Goal: Task Accomplishment & Management: Use online tool/utility

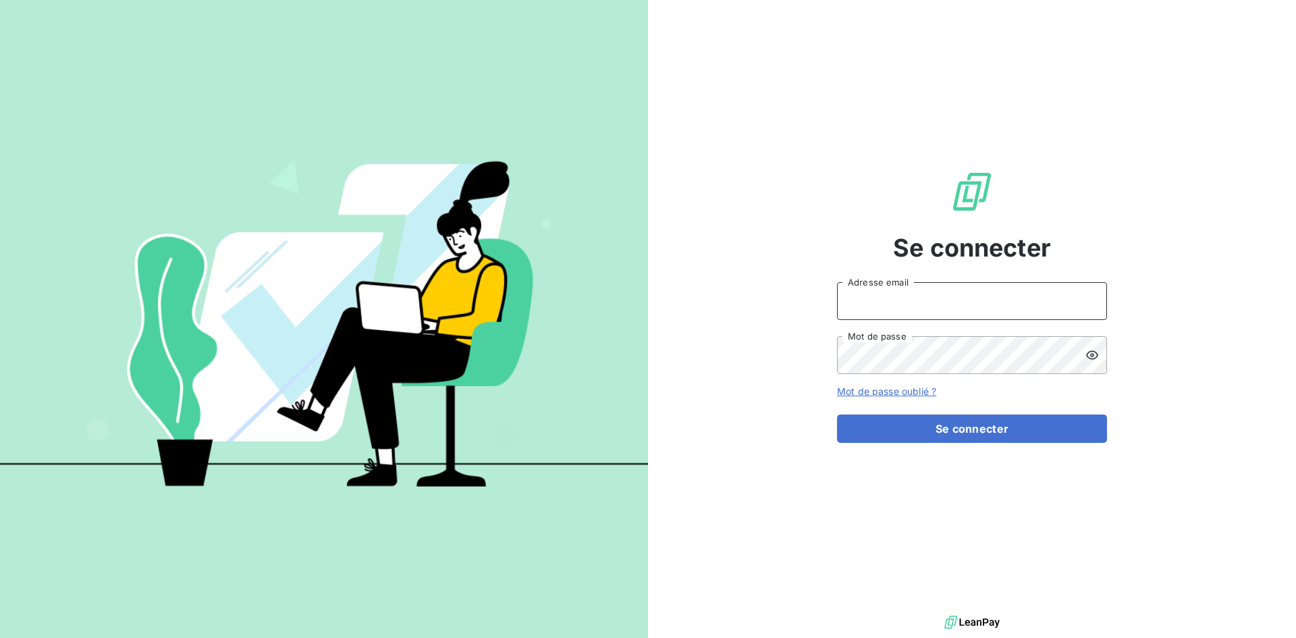
click at [904, 305] on input "Adresse email" at bounding box center [972, 301] width 270 height 38
type input "A"
type input "[EMAIL_ADDRESS][DOMAIN_NAME]"
click at [837, 415] on button "Se connecter" at bounding box center [972, 429] width 270 height 28
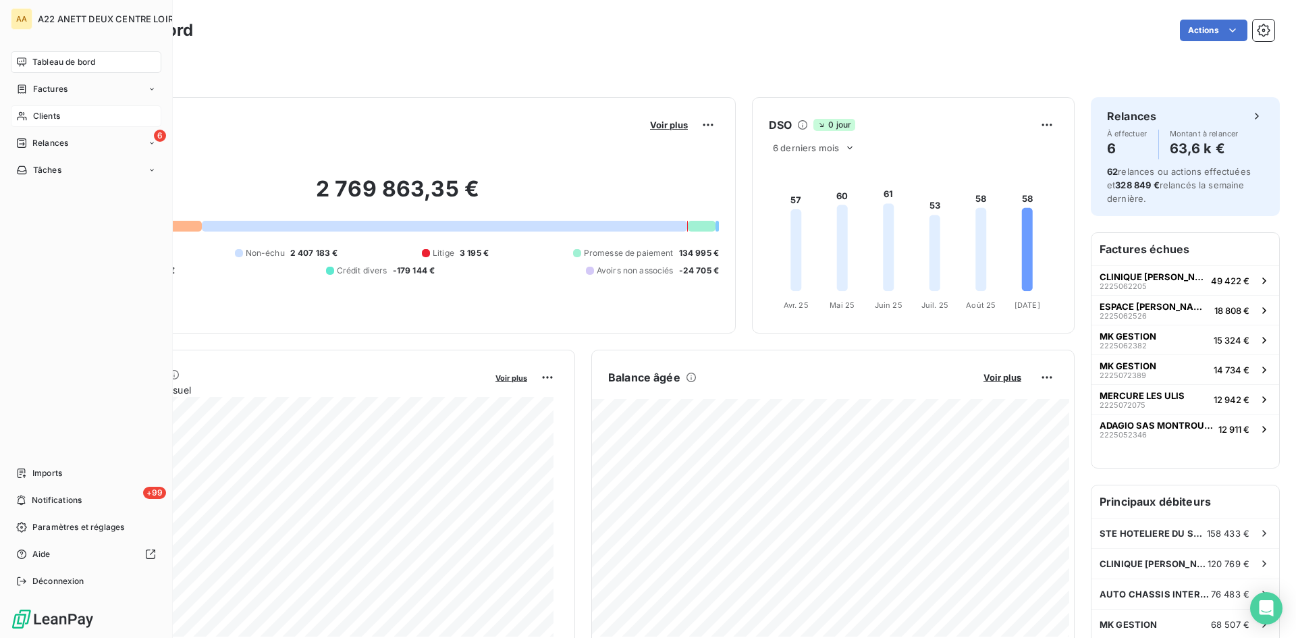
click at [40, 107] on div "Clients" at bounding box center [86, 116] width 151 height 22
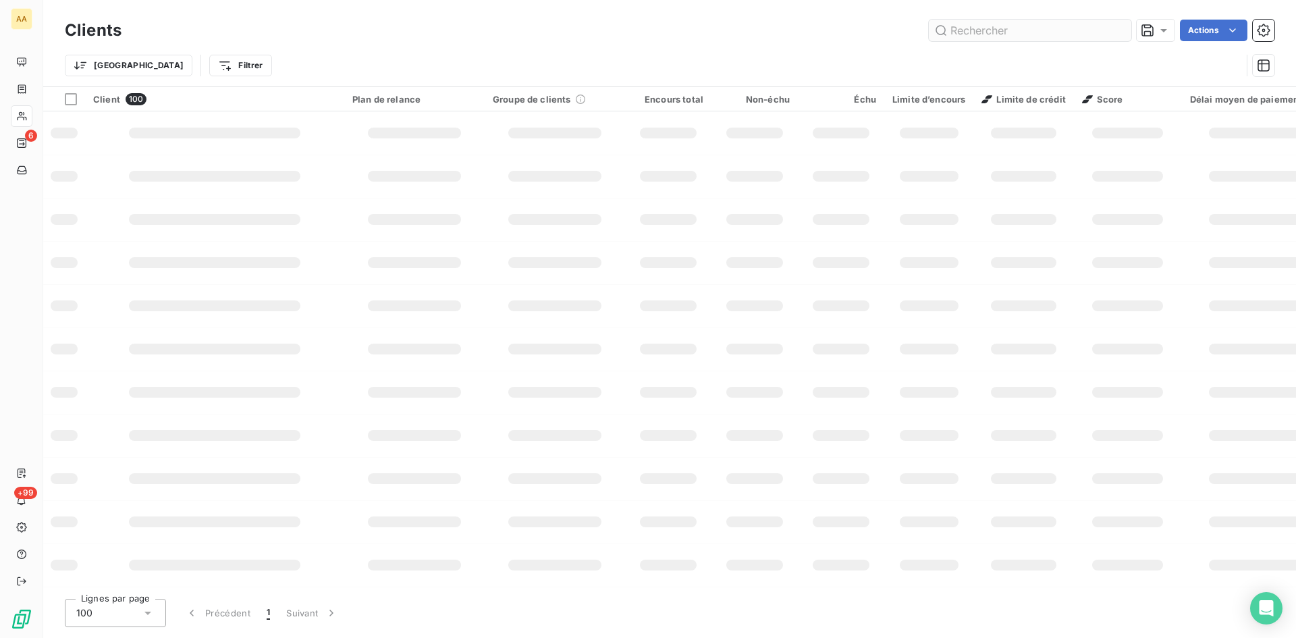
click at [953, 34] on input "text" at bounding box center [1030, 31] width 203 height 22
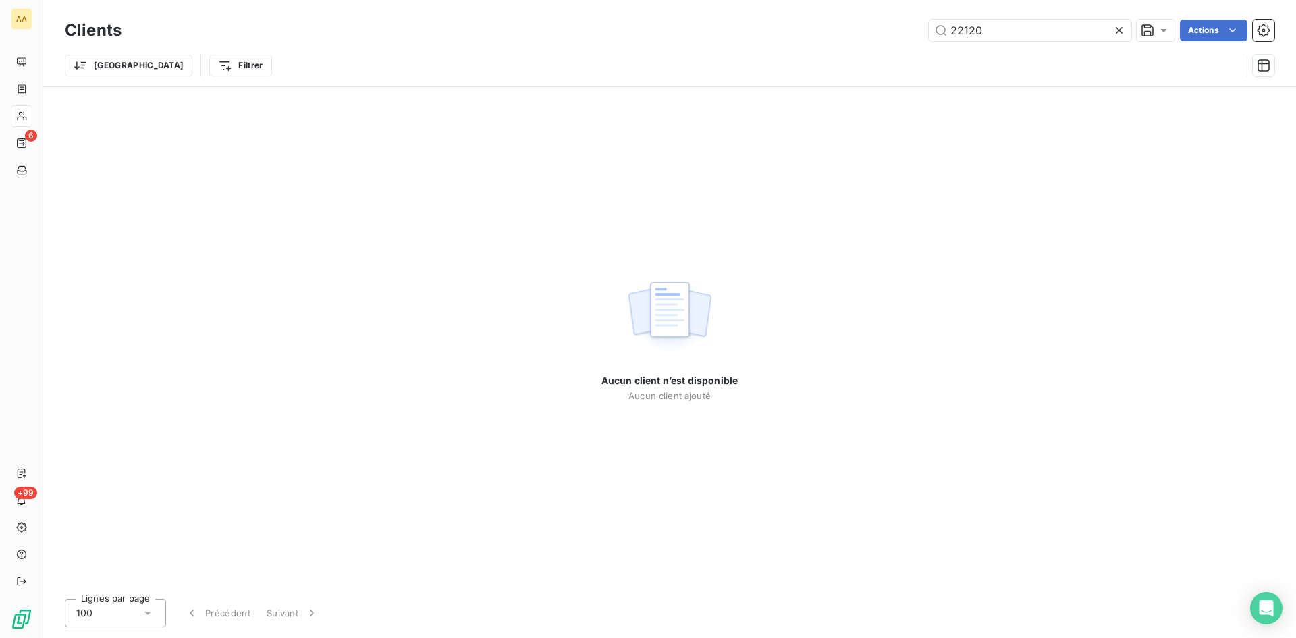
drag, startPoint x: 996, startPoint y: 27, endPoint x: 912, endPoint y: 38, distance: 84.4
click at [912, 38] on div "22120 Actions" at bounding box center [706, 31] width 1137 height 22
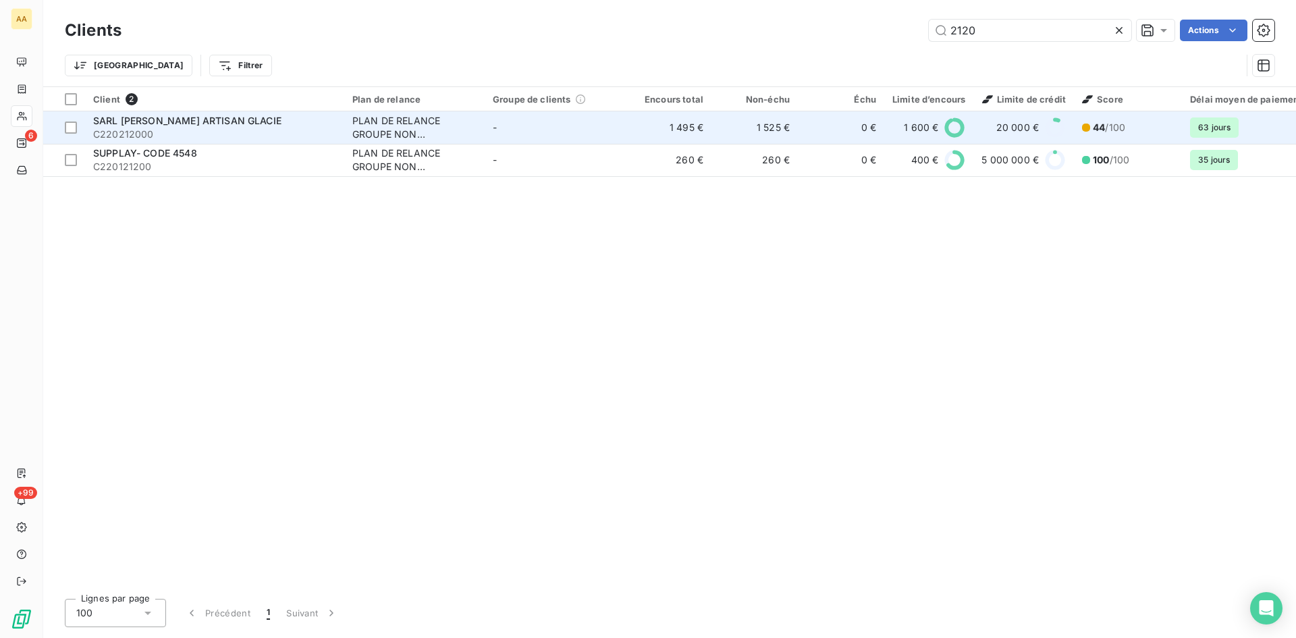
type input "2120"
click at [392, 127] on div "PLAN DE RELANCE GROUPE NON AUTOMATIQUE" at bounding box center [414, 127] width 124 height 27
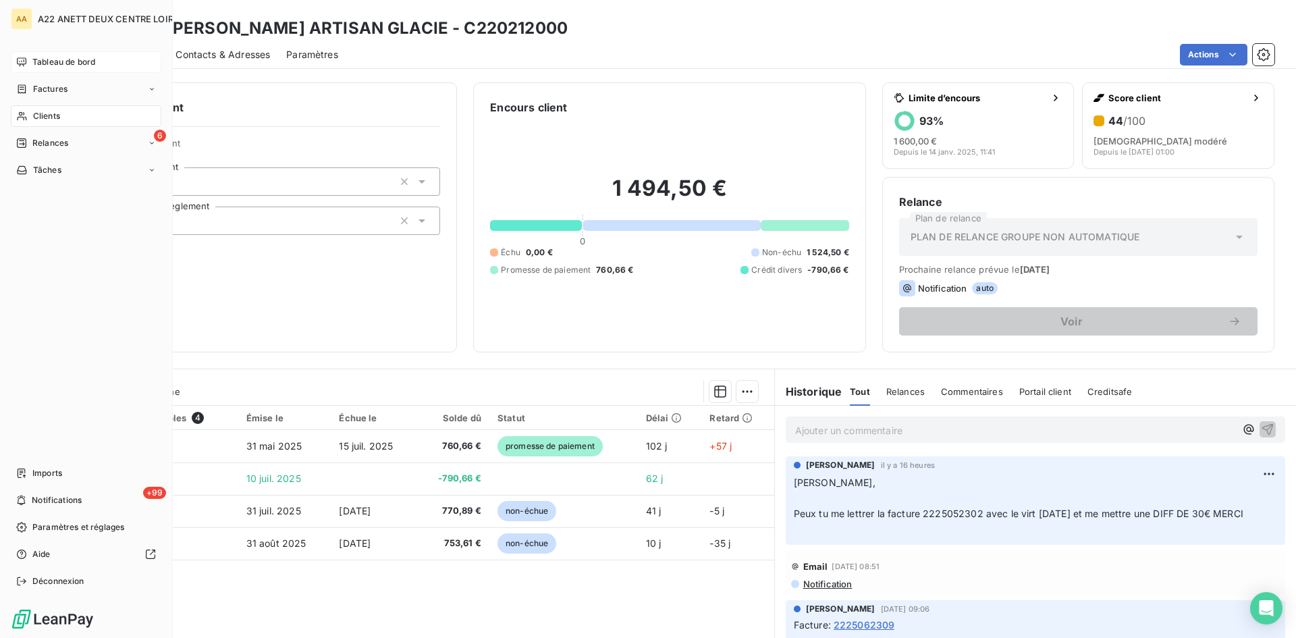
drag, startPoint x: 30, startPoint y: 89, endPoint x: 135, endPoint y: 57, distance: 110.0
click at [30, 89] on div "Factures" at bounding box center [41, 89] width 51 height 12
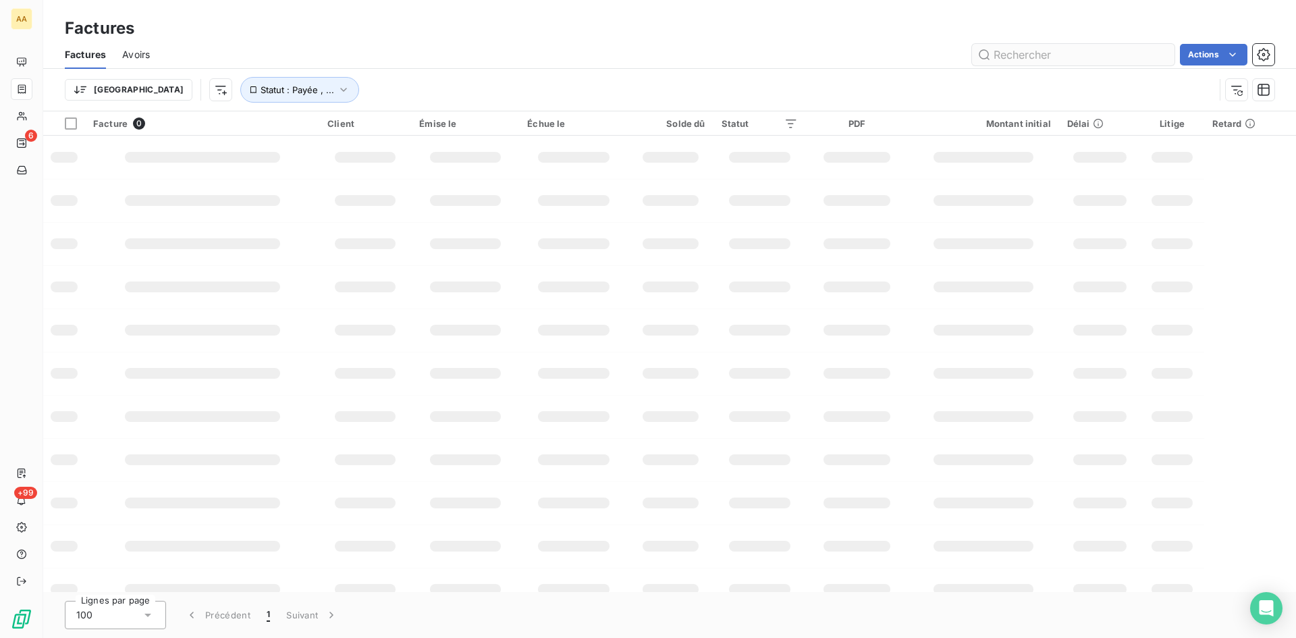
click at [1003, 53] on input "text" at bounding box center [1073, 55] width 203 height 22
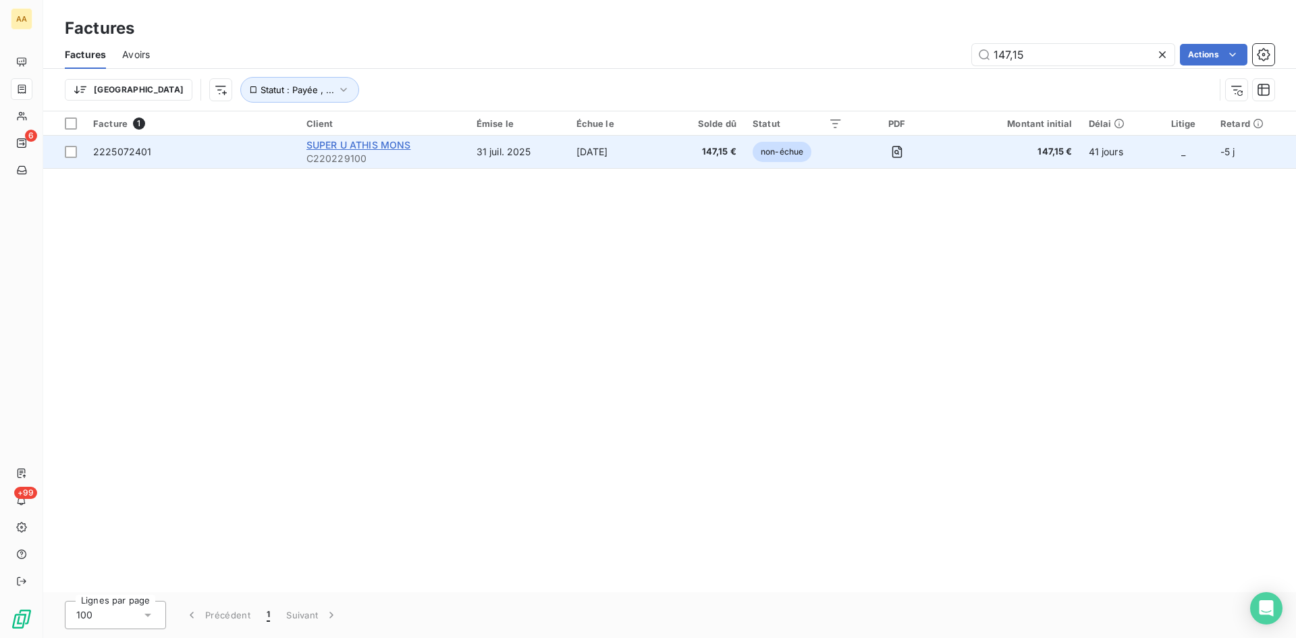
type input "147,15"
click at [369, 148] on span "SUPER U ATHIS MONS" at bounding box center [359, 144] width 105 height 11
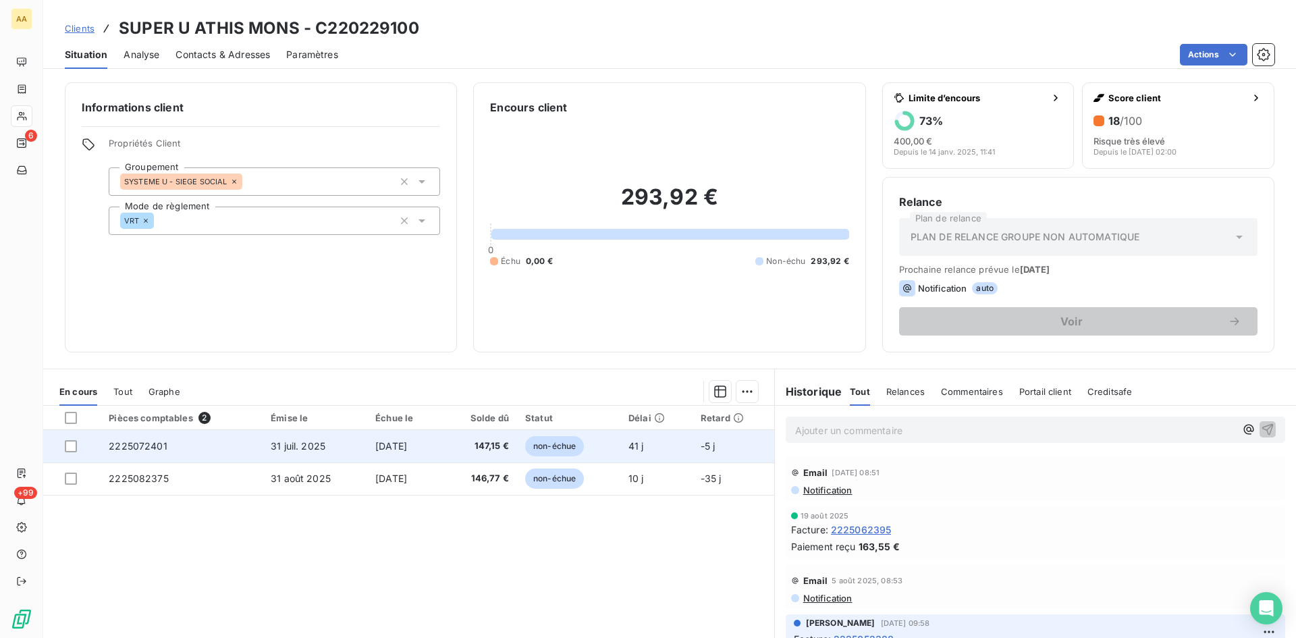
click at [134, 450] on span "2225072401" at bounding box center [138, 445] width 59 height 11
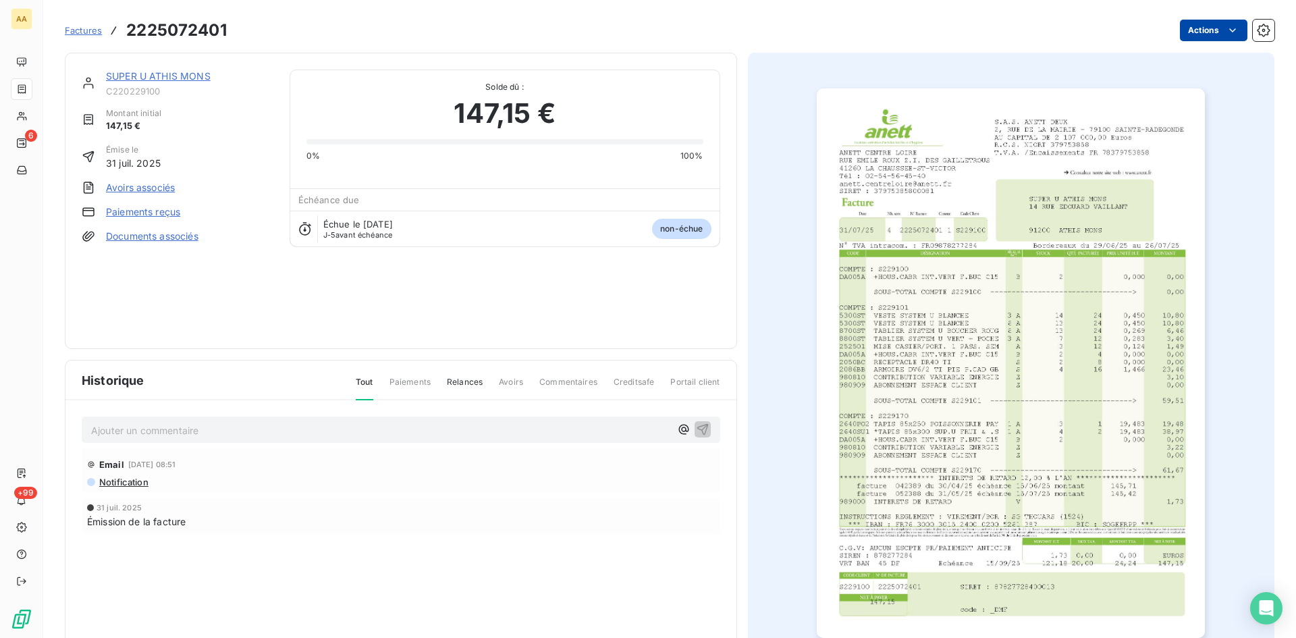
click at [1201, 29] on html "AA 6 +99 Factures 2225072401 Actions SUPER U ATHIS MONS C220229100 Montant init…" at bounding box center [648, 319] width 1296 height 638
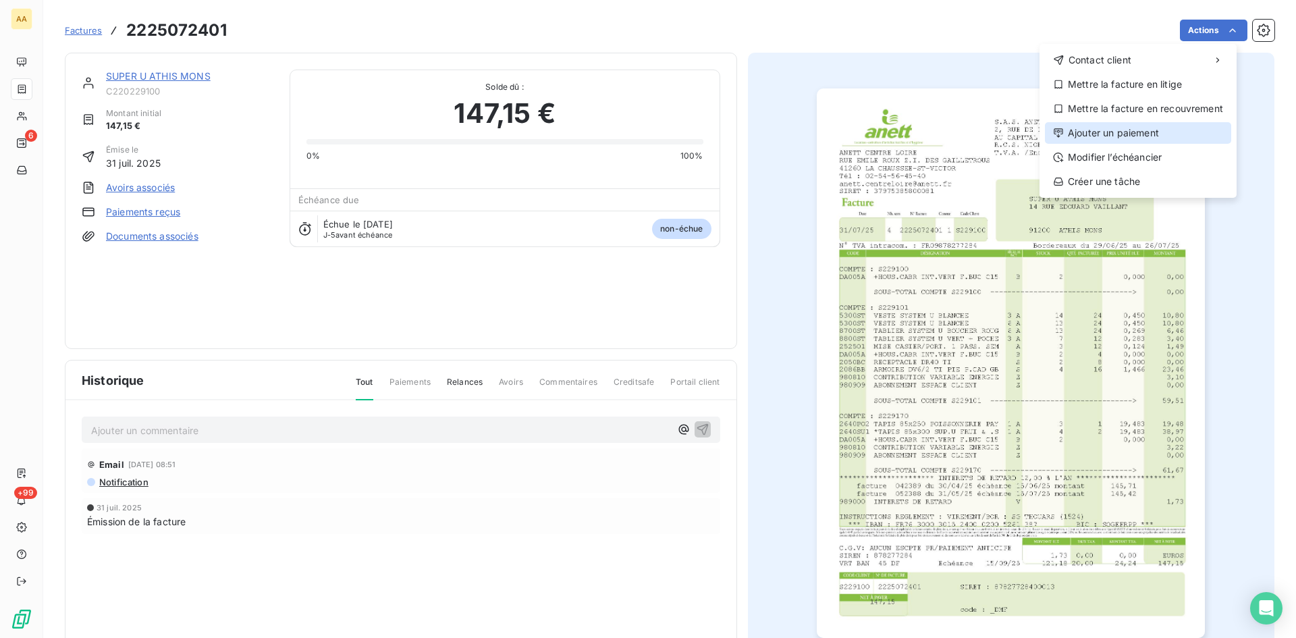
click at [1137, 132] on div "Ajouter un paiement" at bounding box center [1138, 133] width 186 height 22
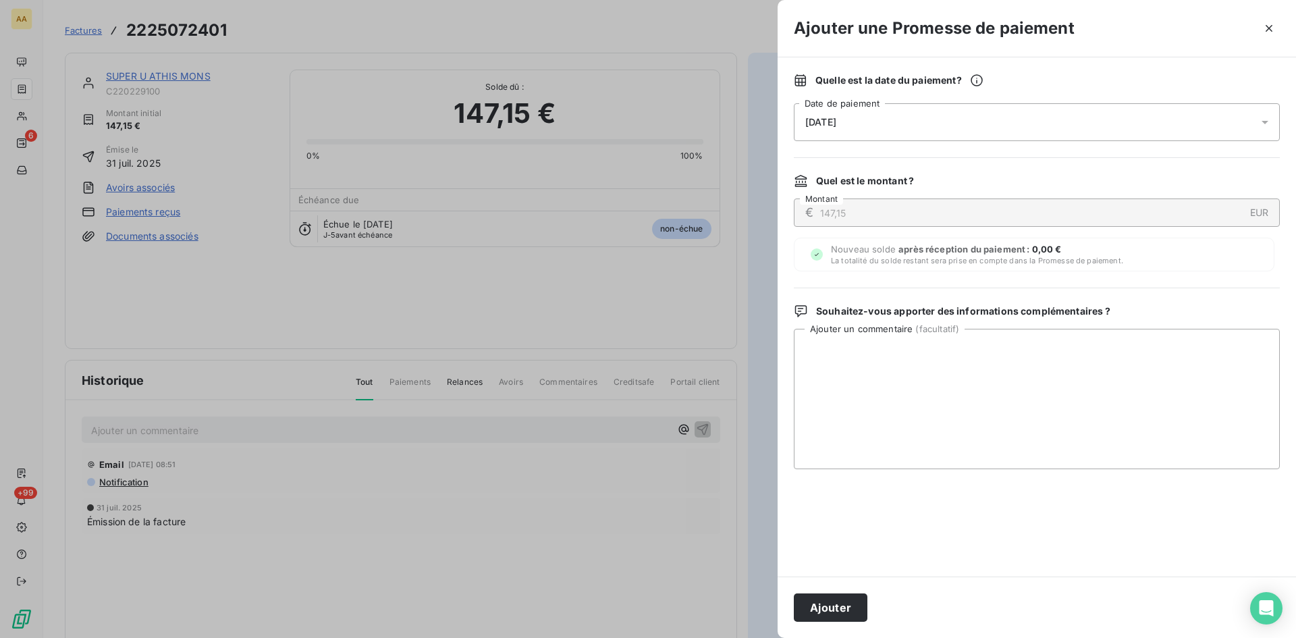
click at [830, 121] on span "[DATE]" at bounding box center [820, 122] width 31 height 11
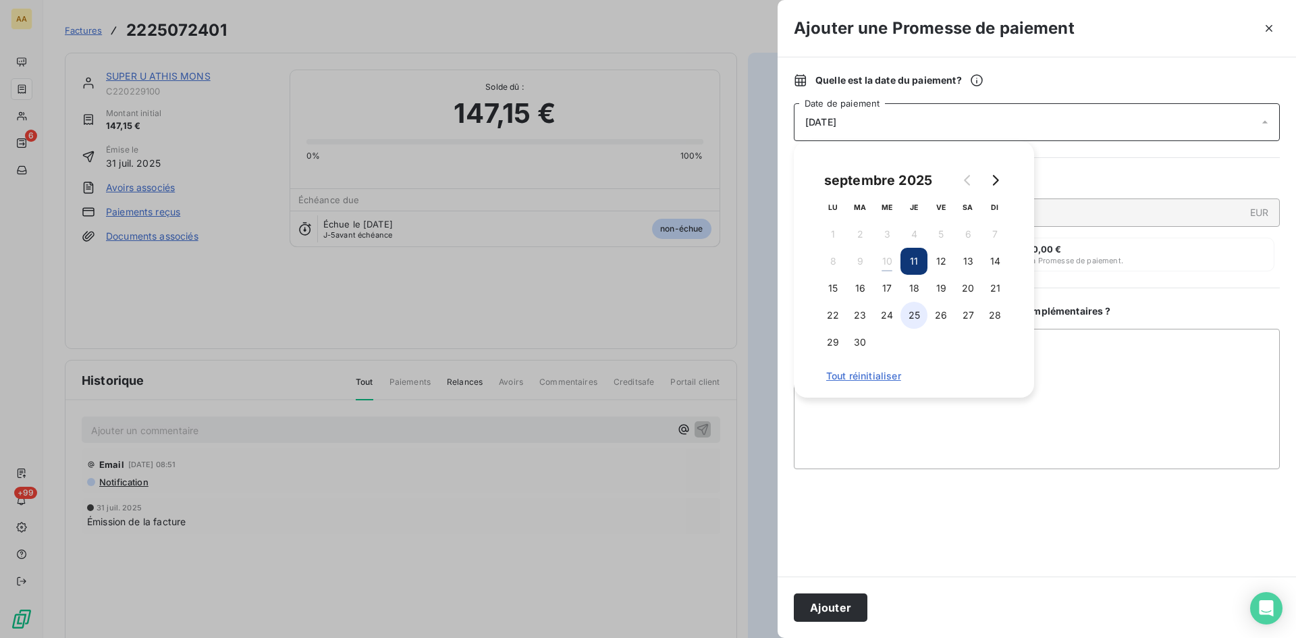
drag, startPoint x: 909, startPoint y: 291, endPoint x: 913, endPoint y: 303, distance: 12.6
click at [911, 291] on button "18" at bounding box center [914, 288] width 27 height 27
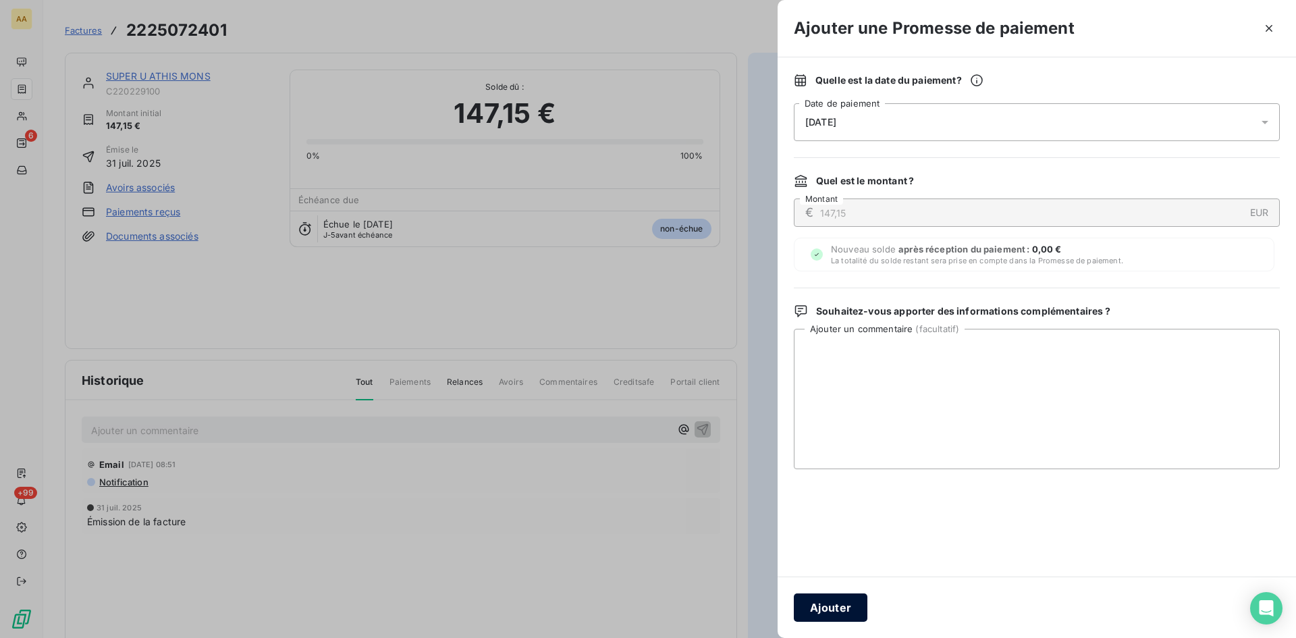
click at [839, 600] on button "Ajouter" at bounding box center [831, 607] width 74 height 28
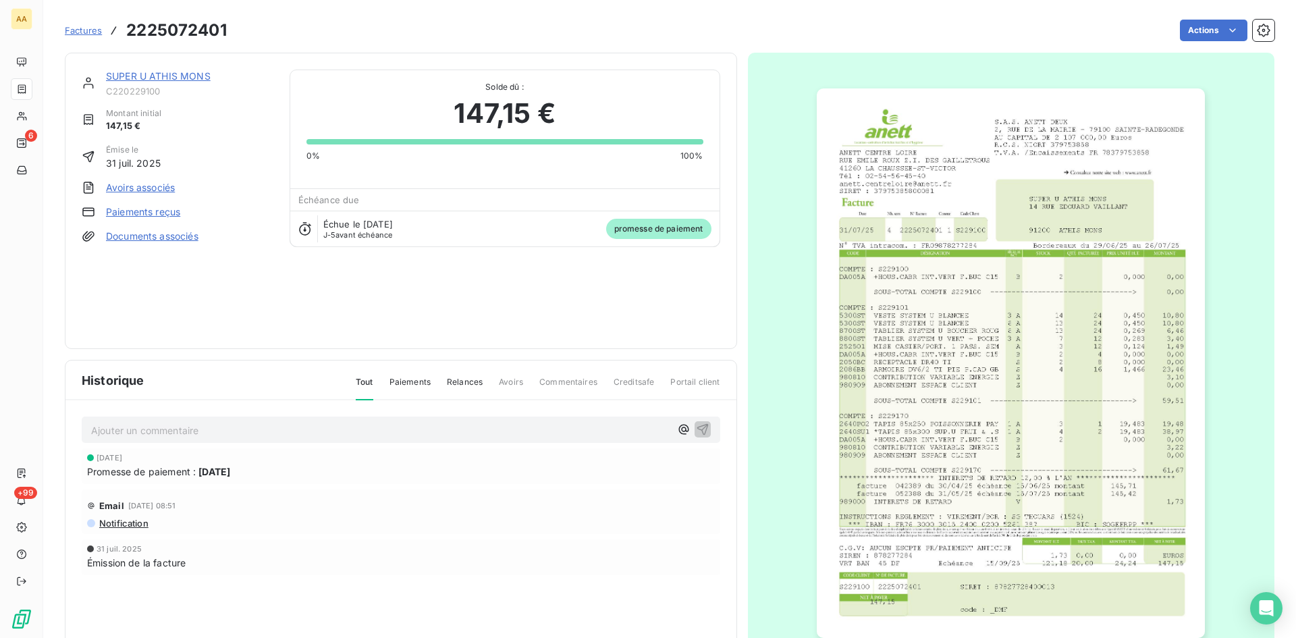
click at [173, 76] on link "SUPER U ATHIS MONS" at bounding box center [158, 75] width 105 height 11
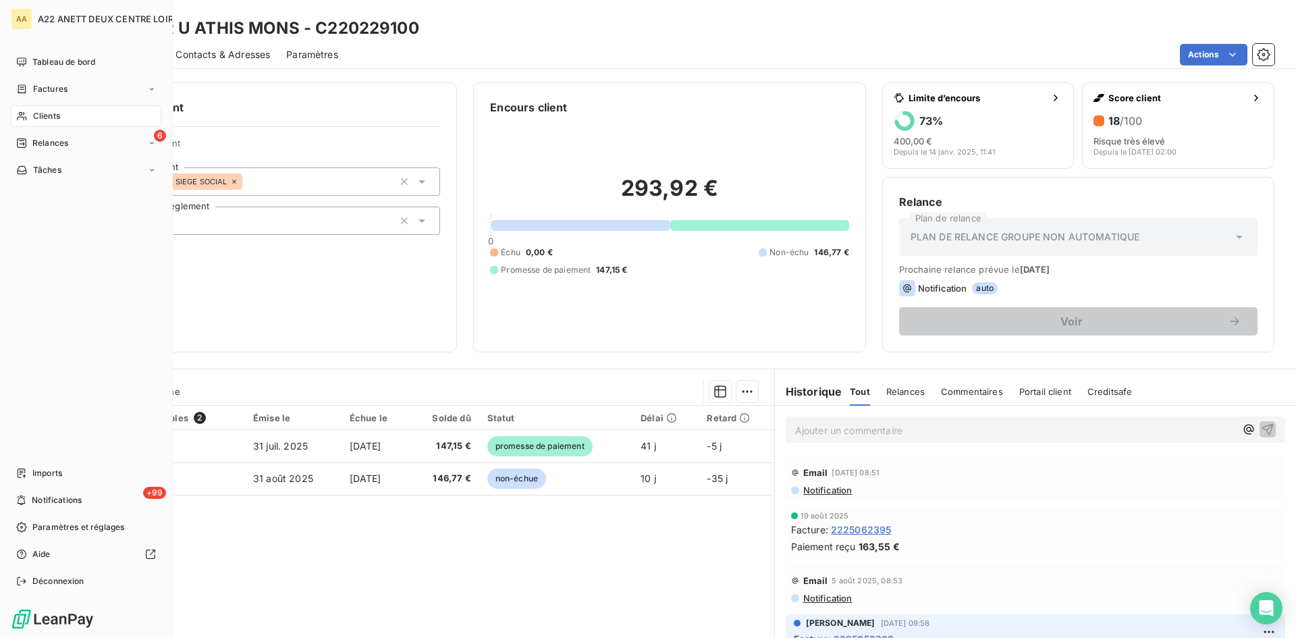
drag, startPoint x: 50, startPoint y: 114, endPoint x: 70, endPoint y: 100, distance: 24.2
click at [50, 114] on span "Clients" at bounding box center [46, 116] width 27 height 12
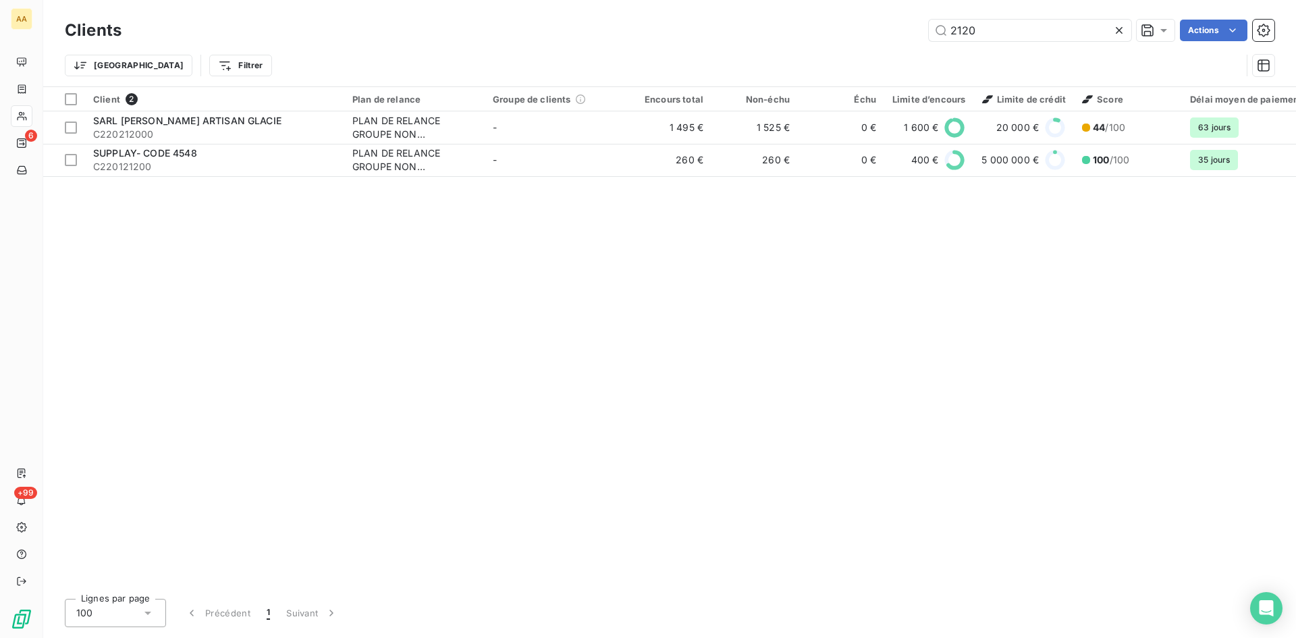
drag, startPoint x: 984, startPoint y: 31, endPoint x: 804, endPoint y: 34, distance: 179.6
click at [804, 34] on div "2120 Actions" at bounding box center [706, 31] width 1137 height 22
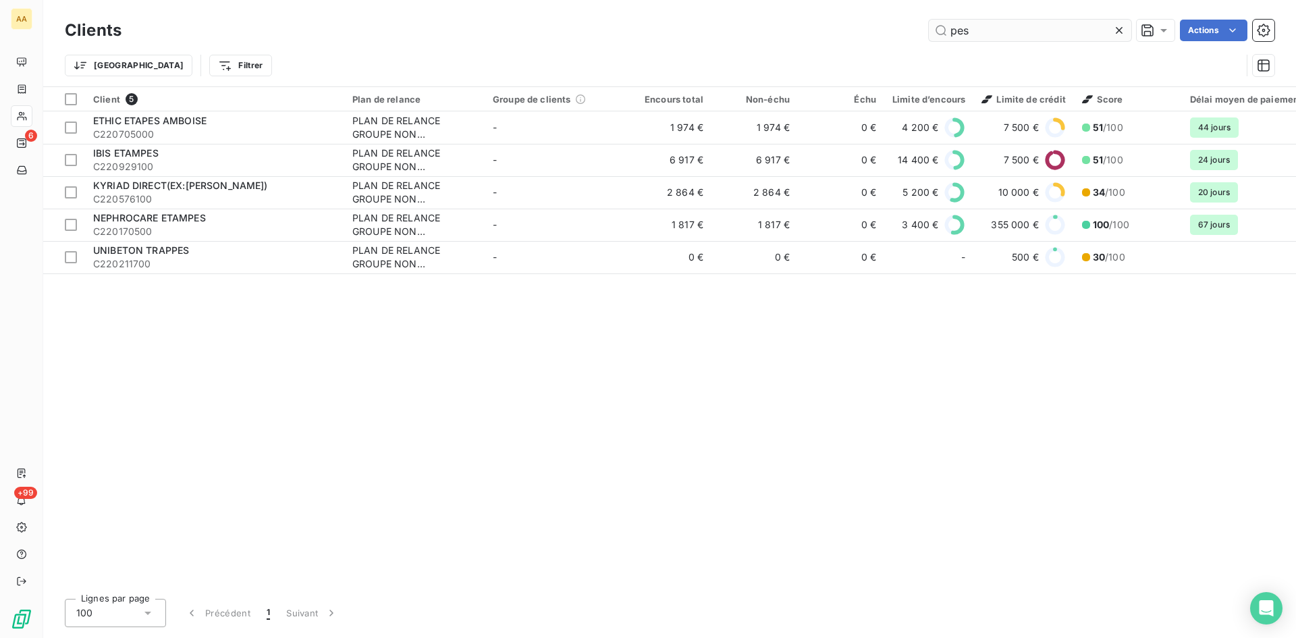
click at [957, 29] on input "pes" at bounding box center [1030, 31] width 203 height 22
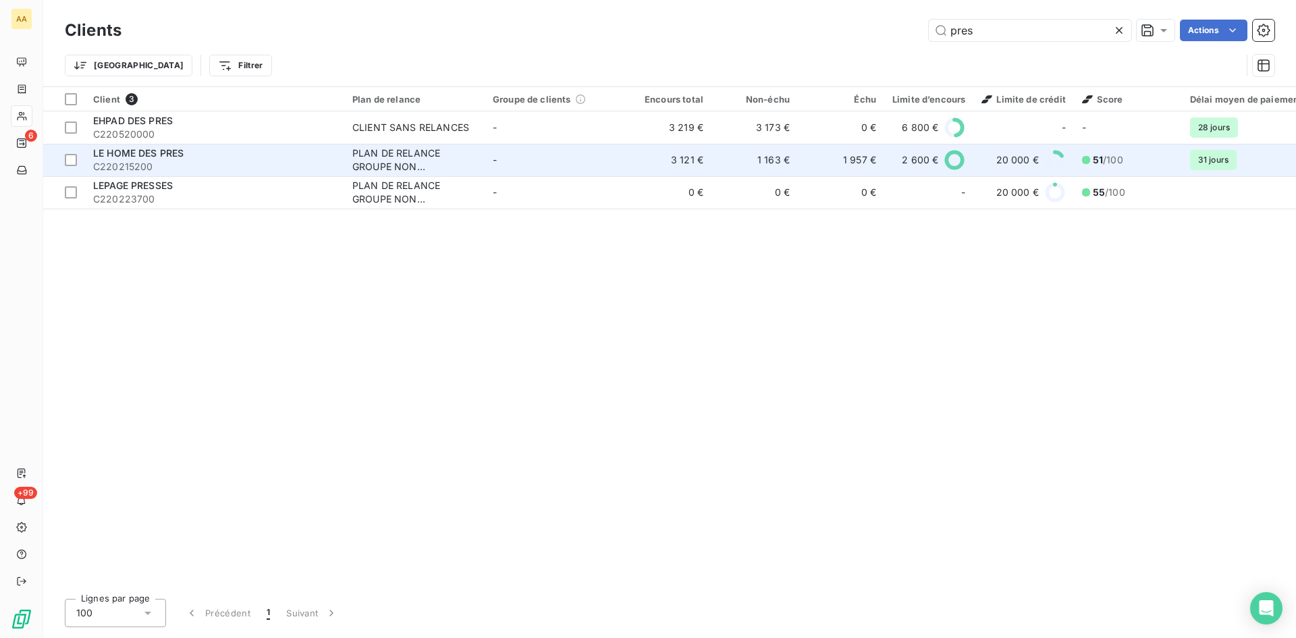
type input "pres"
click at [386, 165] on div "PLAN DE RELANCE GROUPE NON AUTOMATIQUE" at bounding box center [414, 160] width 124 height 27
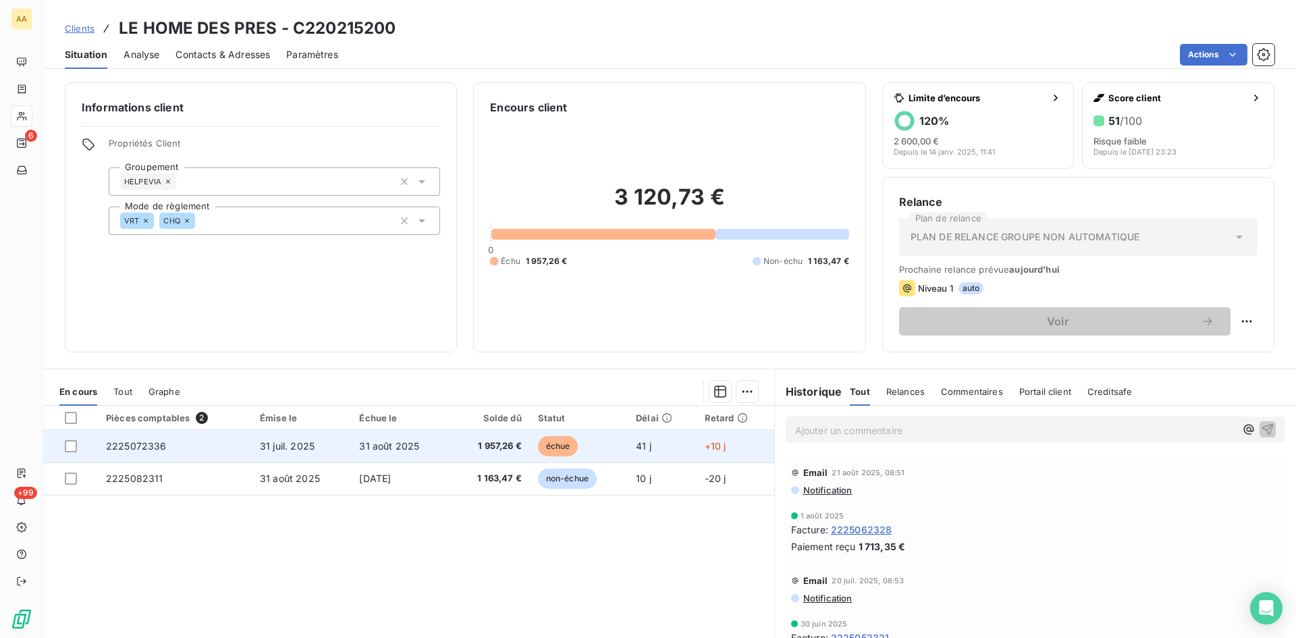
click at [142, 449] on span "2225072336" at bounding box center [136, 445] width 61 height 11
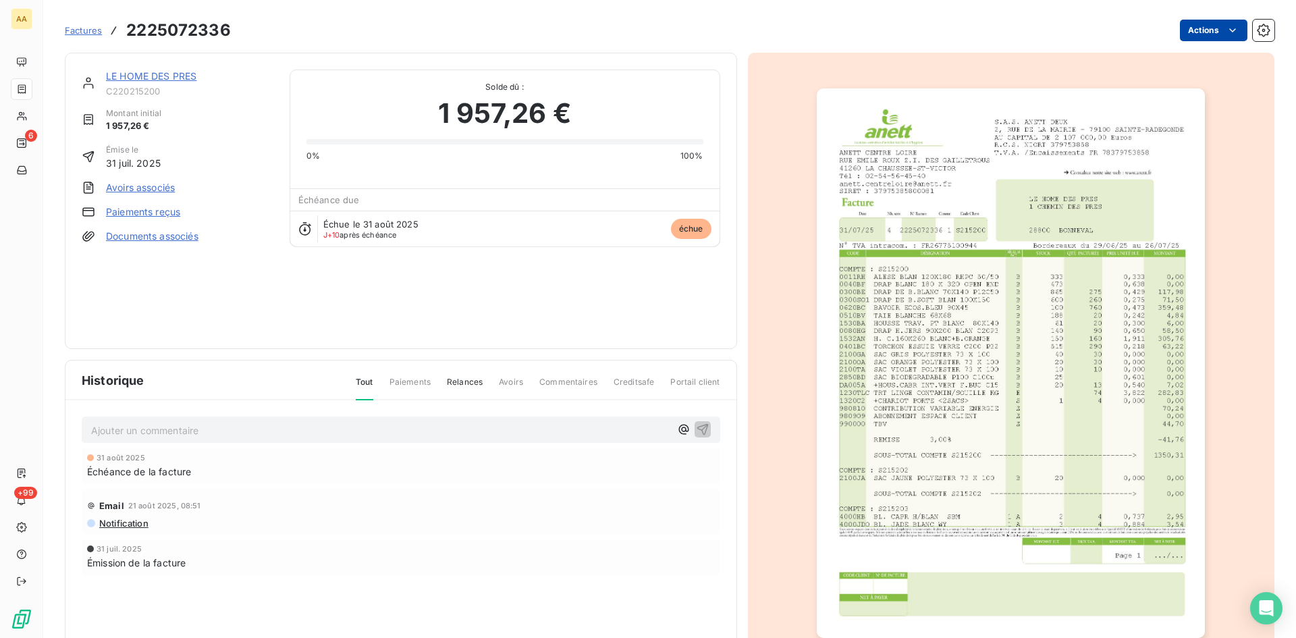
click at [1198, 35] on html "AA 6 +99 Factures 2225072336 Actions LE HOME DES PRES C220215200 Montant initia…" at bounding box center [648, 319] width 1296 height 638
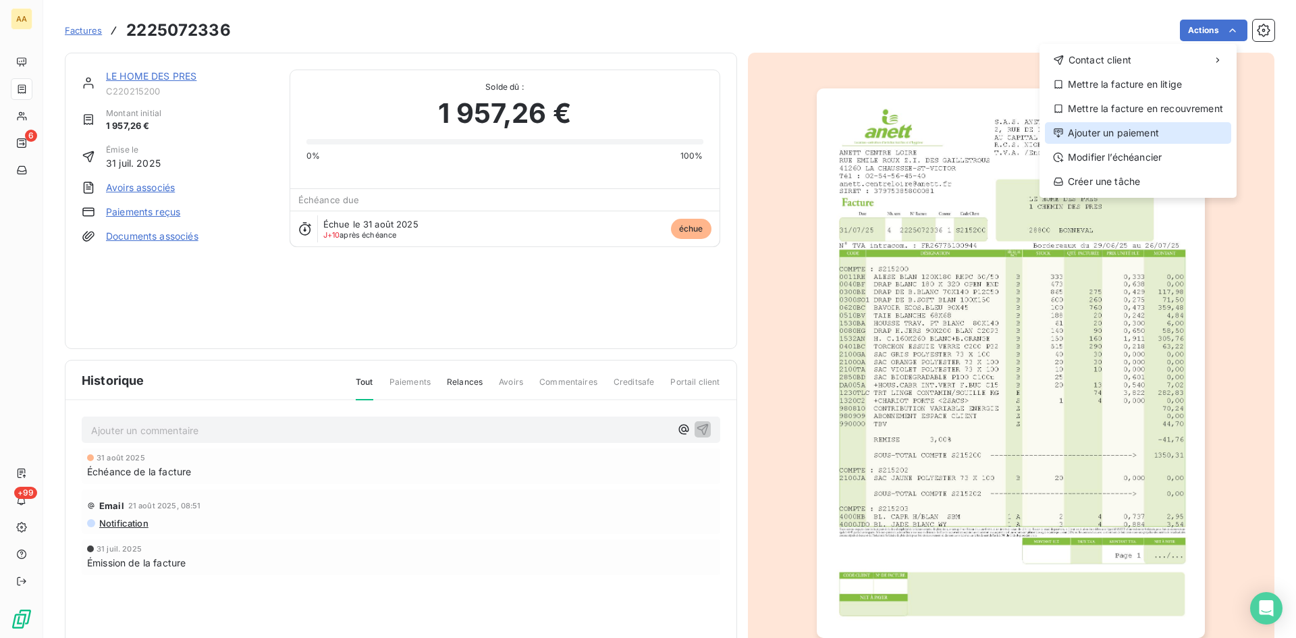
click at [1158, 125] on div "Ajouter un paiement" at bounding box center [1138, 133] width 186 height 22
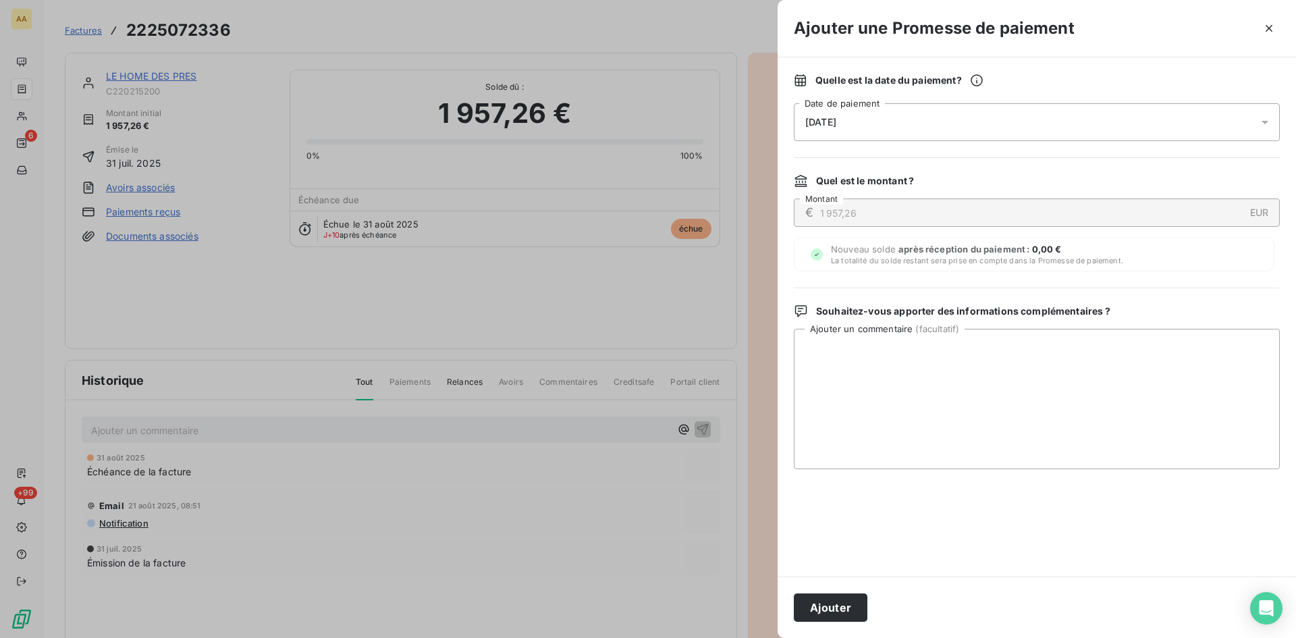
click at [836, 121] on span "[DATE]" at bounding box center [820, 122] width 31 height 11
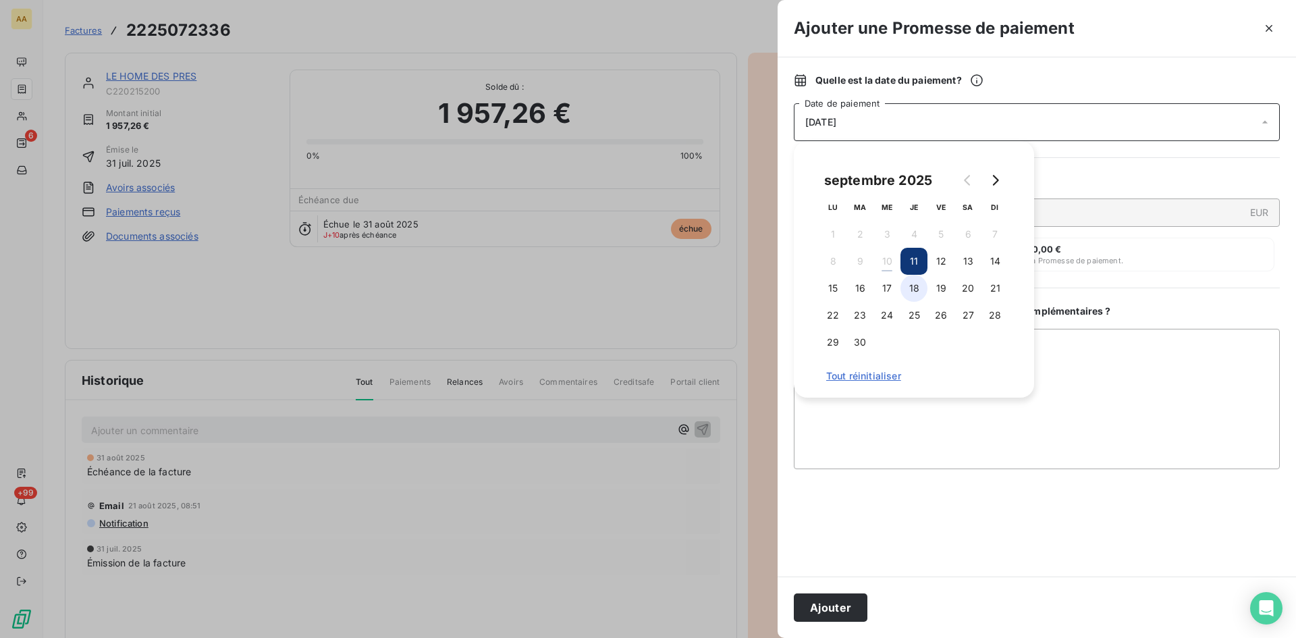
click at [914, 288] on button "18" at bounding box center [914, 288] width 27 height 27
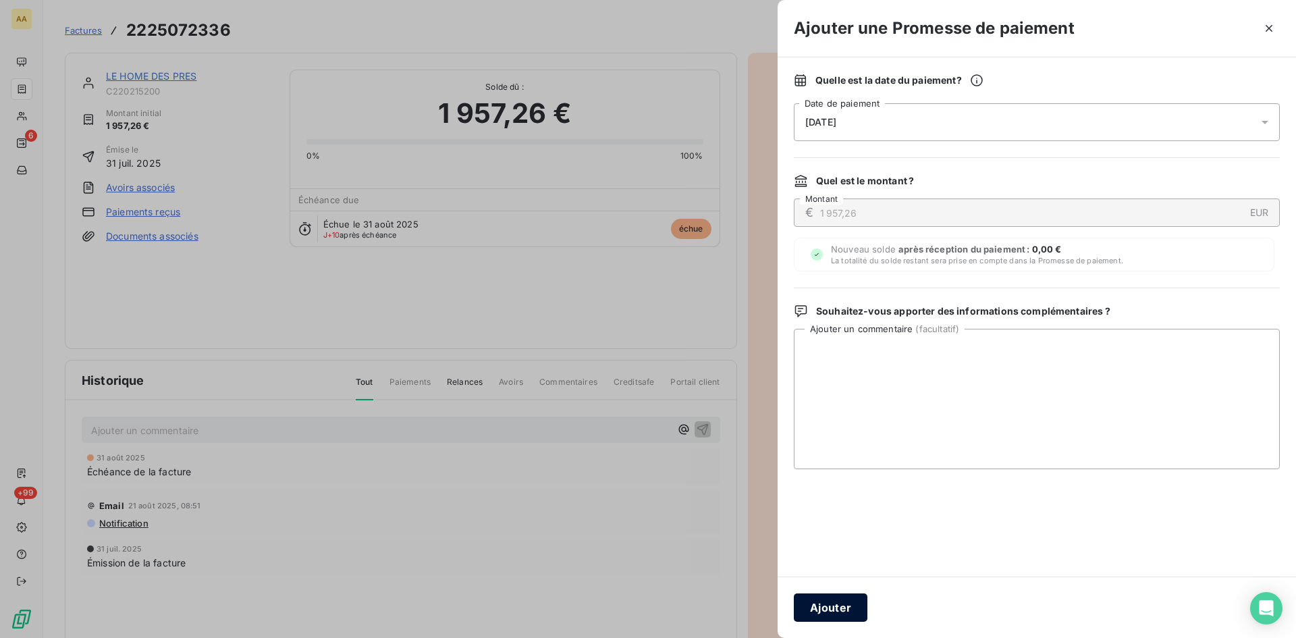
drag, startPoint x: 818, startPoint y: 604, endPoint x: 583, endPoint y: 496, distance: 258.3
click at [816, 603] on button "Ajouter" at bounding box center [831, 607] width 74 height 28
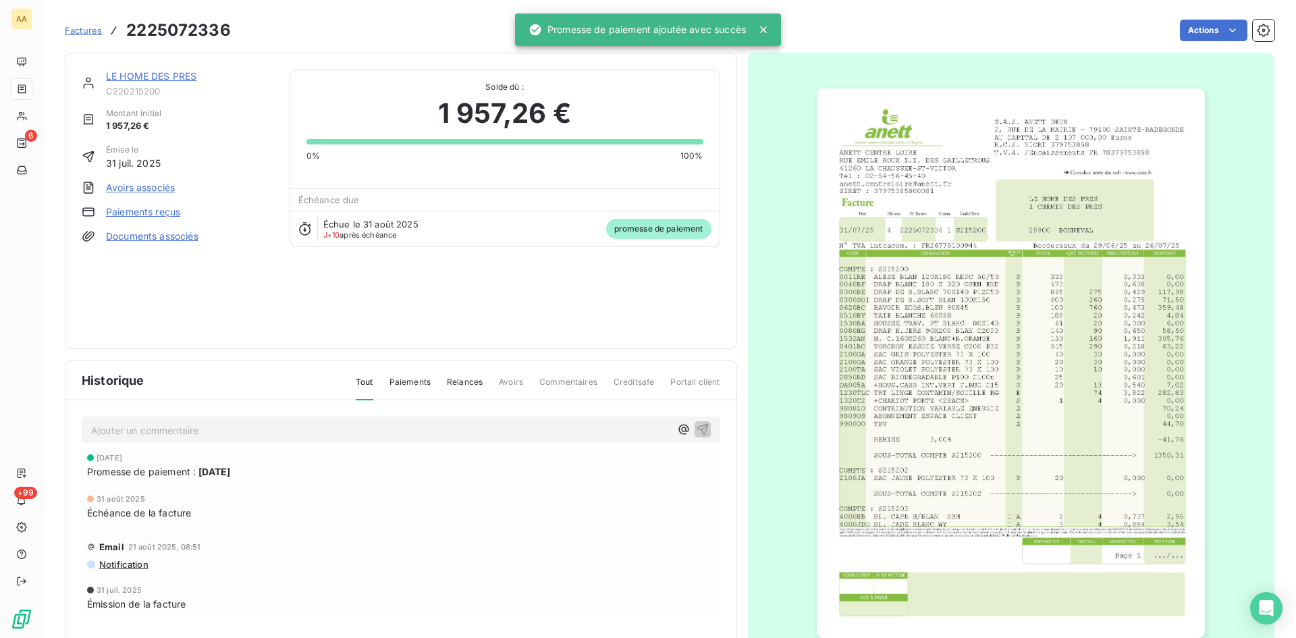
click at [394, 429] on p "Ajouter un commentaire ﻿" at bounding box center [380, 430] width 579 height 17
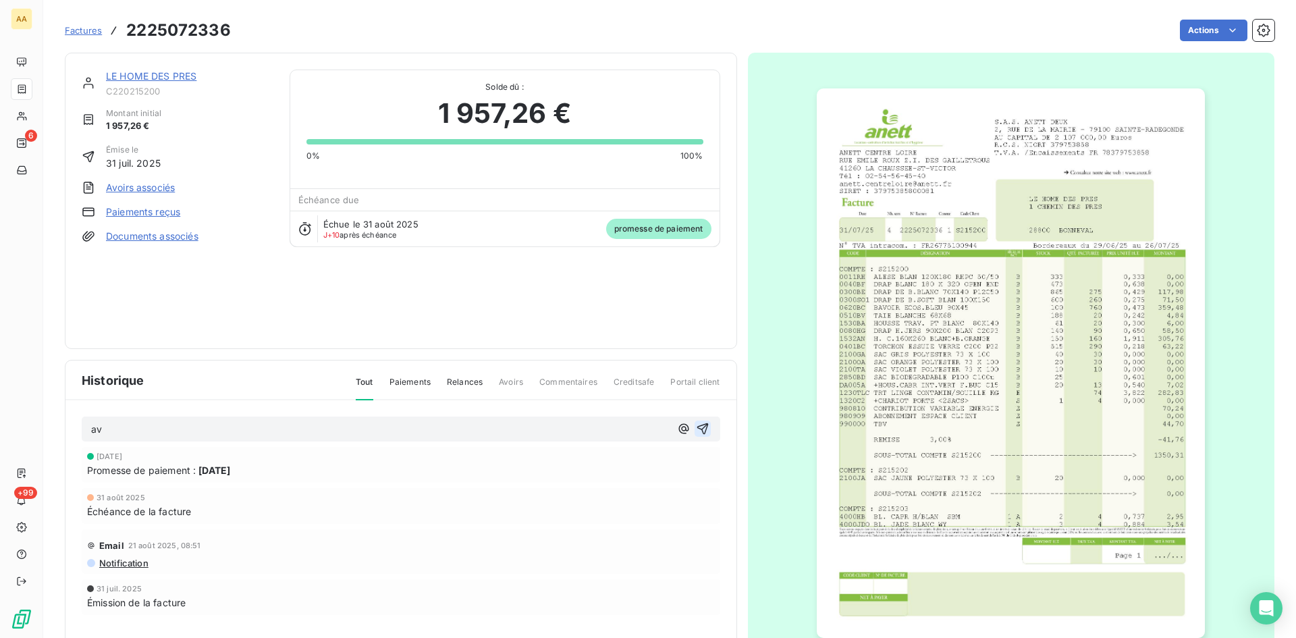
drag, startPoint x: 697, startPoint y: 425, endPoint x: 650, endPoint y: 347, distance: 91.5
click at [697, 426] on icon "button" at bounding box center [702, 428] width 11 height 11
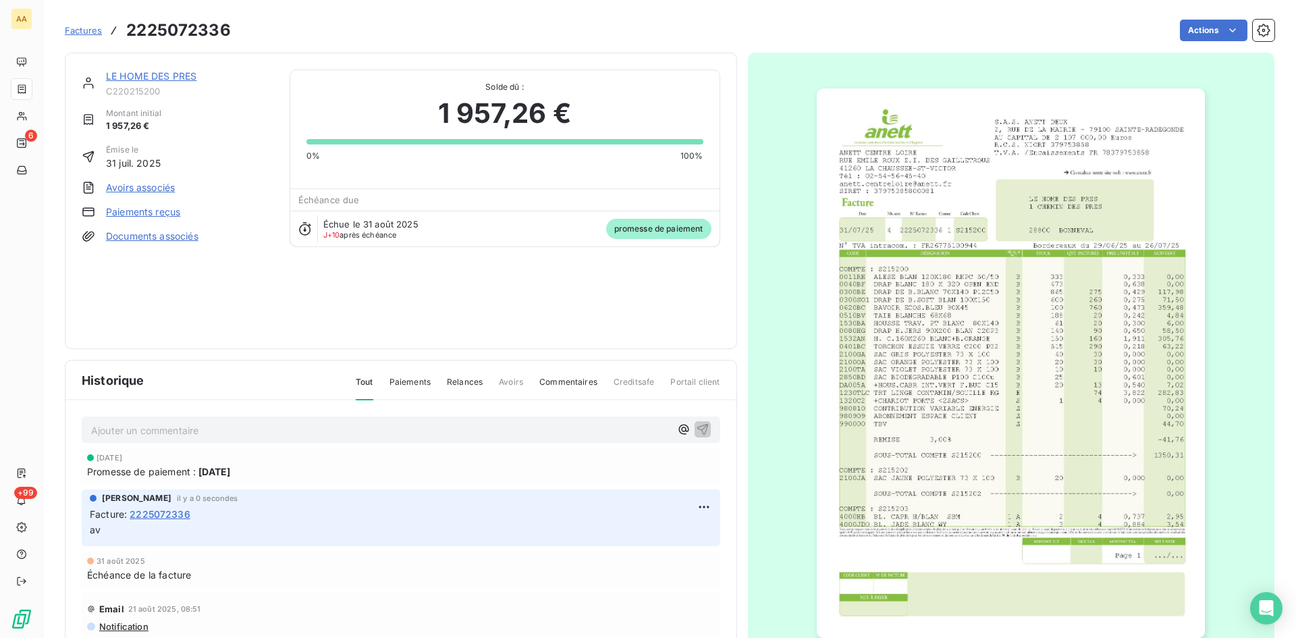
drag, startPoint x: 138, startPoint y: 76, endPoint x: 9, endPoint y: 69, distance: 128.5
click at [137, 76] on link "LE HOME DES PRES" at bounding box center [151, 75] width 90 height 11
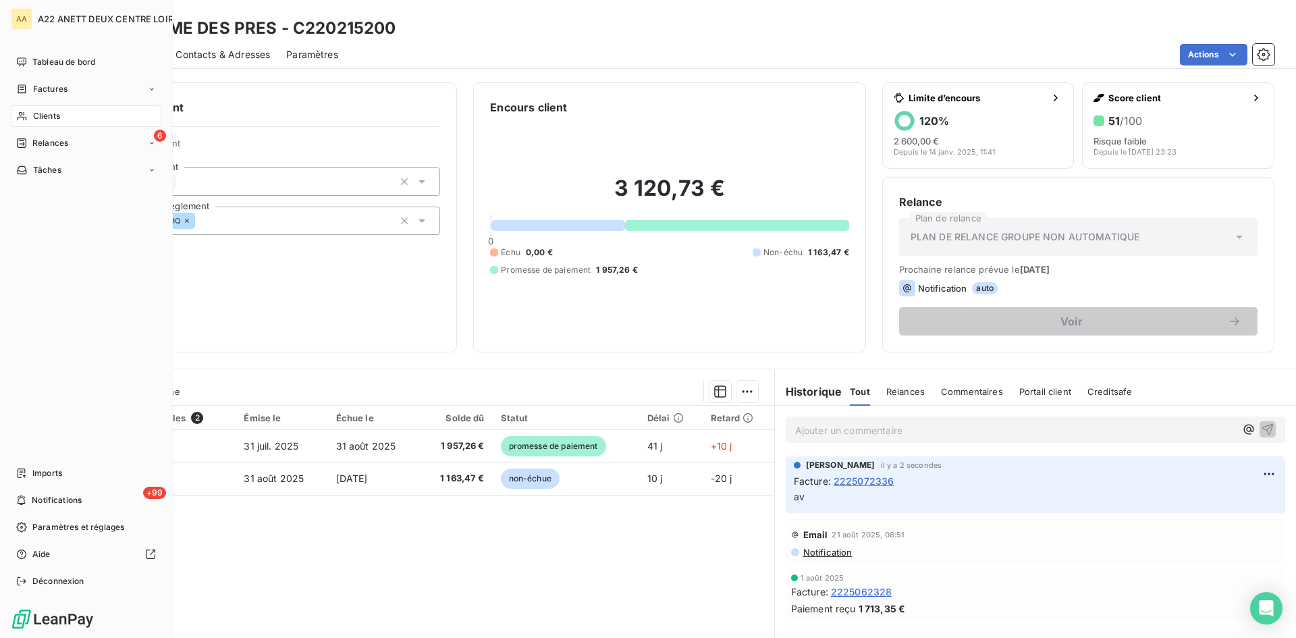
click at [42, 115] on span "Clients" at bounding box center [46, 116] width 27 height 12
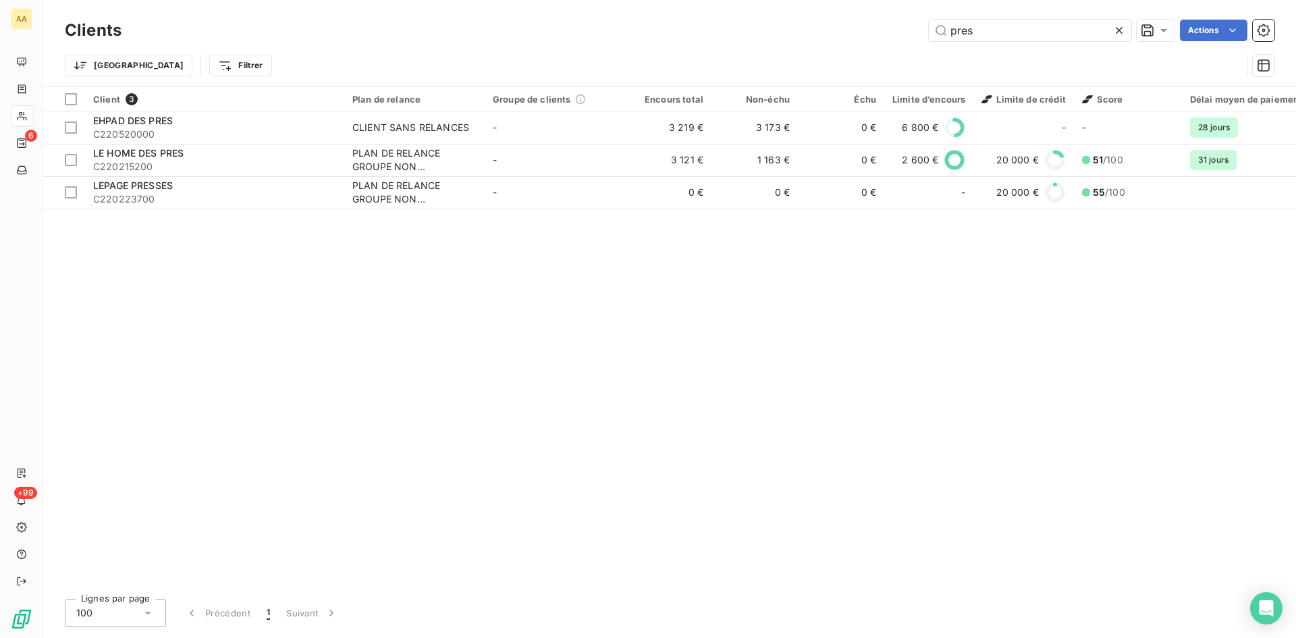
drag, startPoint x: 978, startPoint y: 31, endPoint x: 846, endPoint y: 34, distance: 131.7
click at [846, 34] on div "pres Actions" at bounding box center [706, 31] width 1137 height 22
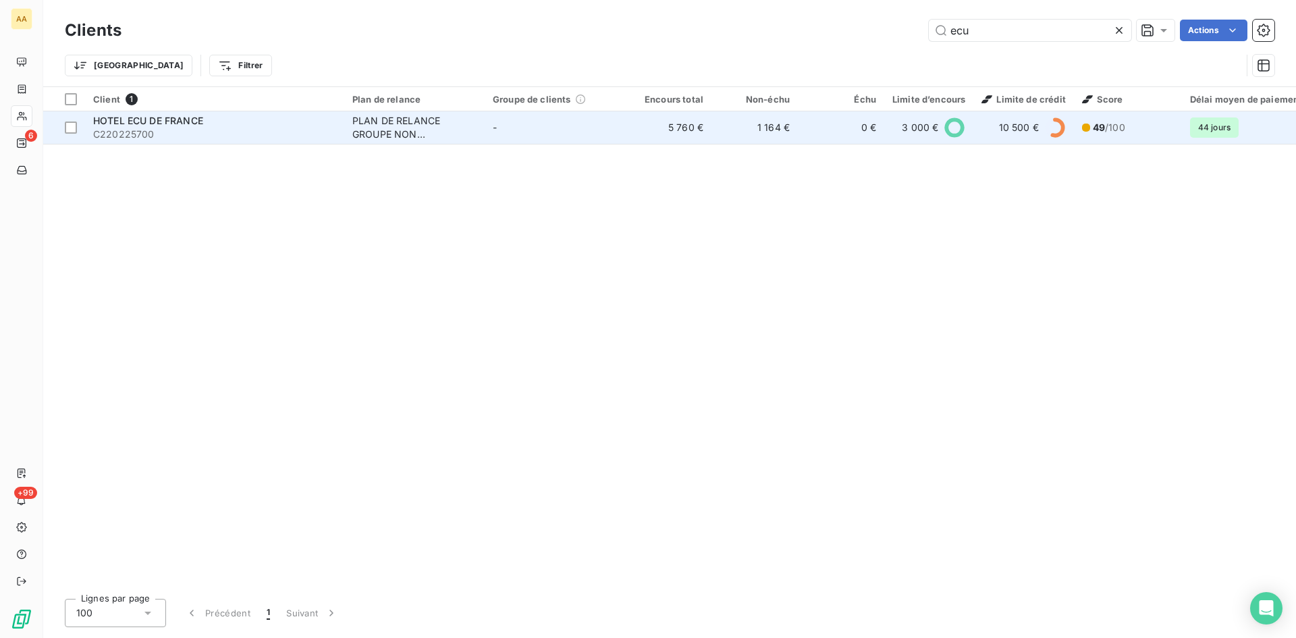
type input "ecu"
click at [413, 120] on div "PLAN DE RELANCE GROUPE NON AUTOMATIQUE" at bounding box center [414, 127] width 124 height 27
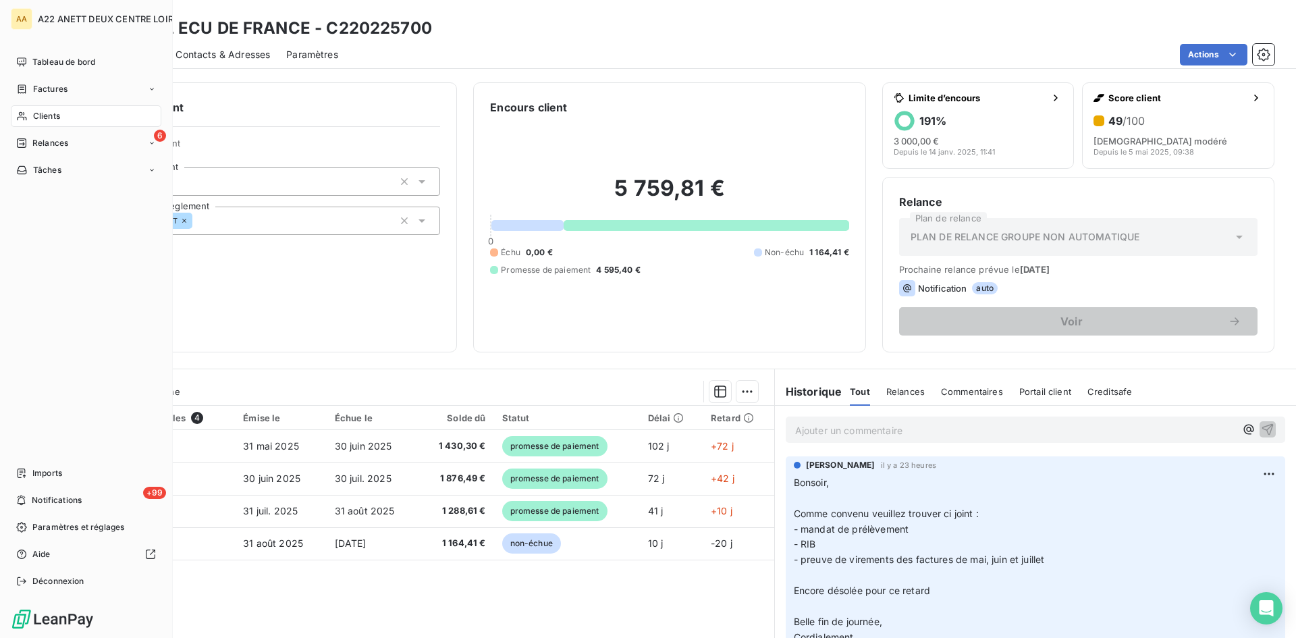
drag, startPoint x: 45, startPoint y: 122, endPoint x: 51, endPoint y: 117, distance: 7.6
click at [45, 122] on div "Clients" at bounding box center [86, 116] width 151 height 22
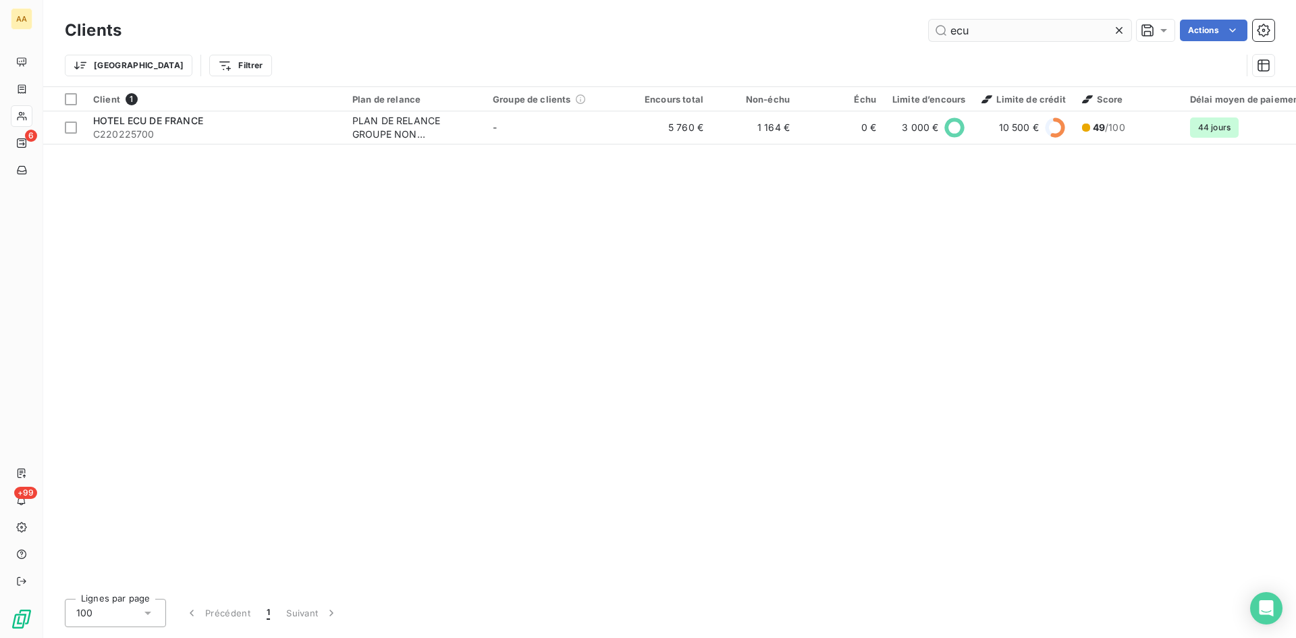
drag, startPoint x: 907, startPoint y: 30, endPoint x: 934, endPoint y: 28, distance: 26.4
click at [922, 28] on div "Clients ecu Actions" at bounding box center [670, 30] width 1210 height 28
drag, startPoint x: 1005, startPoint y: 34, endPoint x: 892, endPoint y: 31, distance: 113.5
click at [892, 31] on div "ecu Actions" at bounding box center [706, 31] width 1137 height 22
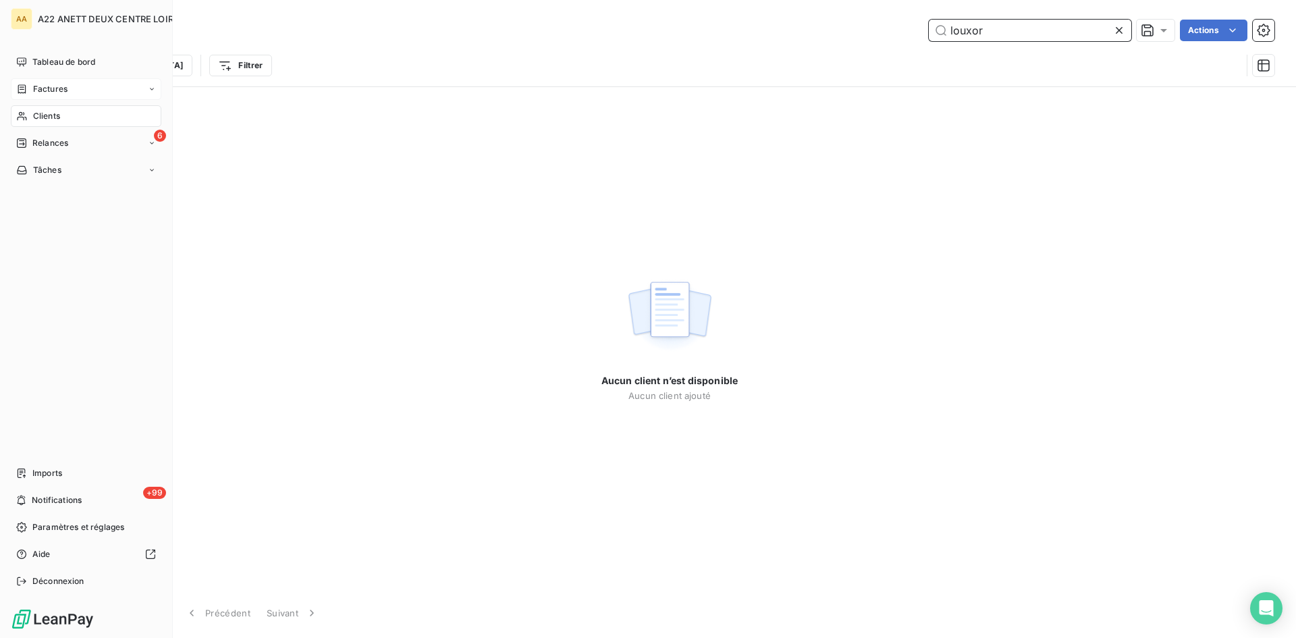
type input "louxor"
click at [41, 85] on span "Factures" at bounding box center [50, 89] width 34 height 12
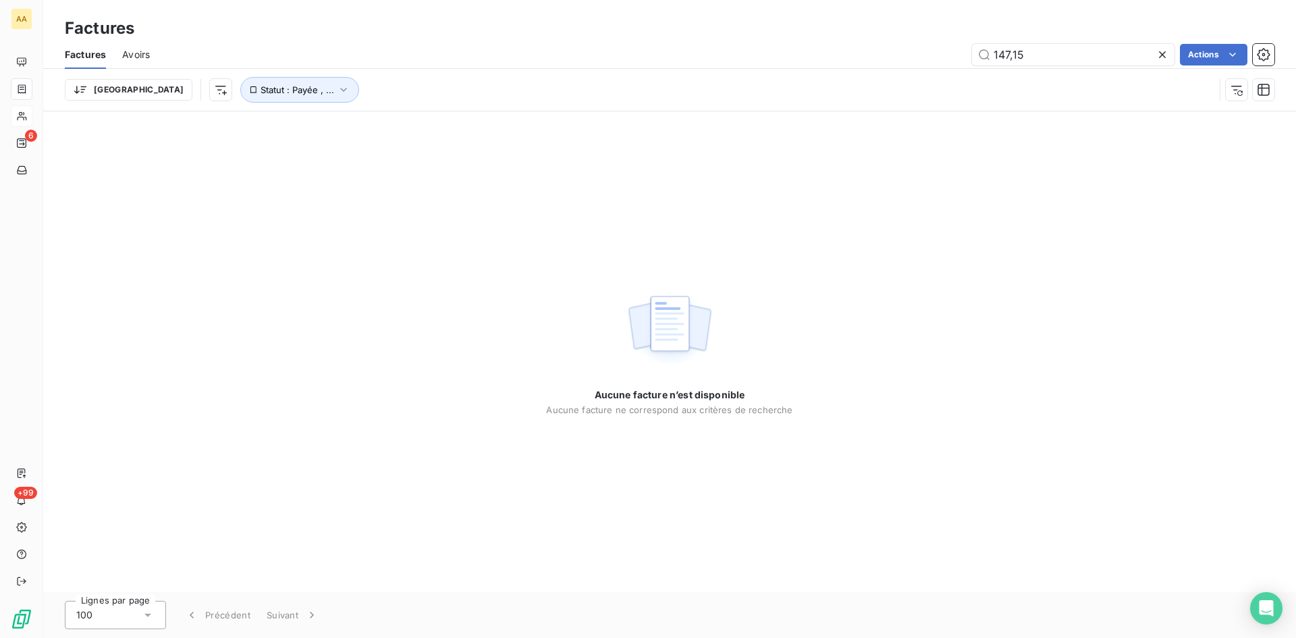
drag, startPoint x: 1019, startPoint y: 49, endPoint x: 947, endPoint y: 52, distance: 72.3
click at [947, 51] on div "147,15 Actions" at bounding box center [720, 55] width 1109 height 22
drag, startPoint x: 1056, startPoint y: 50, endPoint x: 906, endPoint y: 65, distance: 150.7
click at [906, 65] on div "Factures Avoirs 147,15 Actions" at bounding box center [669, 55] width 1253 height 28
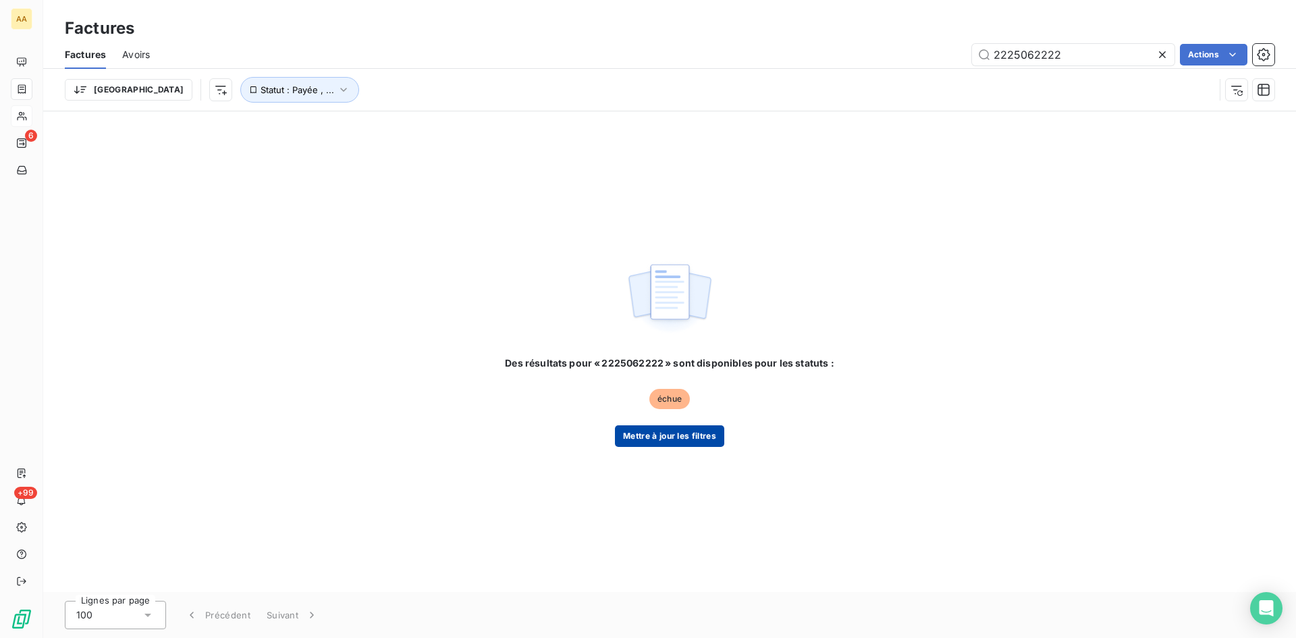
type input "2225062222"
click at [687, 430] on button "Mettre à jour les filtres" at bounding box center [669, 436] width 109 height 22
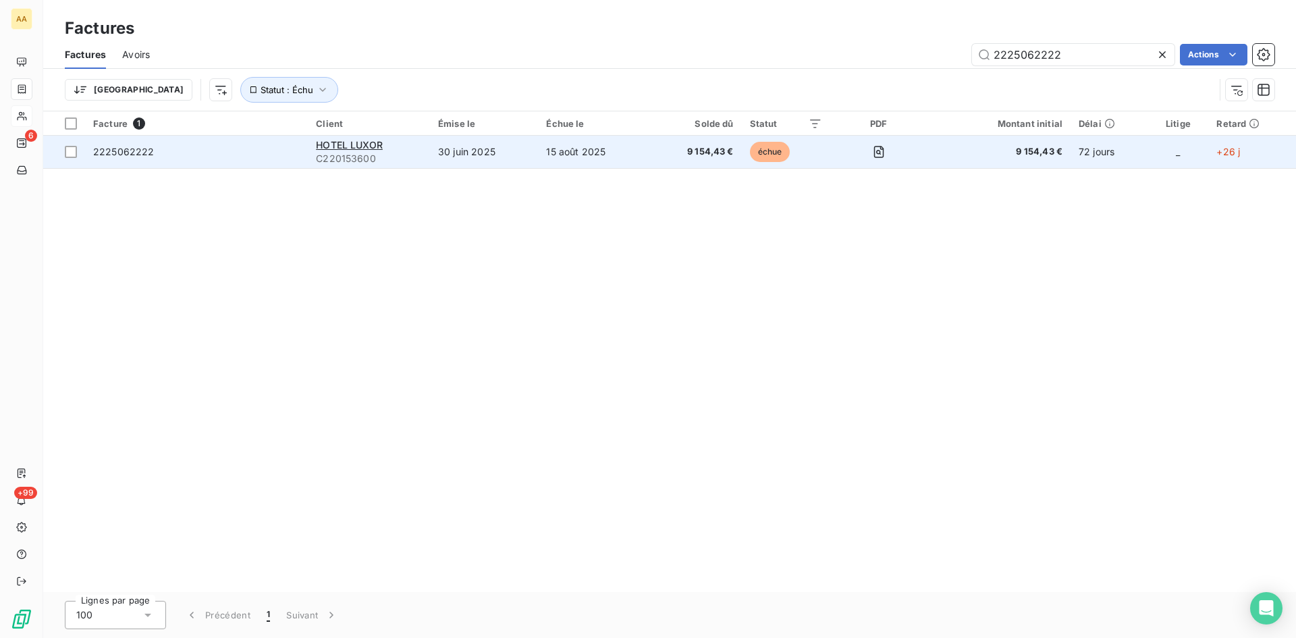
click at [341, 153] on span "C220153600" at bounding box center [369, 159] width 106 height 14
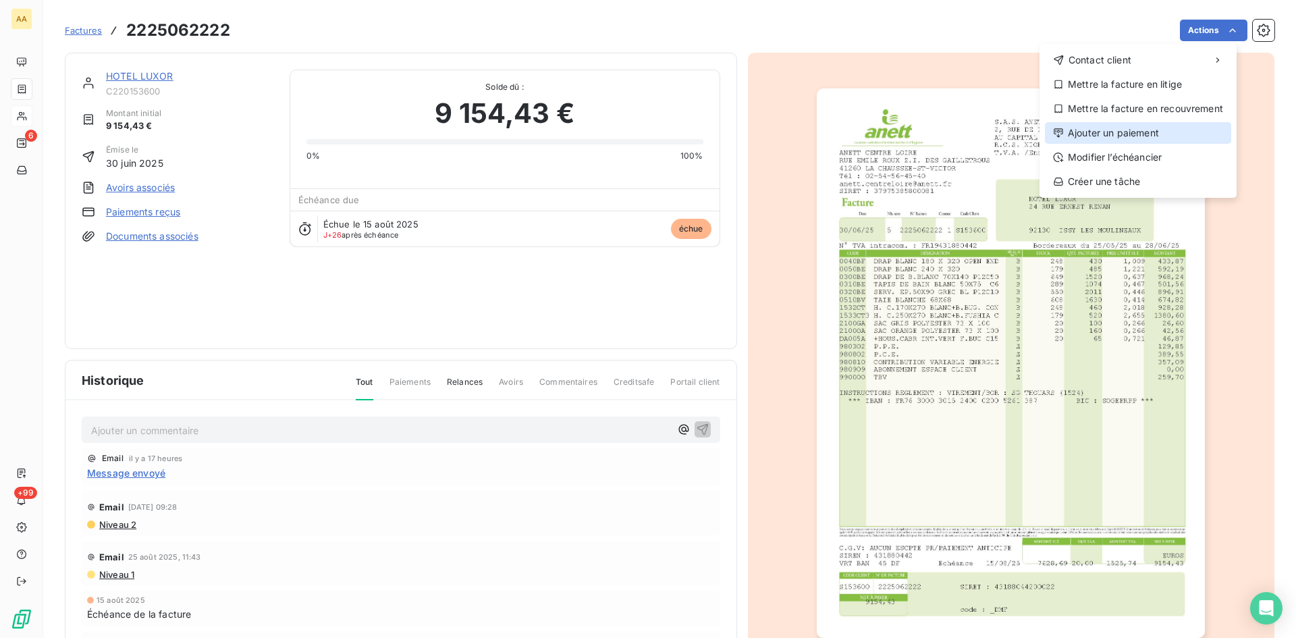
click at [1148, 127] on div "Ajouter un paiement" at bounding box center [1138, 133] width 186 height 22
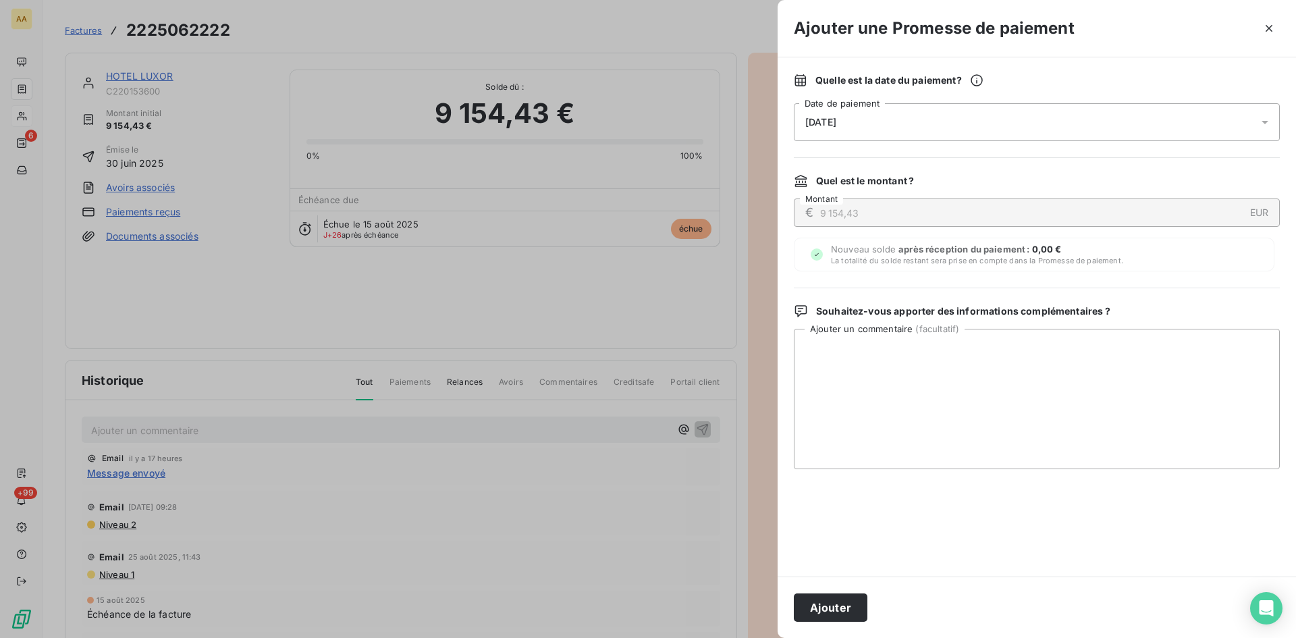
click at [955, 118] on div "[DATE]" at bounding box center [1037, 122] width 486 height 38
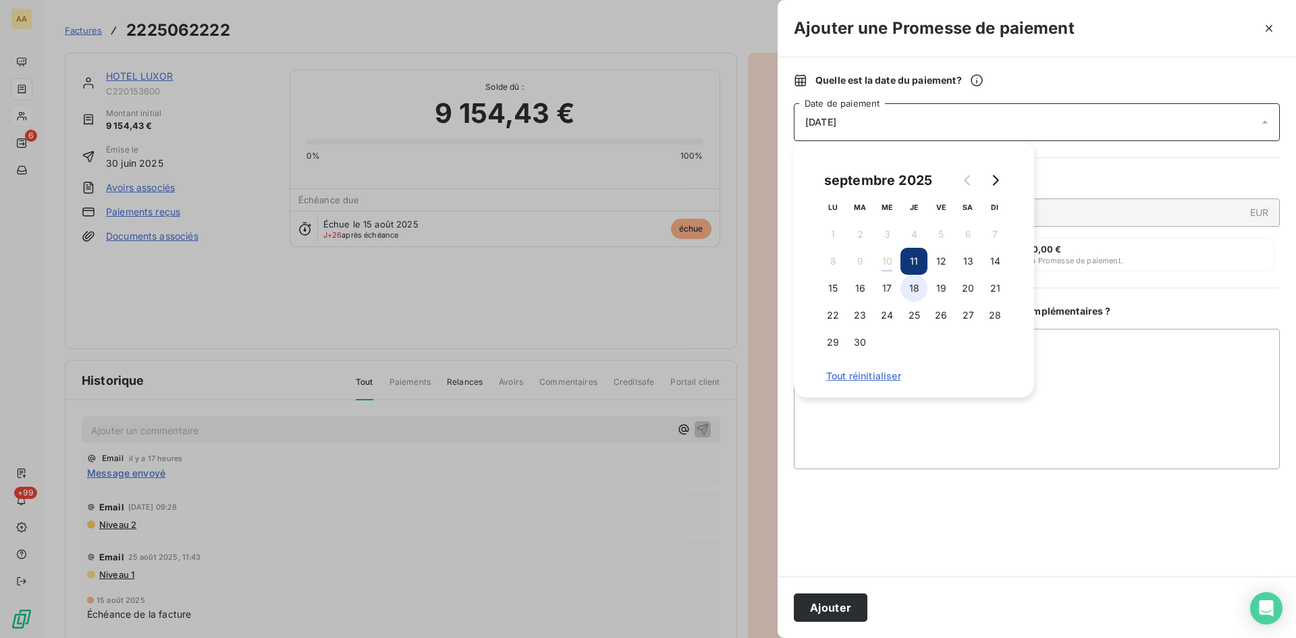
click at [913, 285] on button "18" at bounding box center [914, 288] width 27 height 27
click at [841, 597] on button "Ajouter" at bounding box center [831, 607] width 74 height 28
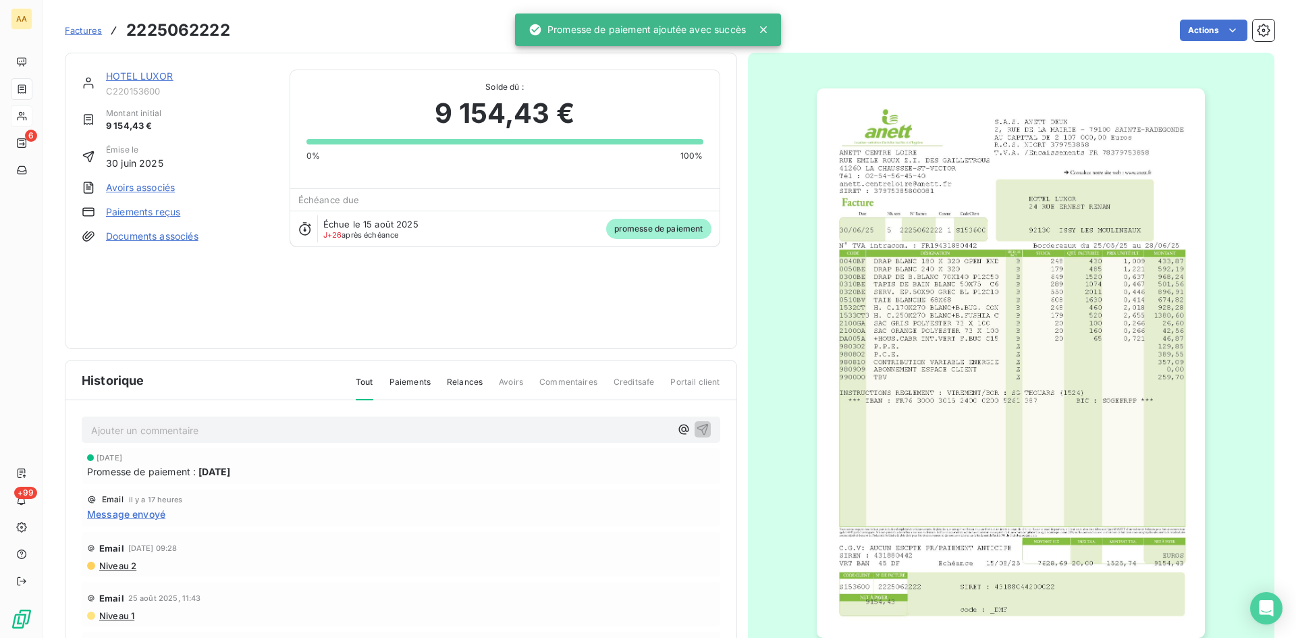
click at [411, 427] on p "Ajouter un commentaire ﻿" at bounding box center [380, 430] width 579 height 17
drag, startPoint x: 687, startPoint y: 425, endPoint x: 556, endPoint y: 298, distance: 182.9
click at [697, 425] on icon "button" at bounding box center [702, 428] width 11 height 11
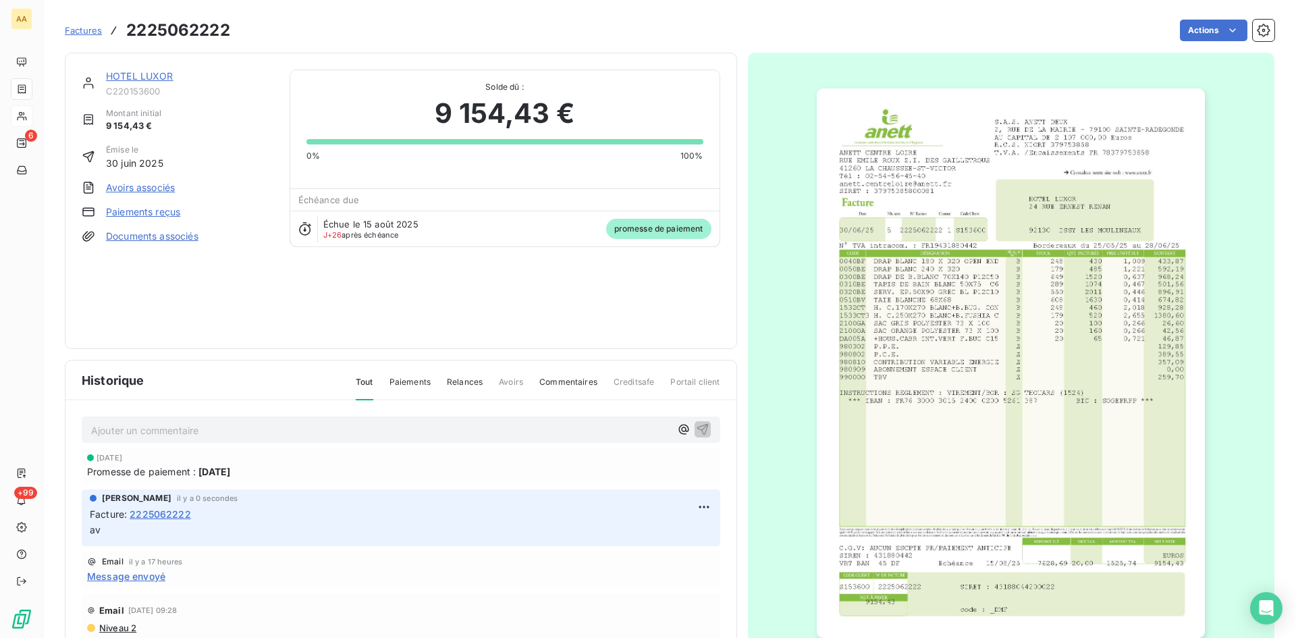
click at [138, 74] on link "HOTEL LUXOR" at bounding box center [140, 75] width 68 height 11
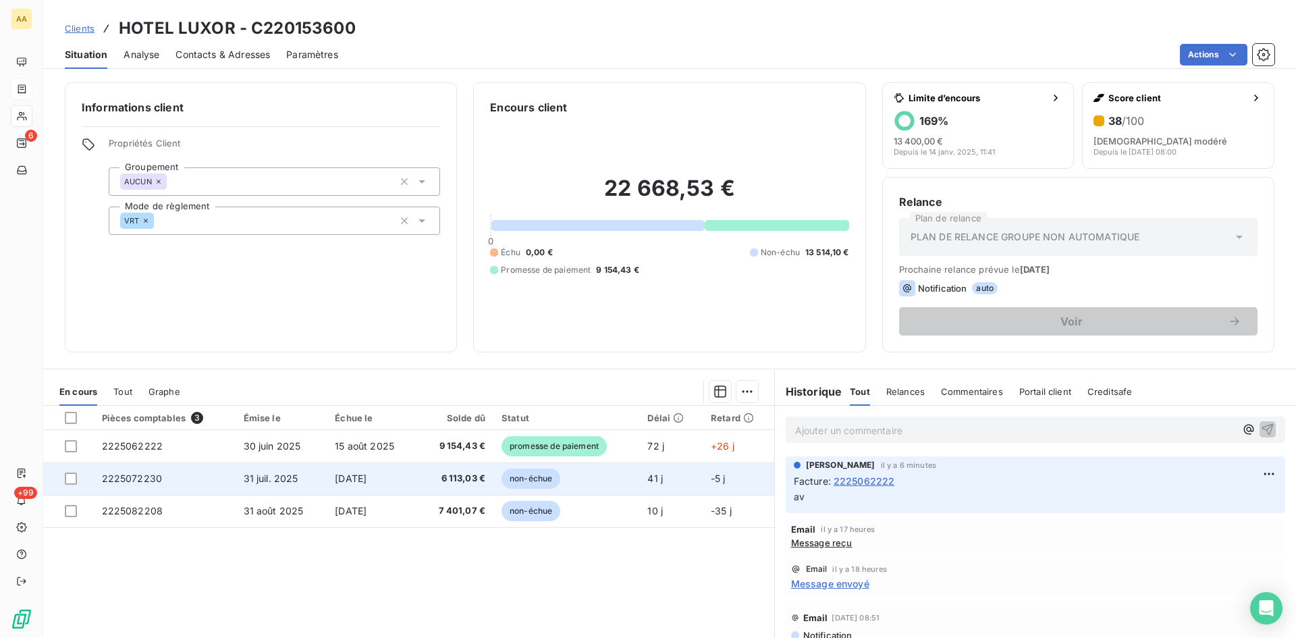
click at [129, 481] on span "2225072230" at bounding box center [132, 478] width 61 height 11
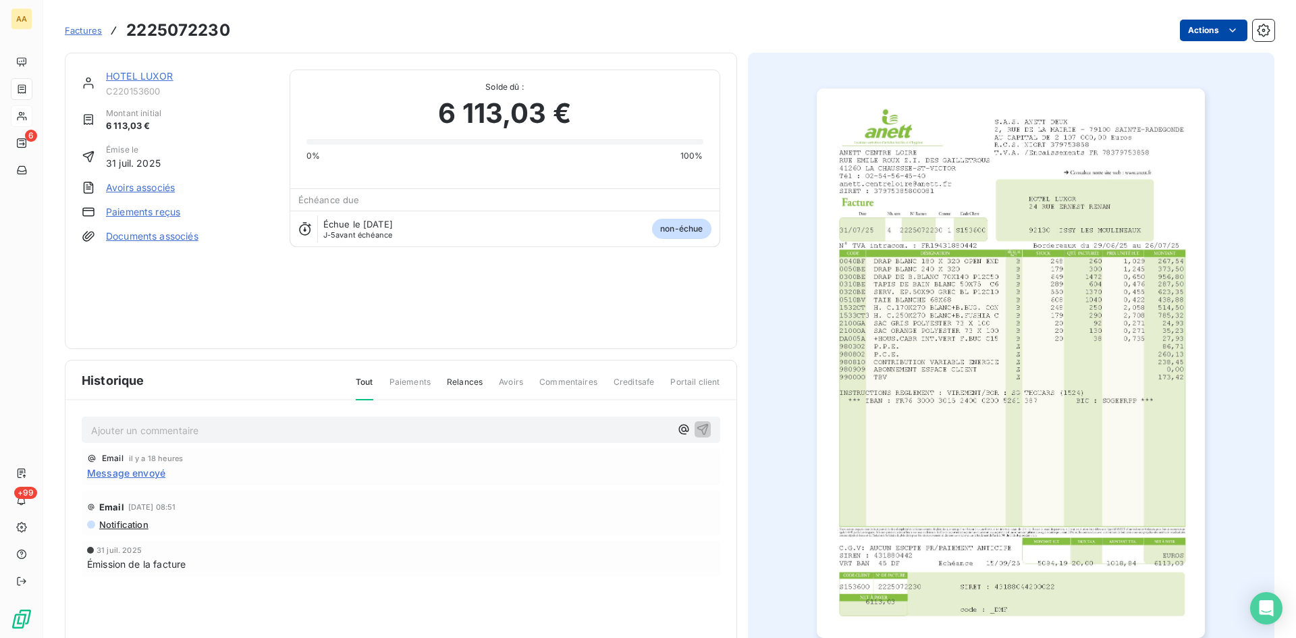
click at [1202, 32] on html "AA 6 +99 Factures 2225072230 Actions HOTEL LUXOR C220153600 Montant initial 6 1…" at bounding box center [648, 319] width 1296 height 638
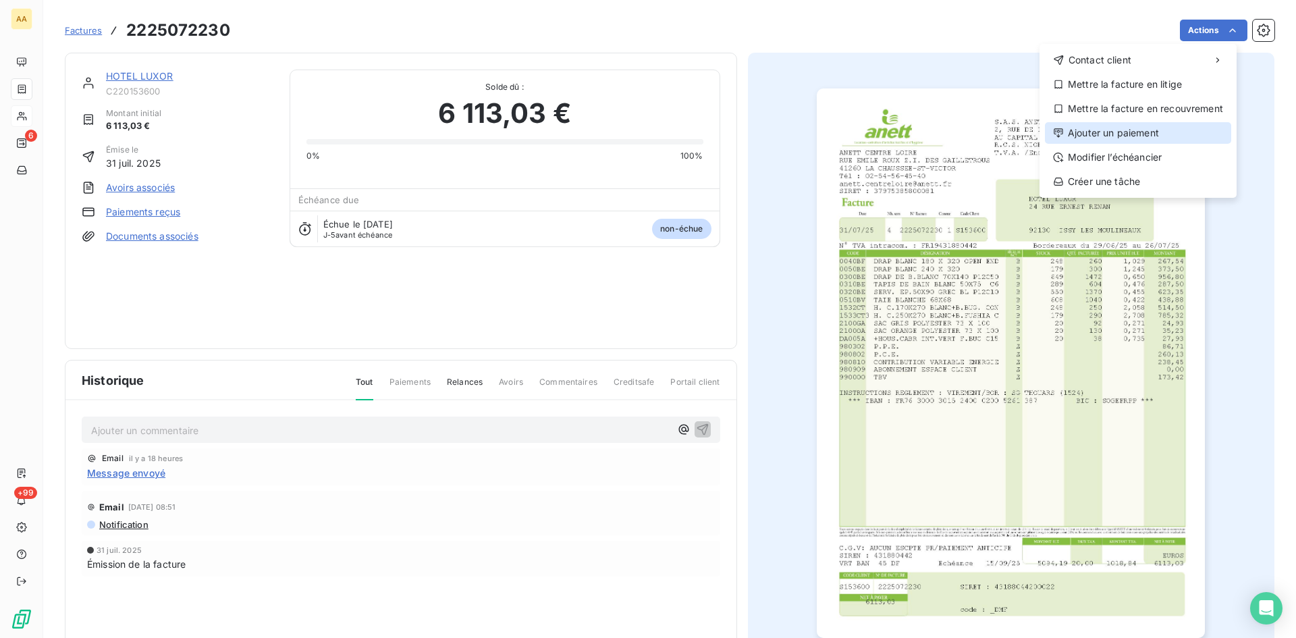
click at [1126, 129] on div "Ajouter un paiement" at bounding box center [1138, 133] width 186 height 22
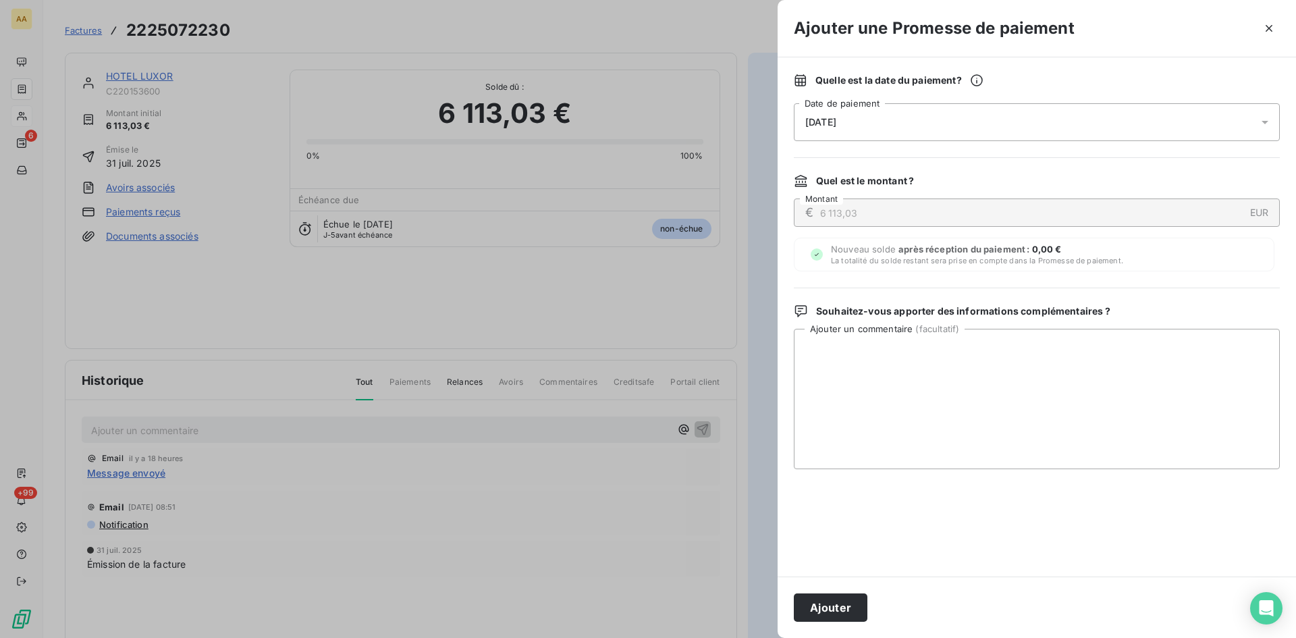
click at [895, 122] on div "[DATE]" at bounding box center [1037, 122] width 486 height 38
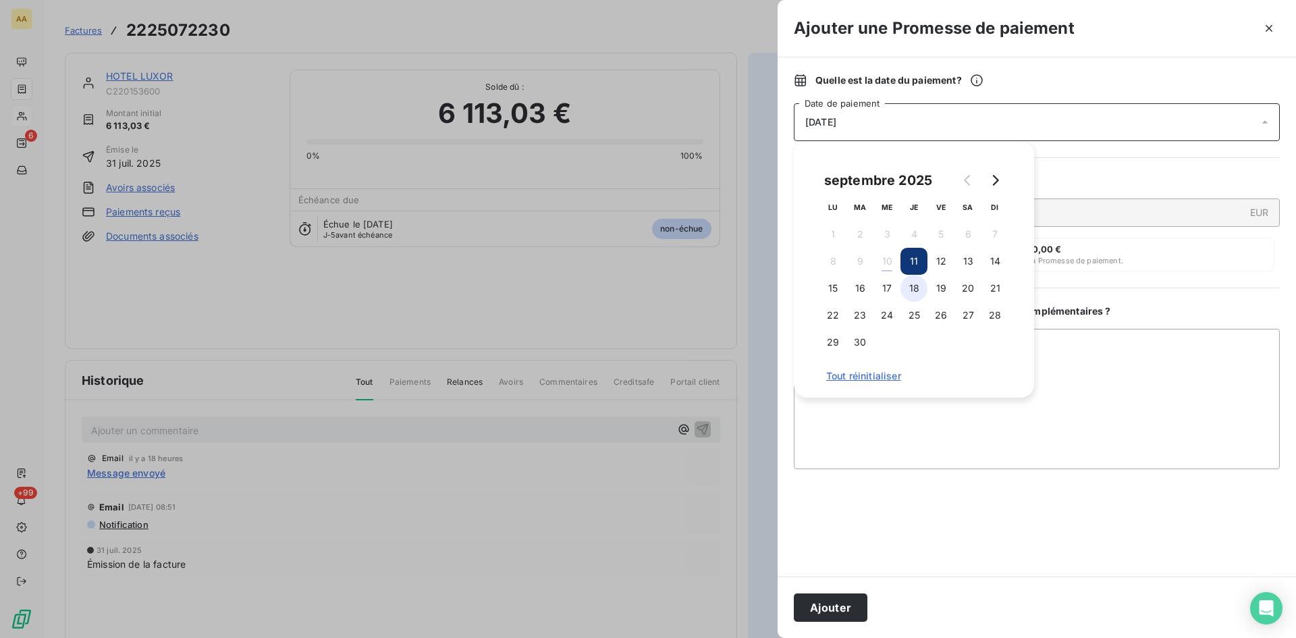
click at [909, 284] on button "18" at bounding box center [914, 288] width 27 height 27
click at [841, 593] on div "Ajouter" at bounding box center [1037, 607] width 519 height 61
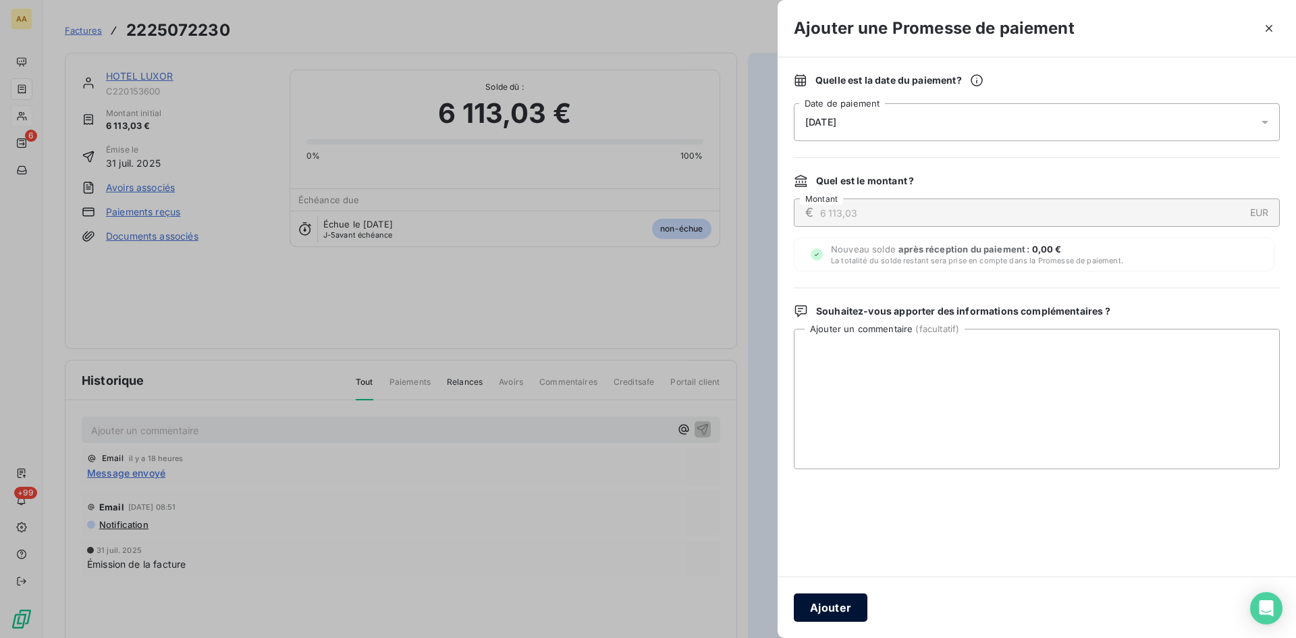
click at [839, 602] on button "Ajouter" at bounding box center [831, 607] width 74 height 28
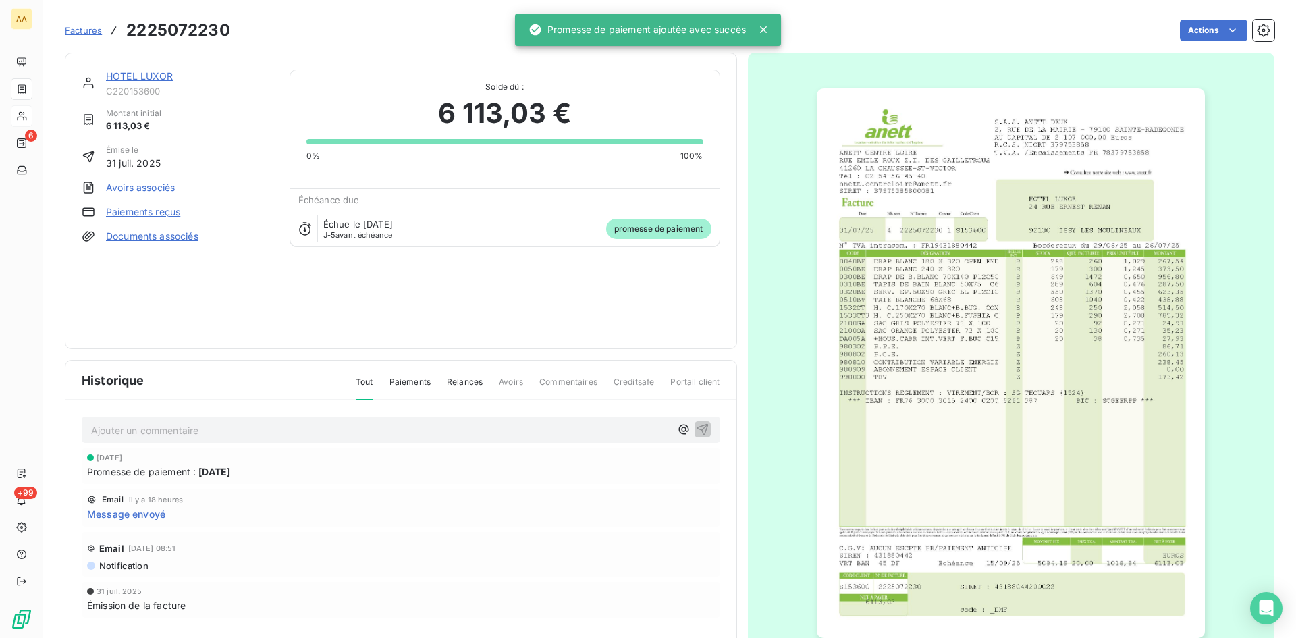
click at [476, 429] on p "Ajouter un commentaire ﻿" at bounding box center [380, 430] width 579 height 17
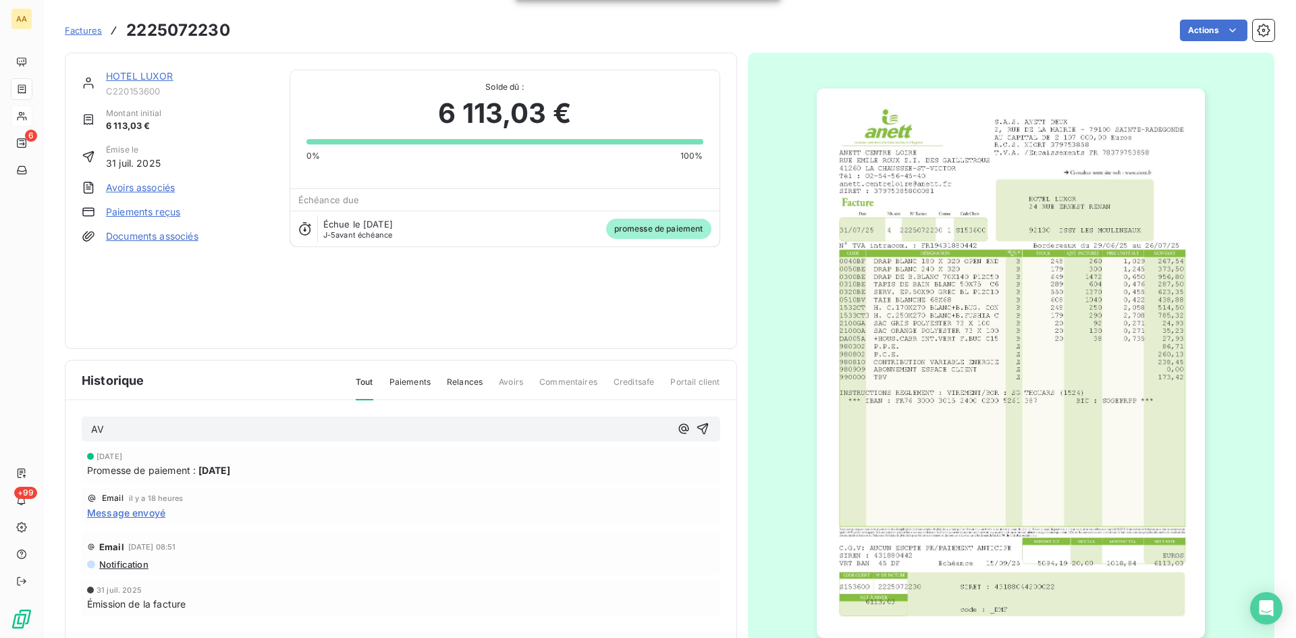
drag, startPoint x: 699, startPoint y: 425, endPoint x: 490, endPoint y: 275, distance: 257.0
click at [699, 425] on icon "button" at bounding box center [702, 428] width 11 height 11
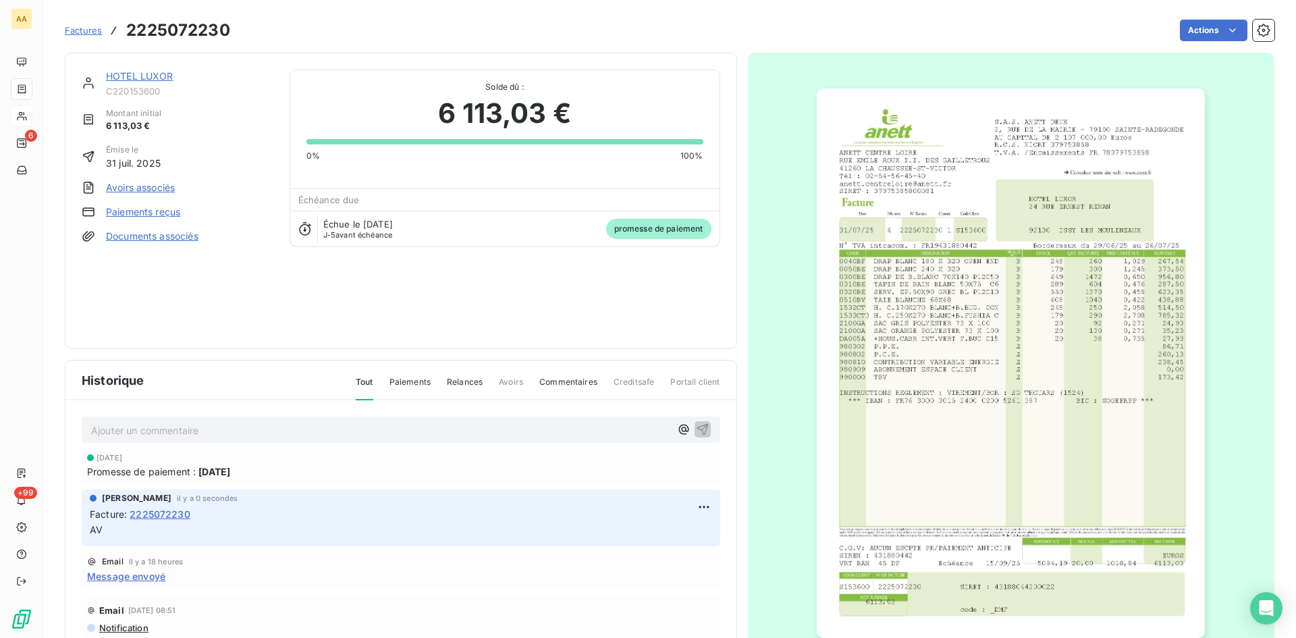
click at [153, 78] on link "HOTEL LUXOR" at bounding box center [140, 75] width 68 height 11
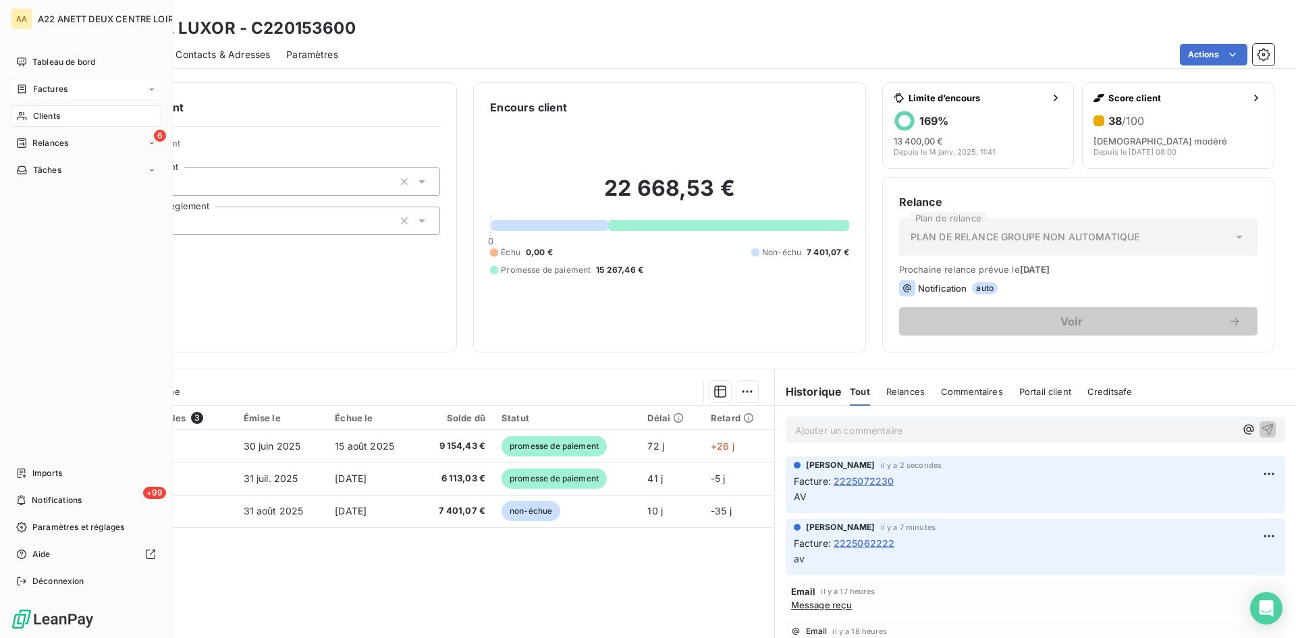
click at [37, 114] on span "Clients" at bounding box center [46, 116] width 27 height 12
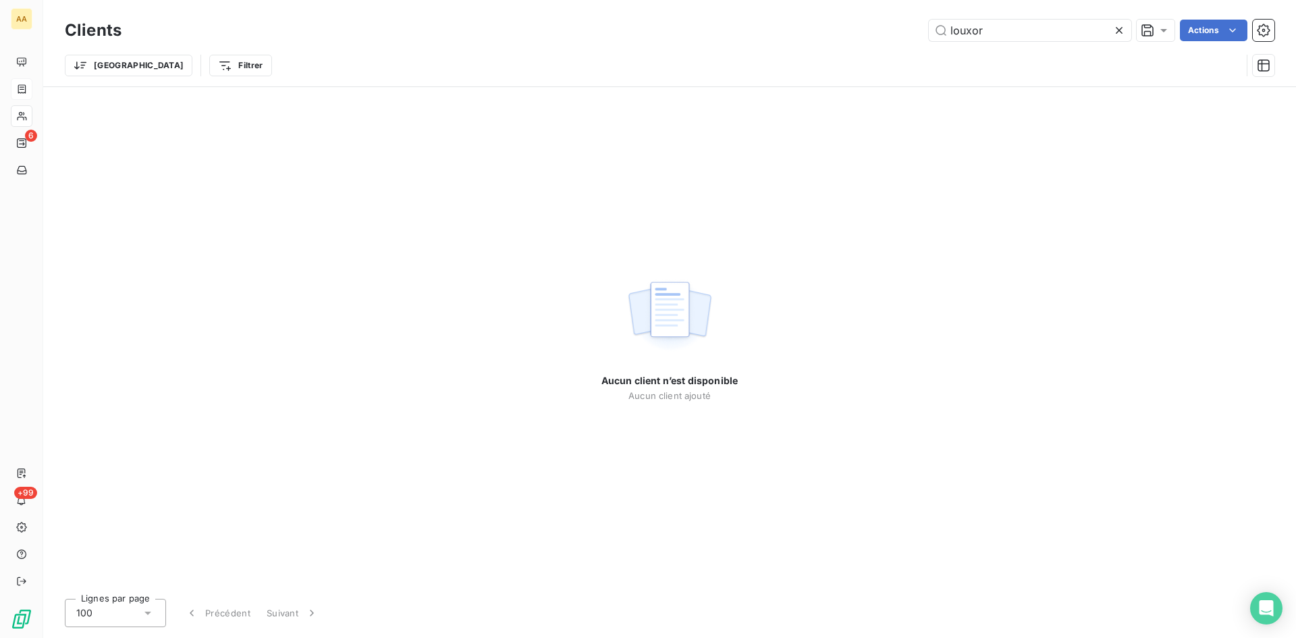
drag, startPoint x: 939, startPoint y: 38, endPoint x: 792, endPoint y: 40, distance: 147.2
click at [792, 40] on div "louxor Actions" at bounding box center [706, 31] width 1137 height 22
drag, startPoint x: 899, startPoint y: 40, endPoint x: 851, endPoint y: 38, distance: 48.6
click at [851, 38] on div "MEUDON Actions" at bounding box center [706, 31] width 1137 height 22
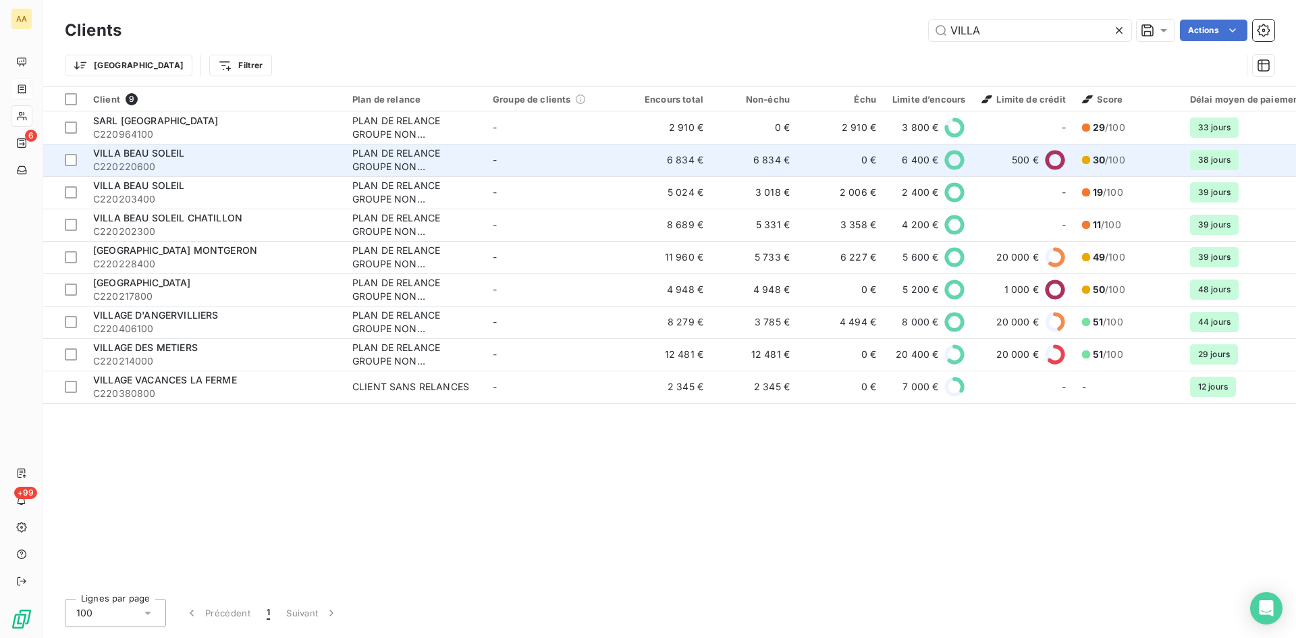
type input "VILLA"
click at [403, 158] on div "PLAN DE RELANCE GROUPE NON AUTOMATIQUE" at bounding box center [414, 160] width 124 height 27
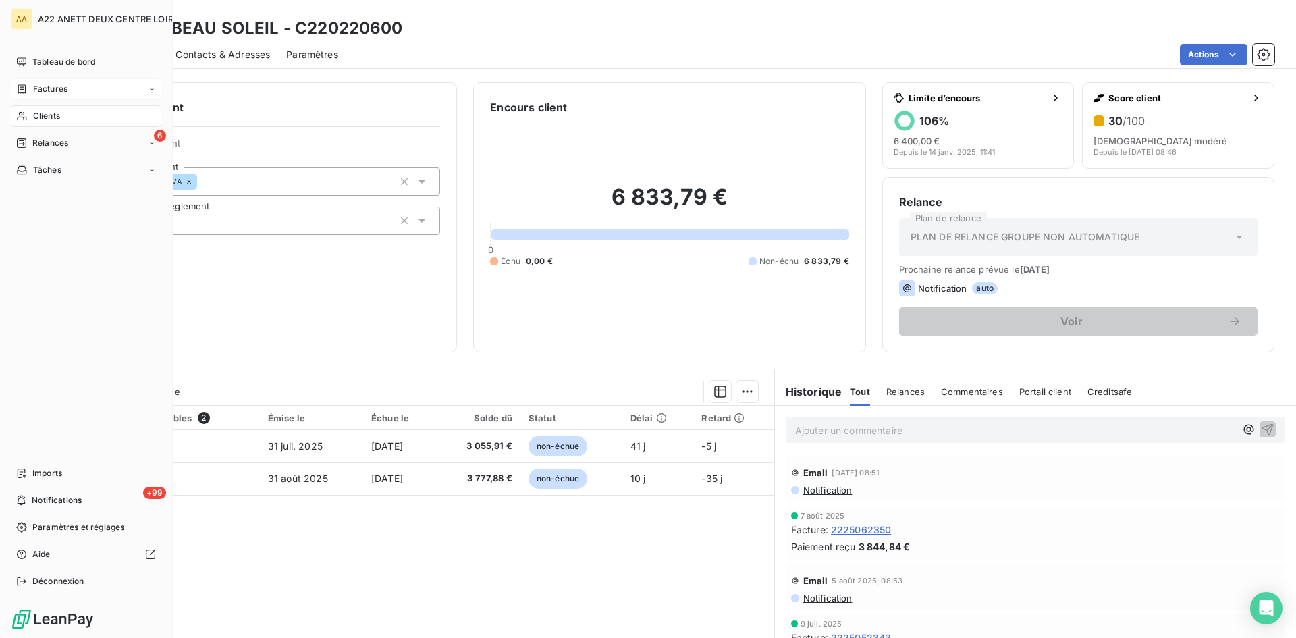
drag, startPoint x: 45, startPoint y: 119, endPoint x: 117, endPoint y: 117, distance: 72.3
click at [46, 118] on span "Clients" at bounding box center [46, 116] width 27 height 12
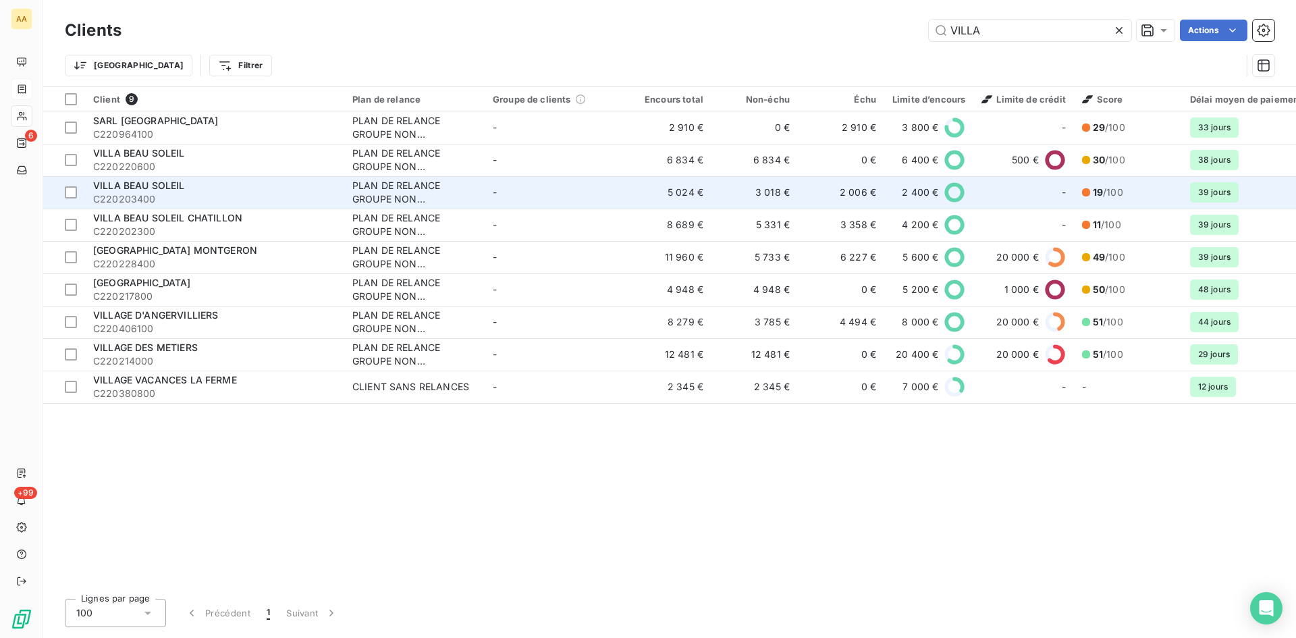
click at [408, 199] on div "PLAN DE RELANCE GROUPE NON AUTOMATIQUE" at bounding box center [414, 192] width 124 height 27
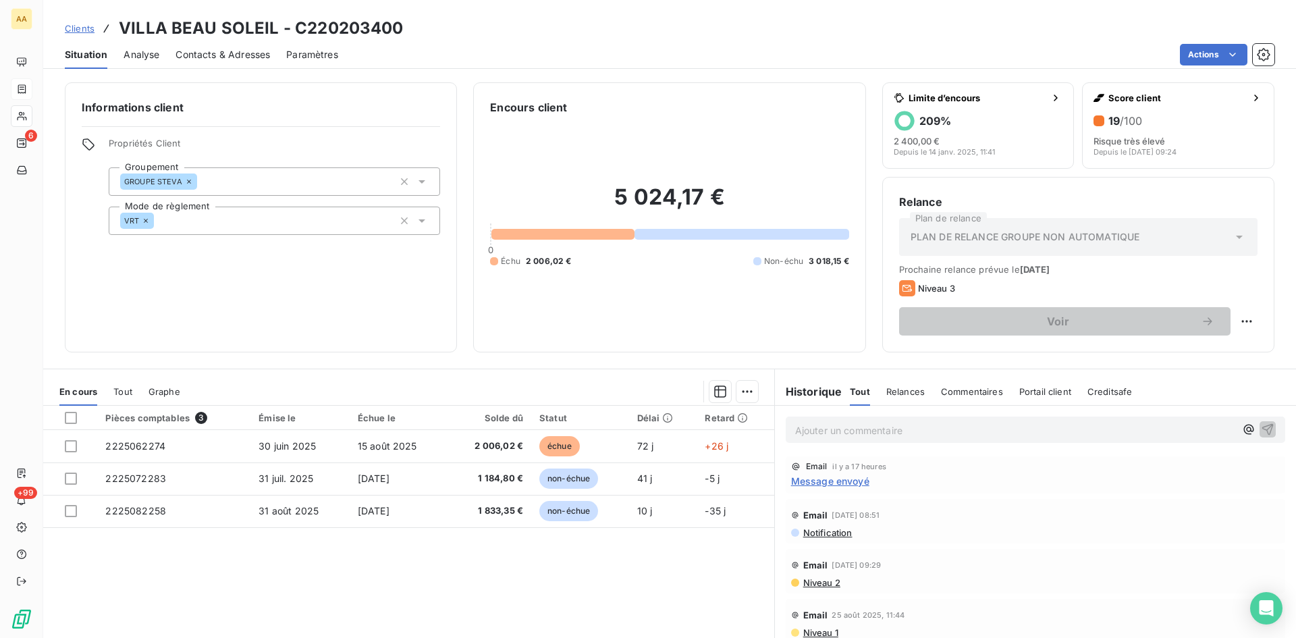
click at [824, 481] on span "Message envoyé" at bounding box center [830, 481] width 78 height 14
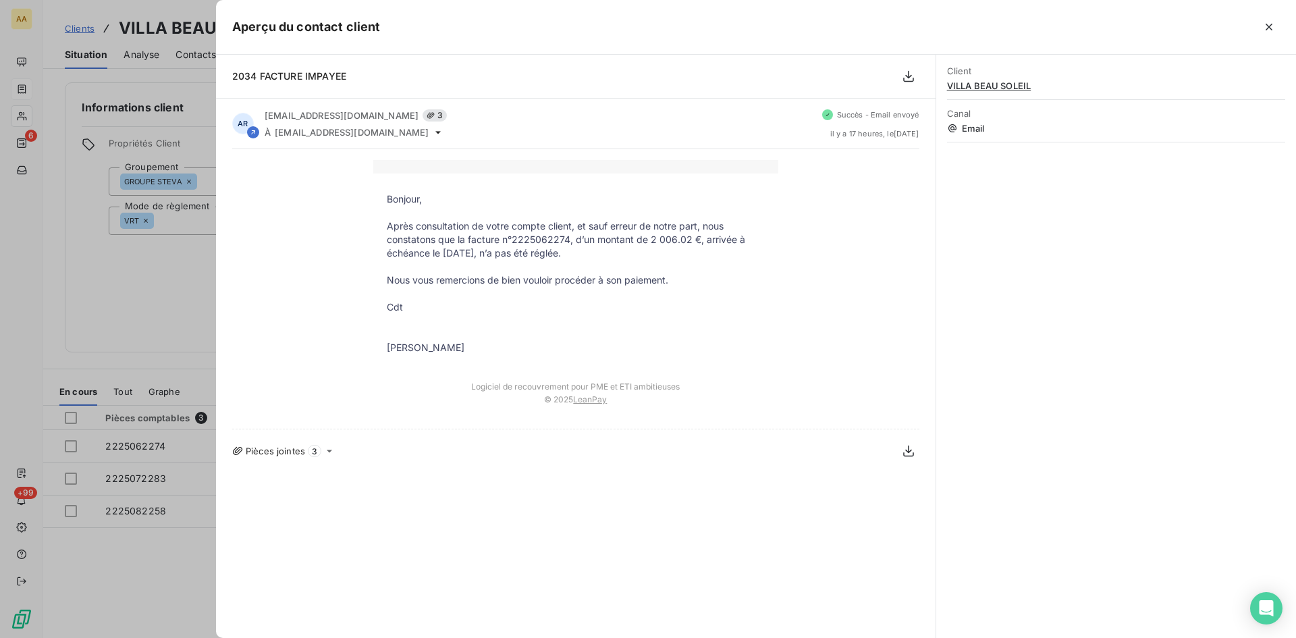
click at [97, 284] on div at bounding box center [648, 319] width 1296 height 638
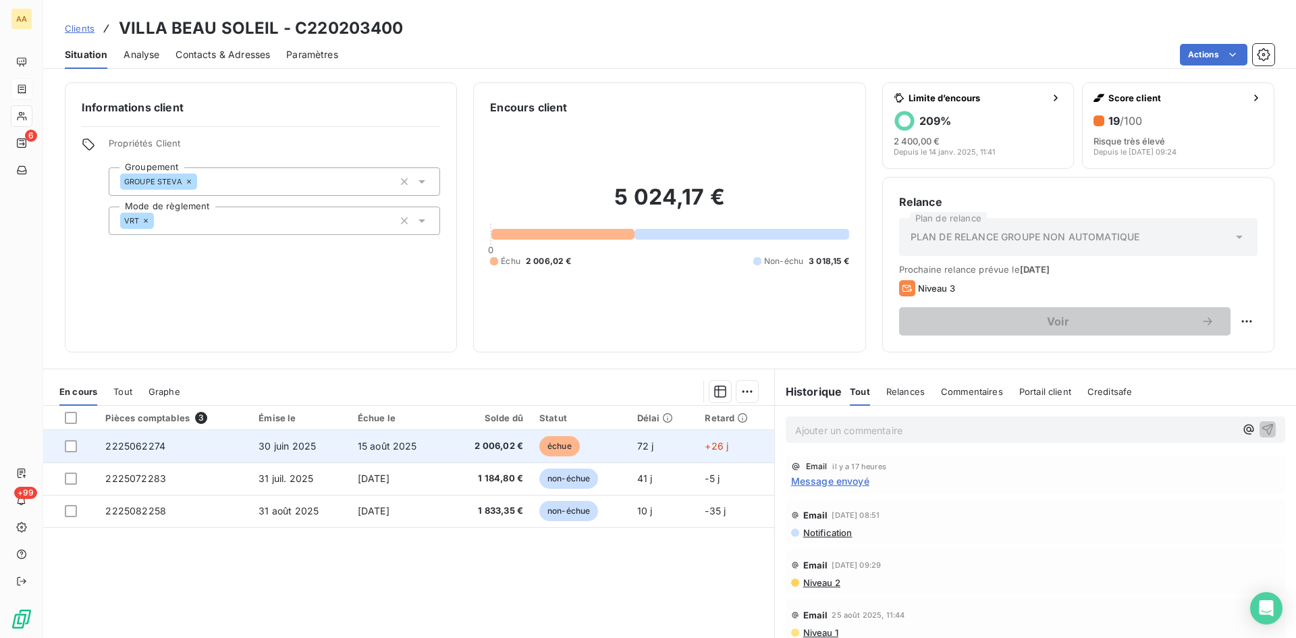
click at [155, 443] on span "2225062274" at bounding box center [135, 445] width 60 height 11
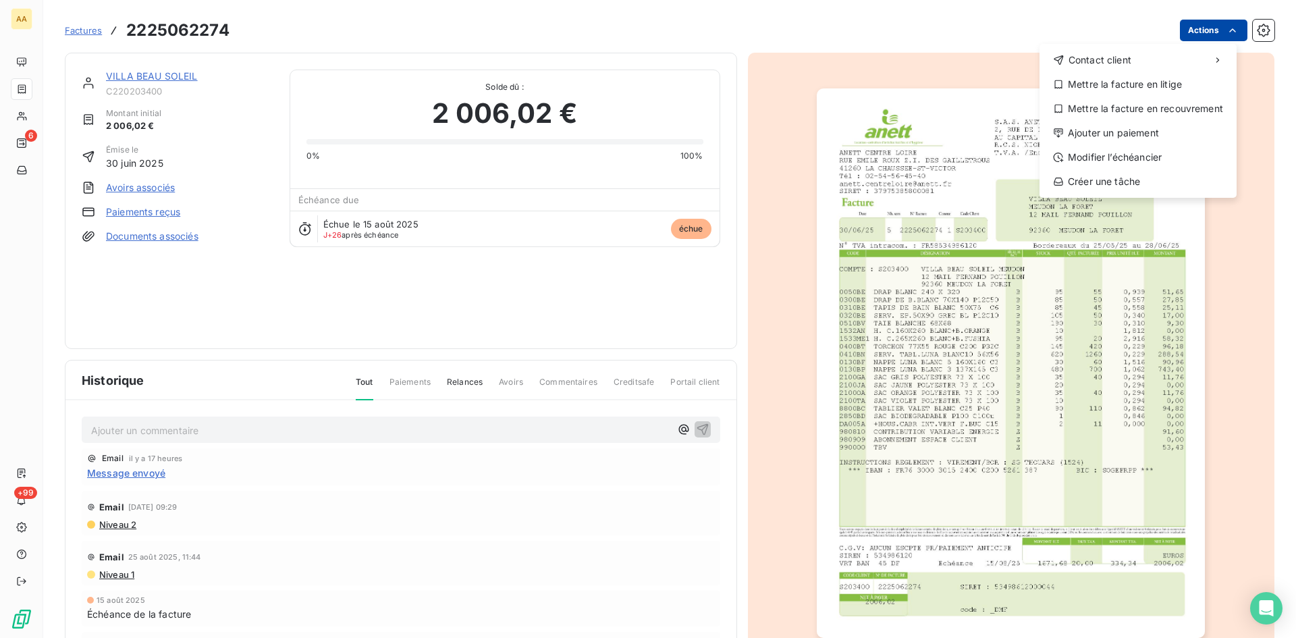
click at [1186, 33] on html "AA 6 +99 Factures [PHONE_NUMBER] Actions Contact client Mettre la facture en li…" at bounding box center [648, 319] width 1296 height 638
click at [1137, 131] on div "Ajouter un paiement" at bounding box center [1138, 133] width 186 height 22
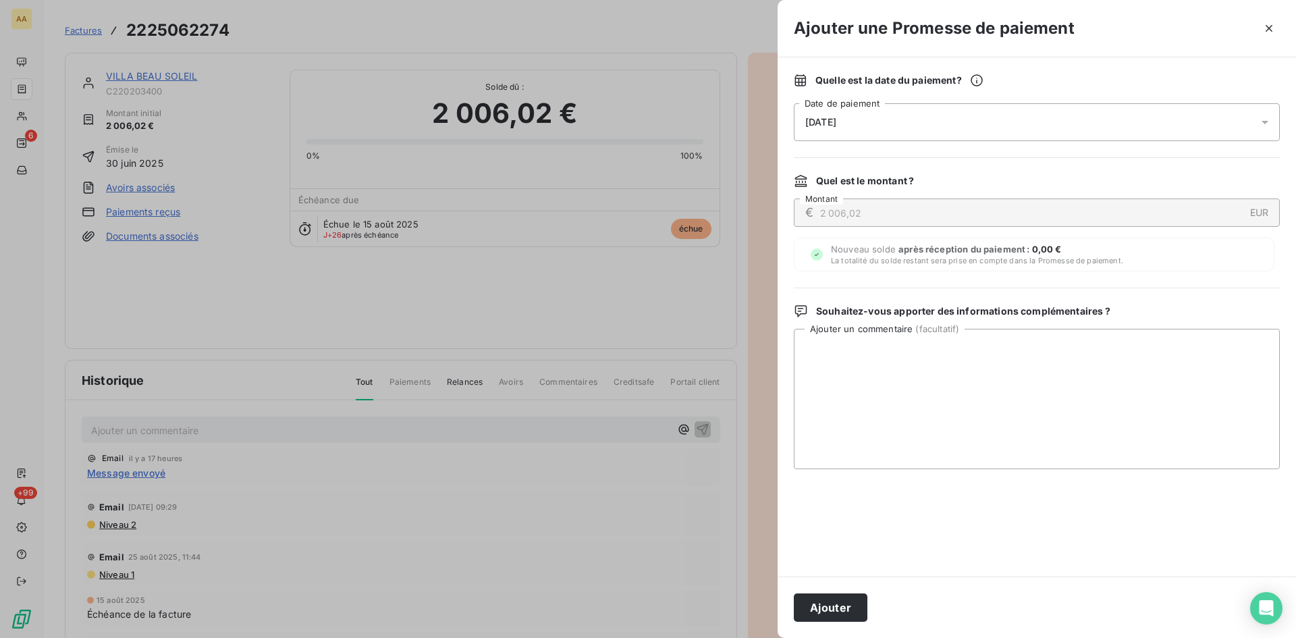
click at [926, 119] on div "[DATE]" at bounding box center [1037, 122] width 486 height 38
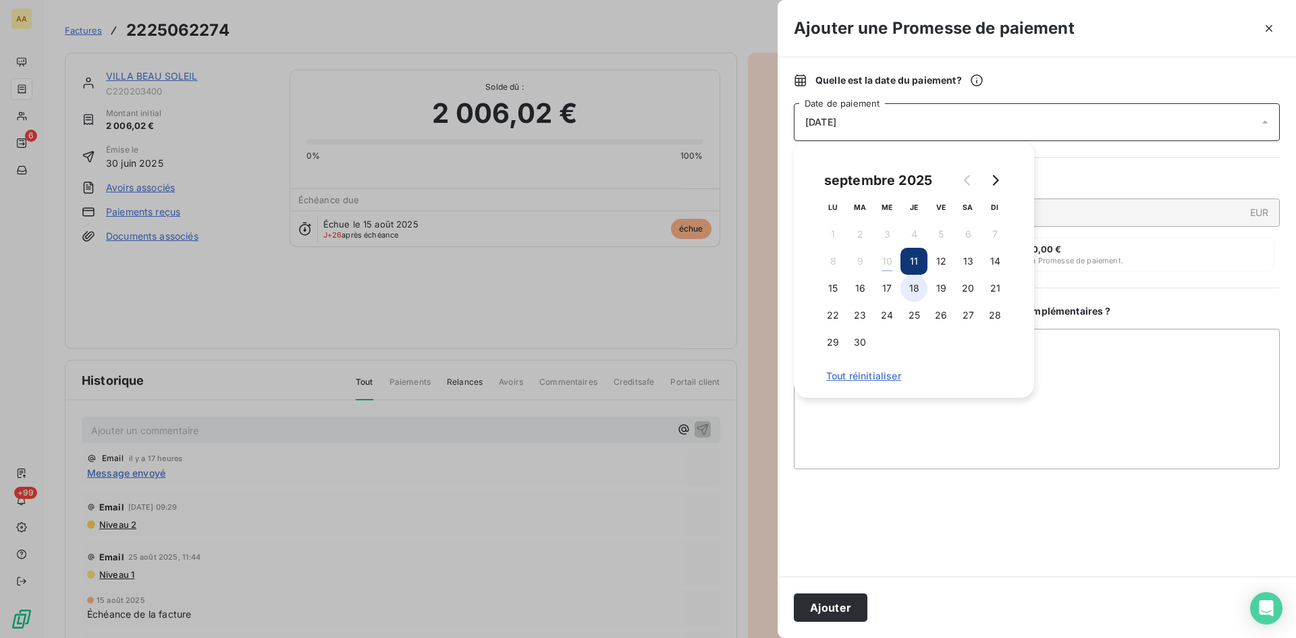
click at [911, 295] on button "18" at bounding box center [914, 288] width 27 height 27
drag, startPoint x: 845, startPoint y: 604, endPoint x: 666, endPoint y: 496, distance: 209.9
click at [845, 603] on button "Ajouter" at bounding box center [831, 607] width 74 height 28
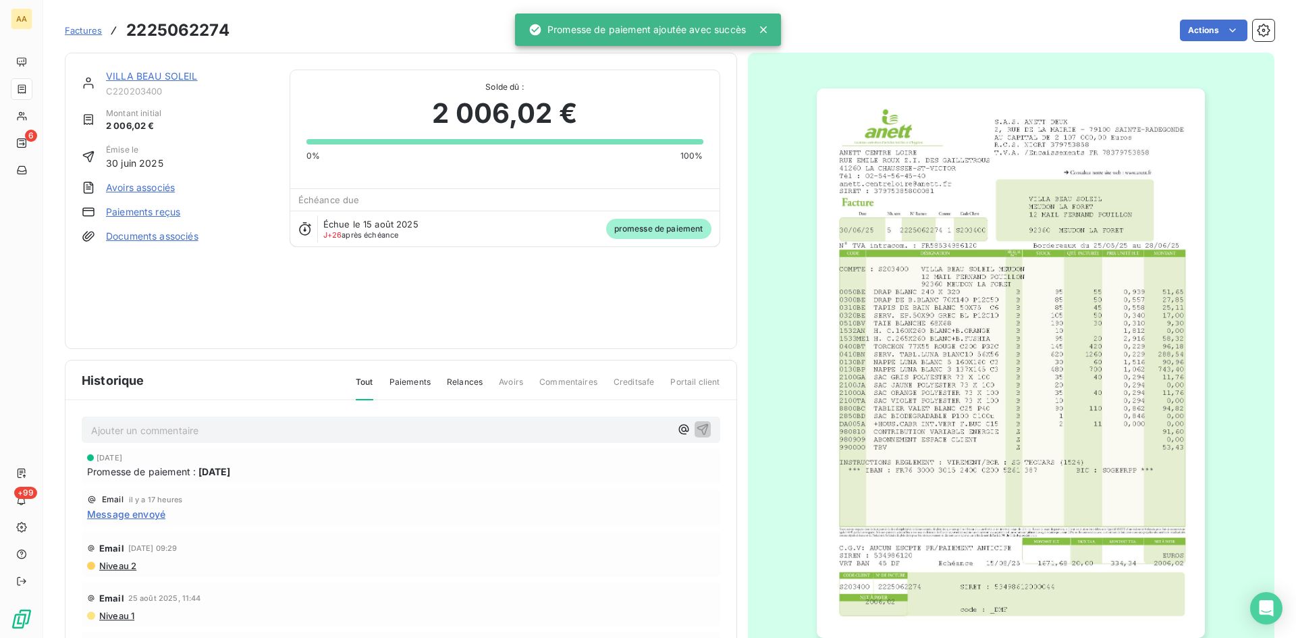
click at [471, 427] on p "Ajouter un commentaire ﻿" at bounding box center [380, 430] width 579 height 17
drag, startPoint x: 687, startPoint y: 426, endPoint x: 635, endPoint y: 350, distance: 92.7
click at [696, 425] on icon "button" at bounding box center [703, 429] width 14 height 14
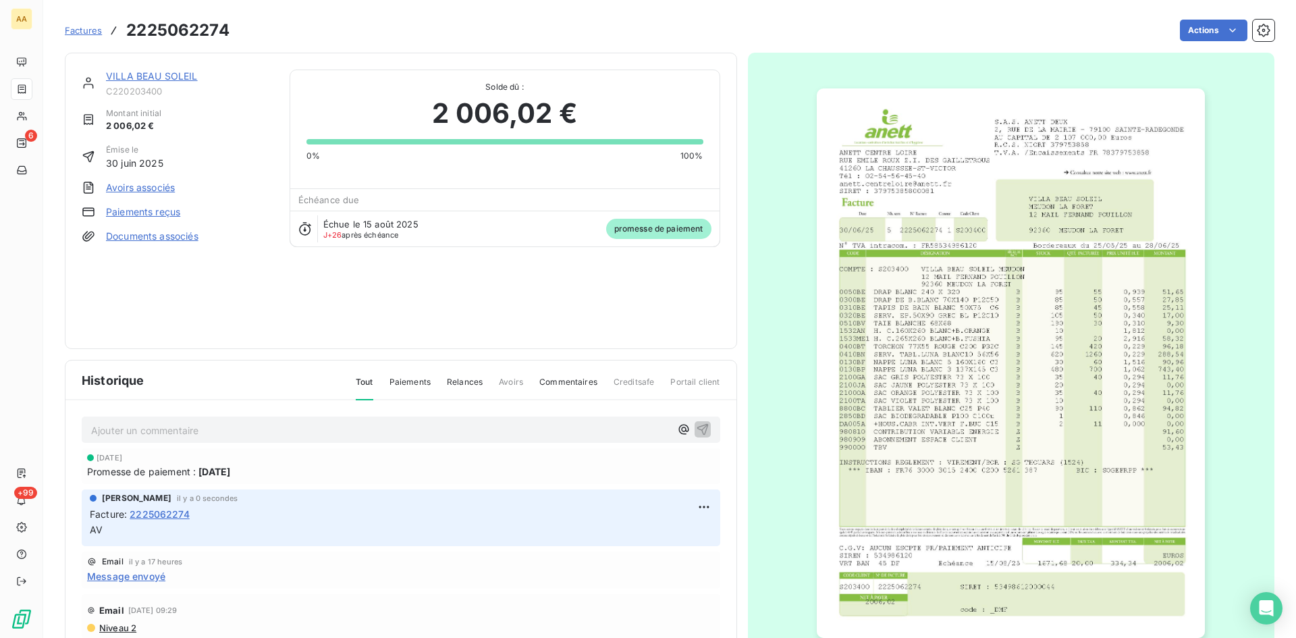
click at [166, 70] on link "VILLA BEAU SOLEIL" at bounding box center [152, 75] width 92 height 11
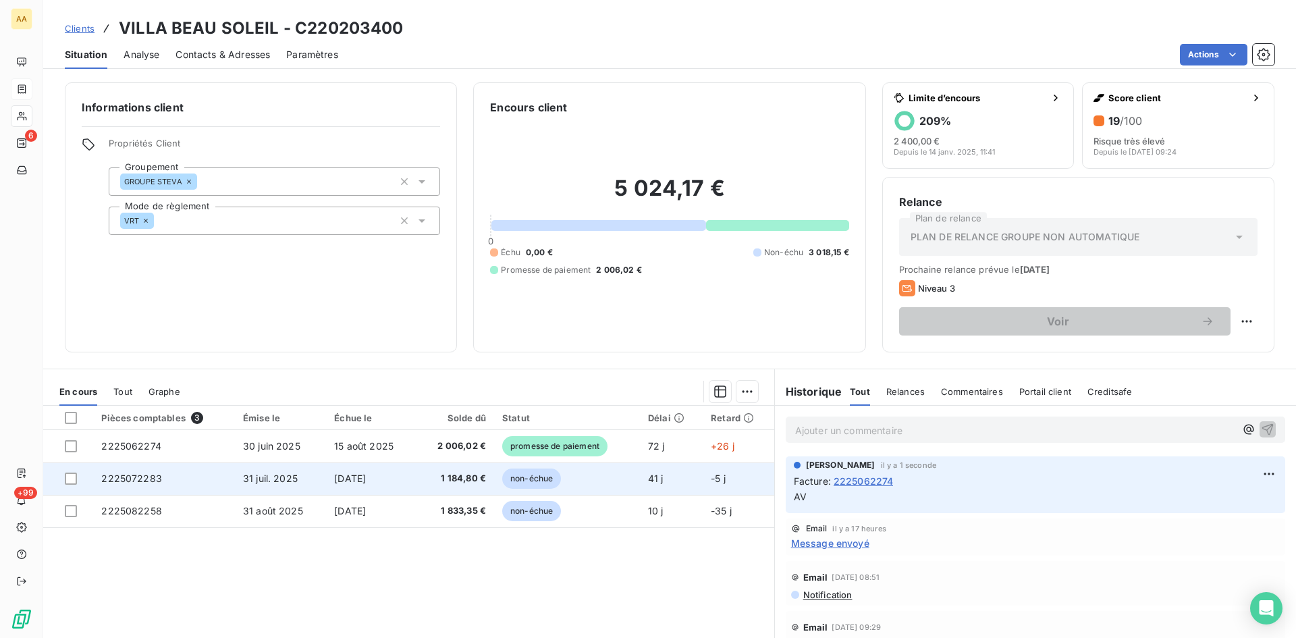
click at [140, 476] on span "2225072283" at bounding box center [131, 478] width 61 height 11
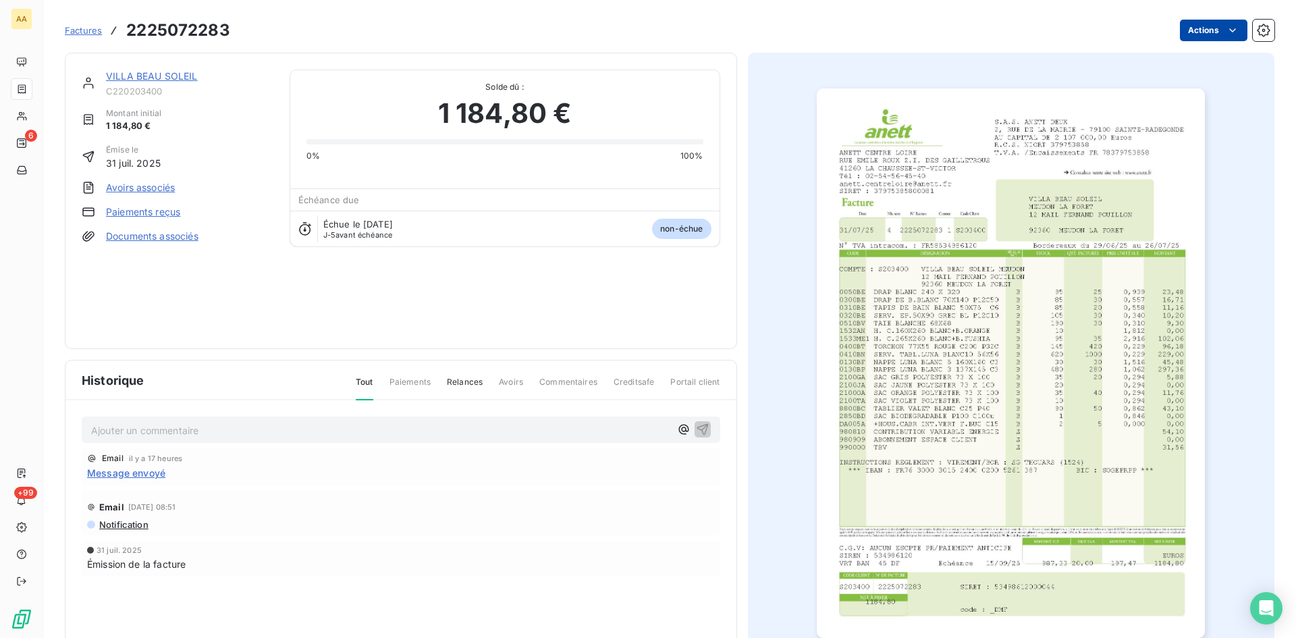
click at [1196, 27] on html "AA 6 +99 Factures 2225072283 Actions VILLA BEAU SOLEIL C220203400 Montant initi…" at bounding box center [648, 319] width 1296 height 638
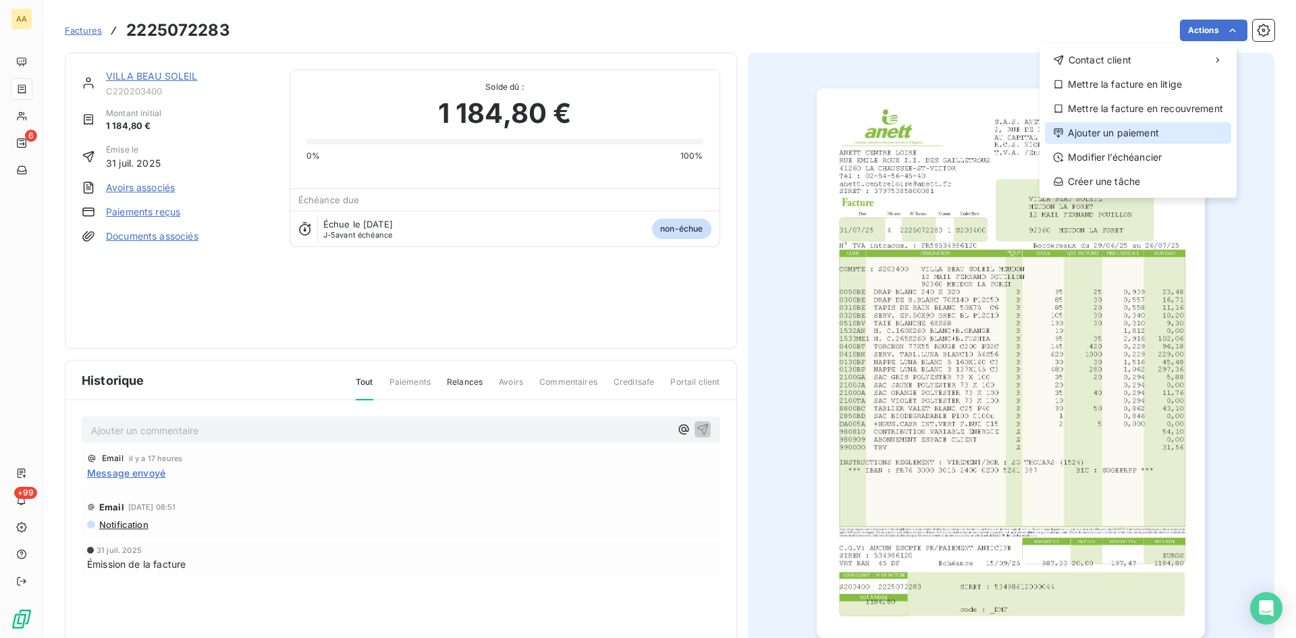
click at [1135, 128] on div "Ajouter un paiement" at bounding box center [1138, 133] width 186 height 22
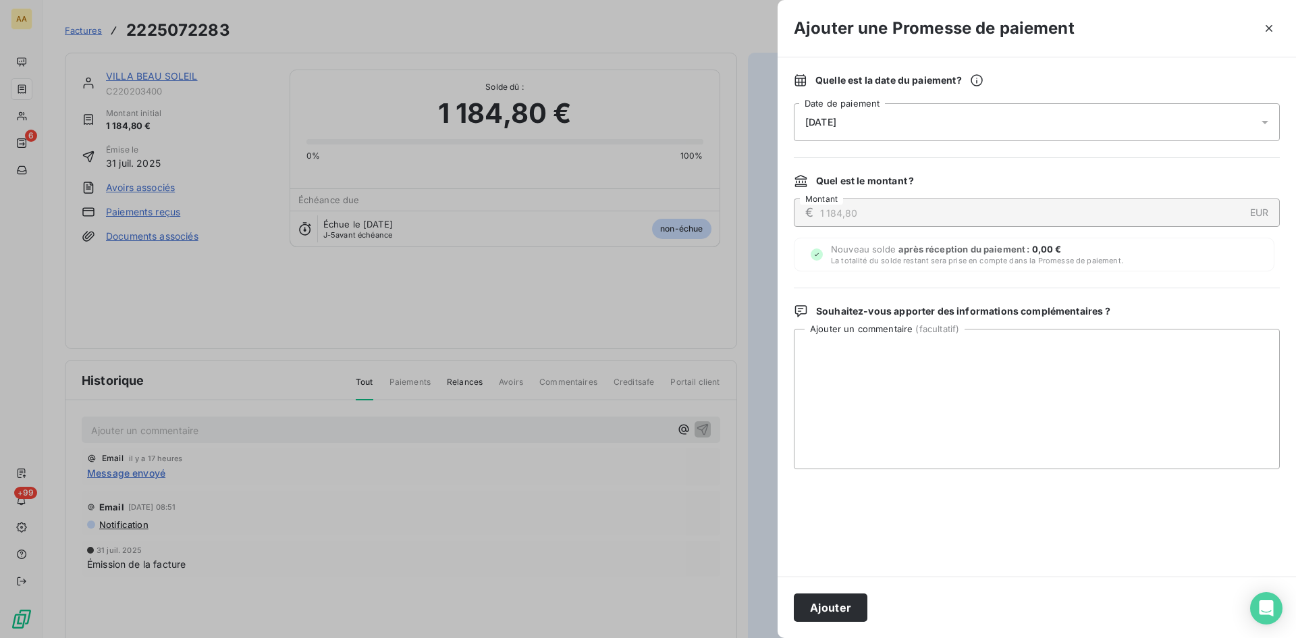
click at [909, 117] on div "[DATE]" at bounding box center [1037, 122] width 486 height 38
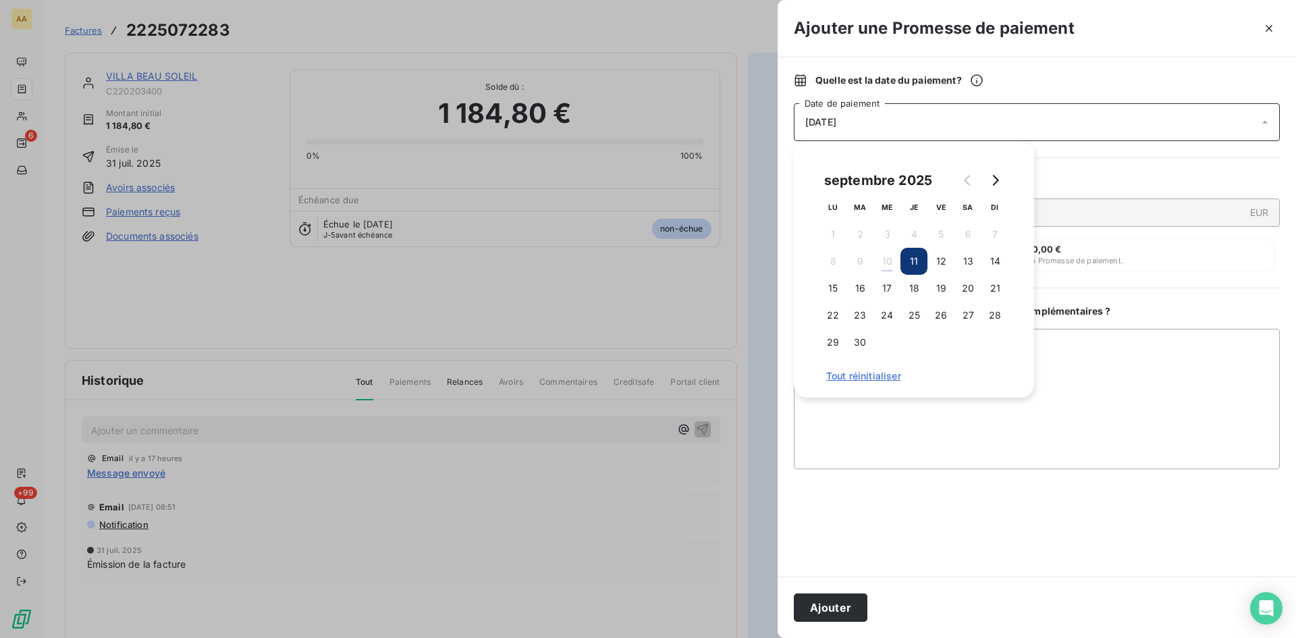
drag, startPoint x: 917, startPoint y: 284, endPoint x: 890, endPoint y: 350, distance: 71.2
click at [917, 282] on button "18" at bounding box center [914, 288] width 27 height 27
click at [843, 606] on button "Ajouter" at bounding box center [831, 607] width 74 height 28
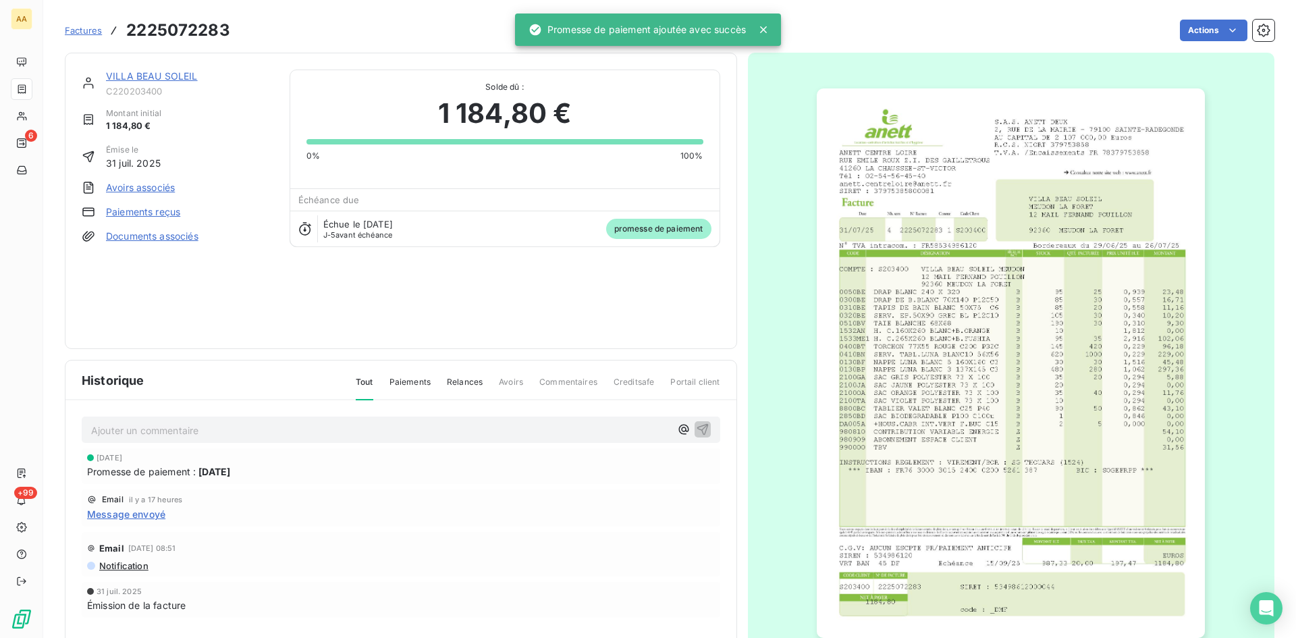
drag, startPoint x: 327, startPoint y: 427, endPoint x: 311, endPoint y: 425, distance: 17.0
click at [315, 425] on p "Ajouter un commentaire ﻿" at bounding box center [380, 430] width 579 height 17
click at [698, 427] on icon "button" at bounding box center [703, 429] width 14 height 14
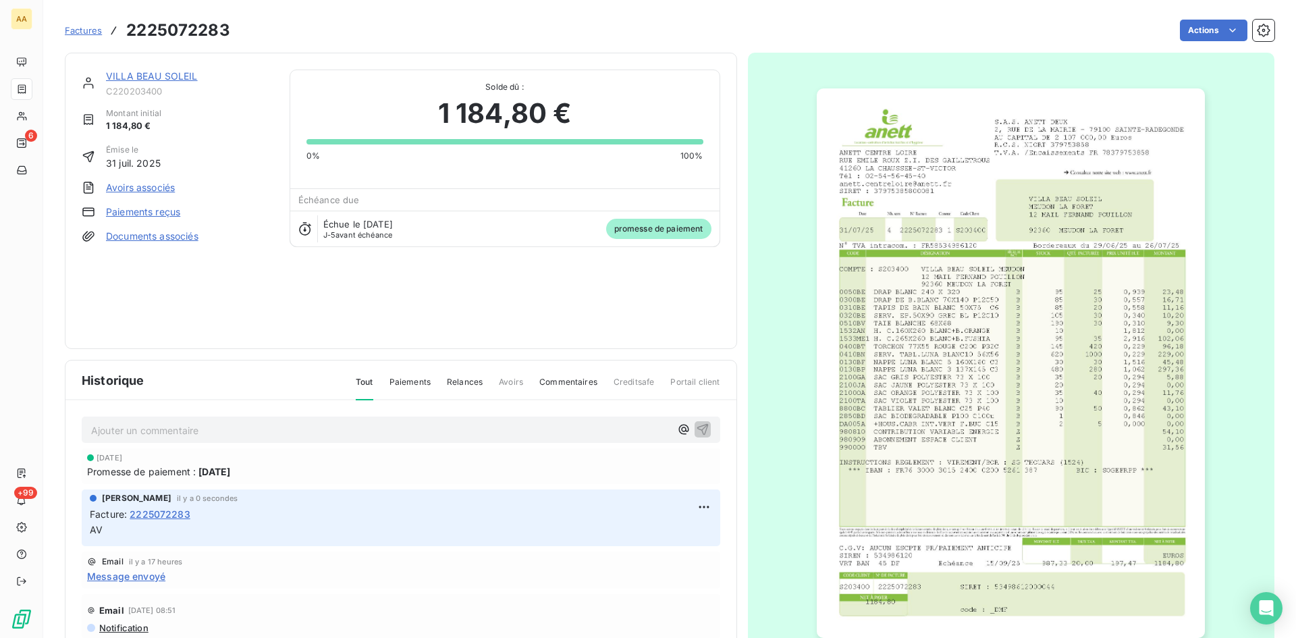
click at [163, 77] on link "VILLA BEAU SOLEIL" at bounding box center [152, 75] width 92 height 11
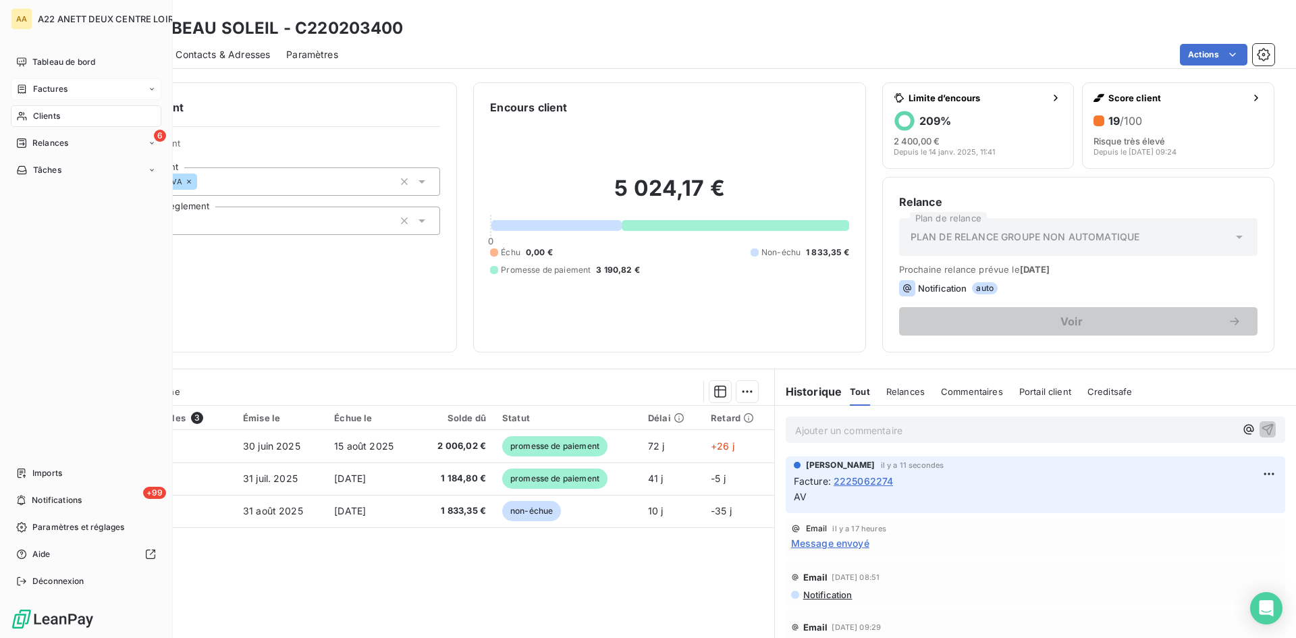
drag, startPoint x: 43, startPoint y: 86, endPoint x: 36, endPoint y: 89, distance: 7.5
click at [36, 89] on span "Factures" at bounding box center [50, 89] width 34 height 12
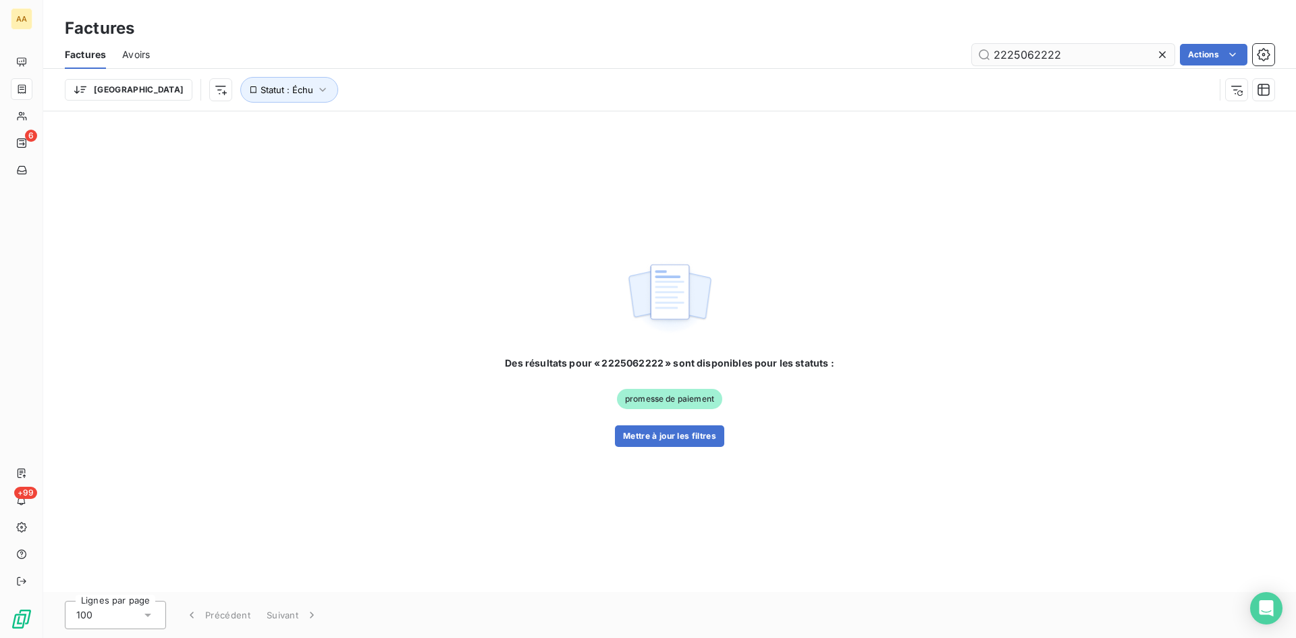
drag, startPoint x: 1070, startPoint y: 53, endPoint x: 1028, endPoint y: 51, distance: 41.9
click at [1028, 51] on input "2225062222" at bounding box center [1073, 55] width 203 height 22
type input "2225082281"
click at [681, 435] on button "Mettre à jour les filtres" at bounding box center [669, 436] width 109 height 22
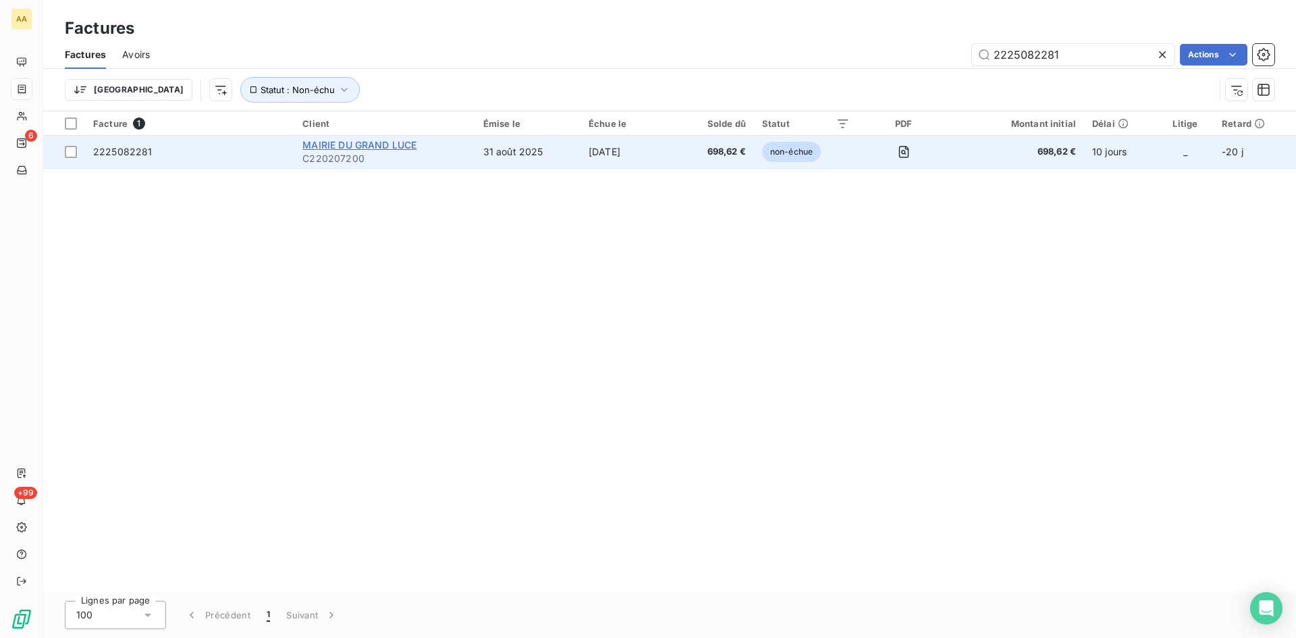
click at [317, 143] on span "MAIRIE DU GRAND LUCE" at bounding box center [359, 144] width 114 height 11
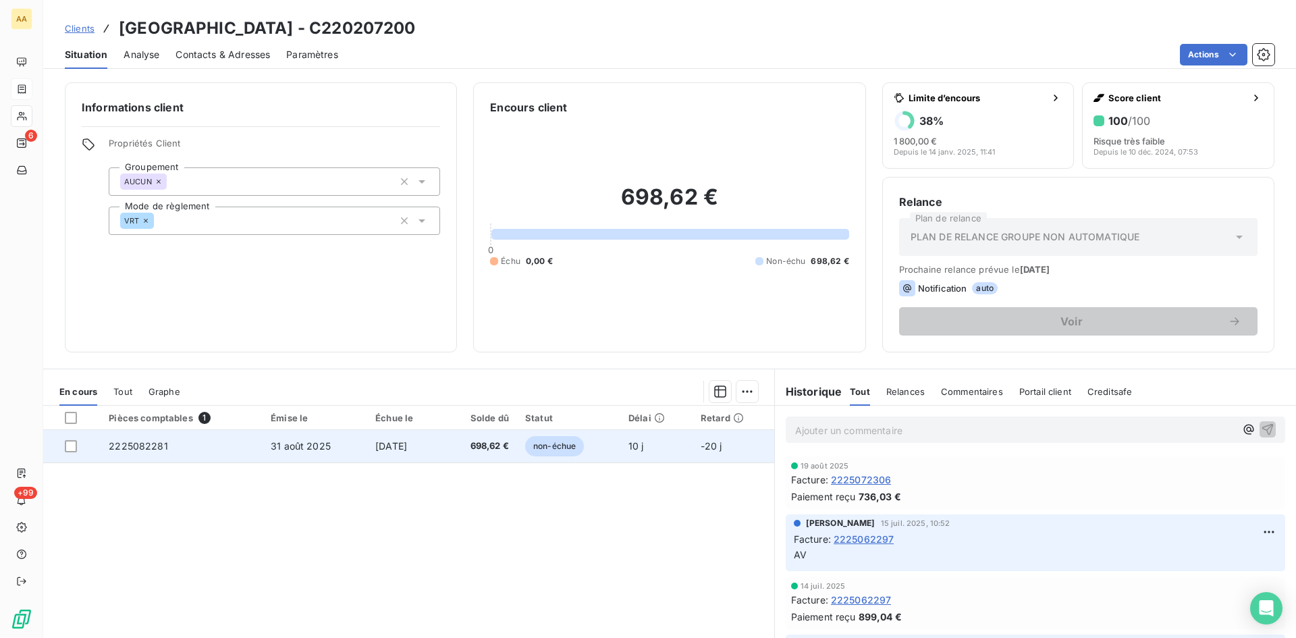
click at [153, 442] on span "2225082281" at bounding box center [138, 445] width 59 height 11
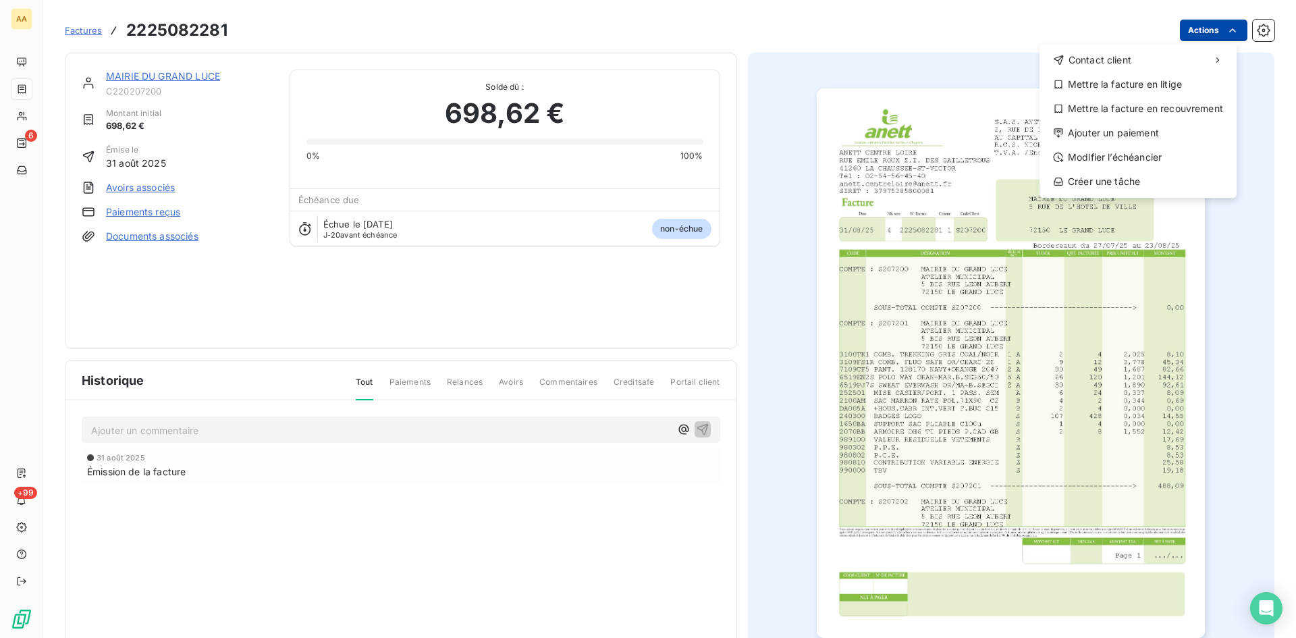
click at [1211, 26] on html "AA 6 +99 Factures [PHONE_NUMBER] Actions Contact client Mettre la facture en li…" at bounding box center [648, 319] width 1296 height 638
click at [1122, 128] on div "Ajouter un paiement" at bounding box center [1138, 133] width 186 height 22
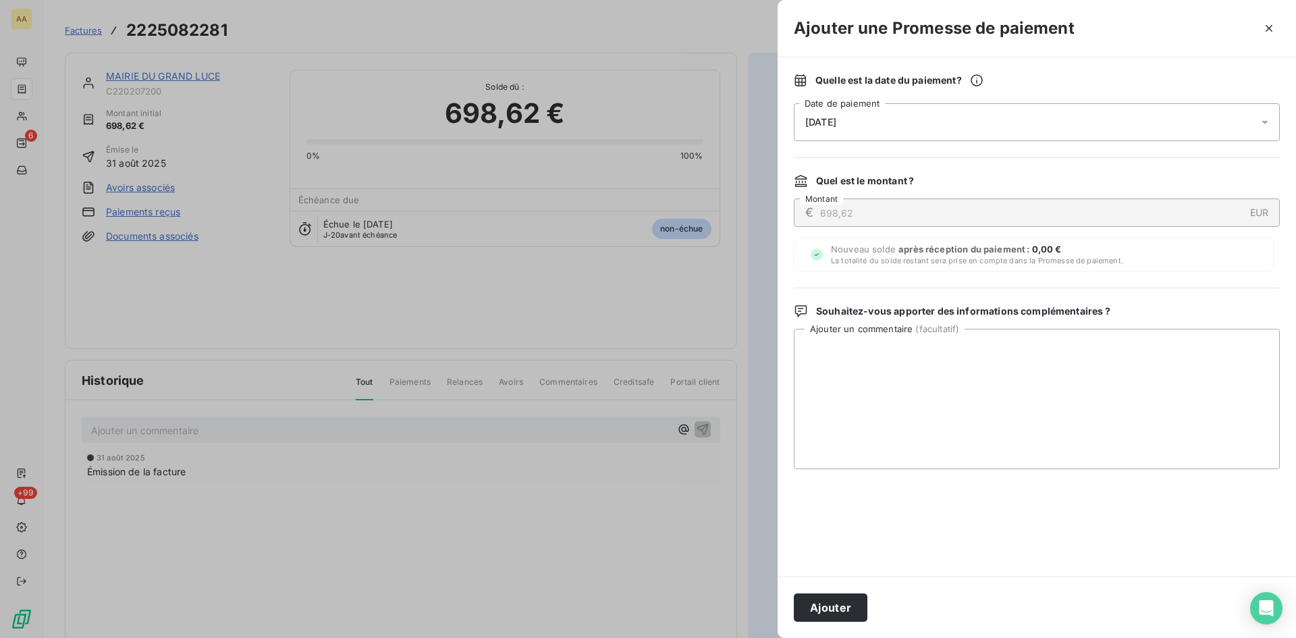
click at [911, 122] on div "[DATE]" at bounding box center [1037, 122] width 486 height 38
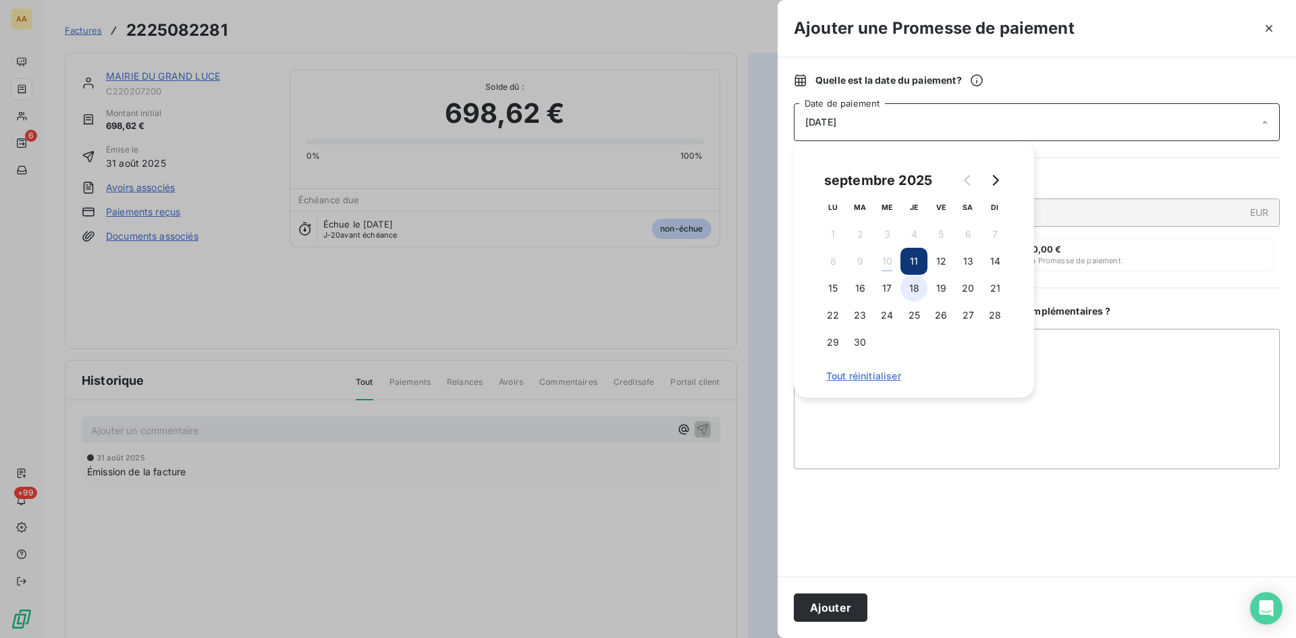
click at [915, 285] on button "18" at bounding box center [914, 288] width 27 height 27
drag, startPoint x: 846, startPoint y: 600, endPoint x: 834, endPoint y: 591, distance: 15.0
click at [847, 600] on button "Ajouter" at bounding box center [831, 607] width 74 height 28
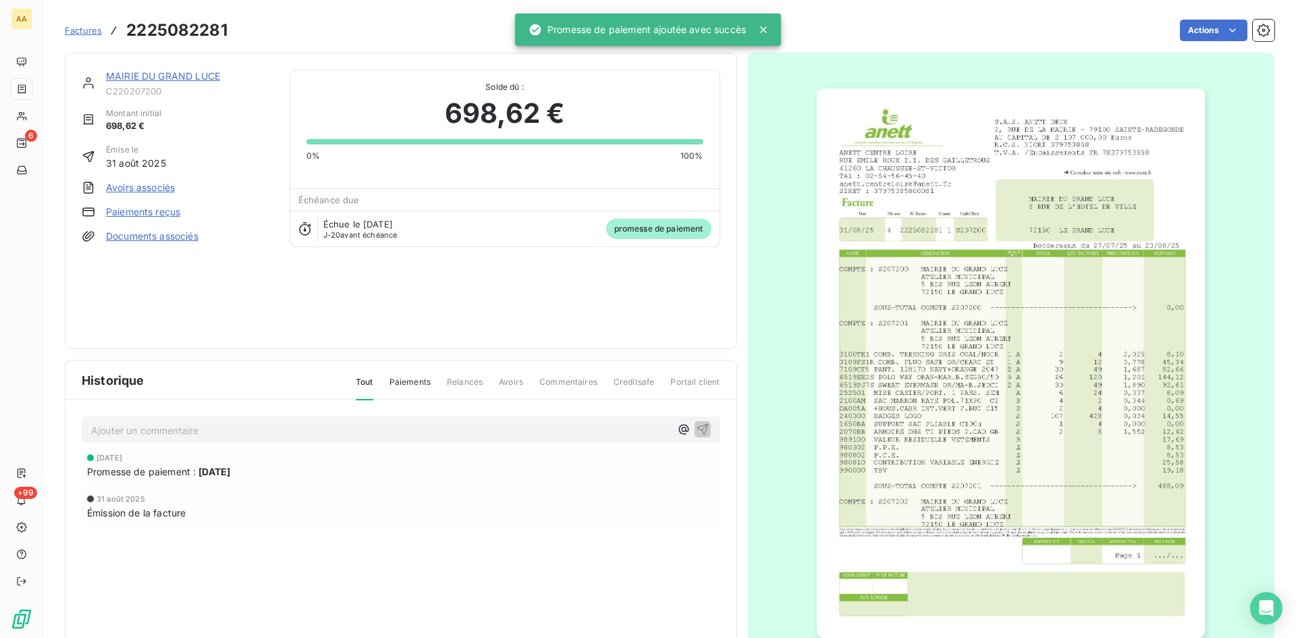
click at [403, 427] on p "Ajouter un commentaire ﻿" at bounding box center [380, 430] width 579 height 17
click at [699, 426] on icon "button" at bounding box center [703, 429] width 14 height 14
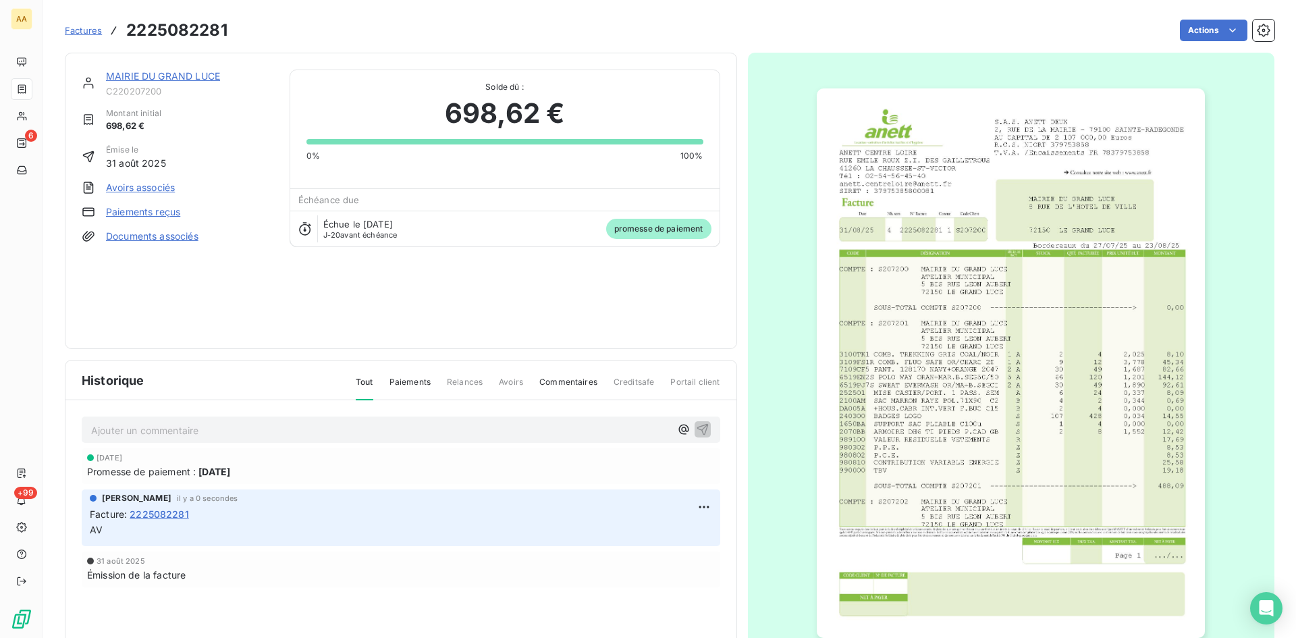
click at [195, 80] on link "MAIRIE DU GRAND LUCE" at bounding box center [163, 75] width 114 height 11
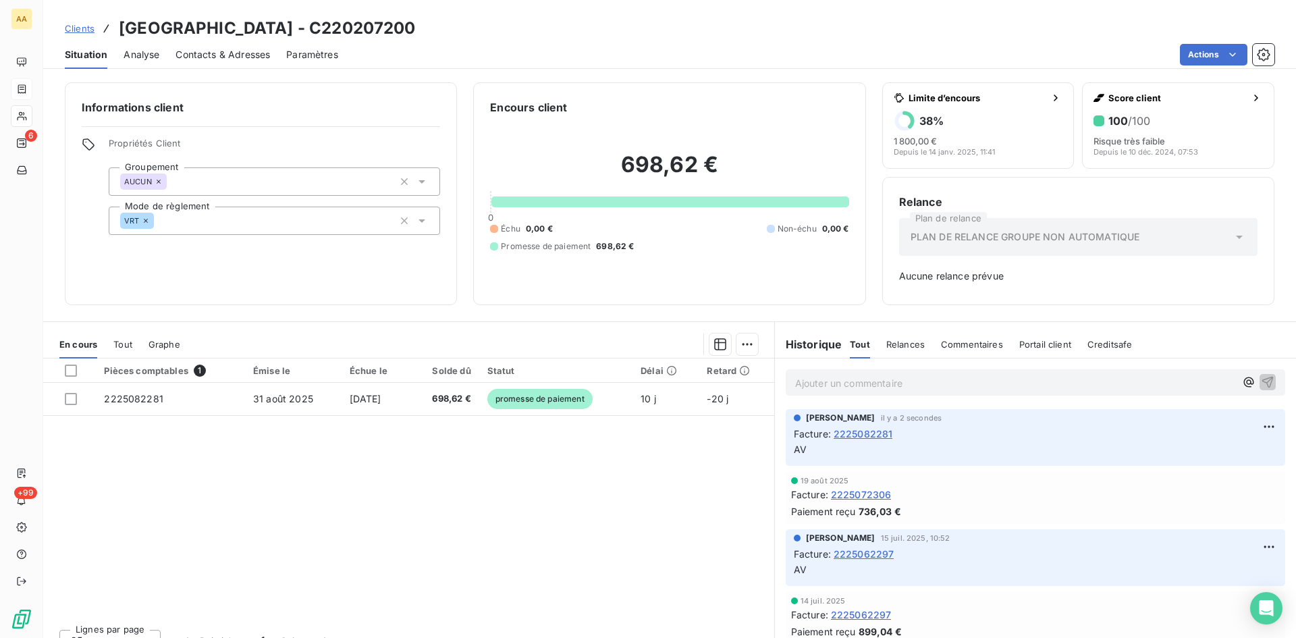
drag, startPoint x: 556, startPoint y: 506, endPoint x: 583, endPoint y: 479, distance: 37.7
click at [556, 506] on div "Pièces comptables 1 Émise le Échue le Solde dû Statut Délai Retard 2225082281 […" at bounding box center [408, 488] width 731 height 260
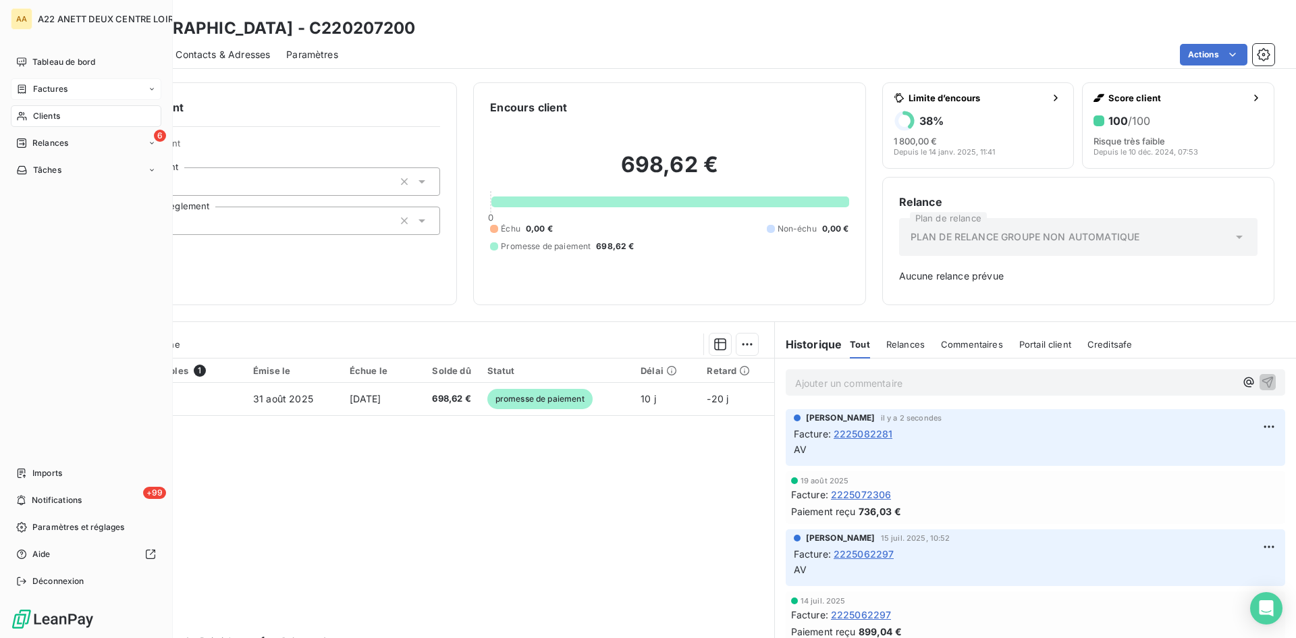
click at [48, 86] on span "Factures" at bounding box center [50, 89] width 34 height 12
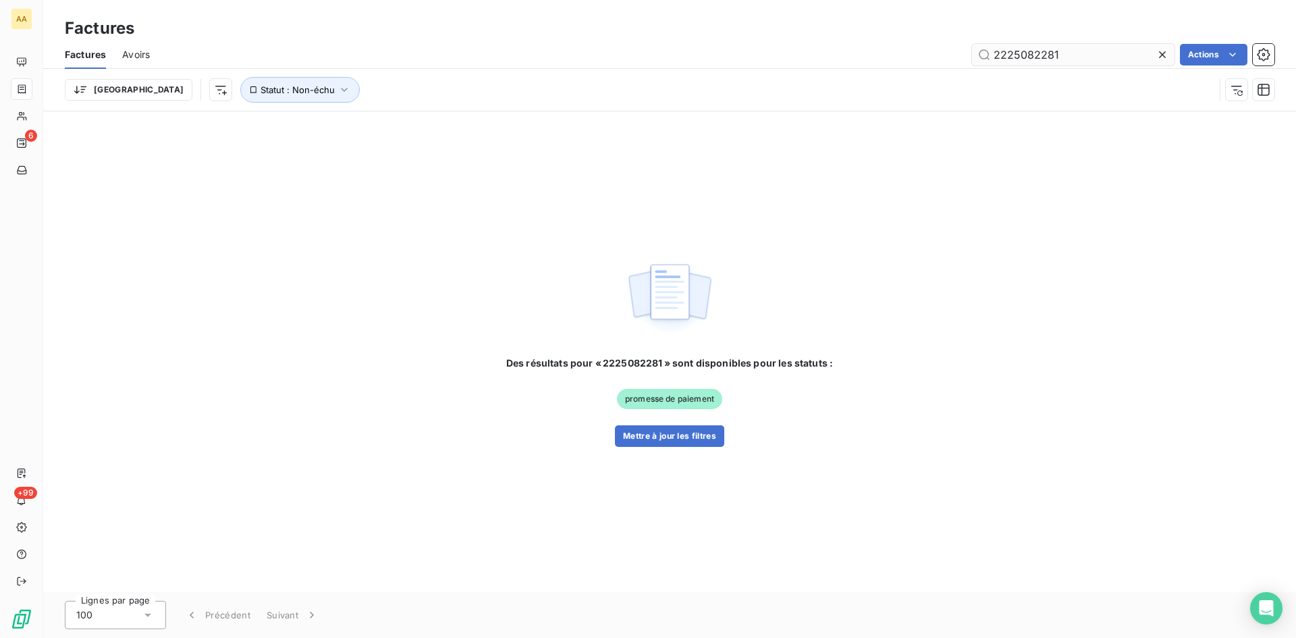
drag, startPoint x: 1061, startPoint y: 53, endPoint x: 1042, endPoint y: 49, distance: 19.5
click at [1042, 49] on input "2225082281" at bounding box center [1073, 55] width 203 height 22
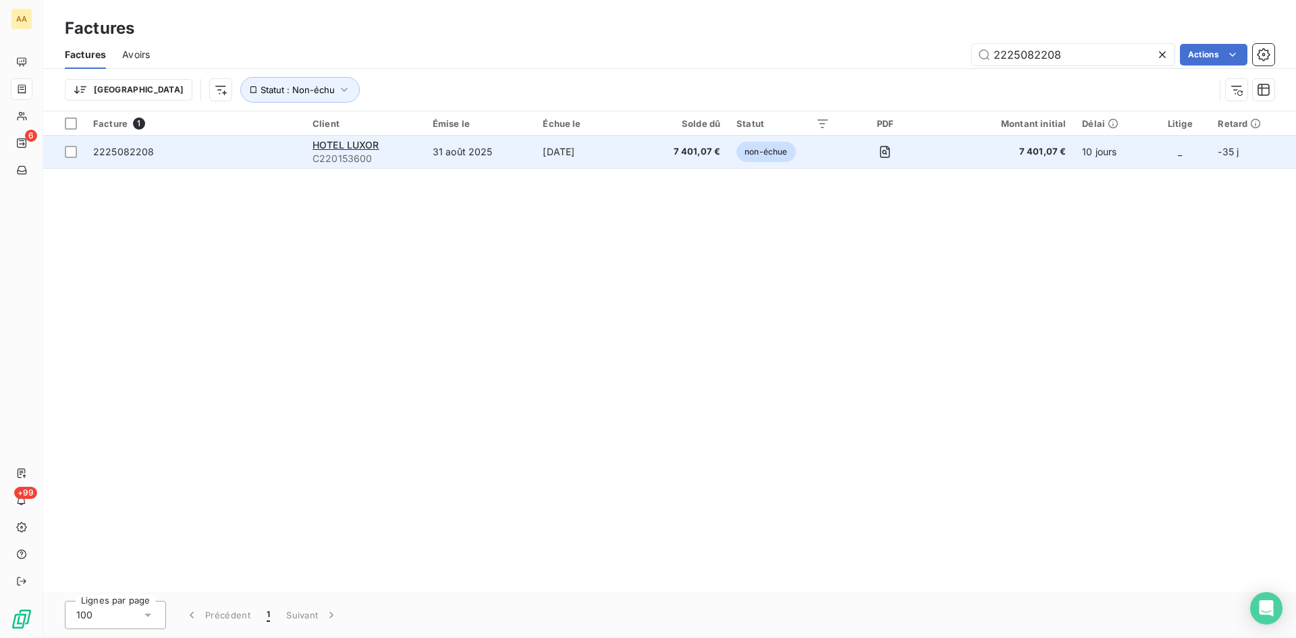
type input "2225082208"
click at [340, 153] on span "C220153600" at bounding box center [365, 159] width 104 height 14
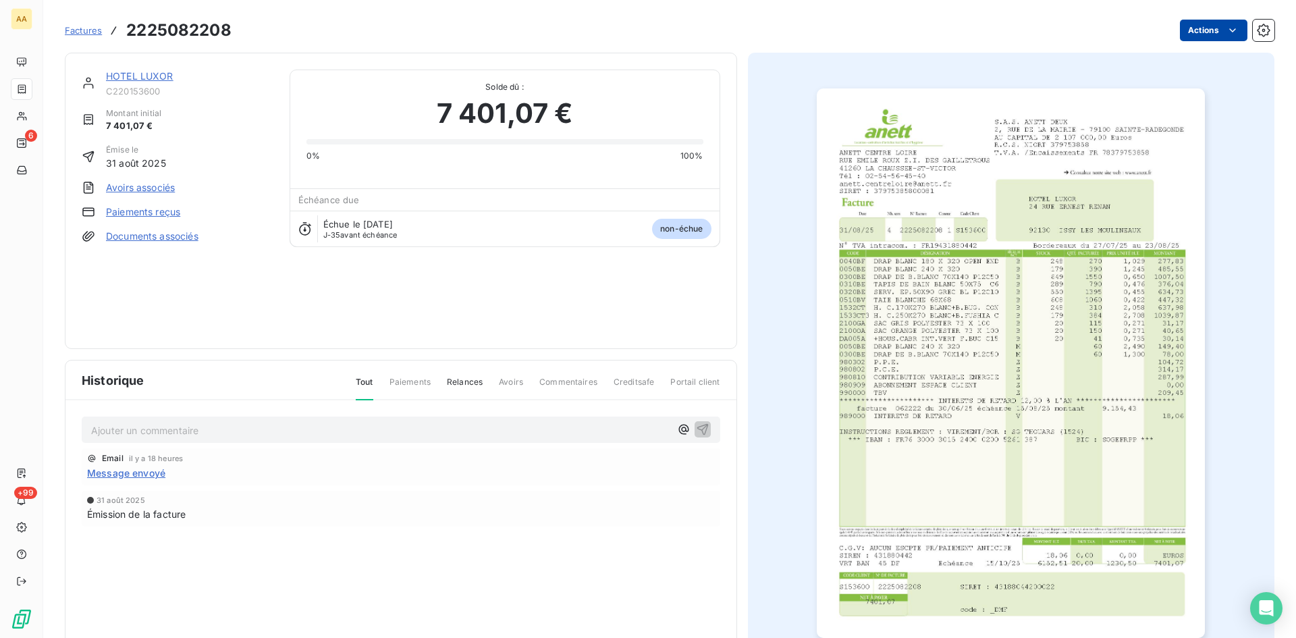
click at [1194, 21] on html "AA 6 +99 Factures 2225082208 Actions HOTEL LUXOR C220153600 Montant initial 7 4…" at bounding box center [648, 319] width 1296 height 638
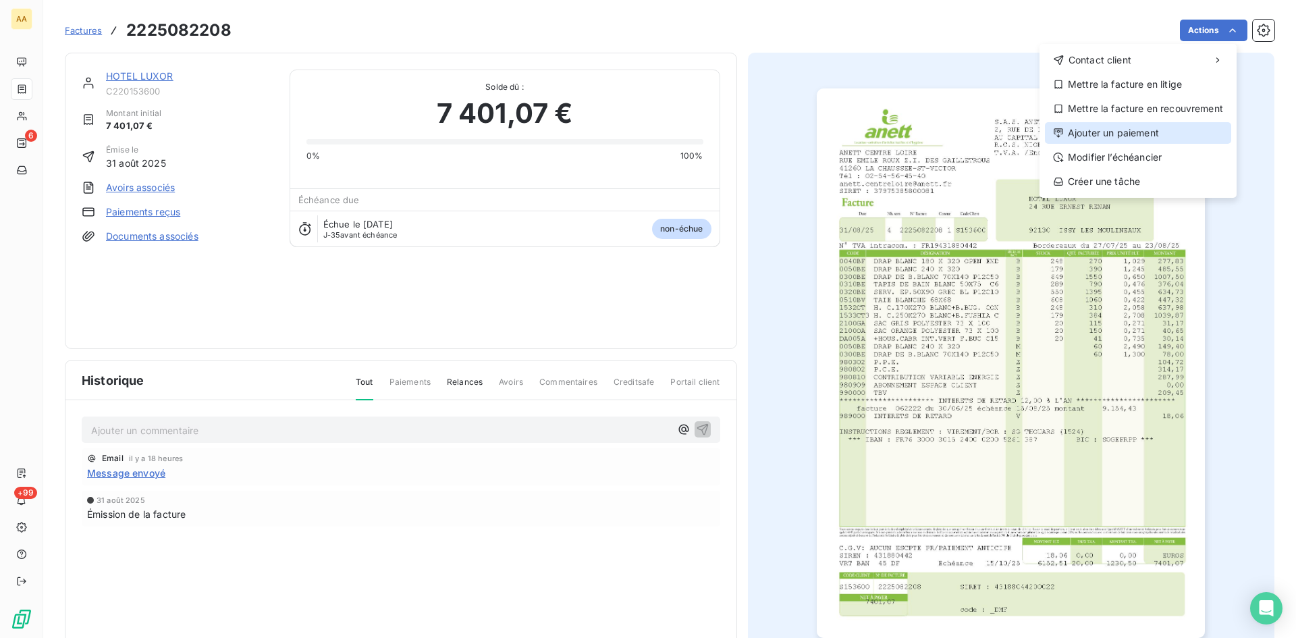
click at [1127, 132] on div "Ajouter un paiement" at bounding box center [1138, 133] width 186 height 22
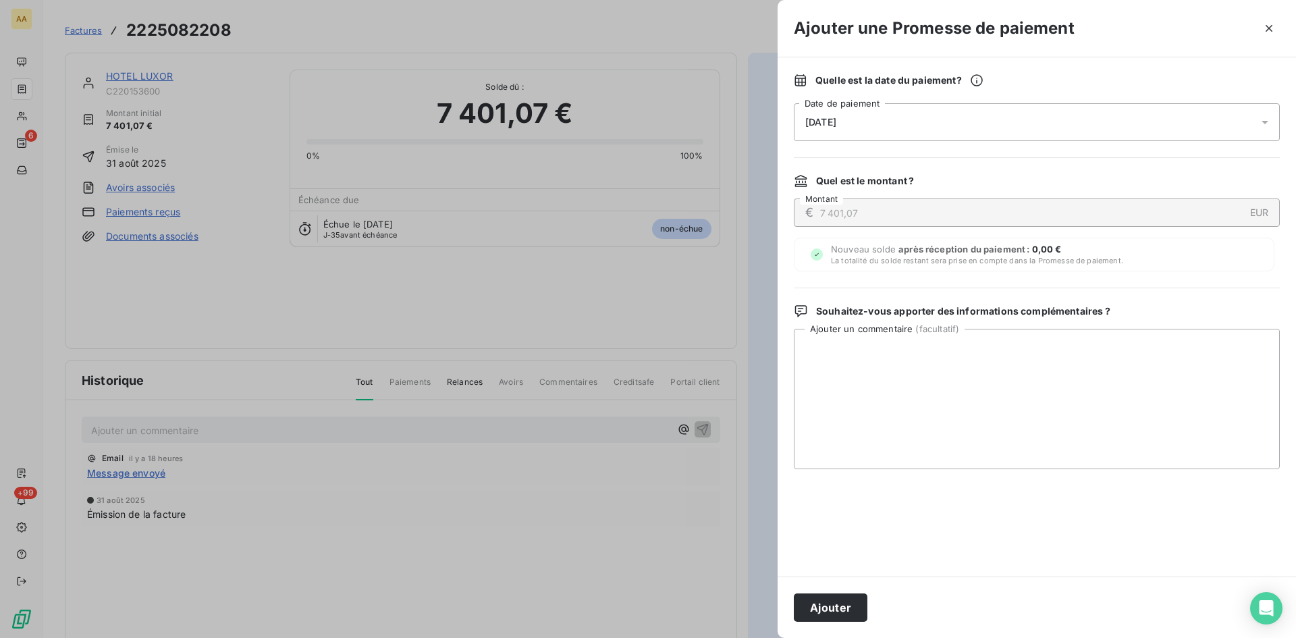
click at [898, 129] on div "[DATE]" at bounding box center [1037, 122] width 486 height 38
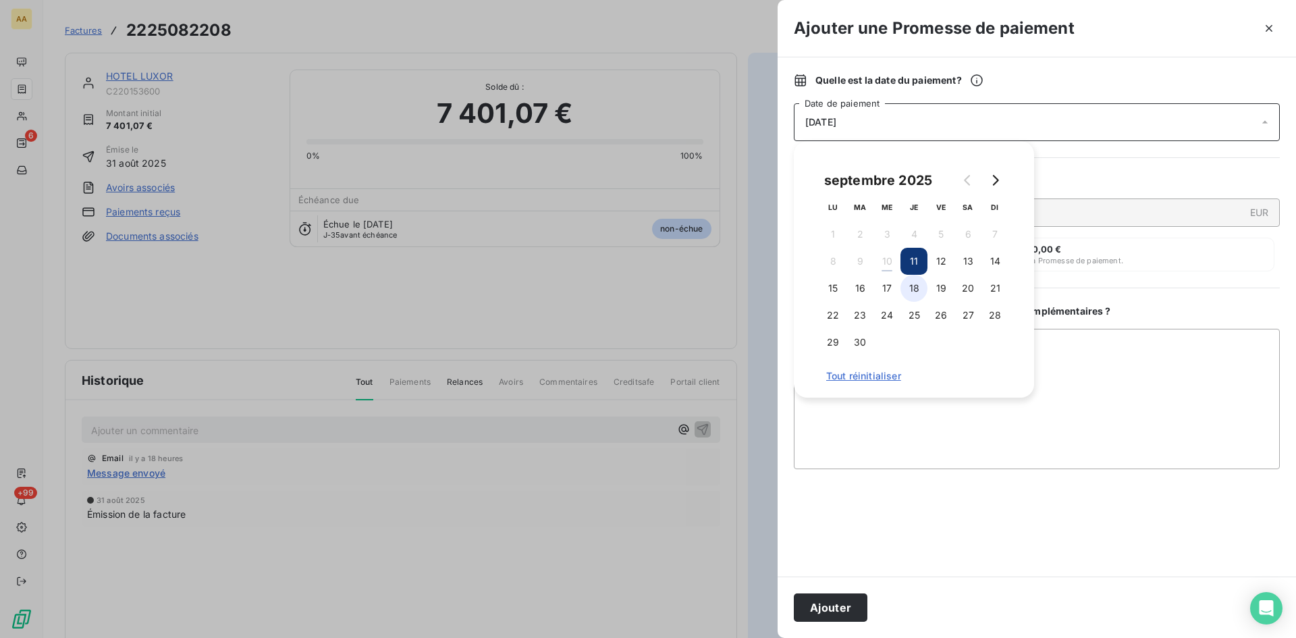
click at [918, 291] on button "18" at bounding box center [914, 288] width 27 height 27
drag, startPoint x: 853, startPoint y: 608, endPoint x: 516, endPoint y: 462, distance: 367.5
click at [853, 608] on button "Ajouter" at bounding box center [831, 607] width 74 height 28
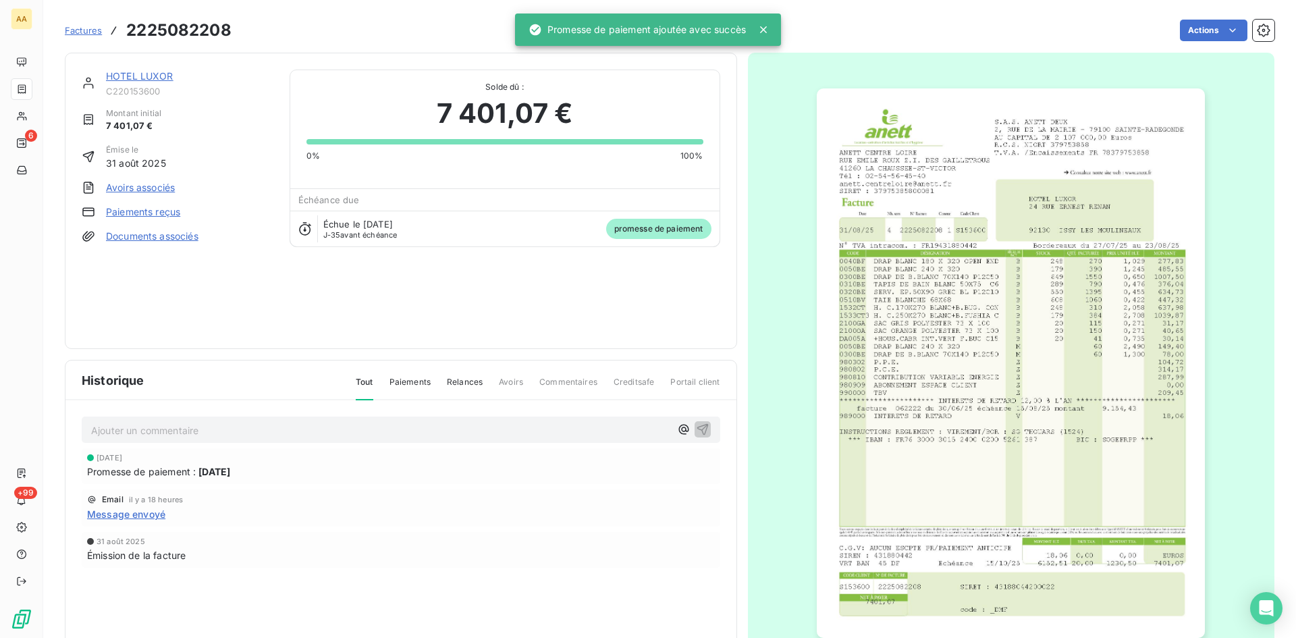
click at [385, 432] on p "Ajouter un commentaire ﻿" at bounding box center [380, 430] width 579 height 17
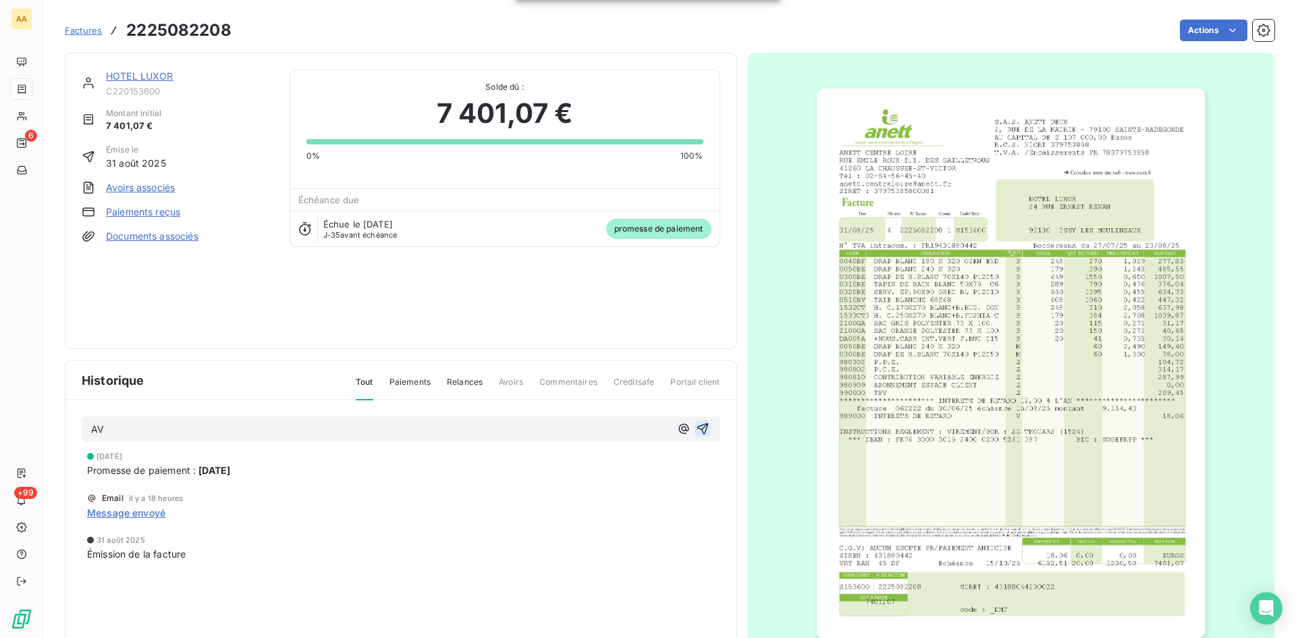
click at [697, 426] on icon "button" at bounding box center [702, 428] width 11 height 11
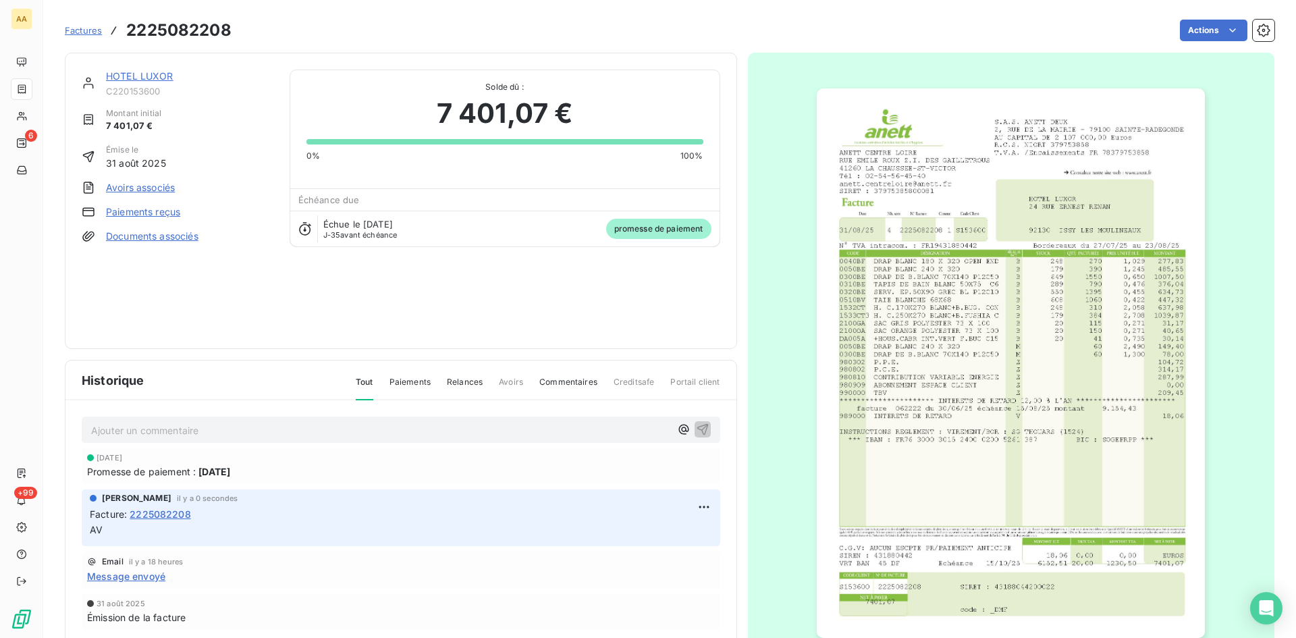
click at [139, 72] on link "HOTEL LUXOR" at bounding box center [140, 75] width 68 height 11
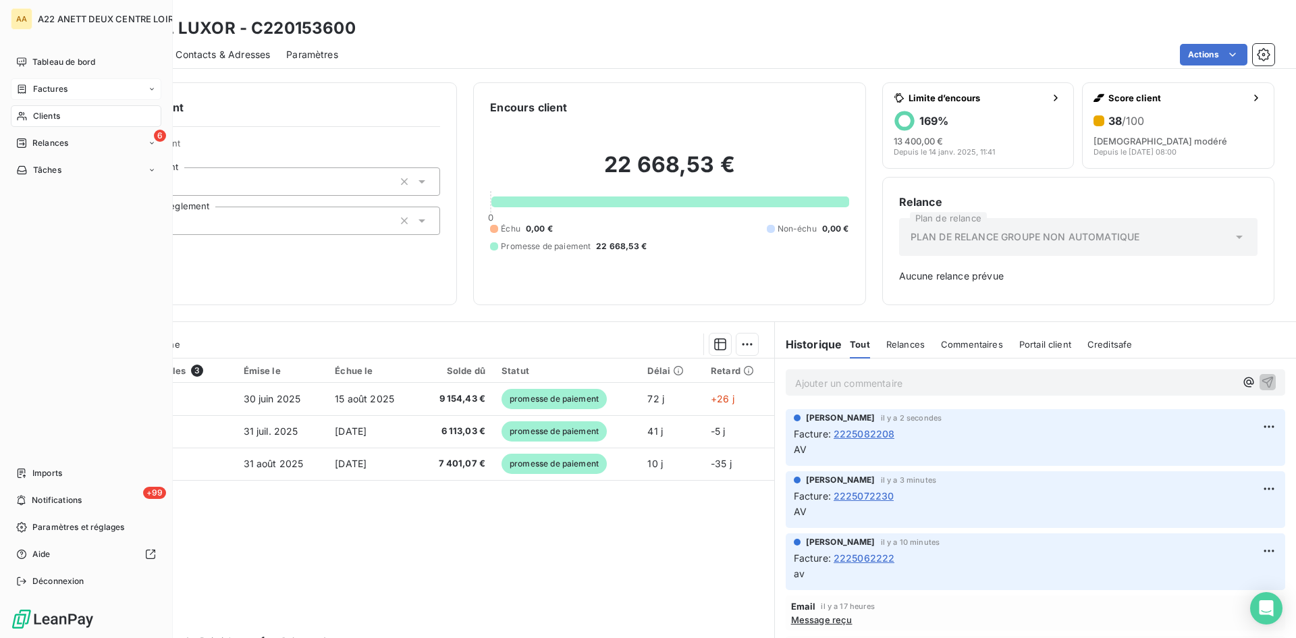
click at [55, 86] on span "Factures" at bounding box center [50, 89] width 34 height 12
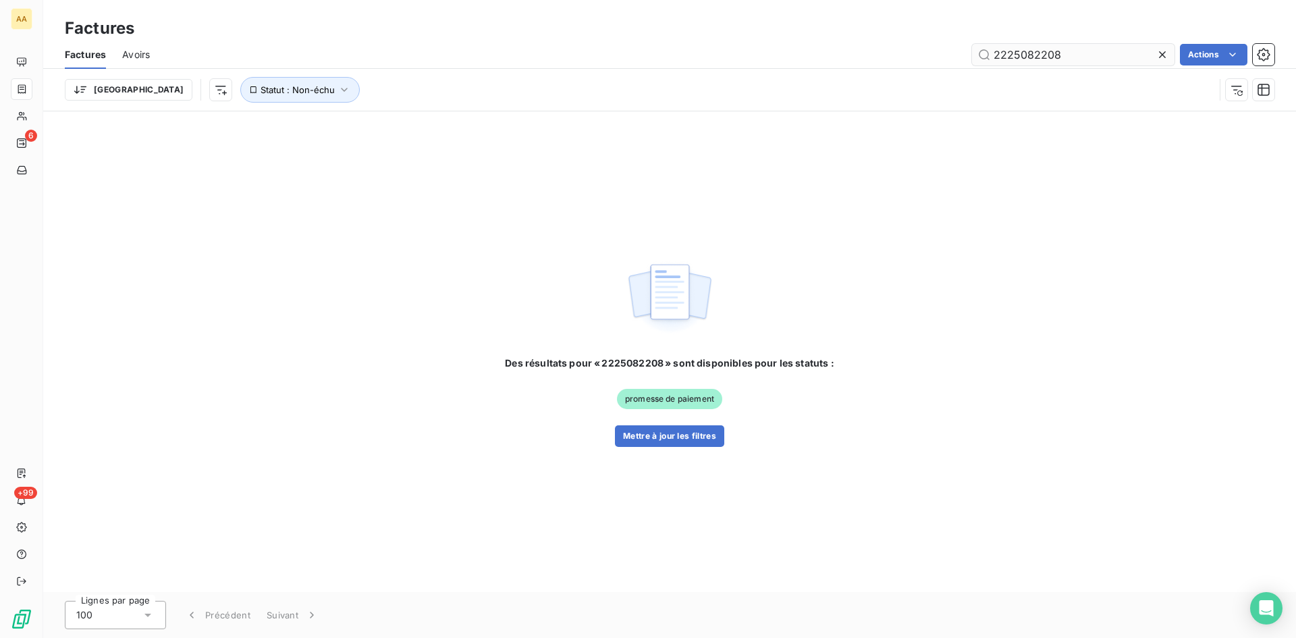
drag, startPoint x: 1053, startPoint y: 53, endPoint x: 1023, endPoint y: 52, distance: 29.7
click at [1023, 52] on input "2225082208" at bounding box center [1073, 55] width 203 height 22
type input "2225062489"
click at [647, 440] on button "Mettre à jour les filtres" at bounding box center [669, 436] width 109 height 22
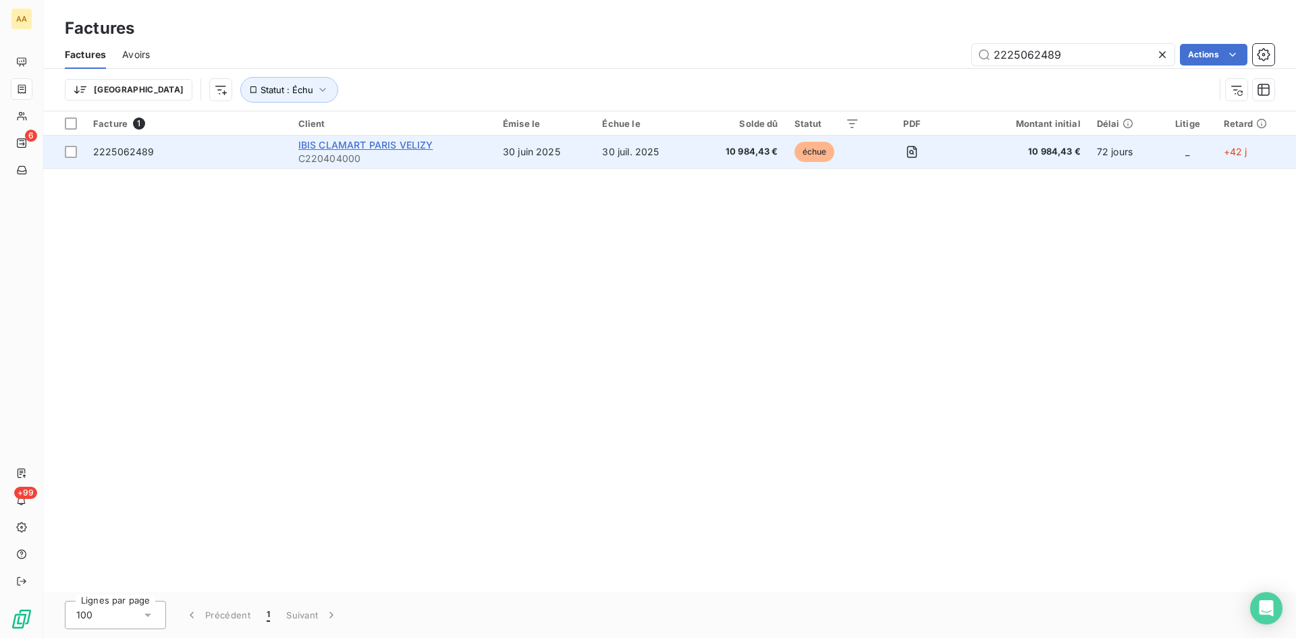
click at [361, 140] on span "IBIS CLAMART PARIS VELIZY" at bounding box center [365, 144] width 135 height 11
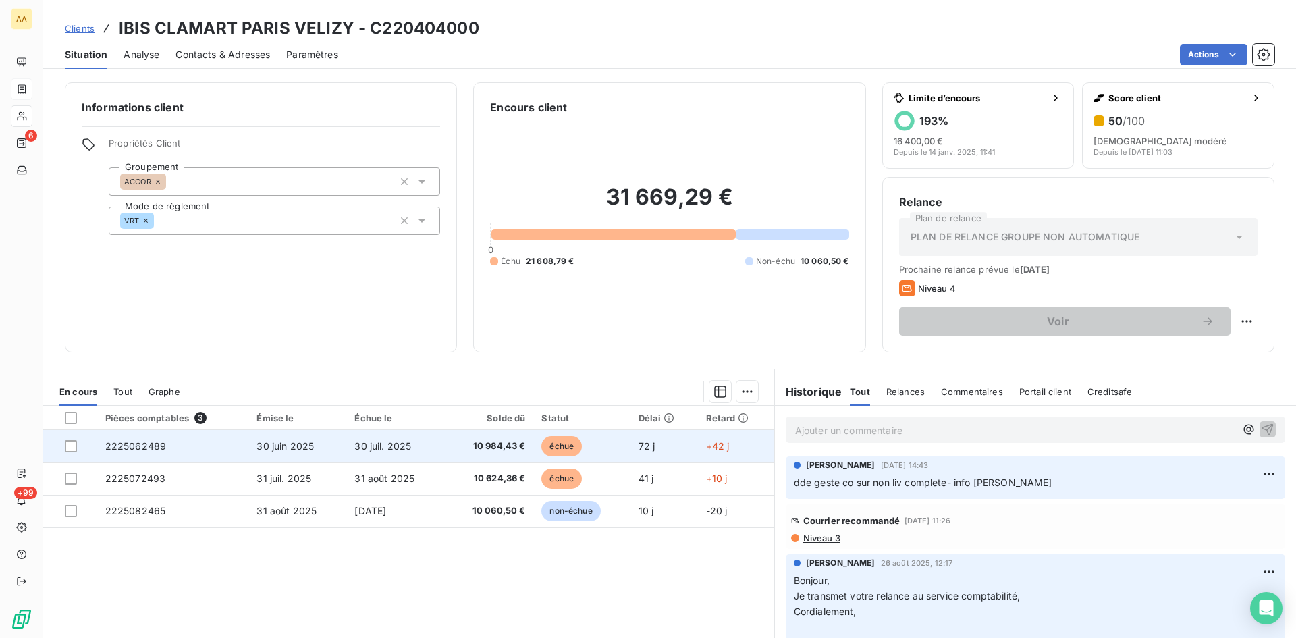
click at [129, 441] on span "2225062489" at bounding box center [135, 445] width 61 height 11
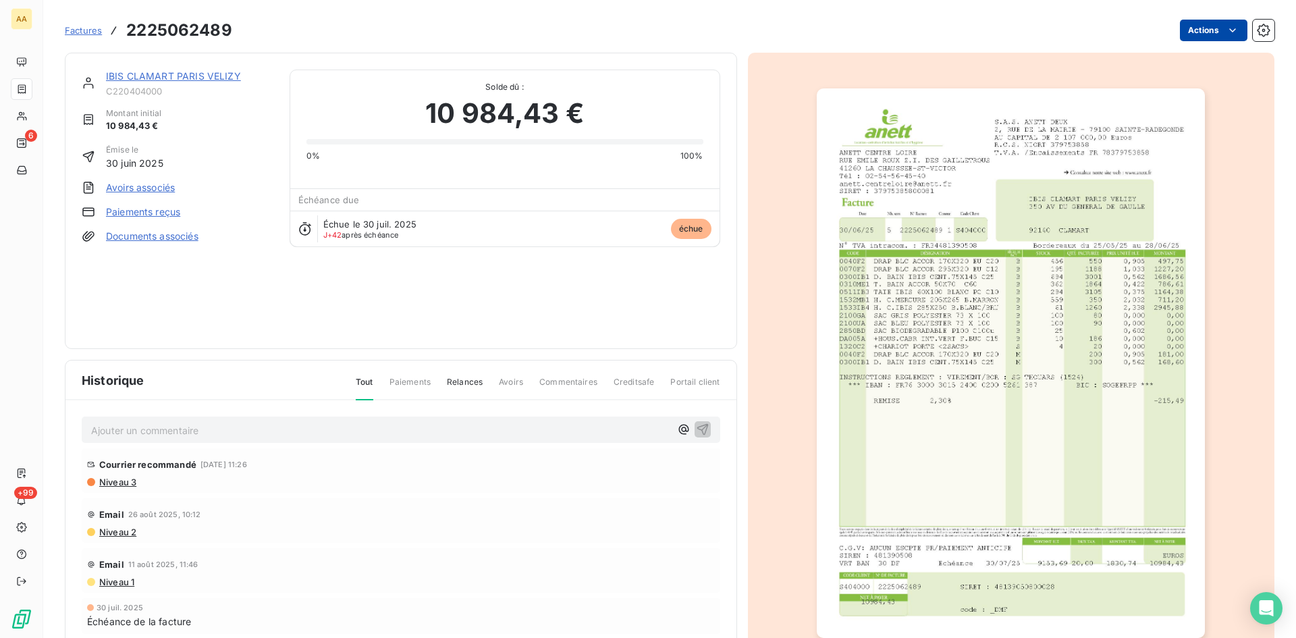
click at [1180, 30] on html "AA 6 +99 Factures 2225062489 Actions IBIS CLAMART PARIS VELIZY C220404000 Monta…" at bounding box center [648, 319] width 1296 height 638
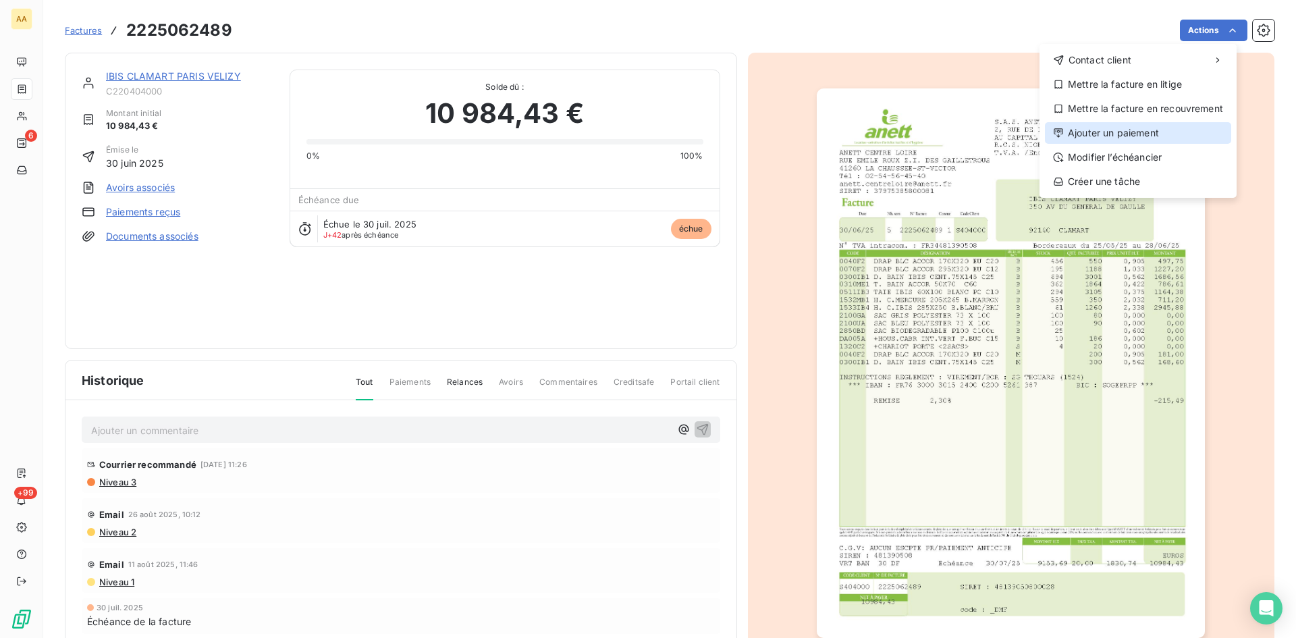
click at [1134, 136] on div "Ajouter un paiement" at bounding box center [1138, 133] width 186 height 22
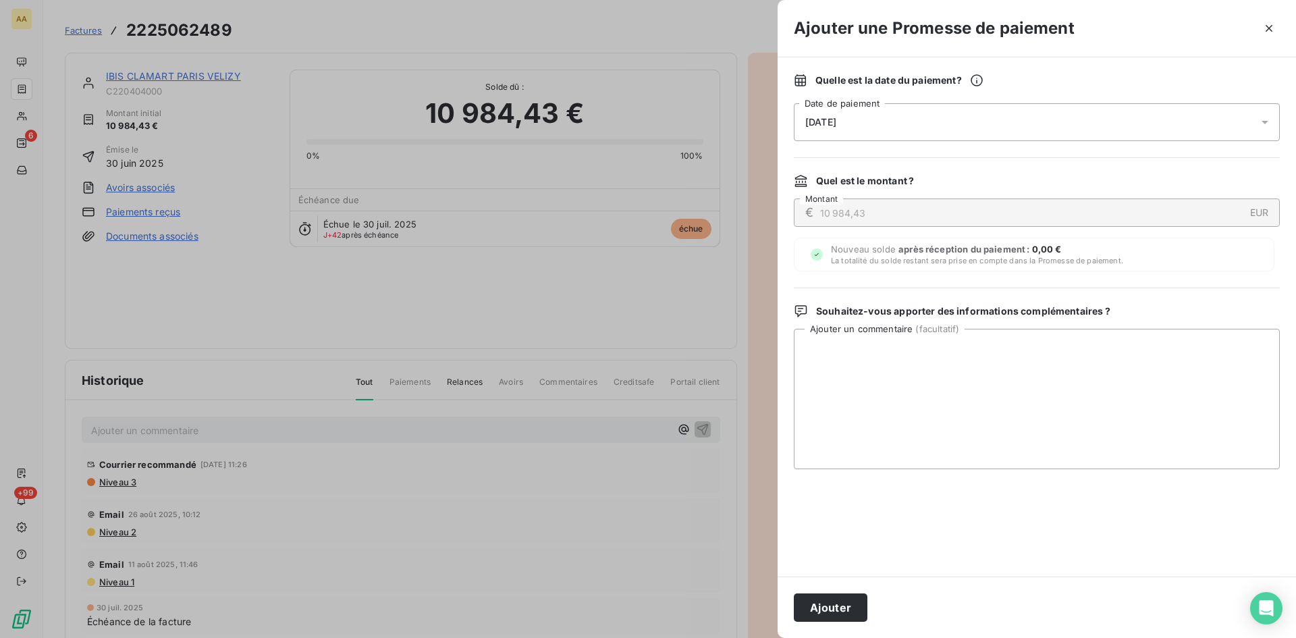
drag, startPoint x: 900, startPoint y: 114, endPoint x: 907, endPoint y: 132, distance: 19.4
click at [899, 114] on div "[DATE]" at bounding box center [1037, 122] width 486 height 38
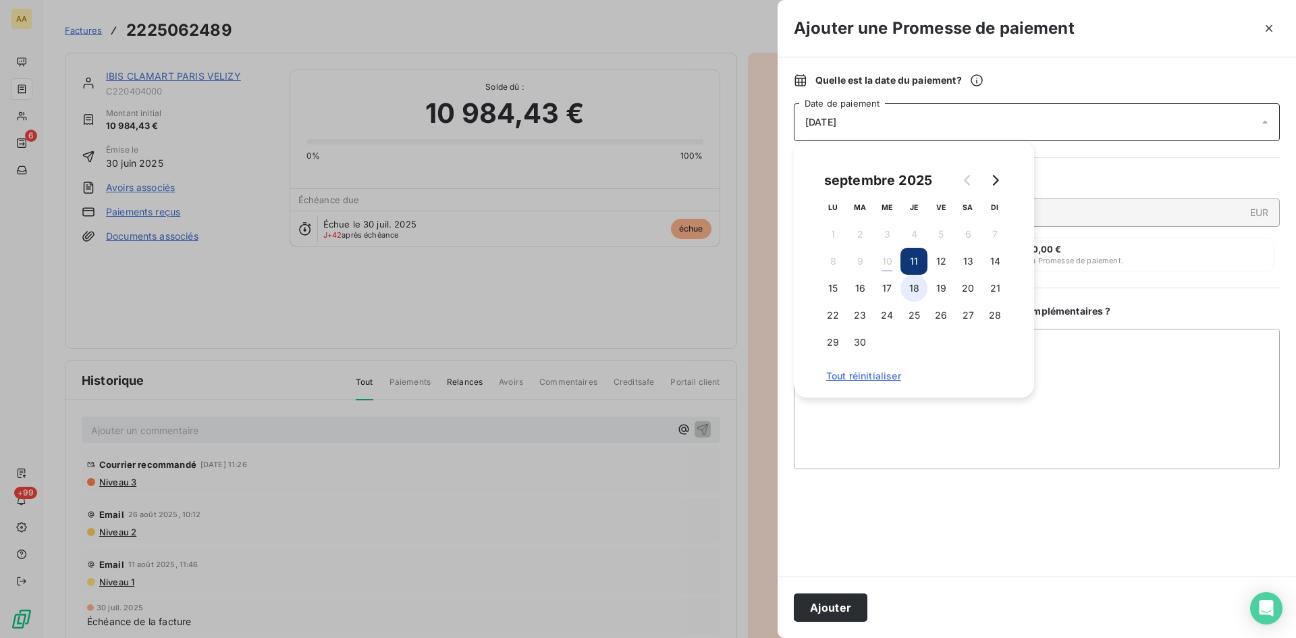
click at [918, 295] on button "18" at bounding box center [914, 288] width 27 height 27
click at [824, 610] on button "Ajouter" at bounding box center [831, 607] width 74 height 28
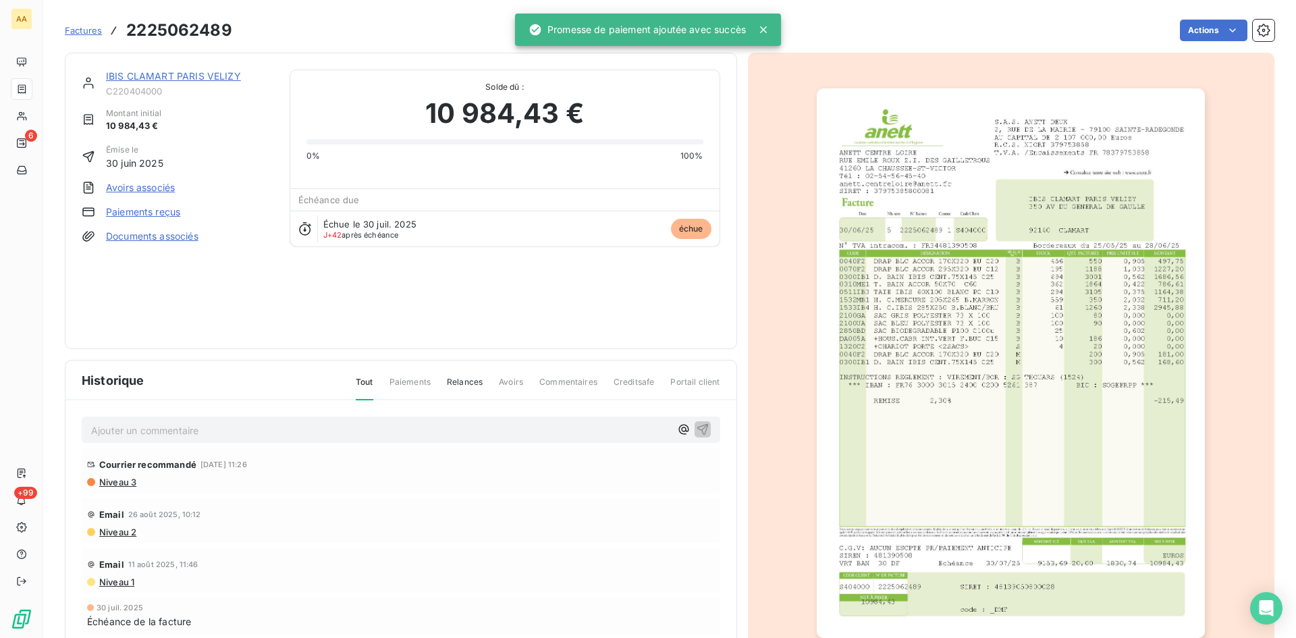
click at [328, 427] on p "Ajouter un commentaire ﻿" at bounding box center [380, 430] width 579 height 17
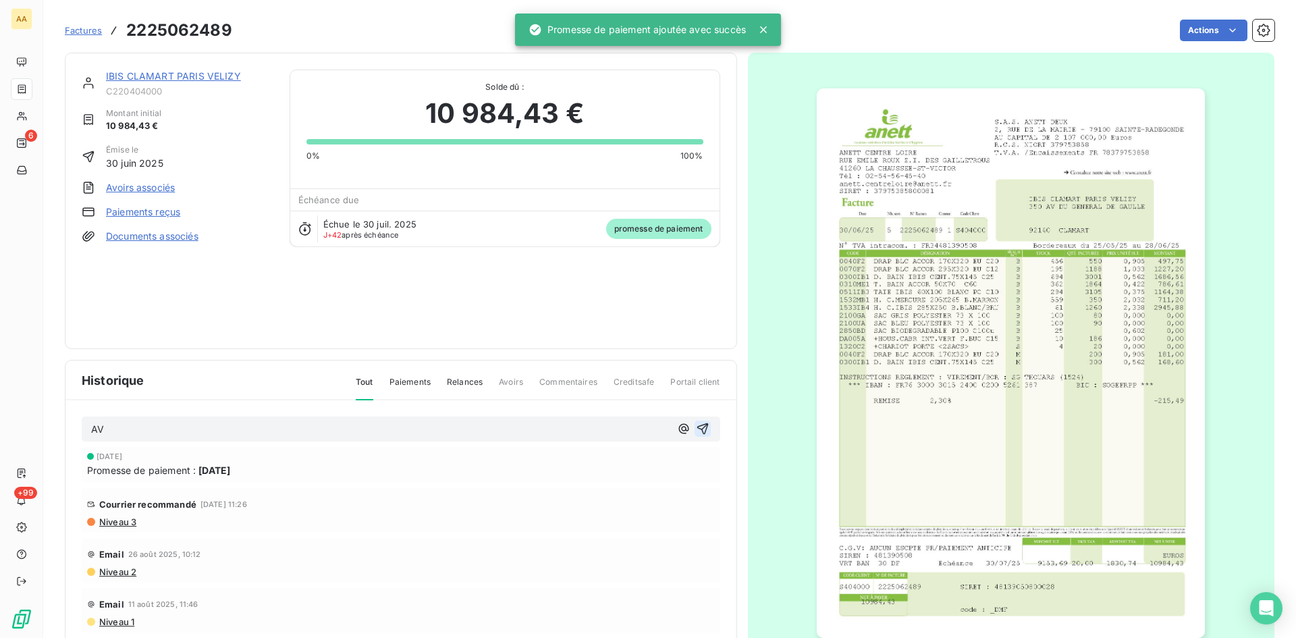
click at [697, 429] on icon "button" at bounding box center [702, 428] width 11 height 11
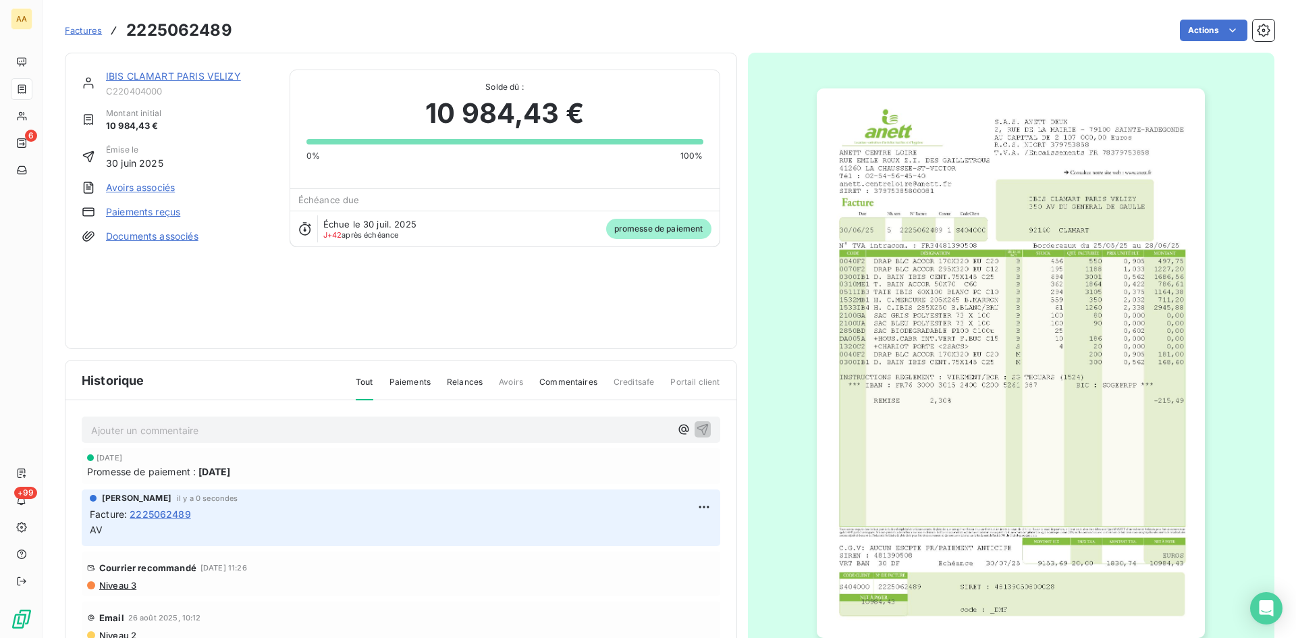
click at [202, 70] on link "IBIS CLAMART PARIS VELIZY" at bounding box center [173, 75] width 135 height 11
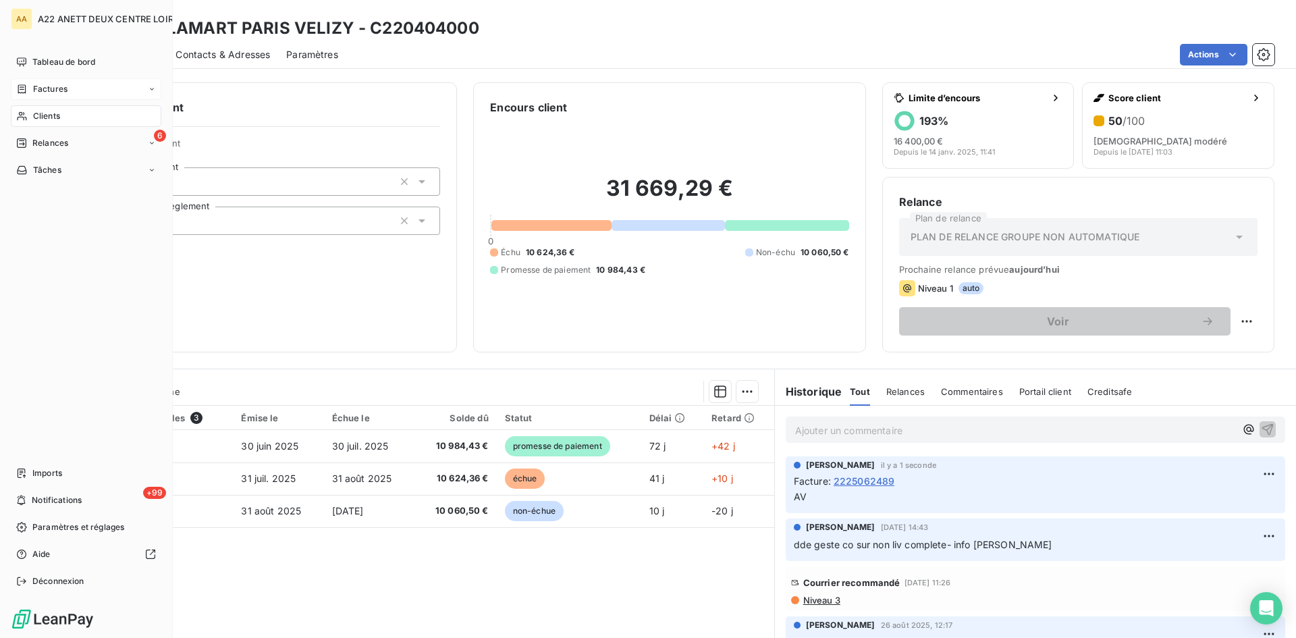
click at [39, 110] on span "Clients" at bounding box center [46, 116] width 27 height 12
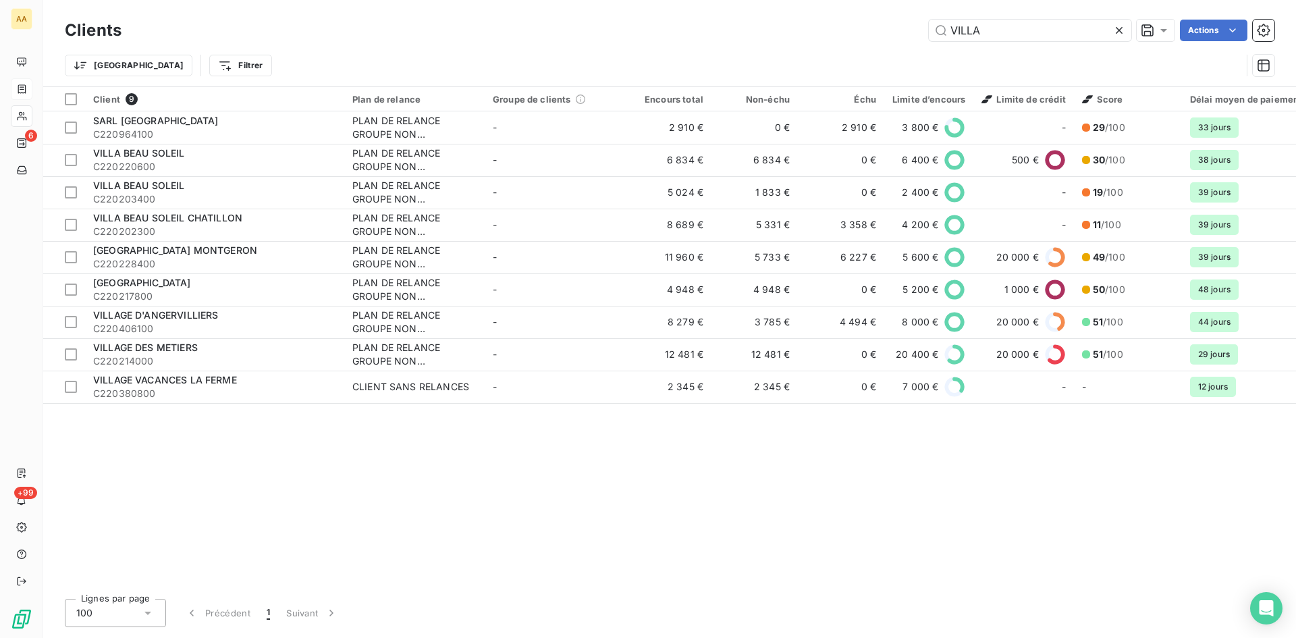
drag, startPoint x: 990, startPoint y: 22, endPoint x: 915, endPoint y: 32, distance: 75.0
click at [915, 32] on div "VILLA Actions" at bounding box center [706, 31] width 1137 height 22
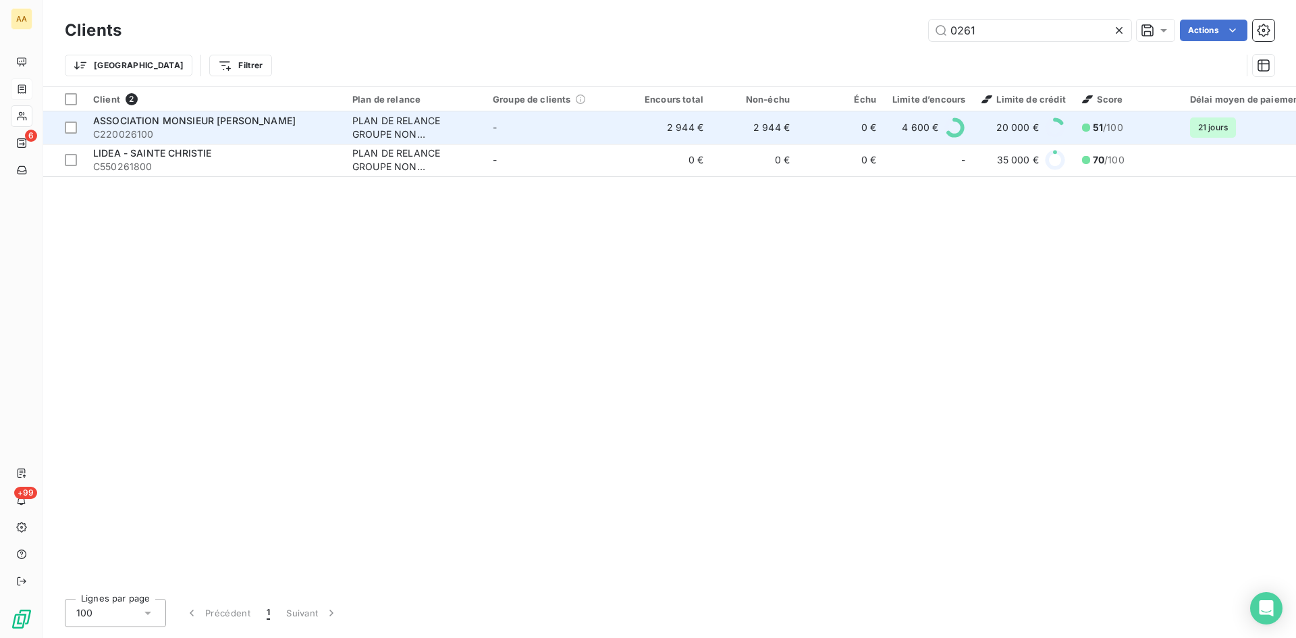
type input "0261"
click at [398, 128] on div "PLAN DE RELANCE GROUPE NON AUTOMATIQUE" at bounding box center [414, 127] width 124 height 27
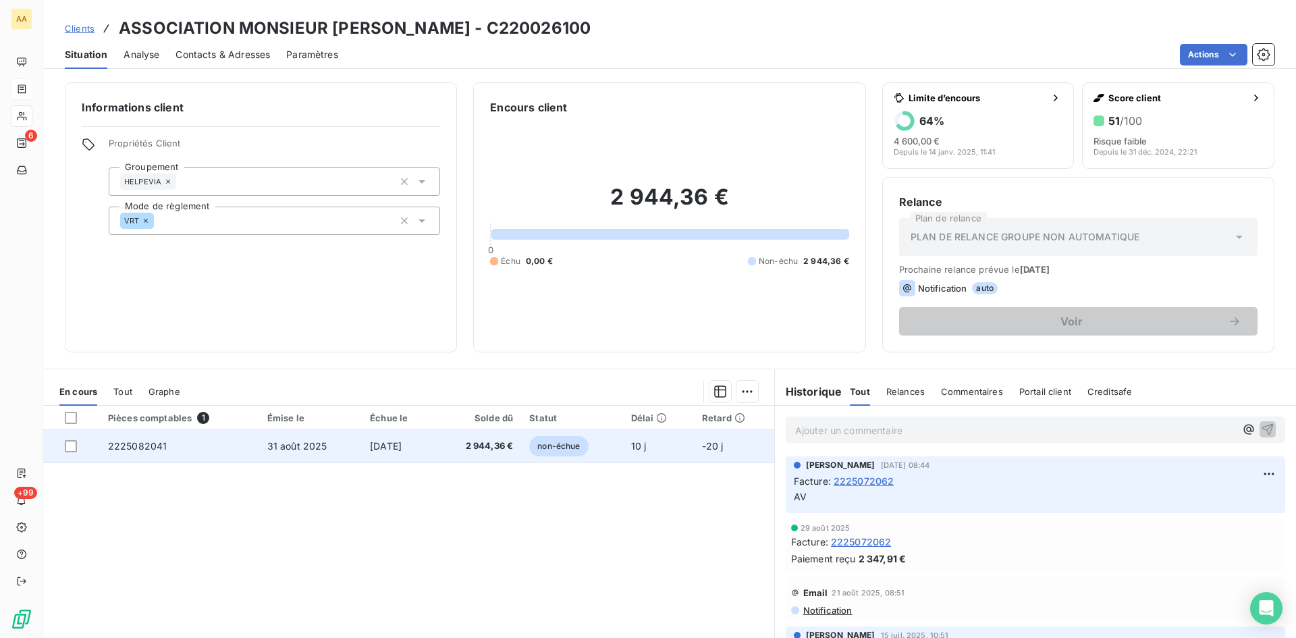
click at [150, 447] on span "2225082041" at bounding box center [137, 445] width 59 height 11
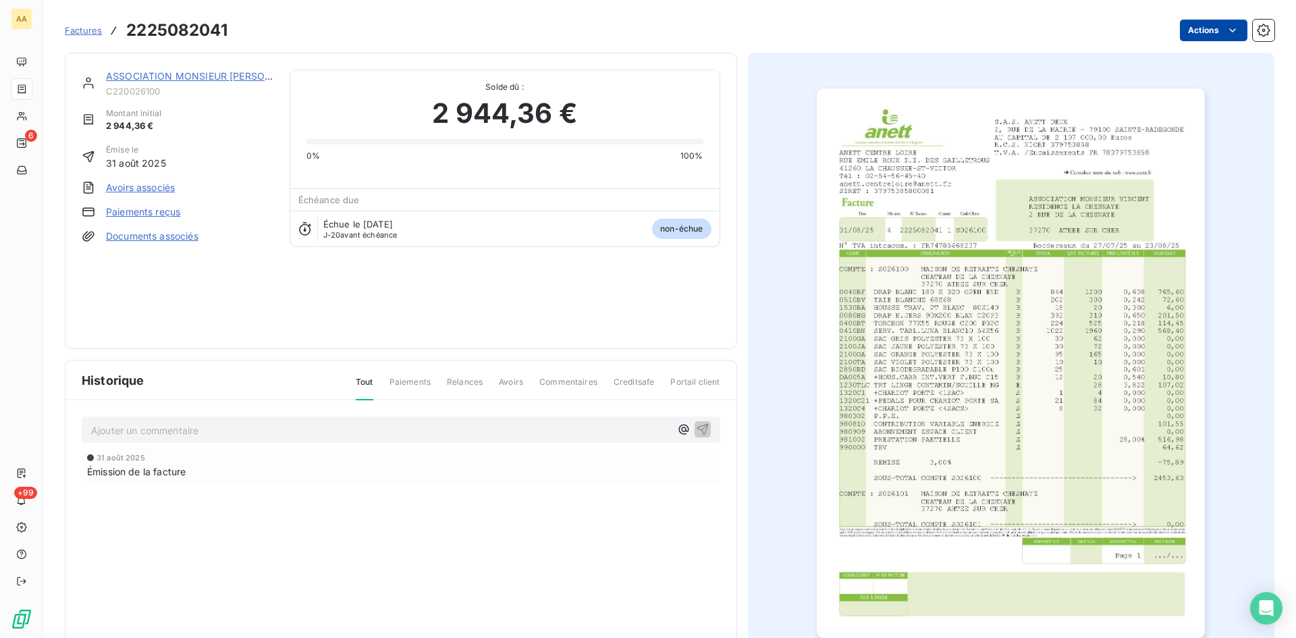
click at [1185, 23] on html "AA 6 +99 Factures 2225082041 Actions ASSOCIATION MONSIEUR [PERSON_NAME] C220026…" at bounding box center [648, 319] width 1296 height 638
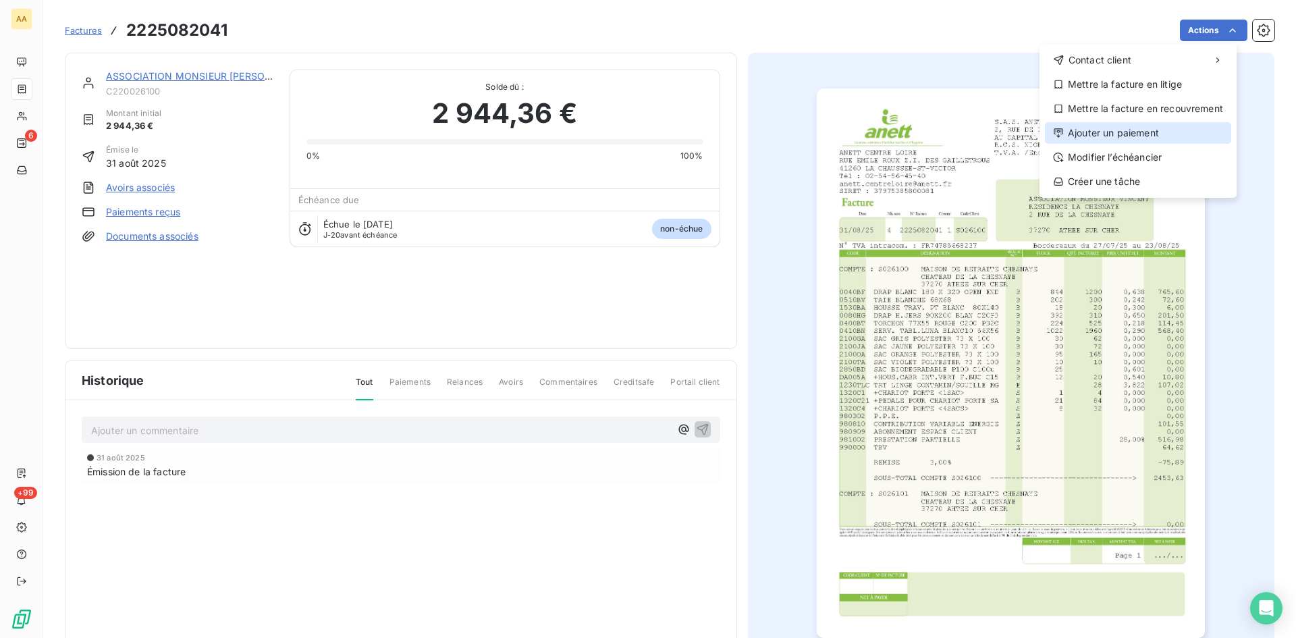
click at [1145, 124] on div "Ajouter un paiement" at bounding box center [1138, 133] width 186 height 22
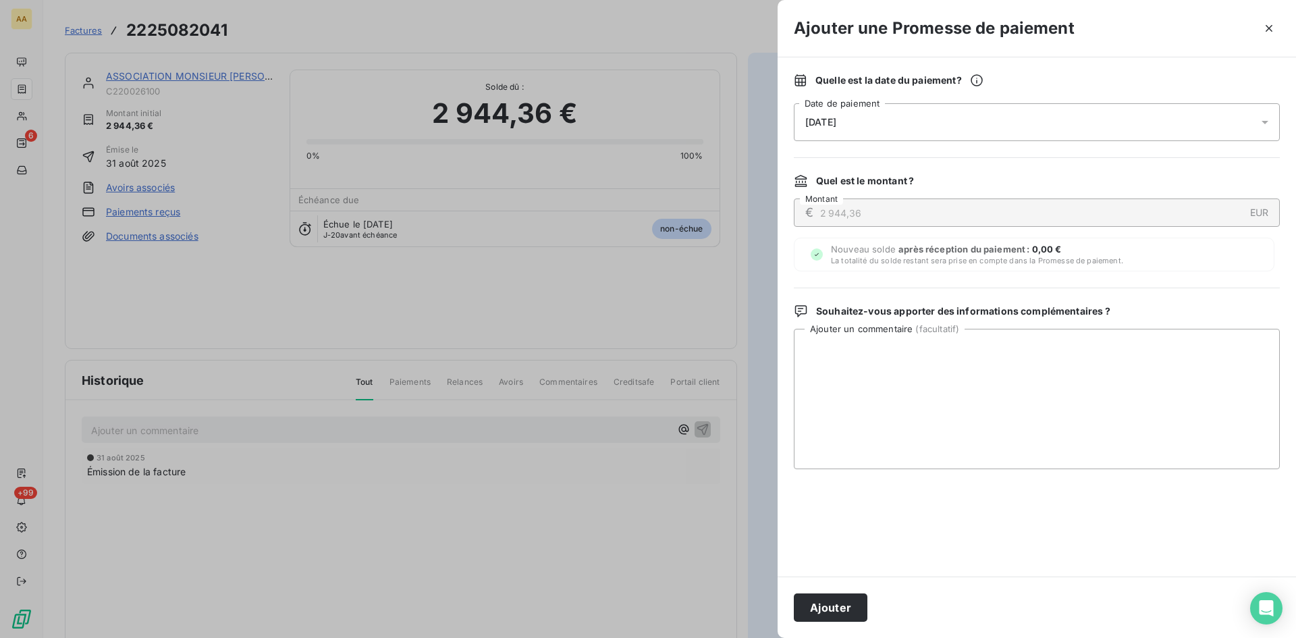
click at [916, 119] on div "[DATE]" at bounding box center [1037, 122] width 486 height 38
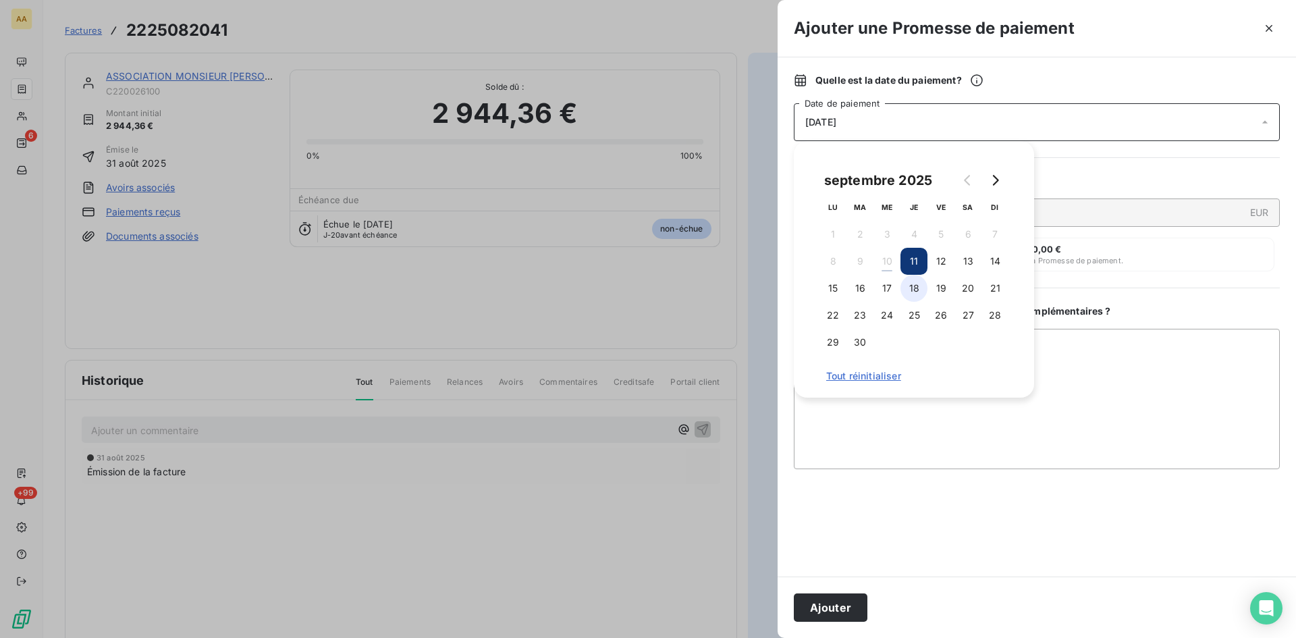
click at [918, 286] on button "18" at bounding box center [914, 288] width 27 height 27
click at [851, 611] on button "Ajouter" at bounding box center [831, 607] width 74 height 28
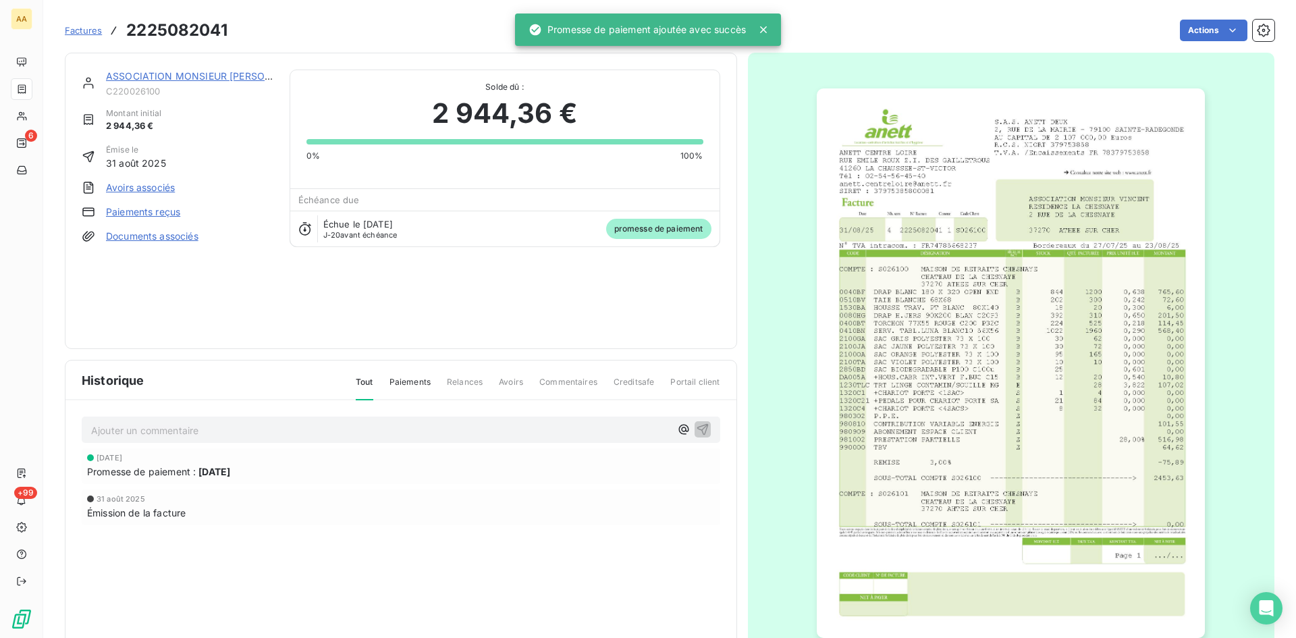
click at [446, 429] on p "Ajouter un commentaire ﻿" at bounding box center [380, 430] width 579 height 17
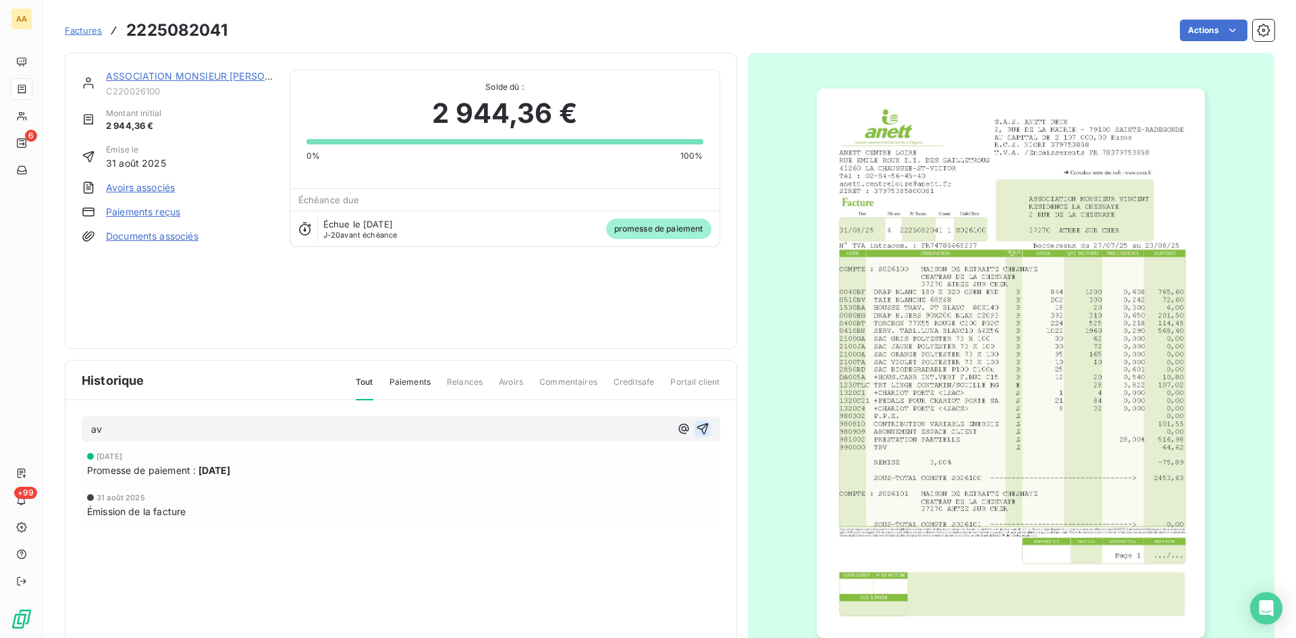
click at [697, 429] on icon "button" at bounding box center [702, 428] width 11 height 11
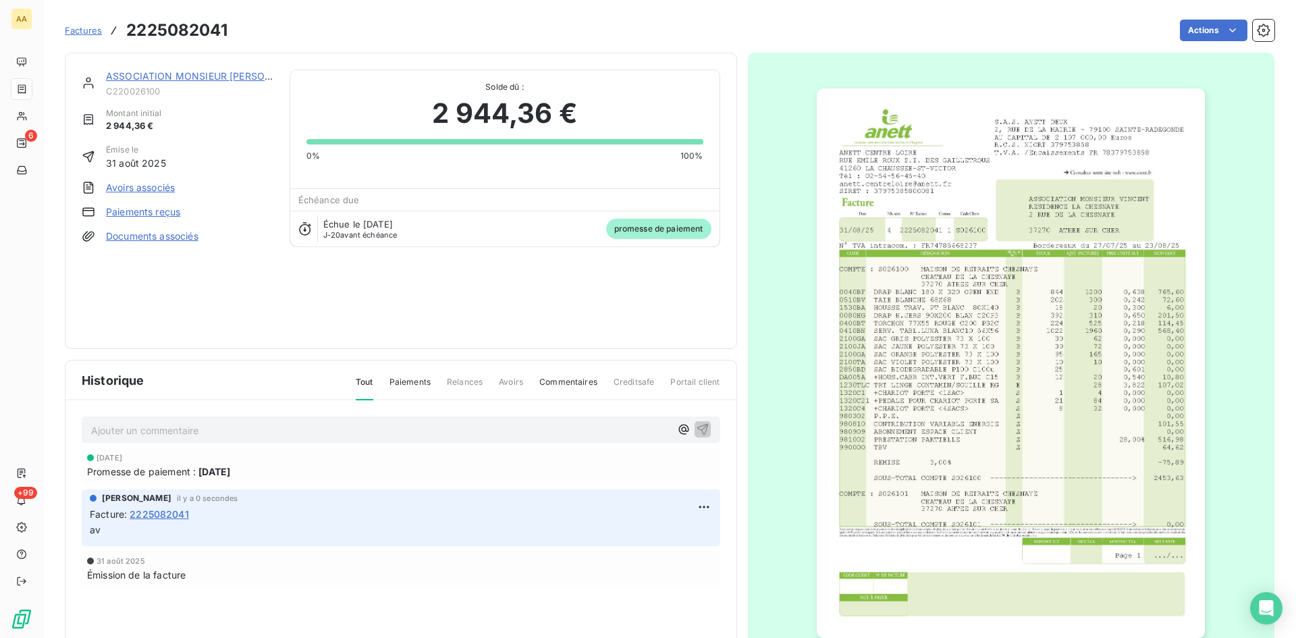
click at [231, 76] on link "ASSOCIATION MONSIEUR [PERSON_NAME]" at bounding box center [207, 75] width 203 height 11
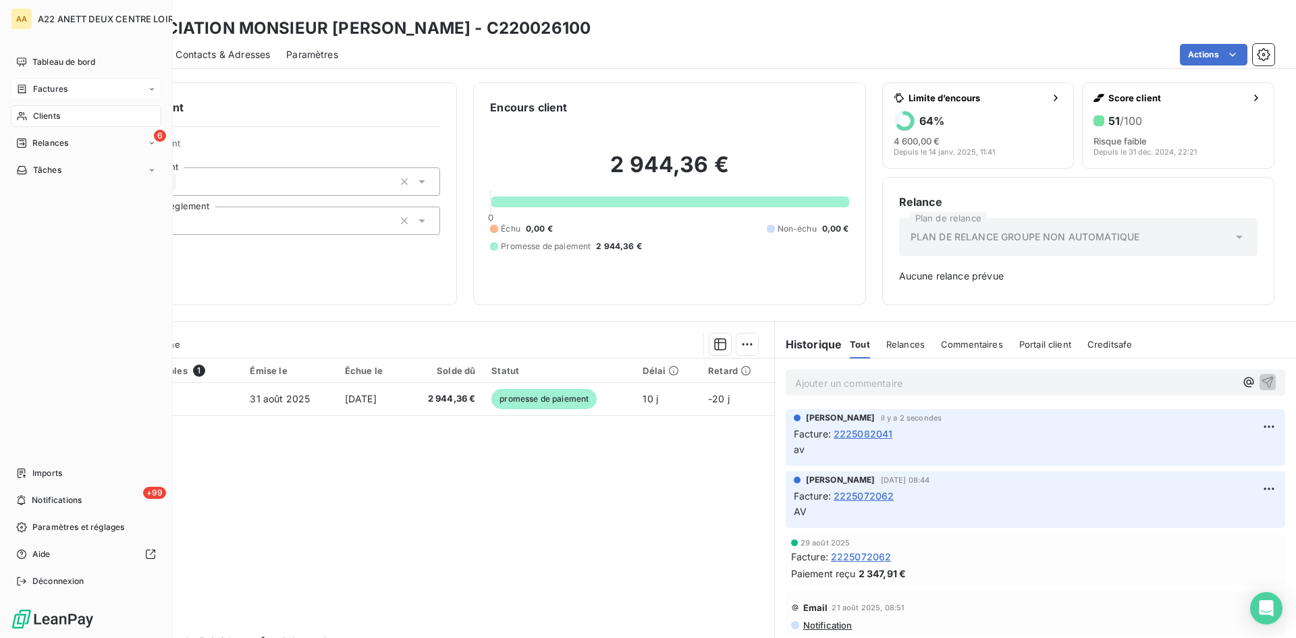
click at [43, 90] on span "Factures" at bounding box center [50, 89] width 34 height 12
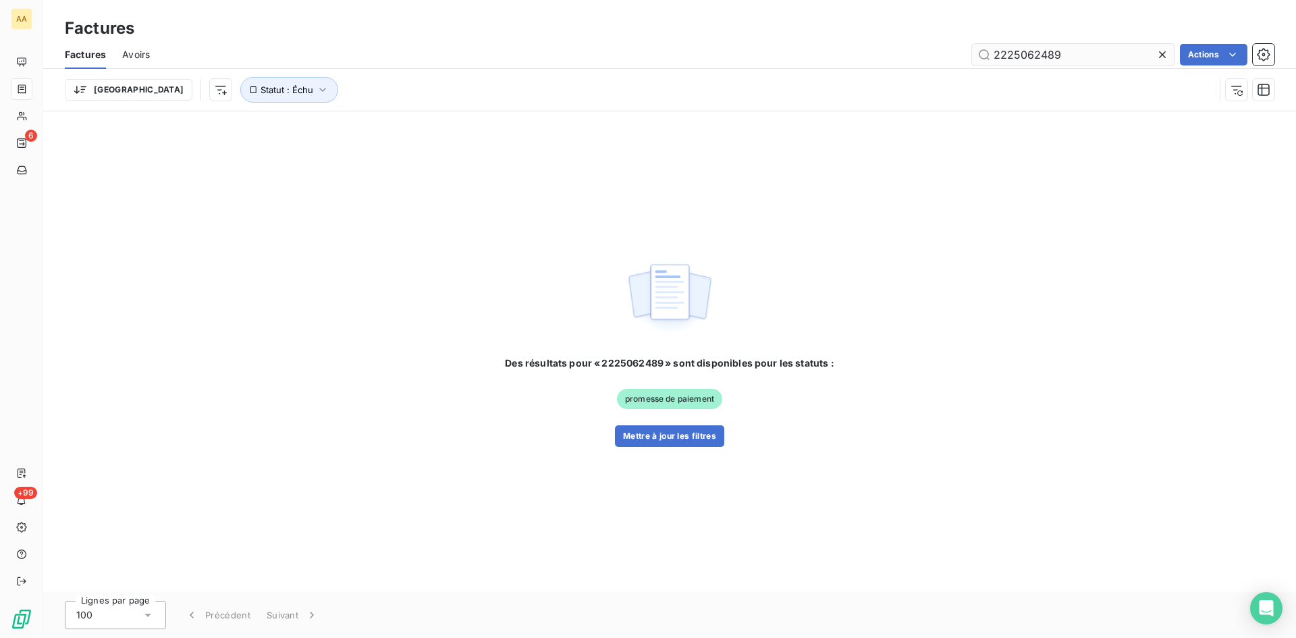
drag, startPoint x: 1053, startPoint y: 53, endPoint x: 1026, endPoint y: 53, distance: 27.0
click at [1026, 53] on input "2225062489" at bounding box center [1073, 55] width 203 height 22
type input "2225082382"
click at [691, 435] on button "Mettre à jour les filtres" at bounding box center [669, 436] width 109 height 22
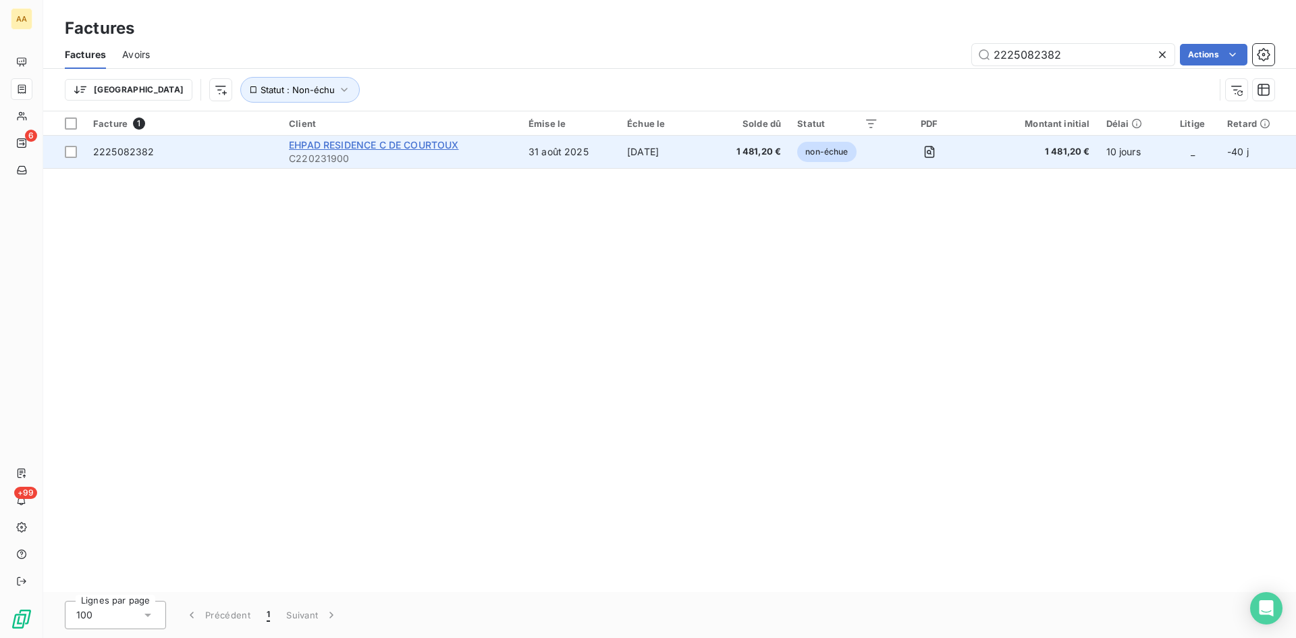
click at [311, 150] on div "EHPAD RESIDENCE C DE COURTOUX" at bounding box center [400, 145] width 223 height 14
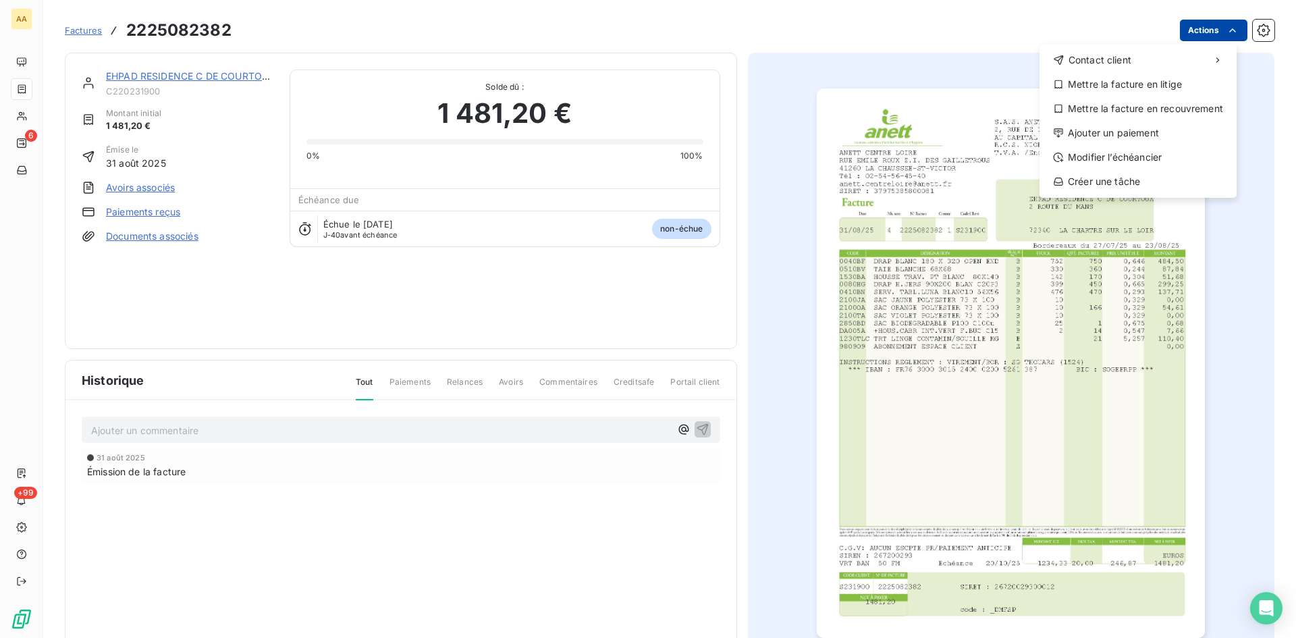
click at [1194, 29] on html "AA 6 +99 Factures [PHONE_NUMBER] Actions Contact client Mettre la facture en li…" at bounding box center [648, 319] width 1296 height 638
click at [1158, 128] on div "Ajouter un paiement" at bounding box center [1138, 133] width 186 height 22
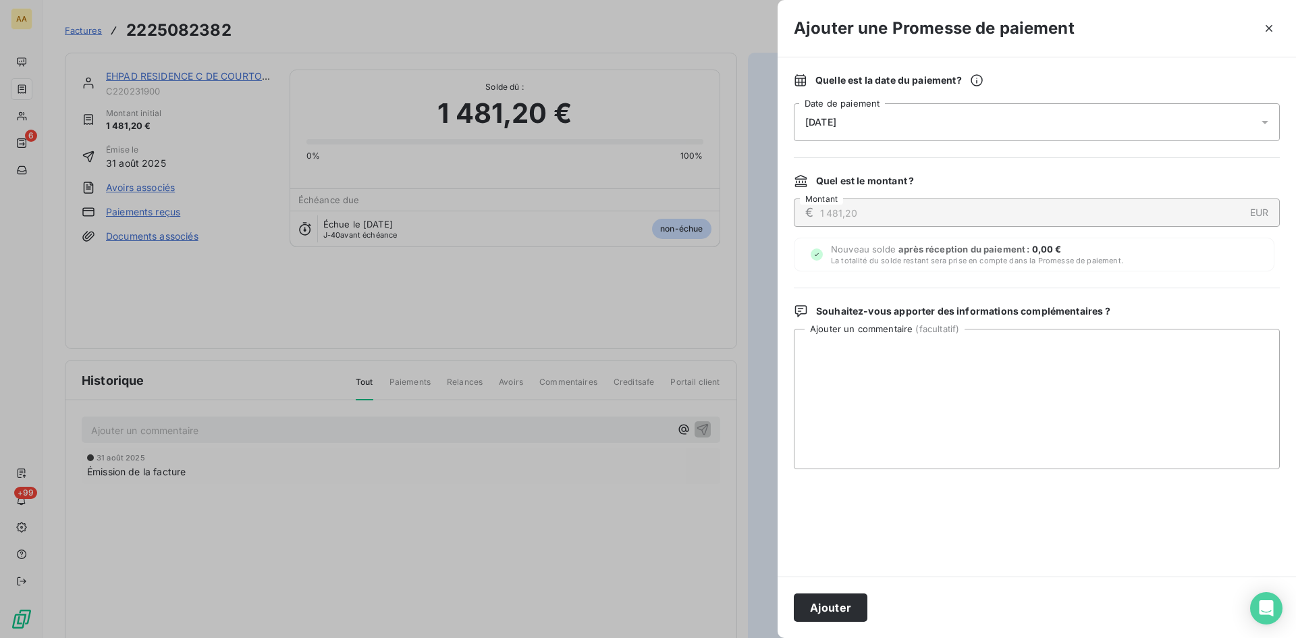
click at [938, 120] on div "[DATE]" at bounding box center [1037, 122] width 486 height 38
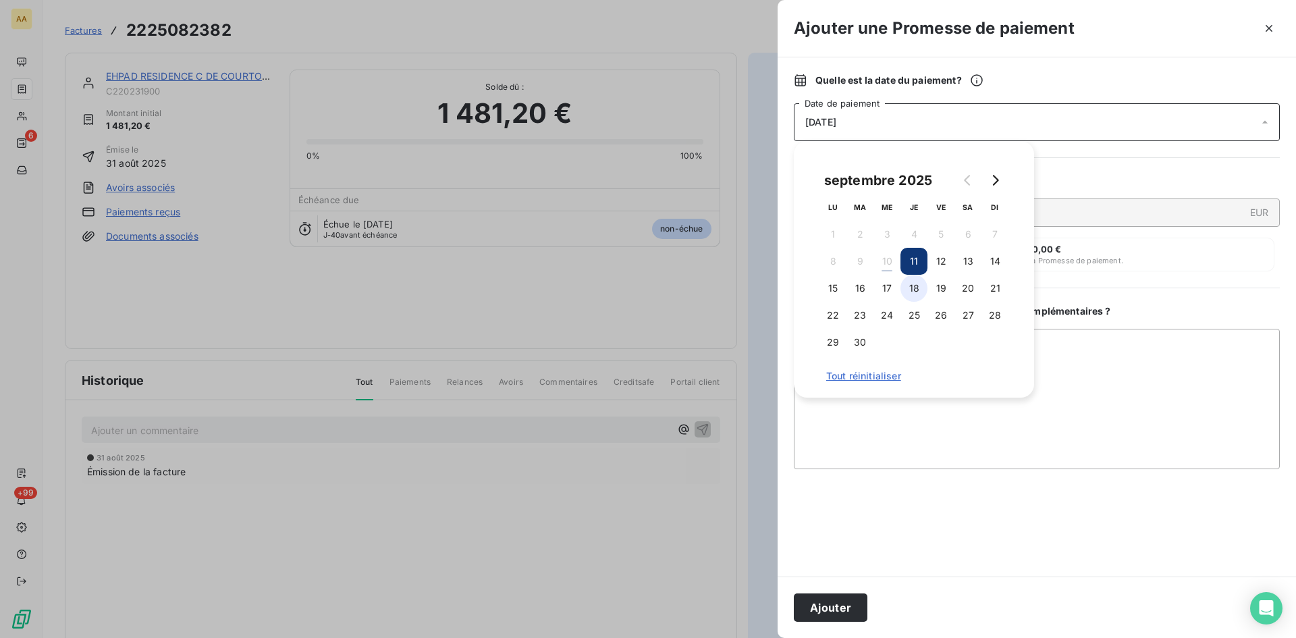
click at [916, 282] on button "18" at bounding box center [914, 288] width 27 height 27
drag, startPoint x: 858, startPoint y: 609, endPoint x: 787, endPoint y: 561, distance: 86.1
click at [857, 609] on button "Ajouter" at bounding box center [831, 607] width 74 height 28
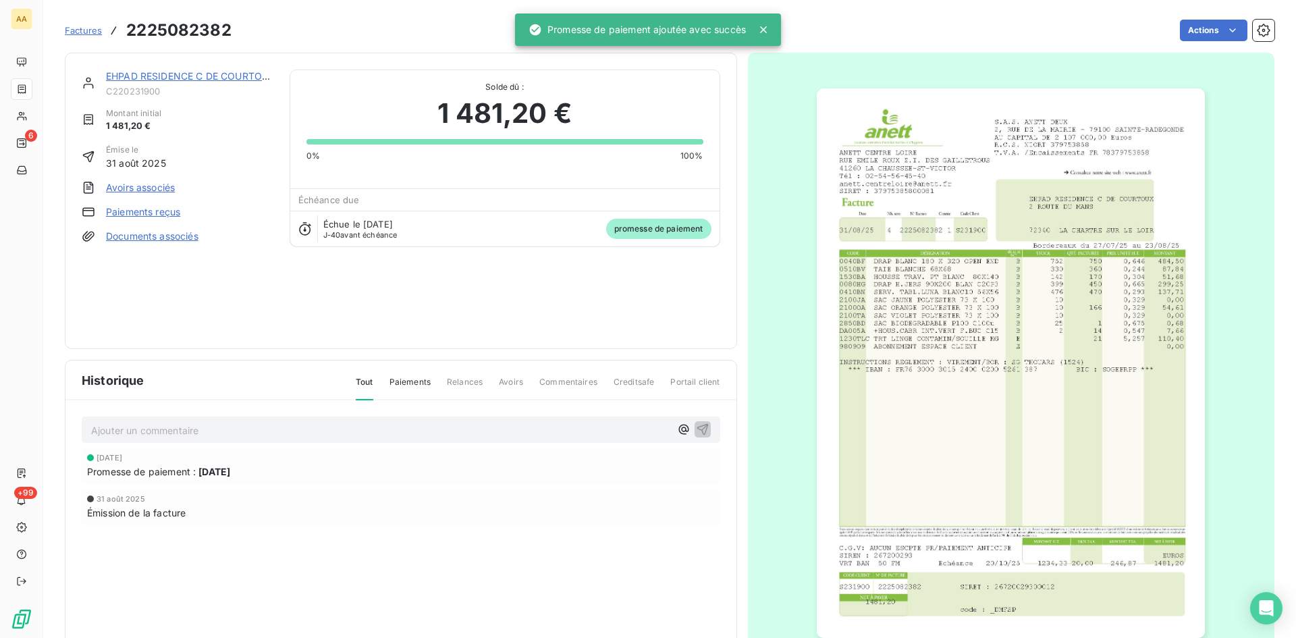
click at [435, 432] on p "Ajouter un commentaire ﻿" at bounding box center [380, 430] width 579 height 17
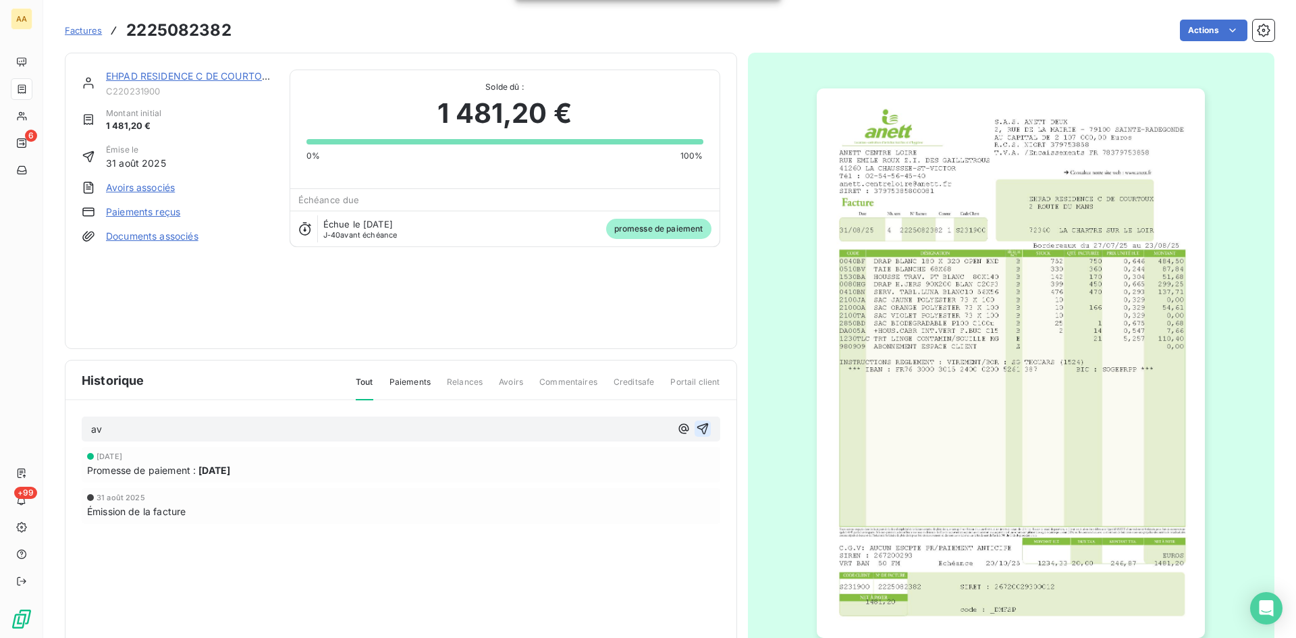
click at [697, 427] on icon "button" at bounding box center [703, 429] width 14 height 14
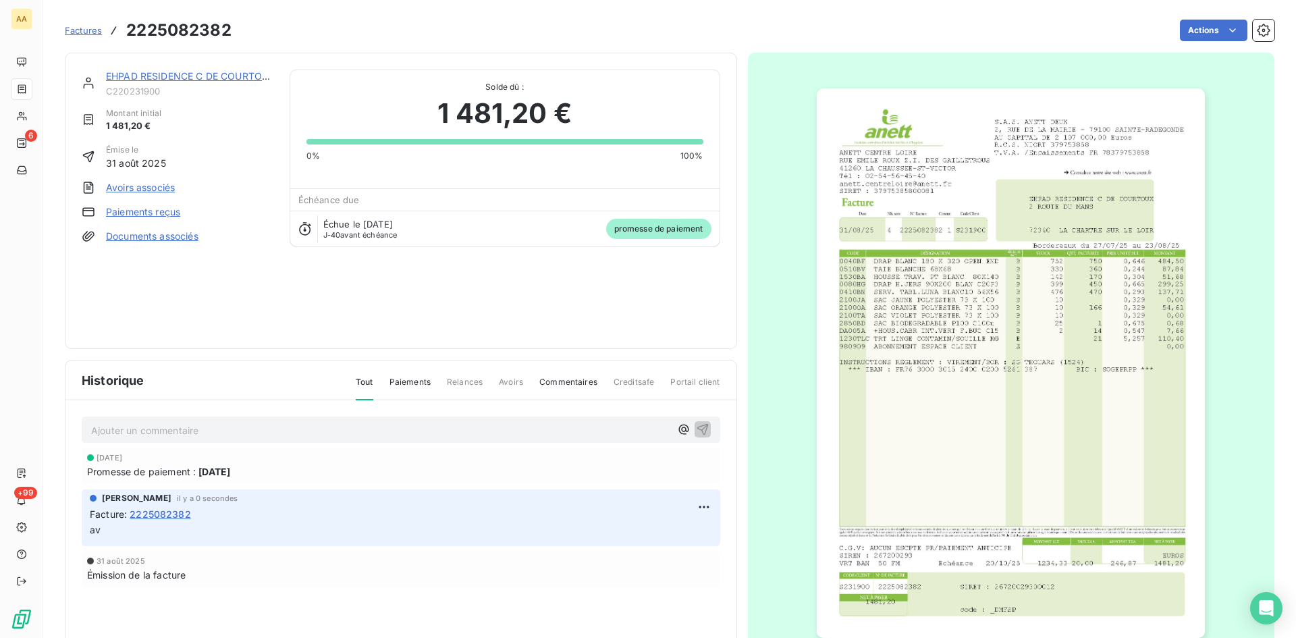
click at [182, 74] on link "EHPAD RESIDENCE C DE COURTOUX" at bounding box center [190, 75] width 169 height 11
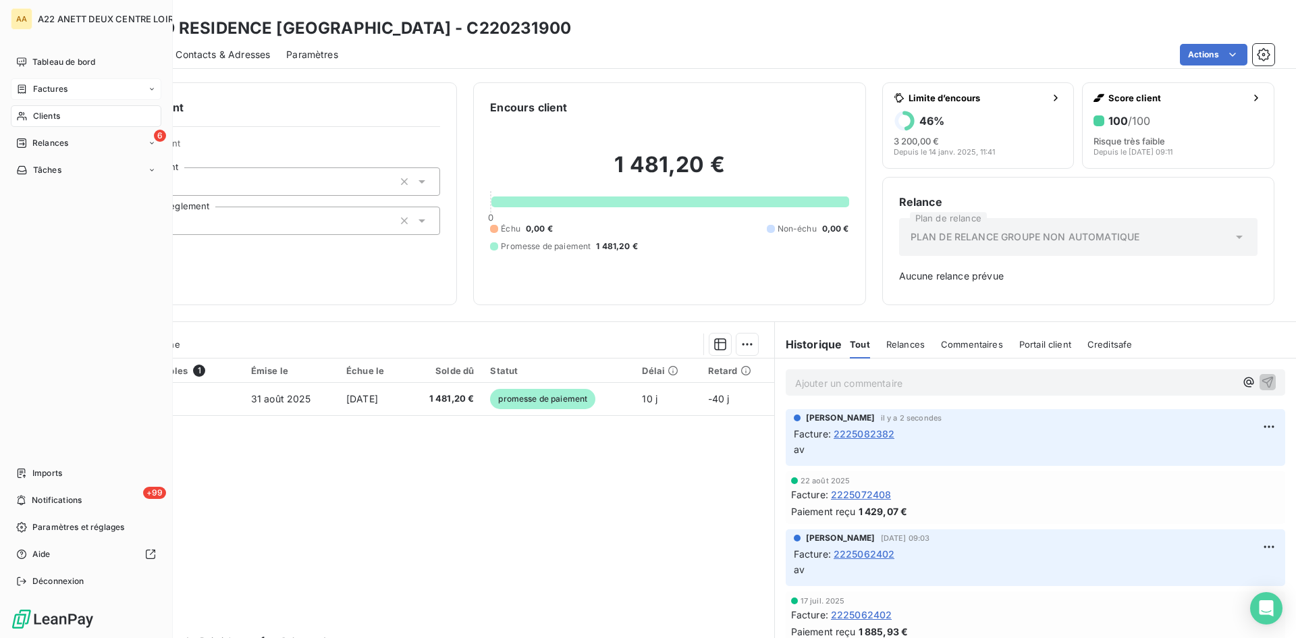
click at [47, 115] on span "Clients" at bounding box center [46, 116] width 27 height 12
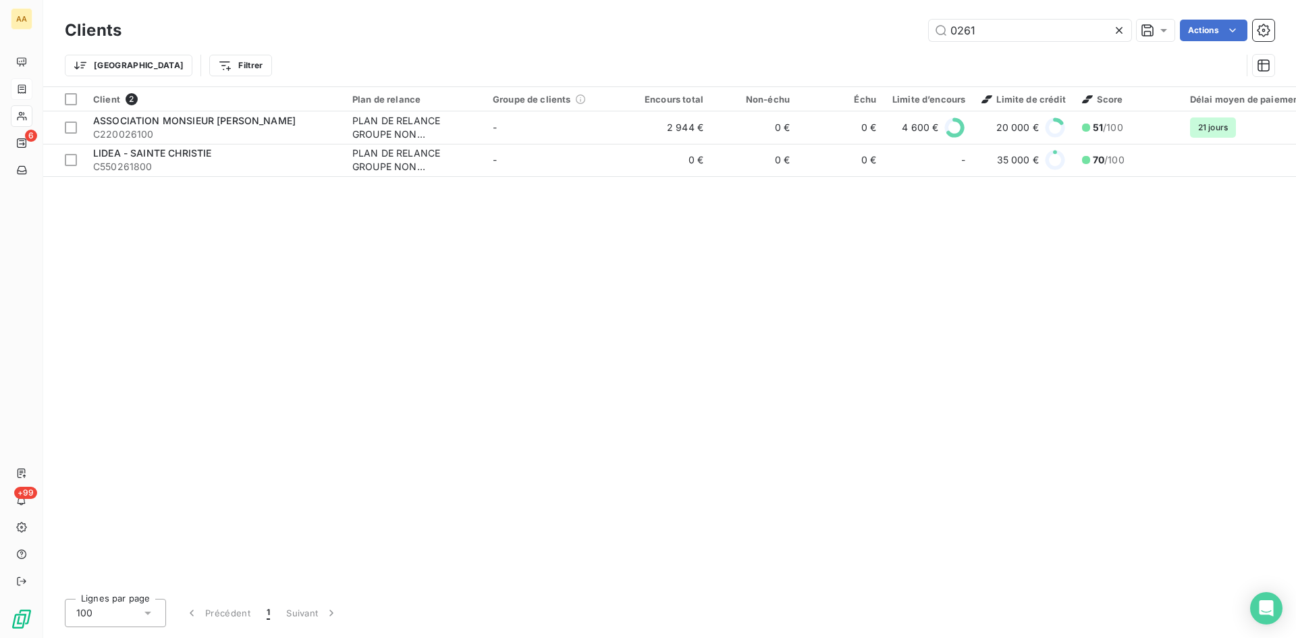
drag, startPoint x: 997, startPoint y: 26, endPoint x: 919, endPoint y: 32, distance: 78.6
click at [919, 32] on div "0261 Actions" at bounding box center [706, 31] width 1137 height 22
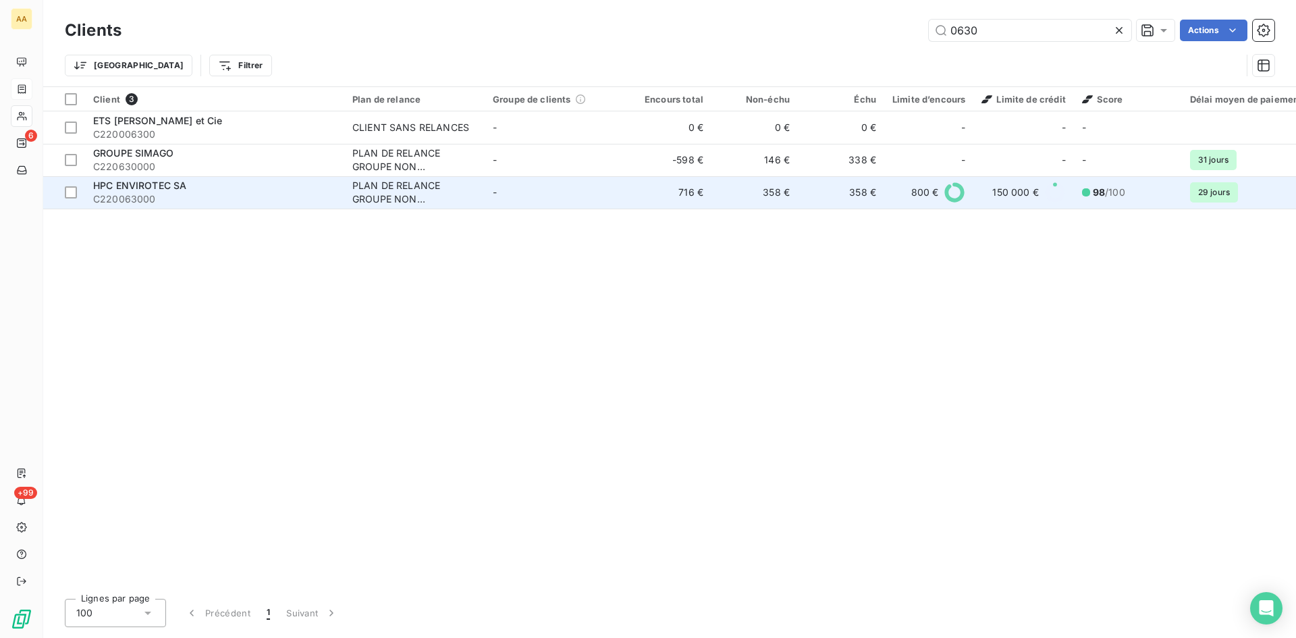
type input "0630"
click at [393, 201] on div "PLAN DE RELANCE GROUPE NON AUTOMATIQUE" at bounding box center [414, 192] width 124 height 27
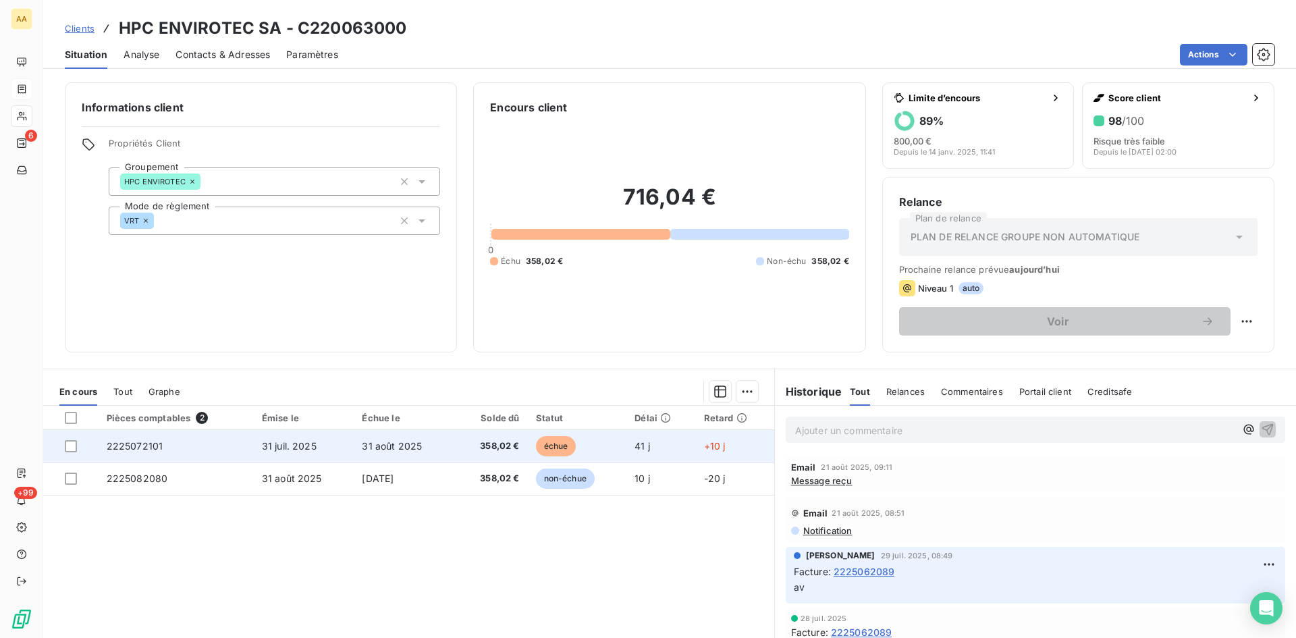
click at [138, 443] on span "2225072101" at bounding box center [135, 445] width 57 height 11
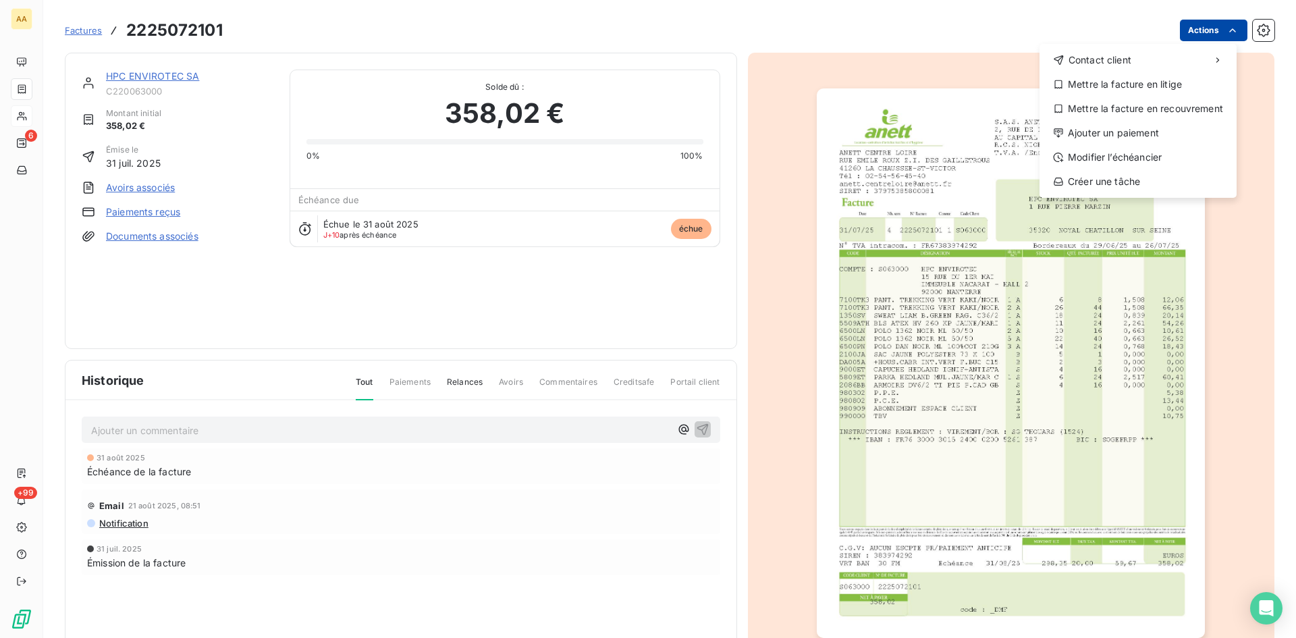
click at [1190, 28] on html "AA 6 +99 Factures [PHONE_NUMBER] Actions Contact client Mettre la facture en li…" at bounding box center [648, 319] width 1296 height 638
click at [1098, 136] on div "Ajouter un paiement" at bounding box center [1138, 133] width 186 height 22
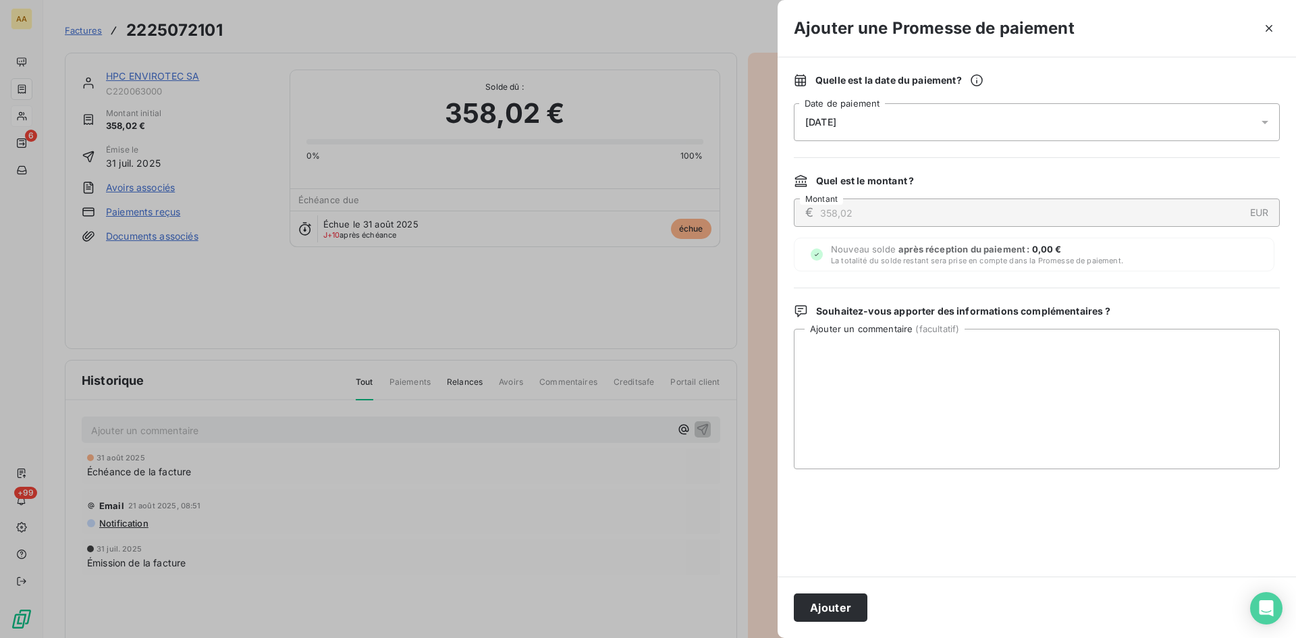
click at [866, 126] on div "[DATE]" at bounding box center [1037, 122] width 486 height 38
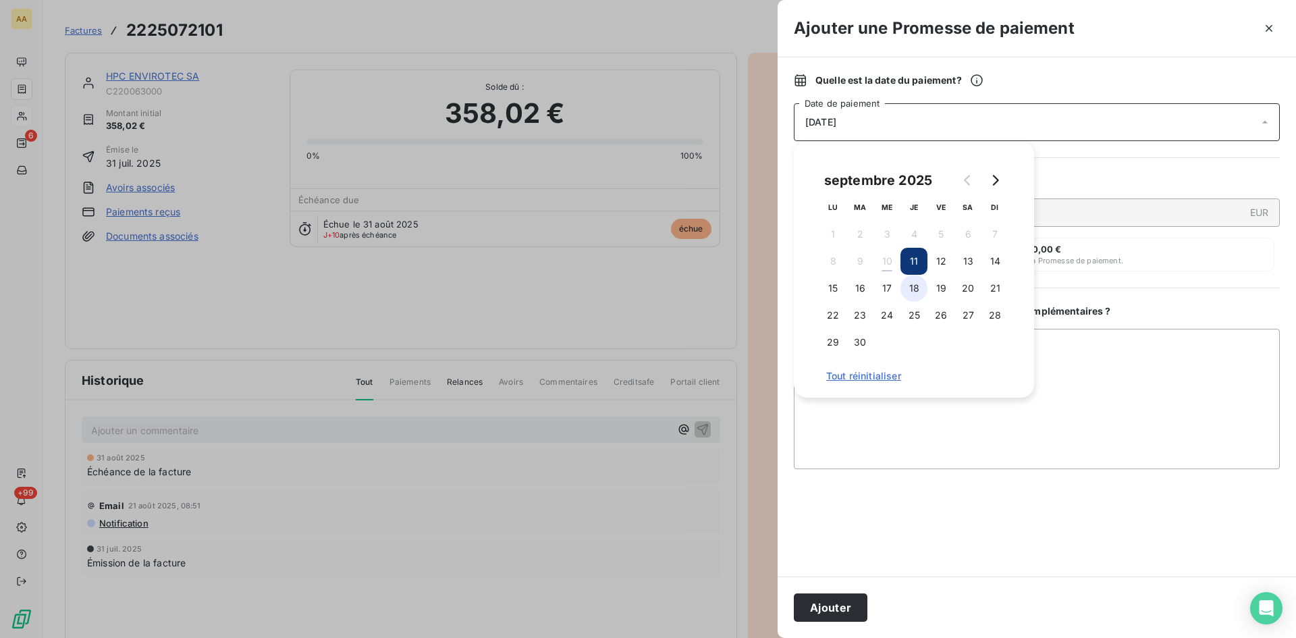
click at [913, 286] on button "18" at bounding box center [914, 288] width 27 height 27
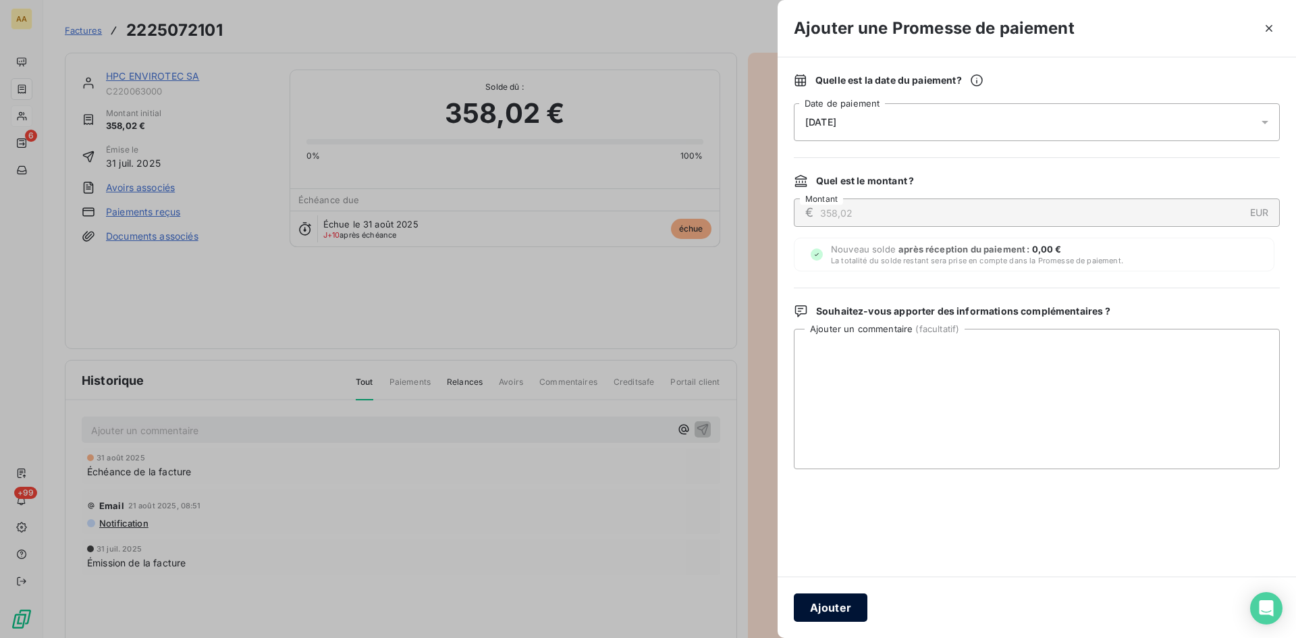
click at [851, 607] on button "Ajouter" at bounding box center [831, 607] width 74 height 28
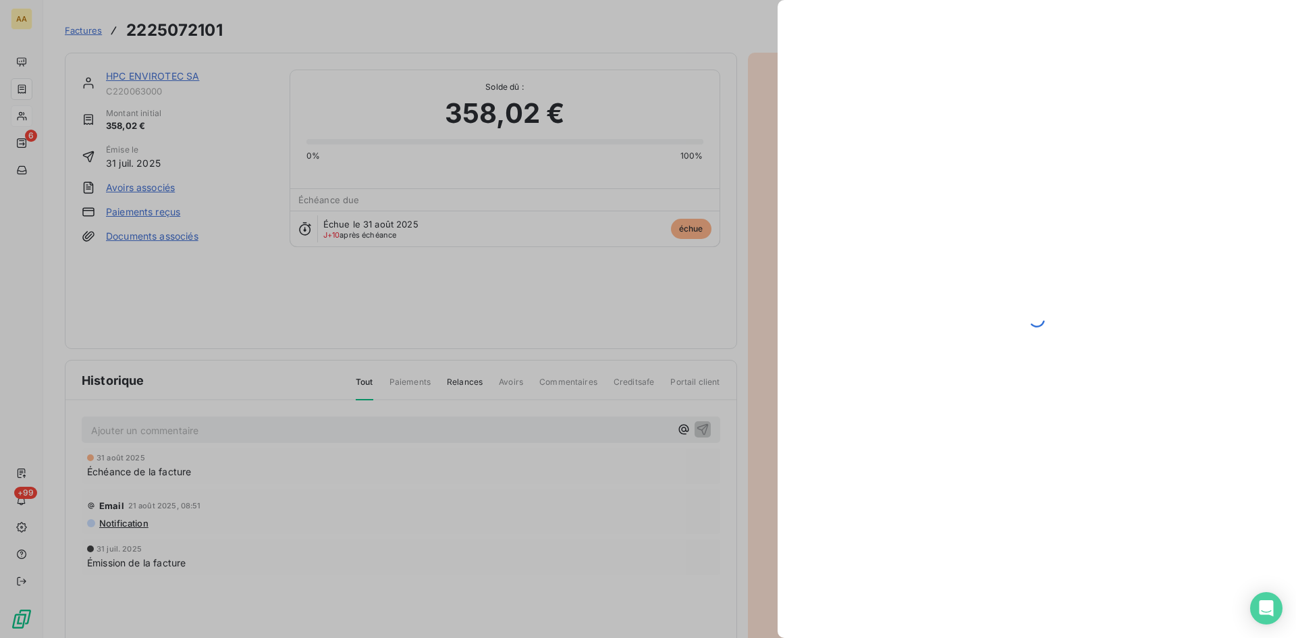
click at [527, 427] on div at bounding box center [648, 319] width 1296 height 638
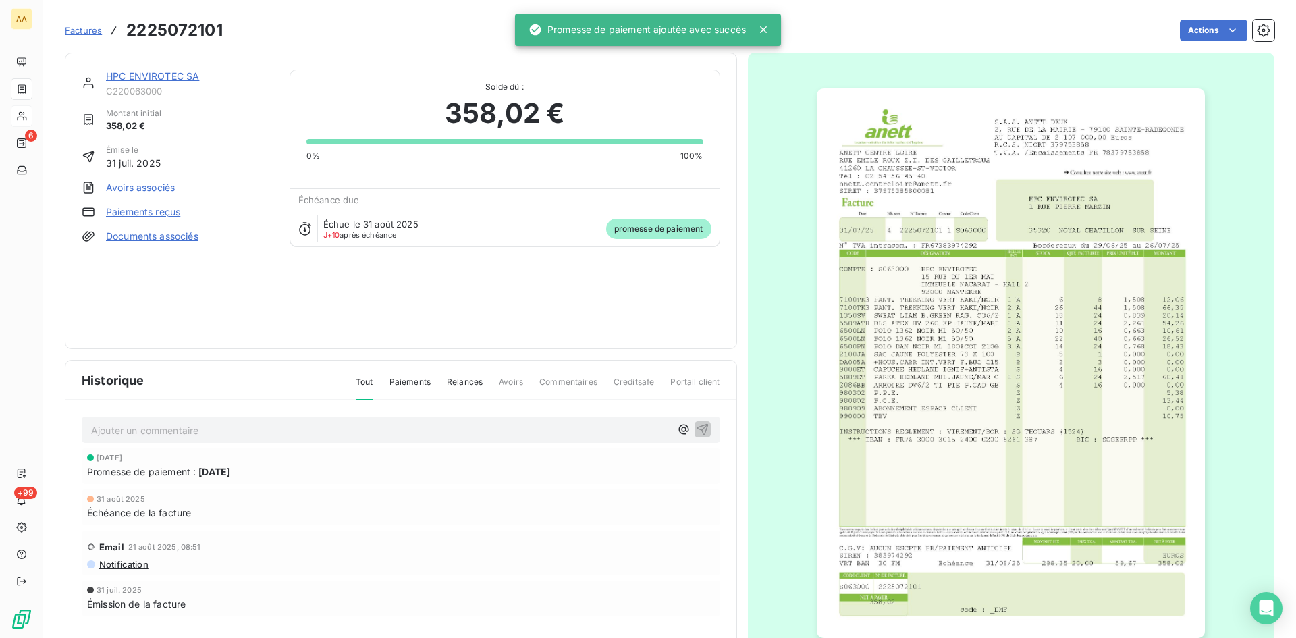
click at [523, 430] on p "Ajouter un commentaire ﻿" at bounding box center [380, 430] width 579 height 17
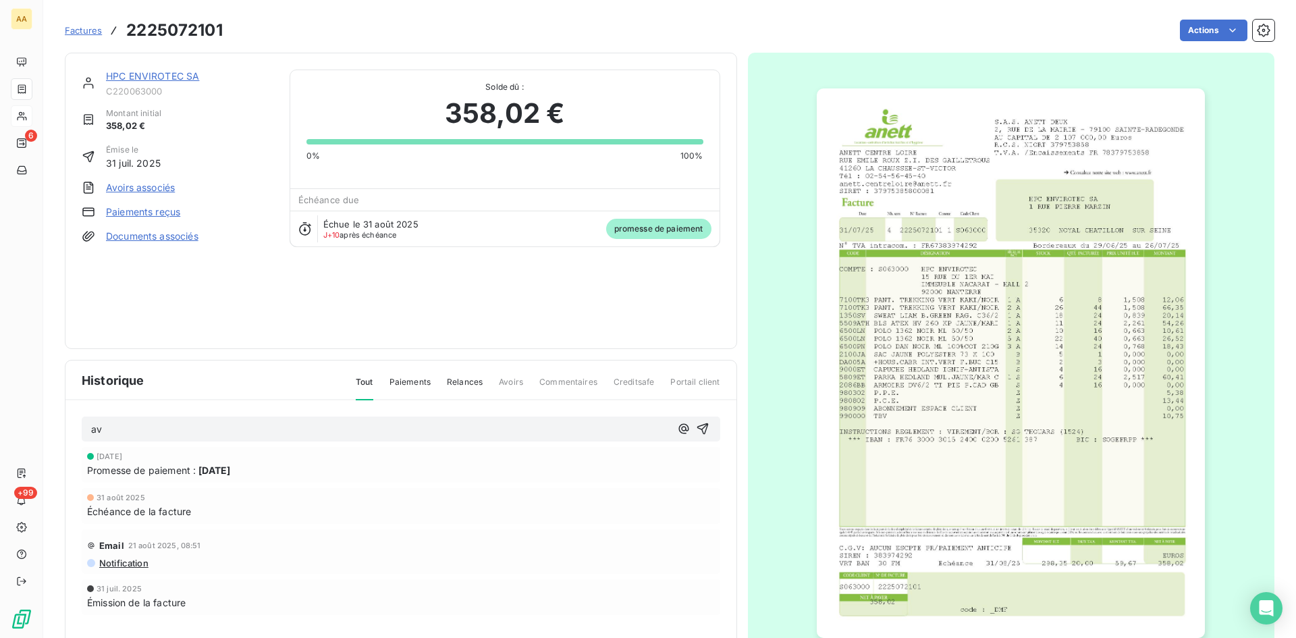
drag, startPoint x: 699, startPoint y: 427, endPoint x: 681, endPoint y: 406, distance: 28.2
click at [699, 427] on icon "button" at bounding box center [702, 428] width 11 height 11
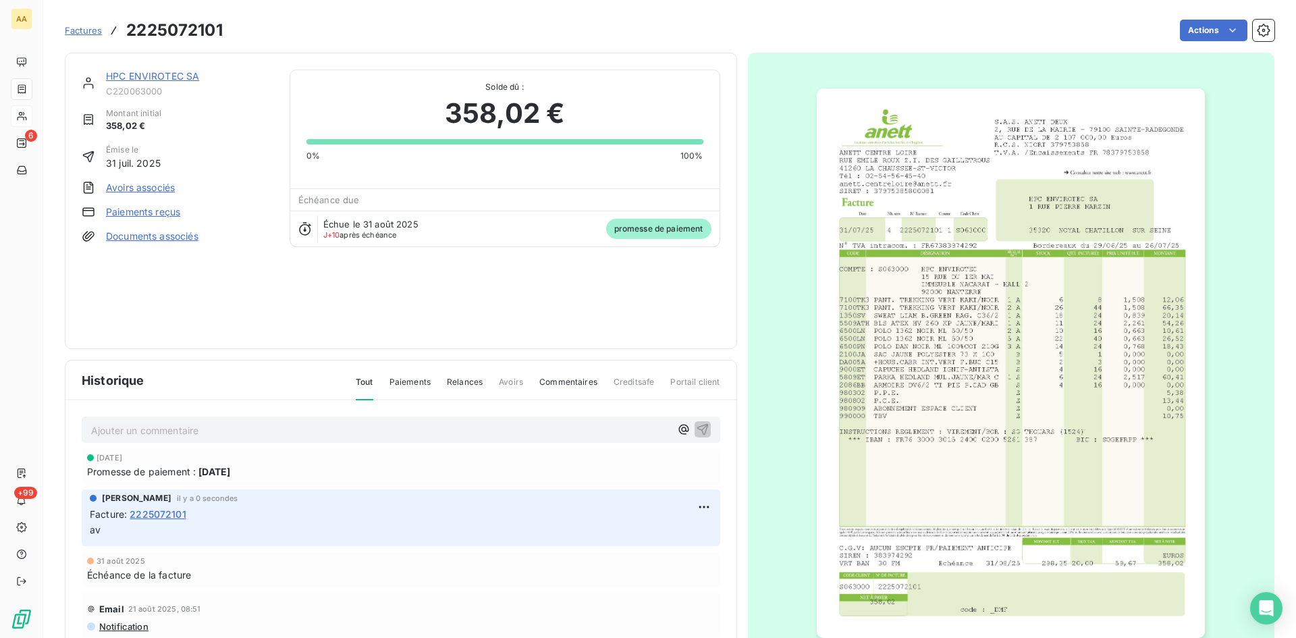
click at [147, 72] on link "HPC ENVIROTEC SA" at bounding box center [152, 75] width 93 height 11
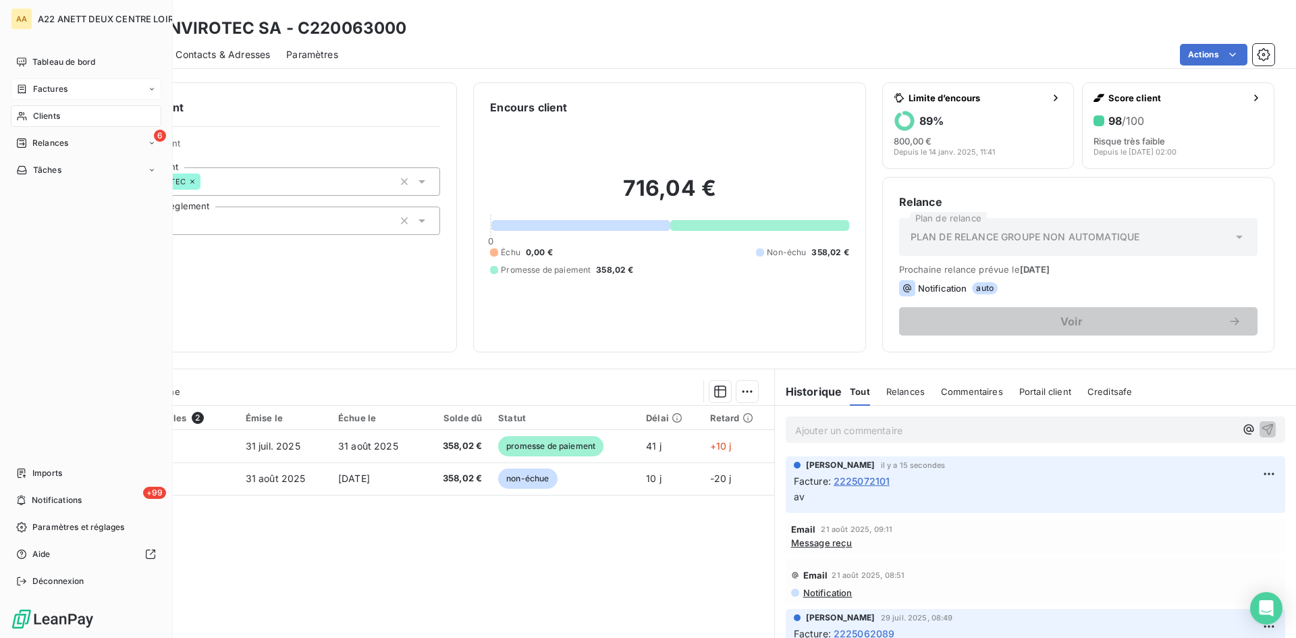
click at [47, 114] on span "Clients" at bounding box center [46, 116] width 27 height 12
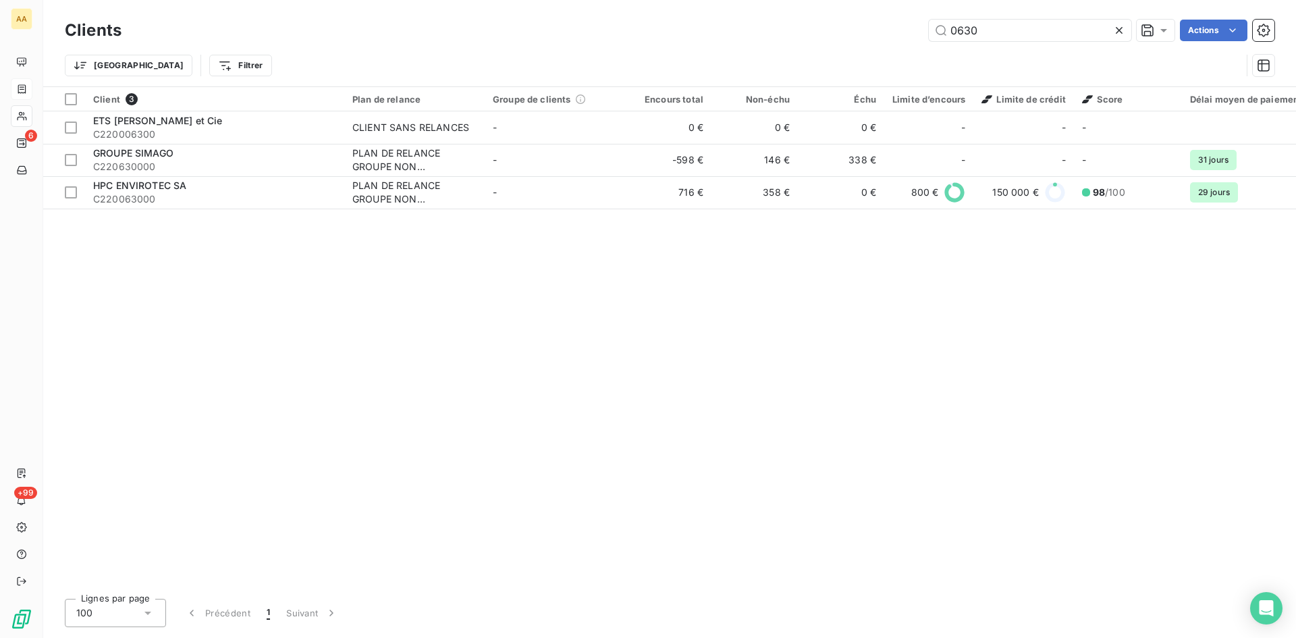
drag, startPoint x: 984, startPoint y: 27, endPoint x: 870, endPoint y: 41, distance: 114.2
click at [870, 41] on div "0630 Actions" at bounding box center [706, 31] width 1137 height 22
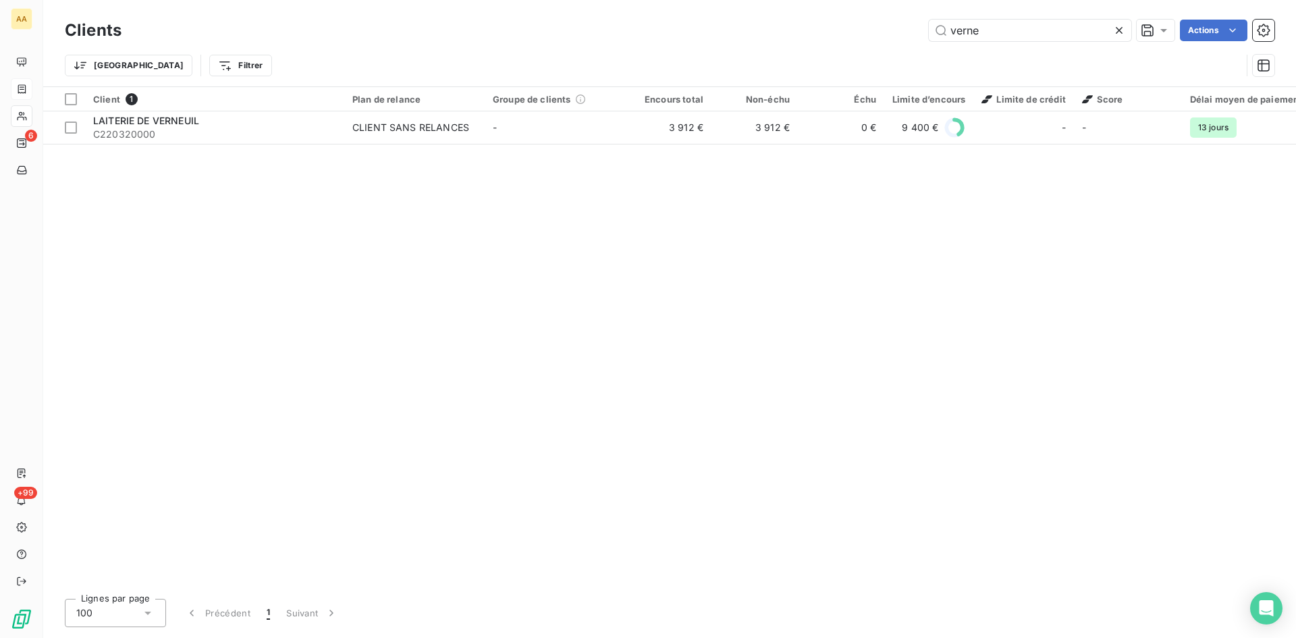
drag, startPoint x: 982, startPoint y: 28, endPoint x: 890, endPoint y: 31, distance: 91.9
click at [890, 31] on div "verne Actions" at bounding box center [706, 31] width 1137 height 22
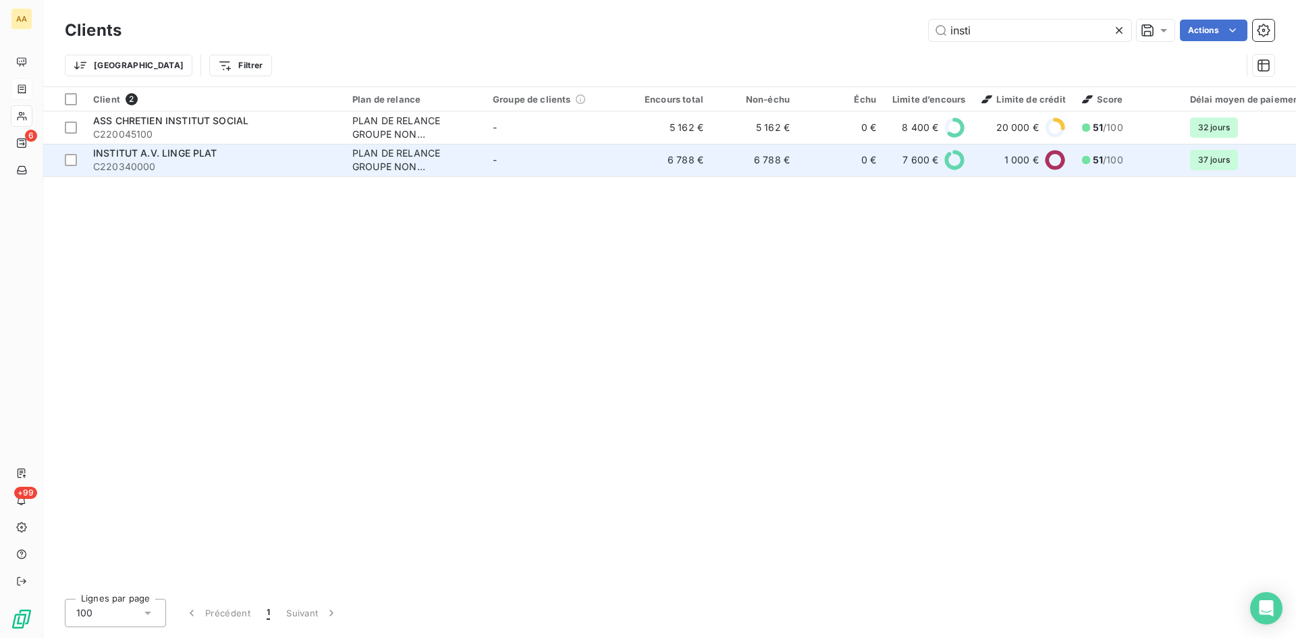
type input "insti"
click at [396, 155] on div "PLAN DE RELANCE GROUPE NON AUTOMATIQUE" at bounding box center [414, 160] width 124 height 27
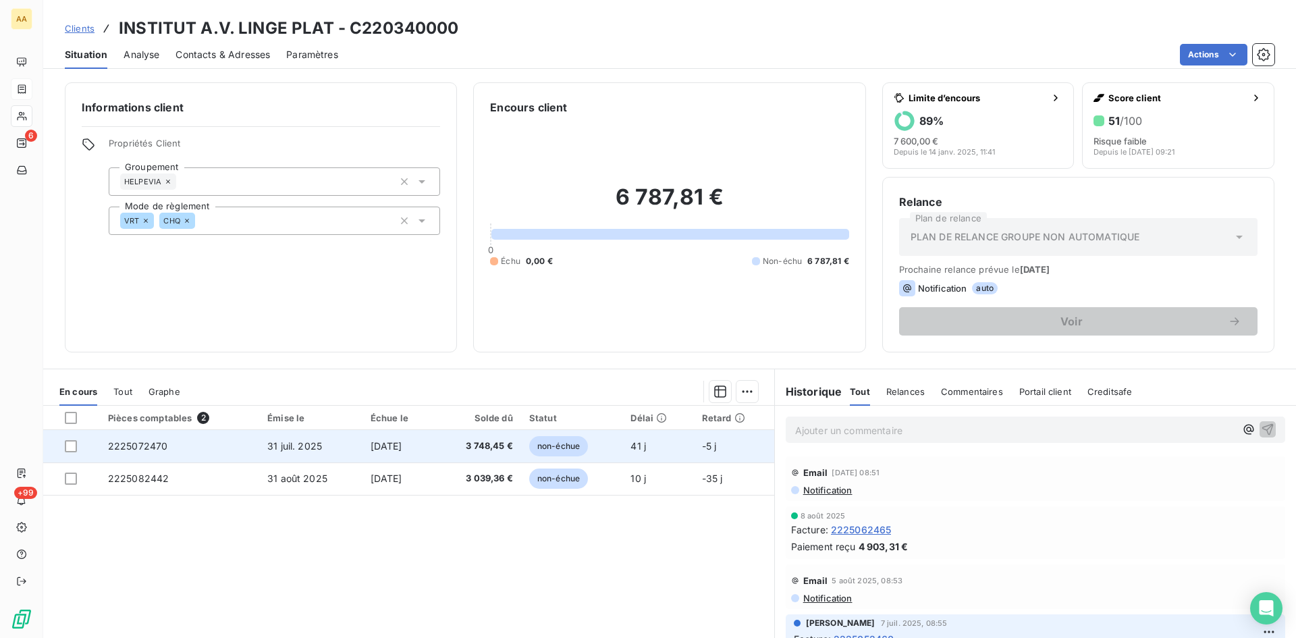
click at [126, 444] on span "2225072470" at bounding box center [138, 445] width 60 height 11
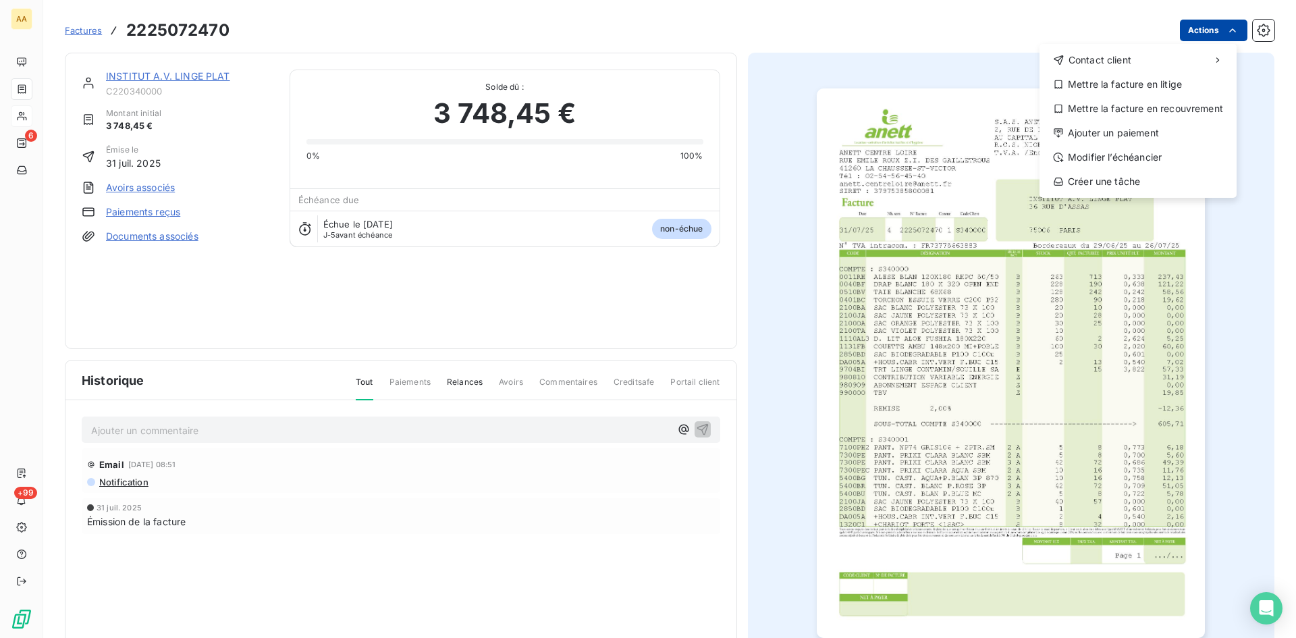
click at [1198, 34] on html "AA 6 +99 Factures [PHONE_NUMBER] Actions Contact client Mettre la facture en li…" at bounding box center [648, 319] width 1296 height 638
click at [1132, 126] on div "Ajouter un paiement" at bounding box center [1138, 133] width 186 height 22
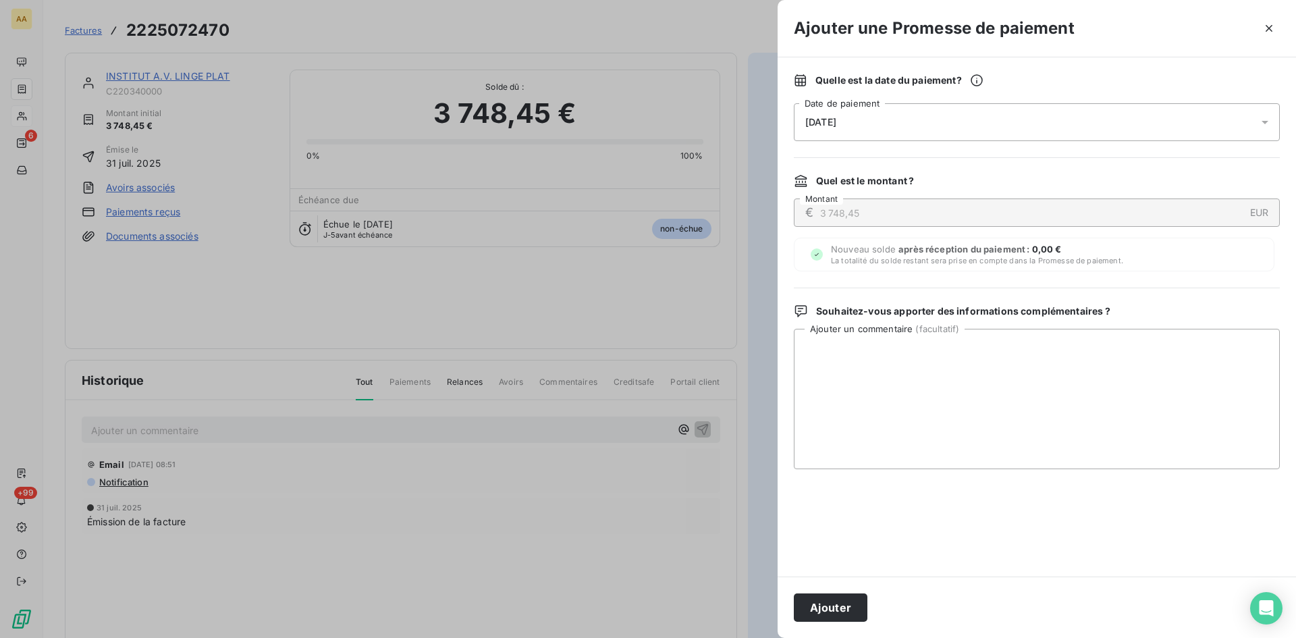
click at [980, 115] on div "[DATE]" at bounding box center [1037, 122] width 486 height 38
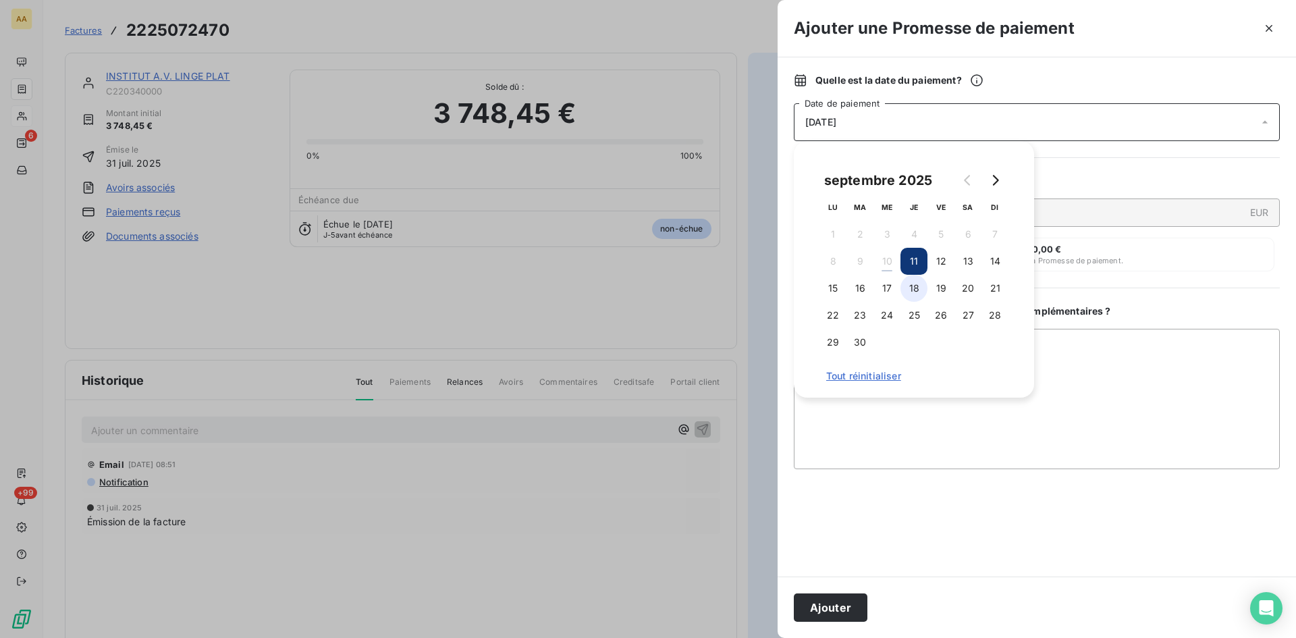
click at [918, 284] on button "18" at bounding box center [914, 288] width 27 height 27
click at [814, 607] on button "Ajouter" at bounding box center [831, 607] width 74 height 28
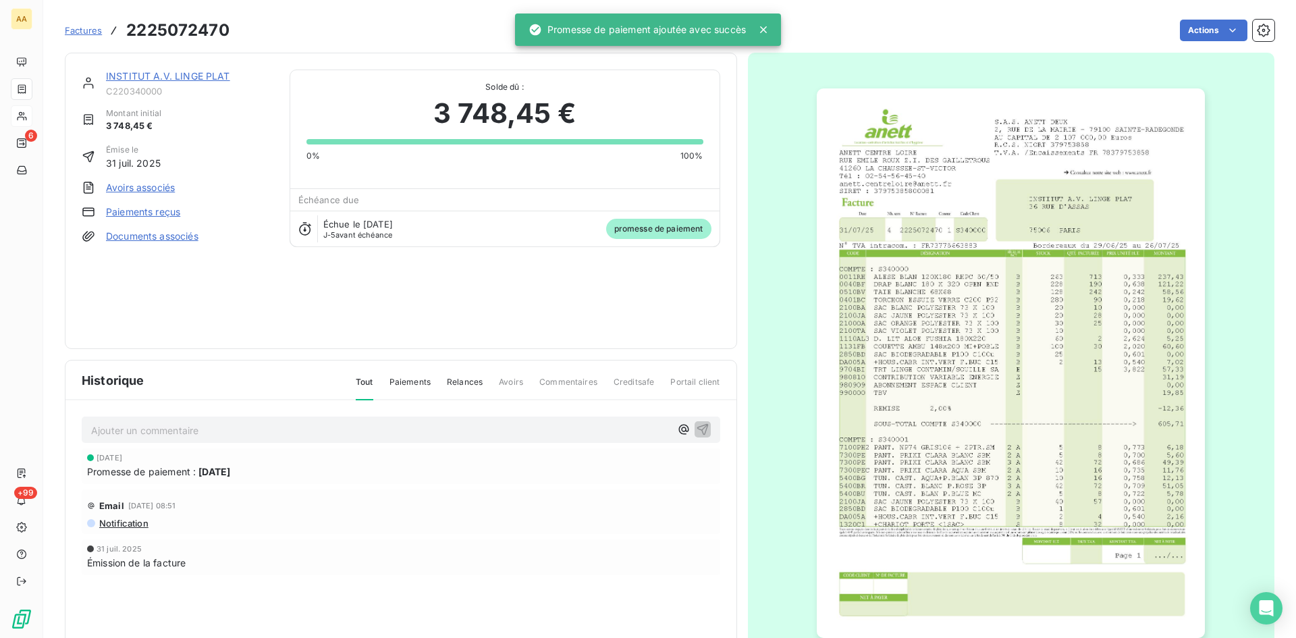
click at [453, 428] on p "Ajouter un commentaire ﻿" at bounding box center [380, 430] width 579 height 17
click at [696, 425] on icon "button" at bounding box center [703, 429] width 14 height 14
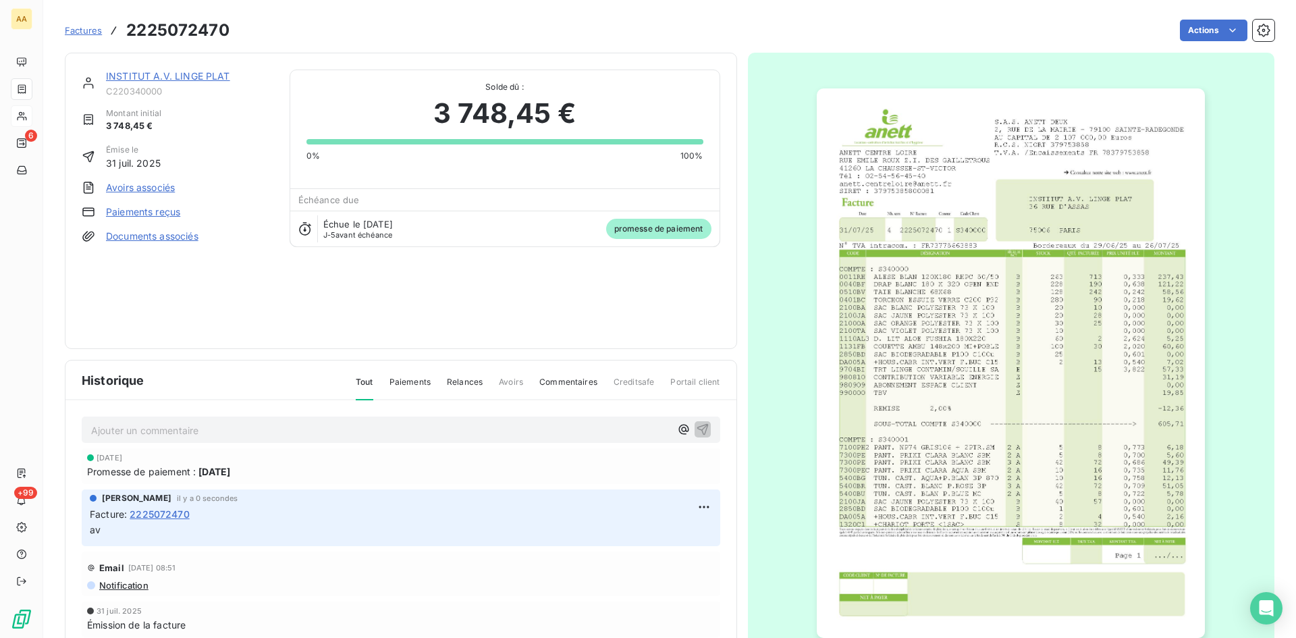
click at [188, 74] on link "INSTITUT A.V. LINGE PLAT" at bounding box center [168, 75] width 124 height 11
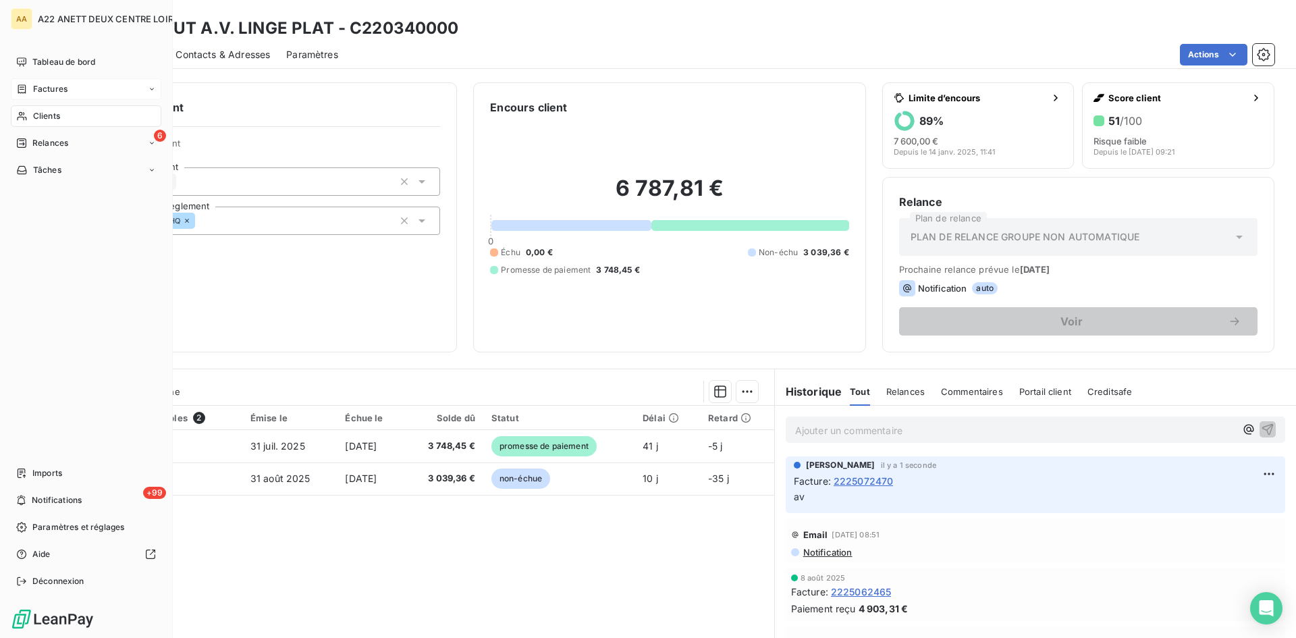
click at [41, 115] on span "Clients" at bounding box center [46, 116] width 27 height 12
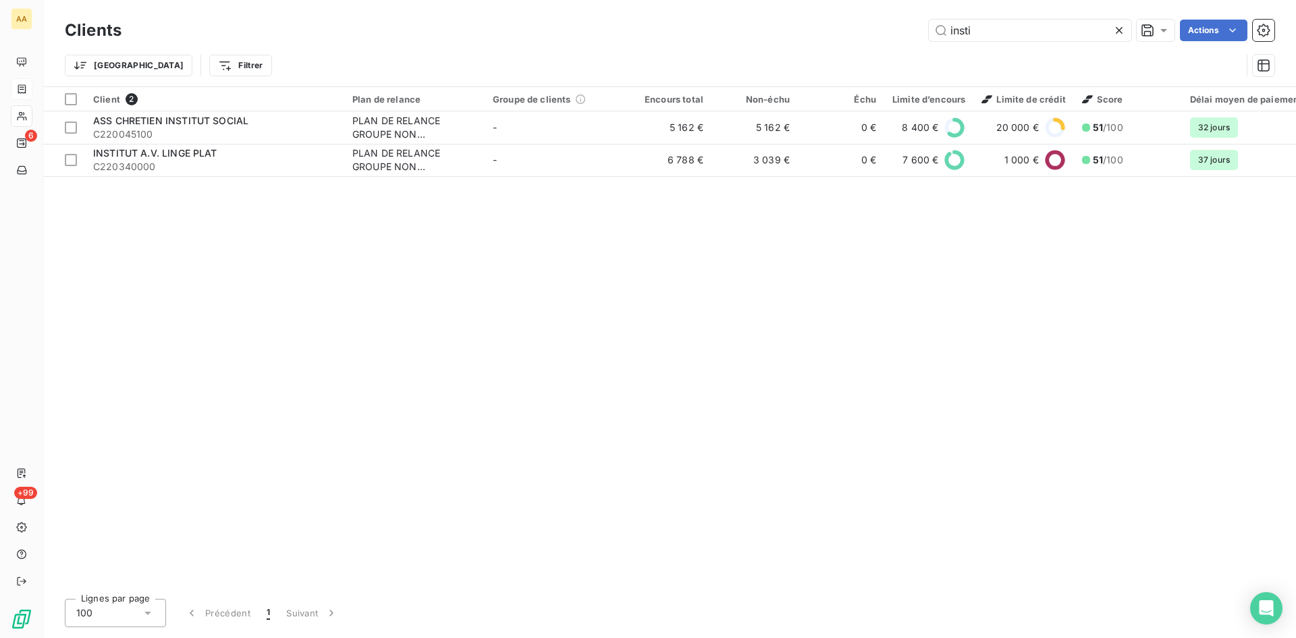
drag, startPoint x: 973, startPoint y: 31, endPoint x: 866, endPoint y: 56, distance: 110.2
click at [866, 56] on div "Clients insti Actions Trier Filtrer" at bounding box center [670, 51] width 1210 height 70
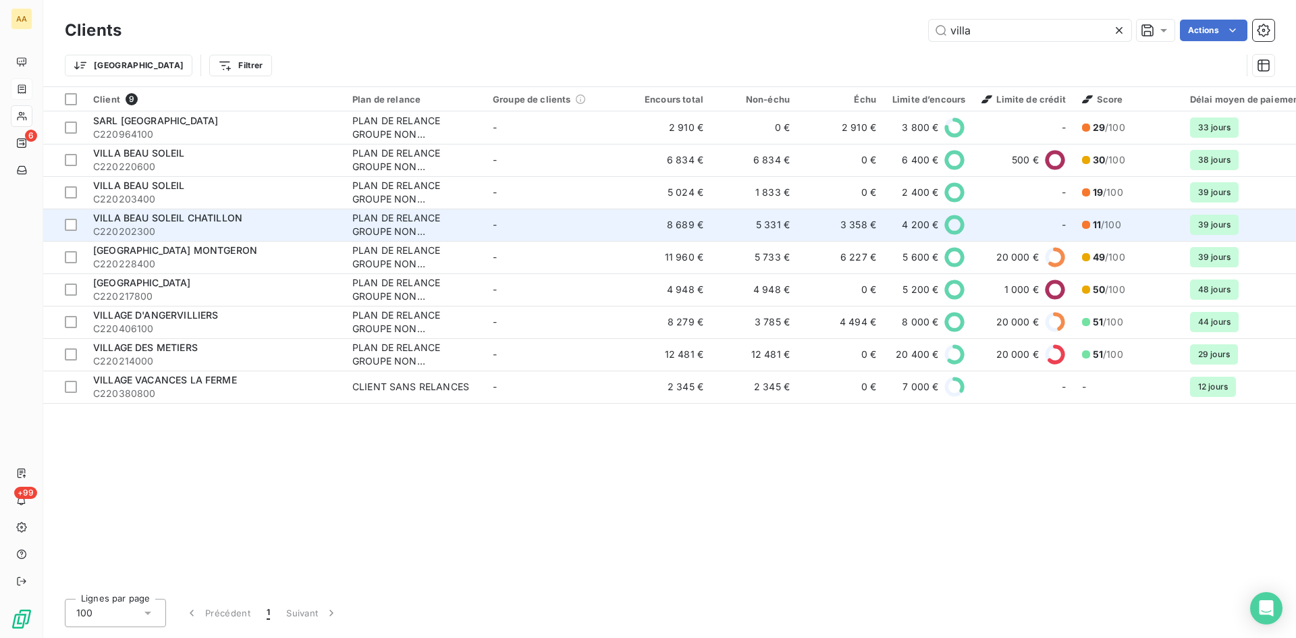
type input "villa"
click at [375, 221] on div "PLAN DE RELANCE GROUPE NON AUTOMATIQUE" at bounding box center [414, 224] width 124 height 27
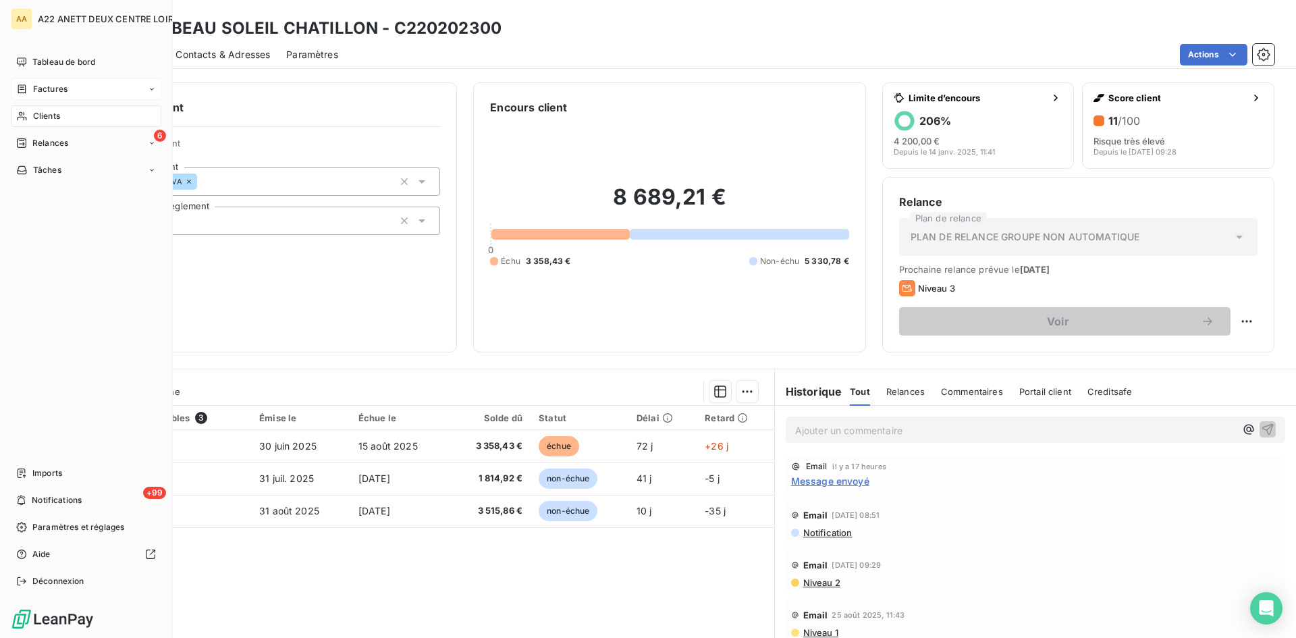
click at [52, 117] on span "Clients" at bounding box center [46, 116] width 27 height 12
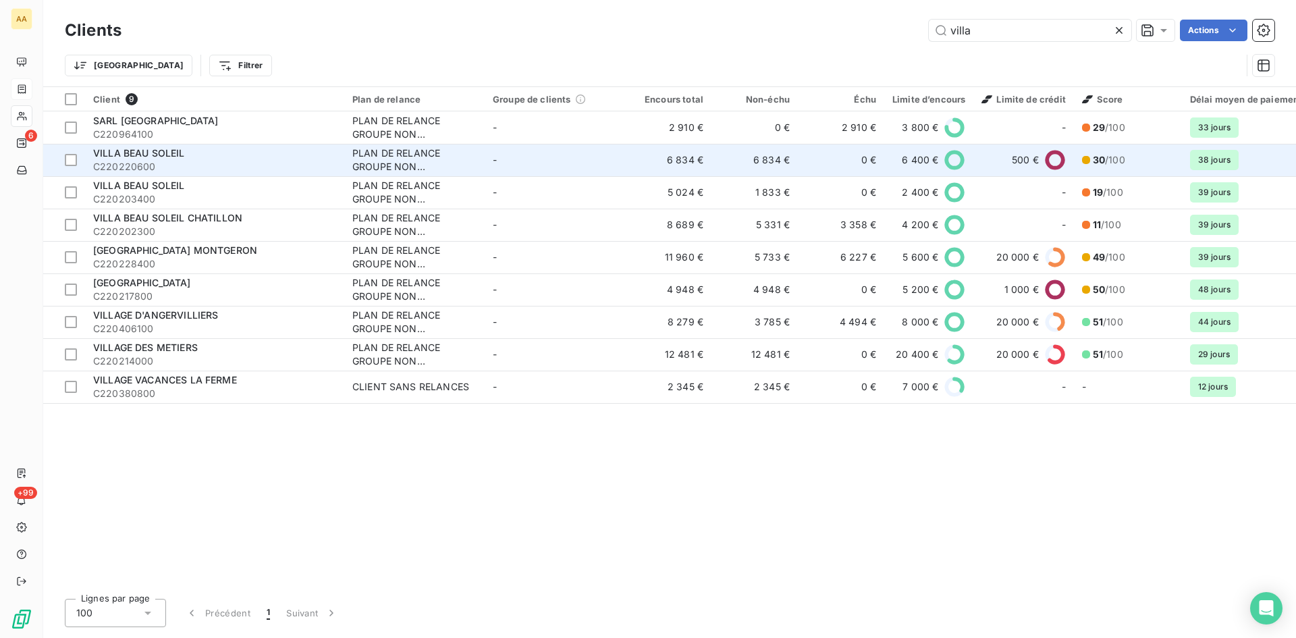
click at [398, 160] on div "PLAN DE RELANCE GROUPE NON AUTOMATIQUE" at bounding box center [414, 160] width 124 height 27
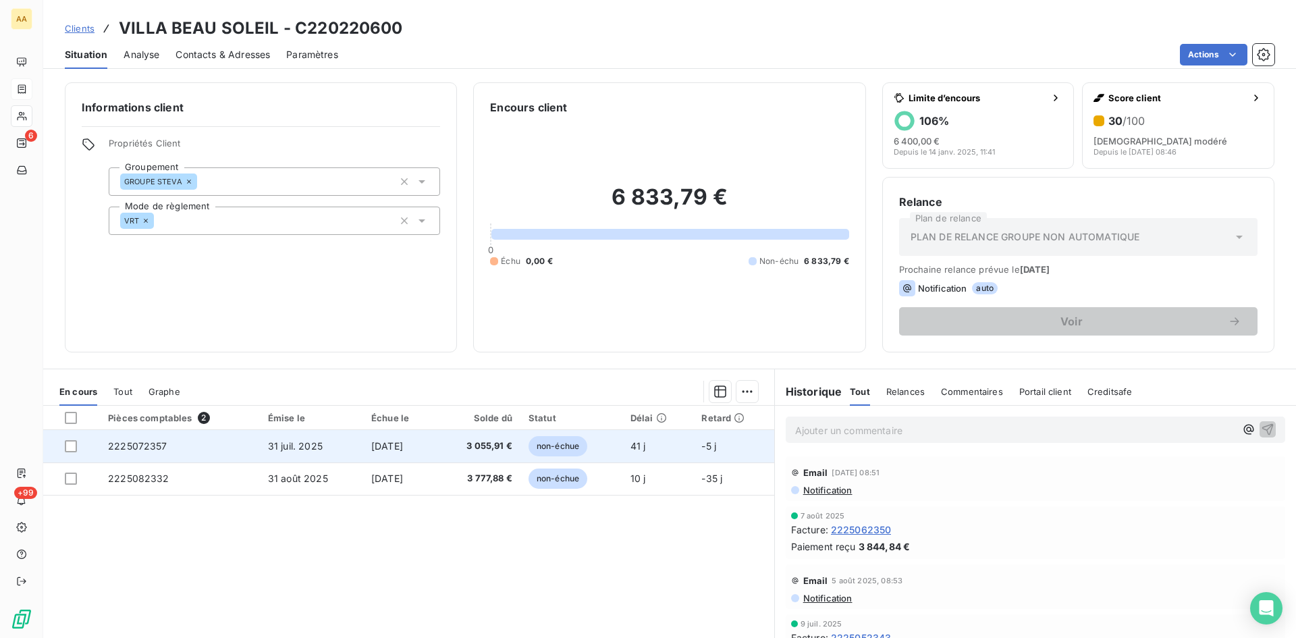
click at [140, 442] on span "2225072357" at bounding box center [137, 445] width 59 height 11
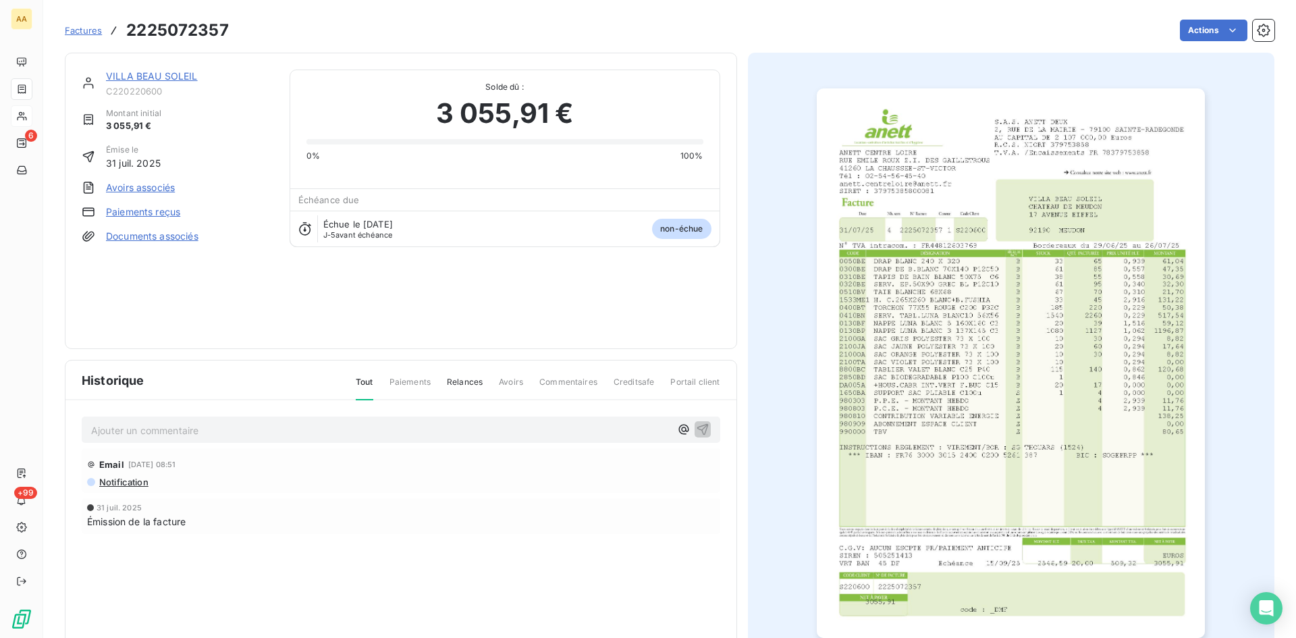
click at [1204, 24] on html "AA 6 +99 Factures 2225072357 Actions VILLA BEAU SOLEIL C220220600 Montant initi…" at bounding box center [648, 319] width 1296 height 638
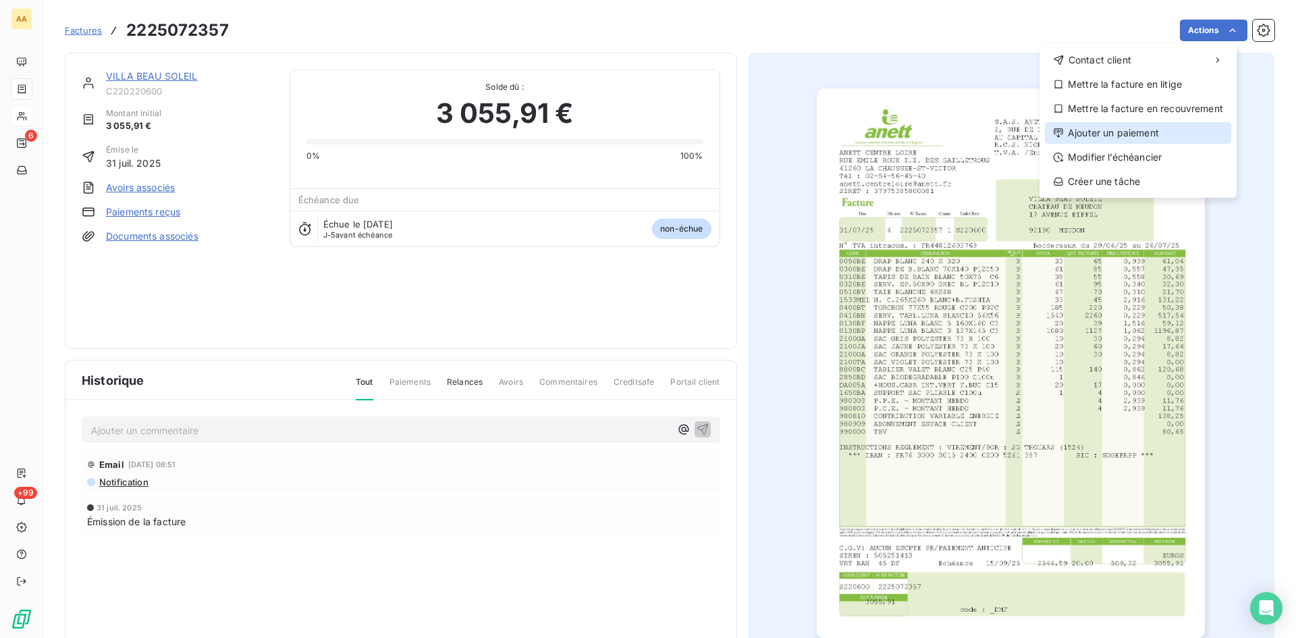
click at [1142, 127] on div "Ajouter un paiement" at bounding box center [1138, 133] width 186 height 22
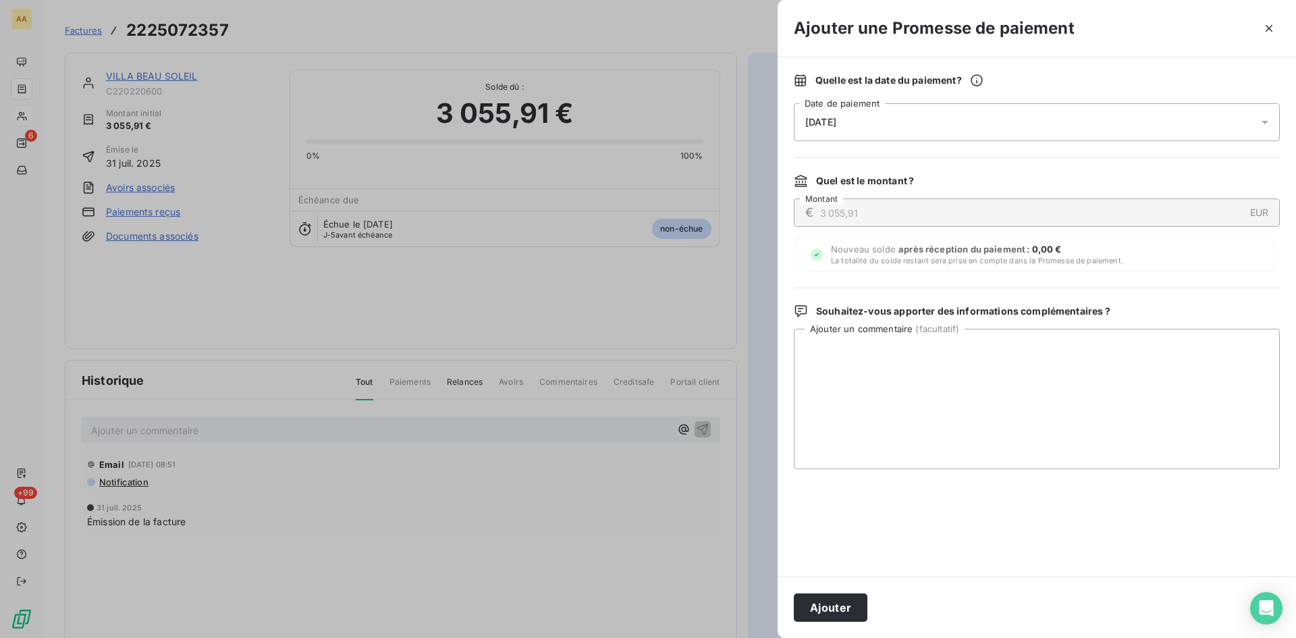
click at [989, 109] on div "[DATE]" at bounding box center [1037, 122] width 486 height 38
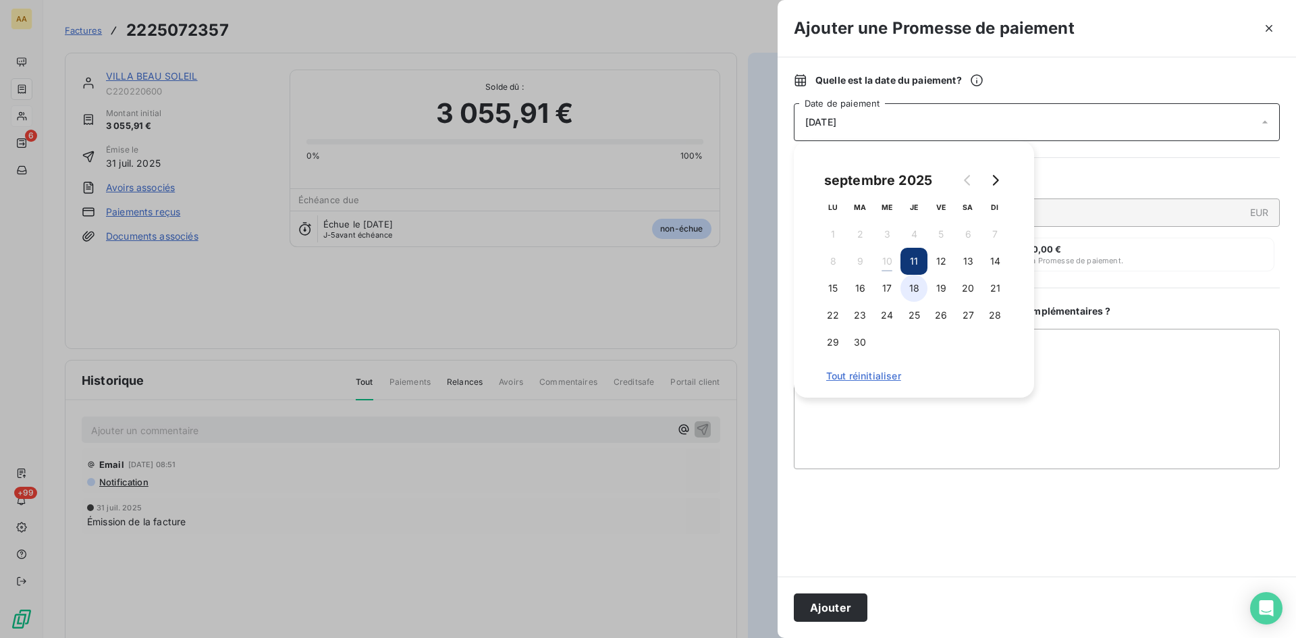
click at [906, 282] on button "18" at bounding box center [914, 288] width 27 height 27
drag, startPoint x: 852, startPoint y: 605, endPoint x: 698, endPoint y: 538, distance: 167.8
click at [851, 605] on button "Ajouter" at bounding box center [831, 607] width 74 height 28
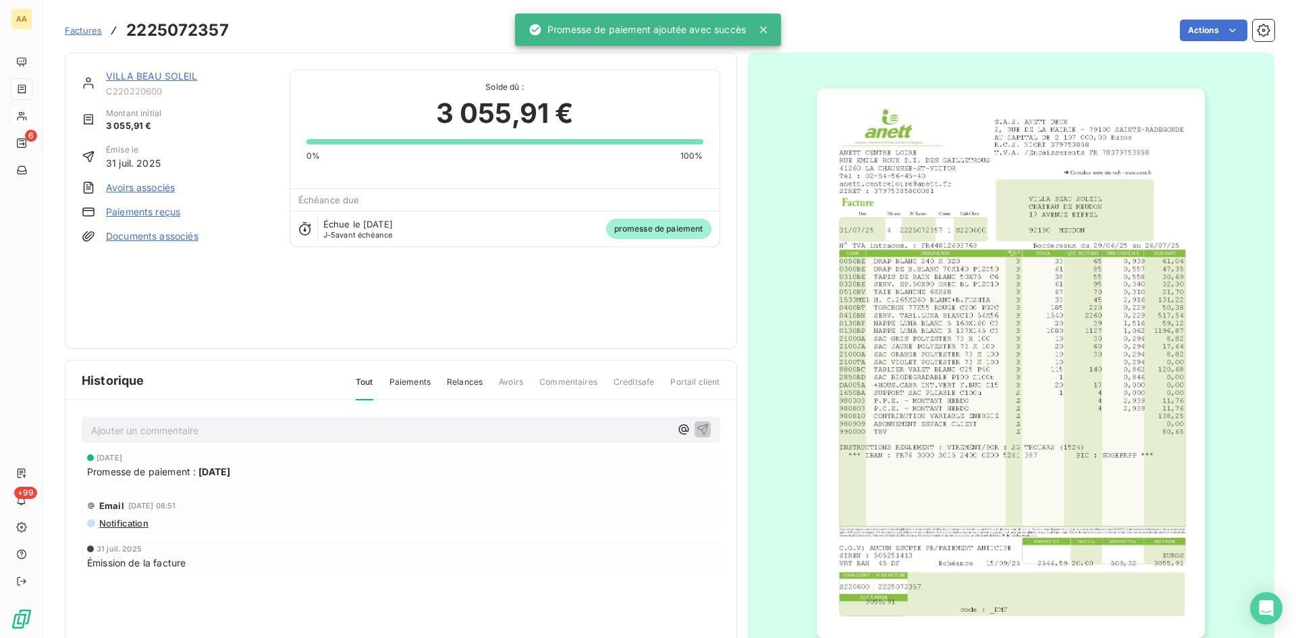
drag, startPoint x: 390, startPoint y: 429, endPoint x: 370, endPoint y: 440, distance: 23.3
click at [390, 428] on p "Ajouter un commentaire ﻿" at bounding box center [380, 430] width 579 height 17
drag, startPoint x: 695, startPoint y: 427, endPoint x: 668, endPoint y: 381, distance: 53.3
click at [696, 427] on icon "button" at bounding box center [703, 429] width 14 height 14
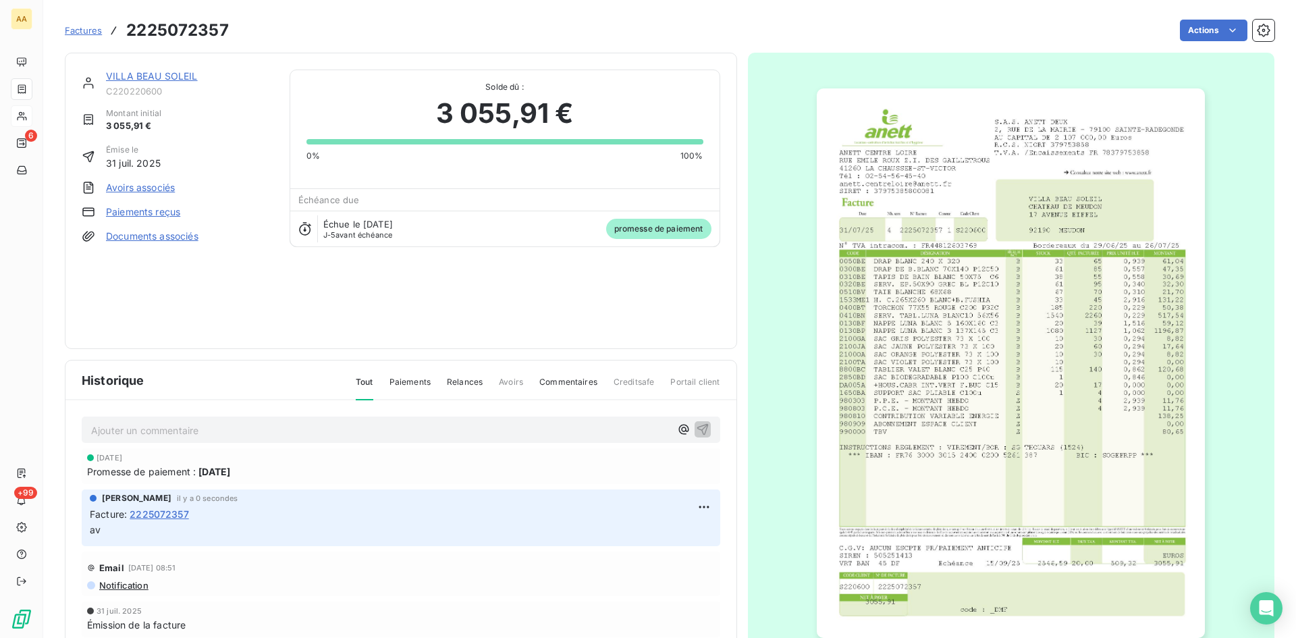
click at [157, 78] on link "VILLA BEAU SOLEIL" at bounding box center [152, 75] width 92 height 11
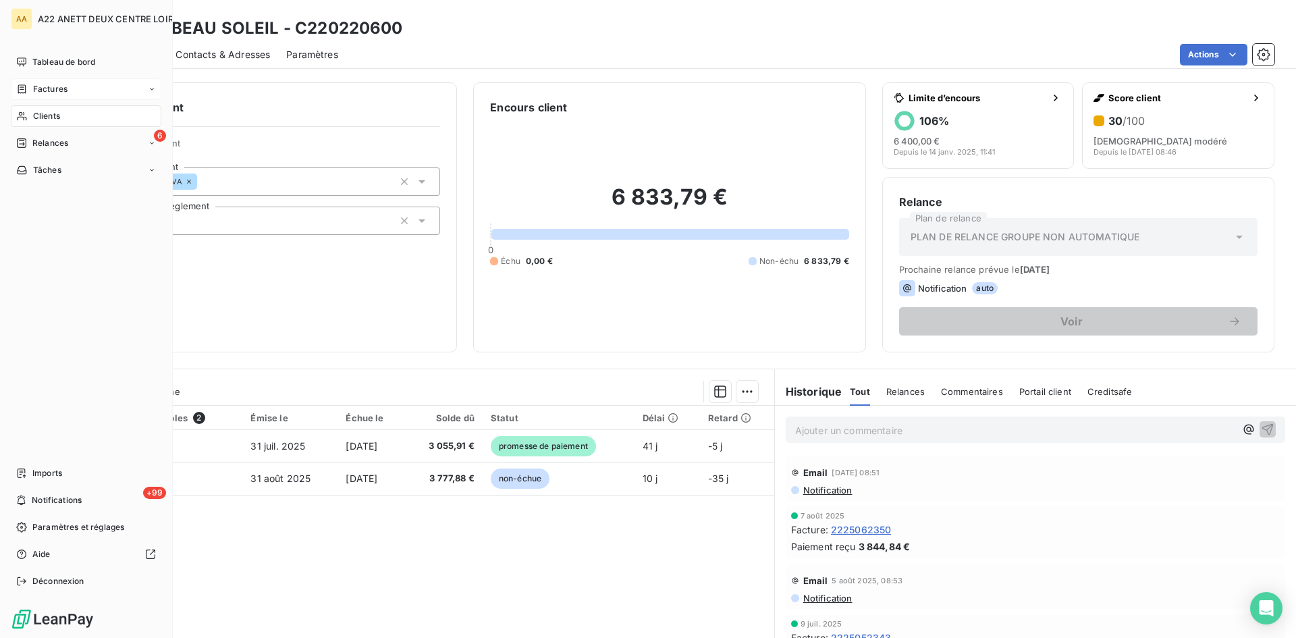
click at [45, 115] on span "Clients" at bounding box center [46, 116] width 27 height 12
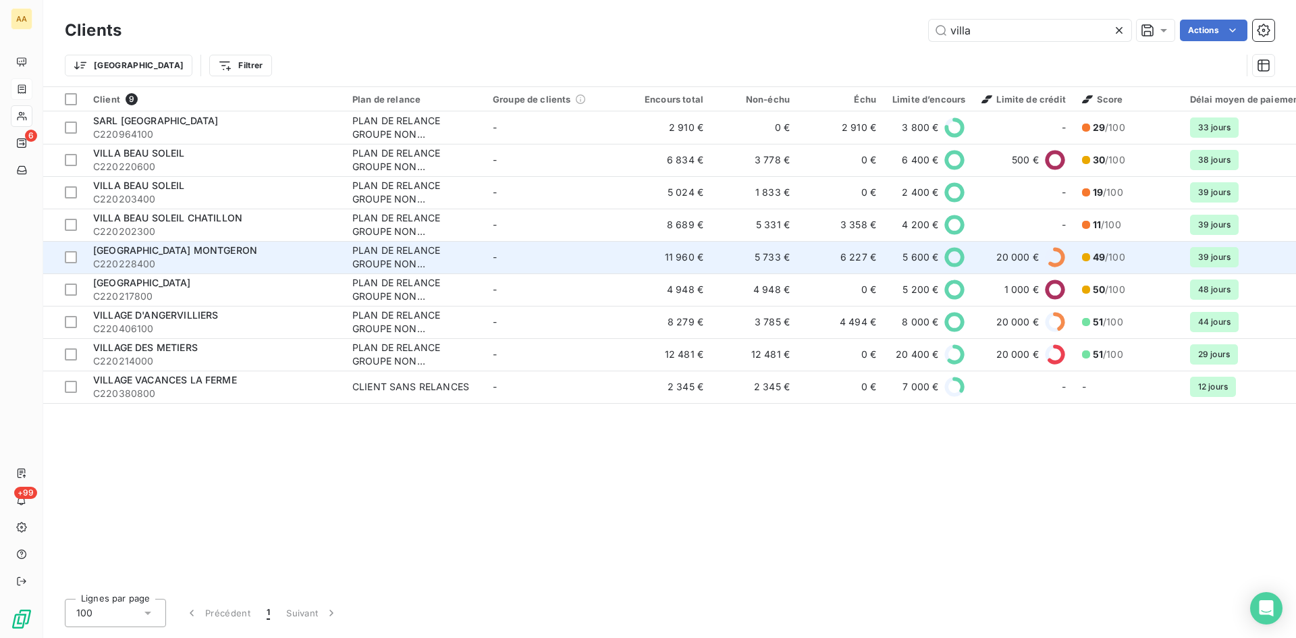
click at [406, 253] on div "PLAN DE RELANCE GROUPE NON AUTOMATIQUE" at bounding box center [414, 257] width 124 height 27
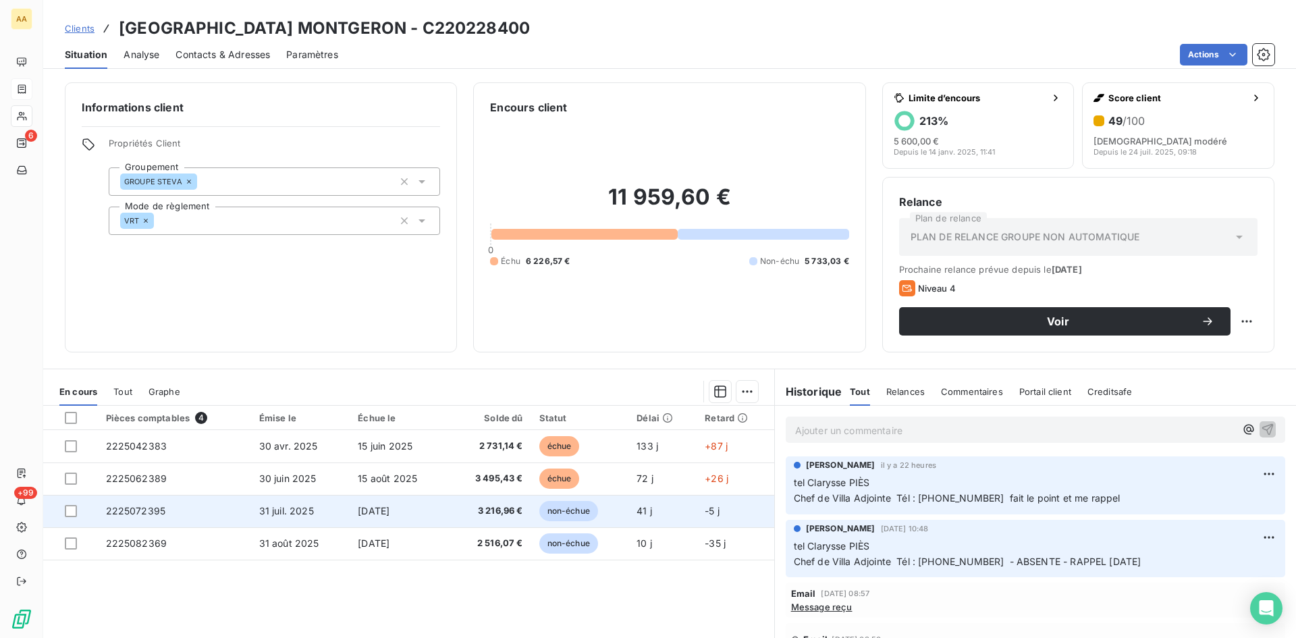
click at [153, 510] on span "2225072395" at bounding box center [136, 510] width 60 height 11
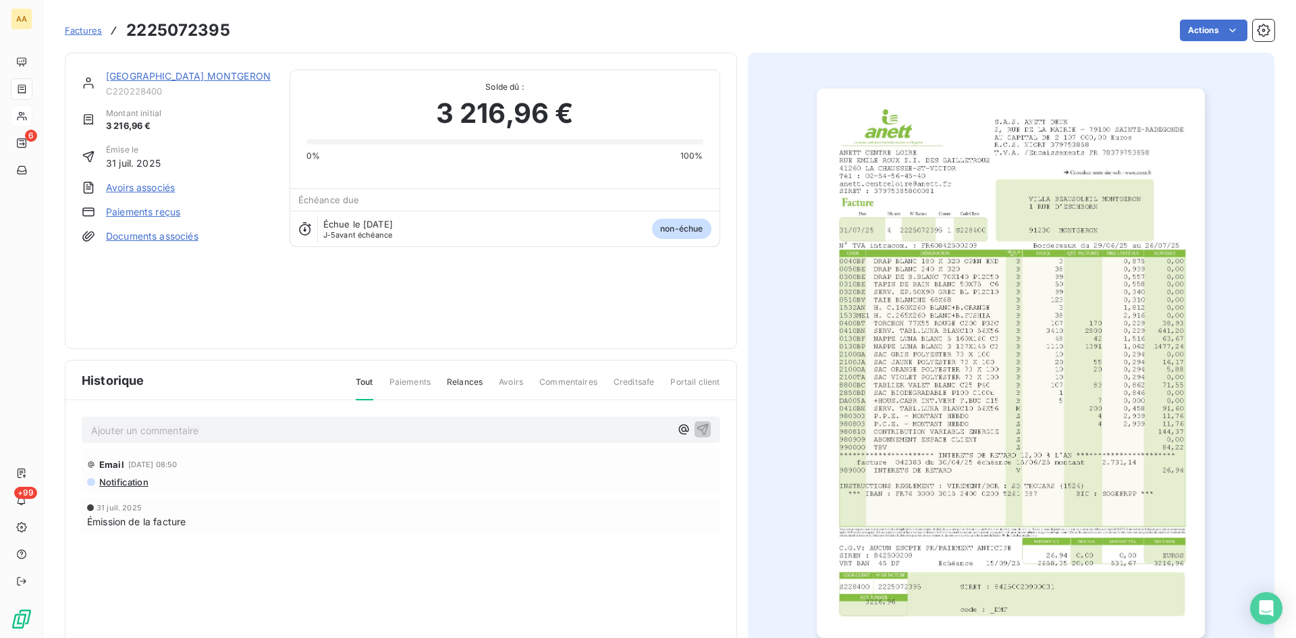
click at [220, 83] on div "[GEOGRAPHIC_DATA] MONTGERON" at bounding box center [189, 77] width 167 height 14
click at [220, 78] on link "[GEOGRAPHIC_DATA] MONTGERON" at bounding box center [188, 75] width 165 height 11
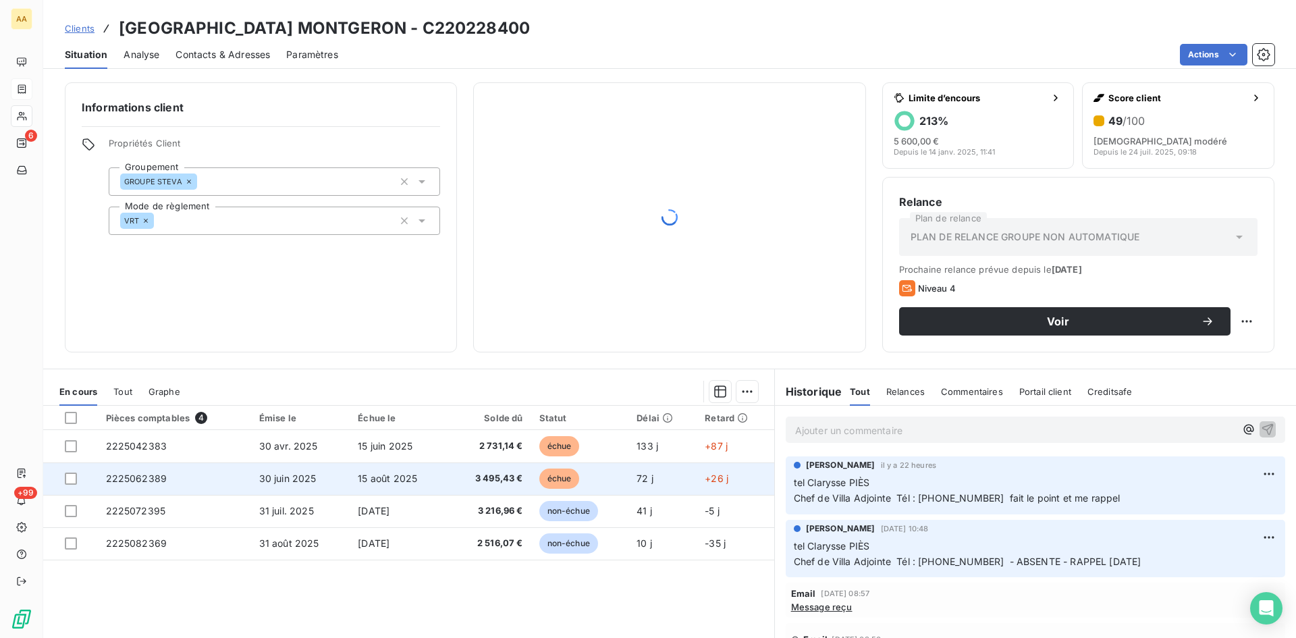
click at [146, 481] on span "2225062389" at bounding box center [136, 478] width 61 height 11
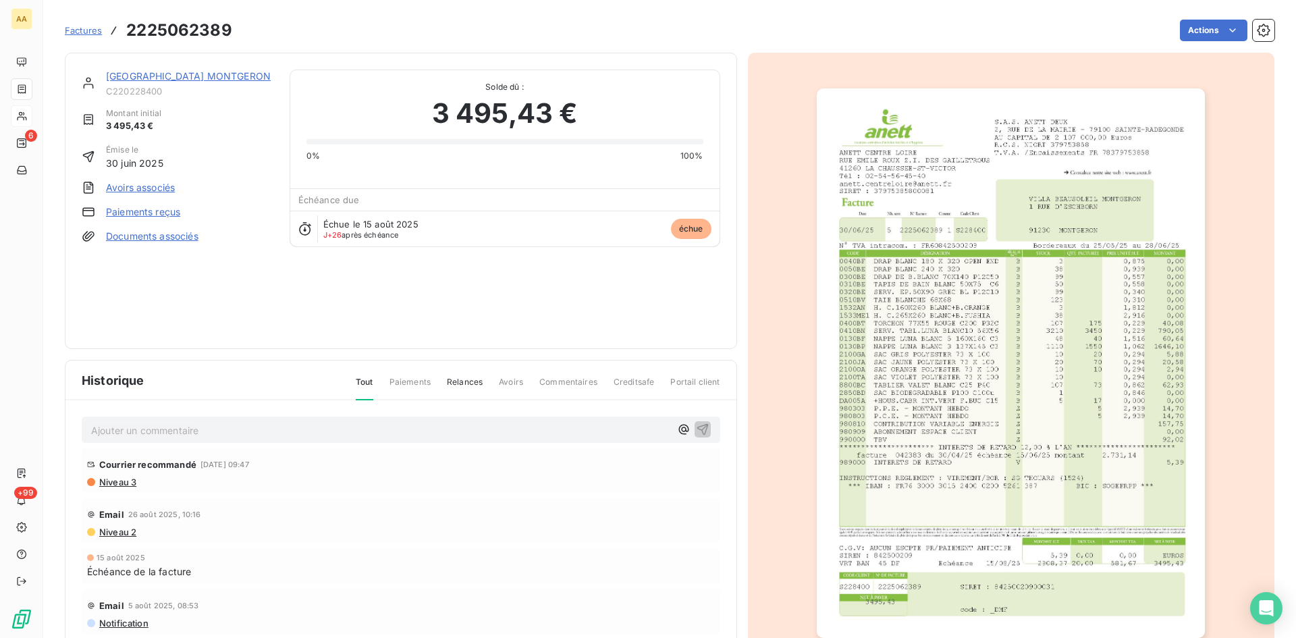
click at [174, 72] on link "[GEOGRAPHIC_DATA] MONTGERON" at bounding box center [188, 75] width 165 height 11
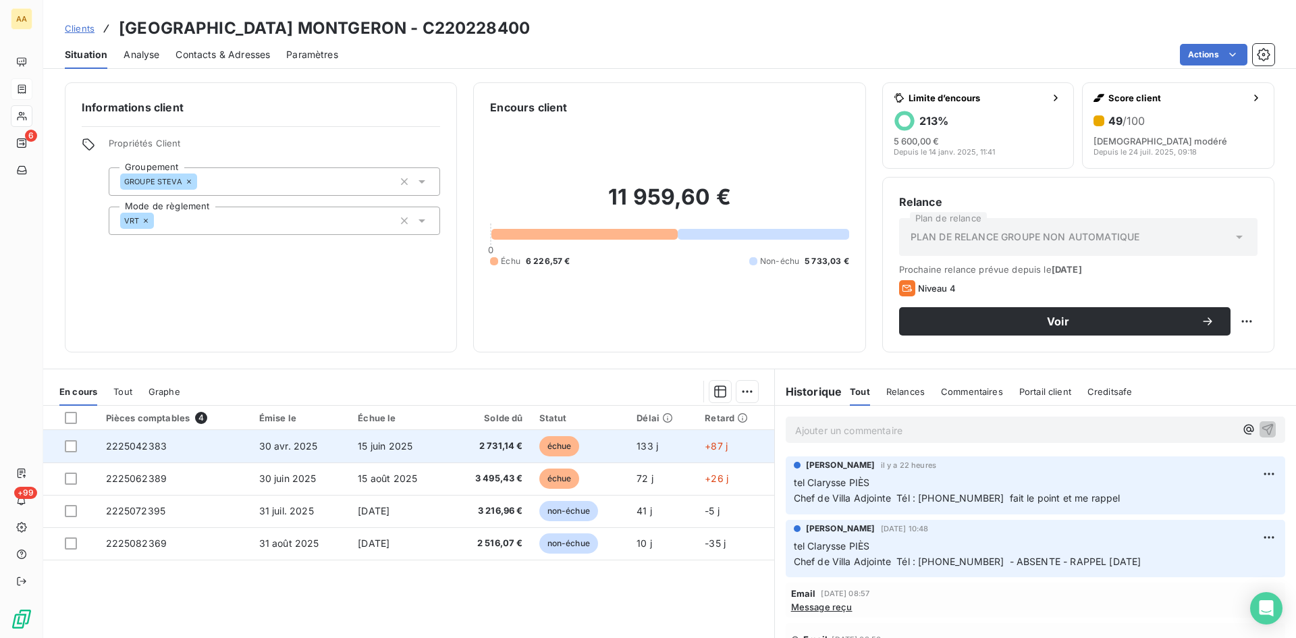
click at [122, 440] on span "2225042383" at bounding box center [136, 445] width 61 height 11
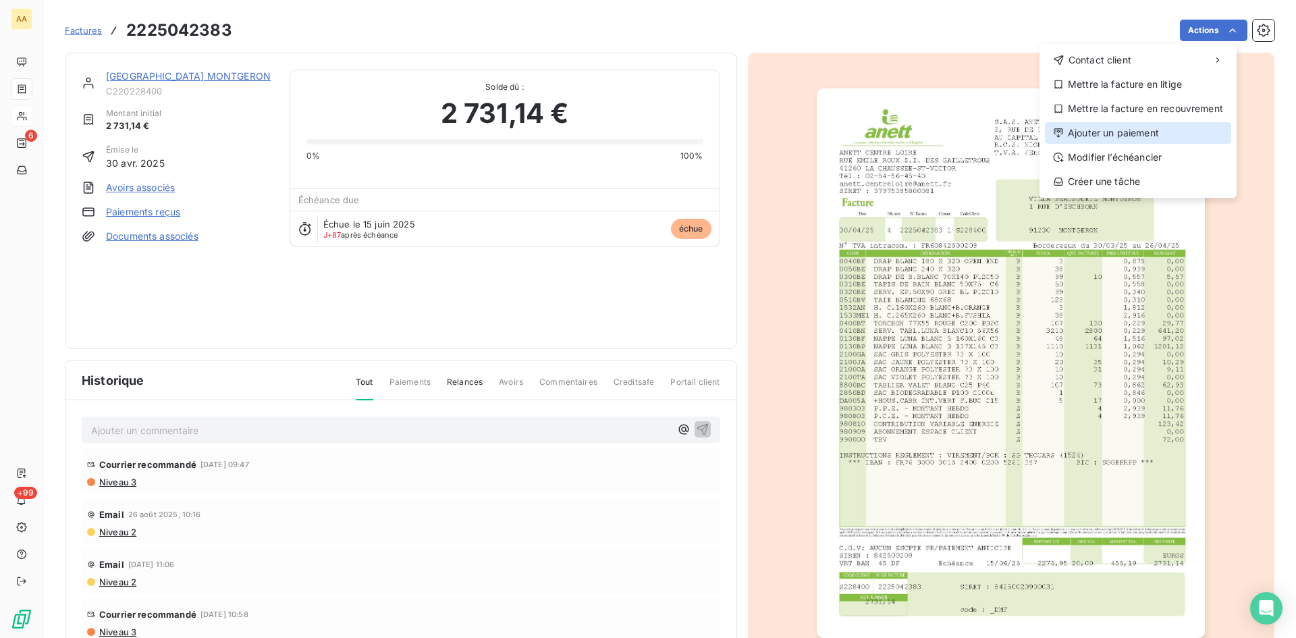
click at [1171, 130] on div "Ajouter un paiement" at bounding box center [1138, 133] width 186 height 22
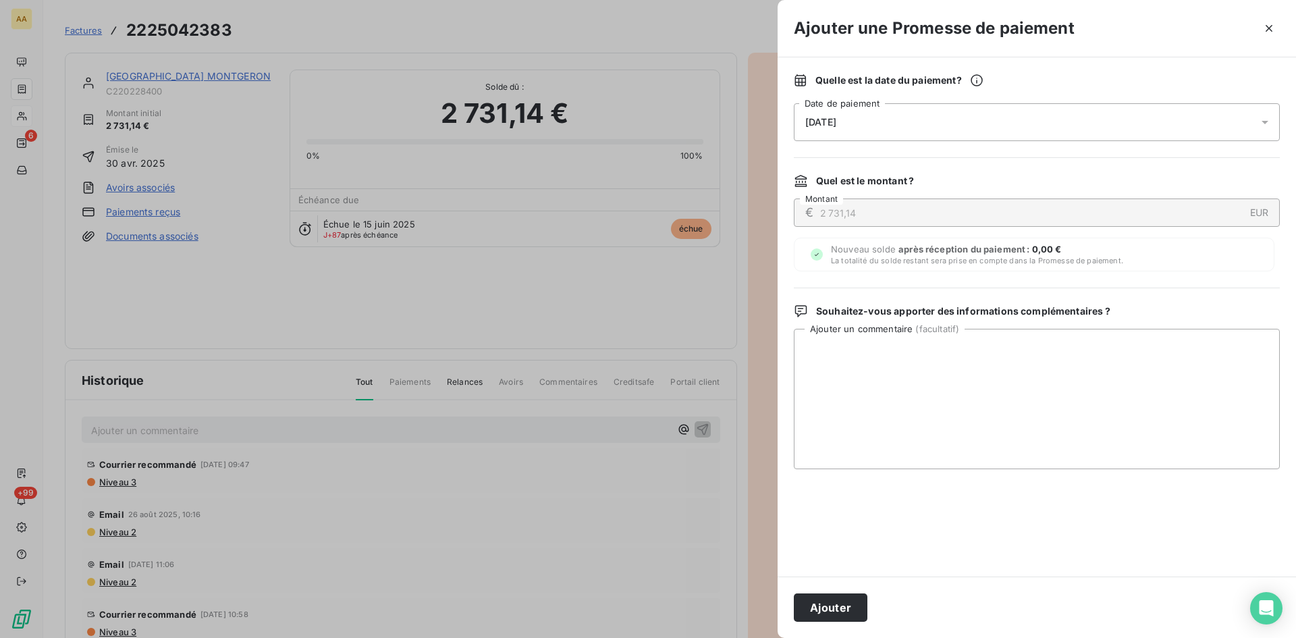
click at [1009, 117] on div "[DATE]" at bounding box center [1037, 122] width 486 height 38
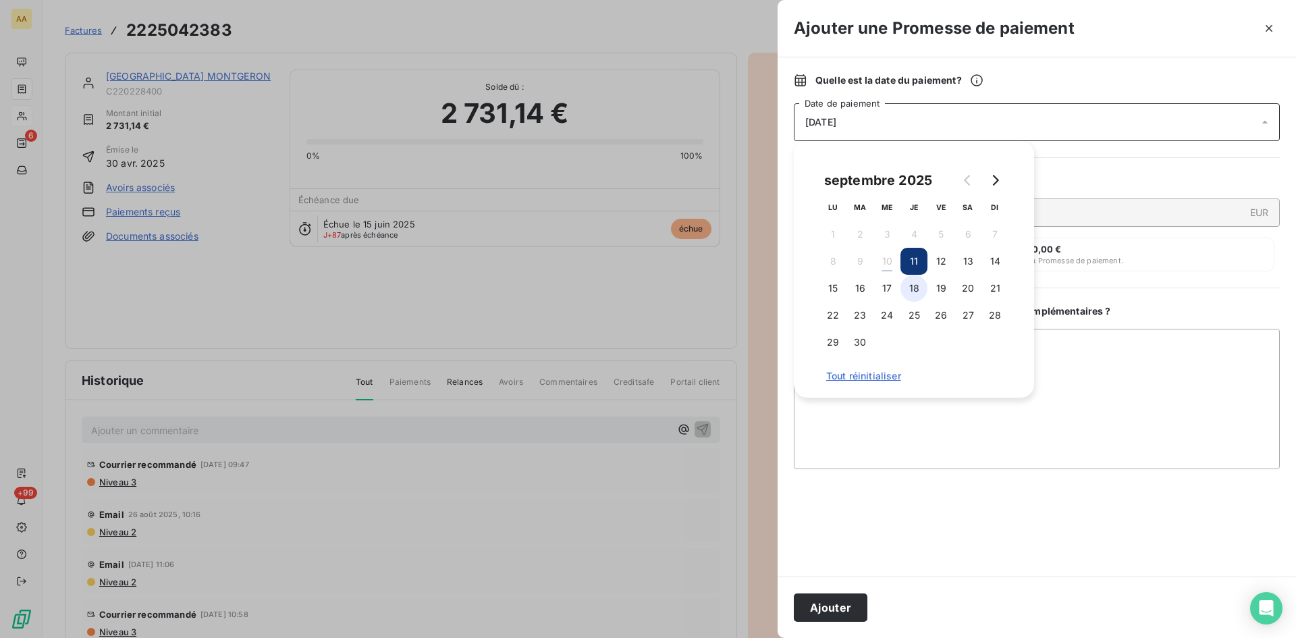
click at [912, 285] on button "18" at bounding box center [914, 288] width 27 height 27
drag, startPoint x: 842, startPoint y: 604, endPoint x: 641, endPoint y: 524, distance: 216.0
click at [841, 604] on button "Ajouter" at bounding box center [831, 607] width 74 height 28
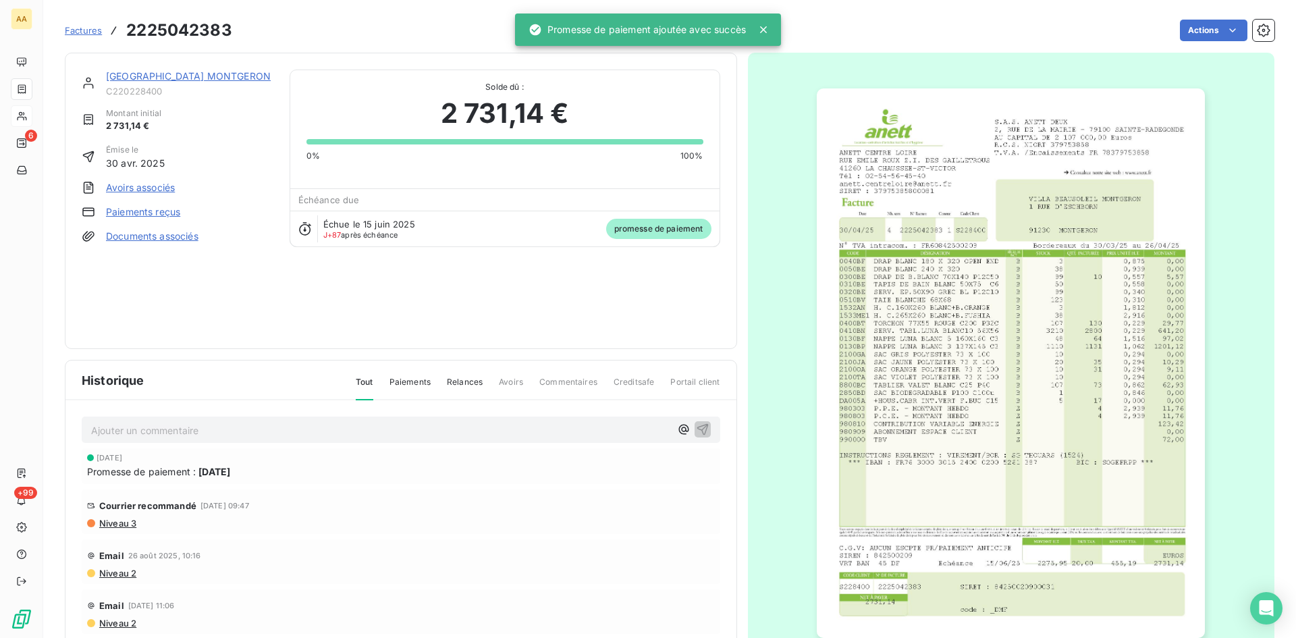
click at [415, 433] on p "Ajouter un commentaire ﻿" at bounding box center [380, 430] width 579 height 17
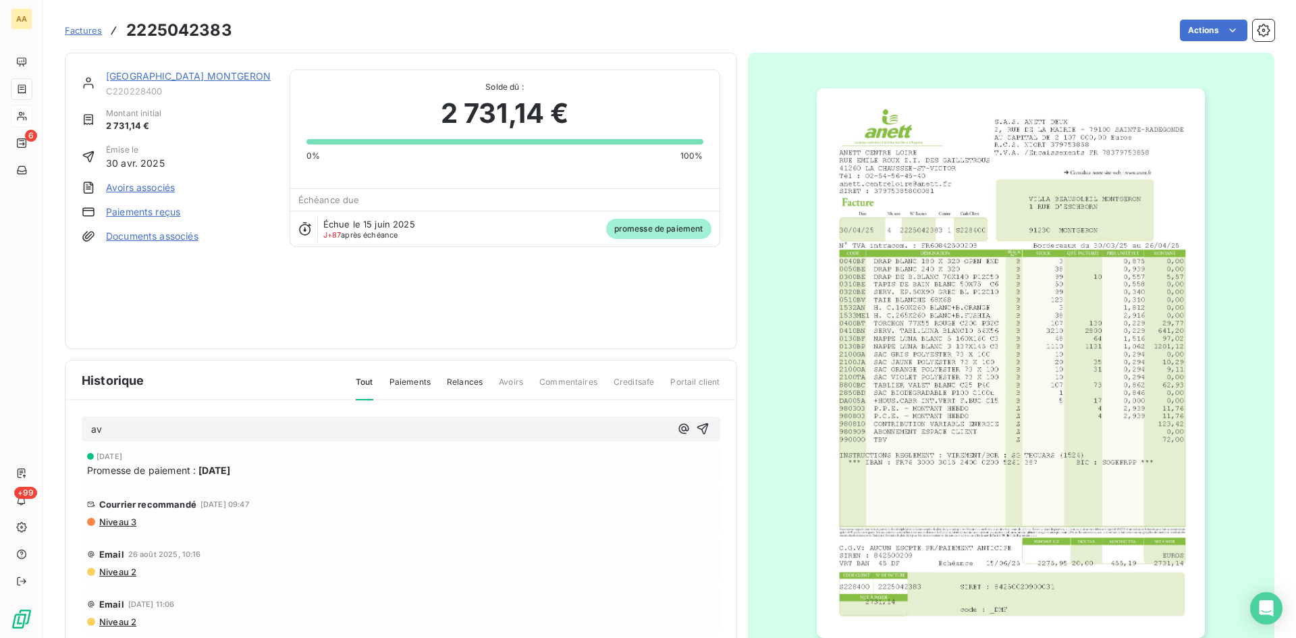
click at [696, 424] on icon "button" at bounding box center [703, 429] width 14 height 14
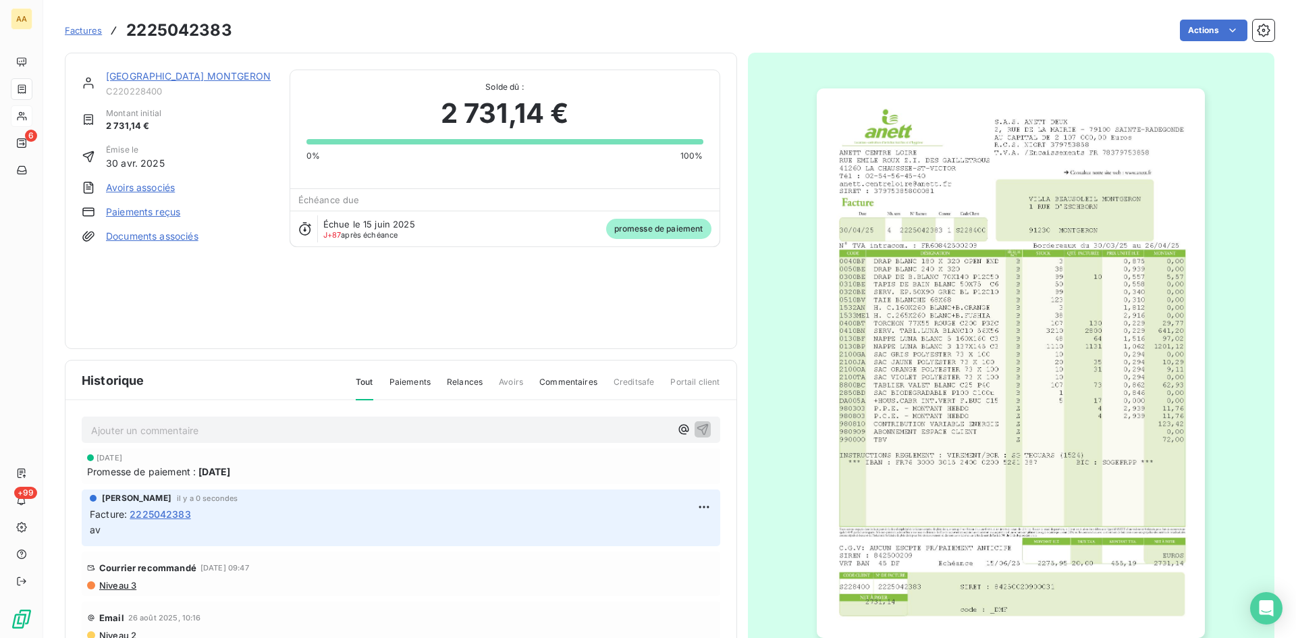
click at [165, 76] on link "[GEOGRAPHIC_DATA] MONTGERON" at bounding box center [188, 75] width 165 height 11
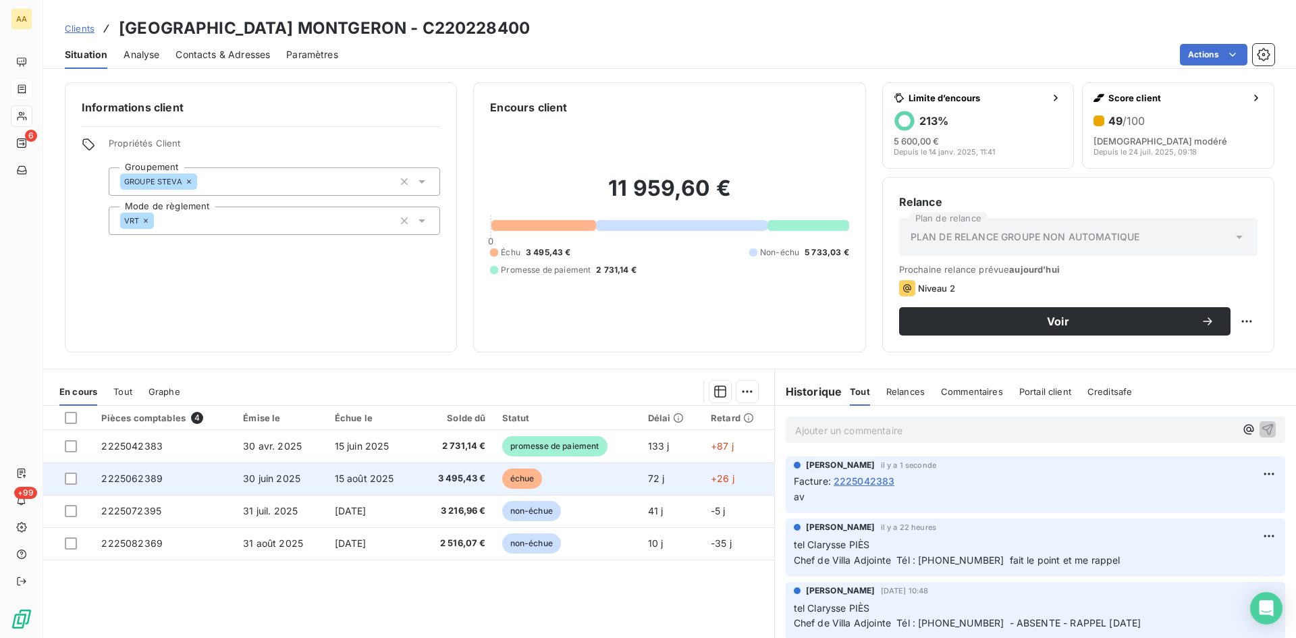
click at [123, 477] on span "2225062389" at bounding box center [131, 478] width 61 height 11
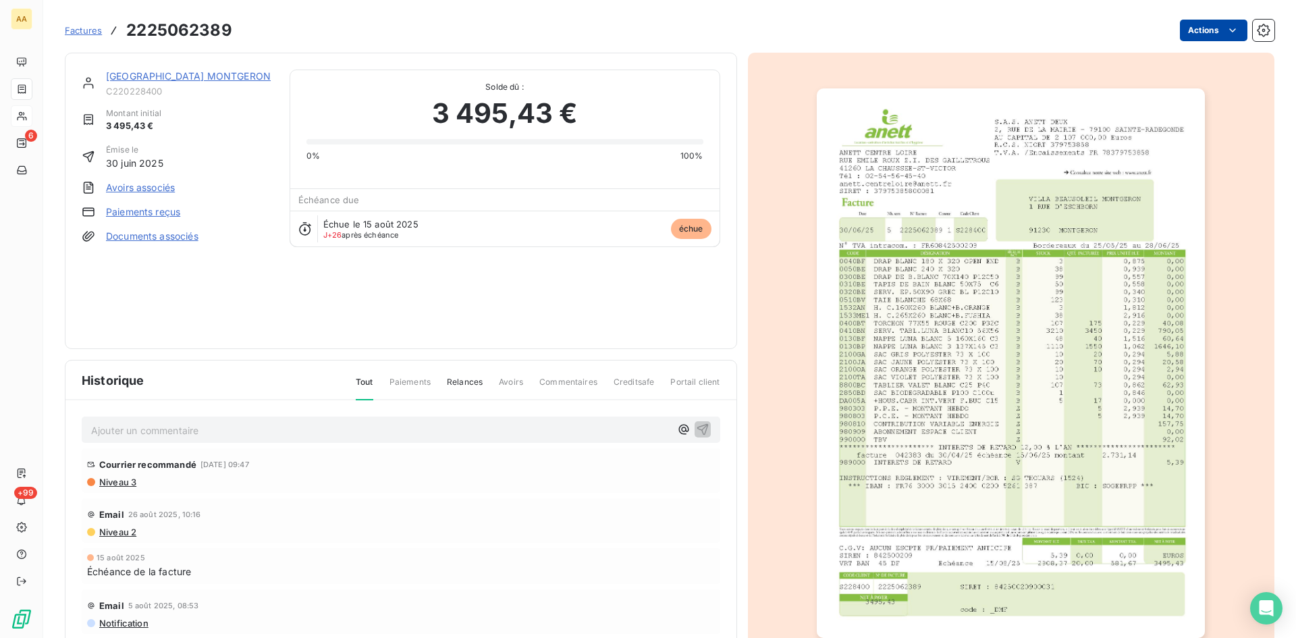
click at [1196, 34] on html "AA 6 +99 Factures 2225062389 Actions [GEOGRAPHIC_DATA] MONTGERON C220228400 Mon…" at bounding box center [648, 319] width 1296 height 638
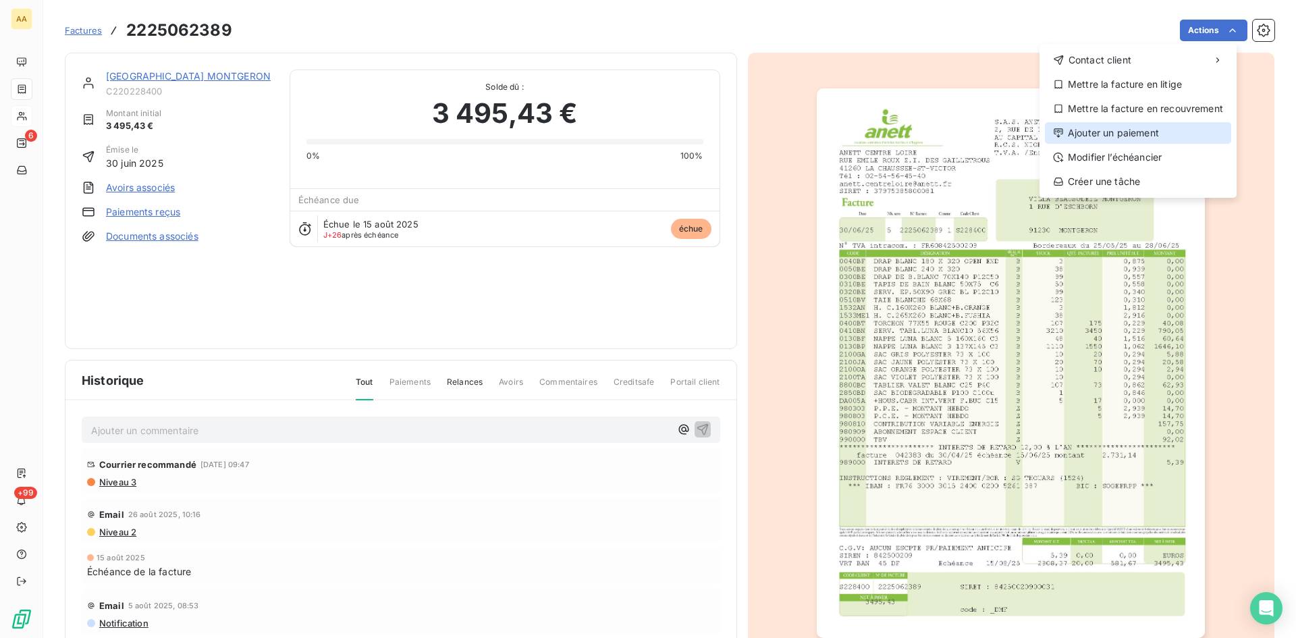
click at [1157, 134] on div "Ajouter un paiement" at bounding box center [1138, 133] width 186 height 22
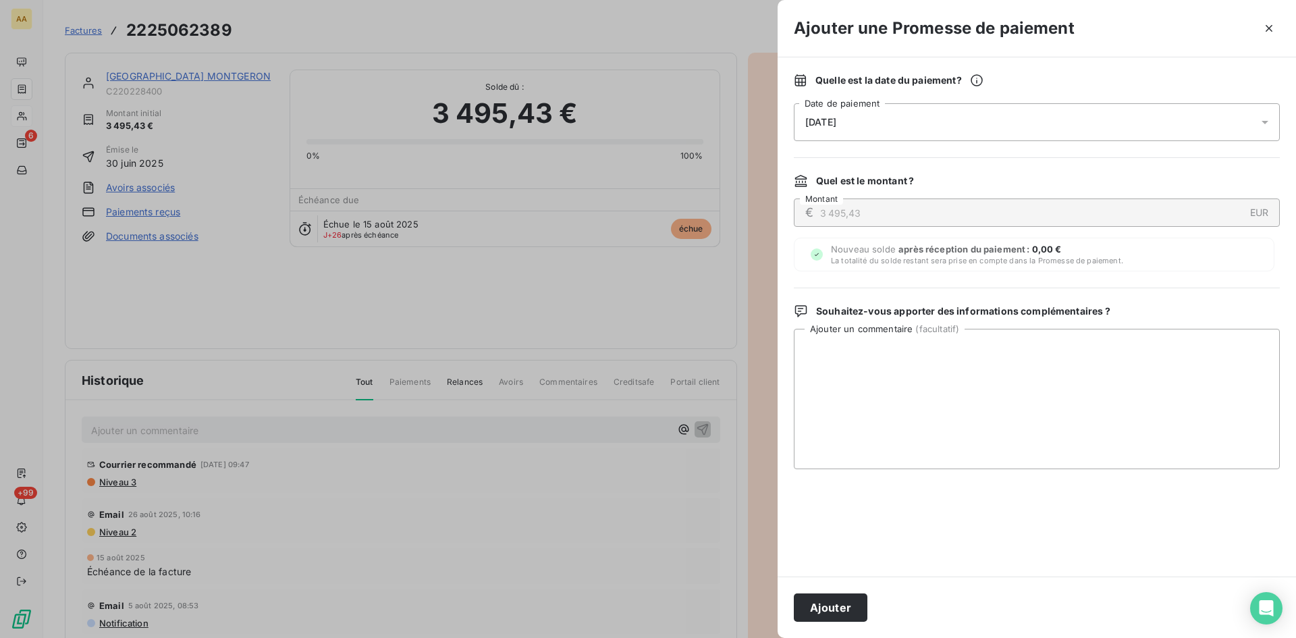
click at [897, 119] on div "[DATE]" at bounding box center [1037, 122] width 486 height 38
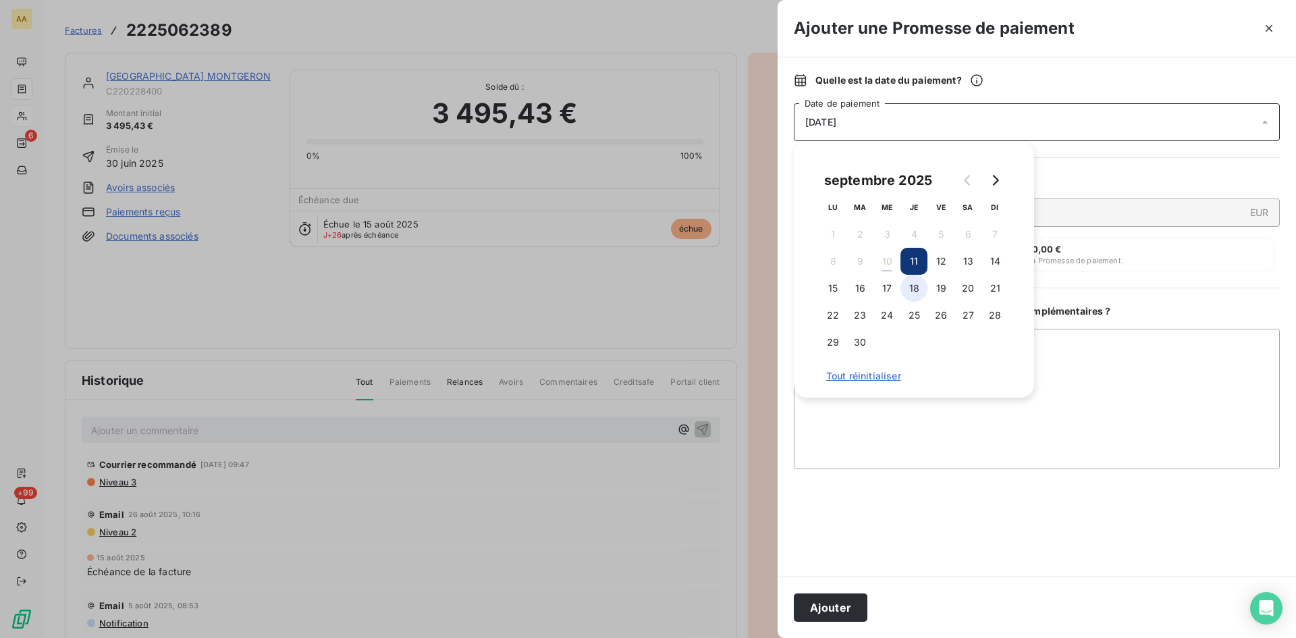
click at [921, 289] on button "18" at bounding box center [914, 288] width 27 height 27
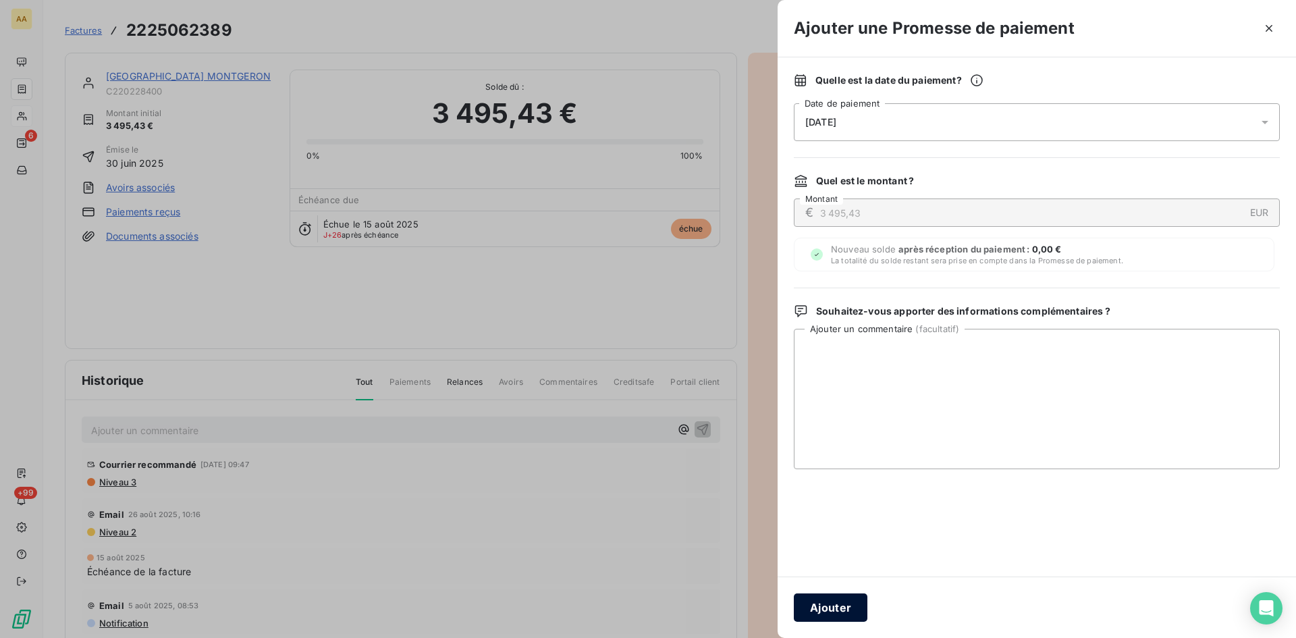
click at [845, 603] on button "Ajouter" at bounding box center [831, 607] width 74 height 28
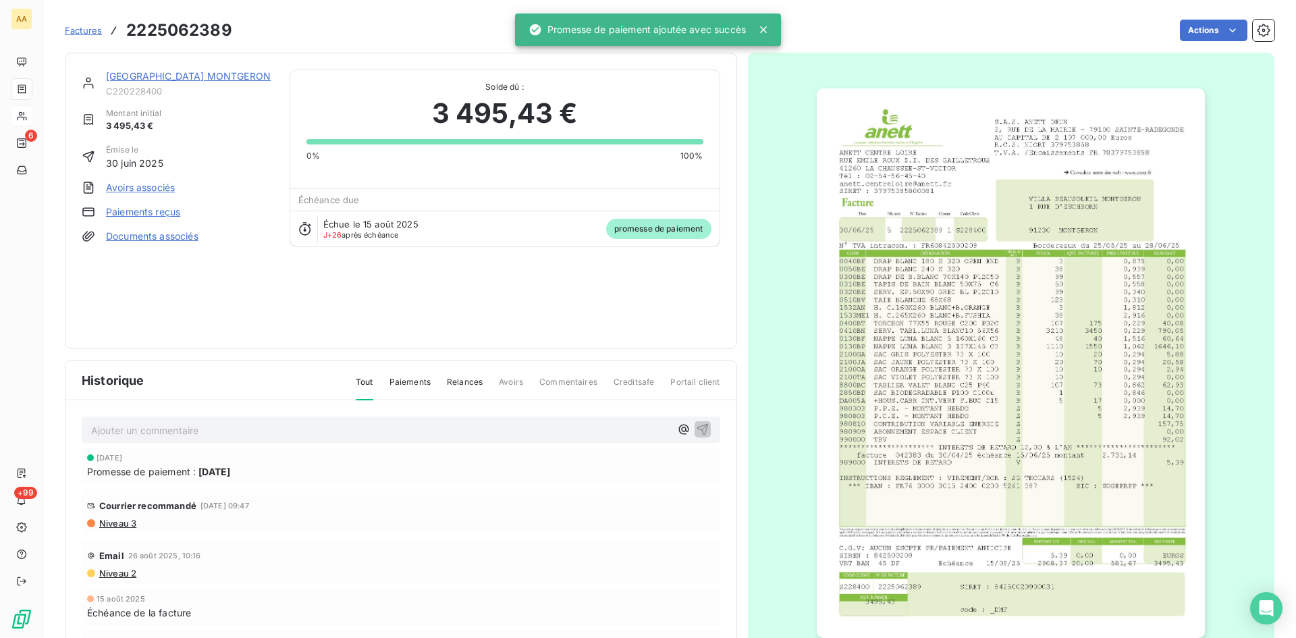
click at [435, 434] on p "Ajouter un commentaire ﻿" at bounding box center [380, 430] width 579 height 17
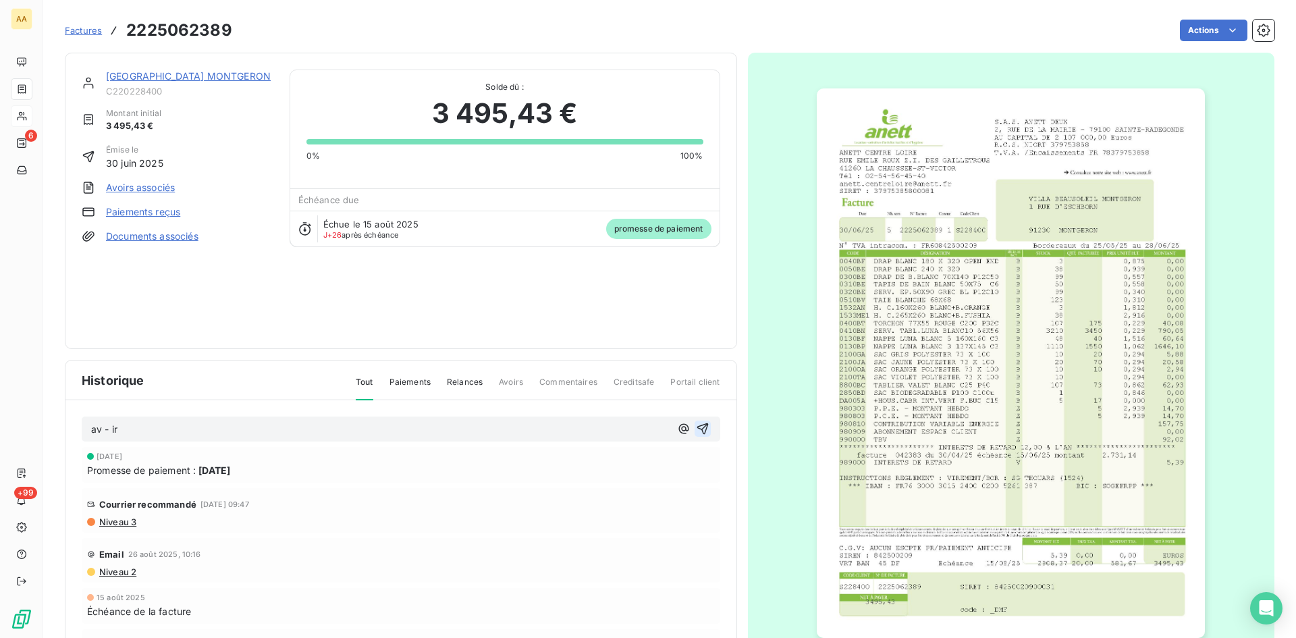
click at [696, 431] on icon "button" at bounding box center [703, 429] width 14 height 14
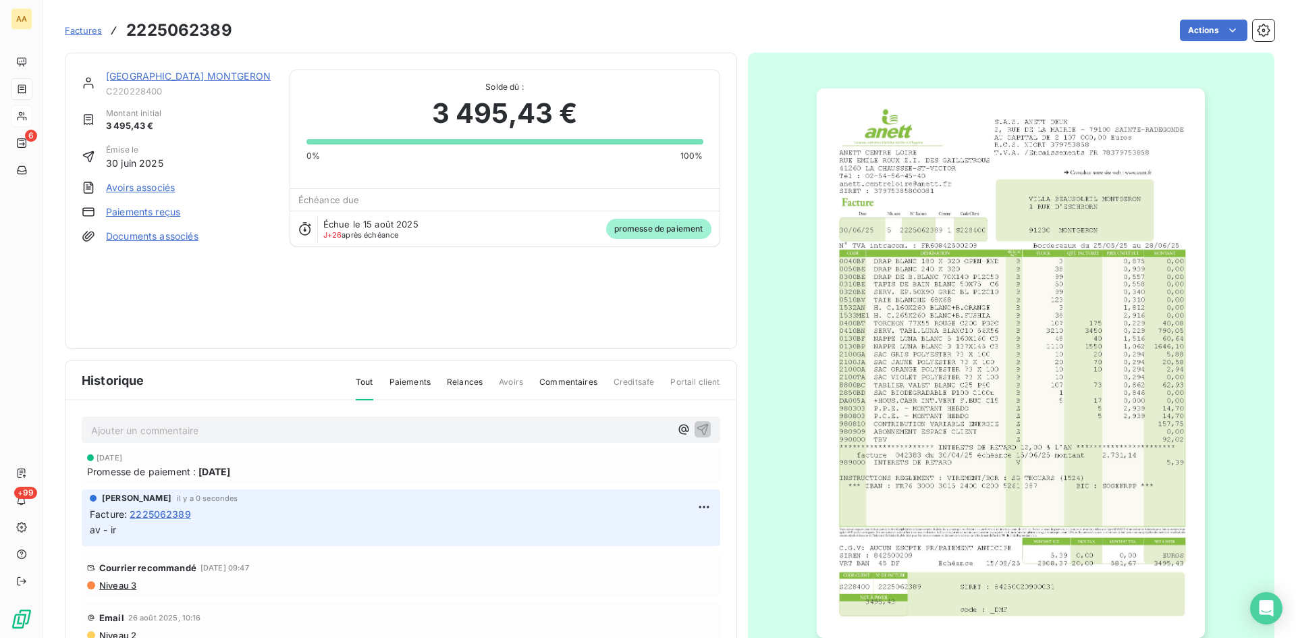
click at [201, 78] on link "[GEOGRAPHIC_DATA] MONTGERON" at bounding box center [188, 75] width 165 height 11
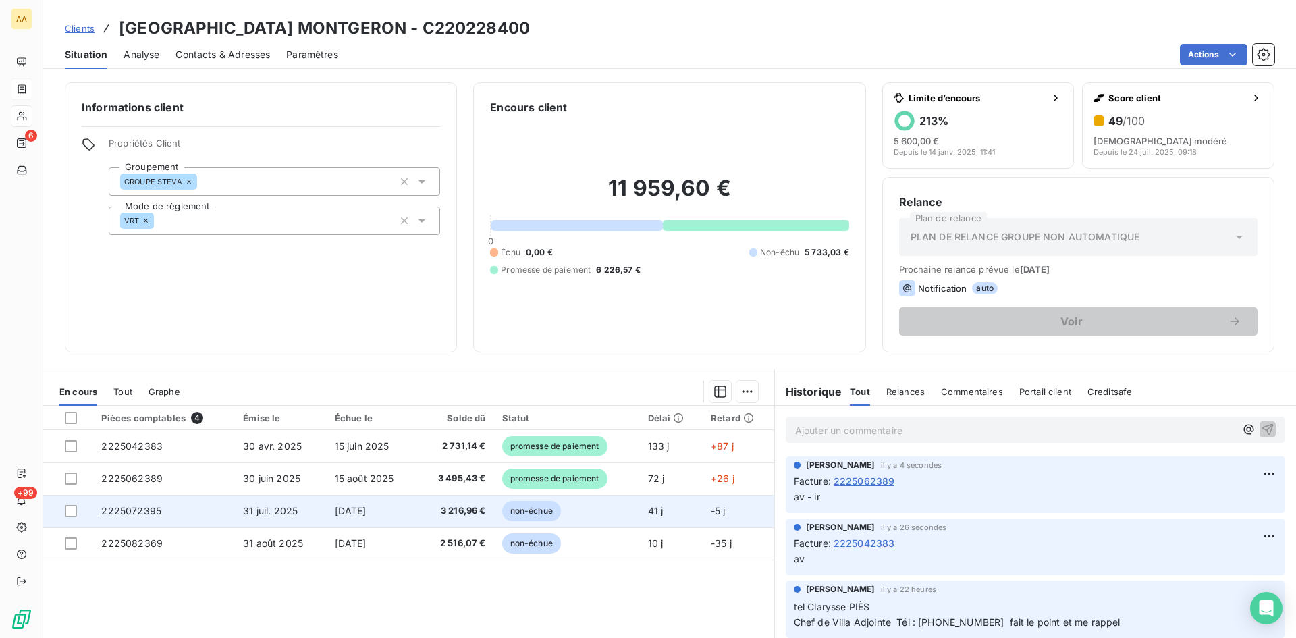
click at [142, 515] on span "2225072395" at bounding box center [131, 510] width 60 height 11
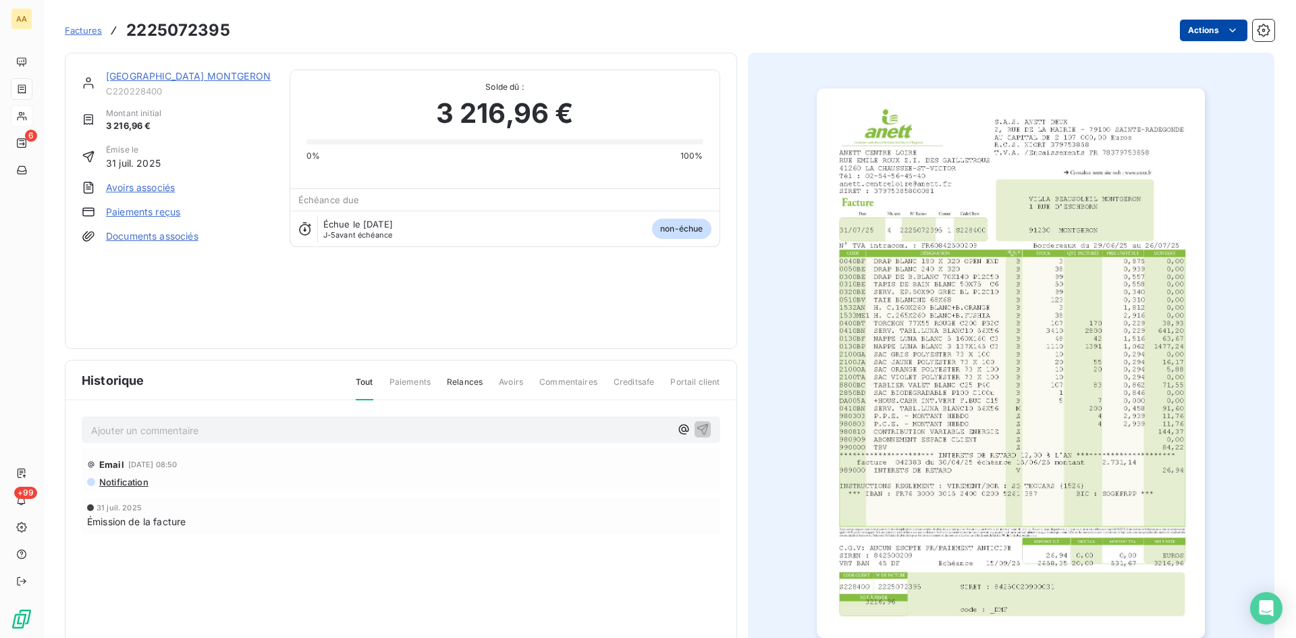
click at [1196, 24] on html "AA 6 +99 Factures 2225072395 Actions [GEOGRAPHIC_DATA] C220228400 Montant initi…" at bounding box center [648, 319] width 1296 height 638
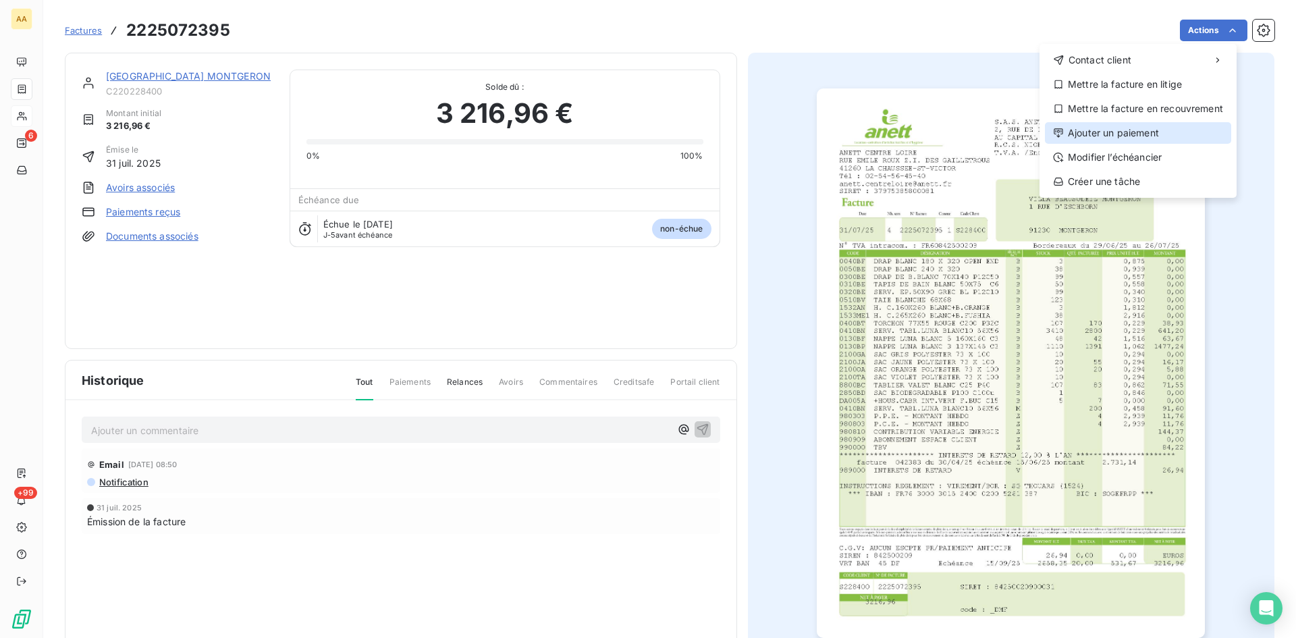
click at [1100, 133] on div "Ajouter un paiement" at bounding box center [1138, 133] width 186 height 22
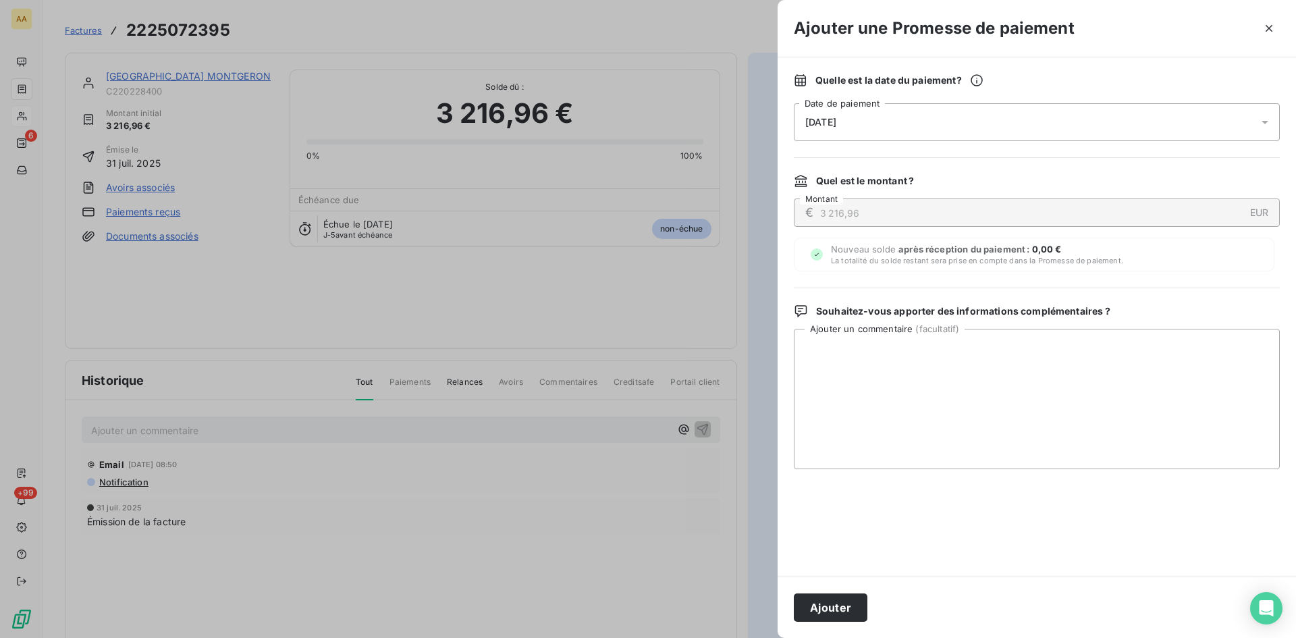
click at [932, 121] on div "[DATE]" at bounding box center [1037, 122] width 486 height 38
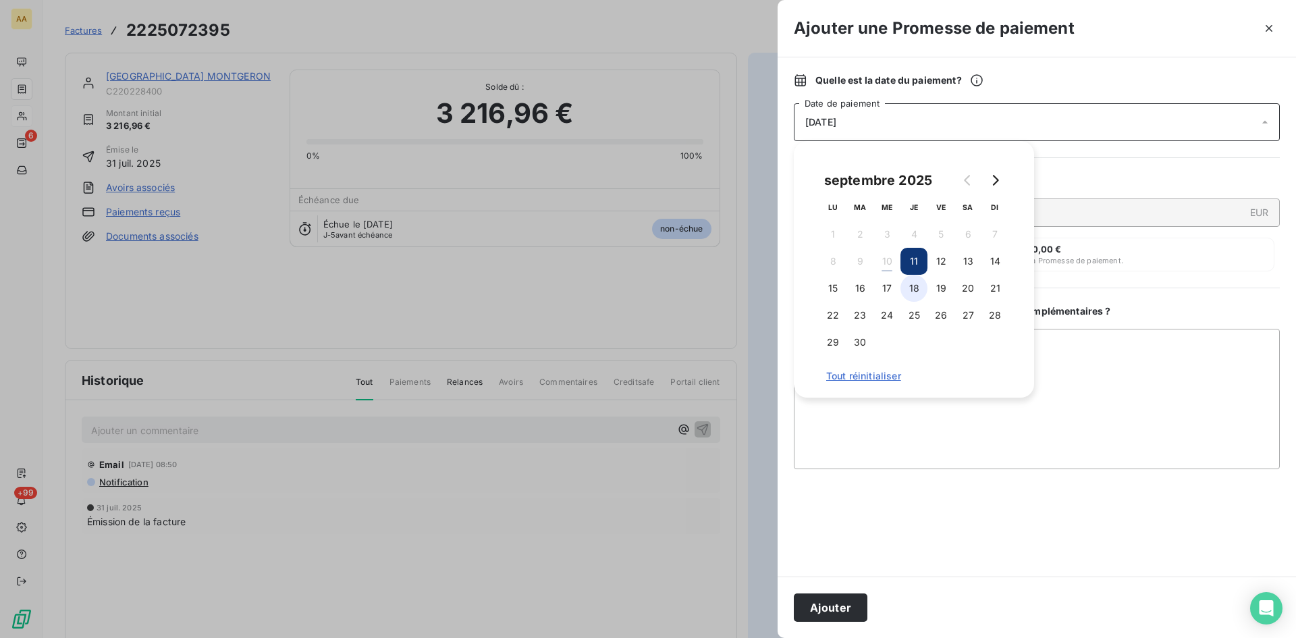
click at [911, 285] on button "18" at bounding box center [914, 288] width 27 height 27
click at [829, 603] on button "Ajouter" at bounding box center [831, 607] width 74 height 28
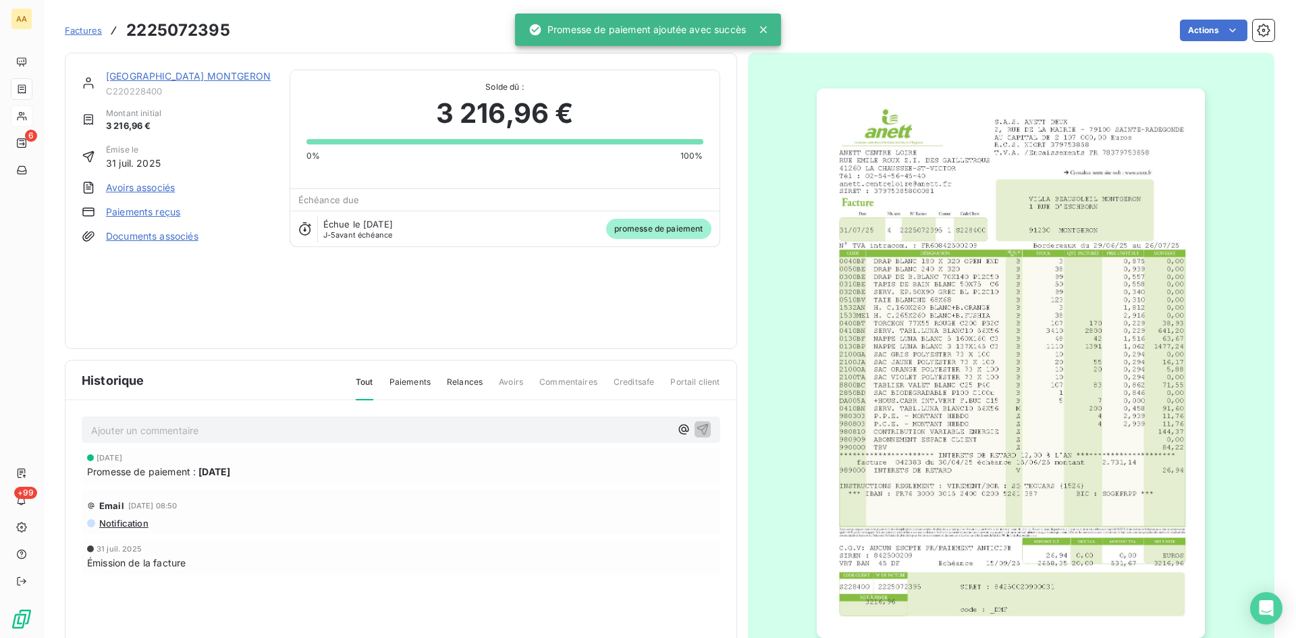
click at [325, 431] on p "Ajouter un commentaire ﻿" at bounding box center [380, 430] width 579 height 17
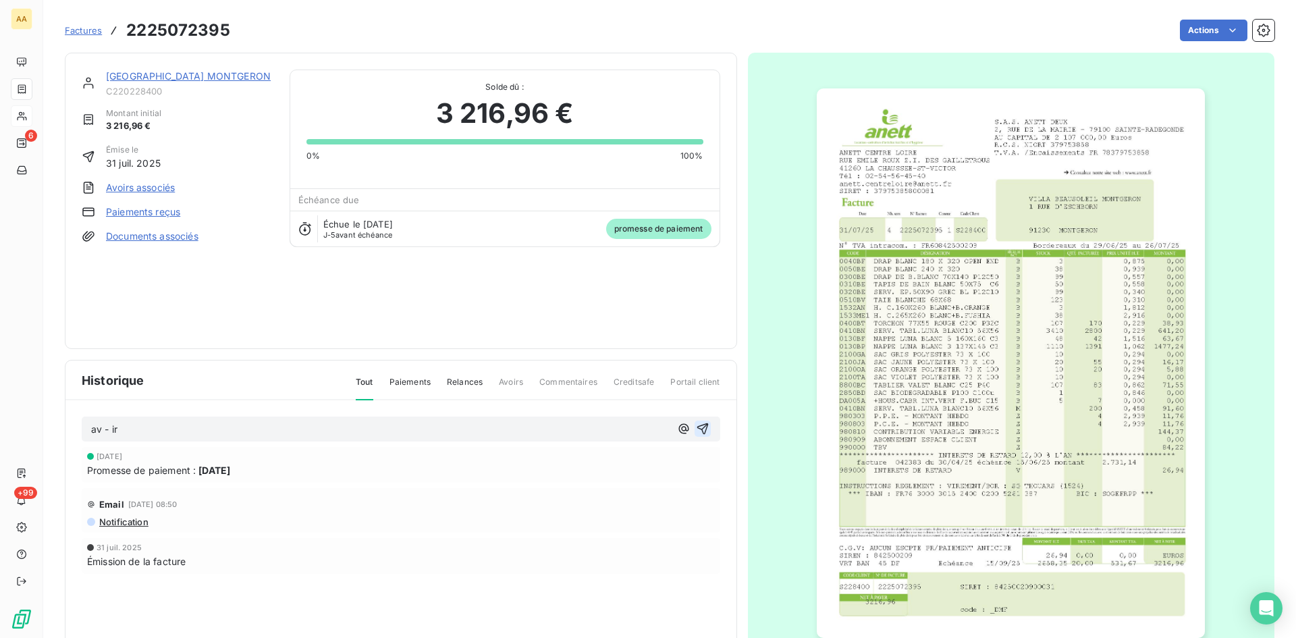
click at [696, 425] on icon "button" at bounding box center [703, 429] width 14 height 14
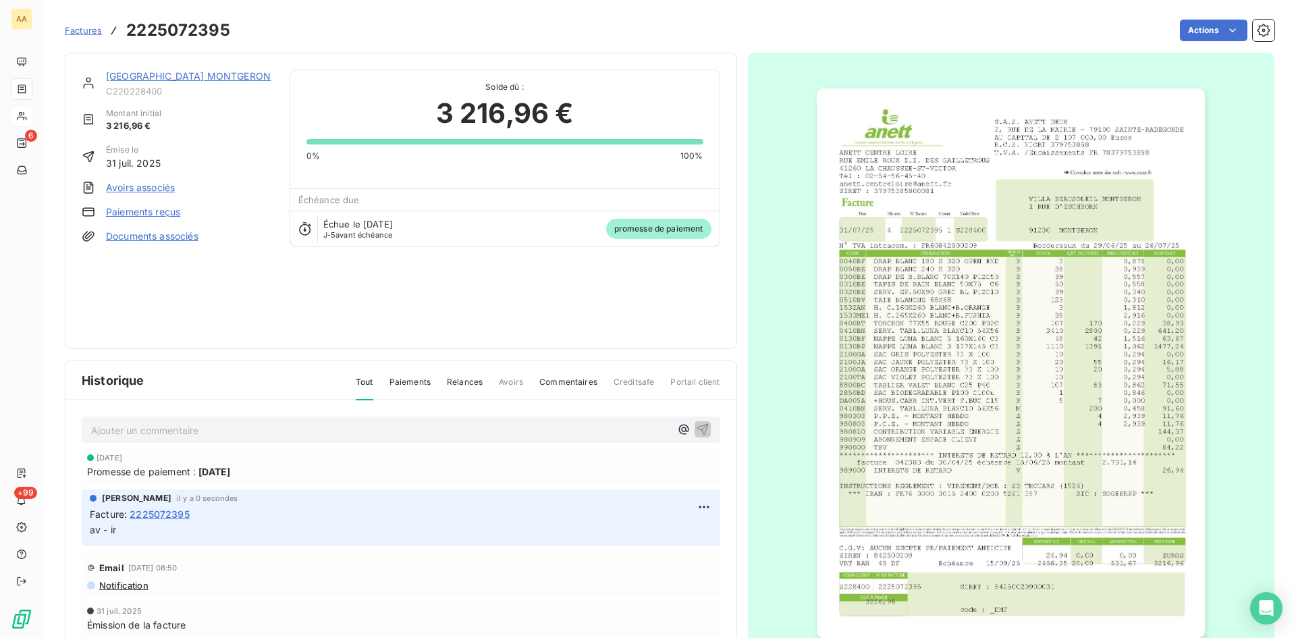
click at [199, 74] on link "[GEOGRAPHIC_DATA] MONTGERON" at bounding box center [188, 75] width 165 height 11
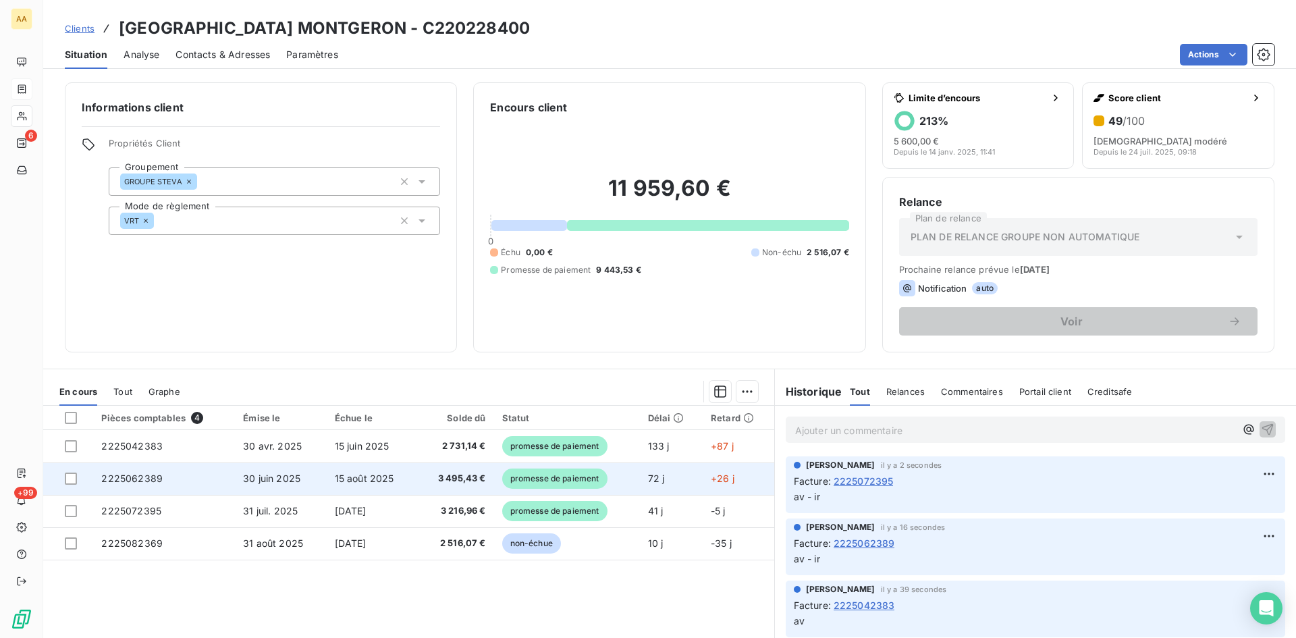
click at [133, 476] on span "2225062389" at bounding box center [131, 478] width 61 height 11
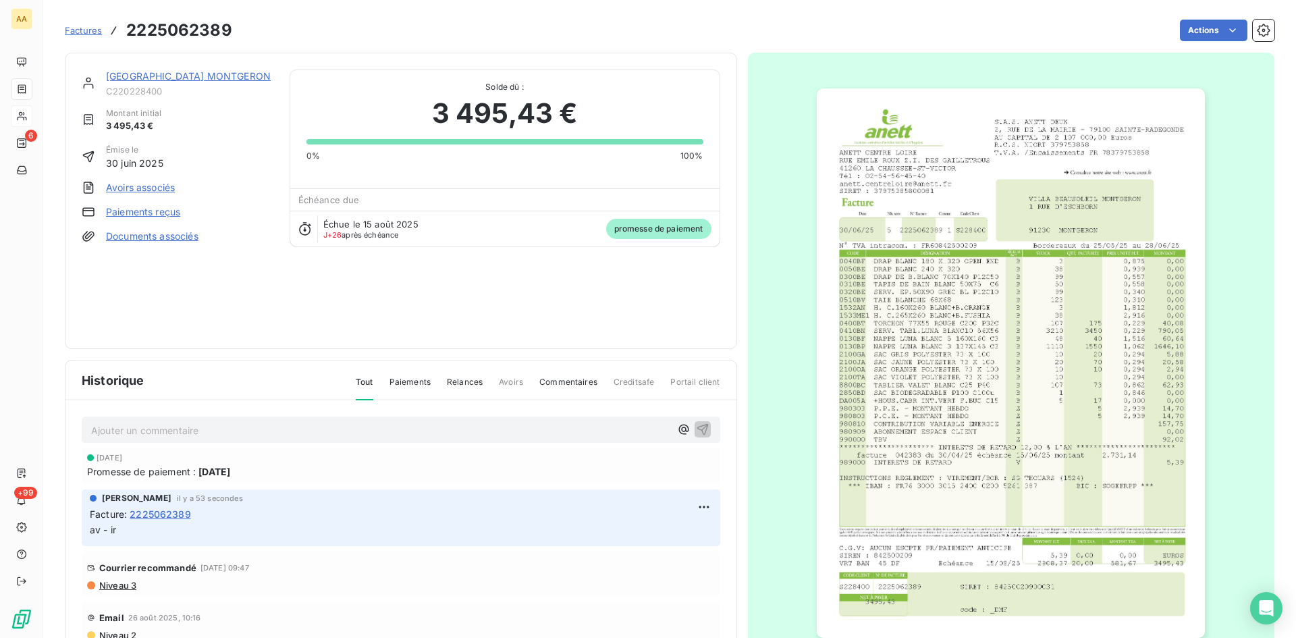
click at [213, 70] on div "[GEOGRAPHIC_DATA] MONTGERON" at bounding box center [189, 77] width 167 height 14
click at [210, 77] on link "[GEOGRAPHIC_DATA] MONTGERON" at bounding box center [188, 75] width 165 height 11
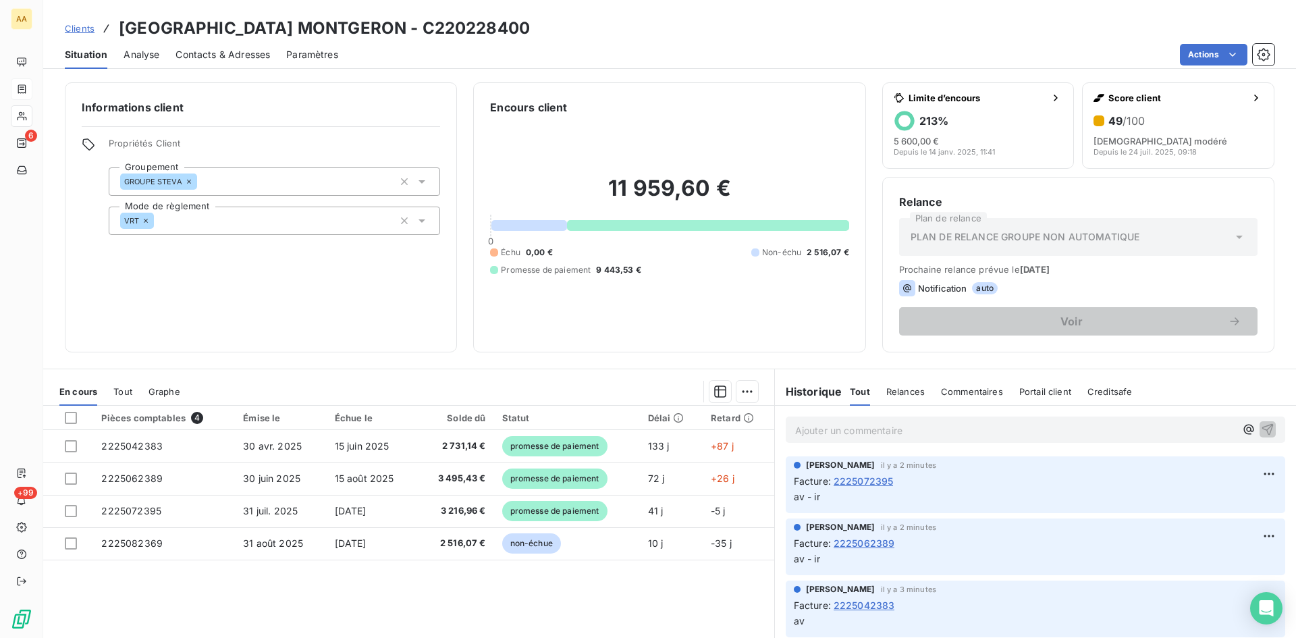
click at [809, 427] on p "Ajouter un commentaire ﻿" at bounding box center [1015, 430] width 440 height 17
click at [1262, 425] on icon "button" at bounding box center [1267, 428] width 11 height 11
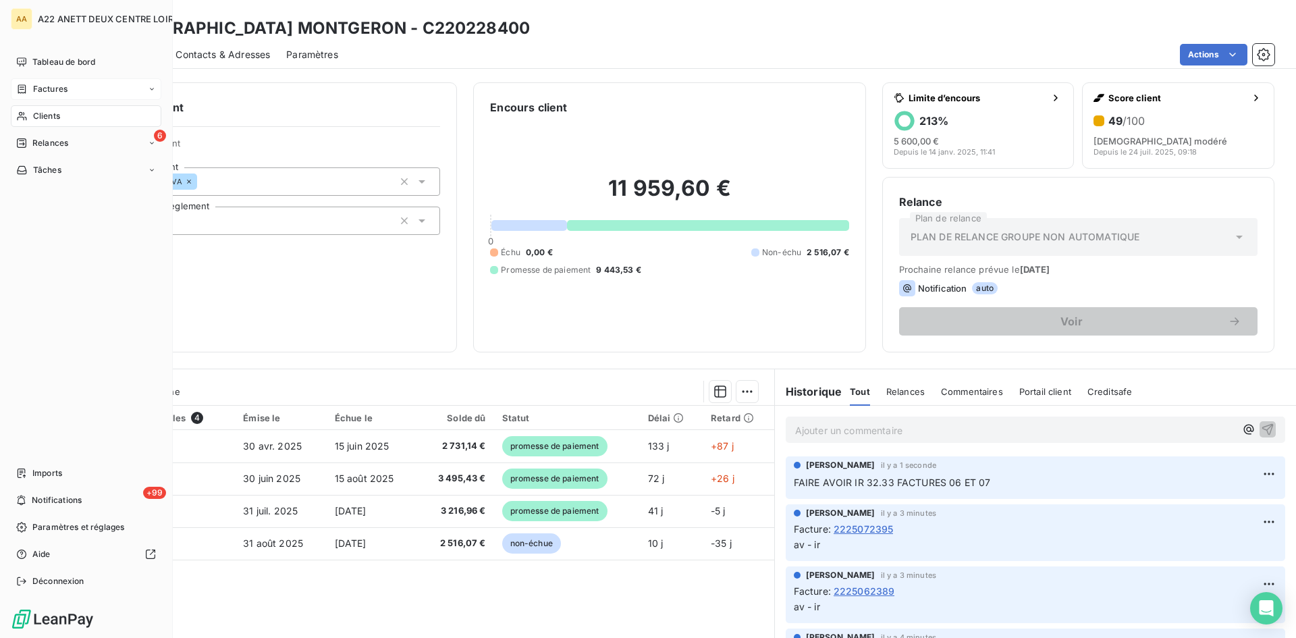
click at [38, 114] on span "Clients" at bounding box center [46, 116] width 27 height 12
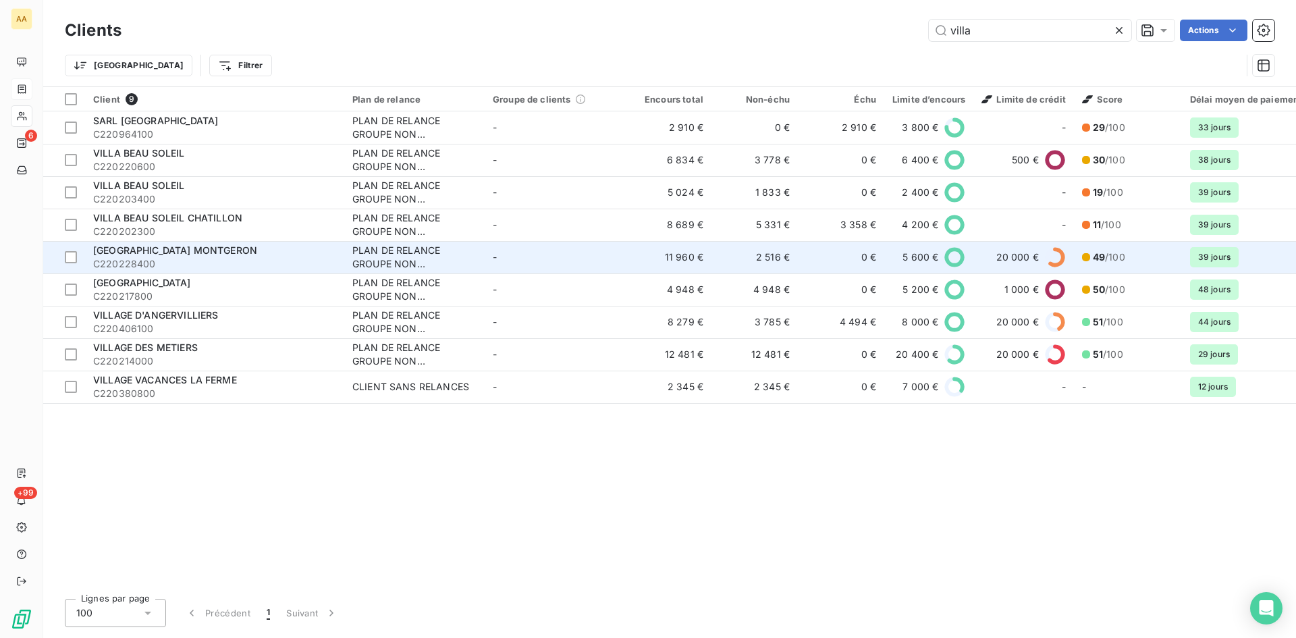
click at [204, 246] on span "[GEOGRAPHIC_DATA] MONTGERON" at bounding box center [175, 249] width 164 height 11
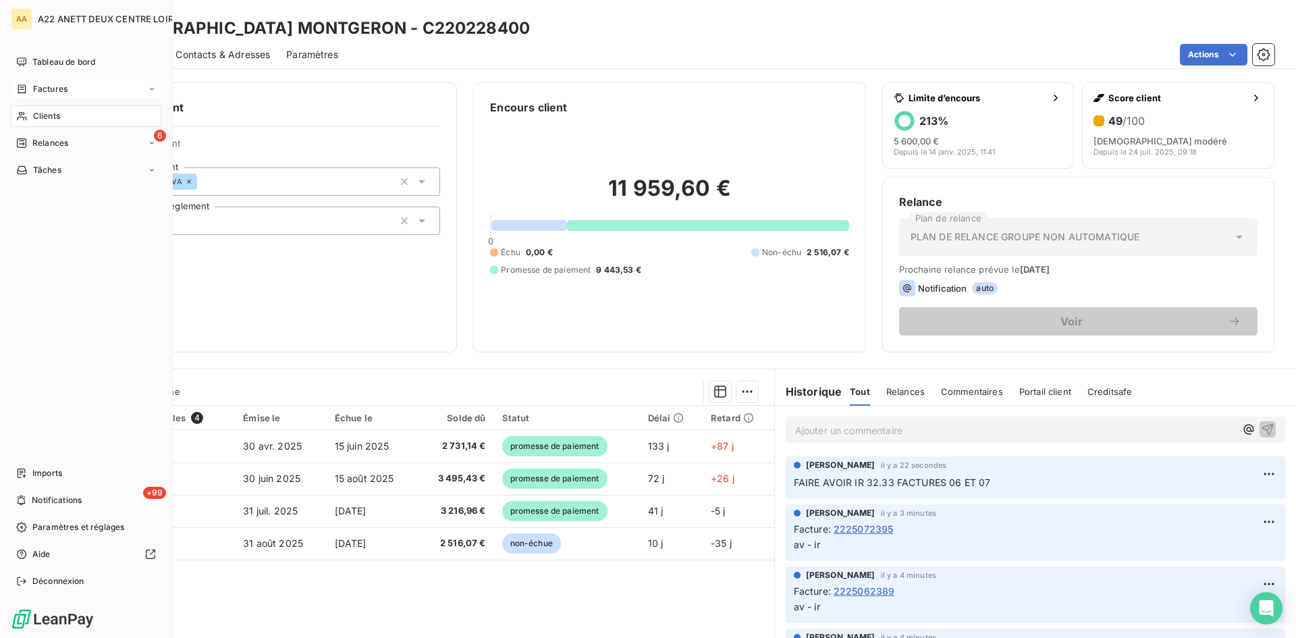
click at [57, 110] on span "Clients" at bounding box center [46, 116] width 27 height 12
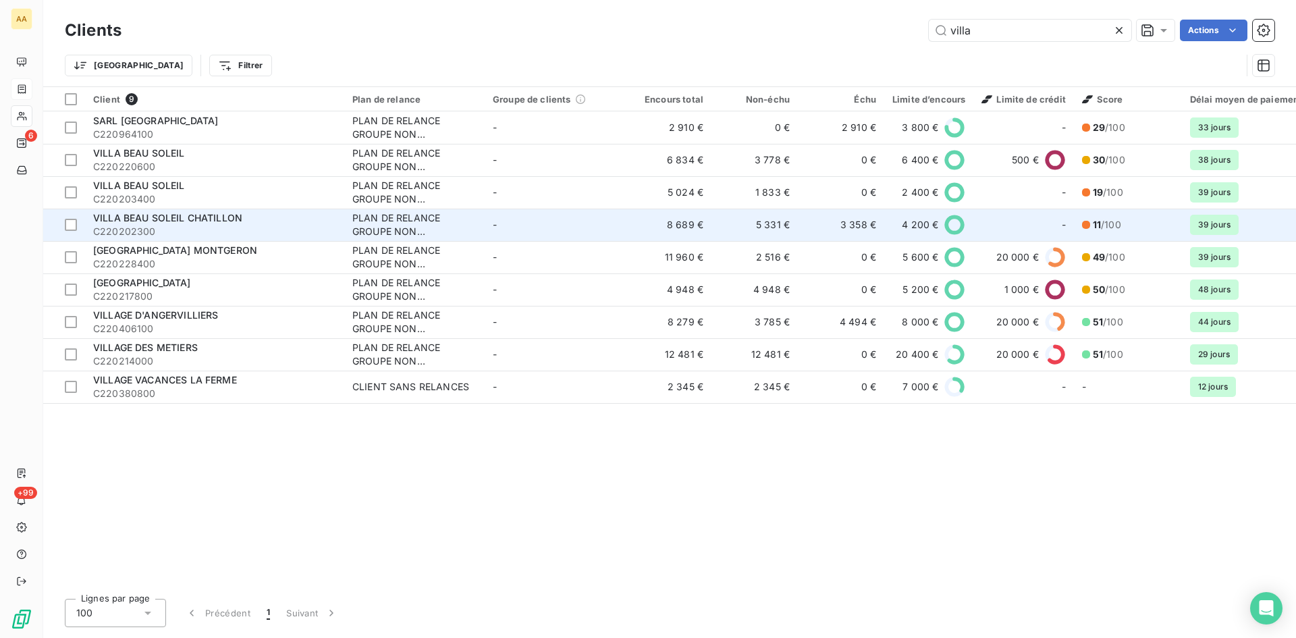
click at [396, 215] on div "PLAN DE RELANCE GROUPE NON AUTOMATIQUE" at bounding box center [414, 224] width 124 height 27
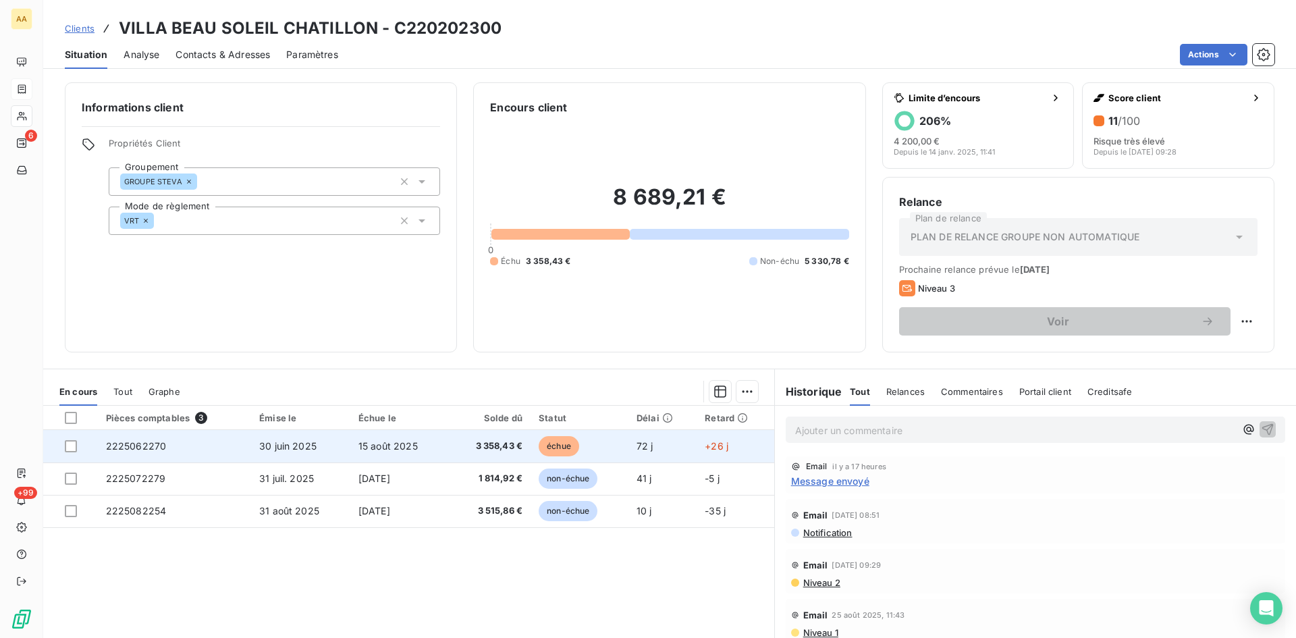
click at [132, 451] on span "2225062270" at bounding box center [136, 445] width 61 height 11
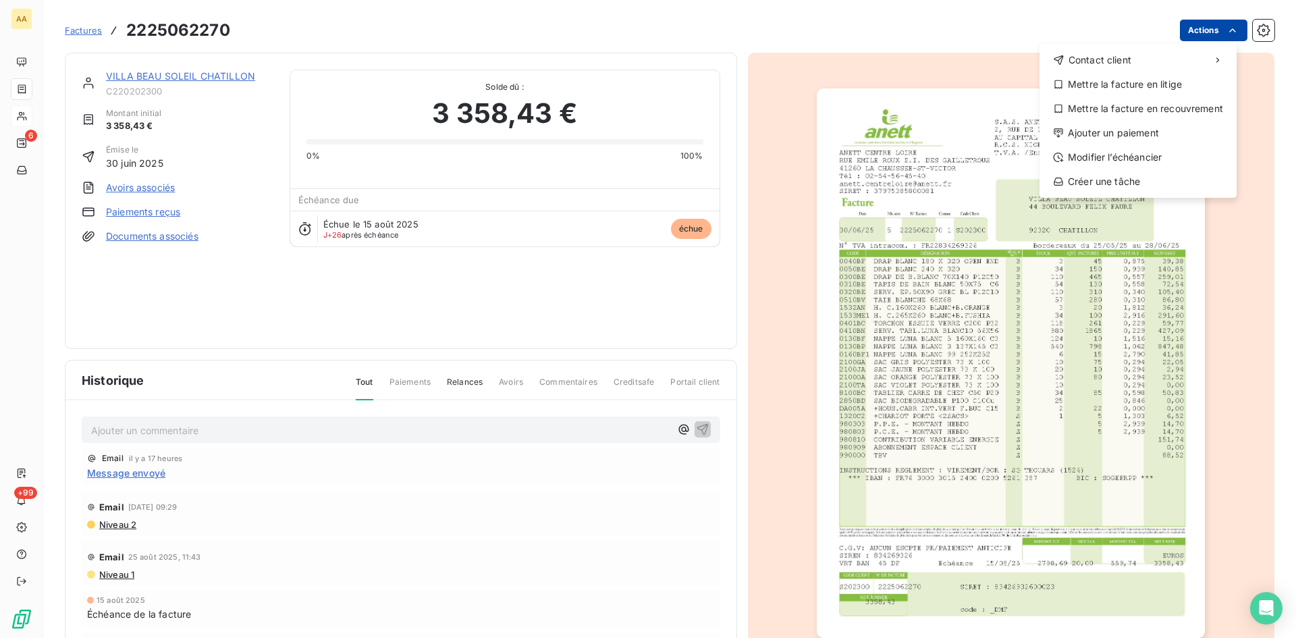
click at [1186, 30] on html "AA 6 +99 Factures [PHONE_NUMBER] Actions Contact client Mettre la facture en li…" at bounding box center [648, 319] width 1296 height 638
click at [1123, 129] on div "Ajouter un paiement" at bounding box center [1138, 133] width 186 height 22
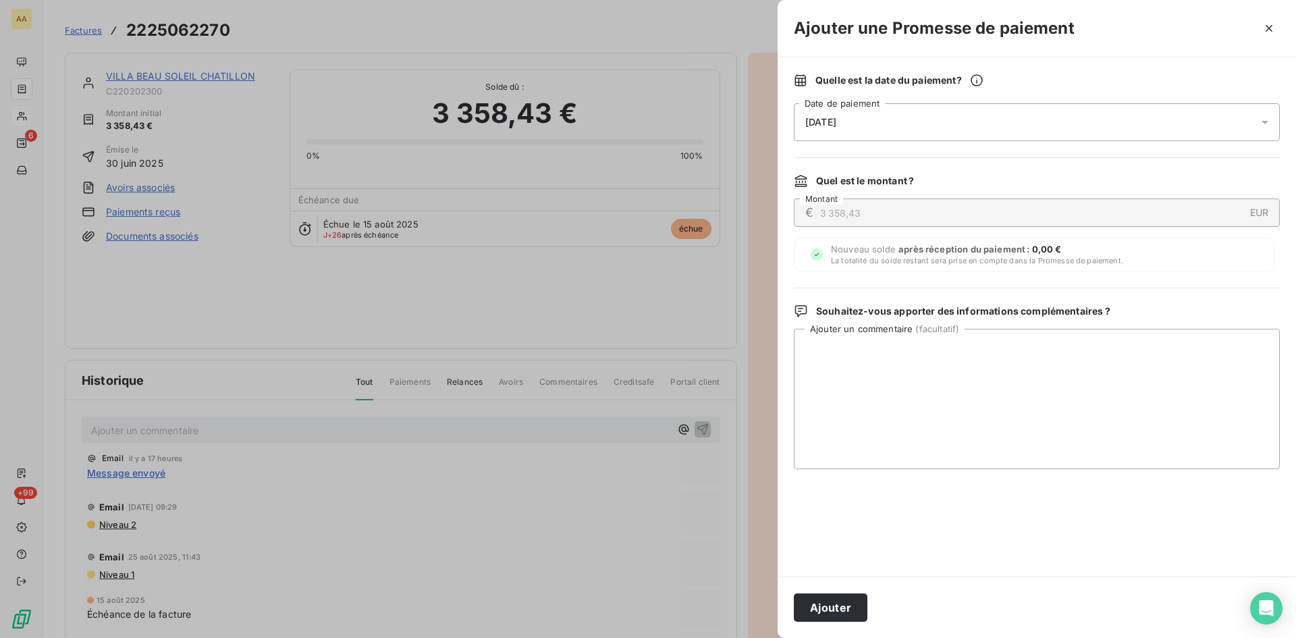
click at [885, 123] on div "[DATE]" at bounding box center [1037, 122] width 486 height 38
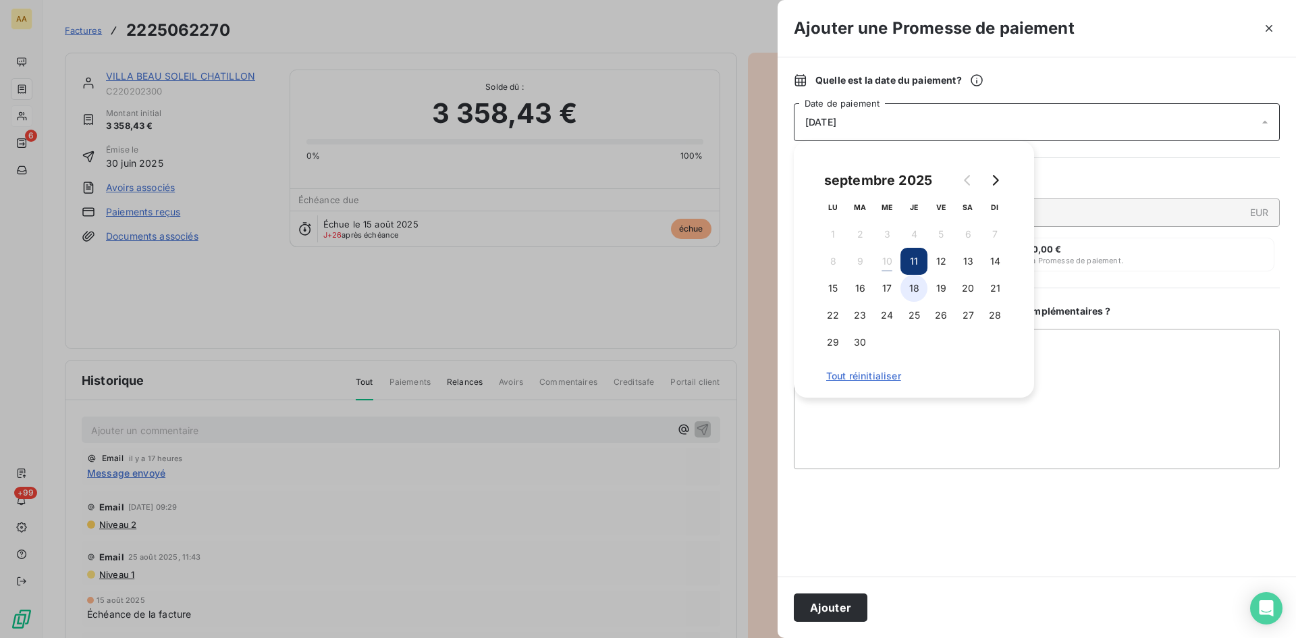
click at [907, 291] on button "18" at bounding box center [914, 288] width 27 height 27
click at [843, 595] on button "Ajouter" at bounding box center [831, 607] width 74 height 28
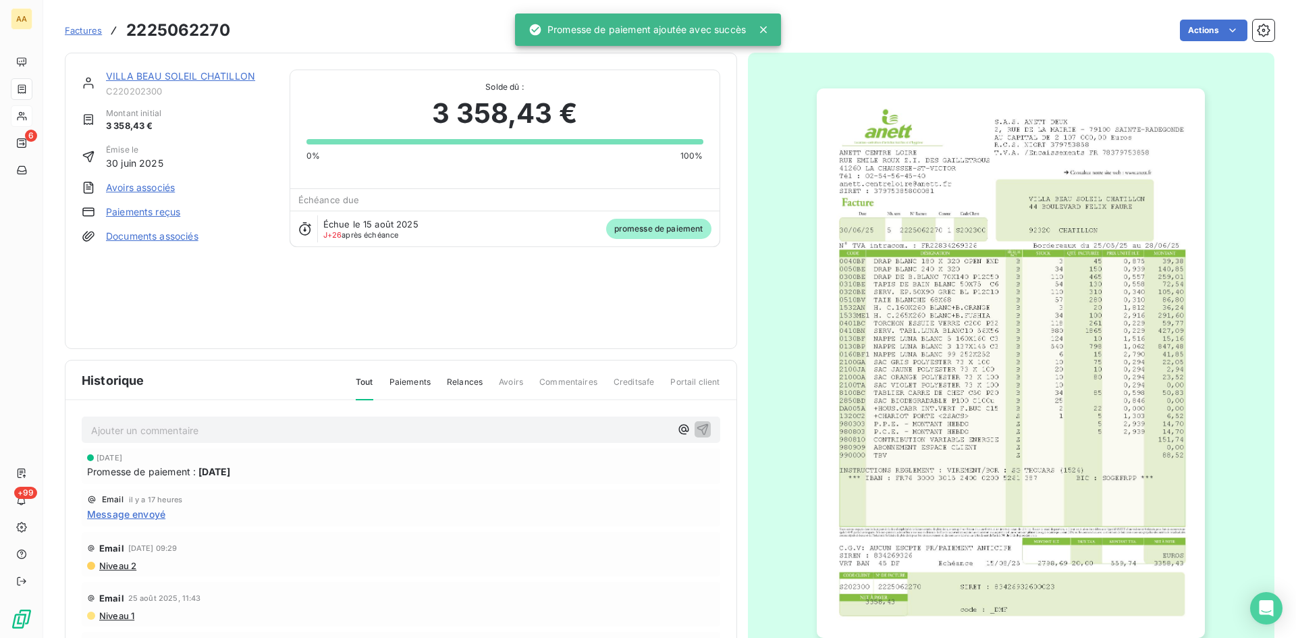
click at [390, 434] on p "Ajouter un commentaire ﻿" at bounding box center [380, 430] width 579 height 17
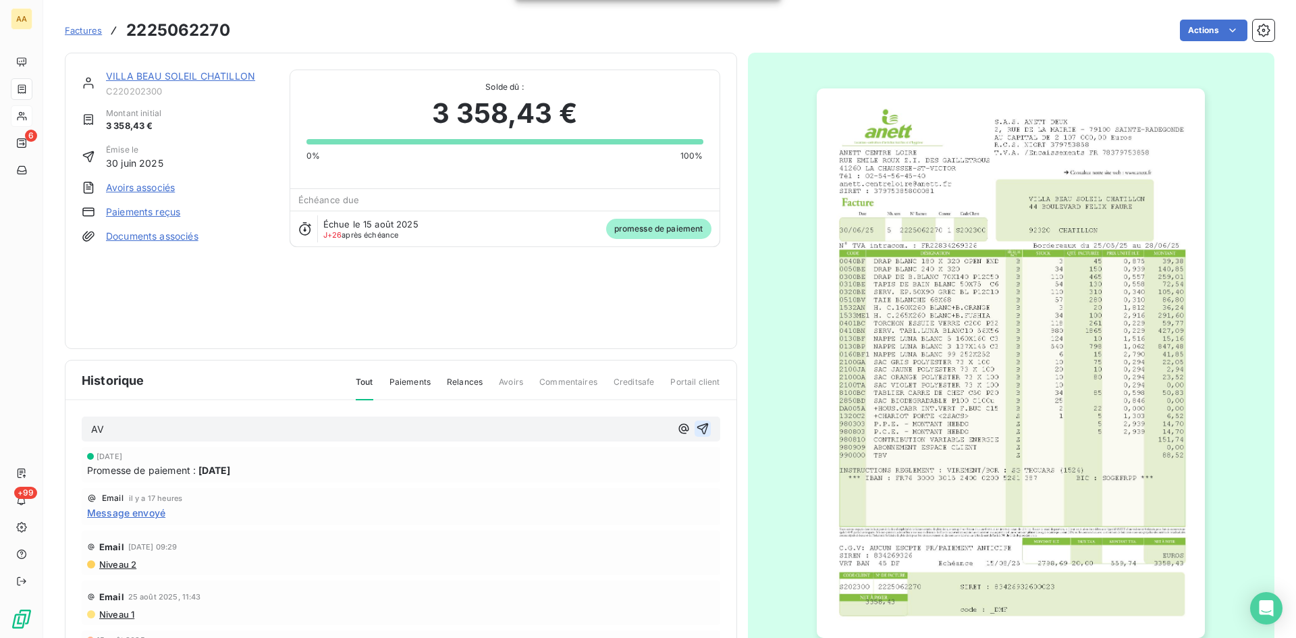
click at [697, 429] on icon "button" at bounding box center [702, 428] width 11 height 11
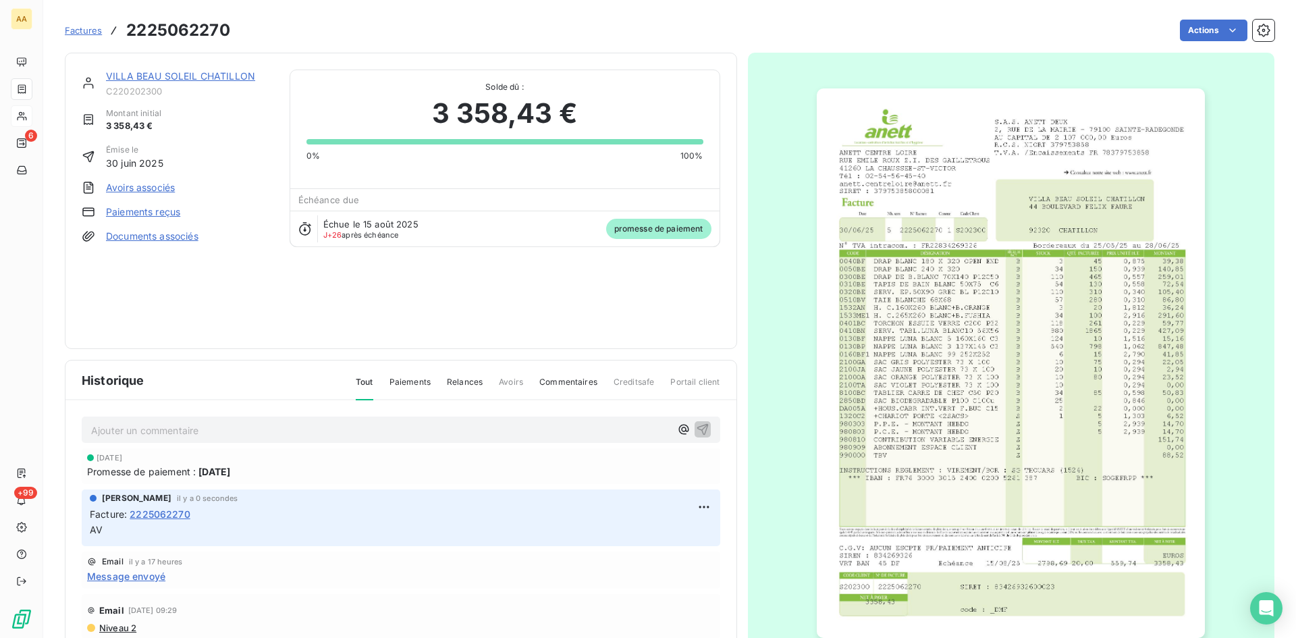
click at [185, 74] on link "VILLA BEAU SOLEIL CHATILLON" at bounding box center [180, 75] width 149 height 11
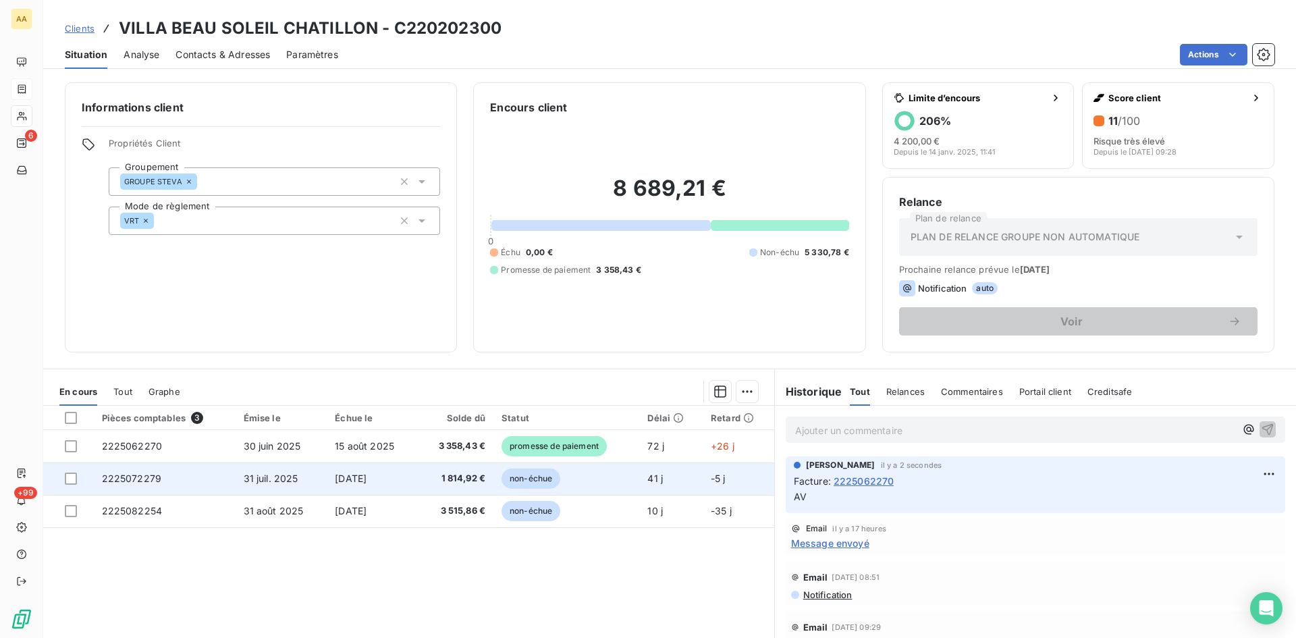
click at [120, 477] on span "2225072279" at bounding box center [132, 478] width 60 height 11
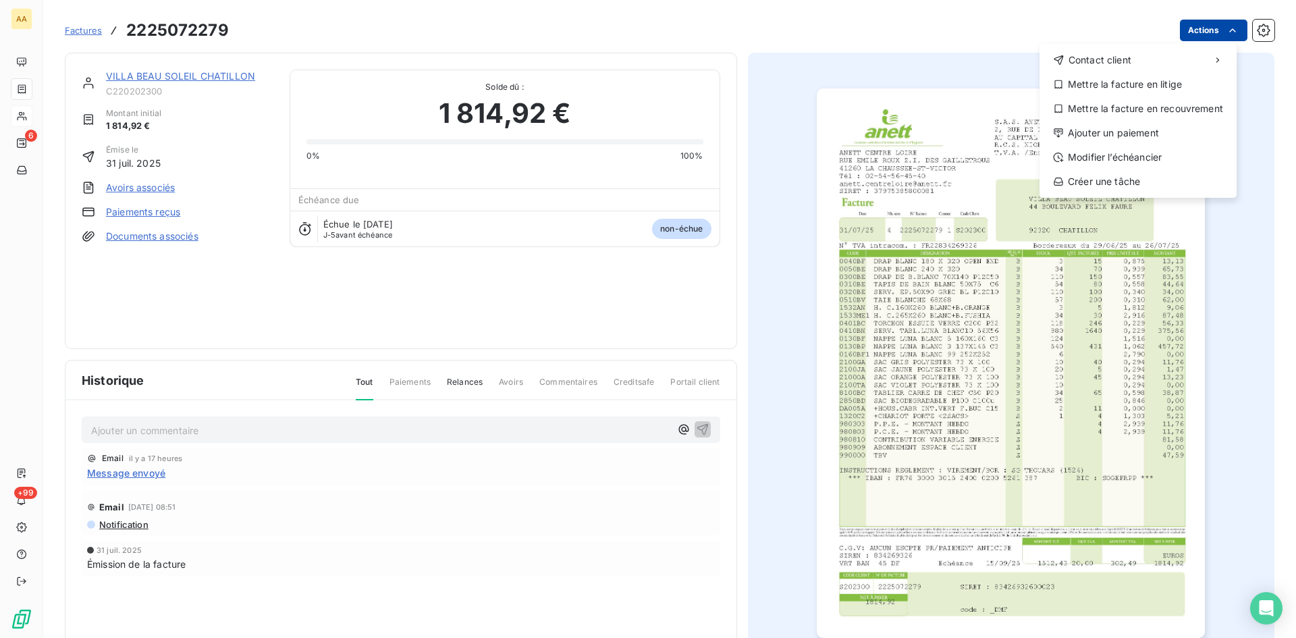
click at [1203, 30] on html "AA 6 +99 Factures [PHONE_NUMBER] Actions Contact client Mettre la facture en li…" at bounding box center [648, 319] width 1296 height 638
click at [1116, 131] on div "Ajouter un paiement" at bounding box center [1138, 133] width 186 height 22
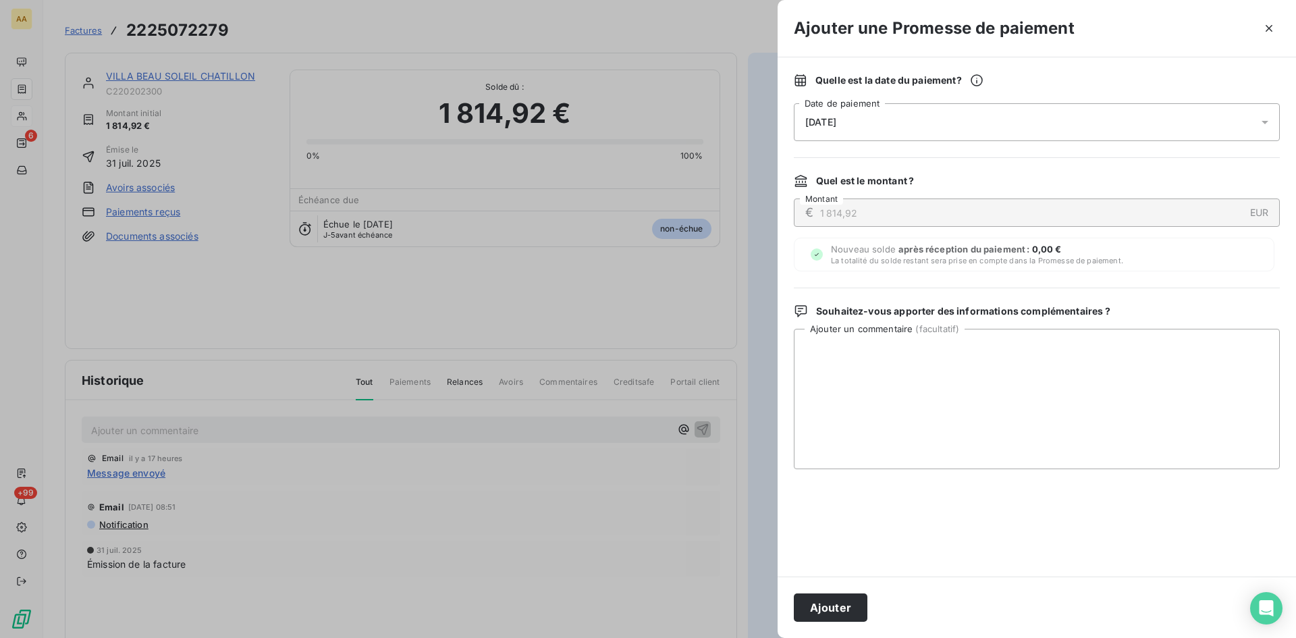
click at [870, 111] on div "[DATE]" at bounding box center [1037, 122] width 486 height 38
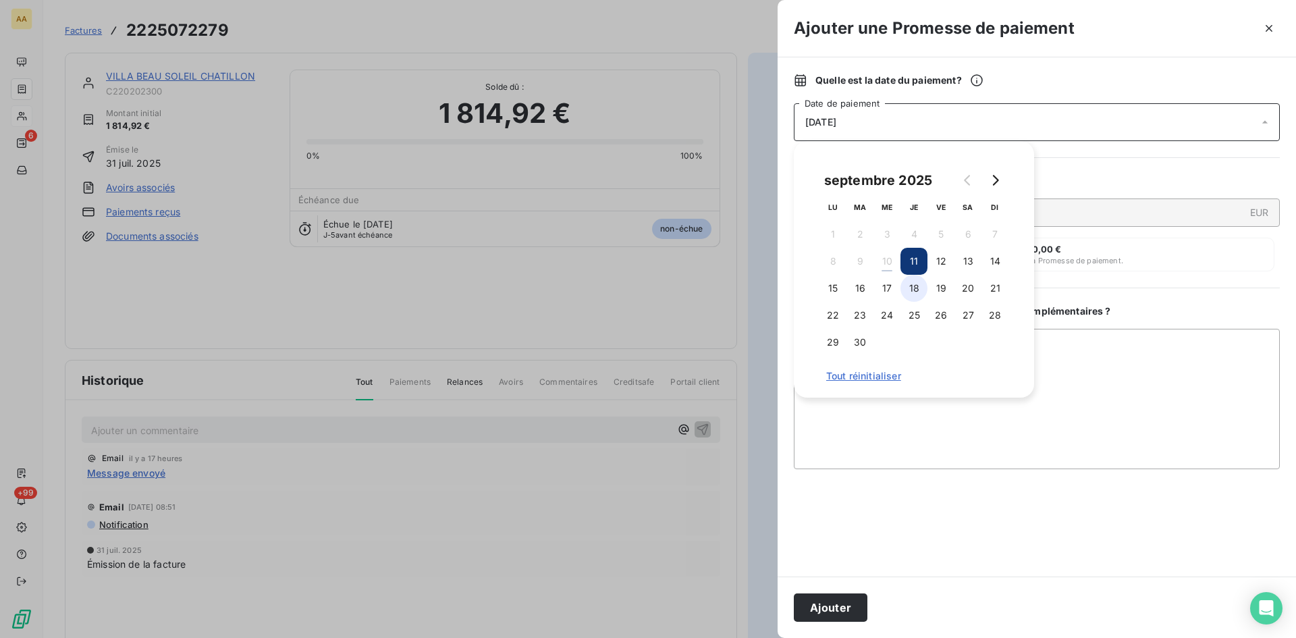
click at [907, 286] on button "18" at bounding box center [914, 288] width 27 height 27
click at [839, 607] on button "Ajouter" at bounding box center [831, 607] width 74 height 28
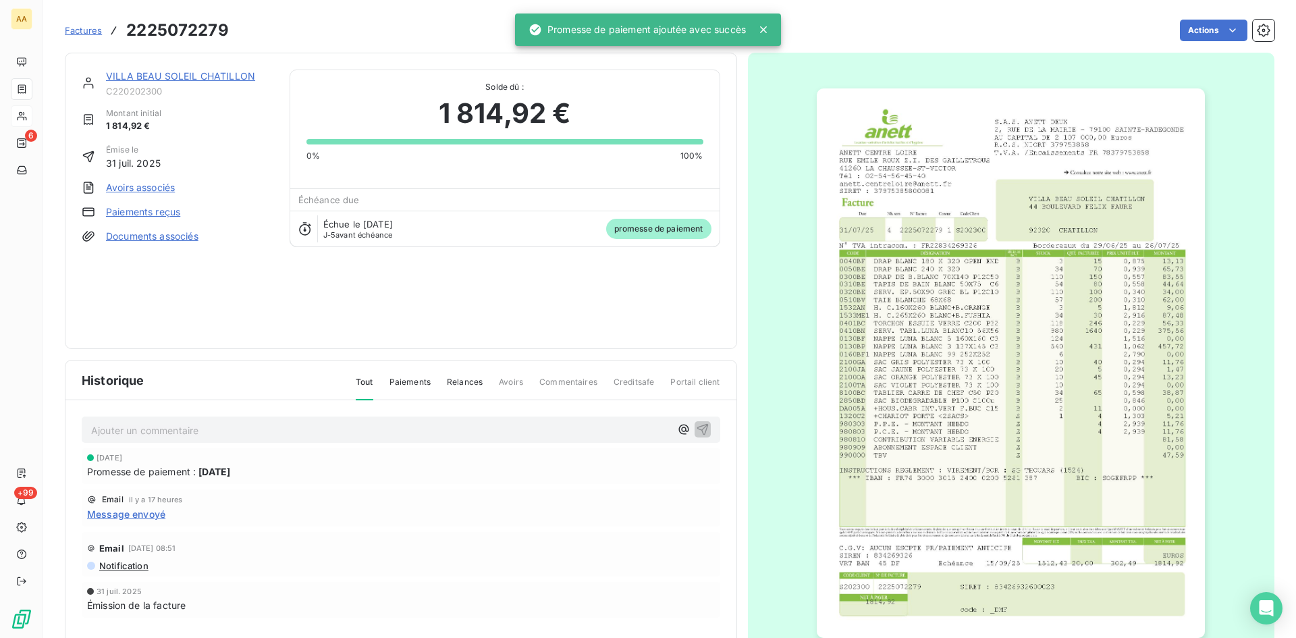
click at [419, 433] on p "Ajouter un commentaire ﻿" at bounding box center [380, 430] width 579 height 17
click at [697, 425] on icon "button" at bounding box center [703, 429] width 14 height 14
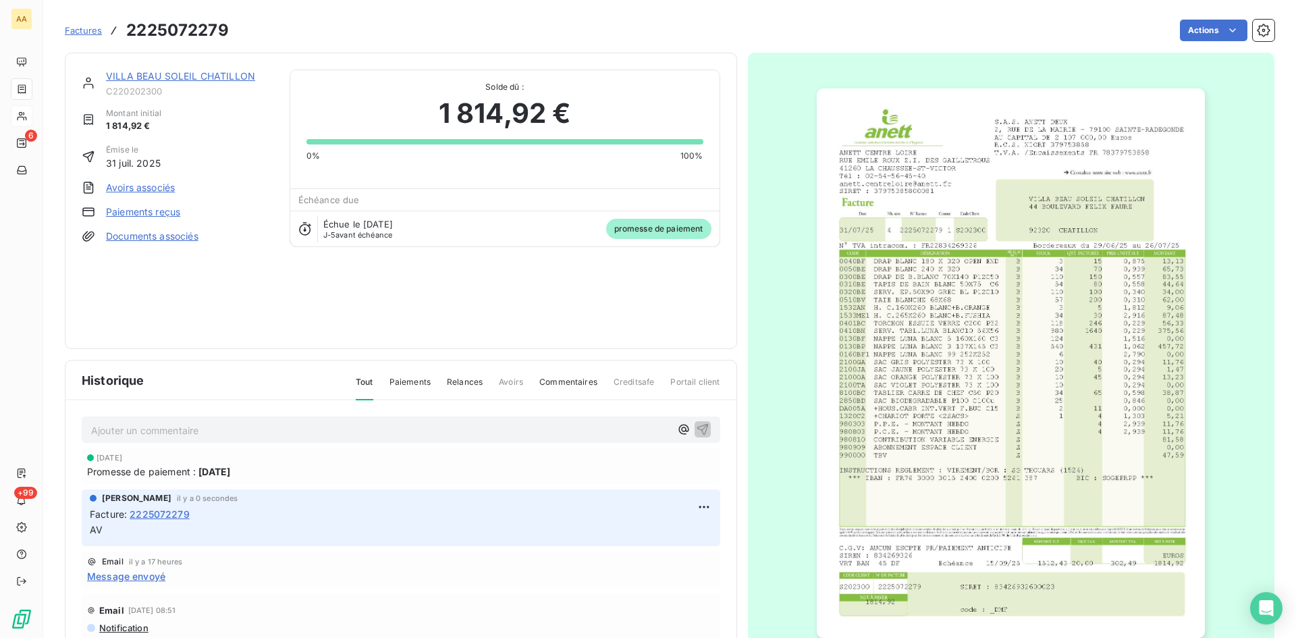
click at [221, 72] on link "VILLA BEAU SOLEIL CHATILLON" at bounding box center [180, 75] width 149 height 11
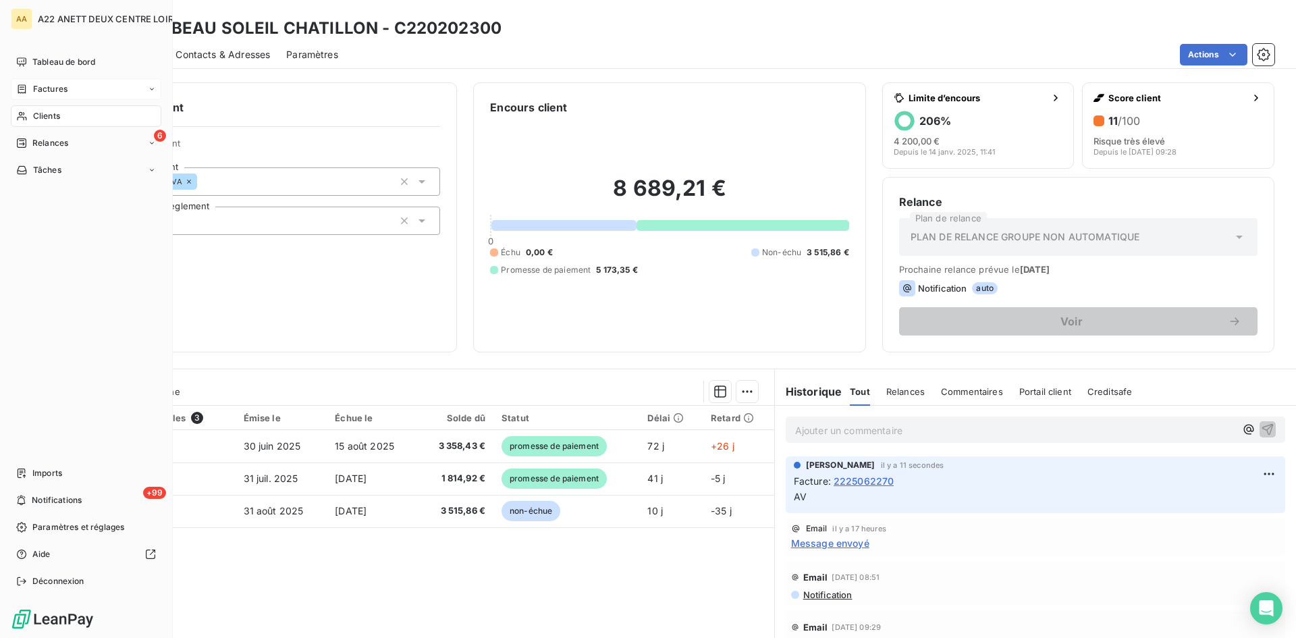
drag, startPoint x: 35, startPoint y: 114, endPoint x: 43, endPoint y: 109, distance: 8.8
click at [35, 113] on span "Clients" at bounding box center [46, 116] width 27 height 12
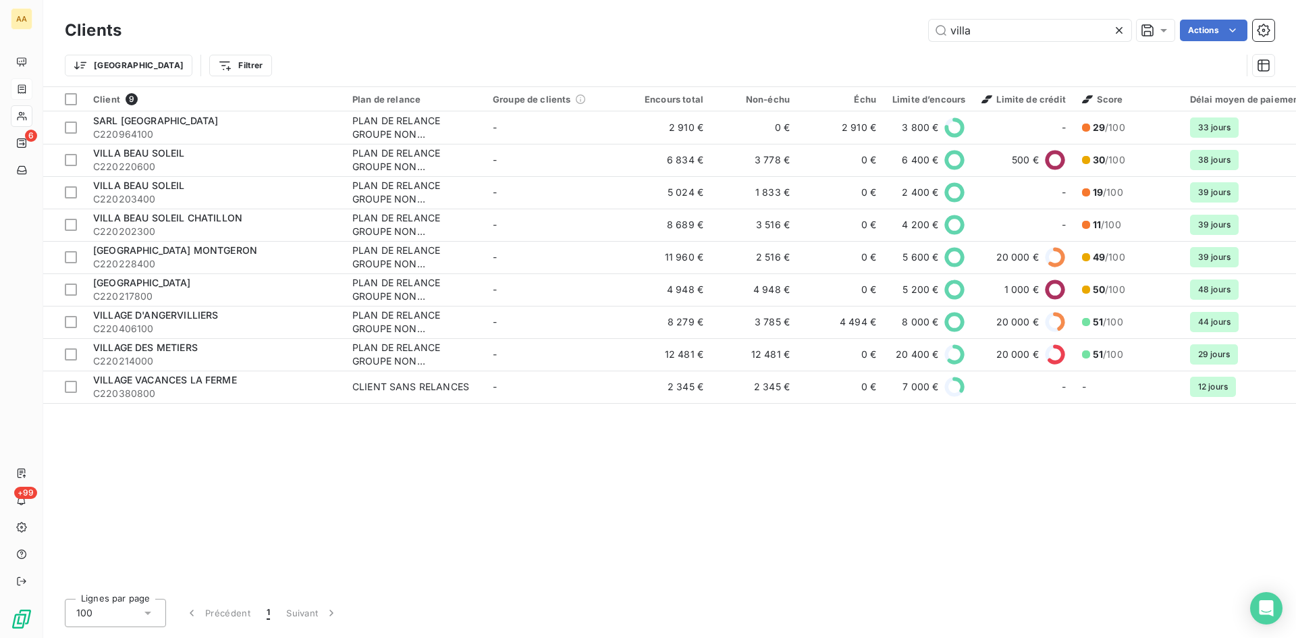
drag, startPoint x: 1002, startPoint y: 27, endPoint x: 899, endPoint y: 39, distance: 104.0
click at [899, 39] on div "villa Actions" at bounding box center [706, 31] width 1137 height 22
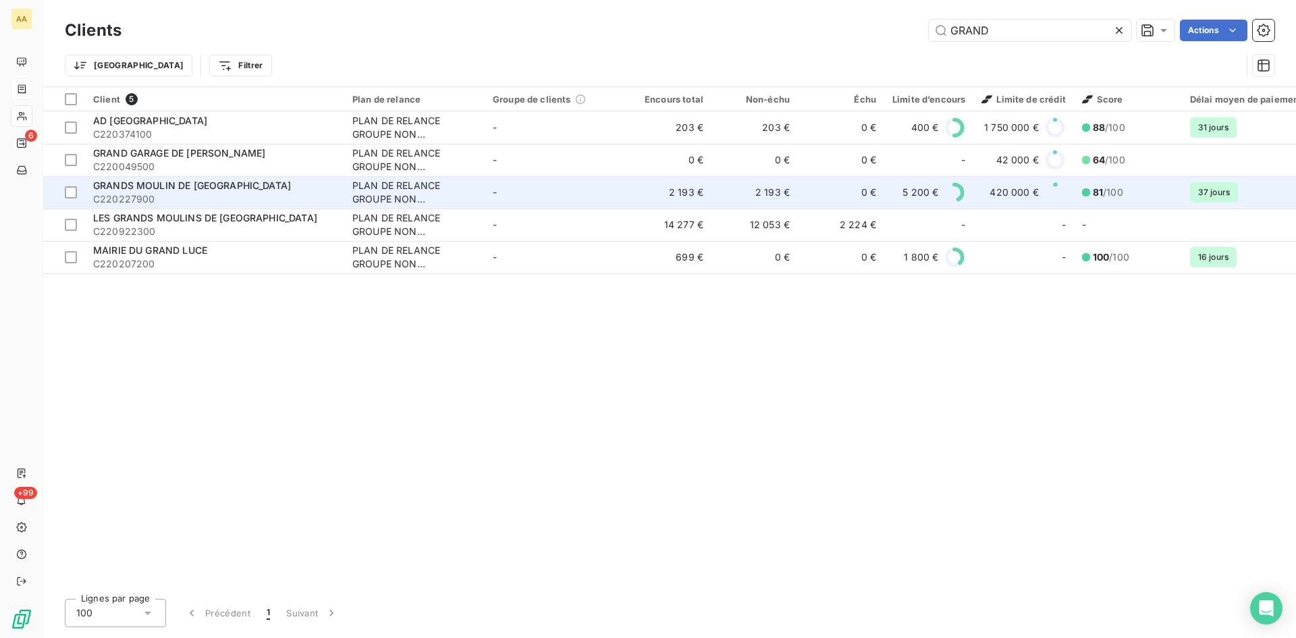
type input "GRAND"
click at [369, 185] on div "PLAN DE RELANCE GROUPE NON AUTOMATIQUE" at bounding box center [414, 192] width 124 height 27
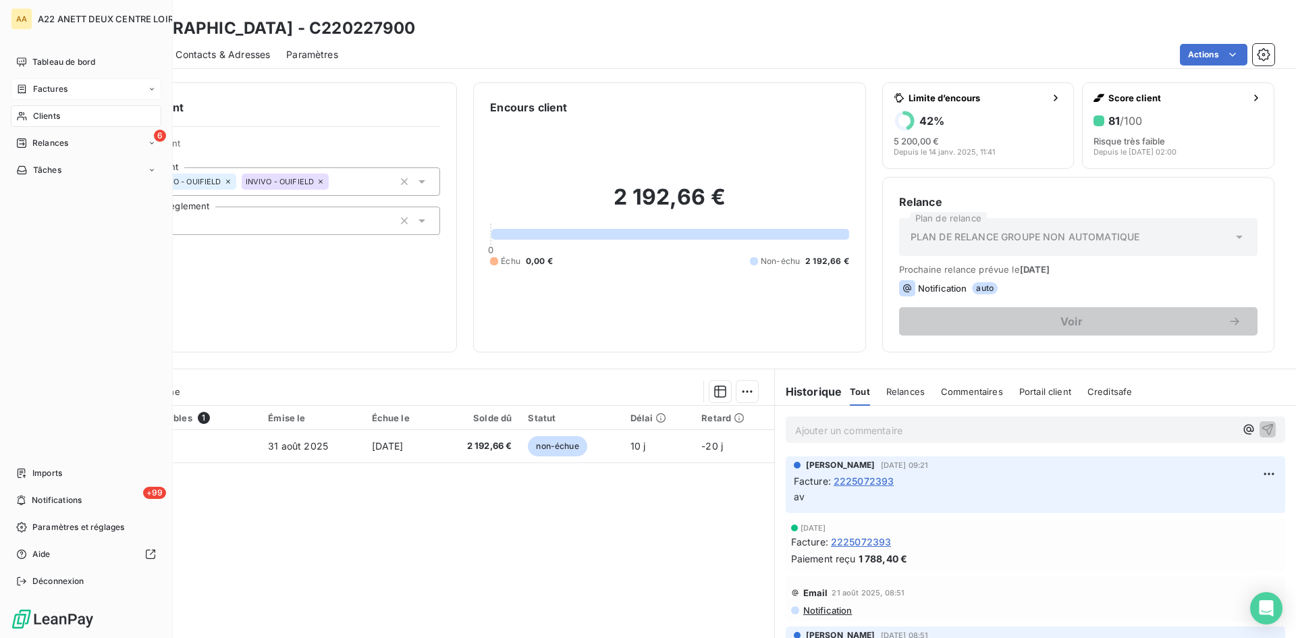
click at [44, 115] on span "Clients" at bounding box center [46, 116] width 27 height 12
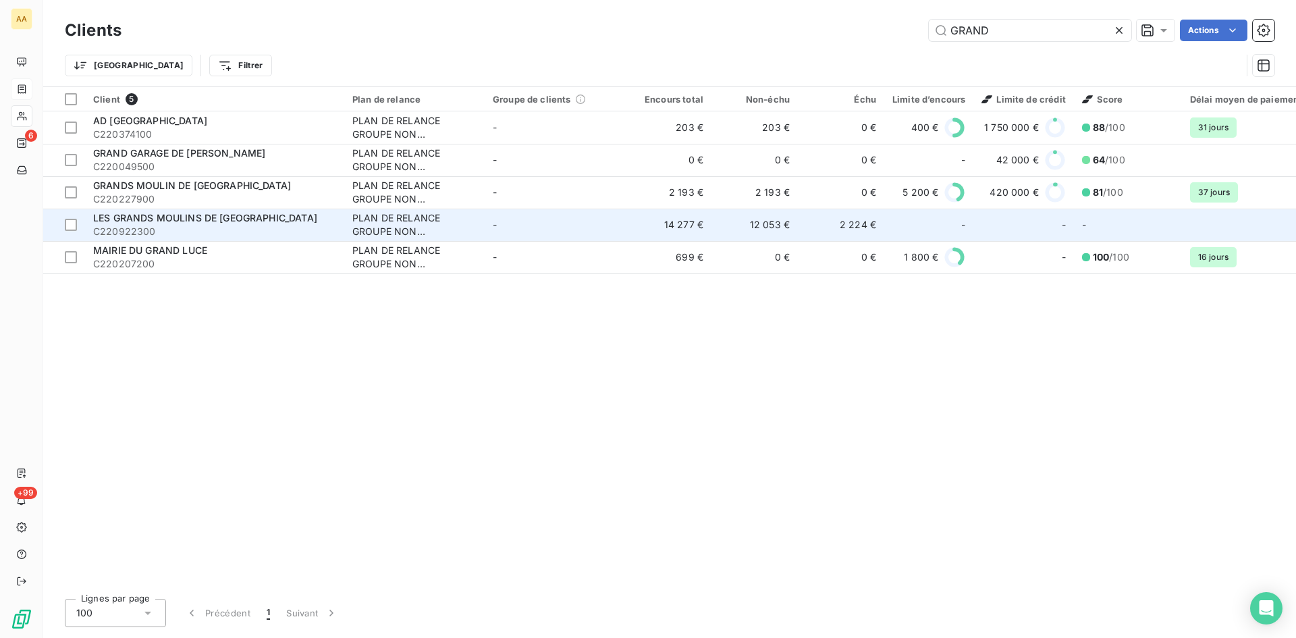
click at [385, 223] on div "PLAN DE RELANCE GROUPE NON AUTOMATIQUE" at bounding box center [414, 224] width 124 height 27
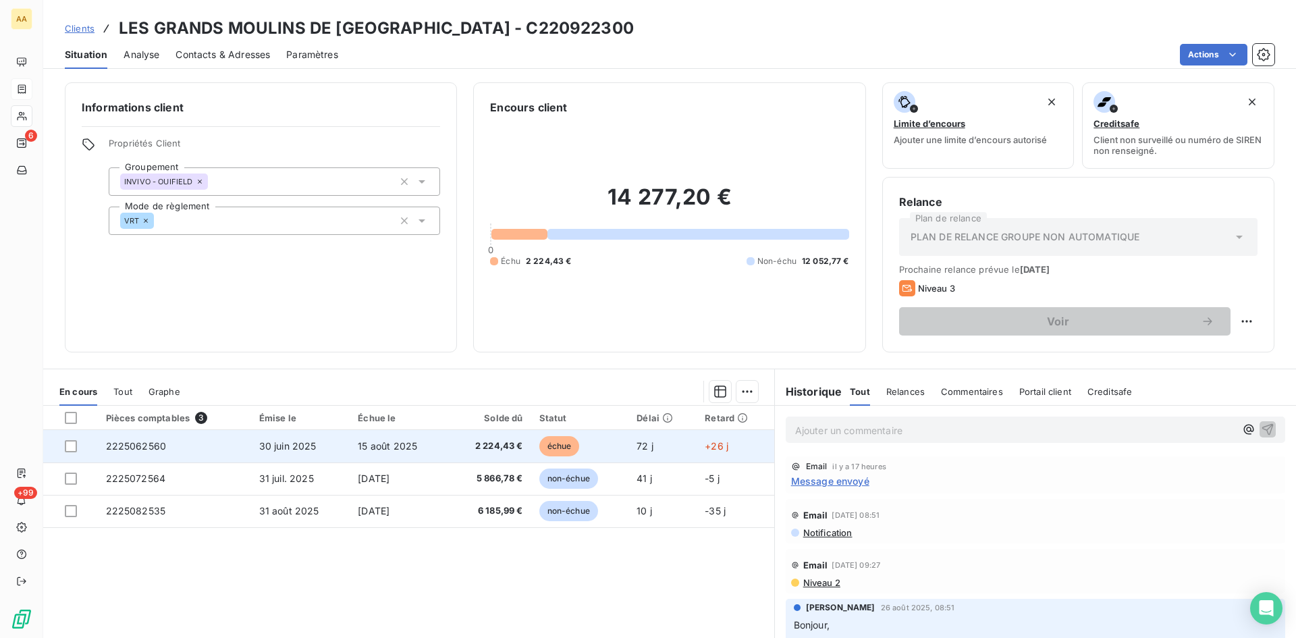
click at [146, 447] on span "2225062560" at bounding box center [136, 445] width 61 height 11
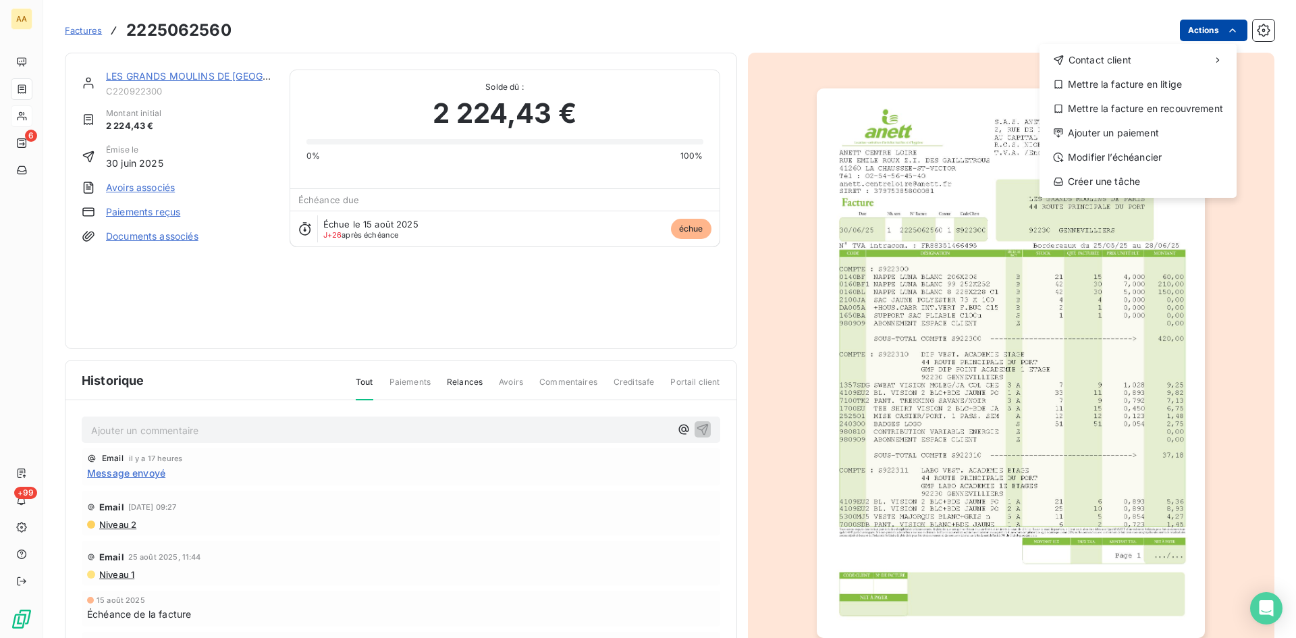
click at [1191, 29] on html "AA 6 +99 Factures [PHONE_NUMBER] Actions Contact client Mettre la facture en li…" at bounding box center [648, 319] width 1296 height 638
click at [1125, 128] on div "Ajouter un paiement" at bounding box center [1138, 133] width 186 height 22
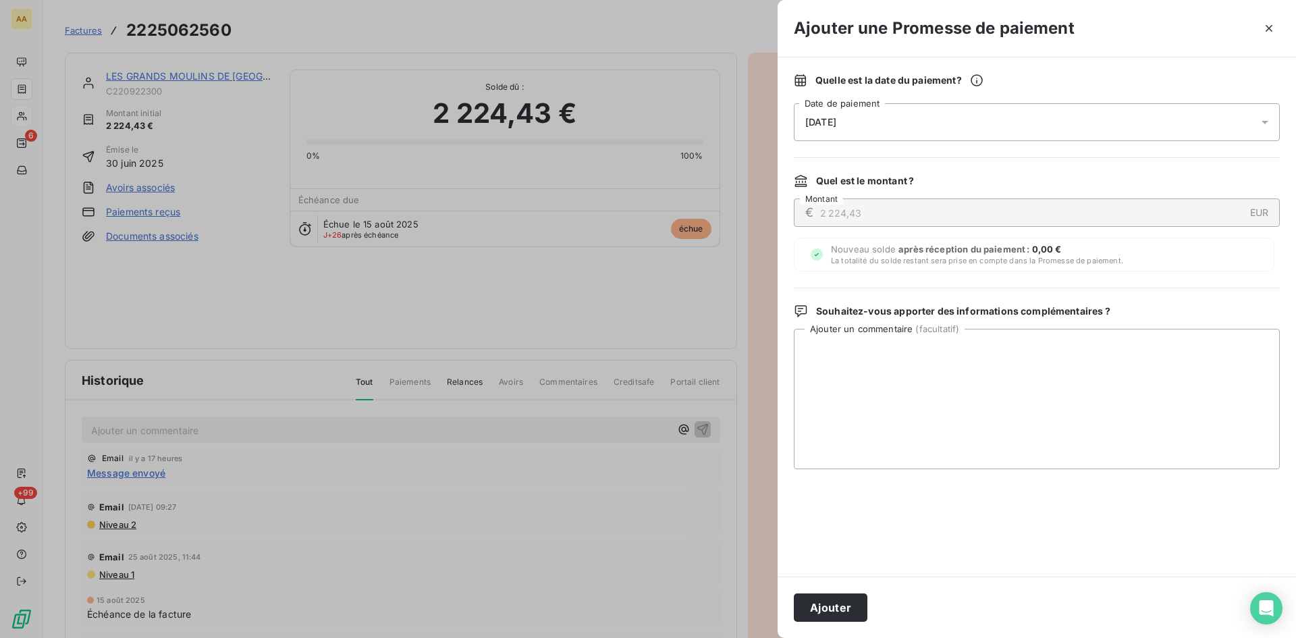
click at [949, 120] on div "[DATE]" at bounding box center [1037, 122] width 486 height 38
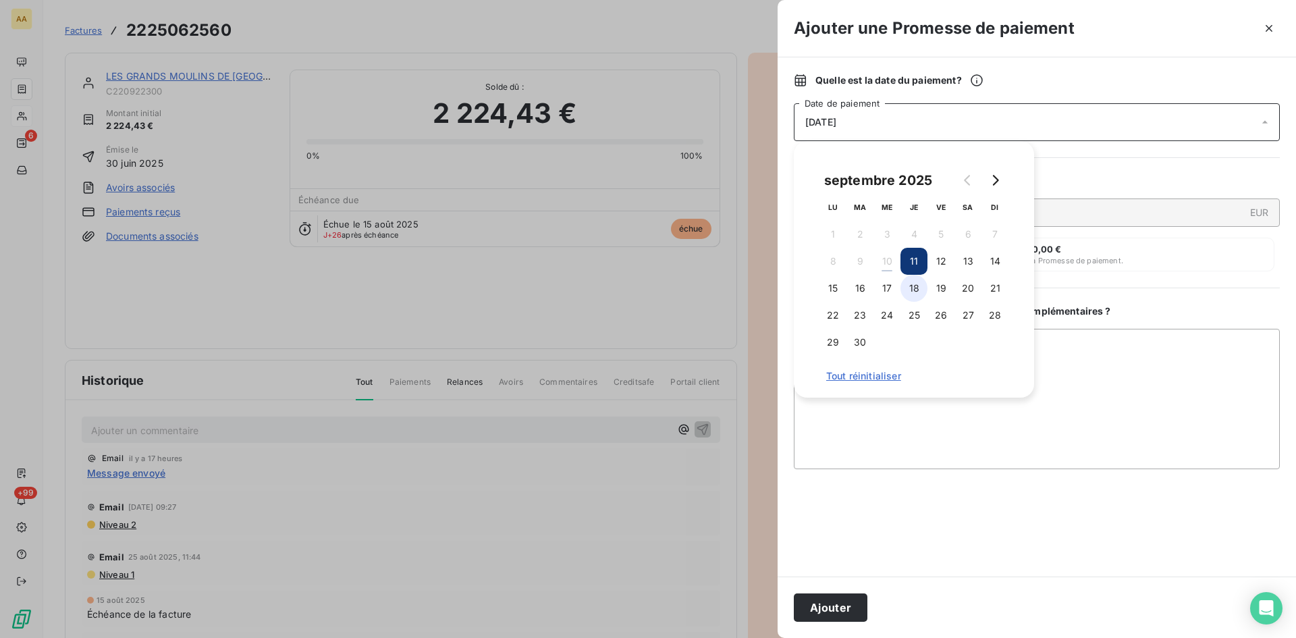
click at [918, 284] on button "18" at bounding box center [914, 288] width 27 height 27
drag, startPoint x: 845, startPoint y: 605, endPoint x: 642, endPoint y: 512, distance: 222.9
click at [844, 605] on button "Ajouter" at bounding box center [831, 607] width 74 height 28
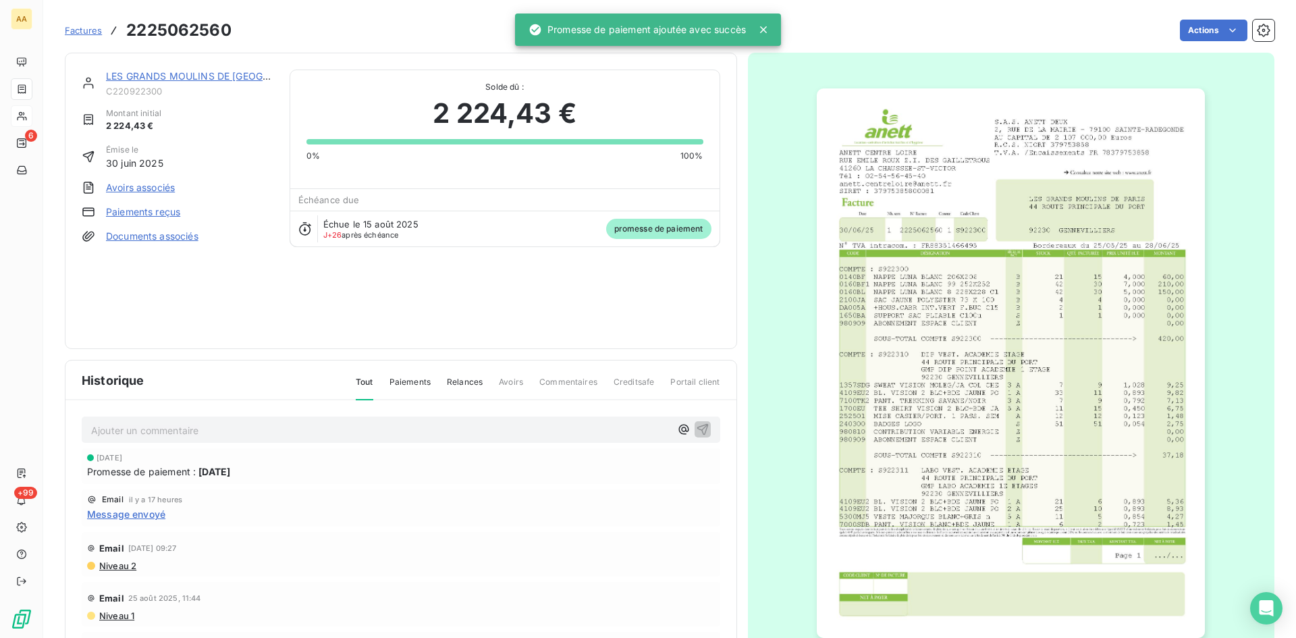
click at [554, 430] on p "Ajouter un commentaire ﻿" at bounding box center [380, 430] width 579 height 17
click at [696, 426] on icon "button" at bounding box center [703, 429] width 14 height 14
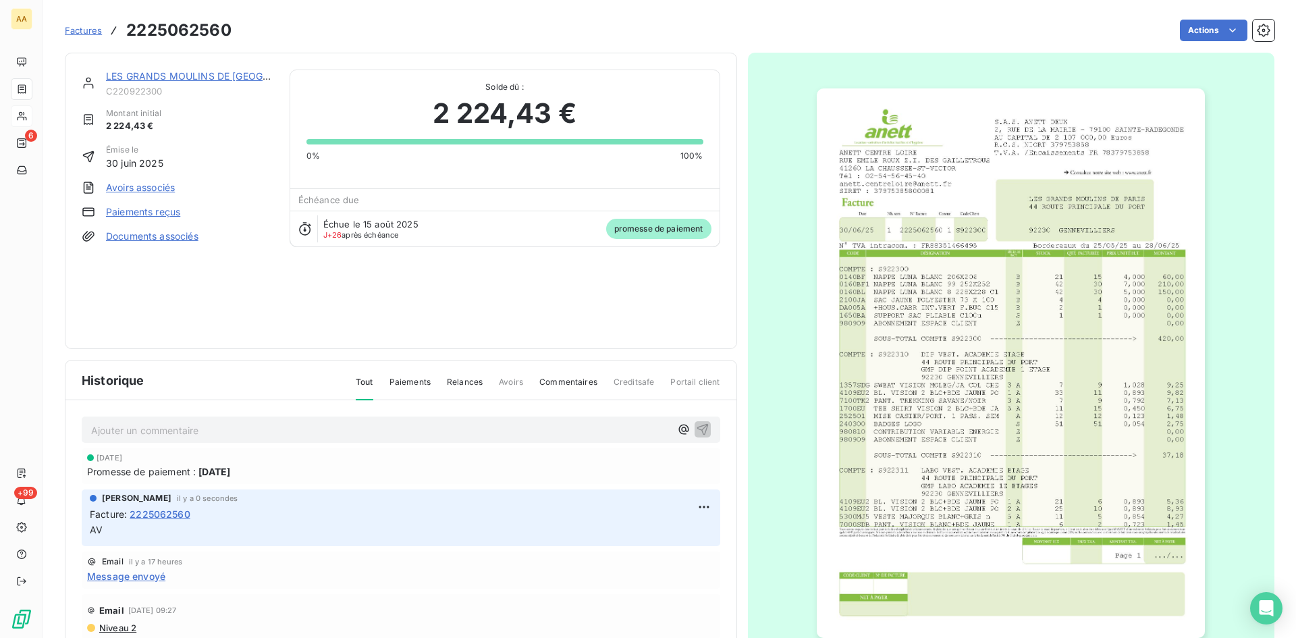
click at [178, 70] on link "LES GRANDS MOULINS DE [GEOGRAPHIC_DATA]" at bounding box center [218, 75] width 225 height 11
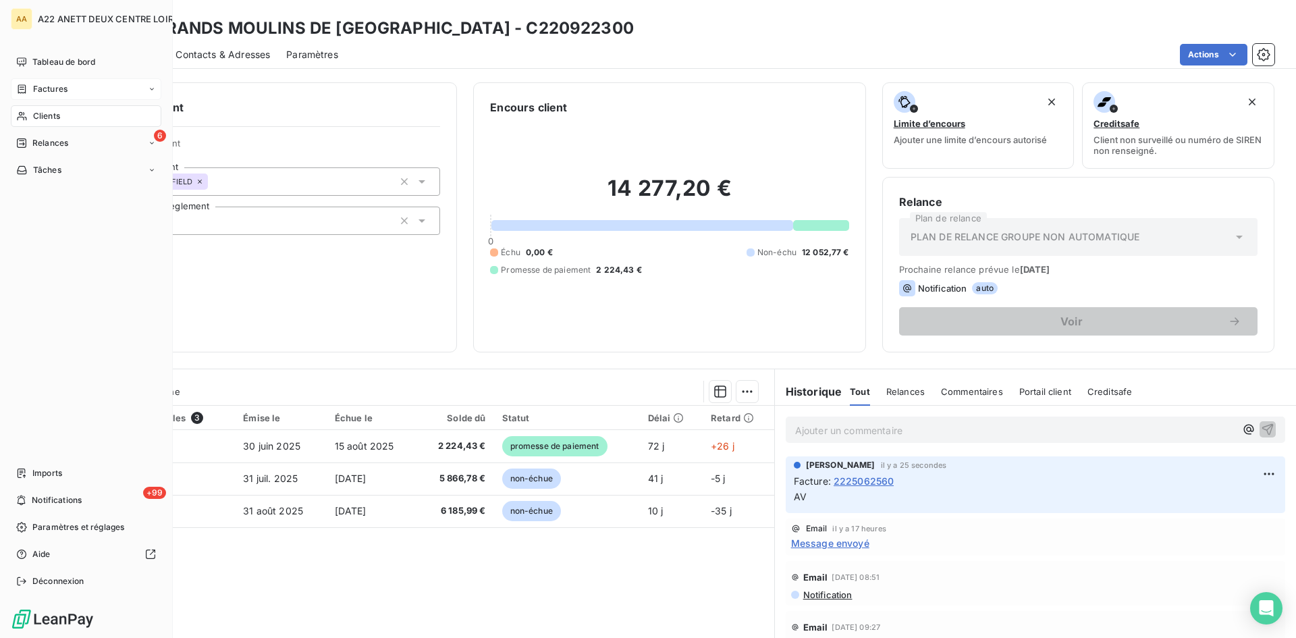
click at [45, 88] on span "Factures" at bounding box center [50, 89] width 34 height 12
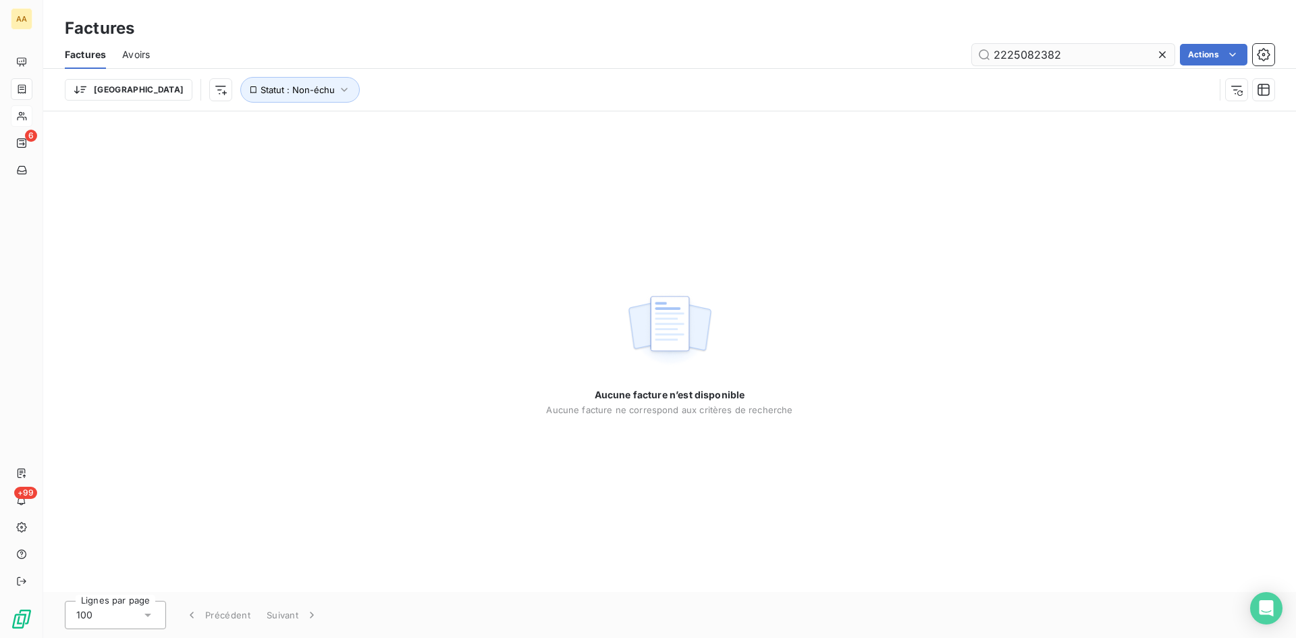
drag, startPoint x: 1071, startPoint y: 50, endPoint x: 1029, endPoint y: 48, distance: 41.9
click at [1029, 48] on input "2225082382" at bounding box center [1073, 55] width 203 height 22
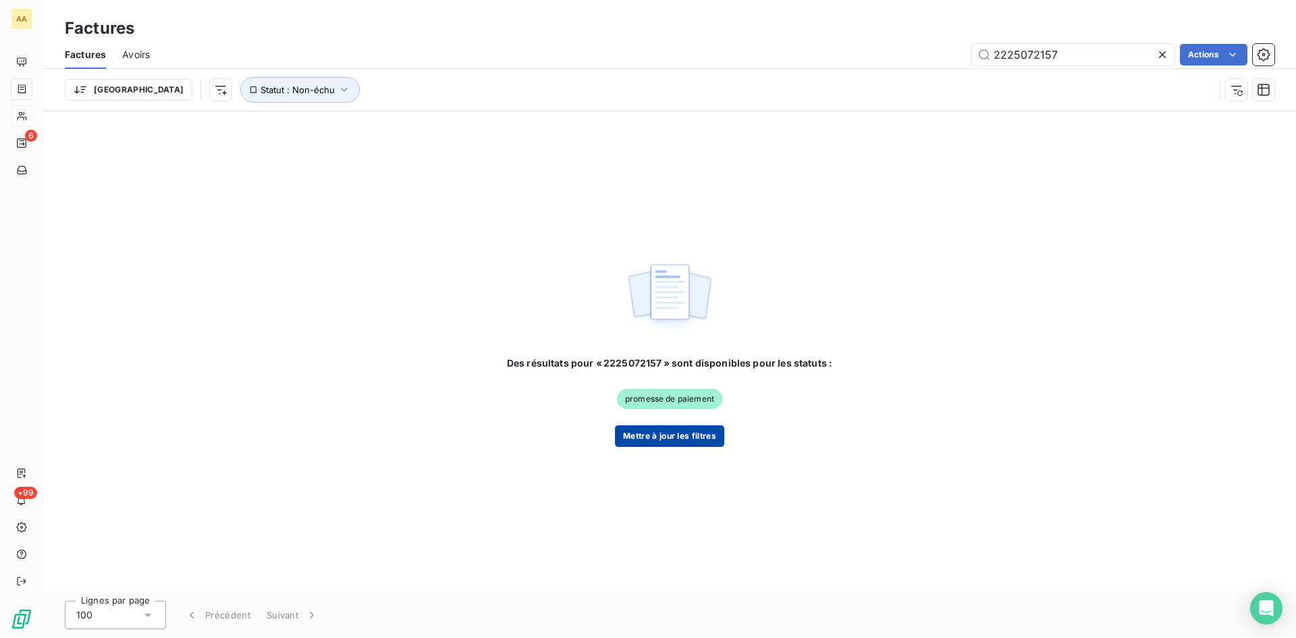
type input "2225072157"
click at [653, 433] on button "Mettre à jour les filtres" at bounding box center [669, 436] width 109 height 22
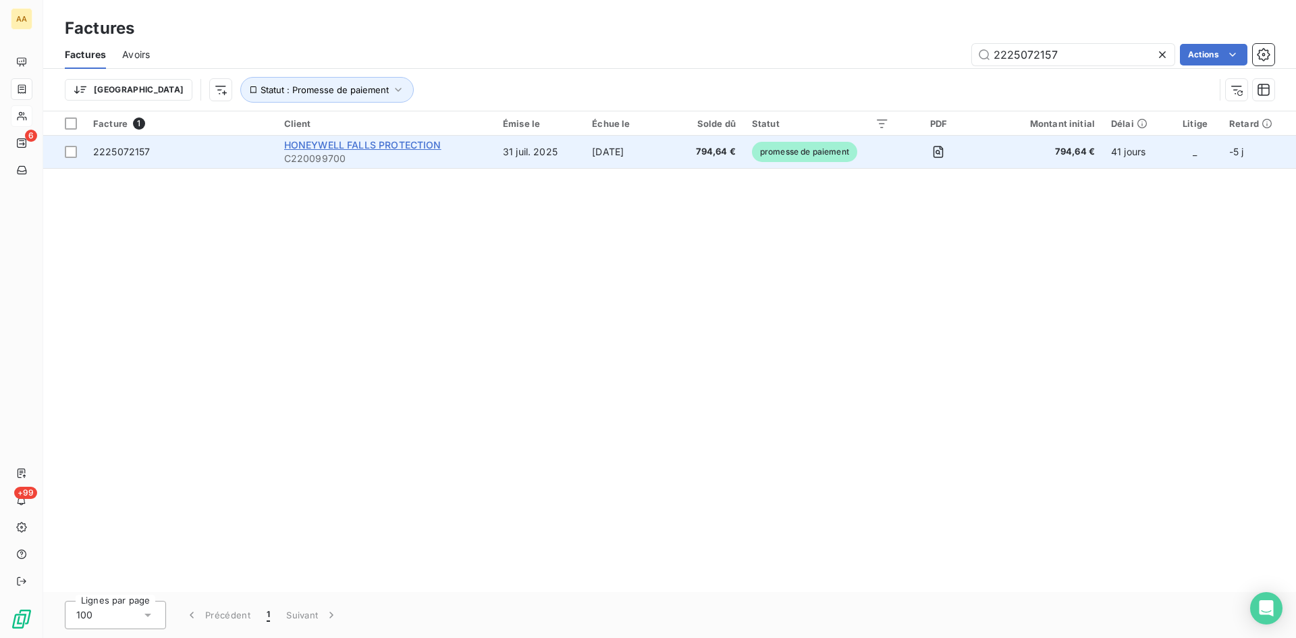
click at [310, 141] on span "HONEYWELL FALLS PROTECTION" at bounding box center [362, 144] width 157 height 11
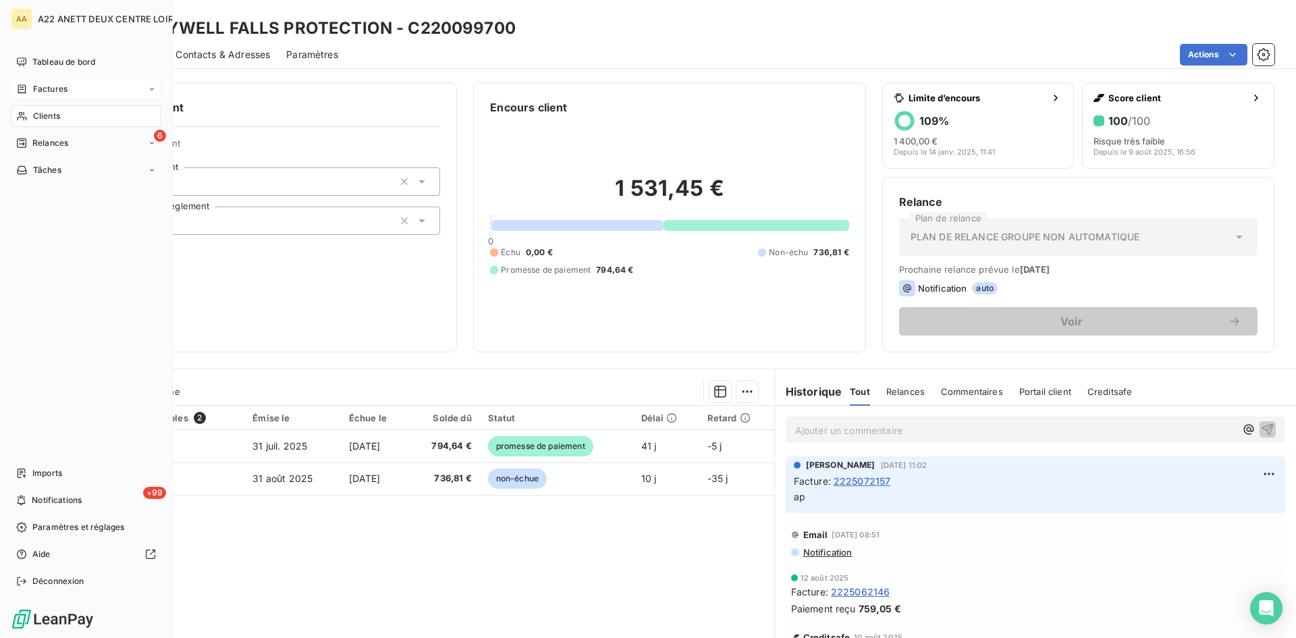
drag, startPoint x: 43, startPoint y: 88, endPoint x: 152, endPoint y: 82, distance: 108.9
click at [43, 88] on span "Factures" at bounding box center [50, 89] width 34 height 12
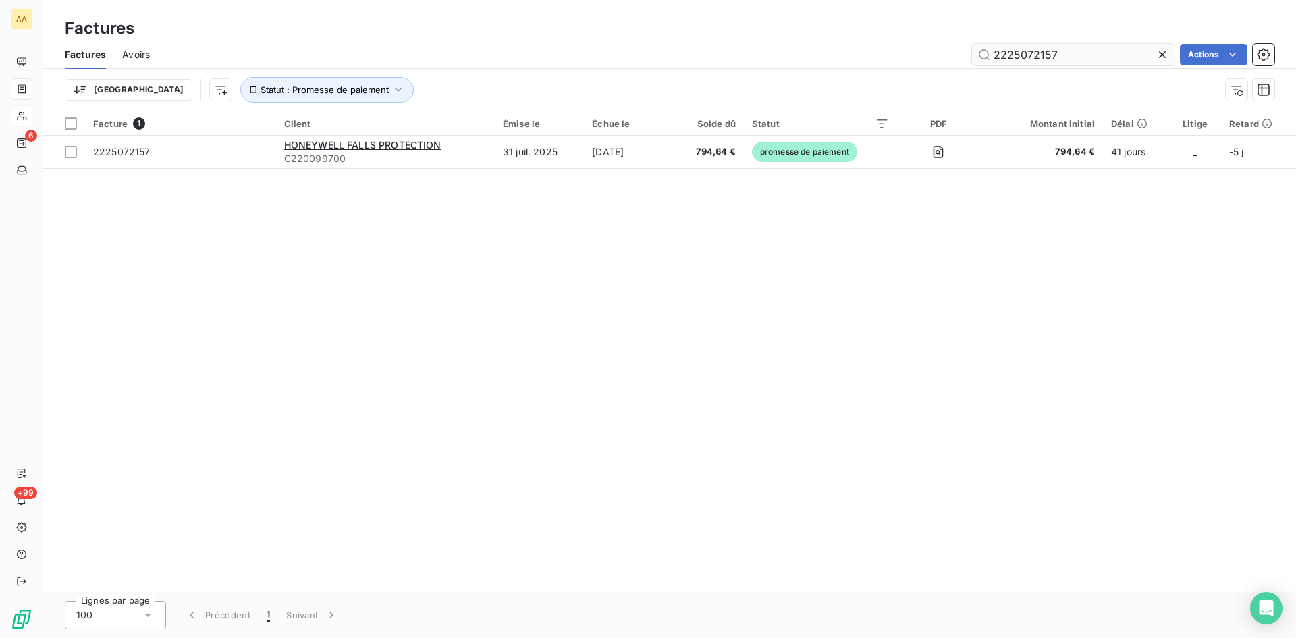
drag, startPoint x: 1040, startPoint y: 59, endPoint x: 1030, endPoint y: 56, distance: 10.5
click at [1030, 56] on input "2225072157" at bounding box center [1073, 55] width 203 height 22
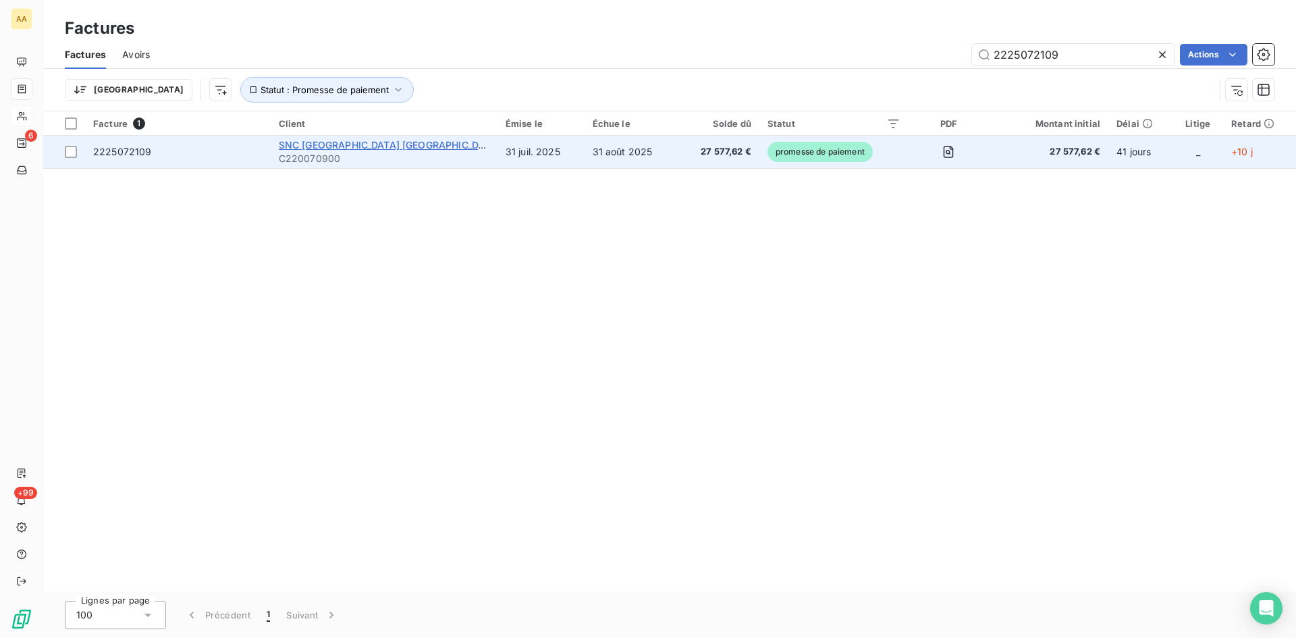
type input "2225072109"
click at [356, 147] on span "SNC [GEOGRAPHIC_DATA] [GEOGRAPHIC_DATA]" at bounding box center [389, 144] width 221 height 11
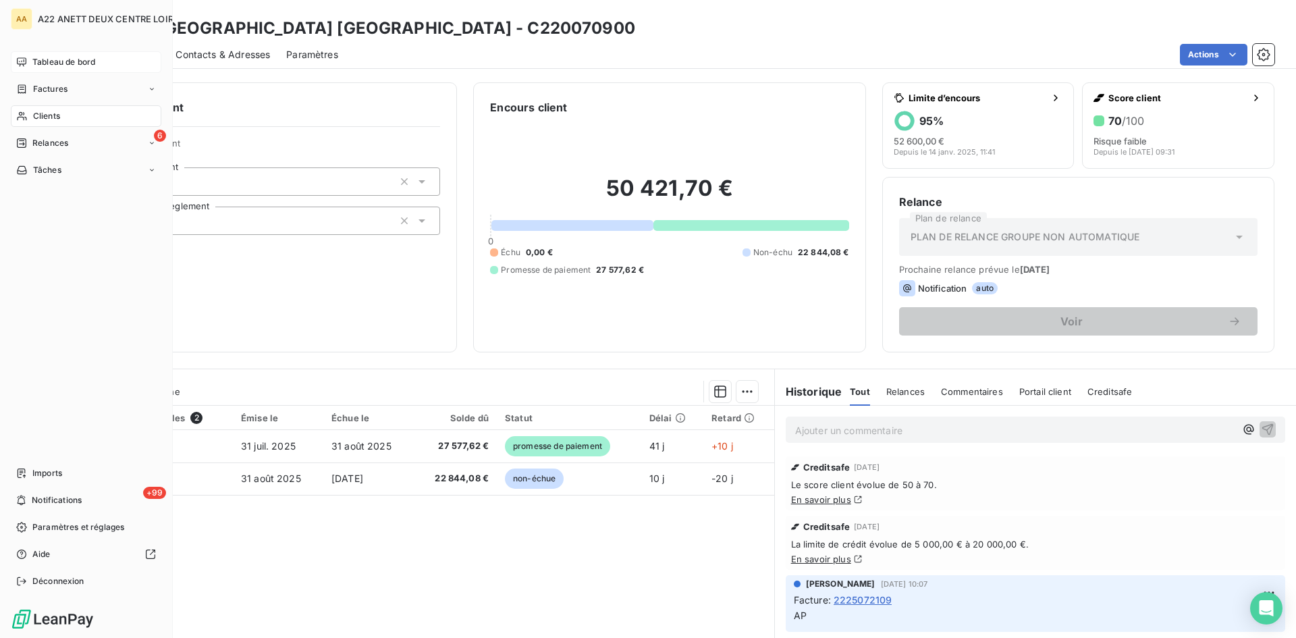
drag, startPoint x: 38, startPoint y: 89, endPoint x: 103, endPoint y: 65, distance: 69.6
click at [38, 89] on span "Factures" at bounding box center [50, 89] width 34 height 12
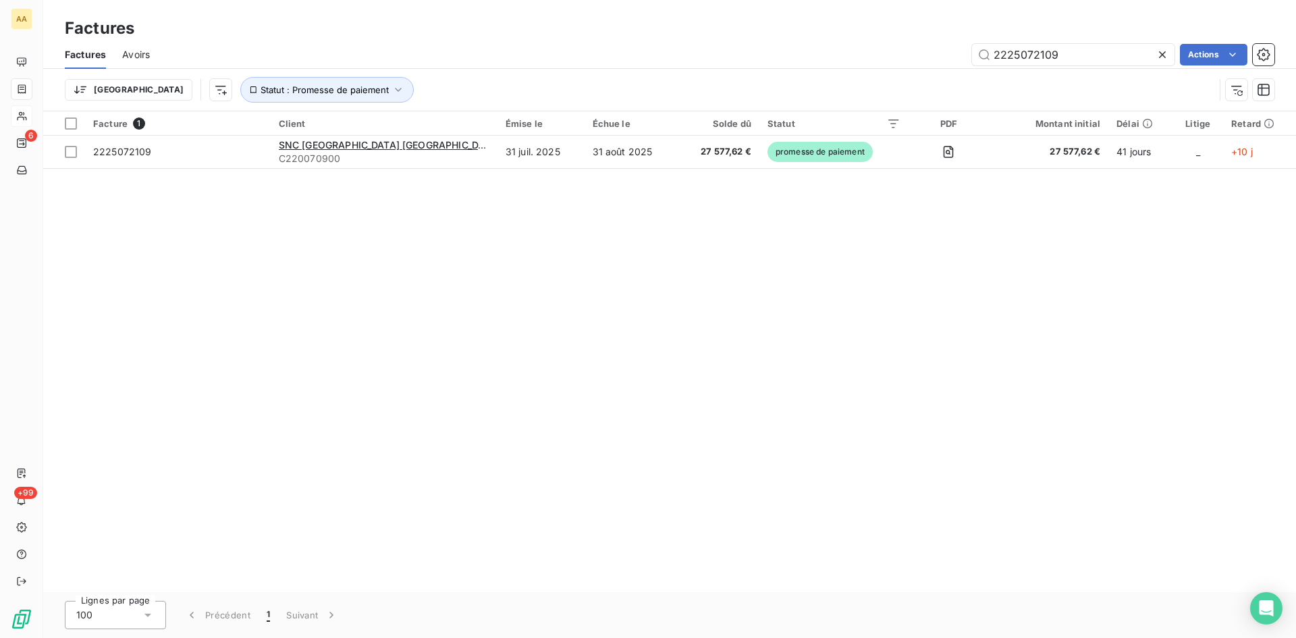
drag, startPoint x: 1060, startPoint y: 61, endPoint x: 840, endPoint y: 59, distance: 220.1
click at [840, 59] on div "2225072109 Actions" at bounding box center [720, 55] width 1109 height 22
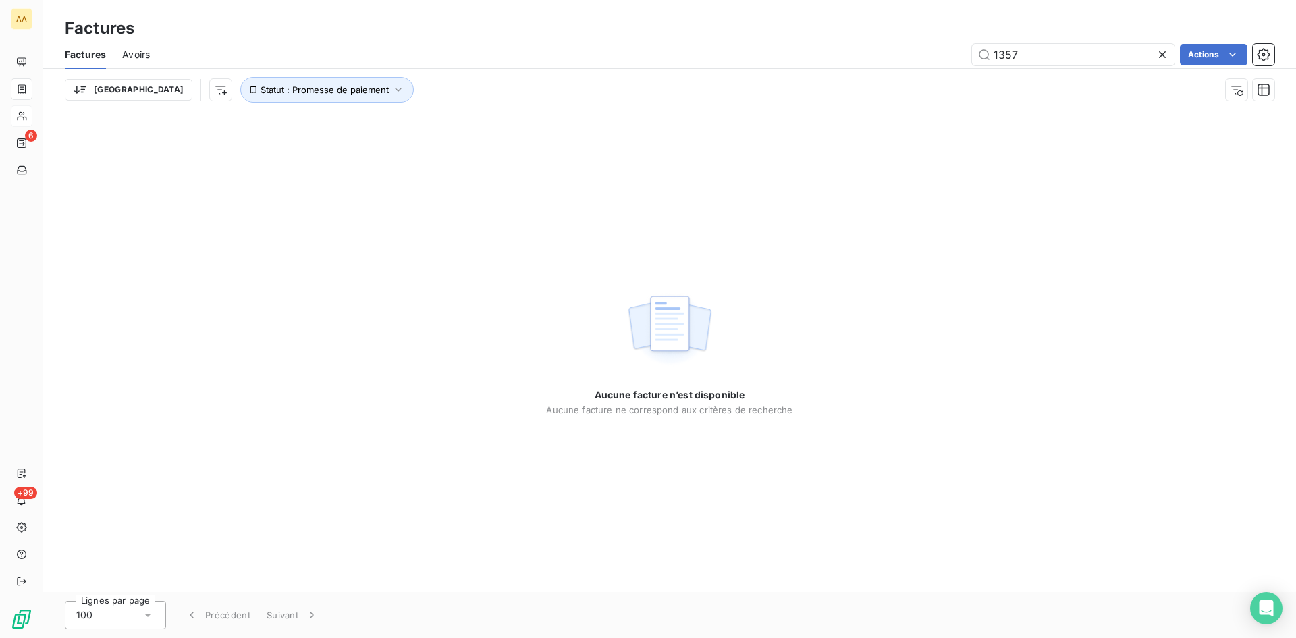
drag, startPoint x: 1016, startPoint y: 51, endPoint x: 938, endPoint y: 69, distance: 79.8
click at [943, 65] on div "1357 Actions" at bounding box center [720, 55] width 1109 height 22
drag, startPoint x: 993, startPoint y: 51, endPoint x: 906, endPoint y: 63, distance: 87.8
click at [906, 63] on div "ODEC Actions" at bounding box center [720, 55] width 1109 height 22
drag, startPoint x: 1061, startPoint y: 55, endPoint x: 980, endPoint y: 58, distance: 81.1
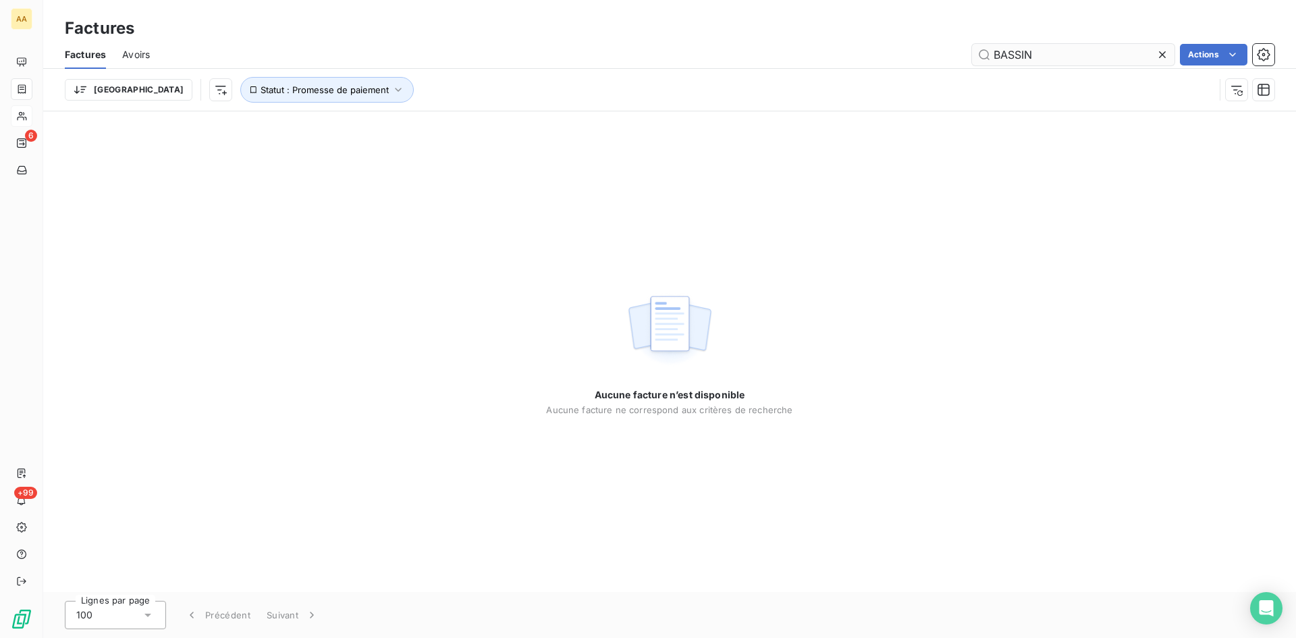
click at [980, 58] on input "BASSIN" at bounding box center [1073, 55] width 203 height 22
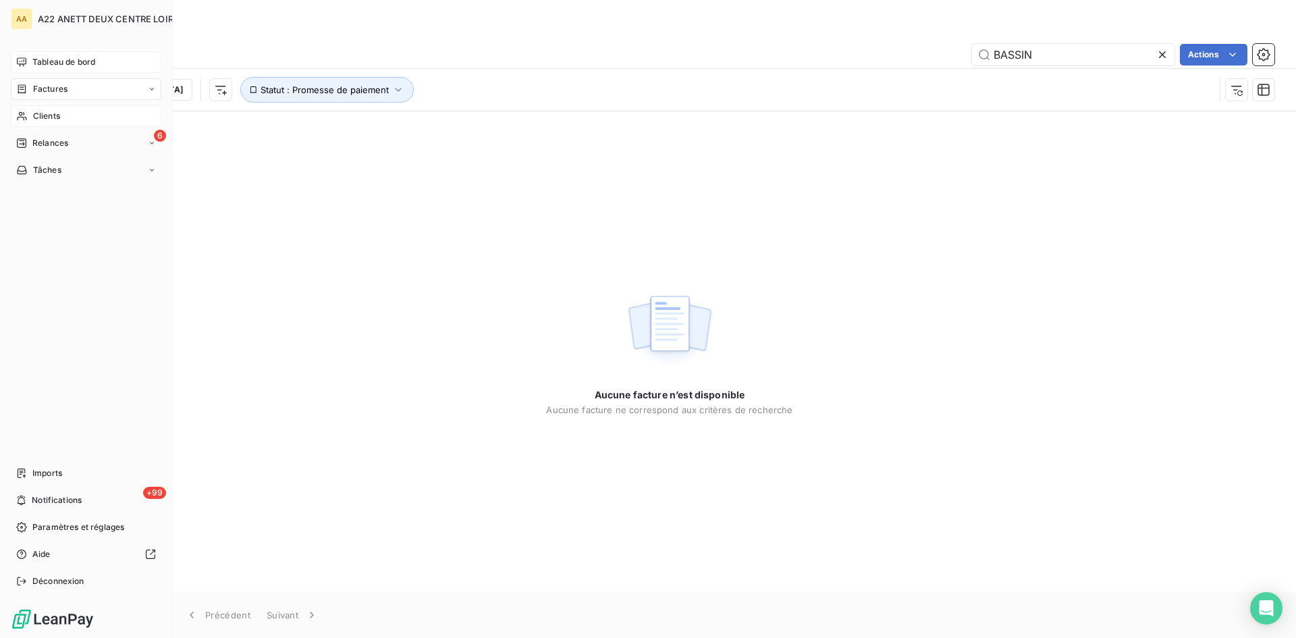
type input "BASSIN"
click at [57, 62] on span "Tableau de bord" at bounding box center [63, 62] width 63 height 12
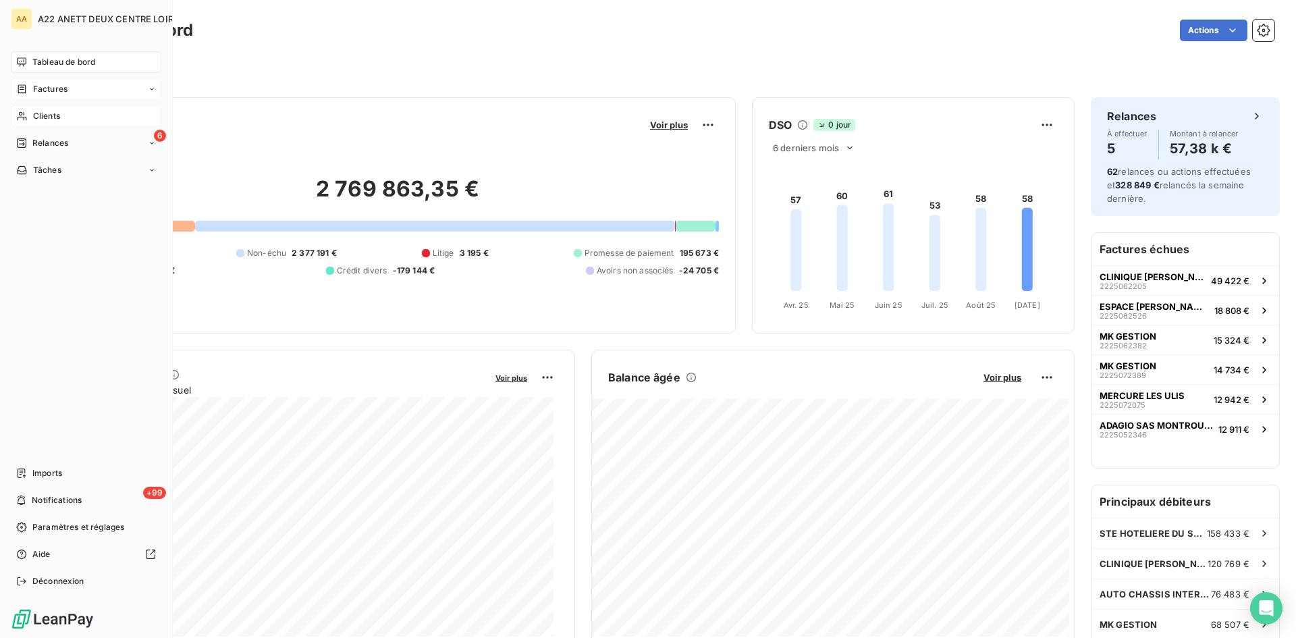
click at [40, 89] on span "Factures" at bounding box center [50, 89] width 34 height 12
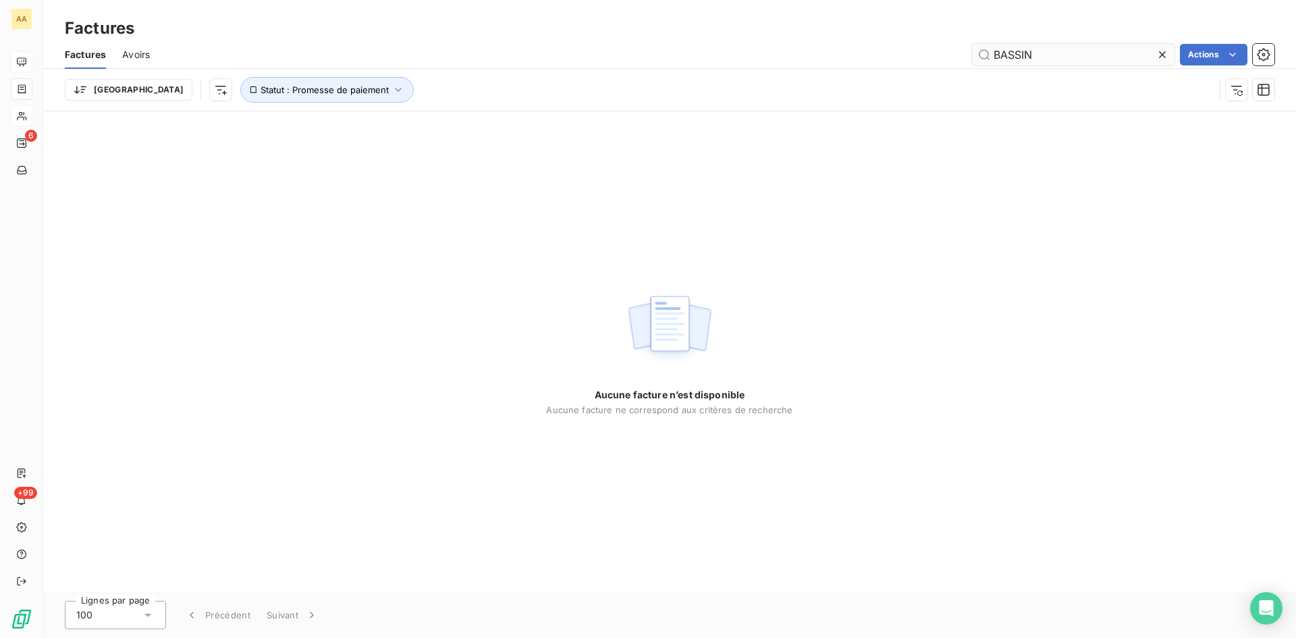
drag, startPoint x: 1005, startPoint y: 57, endPoint x: 972, endPoint y: 57, distance: 32.4
click at [972, 57] on input "BASSIN" at bounding box center [1073, 55] width 203 height 22
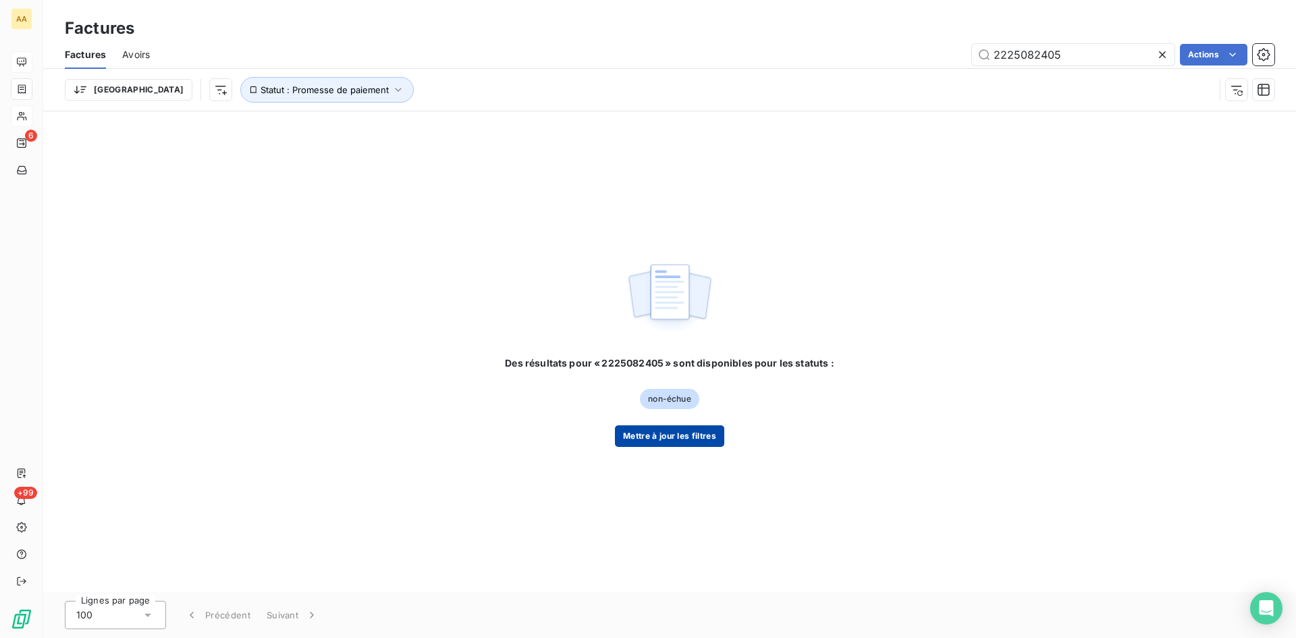
type input "2225082405"
click at [656, 436] on button "Mettre à jour les filtres" at bounding box center [669, 436] width 109 height 22
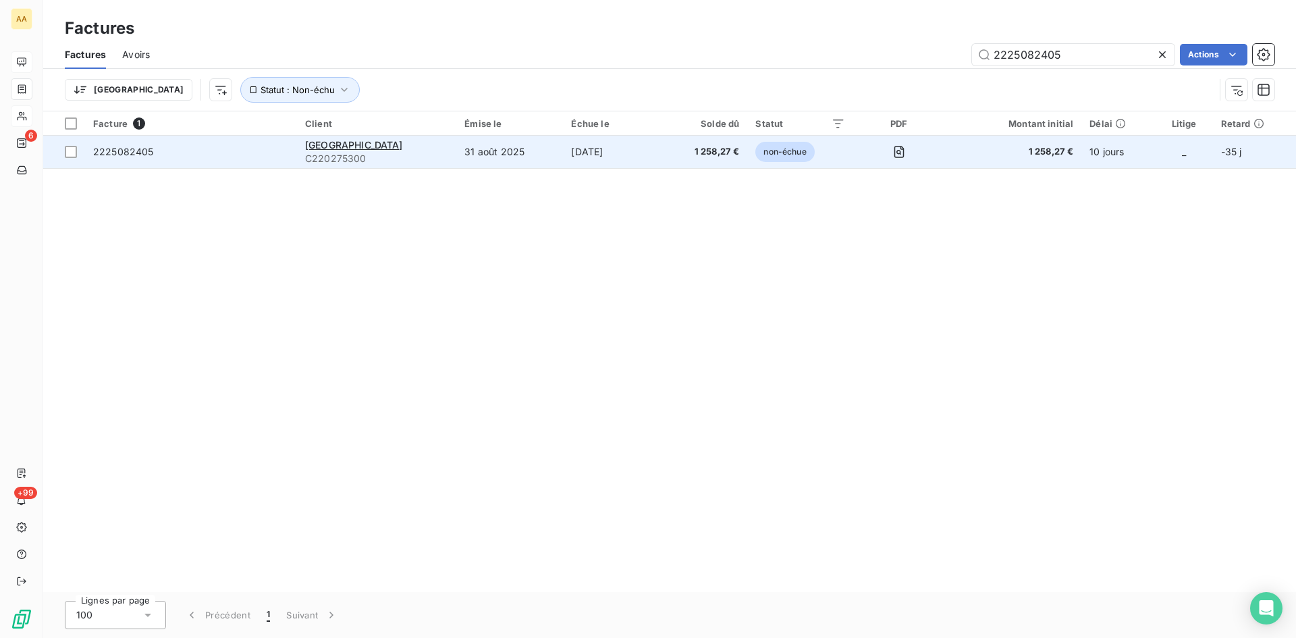
click at [344, 155] on span "C220275300" at bounding box center [376, 159] width 143 height 14
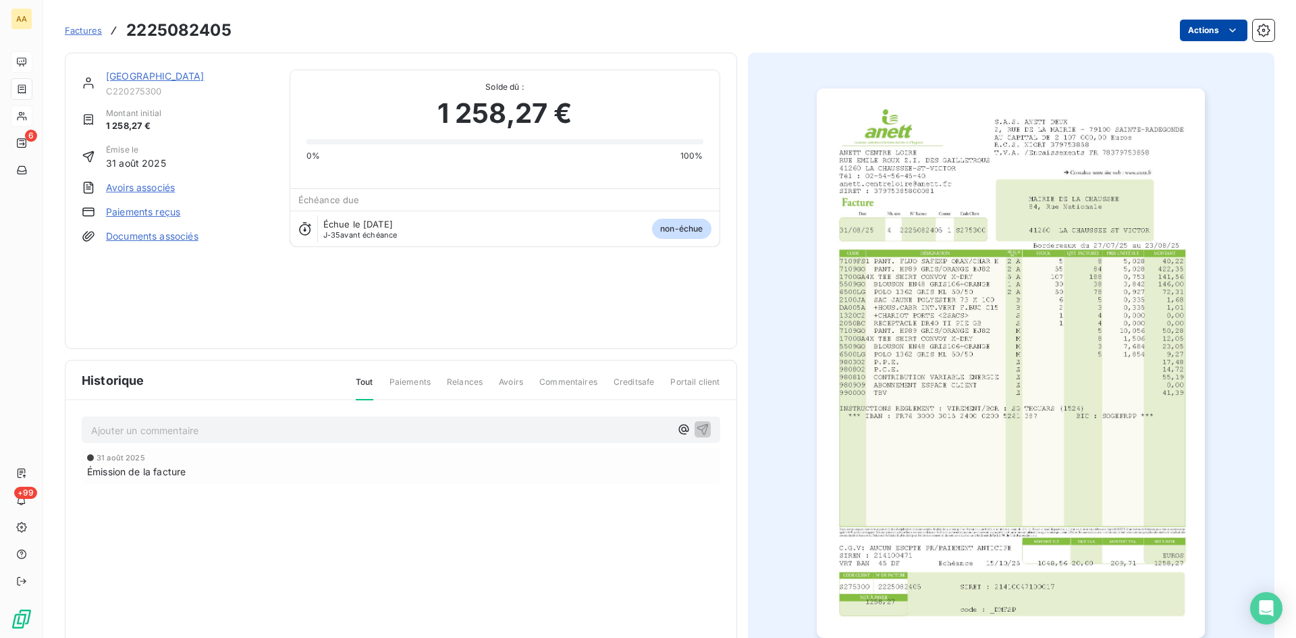
click at [1196, 34] on html "AA 6 +99 Factures 2225082405 Actions [GEOGRAPHIC_DATA] C220275300 Montant initi…" at bounding box center [648, 319] width 1296 height 638
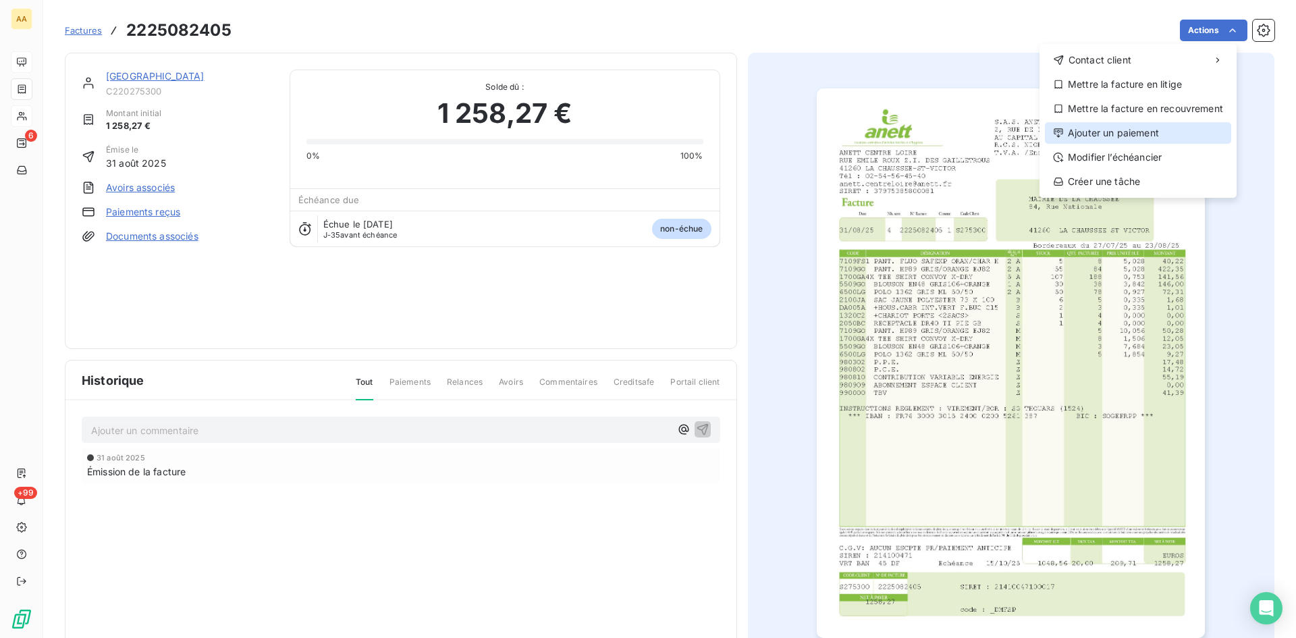
click at [1142, 130] on div "Ajouter un paiement" at bounding box center [1138, 133] width 186 height 22
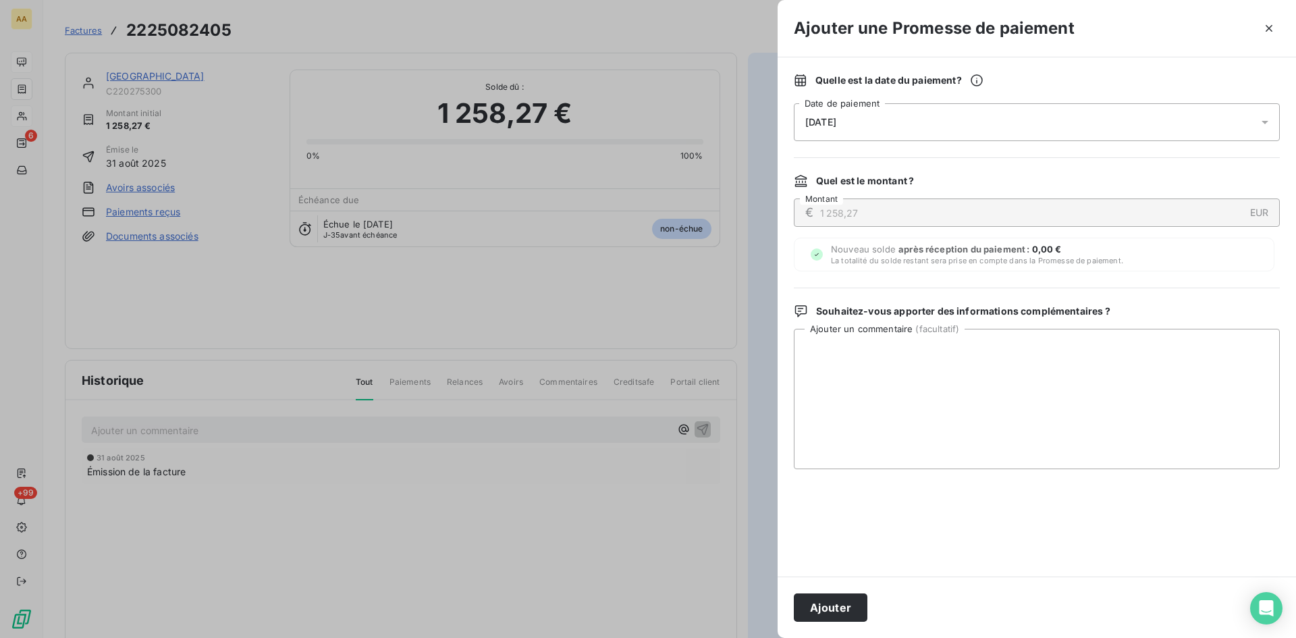
click at [906, 122] on div "[DATE]" at bounding box center [1037, 122] width 486 height 38
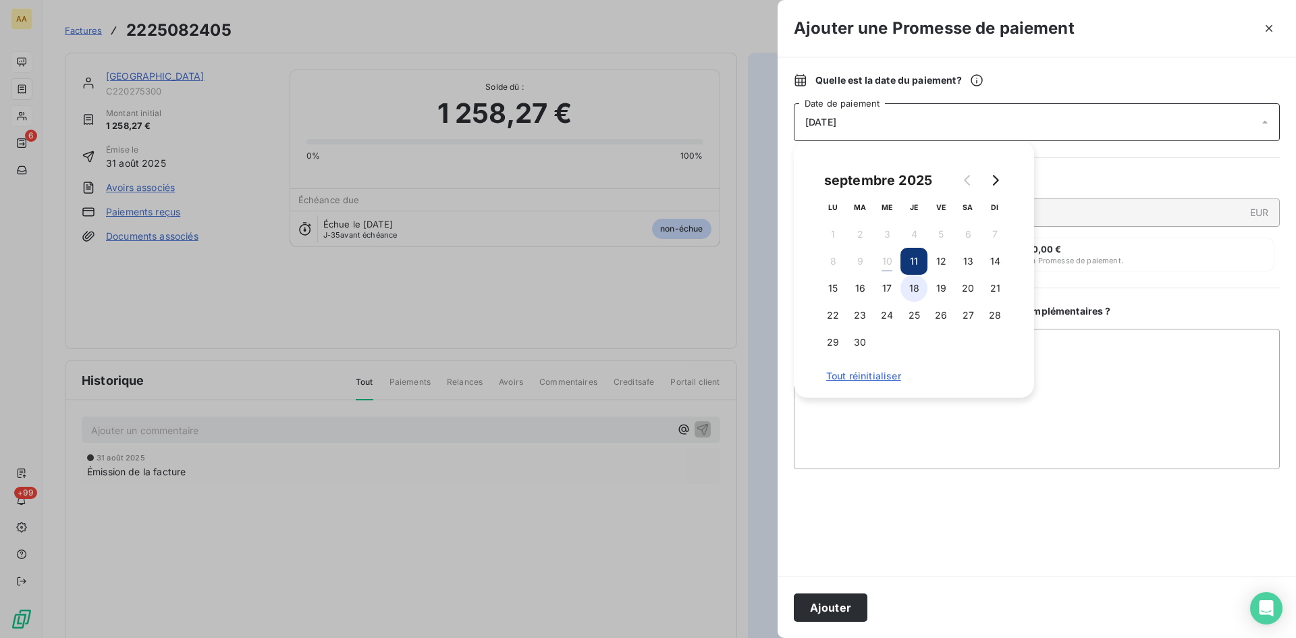
click at [918, 288] on button "18" at bounding box center [914, 288] width 27 height 27
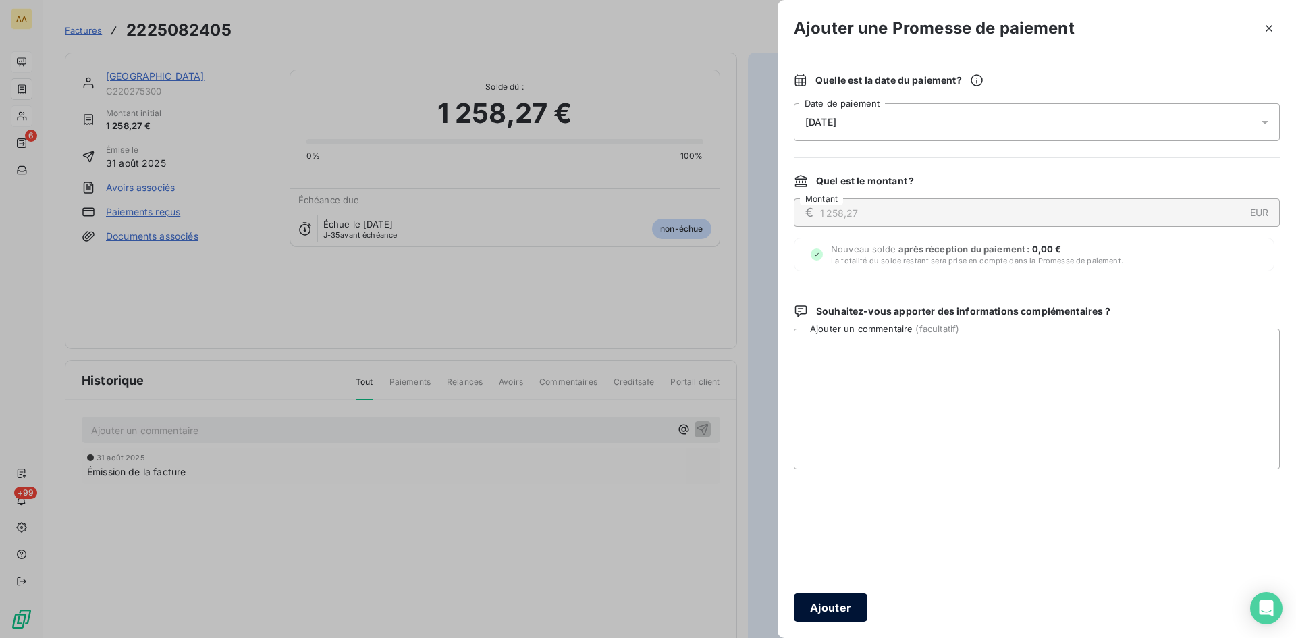
click at [849, 606] on button "Ajouter" at bounding box center [831, 607] width 74 height 28
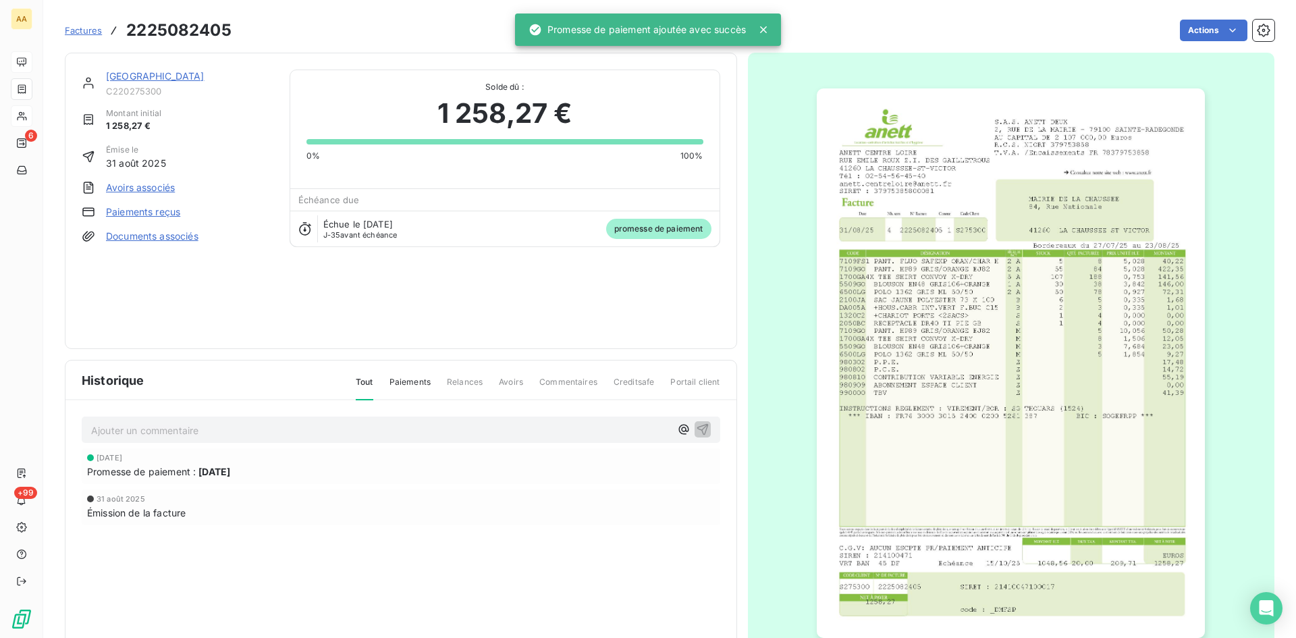
click at [363, 425] on p "Ajouter un commentaire ﻿" at bounding box center [380, 430] width 579 height 17
click at [696, 431] on icon "button" at bounding box center [703, 429] width 14 height 14
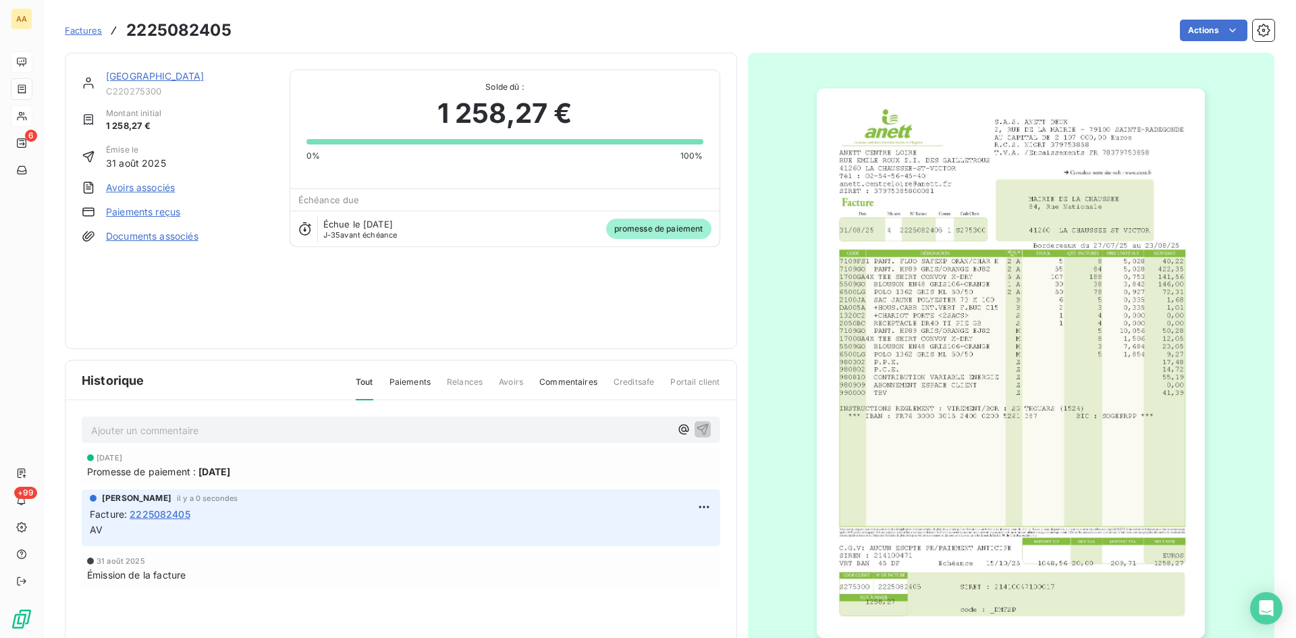
click at [181, 74] on link "[GEOGRAPHIC_DATA]" at bounding box center [155, 75] width 99 height 11
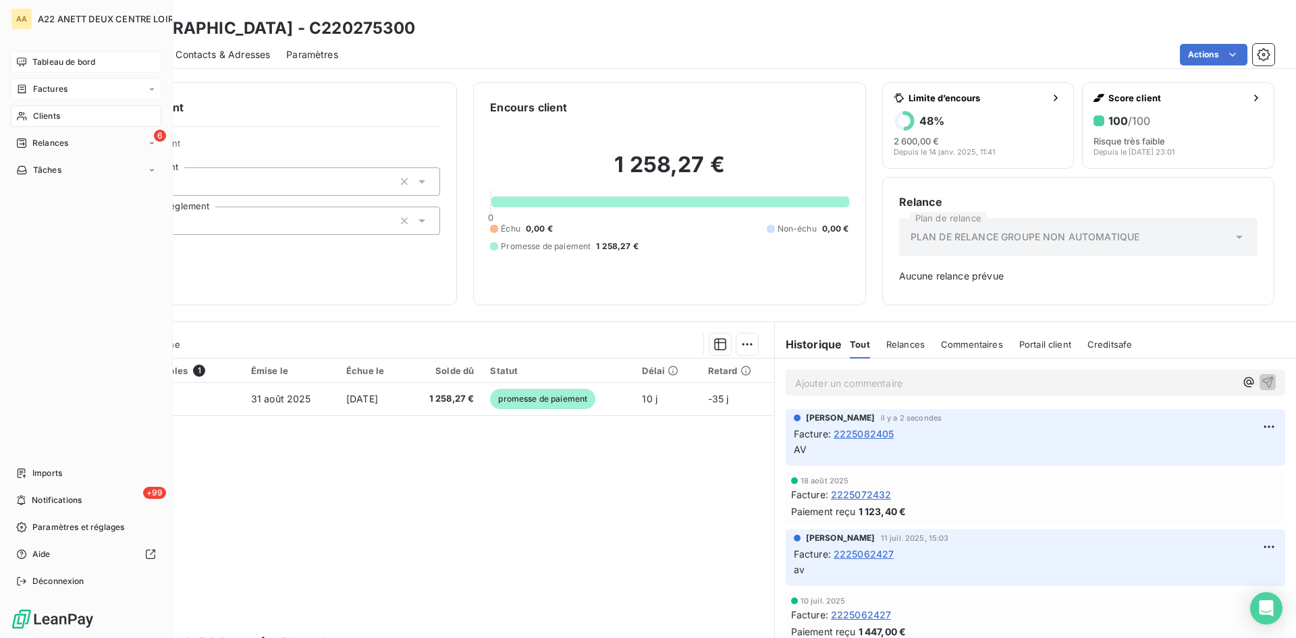
click at [36, 113] on span "Clients" at bounding box center [46, 116] width 27 height 12
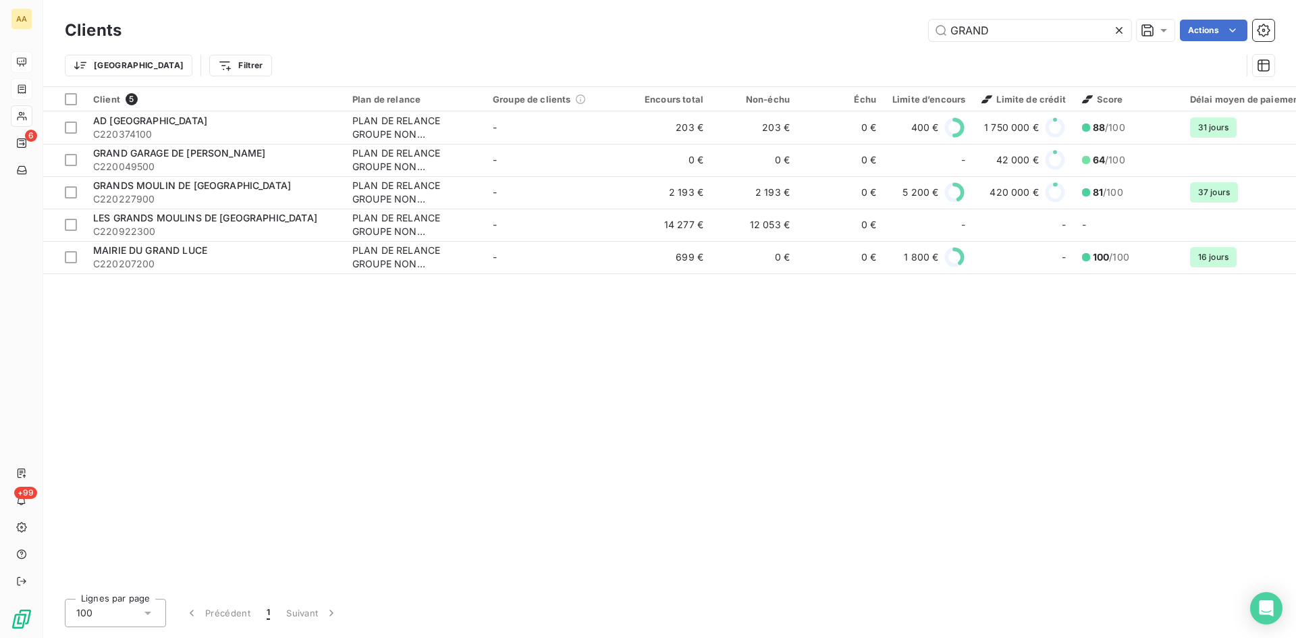
drag, startPoint x: 1011, startPoint y: 32, endPoint x: 787, endPoint y: 47, distance: 224.6
click at [787, 47] on div "Clients GRAND Actions Trier Filtrer" at bounding box center [670, 51] width 1210 height 70
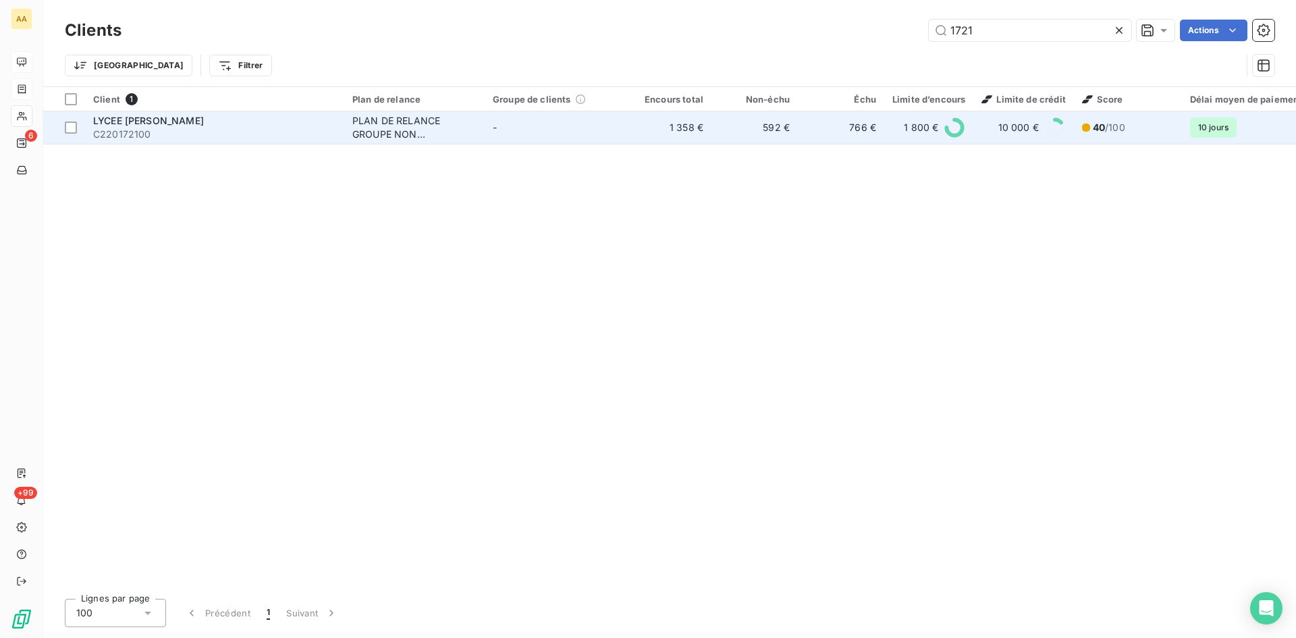
type input "1721"
click at [394, 131] on div "PLAN DE RELANCE GROUPE NON AUTOMATIQUE" at bounding box center [414, 127] width 124 height 27
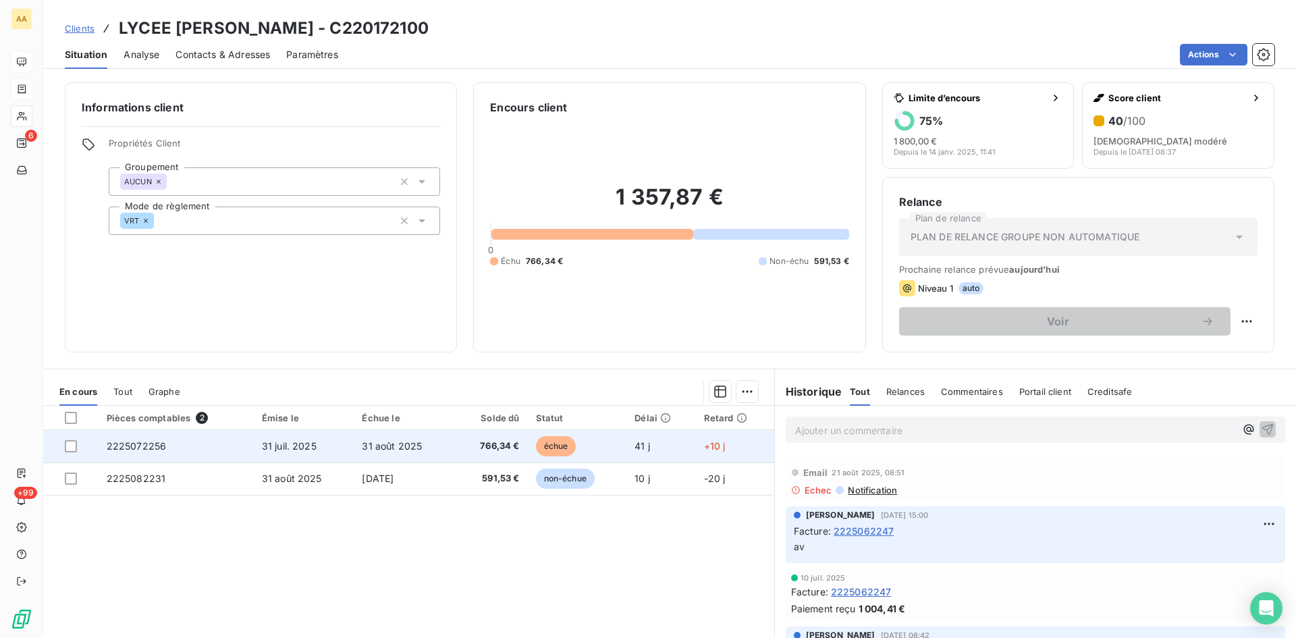
click at [145, 446] on span "2225072256" at bounding box center [137, 445] width 60 height 11
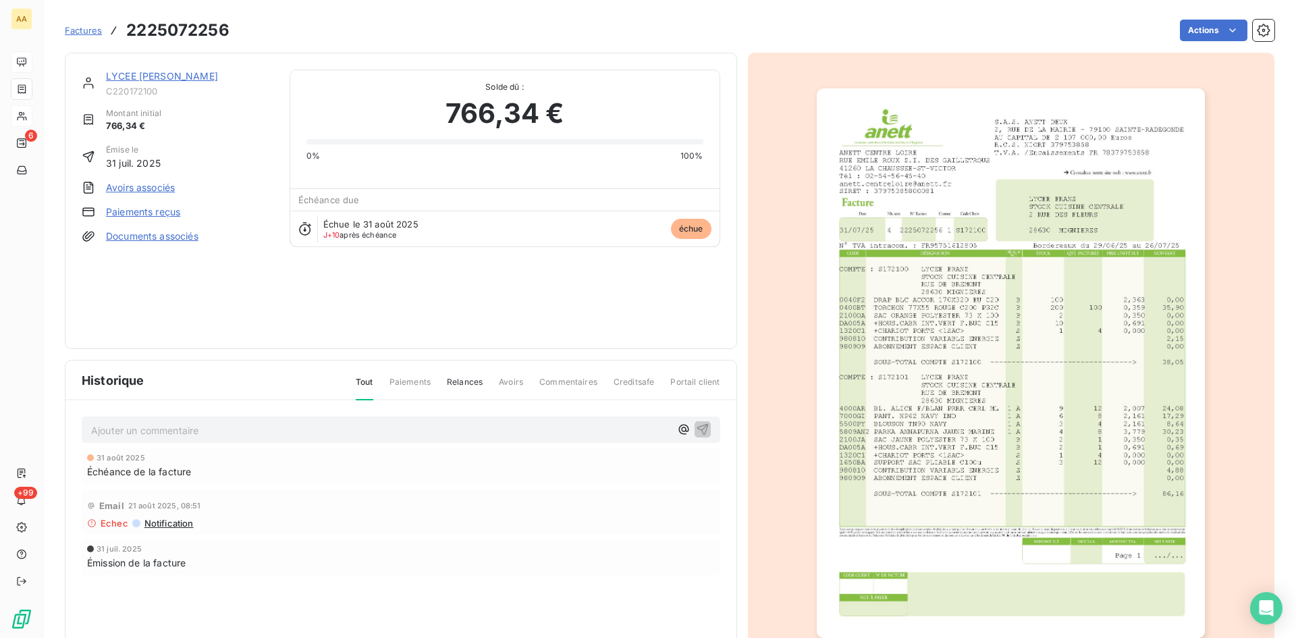
click at [1206, 22] on html "AA 6 +99 Factures 2225072256 Actions LYCEE [PERSON_NAME] C220172100 Montant ini…" at bounding box center [648, 319] width 1296 height 638
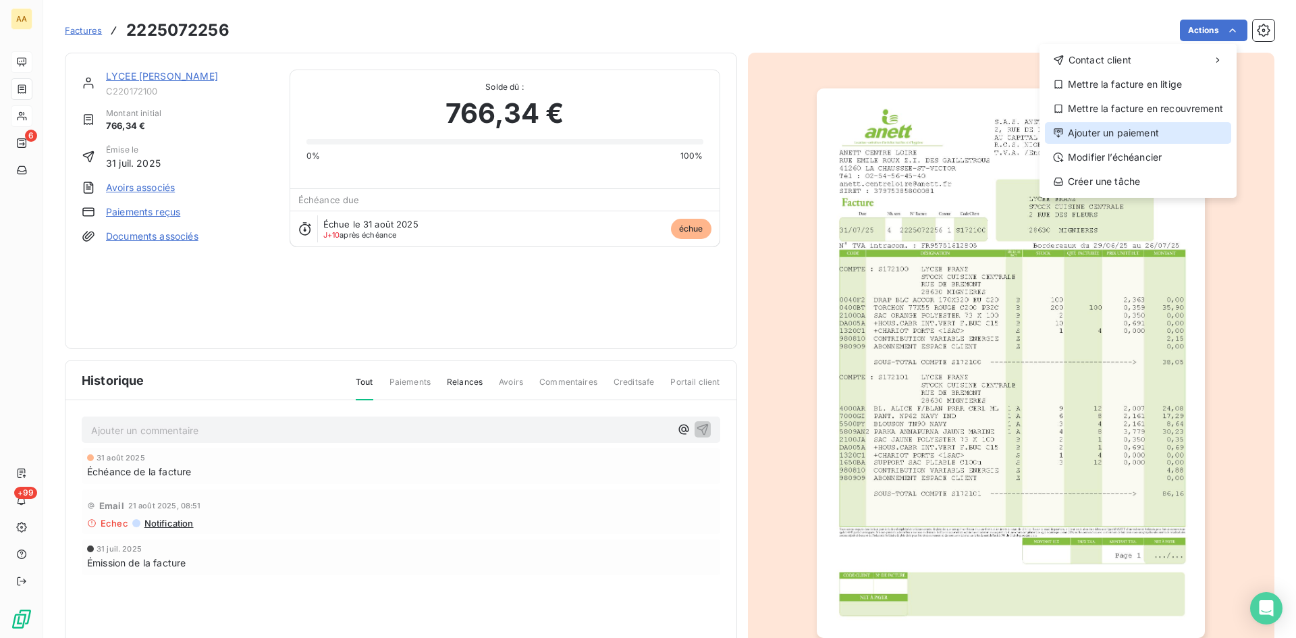
click at [1146, 134] on div "Ajouter un paiement" at bounding box center [1138, 133] width 186 height 22
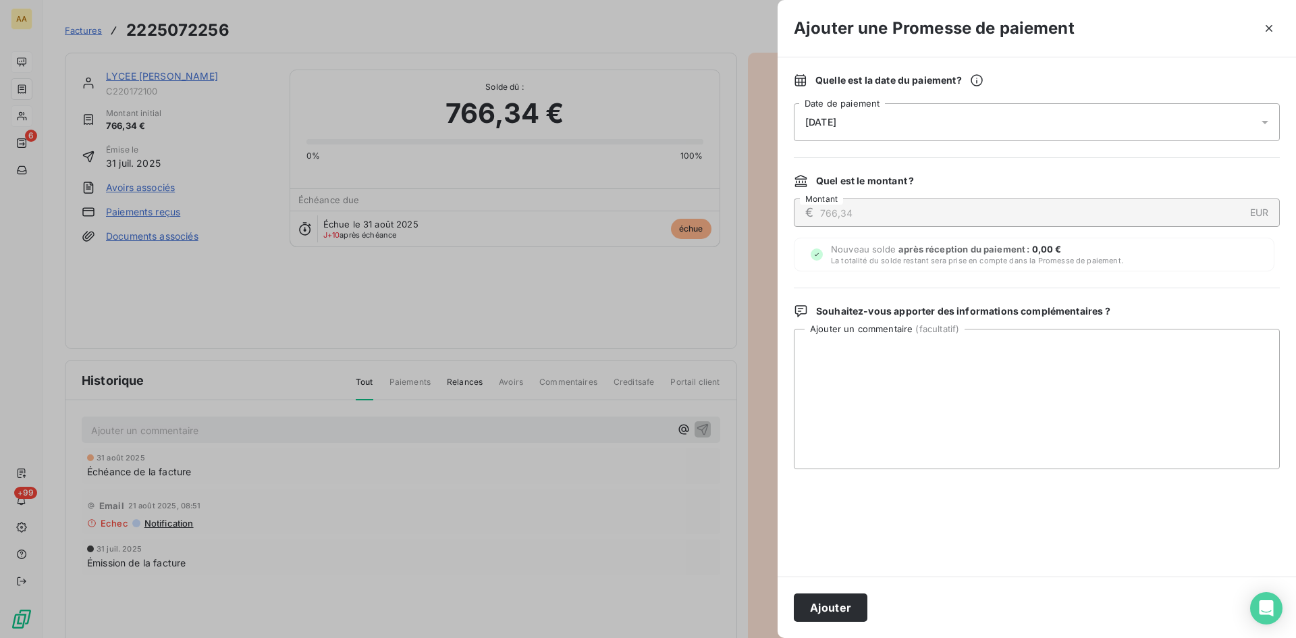
click at [970, 116] on div "[DATE]" at bounding box center [1037, 122] width 486 height 38
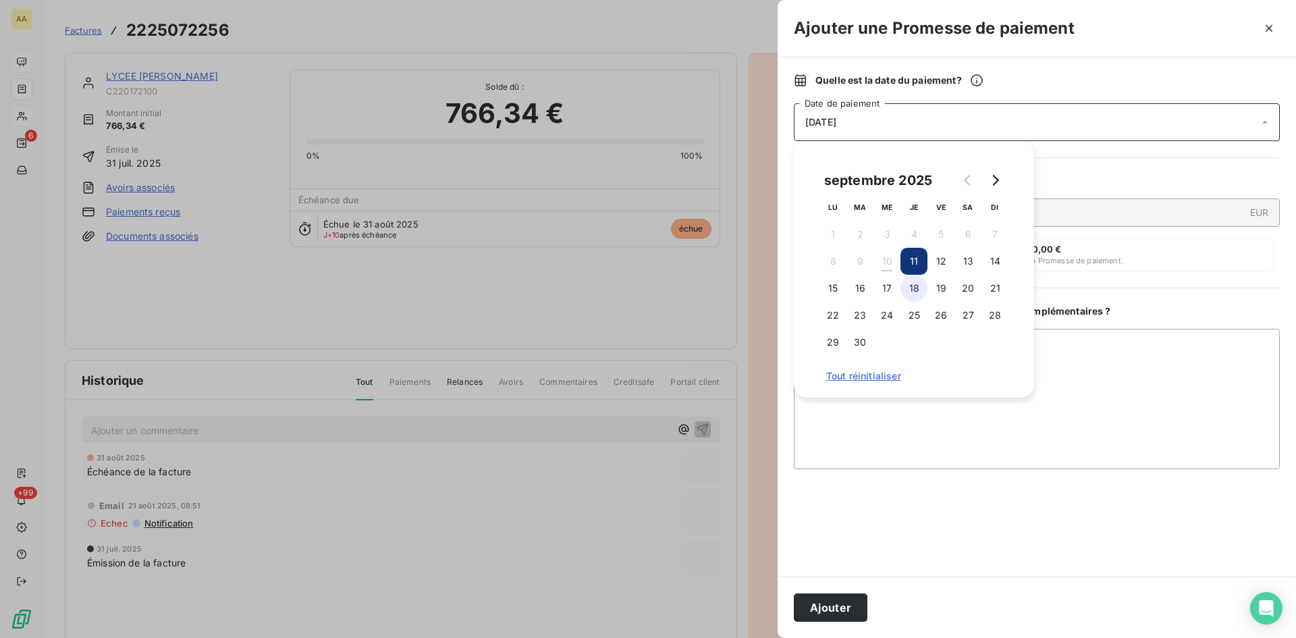
click at [911, 283] on button "18" at bounding box center [914, 288] width 27 height 27
click at [843, 596] on button "Ajouter" at bounding box center [831, 607] width 74 height 28
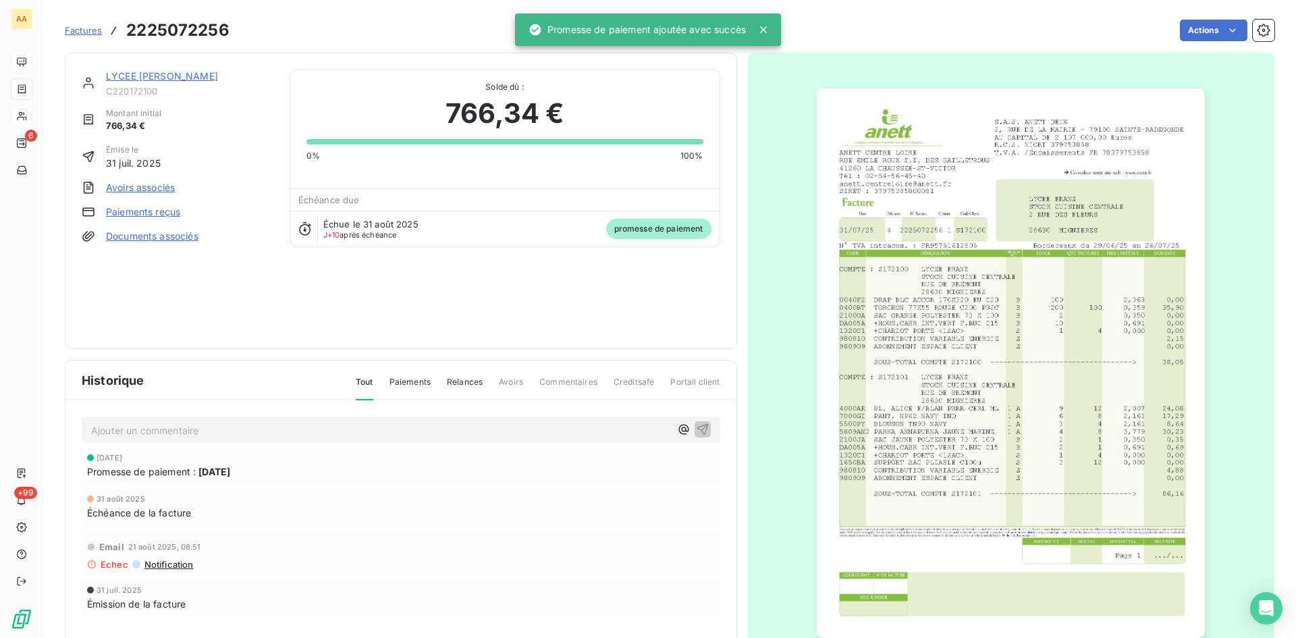
click at [425, 424] on p "Ajouter un commentaire ﻿" at bounding box center [380, 430] width 579 height 17
click at [697, 422] on icon "button" at bounding box center [703, 429] width 14 height 14
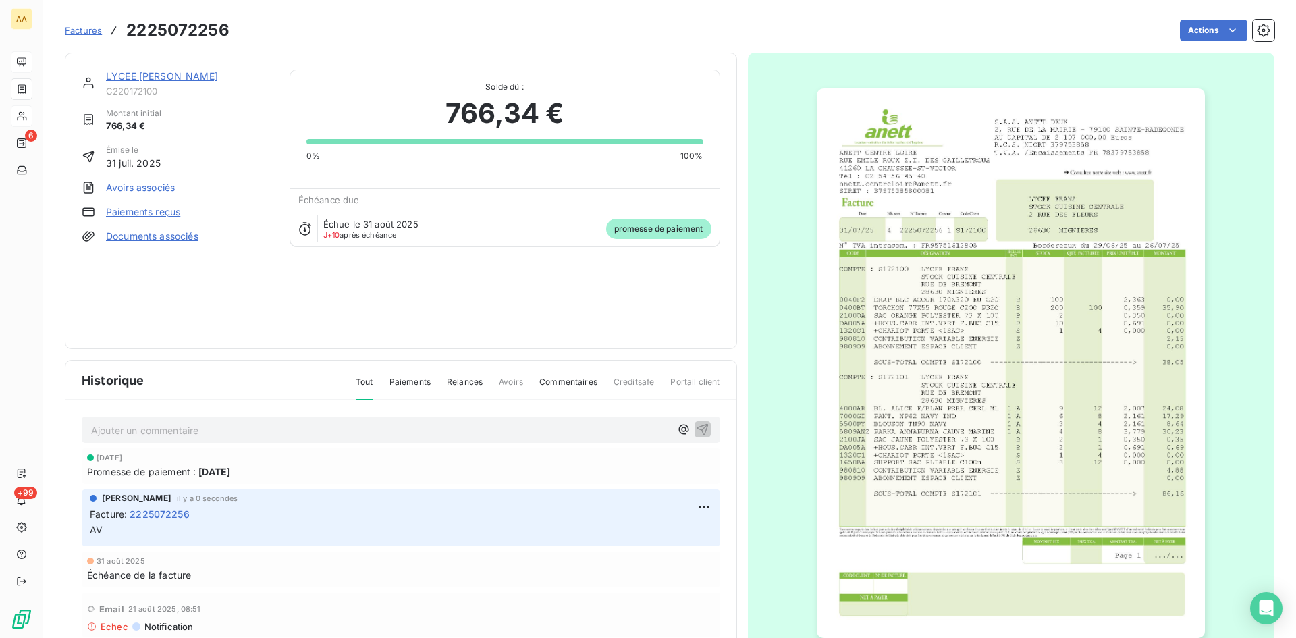
click at [145, 74] on link "LYCEE [PERSON_NAME]" at bounding box center [162, 75] width 112 height 11
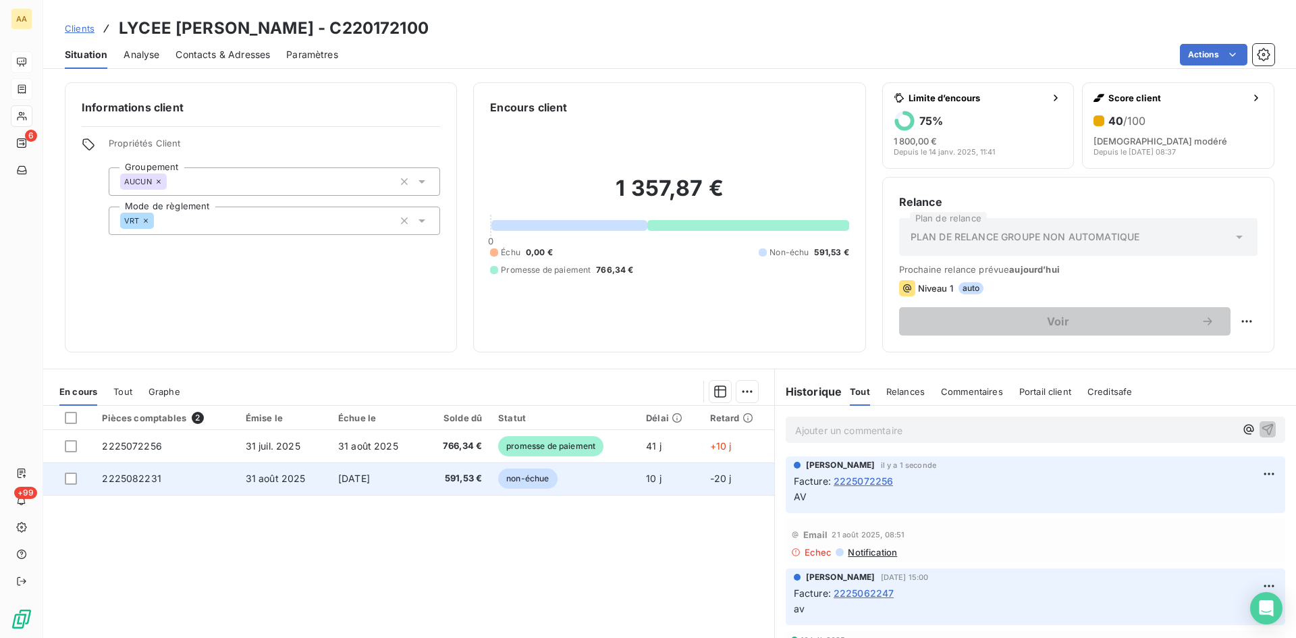
click at [119, 467] on td "2225082231" at bounding box center [165, 478] width 143 height 32
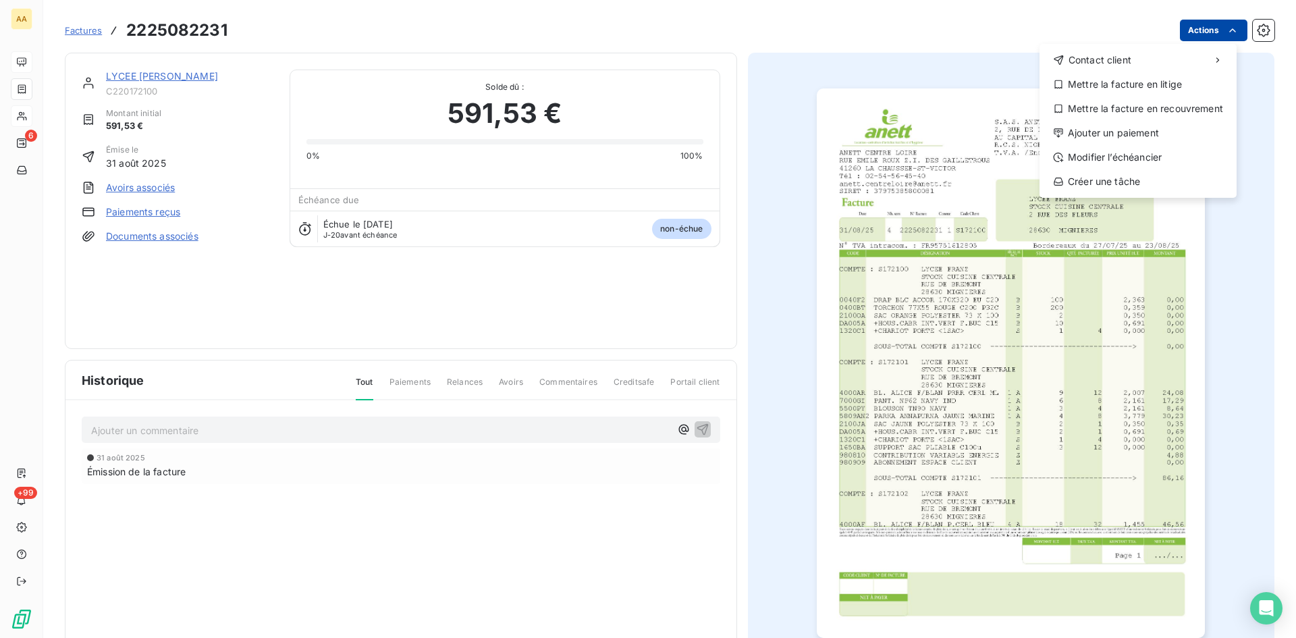
click at [1186, 23] on html "AA 6 +99 Factures [PHONE_NUMBER] Actions Contact client Mettre la facture en li…" at bounding box center [648, 319] width 1296 height 638
click at [1109, 136] on div "Ajouter un paiement" at bounding box center [1138, 133] width 186 height 22
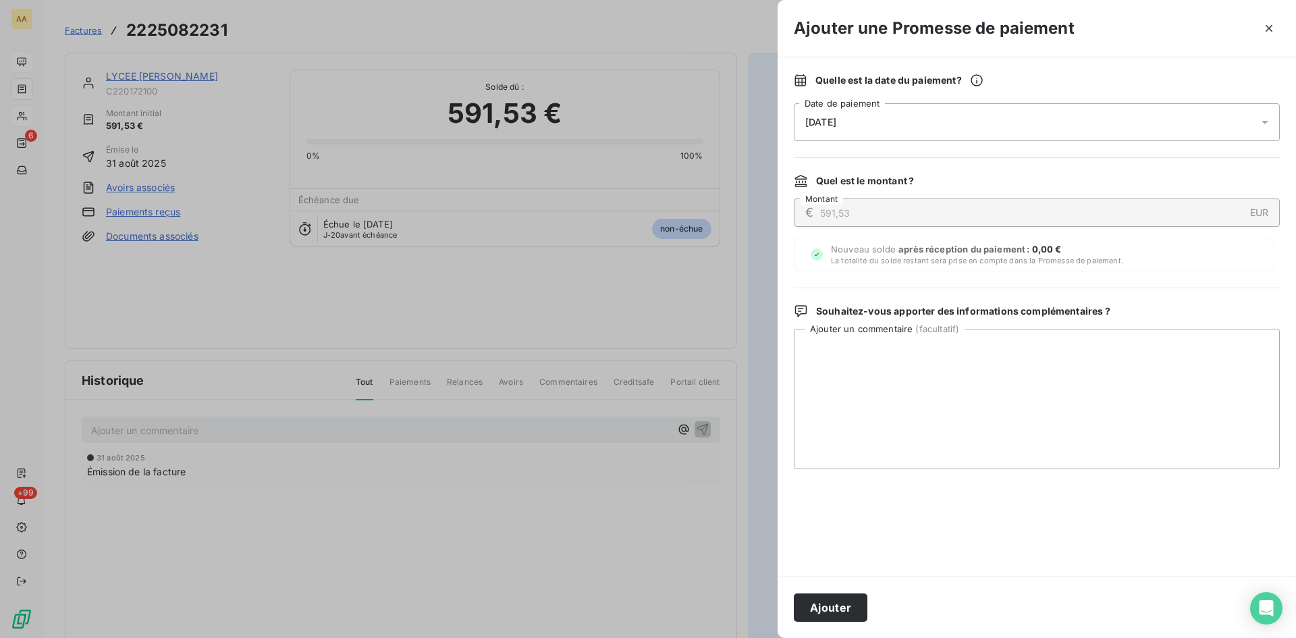
click at [848, 112] on div "[DATE]" at bounding box center [1037, 122] width 486 height 38
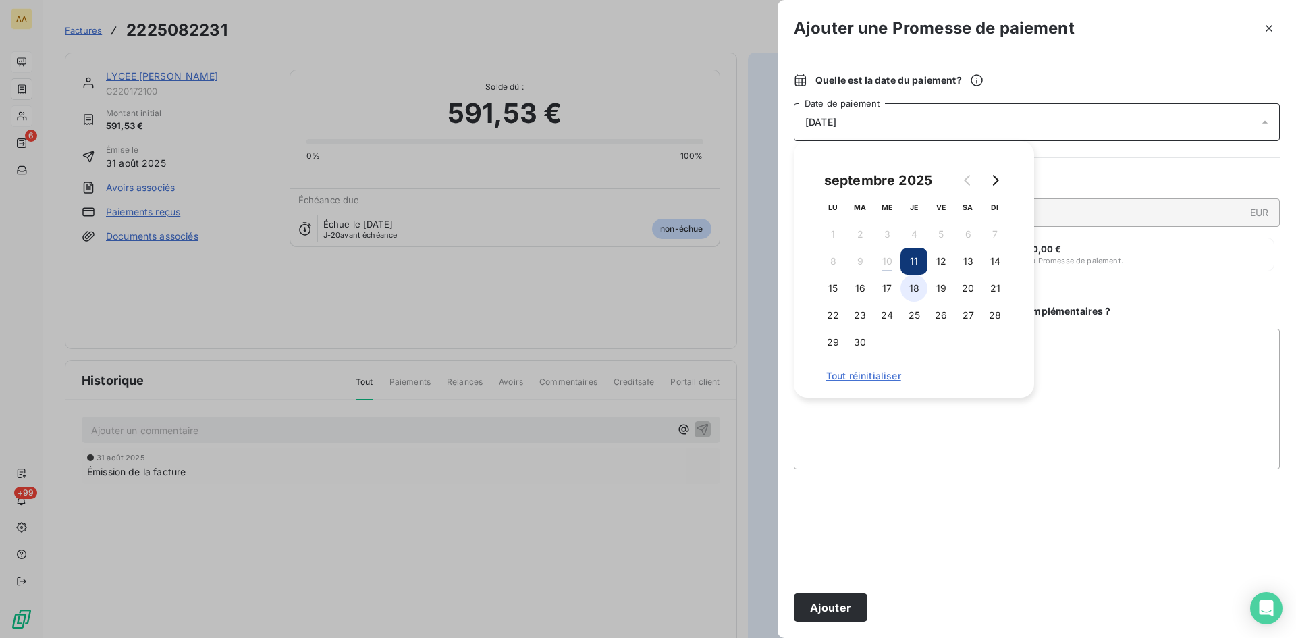
click at [909, 294] on button "18" at bounding box center [914, 288] width 27 height 27
click at [850, 608] on button "Ajouter" at bounding box center [831, 607] width 74 height 28
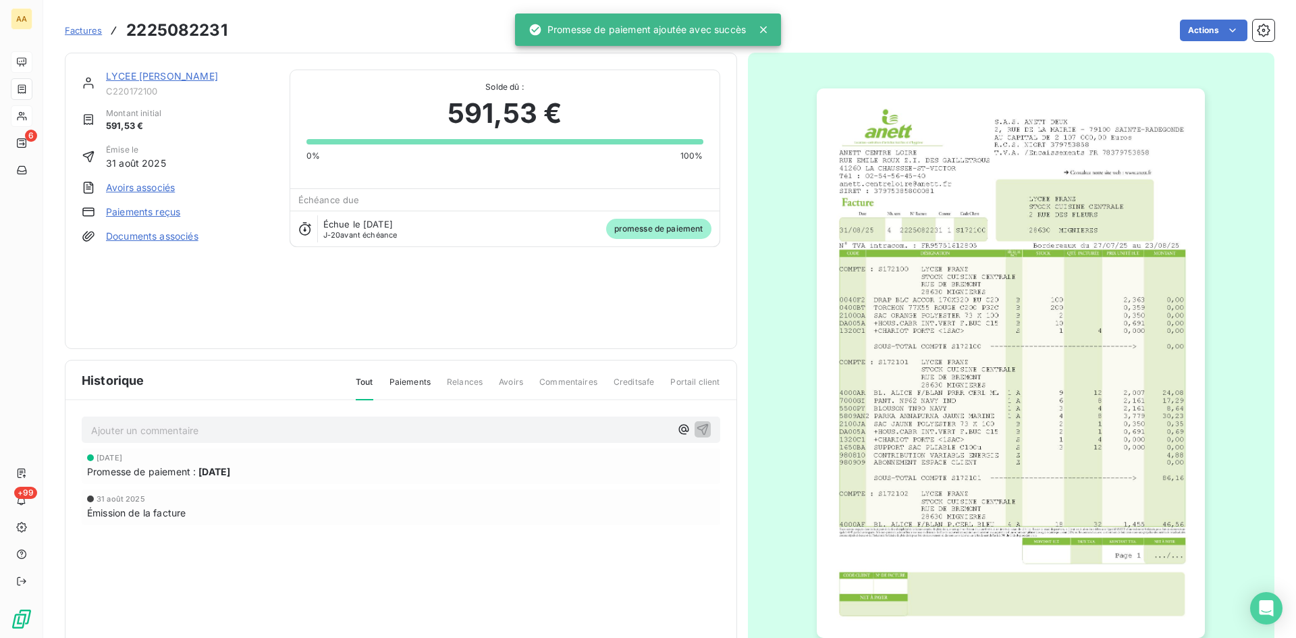
click at [392, 423] on p "Ajouter un commentaire ﻿" at bounding box center [380, 430] width 579 height 17
click at [528, 505] on div "Émission de la facture" at bounding box center [401, 511] width 628 height 14
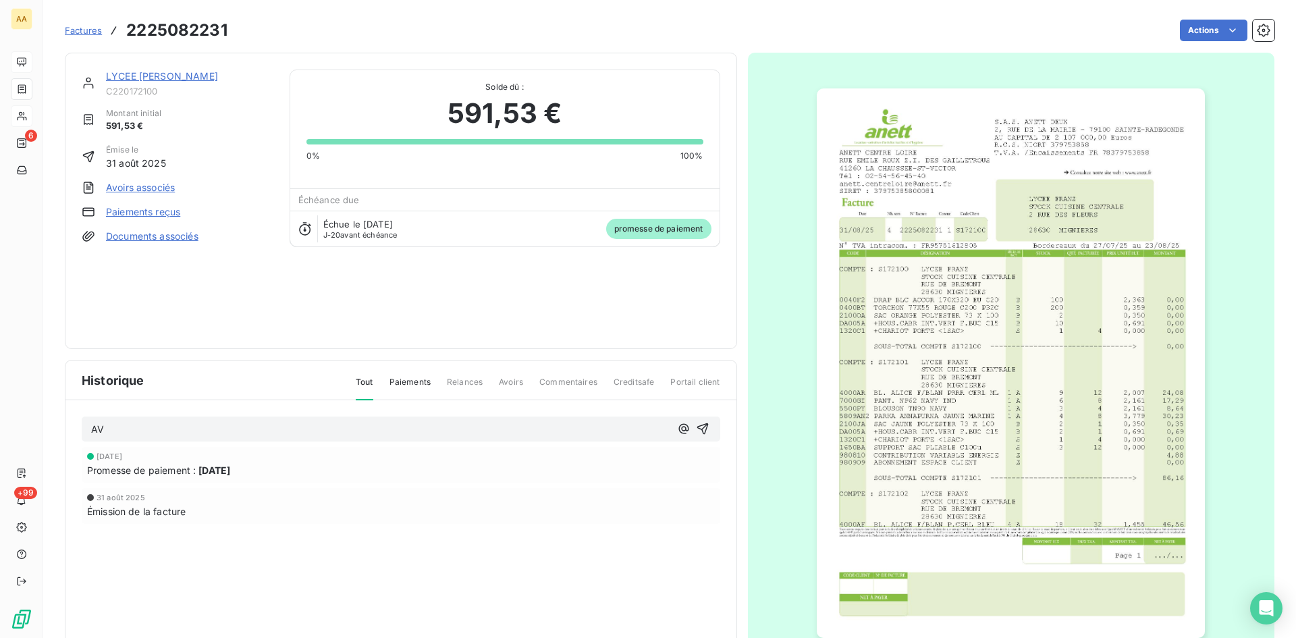
drag, startPoint x: 698, startPoint y: 427, endPoint x: 674, endPoint y: 398, distance: 36.9
click at [697, 425] on icon "button" at bounding box center [703, 429] width 14 height 14
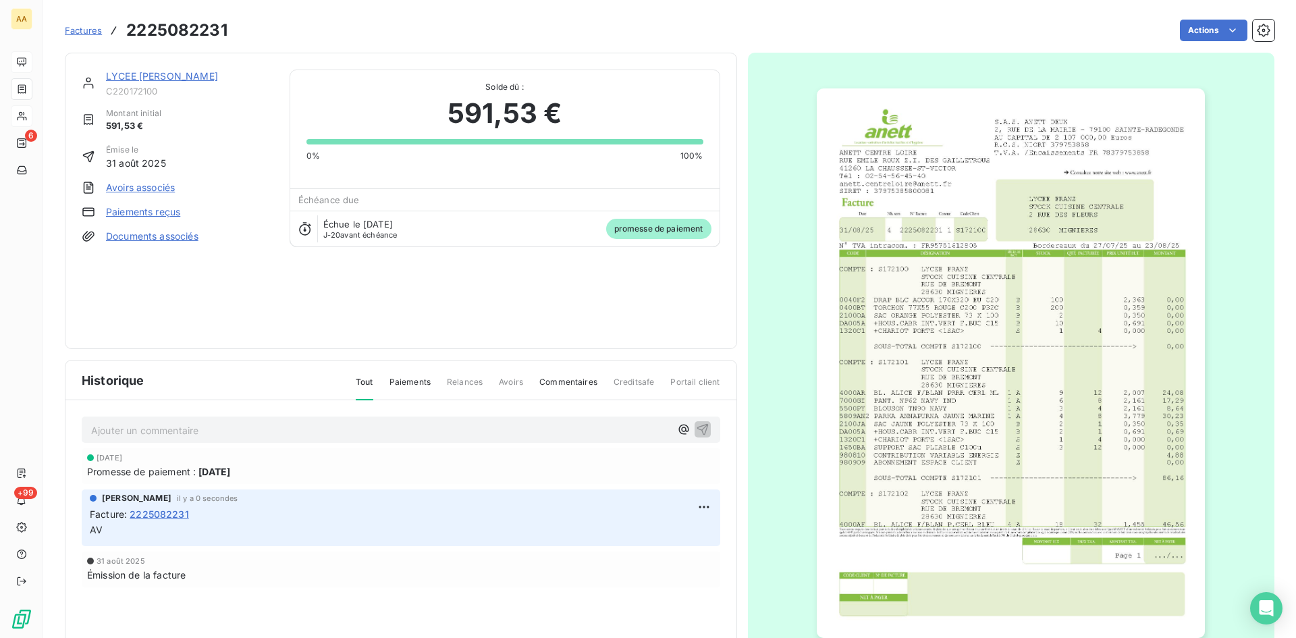
click at [133, 76] on link "LYCEE [PERSON_NAME]" at bounding box center [162, 75] width 112 height 11
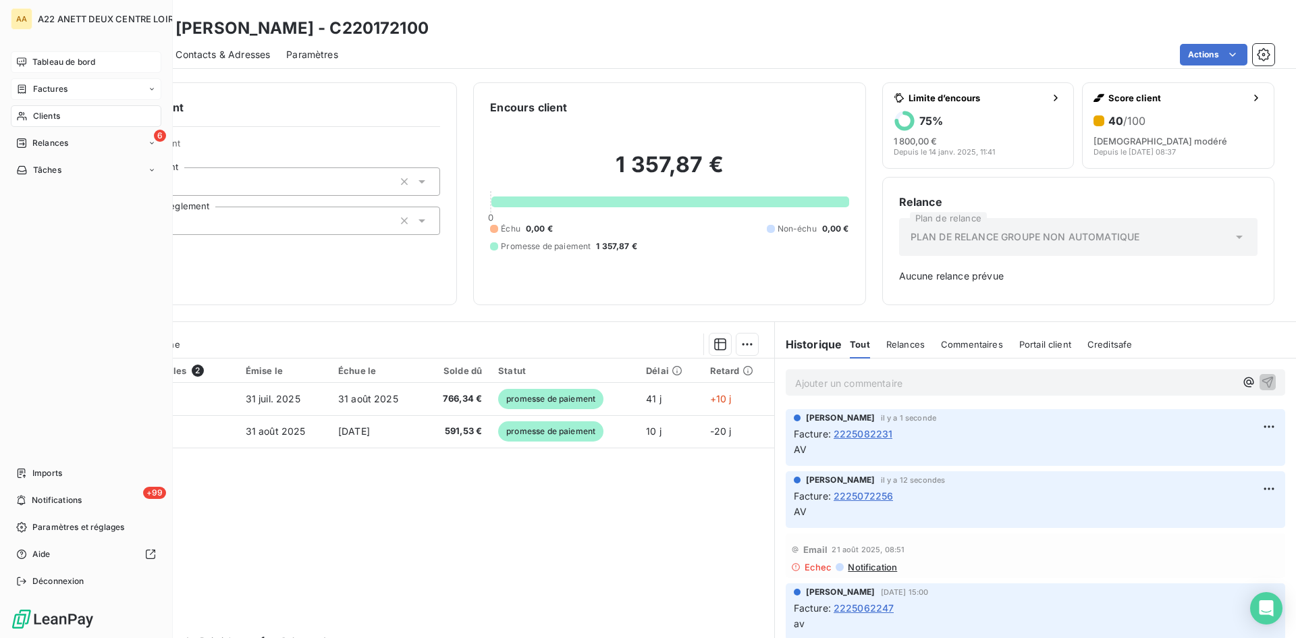
click at [47, 61] on span "Tableau de bord" at bounding box center [63, 62] width 63 height 12
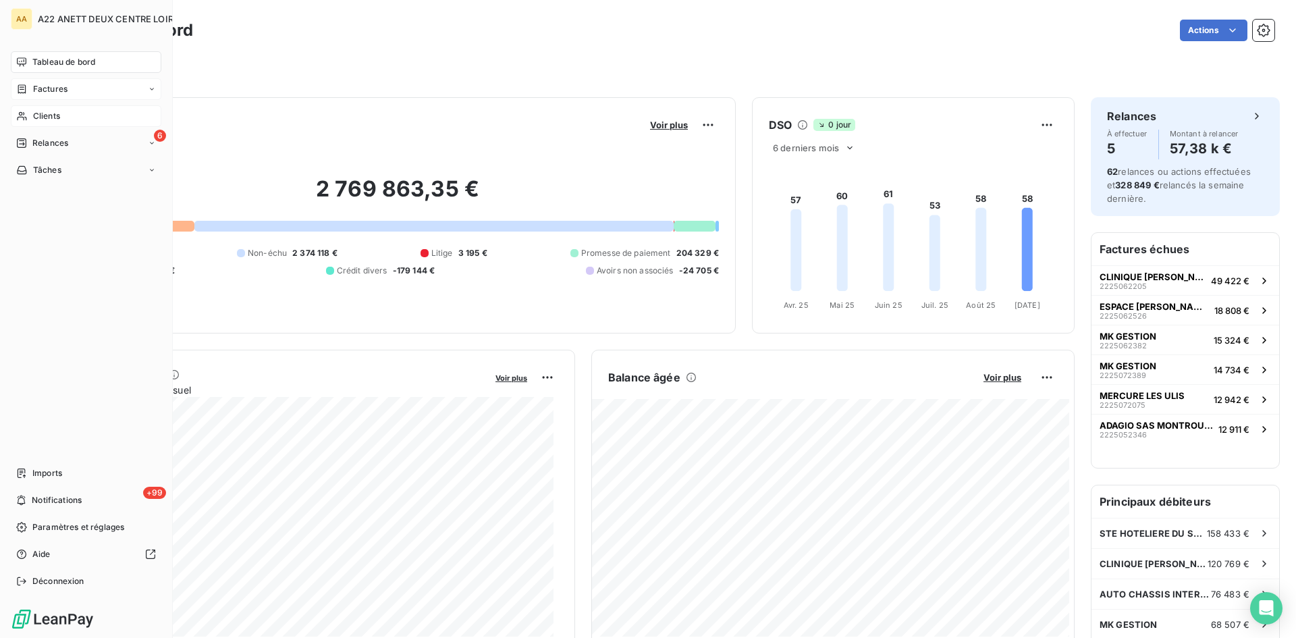
click at [33, 113] on span "Clients" at bounding box center [46, 116] width 27 height 12
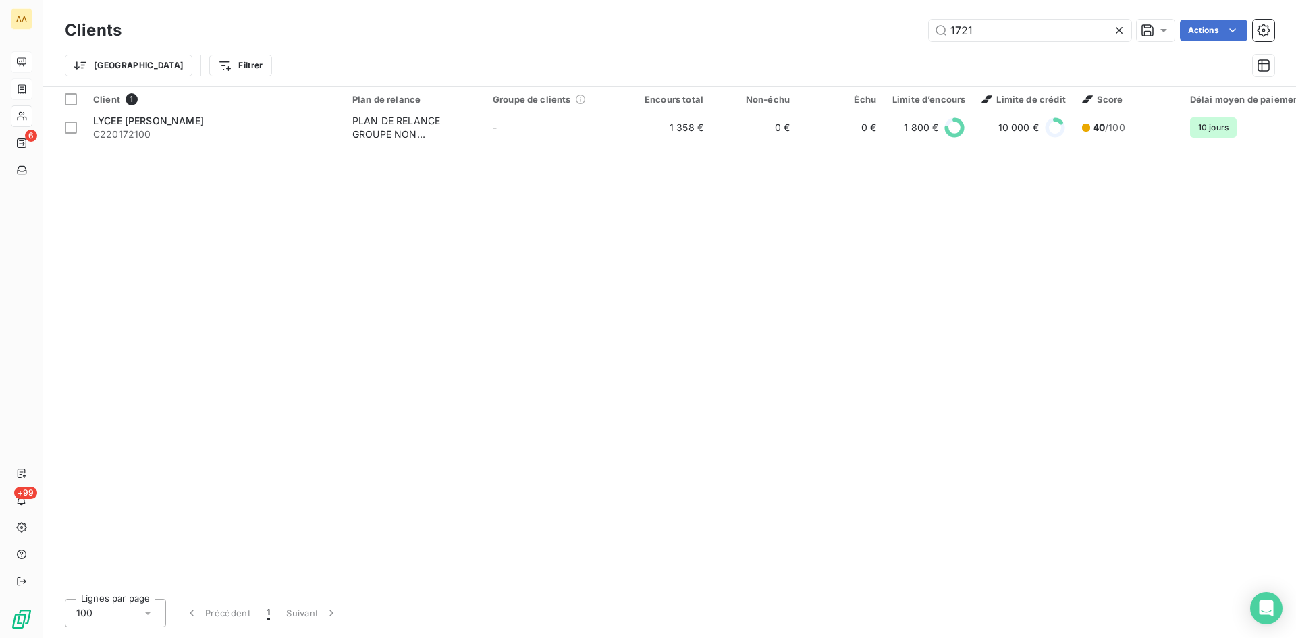
drag, startPoint x: 977, startPoint y: 28, endPoint x: 899, endPoint y: 38, distance: 78.3
click at [899, 38] on div "1721 Actions" at bounding box center [706, 31] width 1137 height 22
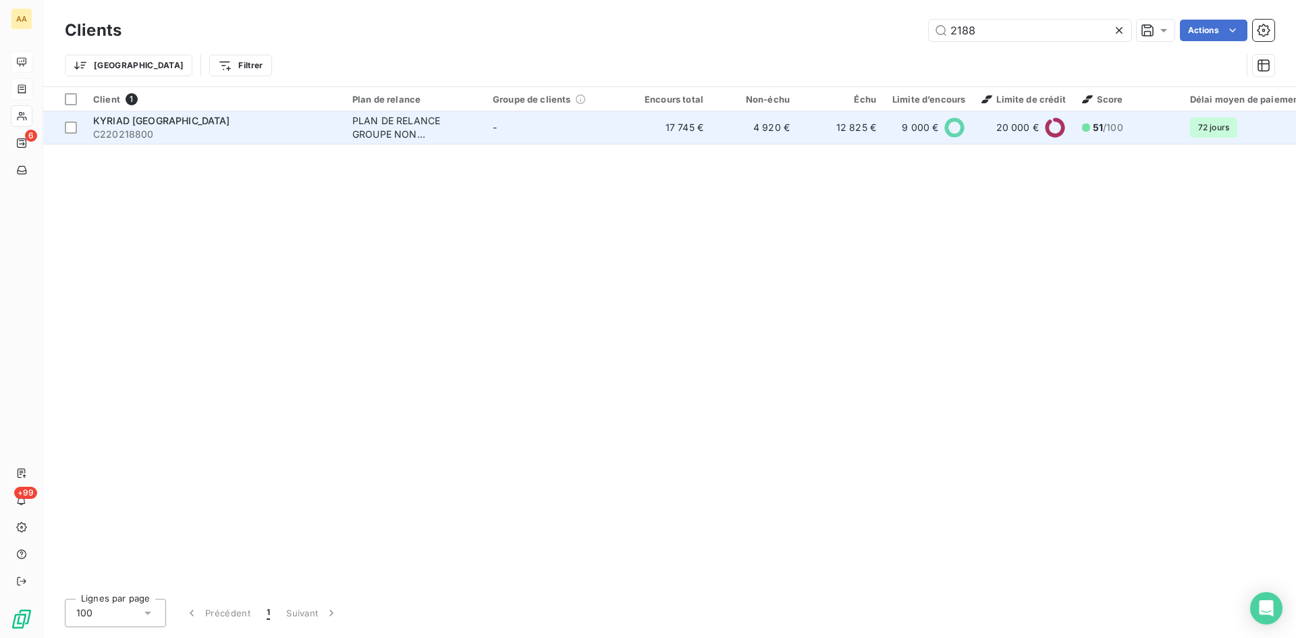
type input "2188"
click at [411, 126] on div "PLAN DE RELANCE GROUPE NON AUTOMATIQUE" at bounding box center [414, 127] width 124 height 27
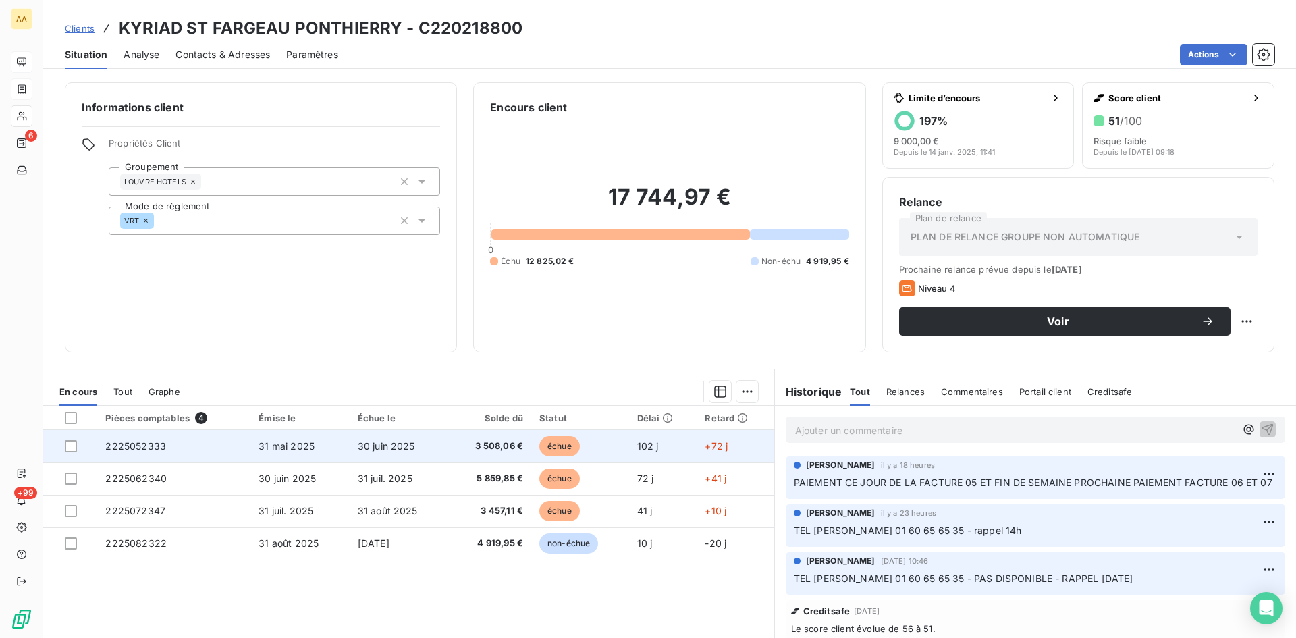
click at [153, 442] on span "2225052333" at bounding box center [135, 445] width 61 height 11
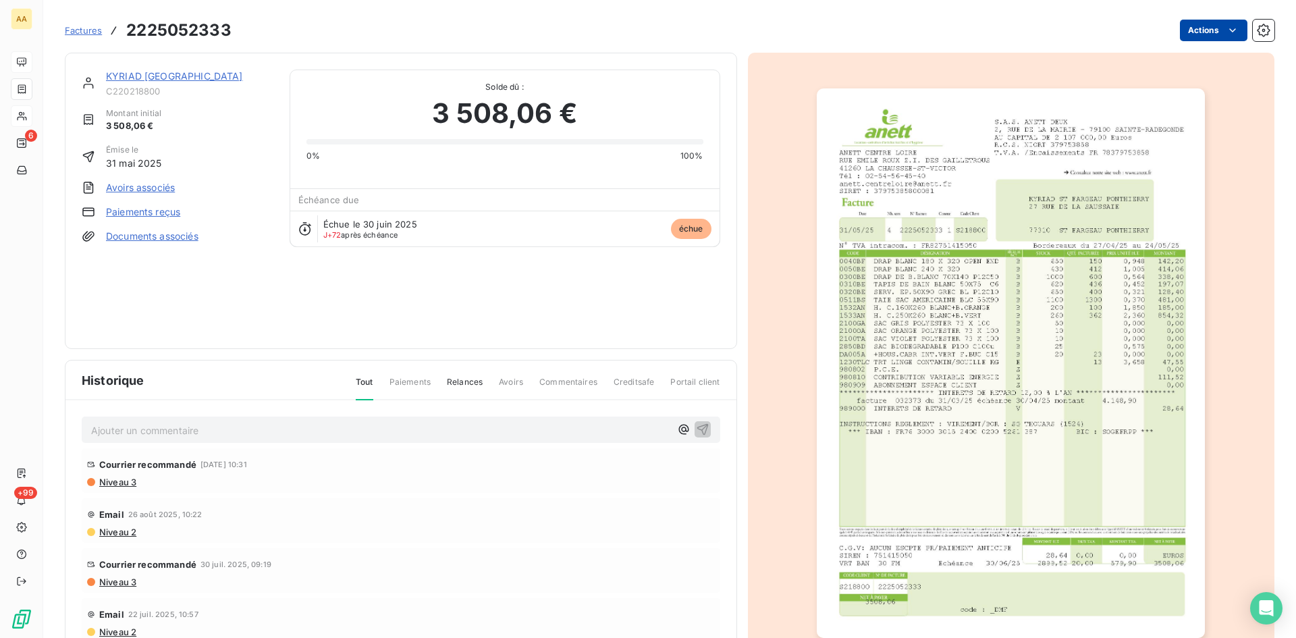
click at [1208, 34] on html "AA 6 +99 Factures 2225052333 Actions KYRIAD ST FARGEAU PONTHIERRY C220218800 Mo…" at bounding box center [648, 319] width 1296 height 638
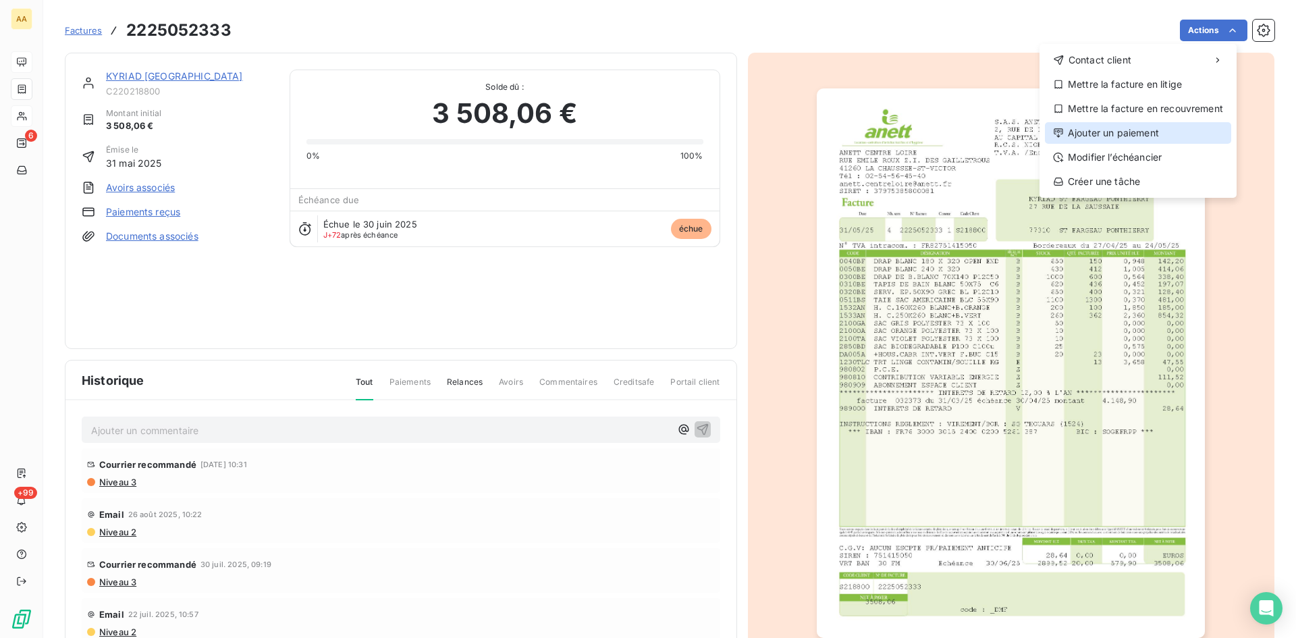
click at [1143, 134] on div "Ajouter un paiement" at bounding box center [1138, 133] width 186 height 22
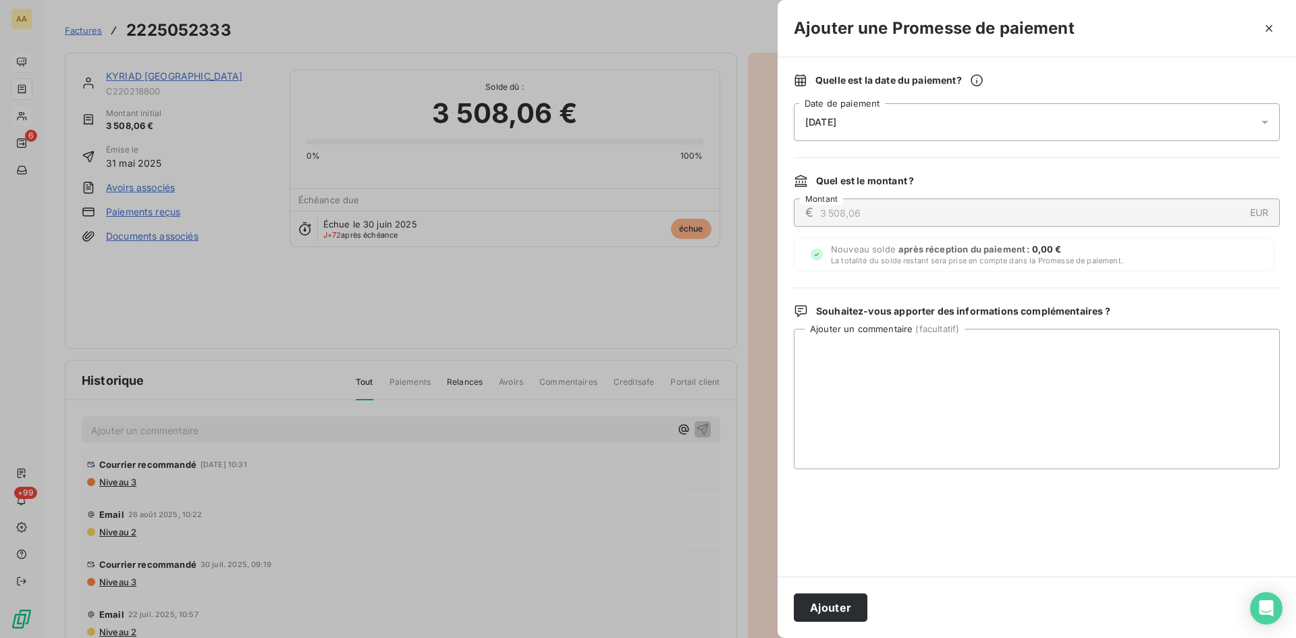
drag, startPoint x: 859, startPoint y: 113, endPoint x: 866, endPoint y: 125, distance: 13.3
click at [858, 112] on div "[DATE]" at bounding box center [1037, 122] width 486 height 38
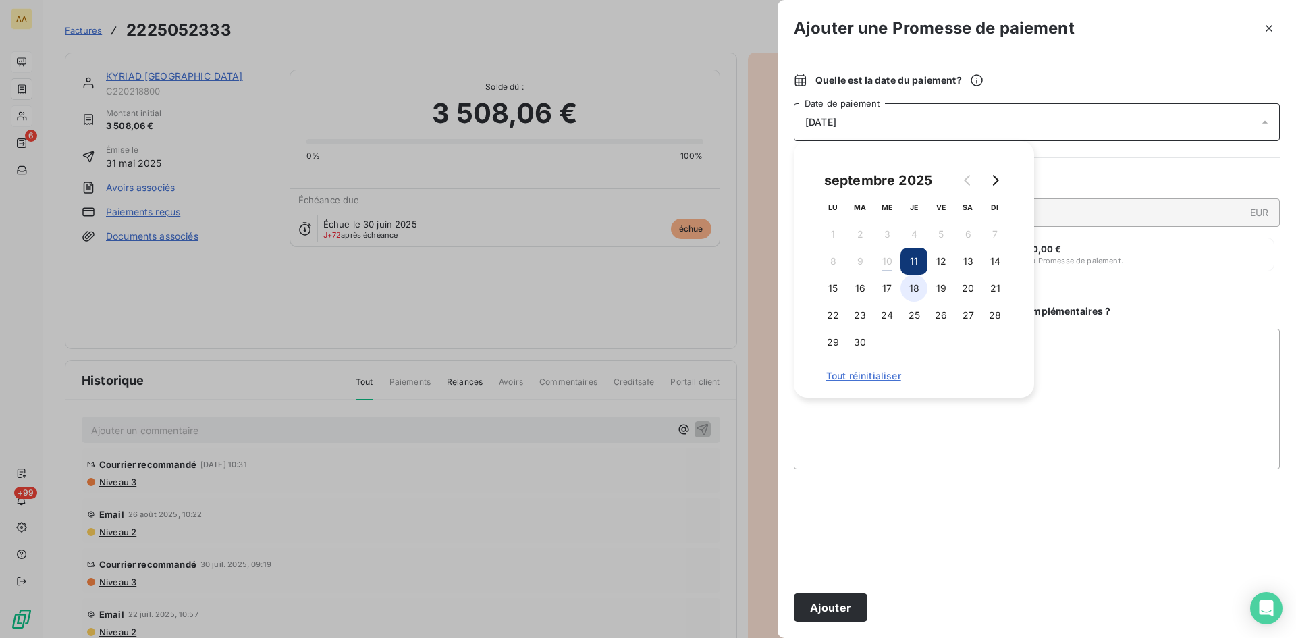
click at [915, 288] on button "18" at bounding box center [914, 288] width 27 height 27
click at [841, 602] on button "Ajouter" at bounding box center [831, 607] width 74 height 28
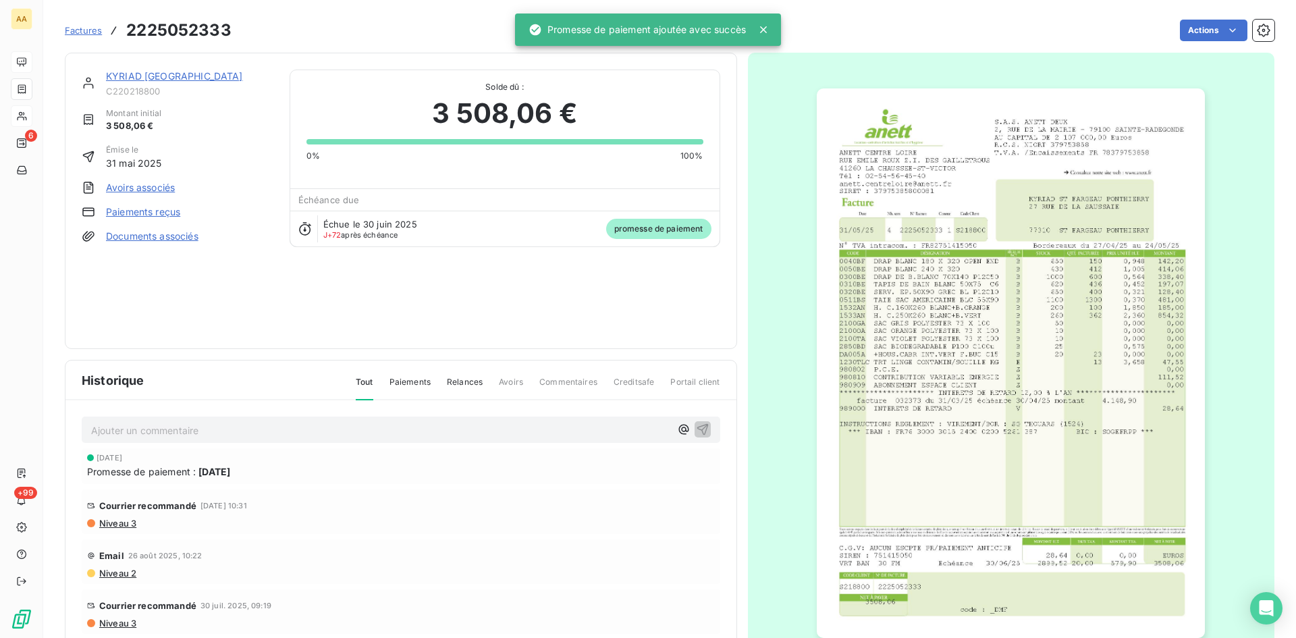
click at [411, 425] on p "Ajouter un commentaire ﻿" at bounding box center [380, 430] width 579 height 17
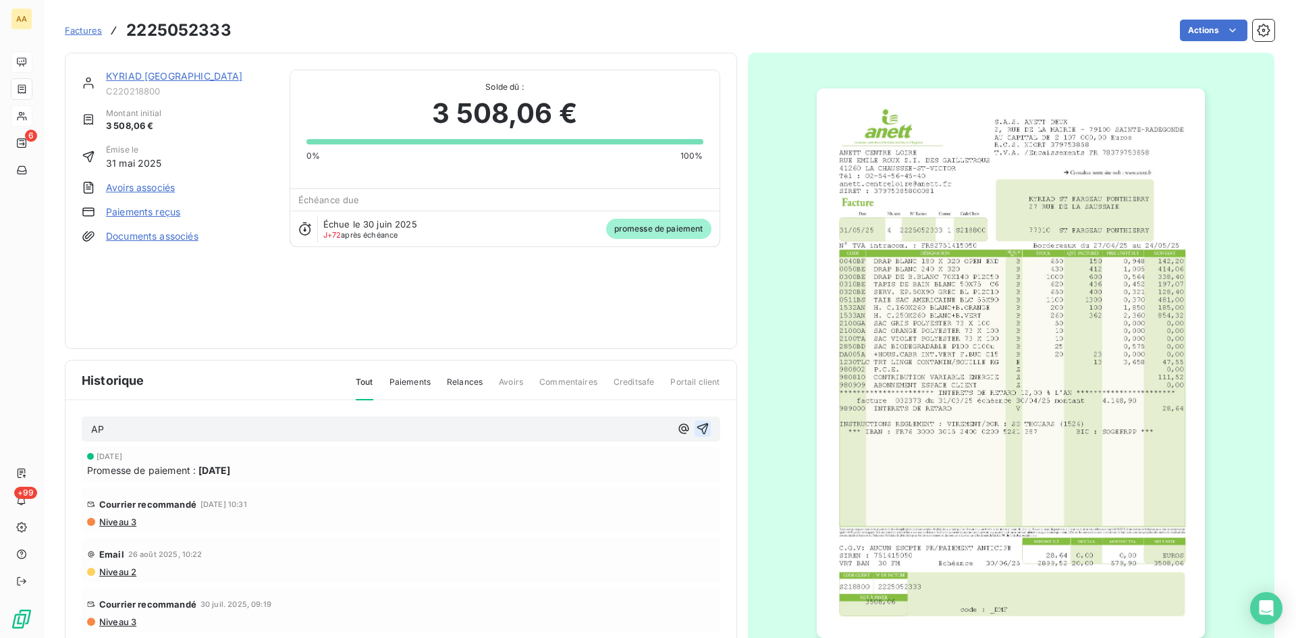
click at [696, 423] on icon "button" at bounding box center [703, 429] width 14 height 14
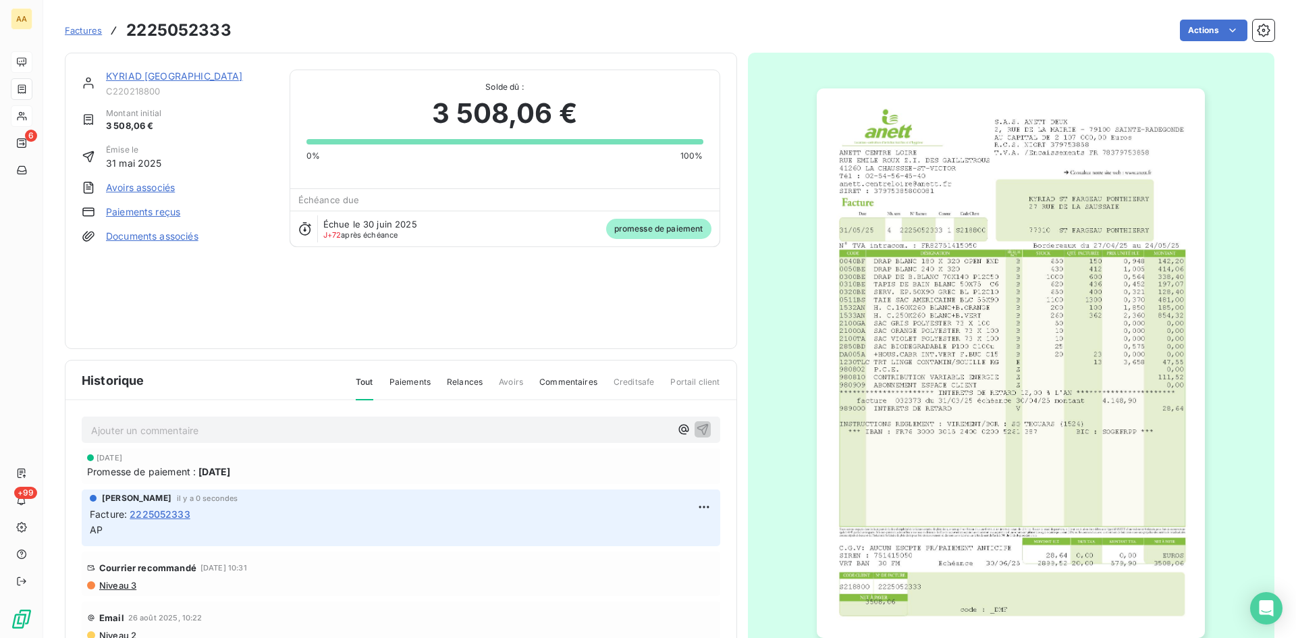
click at [187, 73] on link "KYRIAD [GEOGRAPHIC_DATA]" at bounding box center [174, 75] width 137 height 11
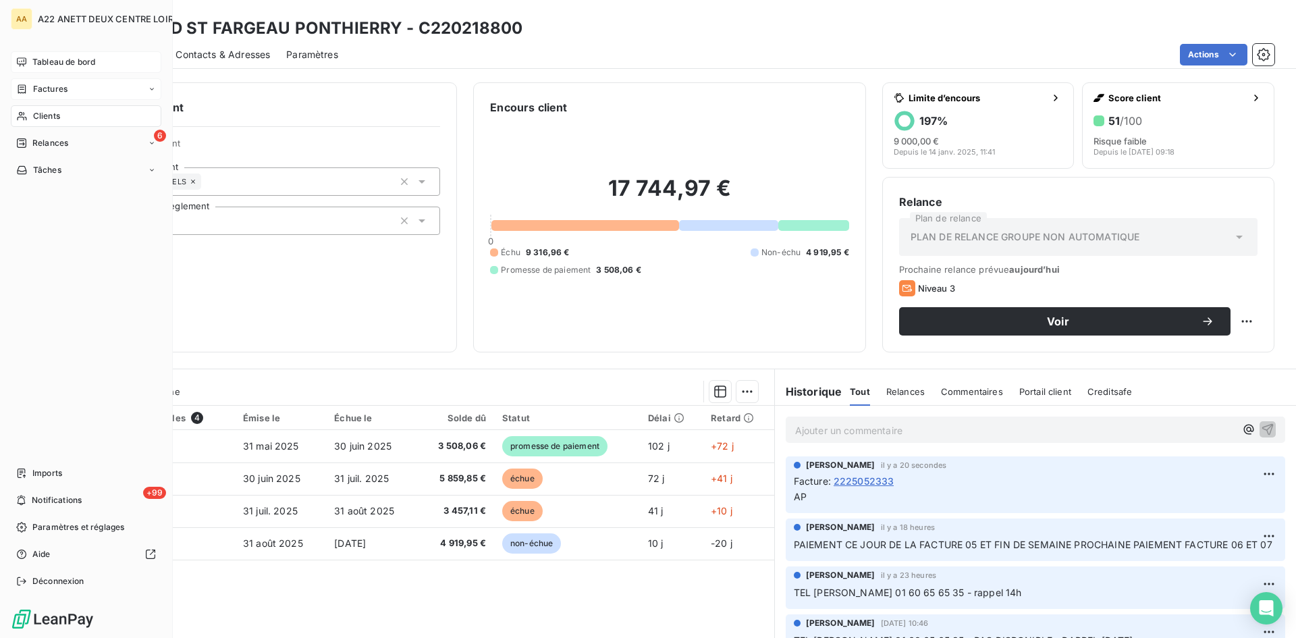
drag, startPoint x: 43, startPoint y: 110, endPoint x: 55, endPoint y: 108, distance: 12.3
click at [43, 110] on span "Clients" at bounding box center [46, 116] width 27 height 12
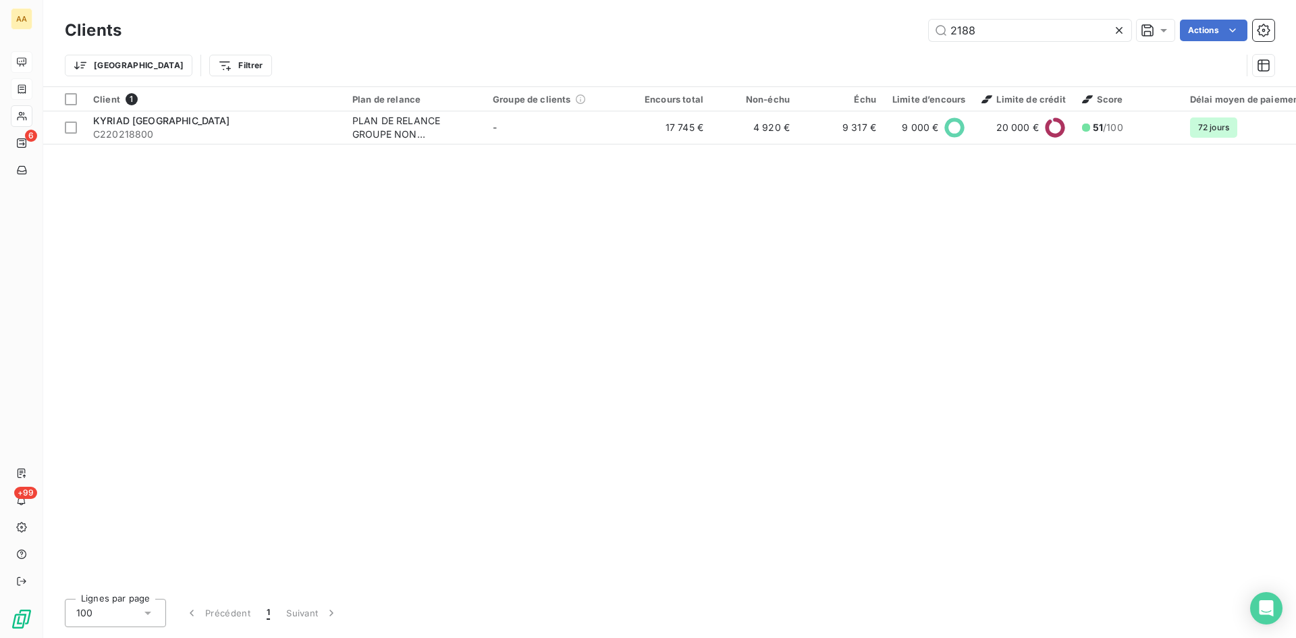
drag, startPoint x: 969, startPoint y: 33, endPoint x: 863, endPoint y: 36, distance: 106.0
click at [863, 35] on div "2188 Actions" at bounding box center [706, 31] width 1137 height 22
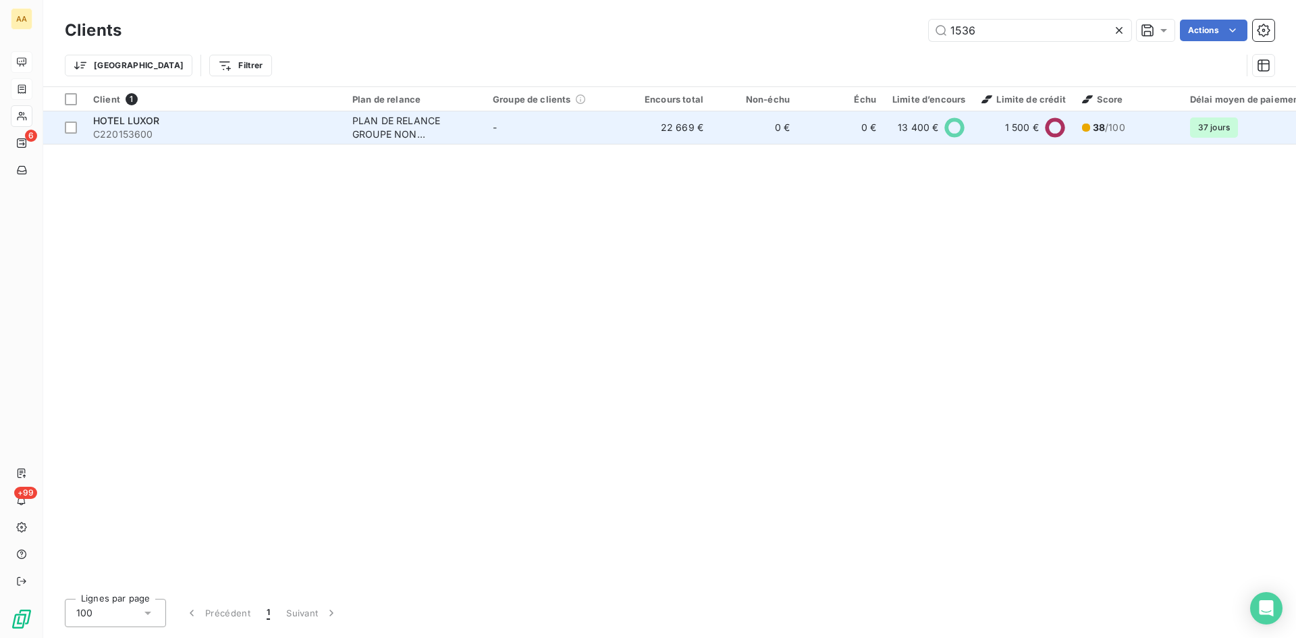
type input "1536"
click at [398, 125] on div "PLAN DE RELANCE GROUPE NON AUTOMATIQUE" at bounding box center [414, 127] width 124 height 27
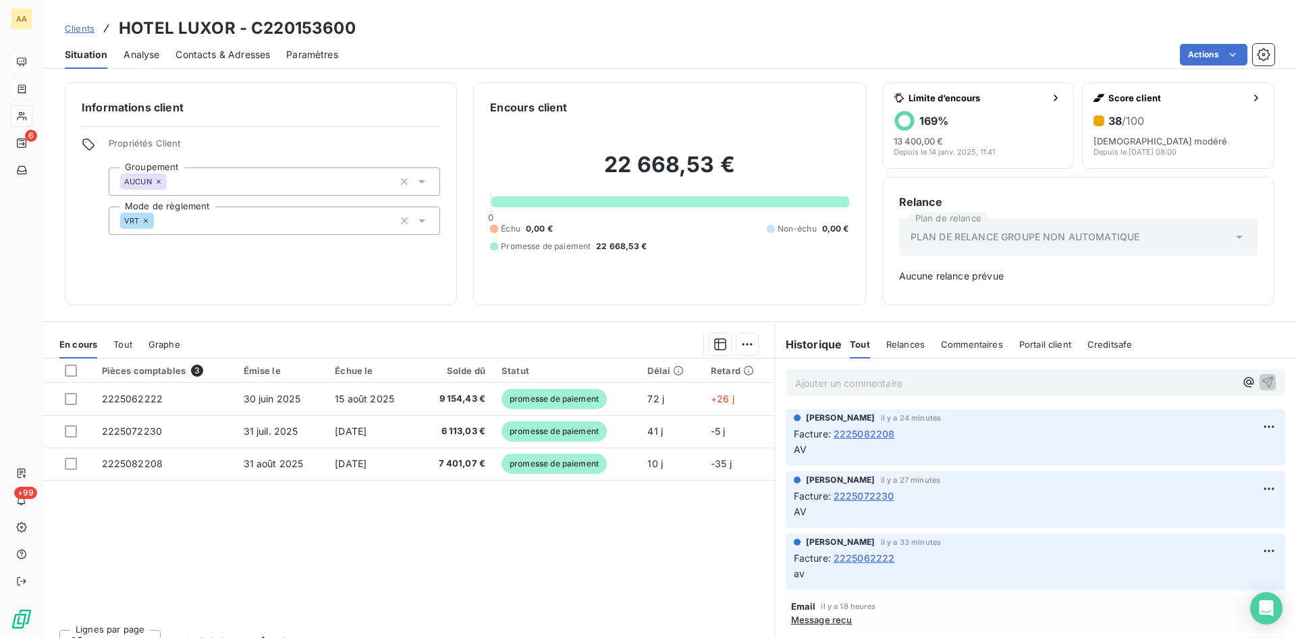
click at [807, 387] on p "Ajouter un commentaire ﻿" at bounding box center [1015, 383] width 440 height 17
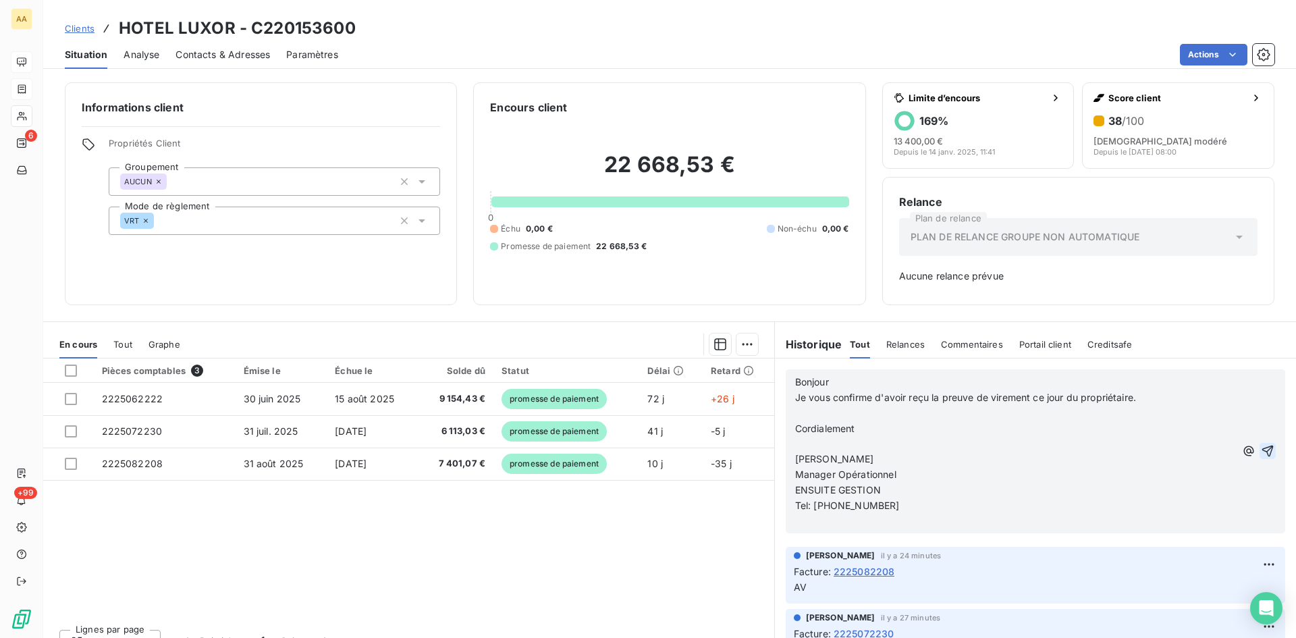
click at [1261, 447] on icon "button" at bounding box center [1268, 451] width 14 height 14
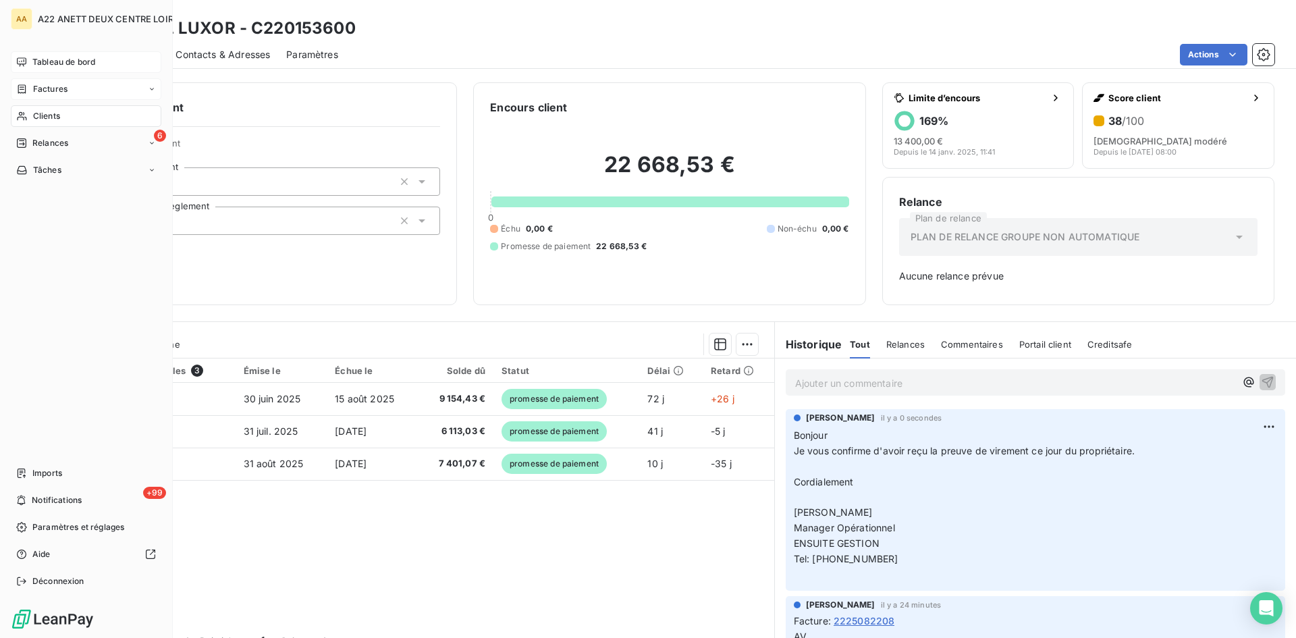
click at [33, 113] on span "Clients" at bounding box center [46, 116] width 27 height 12
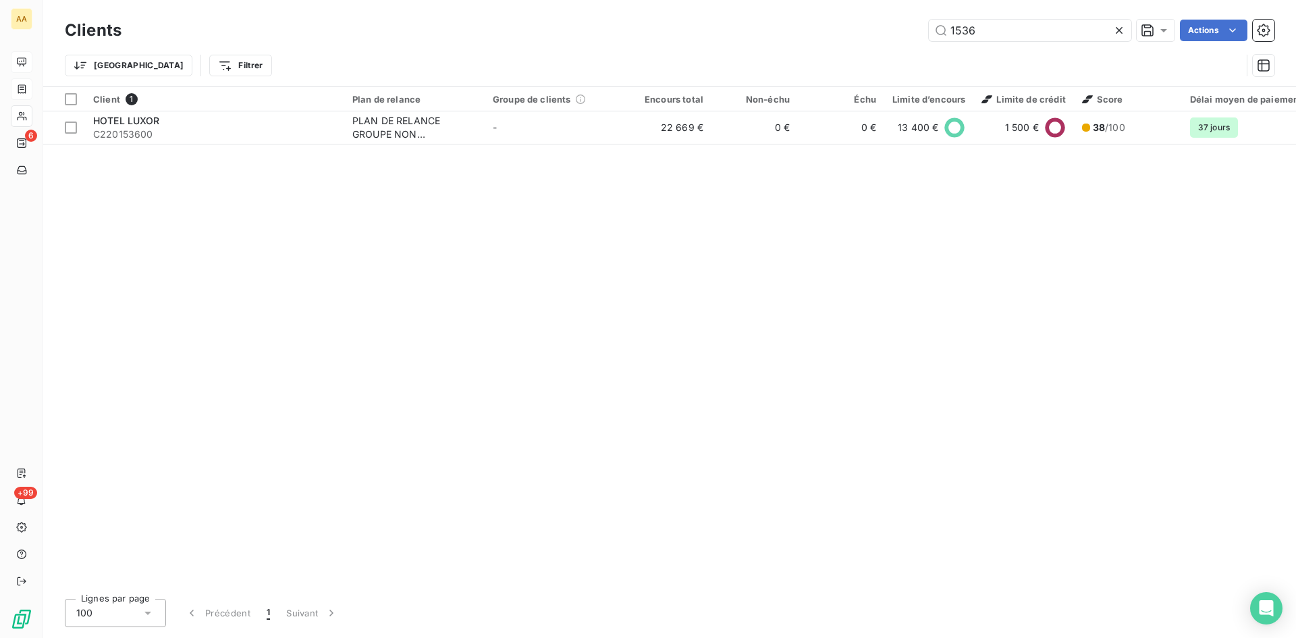
drag, startPoint x: 841, startPoint y: 45, endPoint x: 806, endPoint y: 54, distance: 36.4
click at [806, 54] on div "Clients 1536 Actions Trier Filtrer" at bounding box center [670, 51] width 1210 height 70
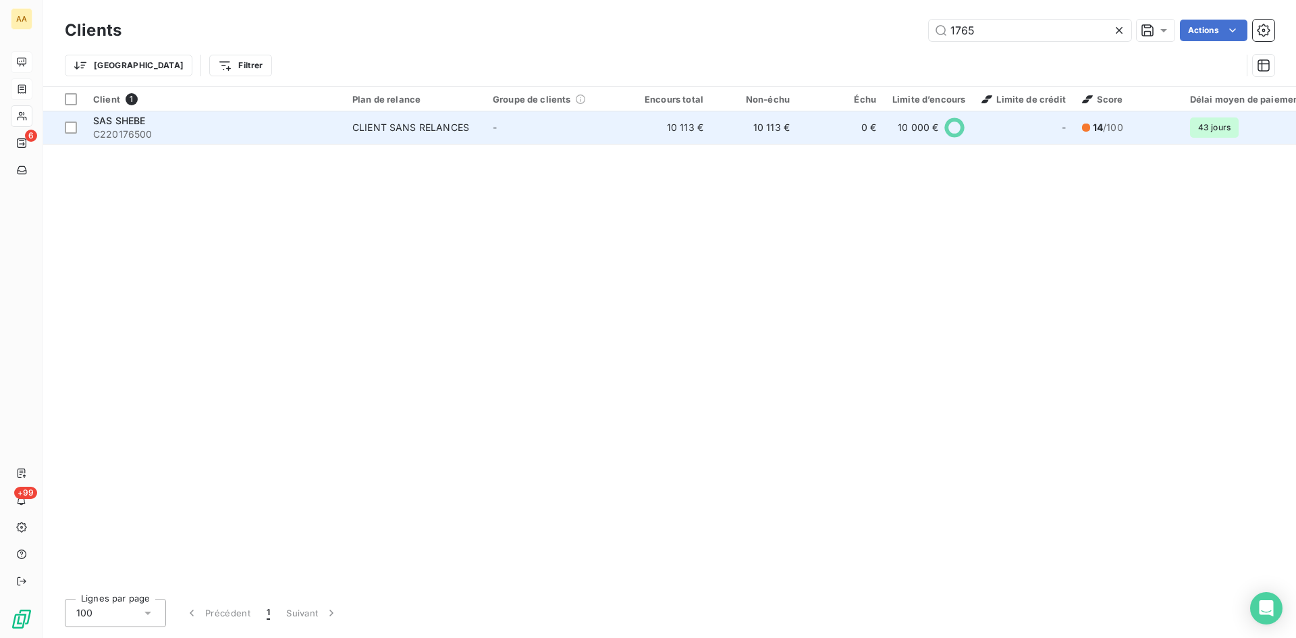
type input "1765"
click at [438, 123] on div "CLIENT SANS RELANCES" at bounding box center [410, 128] width 117 height 14
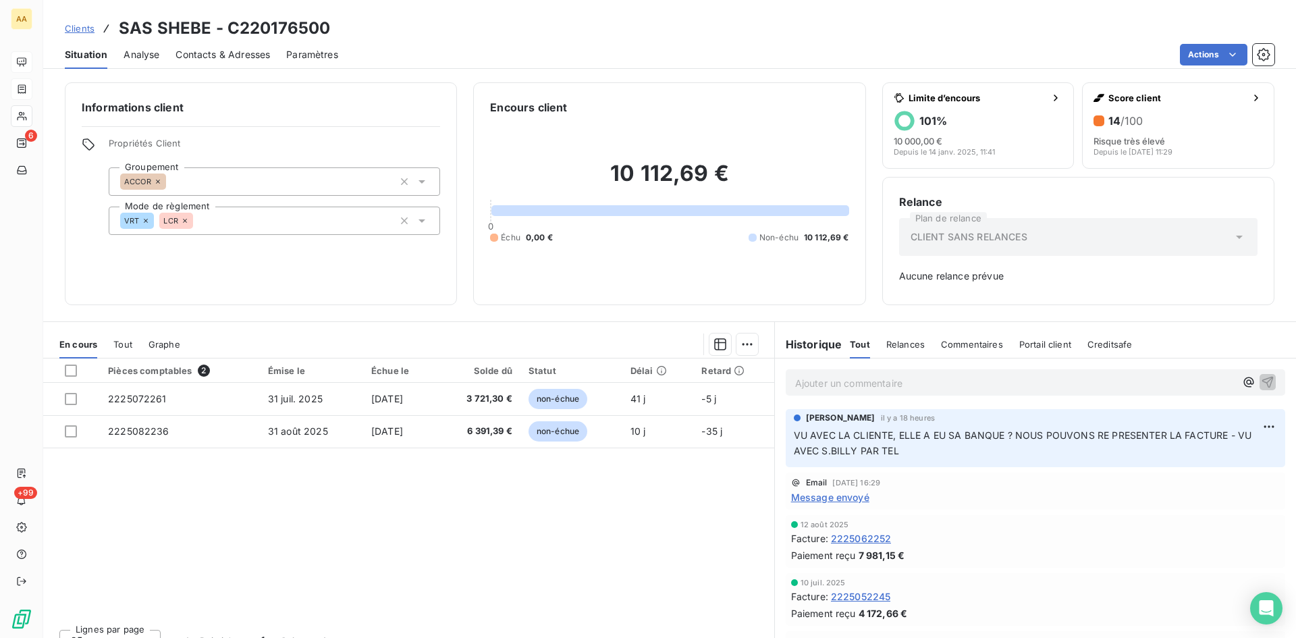
click at [838, 369] on div "Ajouter un commentaire ﻿" at bounding box center [1036, 382] width 500 height 26
click at [830, 379] on p "Ajouter un commentaire ﻿" at bounding box center [1015, 383] width 440 height 17
click at [1261, 375] on icon "button" at bounding box center [1268, 382] width 14 height 14
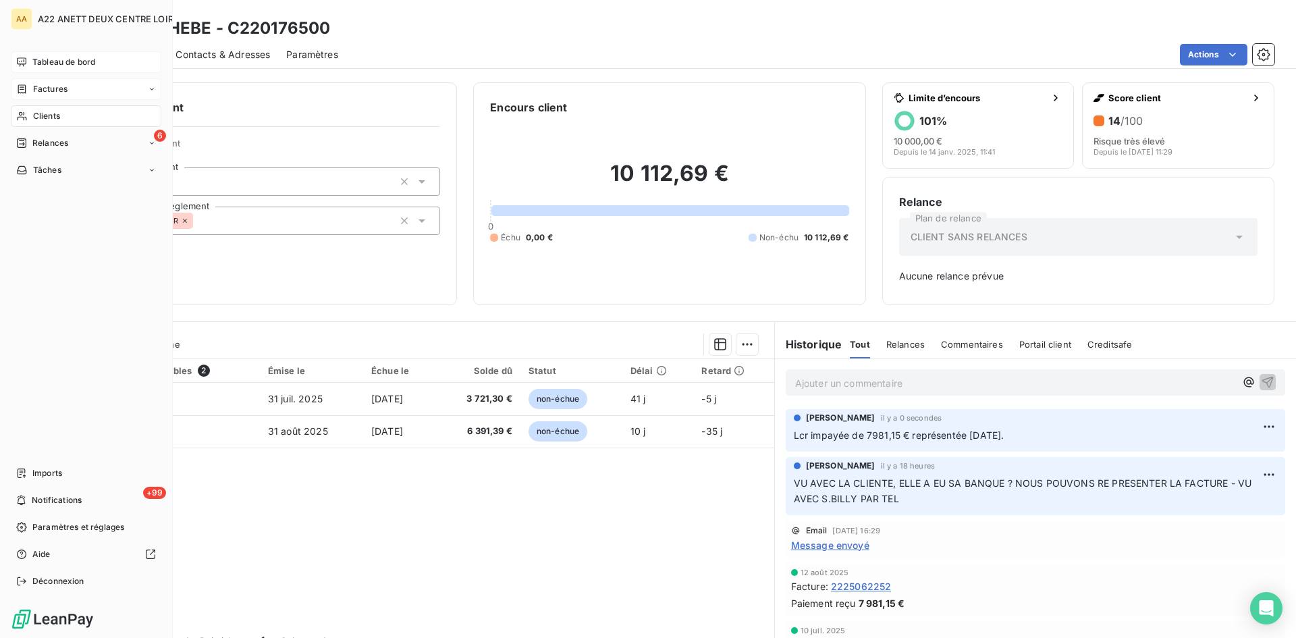
click at [32, 57] on div "Tableau de bord" at bounding box center [86, 62] width 151 height 22
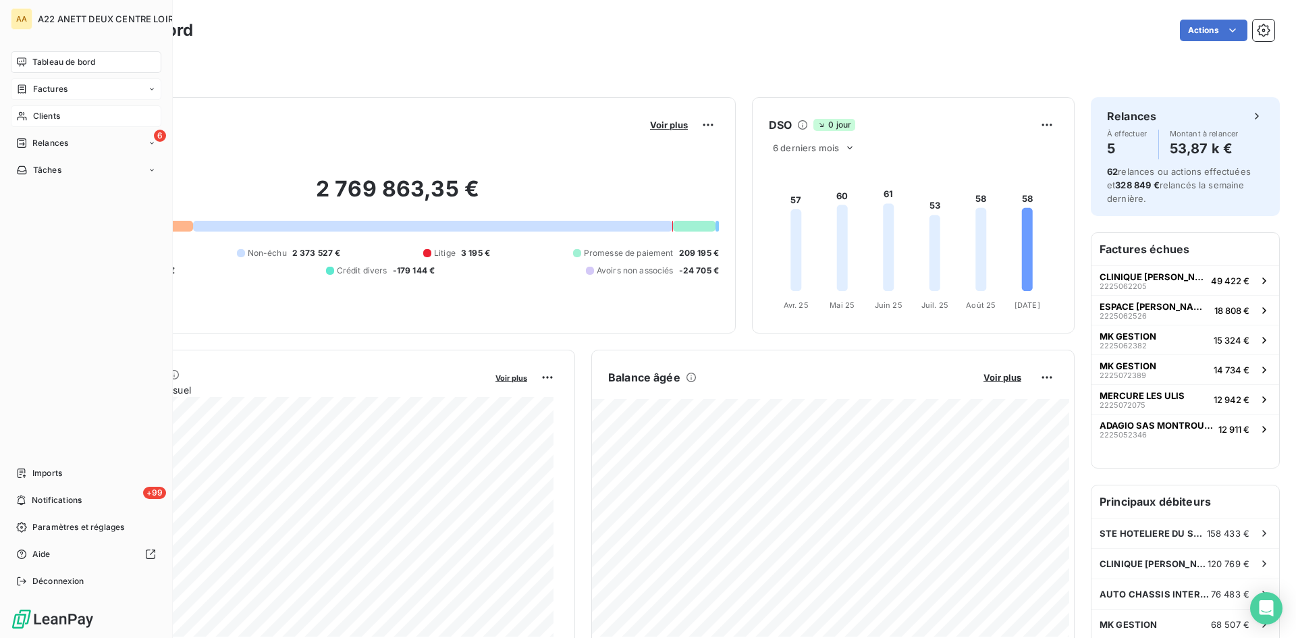
click at [42, 115] on span "Clients" at bounding box center [46, 116] width 27 height 12
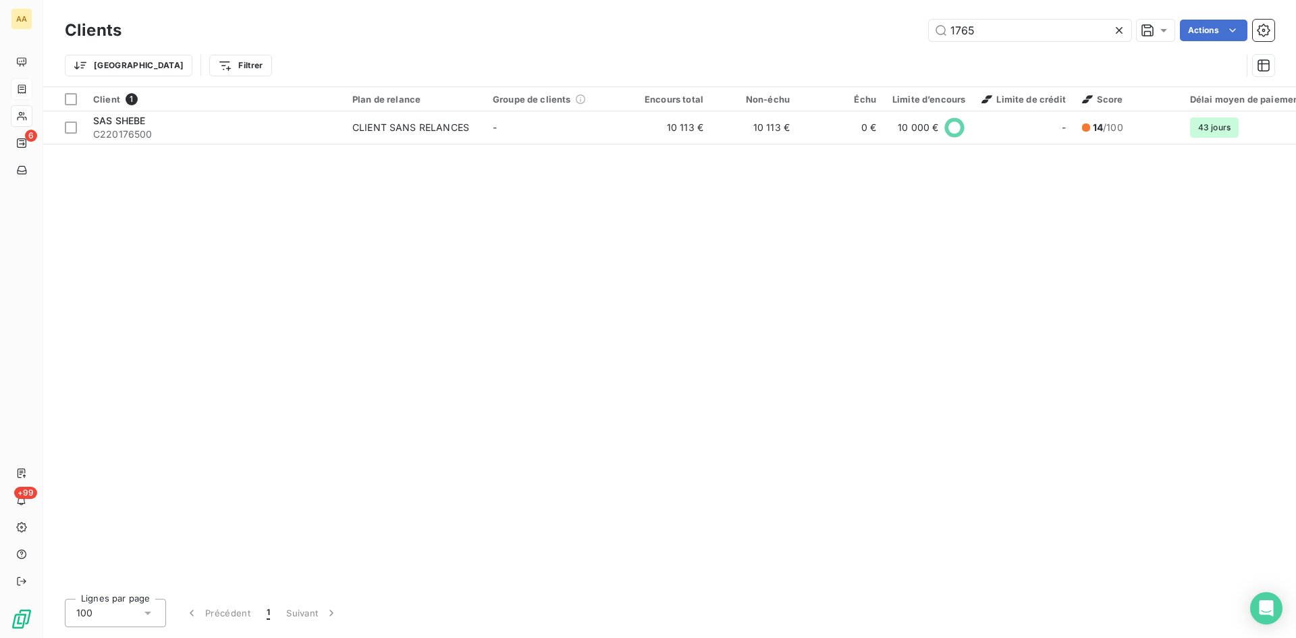
drag, startPoint x: 960, startPoint y: 33, endPoint x: 853, endPoint y: 47, distance: 108.2
click at [853, 47] on div "Clients 1765 Actions Trier Filtrer" at bounding box center [670, 51] width 1210 height 70
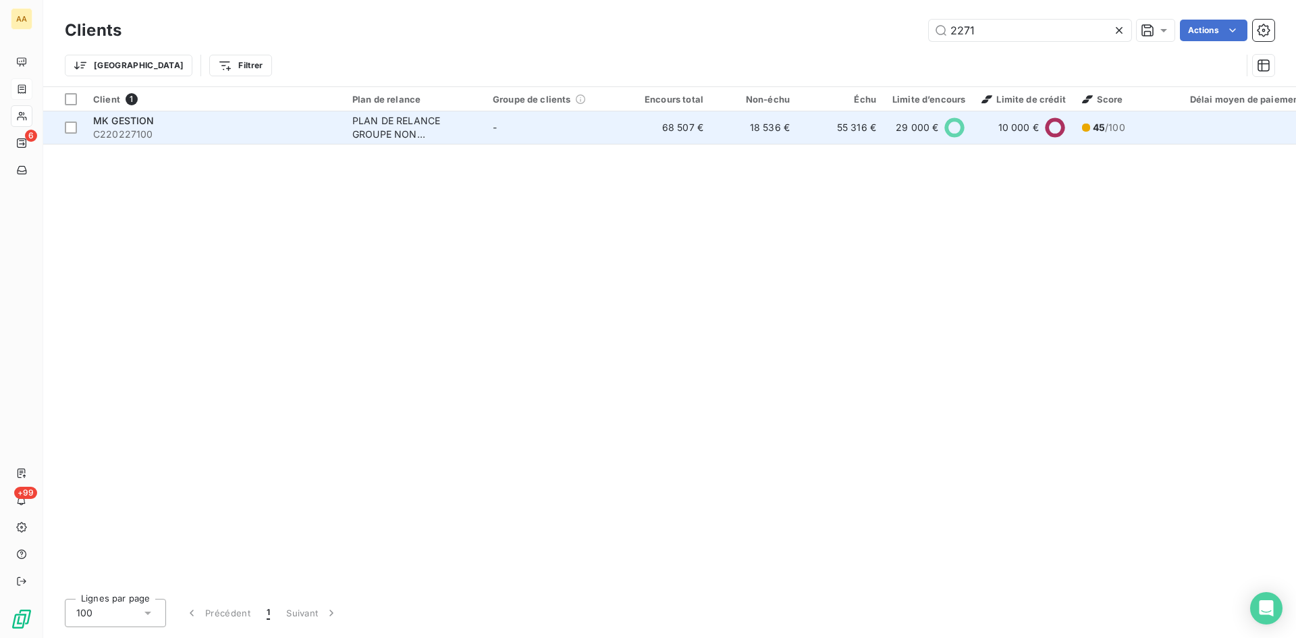
type input "2271"
click at [393, 125] on div "PLAN DE RELANCE GROUPE NON AUTOMATIQUE" at bounding box center [414, 127] width 124 height 27
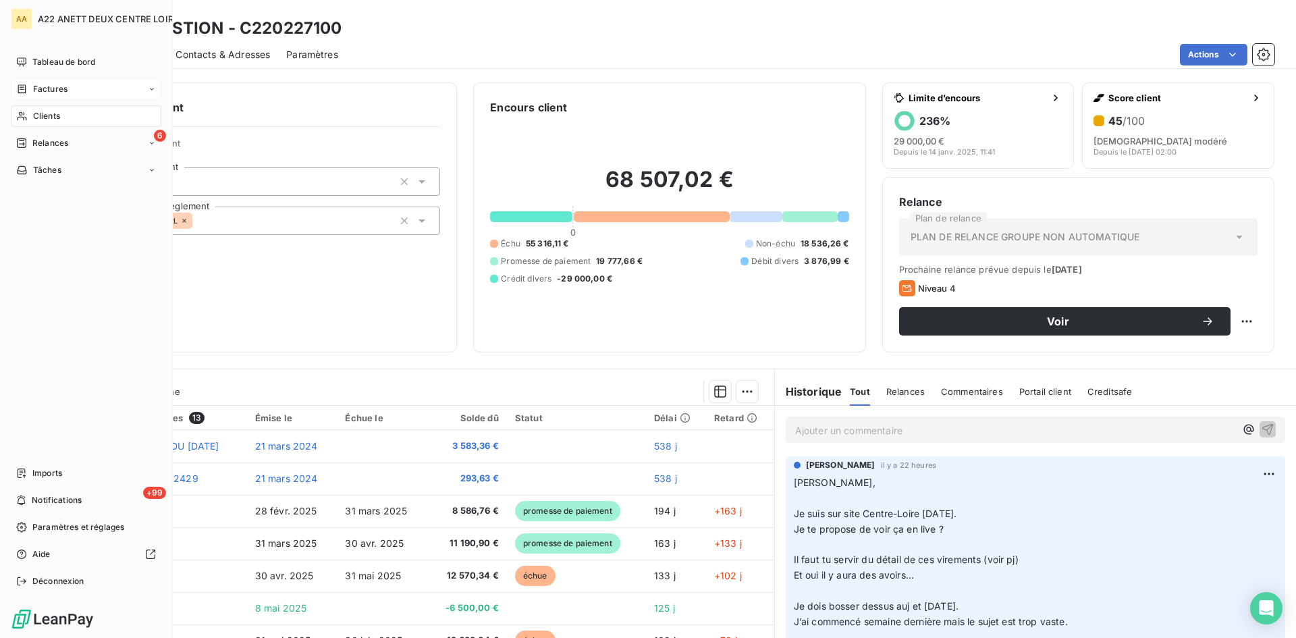
click at [43, 117] on span "Clients" at bounding box center [46, 116] width 27 height 12
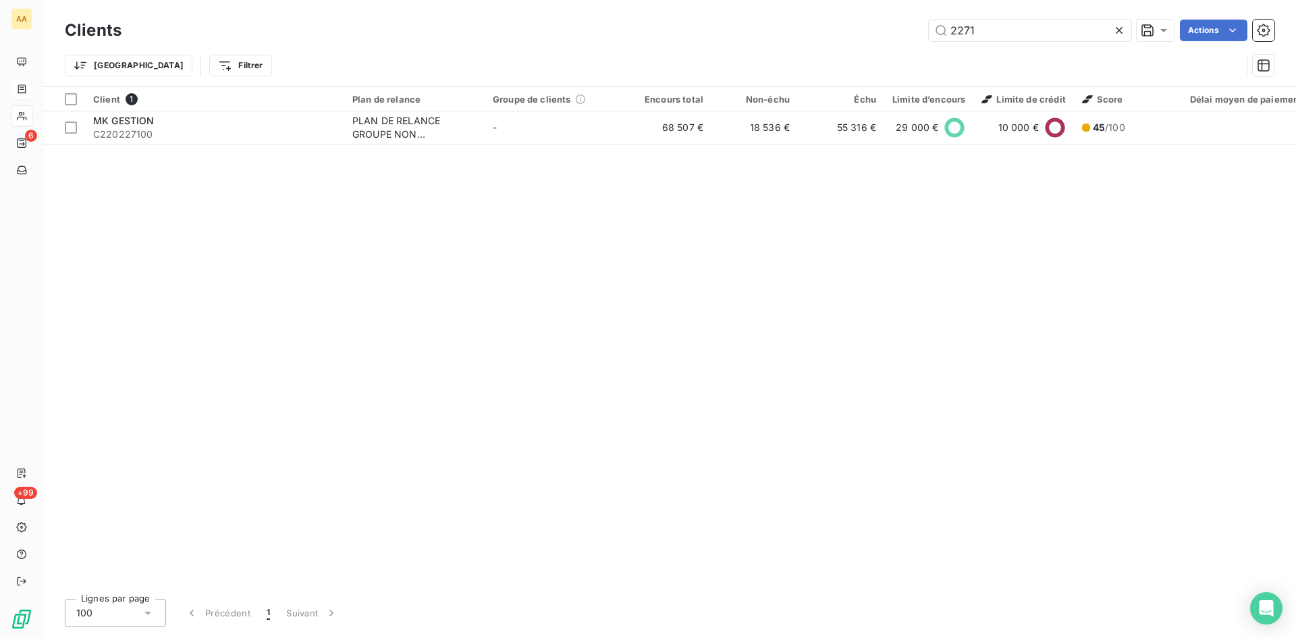
drag, startPoint x: 961, startPoint y: 33, endPoint x: 882, endPoint y: 46, distance: 79.4
click at [882, 46] on div "Clients 2271 Actions Trier Filtrer" at bounding box center [670, 51] width 1210 height 70
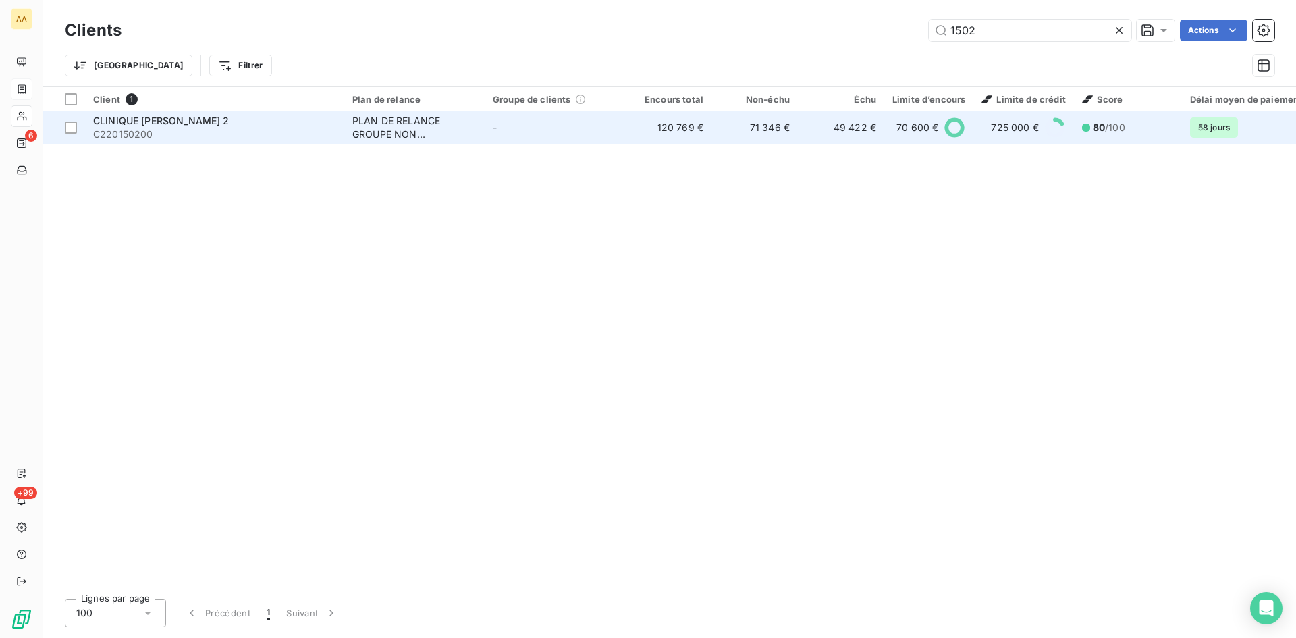
type input "1502"
click at [382, 130] on div "PLAN DE RELANCE GROUPE NON AUTOMATIQUE" at bounding box center [414, 127] width 124 height 27
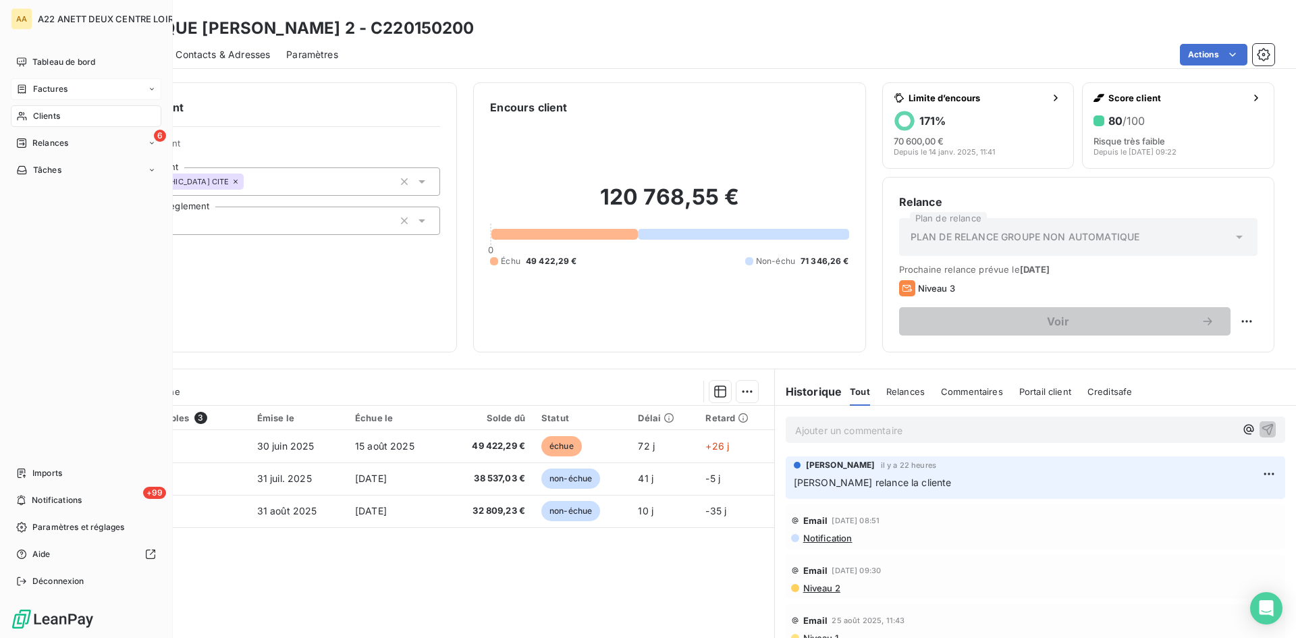
click at [54, 119] on span "Clients" at bounding box center [46, 116] width 27 height 12
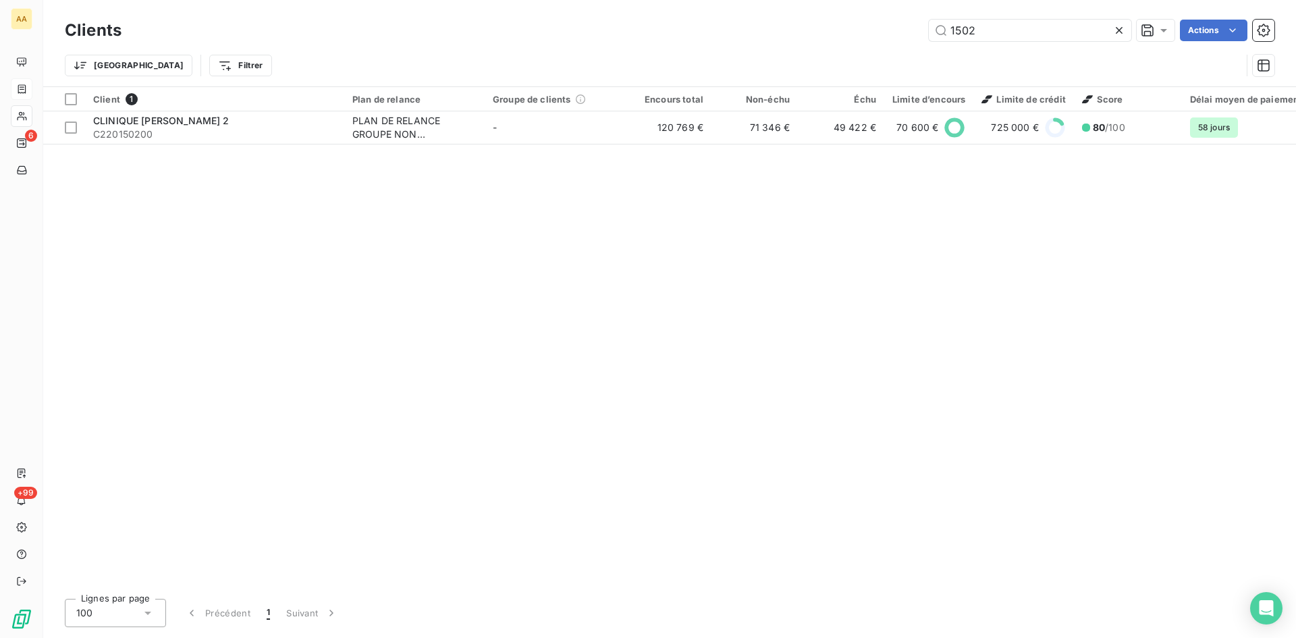
drag, startPoint x: 986, startPoint y: 34, endPoint x: 841, endPoint y: 34, distance: 145.8
click at [841, 34] on div "1502 Actions" at bounding box center [706, 31] width 1137 height 22
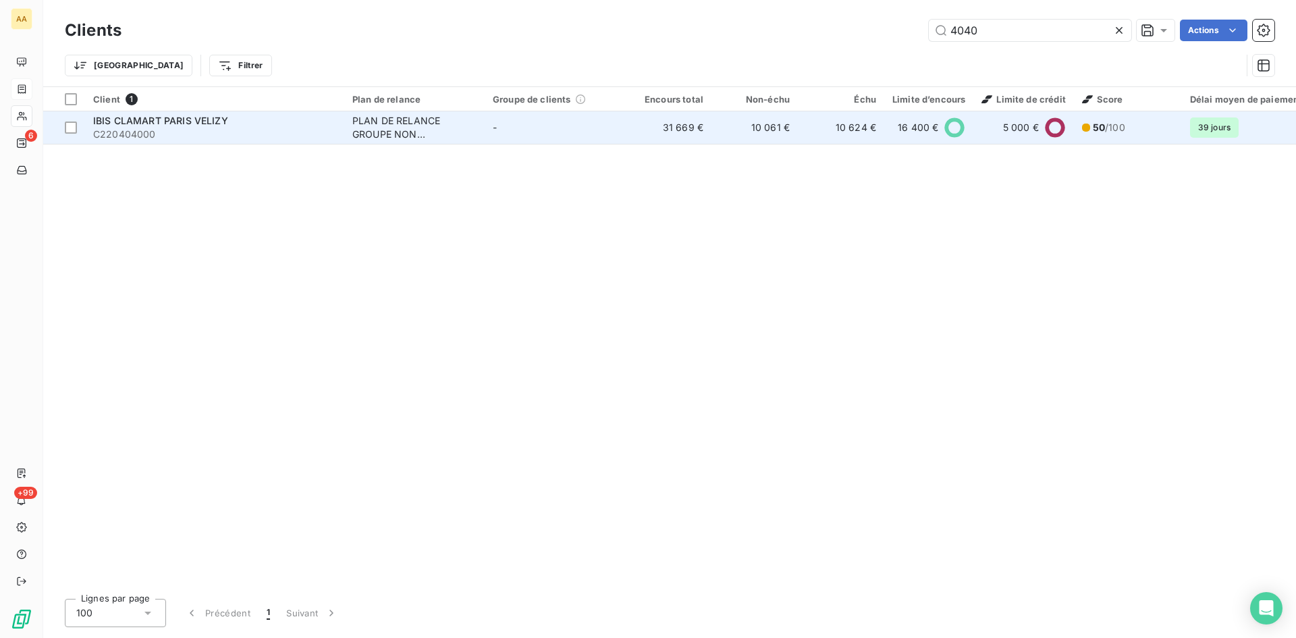
type input "4040"
click at [373, 130] on div "PLAN DE RELANCE GROUPE NON AUTOMATIQUE" at bounding box center [414, 127] width 124 height 27
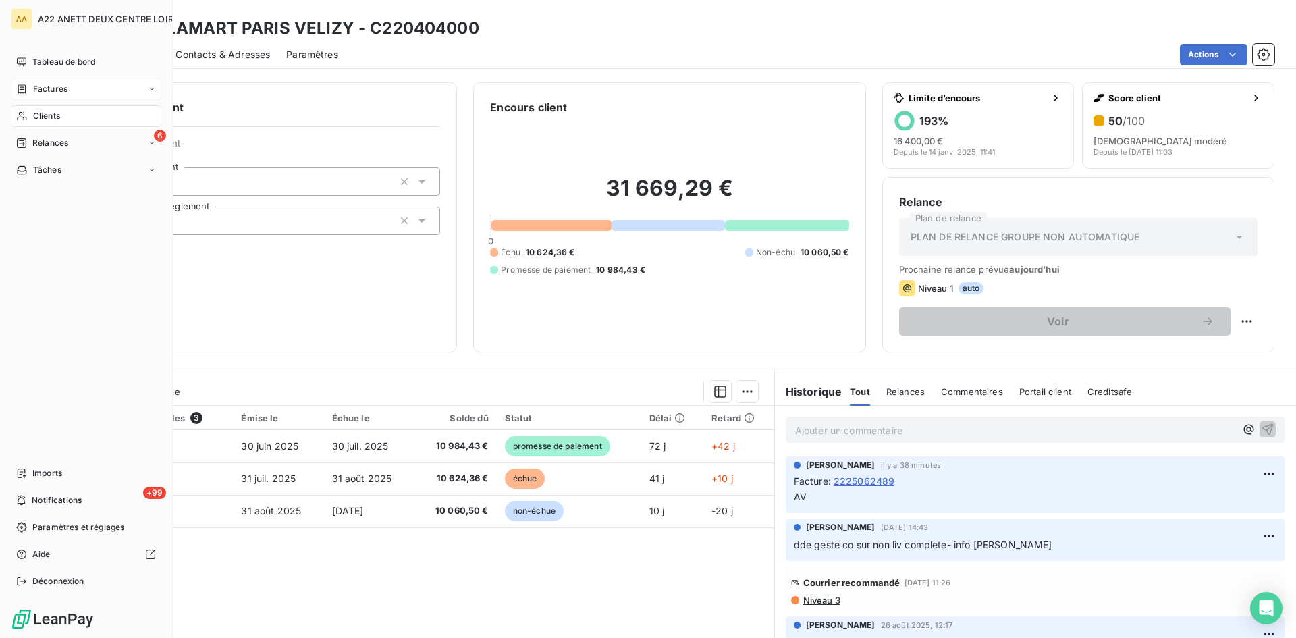
drag, startPoint x: 34, startPoint y: 115, endPoint x: 124, endPoint y: 86, distance: 94.6
click at [35, 115] on span "Clients" at bounding box center [46, 116] width 27 height 12
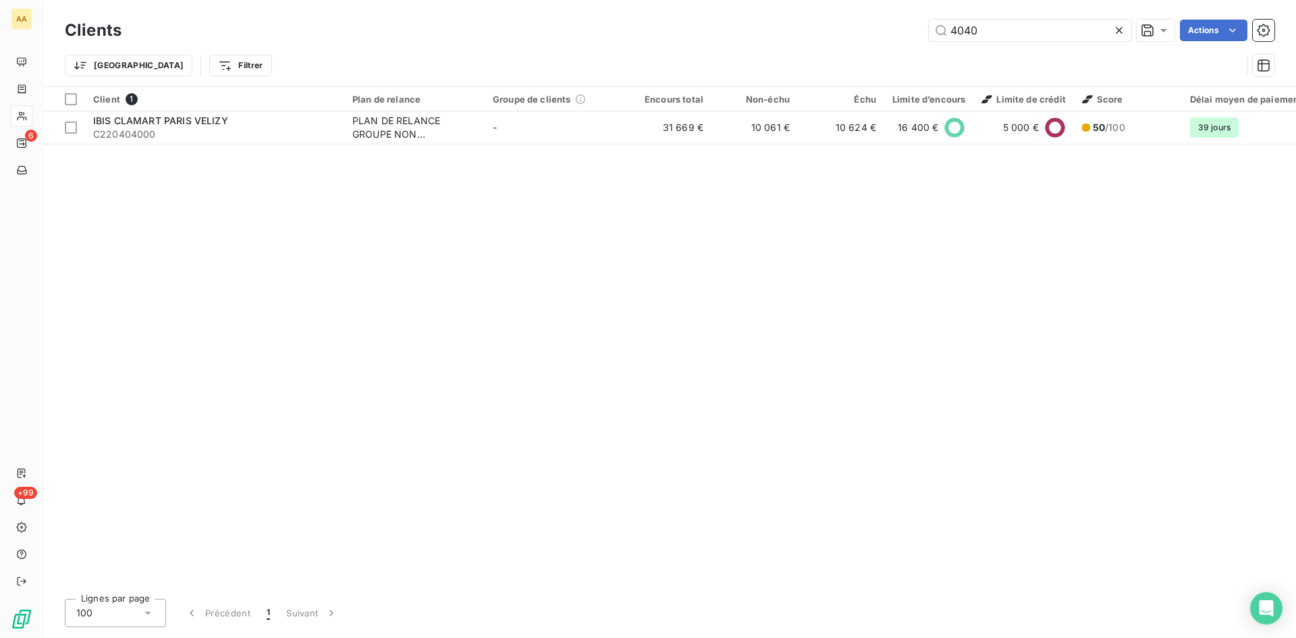
drag, startPoint x: 980, startPoint y: 33, endPoint x: 902, endPoint y: 34, distance: 77.7
click at [902, 34] on div "4040 Actions" at bounding box center [706, 31] width 1137 height 22
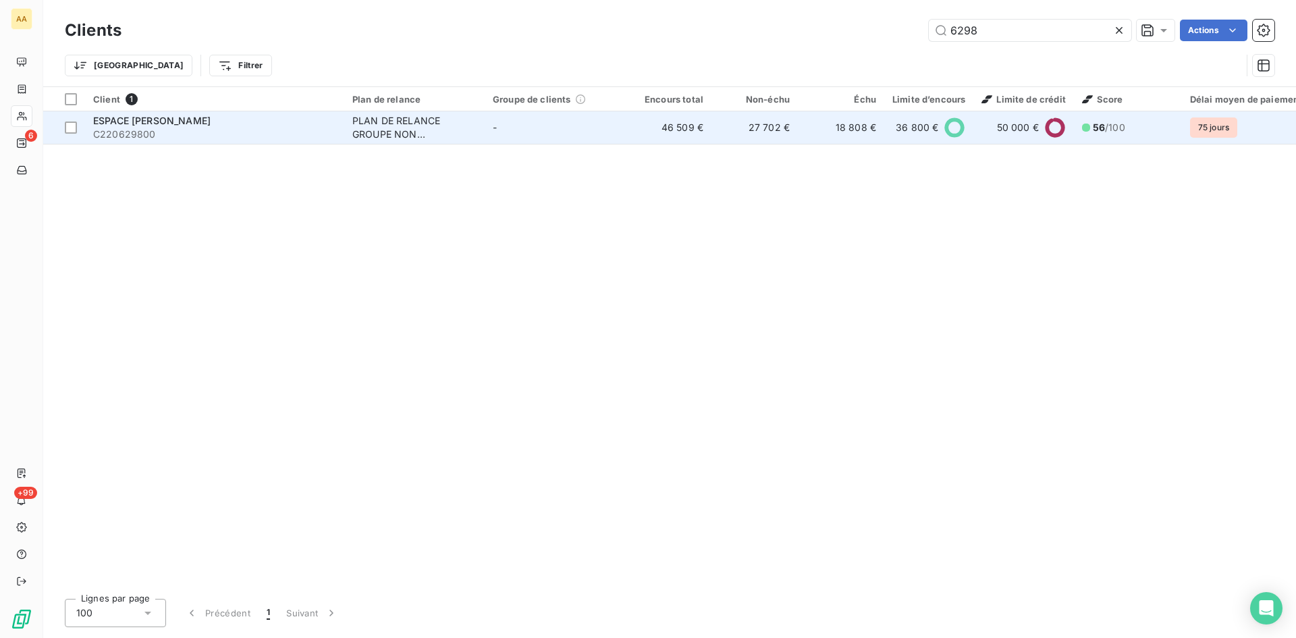
type input "6298"
click at [406, 133] on div "PLAN DE RELANCE GROUPE NON AUTOMATIQUE" at bounding box center [414, 127] width 124 height 27
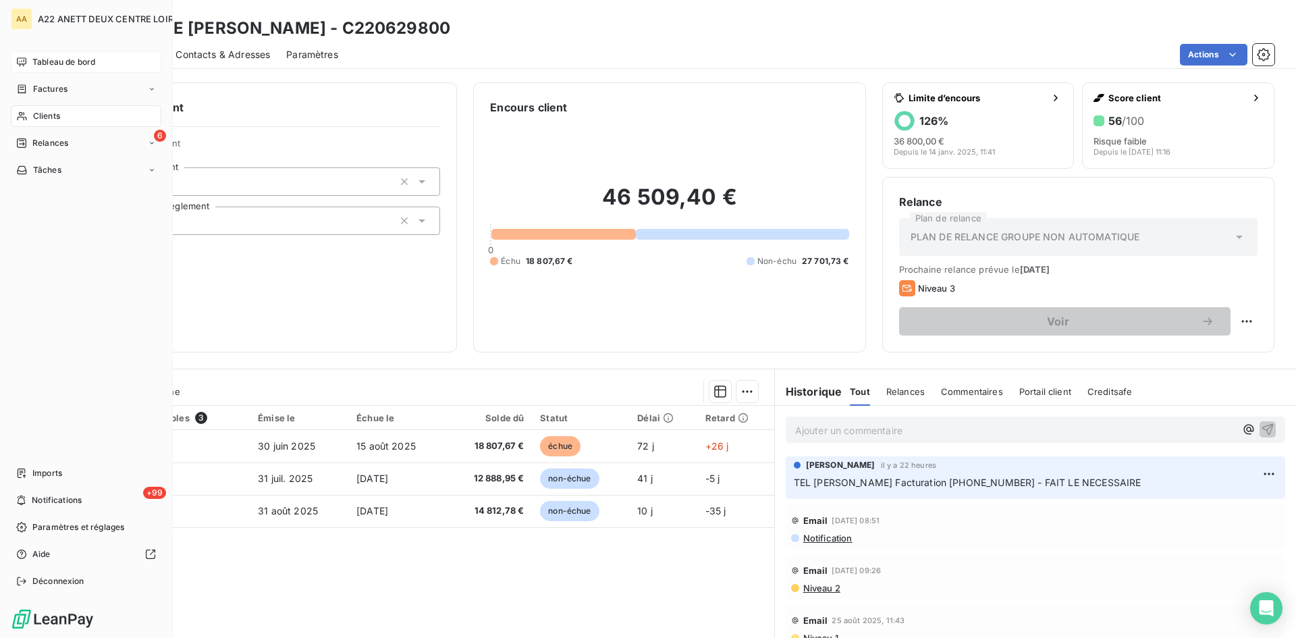
drag, startPoint x: 36, startPoint y: 110, endPoint x: 151, endPoint y: 68, distance: 122.8
click at [35, 110] on span "Clients" at bounding box center [46, 116] width 27 height 12
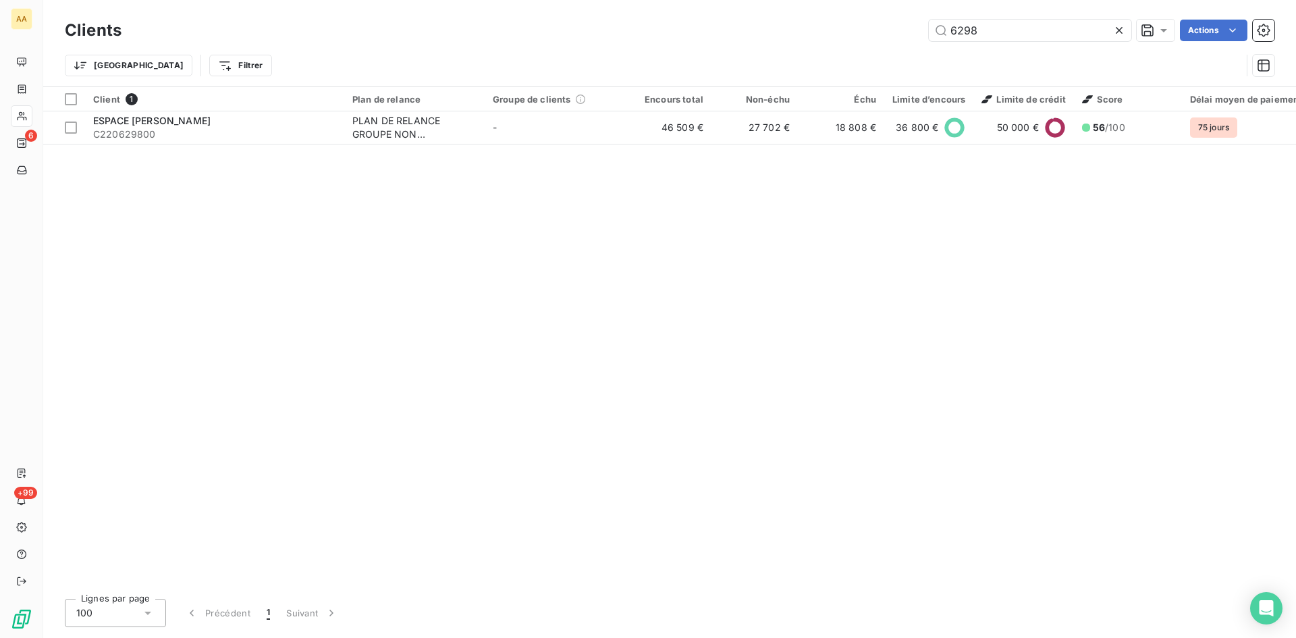
drag, startPoint x: 974, startPoint y: 30, endPoint x: 836, endPoint y: 30, distance: 137.7
click at [836, 30] on div "6298 Actions" at bounding box center [706, 31] width 1137 height 22
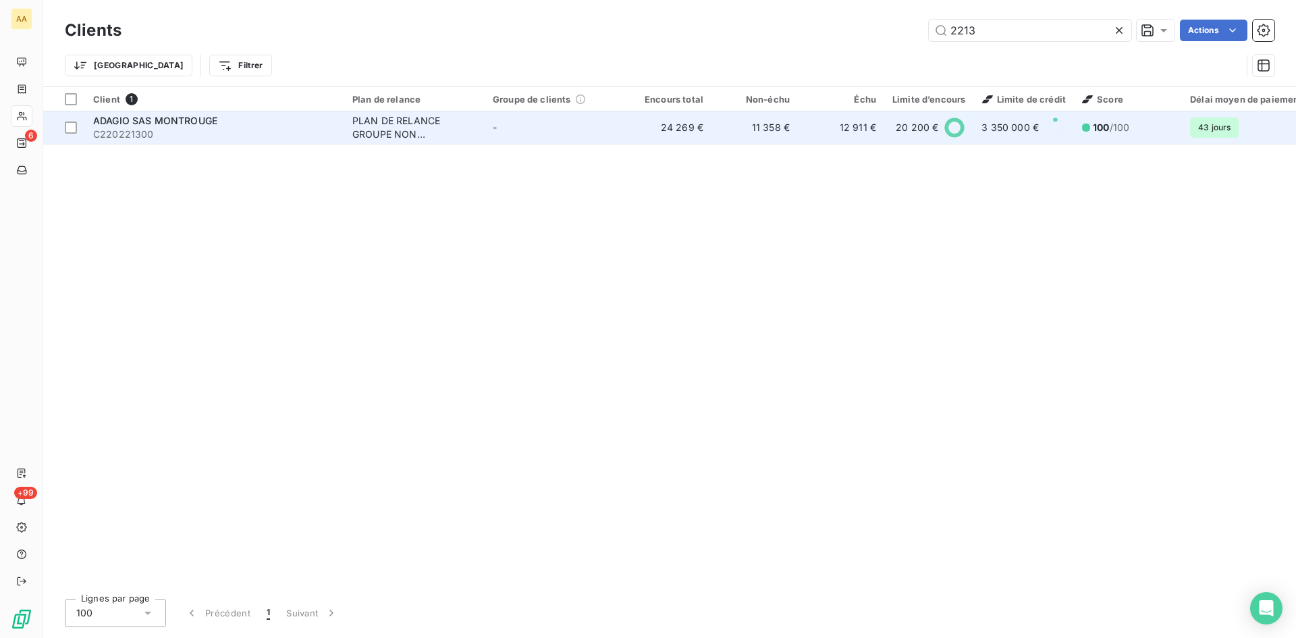
type input "2213"
click at [421, 126] on div "PLAN DE RELANCE GROUPE NON AUTOMATIQUE" at bounding box center [414, 127] width 124 height 27
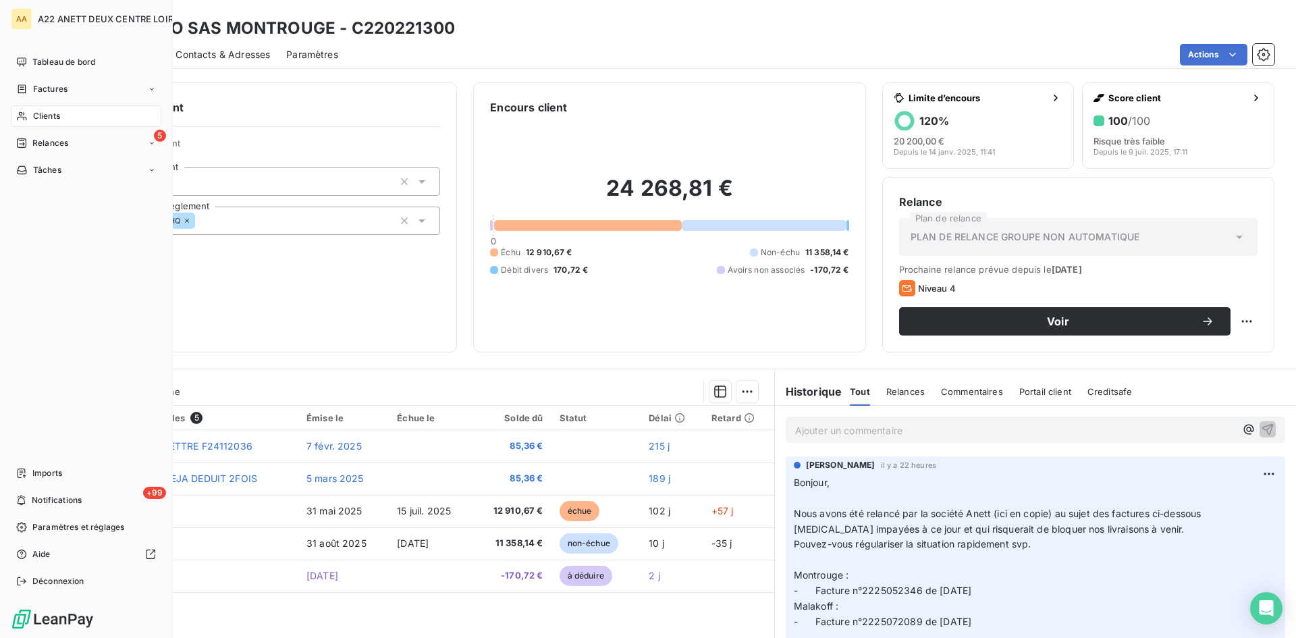
click at [38, 112] on span "Clients" at bounding box center [46, 116] width 27 height 12
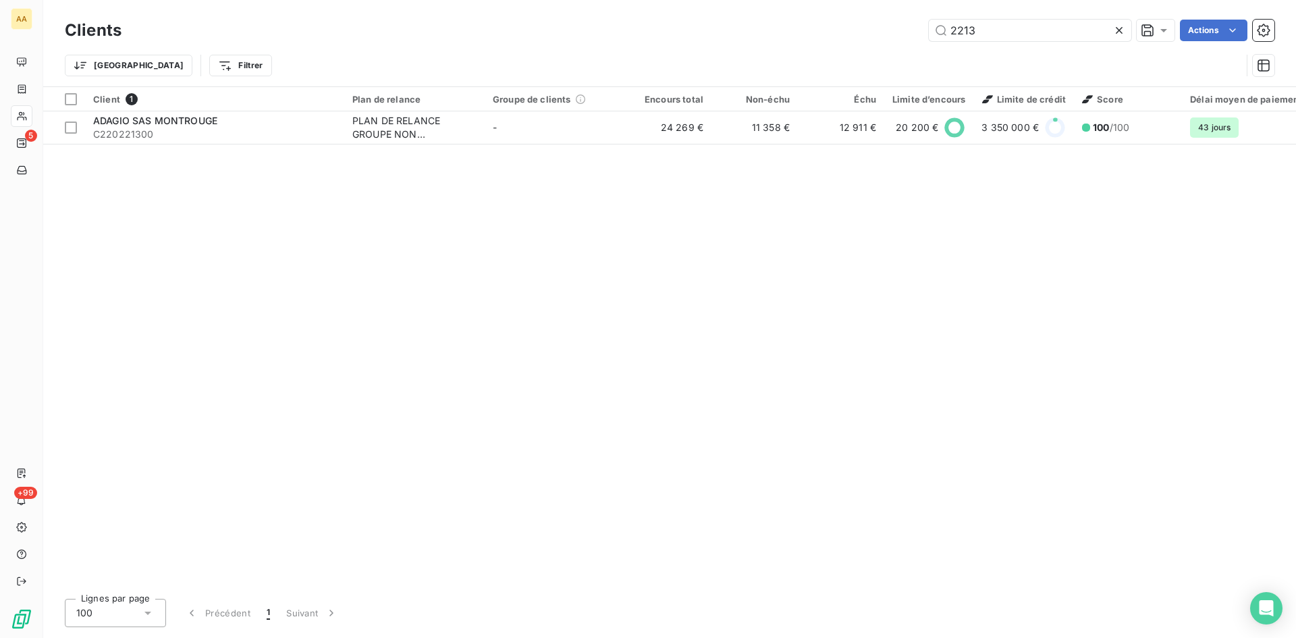
drag, startPoint x: 972, startPoint y: 33, endPoint x: 920, endPoint y: 32, distance: 52.0
click at [920, 32] on div "2213 Actions" at bounding box center [706, 31] width 1137 height 22
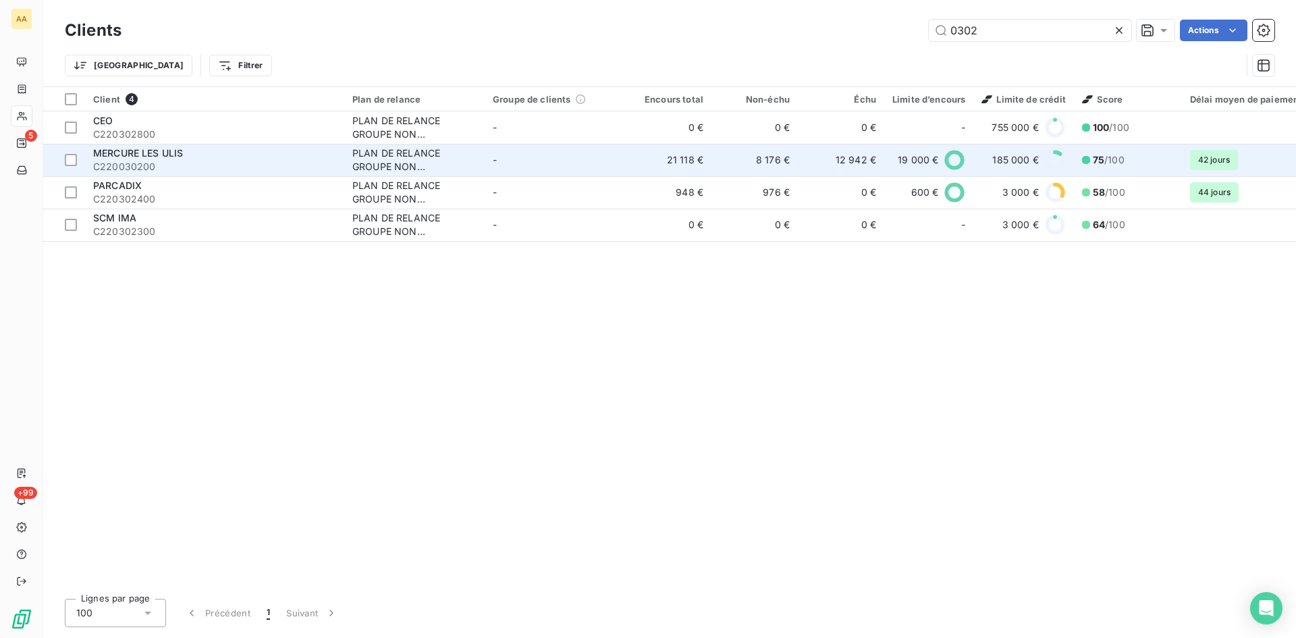
type input "0302"
click at [368, 166] on div "PLAN DE RELANCE GROUPE NON AUTOMATIQUE" at bounding box center [414, 160] width 124 height 27
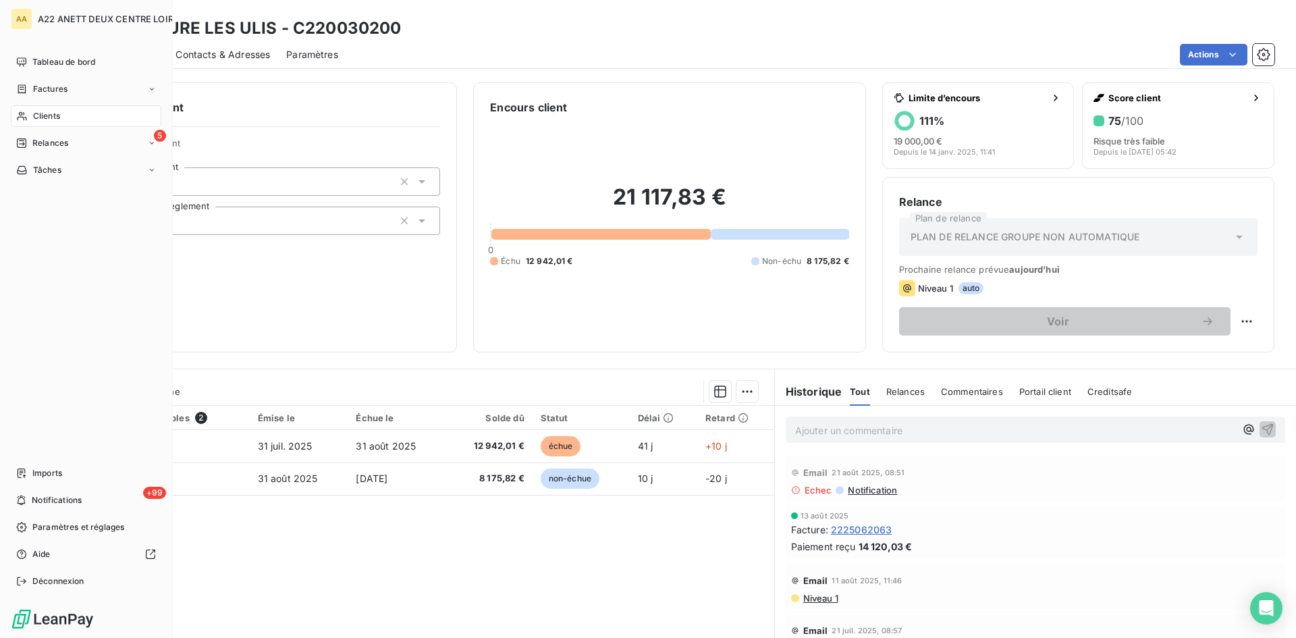
click at [41, 111] on span "Clients" at bounding box center [46, 116] width 27 height 12
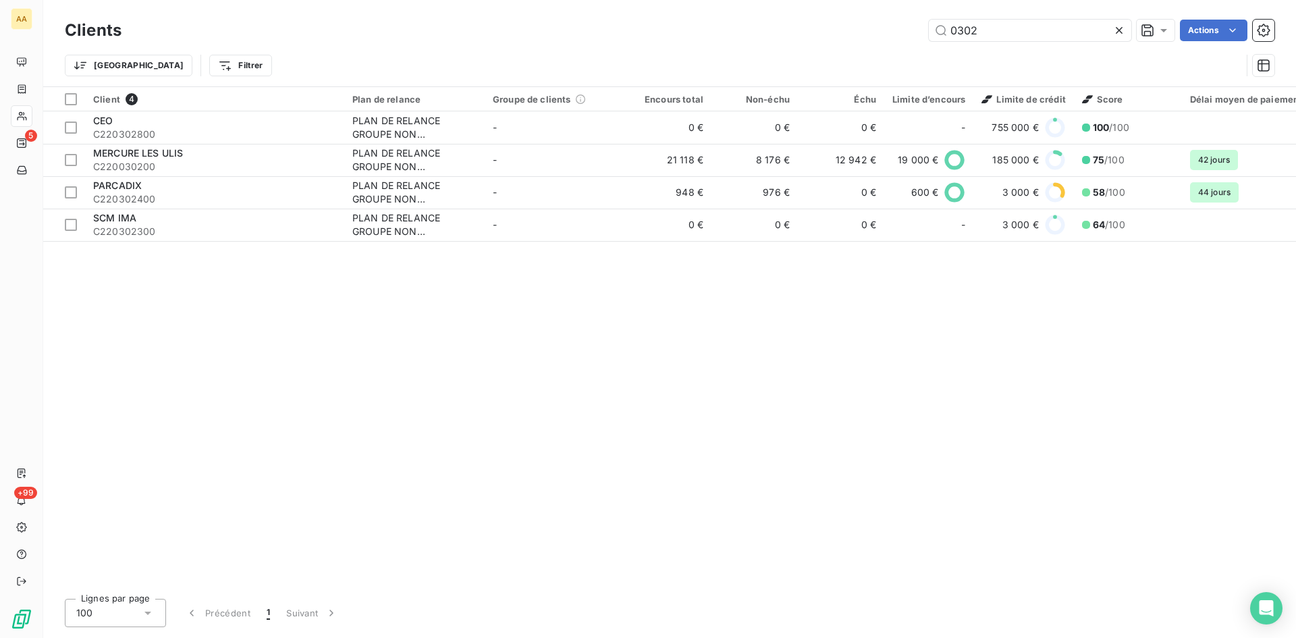
drag, startPoint x: 987, startPoint y: 24, endPoint x: 887, endPoint y: 43, distance: 101.8
click at [907, 30] on div "0302 Actions" at bounding box center [706, 31] width 1137 height 22
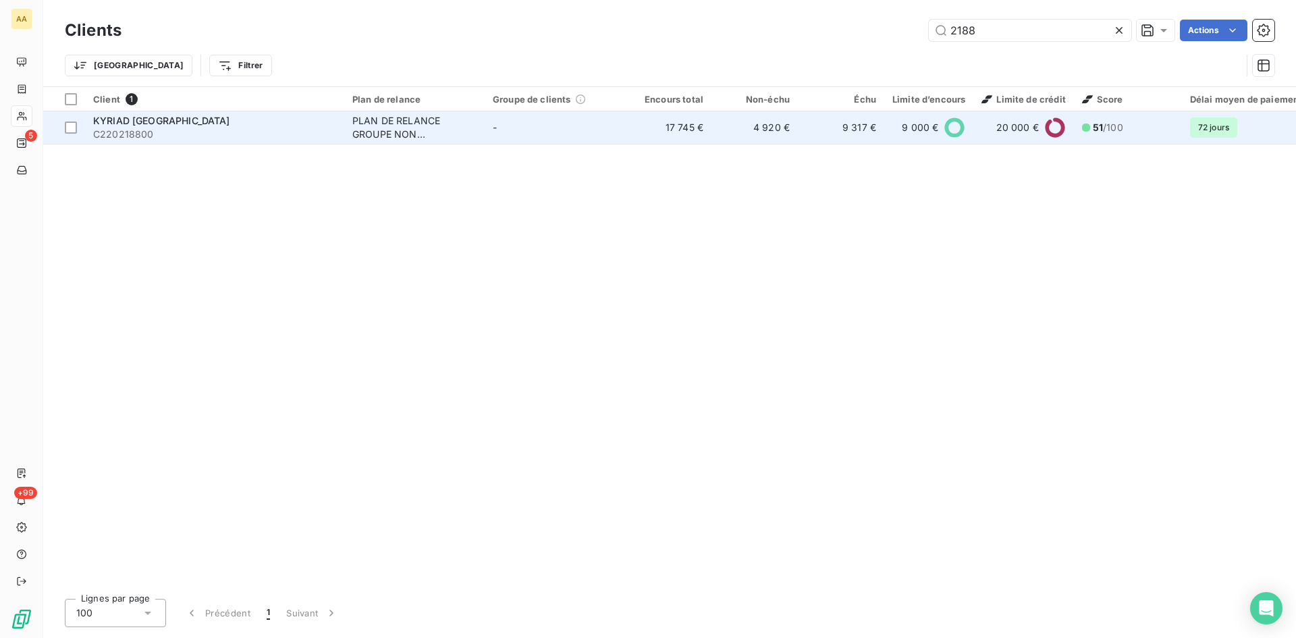
type input "2188"
click at [373, 131] on div "PLAN DE RELANCE GROUPE NON AUTOMATIQUE" at bounding box center [414, 127] width 124 height 27
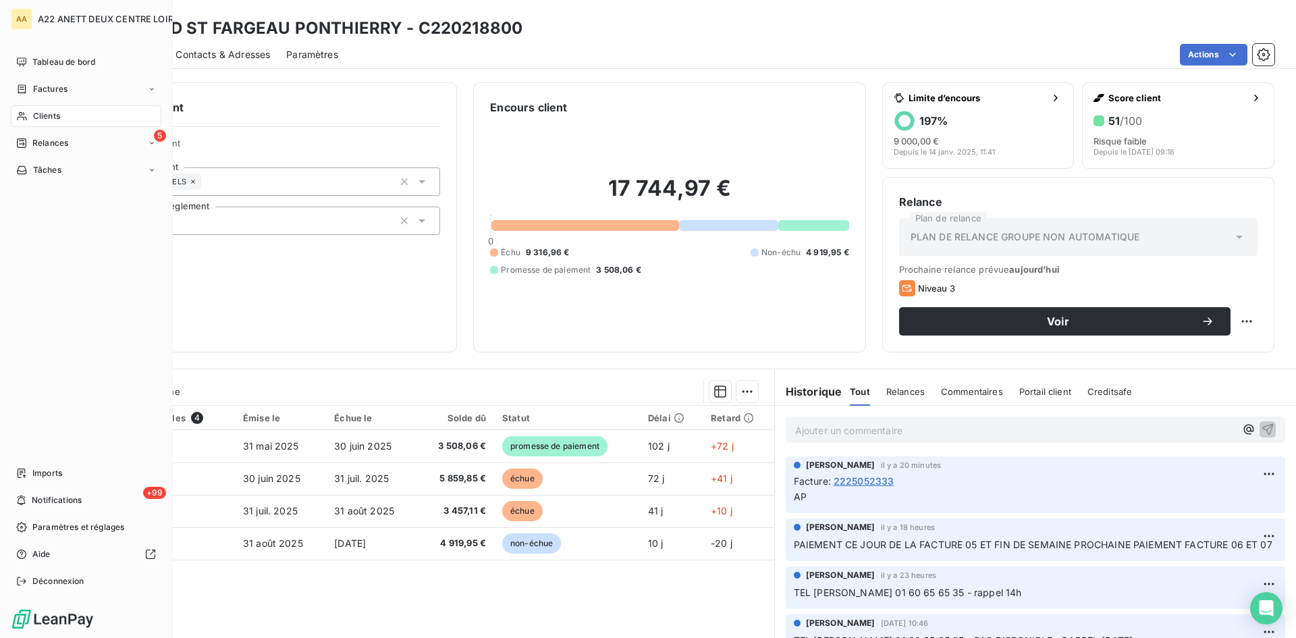
click at [43, 109] on div "Clients" at bounding box center [86, 116] width 151 height 22
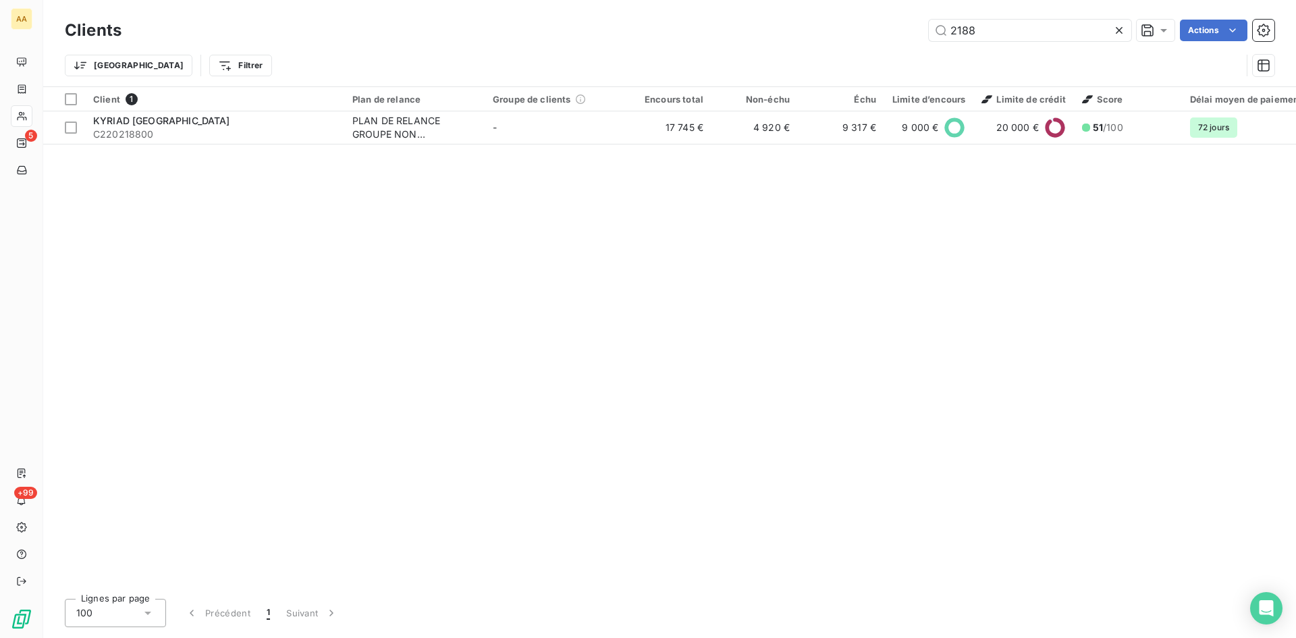
drag, startPoint x: 972, startPoint y: 34, endPoint x: 872, endPoint y: 29, distance: 99.4
click at [873, 27] on div "2188 Actions" at bounding box center [706, 31] width 1137 height 22
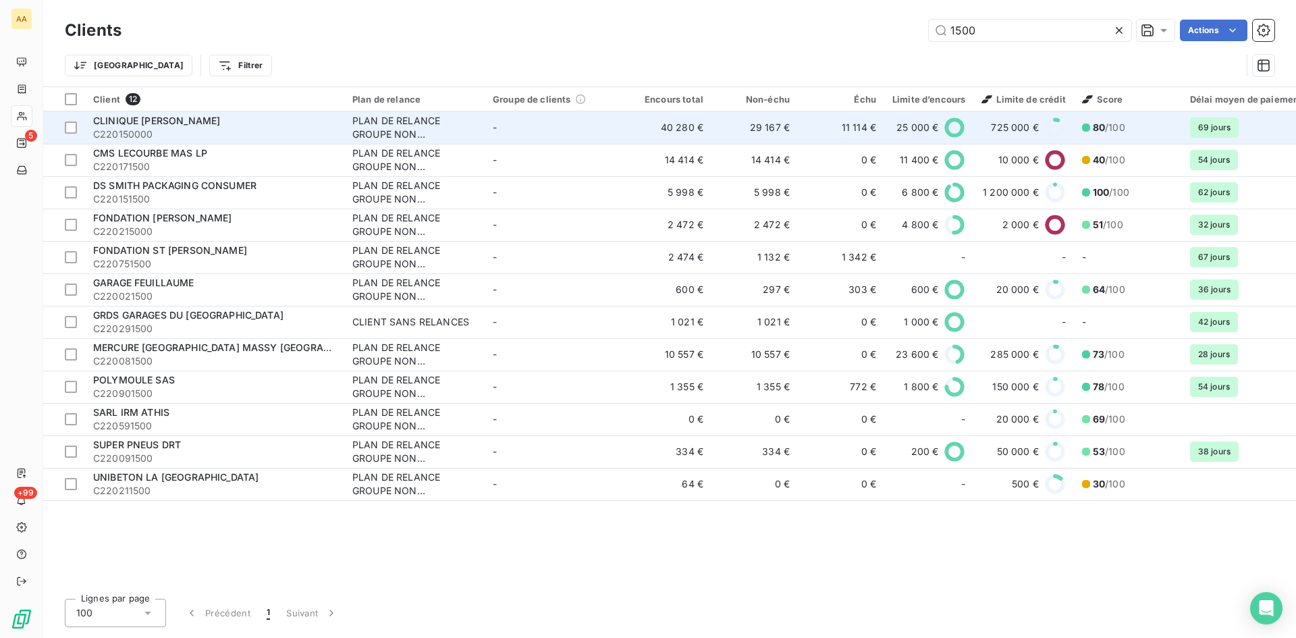
type input "1500"
click at [394, 128] on div "PLAN DE RELANCE GROUPE NON AUTOMATIQUE" at bounding box center [414, 127] width 124 height 27
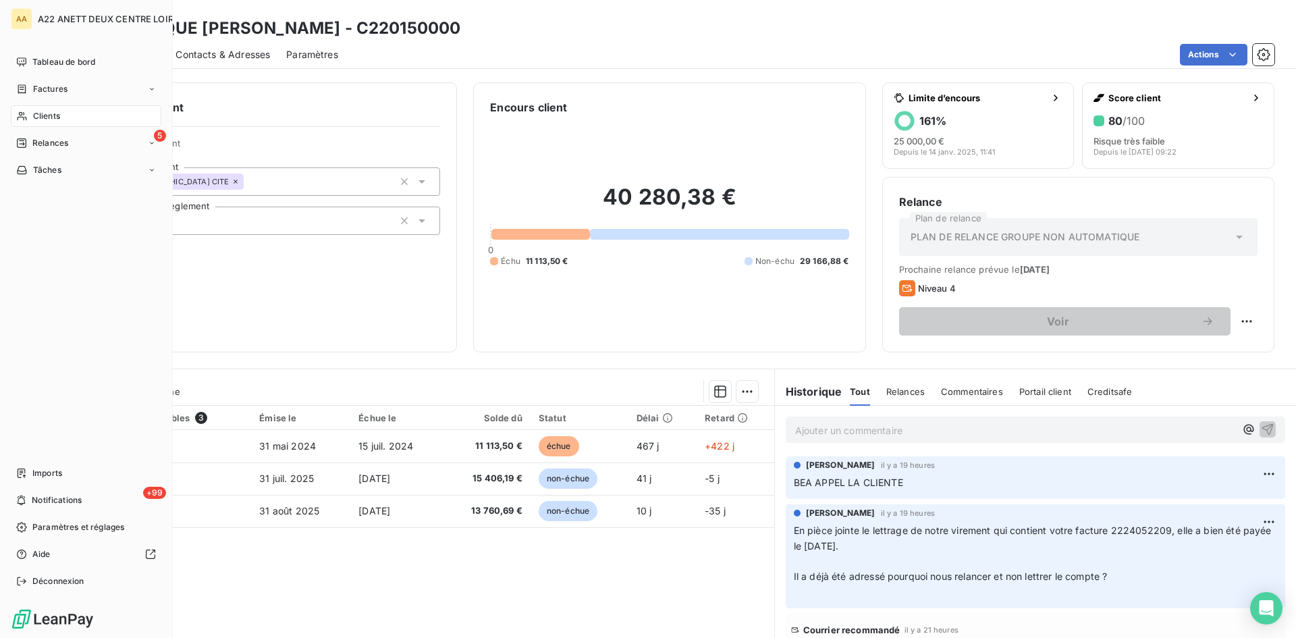
click at [33, 115] on span "Clients" at bounding box center [46, 116] width 27 height 12
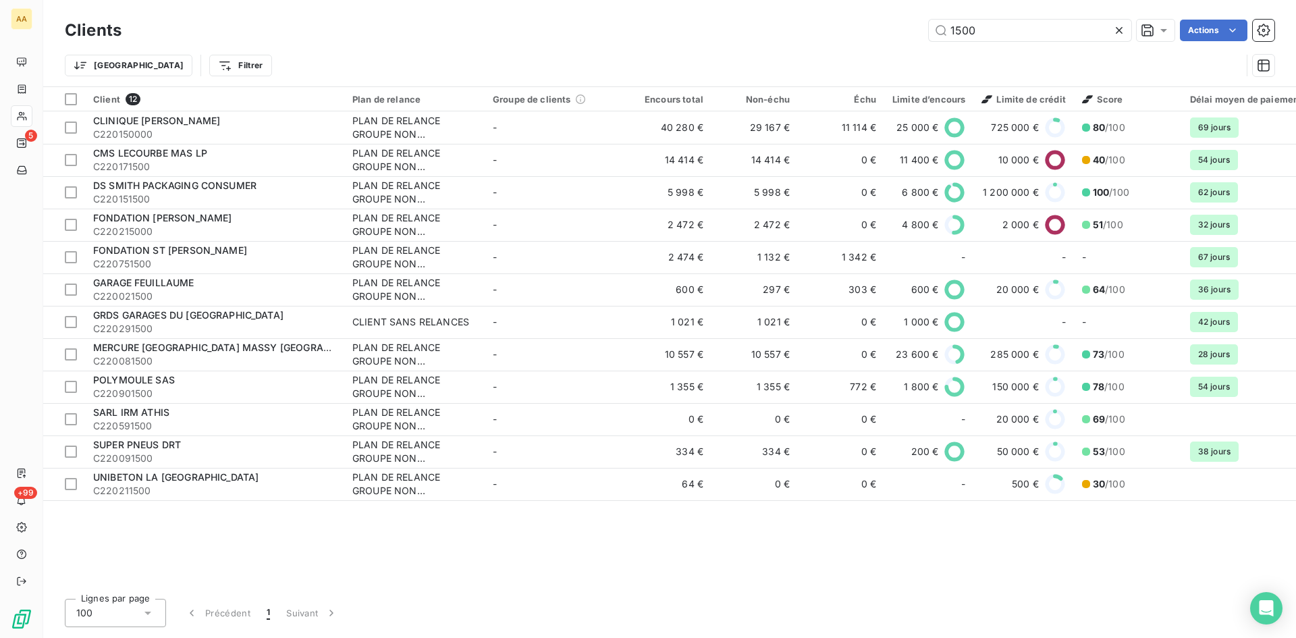
drag, startPoint x: 867, startPoint y: 43, endPoint x: 849, endPoint y: 43, distance: 17.6
click at [849, 43] on div "Clients 1500 Actions" at bounding box center [670, 30] width 1210 height 28
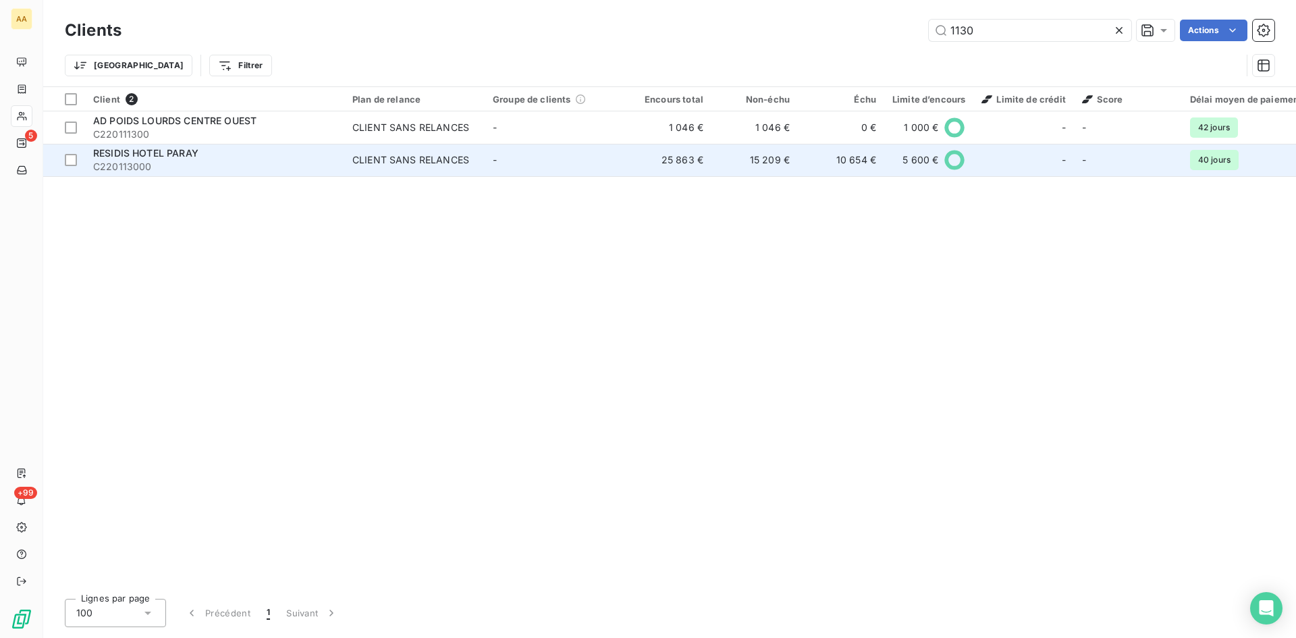
type input "1130"
click at [416, 162] on div "CLIENT SANS RELANCES" at bounding box center [410, 160] width 117 height 14
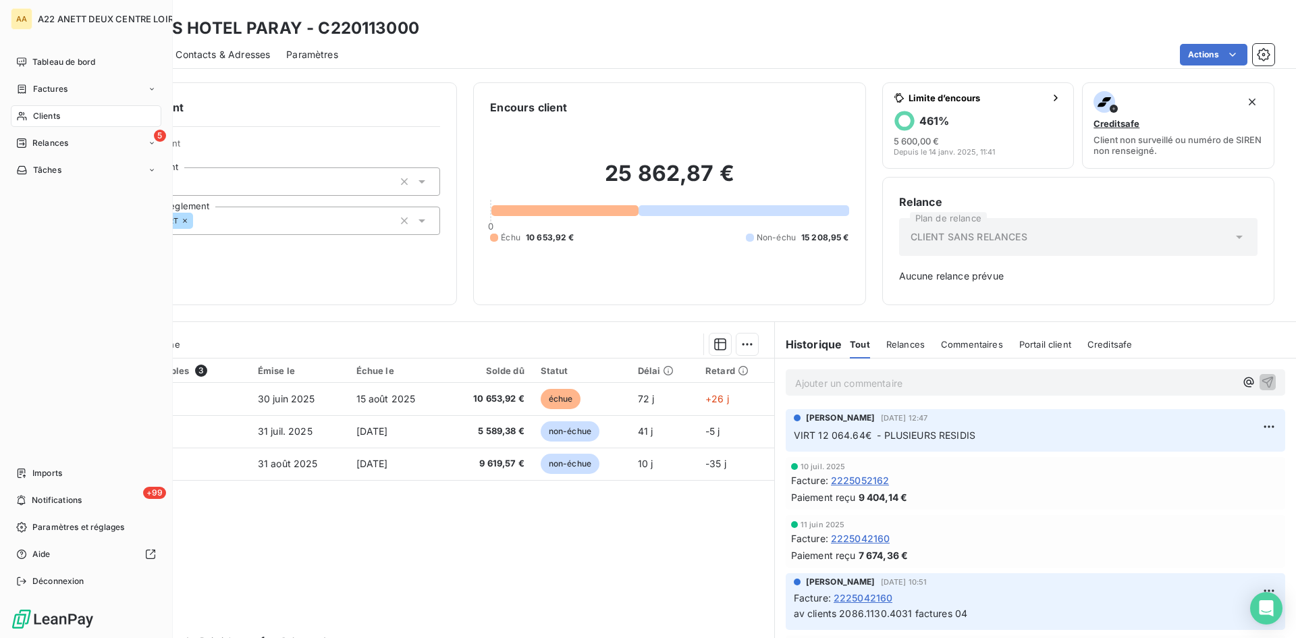
click at [41, 111] on span "Clients" at bounding box center [46, 116] width 27 height 12
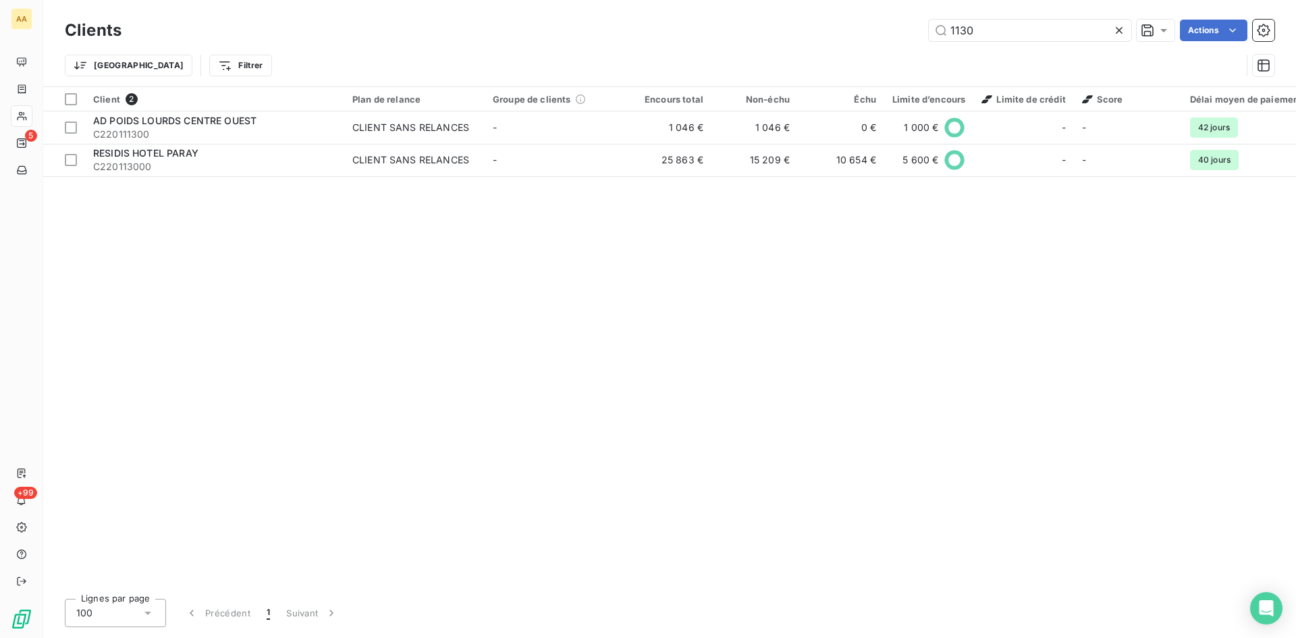
drag, startPoint x: 990, startPoint y: 28, endPoint x: 911, endPoint y: 31, distance: 79.7
click at [911, 31] on div "1130 Actions" at bounding box center [706, 31] width 1137 height 22
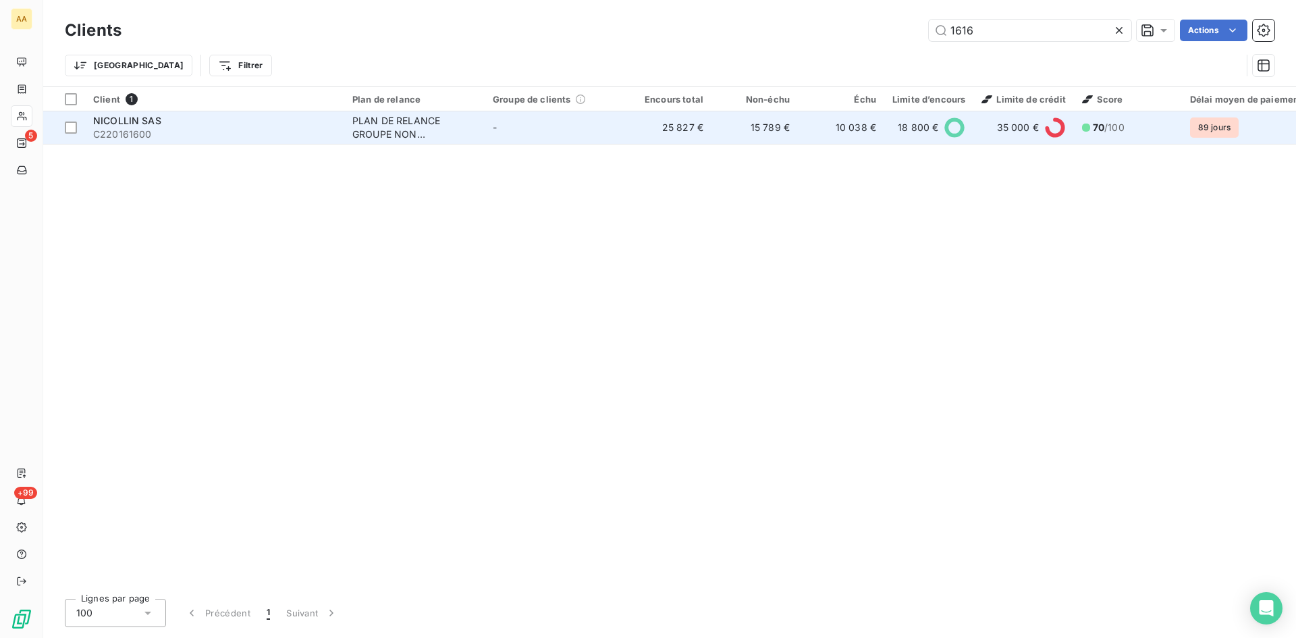
type input "1616"
click at [414, 114] on div "PLAN DE RELANCE GROUPE NON AUTOMATIQUE" at bounding box center [414, 127] width 124 height 27
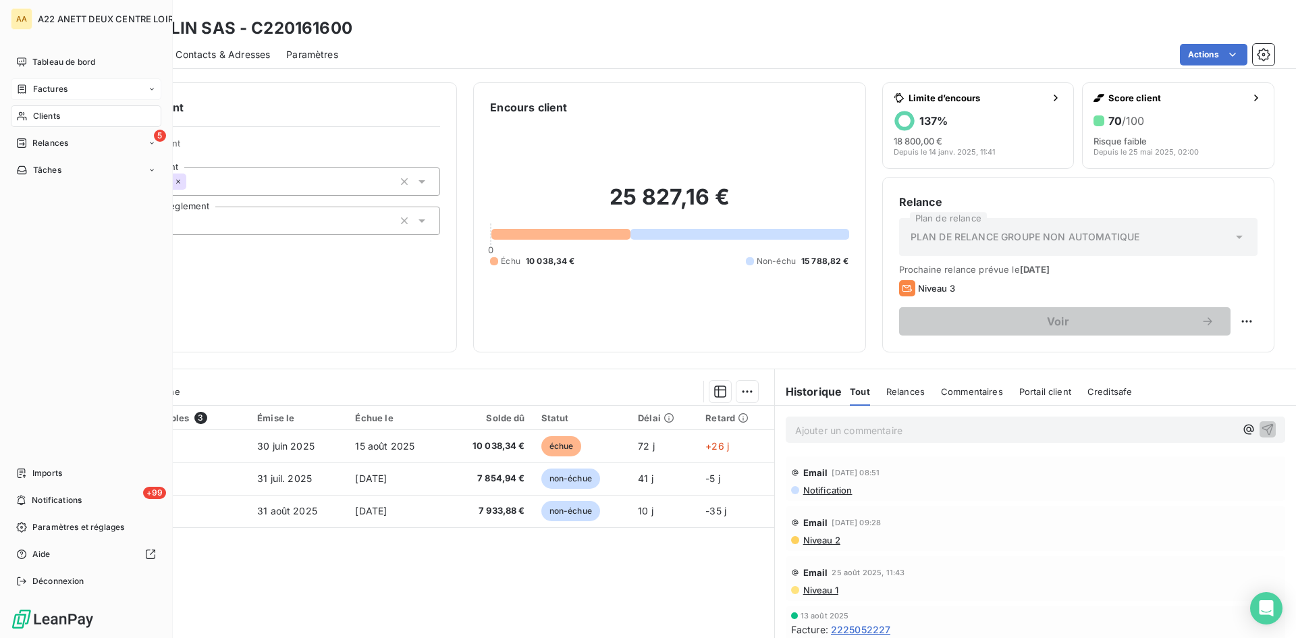
click at [27, 113] on icon at bounding box center [21, 116] width 11 height 11
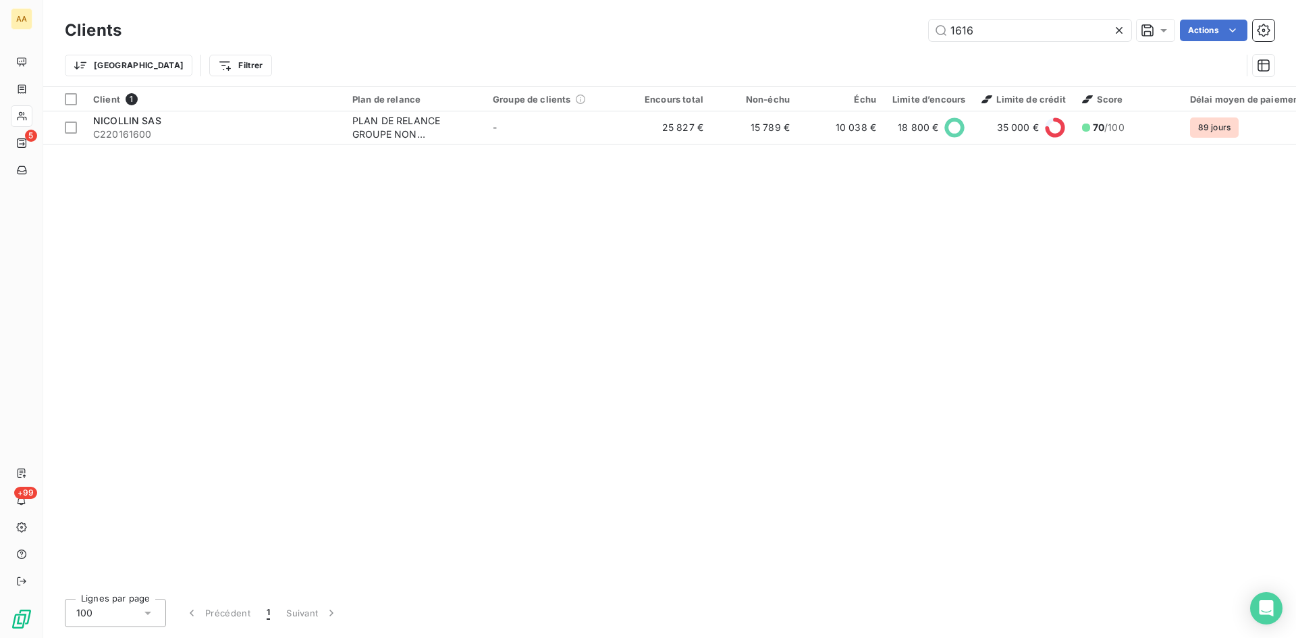
drag, startPoint x: 972, startPoint y: 35, endPoint x: 899, endPoint y: 34, distance: 72.3
click at [899, 34] on div "1616 Actions" at bounding box center [706, 31] width 1137 height 22
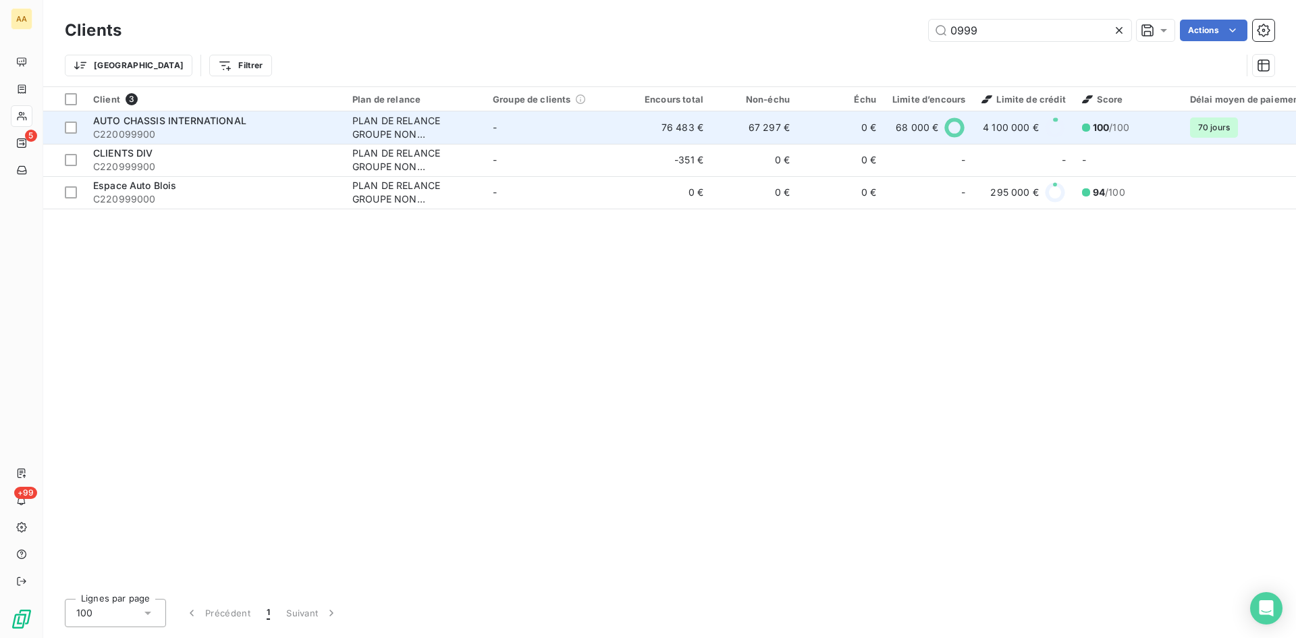
type input "0999"
click at [365, 126] on div "PLAN DE RELANCE GROUPE NON AUTOMATIQUE" at bounding box center [414, 127] width 124 height 27
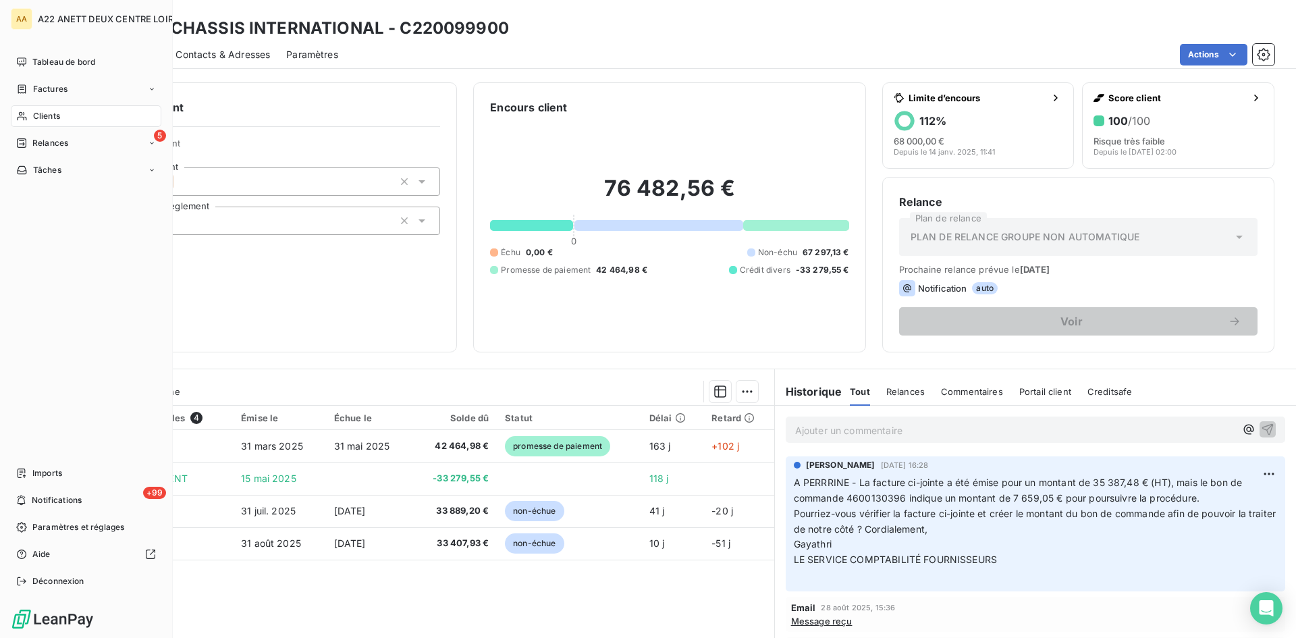
click at [51, 109] on div "Clients" at bounding box center [86, 116] width 151 height 22
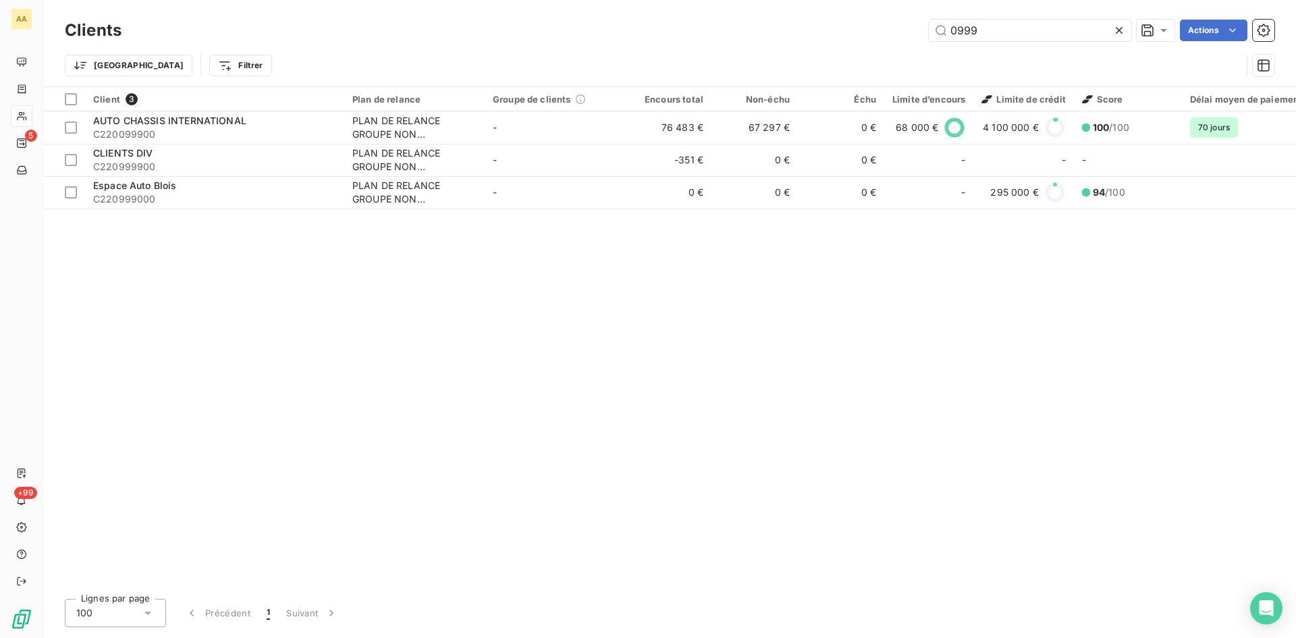
drag, startPoint x: 992, startPoint y: 32, endPoint x: 862, endPoint y: 47, distance: 131.2
click at [870, 35] on div "0999 Actions" at bounding box center [706, 31] width 1137 height 22
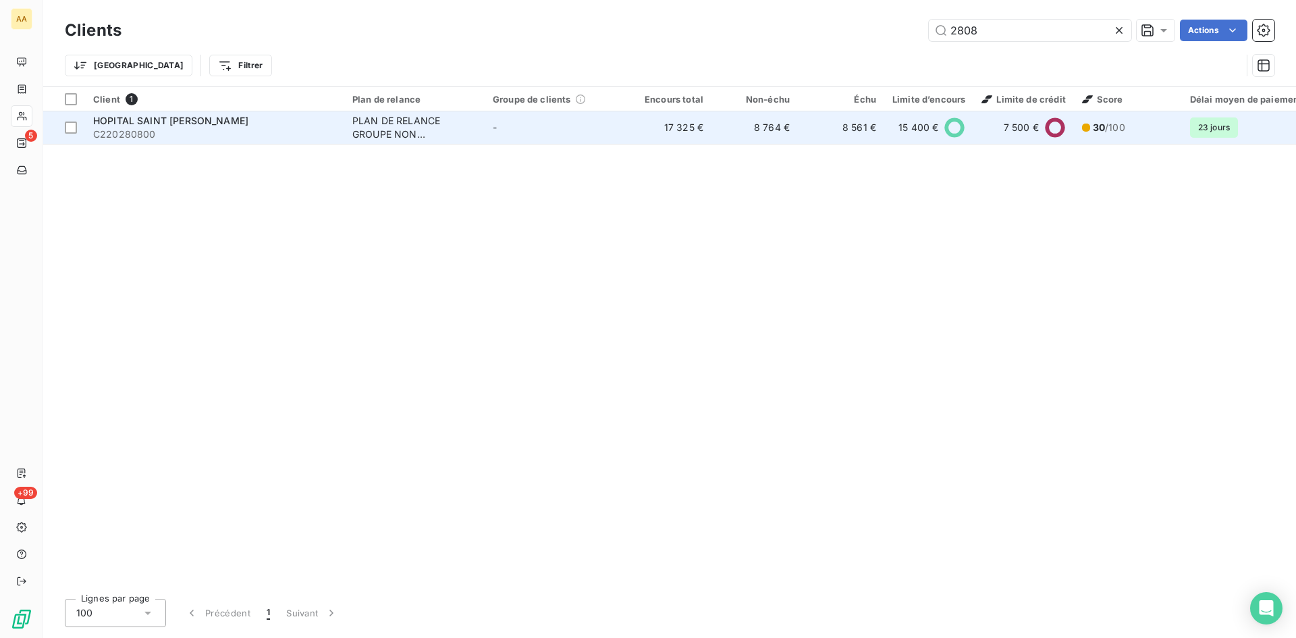
type input "2808"
click at [390, 130] on div "PLAN DE RELANCE GROUPE NON AUTOMATIQUE" at bounding box center [414, 127] width 124 height 27
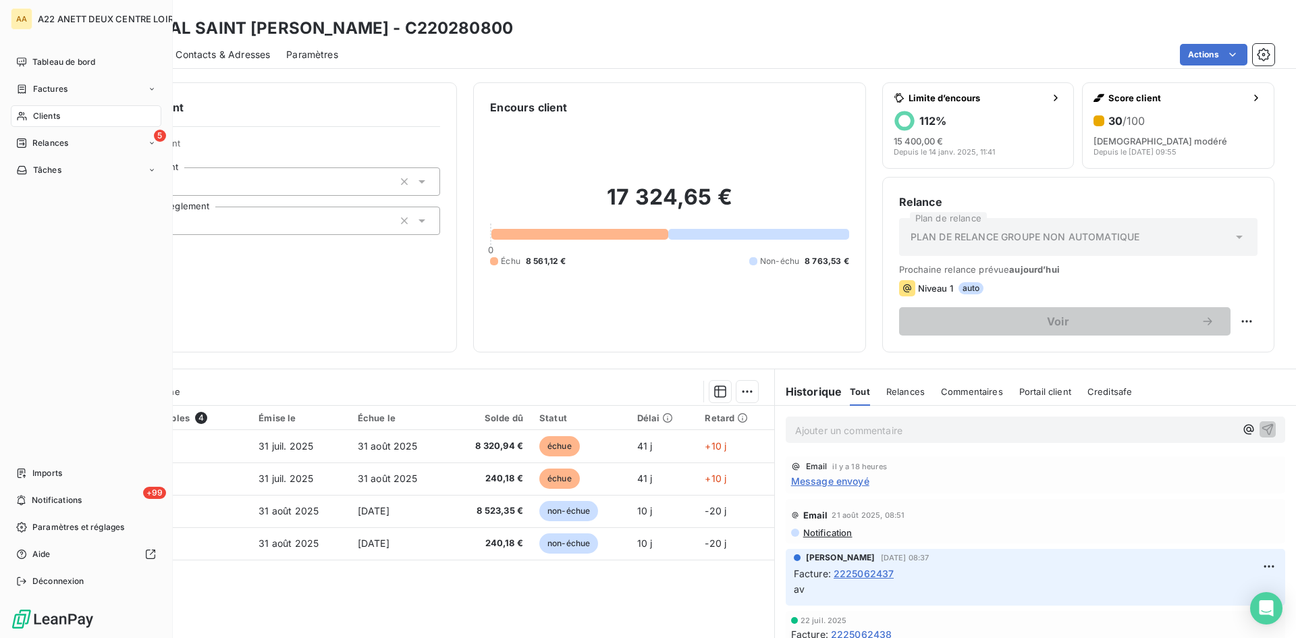
click at [37, 114] on span "Clients" at bounding box center [46, 116] width 27 height 12
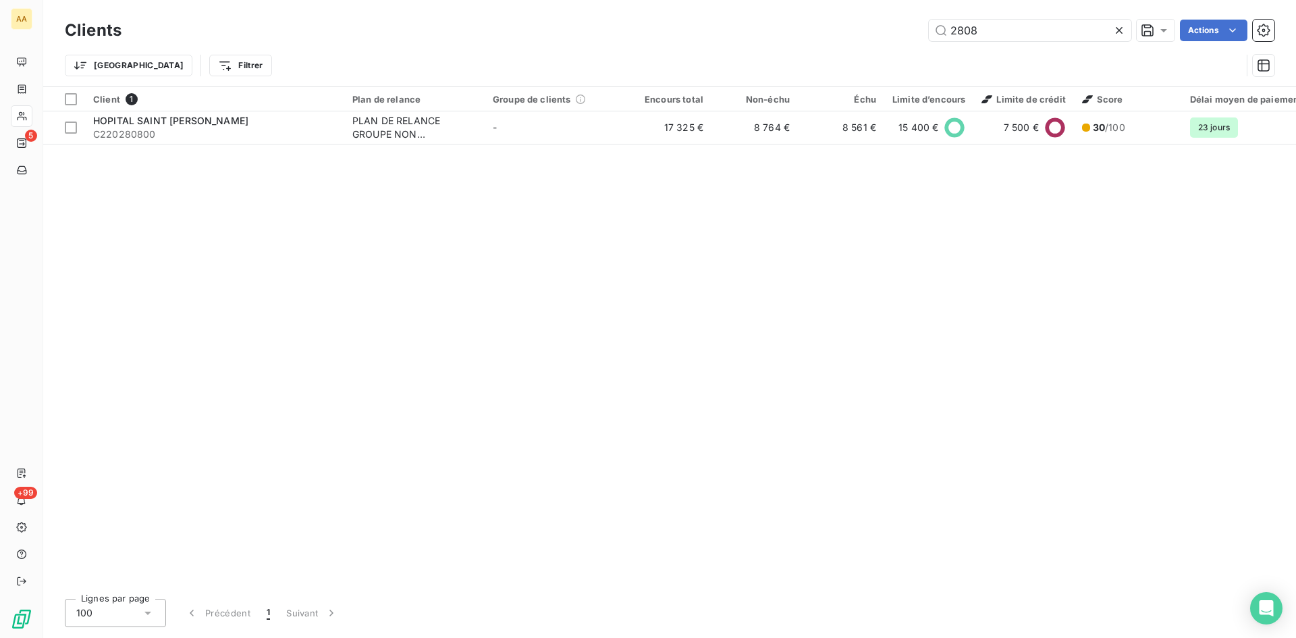
drag, startPoint x: 969, startPoint y: 30, endPoint x: 922, endPoint y: 39, distance: 48.1
click at [922, 39] on div "2808 Actions" at bounding box center [706, 31] width 1137 height 22
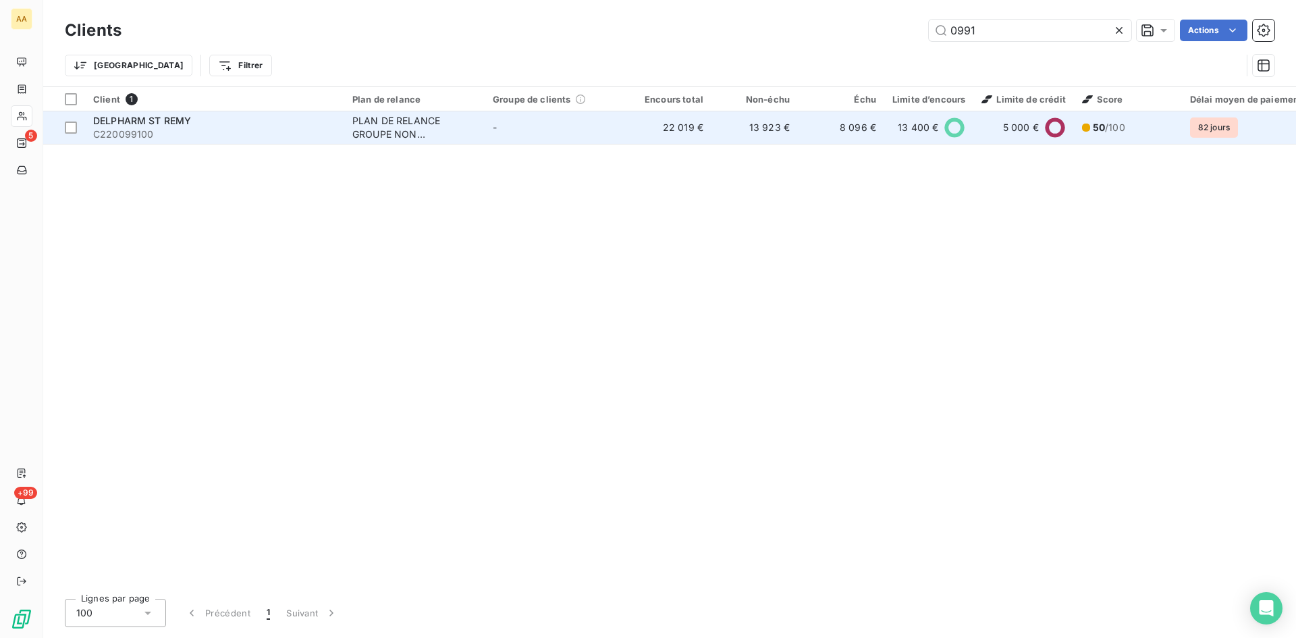
type input "0991"
click at [403, 130] on div "PLAN DE RELANCE GROUPE NON AUTOMATIQUE" at bounding box center [414, 127] width 124 height 27
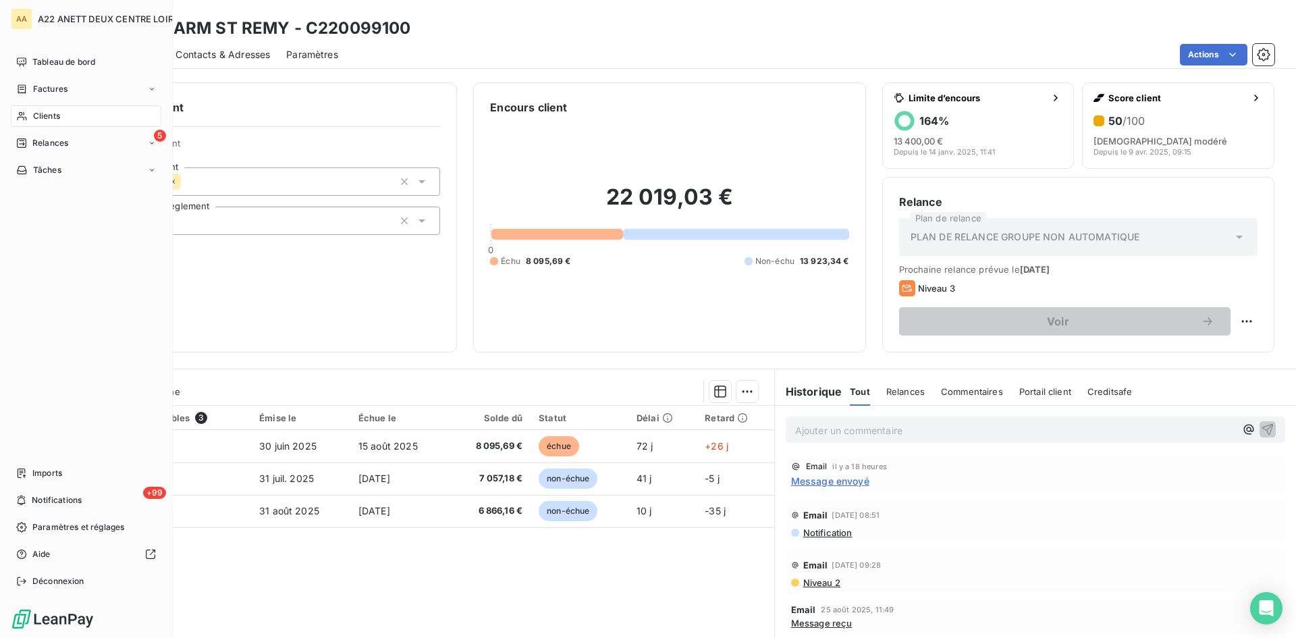
drag, startPoint x: 35, startPoint y: 113, endPoint x: 58, endPoint y: 107, distance: 23.9
click at [35, 113] on span "Clients" at bounding box center [46, 116] width 27 height 12
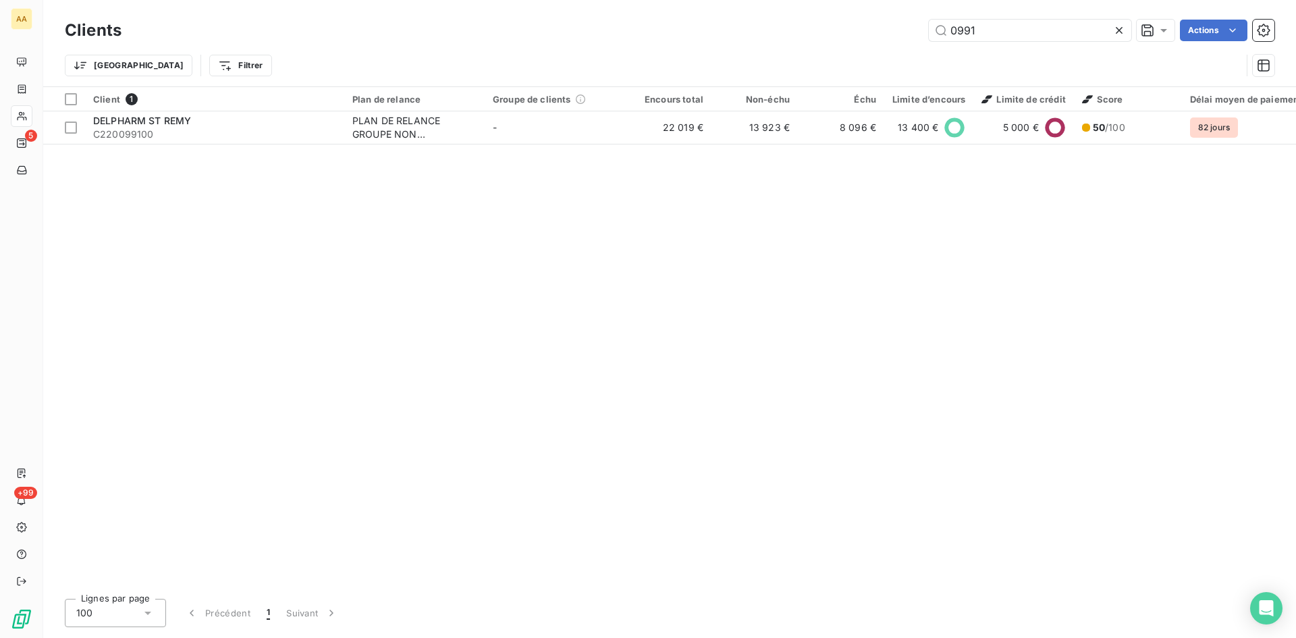
drag, startPoint x: 990, startPoint y: 37, endPoint x: 826, endPoint y: 37, distance: 164.1
click at [826, 37] on div "0991 Actions" at bounding box center [706, 31] width 1137 height 22
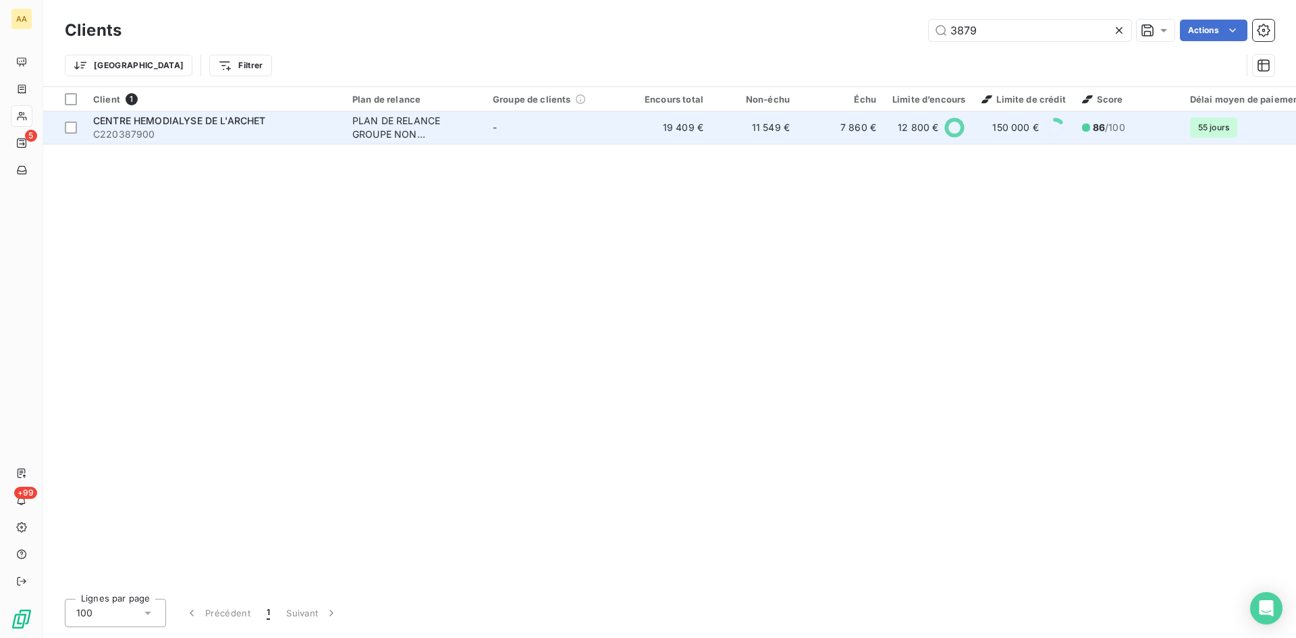
type input "3879"
click at [361, 127] on div "PLAN DE RELANCE GROUPE NON AUTOMATIQUE" at bounding box center [414, 127] width 124 height 27
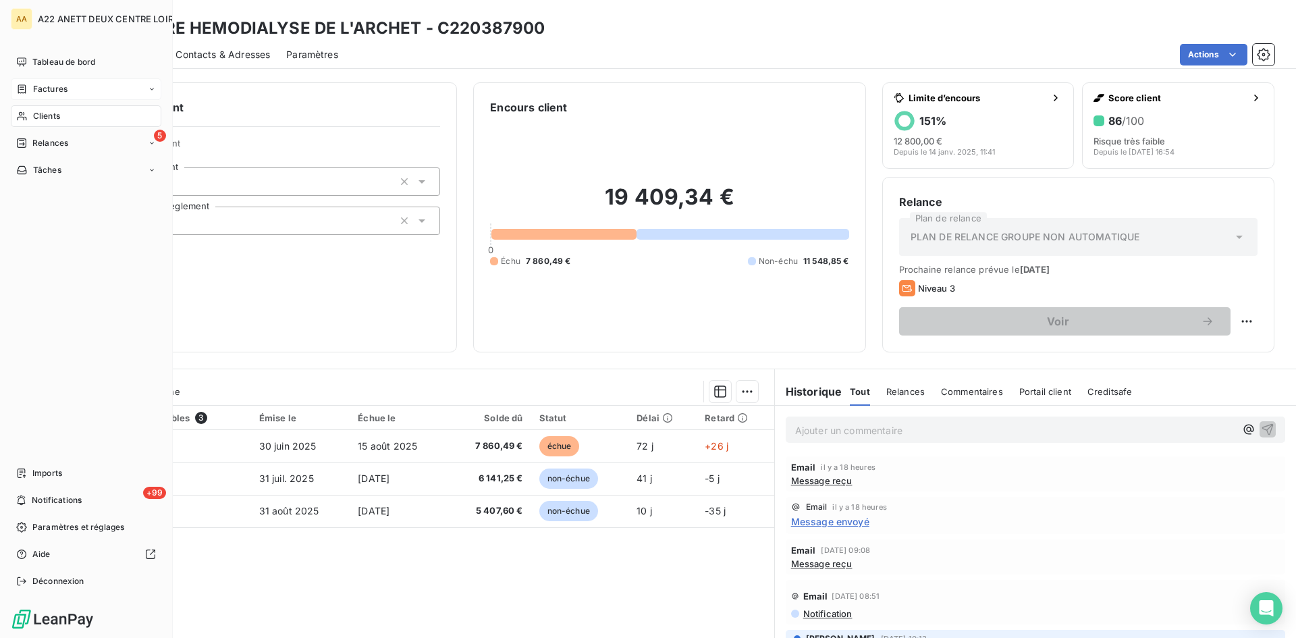
drag, startPoint x: 42, startPoint y: 111, endPoint x: 114, endPoint y: 95, distance: 74.0
click at [42, 111] on span "Clients" at bounding box center [46, 116] width 27 height 12
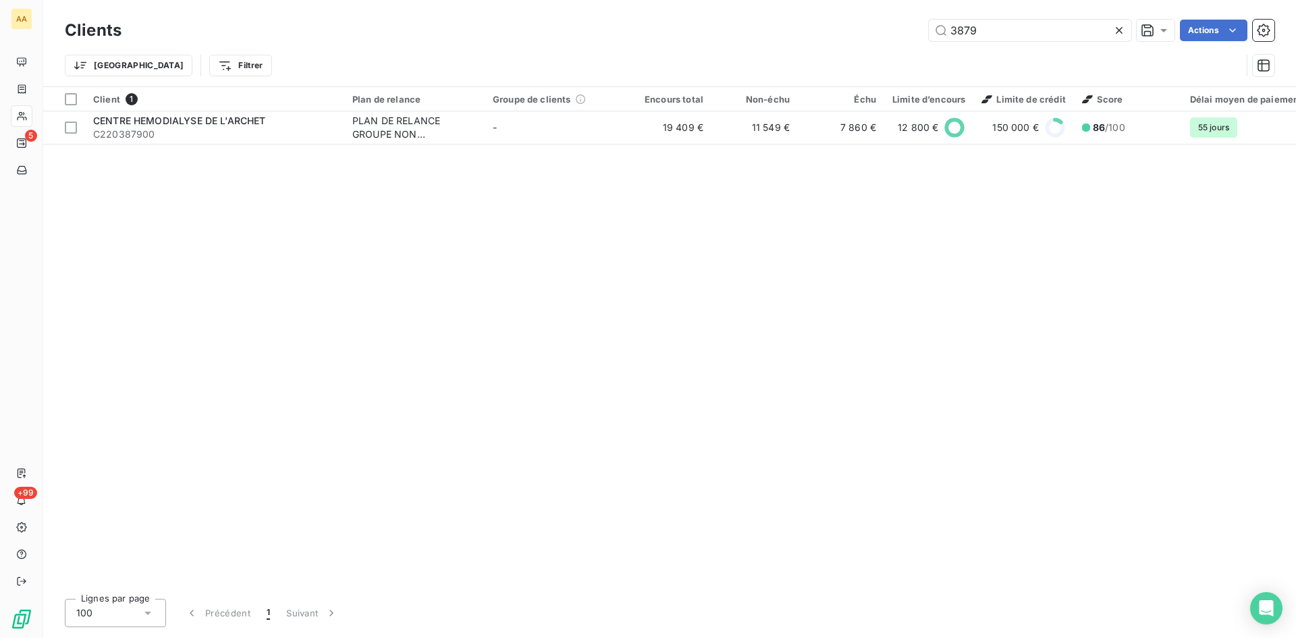
drag, startPoint x: 994, startPoint y: 36, endPoint x: 813, endPoint y: 59, distance: 182.3
click at [821, 53] on div "Clients 3879 Actions Trier Filtrer" at bounding box center [670, 51] width 1210 height 70
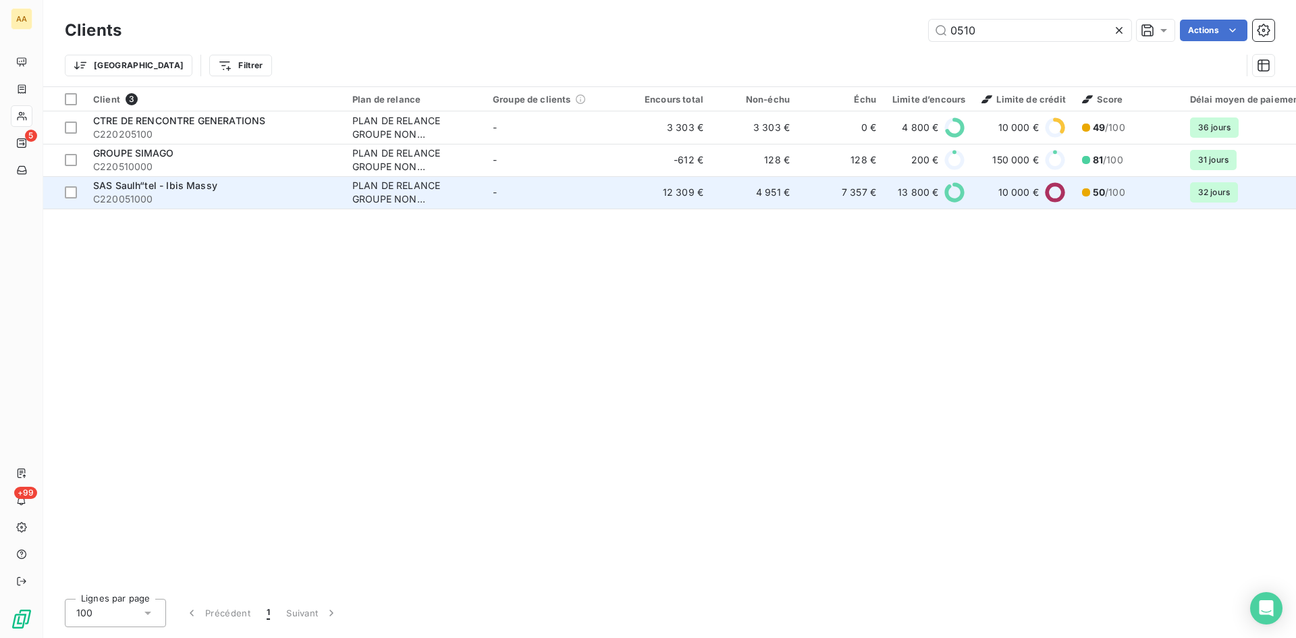
type input "0510"
click at [377, 194] on div "PLAN DE RELANCE GROUPE NON AUTOMATIQUE" at bounding box center [414, 192] width 124 height 27
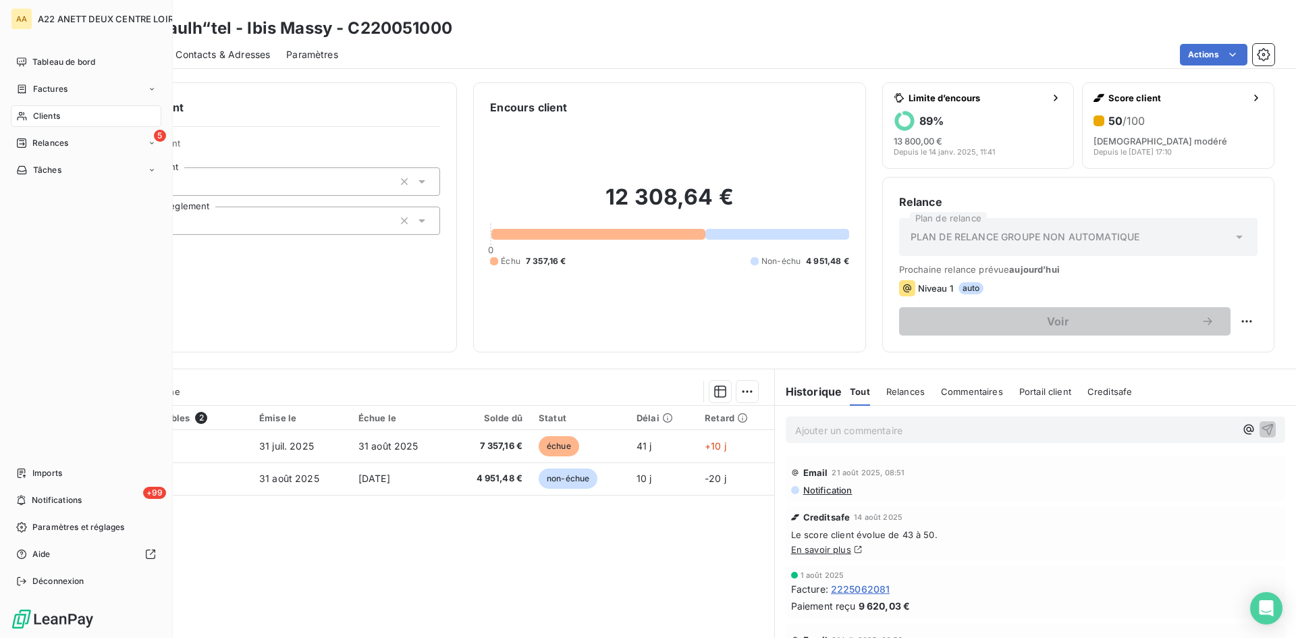
drag, startPoint x: 40, startPoint y: 111, endPoint x: 48, endPoint y: 109, distance: 8.4
click at [38, 111] on span "Clients" at bounding box center [46, 116] width 27 height 12
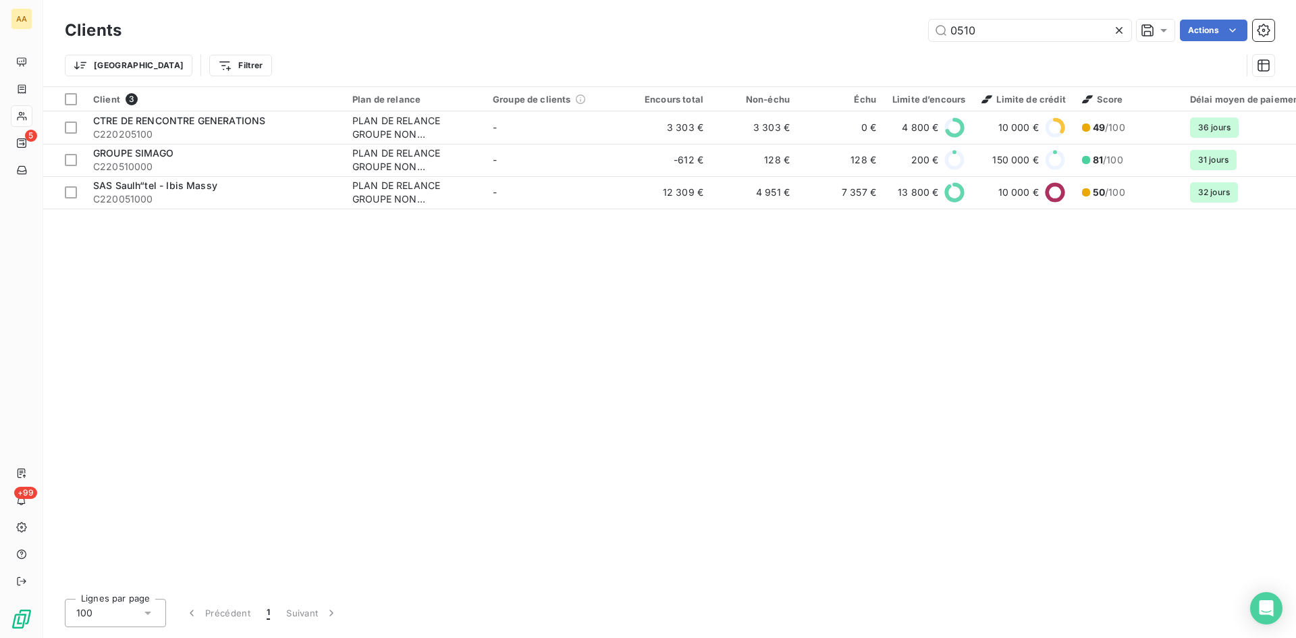
drag, startPoint x: 990, startPoint y: 35, endPoint x: 842, endPoint y: 38, distance: 147.9
click at [842, 38] on div "0510 Actions" at bounding box center [706, 31] width 1137 height 22
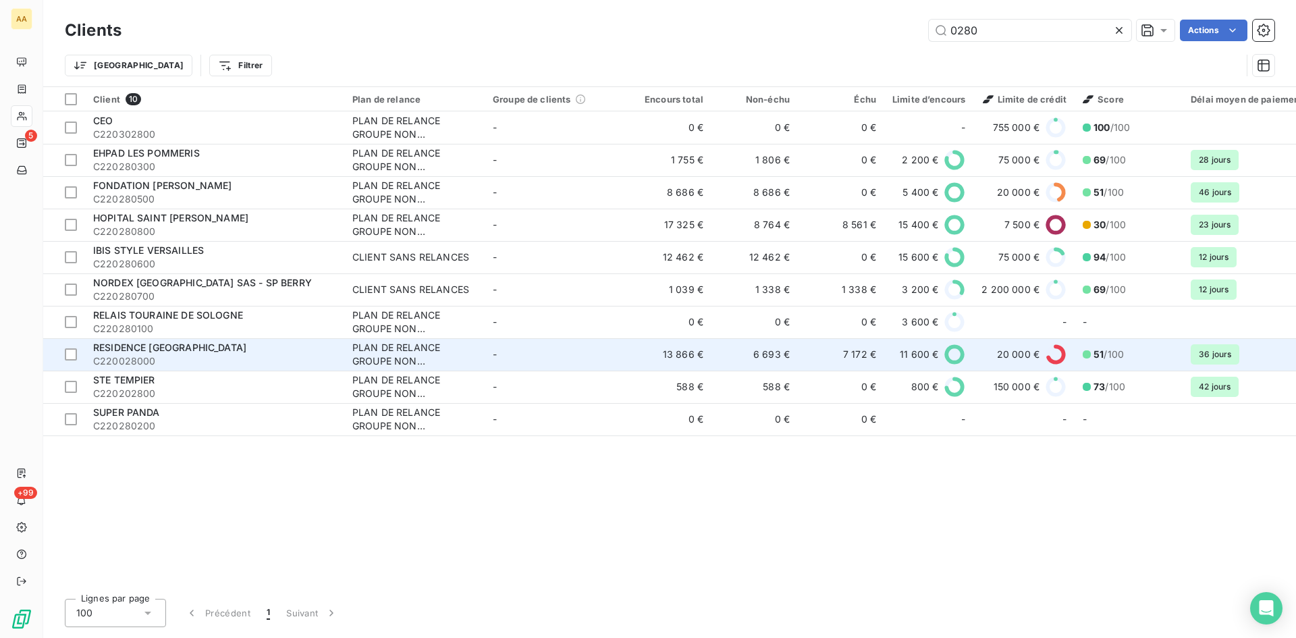
type input "0280"
click at [395, 357] on div "PLAN DE RELANCE GROUPE NON AUTOMATIQUE" at bounding box center [414, 354] width 124 height 27
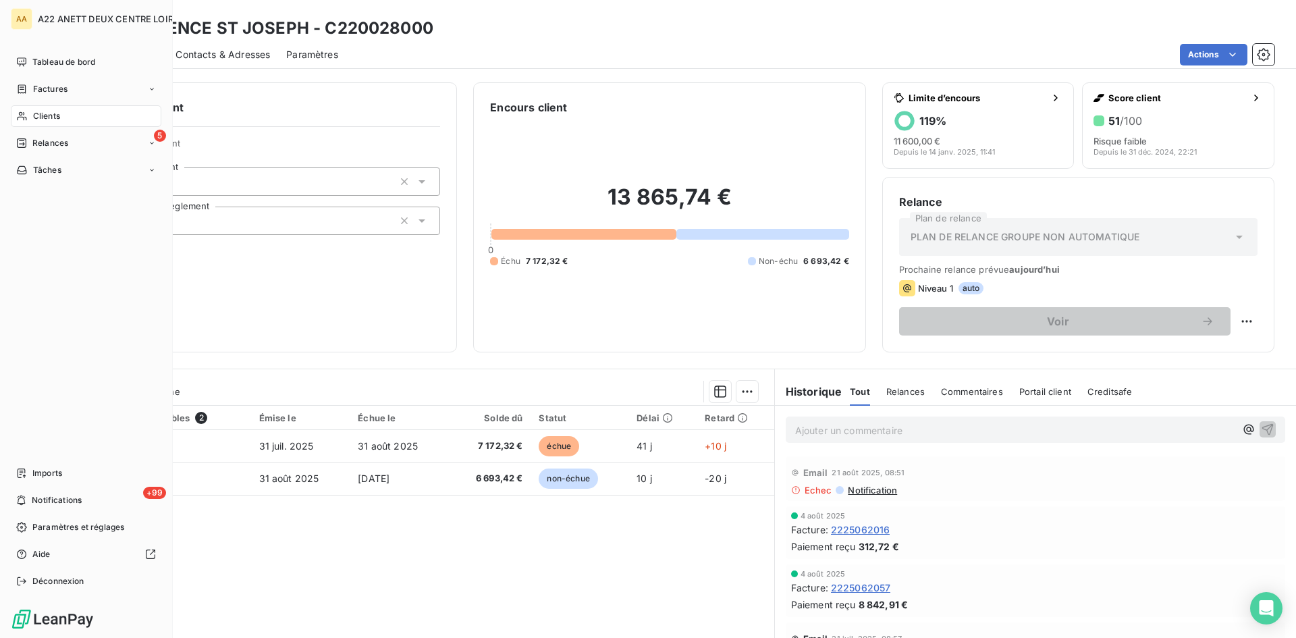
drag, startPoint x: 34, startPoint y: 117, endPoint x: 57, endPoint y: 108, distance: 24.2
click at [34, 117] on span "Clients" at bounding box center [46, 116] width 27 height 12
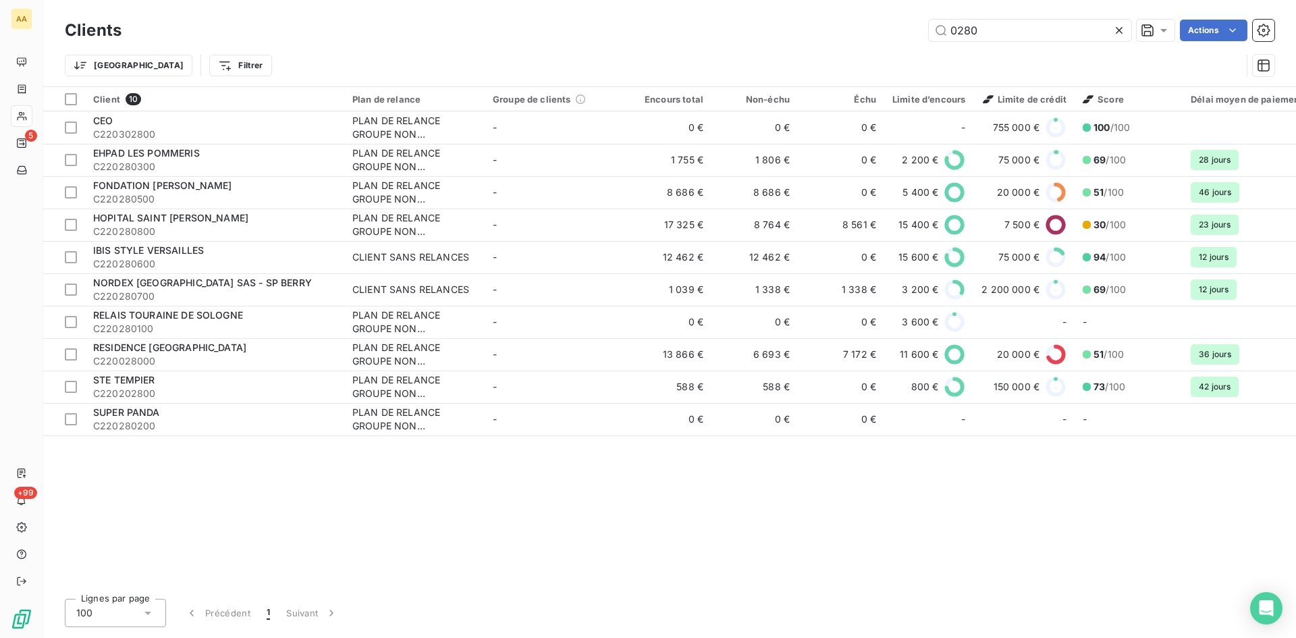
drag, startPoint x: 976, startPoint y: 28, endPoint x: 849, endPoint y: 50, distance: 128.9
click at [849, 50] on div "Clients 0280 Actions Trier Filtrer" at bounding box center [670, 51] width 1210 height 70
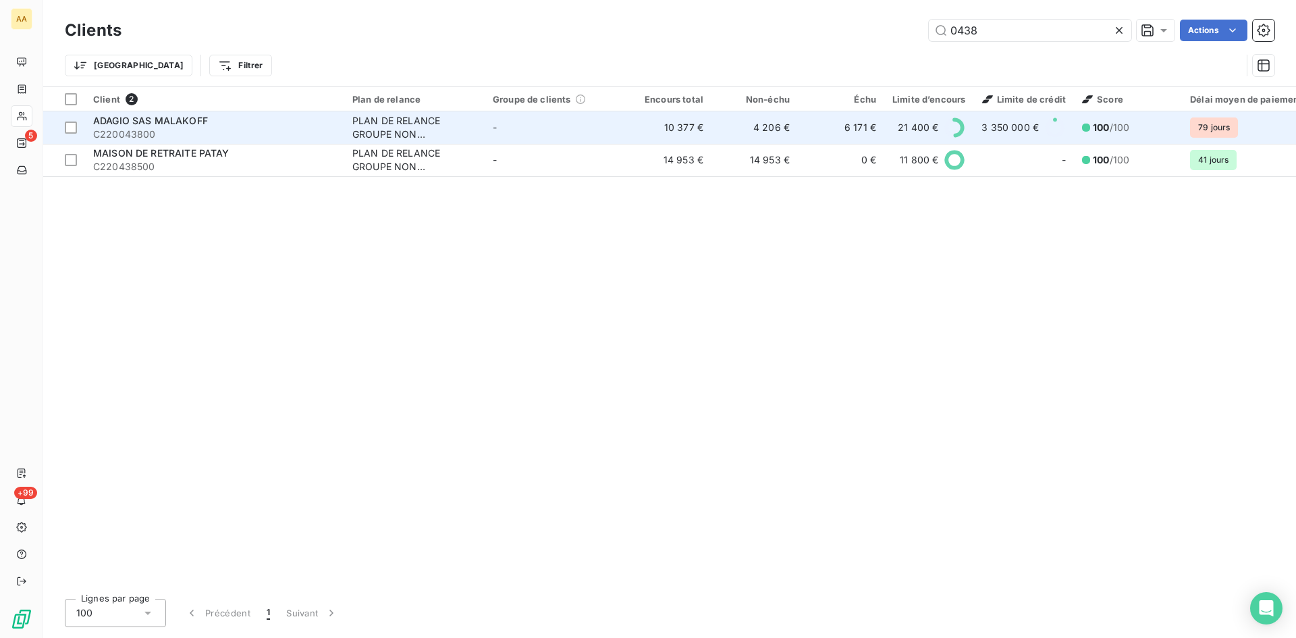
type input "0438"
click at [377, 125] on div "PLAN DE RELANCE GROUPE NON AUTOMATIQUE" at bounding box center [414, 127] width 124 height 27
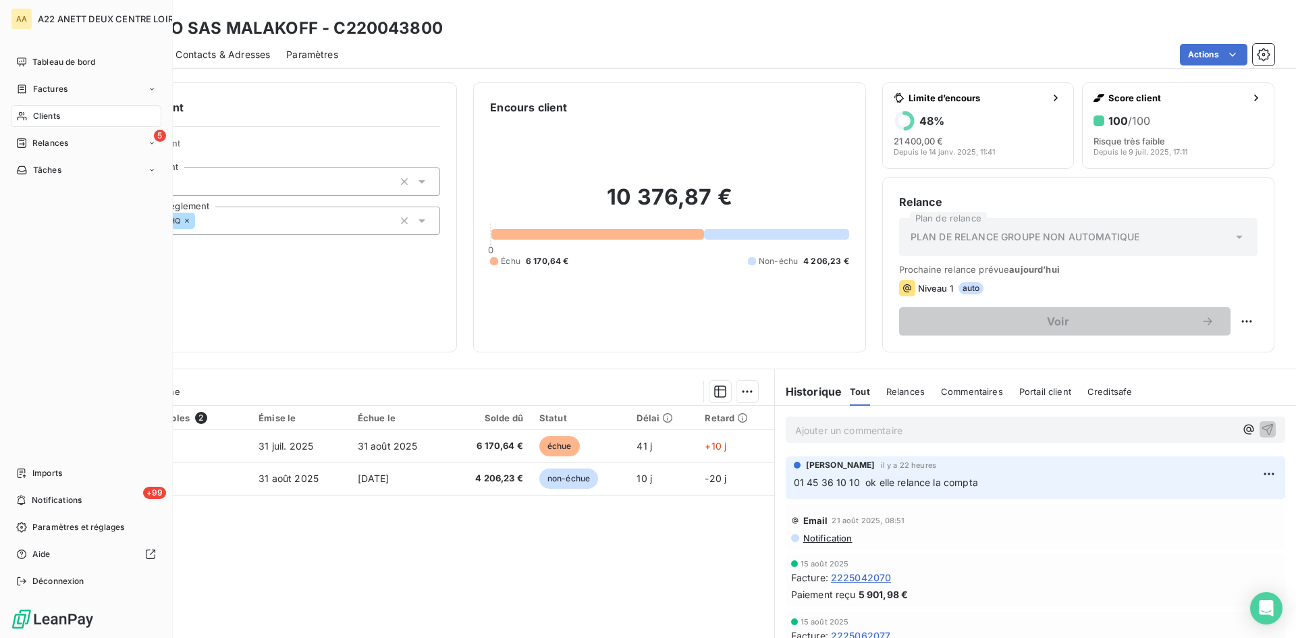
click at [50, 112] on span "Clients" at bounding box center [46, 116] width 27 height 12
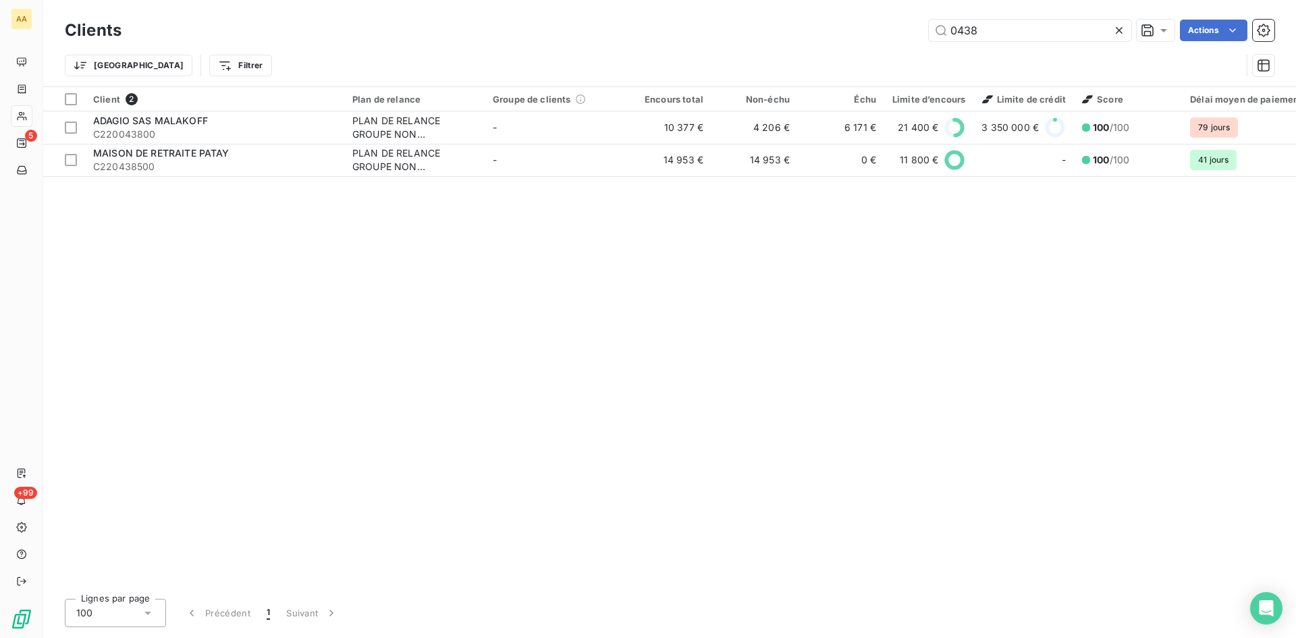
drag, startPoint x: 991, startPoint y: 26, endPoint x: 840, endPoint y: 51, distance: 153.2
click at [840, 51] on div "Clients 0438 Actions Trier Filtrer" at bounding box center [670, 51] width 1210 height 70
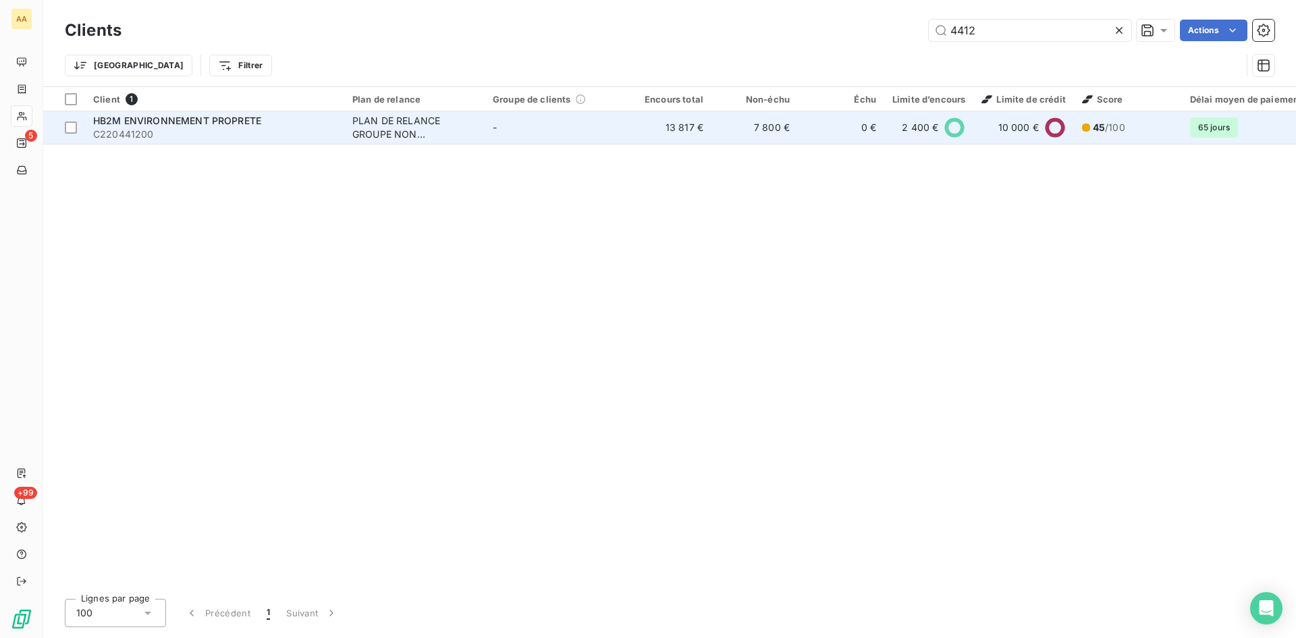
type input "4412"
click at [394, 131] on div "PLAN DE RELANCE GROUPE NON AUTOMATIQUE" at bounding box center [414, 127] width 124 height 27
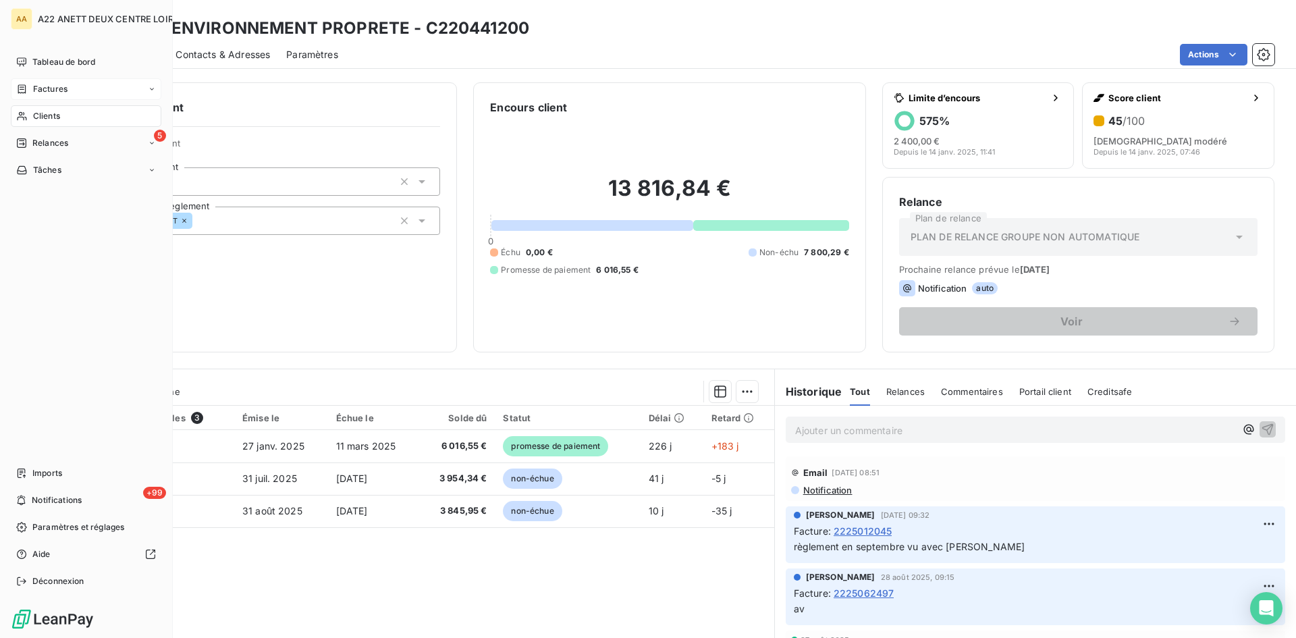
drag, startPoint x: 33, startPoint y: 117, endPoint x: 149, endPoint y: 90, distance: 118.7
click at [33, 117] on span "Clients" at bounding box center [46, 116] width 27 height 12
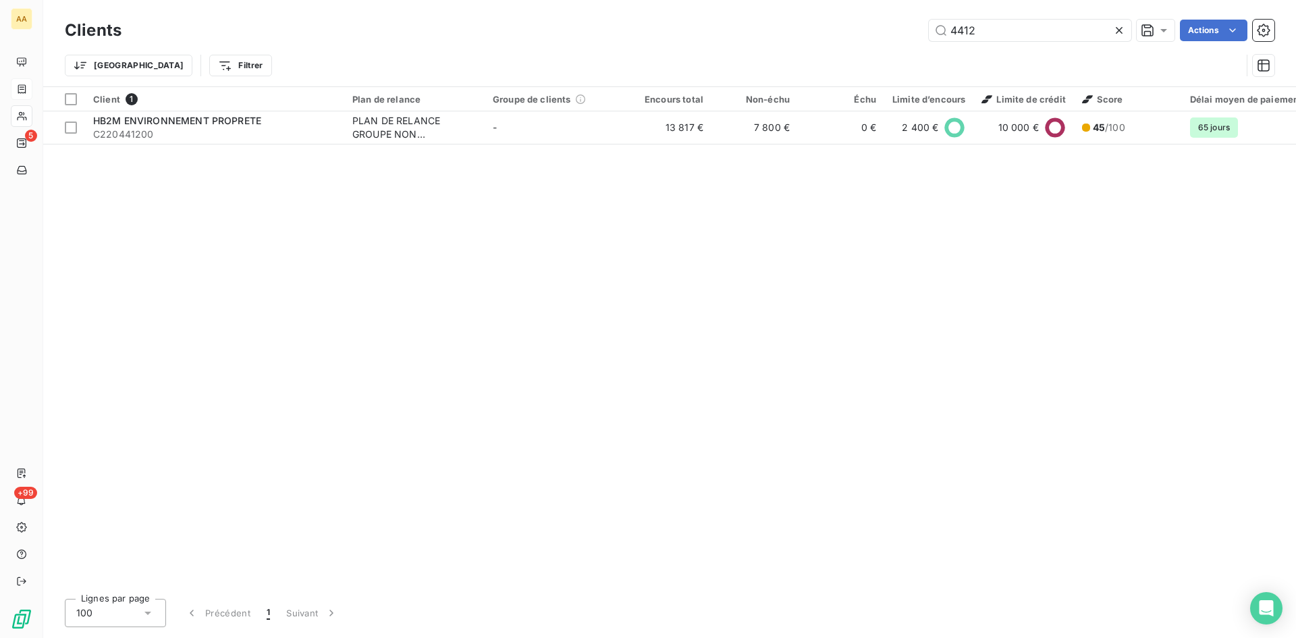
drag, startPoint x: 947, startPoint y: 34, endPoint x: 914, endPoint y: 39, distance: 32.7
click at [914, 39] on div "4412 Actions" at bounding box center [706, 31] width 1137 height 22
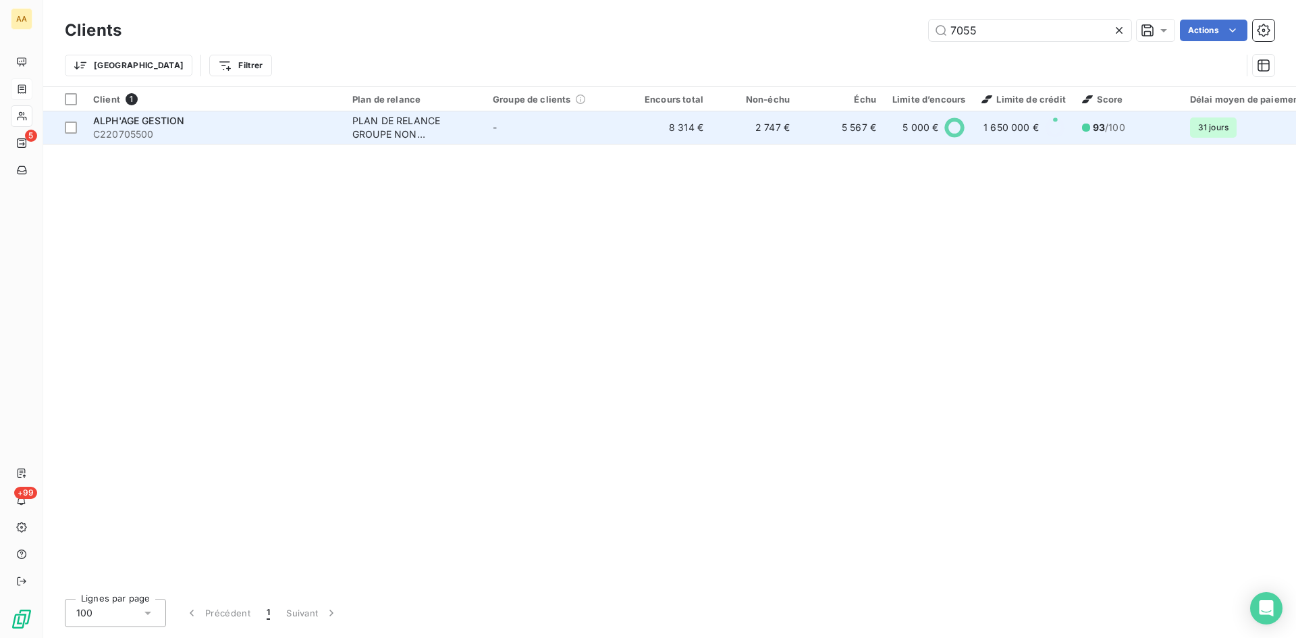
type input "7055"
click at [393, 126] on div "PLAN DE RELANCE GROUPE NON AUTOMATIQUE" at bounding box center [414, 127] width 124 height 27
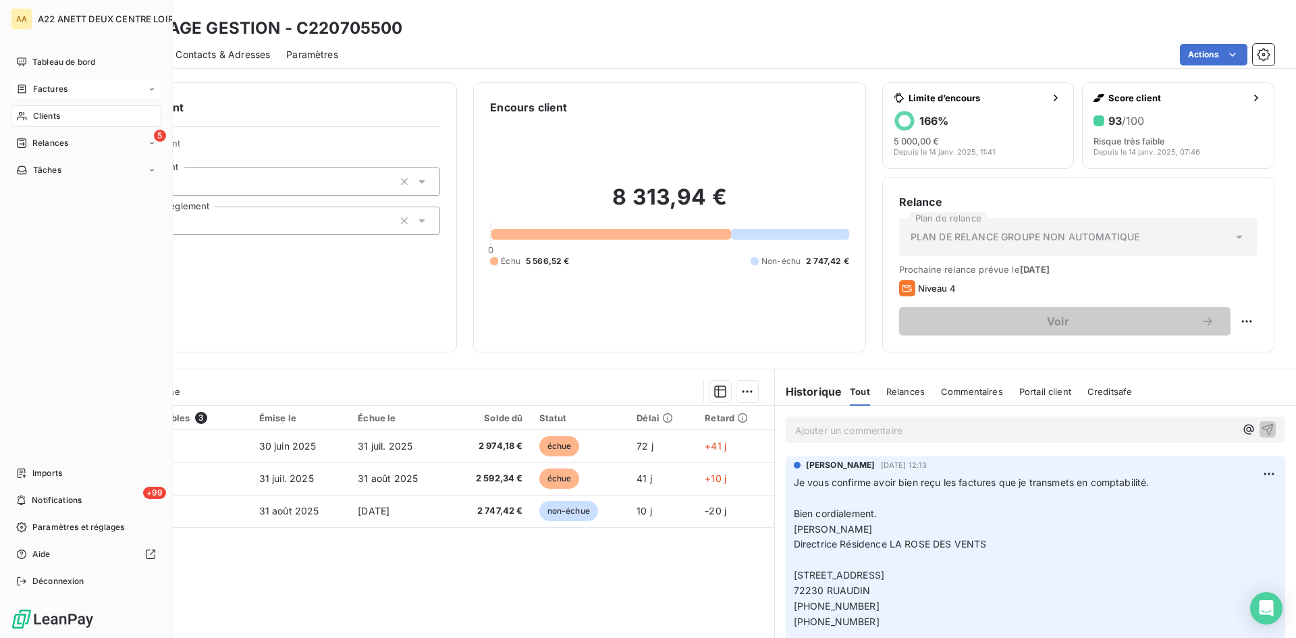
drag, startPoint x: 47, startPoint y: 113, endPoint x: 59, endPoint y: 108, distance: 13.7
click at [47, 113] on span "Clients" at bounding box center [46, 116] width 27 height 12
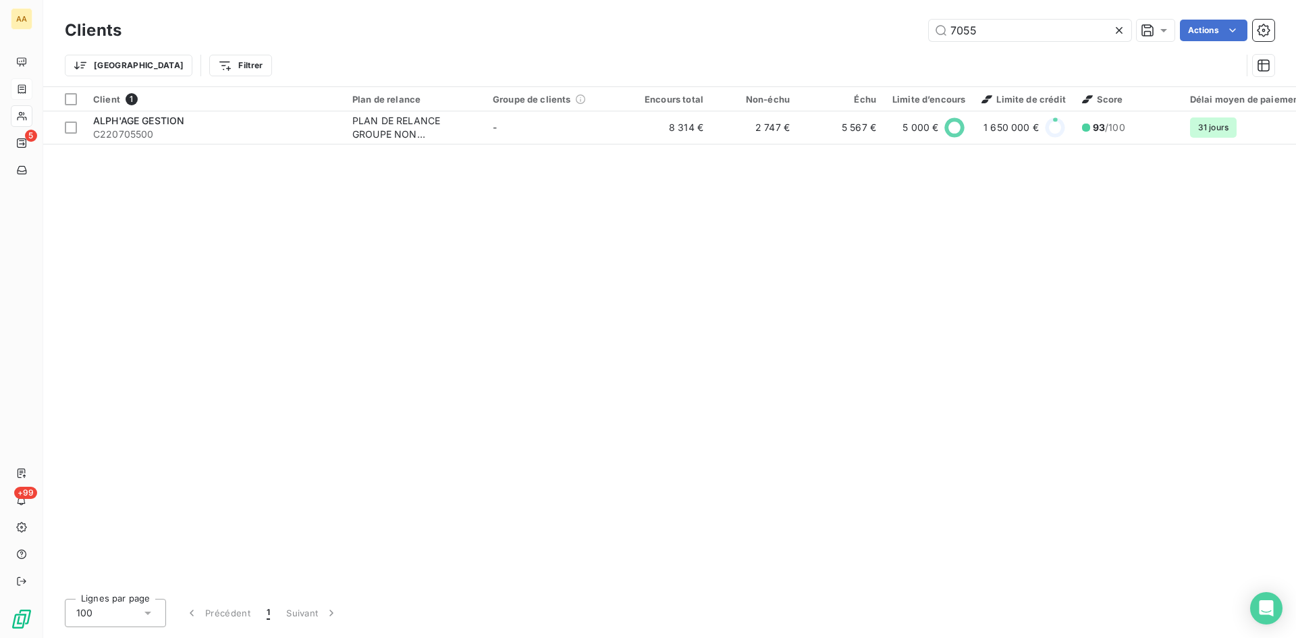
drag, startPoint x: 979, startPoint y: 30, endPoint x: 857, endPoint y: 64, distance: 126.1
click at [857, 64] on div "Clients 7055 Actions Trier Filtrer" at bounding box center [670, 51] width 1210 height 70
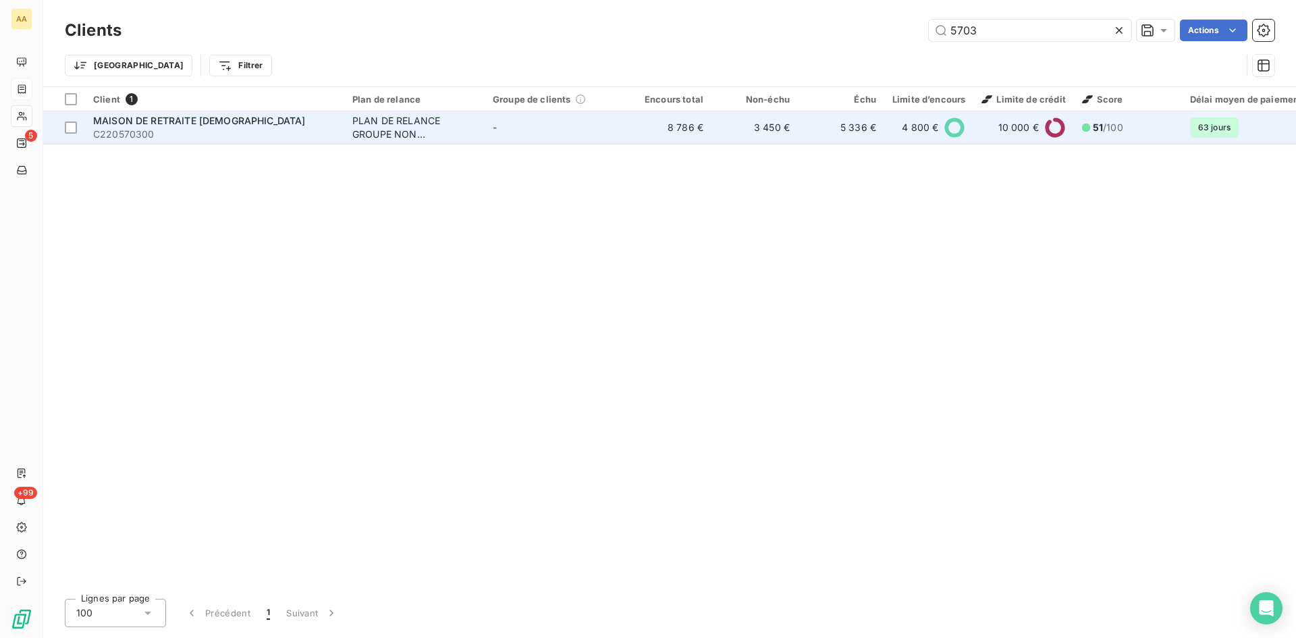
type input "5703"
click at [379, 135] on div "PLAN DE RELANCE GROUPE NON AUTOMATIQUE" at bounding box center [414, 127] width 124 height 27
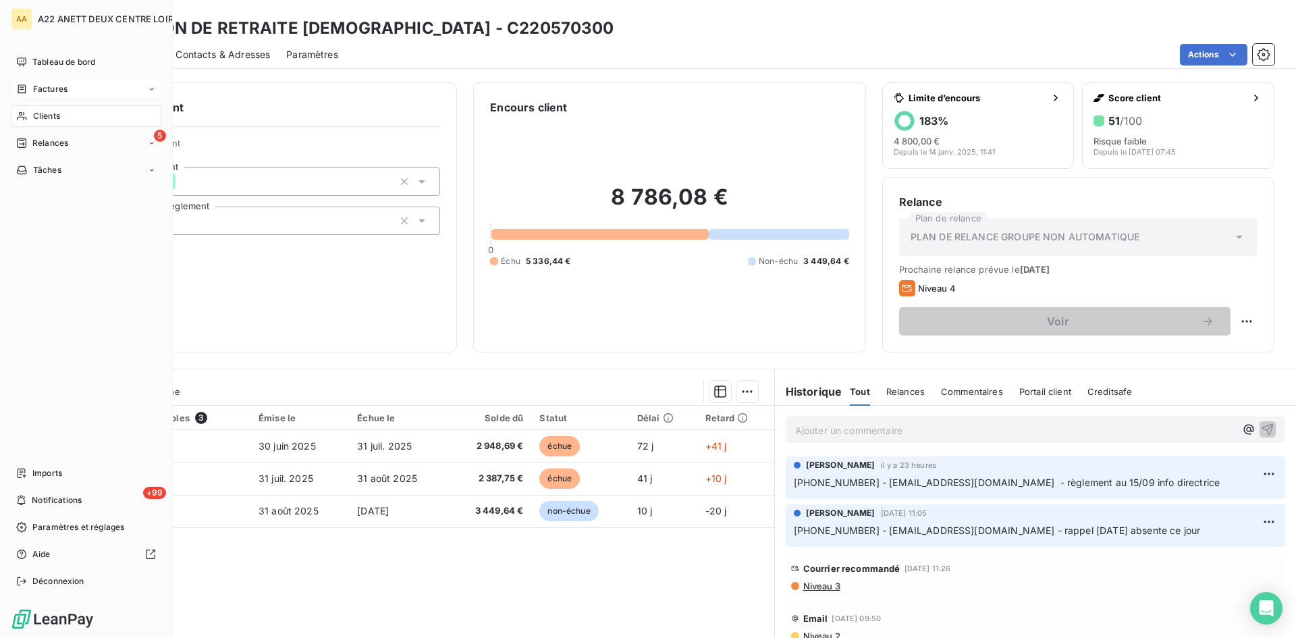
click at [52, 115] on span "Clients" at bounding box center [46, 116] width 27 height 12
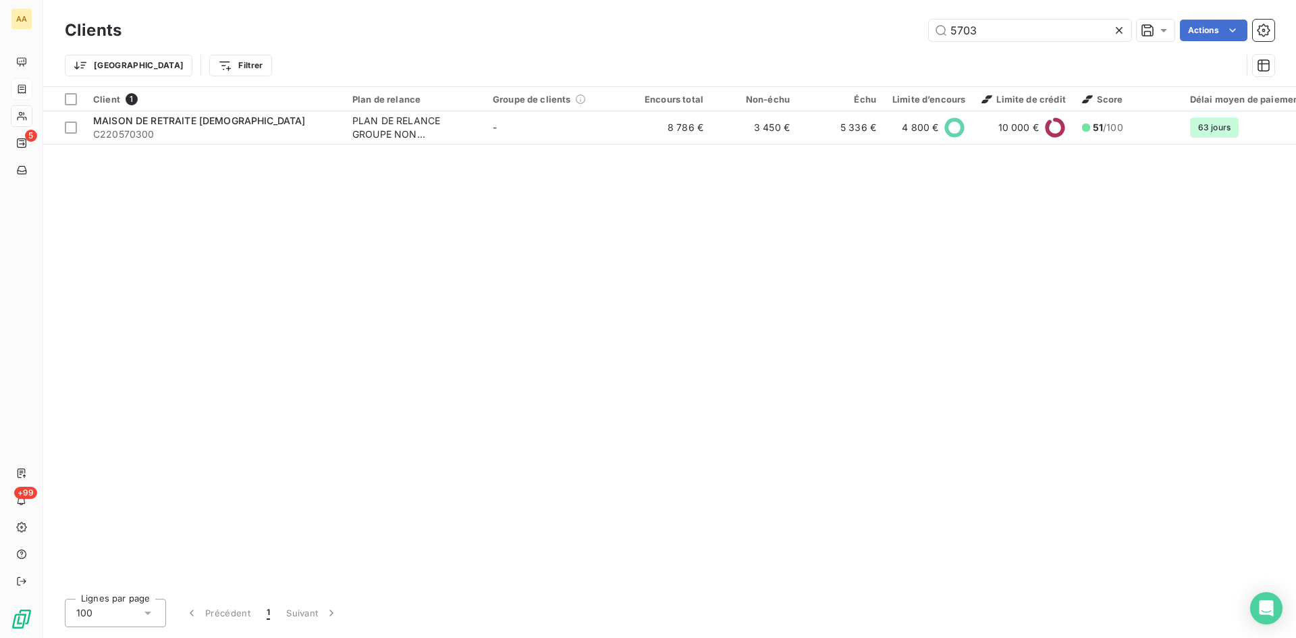
drag, startPoint x: 995, startPoint y: 31, endPoint x: 879, endPoint y: 38, distance: 116.4
click at [879, 38] on div "5703 Actions" at bounding box center [706, 31] width 1137 height 22
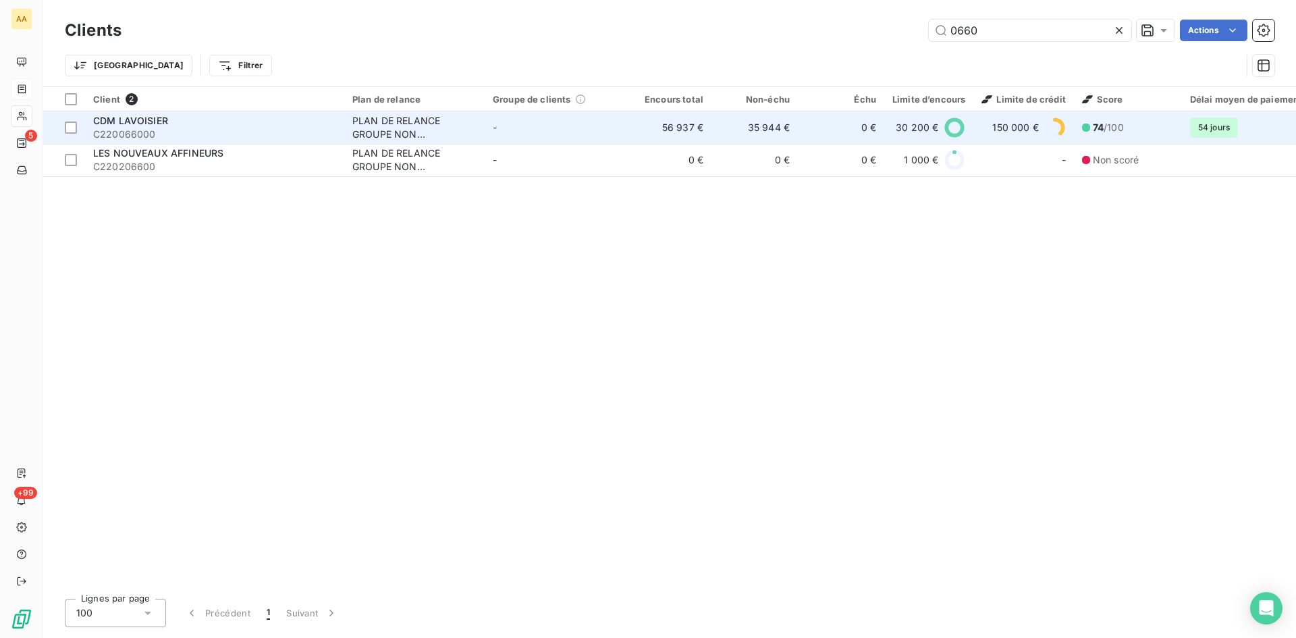
type input "0660"
click at [374, 126] on div "PLAN DE RELANCE GROUPE NON AUTOMATIQUE" at bounding box center [414, 127] width 124 height 27
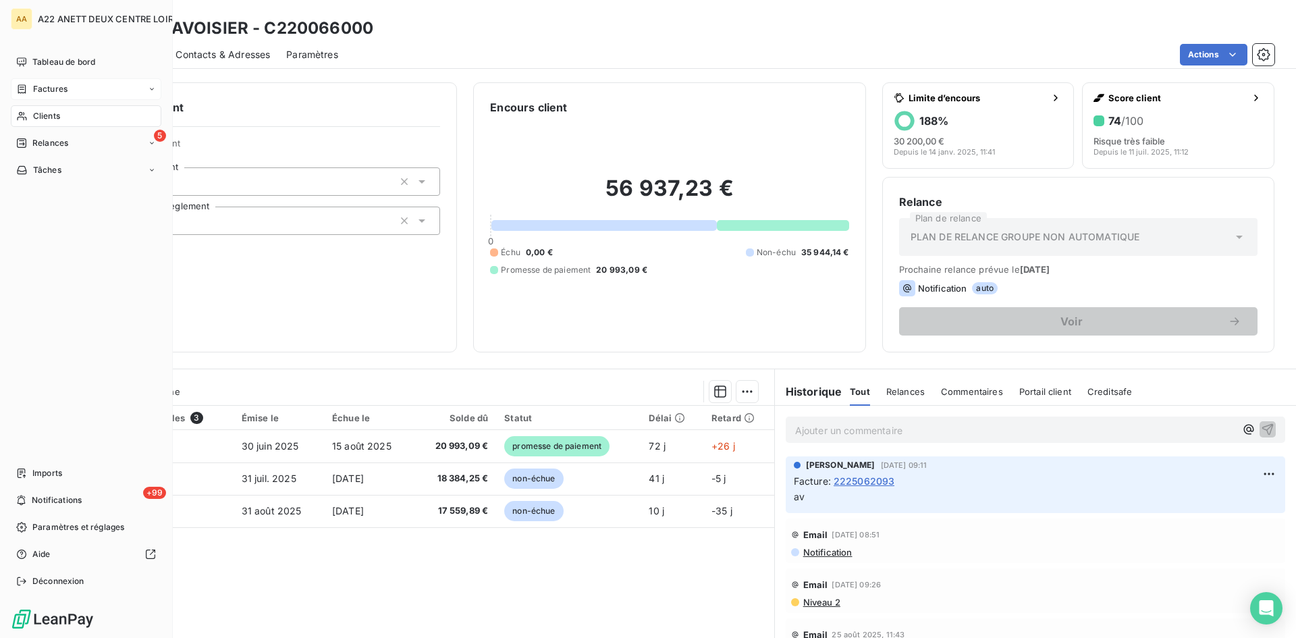
click at [49, 113] on span "Clients" at bounding box center [46, 116] width 27 height 12
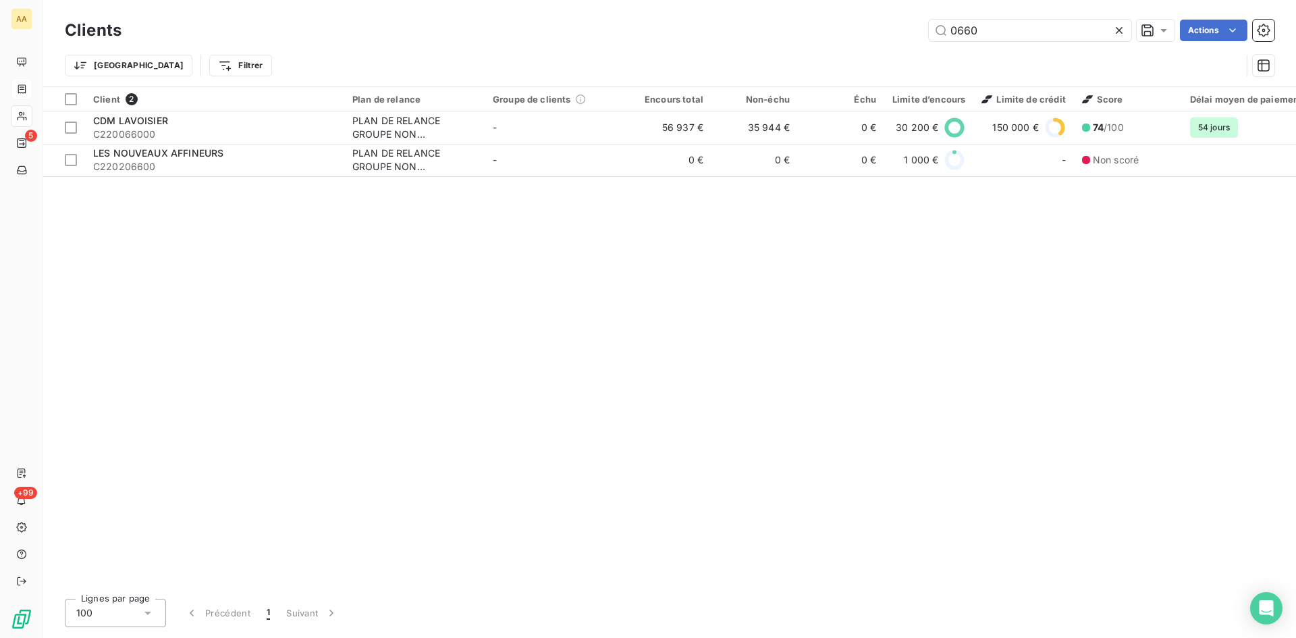
drag, startPoint x: 1004, startPoint y: 21, endPoint x: 831, endPoint y: 49, distance: 175.1
click at [832, 48] on div "Clients 0660 Actions Trier Filtrer" at bounding box center [670, 51] width 1210 height 70
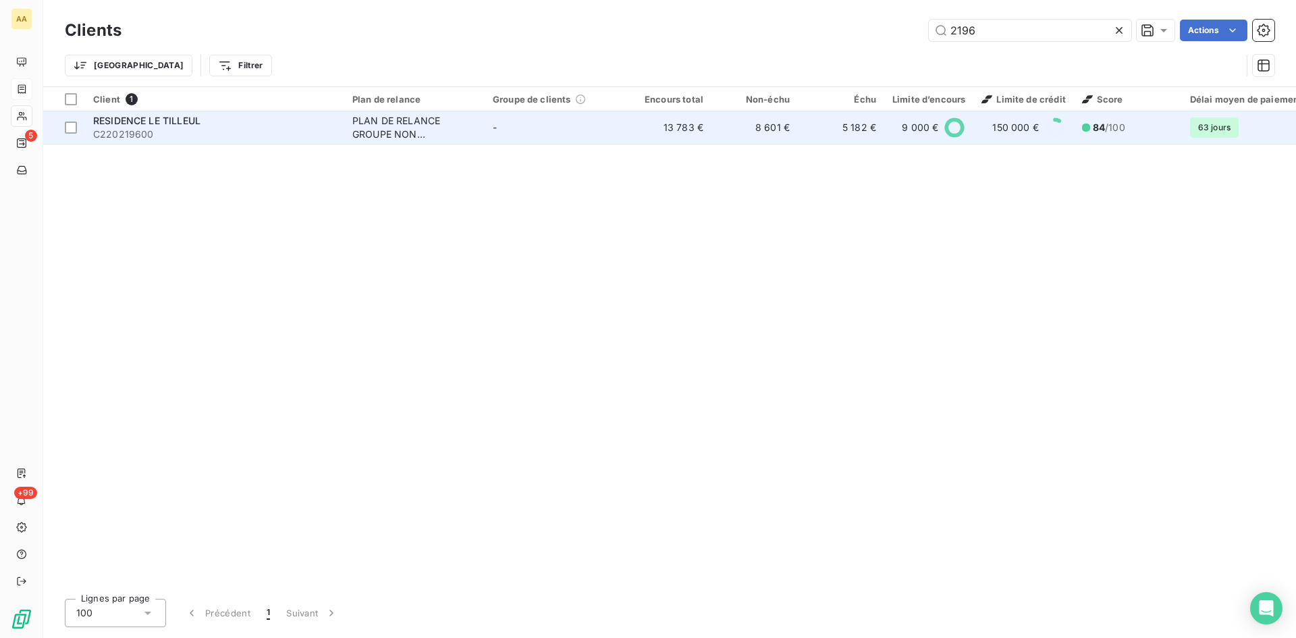
type input "2196"
click at [373, 133] on div "PLAN DE RELANCE GROUPE NON AUTOMATIQUE" at bounding box center [414, 127] width 124 height 27
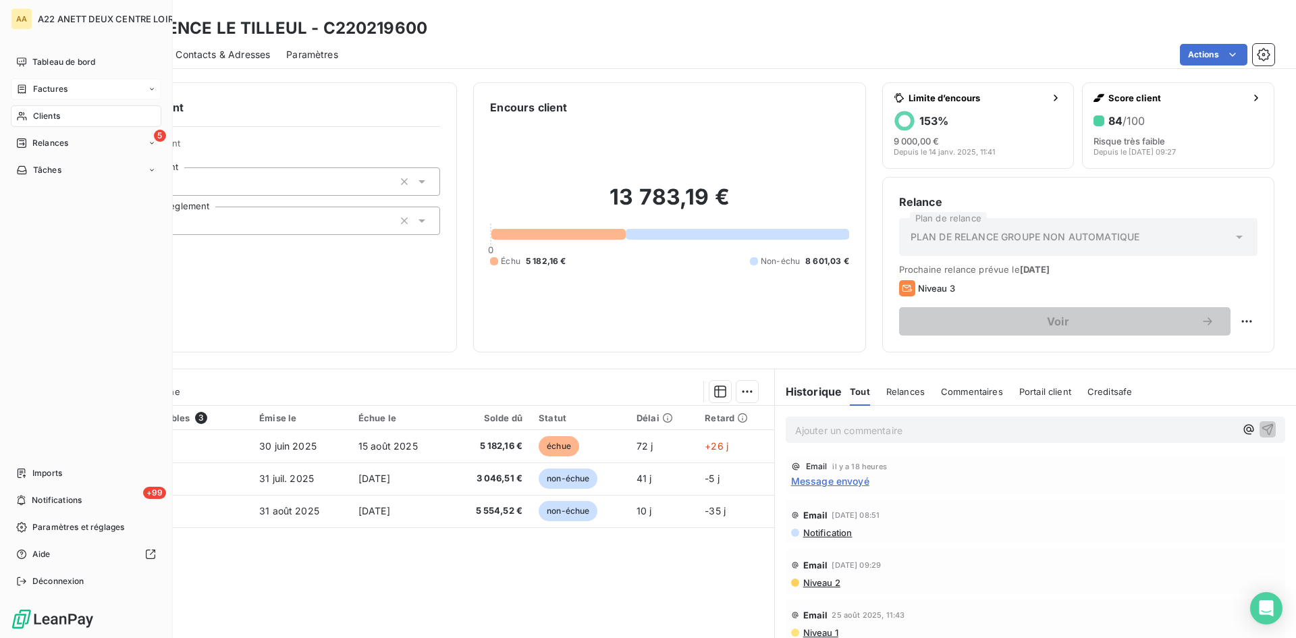
click at [36, 116] on span "Clients" at bounding box center [46, 116] width 27 height 12
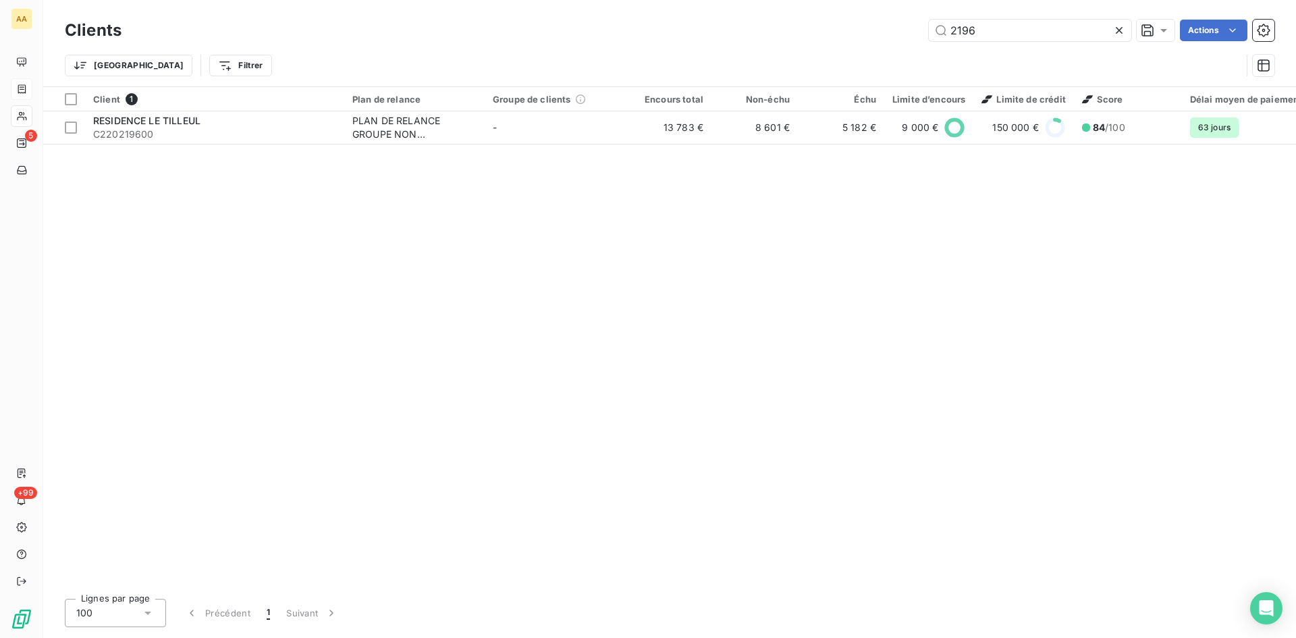
drag, startPoint x: 977, startPoint y: 36, endPoint x: 852, endPoint y: 49, distance: 125.6
click at [852, 49] on div "Clients 2196 Actions Trier Filtrer" at bounding box center [670, 51] width 1210 height 70
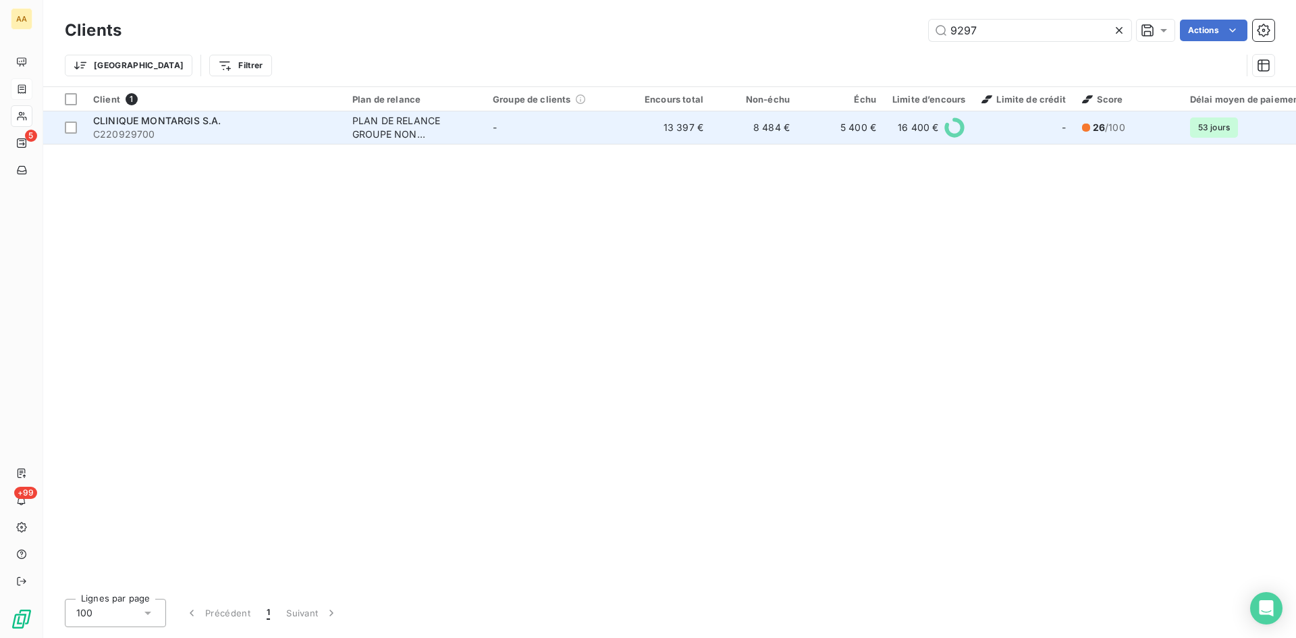
type input "9297"
click at [371, 121] on div "PLAN DE RELANCE GROUPE NON AUTOMATIQUE" at bounding box center [414, 127] width 124 height 27
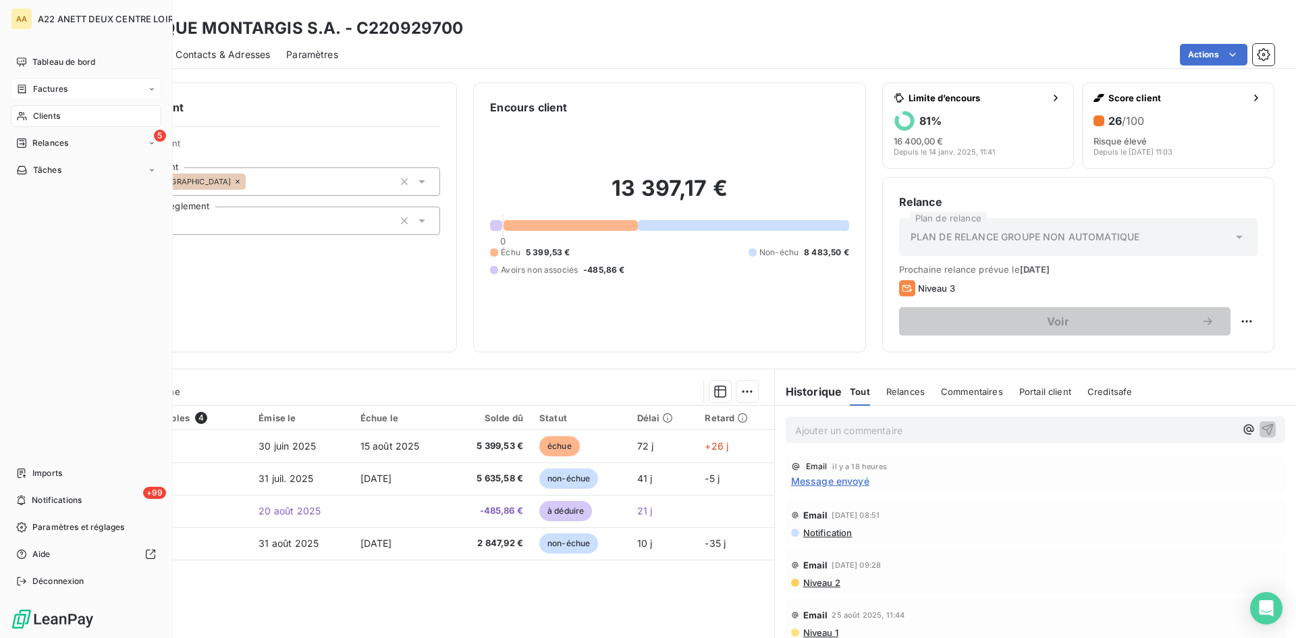
click at [55, 110] on span "Clients" at bounding box center [46, 116] width 27 height 12
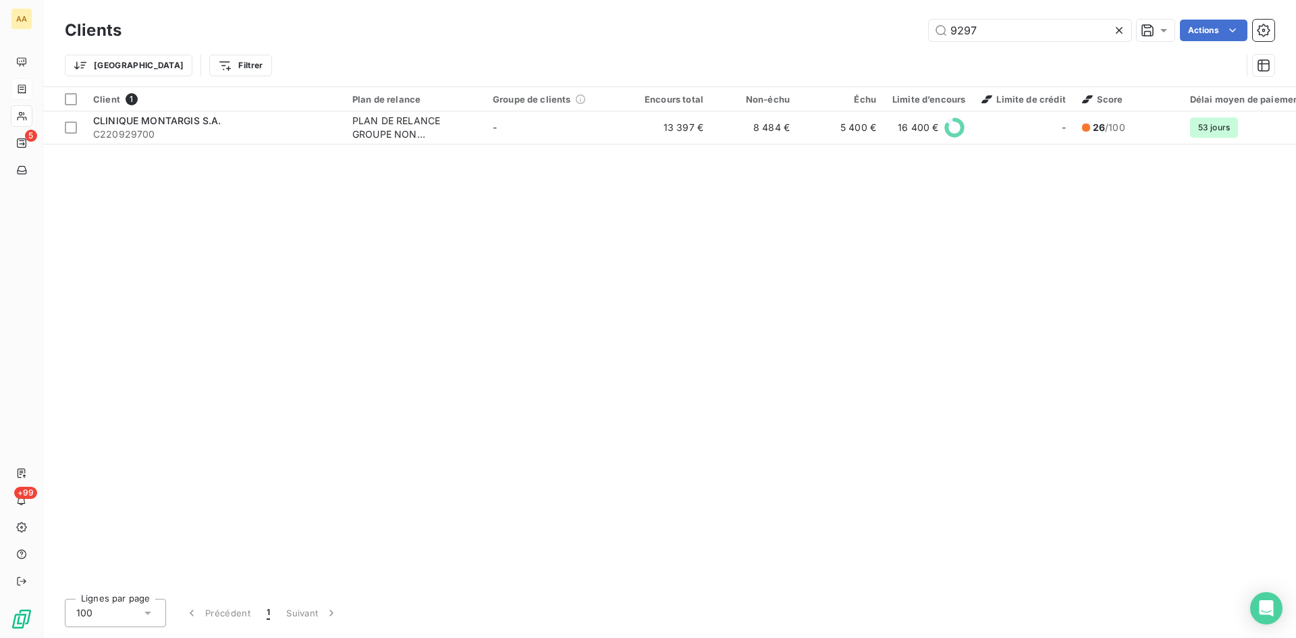
drag, startPoint x: 990, startPoint y: 32, endPoint x: 786, endPoint y: 44, distance: 204.2
click at [793, 39] on div "9297 Actions" at bounding box center [706, 31] width 1137 height 22
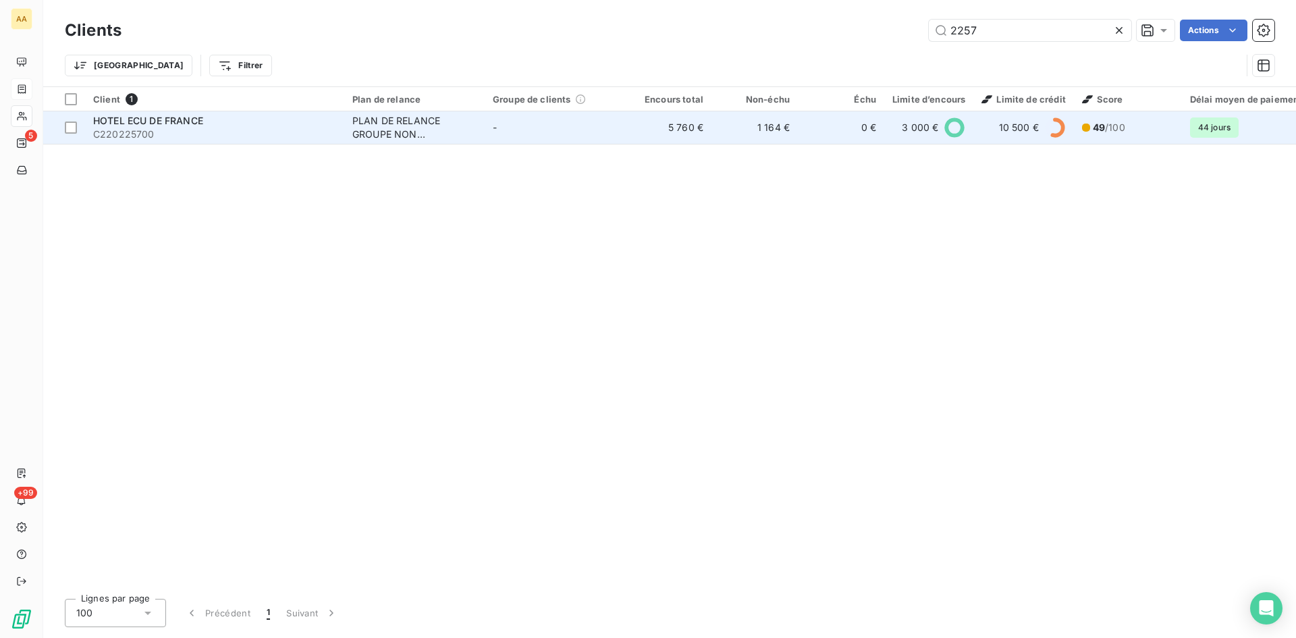
type input "2257"
click at [381, 133] on div "PLAN DE RELANCE GROUPE NON AUTOMATIQUE" at bounding box center [414, 127] width 124 height 27
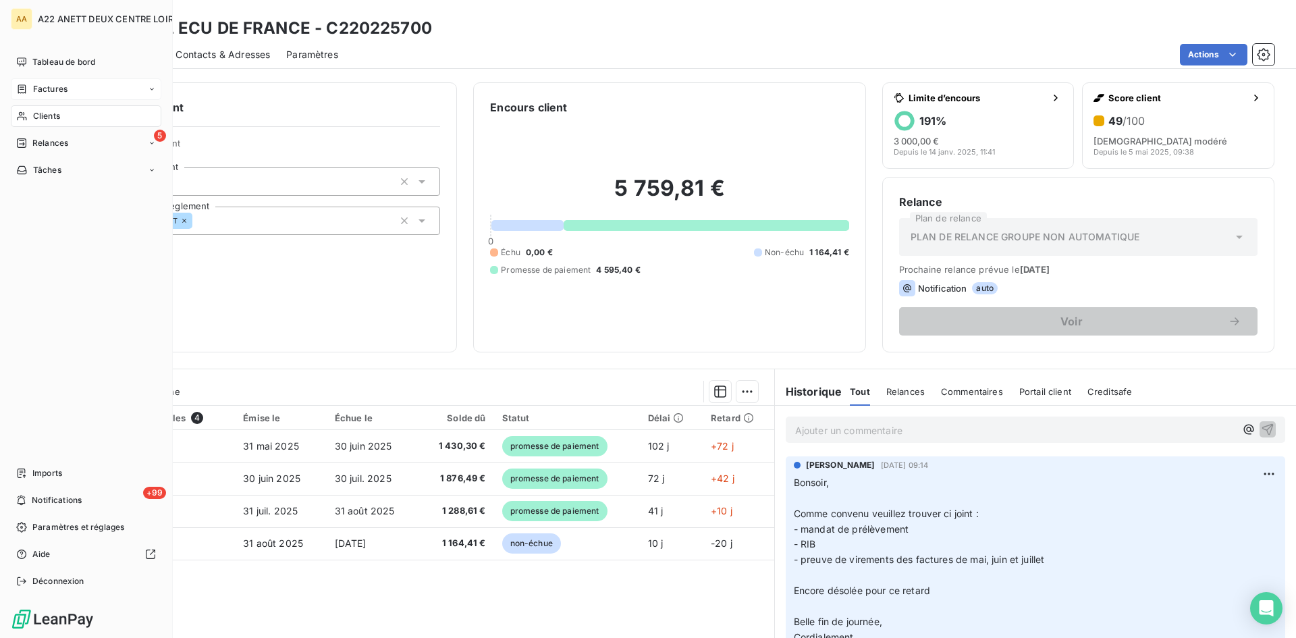
click at [37, 115] on span "Clients" at bounding box center [46, 116] width 27 height 12
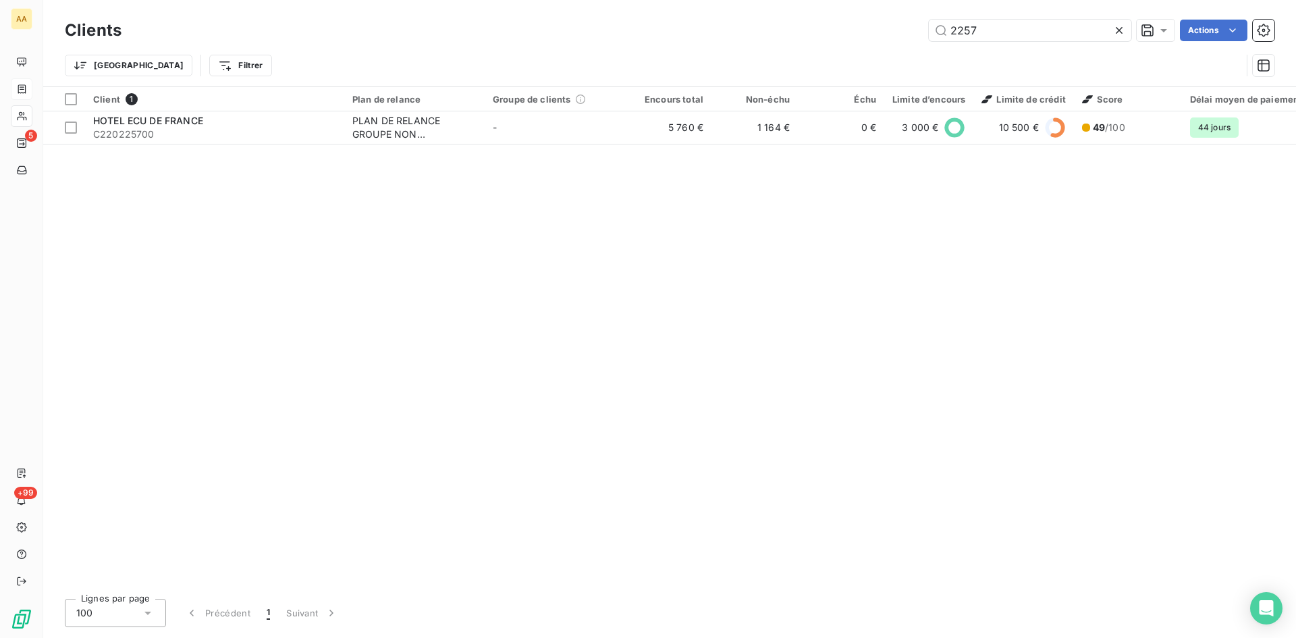
drag, startPoint x: 979, startPoint y: 30, endPoint x: 883, endPoint y: 38, distance: 96.3
click at [883, 38] on div "2257 Actions" at bounding box center [706, 31] width 1137 height 22
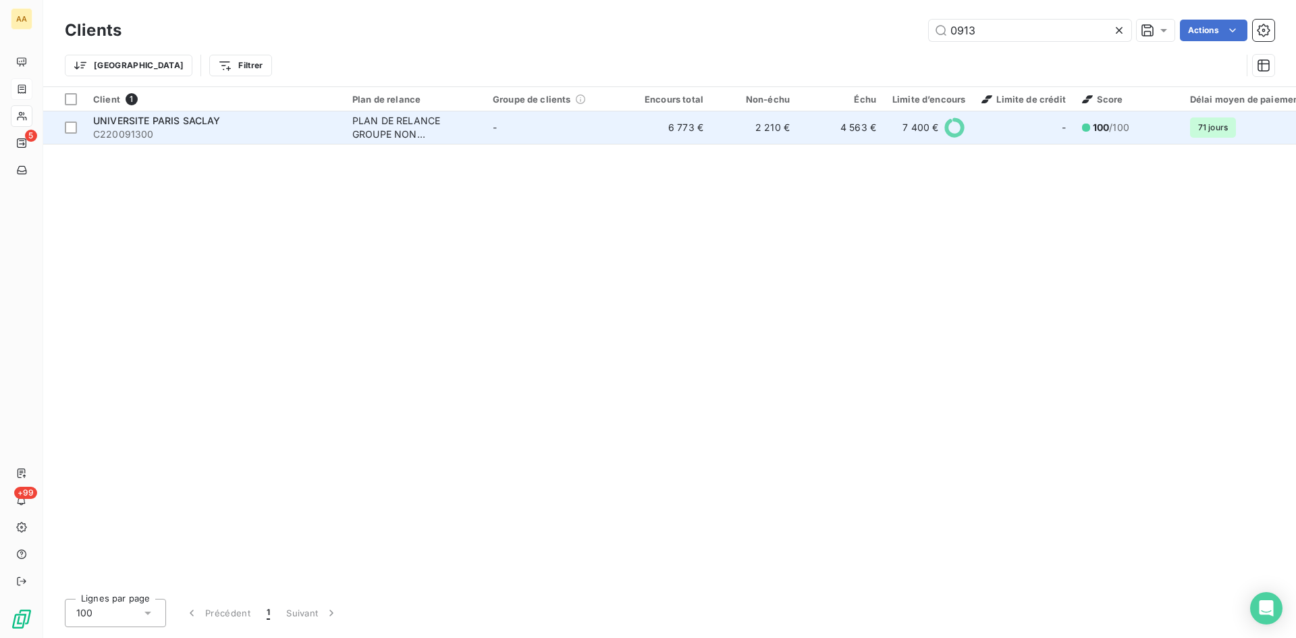
type input "0913"
click at [409, 126] on div "PLAN DE RELANCE GROUPE NON AUTOMATIQUE" at bounding box center [414, 127] width 124 height 27
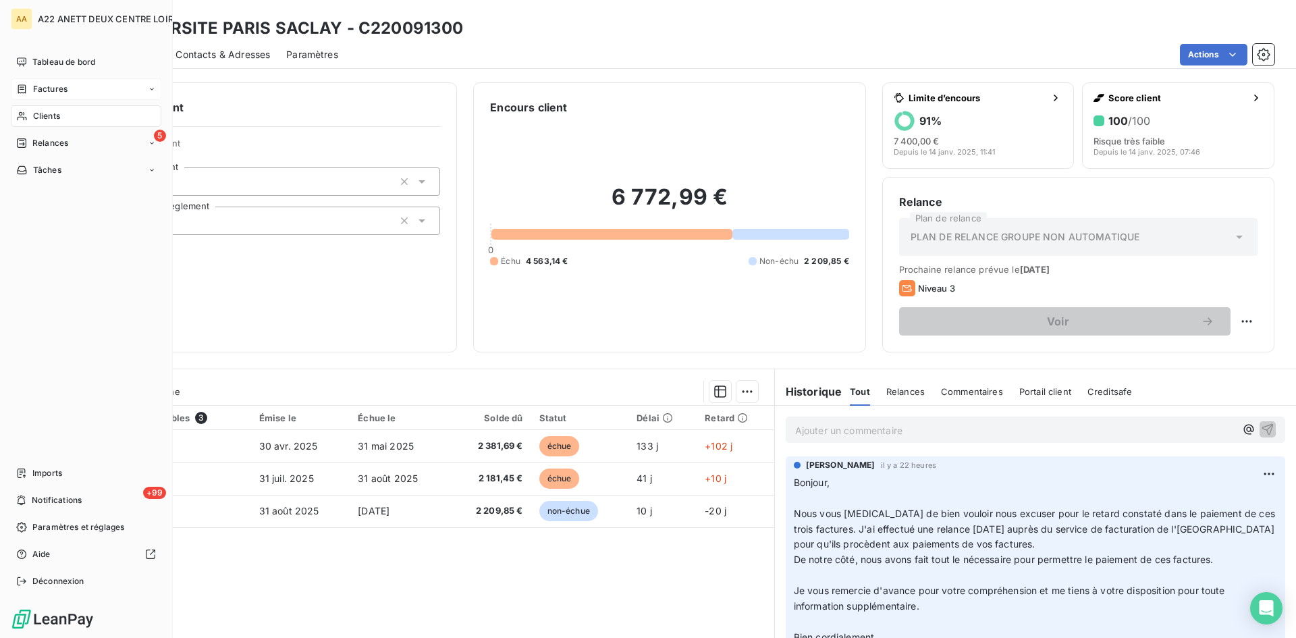
click at [51, 111] on span "Clients" at bounding box center [46, 116] width 27 height 12
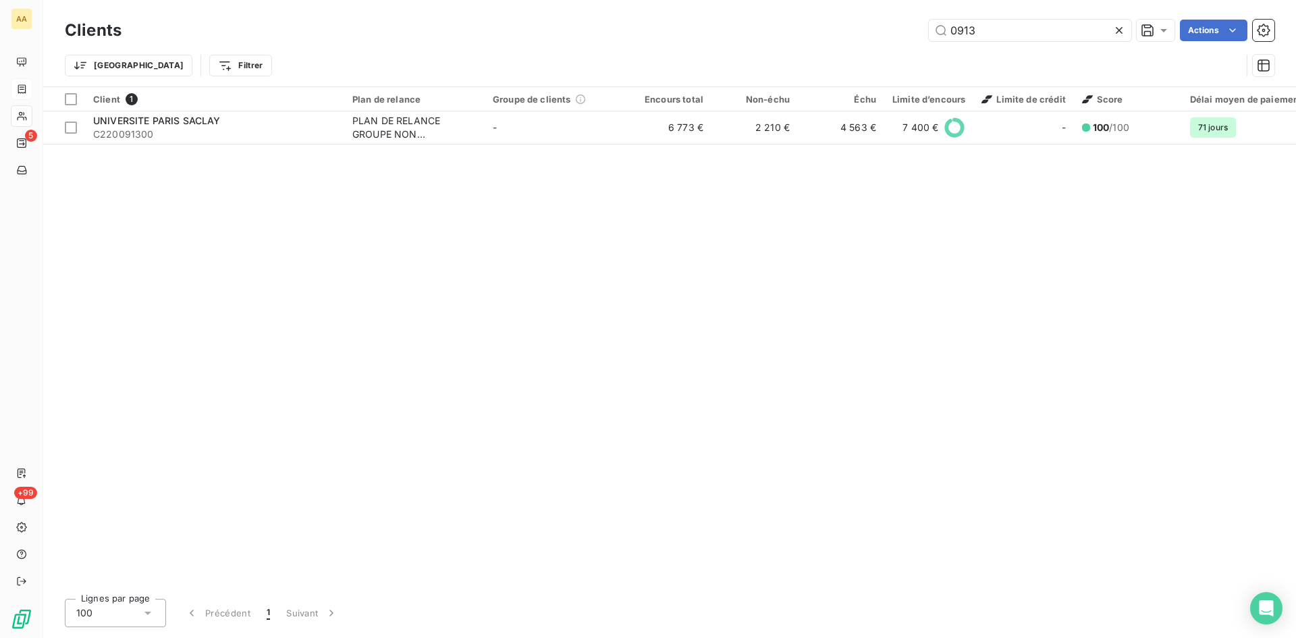
drag, startPoint x: 986, startPoint y: 29, endPoint x: 854, endPoint y: 41, distance: 132.1
click at [854, 41] on div "0913 Actions" at bounding box center [706, 31] width 1137 height 22
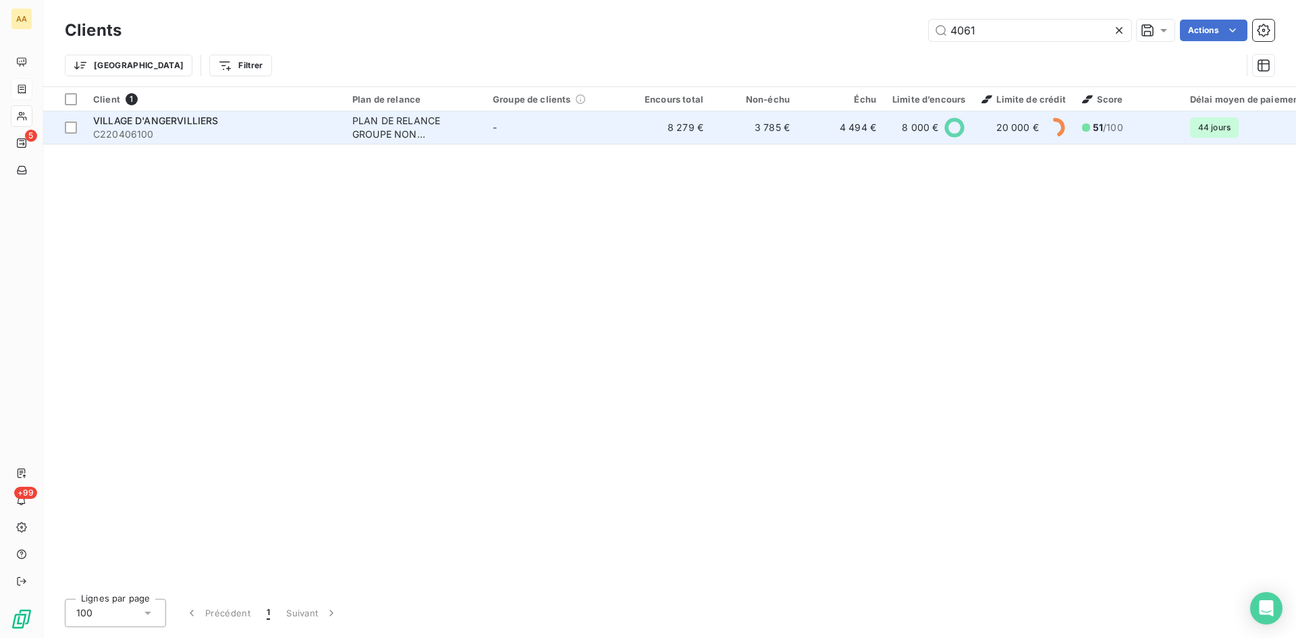
type input "4061"
click at [358, 132] on div "PLAN DE RELANCE GROUPE NON AUTOMATIQUE" at bounding box center [414, 127] width 124 height 27
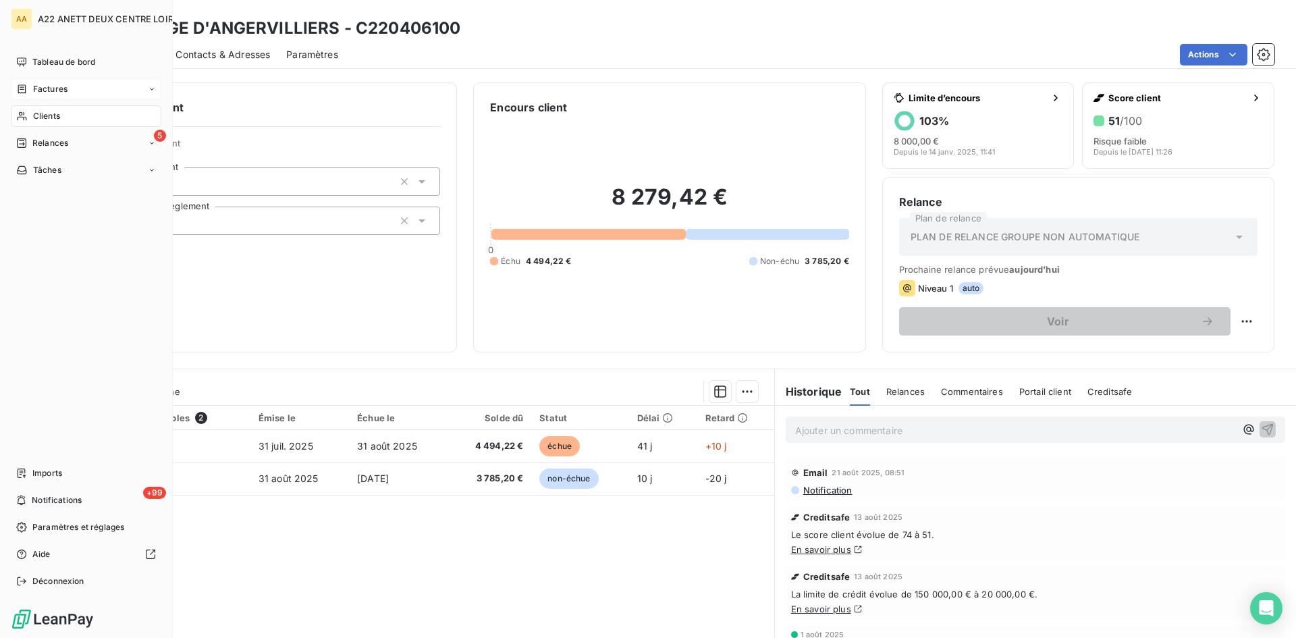
click at [38, 115] on span "Clients" at bounding box center [46, 116] width 27 height 12
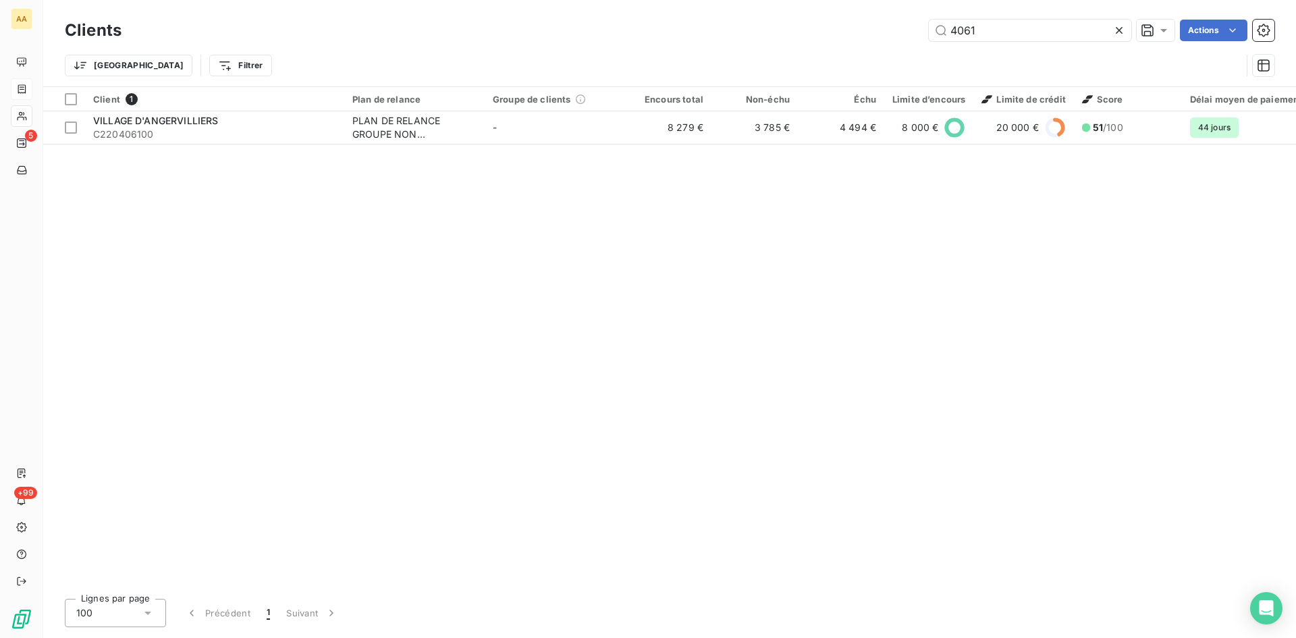
drag, startPoint x: 978, startPoint y: 30, endPoint x: 895, endPoint y: 30, distance: 83.0
click at [895, 30] on div "4061 Actions" at bounding box center [706, 31] width 1137 height 22
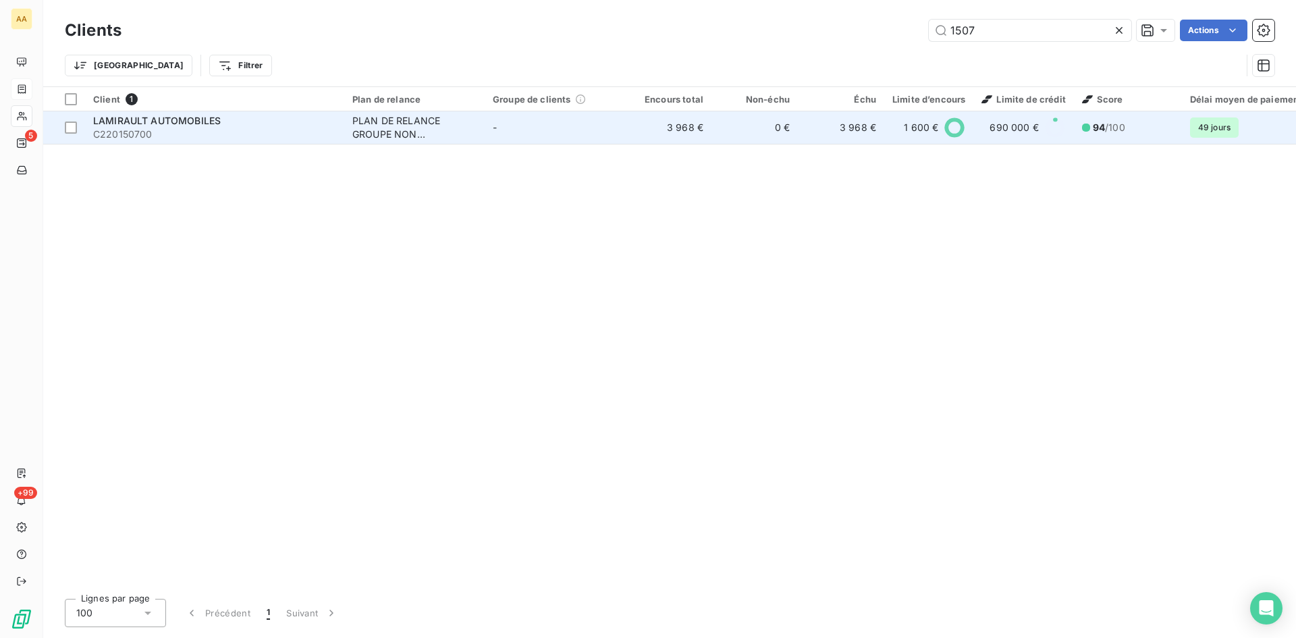
type input "1507"
click at [400, 132] on div "PLAN DE RELANCE GROUPE NON AUTOMATIQUE" at bounding box center [414, 127] width 124 height 27
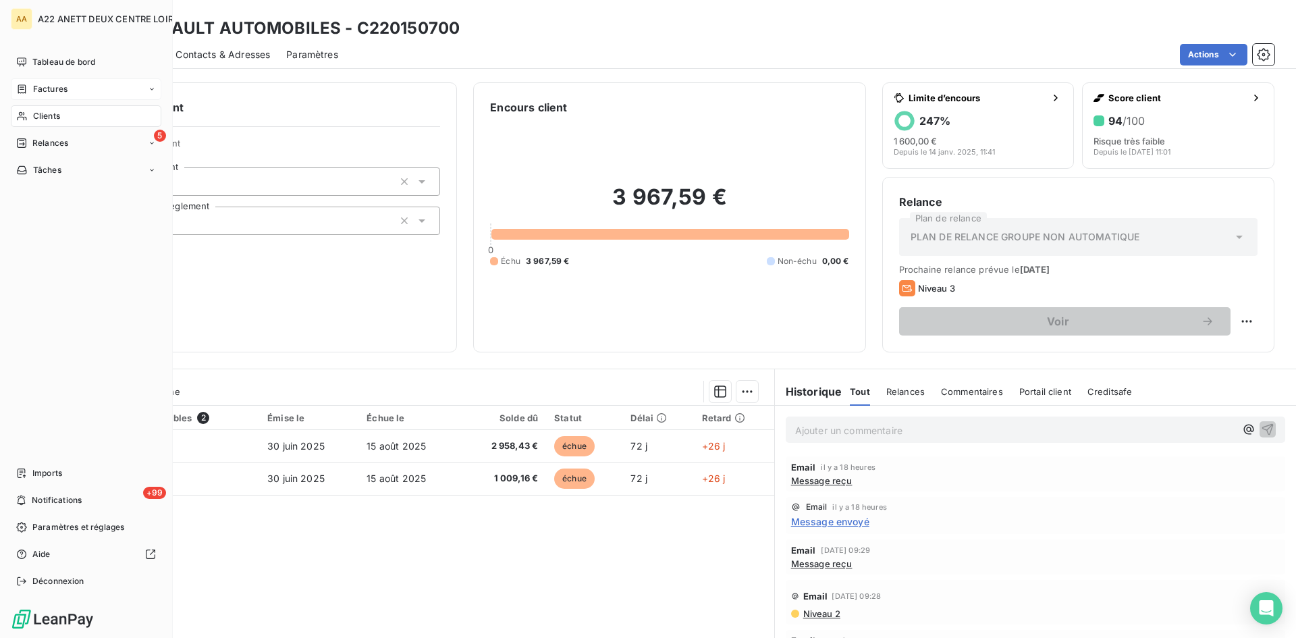
click at [46, 112] on span "Clients" at bounding box center [46, 116] width 27 height 12
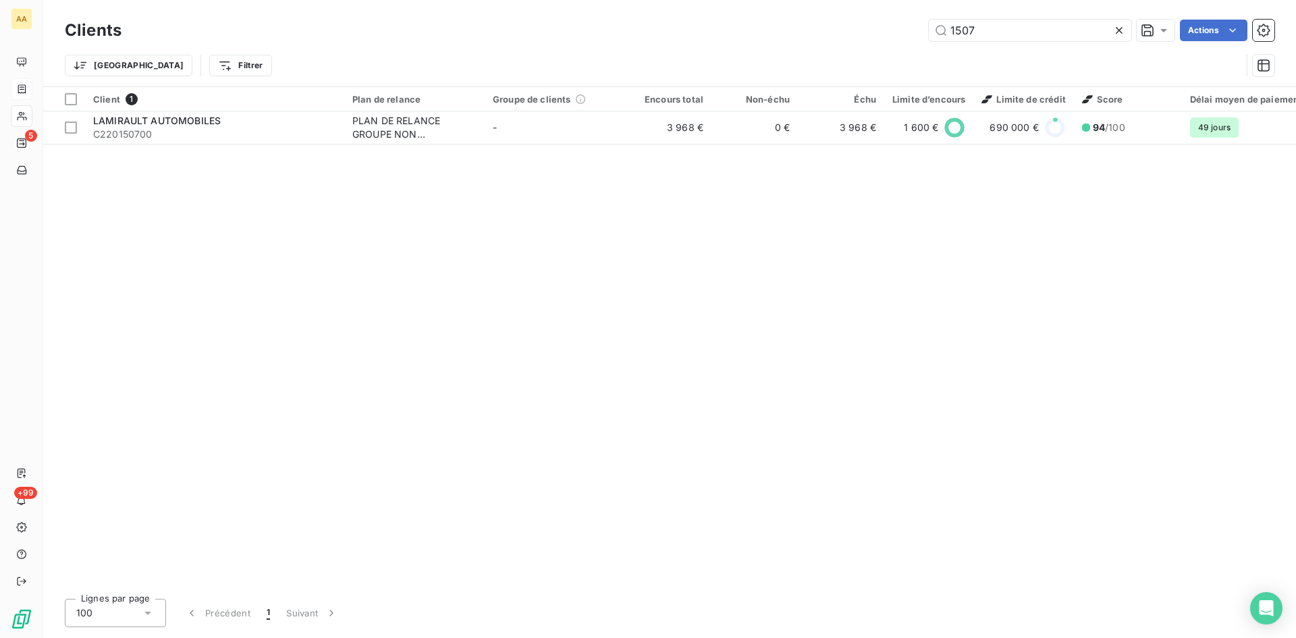
drag, startPoint x: 975, startPoint y: 26, endPoint x: 880, endPoint y: 34, distance: 95.5
click at [880, 34] on div "1507 Actions" at bounding box center [706, 31] width 1137 height 22
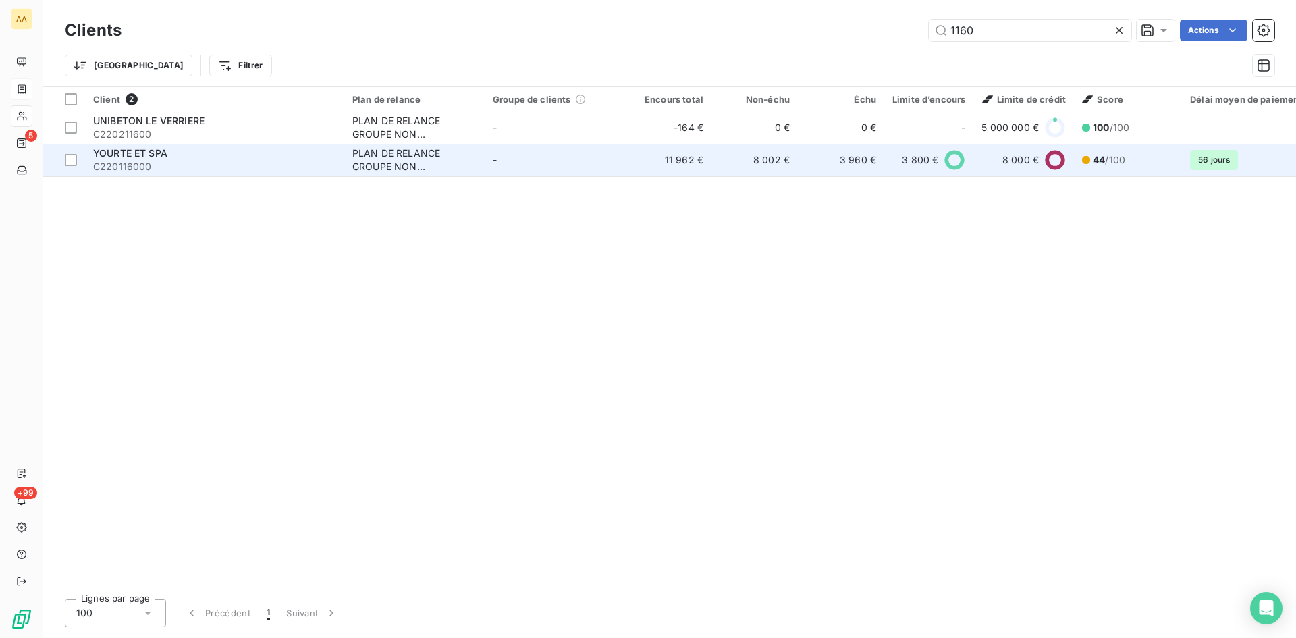
type input "1160"
click at [383, 161] on div "PLAN DE RELANCE GROUPE NON AUTOMATIQUE" at bounding box center [414, 160] width 124 height 27
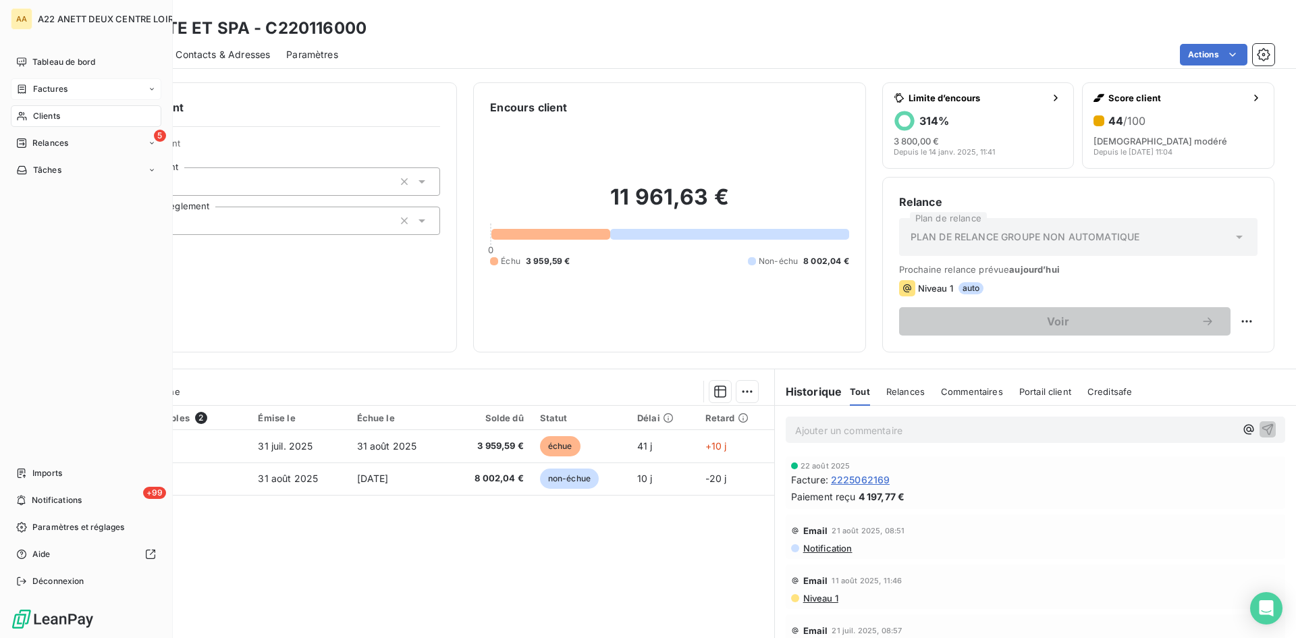
click at [54, 117] on span "Clients" at bounding box center [46, 116] width 27 height 12
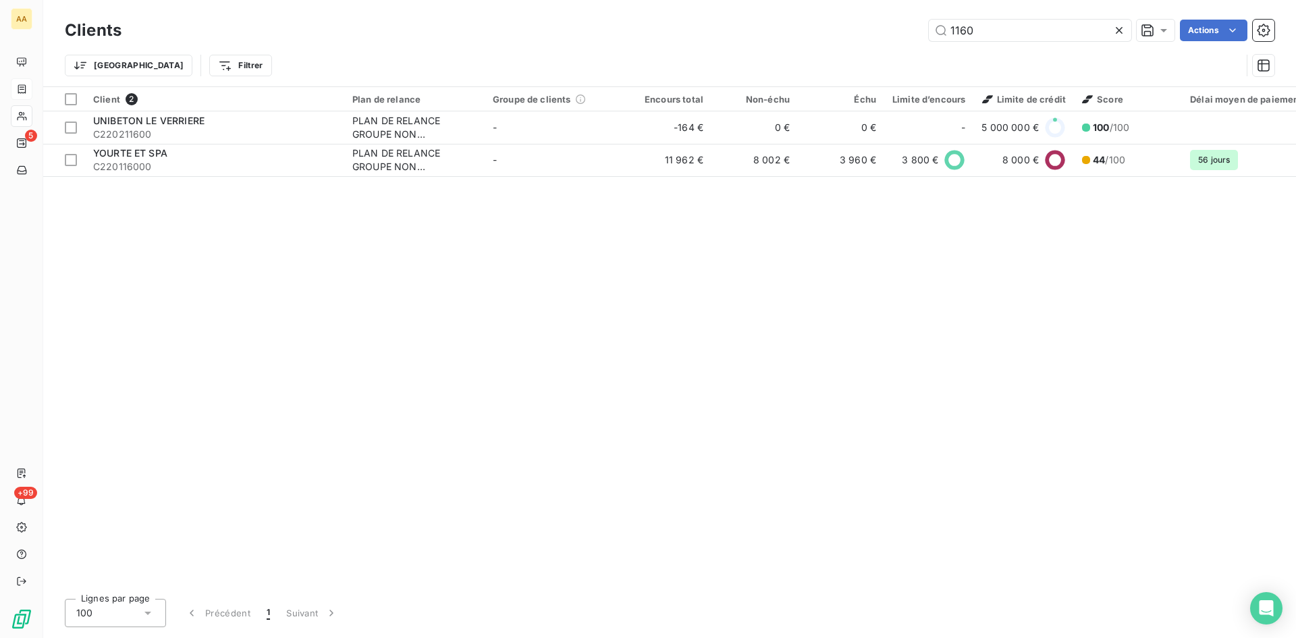
drag, startPoint x: 932, startPoint y: 30, endPoint x: 837, endPoint y: 37, distance: 95.4
click at [837, 37] on div "1160 Actions" at bounding box center [706, 31] width 1137 height 22
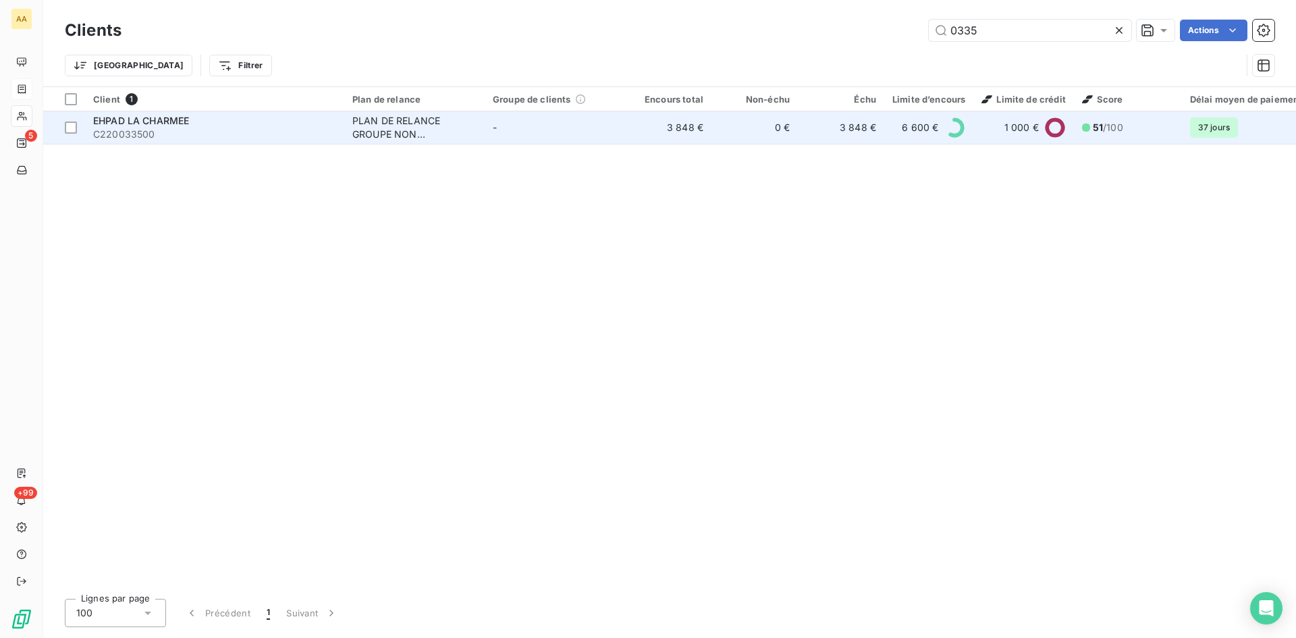
type input "0335"
click at [341, 119] on td "EHPAD LA CHARMEE C220033500" at bounding box center [214, 127] width 259 height 32
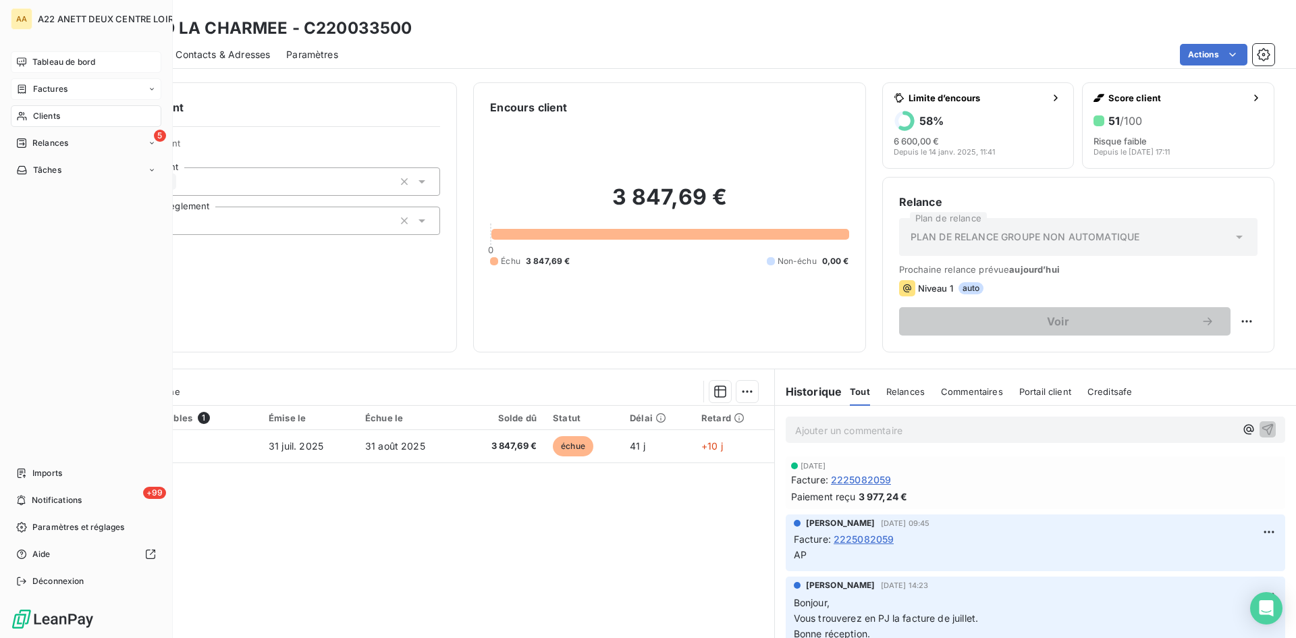
drag, startPoint x: 51, startPoint y: 115, endPoint x: 155, endPoint y: 63, distance: 116.8
click at [51, 115] on span "Clients" at bounding box center [46, 116] width 27 height 12
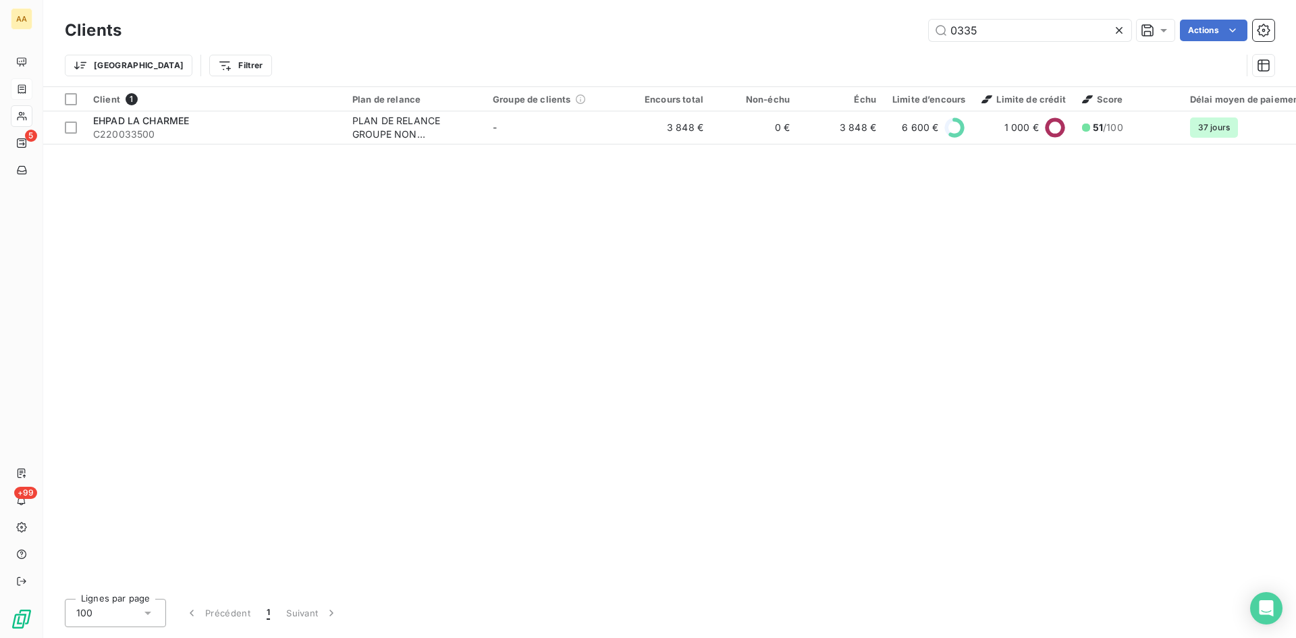
drag, startPoint x: 986, startPoint y: 36, endPoint x: 897, endPoint y: 33, distance: 89.9
click at [897, 32] on div "0335 Actions" at bounding box center [706, 31] width 1137 height 22
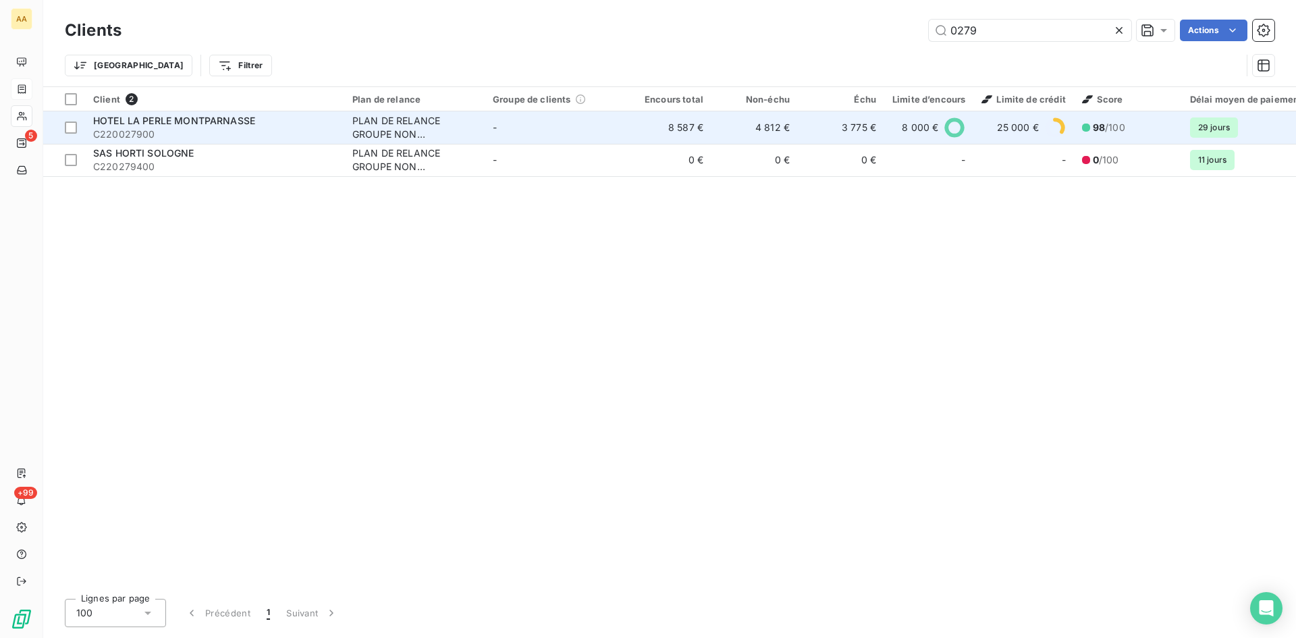
type input "0279"
click at [380, 119] on div "PLAN DE RELANCE GROUPE NON AUTOMATIQUE" at bounding box center [414, 127] width 124 height 27
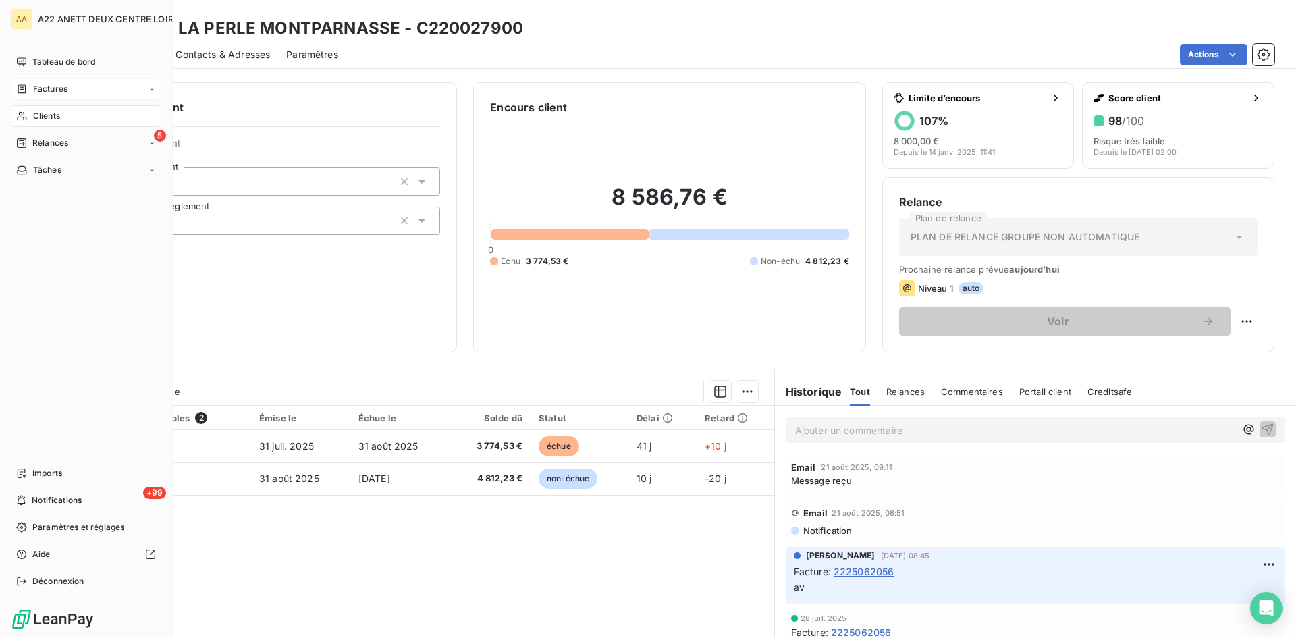
click at [34, 118] on span "Clients" at bounding box center [46, 116] width 27 height 12
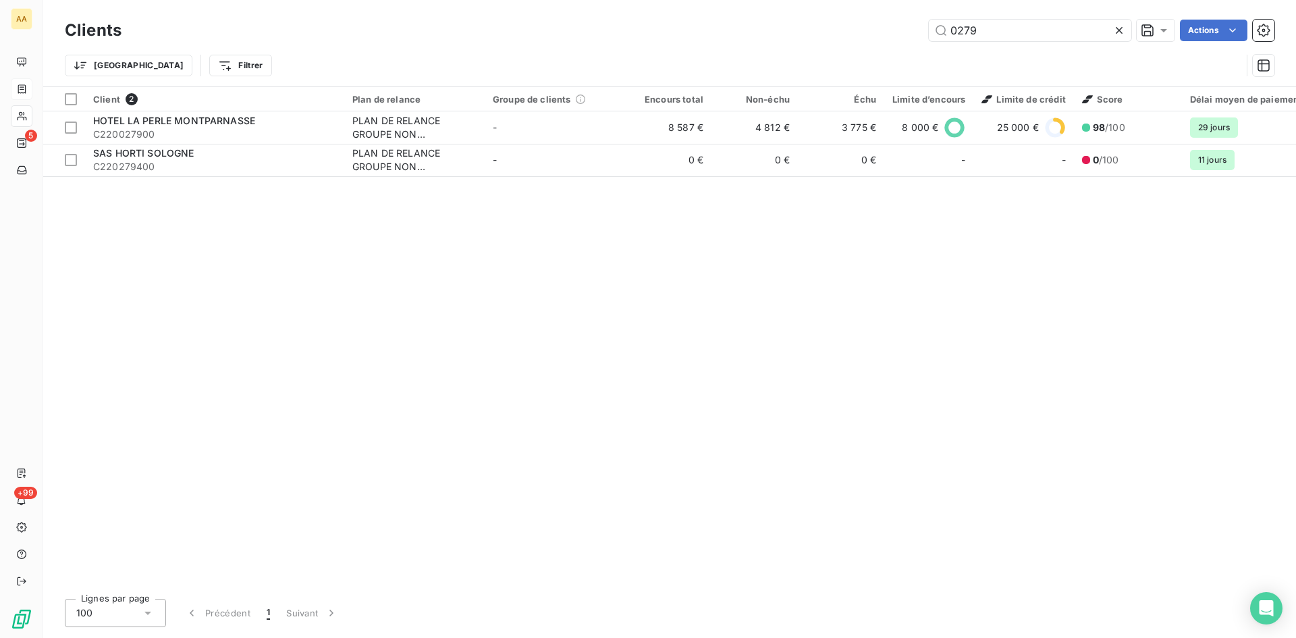
drag, startPoint x: 947, startPoint y: 29, endPoint x: 877, endPoint y: 36, distance: 70.6
click at [877, 36] on div "0279 Actions" at bounding box center [706, 31] width 1137 height 22
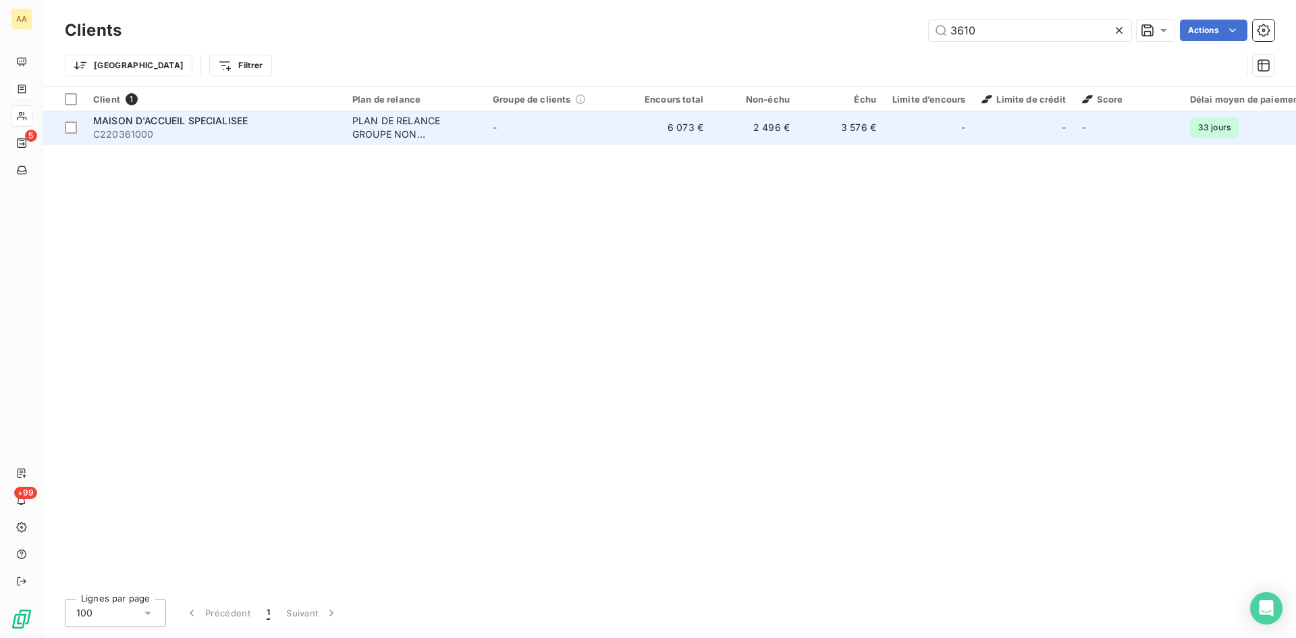
type input "3610"
click at [368, 134] on div "PLAN DE RELANCE GROUPE NON AUTOMATIQUE" at bounding box center [414, 127] width 124 height 27
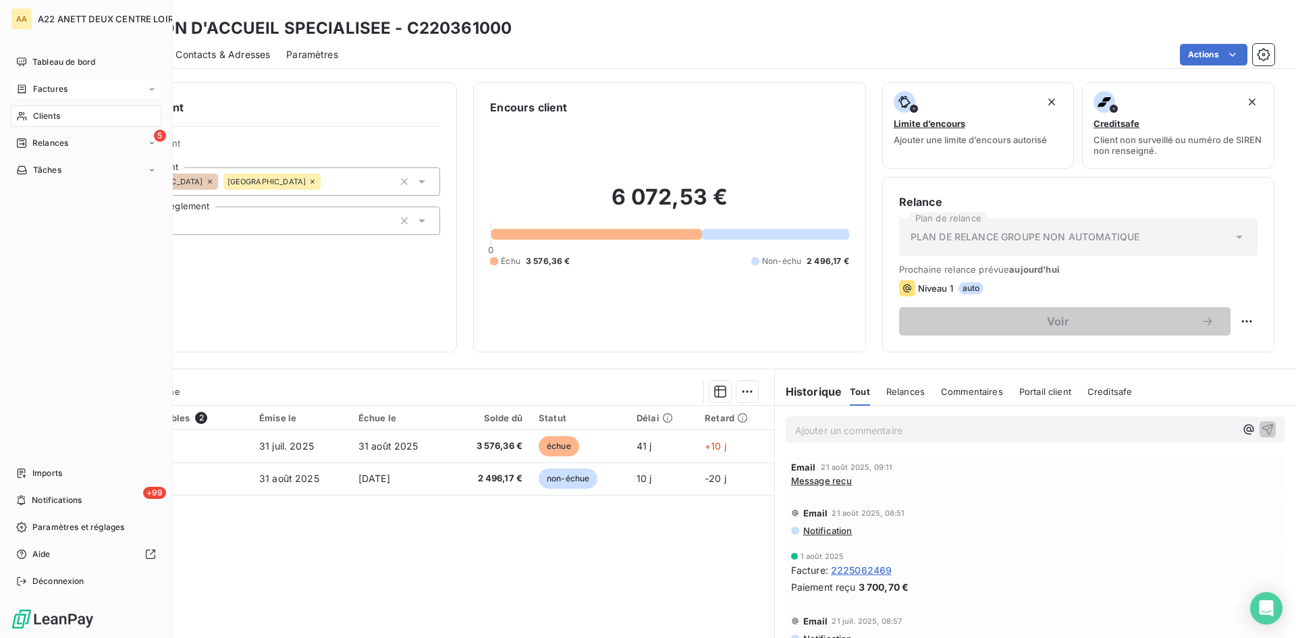
drag, startPoint x: 41, startPoint y: 111, endPoint x: 107, endPoint y: 88, distance: 69.6
click at [39, 109] on div "Clients" at bounding box center [86, 116] width 151 height 22
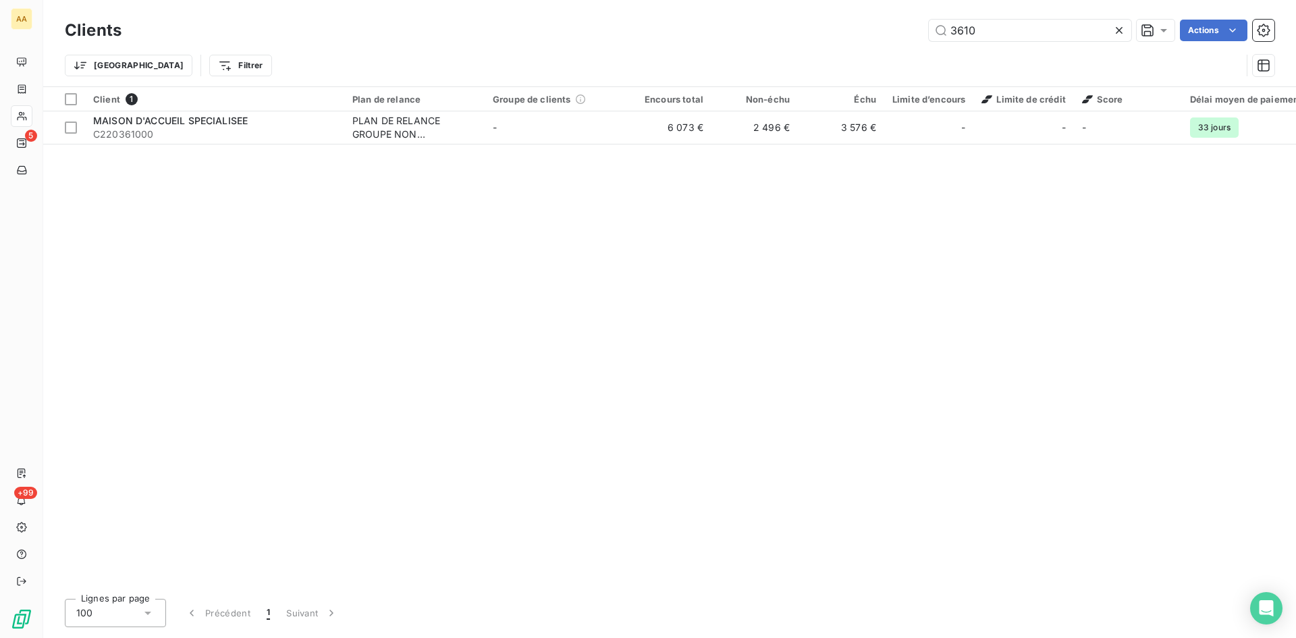
drag, startPoint x: 955, startPoint y: 34, endPoint x: 909, endPoint y: 34, distance: 45.9
click at [909, 34] on div "3610 Actions" at bounding box center [706, 31] width 1137 height 22
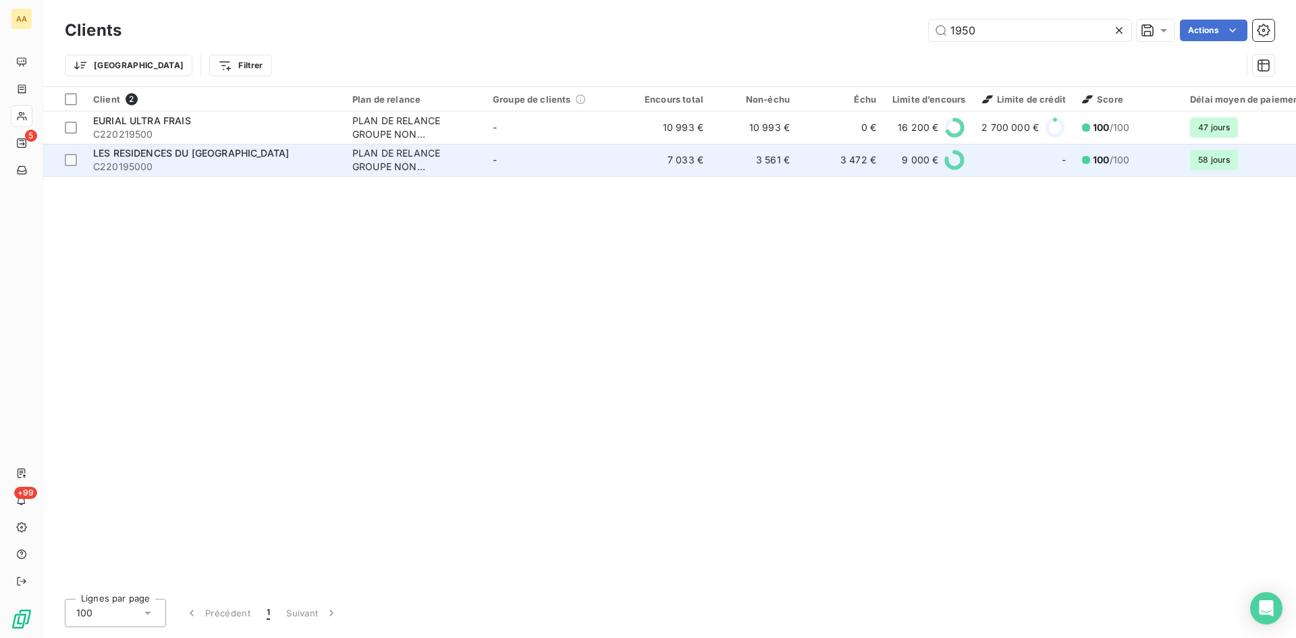
type input "1950"
click at [431, 157] on div "PLAN DE RELANCE GROUPE NON AUTOMATIQUE" at bounding box center [414, 160] width 124 height 27
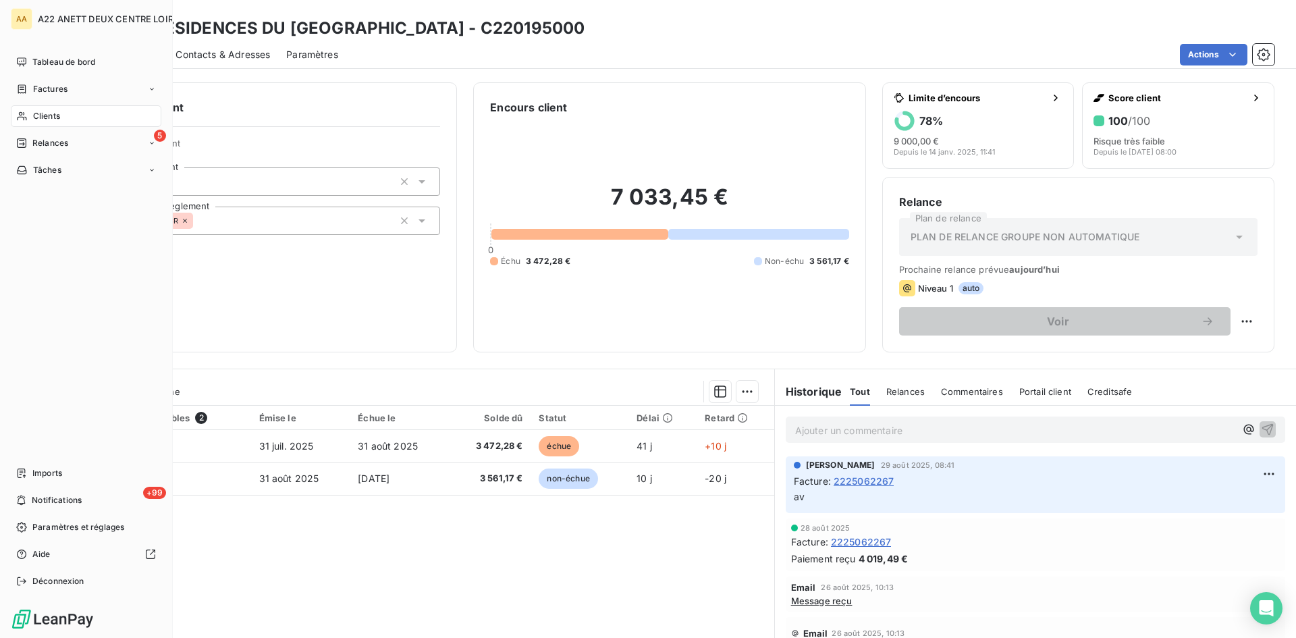
drag, startPoint x: 43, startPoint y: 111, endPoint x: 161, endPoint y: 75, distance: 122.8
click at [43, 110] on span "Clients" at bounding box center [46, 116] width 27 height 12
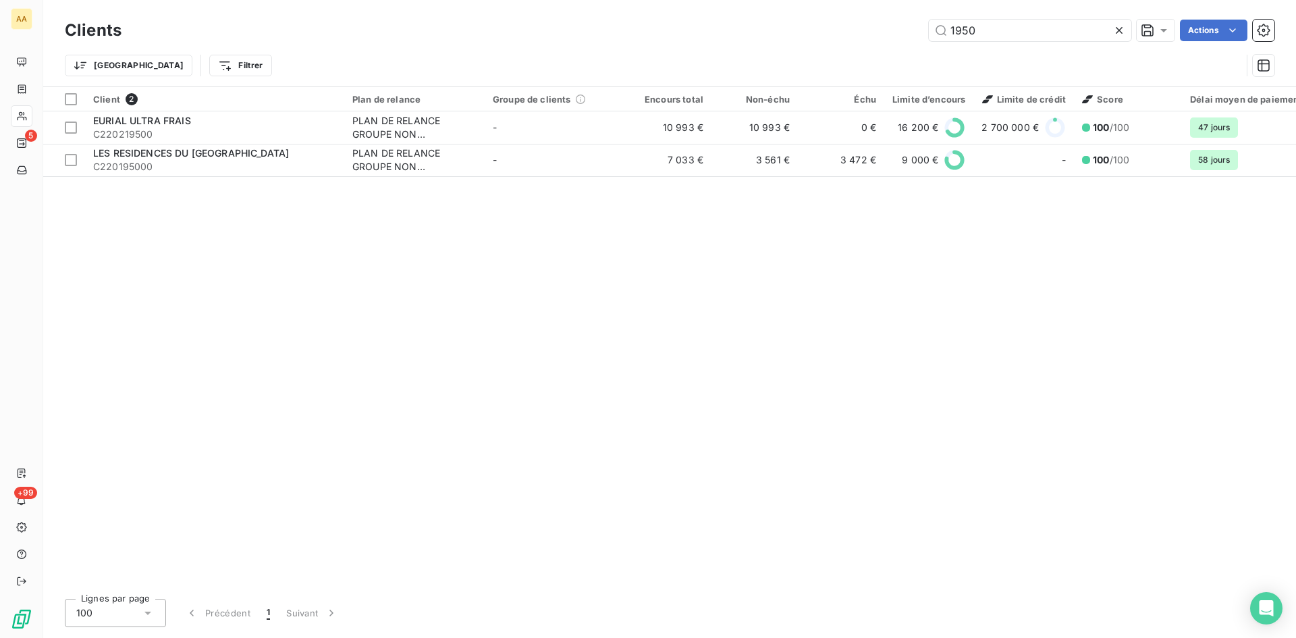
drag, startPoint x: 982, startPoint y: 29, endPoint x: 863, endPoint y: 45, distance: 119.9
click at [863, 45] on div "Clients 1950 Actions Trier Filtrer" at bounding box center [670, 51] width 1210 height 70
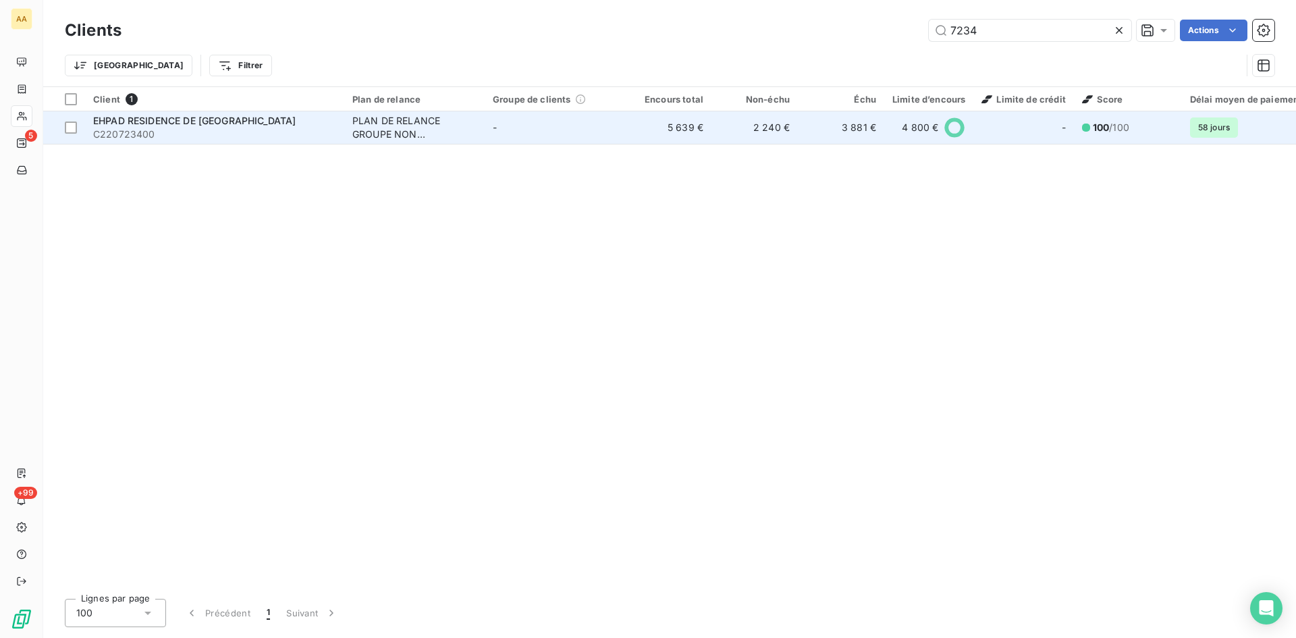
type input "7234"
click at [388, 124] on div "PLAN DE RELANCE GROUPE NON AUTOMATIQUE" at bounding box center [414, 127] width 124 height 27
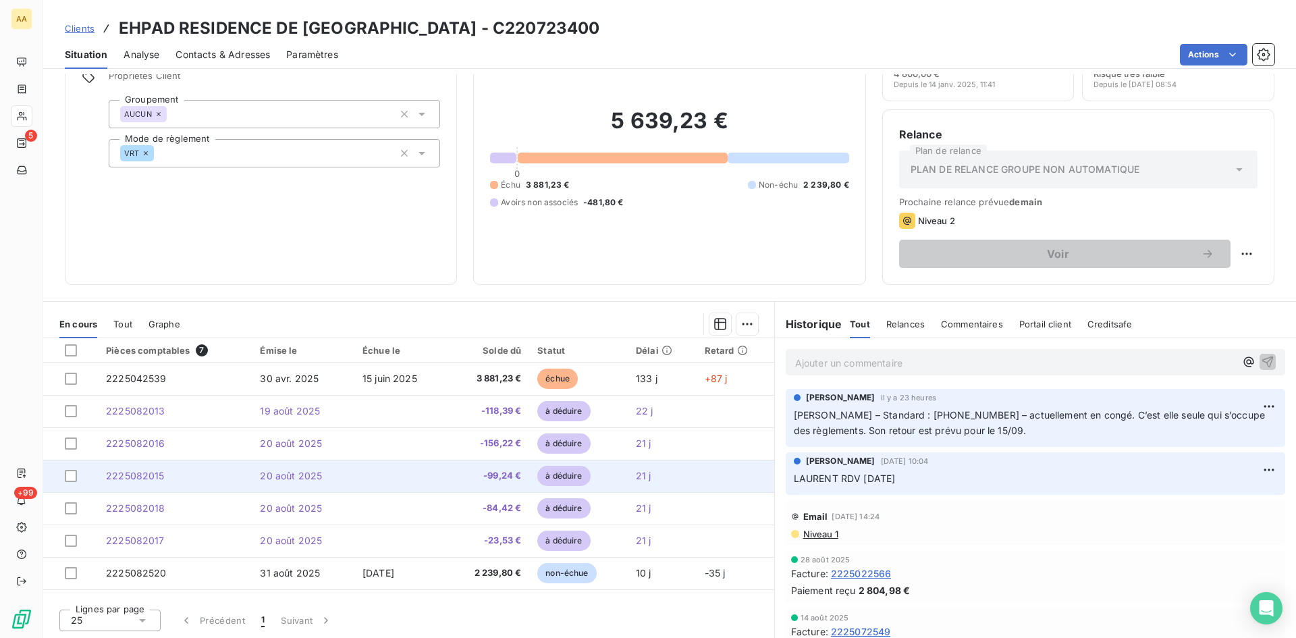
scroll to position [68, 0]
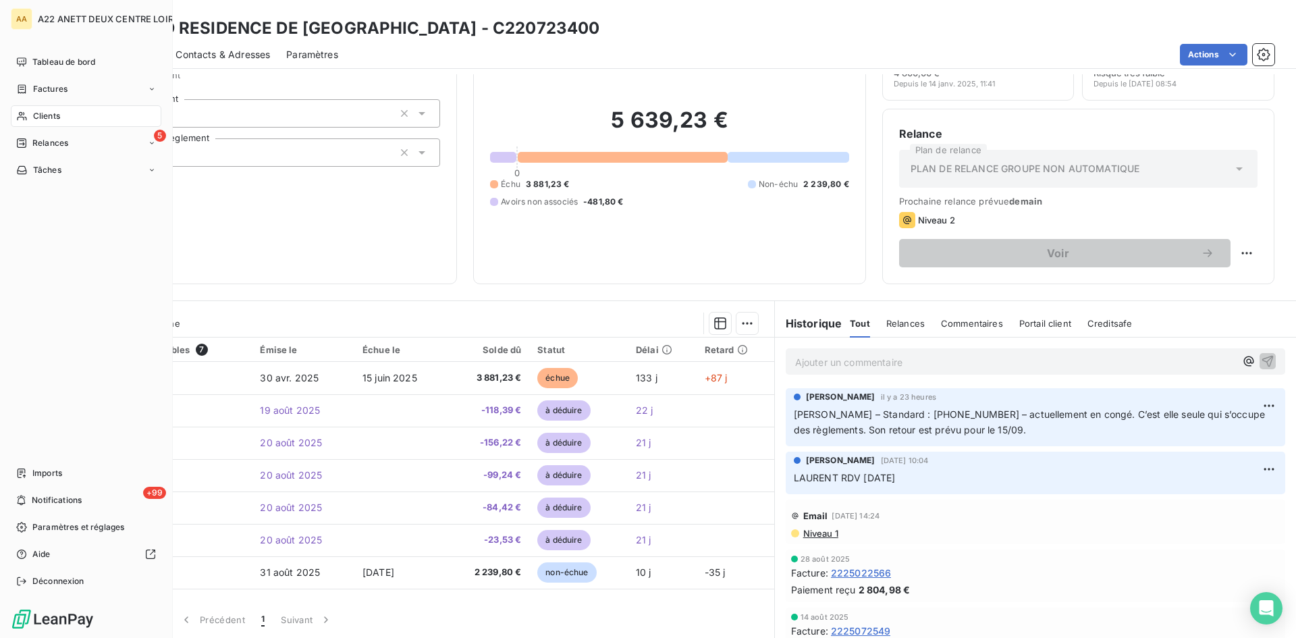
click at [58, 113] on span "Clients" at bounding box center [46, 116] width 27 height 12
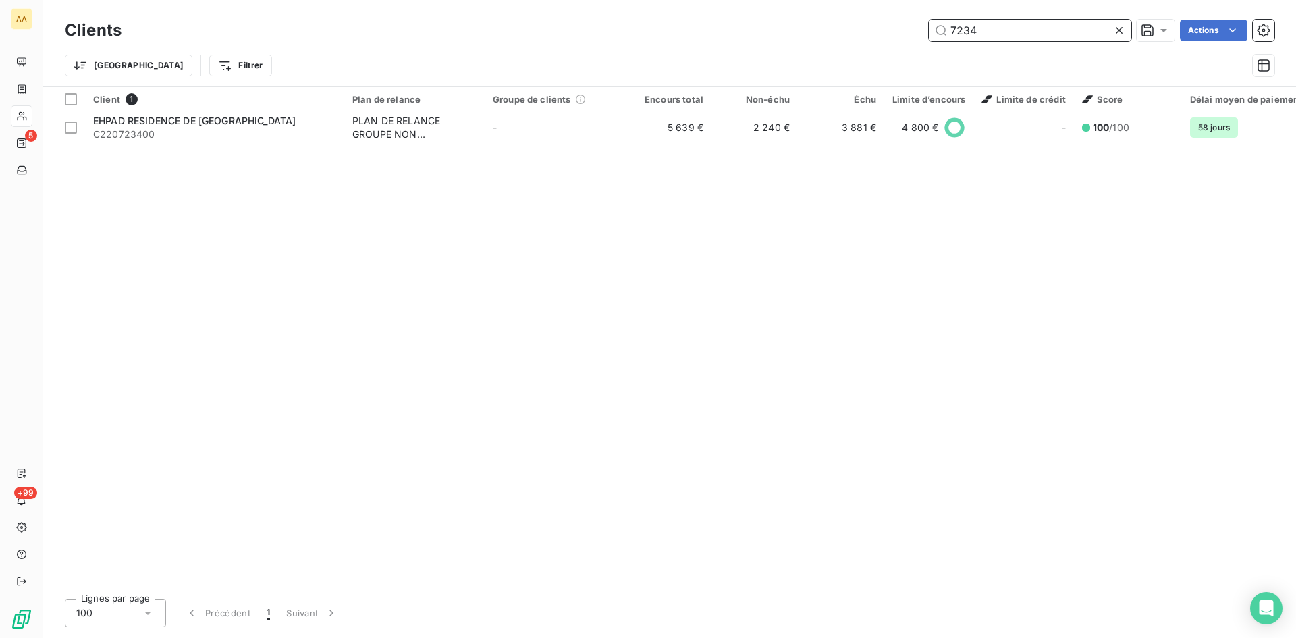
drag, startPoint x: 895, startPoint y: 41, endPoint x: 852, endPoint y: 42, distance: 42.5
click at [853, 42] on div "Clients 7234 Actions" at bounding box center [670, 30] width 1210 height 28
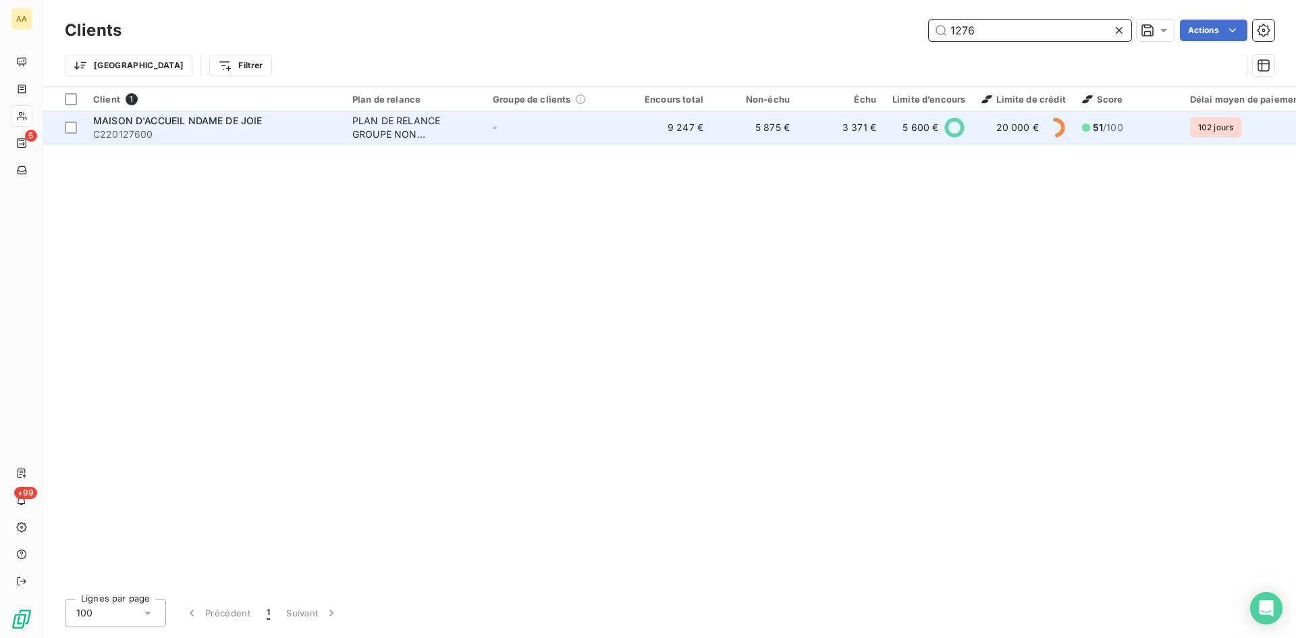
type input "1276"
click at [371, 122] on div "PLAN DE RELANCE GROUPE NON AUTOMATIQUE" at bounding box center [414, 127] width 124 height 27
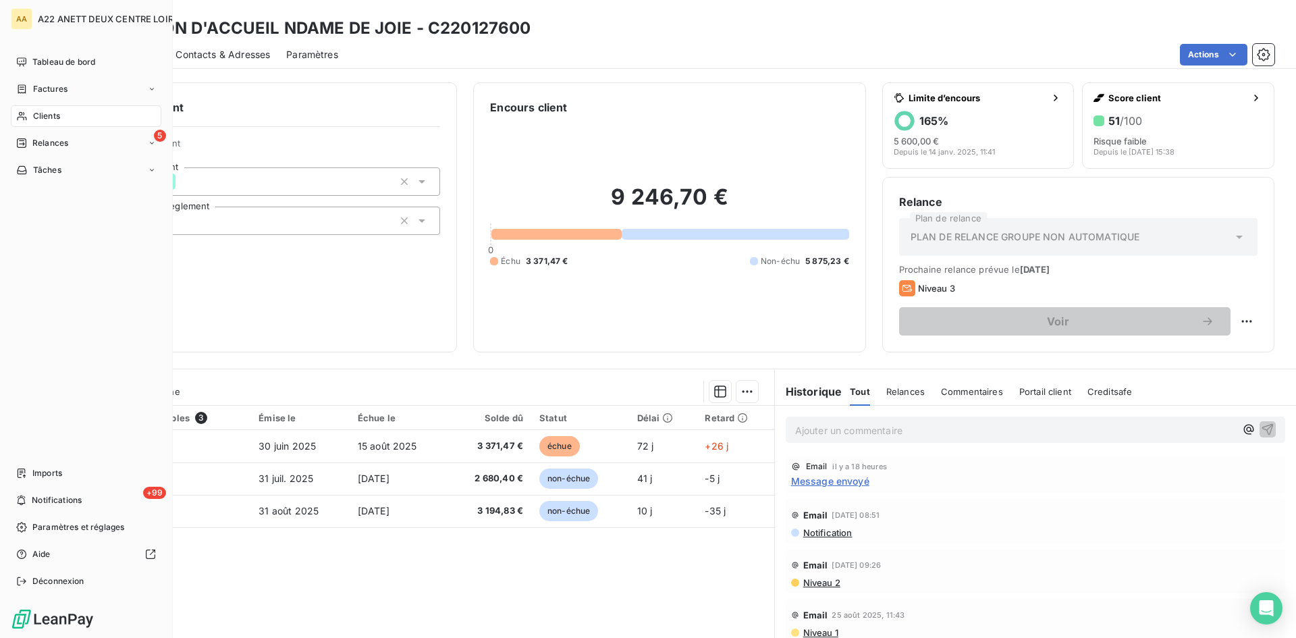
click at [45, 115] on span "Clients" at bounding box center [46, 116] width 27 height 12
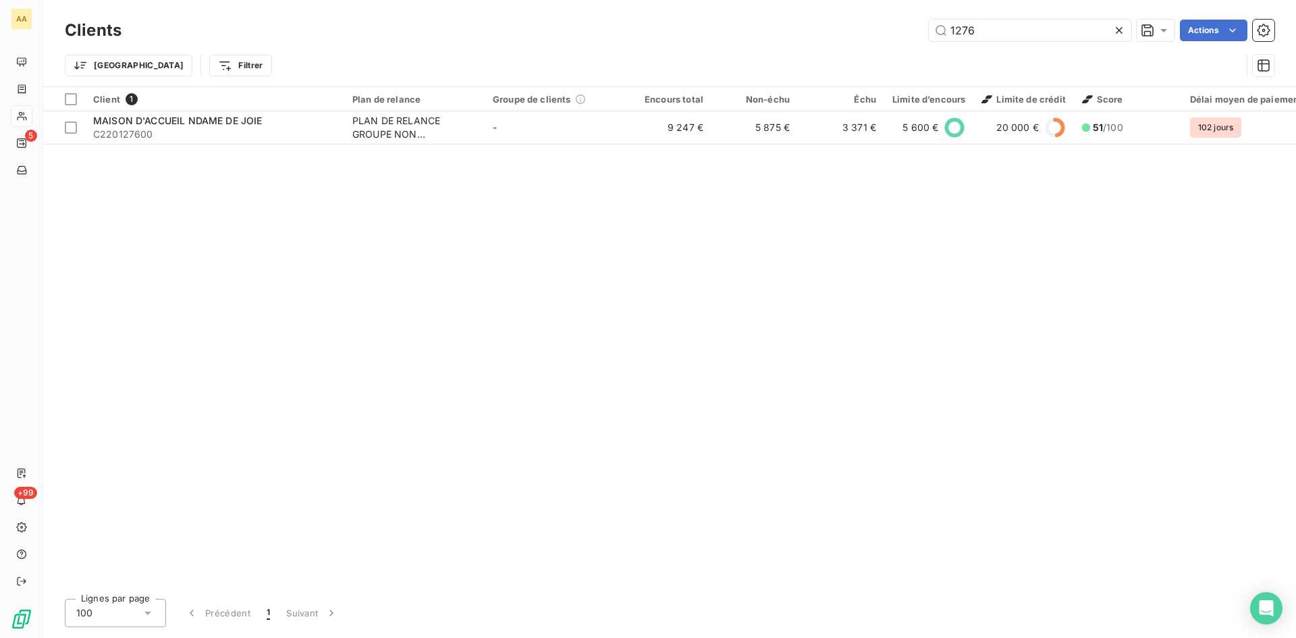
drag, startPoint x: 962, startPoint y: 33, endPoint x: 853, endPoint y: 34, distance: 108.7
click at [853, 34] on div "1276 Actions" at bounding box center [706, 31] width 1137 height 22
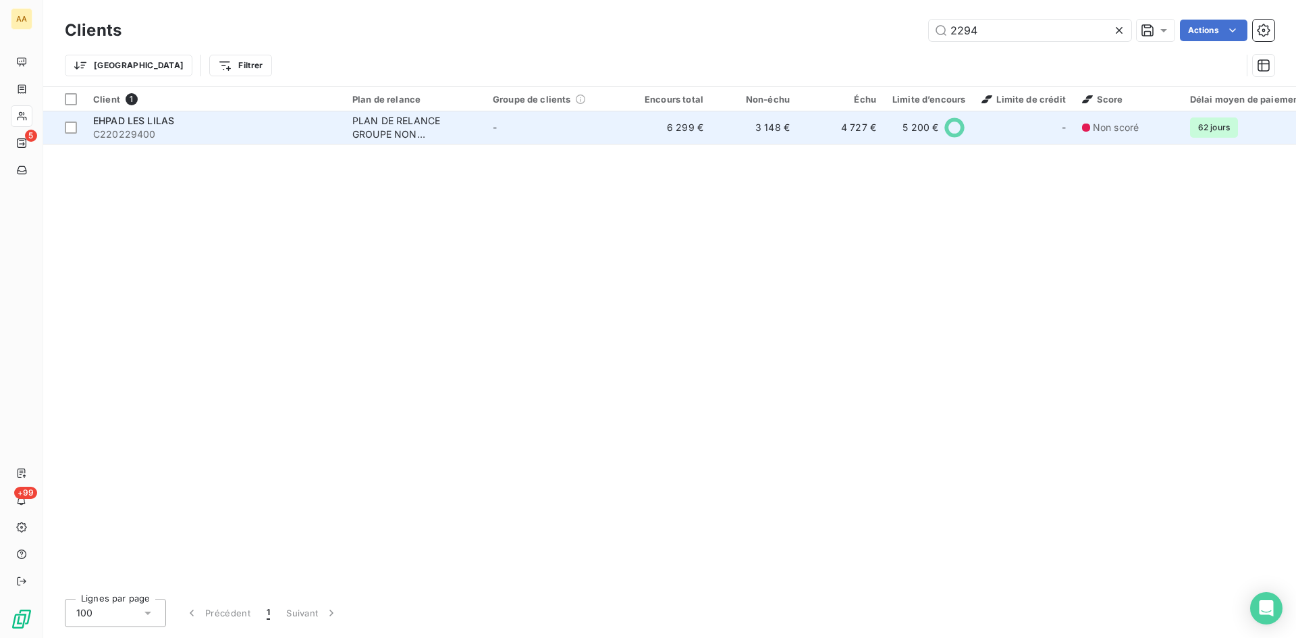
type input "2294"
click at [353, 136] on div "PLAN DE RELANCE GROUPE NON AUTOMATIQUE" at bounding box center [414, 127] width 124 height 27
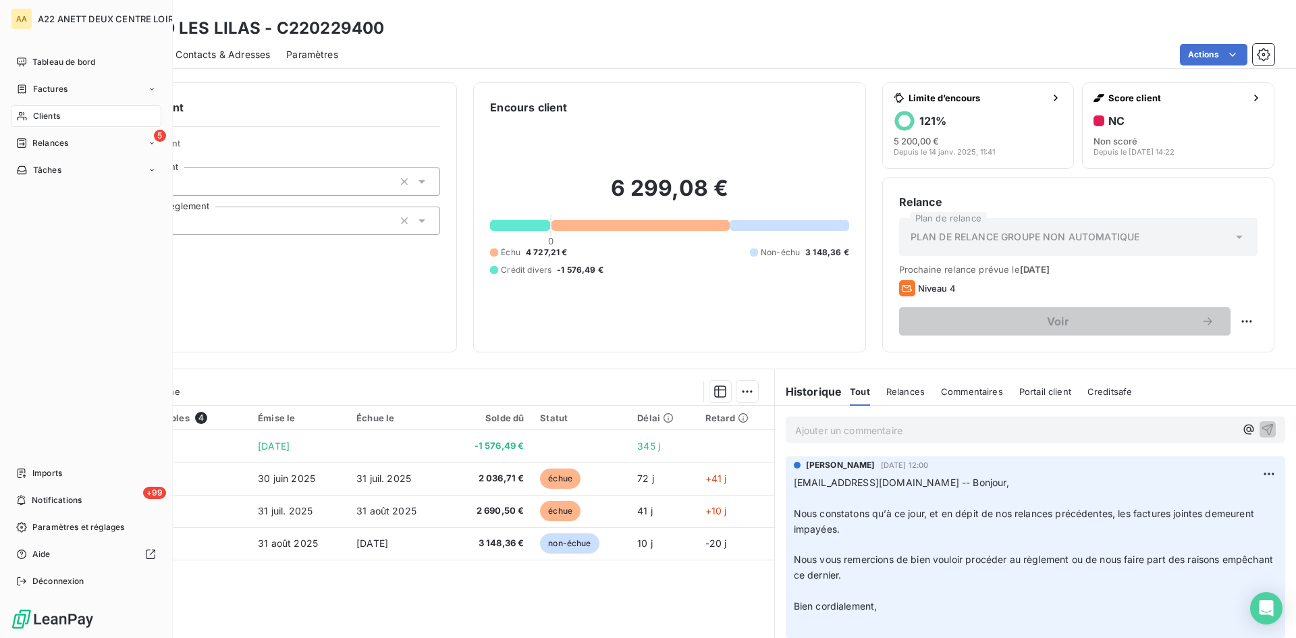
click at [33, 120] on span "Clients" at bounding box center [46, 116] width 27 height 12
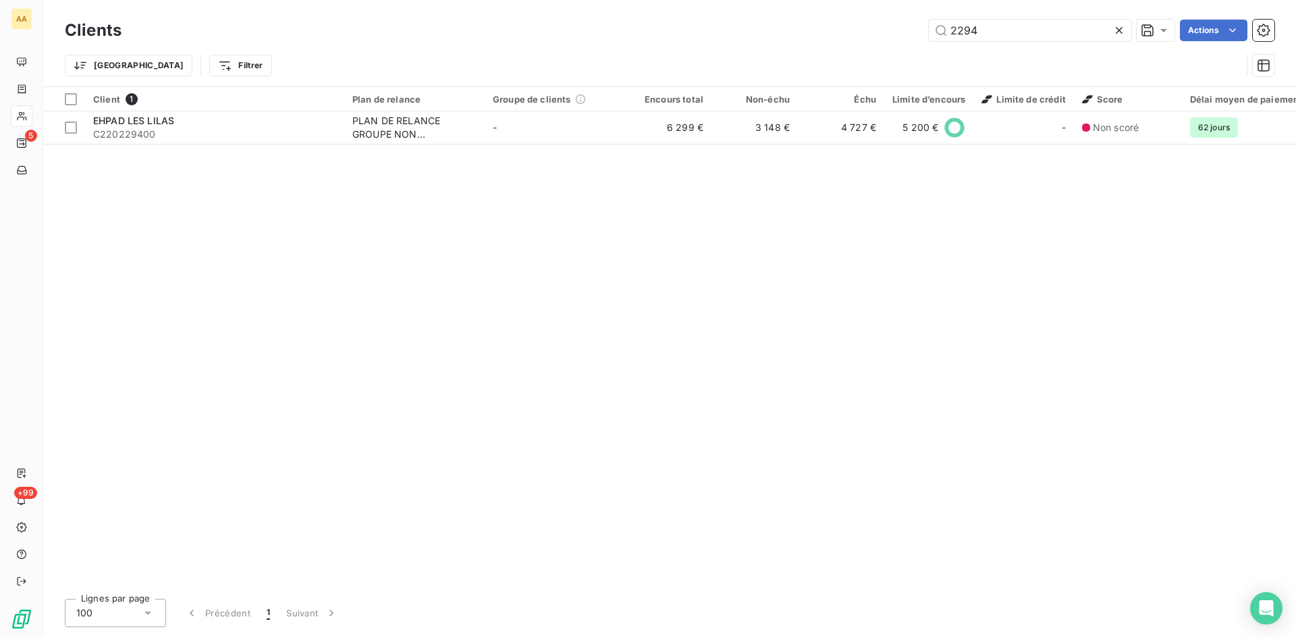
drag, startPoint x: 902, startPoint y: 30, endPoint x: 844, endPoint y: 30, distance: 58.1
click at [844, 30] on div "2294 Actions" at bounding box center [706, 31] width 1137 height 22
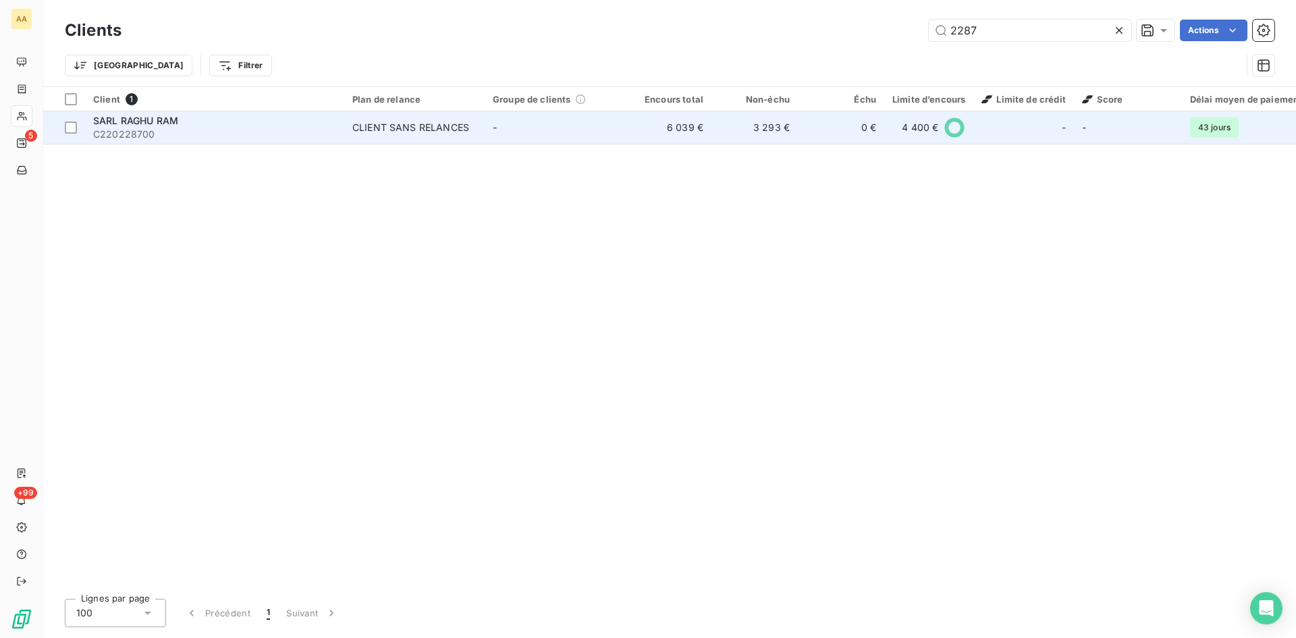
type input "2287"
click at [417, 125] on div "CLIENT SANS RELANCES" at bounding box center [410, 128] width 117 height 14
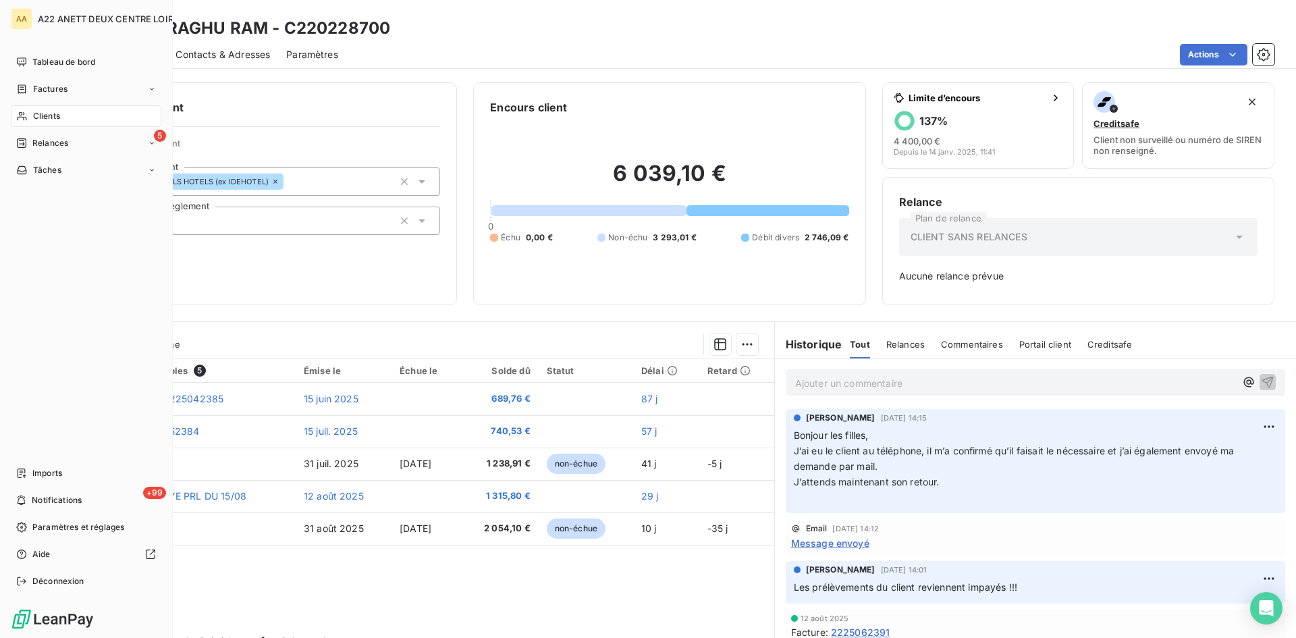
click at [47, 114] on span "Clients" at bounding box center [46, 116] width 27 height 12
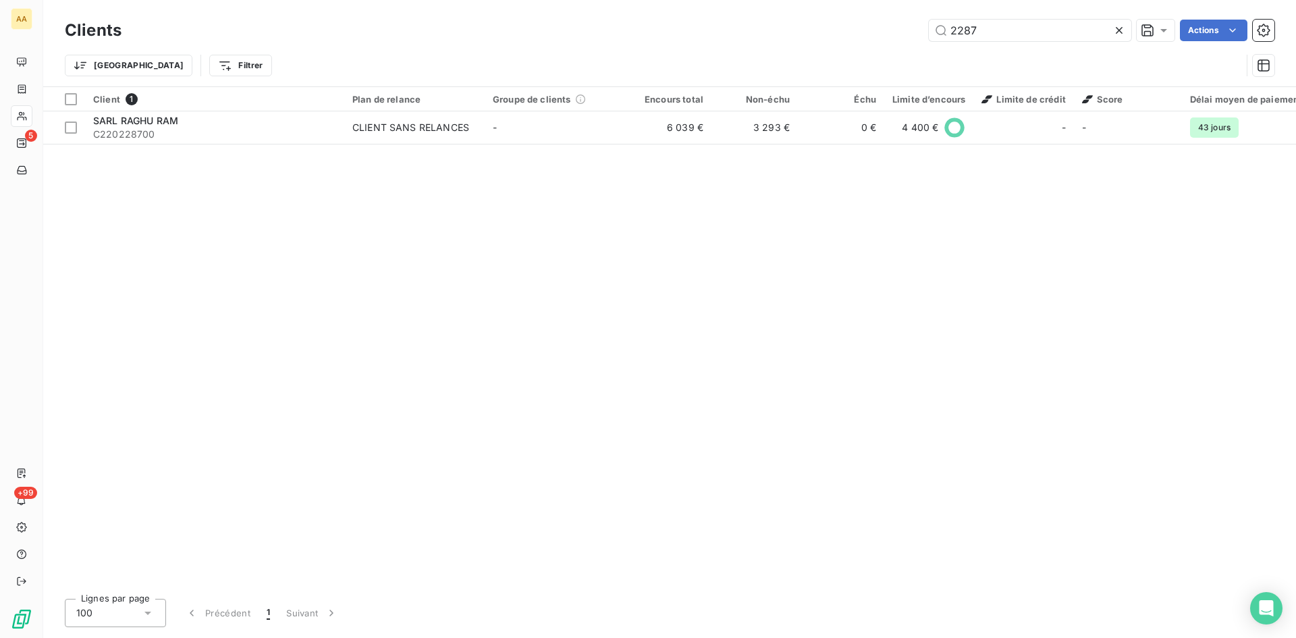
drag, startPoint x: 981, startPoint y: 28, endPoint x: 873, endPoint y: 48, distance: 109.8
click at [873, 48] on div "Clients 2287 Actions Trier Filtrer" at bounding box center [670, 51] width 1210 height 70
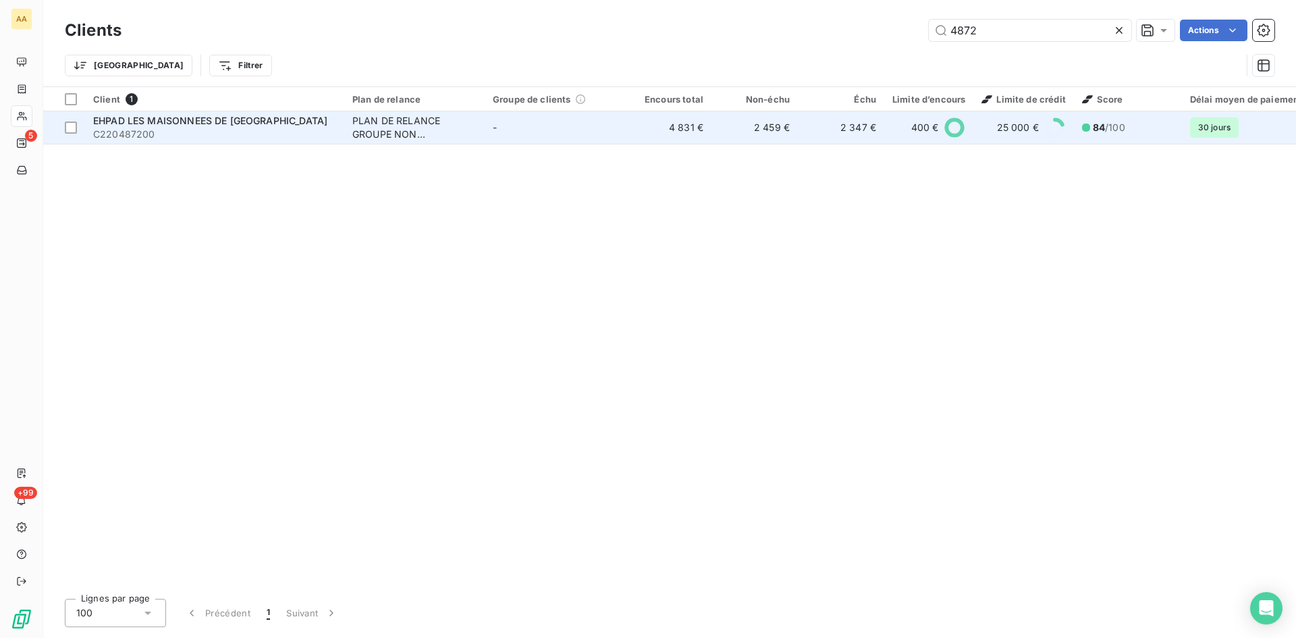
type input "4872"
click at [357, 133] on div "PLAN DE RELANCE GROUPE NON AUTOMATIQUE" at bounding box center [414, 127] width 124 height 27
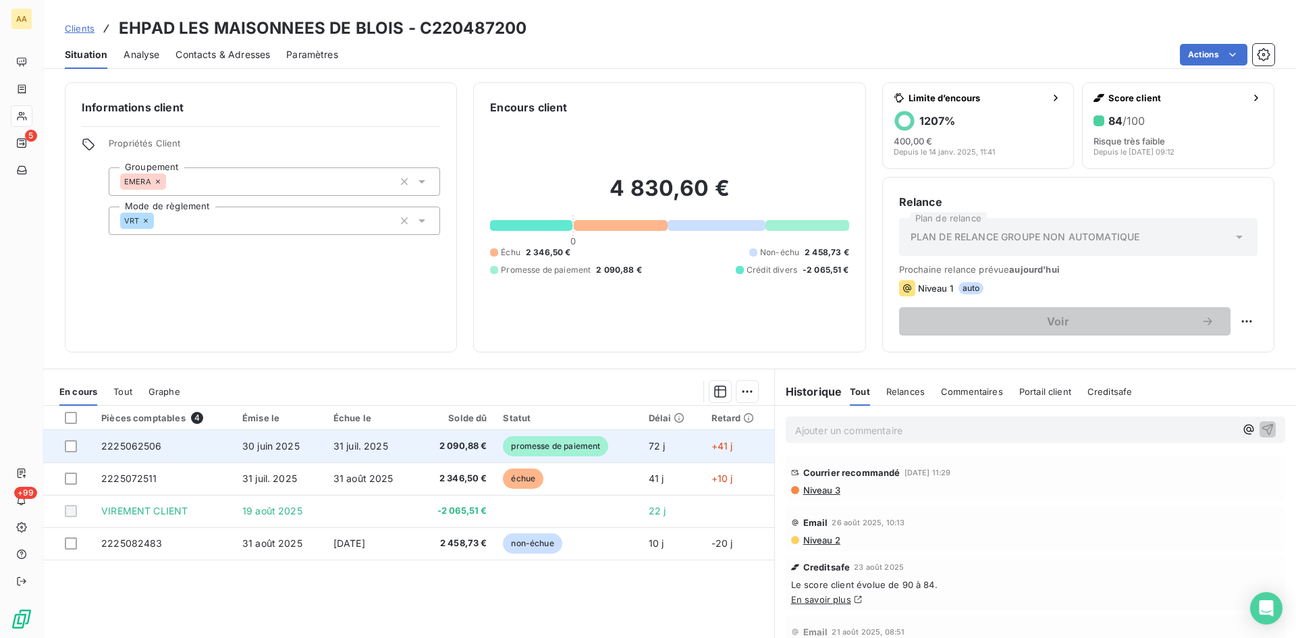
click at [130, 446] on span "2225062506" at bounding box center [131, 445] width 61 height 11
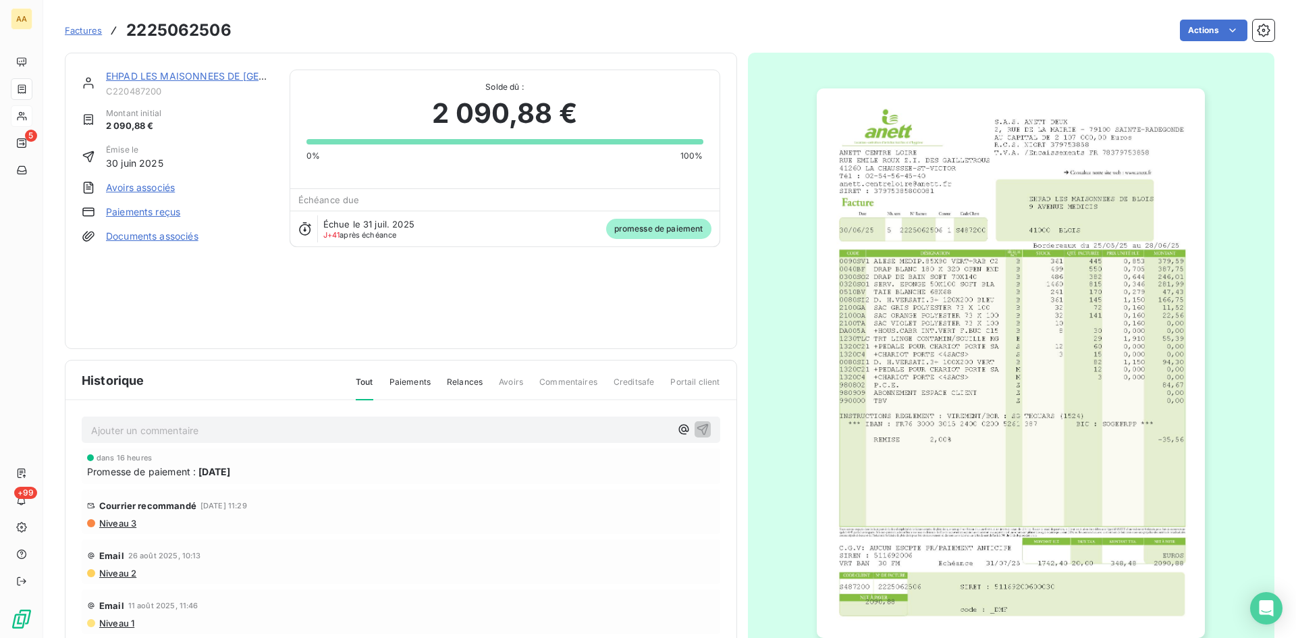
click at [176, 76] on link "EHPAD LES MAISONNEES DE [GEOGRAPHIC_DATA]" at bounding box center [223, 75] width 235 height 11
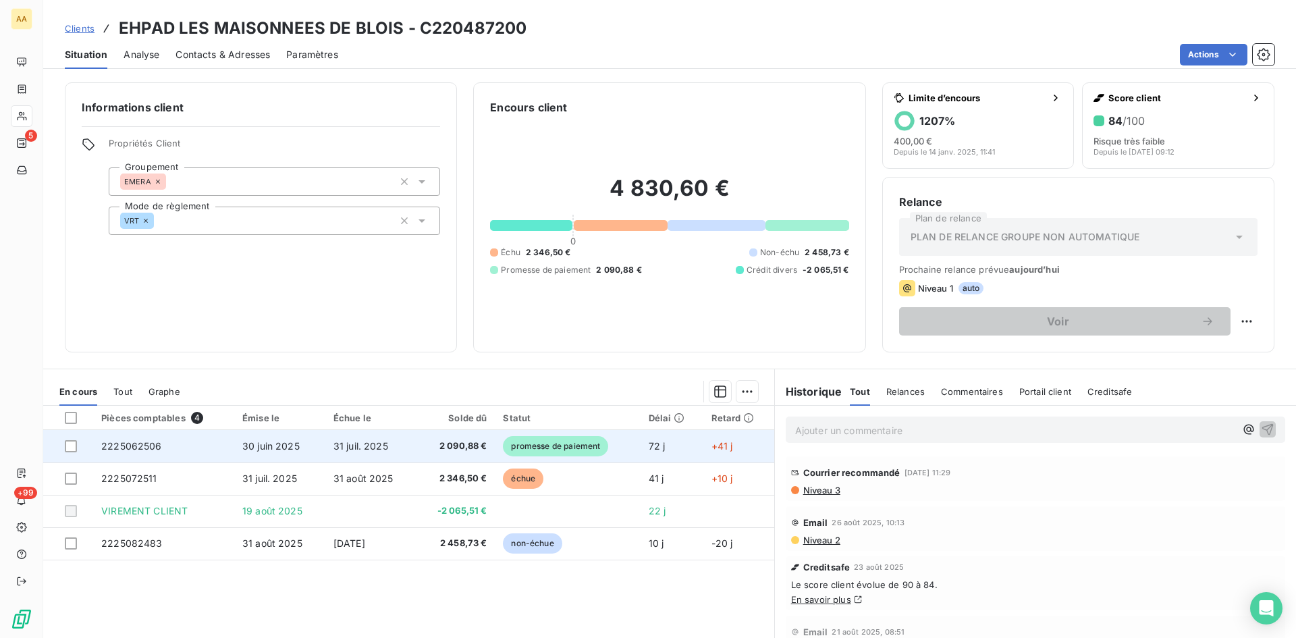
click at [136, 448] on span "2225062506" at bounding box center [131, 445] width 61 height 11
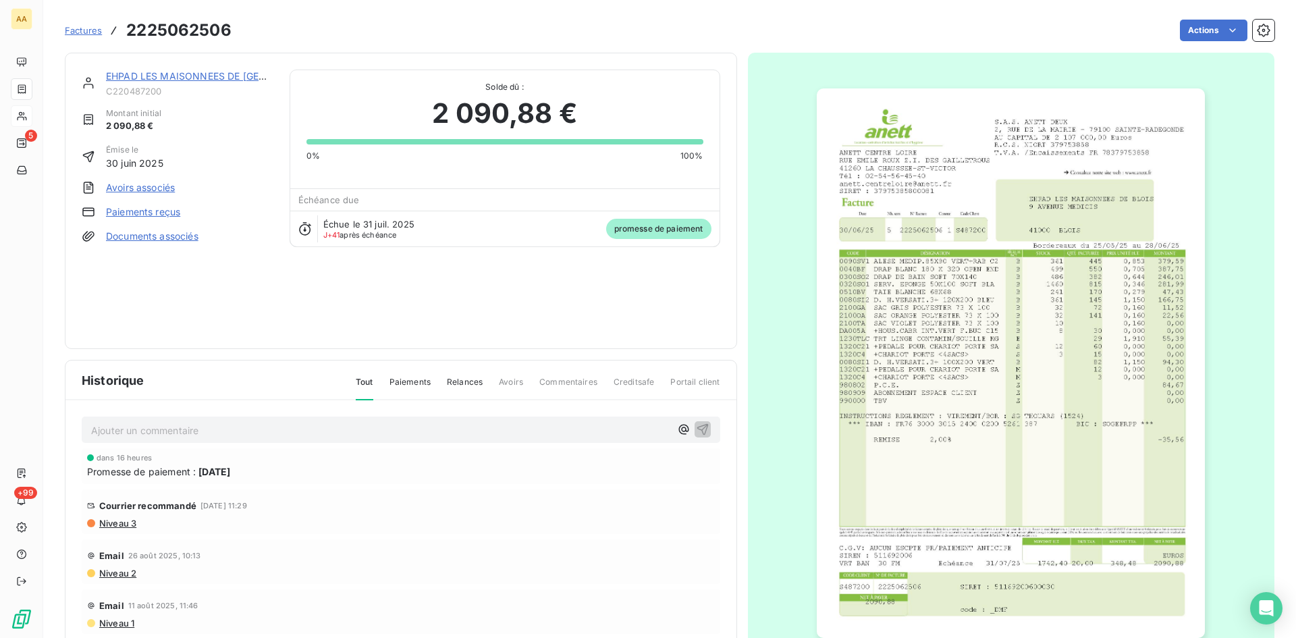
click at [136, 448] on div "dans 16 heures Promesse de paiement : [DATE]" at bounding box center [401, 466] width 639 height 36
click at [167, 74] on link "EHPAD LES MAISONNEES DE [GEOGRAPHIC_DATA]" at bounding box center [223, 75] width 235 height 11
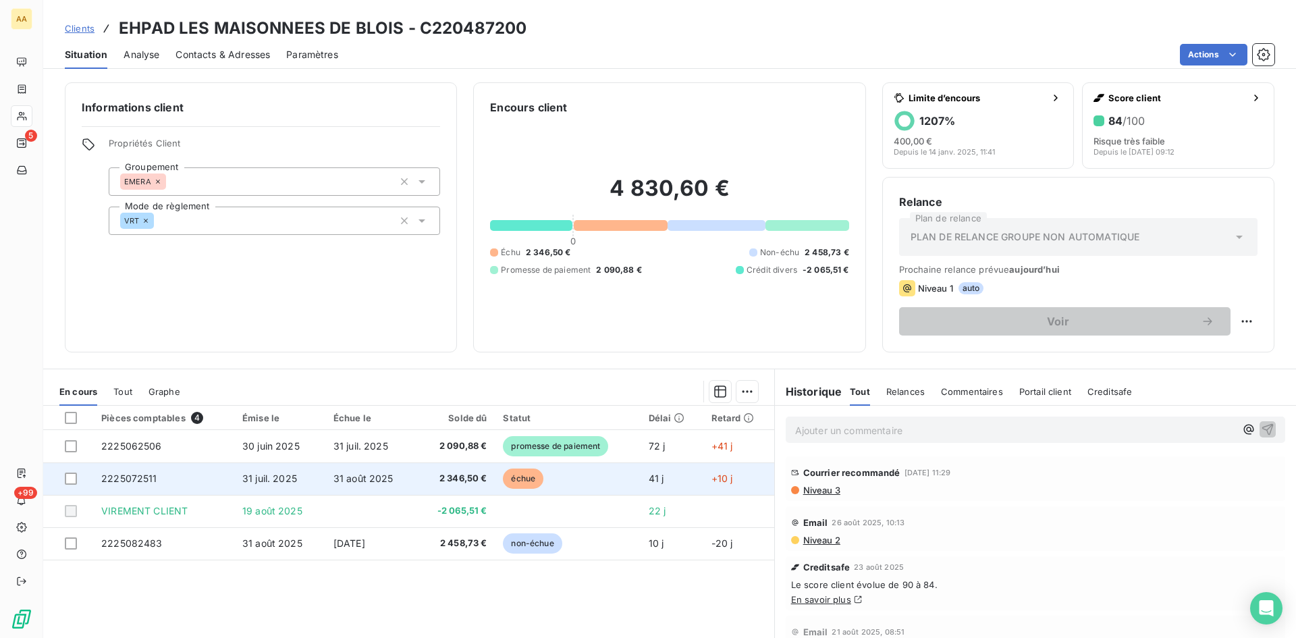
click at [125, 473] on span "2225072511" at bounding box center [129, 478] width 56 height 11
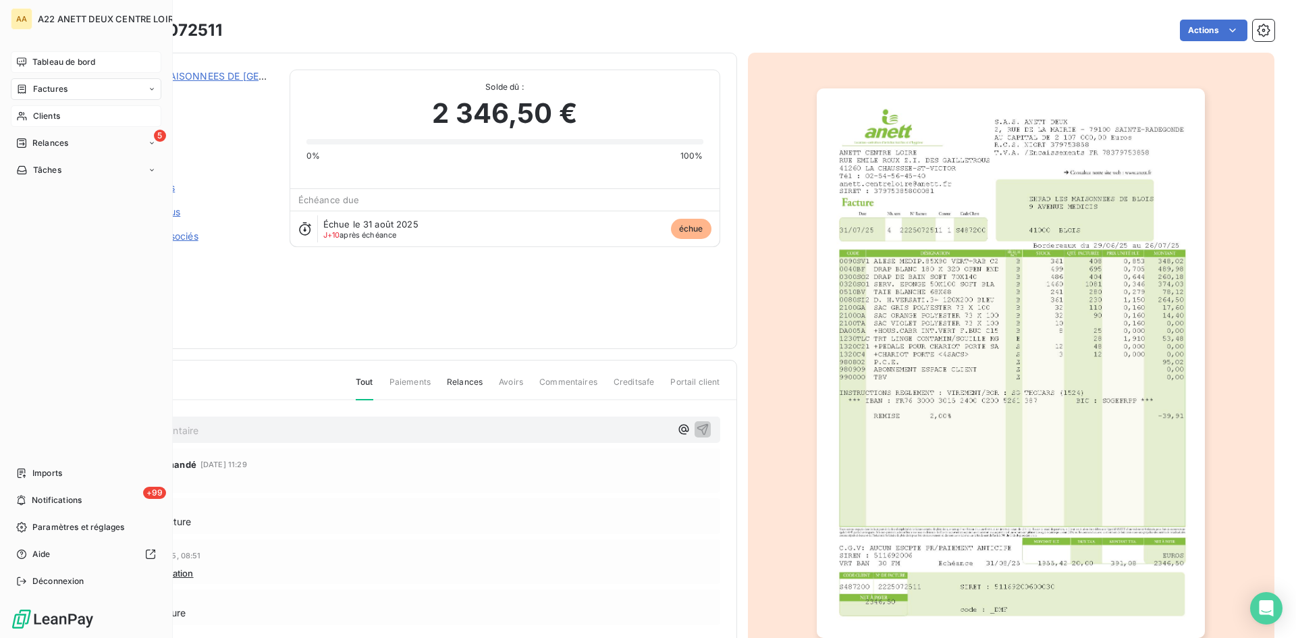
click at [47, 59] on span "Tableau de bord" at bounding box center [63, 62] width 63 height 12
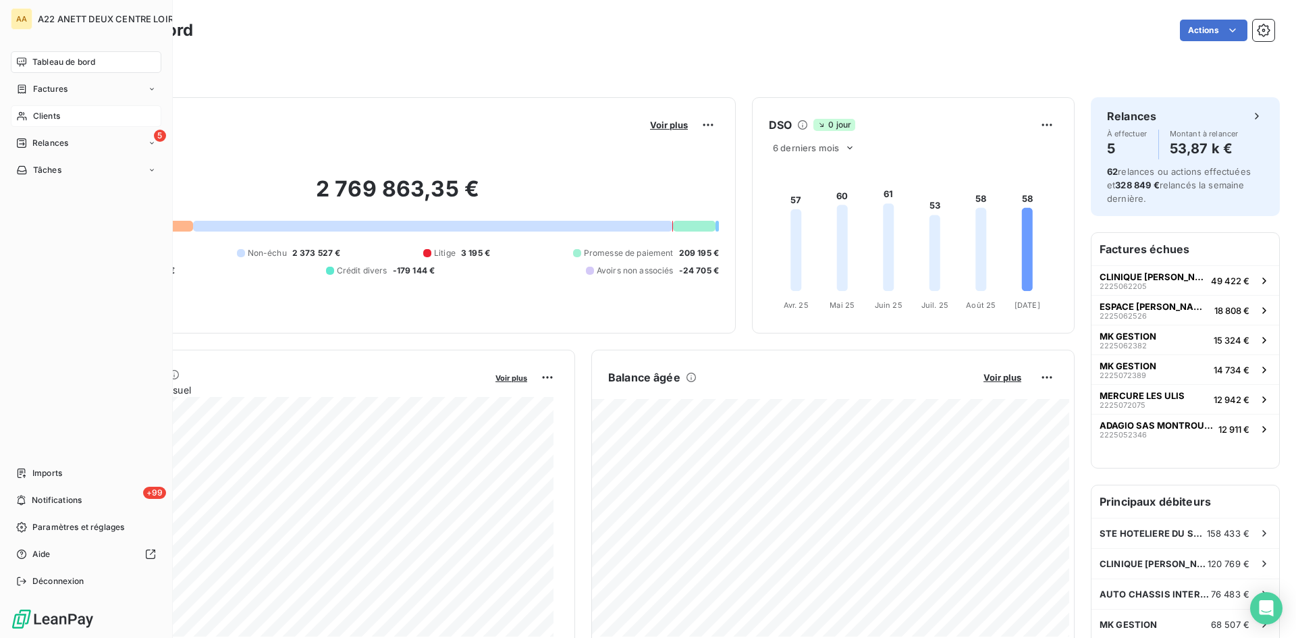
click at [29, 115] on div "Clients" at bounding box center [86, 116] width 151 height 22
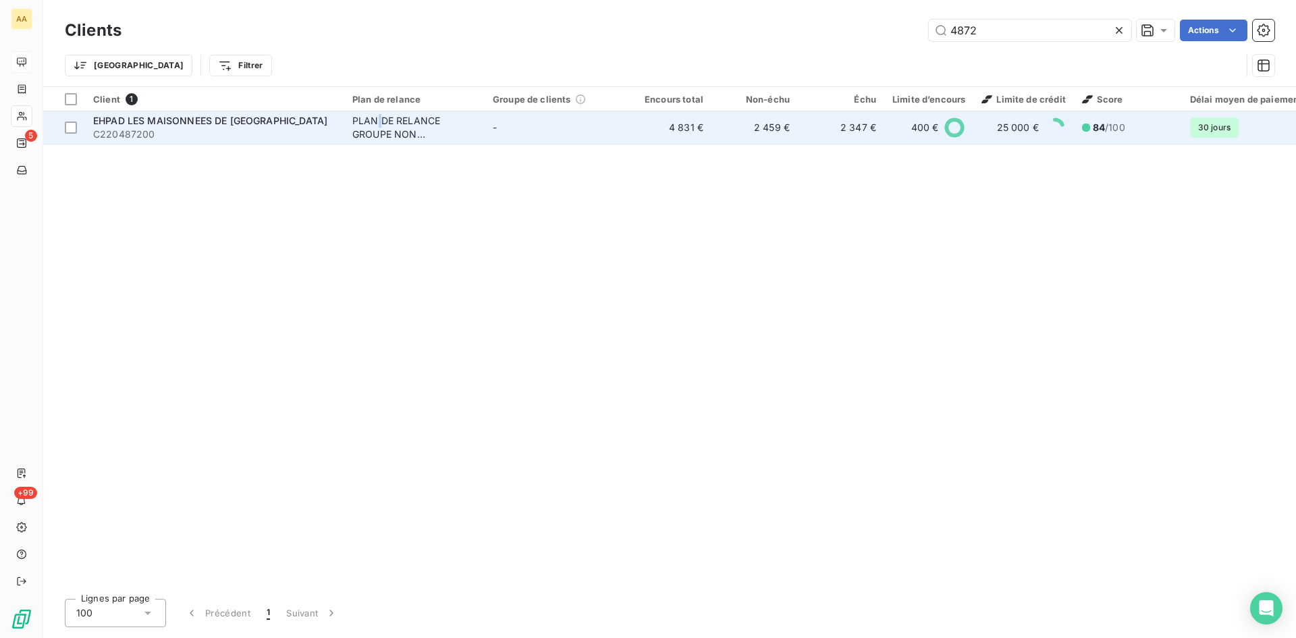
click at [379, 124] on div "PLAN DE RELANCE GROUPE NON AUTOMATIQUE" at bounding box center [414, 127] width 124 height 27
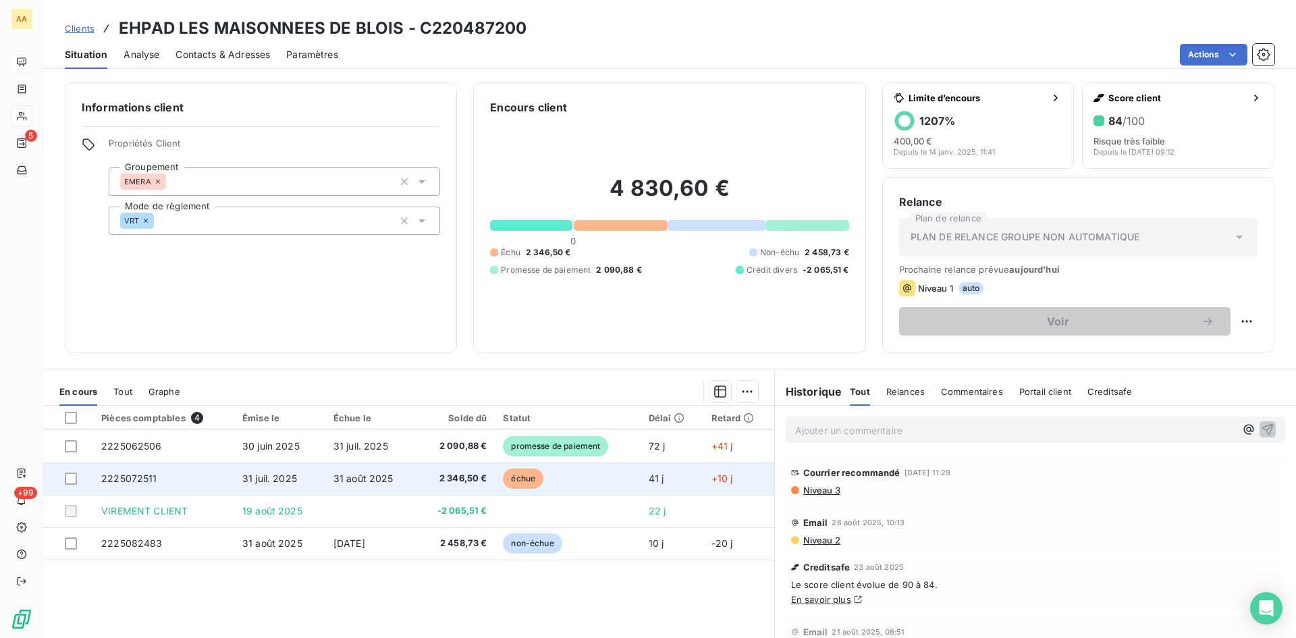
click at [132, 473] on span "2225072511" at bounding box center [129, 478] width 56 height 11
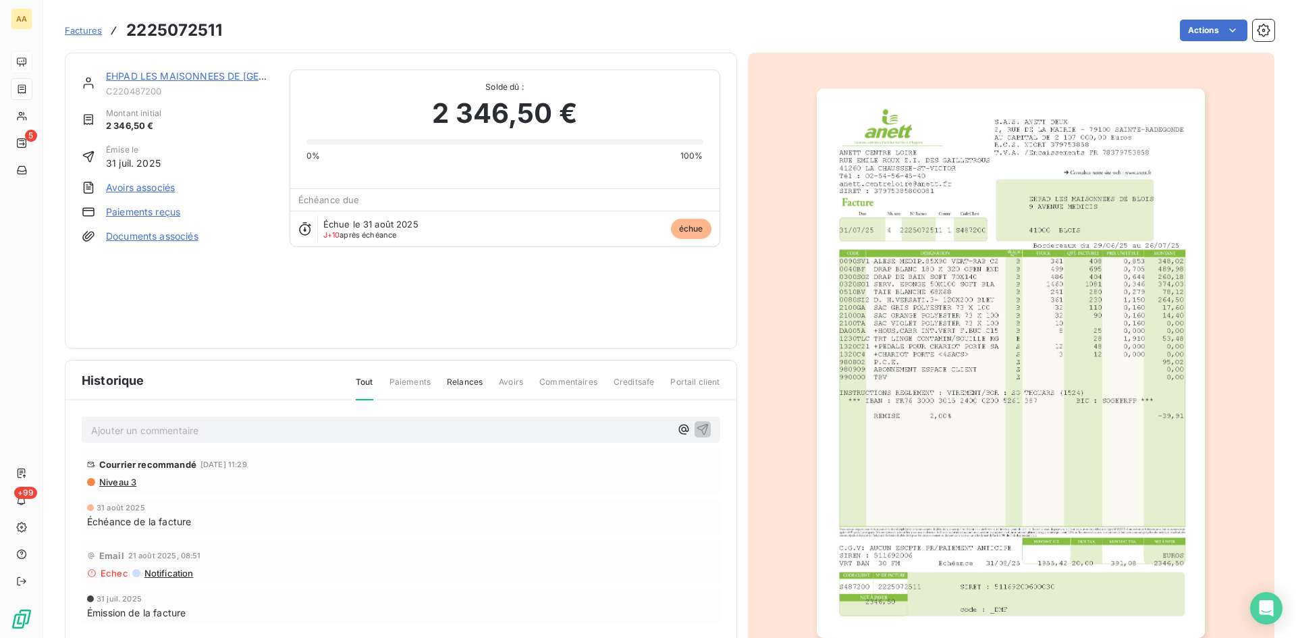
click at [165, 74] on link "EHPAD LES MAISONNEES DE [GEOGRAPHIC_DATA]" at bounding box center [223, 75] width 235 height 11
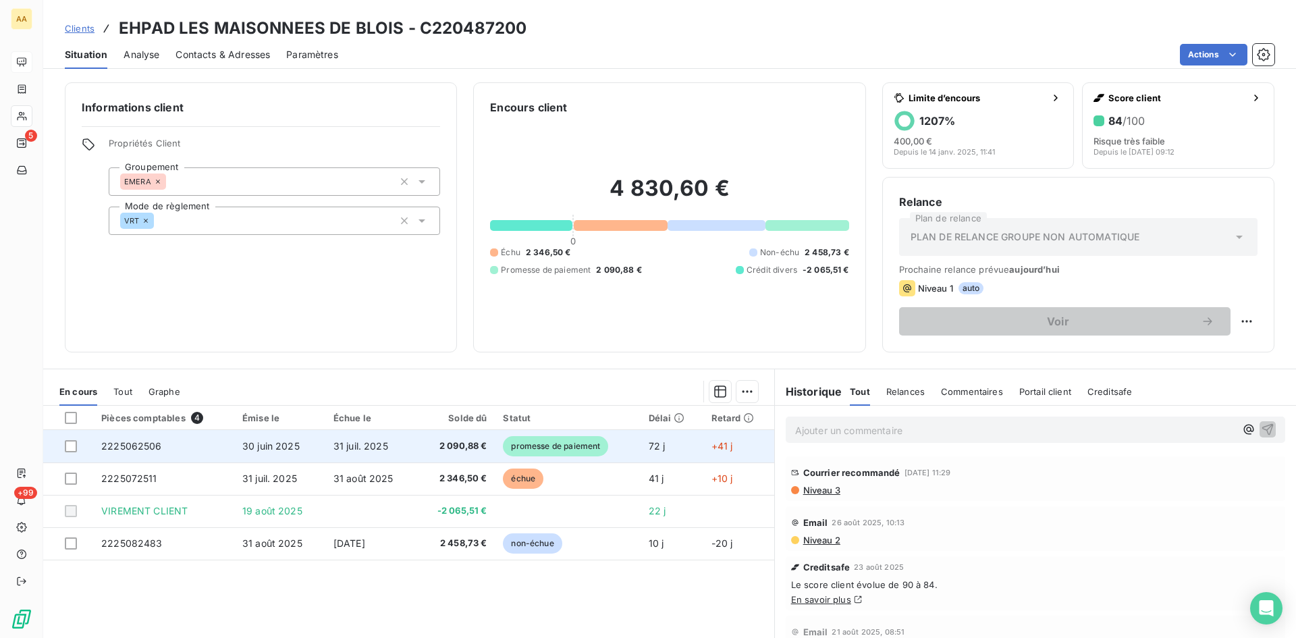
click at [141, 451] on span "2225062506" at bounding box center [131, 445] width 61 height 11
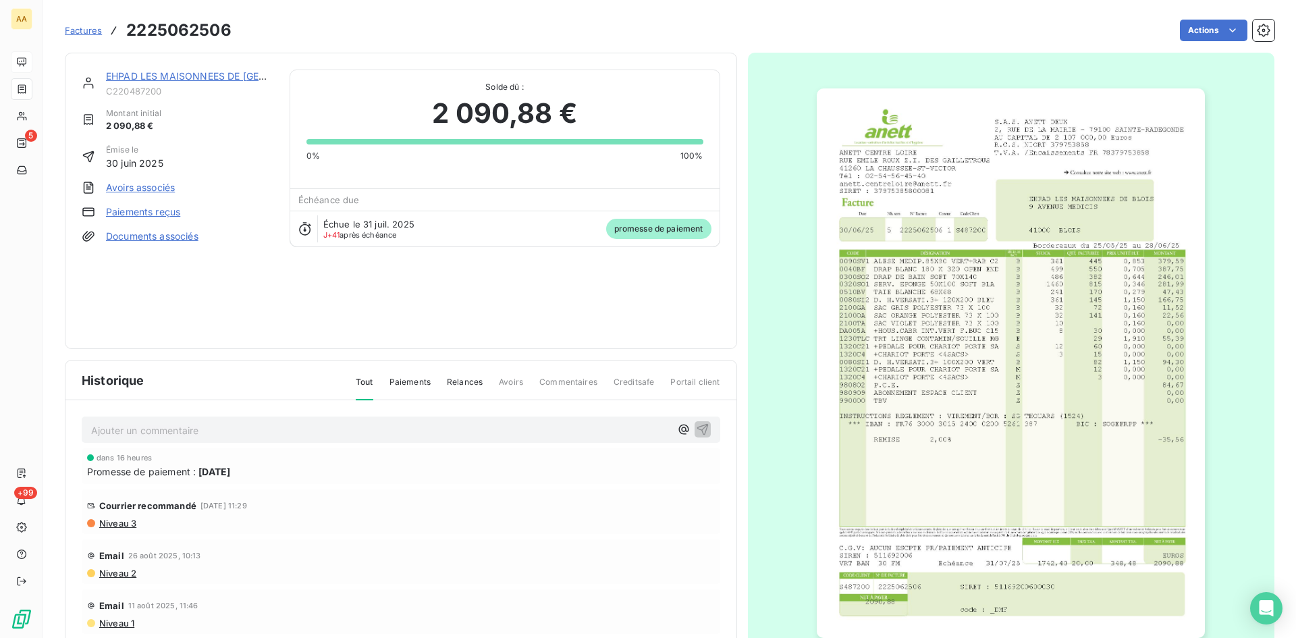
click at [214, 76] on link "EHPAD LES MAISONNEES DE [GEOGRAPHIC_DATA]" at bounding box center [223, 75] width 235 height 11
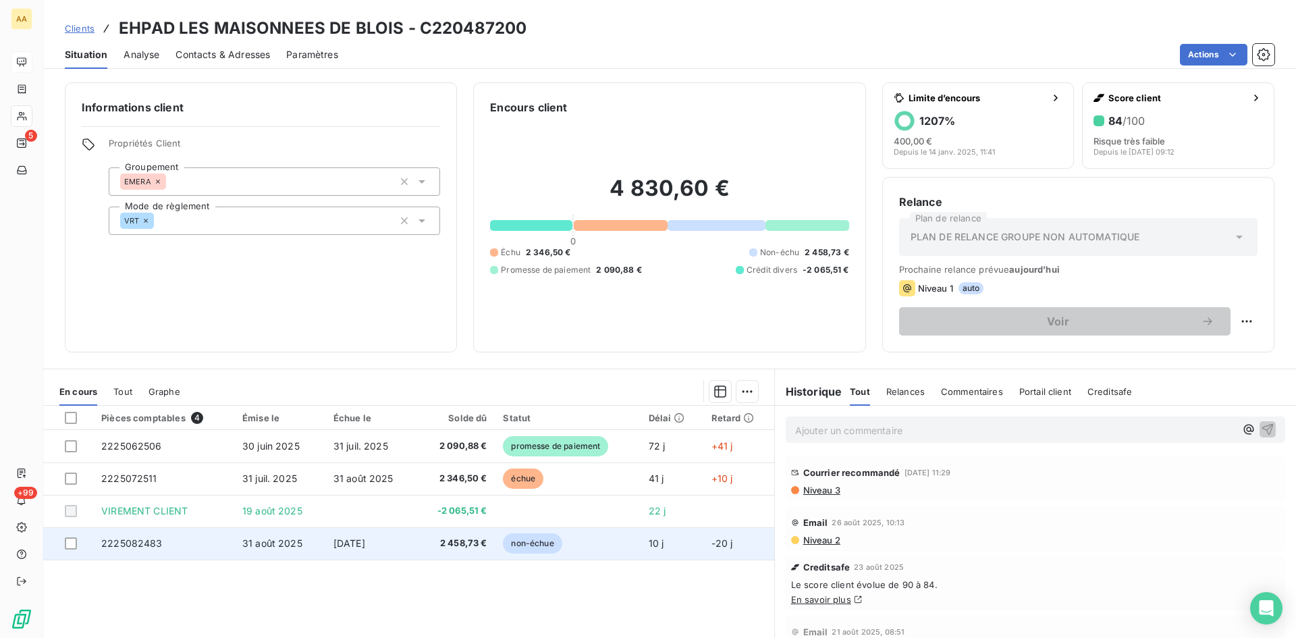
click at [122, 544] on span "2225082483" at bounding box center [131, 542] width 61 height 11
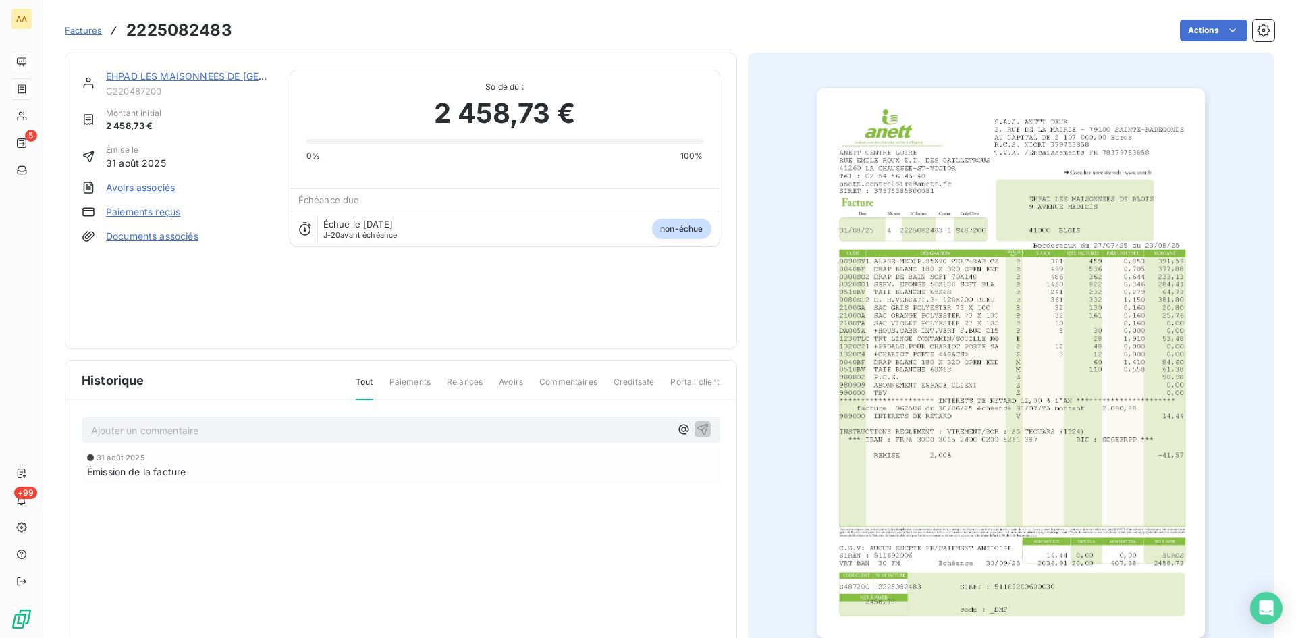
click at [164, 78] on link "EHPAD LES MAISONNEES DE [GEOGRAPHIC_DATA]" at bounding box center [223, 75] width 235 height 11
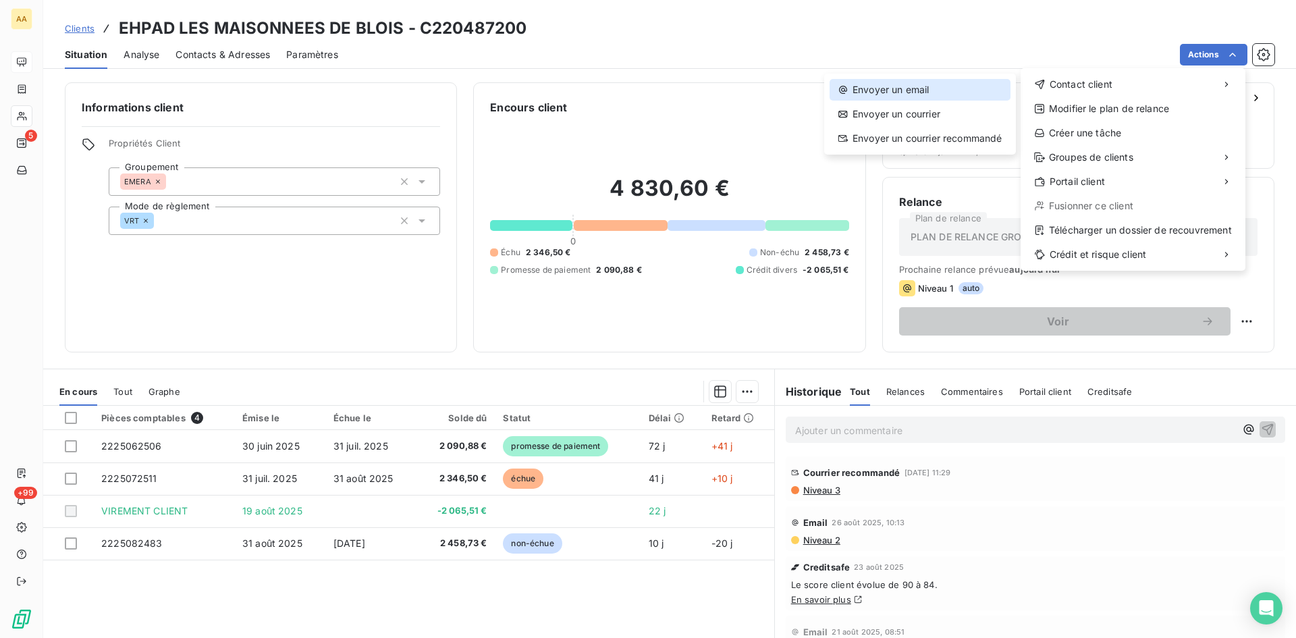
click at [920, 89] on div "Envoyer un email" at bounding box center [920, 90] width 181 height 22
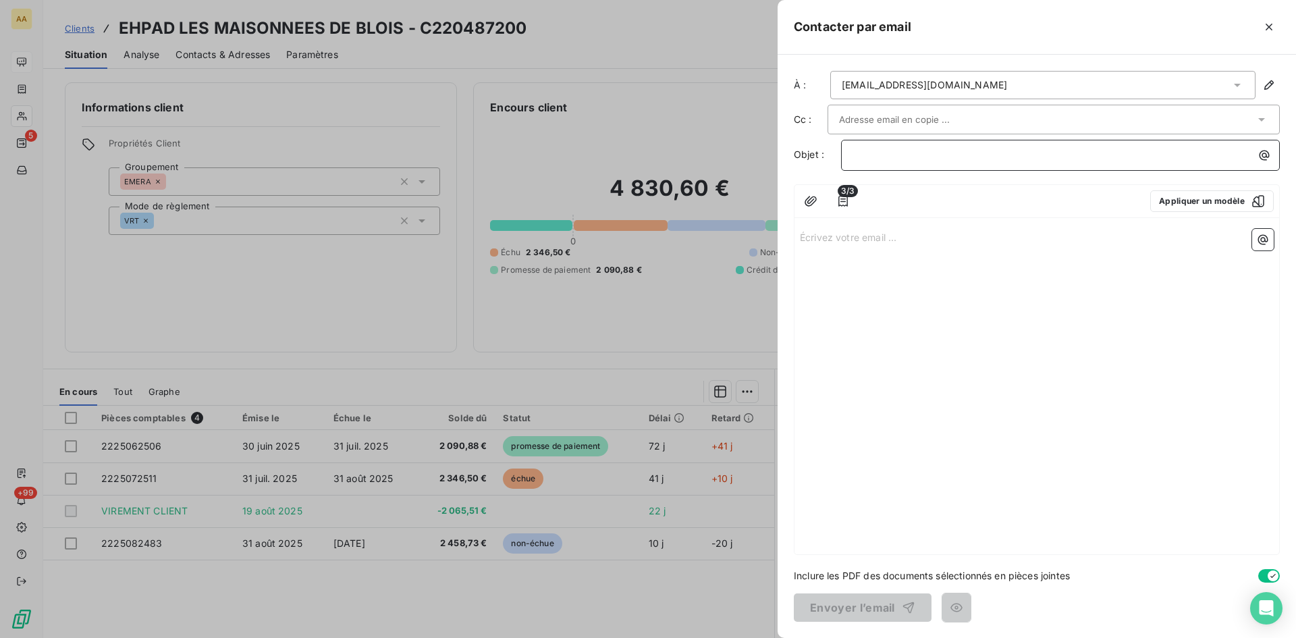
click at [866, 162] on p "﻿" at bounding box center [1064, 155] width 423 height 16
click at [829, 231] on p "Écrivez votre email ... ﻿" at bounding box center [1037, 237] width 474 height 16
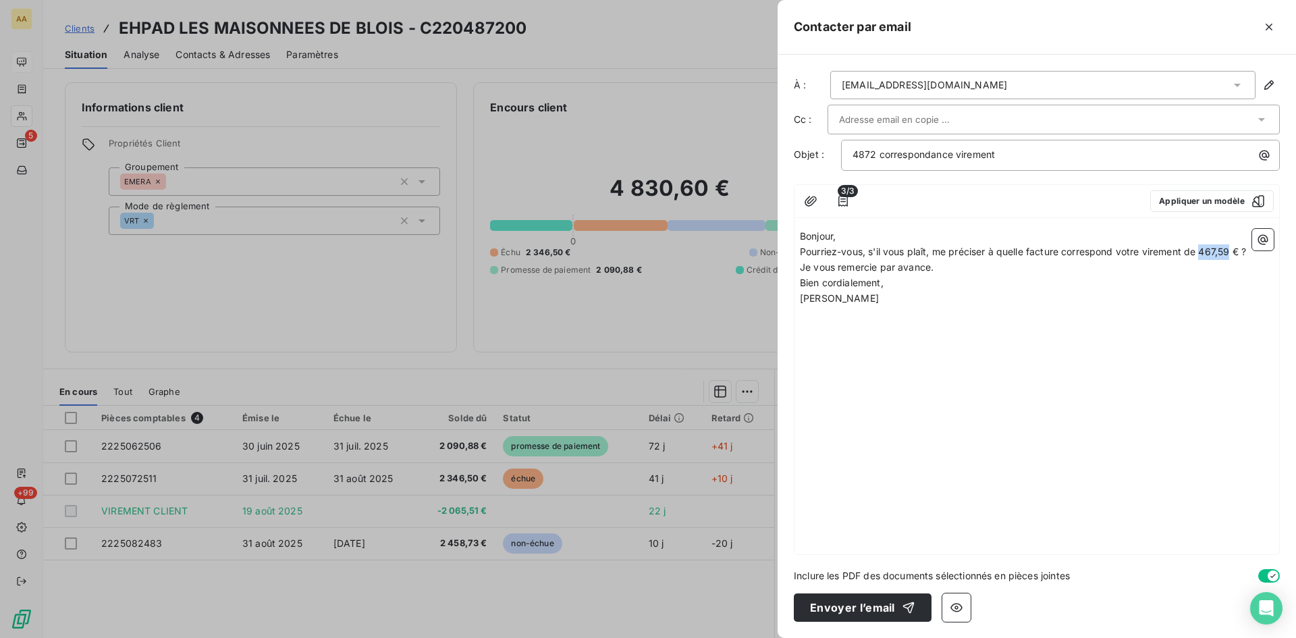
drag, startPoint x: 1233, startPoint y: 248, endPoint x: 1205, endPoint y: 248, distance: 28.4
click at [1205, 248] on span "Pourriez-vous, s'il vous plaît, me préciser à quelle facture correspond votre v…" at bounding box center [1023, 251] width 446 height 11
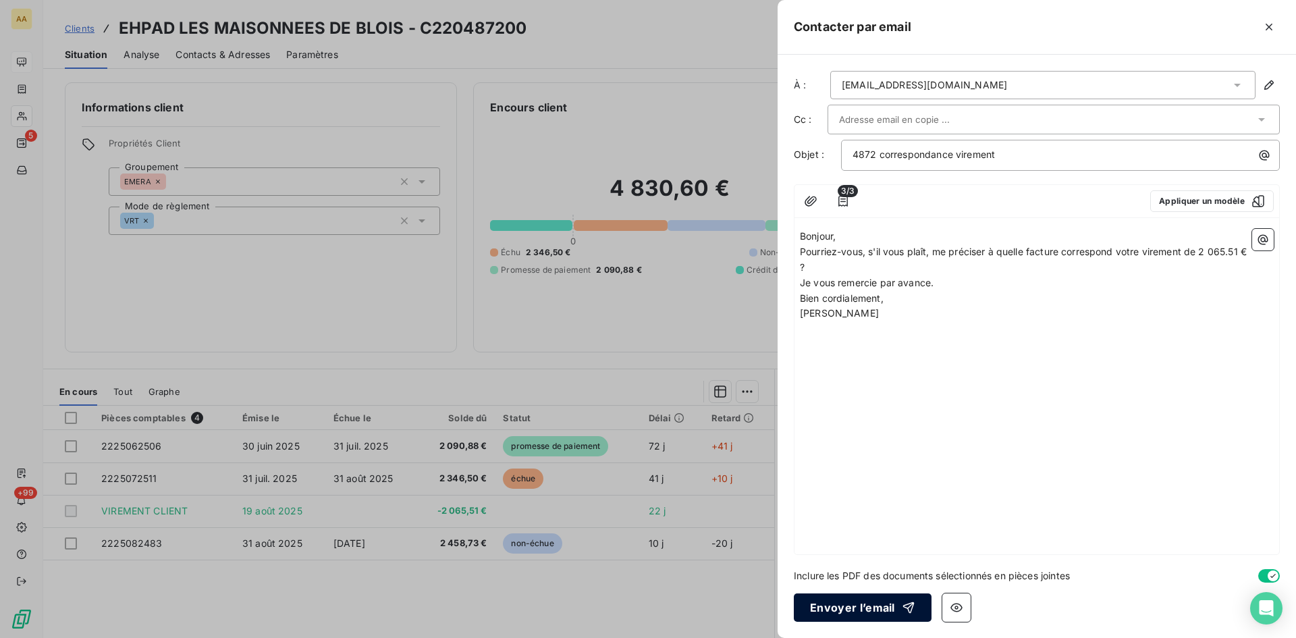
click at [839, 608] on button "Envoyer l’email" at bounding box center [863, 607] width 138 height 28
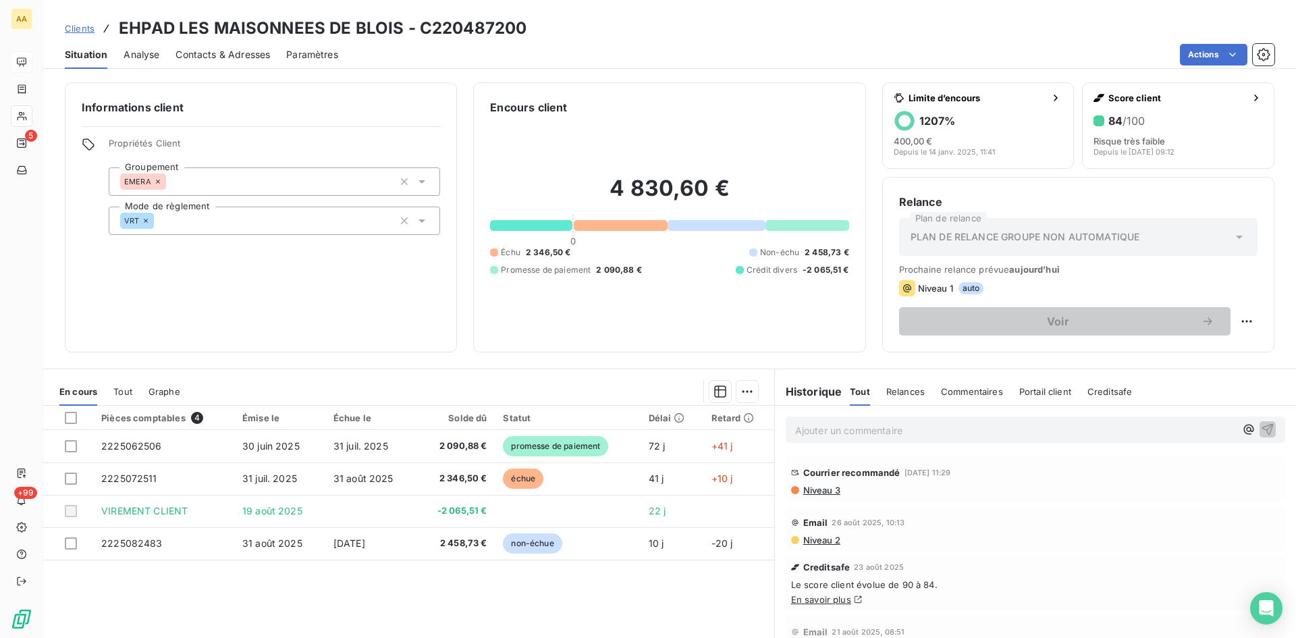
click at [801, 427] on p "Ajouter un commentaire ﻿" at bounding box center [1015, 430] width 440 height 17
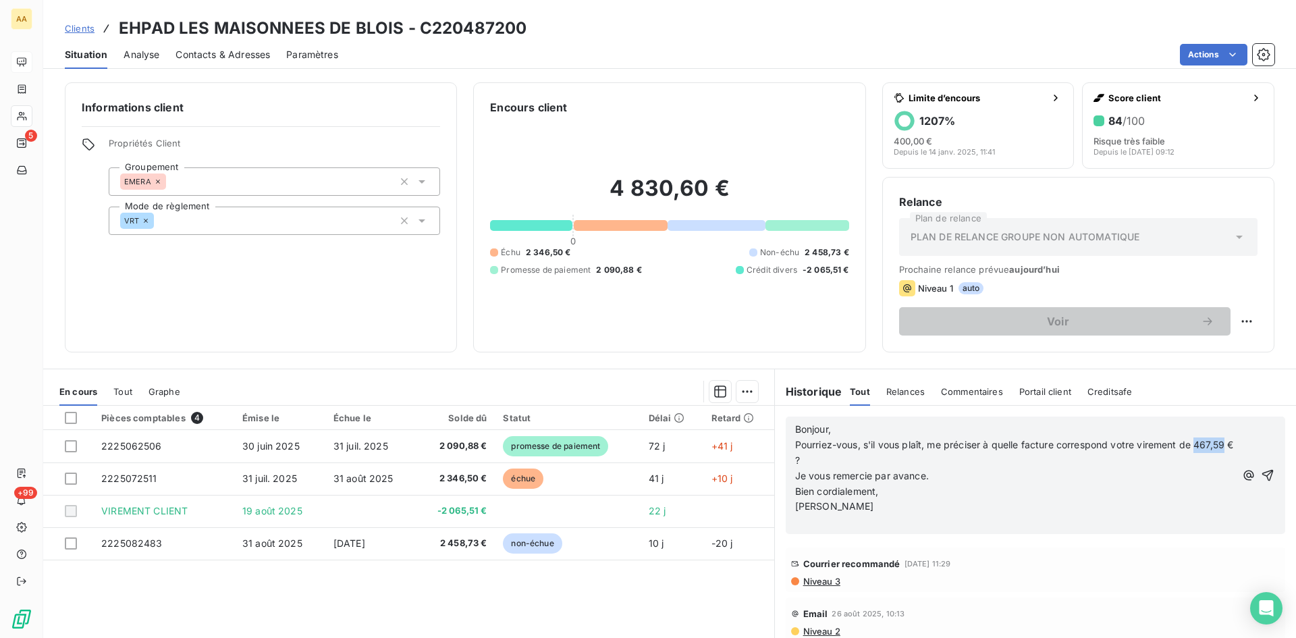
drag, startPoint x: 820, startPoint y: 456, endPoint x: 788, endPoint y: 456, distance: 31.7
click at [788, 456] on div "Bonjour, Pourriez-vous, s'il vous plaît, me préciser à quelle facture correspon…" at bounding box center [1036, 475] width 500 height 117
click at [795, 460] on span "Pourriez-vous, s'il vous plaît, me préciser à quelle facture correspond votre v…" at bounding box center [1014, 452] width 438 height 27
click at [1261, 475] on icon "button" at bounding box center [1268, 476] width 14 height 14
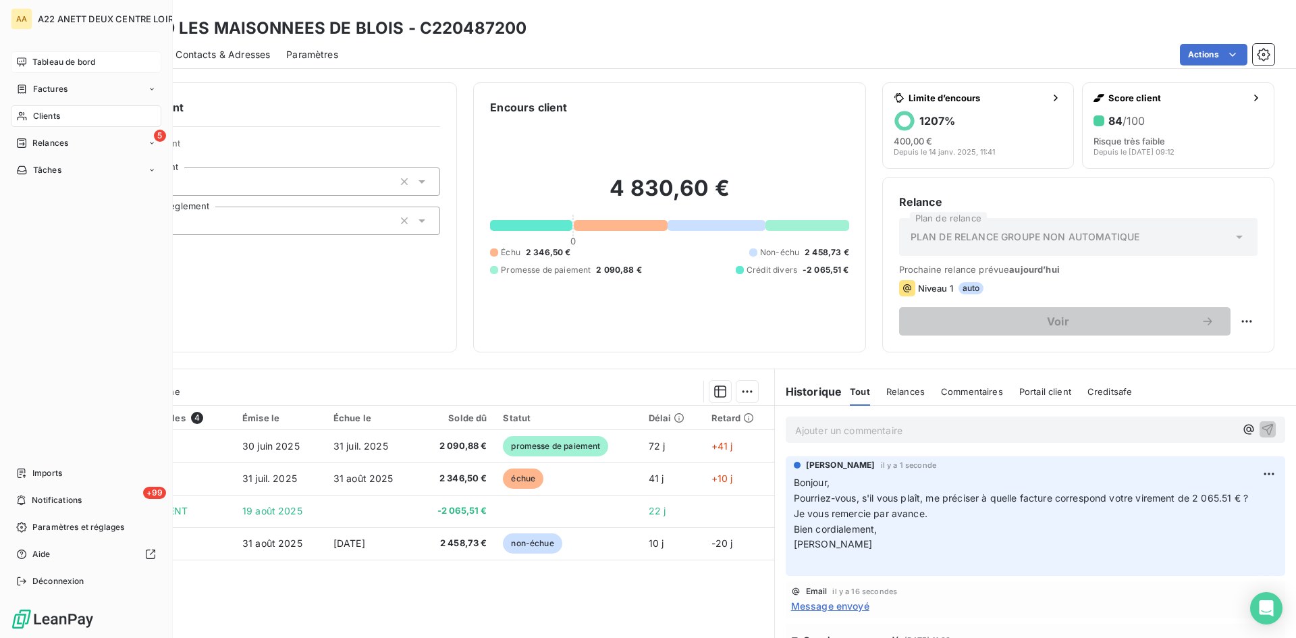
click at [41, 118] on span "Clients" at bounding box center [46, 116] width 27 height 12
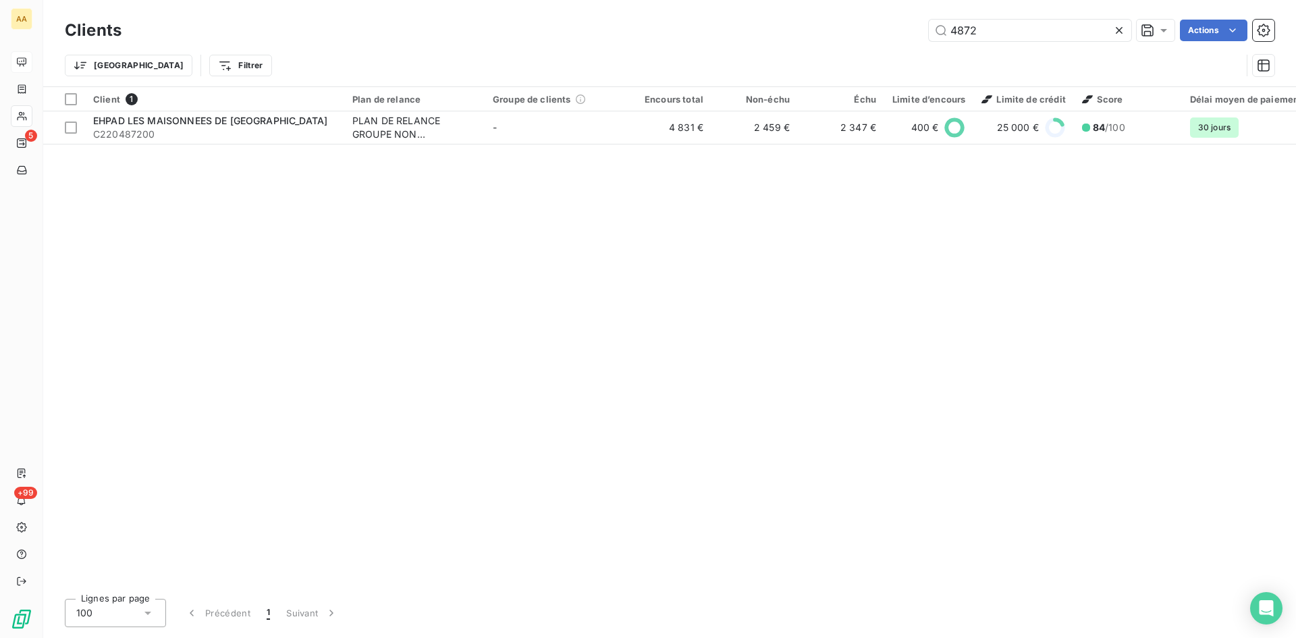
drag, startPoint x: 980, startPoint y: 30, endPoint x: 911, endPoint y: 41, distance: 69.8
click at [911, 41] on div "4872 Actions" at bounding box center [706, 31] width 1137 height 22
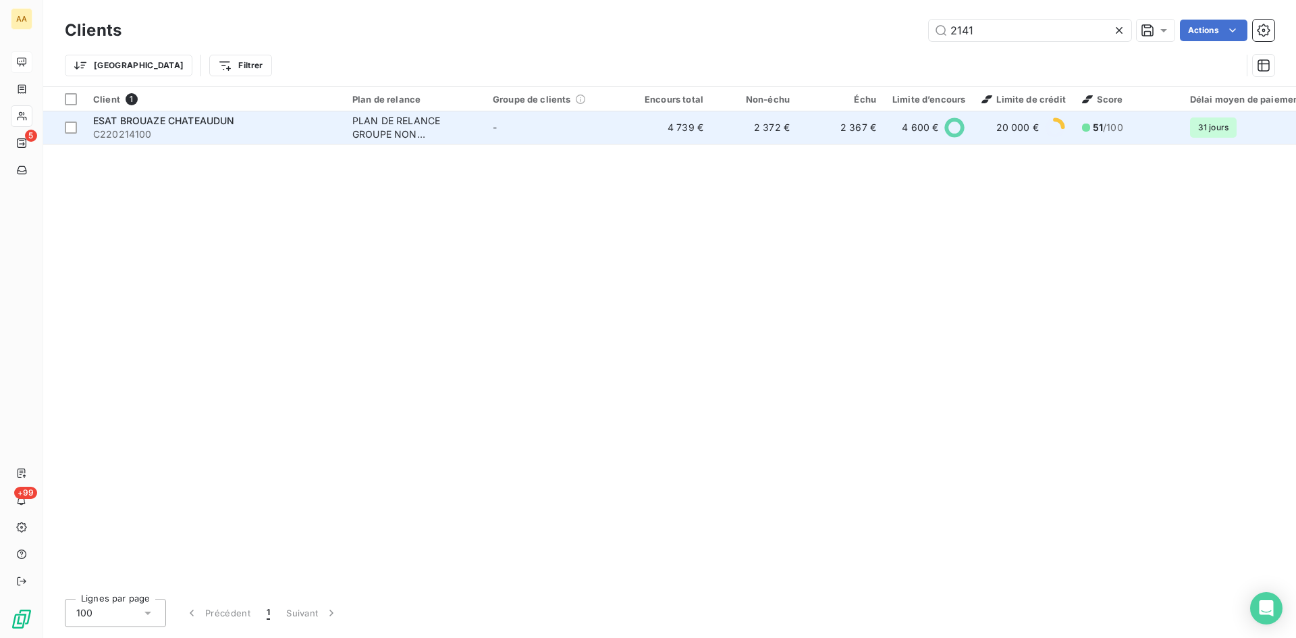
type input "2141"
click at [398, 132] on div "PLAN DE RELANCE GROUPE NON AUTOMATIQUE" at bounding box center [414, 127] width 124 height 27
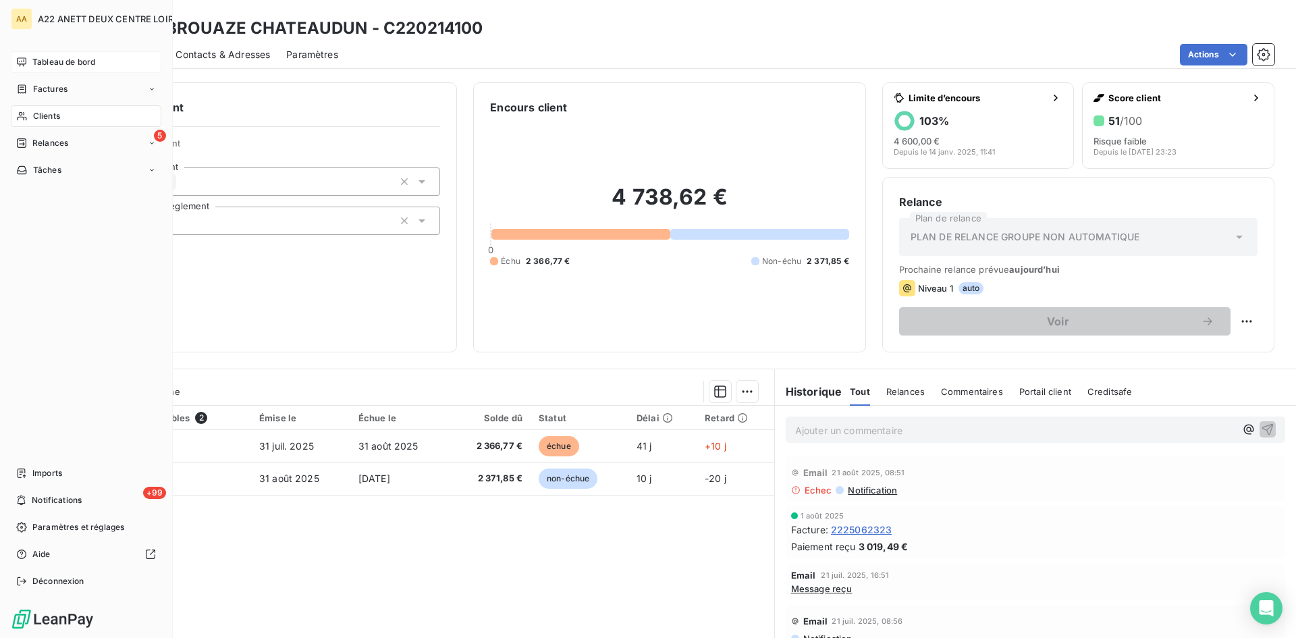
click at [41, 111] on span "Clients" at bounding box center [46, 116] width 27 height 12
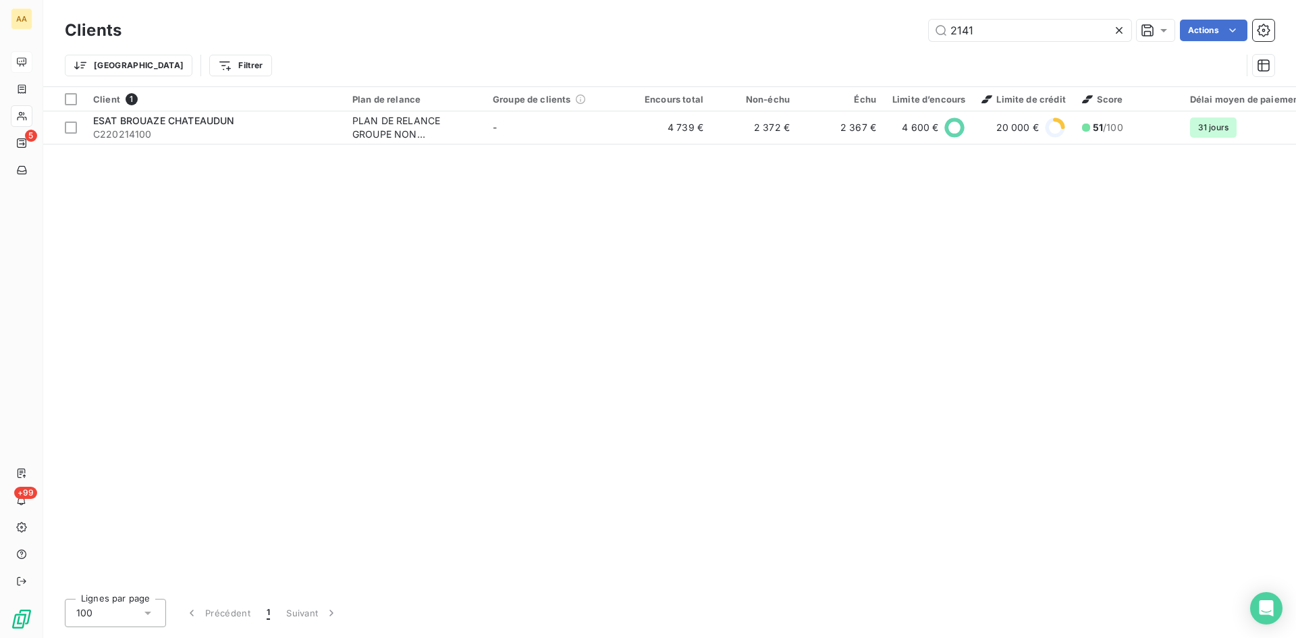
drag, startPoint x: 980, startPoint y: 23, endPoint x: 909, endPoint y: 39, distance: 72.7
click at [914, 36] on div "2141 Actions" at bounding box center [706, 31] width 1137 height 22
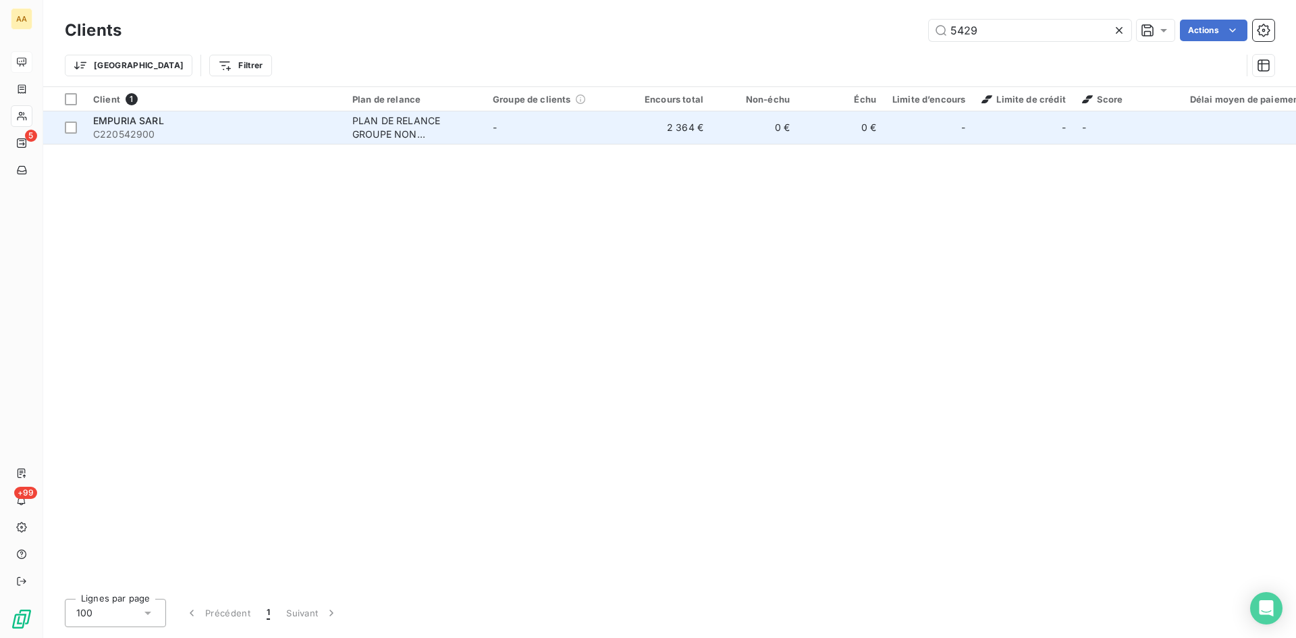
type input "5429"
click at [385, 135] on div "PLAN DE RELANCE GROUPE NON AUTOMATIQUE" at bounding box center [414, 127] width 124 height 27
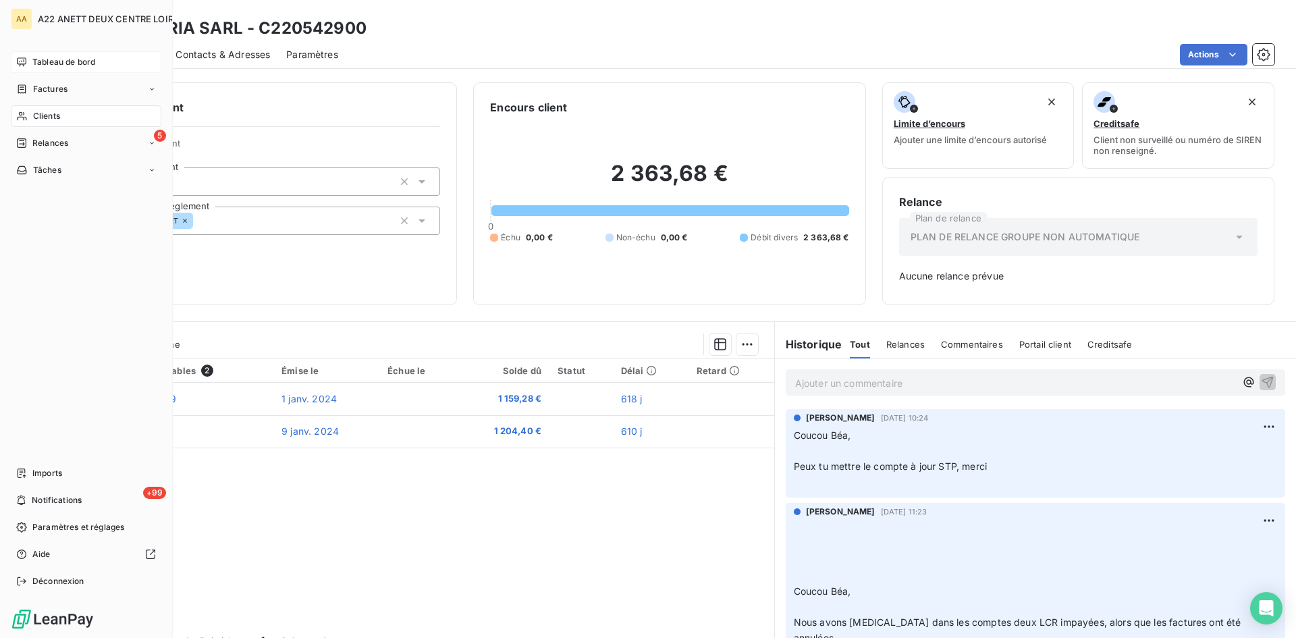
drag, startPoint x: 42, startPoint y: 115, endPoint x: 77, endPoint y: 102, distance: 37.4
click at [37, 117] on span "Clients" at bounding box center [46, 116] width 27 height 12
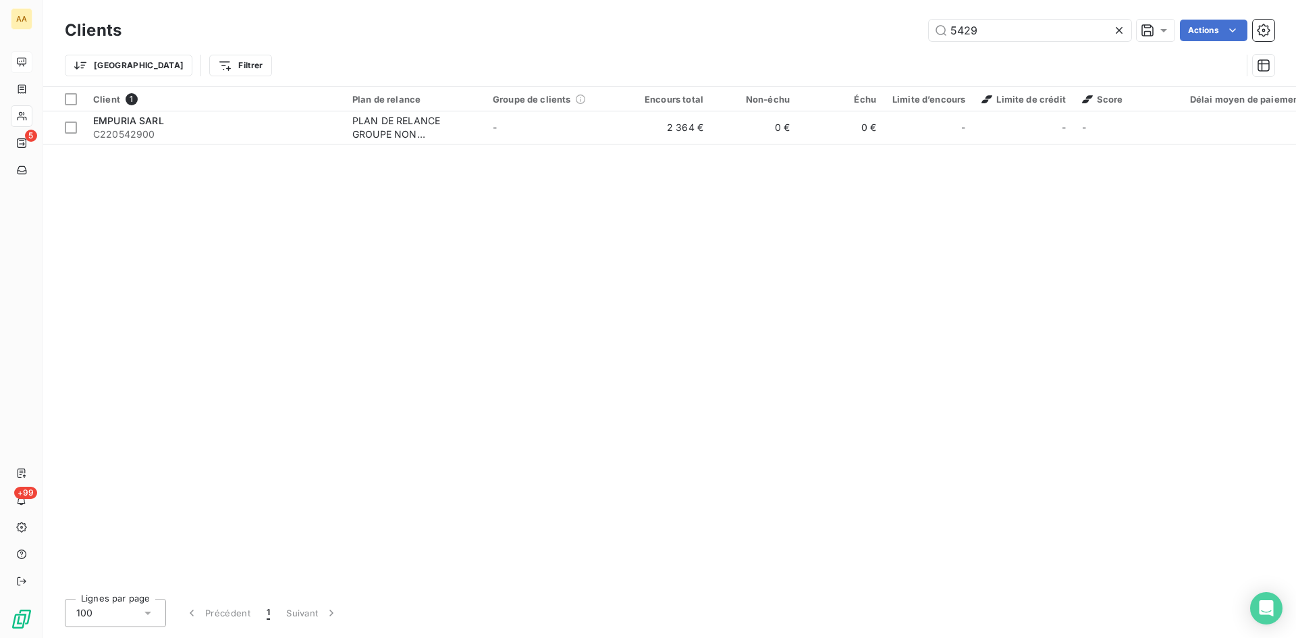
drag, startPoint x: 996, startPoint y: 22, endPoint x: 861, endPoint y: 36, distance: 135.8
click at [861, 36] on div "5429 Actions" at bounding box center [706, 31] width 1137 height 22
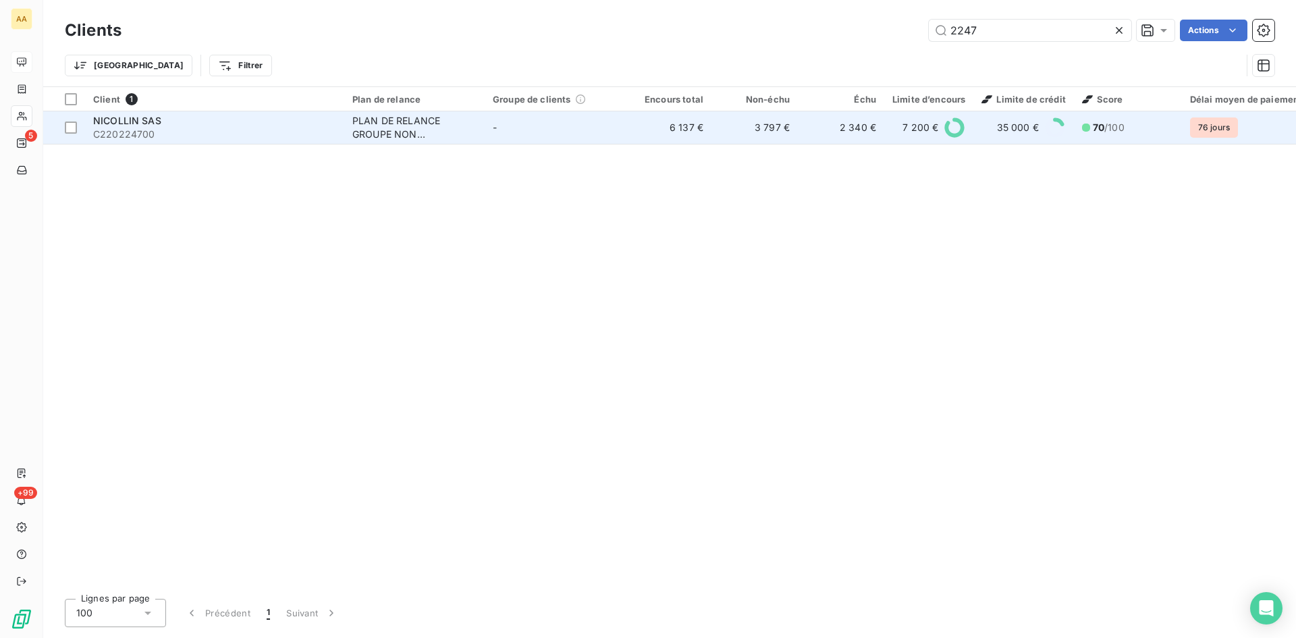
type input "2247"
click at [381, 128] on div "PLAN DE RELANCE GROUPE NON AUTOMATIQUE" at bounding box center [414, 127] width 124 height 27
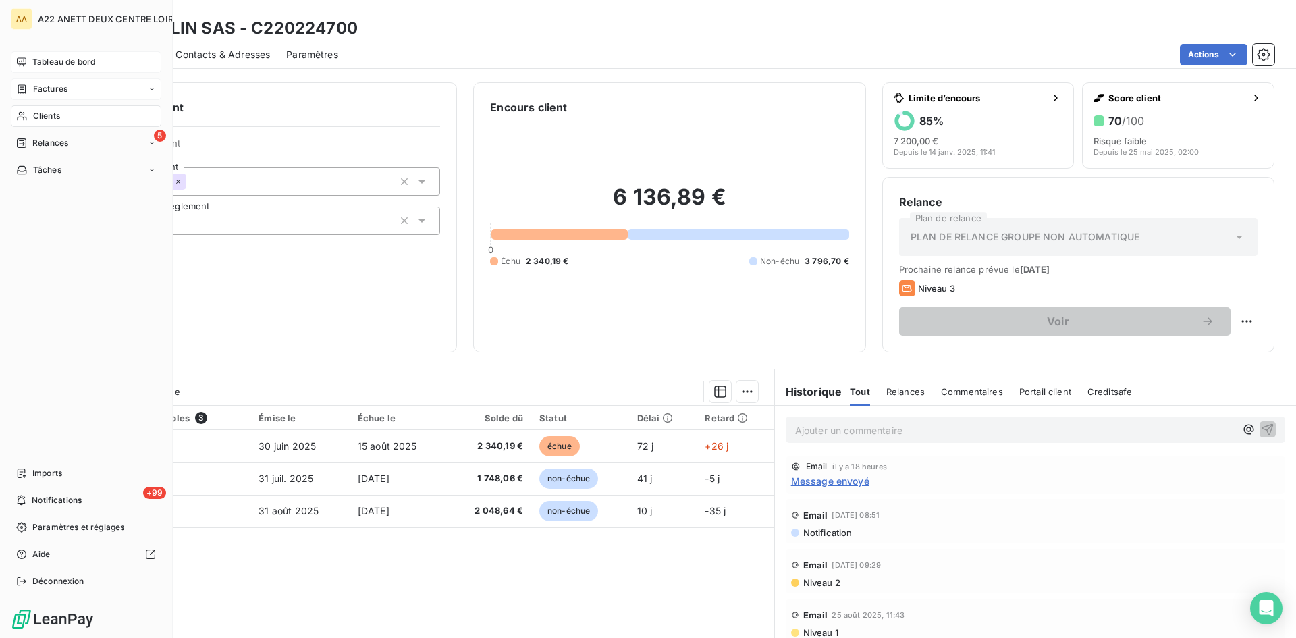
drag, startPoint x: 43, startPoint y: 111, endPoint x: 145, endPoint y: 98, distance: 102.8
click at [43, 111] on span "Clients" at bounding box center [46, 116] width 27 height 12
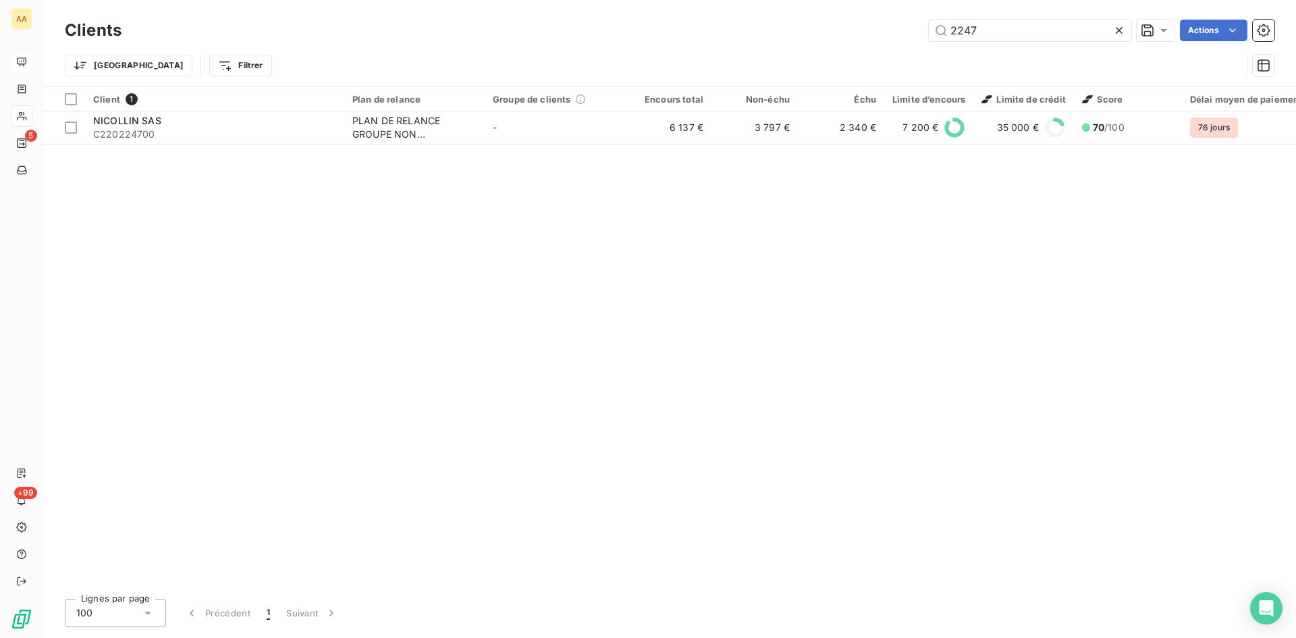
drag, startPoint x: 942, startPoint y: 30, endPoint x: 875, endPoint y: 34, distance: 67.6
click at [875, 34] on div "2247 Actions" at bounding box center [706, 31] width 1137 height 22
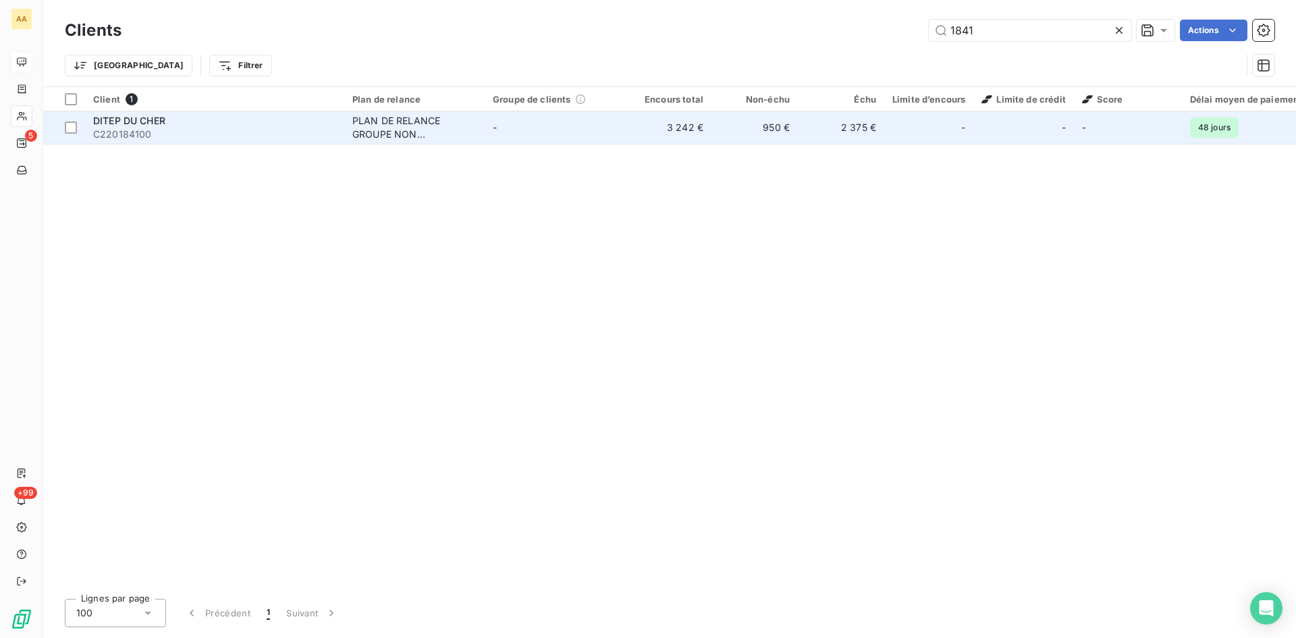
type input "1841"
click at [367, 130] on div "PLAN DE RELANCE GROUPE NON AUTOMATIQUE" at bounding box center [414, 127] width 124 height 27
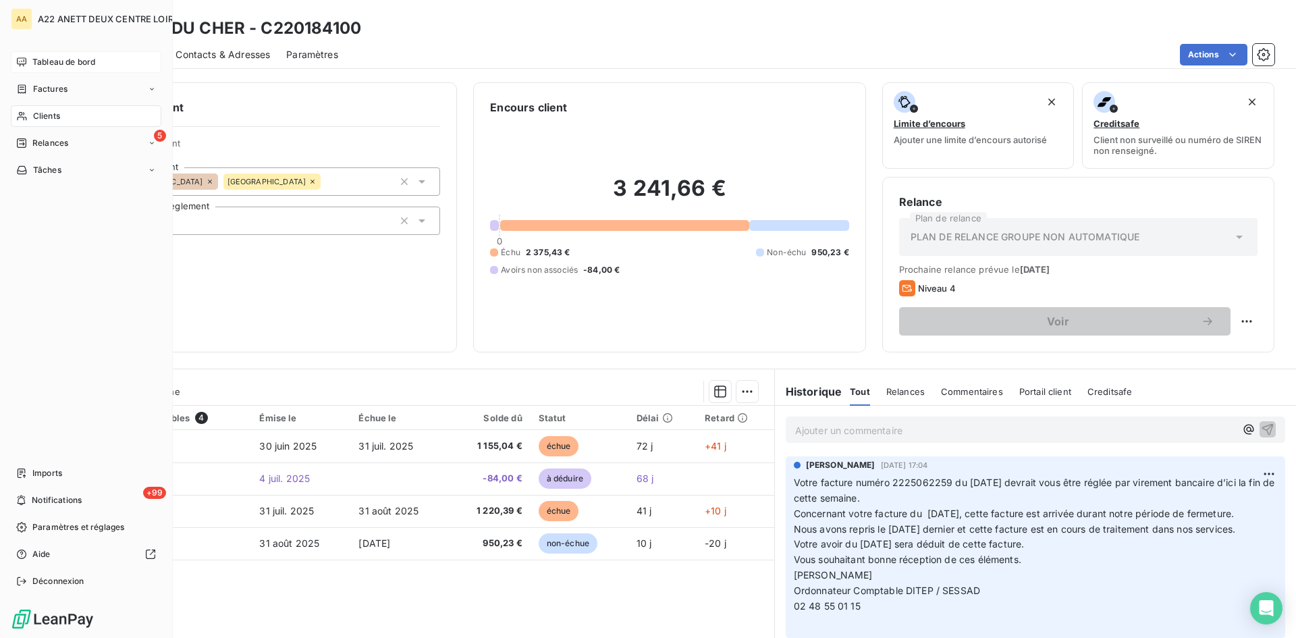
drag, startPoint x: 45, startPoint y: 107, endPoint x: 84, endPoint y: 102, distance: 39.5
click at [45, 107] on div "Clients" at bounding box center [86, 116] width 151 height 22
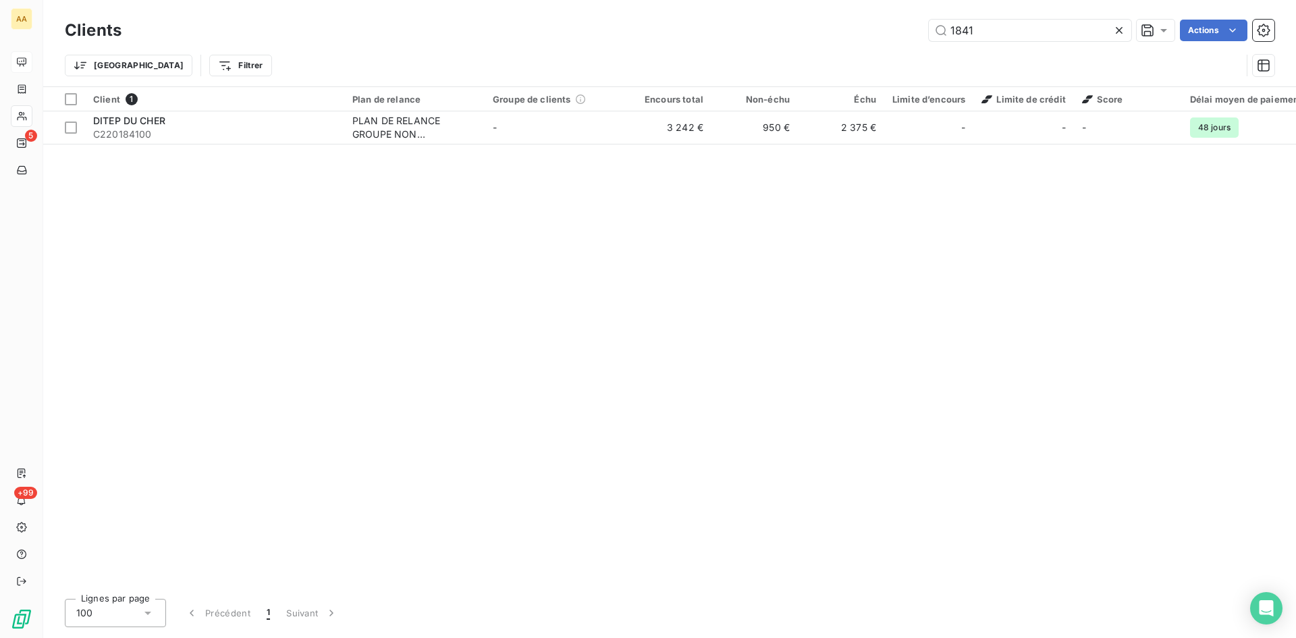
drag, startPoint x: 935, startPoint y: 28, endPoint x: 919, endPoint y: 28, distance: 16.2
click at [919, 28] on div "1841 Actions" at bounding box center [706, 31] width 1137 height 22
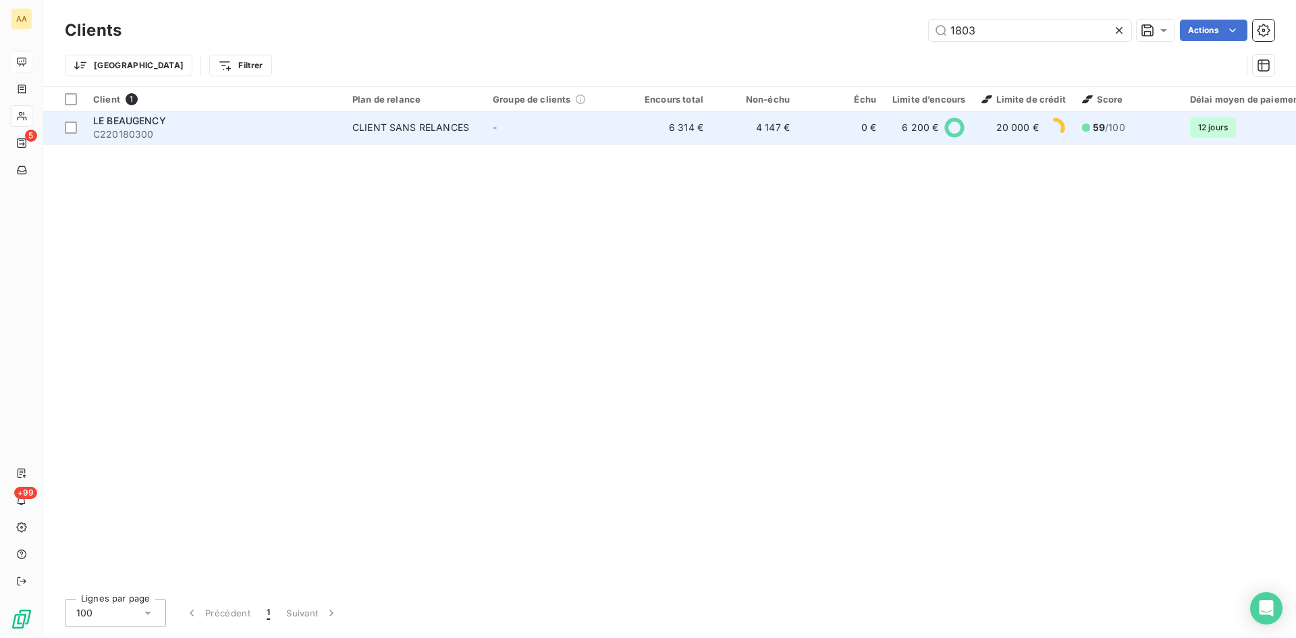
type input "1803"
click at [403, 132] on div "CLIENT SANS RELANCES" at bounding box center [410, 128] width 117 height 14
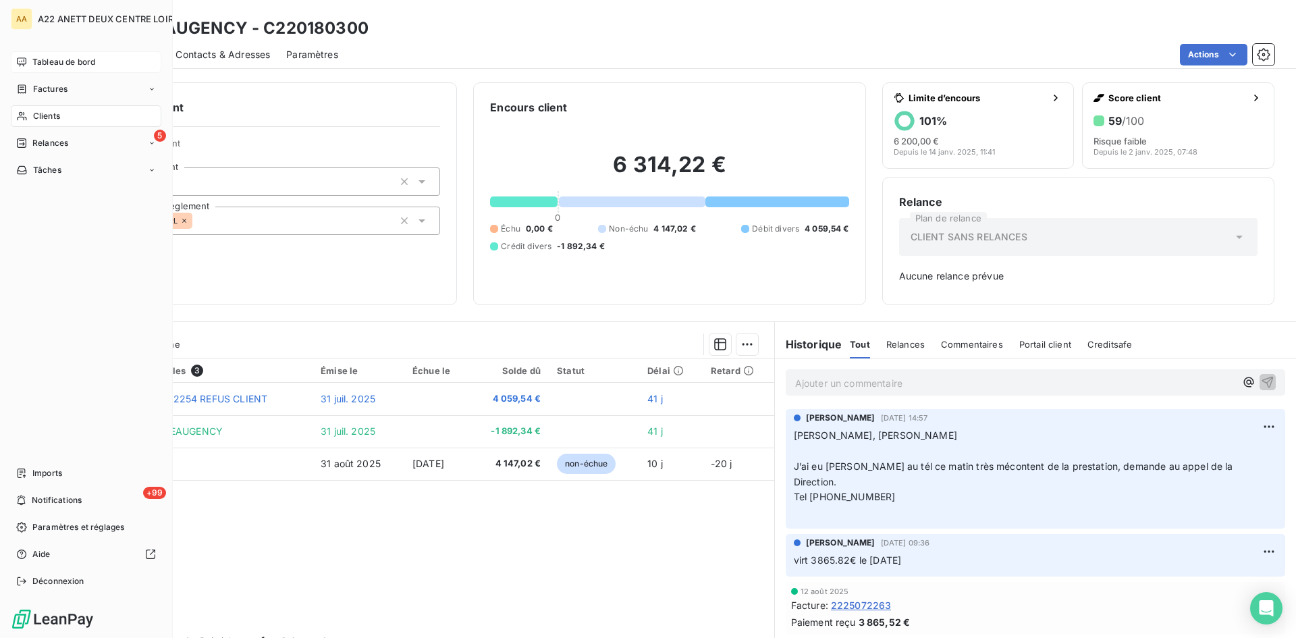
click at [38, 113] on span "Clients" at bounding box center [46, 116] width 27 height 12
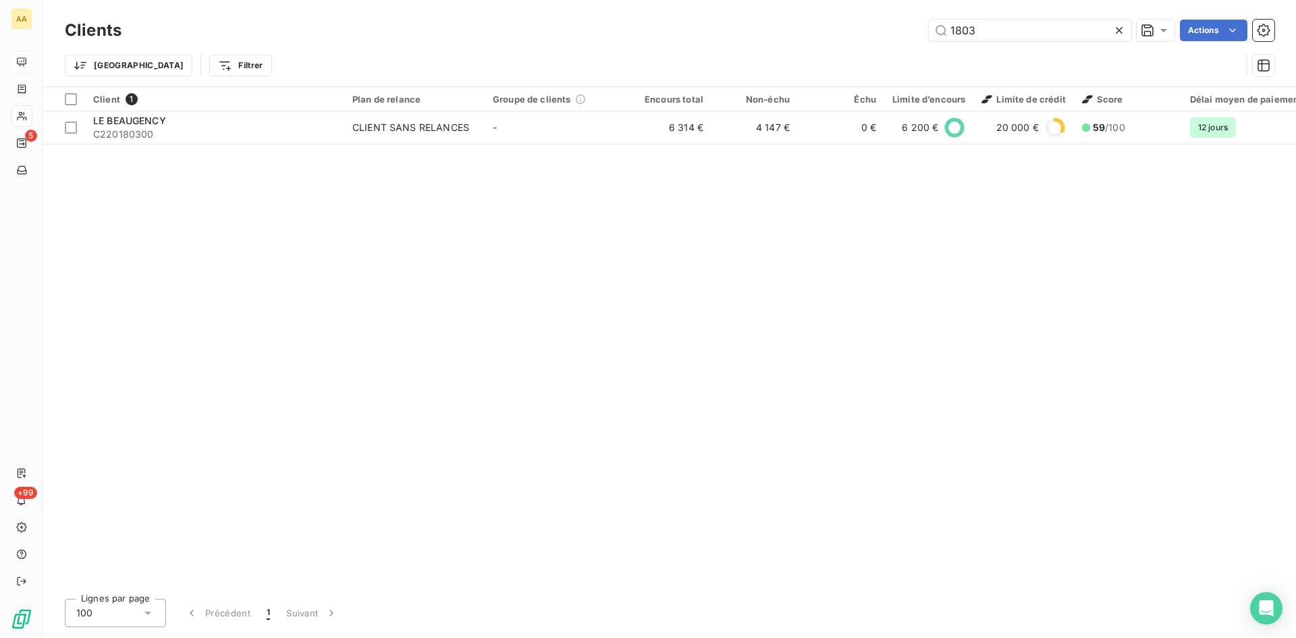
drag, startPoint x: 974, startPoint y: 28, endPoint x: 859, endPoint y: 44, distance: 115.8
click at [859, 44] on div "Clients 1803 Actions" at bounding box center [670, 30] width 1210 height 28
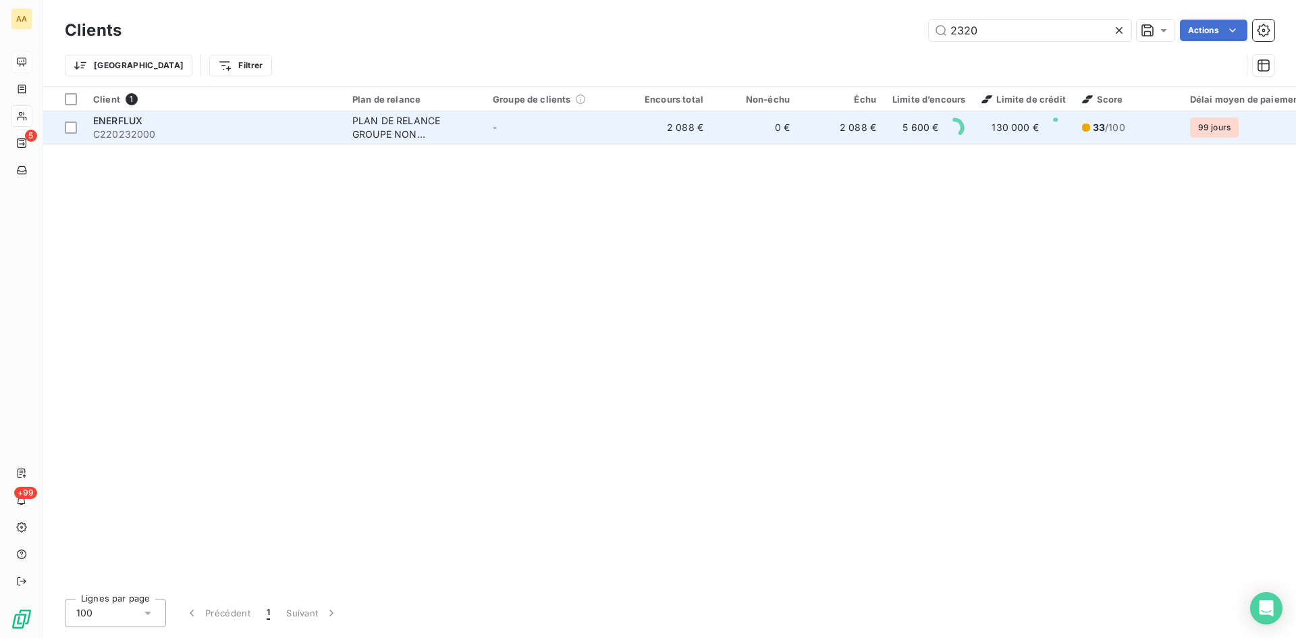
type input "2320"
click at [381, 121] on div "PLAN DE RELANCE GROUPE NON AUTOMATIQUE" at bounding box center [414, 127] width 124 height 27
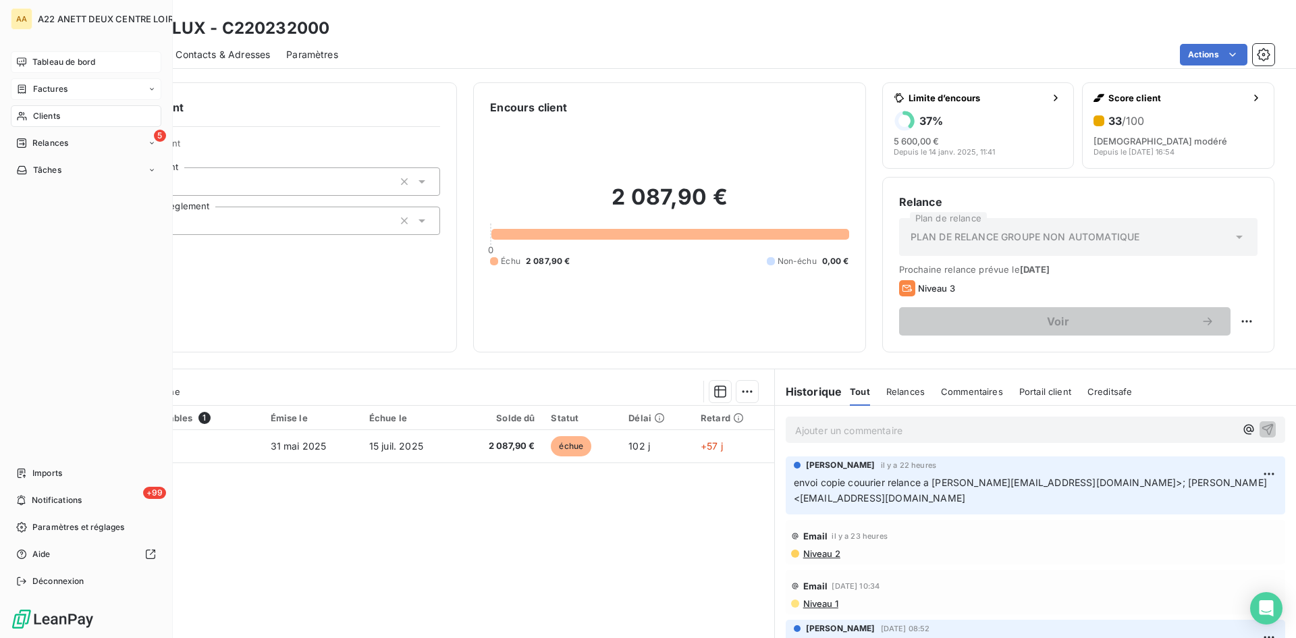
drag, startPoint x: 43, startPoint y: 118, endPoint x: 134, endPoint y: 90, distance: 95.3
click at [43, 118] on span "Clients" at bounding box center [46, 116] width 27 height 12
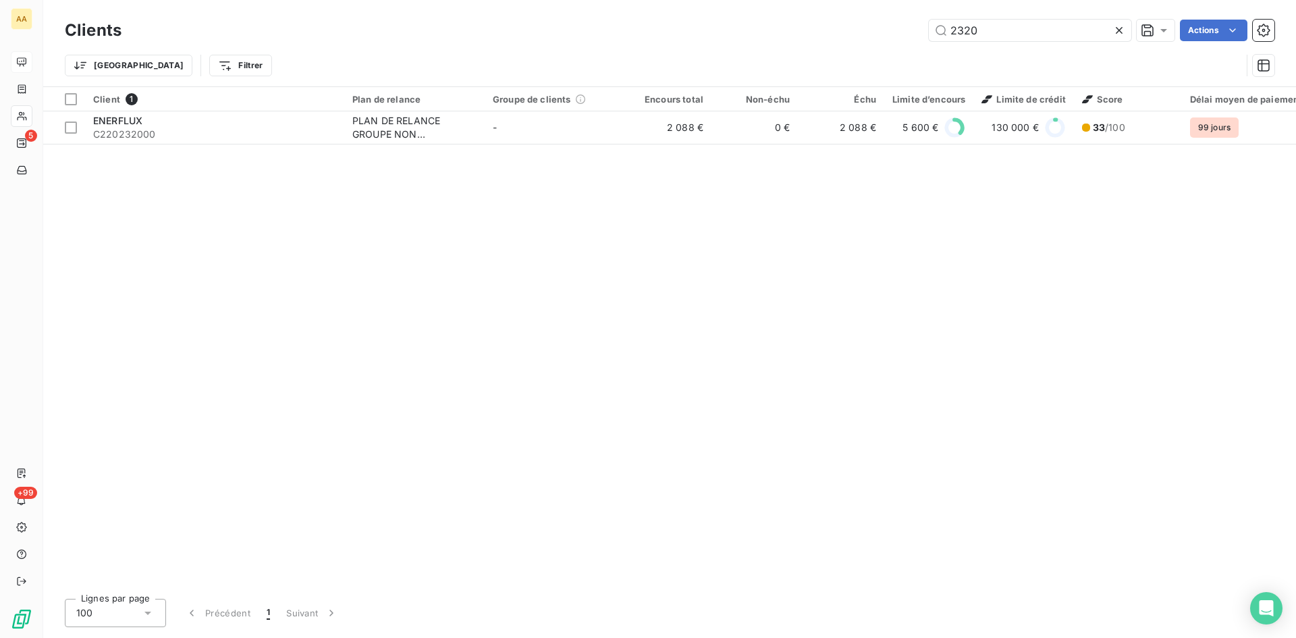
drag, startPoint x: 957, startPoint y: 36, endPoint x: 907, endPoint y: 36, distance: 49.3
click at [907, 36] on div "2320 Actions" at bounding box center [706, 31] width 1137 height 22
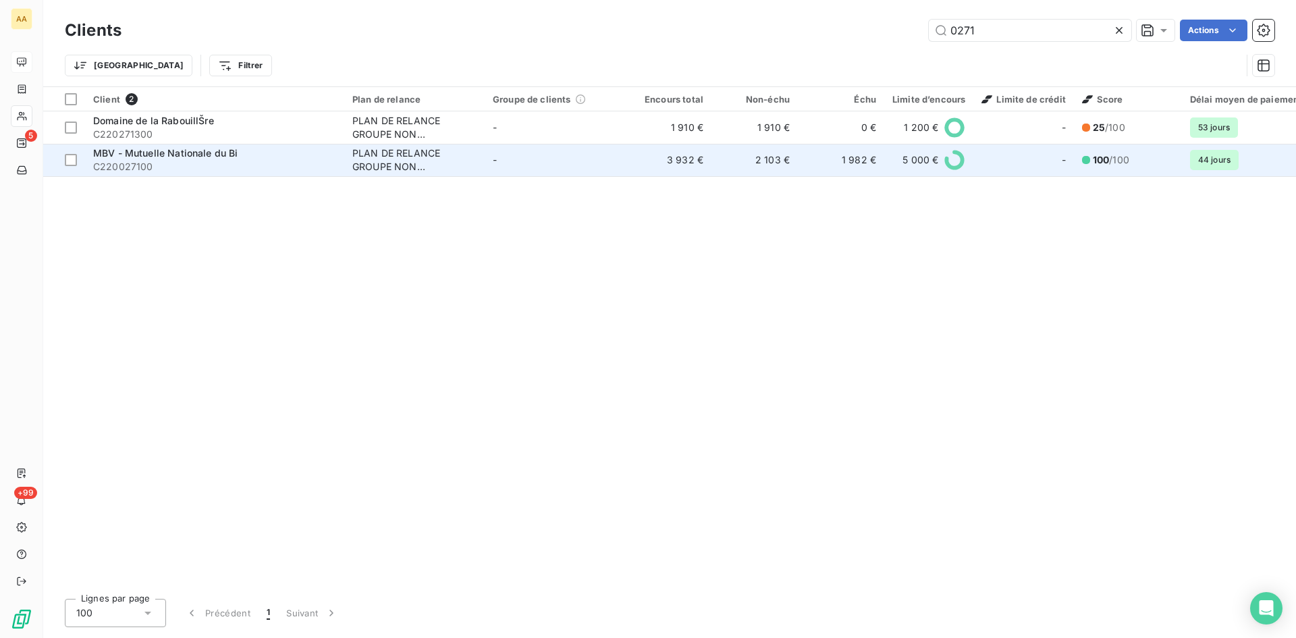
type input "0271"
click at [369, 159] on div "PLAN DE RELANCE GROUPE NON AUTOMATIQUE" at bounding box center [414, 160] width 124 height 27
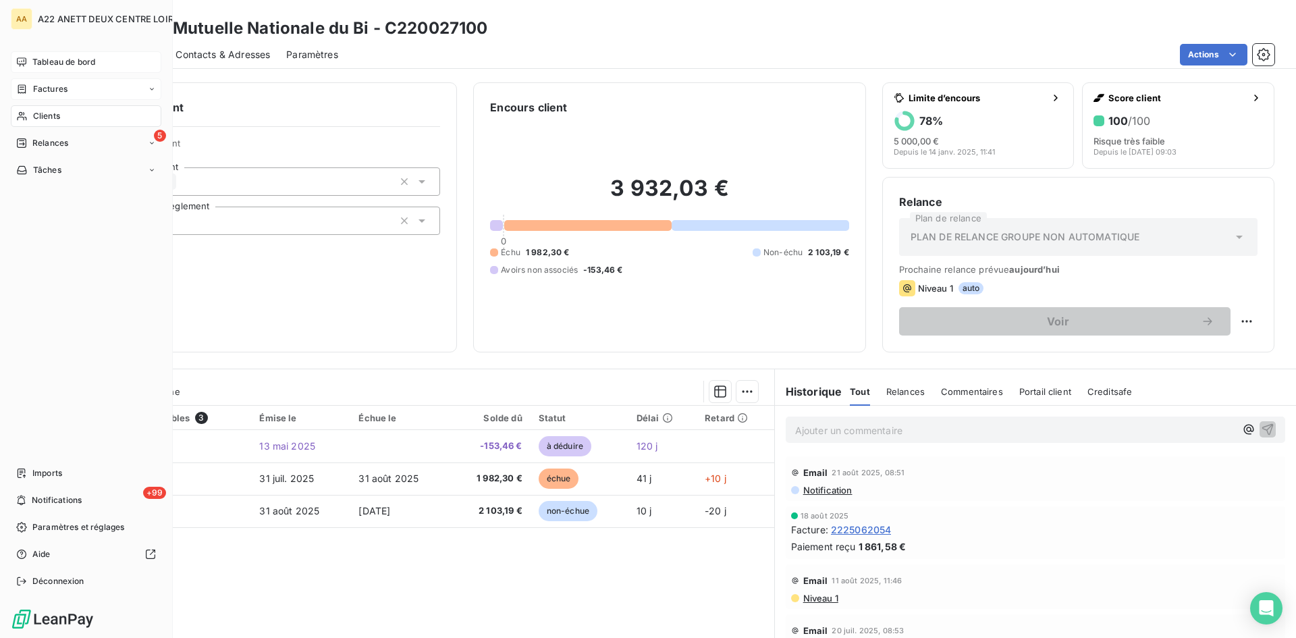
drag, startPoint x: 35, startPoint y: 113, endPoint x: 106, endPoint y: 97, distance: 72.7
click at [35, 113] on span "Clients" at bounding box center [46, 116] width 27 height 12
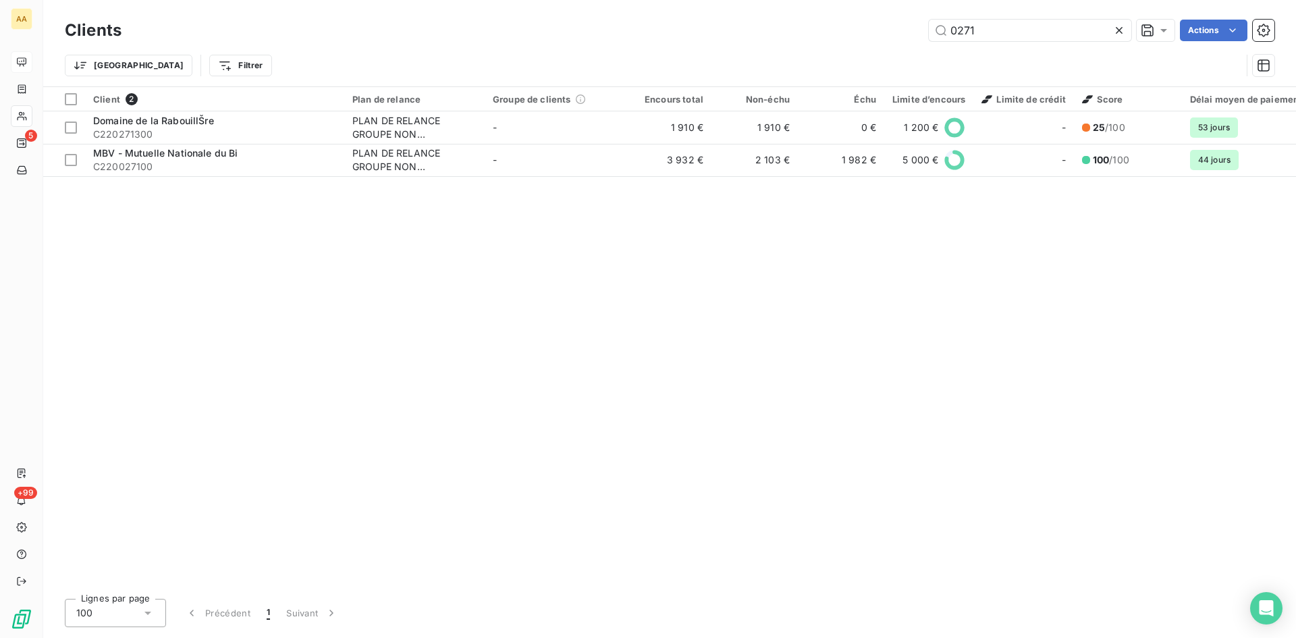
drag, startPoint x: 892, startPoint y: 36, endPoint x: 826, endPoint y: 46, distance: 66.2
click at [827, 46] on div "Clients 0271 Actions Trier Filtrer" at bounding box center [670, 51] width 1210 height 70
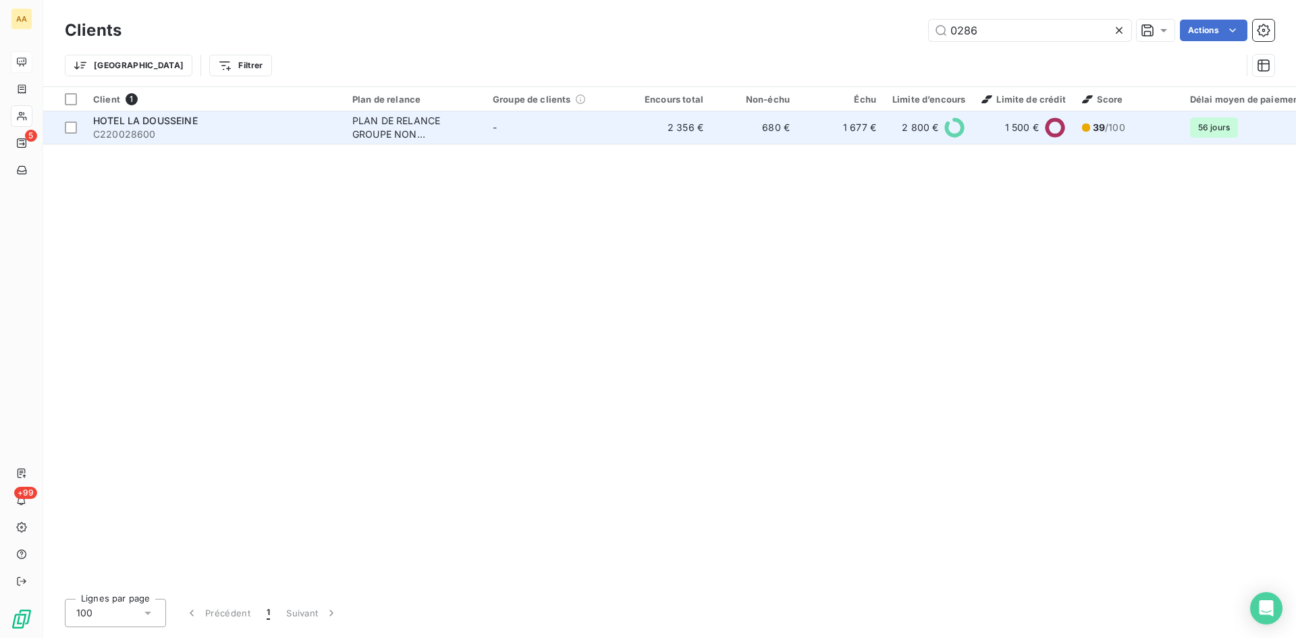
type input "0286"
click at [380, 142] on td "PLAN DE RELANCE GROUPE NON AUTOMATIQUE" at bounding box center [414, 127] width 140 height 32
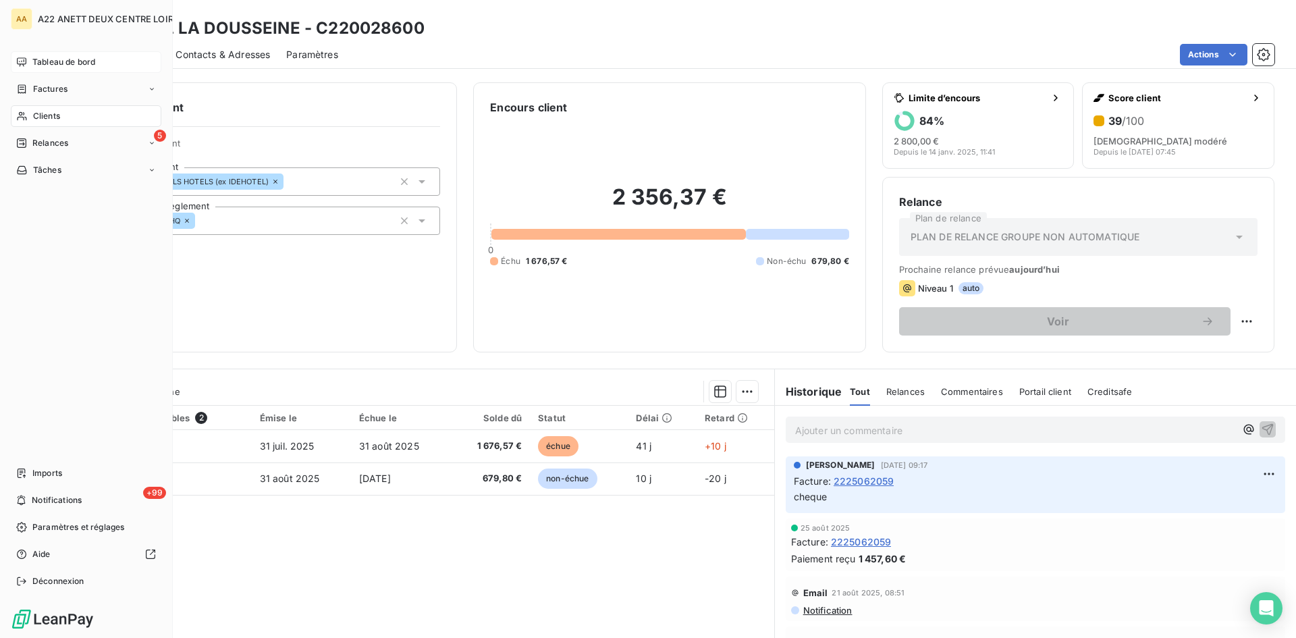
click at [40, 115] on span "Clients" at bounding box center [46, 116] width 27 height 12
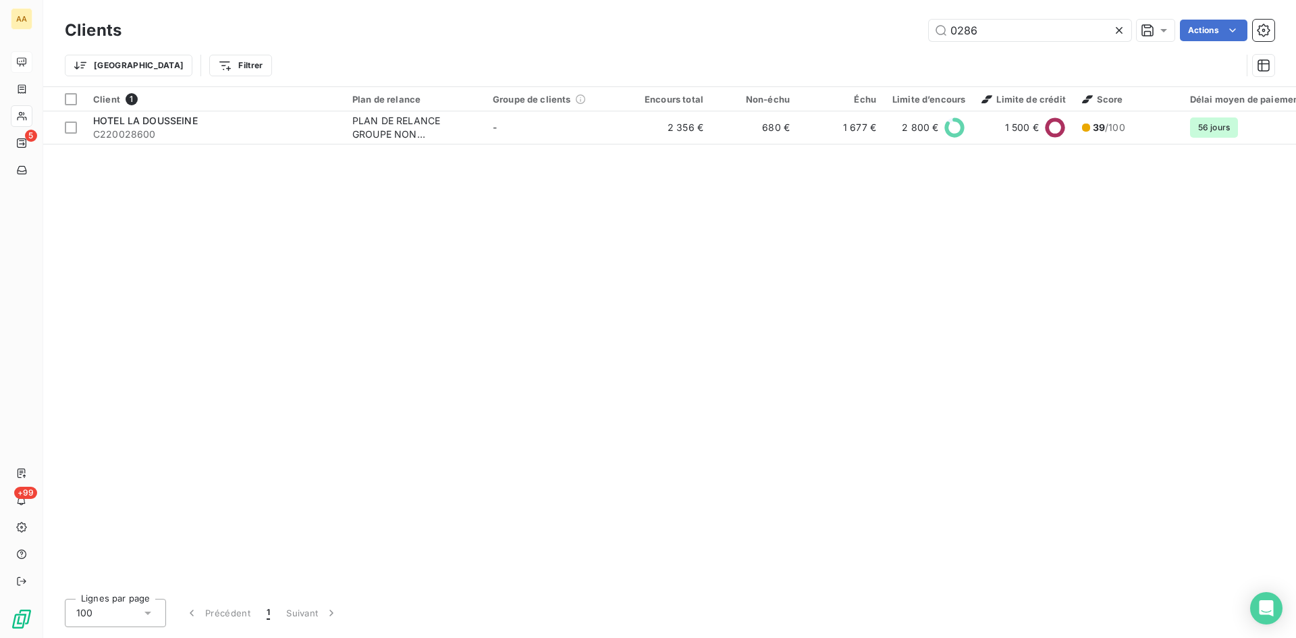
drag, startPoint x: 976, startPoint y: 37, endPoint x: 909, endPoint y: 34, distance: 66.2
click at [909, 34] on div "0286 Actions" at bounding box center [706, 31] width 1137 height 22
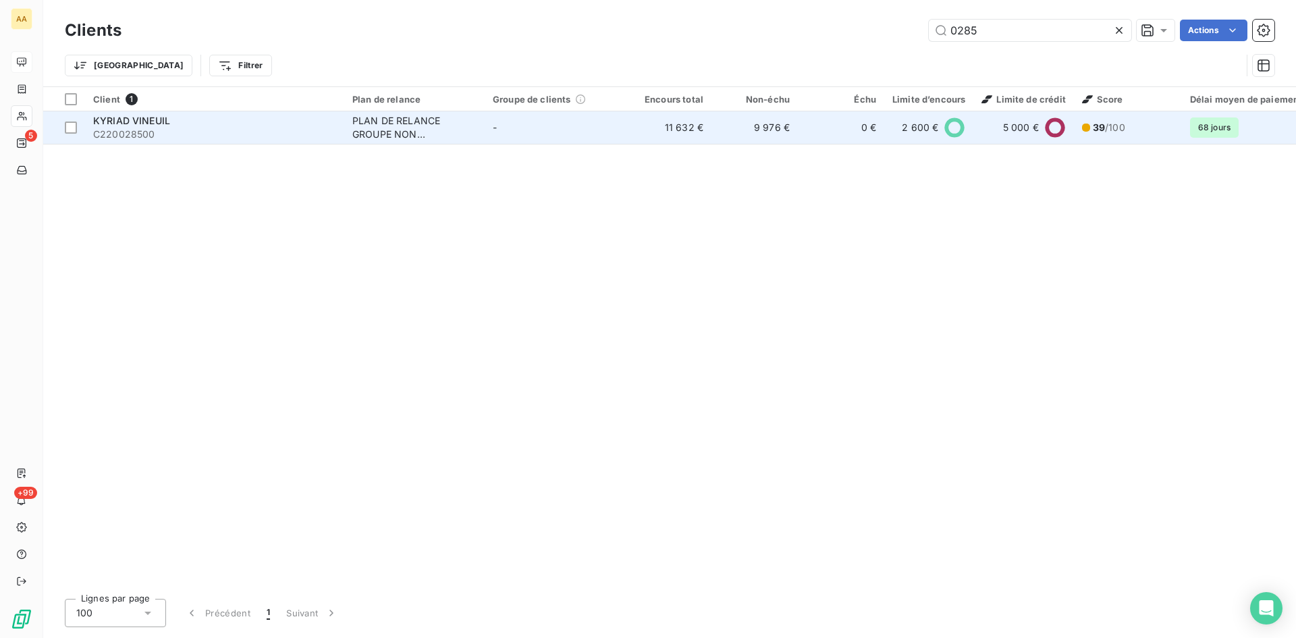
type input "0285"
click at [383, 131] on div "PLAN DE RELANCE GROUPE NON AUTOMATIQUE" at bounding box center [414, 127] width 124 height 27
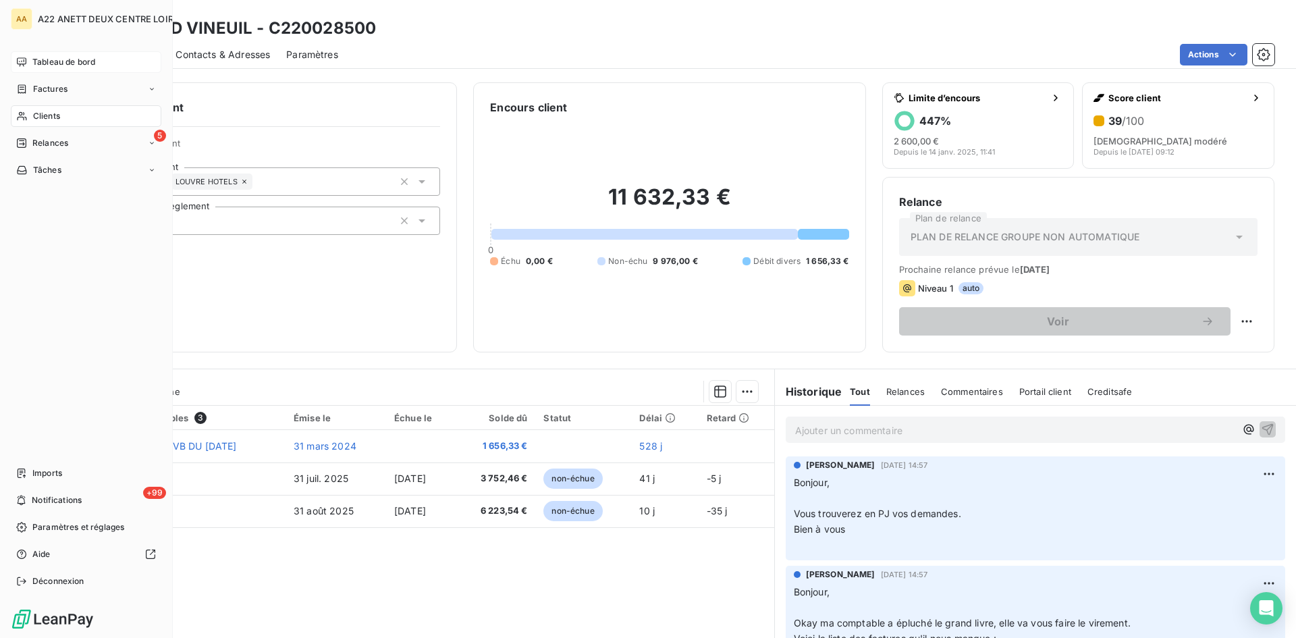
click at [47, 115] on span "Clients" at bounding box center [46, 116] width 27 height 12
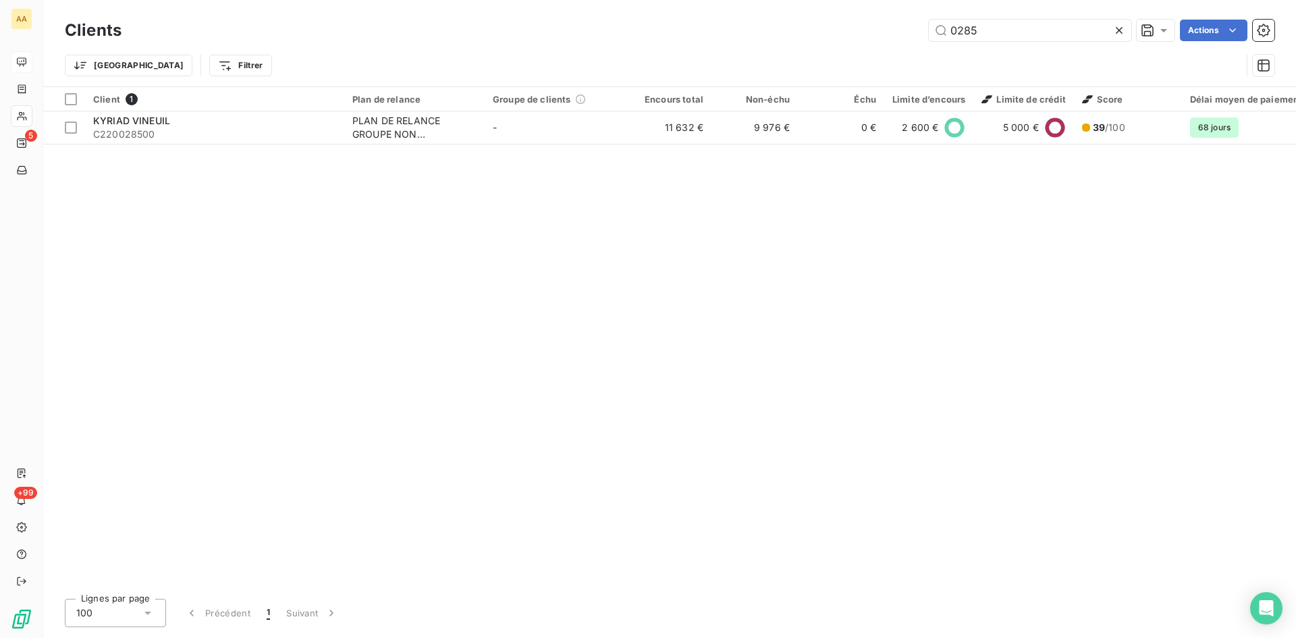
drag, startPoint x: 989, startPoint y: 32, endPoint x: 868, endPoint y: 32, distance: 121.5
click at [868, 32] on div "0285 Actions" at bounding box center [706, 31] width 1137 height 22
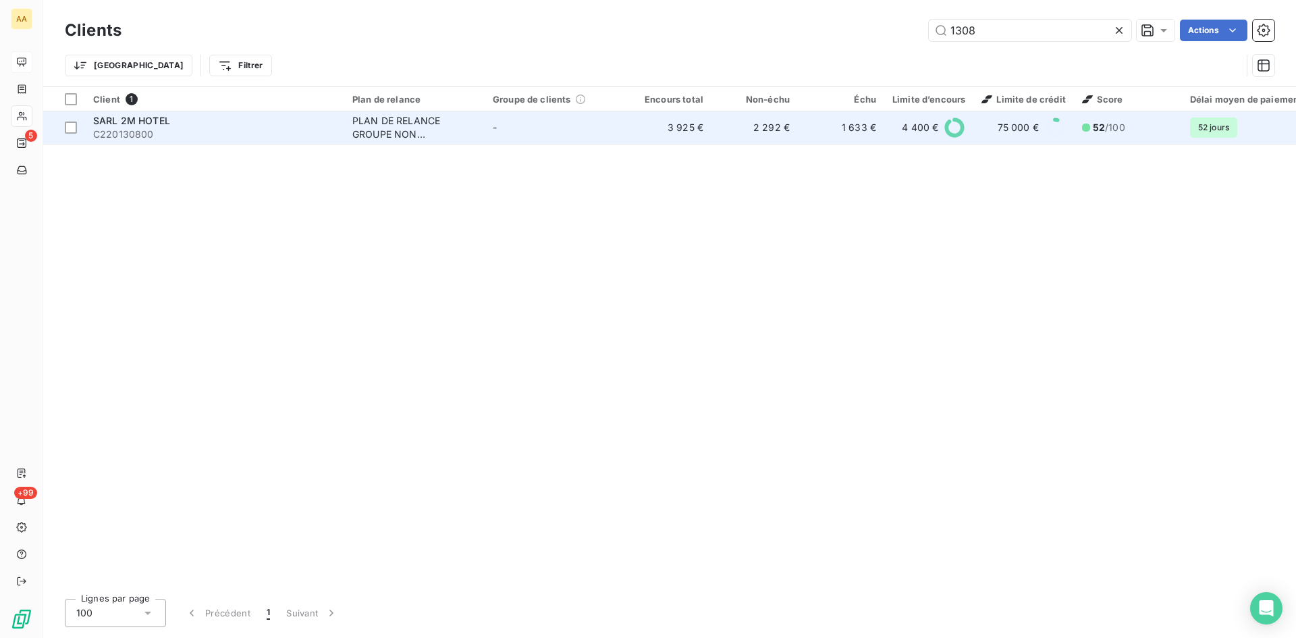
type input "1308"
click at [381, 129] on div "PLAN DE RELANCE GROUPE NON AUTOMATIQUE" at bounding box center [414, 127] width 124 height 27
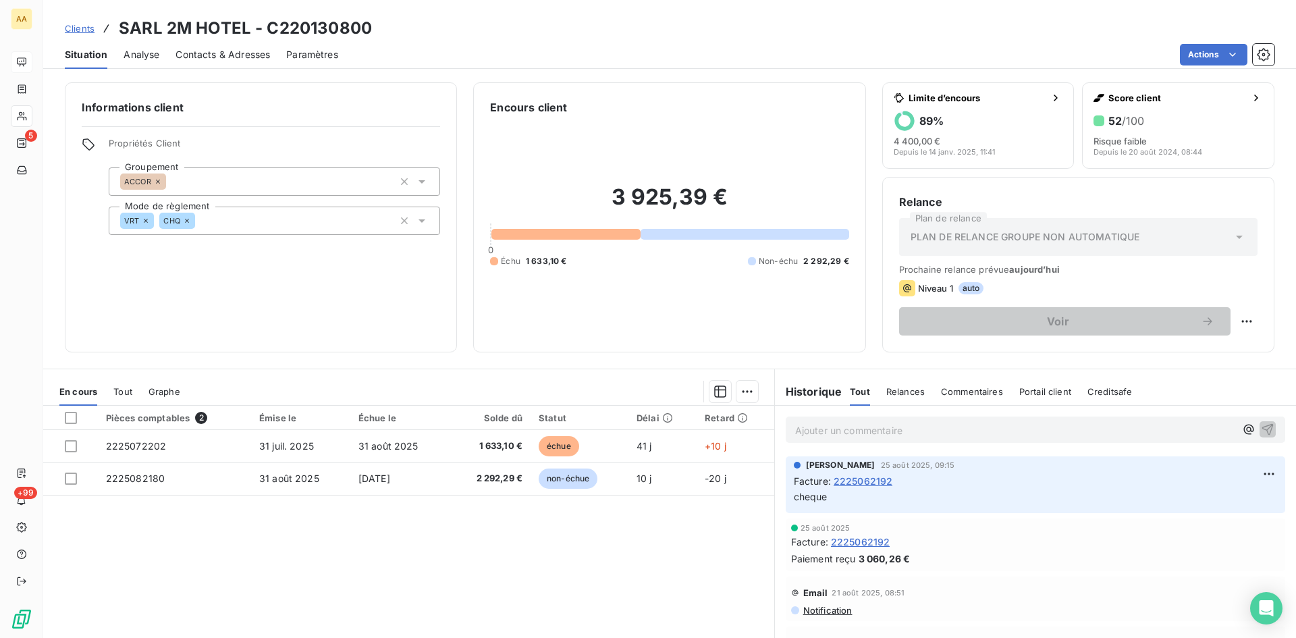
click at [43, 115] on div "Informations client Propriétés Client Groupement ACCOR Mode de règlement VRT CH…" at bounding box center [669, 217] width 1253 height 270
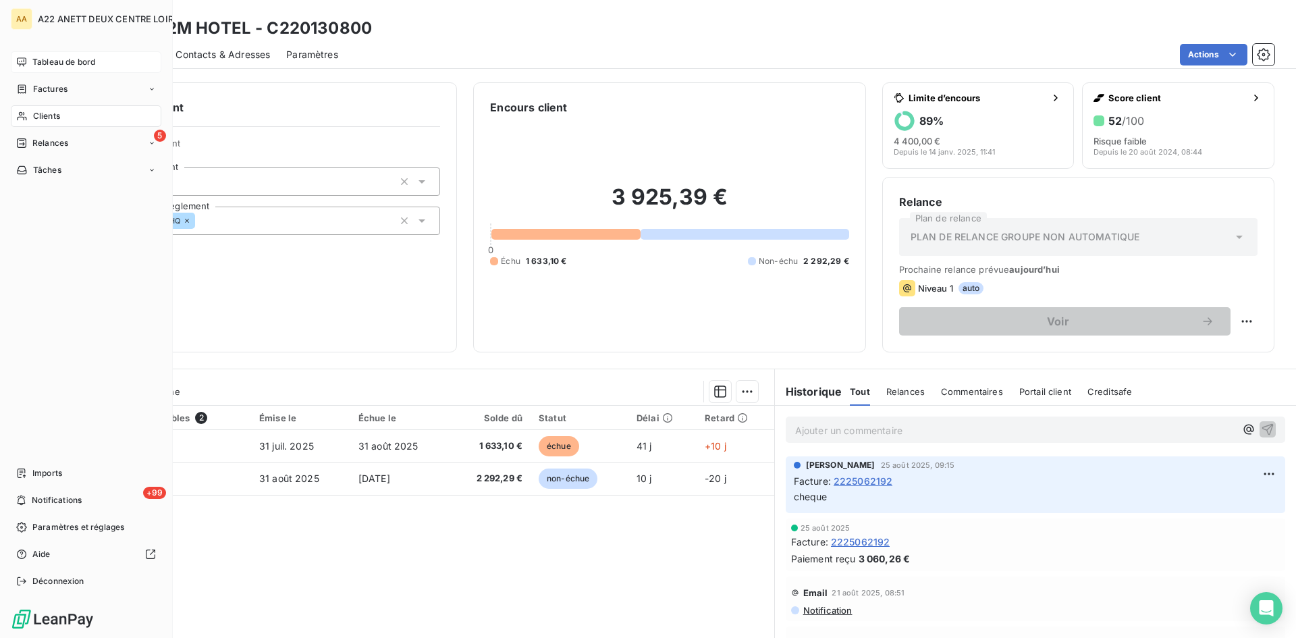
click at [36, 115] on span "Clients" at bounding box center [46, 116] width 27 height 12
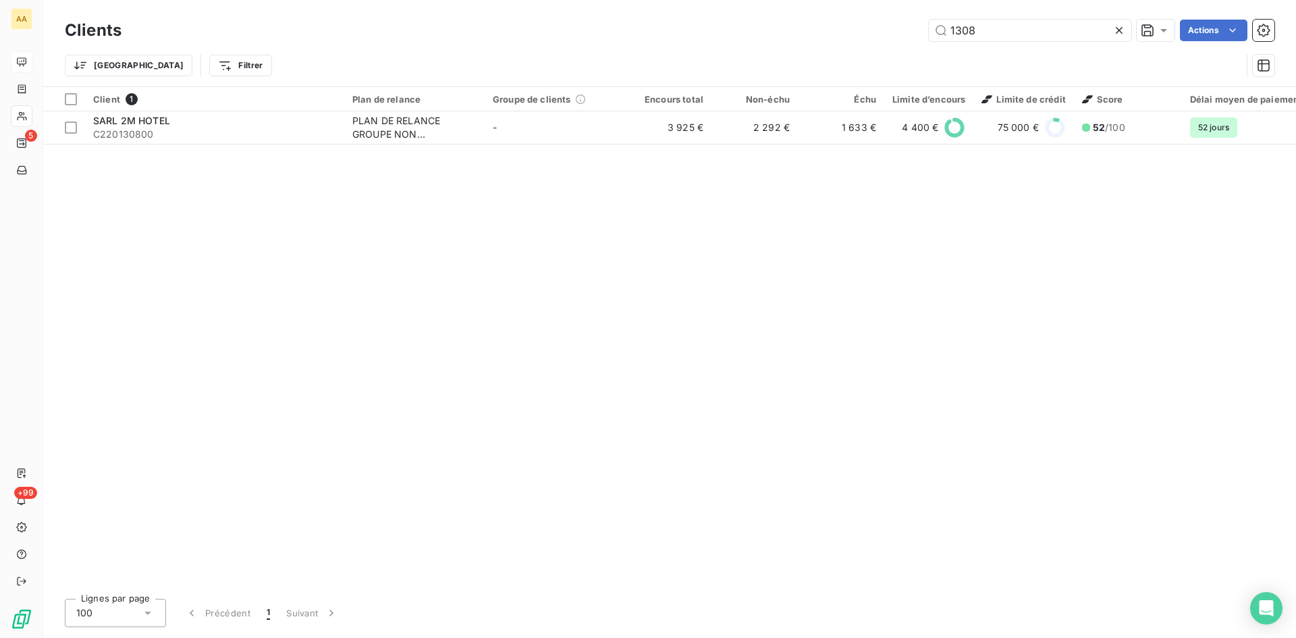
drag, startPoint x: 974, startPoint y: 36, endPoint x: 920, endPoint y: 33, distance: 54.1
click at [920, 33] on div "1308 Actions" at bounding box center [706, 31] width 1137 height 22
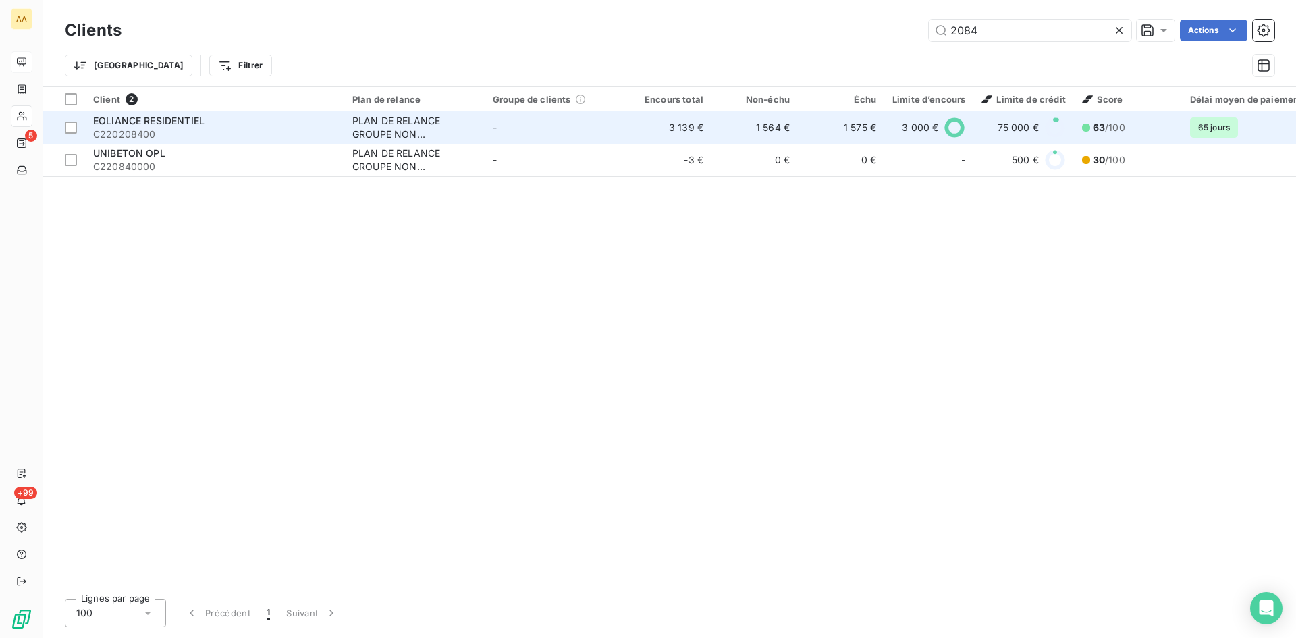
type input "2084"
click at [381, 129] on div "PLAN DE RELANCE GROUPE NON AUTOMATIQUE" at bounding box center [414, 127] width 124 height 27
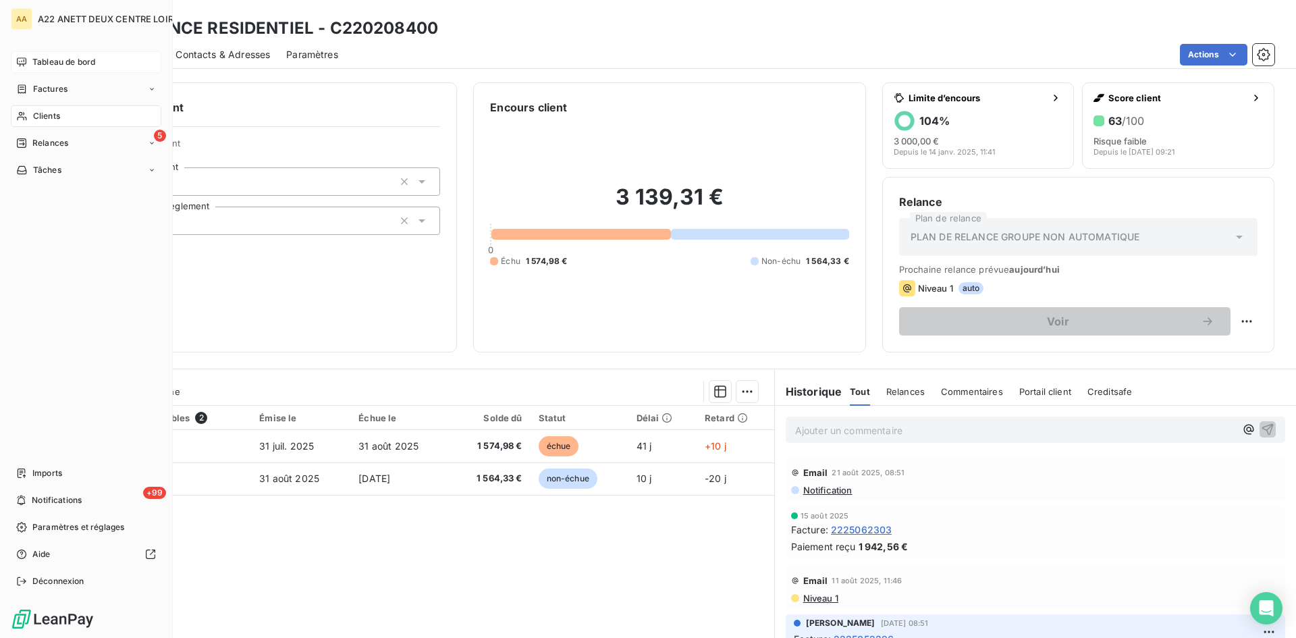
click at [38, 113] on span "Clients" at bounding box center [46, 116] width 27 height 12
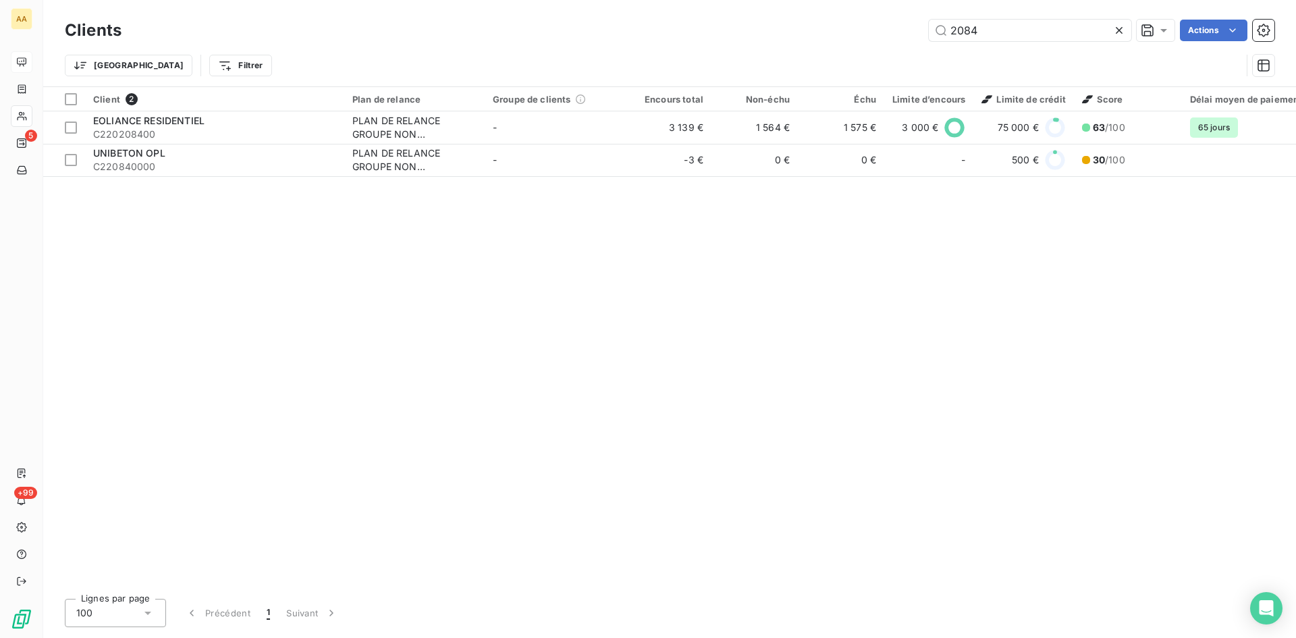
drag, startPoint x: 1032, startPoint y: 26, endPoint x: 874, endPoint y: 43, distance: 158.8
click at [874, 43] on div "Clients 2084 Actions" at bounding box center [670, 30] width 1210 height 28
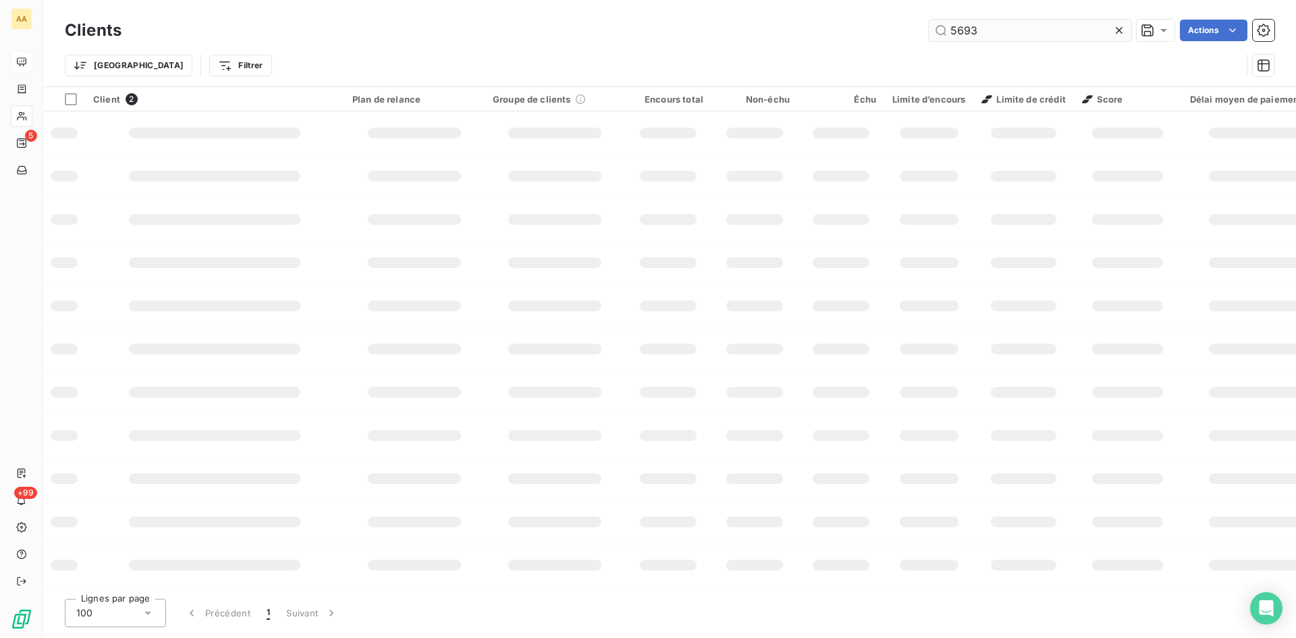
click at [975, 30] on input "5693" at bounding box center [1030, 31] width 203 height 22
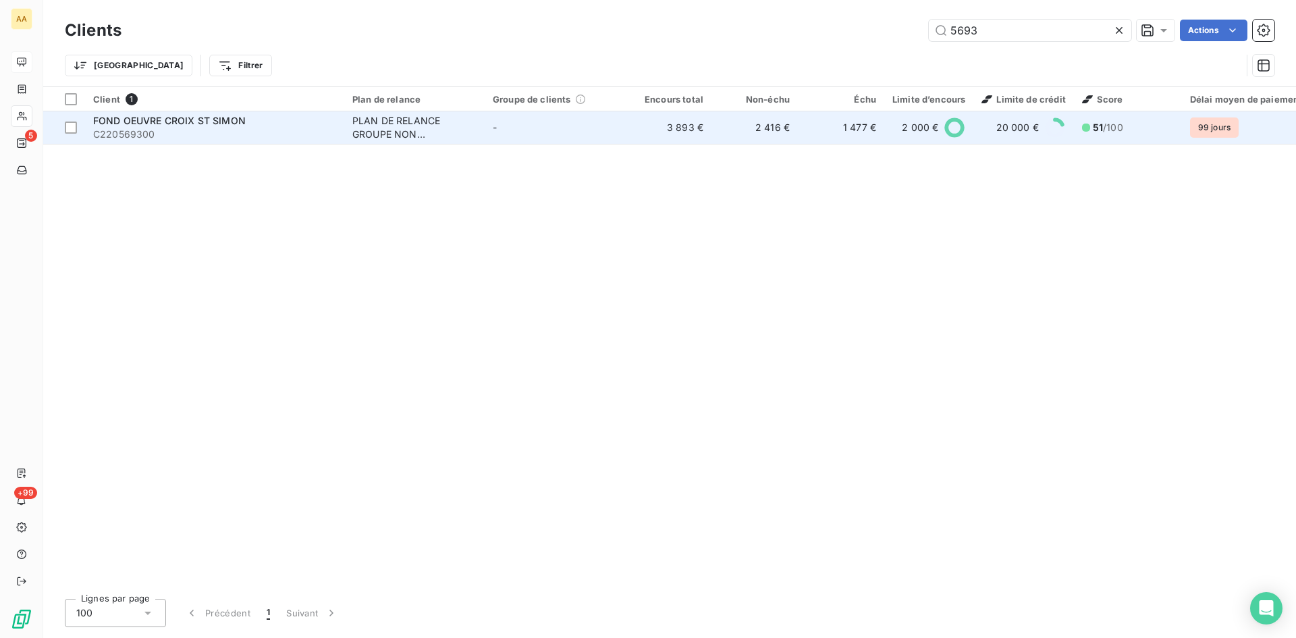
type input "5693"
click at [384, 127] on div "PLAN DE RELANCE GROUPE NON AUTOMATIQUE" at bounding box center [414, 127] width 124 height 27
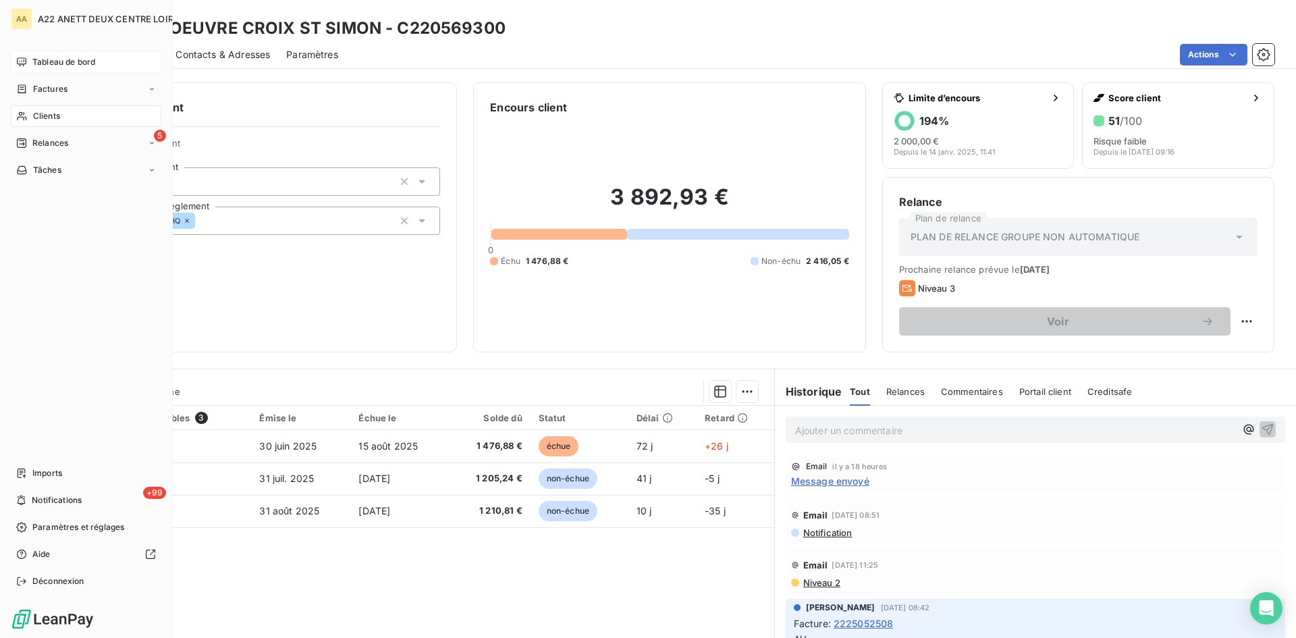
drag, startPoint x: 51, startPoint y: 115, endPoint x: 126, endPoint y: 72, distance: 86.5
click at [51, 115] on span "Clients" at bounding box center [46, 116] width 27 height 12
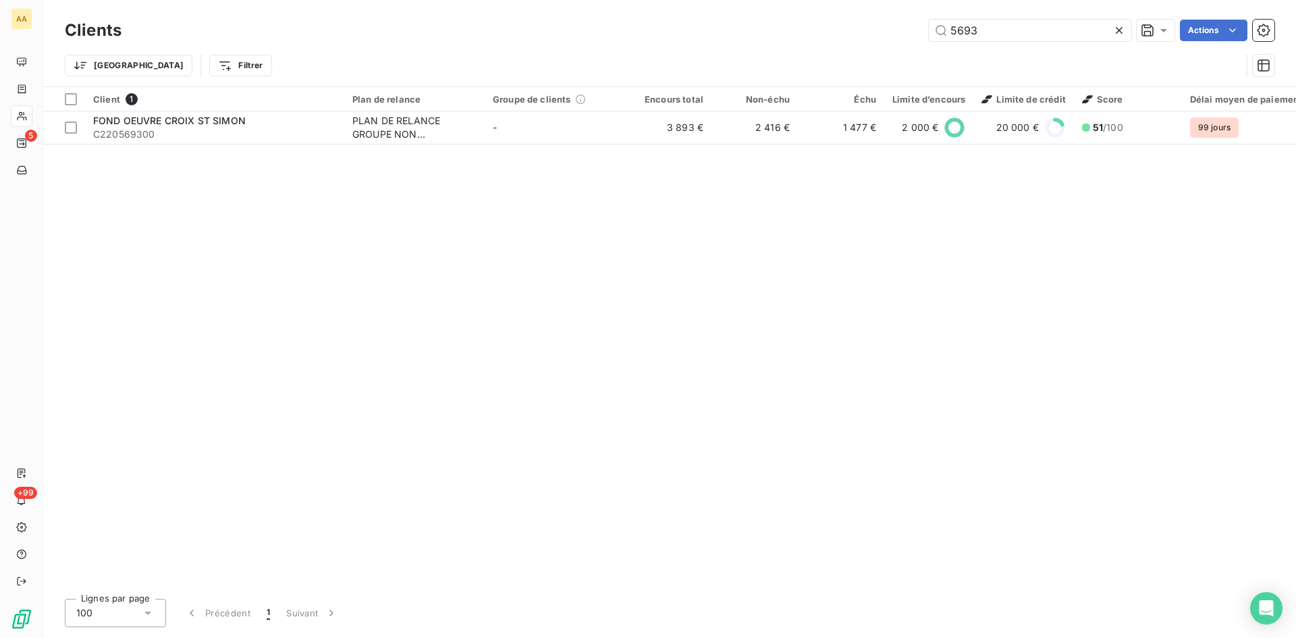
drag, startPoint x: 861, startPoint y: 32, endPoint x: 835, endPoint y: 32, distance: 26.3
click at [835, 32] on div "5693 Actions" at bounding box center [706, 31] width 1137 height 22
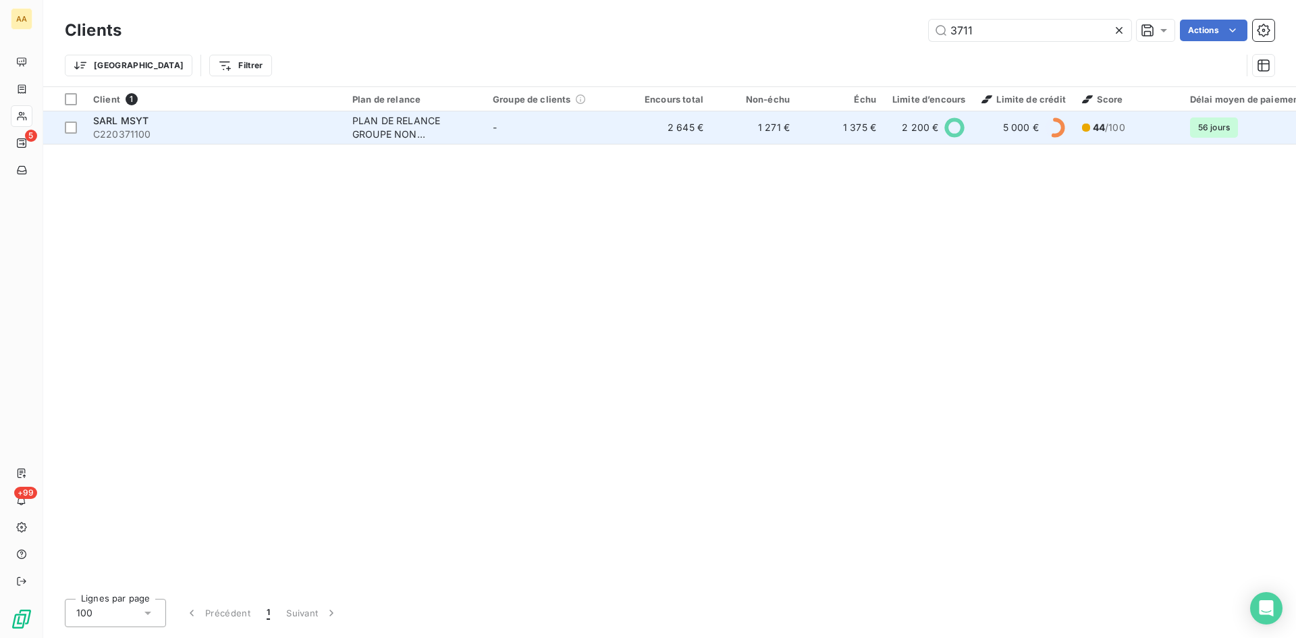
type input "3711"
click at [379, 117] on div "PLAN DE RELANCE GROUPE NON AUTOMATIQUE" at bounding box center [414, 127] width 124 height 27
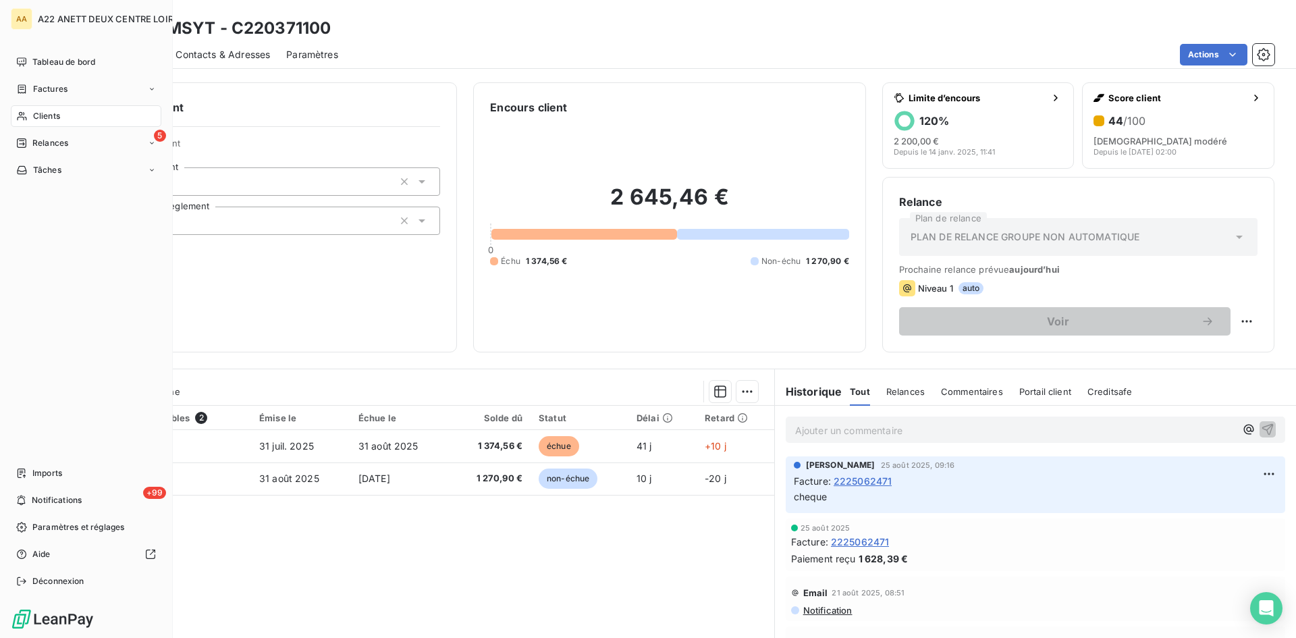
click at [47, 115] on span "Clients" at bounding box center [46, 116] width 27 height 12
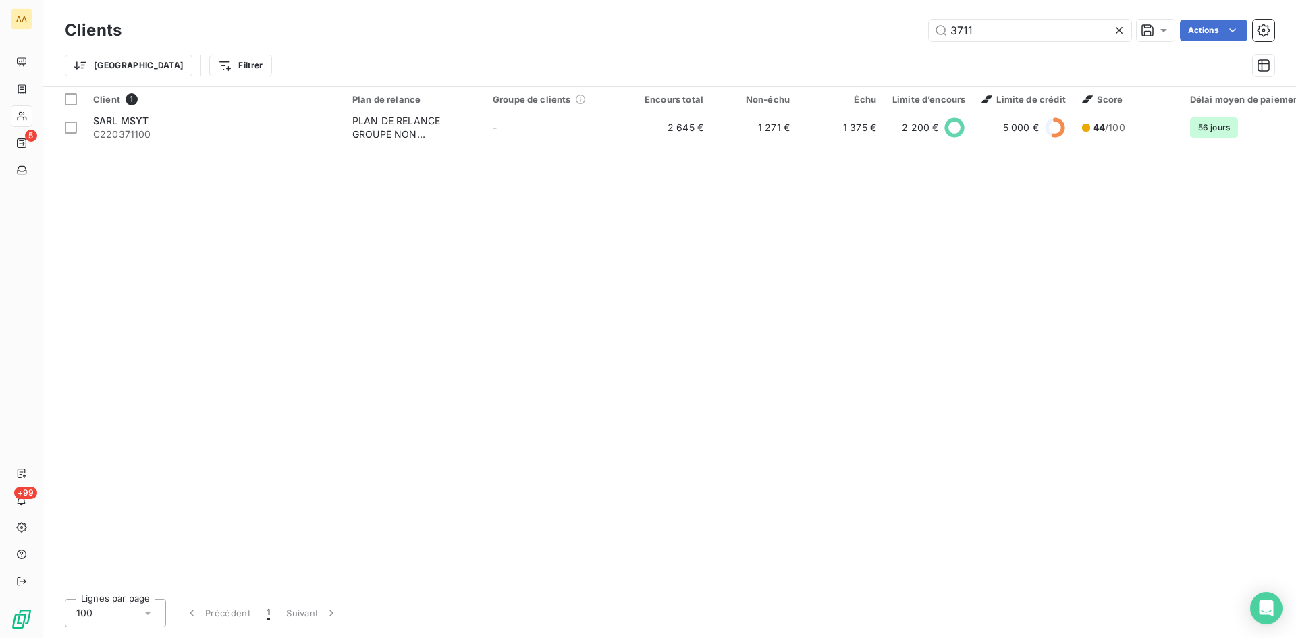
drag, startPoint x: 985, startPoint y: 38, endPoint x: 913, endPoint y: 34, distance: 72.4
click at [913, 34] on div "3711 Actions" at bounding box center [706, 31] width 1137 height 22
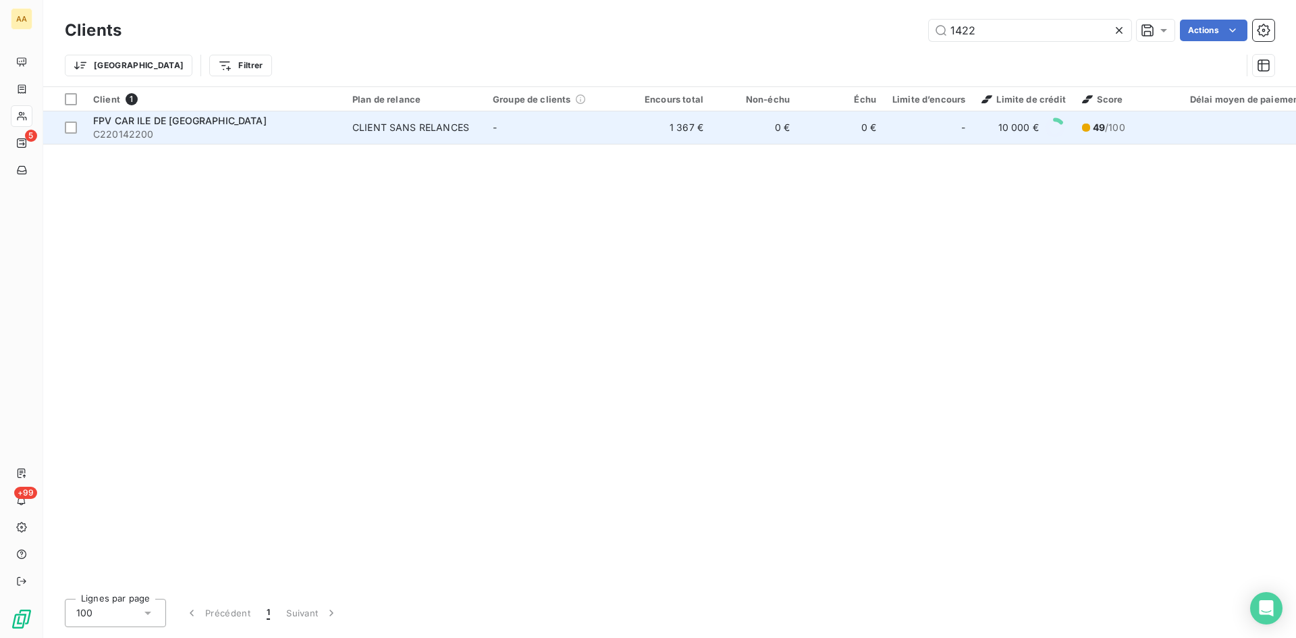
type input "1422"
click at [411, 130] on div "CLIENT SANS RELANCES" at bounding box center [410, 128] width 117 height 14
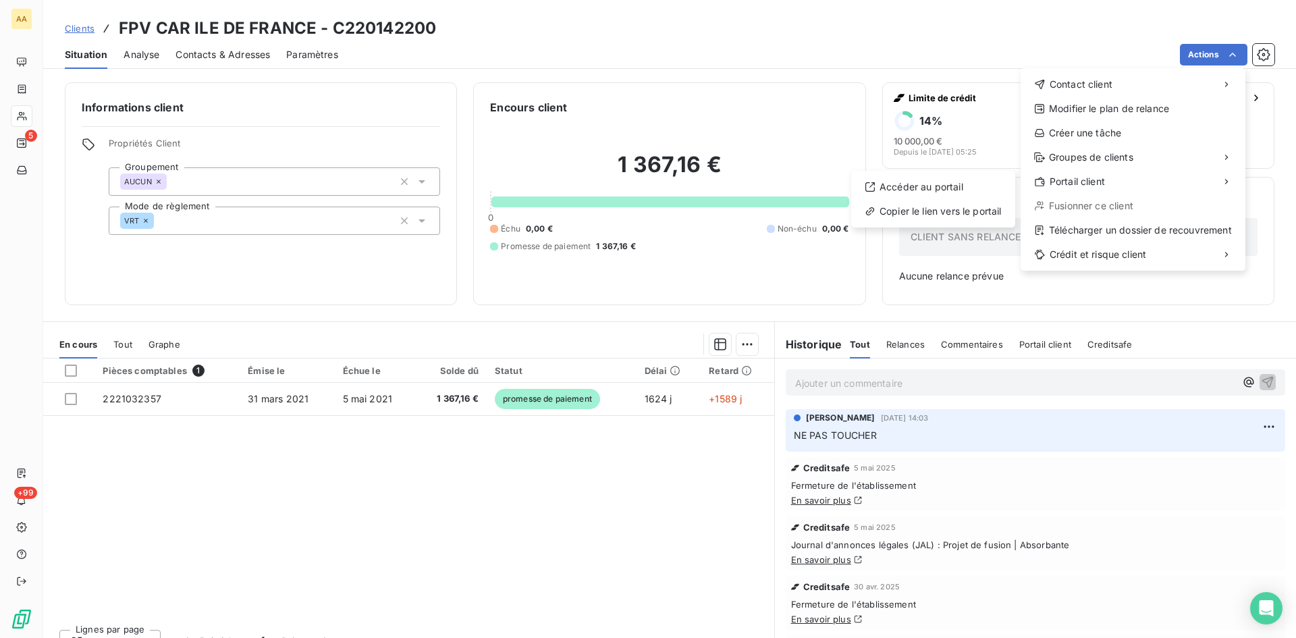
click at [32, 111] on html "AA 5 +99 Clients FPV CAR ILE DE FRANCE - C220142200 Situation Analyse Contacts …" at bounding box center [648, 319] width 1296 height 638
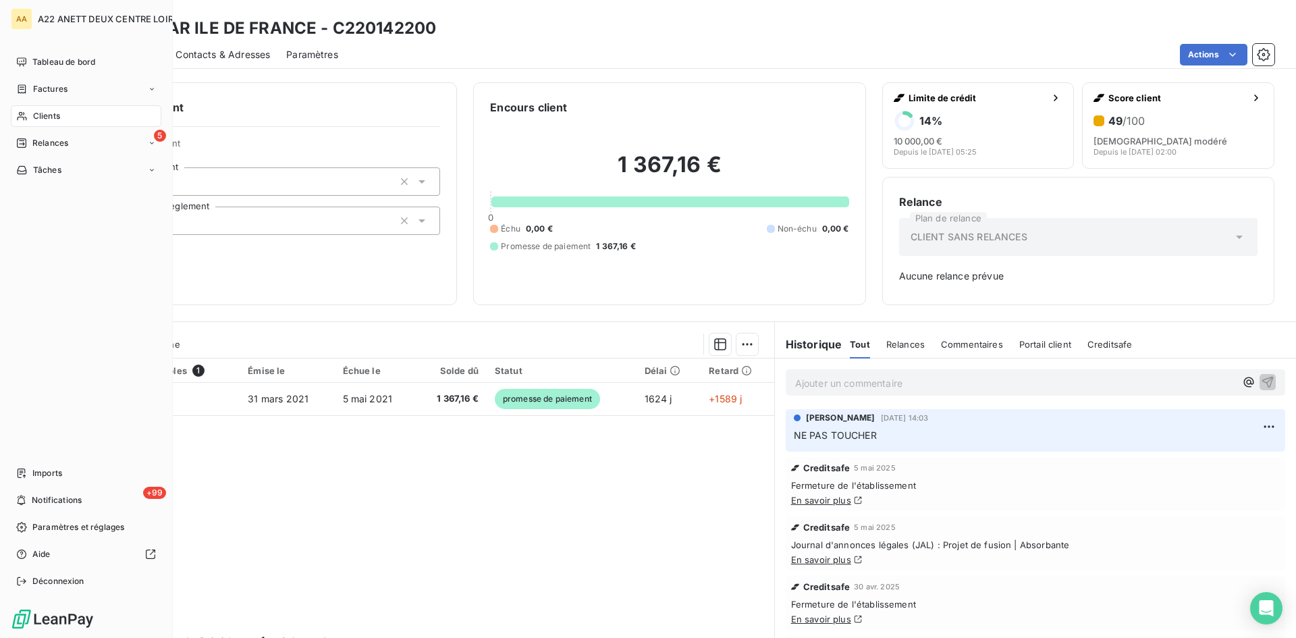
click at [38, 113] on span "Clients" at bounding box center [46, 116] width 27 height 12
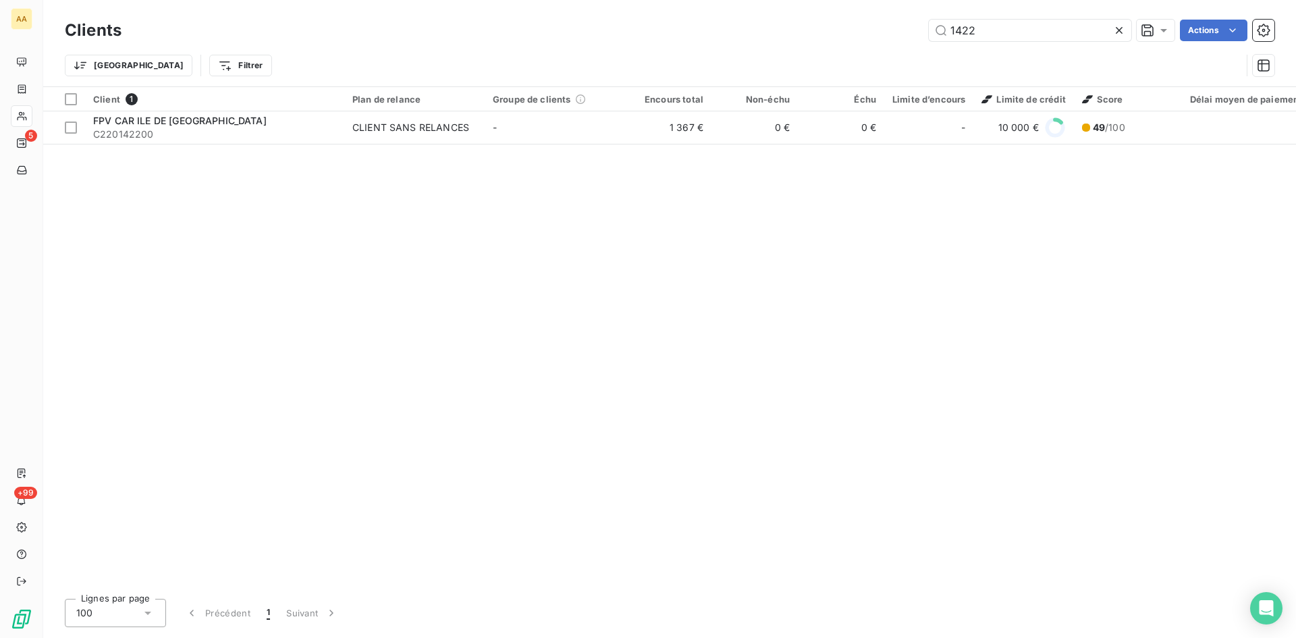
drag, startPoint x: 977, startPoint y: 26, endPoint x: 906, endPoint y: 41, distance: 72.4
click at [906, 41] on div "1422 Actions" at bounding box center [706, 31] width 1137 height 22
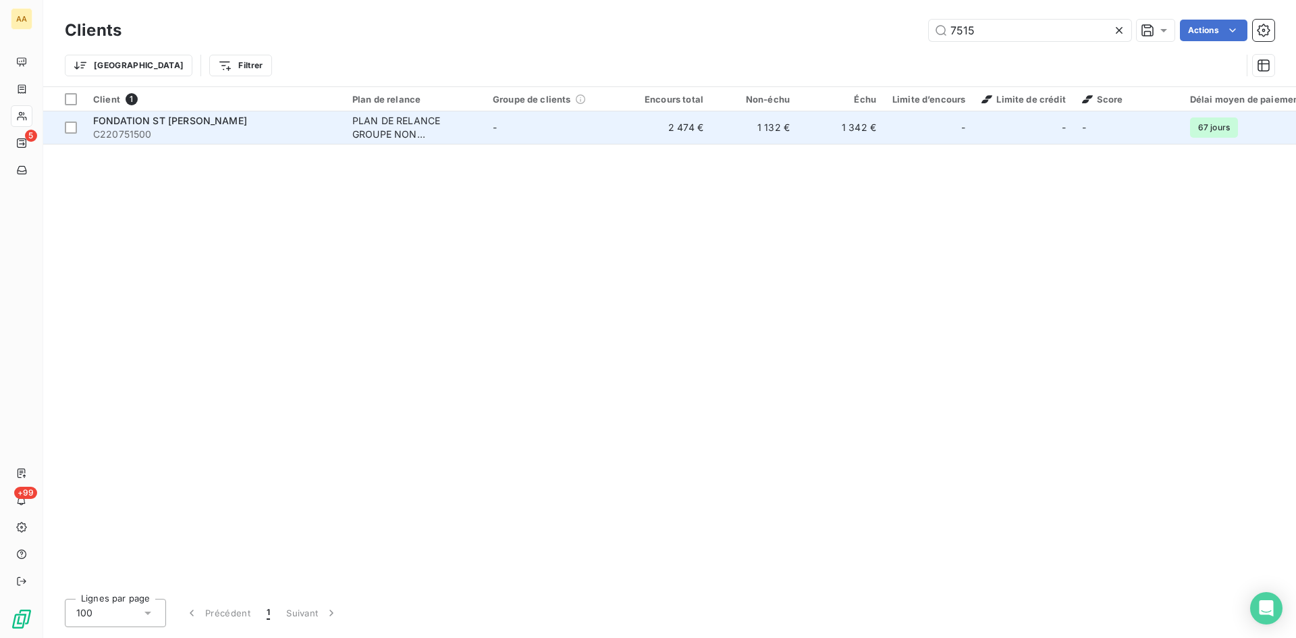
type input "7515"
click at [382, 117] on div "PLAN DE RELANCE GROUPE NON AUTOMATIQUE" at bounding box center [414, 127] width 124 height 27
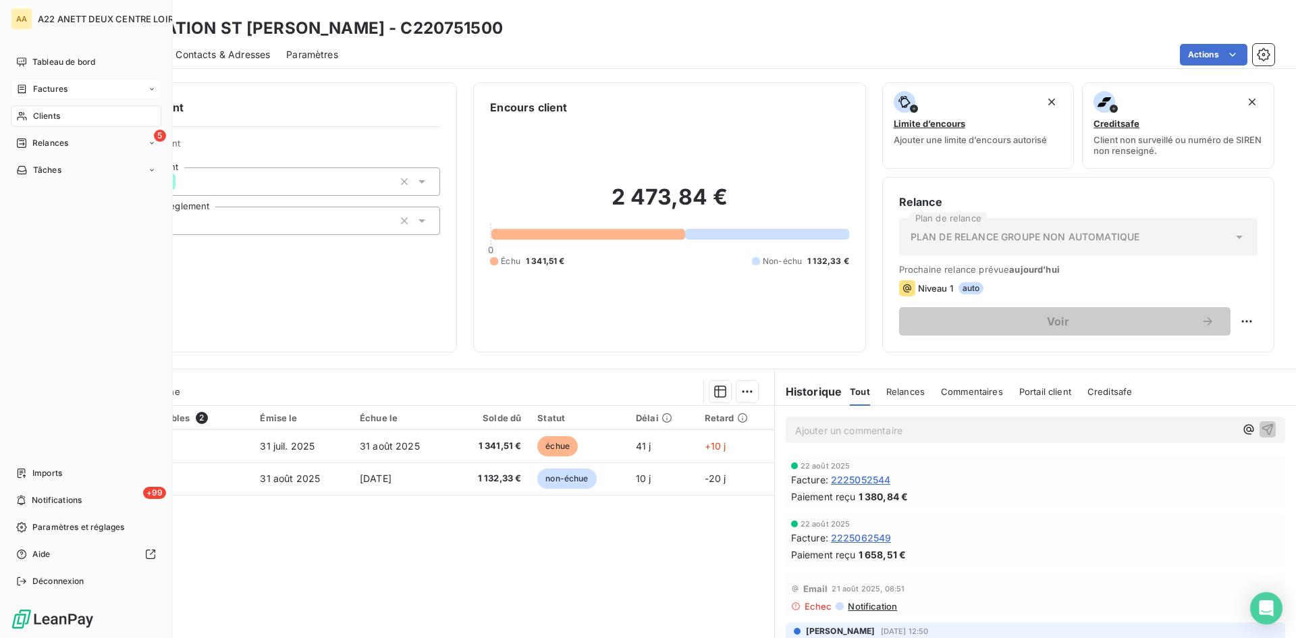
click at [34, 115] on span "Clients" at bounding box center [46, 116] width 27 height 12
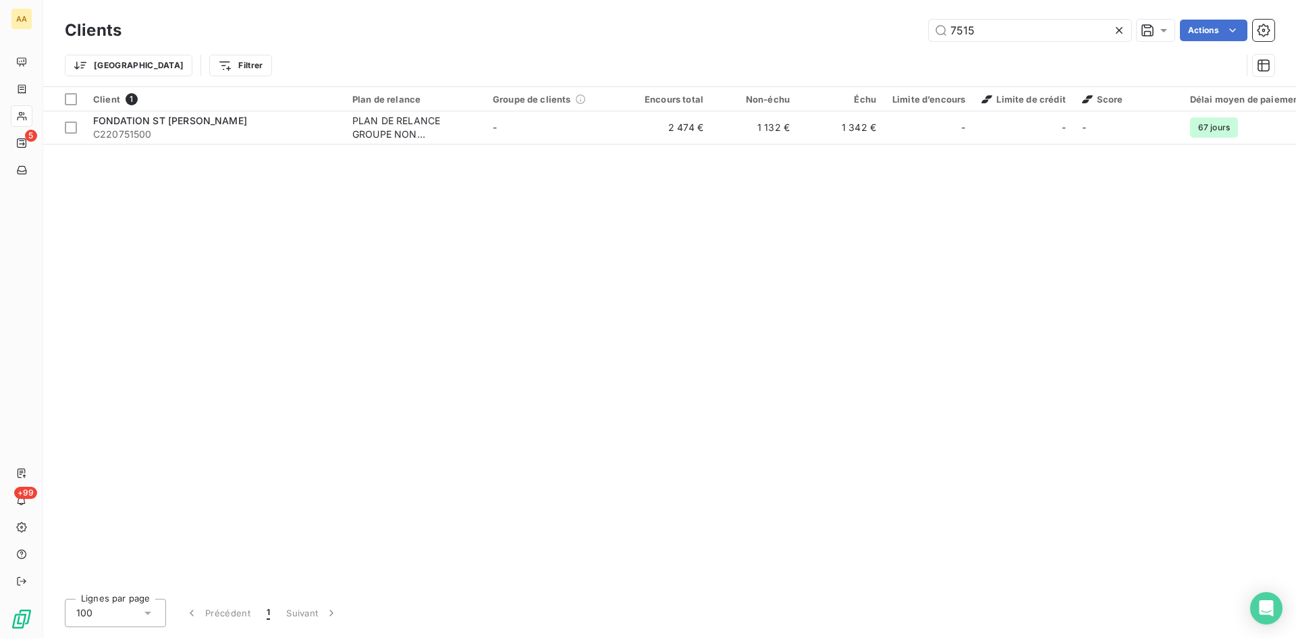
drag, startPoint x: 980, startPoint y: 32, endPoint x: 880, endPoint y: 30, distance: 99.3
click at [880, 30] on div "7515 Actions" at bounding box center [706, 31] width 1137 height 22
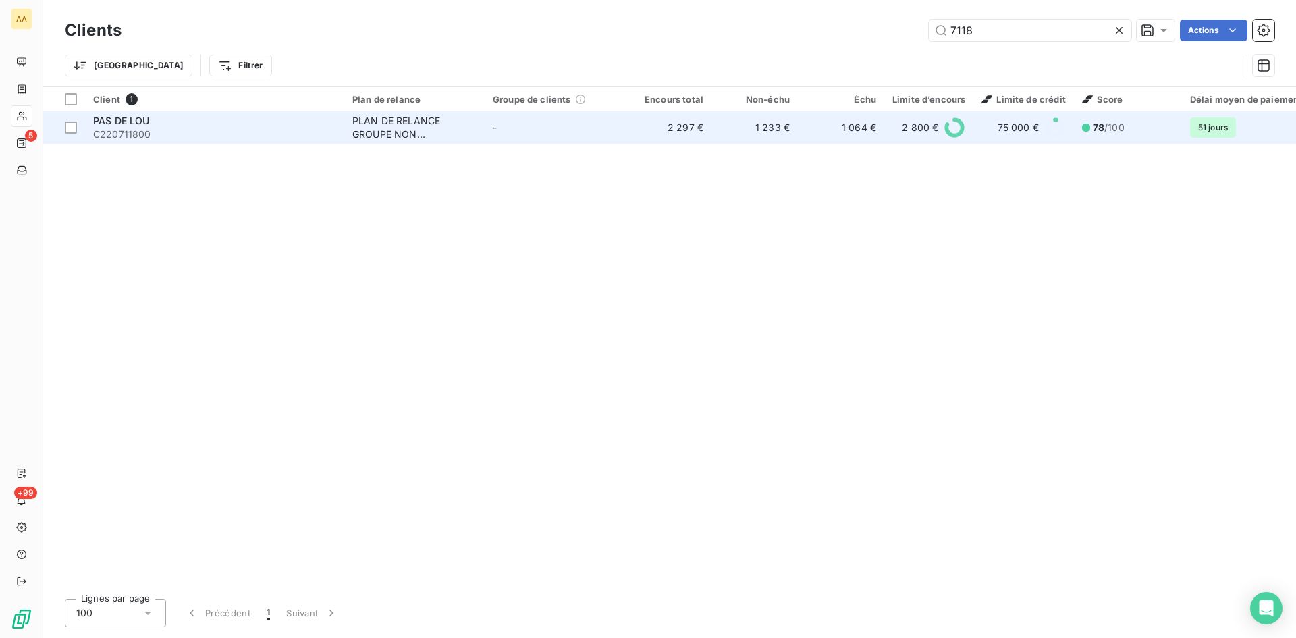
type input "7118"
click at [394, 132] on div "PLAN DE RELANCE GROUPE NON AUTOMATIQUE" at bounding box center [414, 127] width 124 height 27
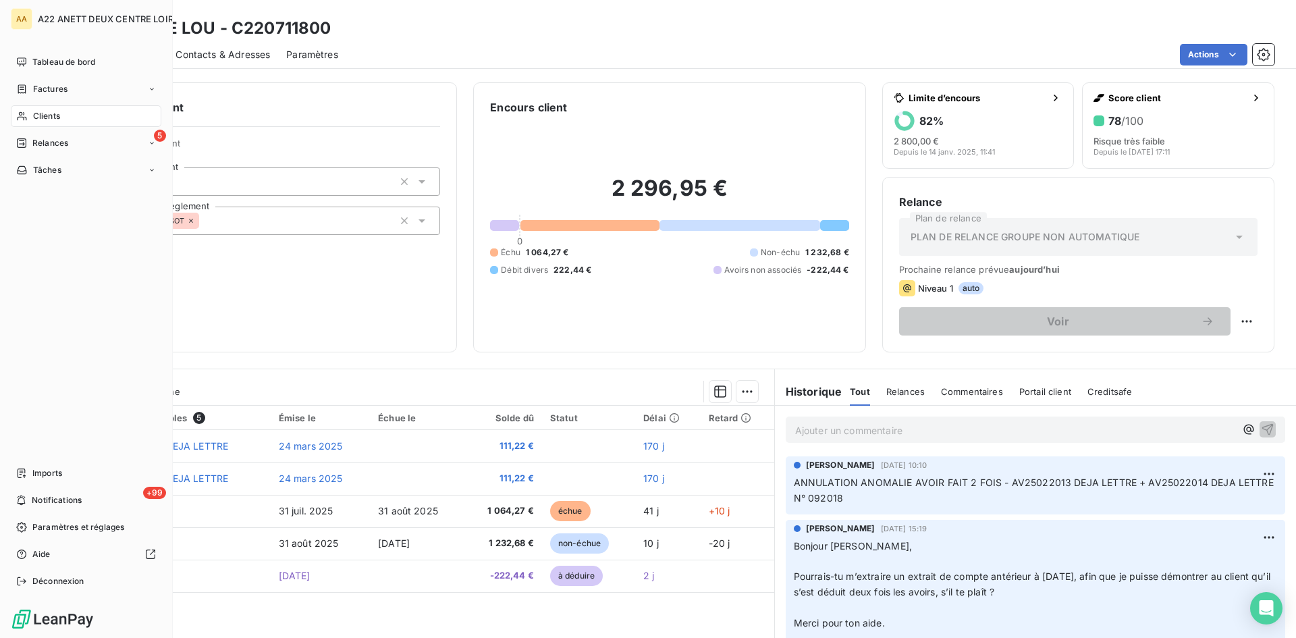
click at [51, 115] on span "Clients" at bounding box center [46, 116] width 27 height 12
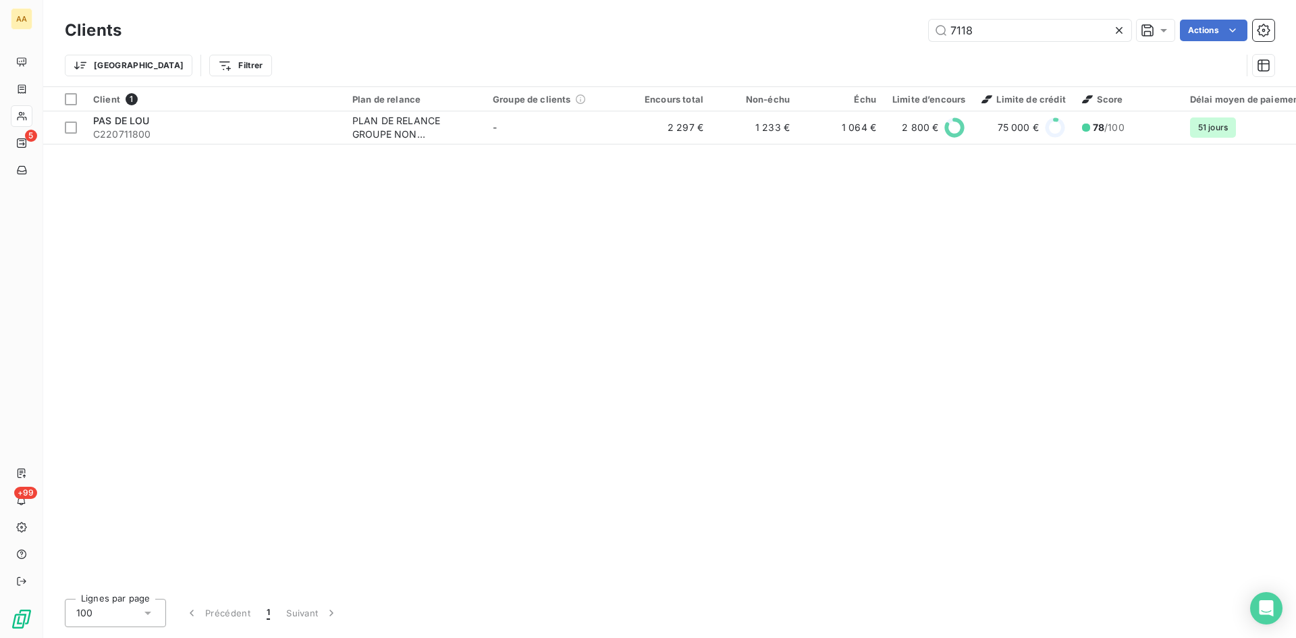
drag, startPoint x: 982, startPoint y: 29, endPoint x: 874, endPoint y: 38, distance: 107.8
click at [874, 38] on div "7118 Actions" at bounding box center [706, 31] width 1137 height 22
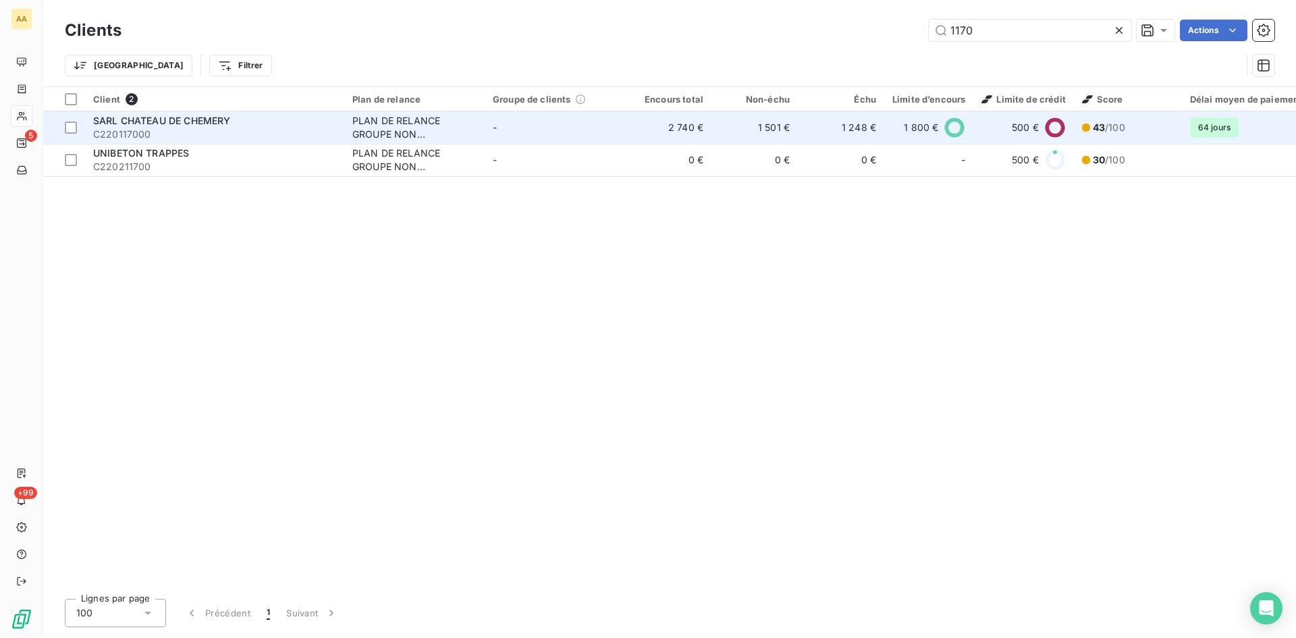
type input "1170"
click at [394, 128] on div "PLAN DE RELANCE GROUPE NON AUTOMATIQUE" at bounding box center [414, 127] width 124 height 27
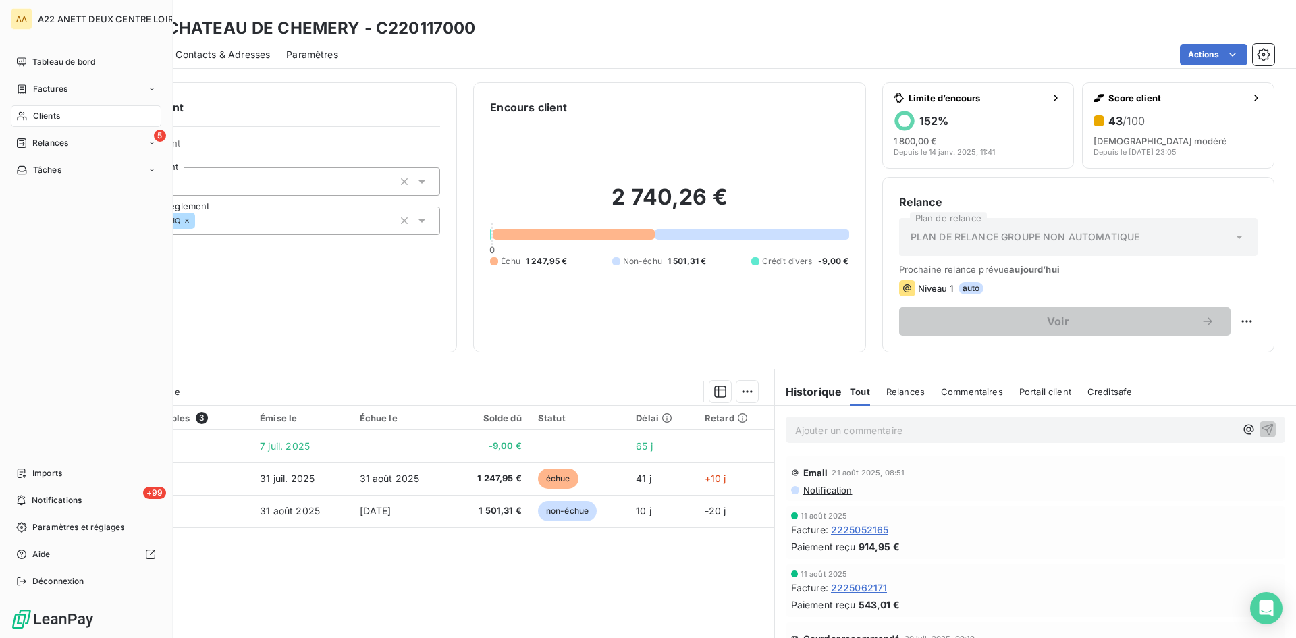
click at [46, 113] on span "Clients" at bounding box center [46, 116] width 27 height 12
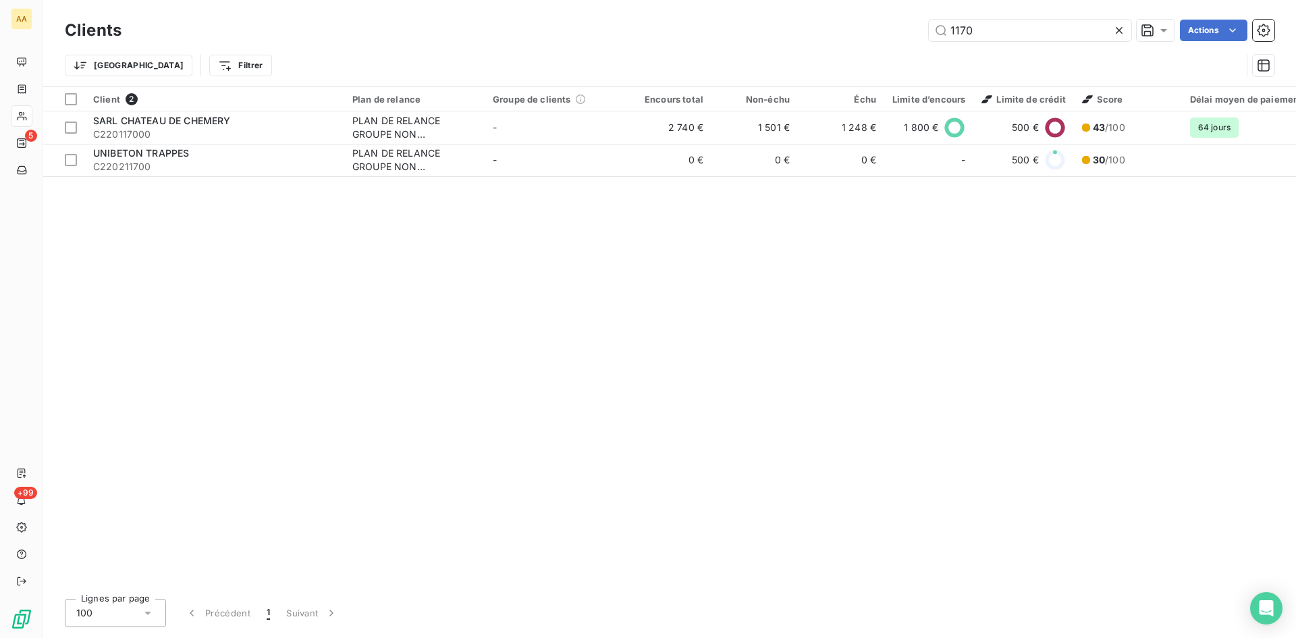
drag, startPoint x: 957, startPoint y: 28, endPoint x: 922, endPoint y: 28, distance: 35.1
click at [922, 28] on div "1170 Actions" at bounding box center [706, 31] width 1137 height 22
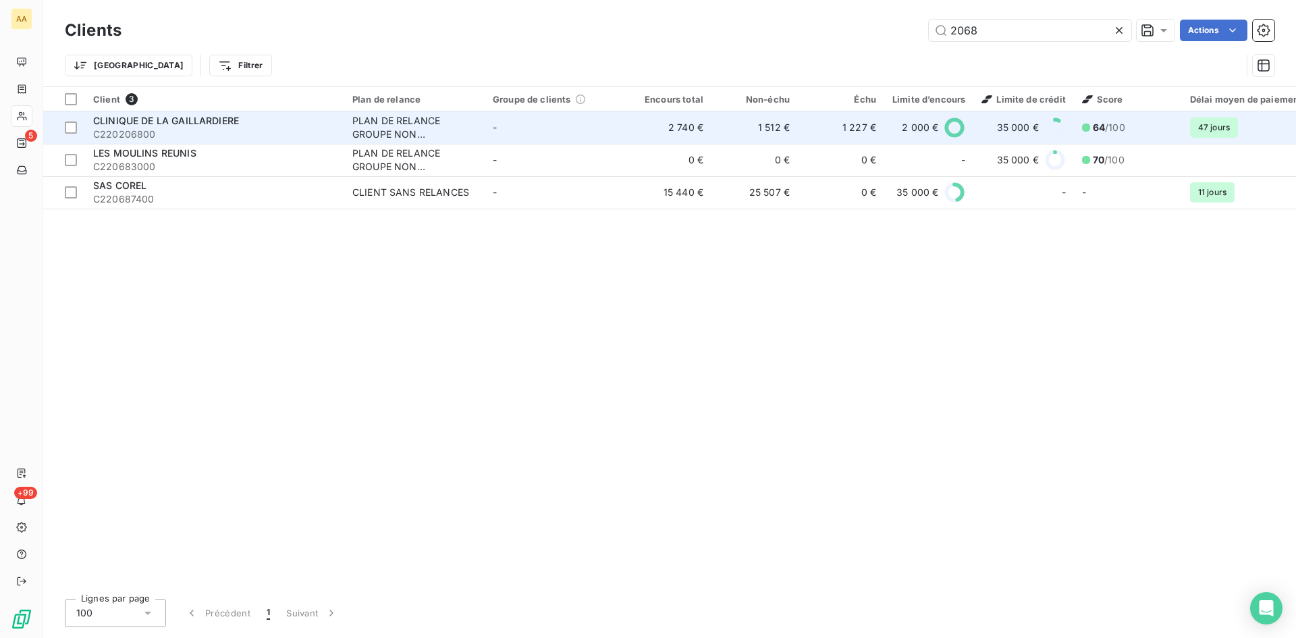
type input "2068"
click at [384, 131] on div "PLAN DE RELANCE GROUPE NON AUTOMATIQUE" at bounding box center [414, 127] width 124 height 27
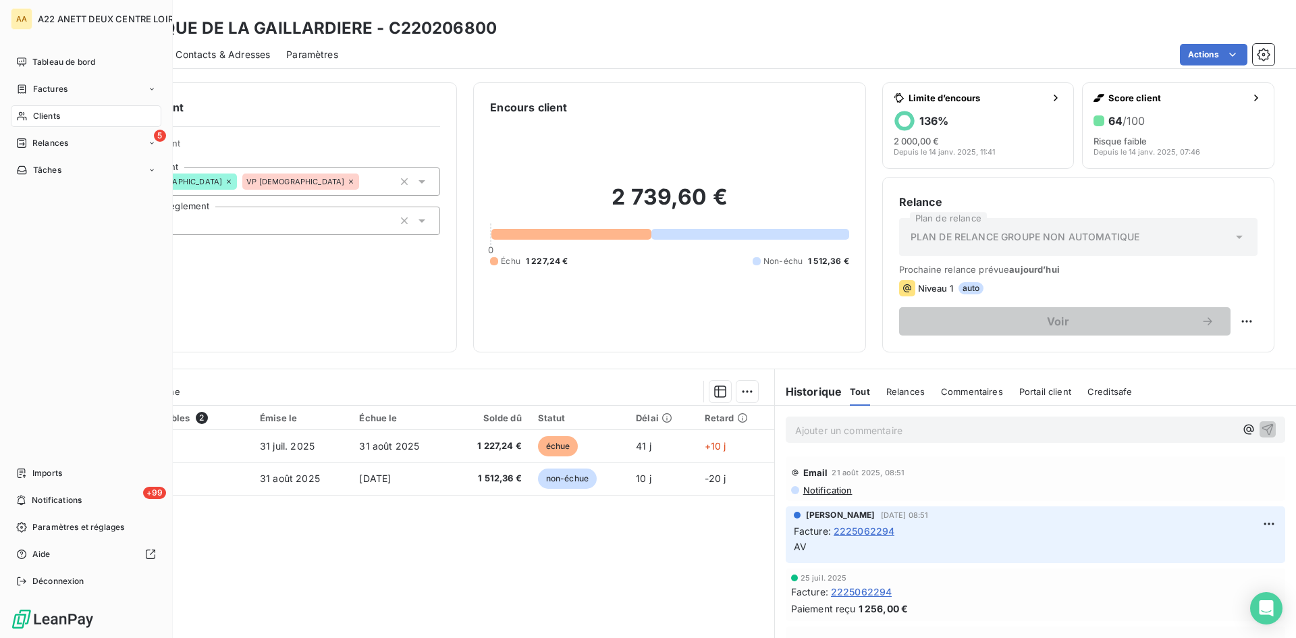
click at [39, 114] on span "Clients" at bounding box center [46, 116] width 27 height 12
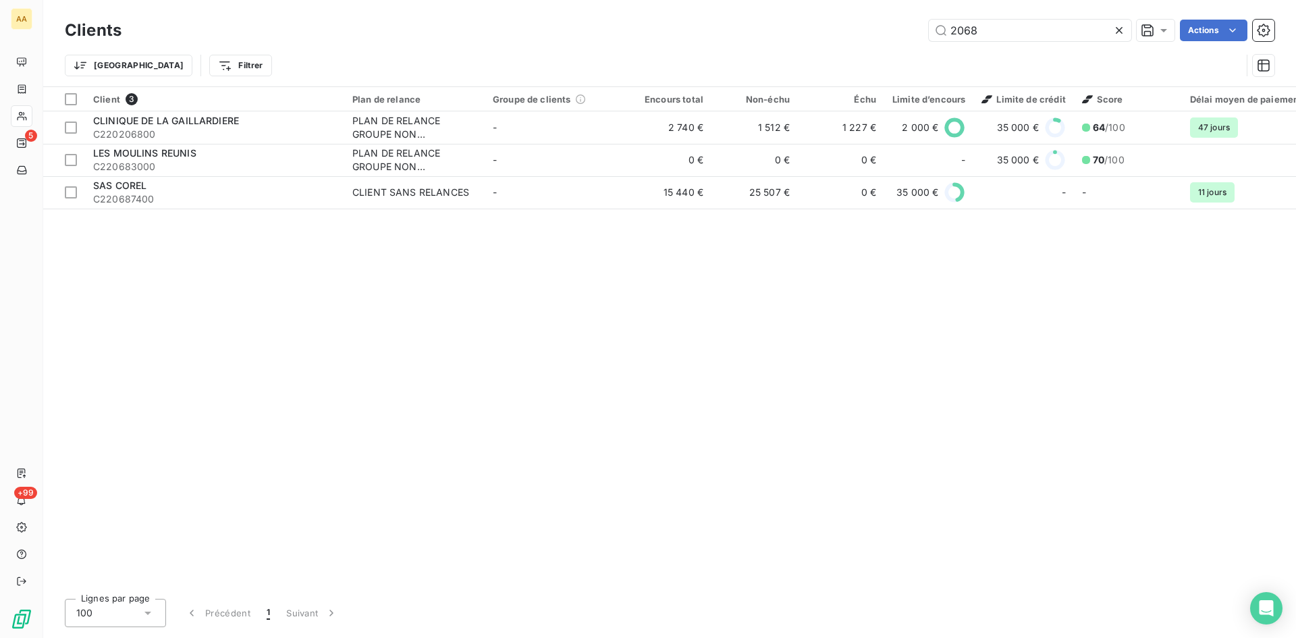
drag, startPoint x: 986, startPoint y: 30, endPoint x: 885, endPoint y: 36, distance: 101.5
click at [885, 36] on div "2068 Actions" at bounding box center [706, 31] width 1137 height 22
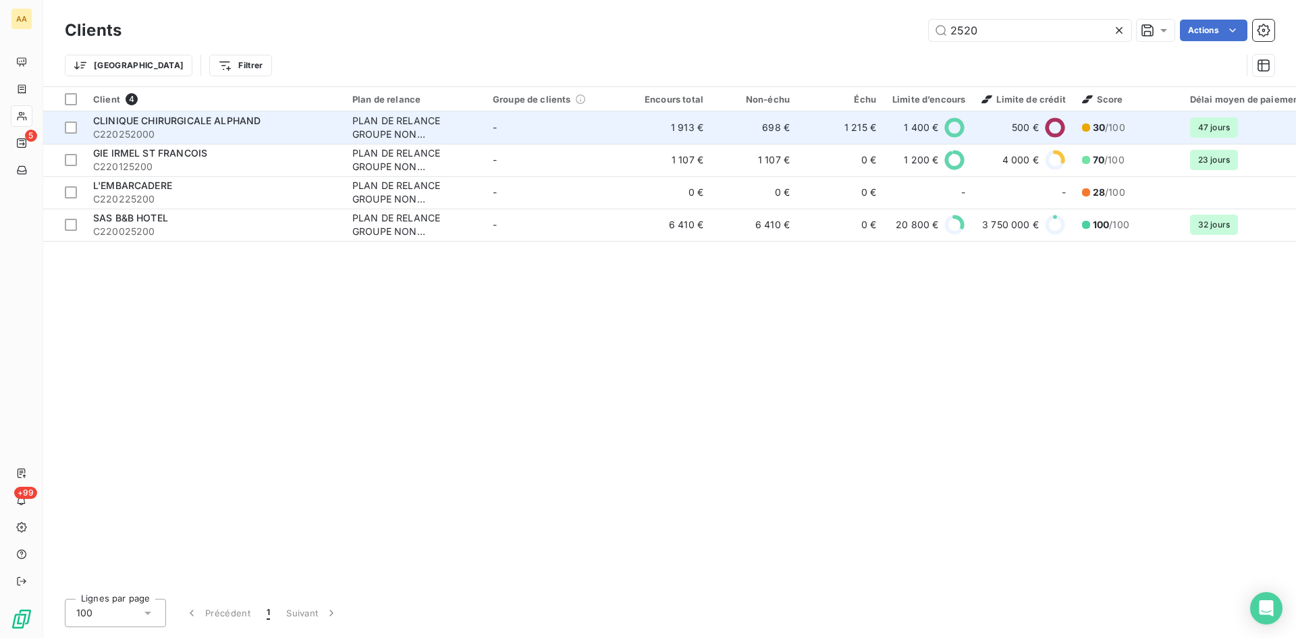
type input "2520"
click at [399, 124] on div "PLAN DE RELANCE GROUPE NON AUTOMATIQUE" at bounding box center [414, 127] width 124 height 27
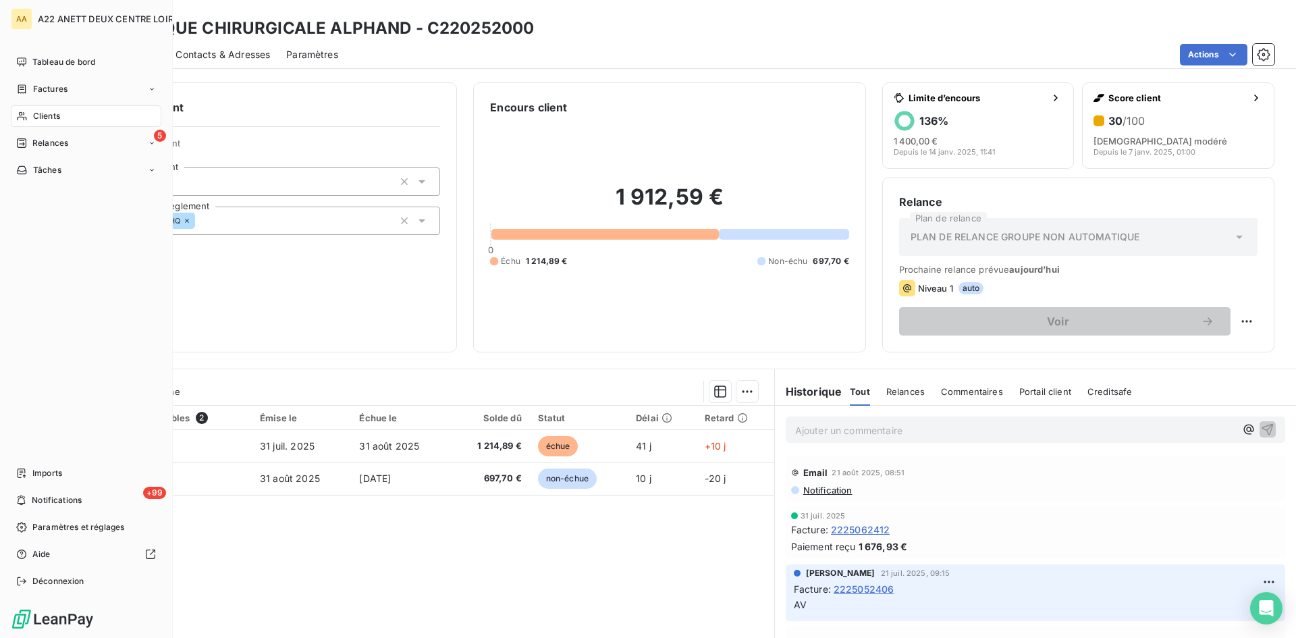
click at [41, 115] on span "Clients" at bounding box center [46, 116] width 27 height 12
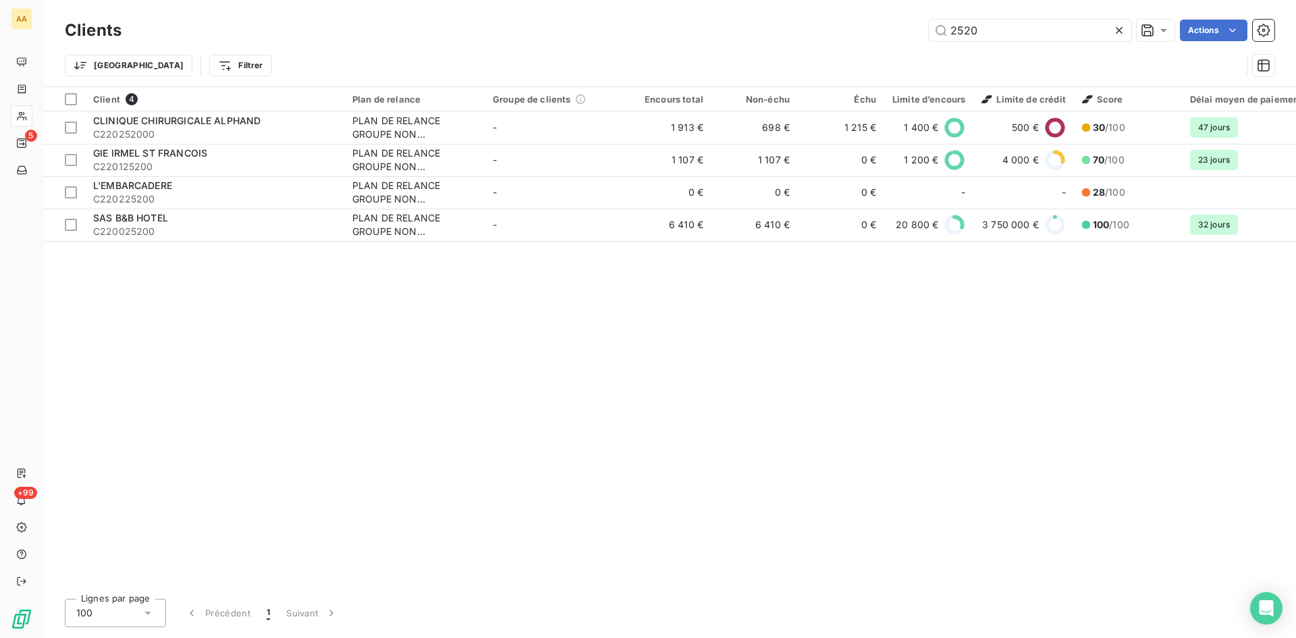
drag, startPoint x: 996, startPoint y: 23, endPoint x: 897, endPoint y: 30, distance: 98.8
click at [897, 30] on div "2520 Actions" at bounding box center [706, 31] width 1137 height 22
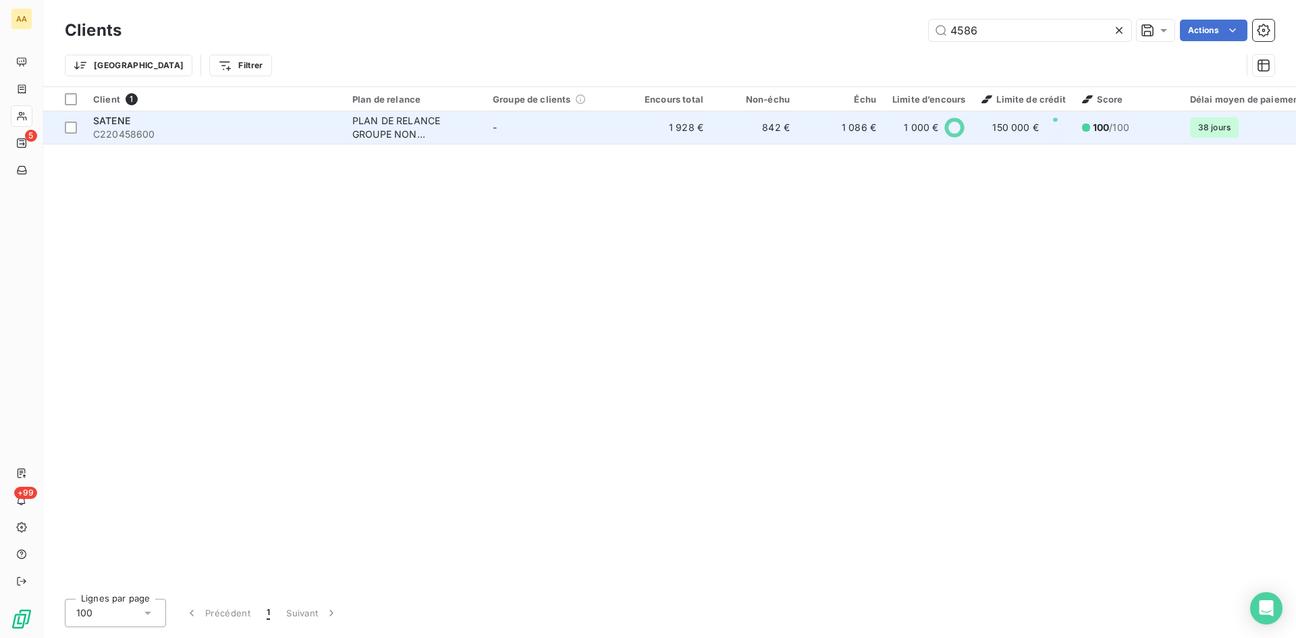
type input "4586"
click at [363, 130] on div "PLAN DE RELANCE GROUPE NON AUTOMATIQUE" at bounding box center [414, 127] width 124 height 27
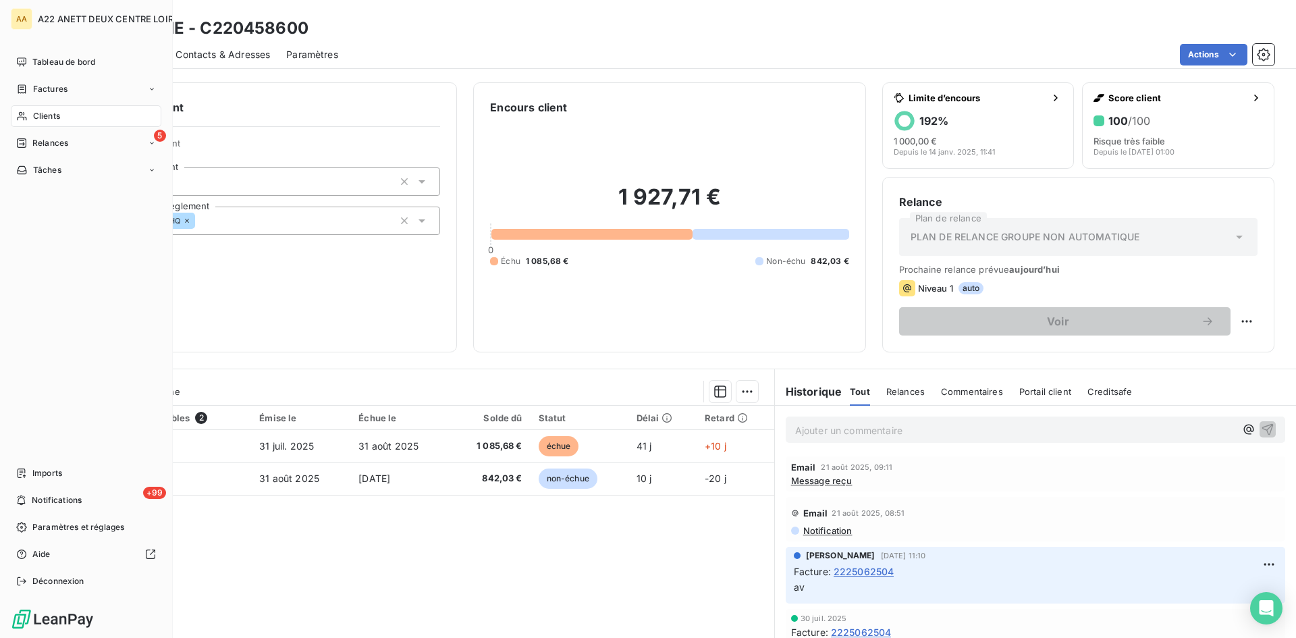
drag, startPoint x: 50, startPoint y: 115, endPoint x: 76, endPoint y: 103, distance: 28.4
click at [50, 115] on span "Clients" at bounding box center [46, 116] width 27 height 12
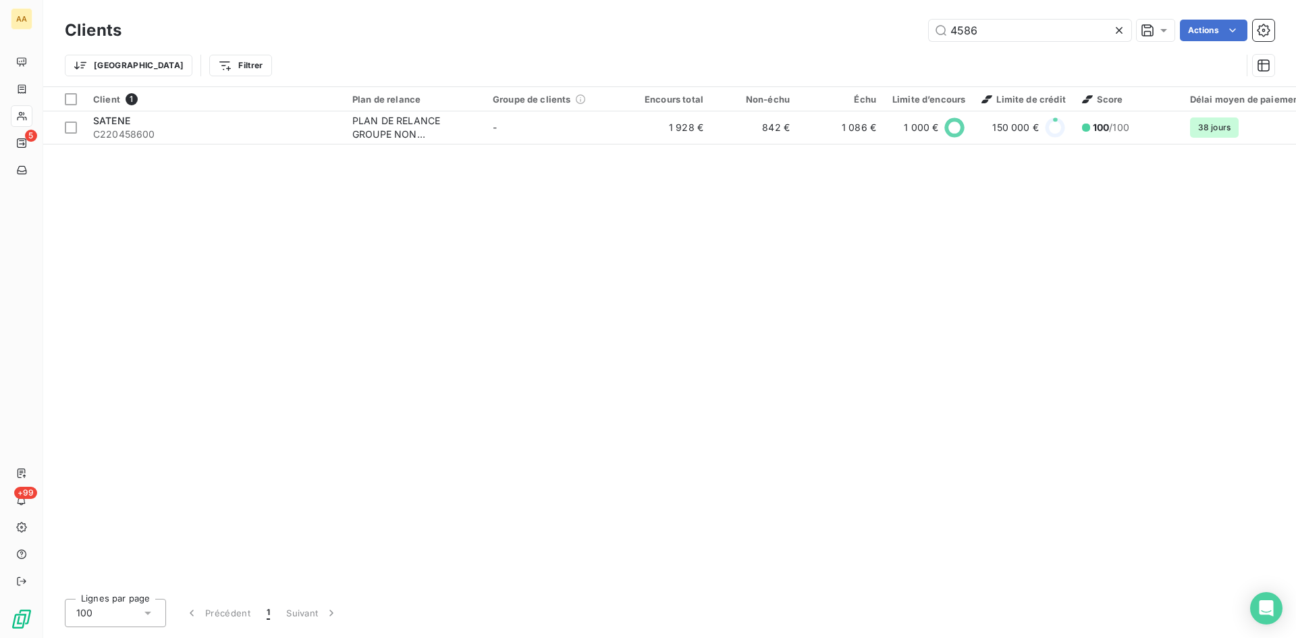
drag, startPoint x: 987, startPoint y: 31, endPoint x: 851, endPoint y: 28, distance: 135.7
click at [853, 28] on div "4586 Actions" at bounding box center [706, 31] width 1137 height 22
type input "2"
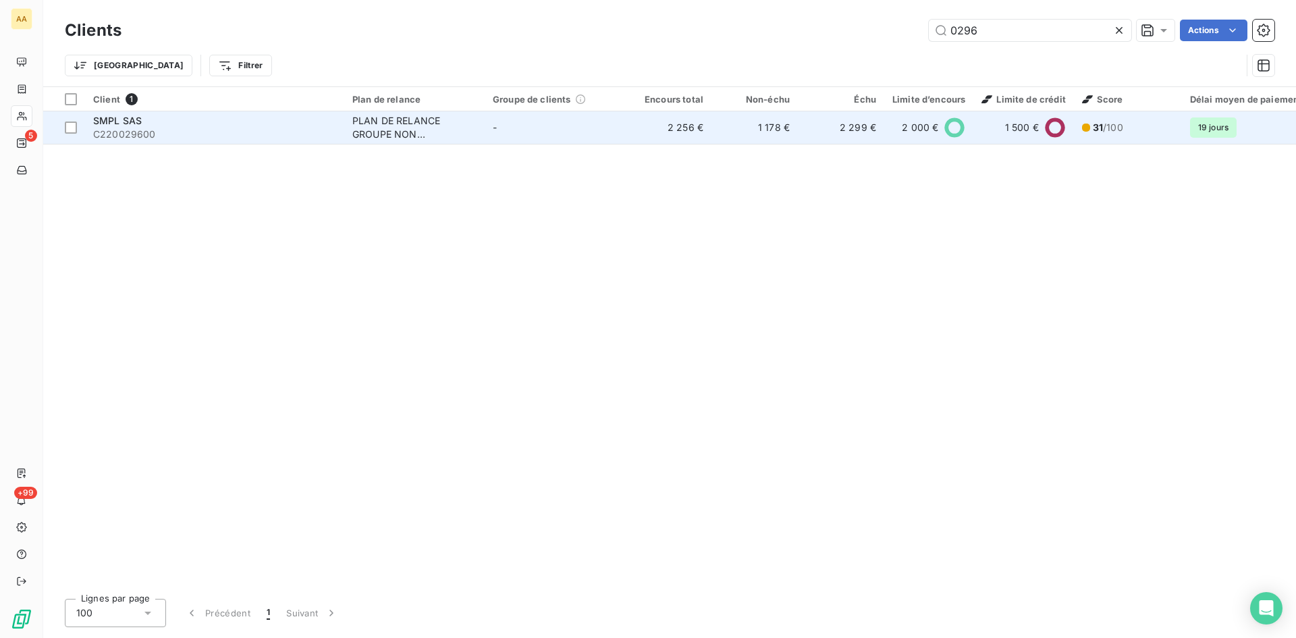
type input "0296"
click at [409, 131] on div "PLAN DE RELANCE GROUPE NON AUTOMATIQUE" at bounding box center [414, 127] width 124 height 27
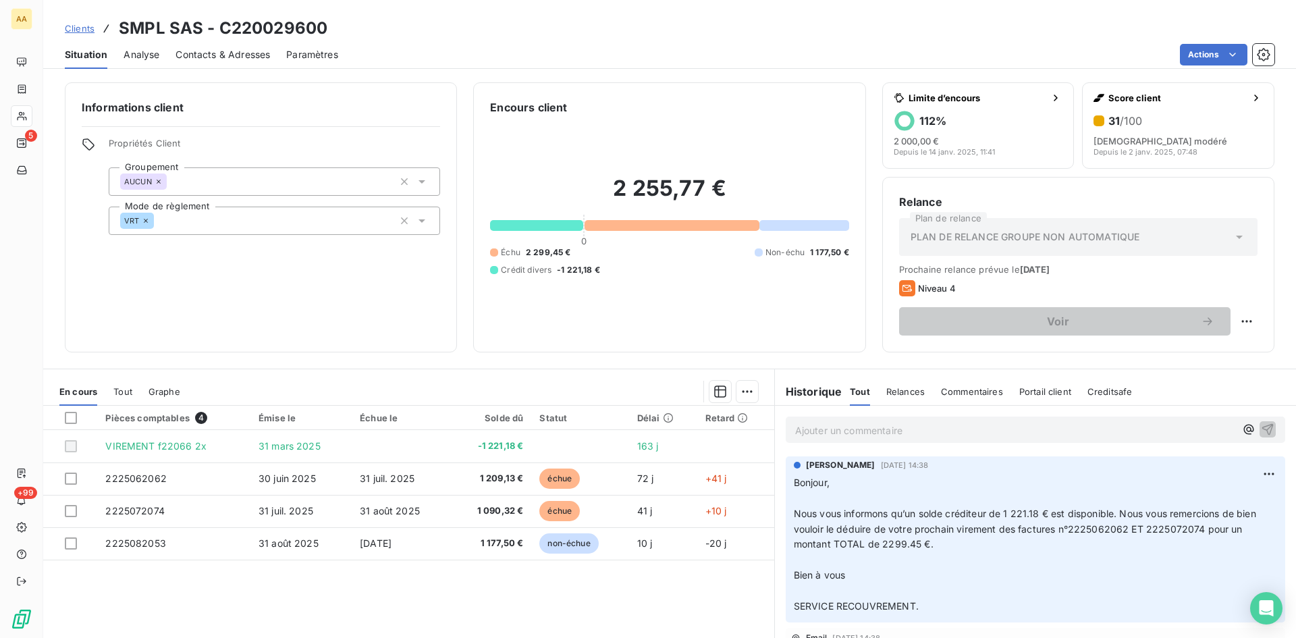
click at [453, 127] on div "Informations client Propriétés Client Groupement AUCUN Mode de règlement VRT" at bounding box center [261, 217] width 392 height 270
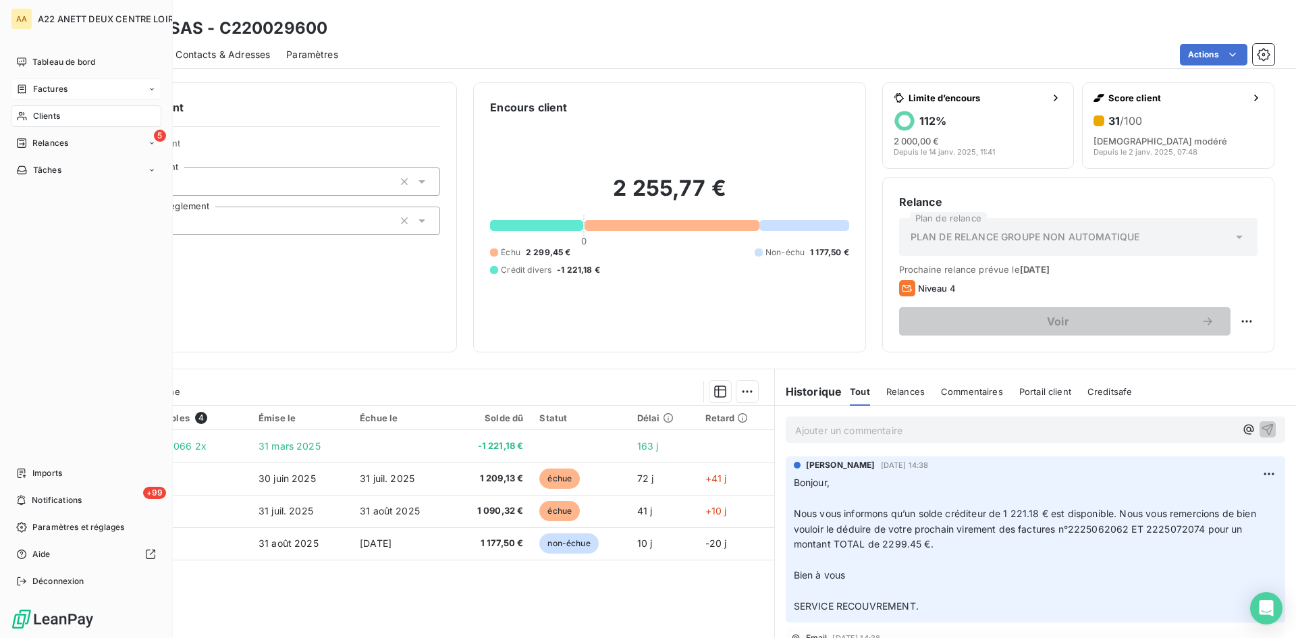
drag, startPoint x: 51, startPoint y: 112, endPoint x: 131, endPoint y: 87, distance: 83.5
click at [51, 112] on span "Clients" at bounding box center [46, 116] width 27 height 12
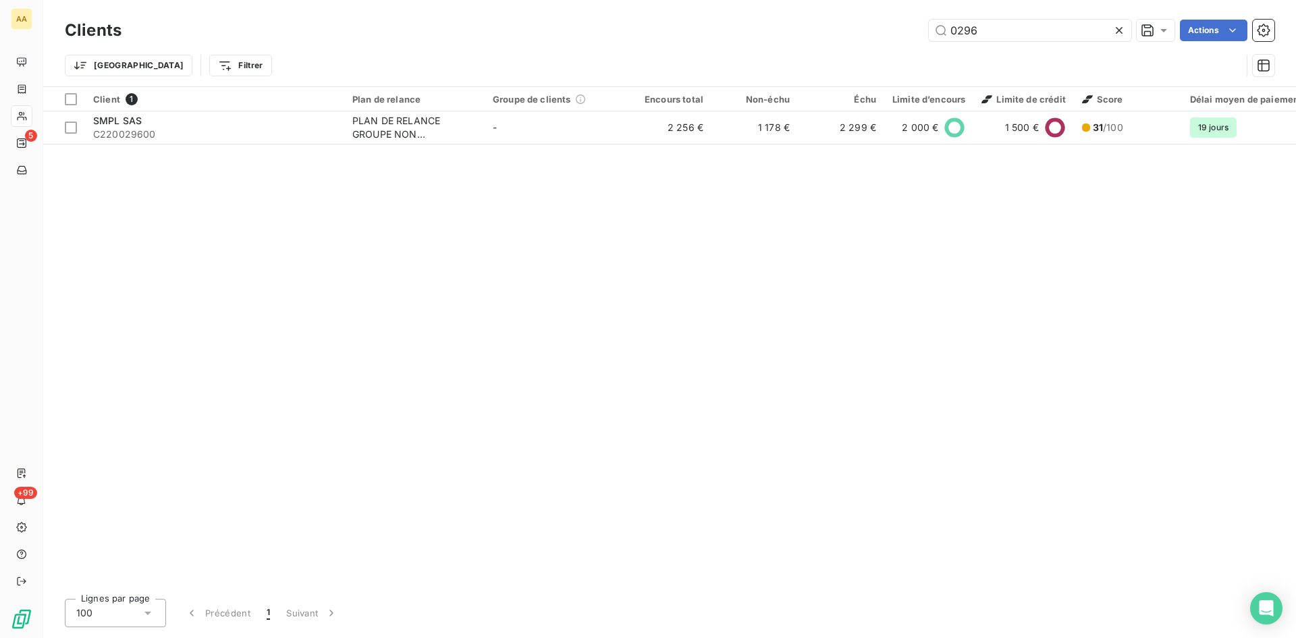
drag, startPoint x: 980, startPoint y: 35, endPoint x: 864, endPoint y: 28, distance: 115.6
click at [864, 28] on div "0296 Actions" at bounding box center [706, 31] width 1137 height 22
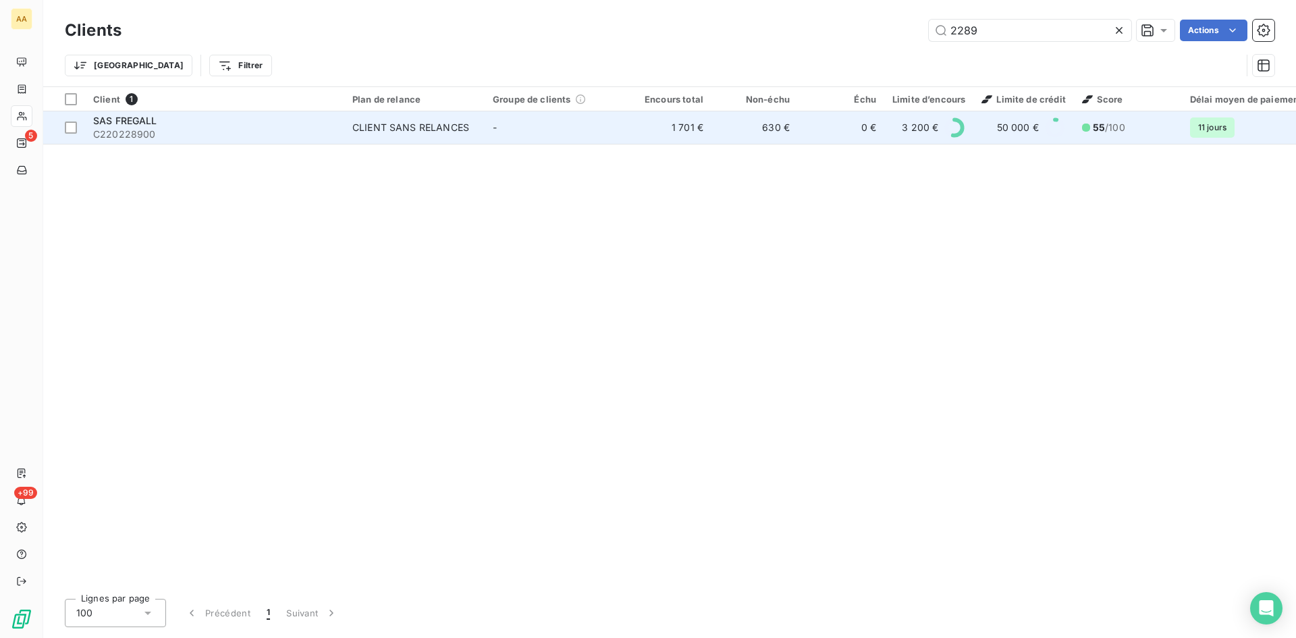
type input "2289"
click at [390, 132] on div "CLIENT SANS RELANCES" at bounding box center [410, 128] width 117 height 14
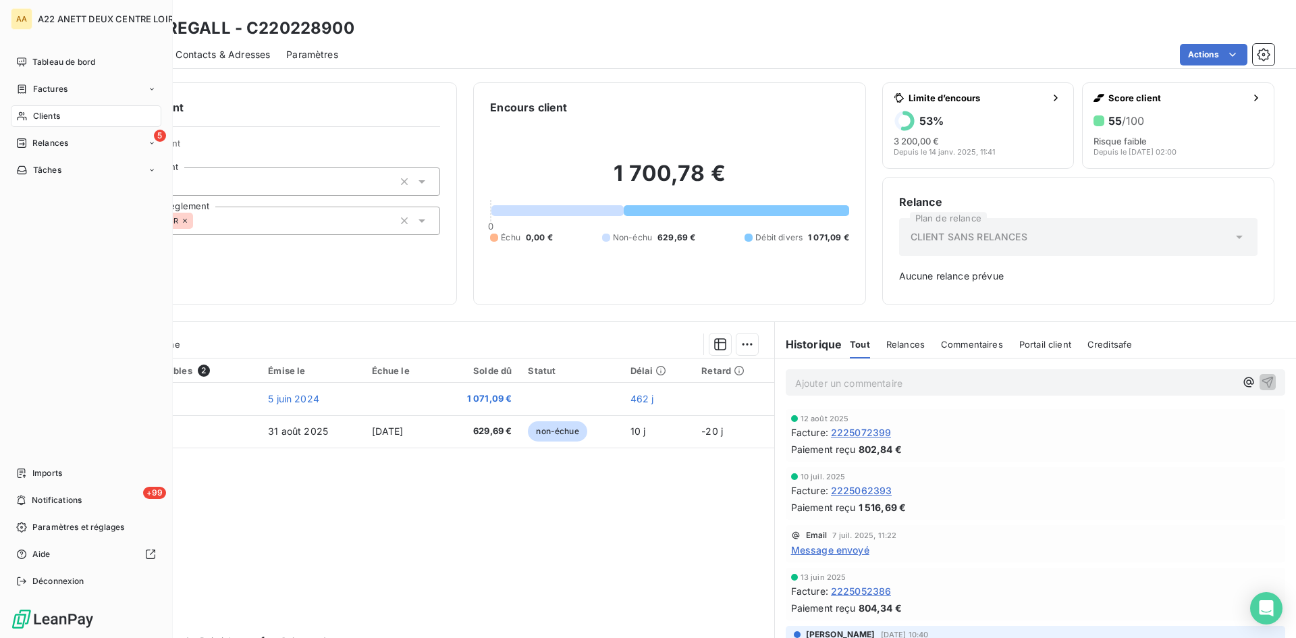
click at [38, 115] on span "Clients" at bounding box center [46, 116] width 27 height 12
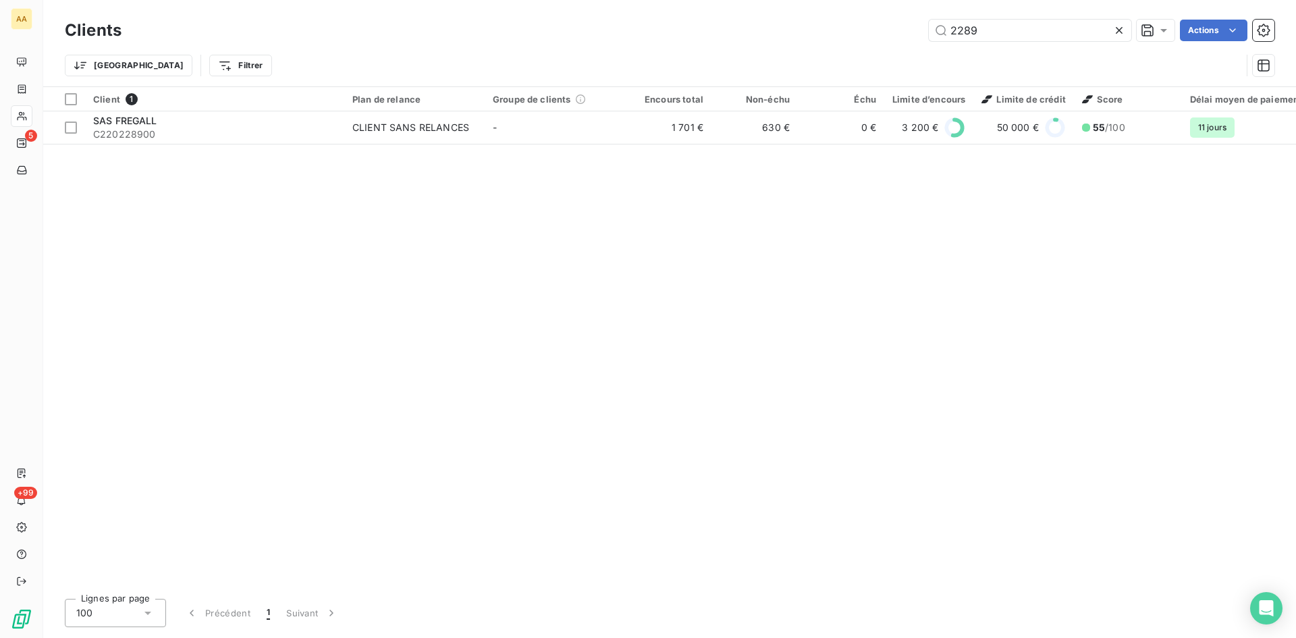
drag, startPoint x: 988, startPoint y: 32, endPoint x: 873, endPoint y: 28, distance: 114.9
click at [873, 28] on div "2289 Actions" at bounding box center [706, 31] width 1137 height 22
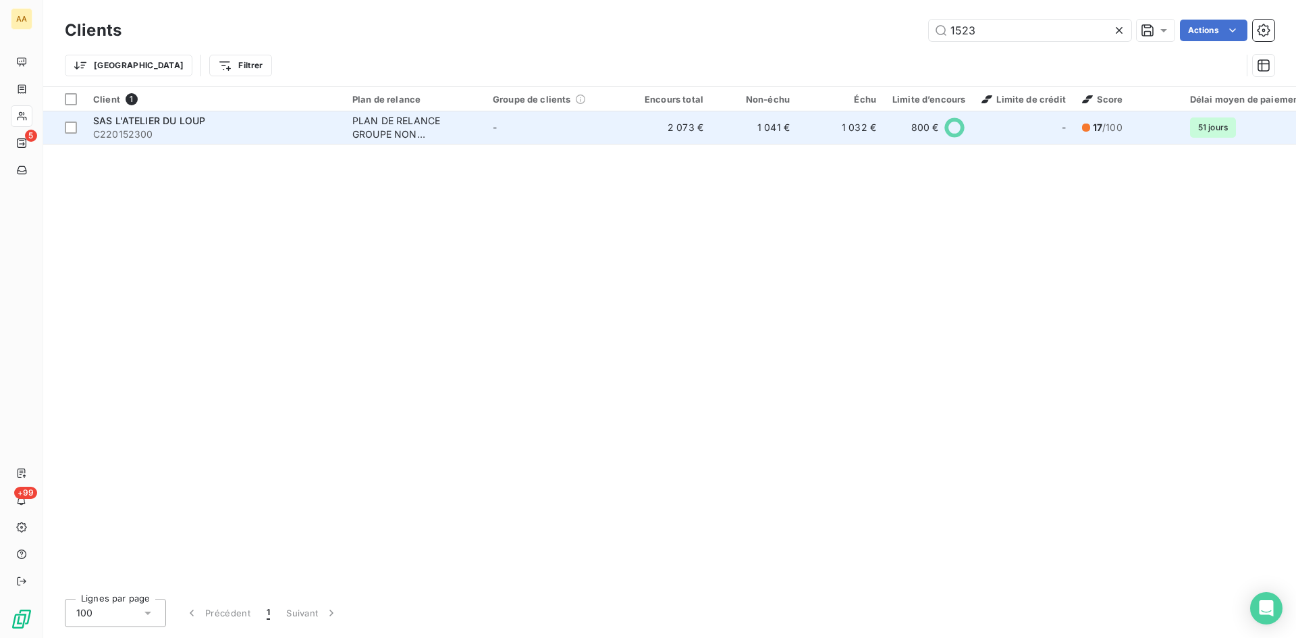
type input "1523"
click at [388, 126] on div "PLAN DE RELANCE GROUPE NON AUTOMATIQUE" at bounding box center [414, 127] width 124 height 27
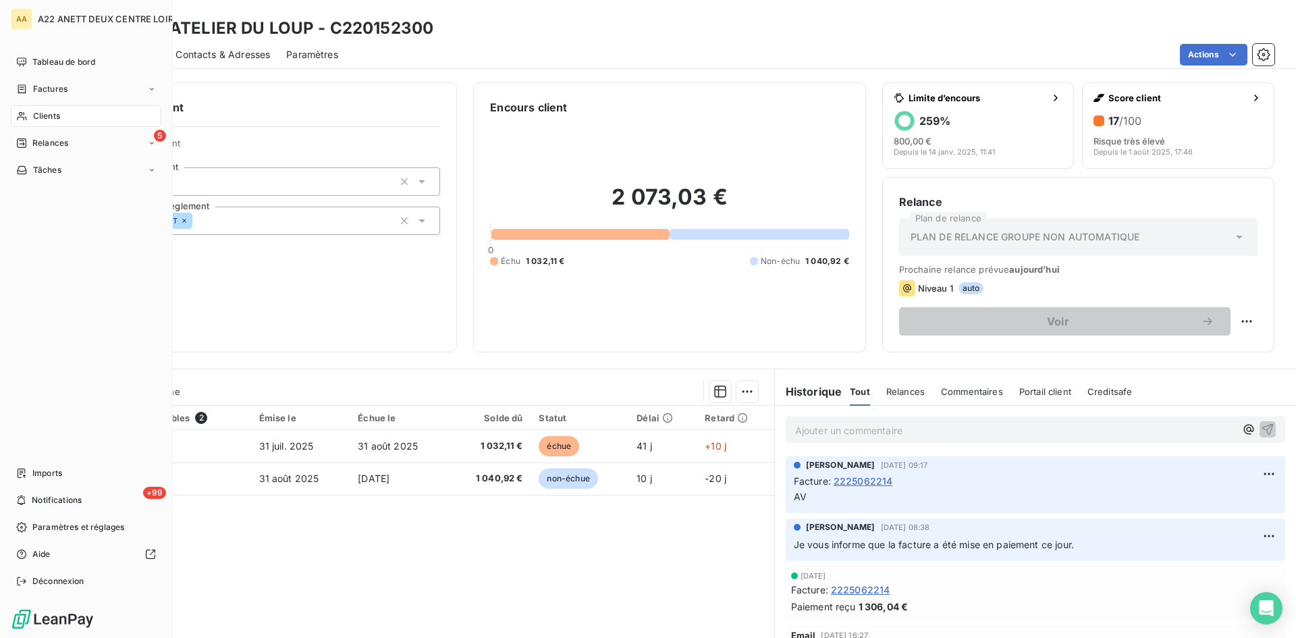
click at [47, 111] on span "Clients" at bounding box center [46, 116] width 27 height 12
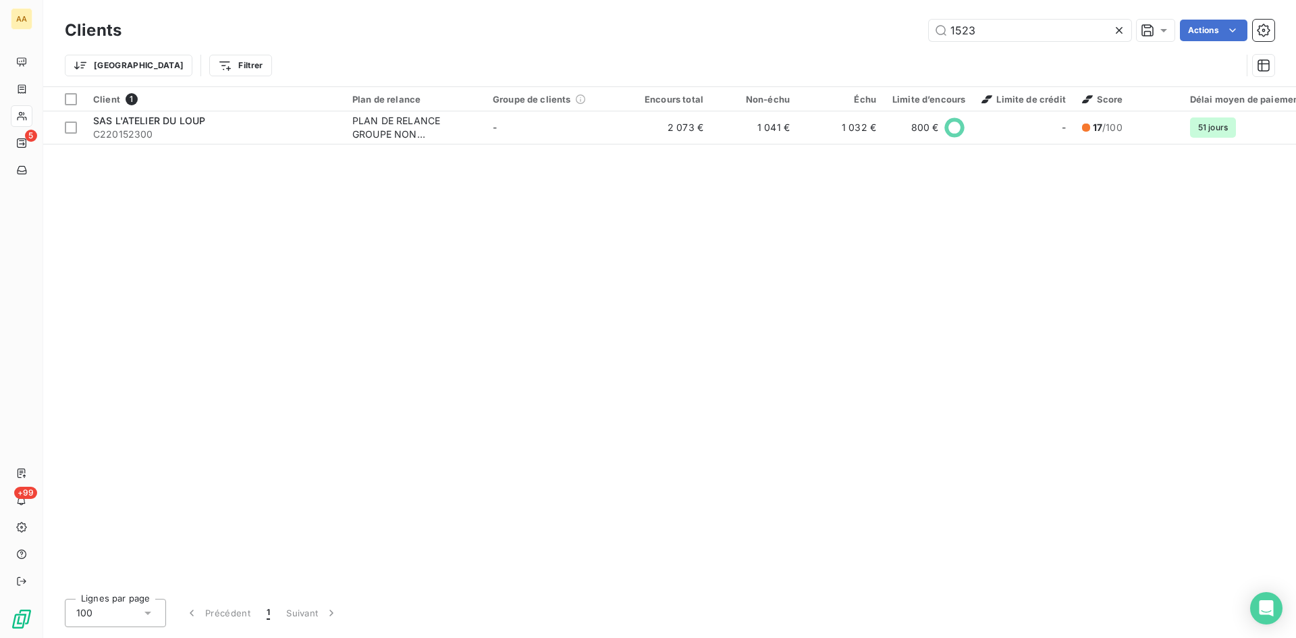
drag, startPoint x: 915, startPoint y: 30, endPoint x: 870, endPoint y: 30, distance: 44.6
click at [870, 30] on div "1523 Actions" at bounding box center [706, 31] width 1137 height 22
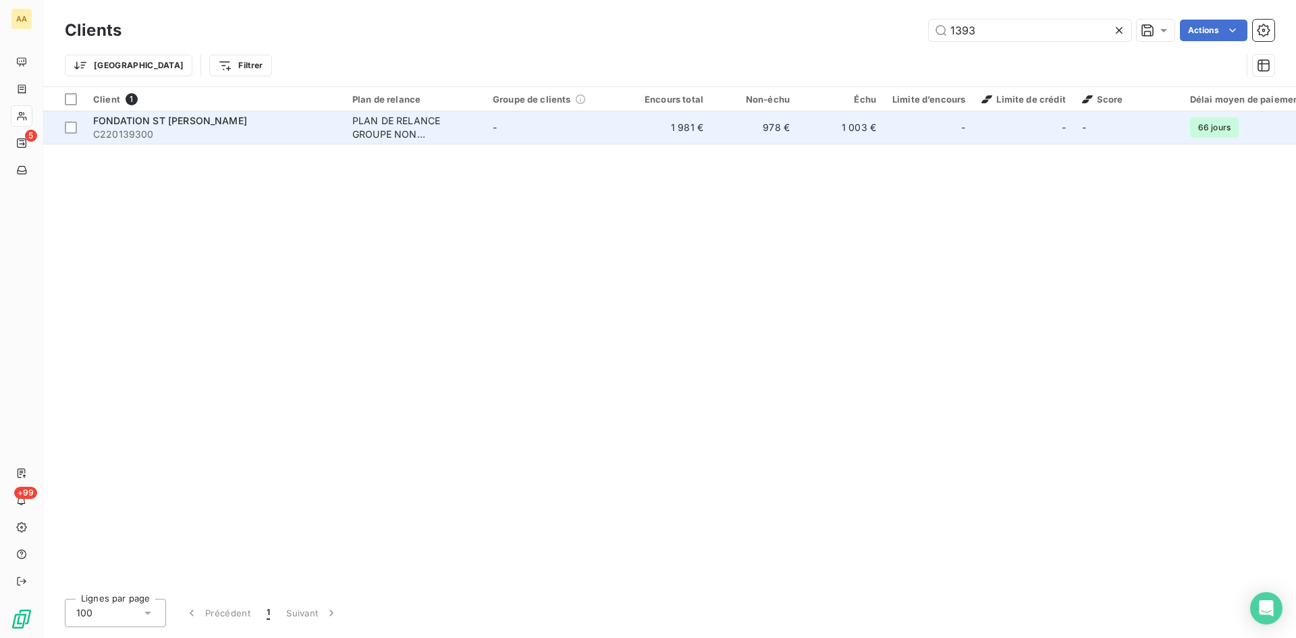
type input "1393"
click at [384, 128] on div "PLAN DE RELANCE GROUPE NON AUTOMATIQUE" at bounding box center [414, 127] width 124 height 27
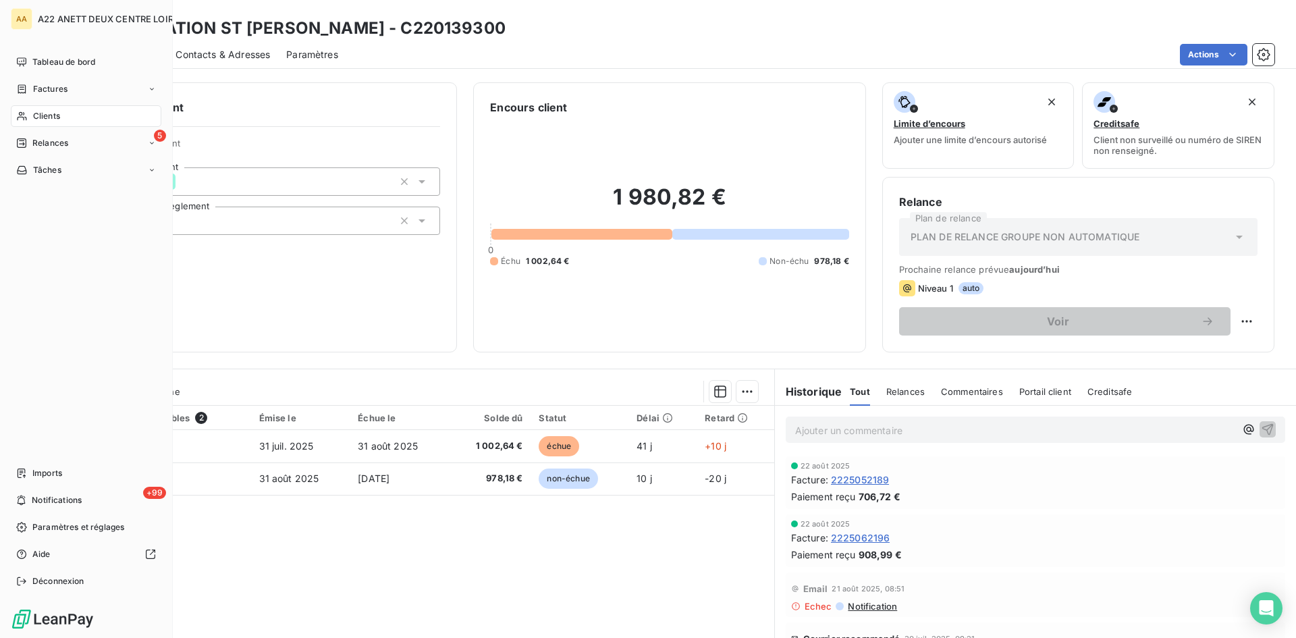
click at [38, 116] on span "Clients" at bounding box center [46, 116] width 27 height 12
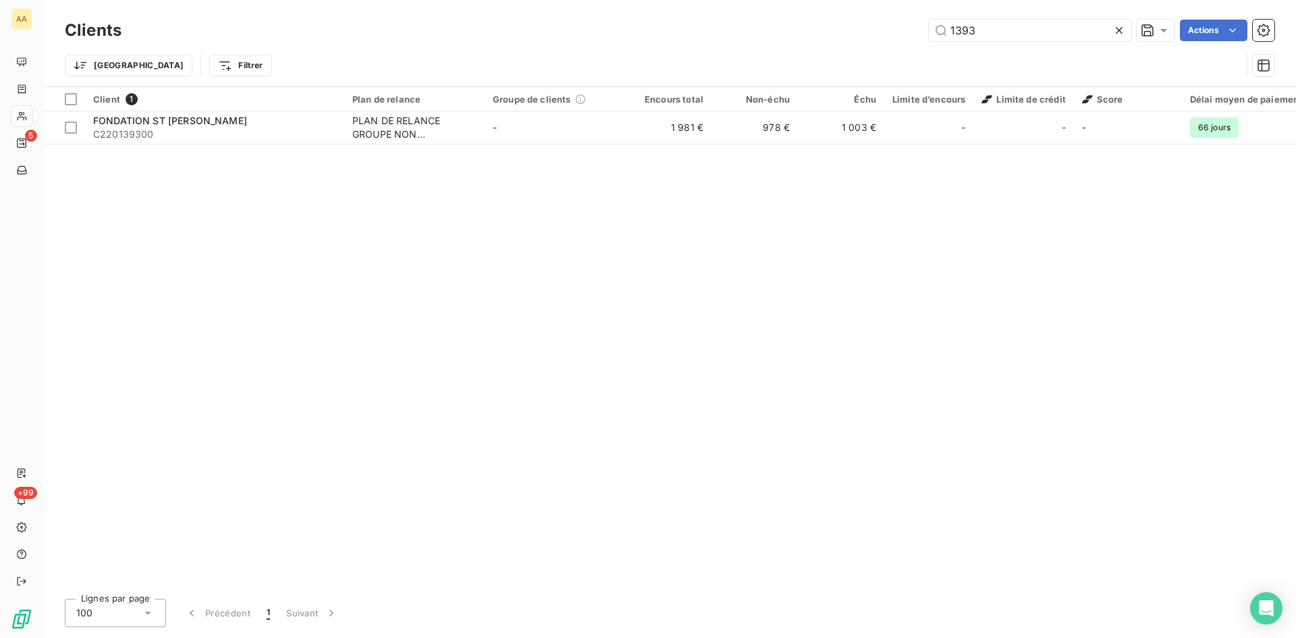
drag, startPoint x: 997, startPoint y: 32, endPoint x: 837, endPoint y: 43, distance: 160.4
click at [837, 43] on div "Clients 1393 Actions" at bounding box center [670, 30] width 1210 height 28
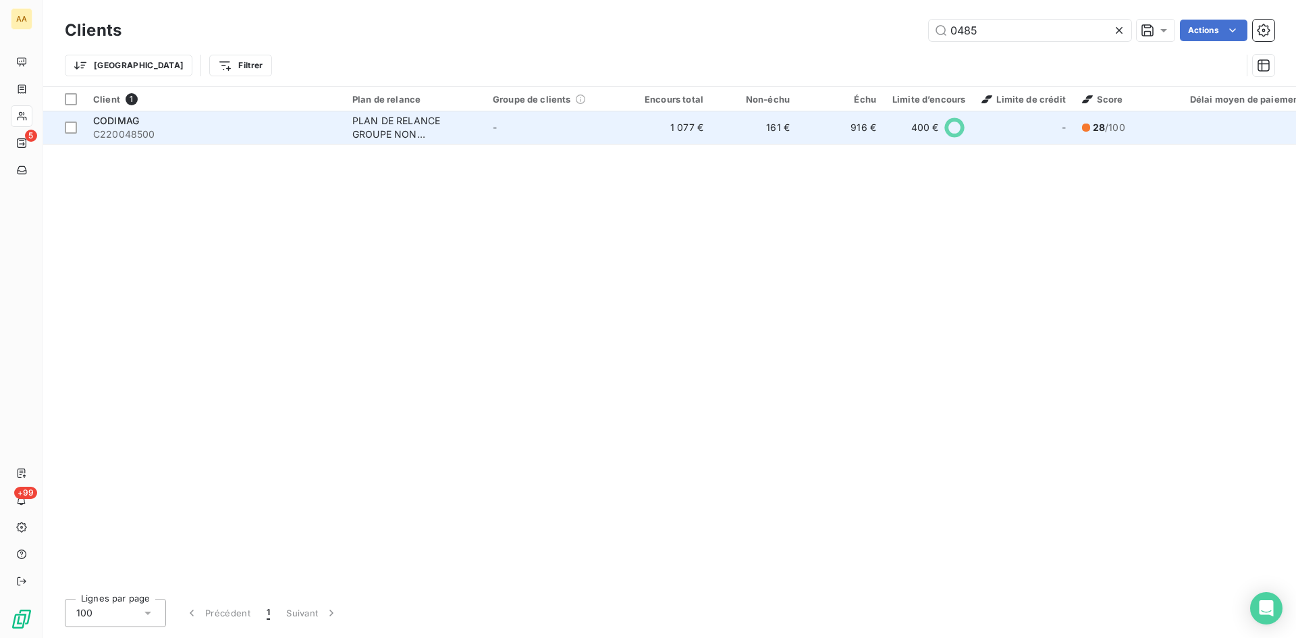
type input "0485"
click at [399, 115] on div "PLAN DE RELANCE GROUPE NON AUTOMATIQUE" at bounding box center [414, 127] width 124 height 27
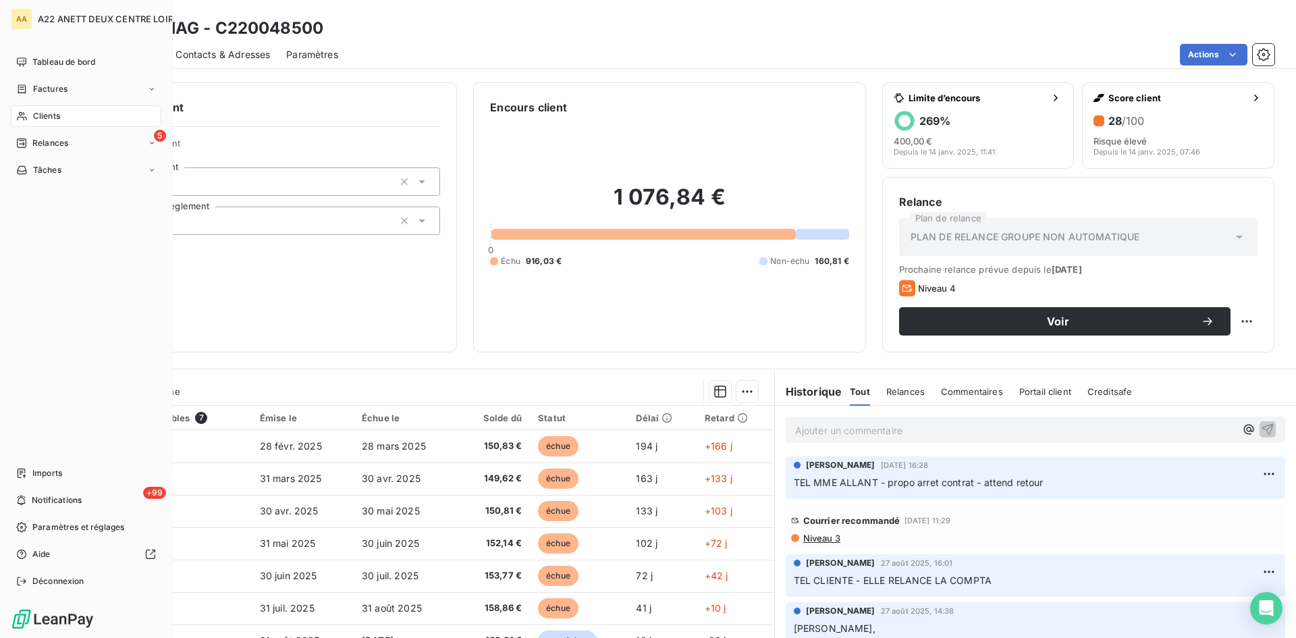
click at [36, 115] on span "Clients" at bounding box center [46, 116] width 27 height 12
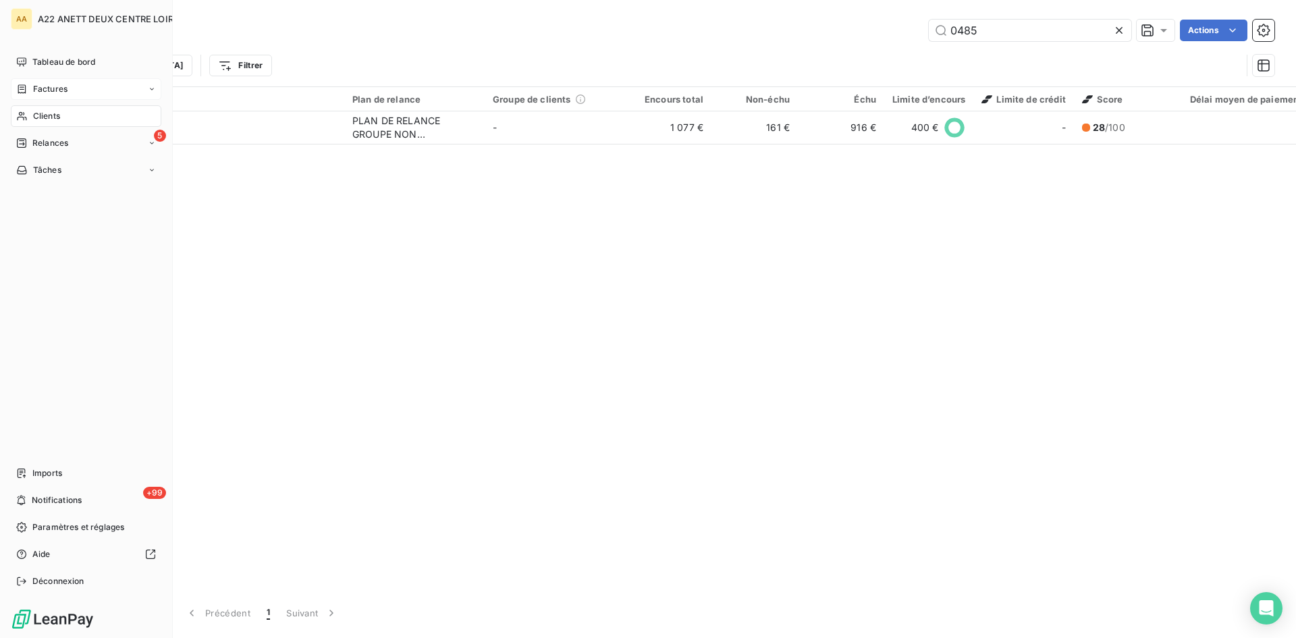
drag, startPoint x: 42, startPoint y: 112, endPoint x: 108, endPoint y: 97, distance: 68.0
click at [42, 112] on span "Clients" at bounding box center [46, 116] width 27 height 12
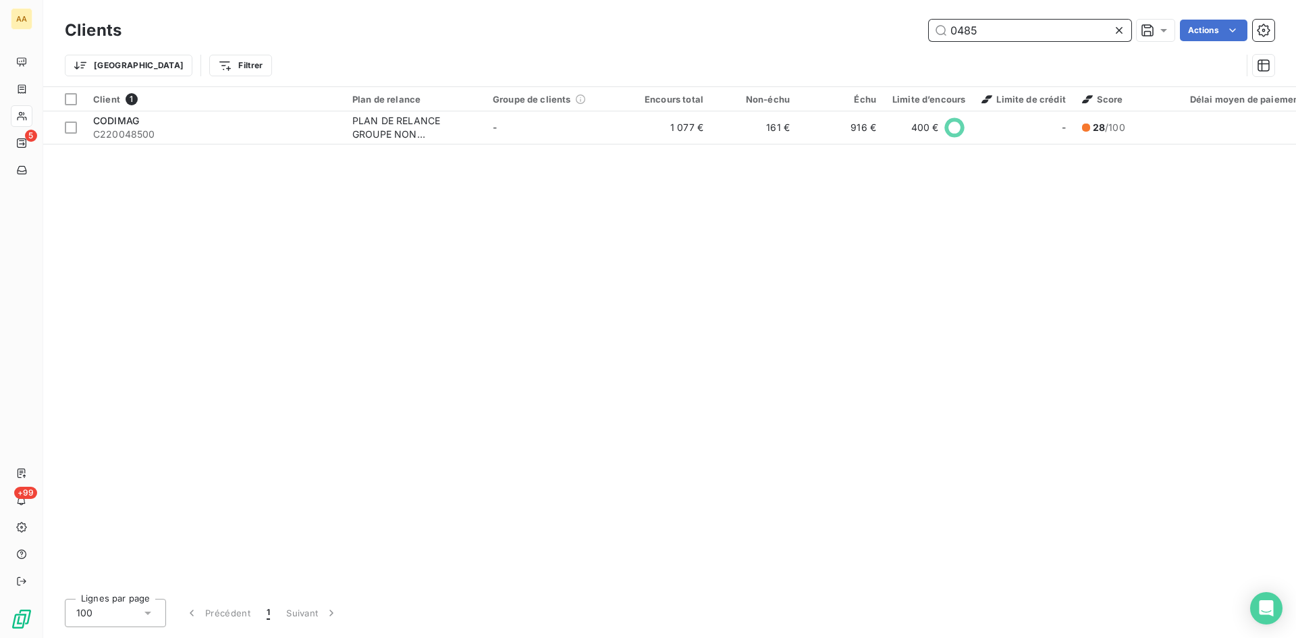
drag, startPoint x: 993, startPoint y: 31, endPoint x: 837, endPoint y: 63, distance: 159.3
click at [857, 47] on div "Clients 0485 Actions Trier Filtrer" at bounding box center [670, 51] width 1210 height 70
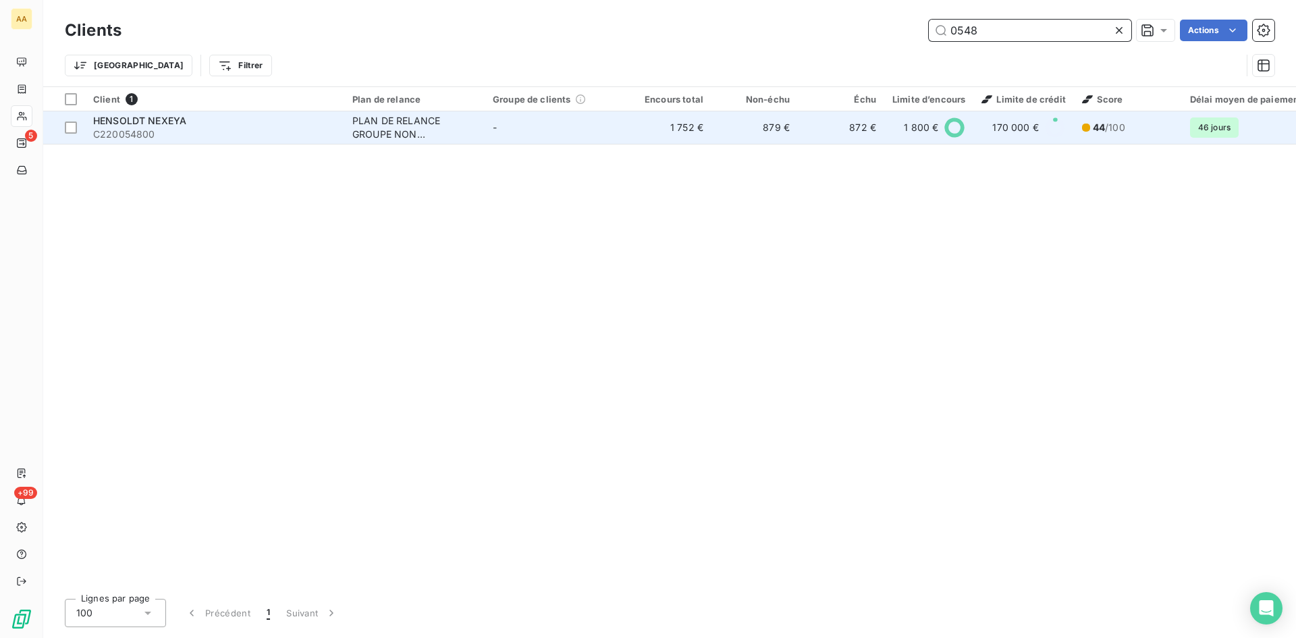
type input "0548"
click at [381, 129] on div "PLAN DE RELANCE GROUPE NON AUTOMATIQUE" at bounding box center [414, 127] width 124 height 27
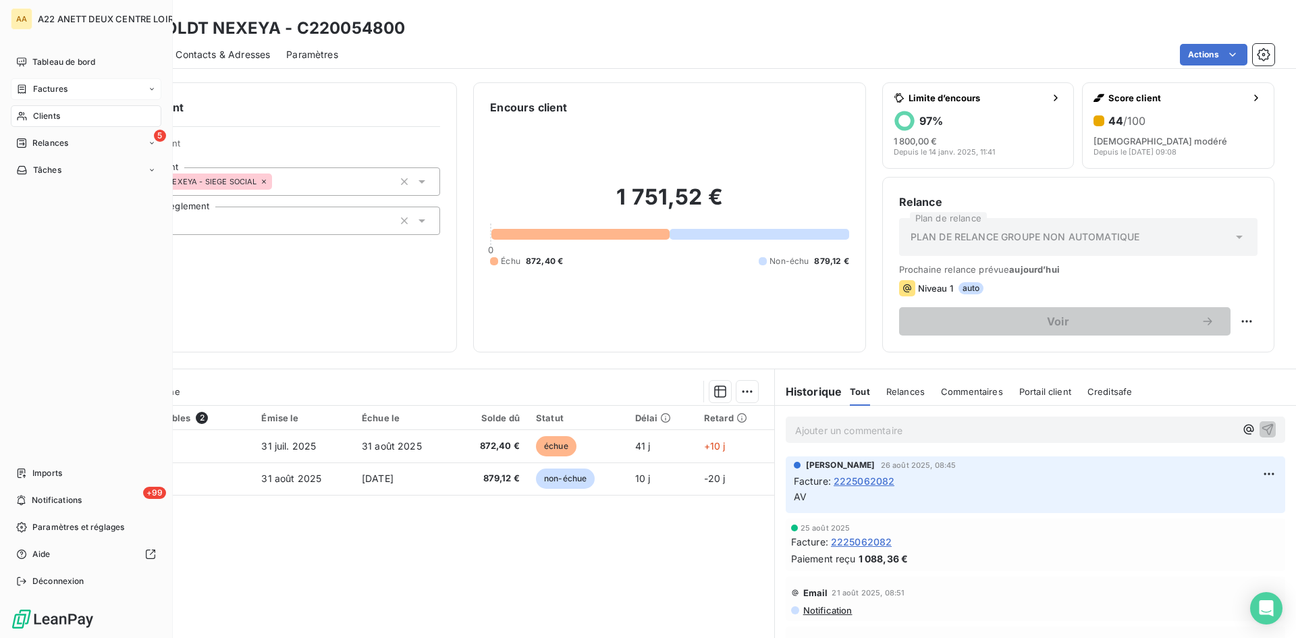
click at [43, 117] on span "Clients" at bounding box center [46, 116] width 27 height 12
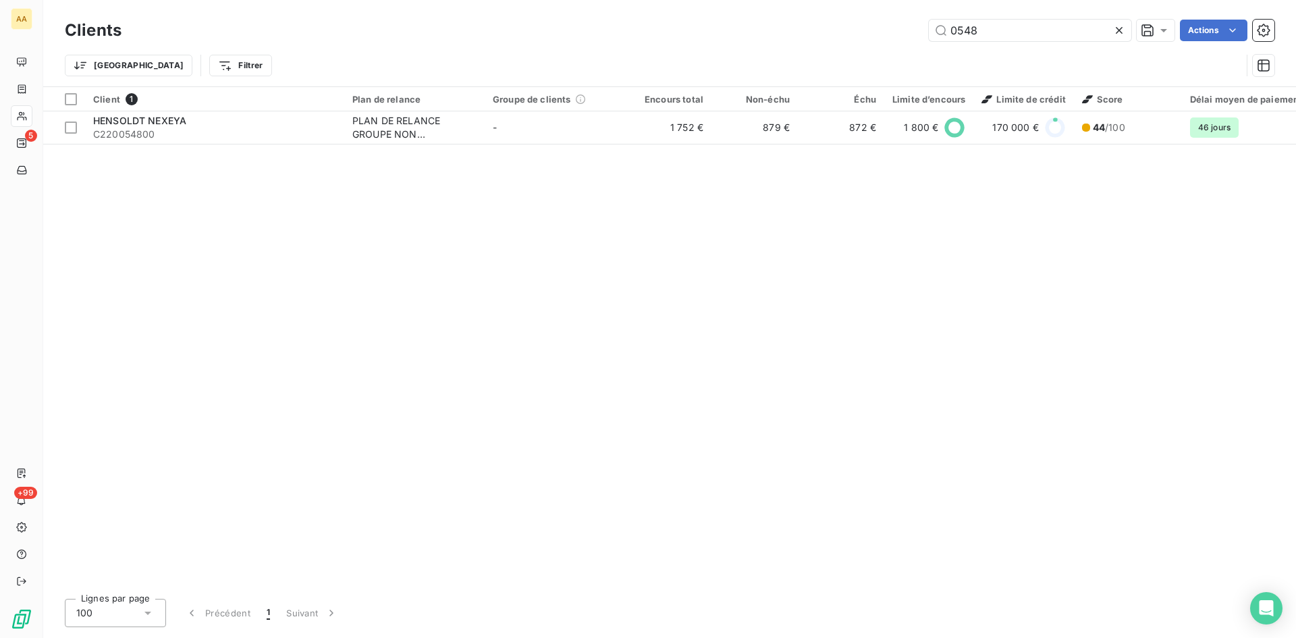
drag, startPoint x: 957, startPoint y: 32, endPoint x: 791, endPoint y: 36, distance: 166.8
click at [791, 36] on div "0548 Actions" at bounding box center [706, 31] width 1137 height 22
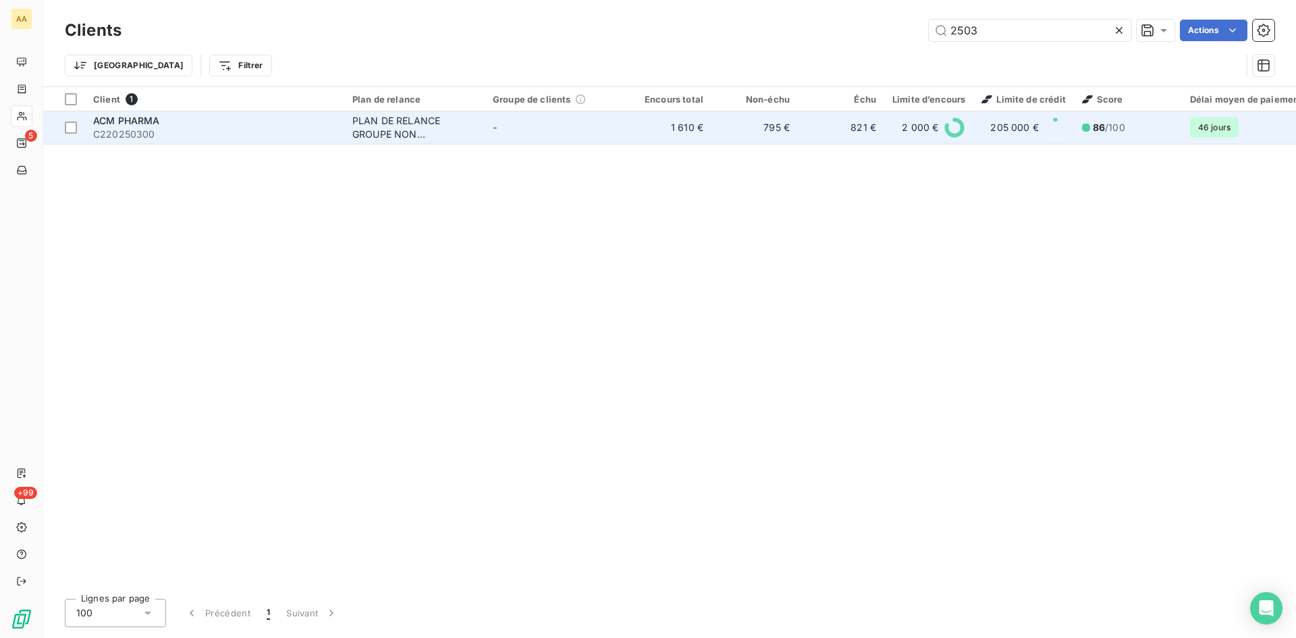
type input "2503"
click at [355, 125] on div "PLAN DE RELANCE GROUPE NON AUTOMATIQUE" at bounding box center [414, 127] width 124 height 27
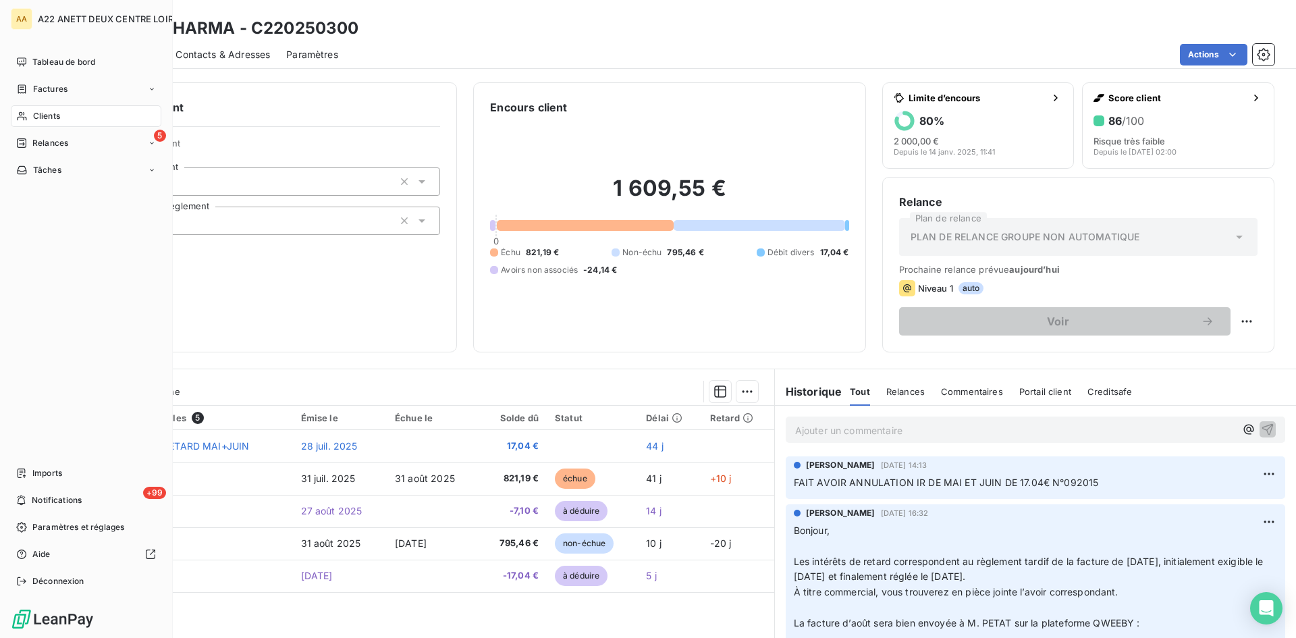
drag, startPoint x: 33, startPoint y: 110, endPoint x: 61, endPoint y: 105, distance: 28.7
click at [33, 110] on span "Clients" at bounding box center [46, 116] width 27 height 12
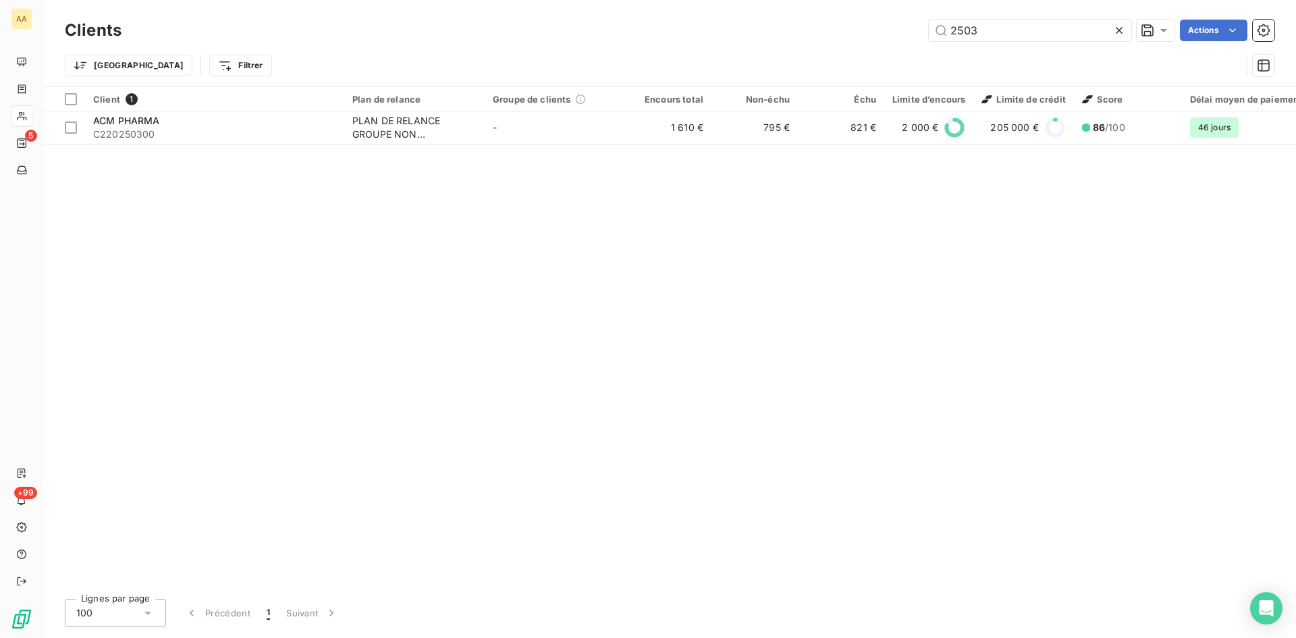
drag, startPoint x: 960, startPoint y: 32, endPoint x: 908, endPoint y: 32, distance: 52.0
click at [908, 32] on div "2503 Actions" at bounding box center [706, 31] width 1137 height 22
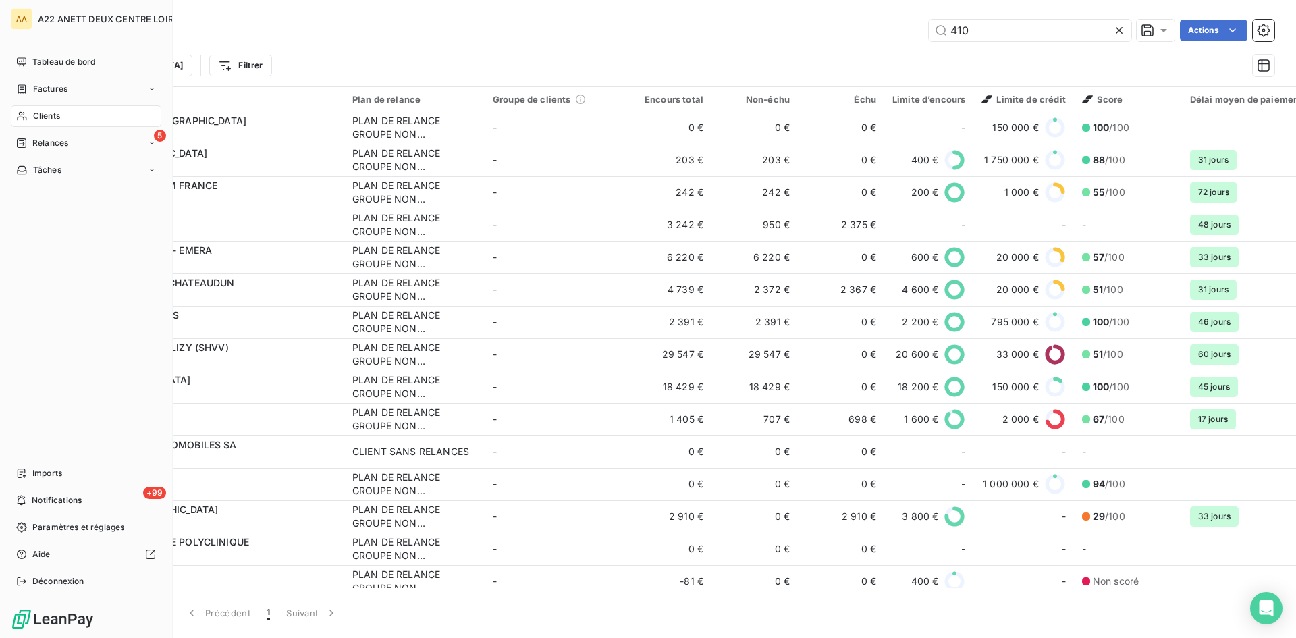
click at [40, 109] on div "Clients" at bounding box center [86, 116] width 151 height 22
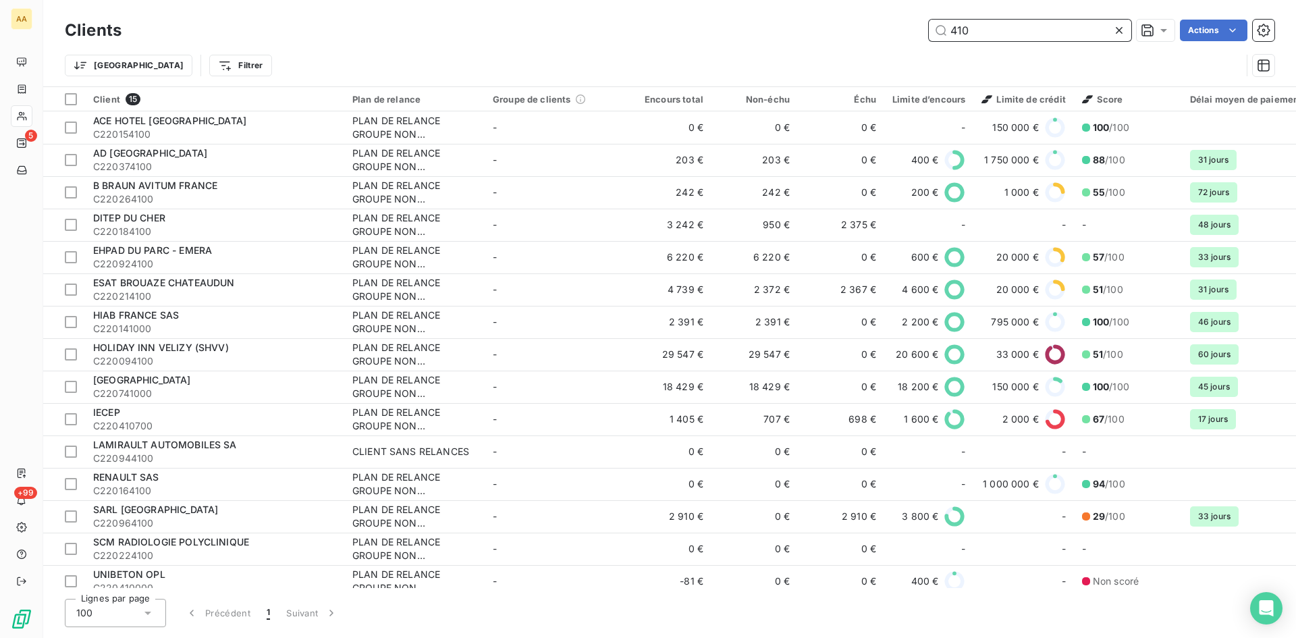
drag, startPoint x: 988, startPoint y: 28, endPoint x: 882, endPoint y: 34, distance: 105.5
click at [882, 34] on div "410 Actions" at bounding box center [706, 31] width 1137 height 22
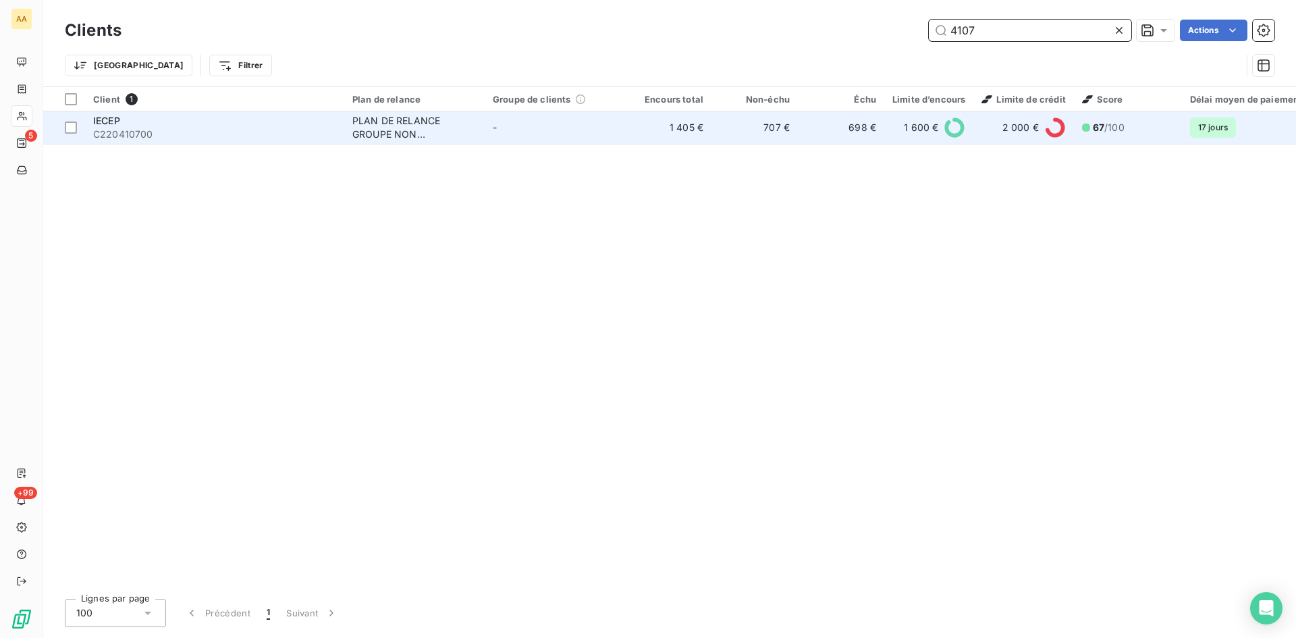
type input "4107"
click at [371, 132] on div "PLAN DE RELANCE GROUPE NON AUTOMATIQUE" at bounding box center [414, 127] width 124 height 27
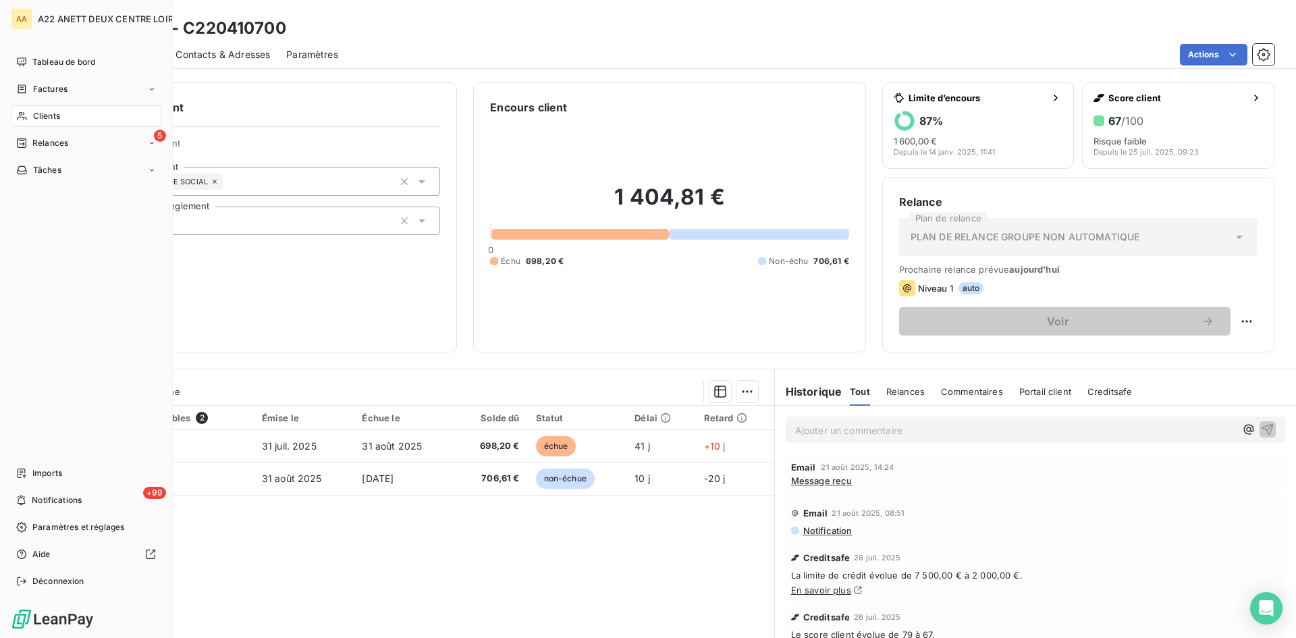
click at [45, 112] on span "Clients" at bounding box center [46, 116] width 27 height 12
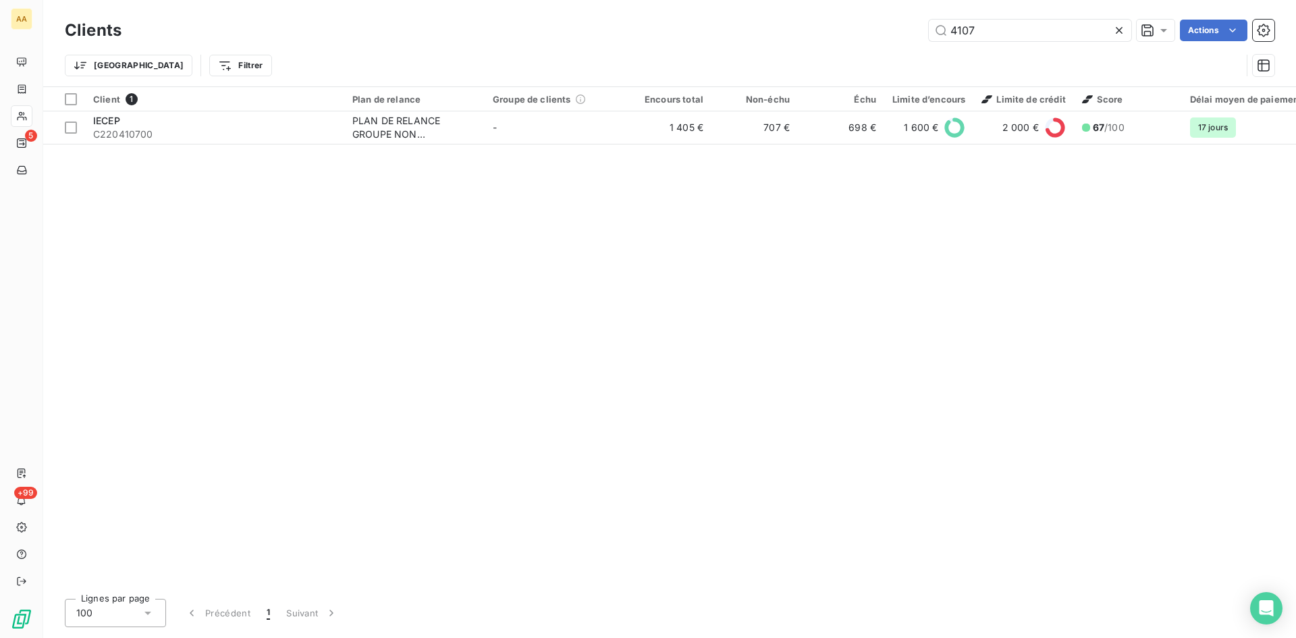
drag, startPoint x: 973, startPoint y: 30, endPoint x: 920, endPoint y: 31, distance: 52.7
click at [924, 30] on div "4107 Actions" at bounding box center [706, 31] width 1137 height 22
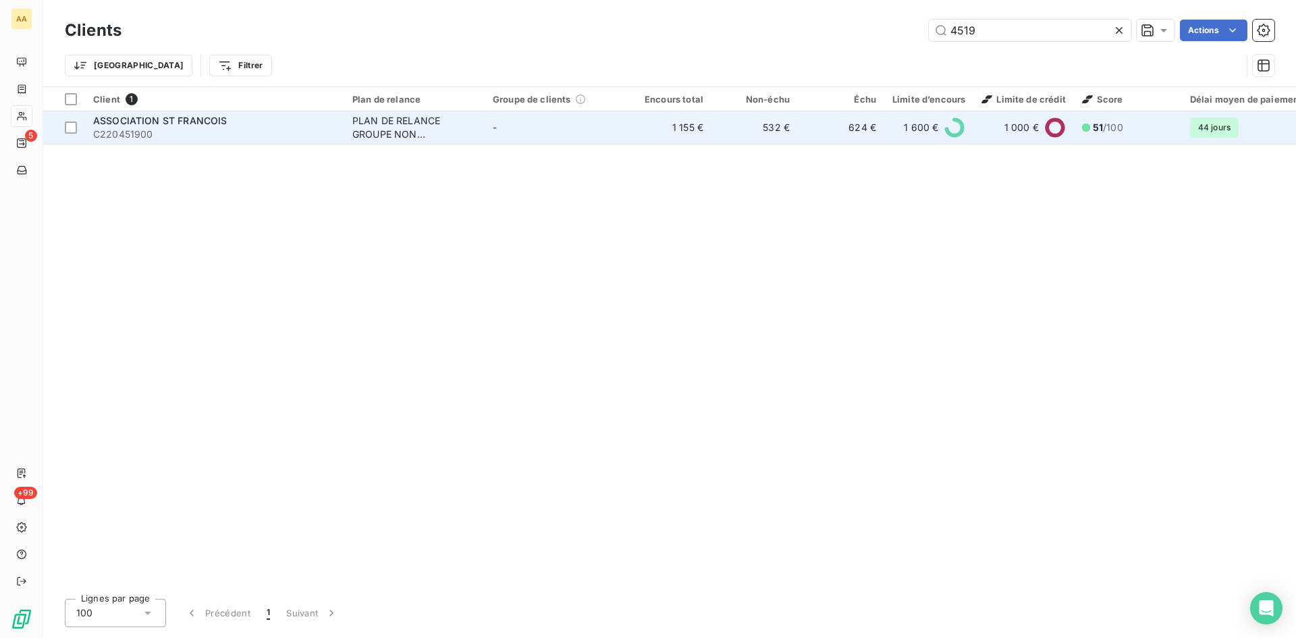
type input "4519"
click at [379, 133] on div "PLAN DE RELANCE GROUPE NON AUTOMATIQUE" at bounding box center [414, 127] width 124 height 27
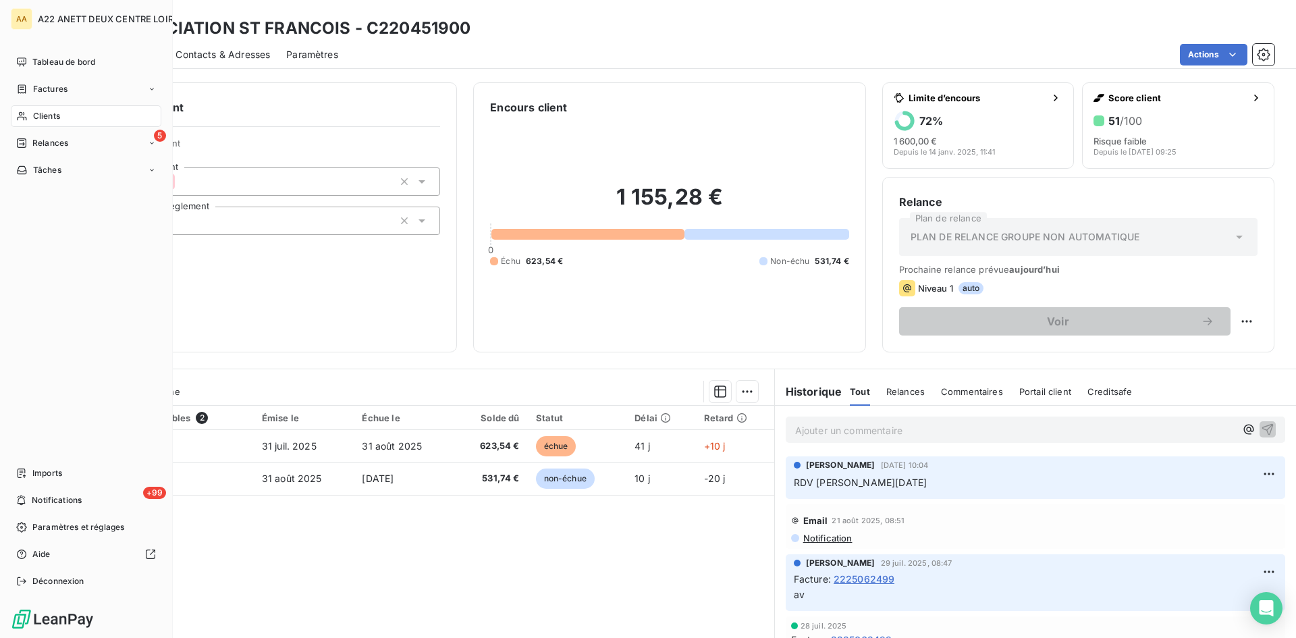
click at [41, 117] on span "Clients" at bounding box center [46, 116] width 27 height 12
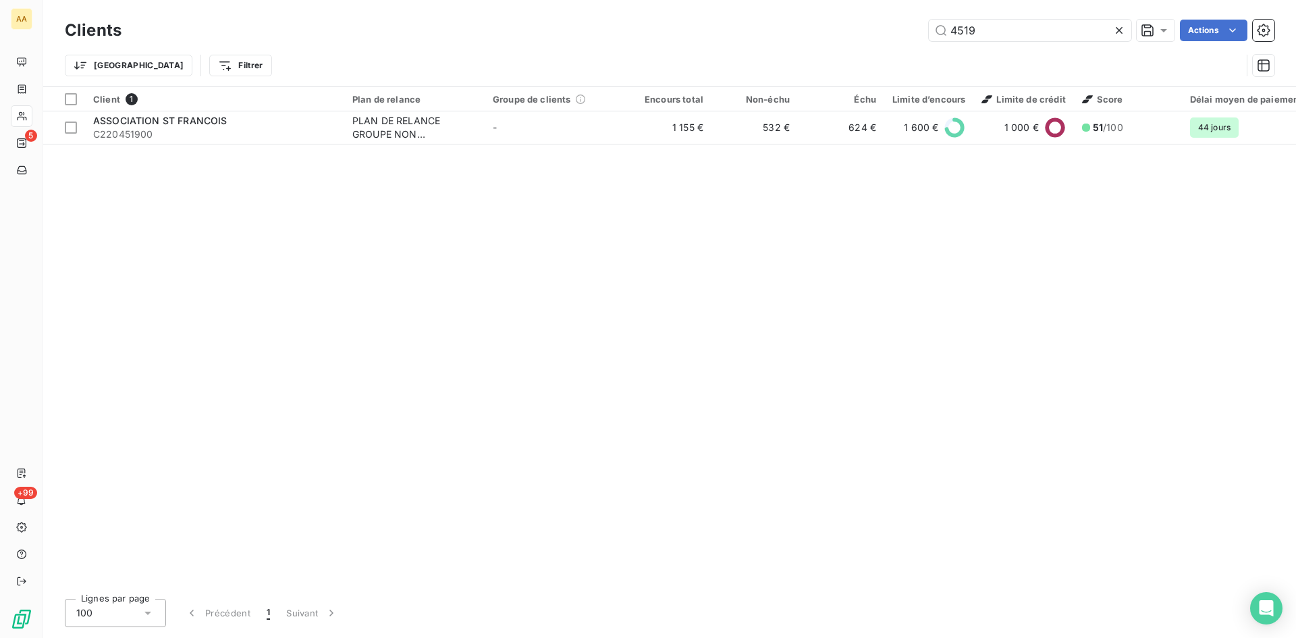
drag, startPoint x: 990, startPoint y: 34, endPoint x: 842, endPoint y: 25, distance: 148.1
click at [843, 25] on div "4519 Actions" at bounding box center [706, 31] width 1137 height 22
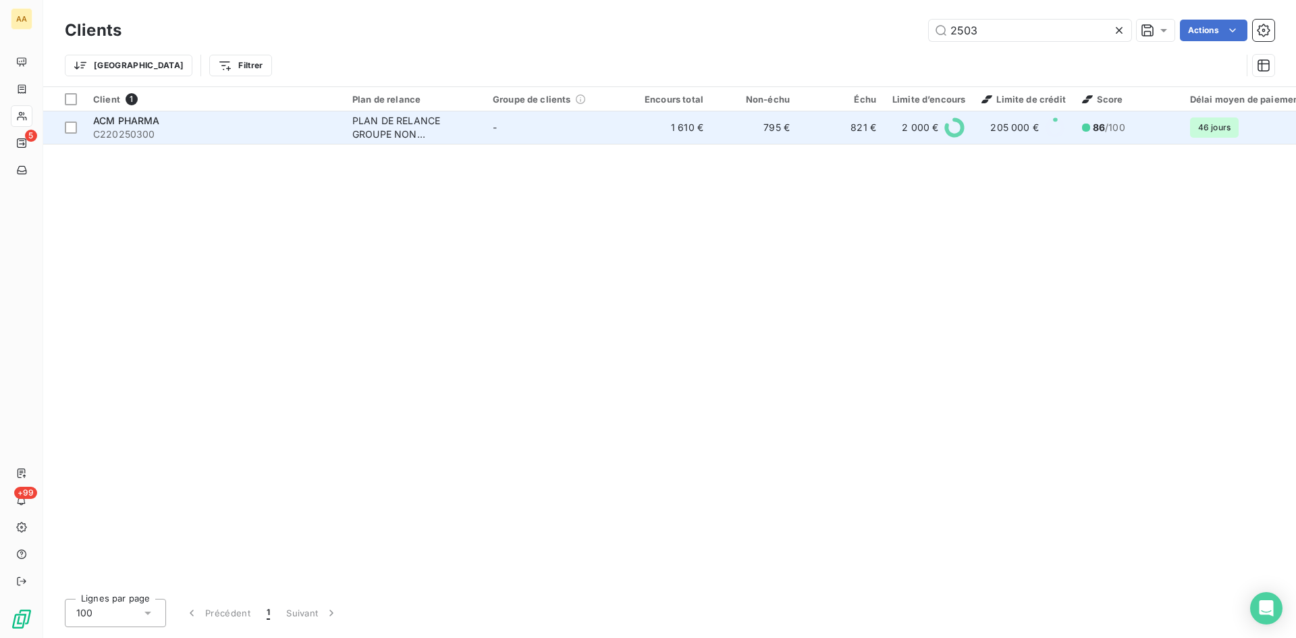
type input "2503"
click at [410, 126] on div "PLAN DE RELANCE GROUPE NON AUTOMATIQUE" at bounding box center [414, 127] width 124 height 27
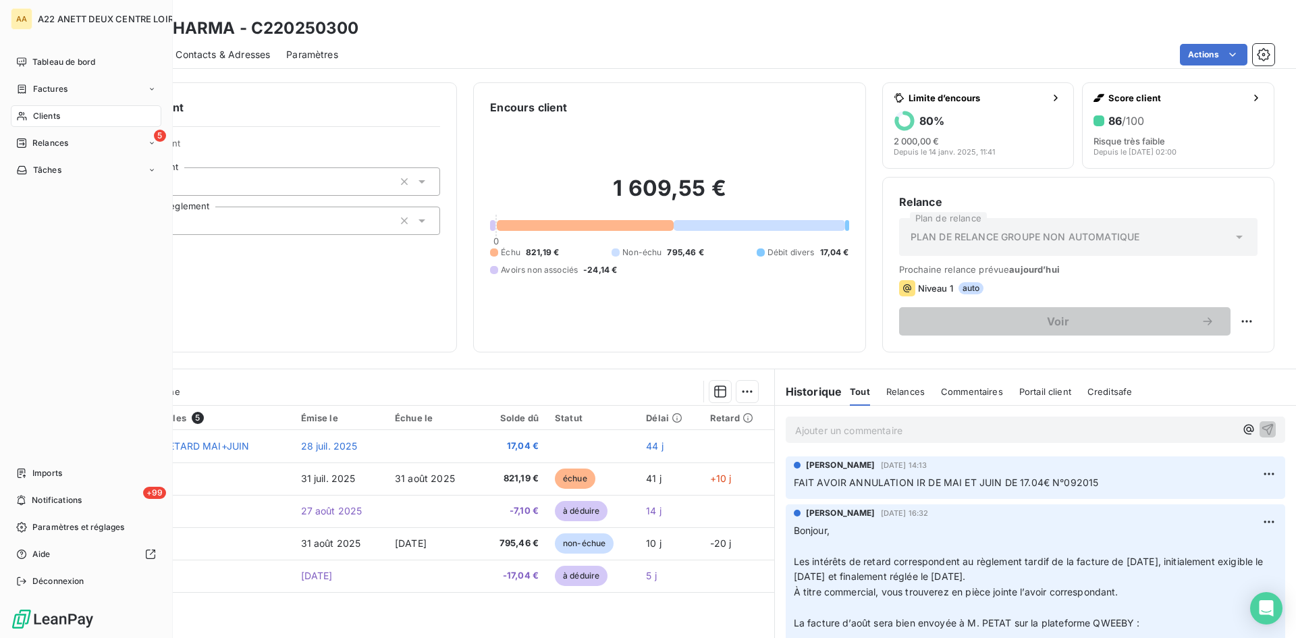
drag, startPoint x: 38, startPoint y: 114, endPoint x: 46, endPoint y: 111, distance: 8.2
click at [38, 114] on span "Clients" at bounding box center [46, 116] width 27 height 12
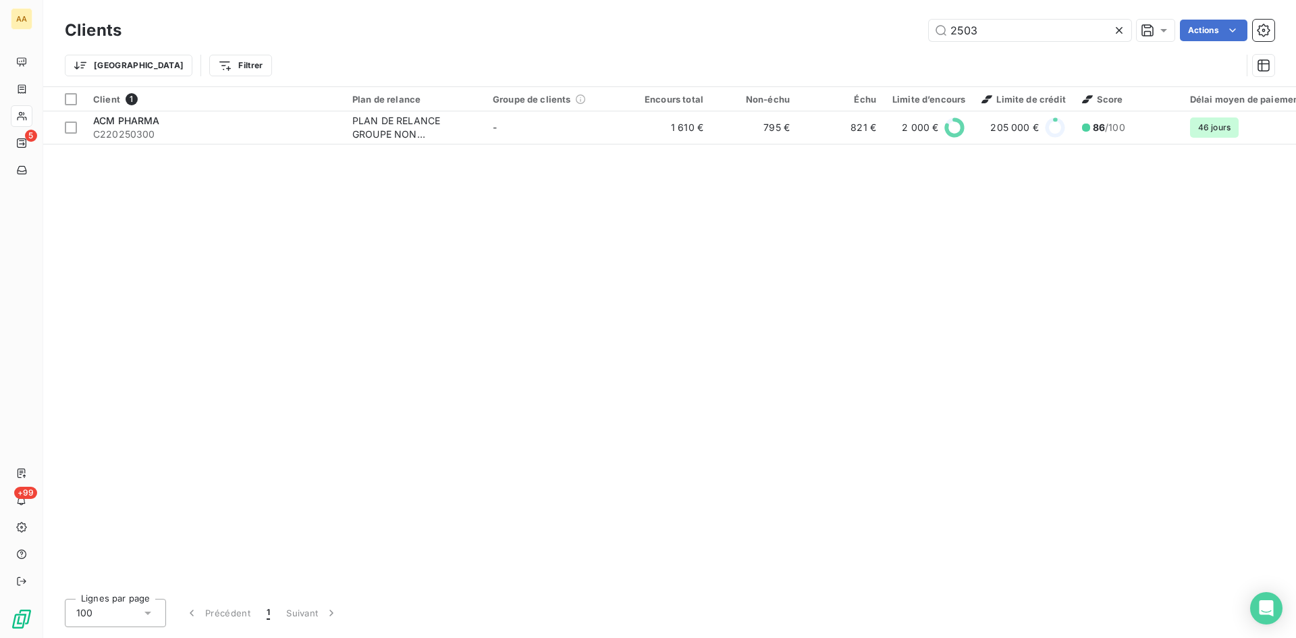
drag, startPoint x: 986, startPoint y: 26, endPoint x: 832, endPoint y: 63, distance: 158.3
click at [832, 63] on div "Clients 2503 Actions Trier Filtrer" at bounding box center [670, 51] width 1210 height 70
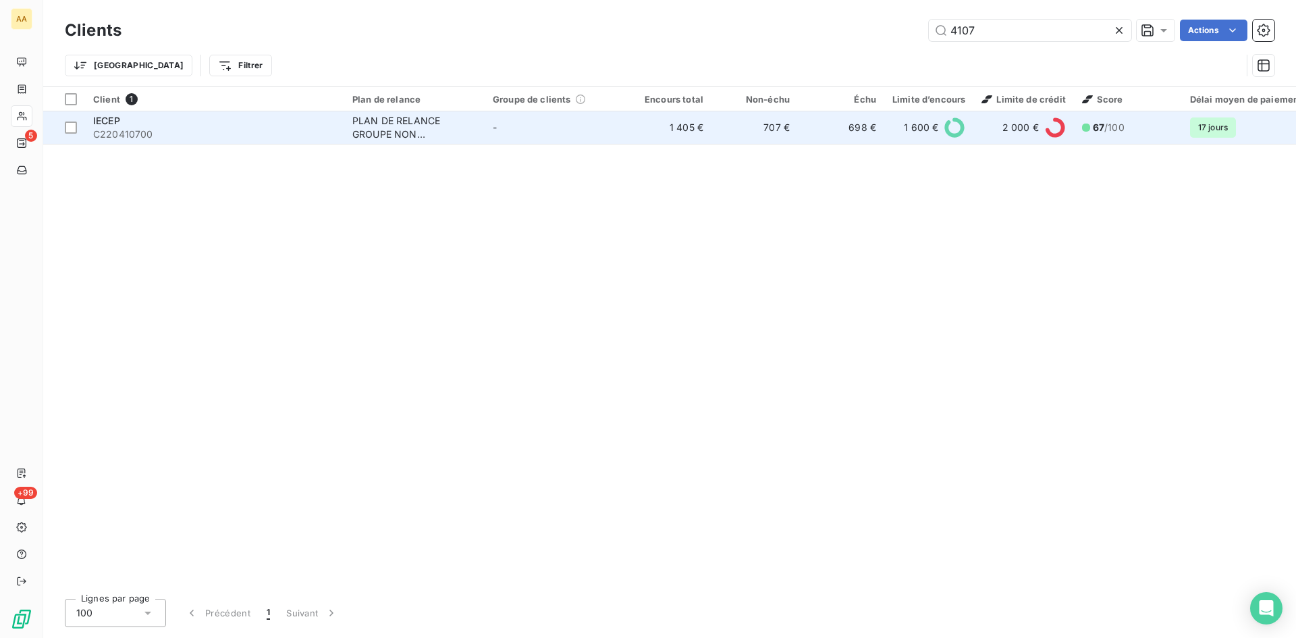
type input "4107"
click at [406, 122] on div "PLAN DE RELANCE GROUPE NON AUTOMATIQUE" at bounding box center [414, 127] width 124 height 27
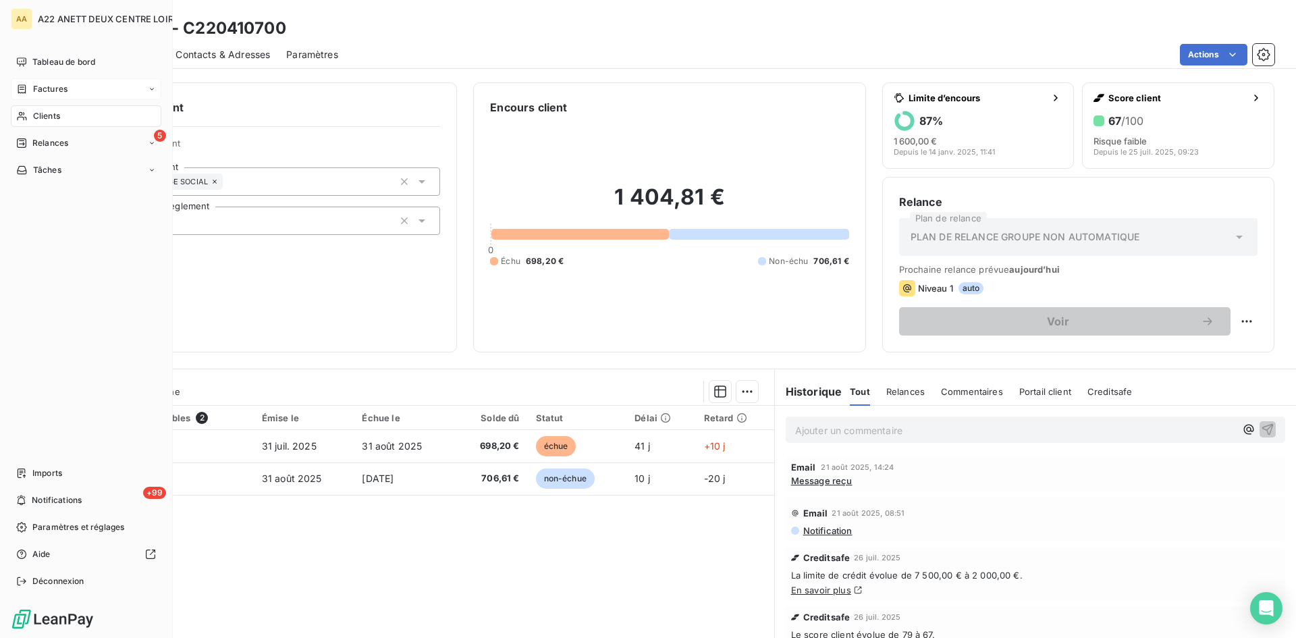
drag, startPoint x: 45, startPoint y: 117, endPoint x: 130, endPoint y: 80, distance: 92.8
click at [45, 117] on span "Clients" at bounding box center [46, 116] width 27 height 12
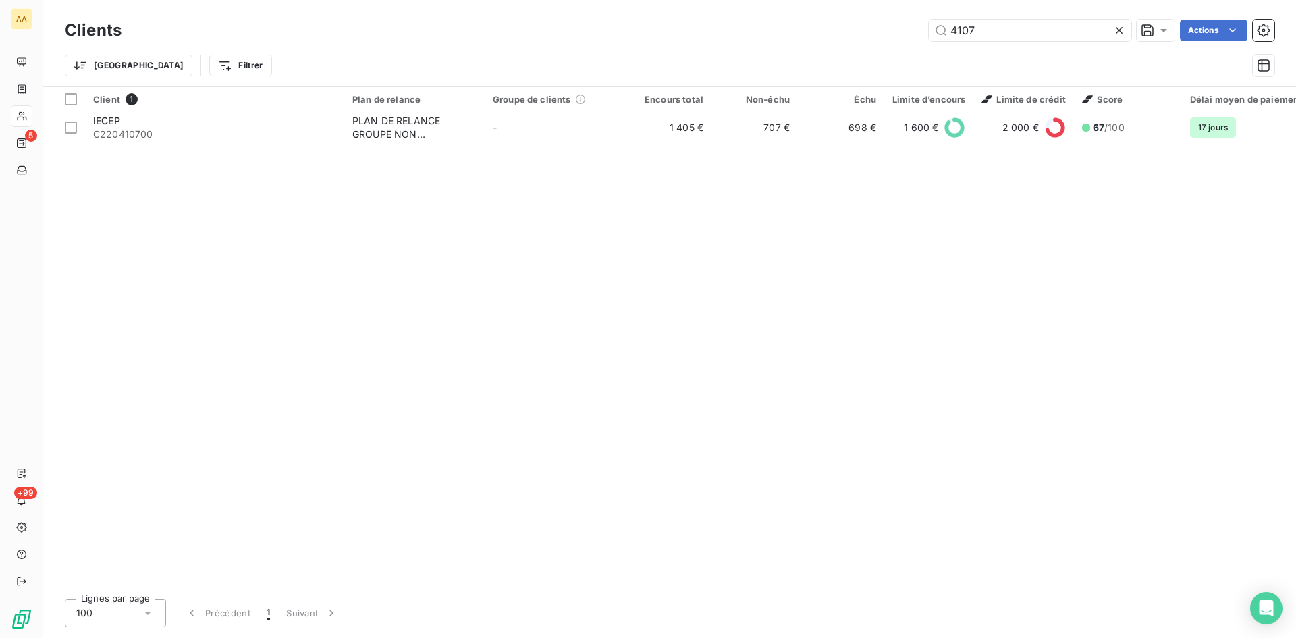
drag, startPoint x: 985, startPoint y: 30, endPoint x: 859, endPoint y: 37, distance: 125.8
click at [859, 37] on div "4107 Actions" at bounding box center [706, 31] width 1137 height 22
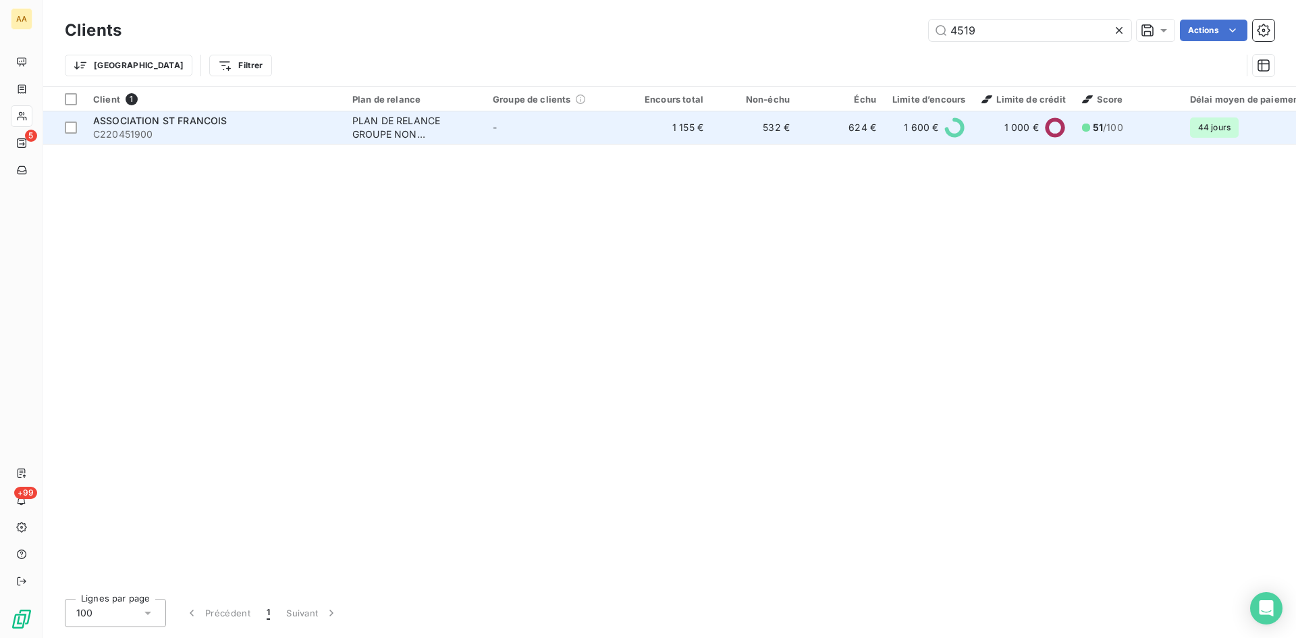
type input "4519"
click at [431, 126] on div "PLAN DE RELANCE GROUPE NON AUTOMATIQUE" at bounding box center [414, 127] width 124 height 27
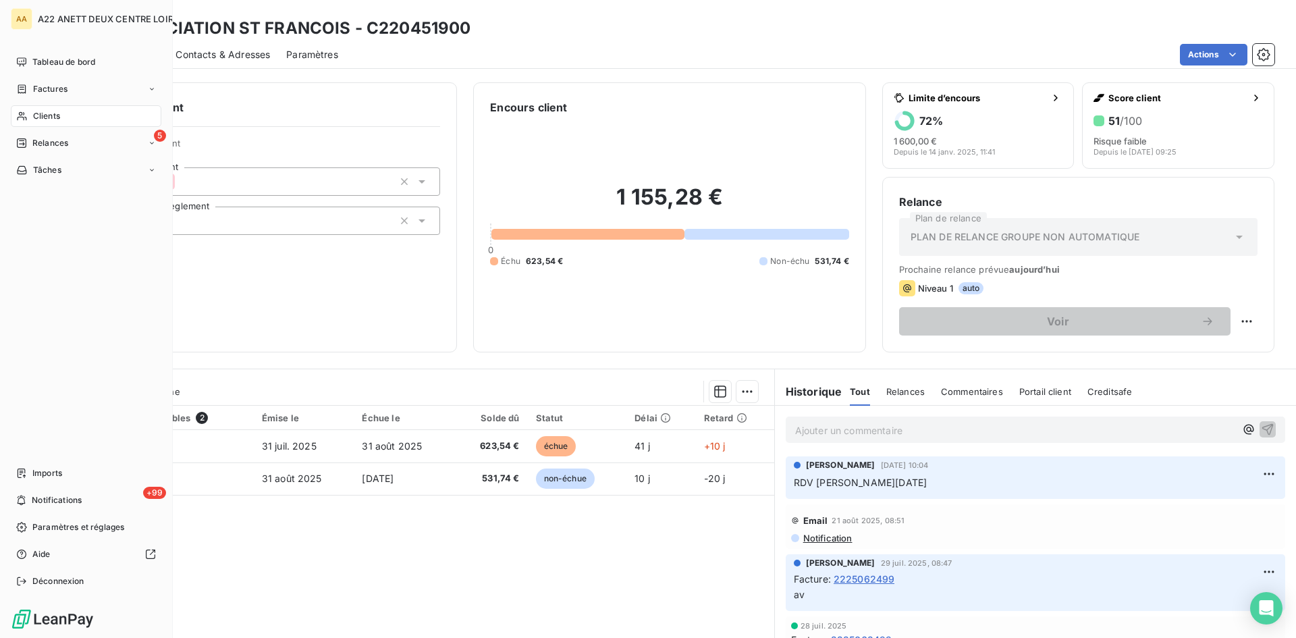
click at [49, 112] on span "Clients" at bounding box center [46, 116] width 27 height 12
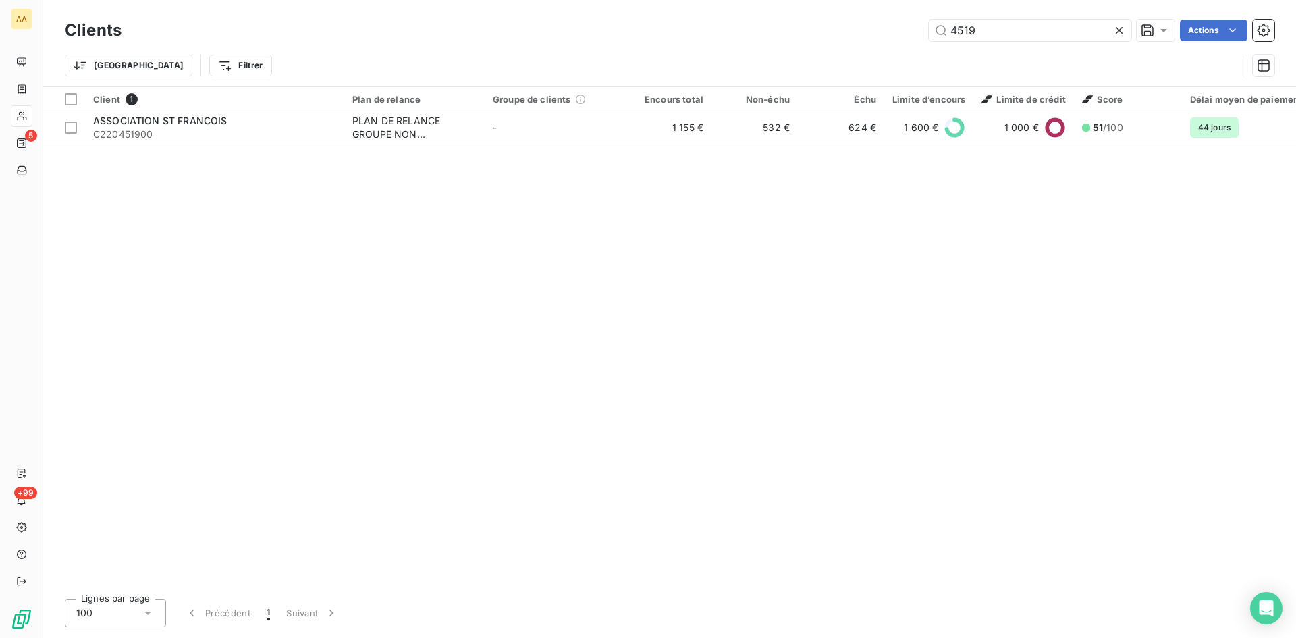
drag, startPoint x: 986, startPoint y: 37, endPoint x: 911, endPoint y: 36, distance: 74.9
click at [912, 35] on div "4519 Actions" at bounding box center [706, 31] width 1137 height 22
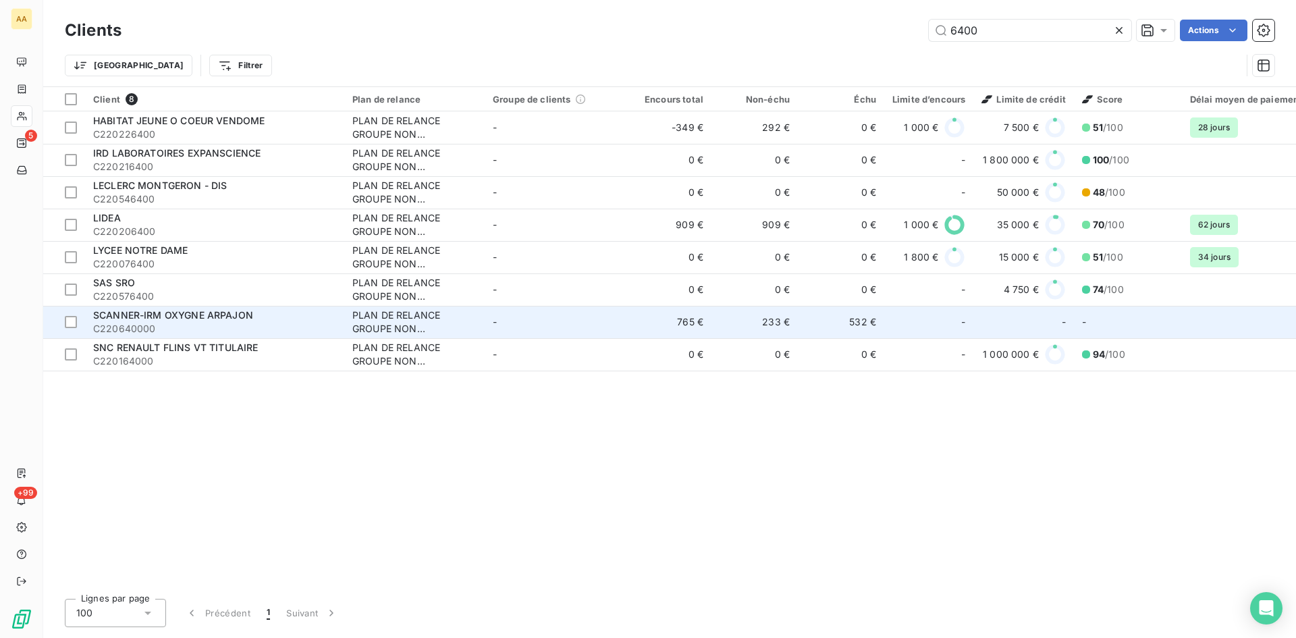
type input "6400"
click at [377, 311] on div "PLAN DE RELANCE GROUPE NON AUTOMATIQUE" at bounding box center [414, 322] width 124 height 27
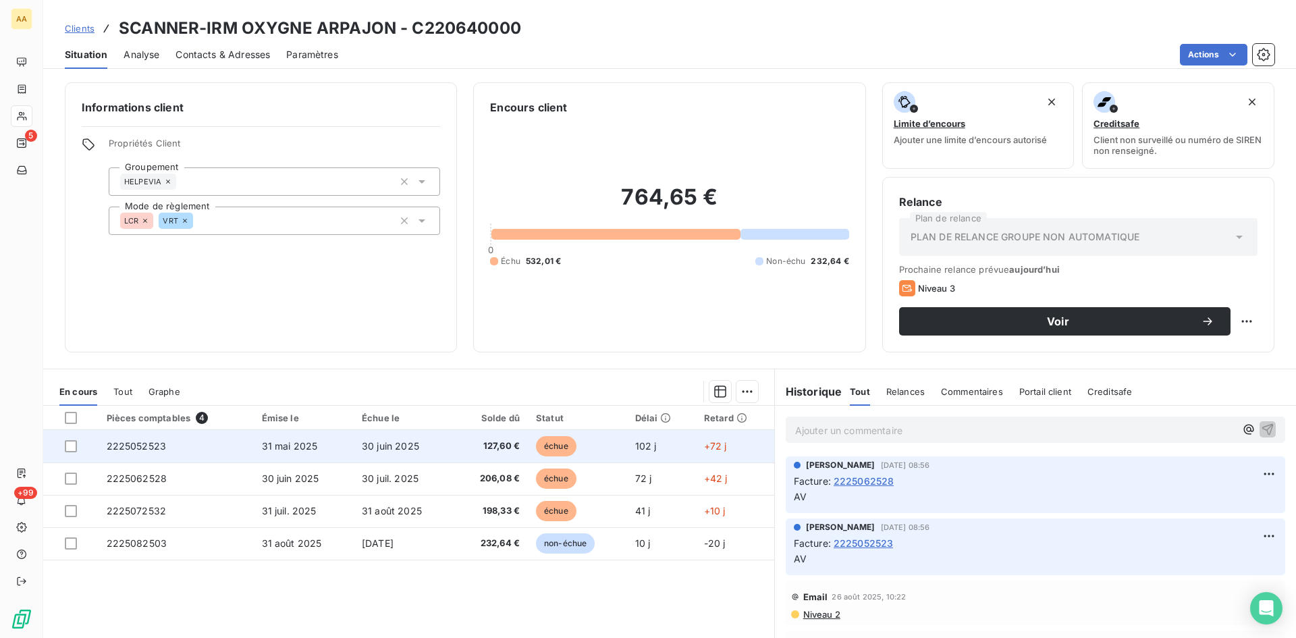
click at [153, 440] on span "2225052523" at bounding box center [137, 445] width 60 height 11
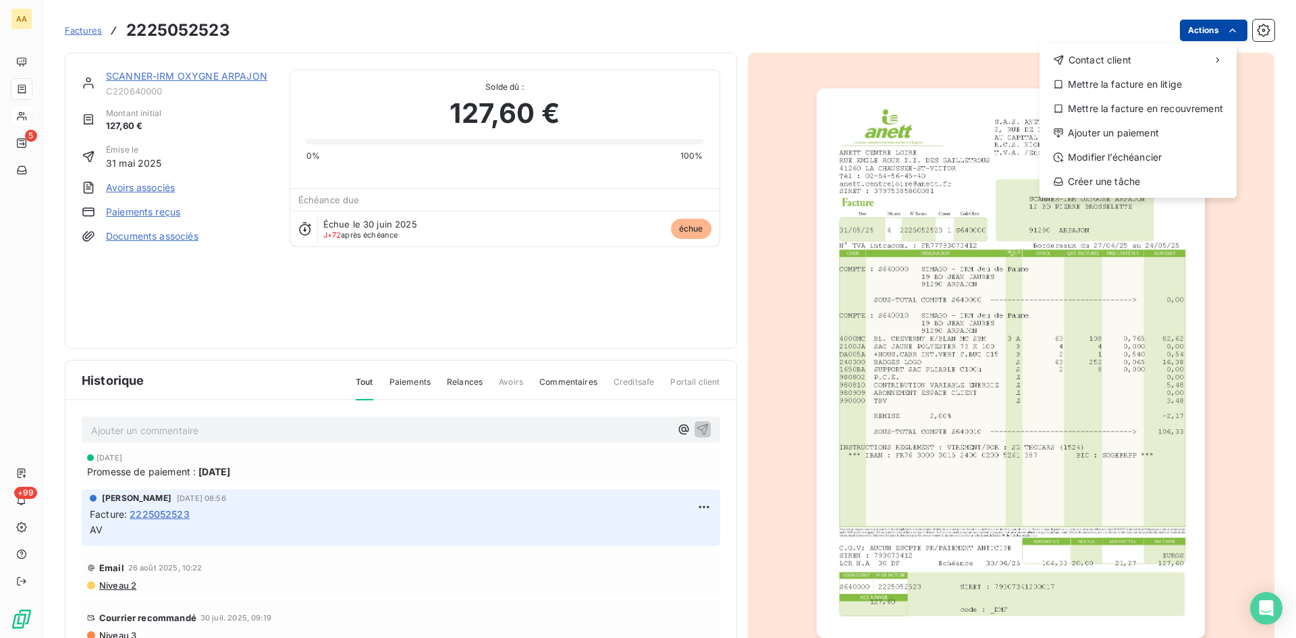
click at [1186, 24] on html "AA 5 +99 Factures [PHONE_NUMBER] Actions Contact client Mettre la facture en li…" at bounding box center [648, 319] width 1296 height 638
click at [1119, 130] on div "Ajouter un paiement" at bounding box center [1138, 133] width 186 height 22
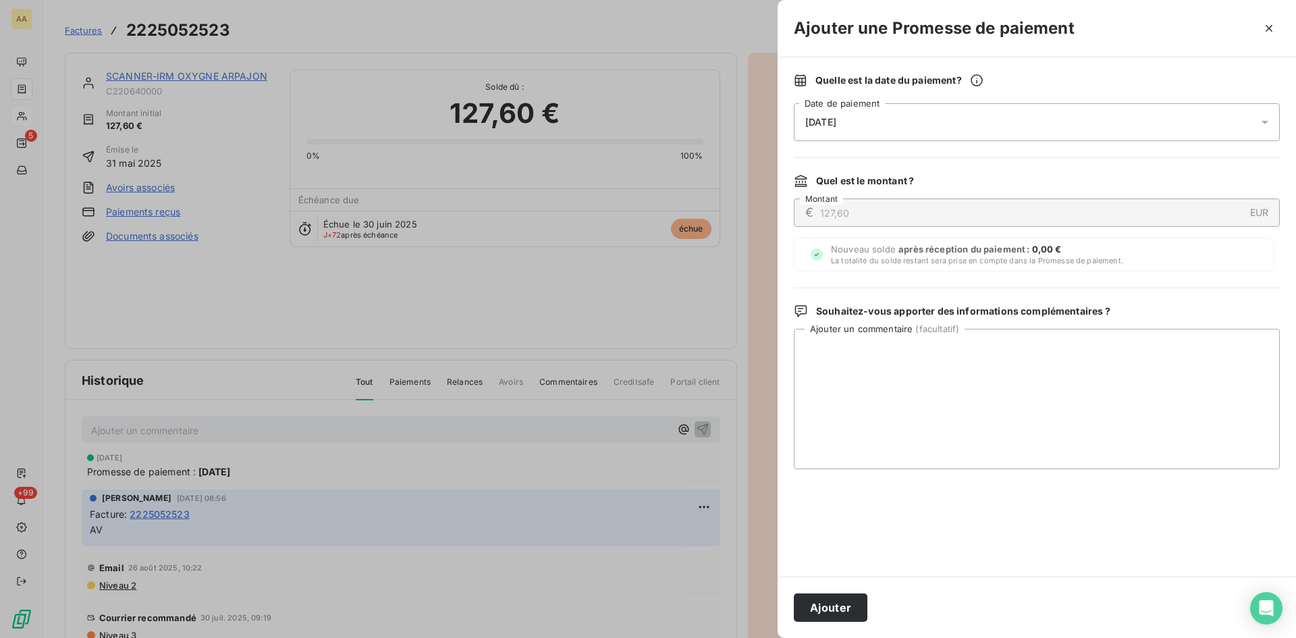
click at [886, 119] on div "[DATE]" at bounding box center [1037, 122] width 486 height 38
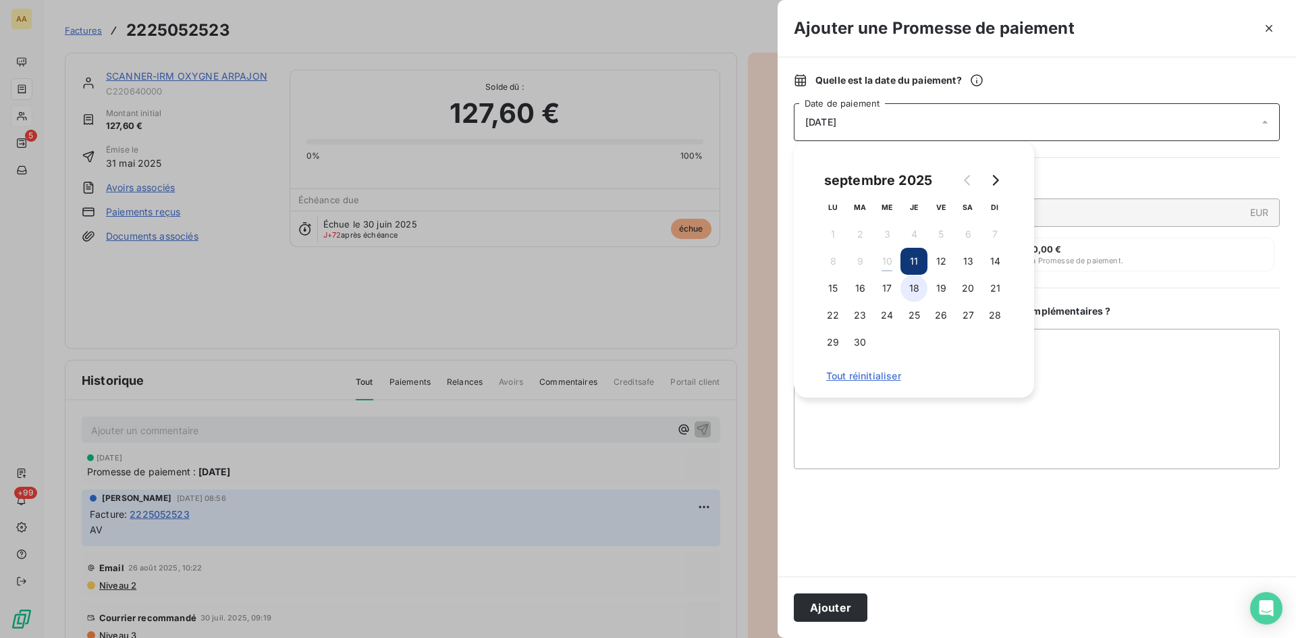
click at [913, 291] on button "18" at bounding box center [914, 288] width 27 height 27
drag, startPoint x: 843, startPoint y: 607, endPoint x: 614, endPoint y: 501, distance: 252.2
click at [841, 607] on button "Ajouter" at bounding box center [831, 607] width 74 height 28
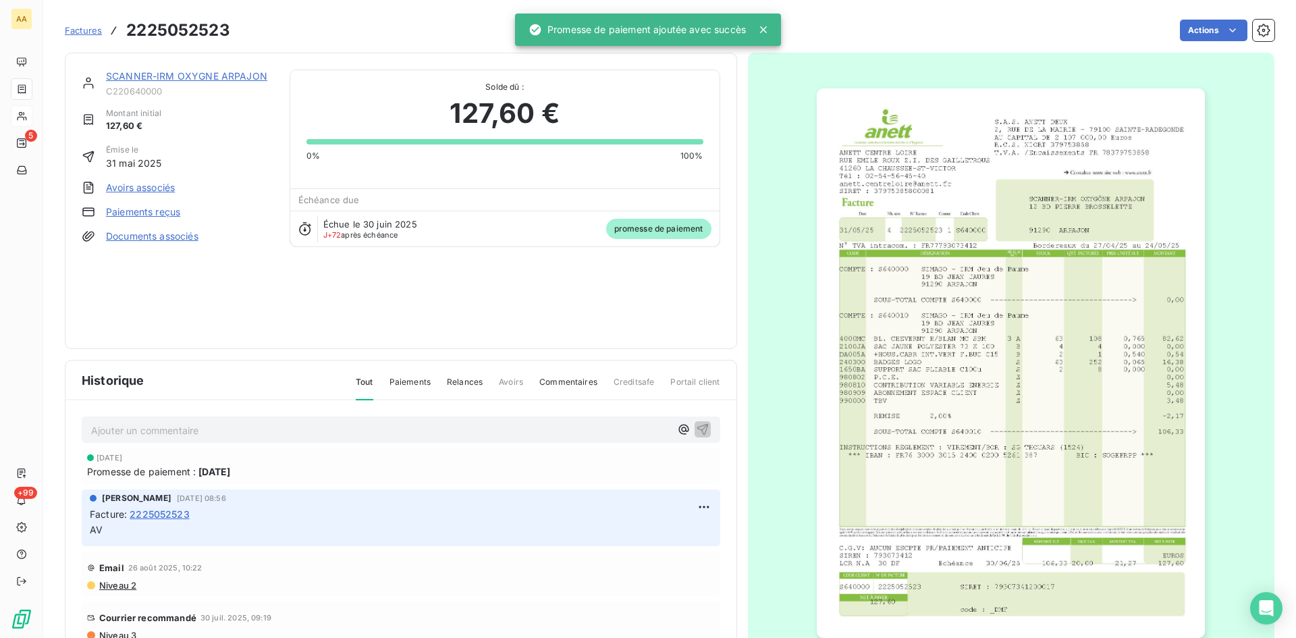
click at [442, 432] on p "Ajouter un commentaire ﻿" at bounding box center [380, 430] width 579 height 17
click at [232, 72] on link "SCANNER-IRM OXYGNE ARPAJON" at bounding box center [186, 75] width 161 height 11
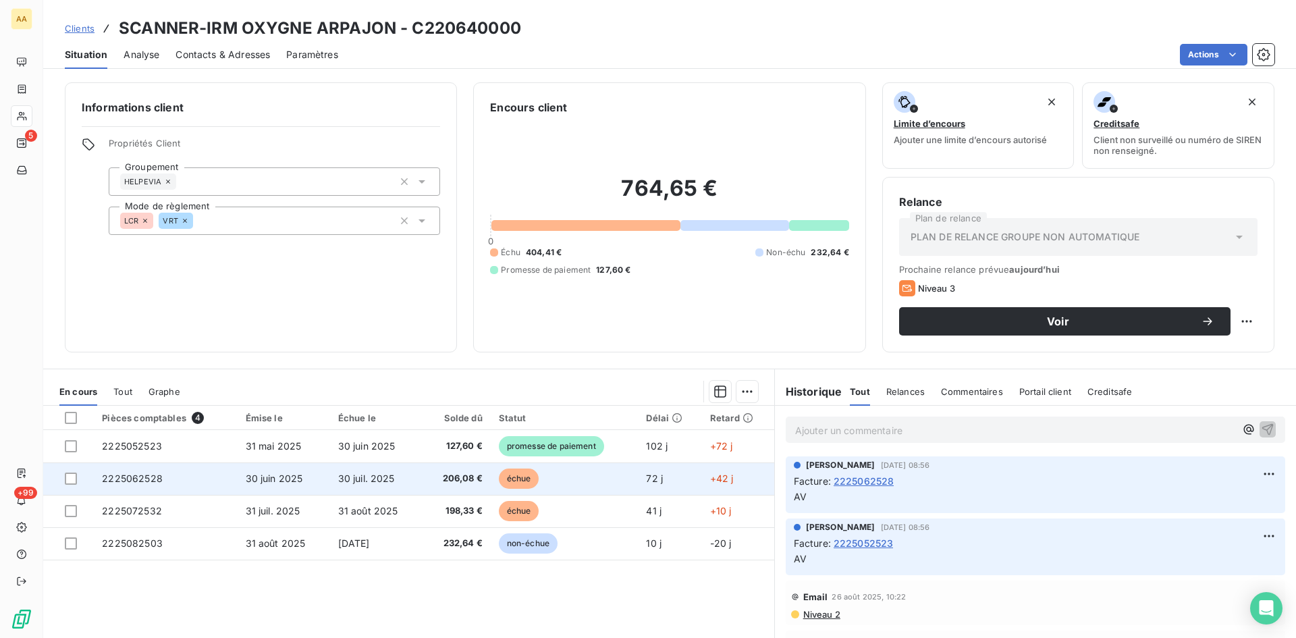
click at [124, 473] on span "2225062528" at bounding box center [132, 478] width 61 height 11
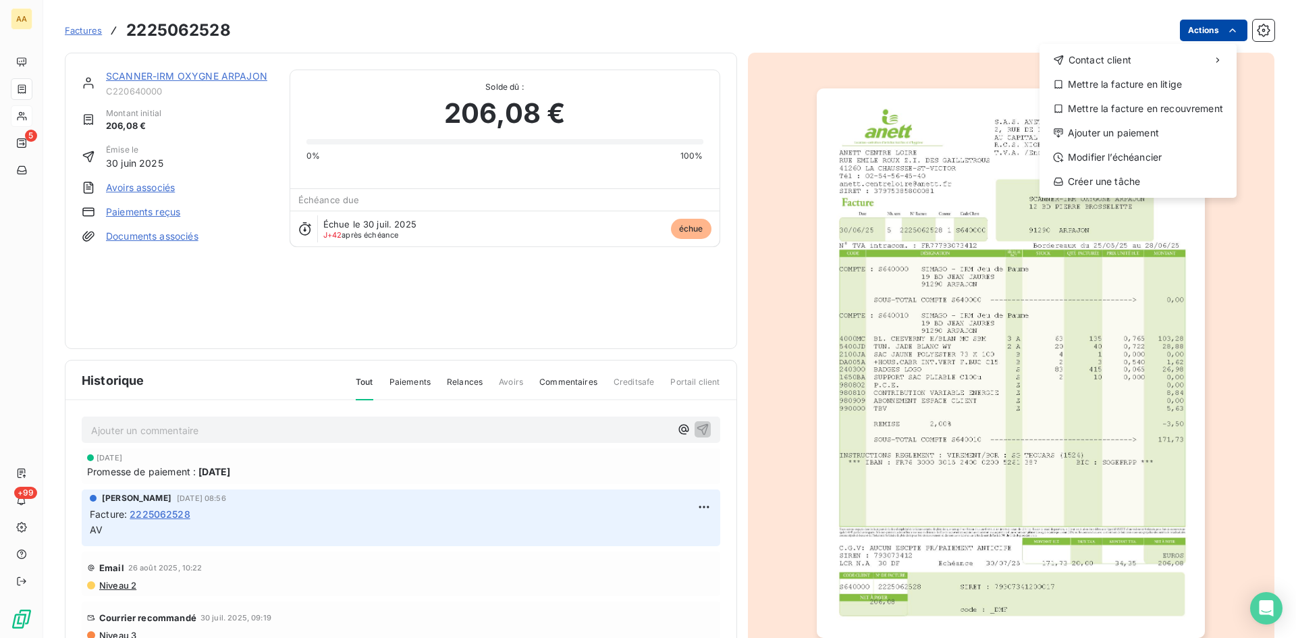
click at [1198, 28] on html "AA 5 +99 Factures [PHONE_NUMBER] Actions Contact client Mettre la facture en li…" at bounding box center [648, 319] width 1296 height 638
click at [1130, 130] on div "Ajouter un paiement" at bounding box center [1138, 133] width 186 height 22
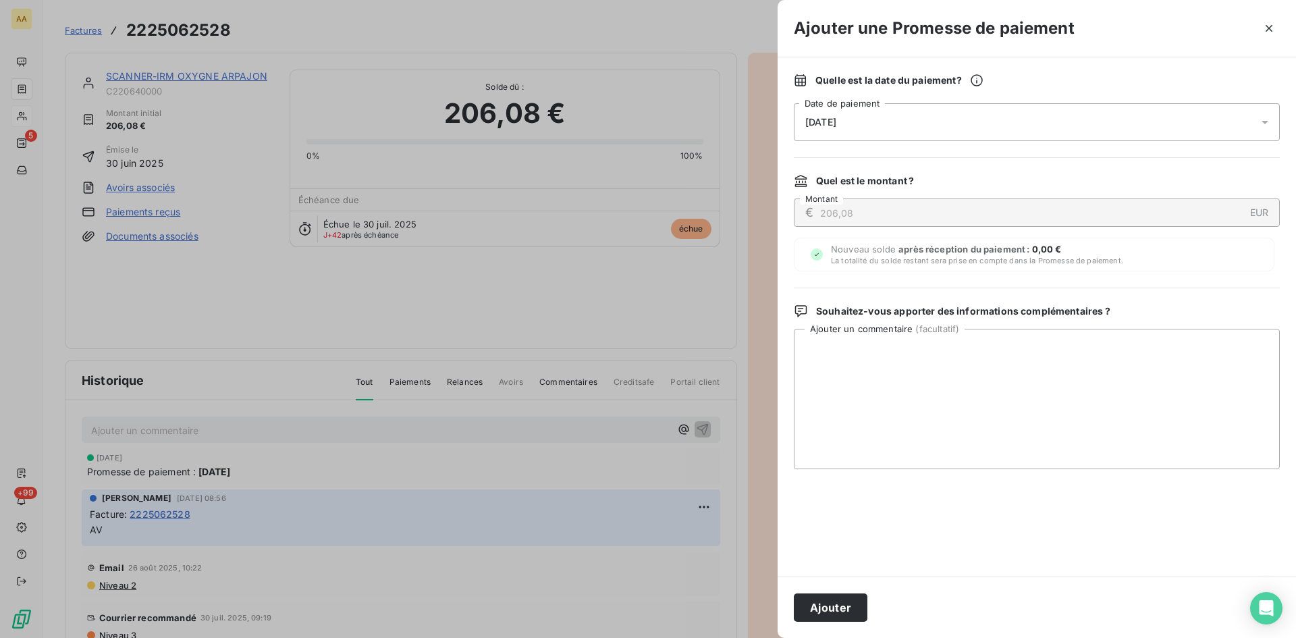
click at [824, 115] on div "[DATE]" at bounding box center [1037, 122] width 486 height 38
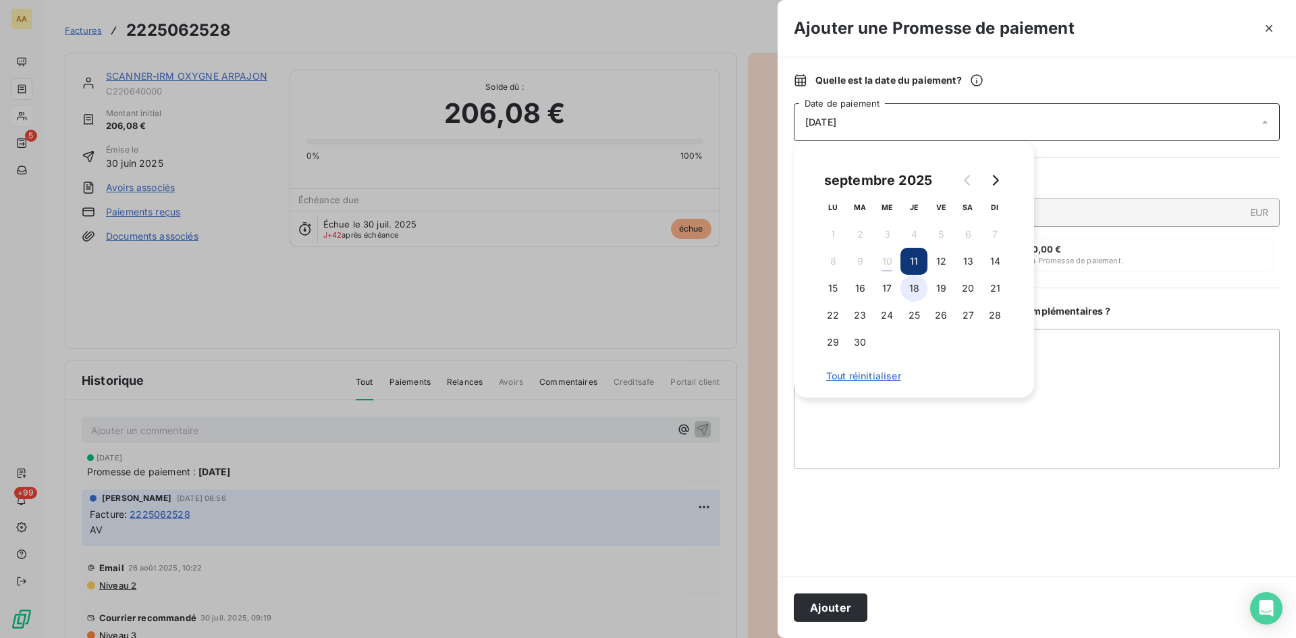
click at [908, 289] on button "18" at bounding box center [914, 288] width 27 height 27
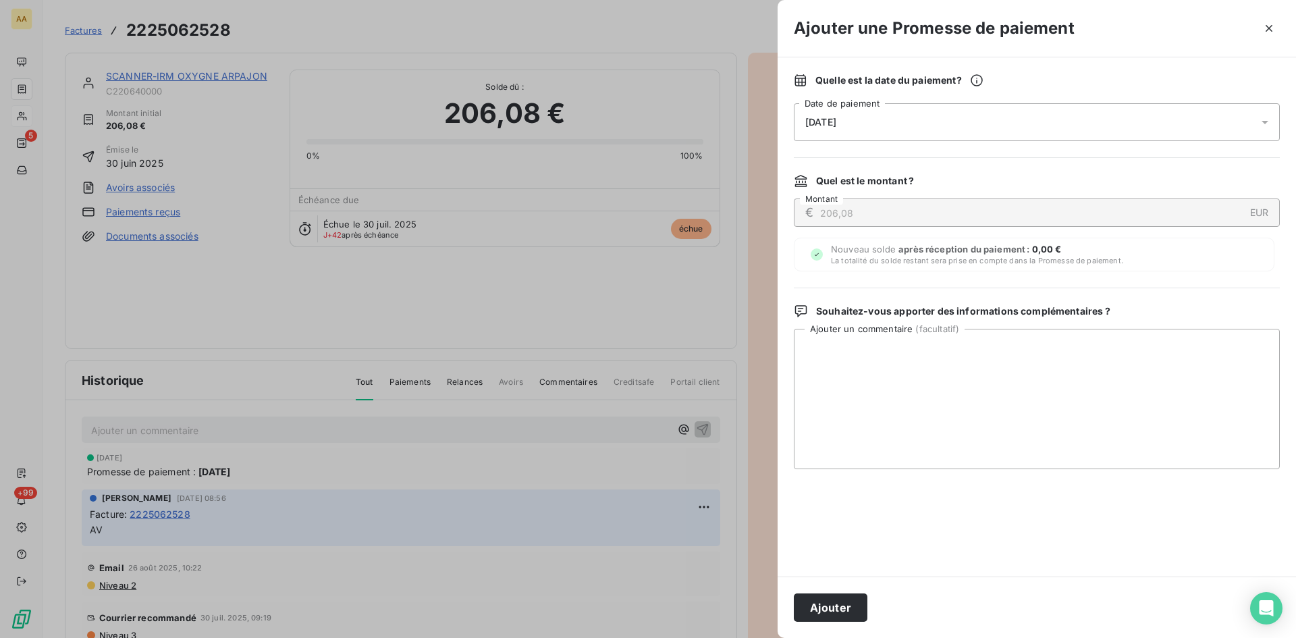
drag, startPoint x: 832, startPoint y: 599, endPoint x: 803, endPoint y: 577, distance: 36.6
click at [831, 597] on button "Ajouter" at bounding box center [831, 607] width 74 height 28
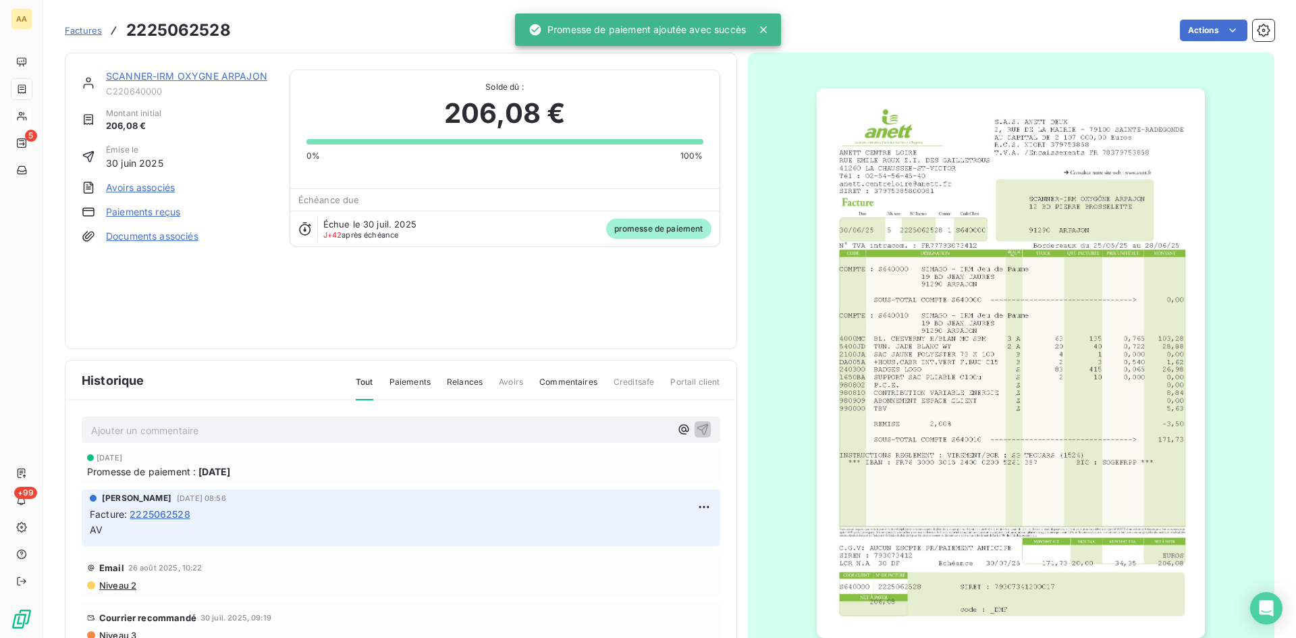
click at [144, 74] on link "SCANNER-IRM OXYGNE ARPAJON" at bounding box center [186, 75] width 161 height 11
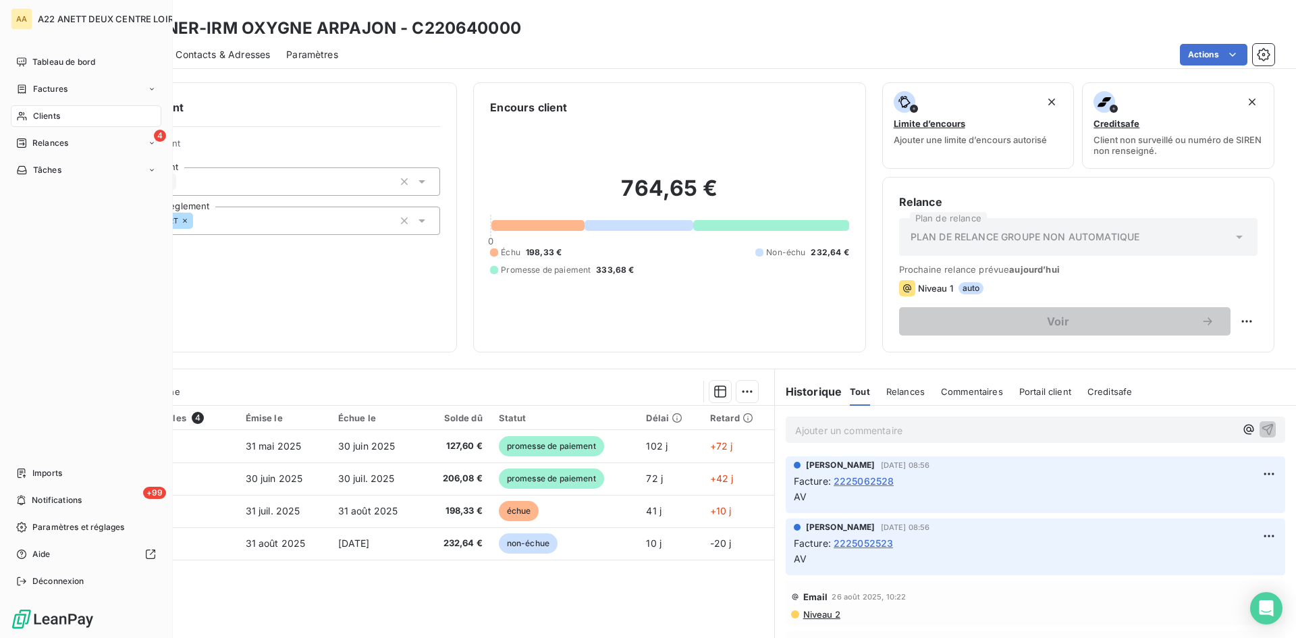
click at [37, 109] on div "Clients" at bounding box center [86, 116] width 151 height 22
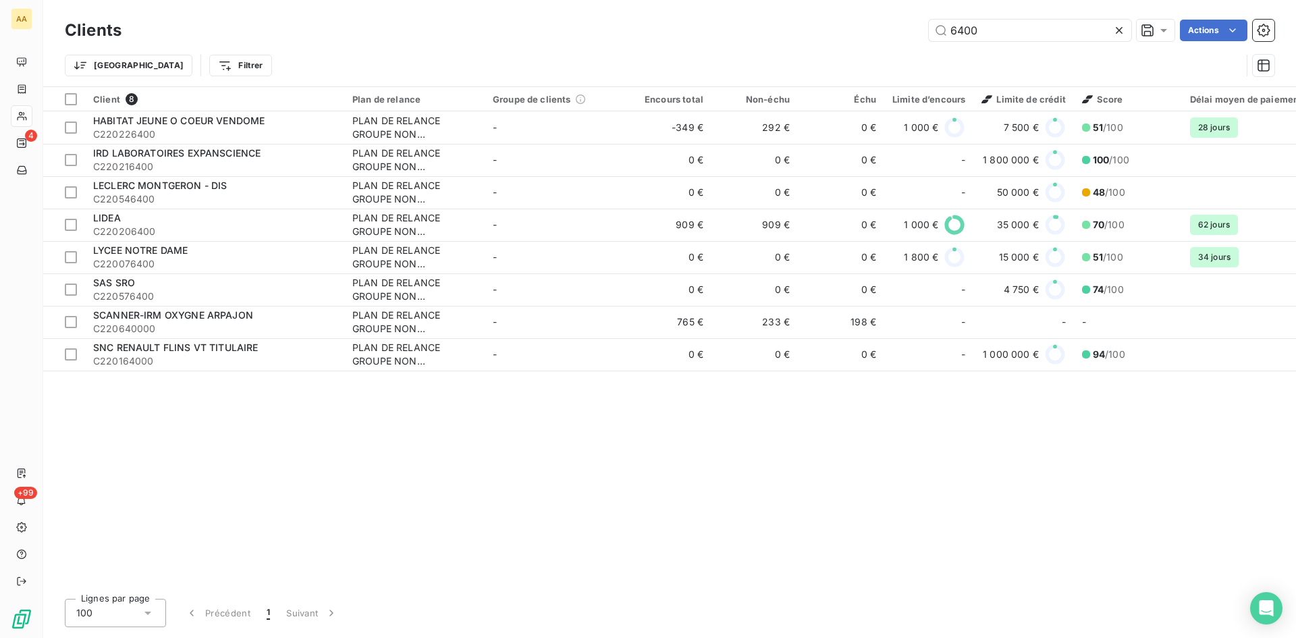
drag, startPoint x: 991, startPoint y: 26, endPoint x: 819, endPoint y: 48, distance: 173.5
click at [820, 46] on div "Clients 6400 Actions Trier Filtrer" at bounding box center [670, 51] width 1210 height 70
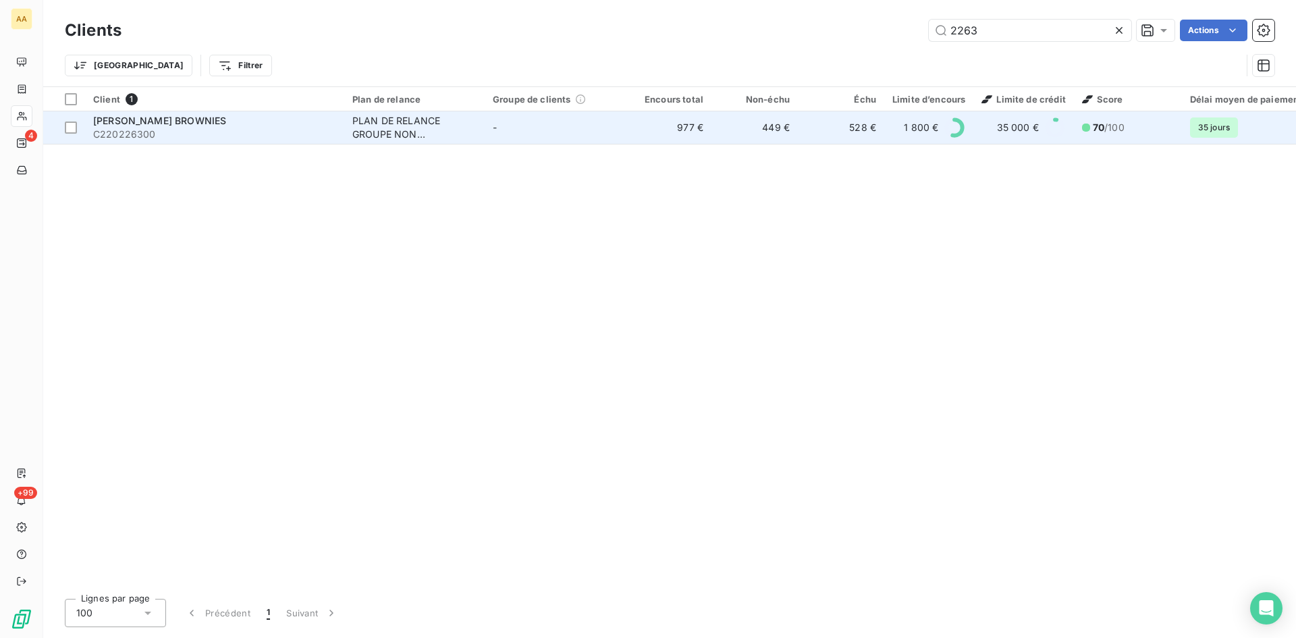
type input "2263"
click at [389, 120] on div "PLAN DE RELANCE GROUPE NON AUTOMATIQUE" at bounding box center [414, 127] width 124 height 27
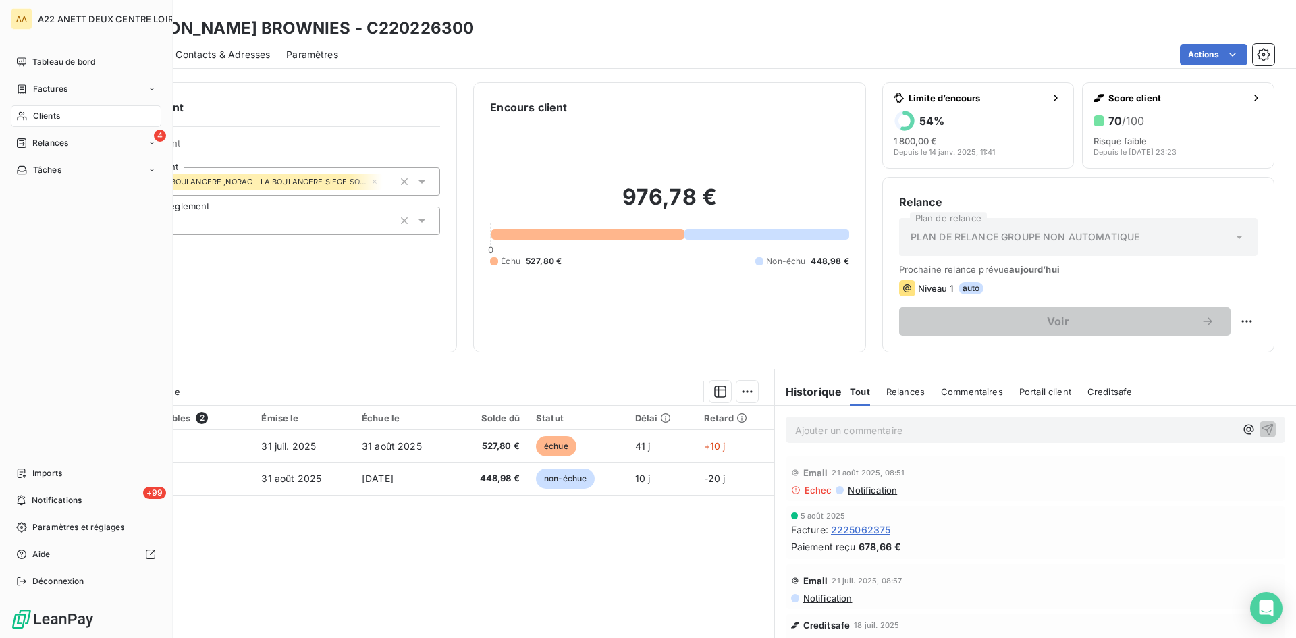
click at [36, 111] on span "Clients" at bounding box center [46, 116] width 27 height 12
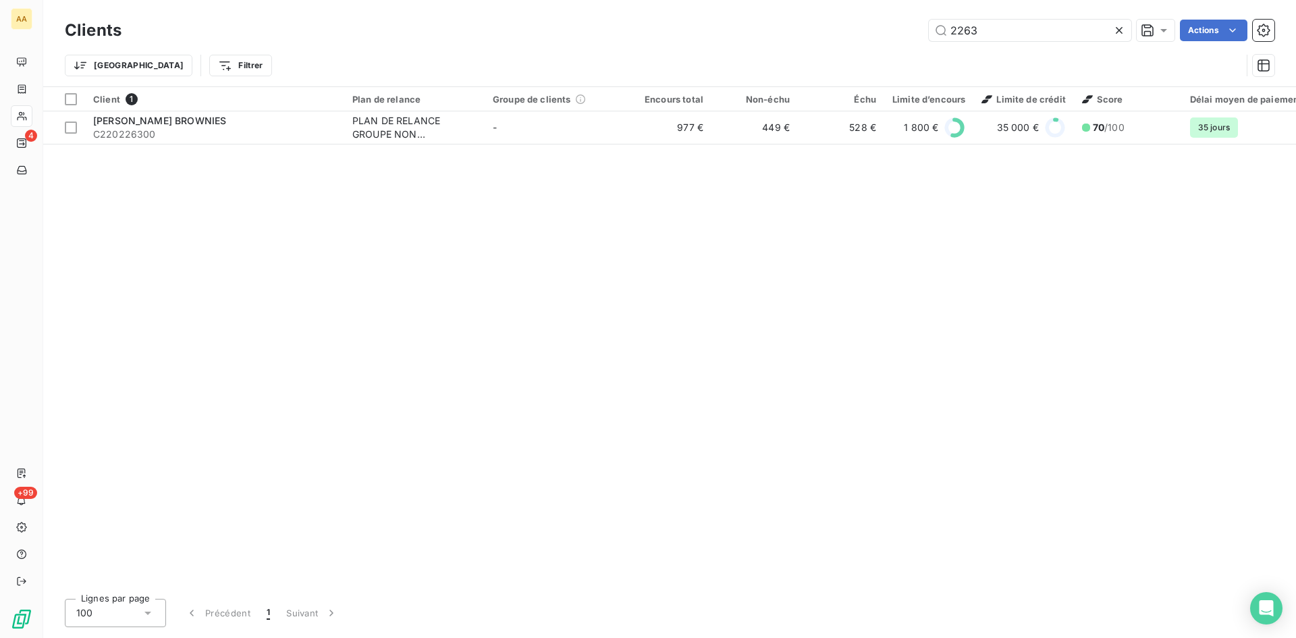
drag, startPoint x: 993, startPoint y: 28, endPoint x: 870, endPoint y: 50, distance: 124.9
click at [870, 50] on div "Clients 2263 Actions Trier Filtrer" at bounding box center [670, 51] width 1210 height 70
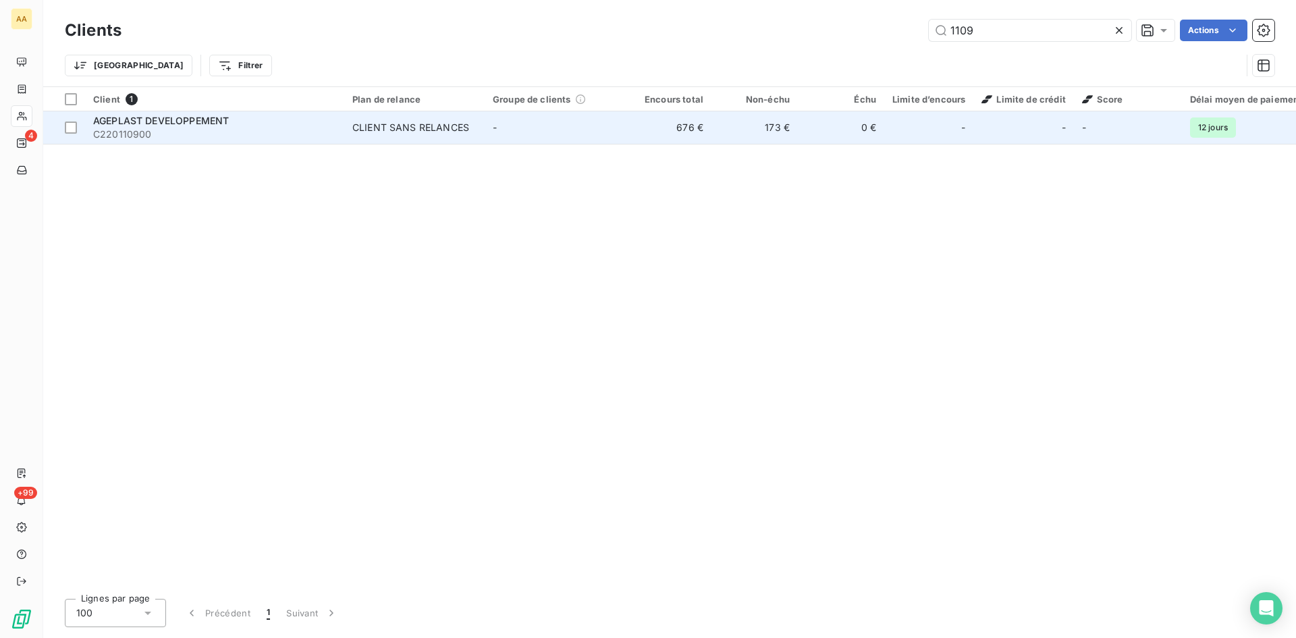
type input "1109"
click at [387, 133] on div "CLIENT SANS RELANCES" at bounding box center [410, 128] width 117 height 14
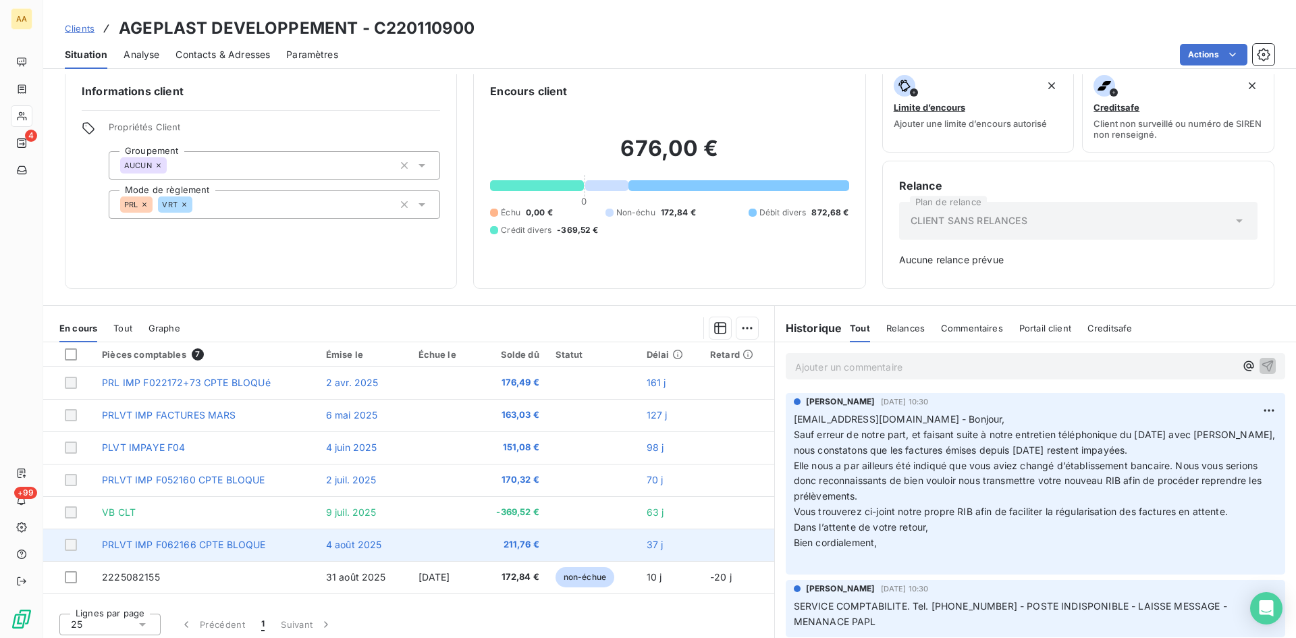
scroll to position [21, 0]
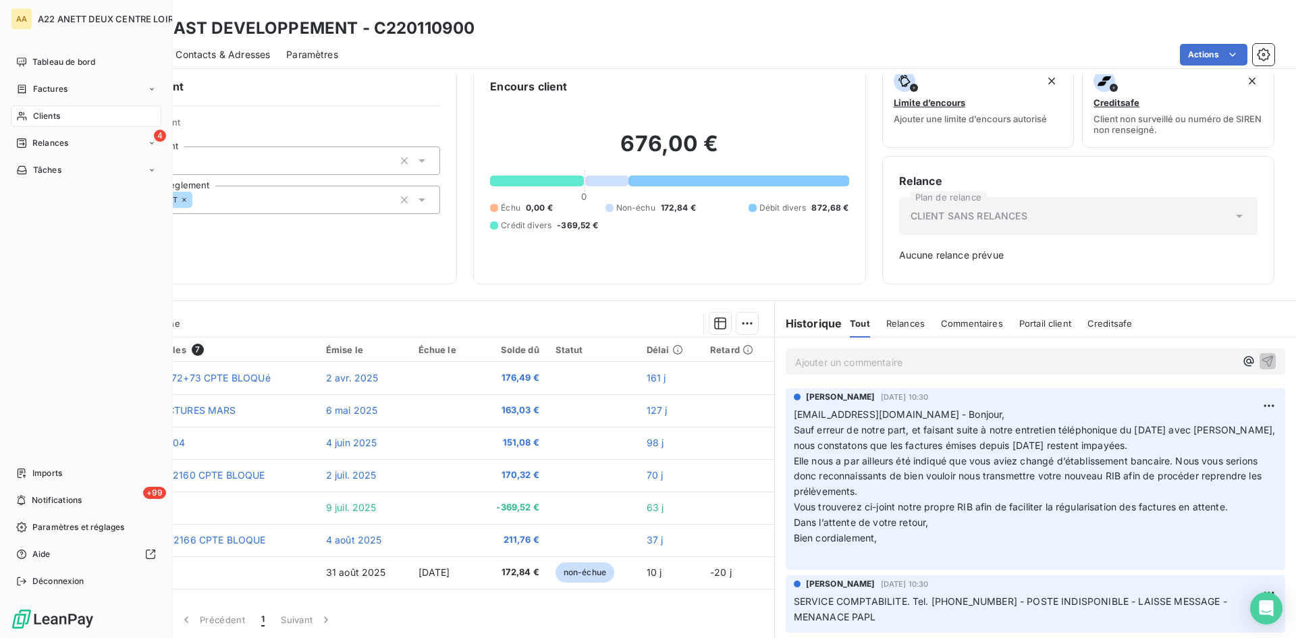
click at [47, 115] on span "Clients" at bounding box center [46, 116] width 27 height 12
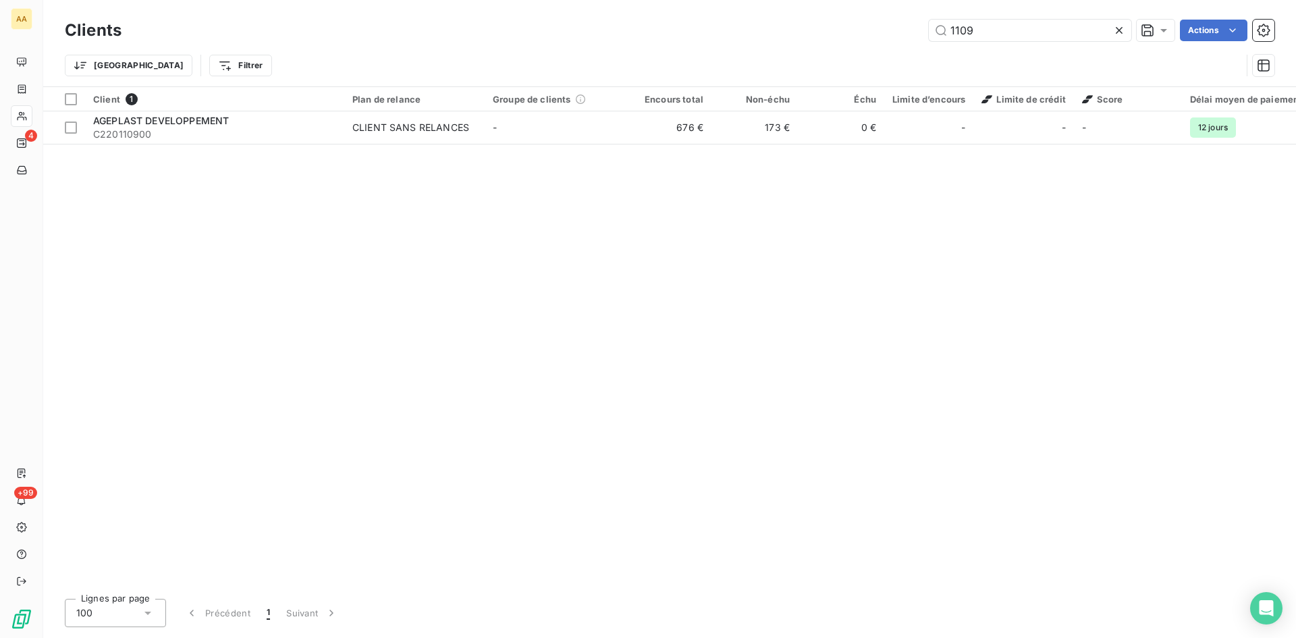
drag, startPoint x: 951, startPoint y: 33, endPoint x: 903, endPoint y: 43, distance: 49.7
click at [903, 43] on div "Clients 1109 Actions" at bounding box center [670, 30] width 1210 height 28
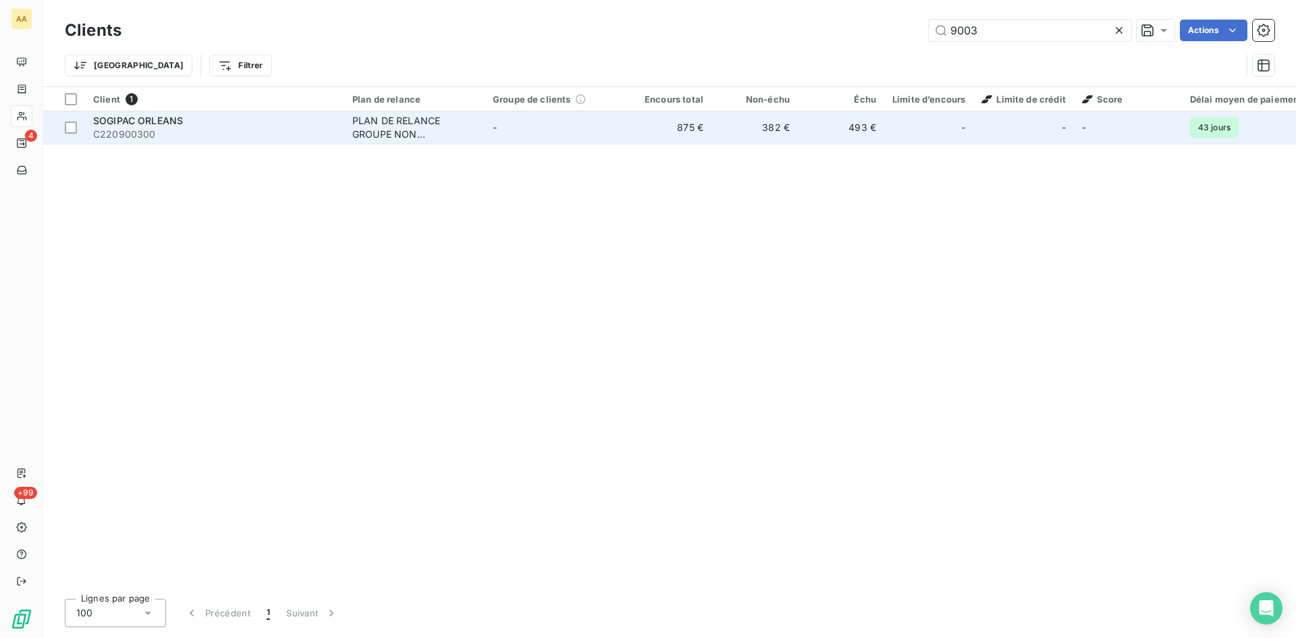
type input "9003"
click at [410, 127] on div "PLAN DE RELANCE GROUPE NON AUTOMATIQUE" at bounding box center [414, 127] width 124 height 27
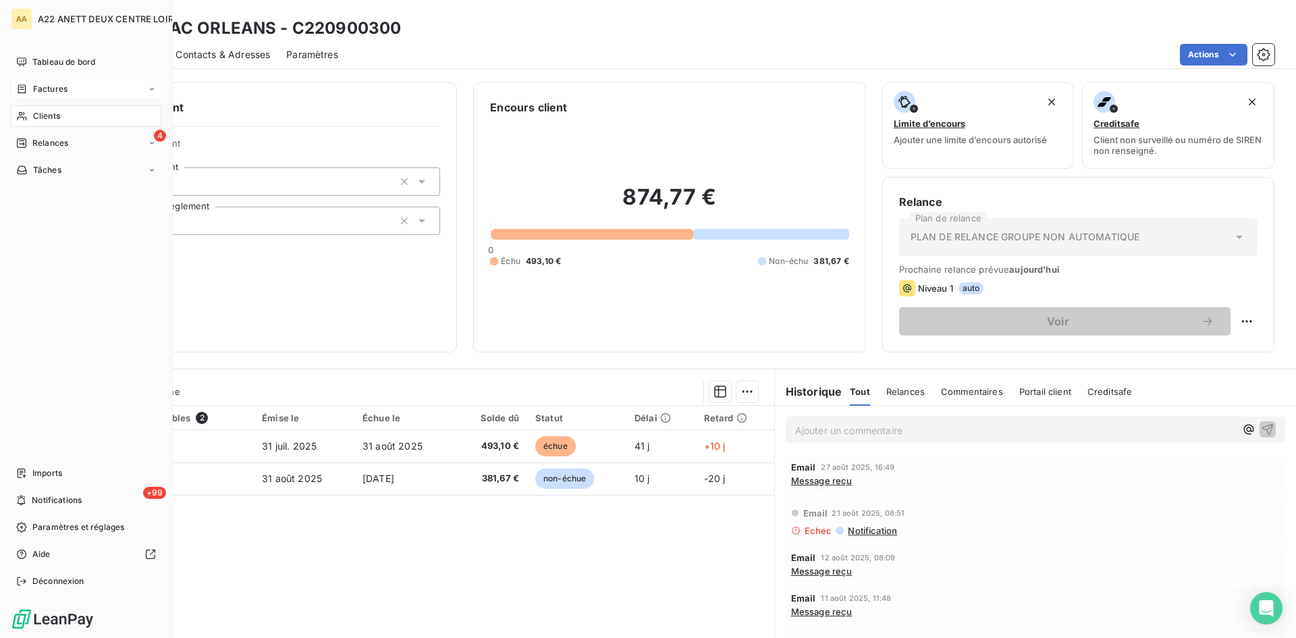
drag, startPoint x: 47, startPoint y: 110, endPoint x: 137, endPoint y: 99, distance: 90.5
click at [47, 110] on span "Clients" at bounding box center [46, 116] width 27 height 12
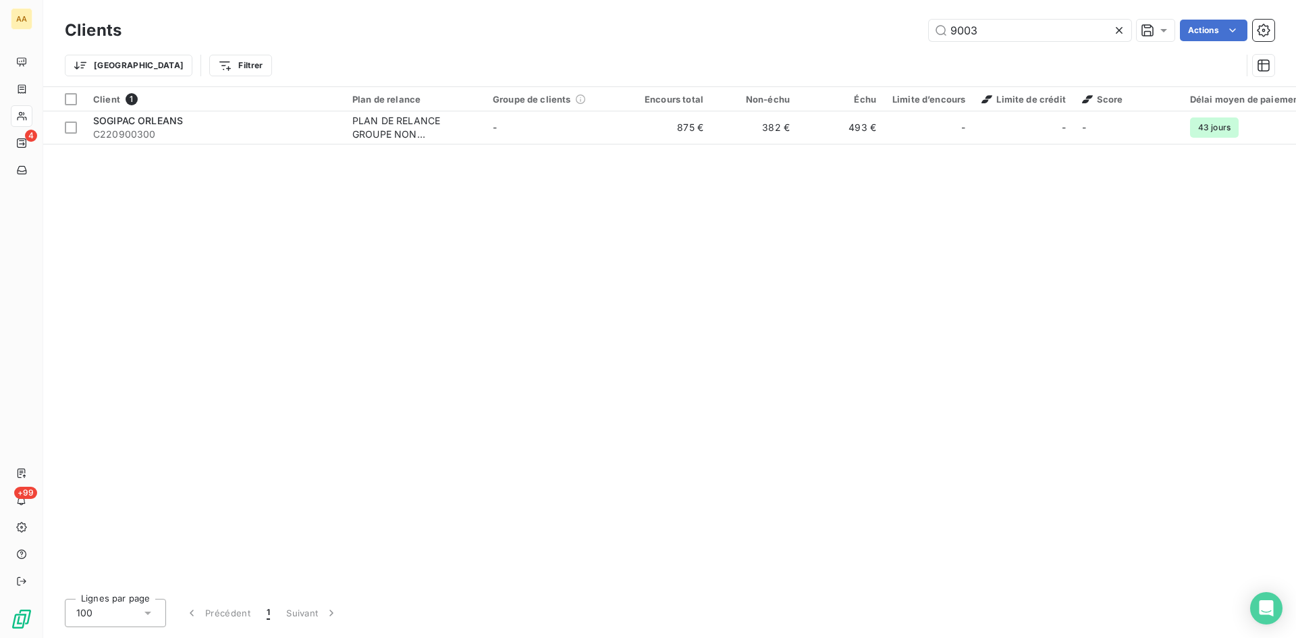
drag, startPoint x: 1003, startPoint y: 26, endPoint x: 874, endPoint y: 40, distance: 129.7
click at [874, 40] on div "9003 Actions" at bounding box center [706, 31] width 1137 height 22
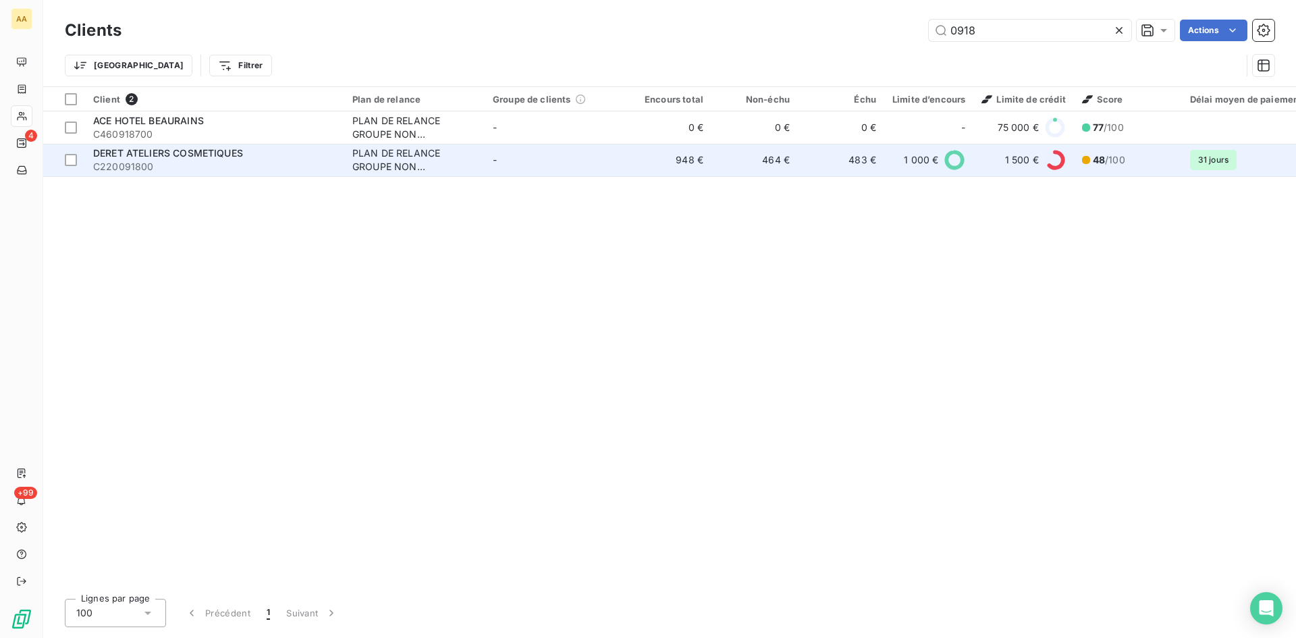
type input "0918"
click at [377, 152] on div "PLAN DE RELANCE GROUPE NON AUTOMATIQUE" at bounding box center [414, 160] width 124 height 27
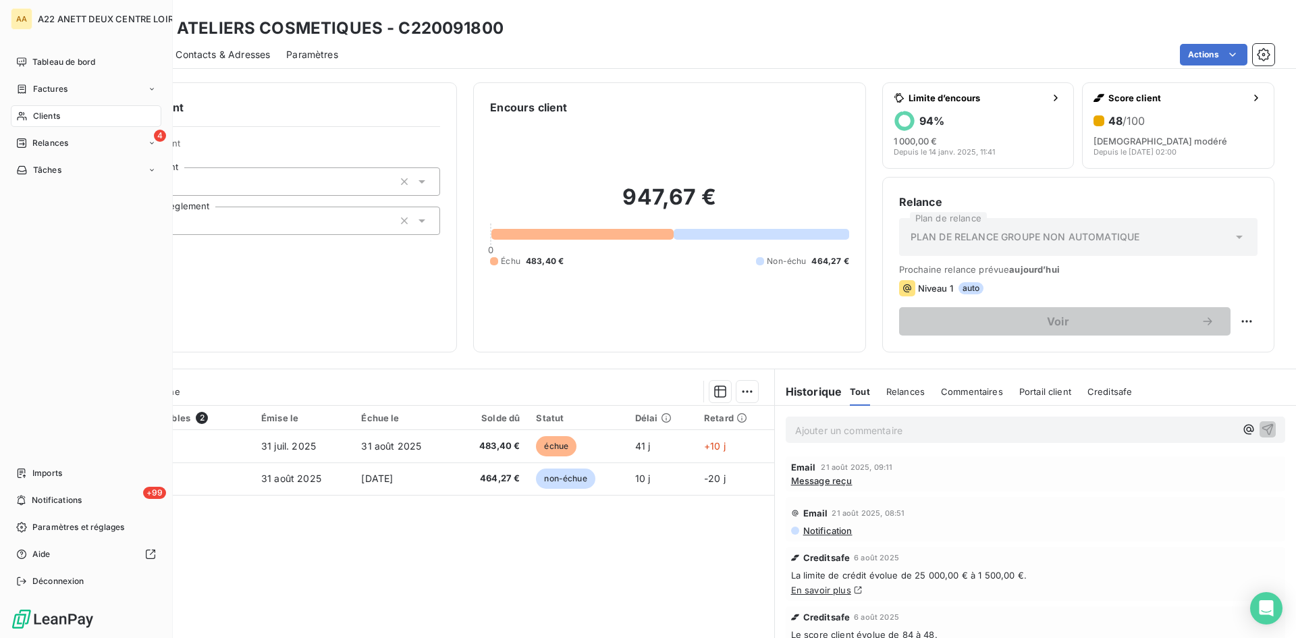
drag, startPoint x: 41, startPoint y: 113, endPoint x: 63, endPoint y: 105, distance: 22.8
click at [41, 113] on span "Clients" at bounding box center [46, 116] width 27 height 12
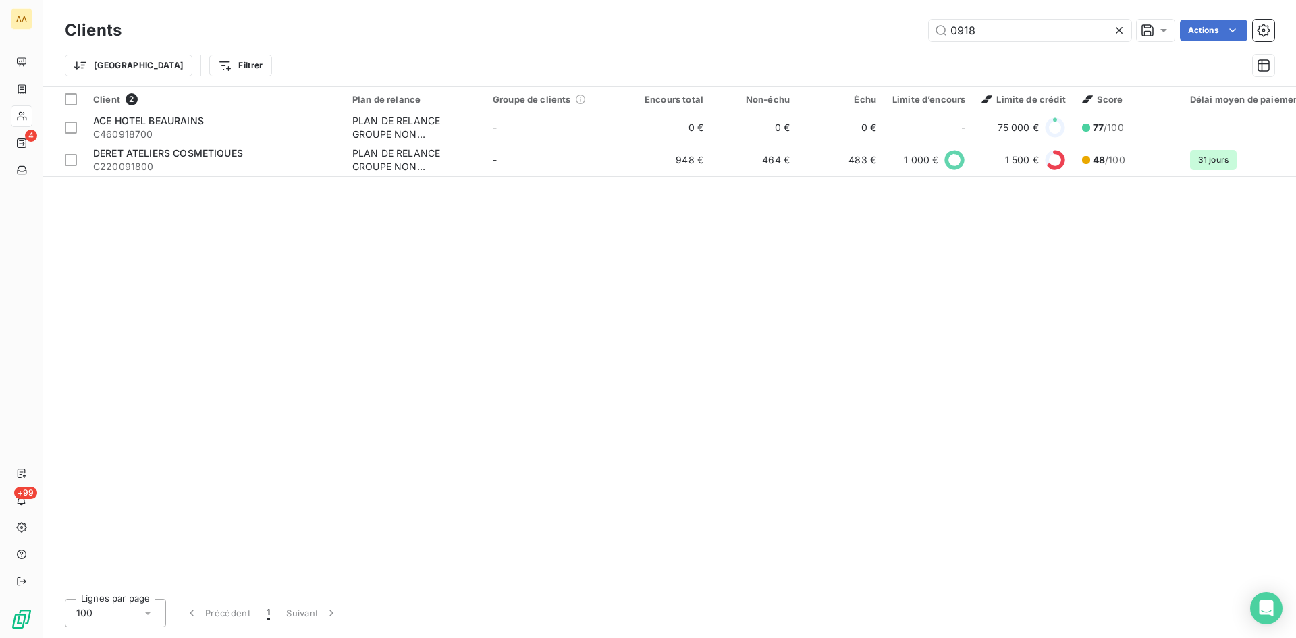
drag, startPoint x: 965, startPoint y: 33, endPoint x: 907, endPoint y: 33, distance: 58.1
click at [907, 33] on div "0918 Actions" at bounding box center [706, 31] width 1137 height 22
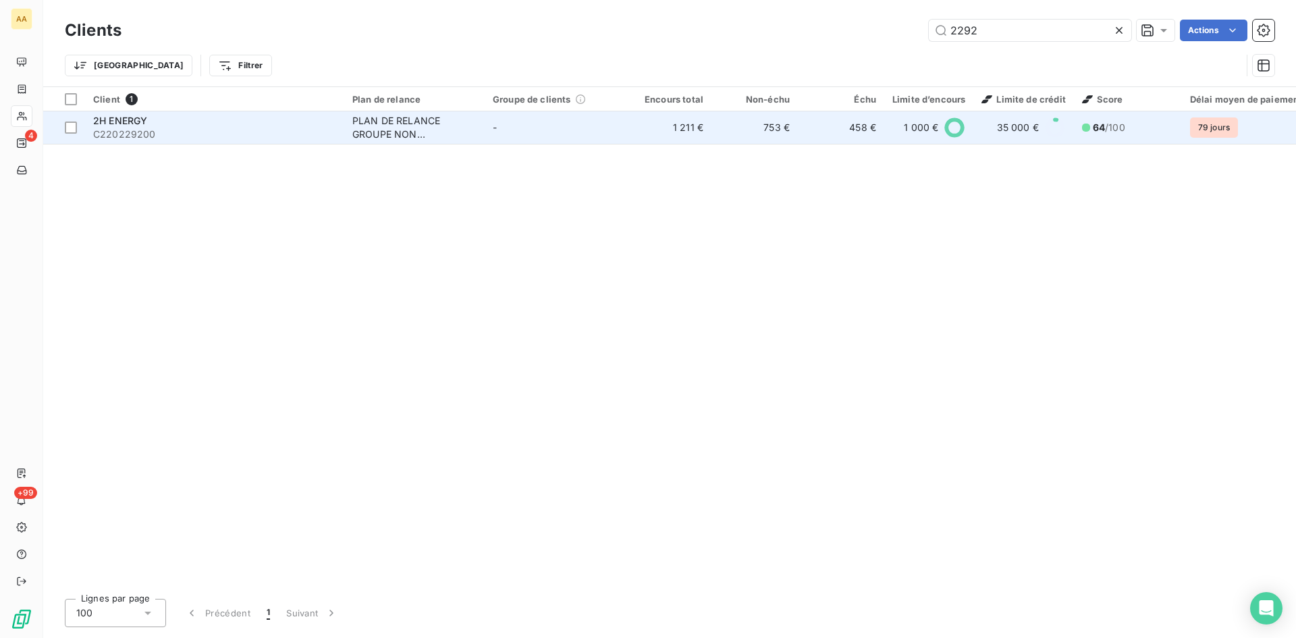
type input "2292"
click at [401, 114] on div "PLAN DE RELANCE GROUPE NON AUTOMATIQUE" at bounding box center [414, 127] width 124 height 27
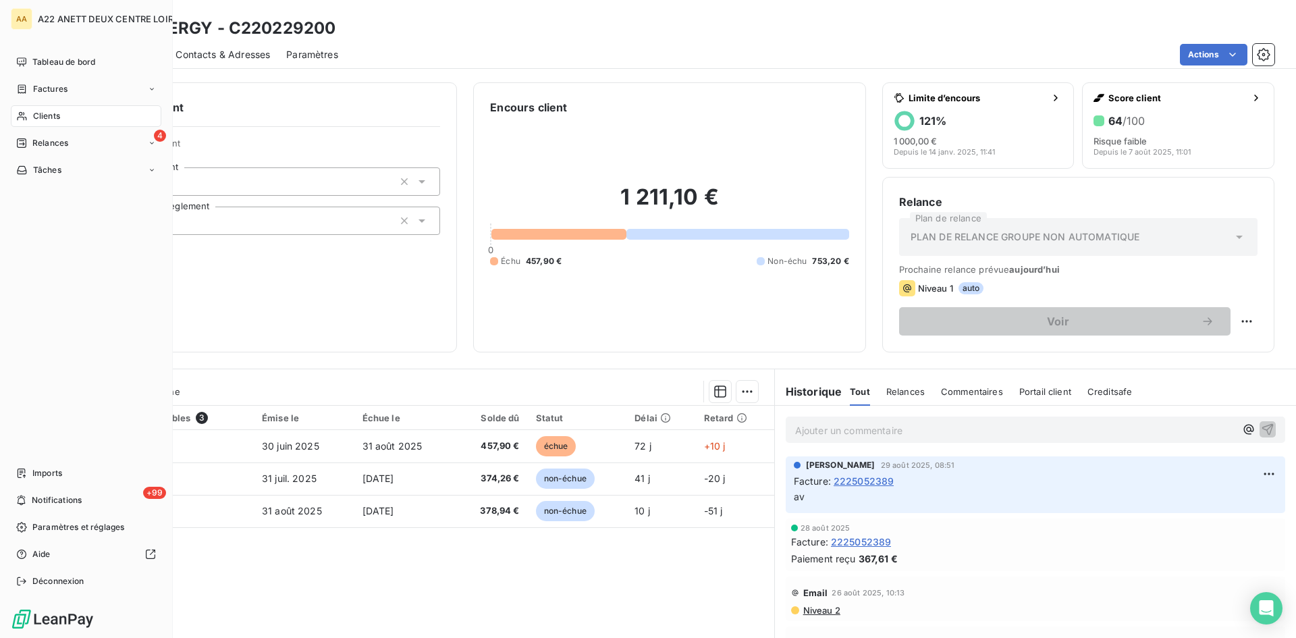
drag, startPoint x: 50, startPoint y: 114, endPoint x: 117, endPoint y: 100, distance: 68.3
click at [50, 114] on span "Clients" at bounding box center [46, 116] width 27 height 12
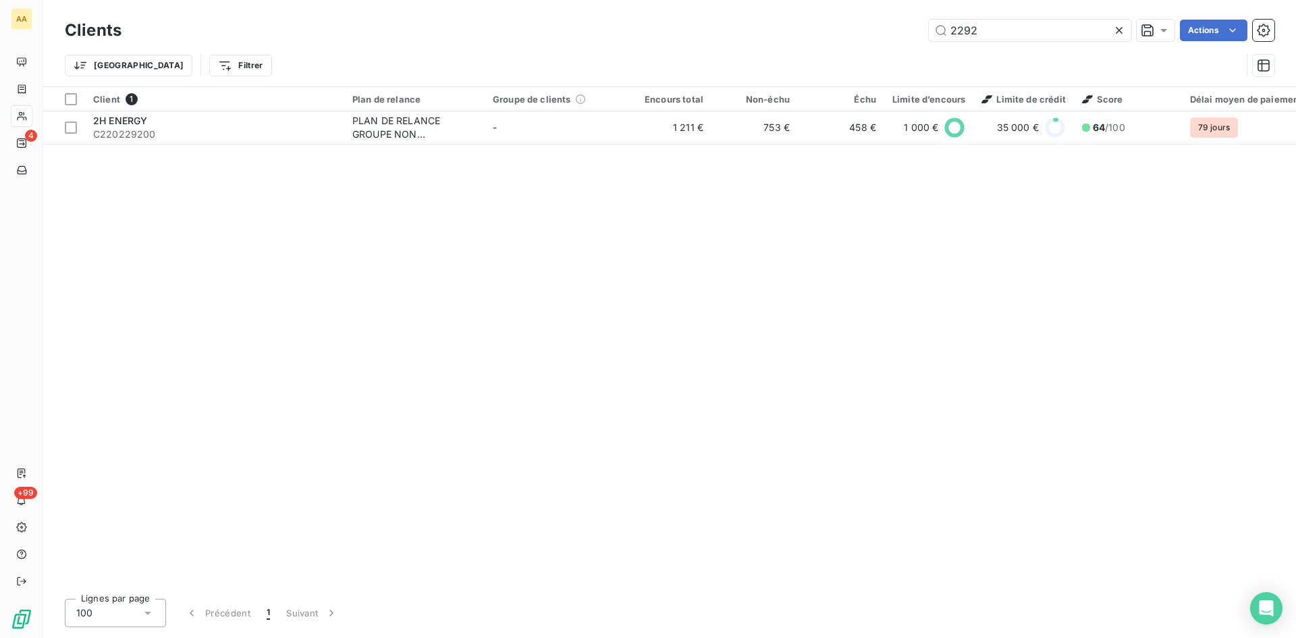
drag, startPoint x: 1004, startPoint y: 34, endPoint x: 810, endPoint y: 47, distance: 194.1
click at [810, 45] on div "Clients 2292 Actions Trier Filtrer" at bounding box center [670, 51] width 1210 height 70
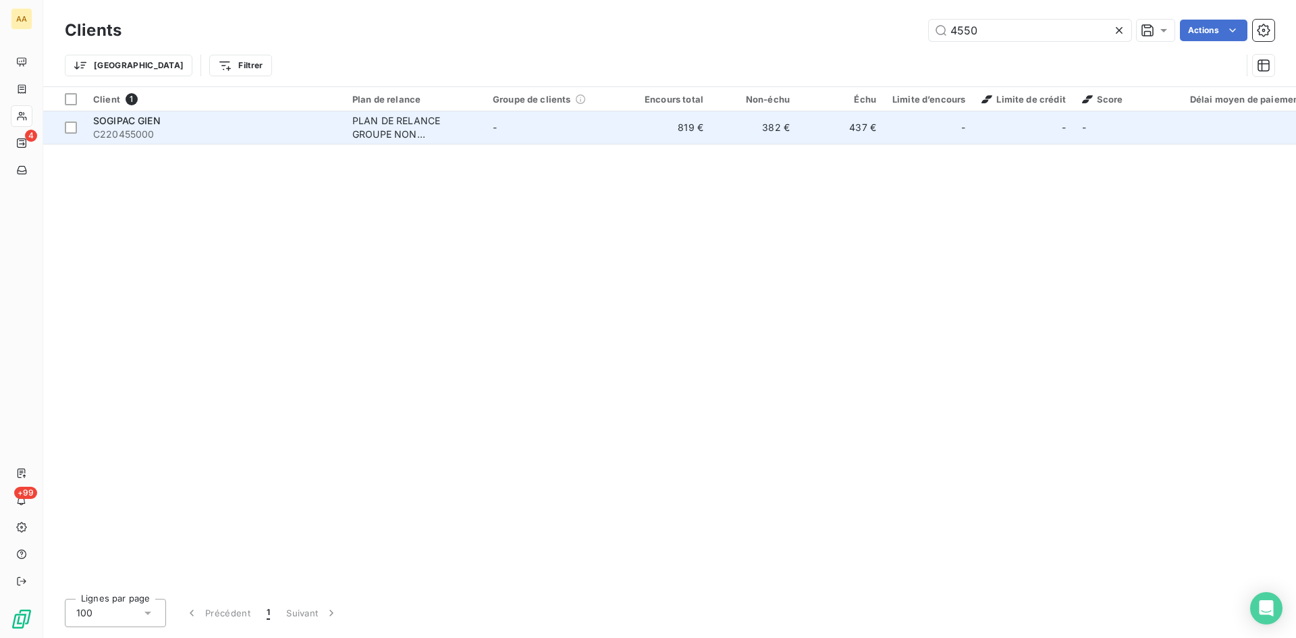
type input "4550"
click at [365, 123] on div "PLAN DE RELANCE GROUPE NON AUTOMATIQUE" at bounding box center [414, 127] width 124 height 27
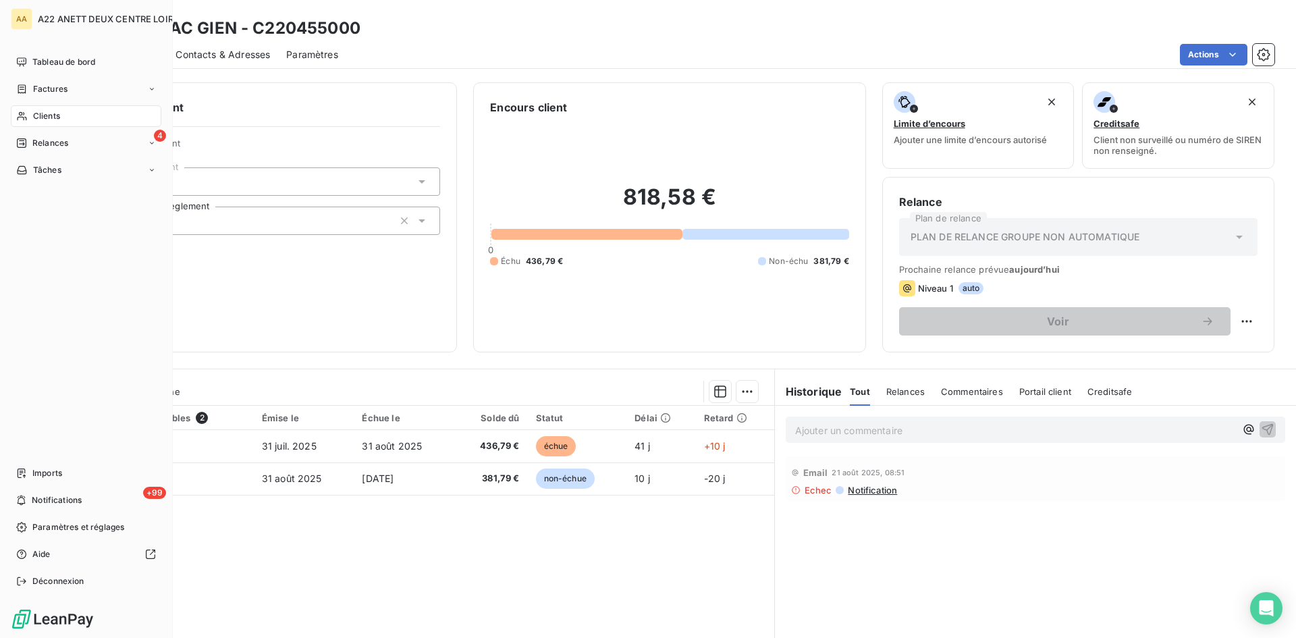
click at [55, 115] on span "Clients" at bounding box center [46, 116] width 27 height 12
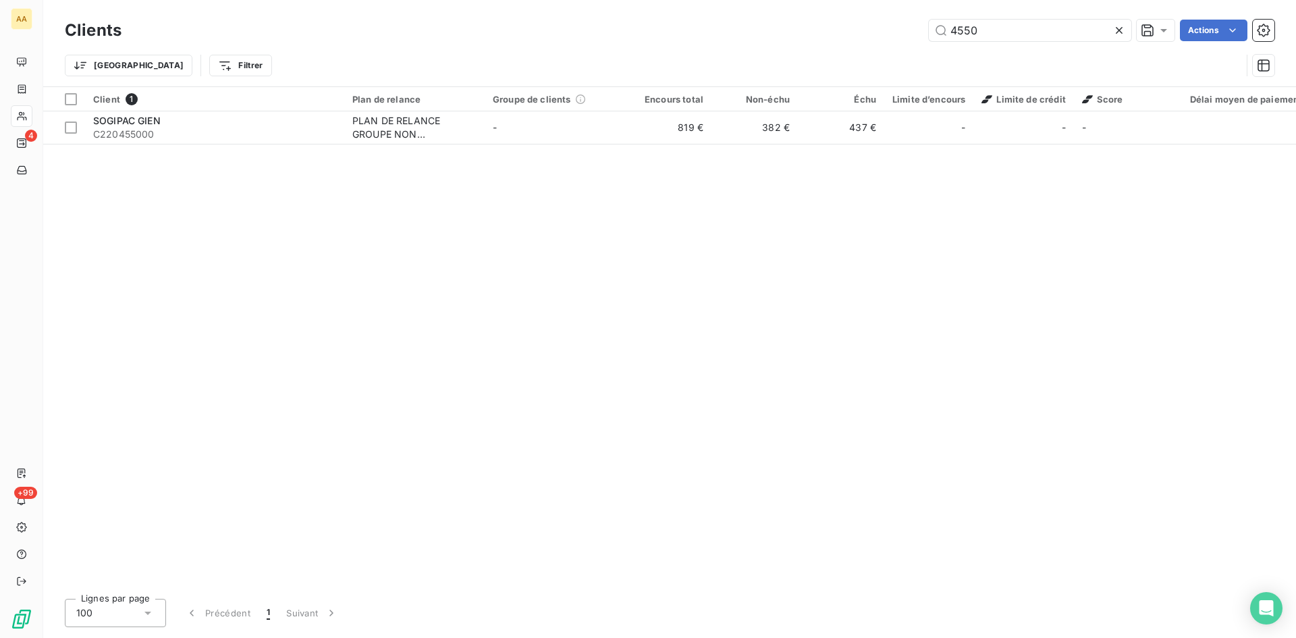
drag, startPoint x: 979, startPoint y: 33, endPoint x: 857, endPoint y: 43, distance: 121.9
click at [857, 43] on div "Clients 4550 Actions" at bounding box center [670, 30] width 1210 height 28
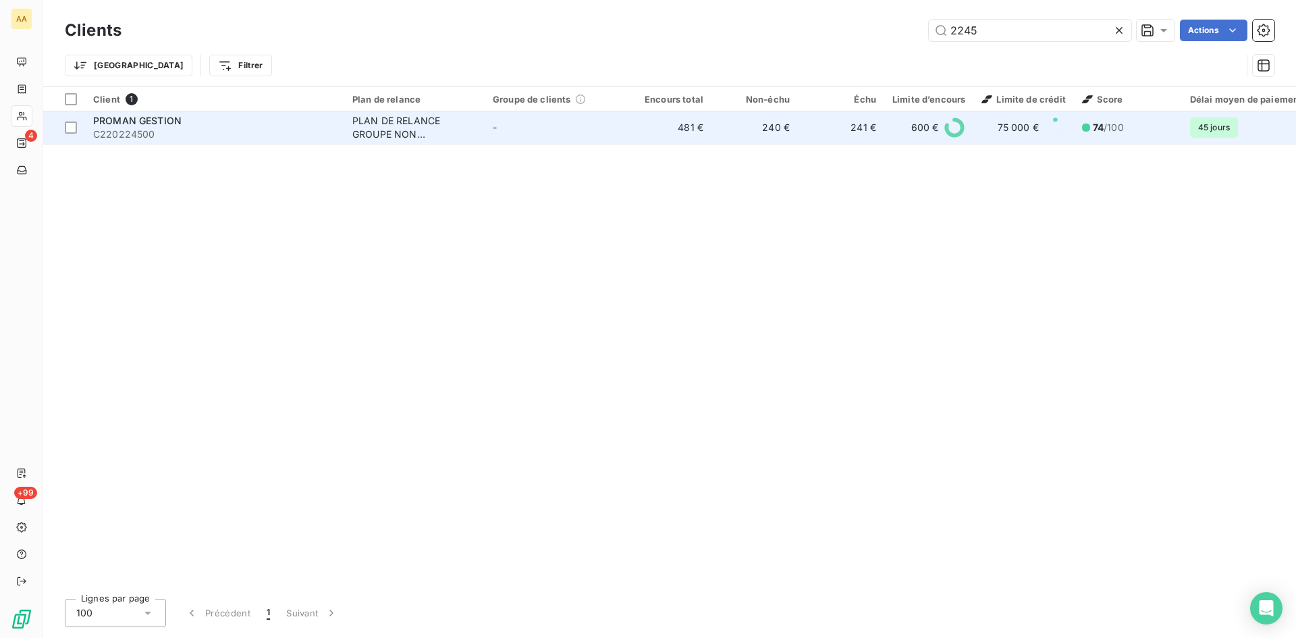
type input "2245"
click at [373, 124] on div "PLAN DE RELANCE GROUPE NON AUTOMATIQUE" at bounding box center [414, 127] width 124 height 27
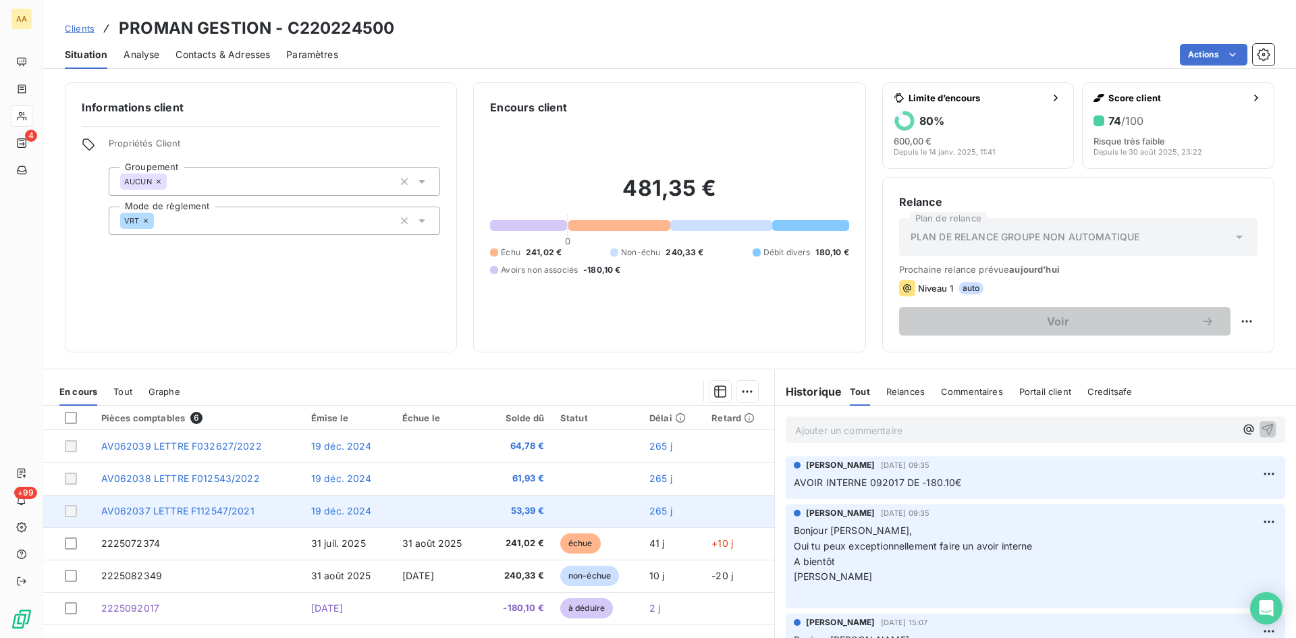
scroll to position [68, 0]
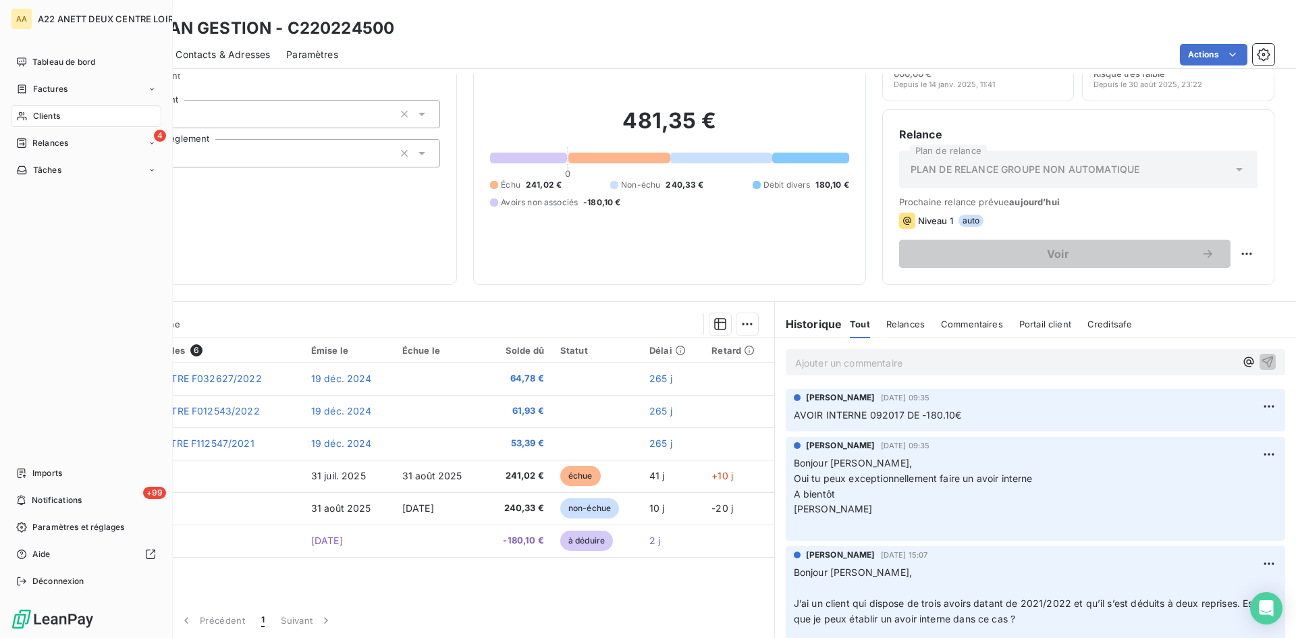
drag, startPoint x: 38, startPoint y: 109, endPoint x: 64, endPoint y: 106, distance: 26.5
click at [38, 109] on div "Clients" at bounding box center [86, 116] width 151 height 22
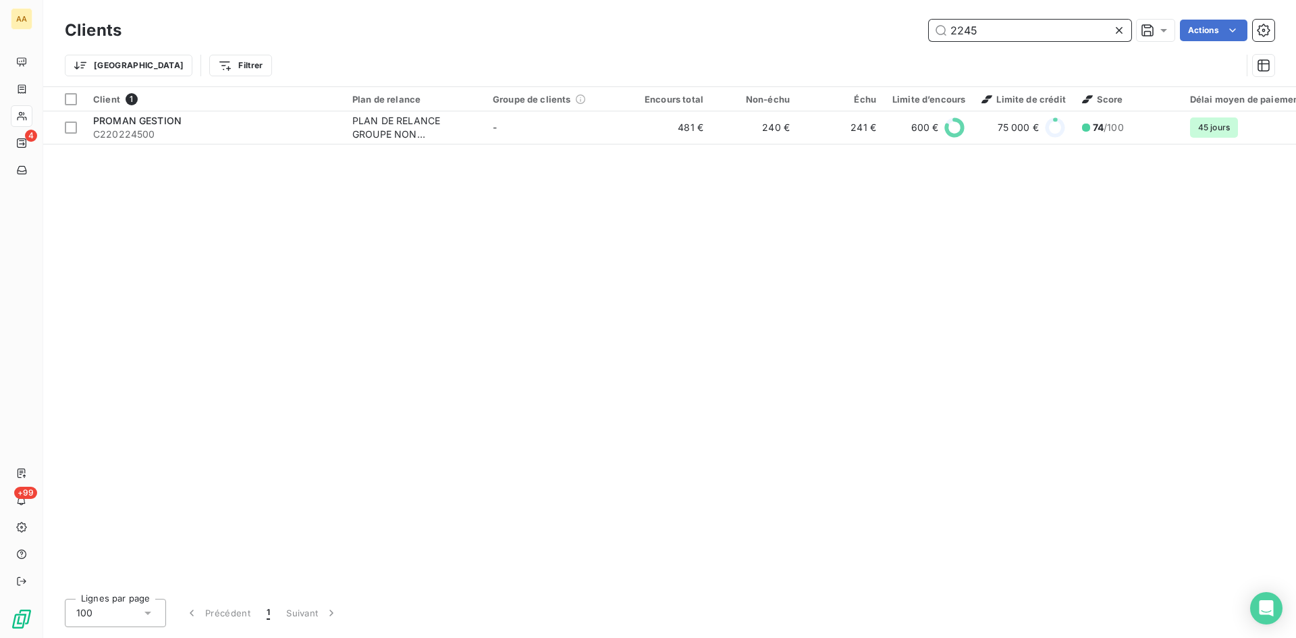
drag, startPoint x: 876, startPoint y: 31, endPoint x: 856, endPoint y: 36, distance: 20.1
click at [856, 36] on div "2245 Actions" at bounding box center [706, 31] width 1137 height 22
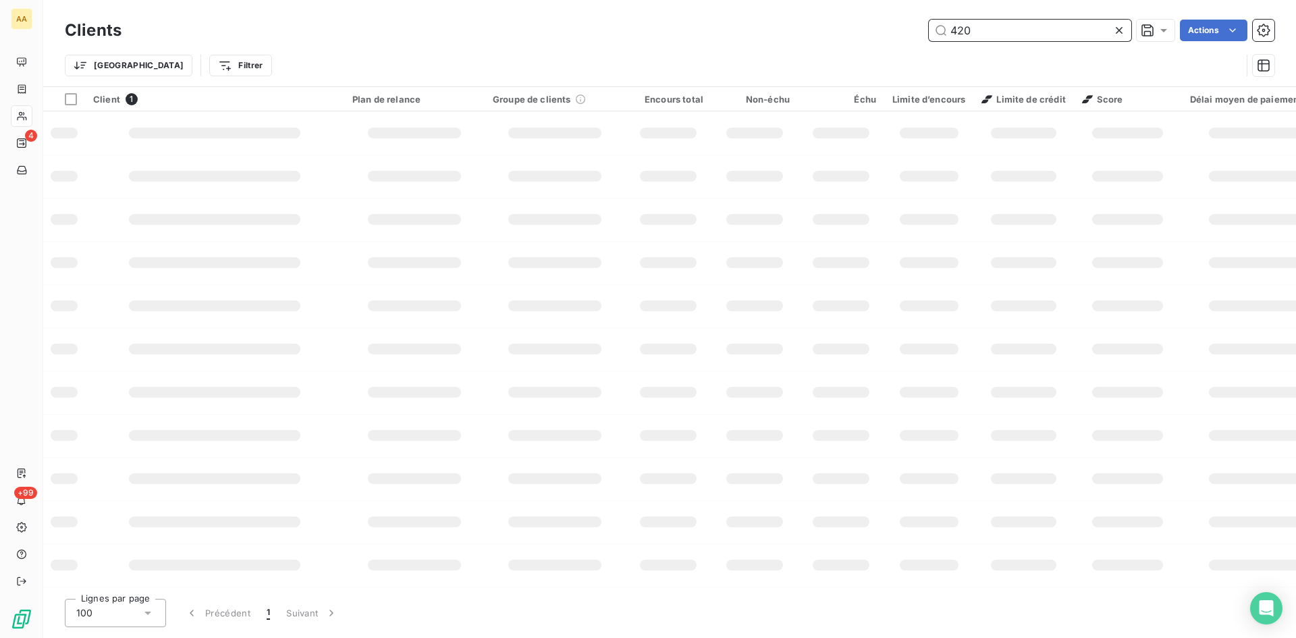
type input "4200"
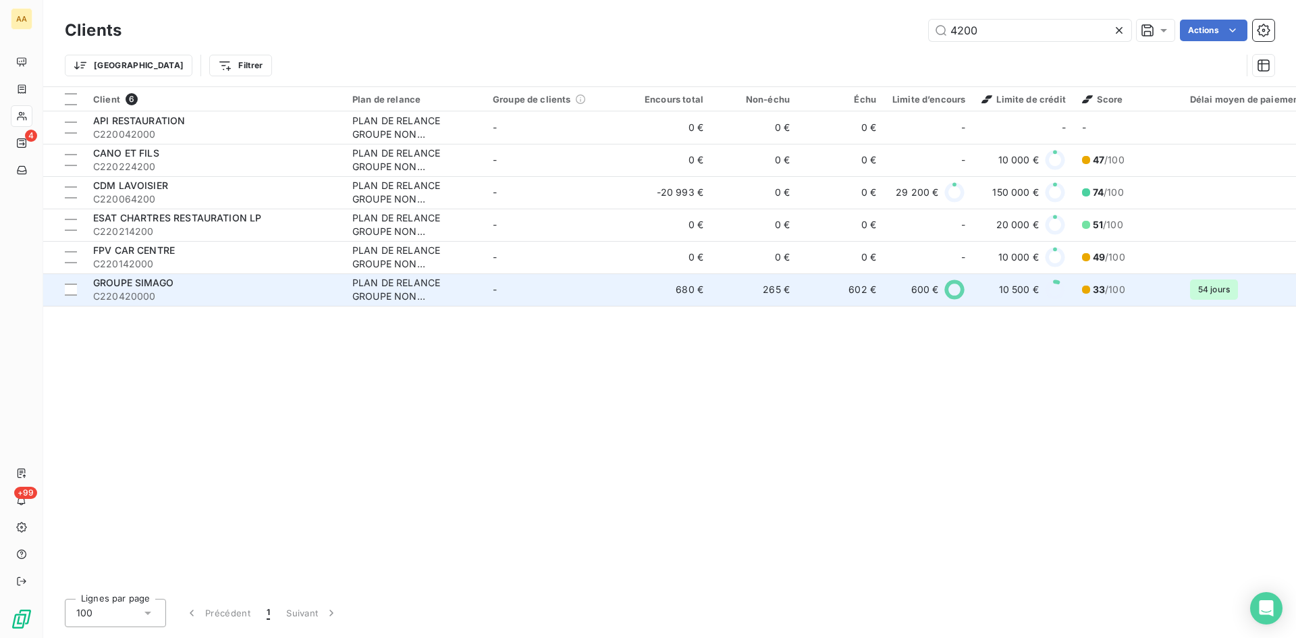
type input "4200"
click at [376, 282] on div "PLAN DE RELANCE GROUPE NON AUTOMATIQUE" at bounding box center [414, 289] width 124 height 27
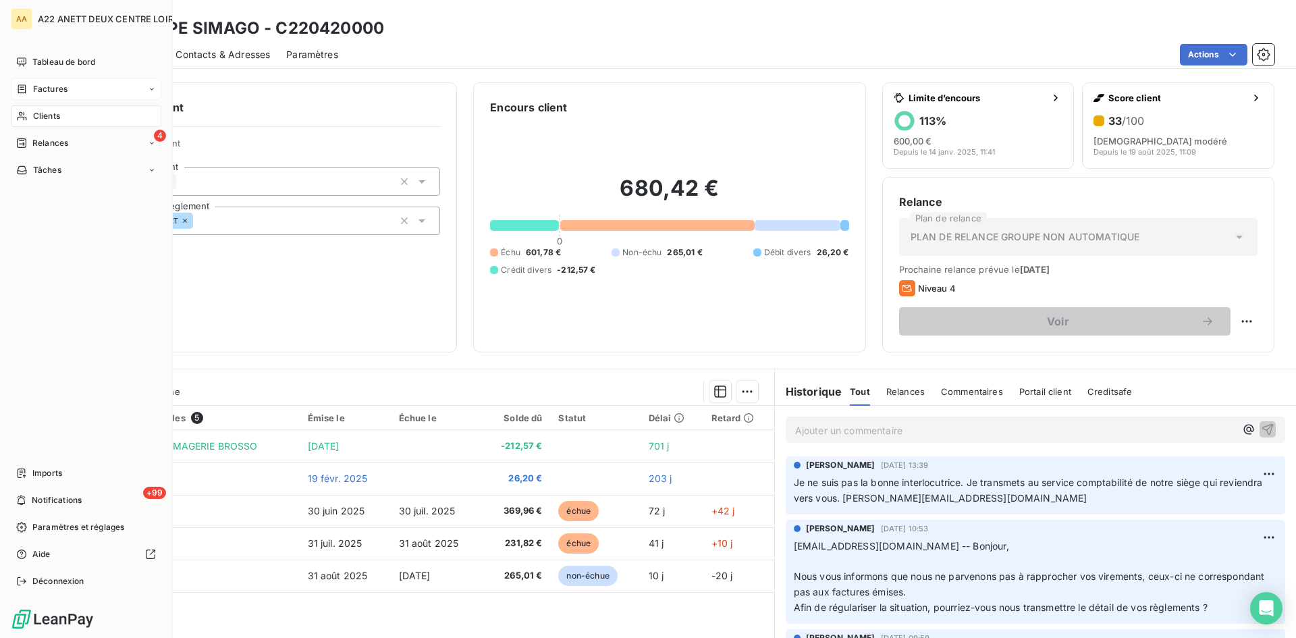
drag, startPoint x: 35, startPoint y: 115, endPoint x: 80, endPoint y: 90, distance: 51.3
click at [36, 114] on span "Clients" at bounding box center [46, 116] width 27 height 12
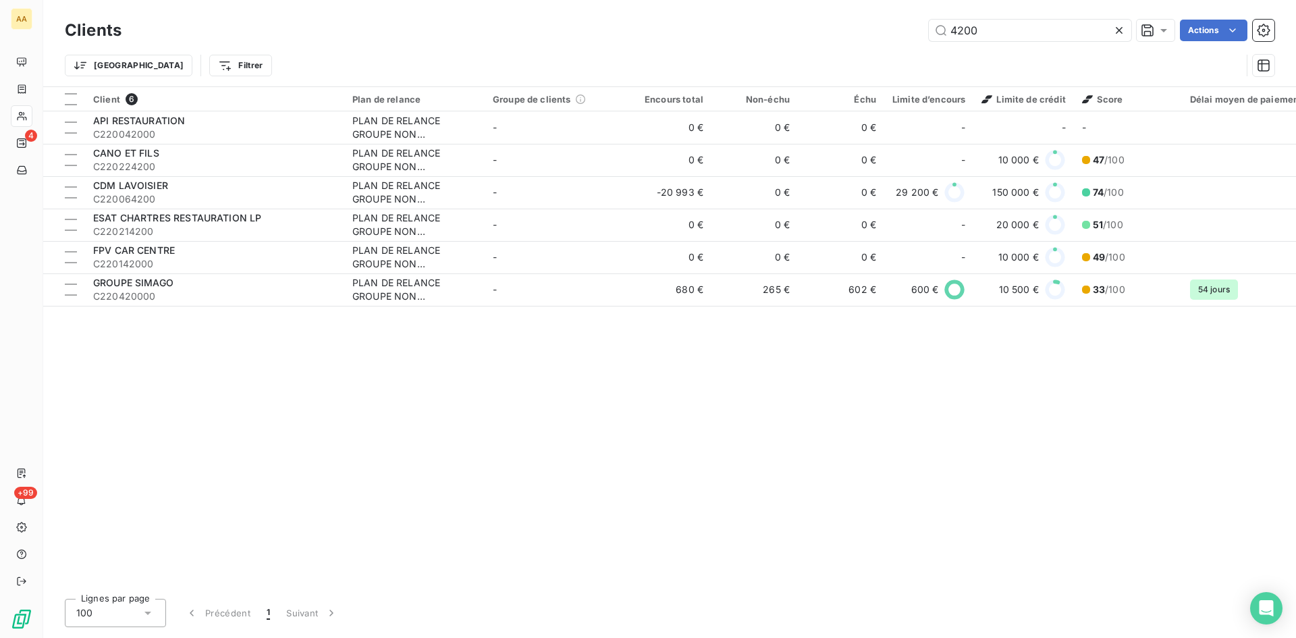
drag, startPoint x: 972, startPoint y: 29, endPoint x: 874, endPoint y: 30, distance: 97.2
click at [874, 30] on div "4200 Actions" at bounding box center [706, 31] width 1137 height 22
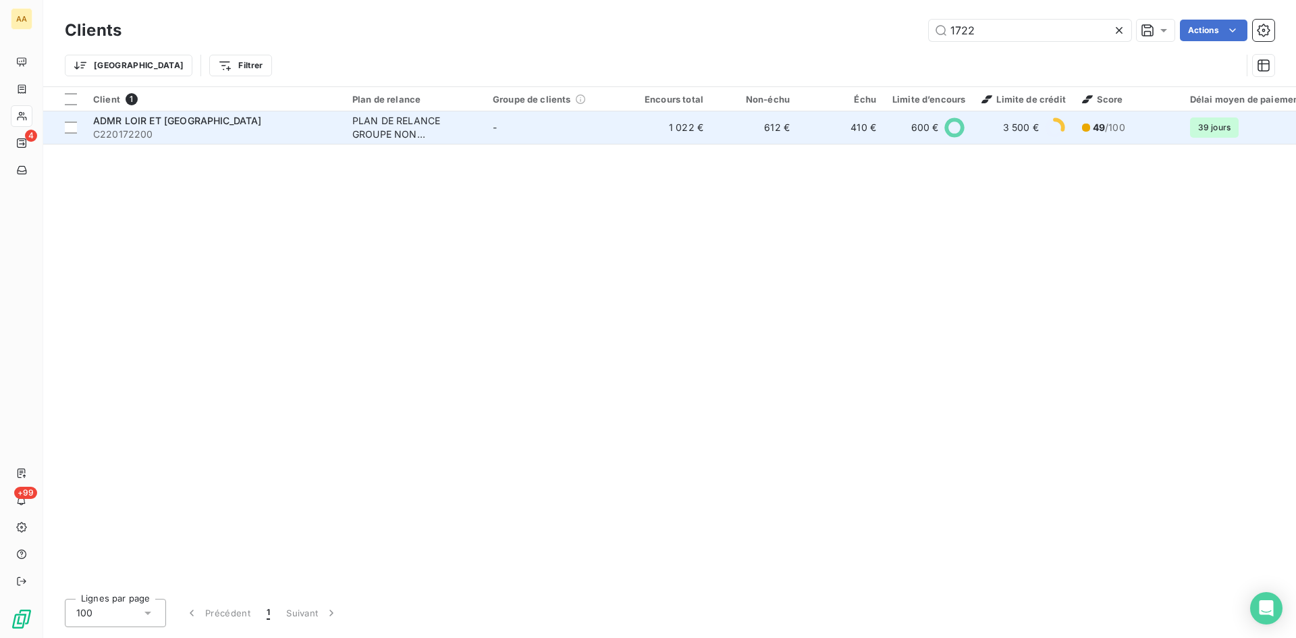
type input "1722"
click at [361, 125] on div "PLAN DE RELANCE GROUPE NON AUTOMATIQUE" at bounding box center [414, 127] width 124 height 27
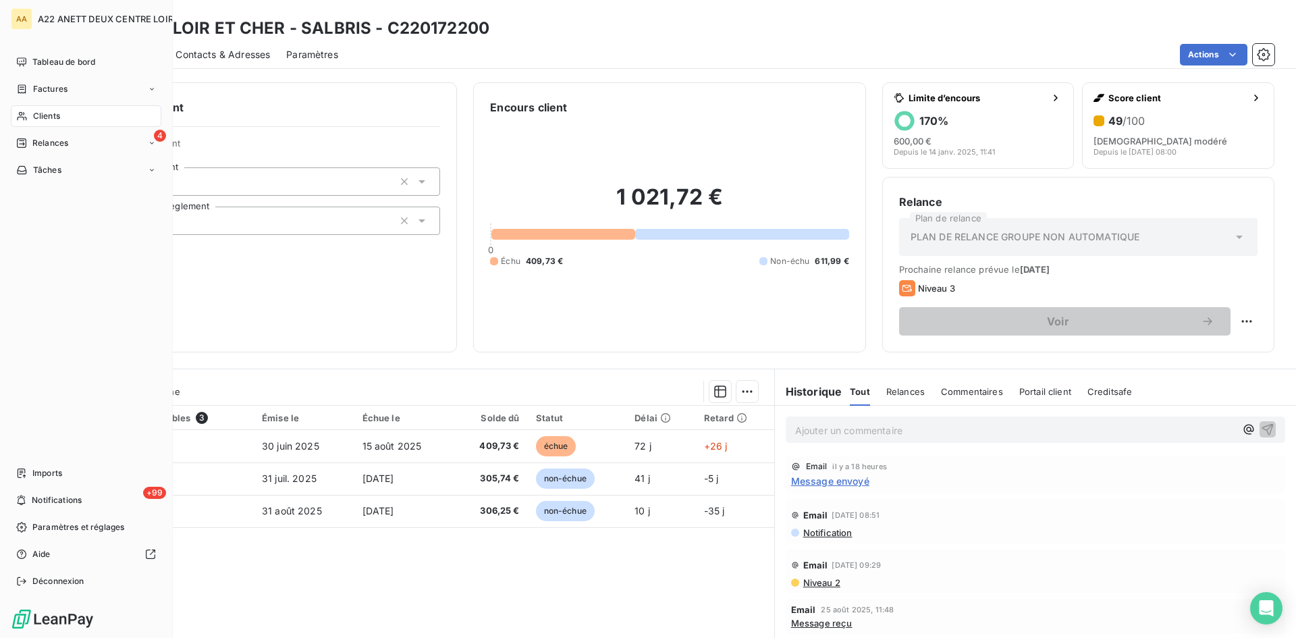
drag, startPoint x: 35, startPoint y: 112, endPoint x: 46, endPoint y: 109, distance: 11.3
click at [35, 112] on span "Clients" at bounding box center [46, 116] width 27 height 12
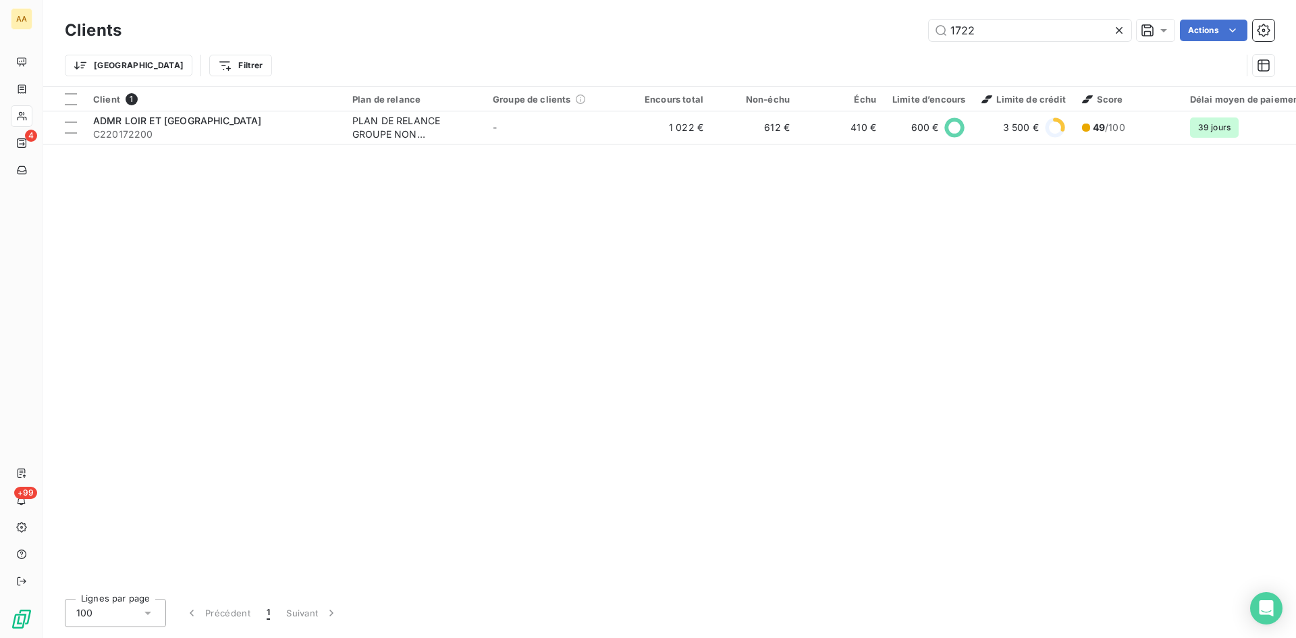
drag, startPoint x: 911, startPoint y: 30, endPoint x: 882, endPoint y: 33, distance: 29.2
click at [882, 32] on div "1722 Actions" at bounding box center [706, 31] width 1137 height 22
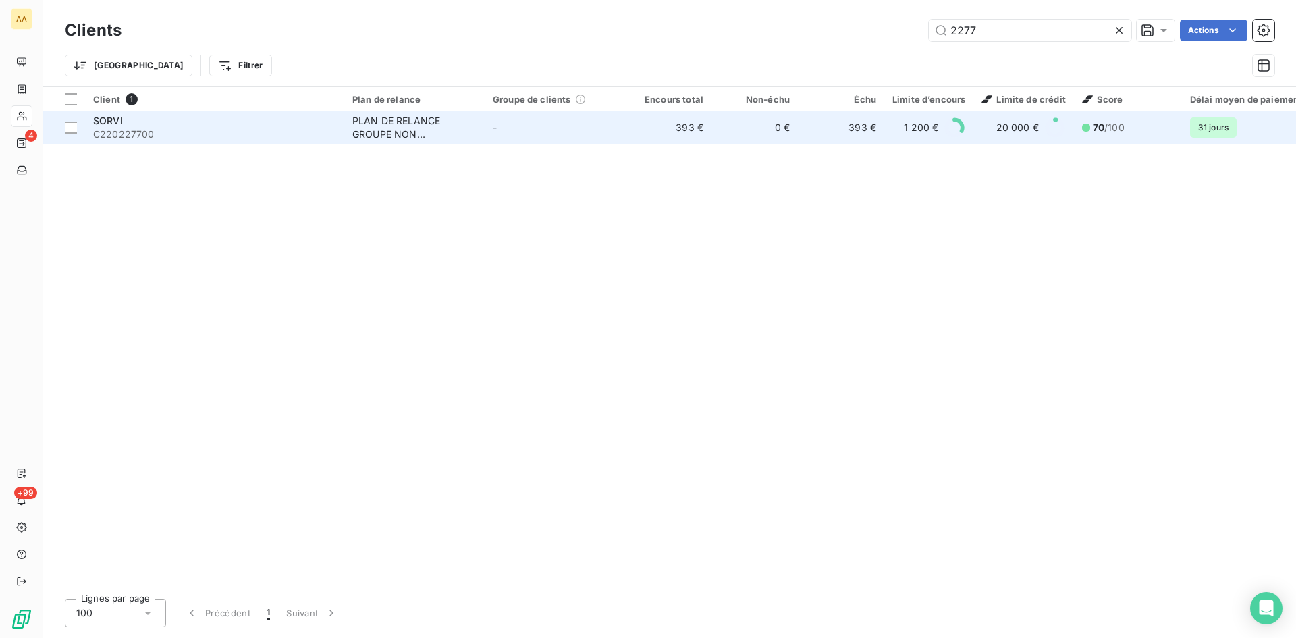
type input "2277"
click at [410, 121] on div "PLAN DE RELANCE GROUPE NON AUTOMATIQUE" at bounding box center [414, 127] width 124 height 27
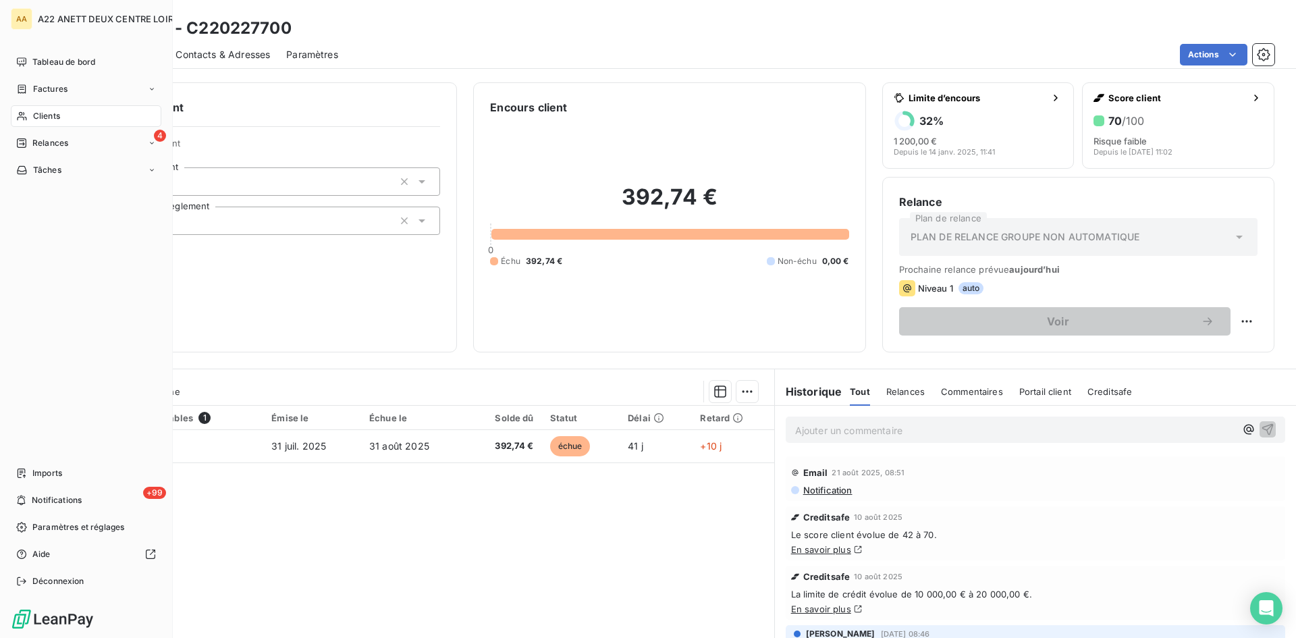
click at [36, 115] on span "Clients" at bounding box center [46, 116] width 27 height 12
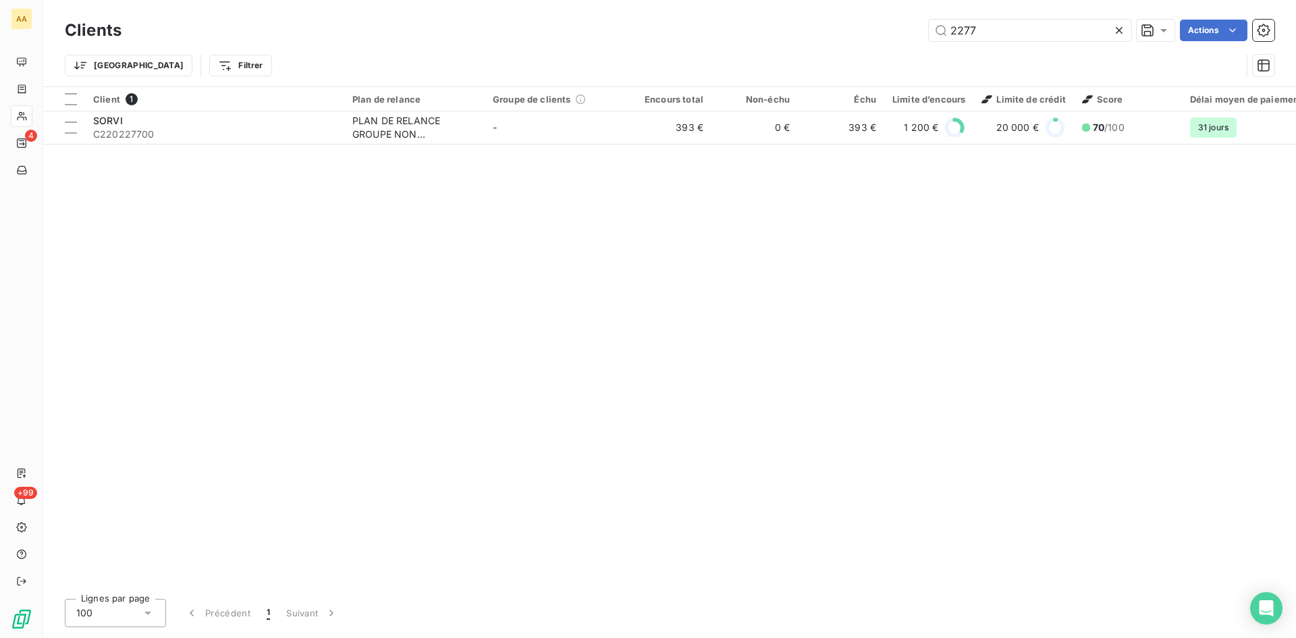
drag, startPoint x: 991, startPoint y: 31, endPoint x: 827, endPoint y: 51, distance: 165.3
click at [845, 38] on div "2277 Actions" at bounding box center [706, 31] width 1137 height 22
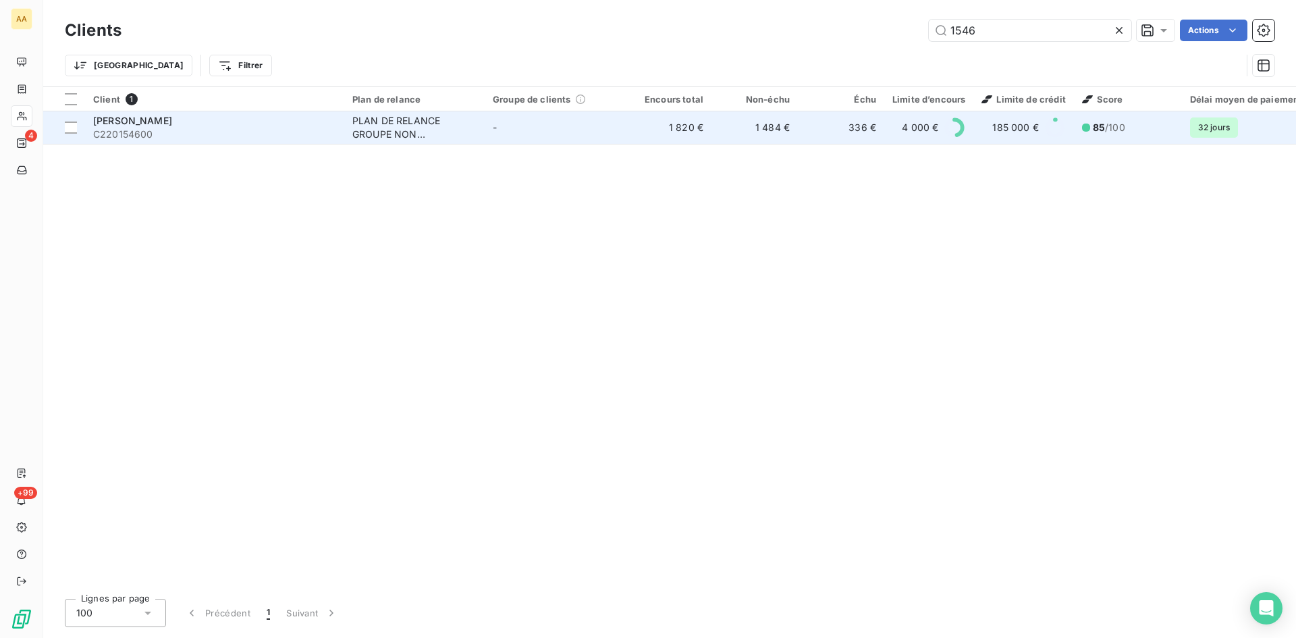
type input "1546"
click at [392, 119] on div "PLAN DE RELANCE GROUPE NON AUTOMATIQUE" at bounding box center [414, 127] width 124 height 27
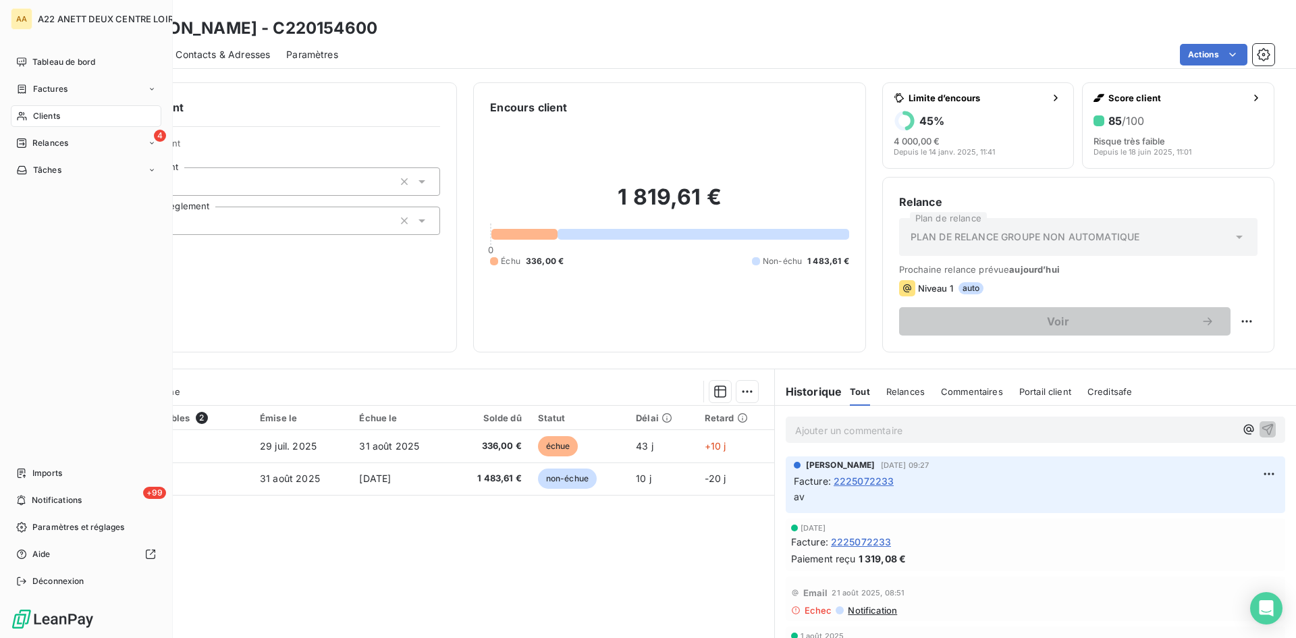
drag, startPoint x: 49, startPoint y: 111, endPoint x: 72, endPoint y: 106, distance: 22.8
click at [49, 111] on span "Clients" at bounding box center [46, 116] width 27 height 12
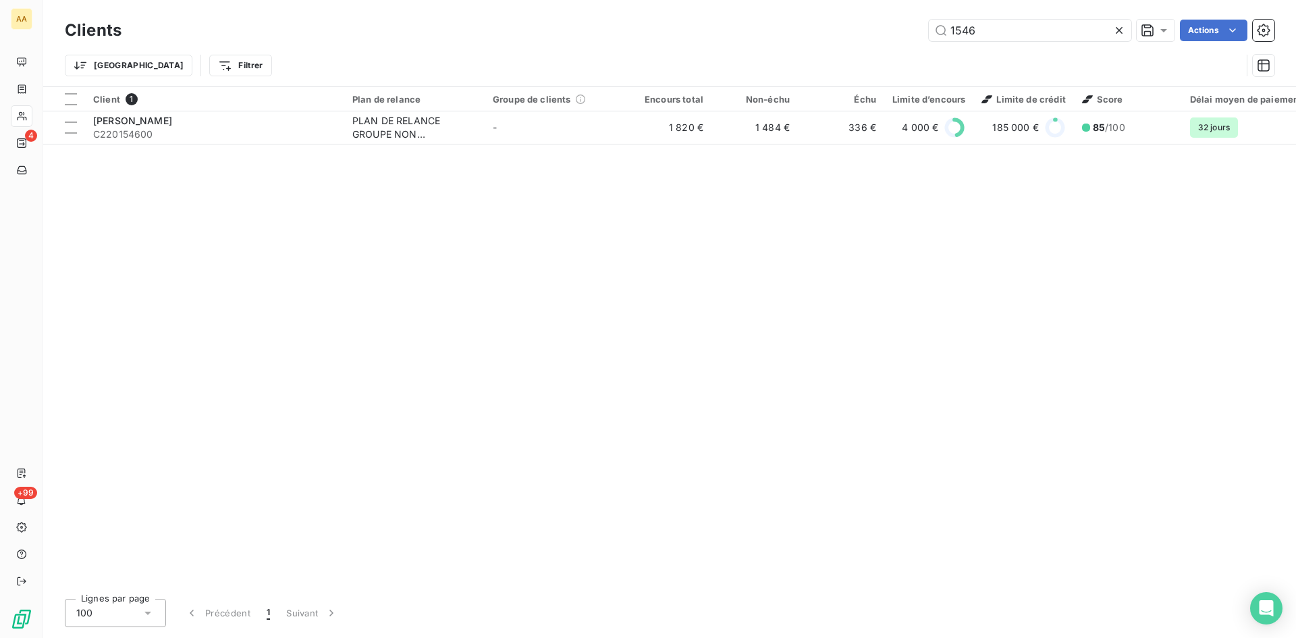
drag, startPoint x: 985, startPoint y: 30, endPoint x: 838, endPoint y: 34, distance: 147.3
click at [838, 34] on div "1546 Actions" at bounding box center [706, 31] width 1137 height 22
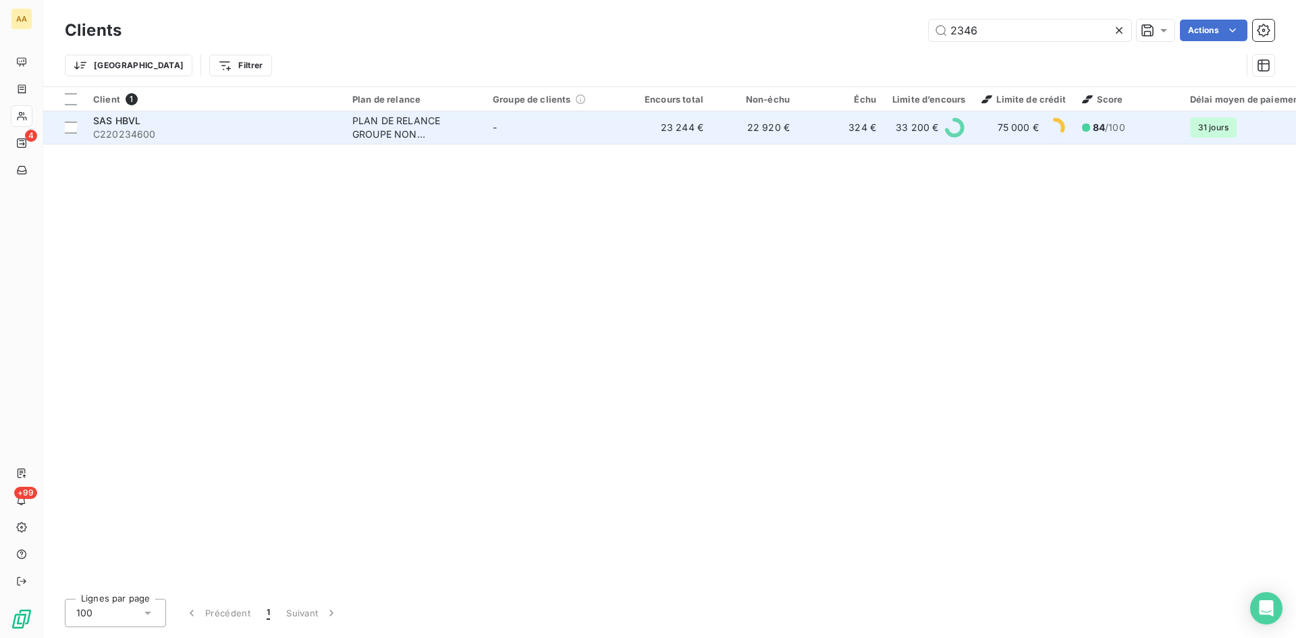
type input "2346"
click at [338, 134] on td "SAS HBVL C220234600" at bounding box center [214, 127] width 259 height 32
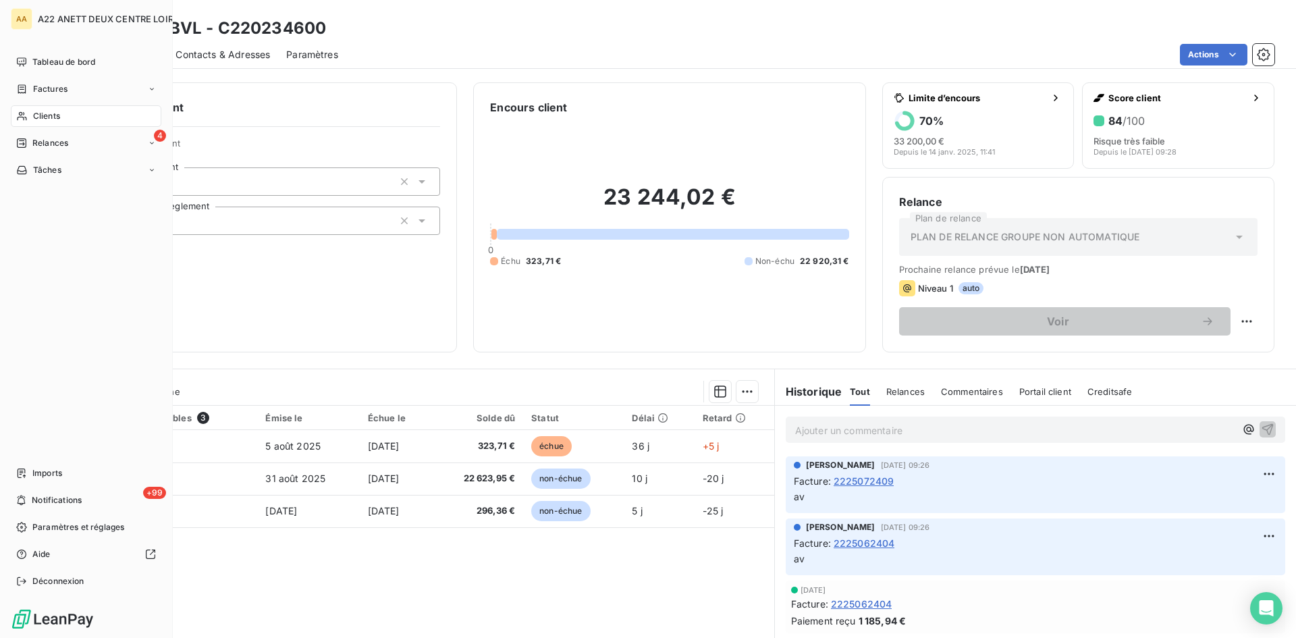
click at [42, 109] on div "Clients" at bounding box center [86, 116] width 151 height 22
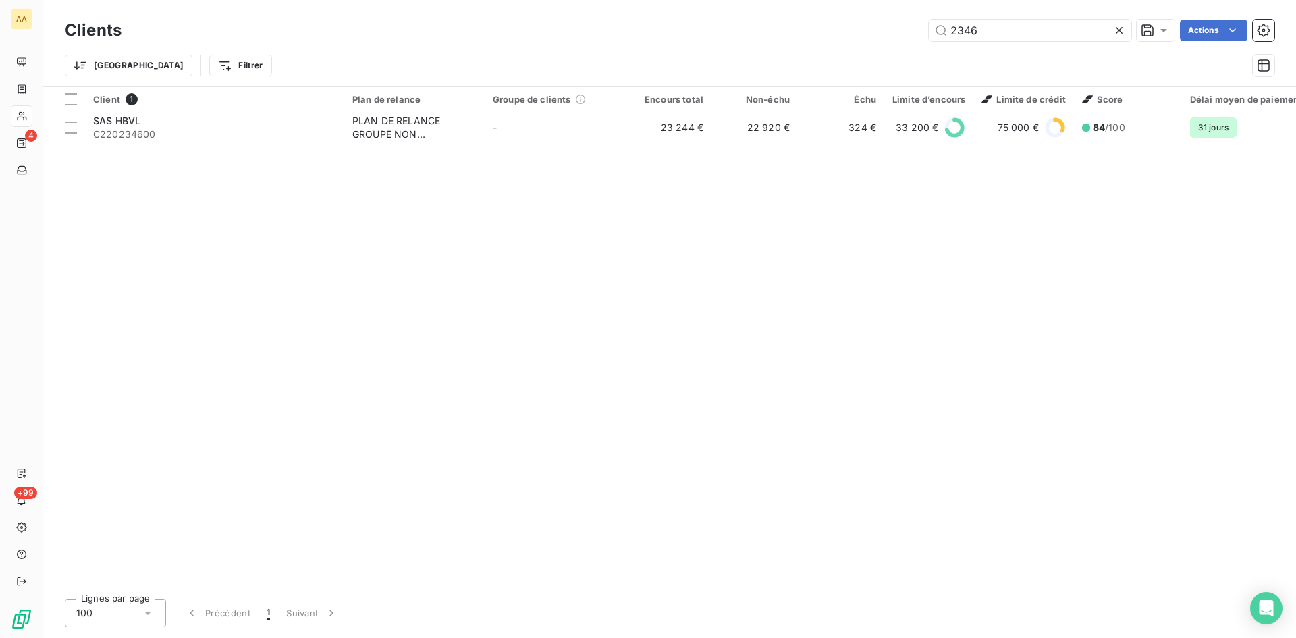
drag, startPoint x: 980, startPoint y: 28, endPoint x: 804, endPoint y: 39, distance: 176.5
click at [850, 37] on div "2346 Actions" at bounding box center [706, 31] width 1137 height 22
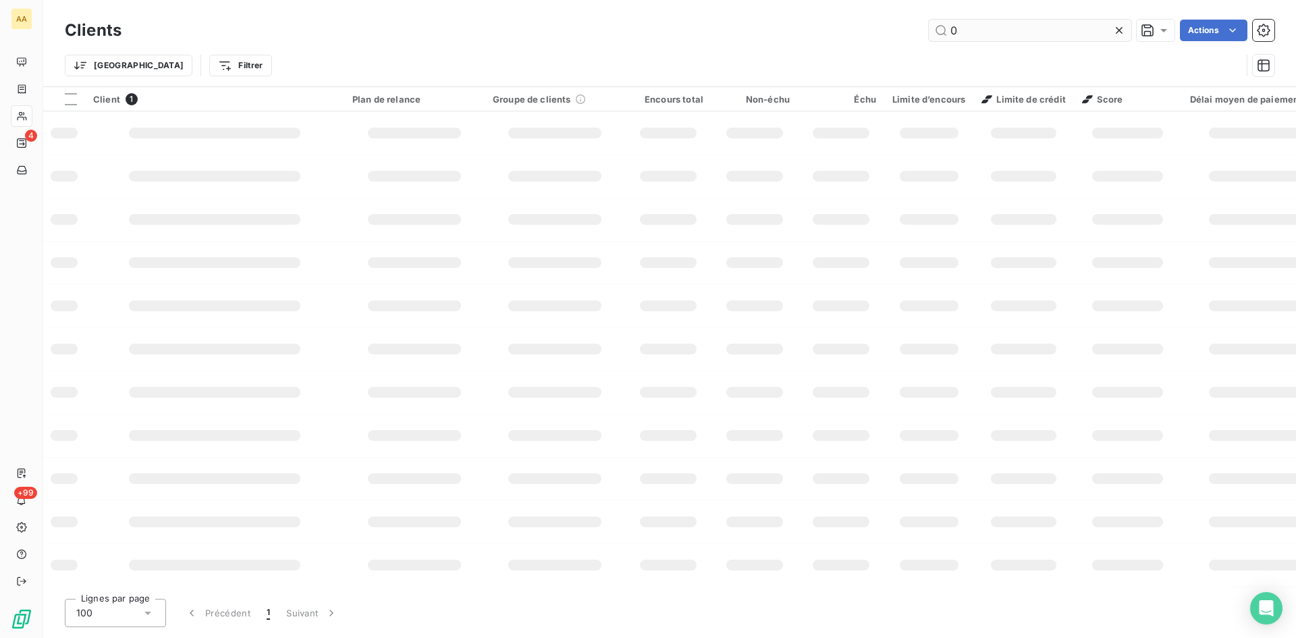
click at [972, 30] on input "0" at bounding box center [1030, 31] width 203 height 22
click at [972, 29] on input "0" at bounding box center [1030, 31] width 203 height 22
click at [959, 29] on input "0" at bounding box center [1030, 31] width 203 height 22
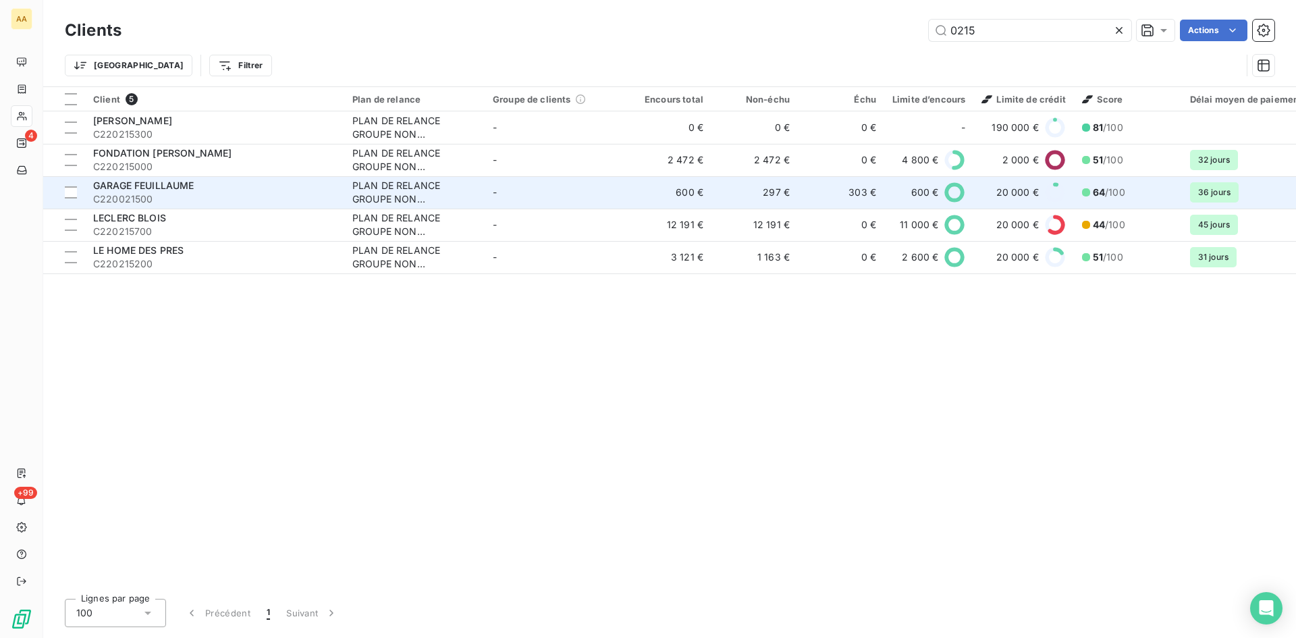
type input "0215"
click at [361, 201] on div "PLAN DE RELANCE GROUPE NON AUTOMATIQUE" at bounding box center [414, 192] width 124 height 27
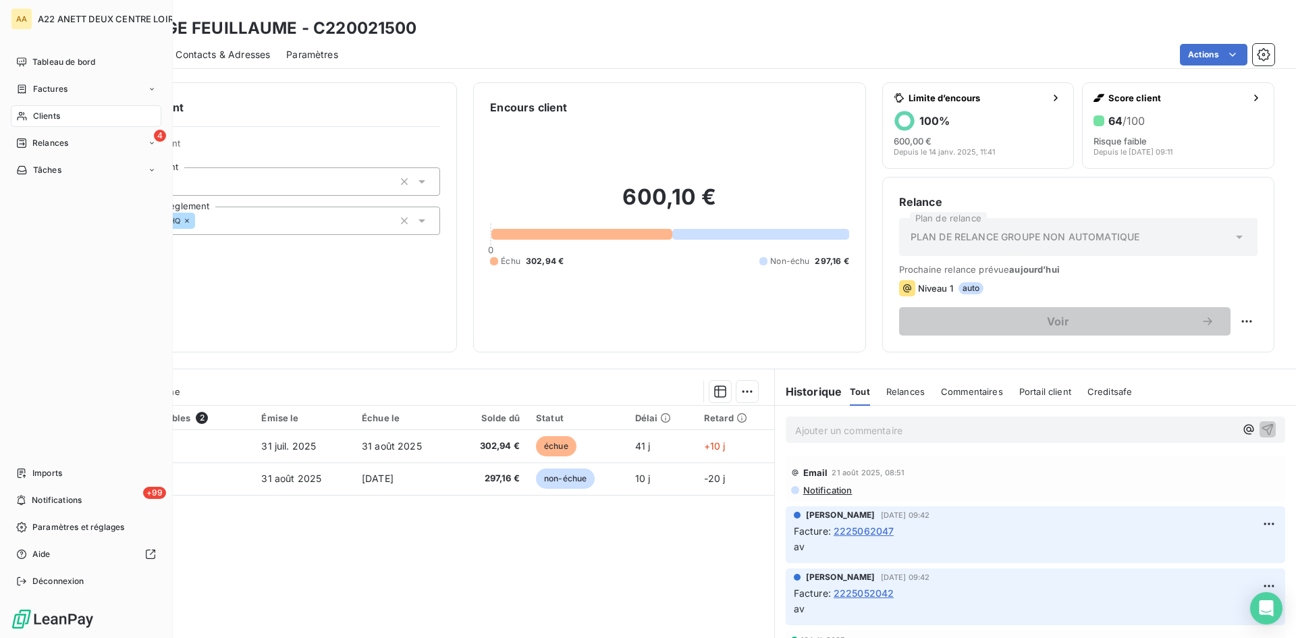
drag, startPoint x: 36, startPoint y: 116, endPoint x: 43, endPoint y: 113, distance: 7.5
click at [36, 116] on span "Clients" at bounding box center [46, 116] width 27 height 12
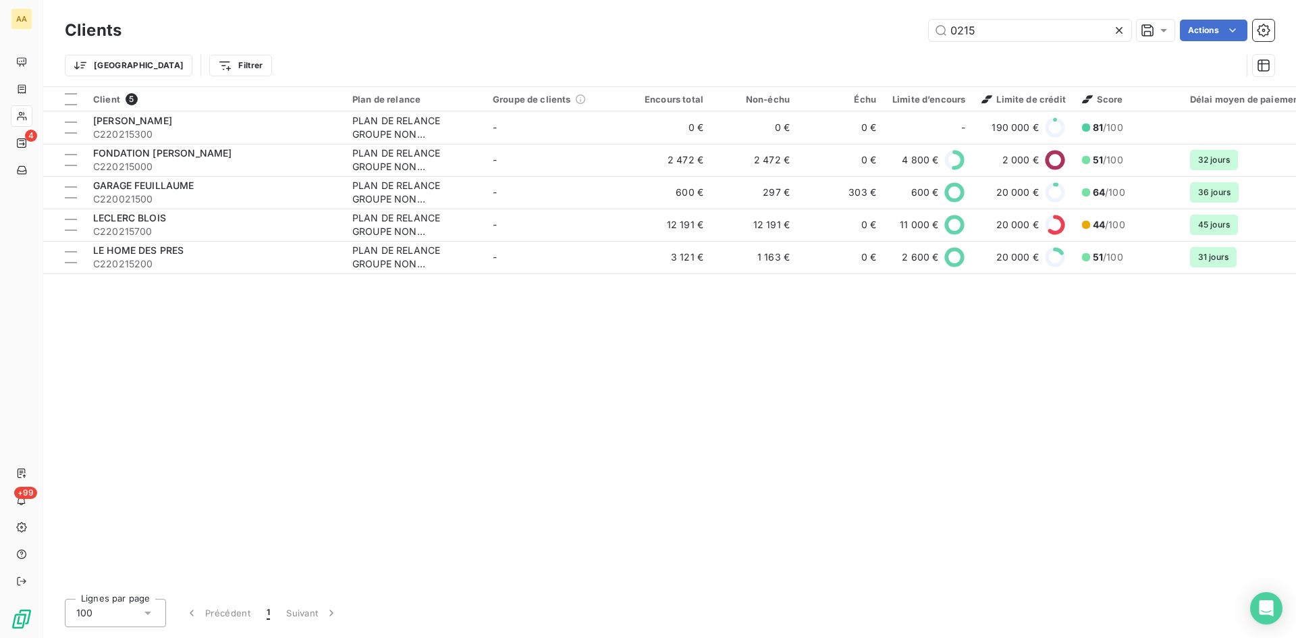
drag, startPoint x: 980, startPoint y: 20, endPoint x: 920, endPoint y: 33, distance: 60.9
click at [920, 33] on div "0215 Actions" at bounding box center [706, 31] width 1137 height 22
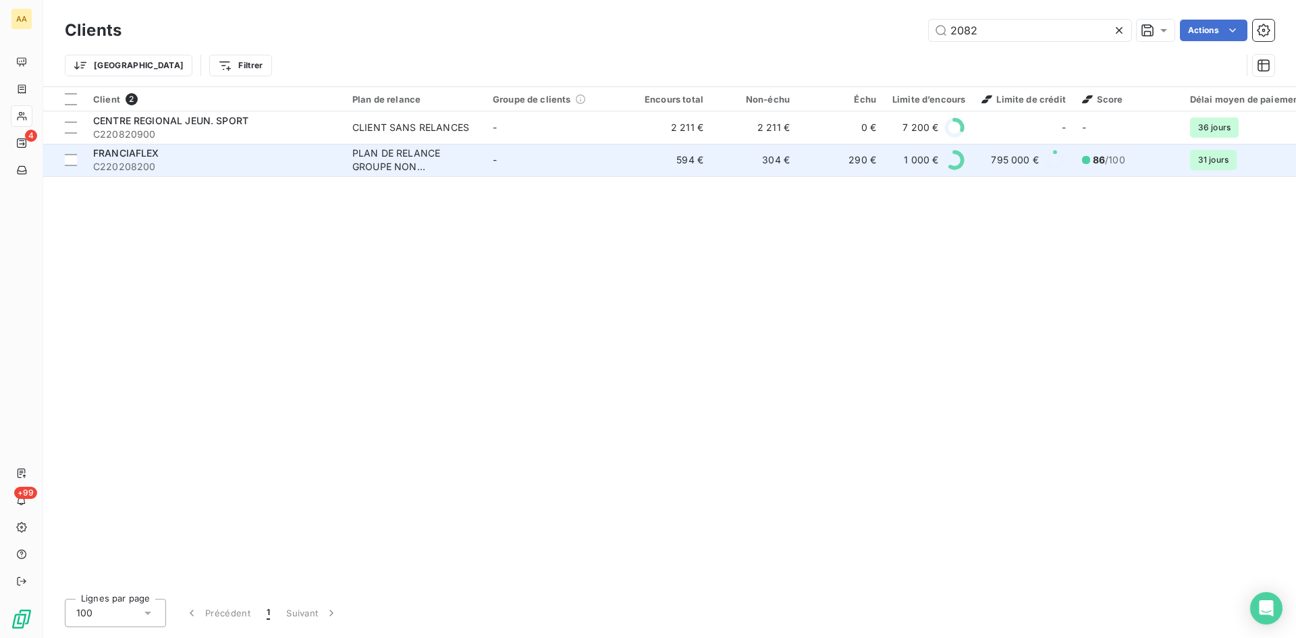
type input "2082"
click at [379, 162] on div "PLAN DE RELANCE GROUPE NON AUTOMATIQUE" at bounding box center [414, 160] width 124 height 27
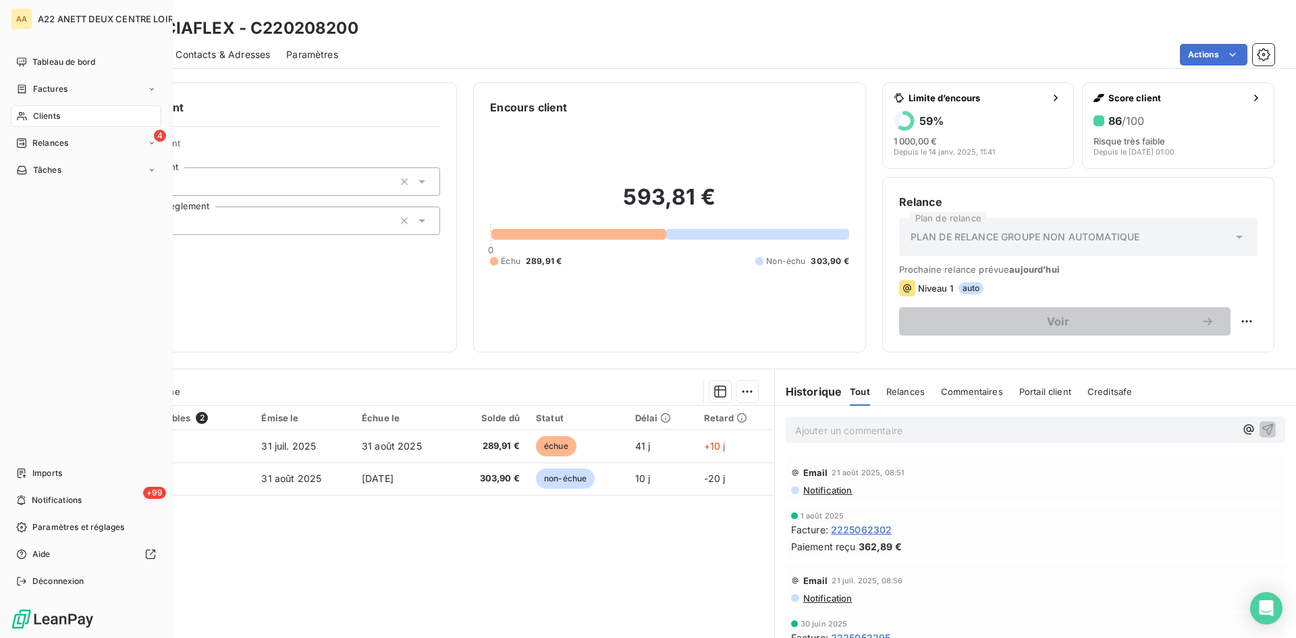
drag, startPoint x: 48, startPoint y: 117, endPoint x: 59, endPoint y: 110, distance: 13.1
click at [48, 117] on span "Clients" at bounding box center [46, 116] width 27 height 12
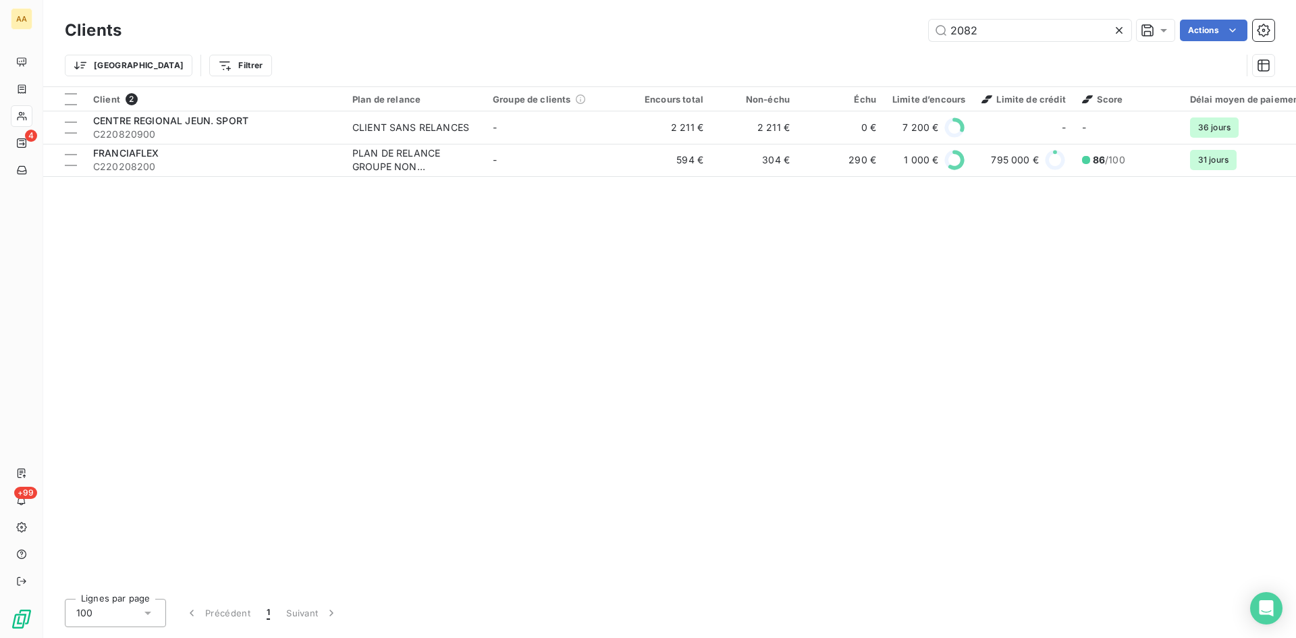
drag, startPoint x: 980, startPoint y: 31, endPoint x: 818, endPoint y: 30, distance: 162.0
click at [818, 30] on div "2082 Actions" at bounding box center [706, 31] width 1137 height 22
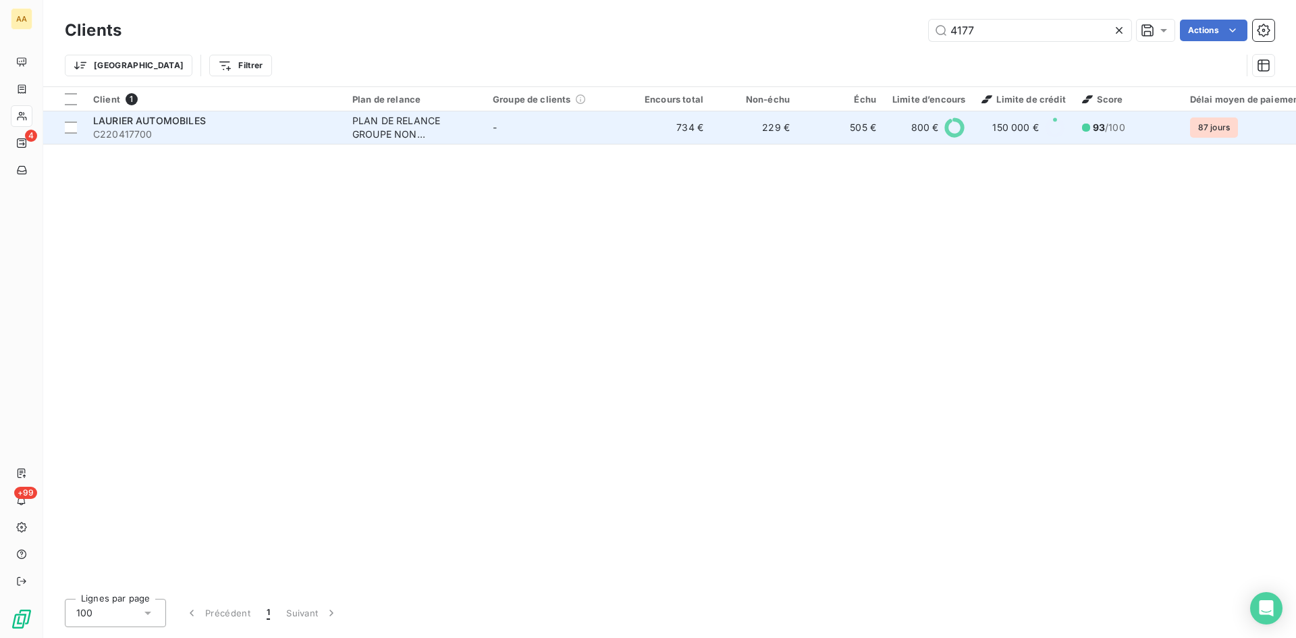
type input "4177"
click at [396, 131] on div "PLAN DE RELANCE GROUPE NON AUTOMATIQUE" at bounding box center [414, 127] width 124 height 27
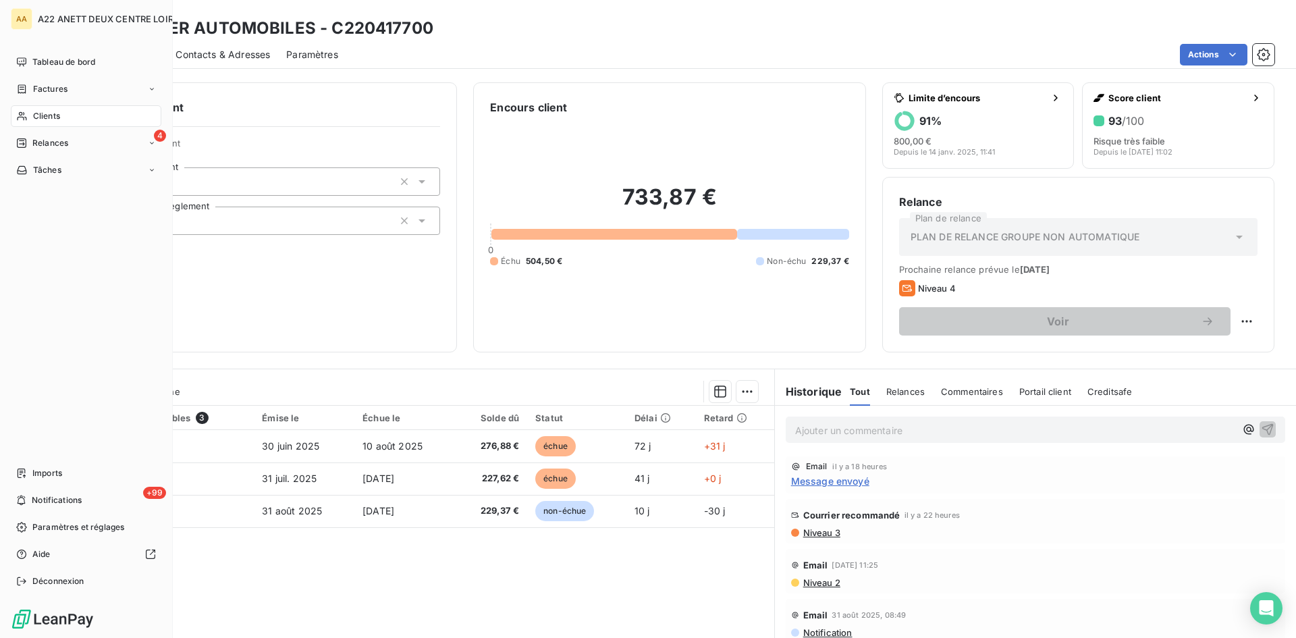
drag, startPoint x: 41, startPoint y: 114, endPoint x: 93, endPoint y: 102, distance: 53.4
click at [41, 114] on span "Clients" at bounding box center [46, 116] width 27 height 12
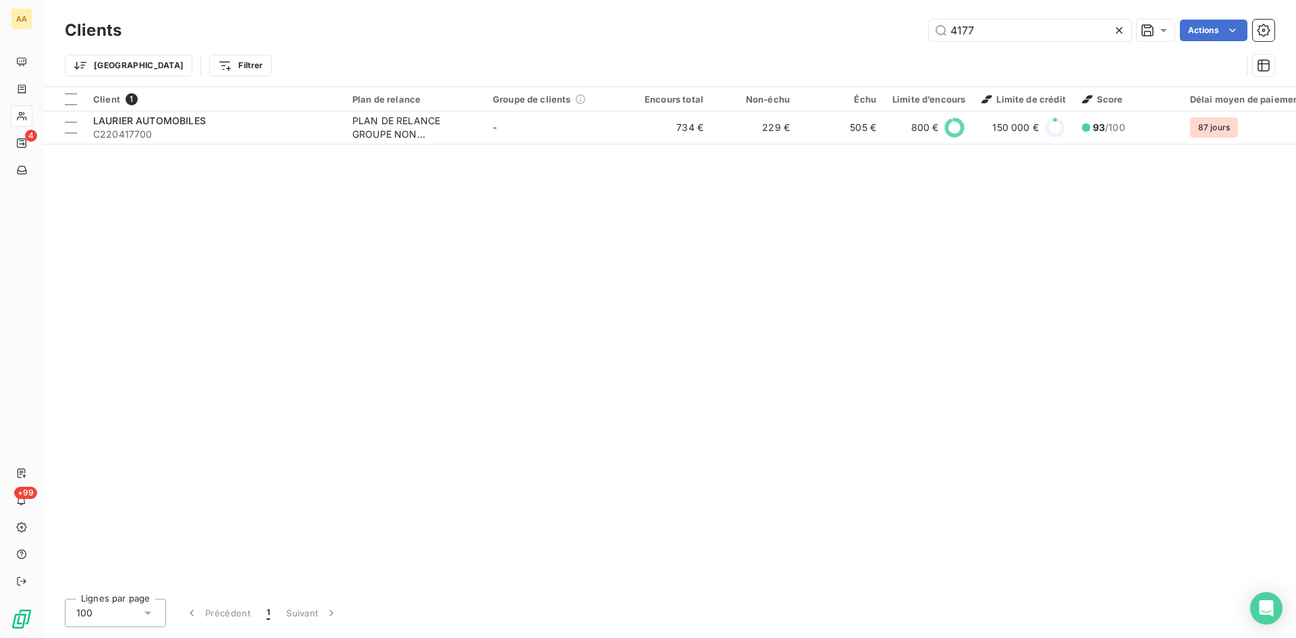
drag, startPoint x: 981, startPoint y: 32, endPoint x: 890, endPoint y: 32, distance: 91.1
click at [890, 32] on div "4177 Actions" at bounding box center [706, 31] width 1137 height 22
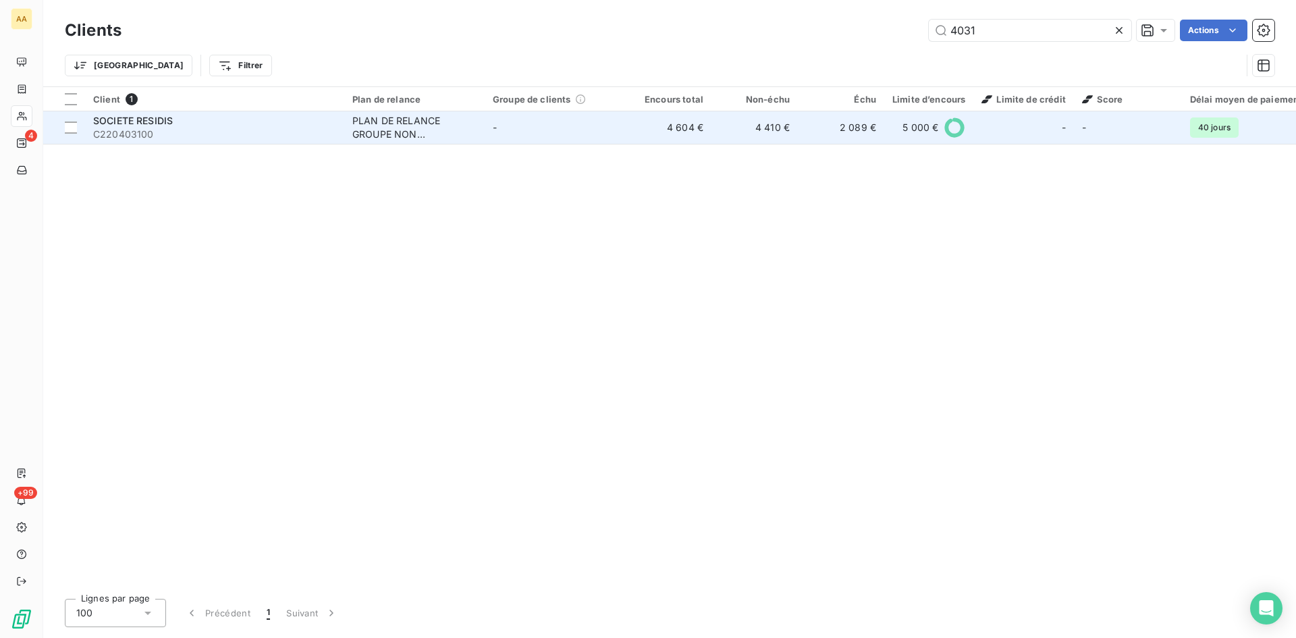
type input "4031"
click at [408, 126] on div "PLAN DE RELANCE GROUPE NON AUTOMATIQUE" at bounding box center [414, 127] width 124 height 27
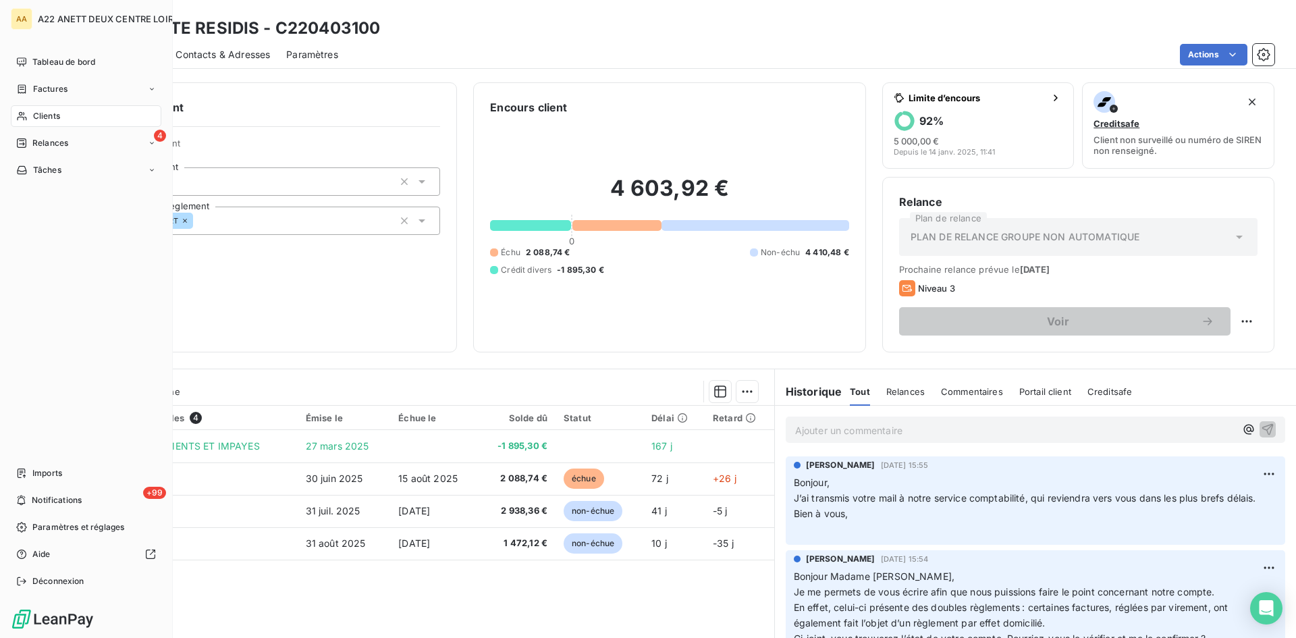
drag, startPoint x: 45, startPoint y: 110, endPoint x: 53, endPoint y: 109, distance: 7.5
click at [45, 110] on span "Clients" at bounding box center [46, 116] width 27 height 12
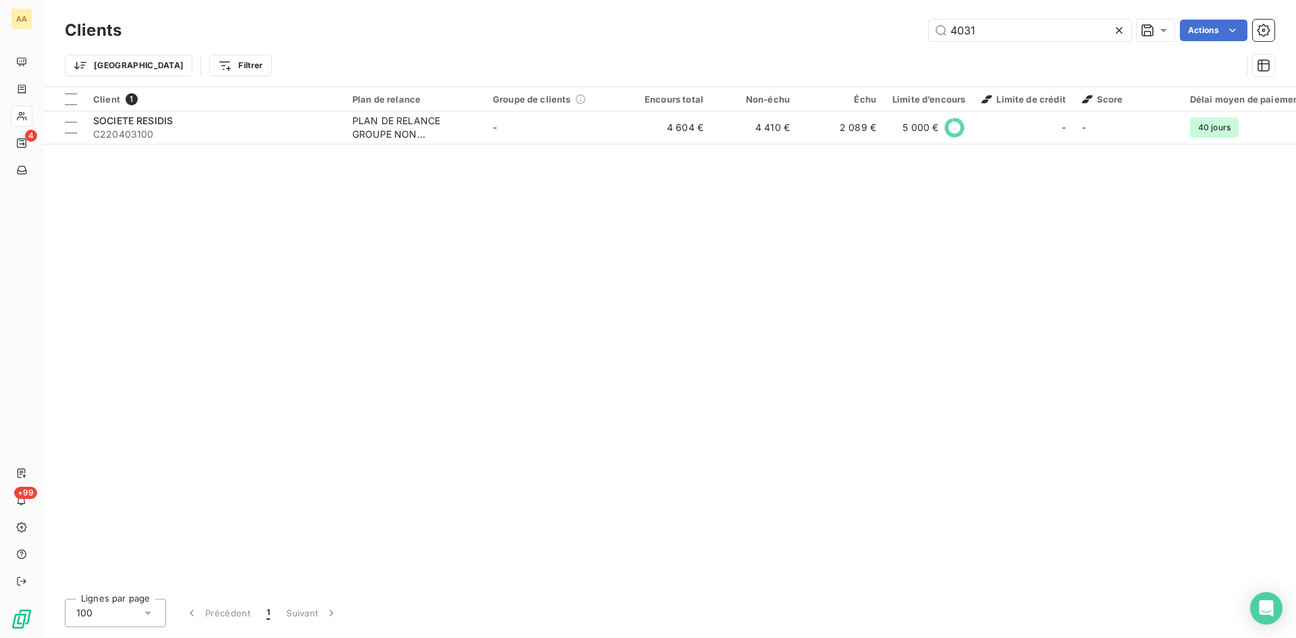
drag, startPoint x: 976, startPoint y: 26, endPoint x: 832, endPoint y: 53, distance: 145.5
click at [832, 53] on div "Clients 4031 Actions Trier Filtrer" at bounding box center [670, 51] width 1210 height 70
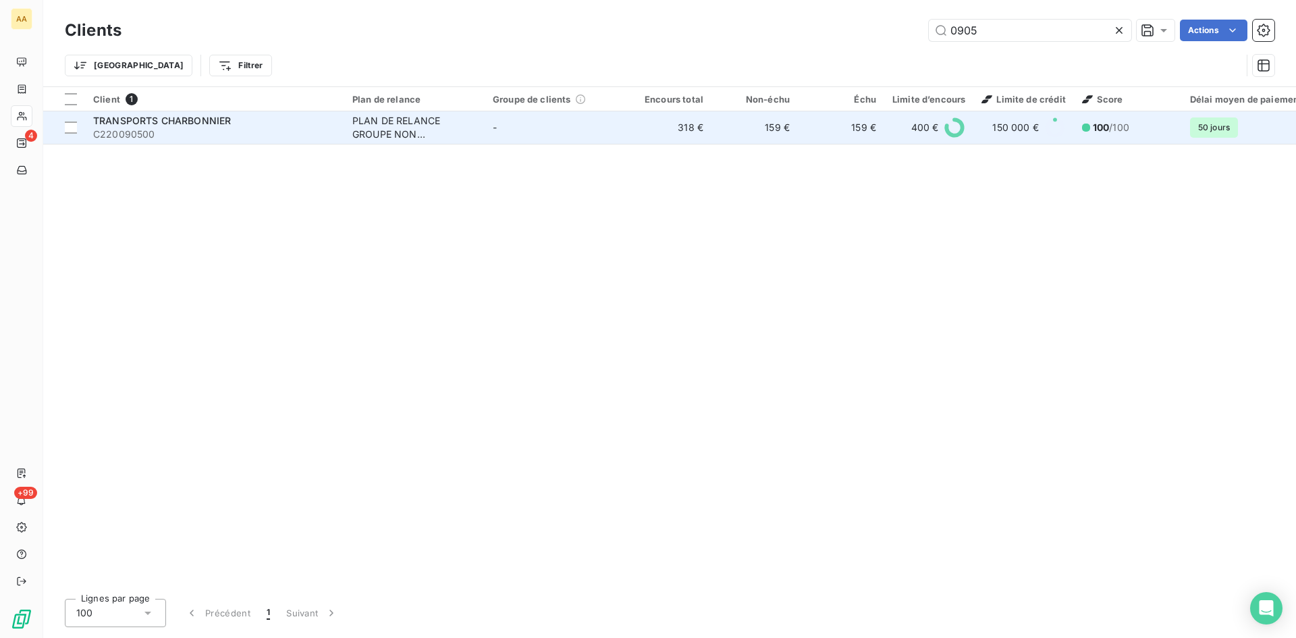
type input "0905"
click at [384, 122] on div "PLAN DE RELANCE GROUPE NON AUTOMATIQUE" at bounding box center [414, 127] width 124 height 27
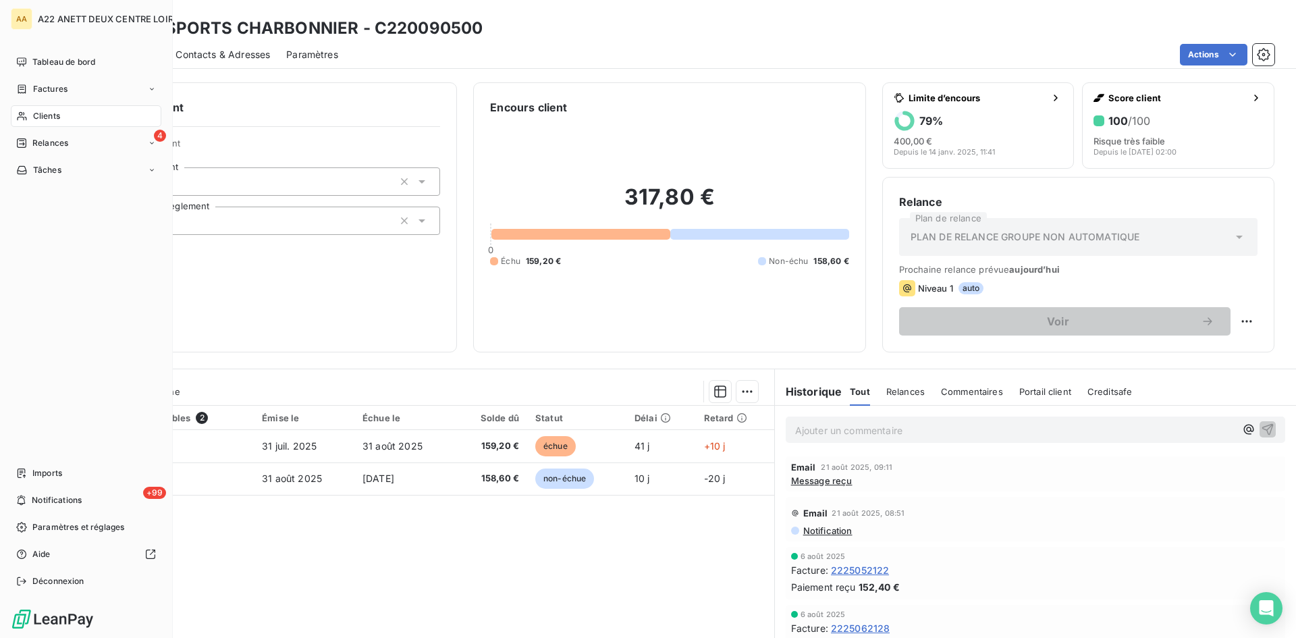
click at [30, 113] on div "Clients" at bounding box center [86, 116] width 151 height 22
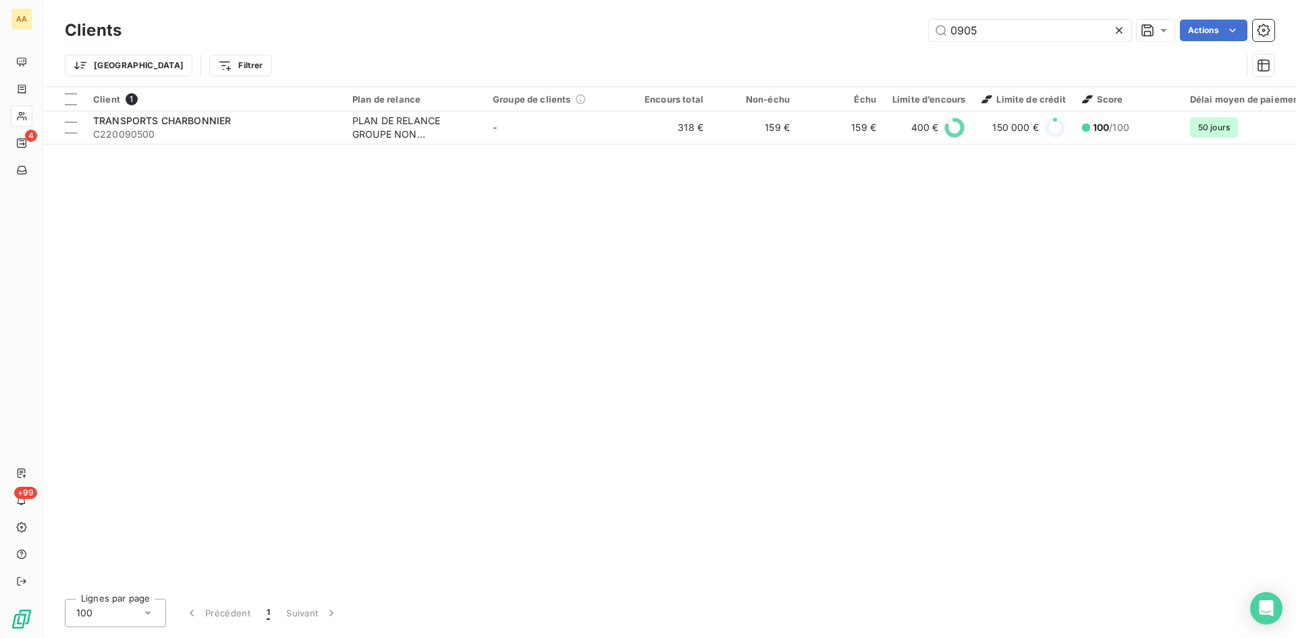
drag, startPoint x: 984, startPoint y: 27, endPoint x: 879, endPoint y: 47, distance: 107.1
click at [888, 39] on div "0905 Actions" at bounding box center [706, 31] width 1137 height 22
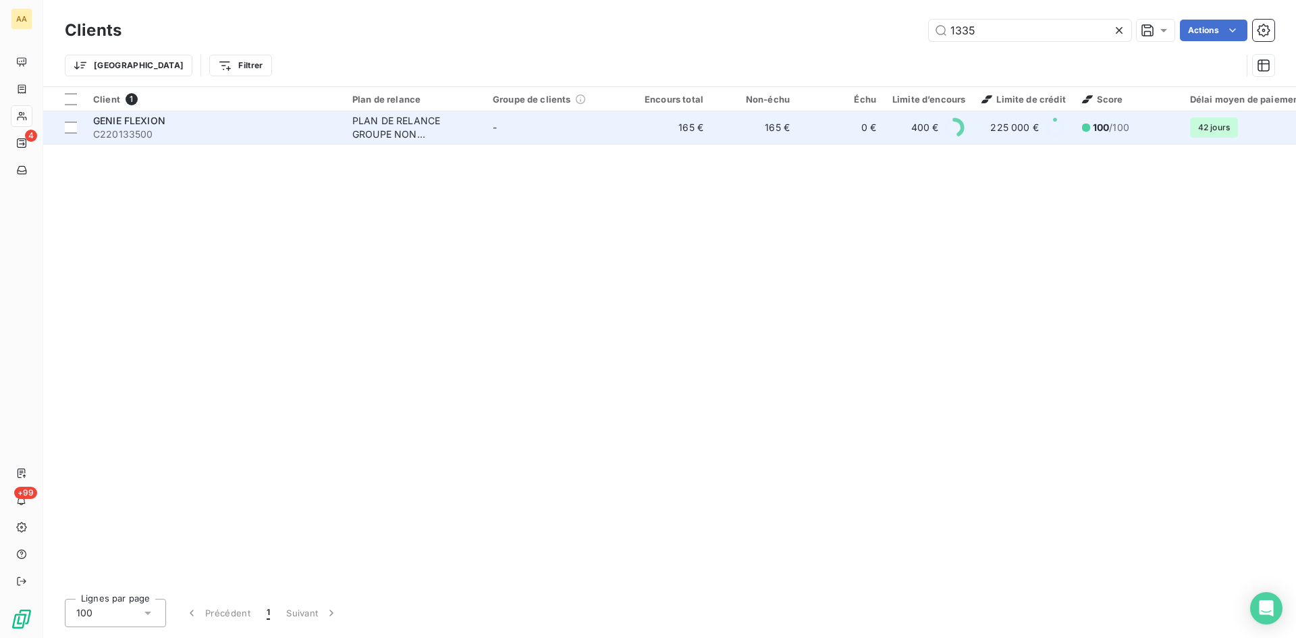
type input "1335"
click at [400, 123] on div "PLAN DE RELANCE GROUPE NON AUTOMATIQUE" at bounding box center [414, 127] width 124 height 27
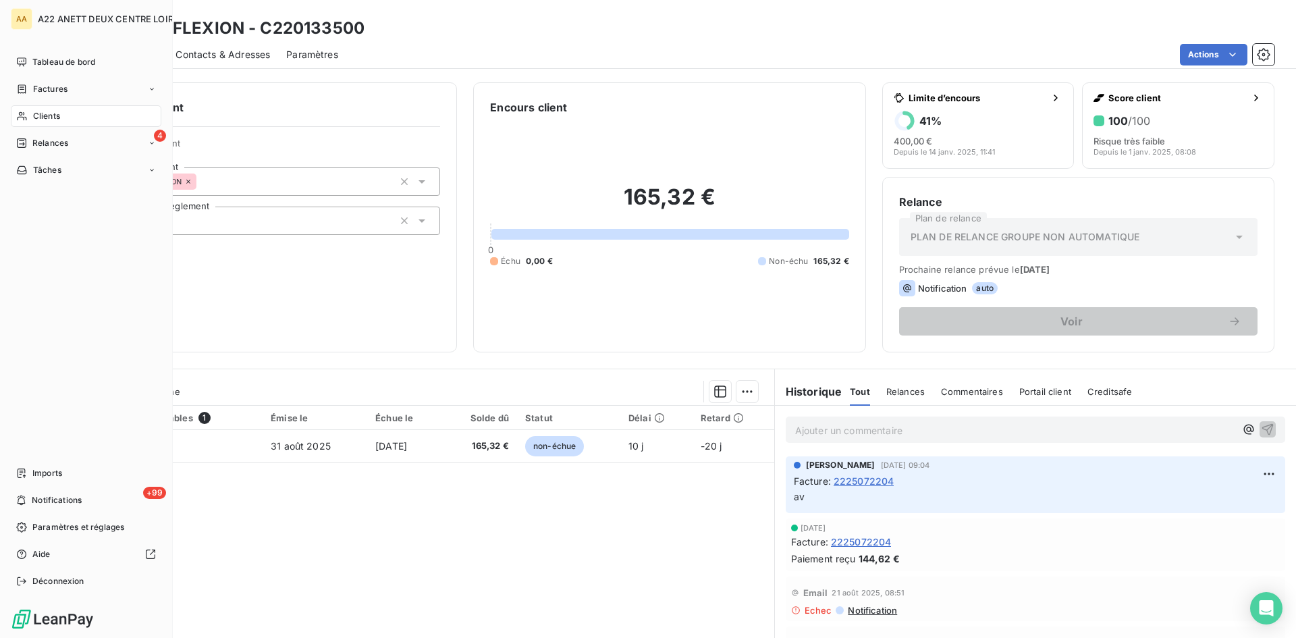
click at [31, 119] on div "Clients" at bounding box center [86, 116] width 151 height 22
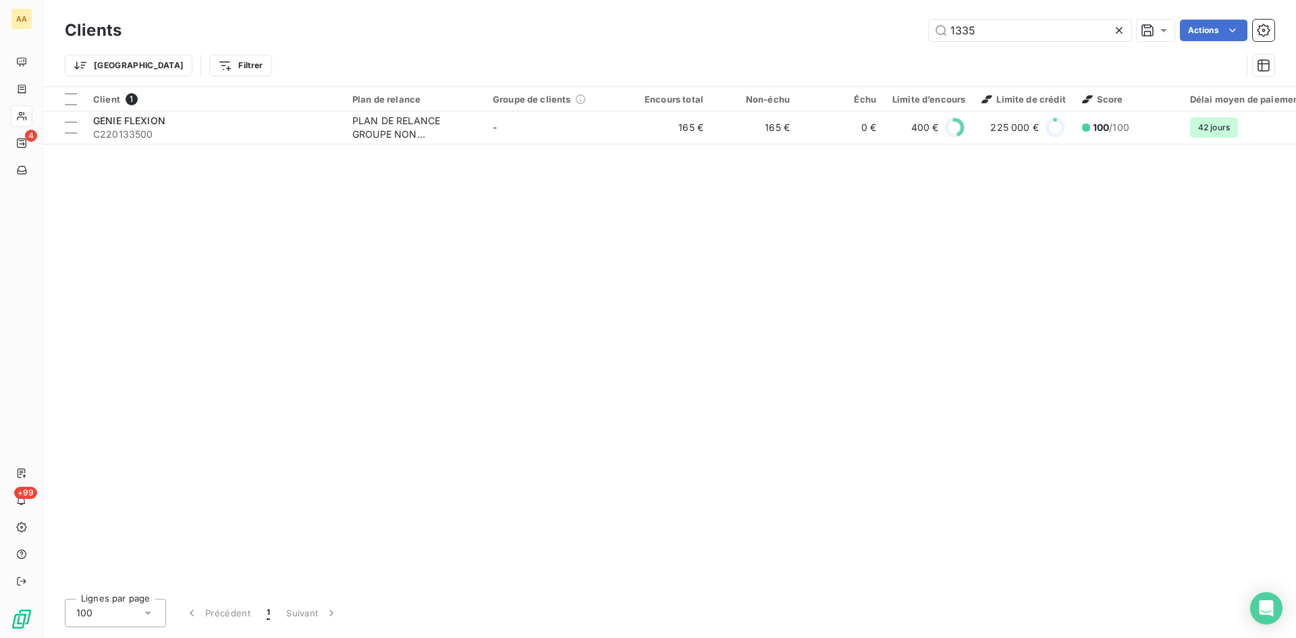
drag, startPoint x: 990, startPoint y: 28, endPoint x: 782, endPoint y: 52, distance: 208.6
click at [782, 52] on div "Clients 1335 Actions Trier Filtrer" at bounding box center [670, 51] width 1210 height 70
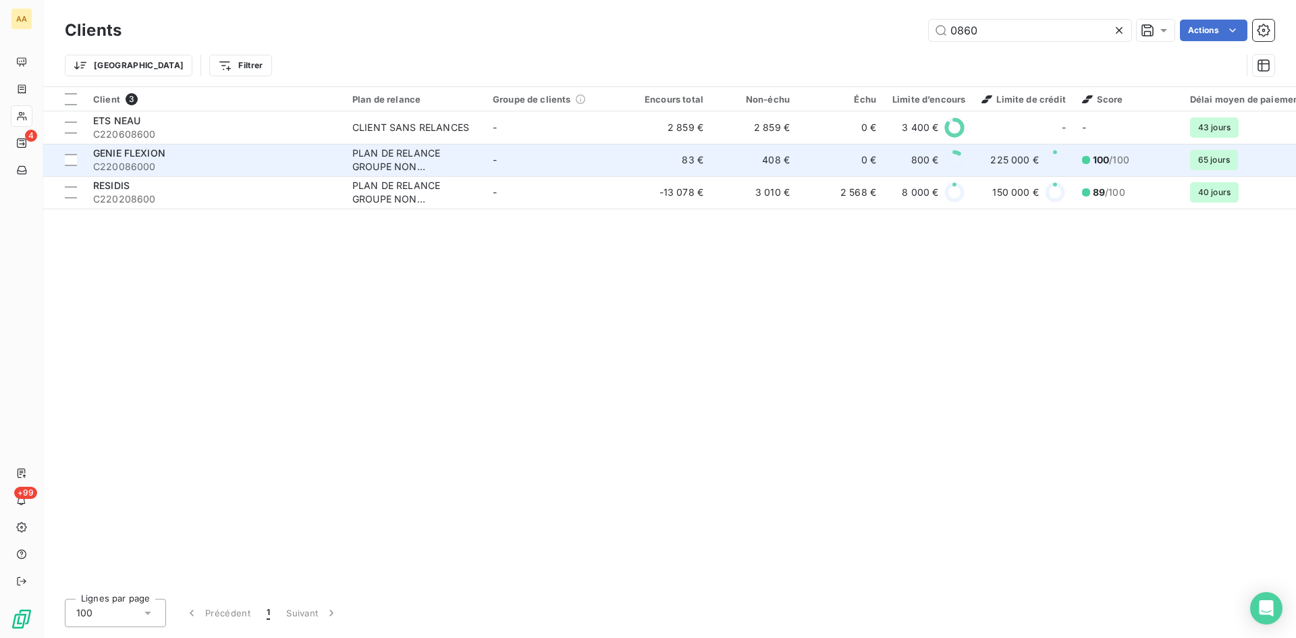
type input "0860"
click at [385, 166] on div "PLAN DE RELANCE GROUPE NON AUTOMATIQUE" at bounding box center [414, 160] width 124 height 27
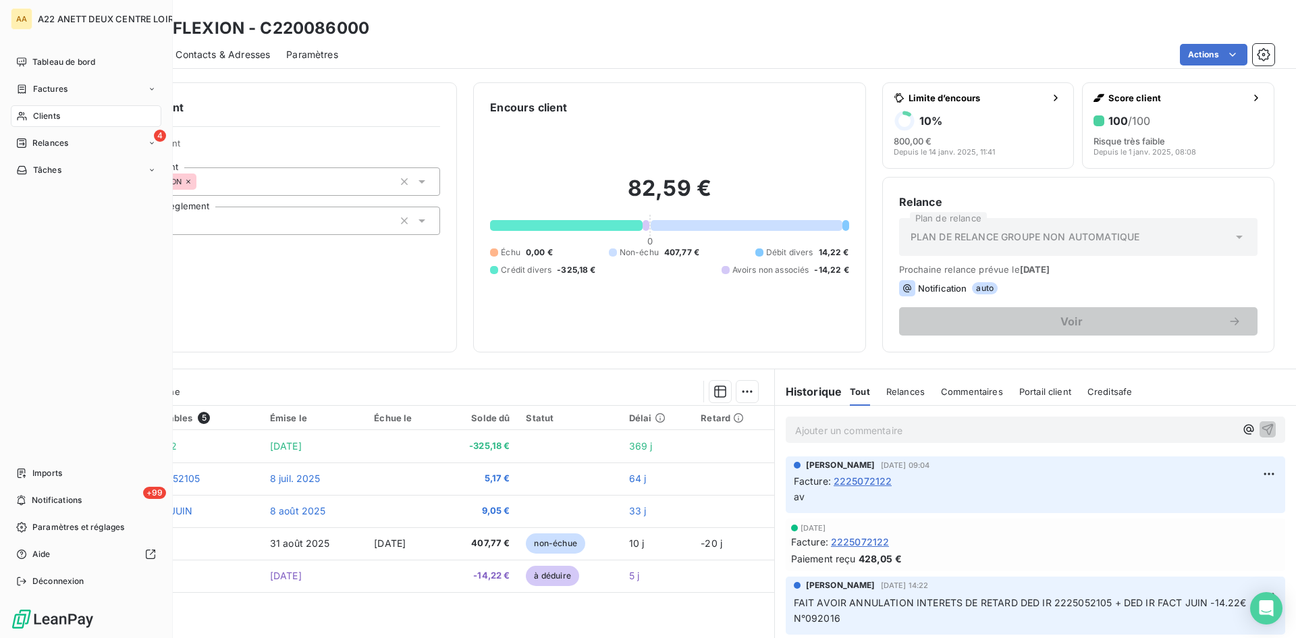
drag, startPoint x: 47, startPoint y: 114, endPoint x: 79, endPoint y: 112, distance: 31.8
click at [47, 114] on span "Clients" at bounding box center [46, 116] width 27 height 12
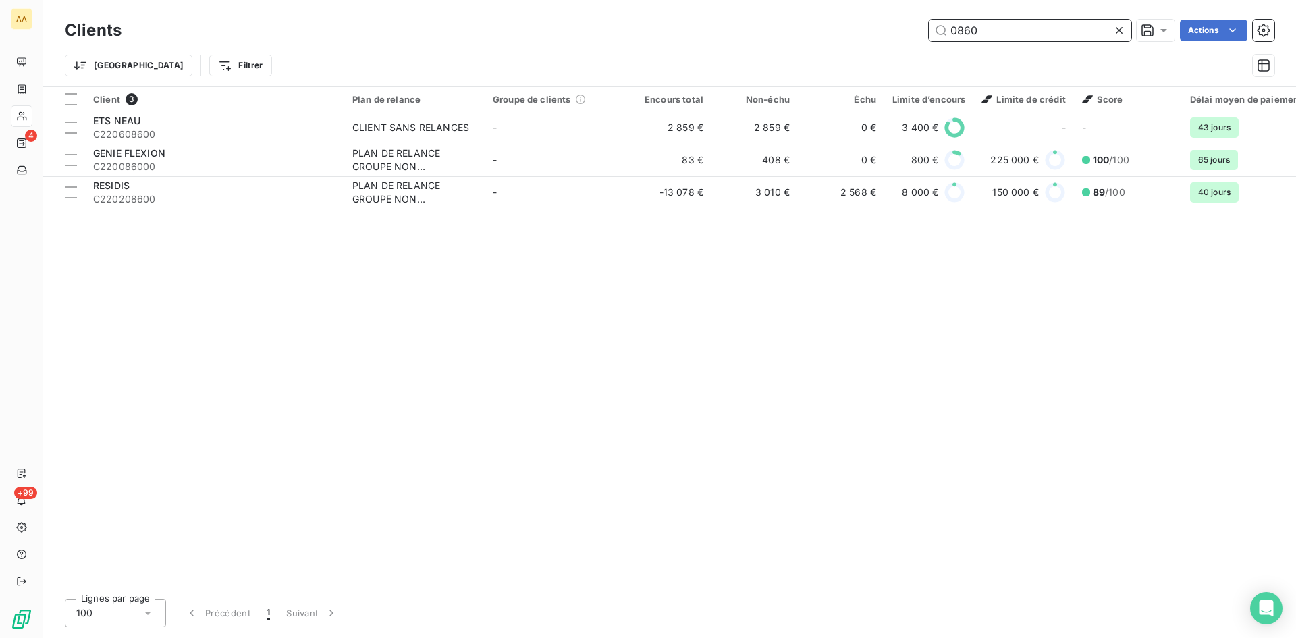
drag, startPoint x: 1005, startPoint y: 28, endPoint x: 901, endPoint y: 28, distance: 104.6
click at [901, 28] on div "0860 Actions" at bounding box center [706, 31] width 1137 height 22
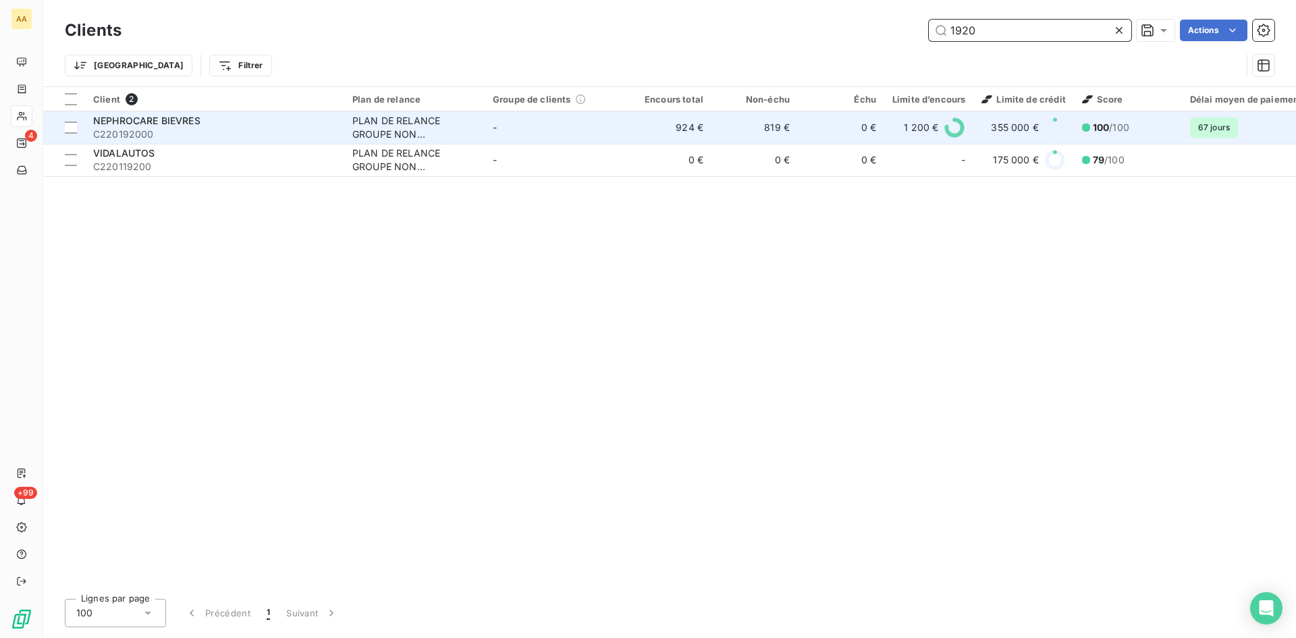
type input "1920"
click at [375, 133] on div "PLAN DE RELANCE GROUPE NON AUTOMATIQUE" at bounding box center [414, 127] width 124 height 27
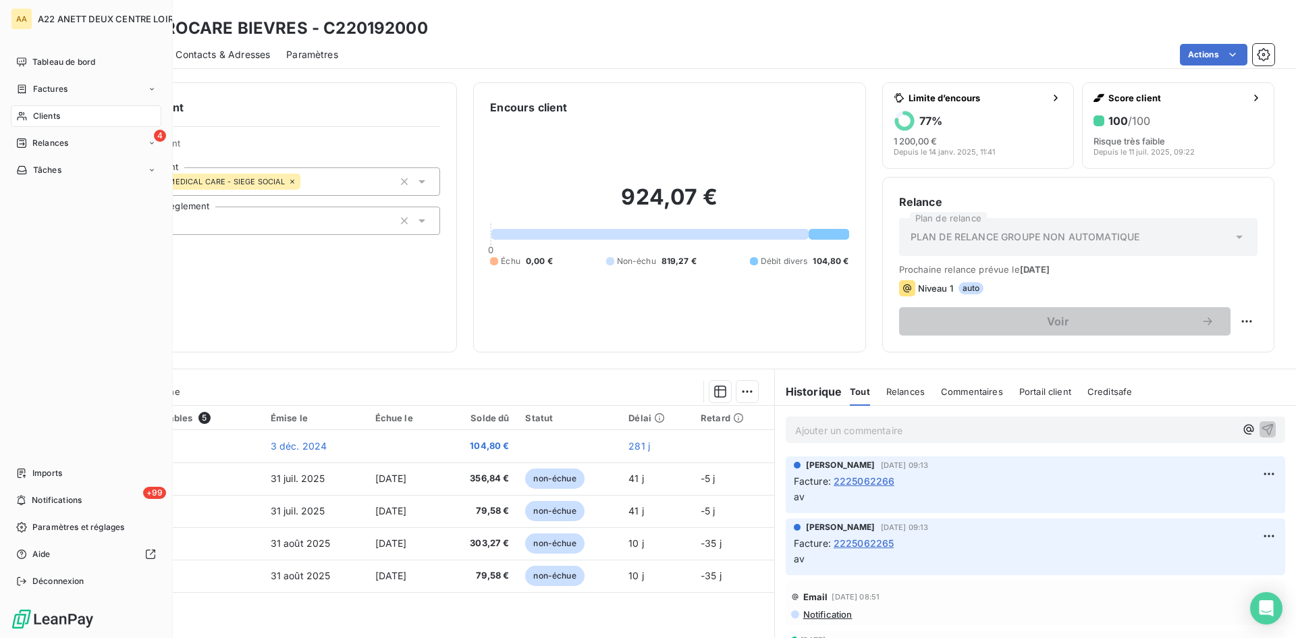
click at [27, 114] on icon at bounding box center [21, 116] width 11 height 11
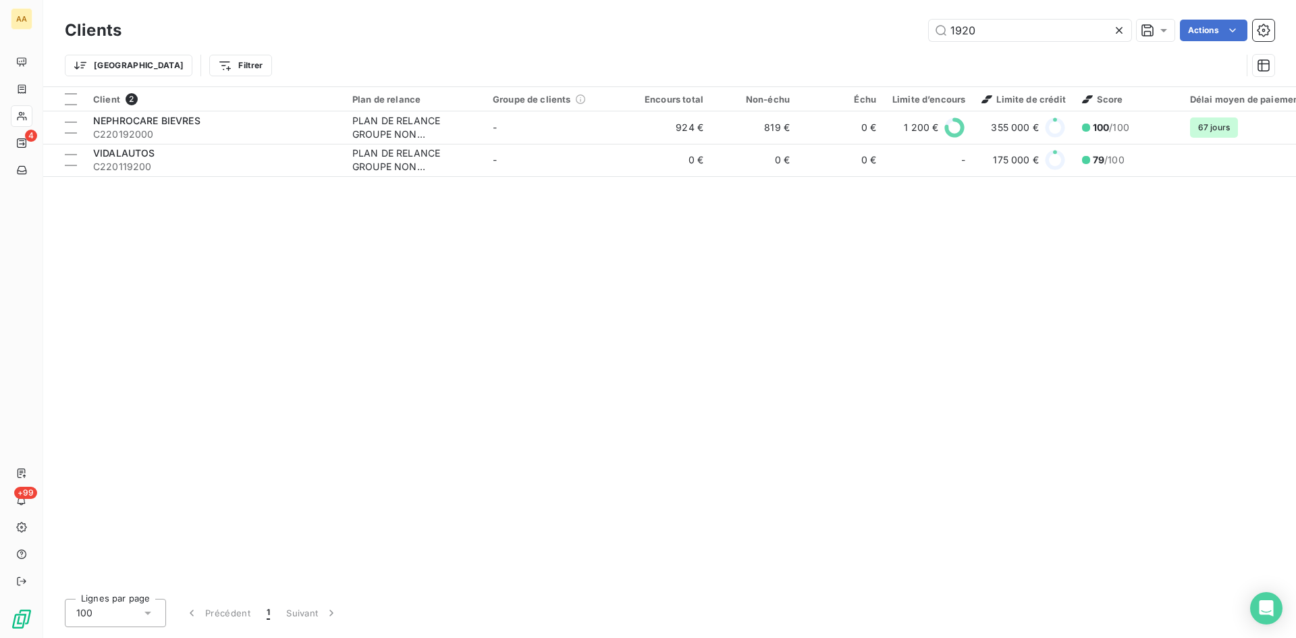
drag, startPoint x: 984, startPoint y: 27, endPoint x: 861, endPoint y: 36, distance: 122.6
click at [861, 36] on div "1920 Actions" at bounding box center [706, 31] width 1137 height 22
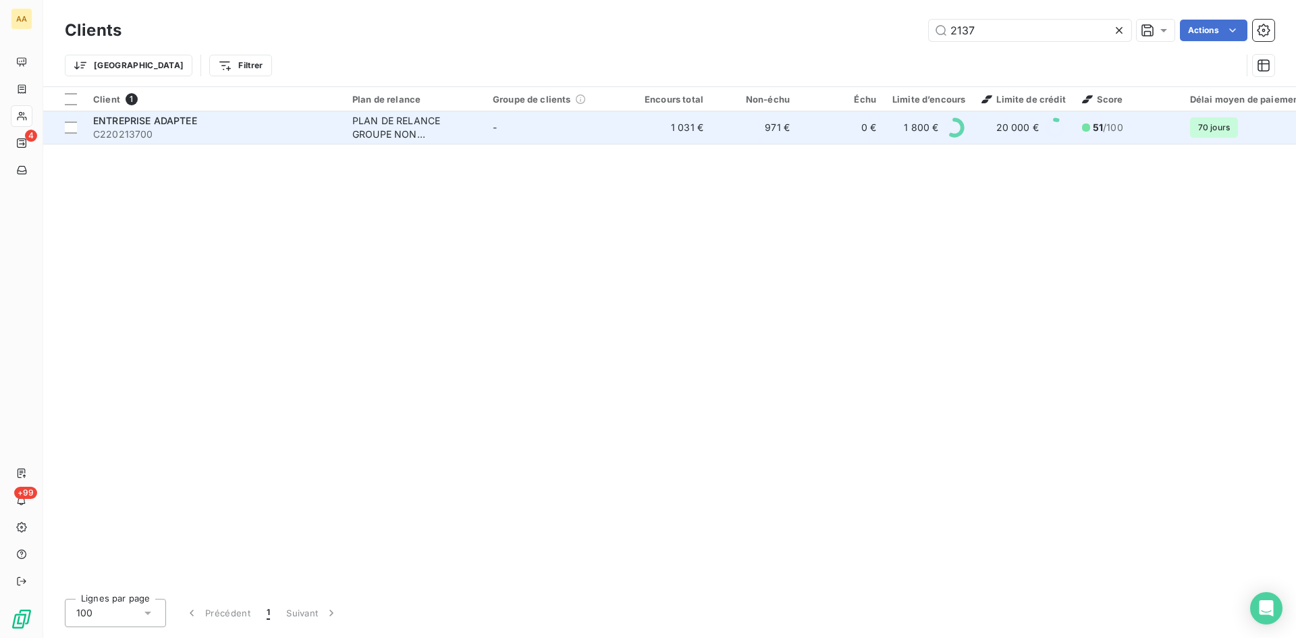
type input "2137"
click at [383, 134] on div "PLAN DE RELANCE GROUPE NON AUTOMATIQUE" at bounding box center [414, 127] width 124 height 27
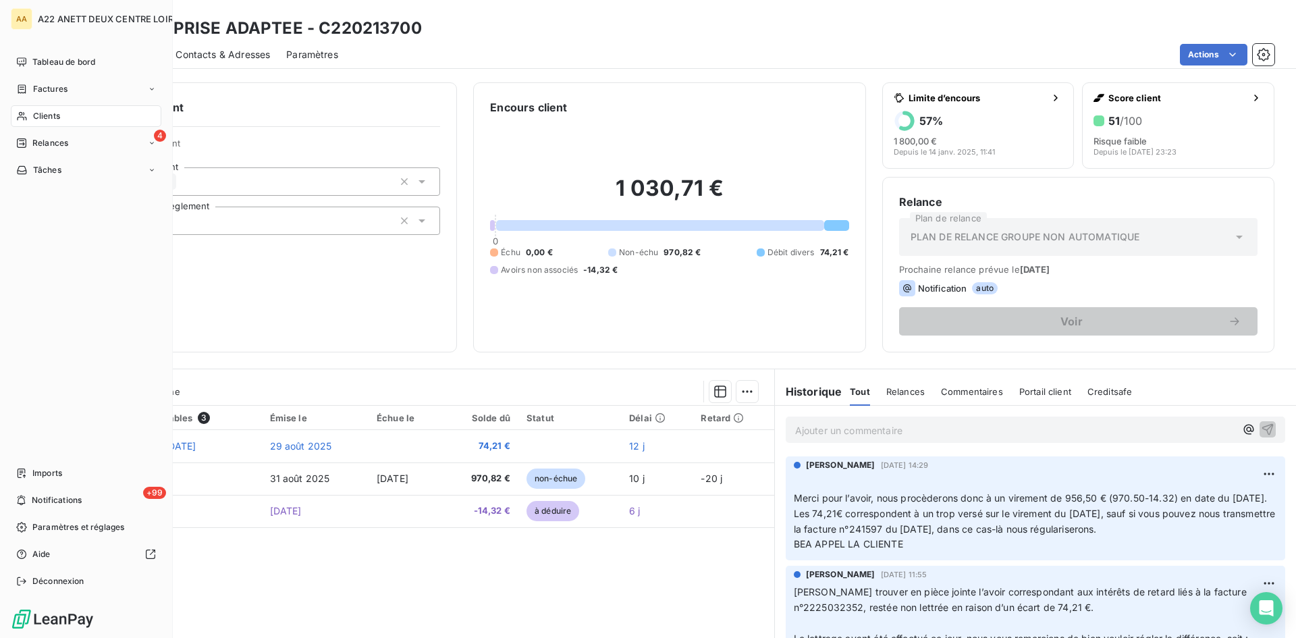
click at [44, 111] on span "Clients" at bounding box center [46, 116] width 27 height 12
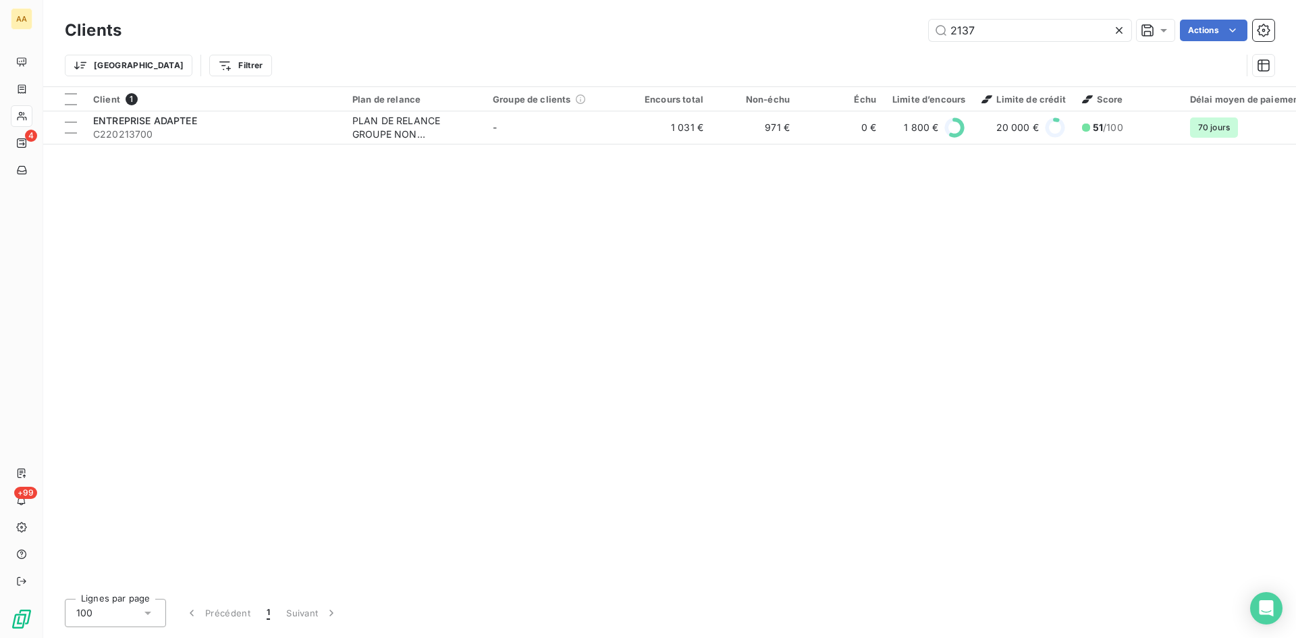
drag, startPoint x: 971, startPoint y: 28, endPoint x: 848, endPoint y: 49, distance: 124.6
click at [848, 49] on div "Clients 2137 Actions Trier Filtrer" at bounding box center [670, 51] width 1210 height 70
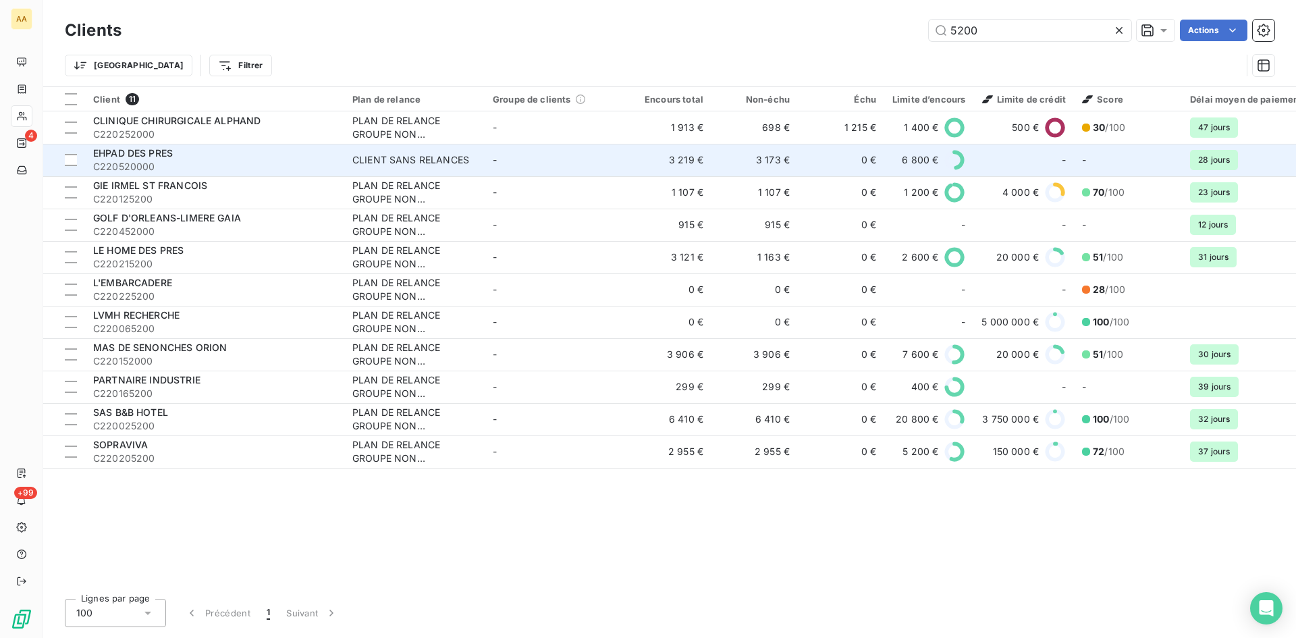
type input "5200"
click at [403, 163] on div "CLIENT SANS RELANCES" at bounding box center [410, 160] width 117 height 14
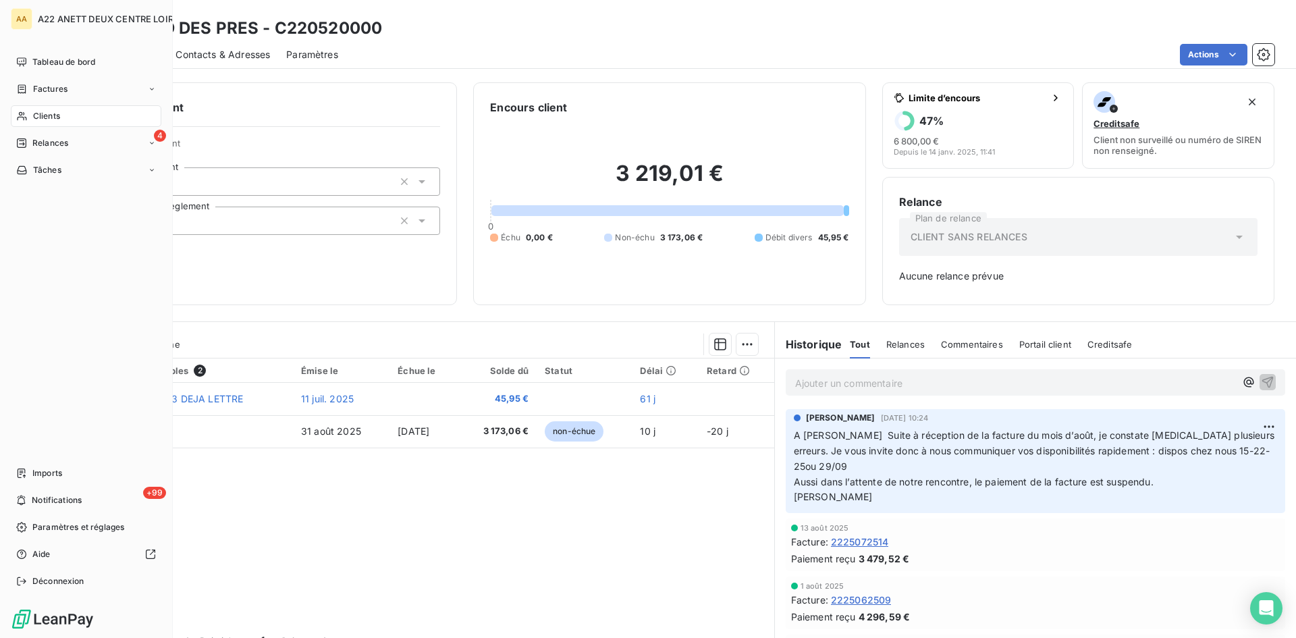
click at [47, 119] on span "Clients" at bounding box center [46, 116] width 27 height 12
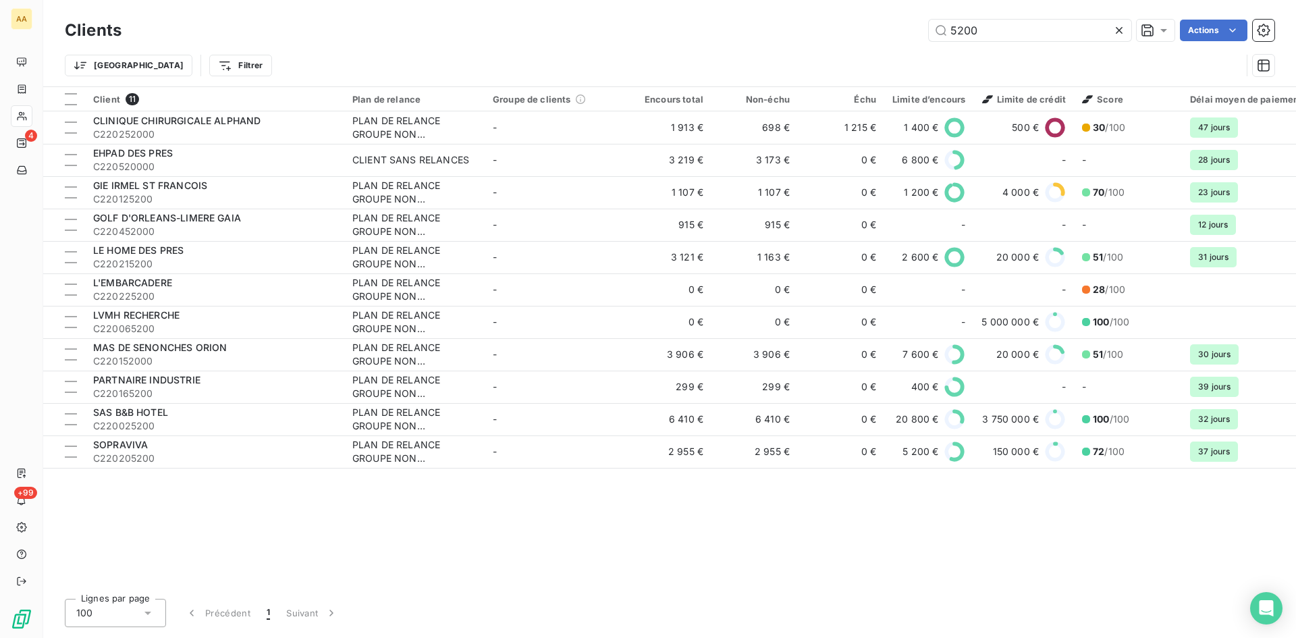
drag, startPoint x: 990, startPoint y: 22, endPoint x: 747, endPoint y: 55, distance: 245.3
click at [747, 55] on div "Clients 5200 Actions Trier Filtrer" at bounding box center [670, 51] width 1210 height 70
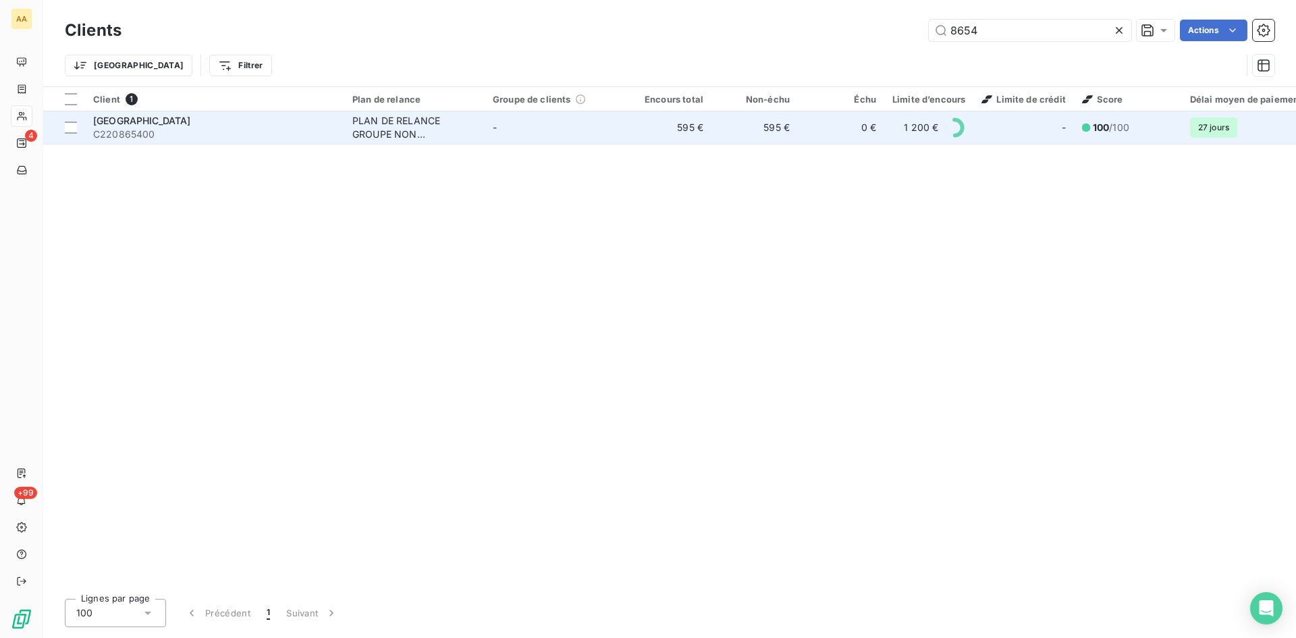
type input "8654"
click at [399, 122] on div "PLAN DE RELANCE GROUPE NON AUTOMATIQUE" at bounding box center [414, 127] width 124 height 27
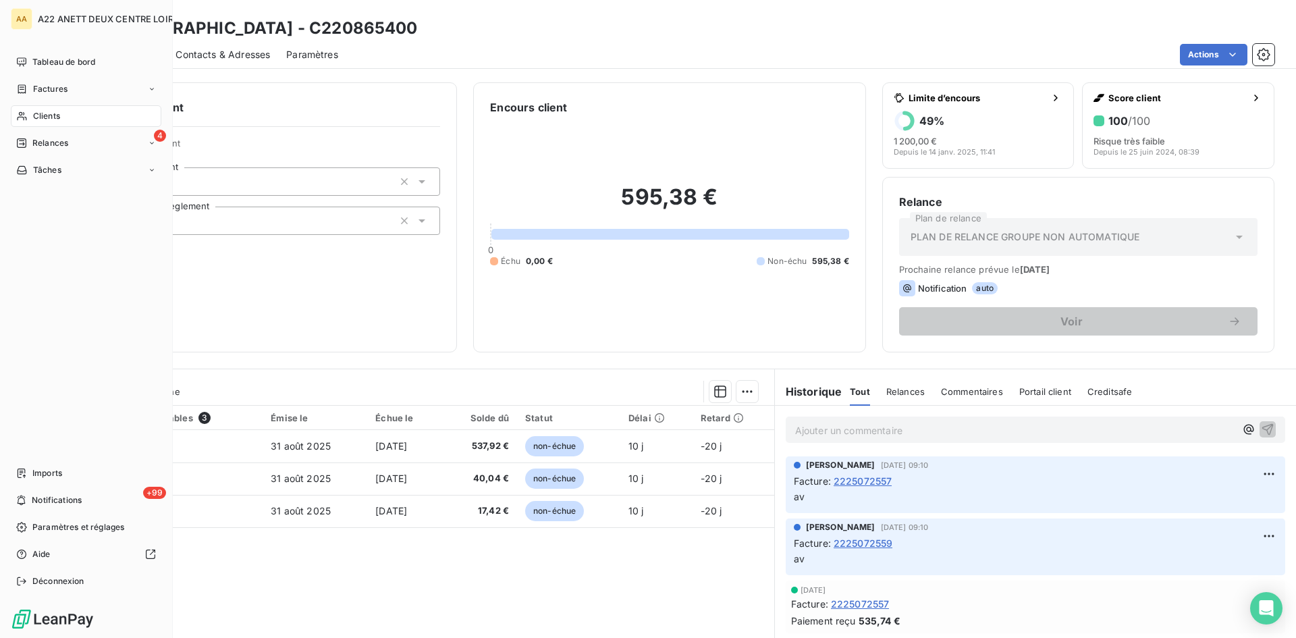
drag, startPoint x: 35, startPoint y: 114, endPoint x: 169, endPoint y: 80, distance: 138.5
click at [35, 114] on span "Clients" at bounding box center [46, 116] width 27 height 12
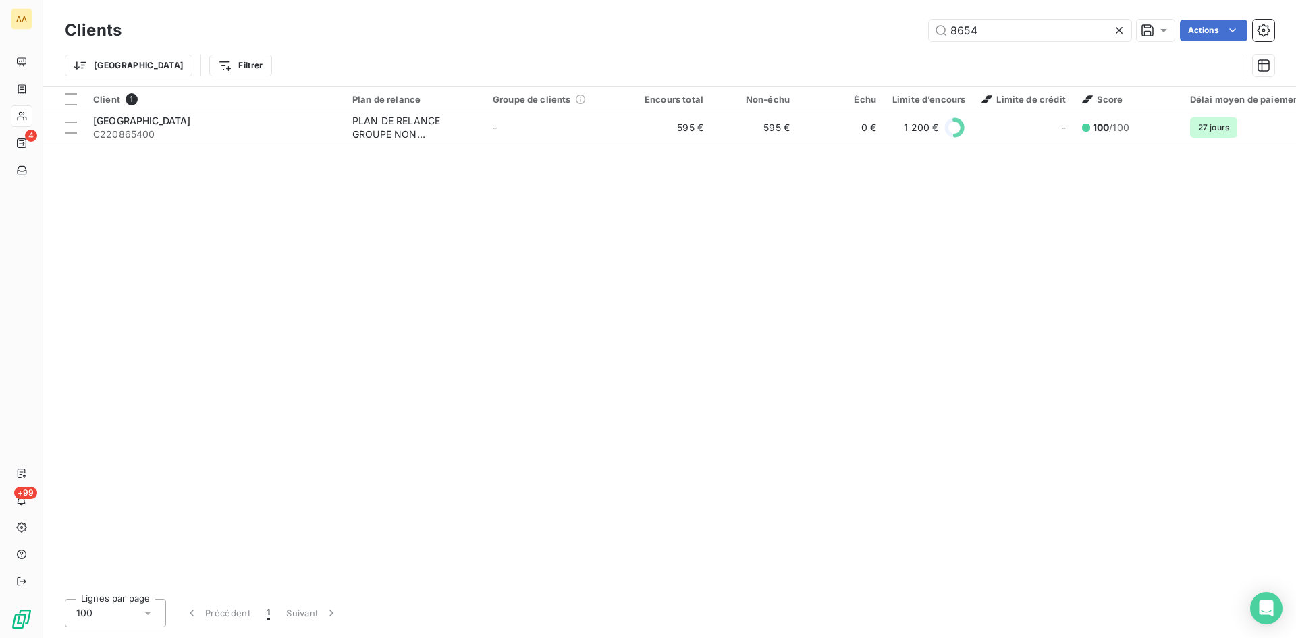
drag, startPoint x: 992, startPoint y: 27, endPoint x: 837, endPoint y: 48, distance: 156.7
click at [837, 48] on div "Clients 8654 Actions Trier Filtrer" at bounding box center [670, 51] width 1210 height 70
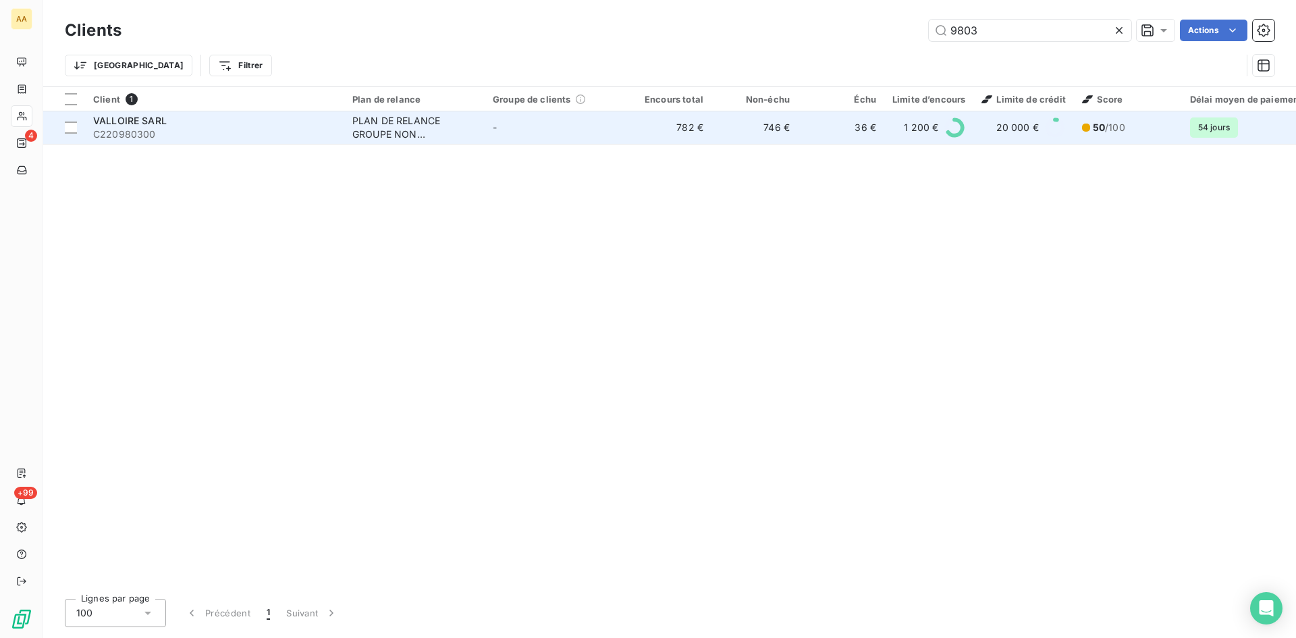
type input "9803"
click at [372, 129] on div "PLAN DE RELANCE GROUPE NON AUTOMATIQUE" at bounding box center [414, 127] width 124 height 27
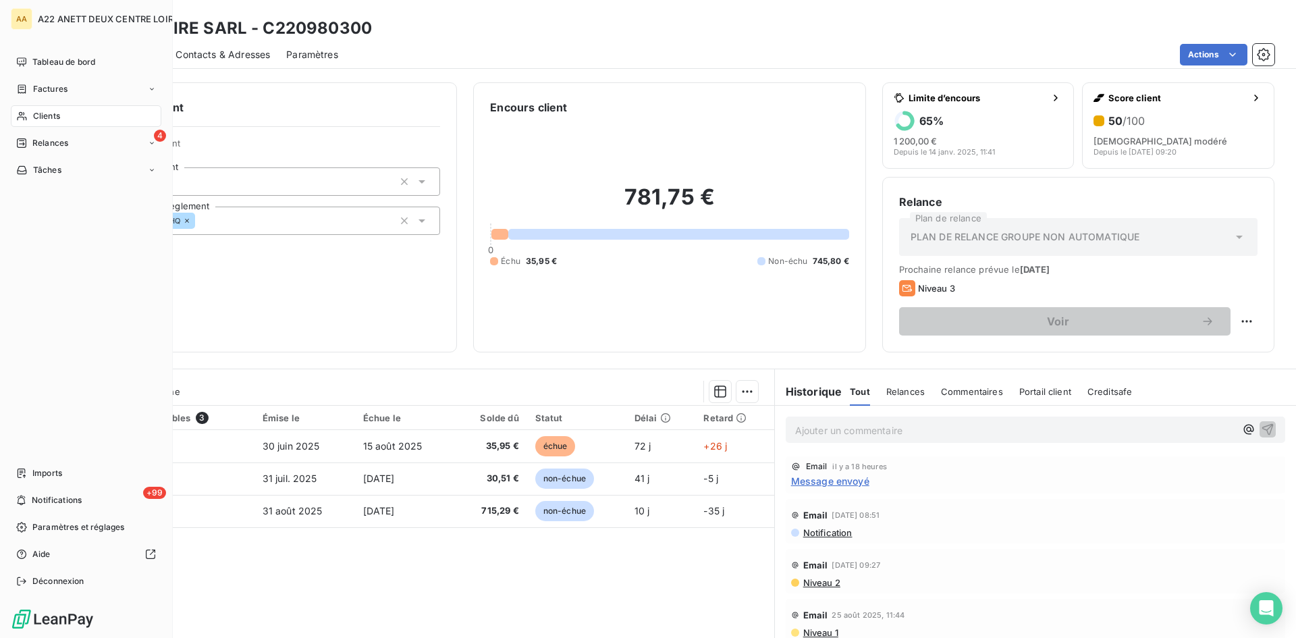
drag, startPoint x: 43, startPoint y: 115, endPoint x: 49, endPoint y: 113, distance: 6.9
click at [35, 119] on span "Clients" at bounding box center [46, 116] width 27 height 12
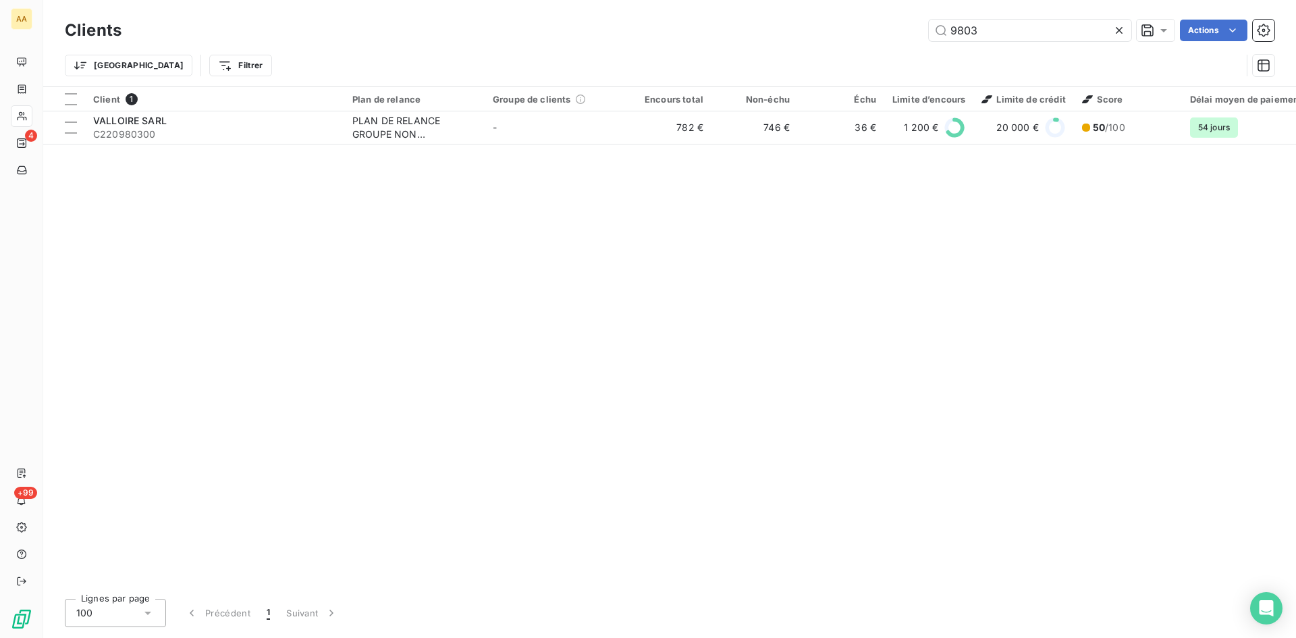
drag, startPoint x: 990, startPoint y: 31, endPoint x: 867, endPoint y: 34, distance: 123.6
click at [867, 34] on div "9803 Actions" at bounding box center [706, 31] width 1137 height 22
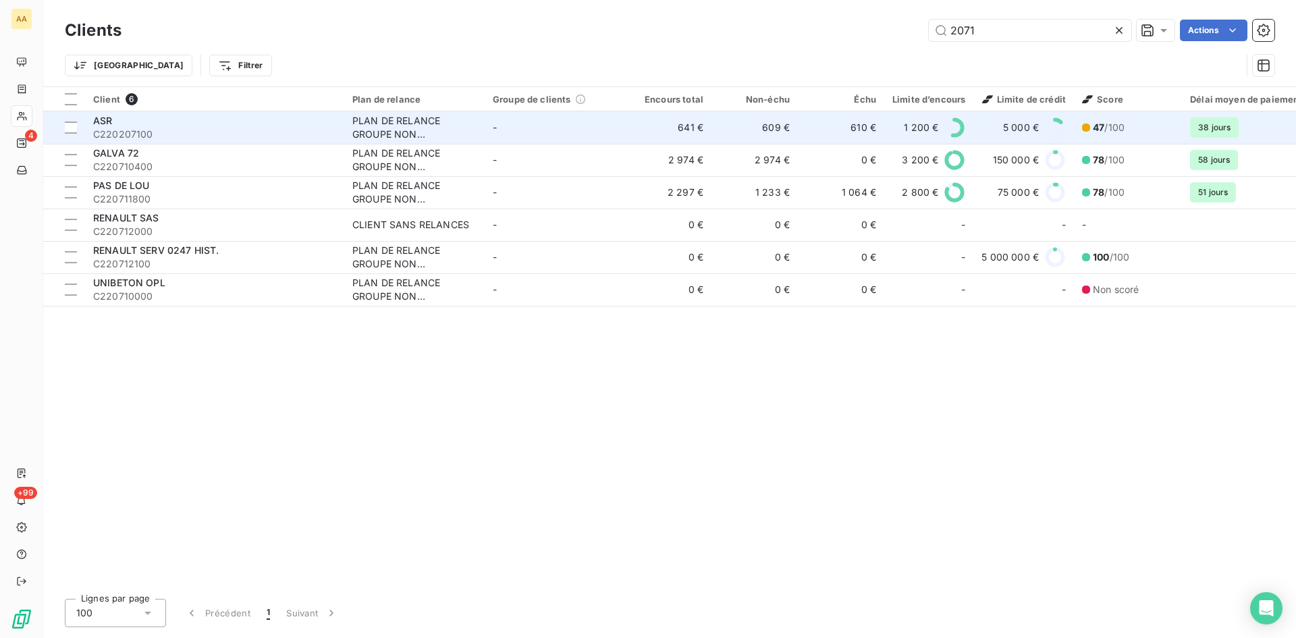
type input "2071"
click at [429, 129] on div "PLAN DE RELANCE GROUPE NON AUTOMATIQUE" at bounding box center [414, 127] width 124 height 27
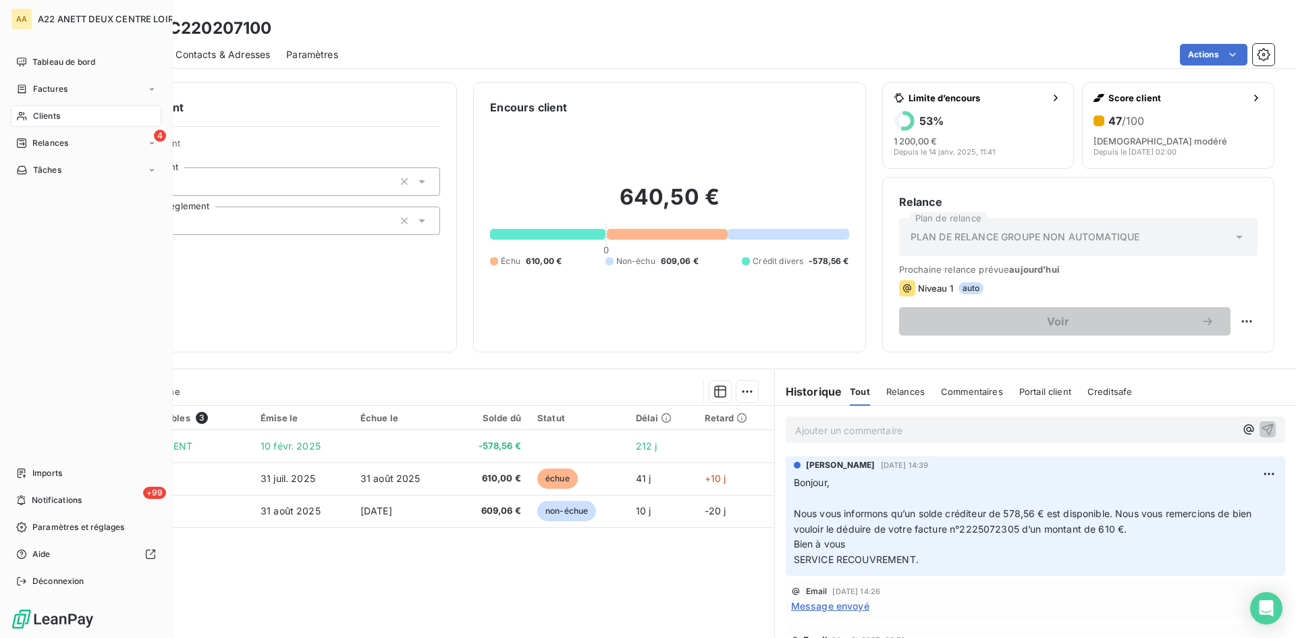
drag, startPoint x: 47, startPoint y: 118, endPoint x: 76, endPoint y: 112, distance: 30.3
click at [47, 118] on span "Clients" at bounding box center [46, 116] width 27 height 12
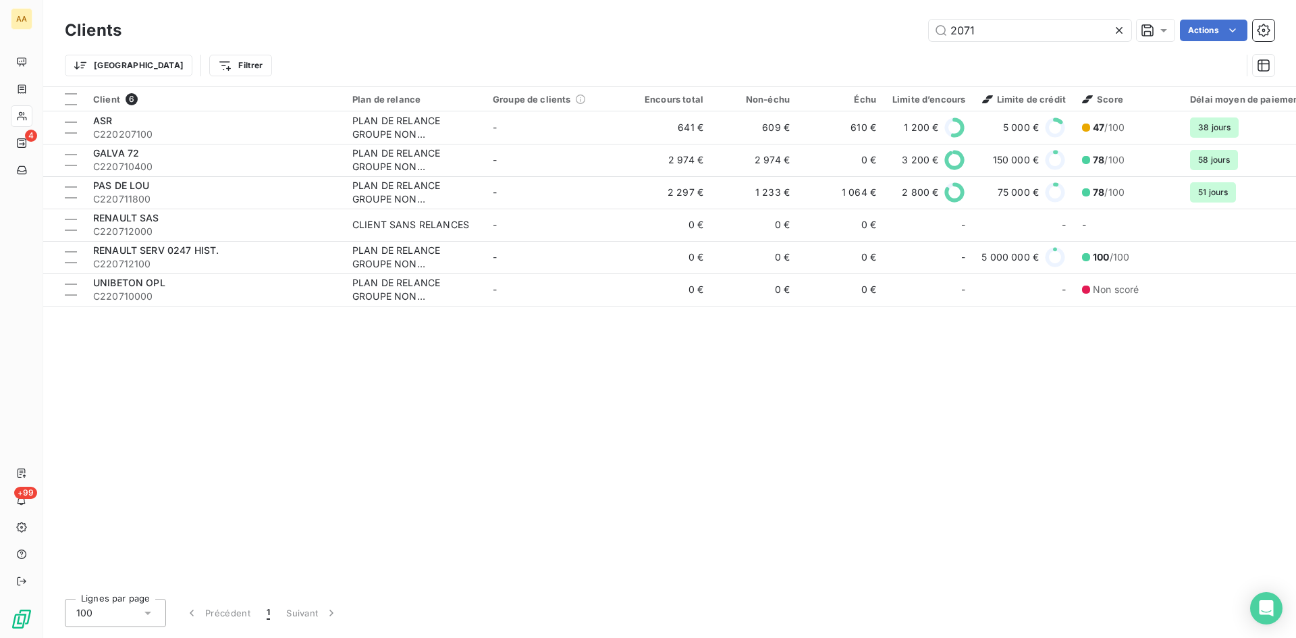
drag, startPoint x: 987, startPoint y: 27, endPoint x: 893, endPoint y: 27, distance: 93.8
click at [893, 27] on div "2071 Actions" at bounding box center [706, 31] width 1137 height 22
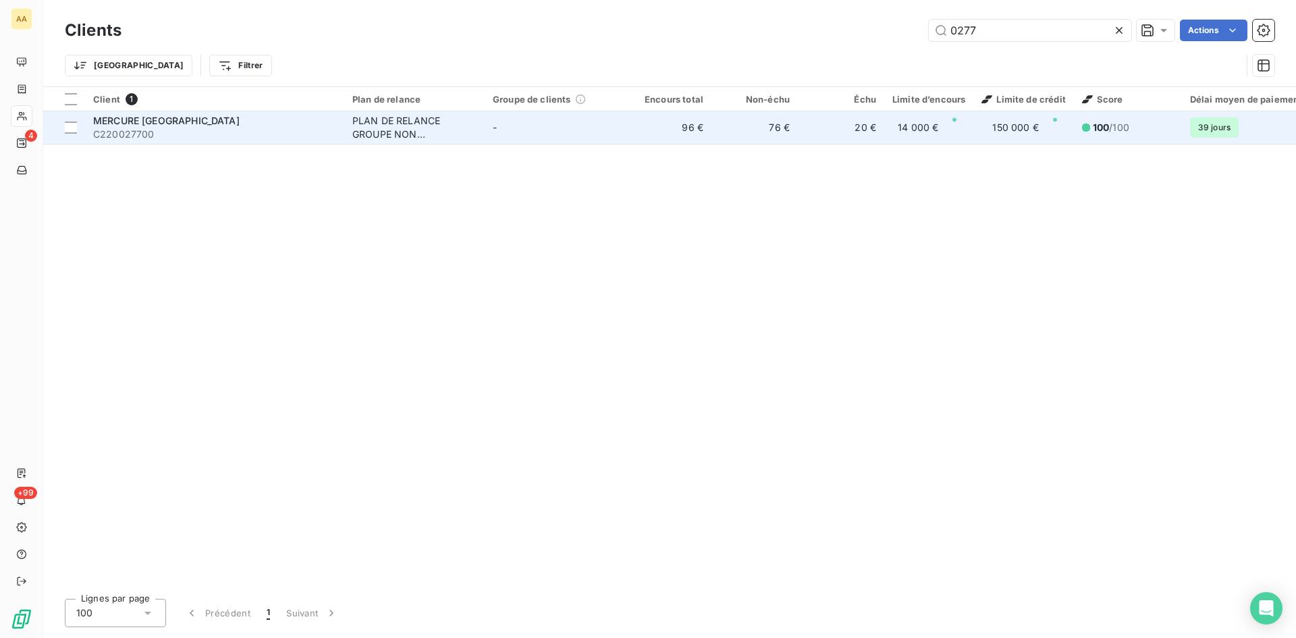
type input "0277"
click at [404, 124] on div "PLAN DE RELANCE GROUPE NON AUTOMATIQUE" at bounding box center [414, 127] width 124 height 27
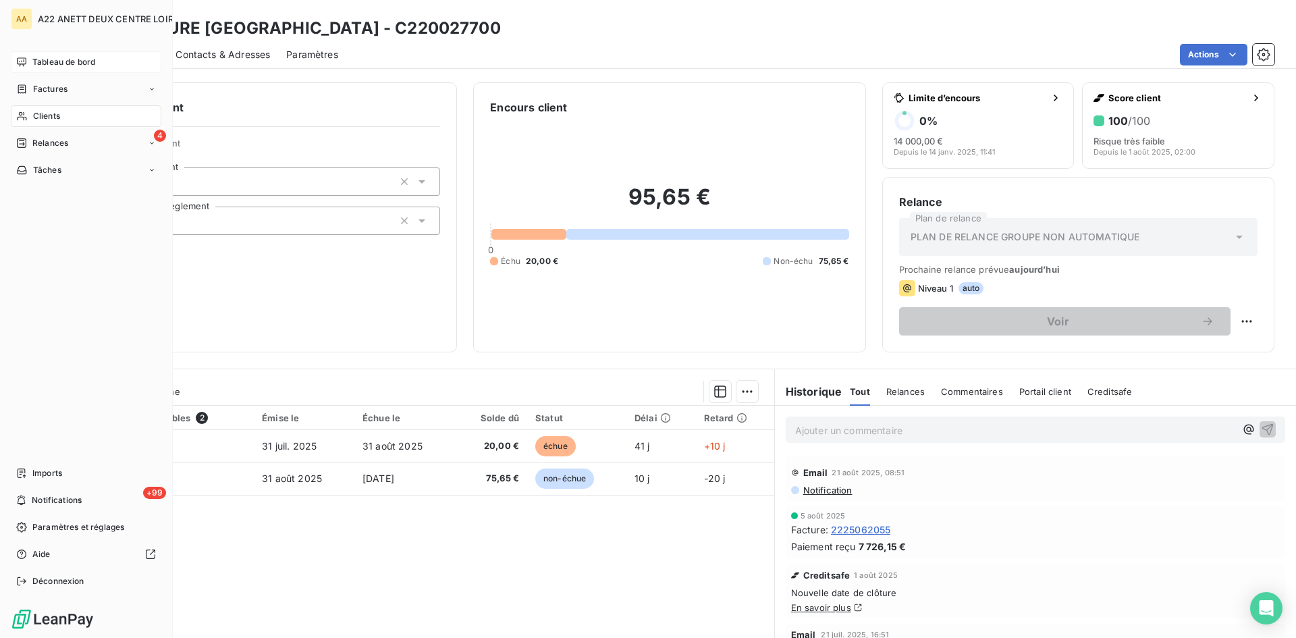
click at [29, 61] on div "Tableau de bord" at bounding box center [86, 62] width 151 height 22
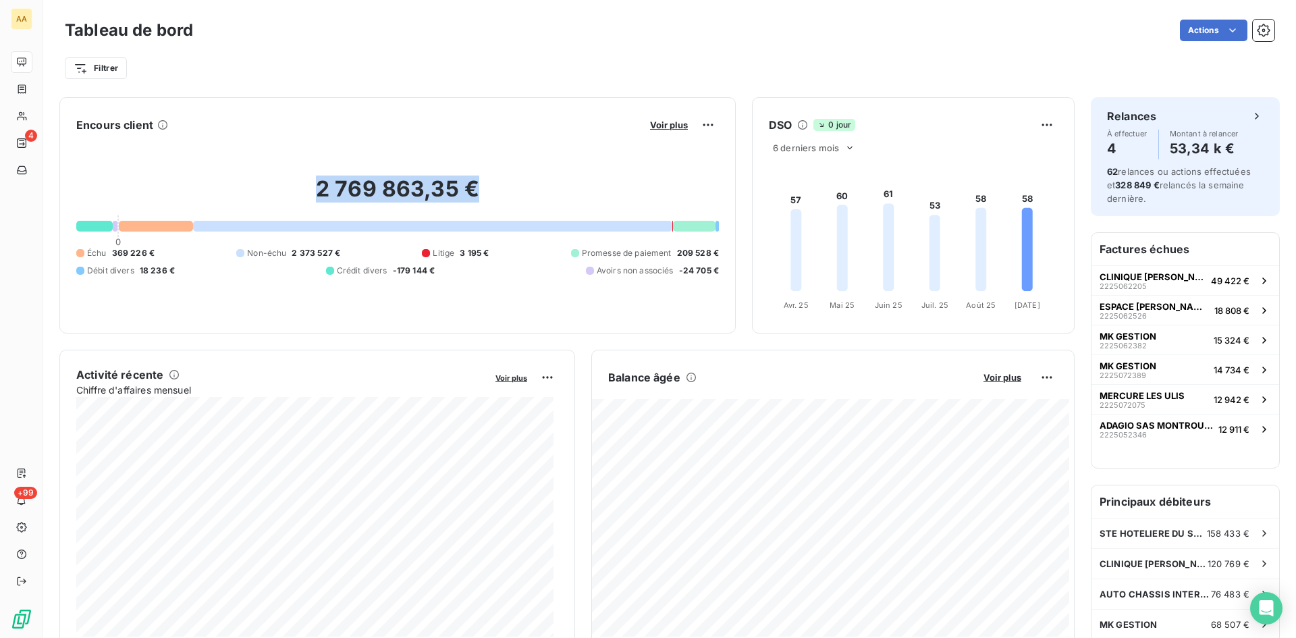
drag, startPoint x: 477, startPoint y: 192, endPoint x: 299, endPoint y: 194, distance: 178.3
click at [299, 194] on h2 "2 769 863,35 €" at bounding box center [397, 196] width 643 height 41
copy h2 "2 769 863,35 €"
drag, startPoint x: 156, startPoint y: 255, endPoint x: 113, endPoint y: 254, distance: 42.5
click at [113, 254] on div "Échu 369 226 € Non-échu 2 373 527 € Litige 3 195 € Promesse de paiement 209 528…" at bounding box center [397, 262] width 643 height 30
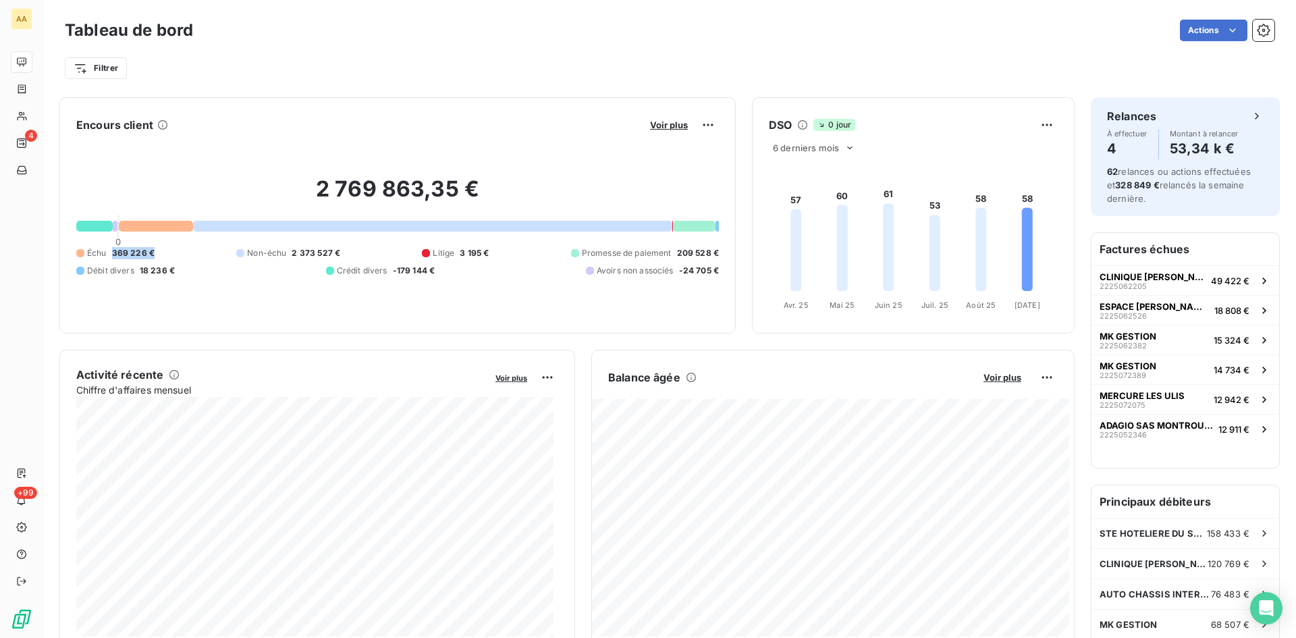
copy span "369 226 €"
click at [310, 292] on div "2 769 863,35 € 0 Échu 369 226 € Non-échu 2 373 527 € Litige 3 195 € Promesse de…" at bounding box center [397, 226] width 643 height 181
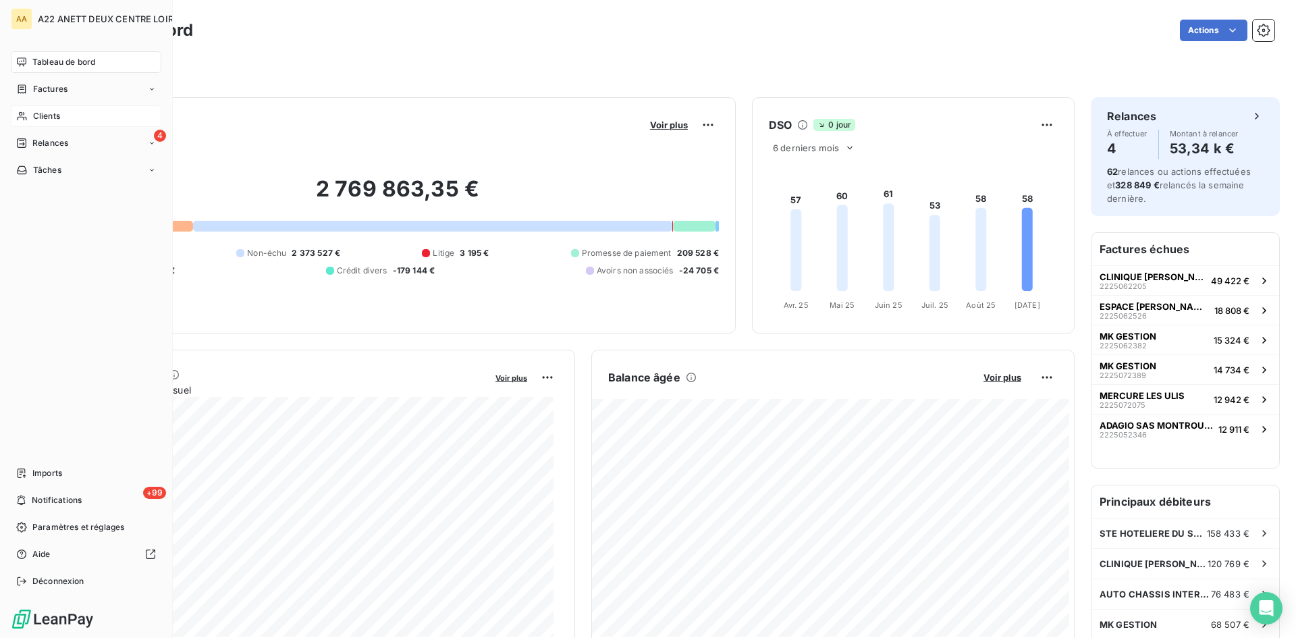
click at [38, 115] on span "Clients" at bounding box center [46, 116] width 27 height 12
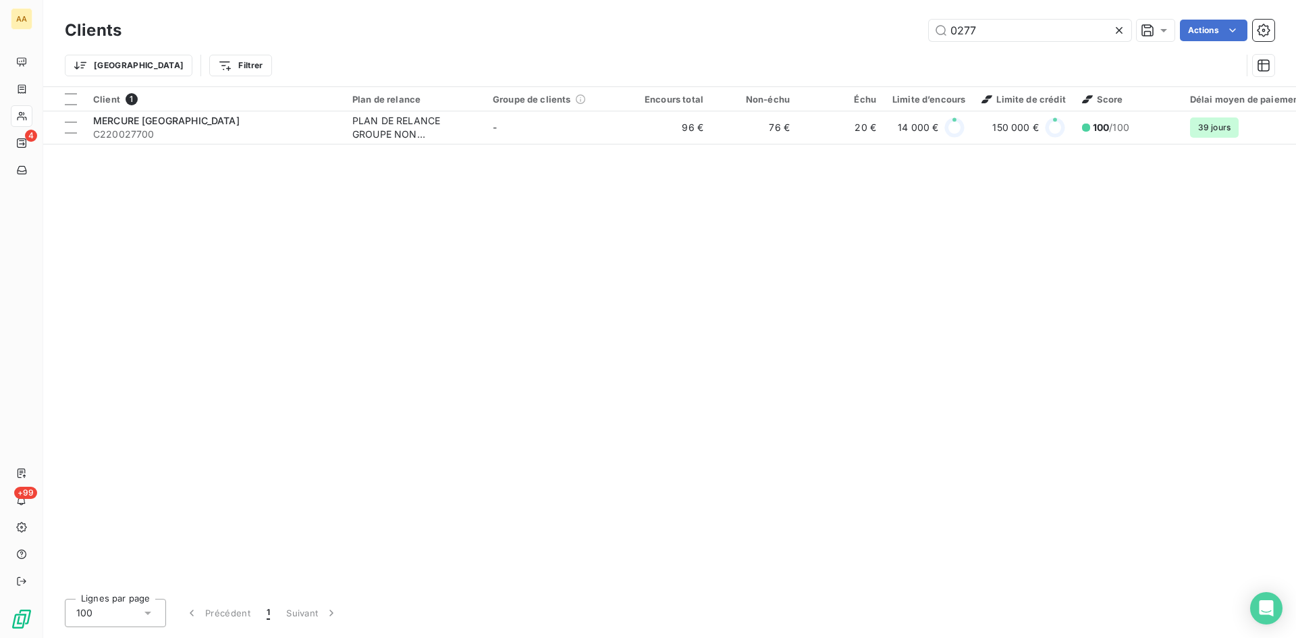
drag, startPoint x: 989, startPoint y: 26, endPoint x: 874, endPoint y: 45, distance: 116.9
click at [874, 45] on div "Clients 0277 Actions Trier Filtrer" at bounding box center [670, 51] width 1210 height 70
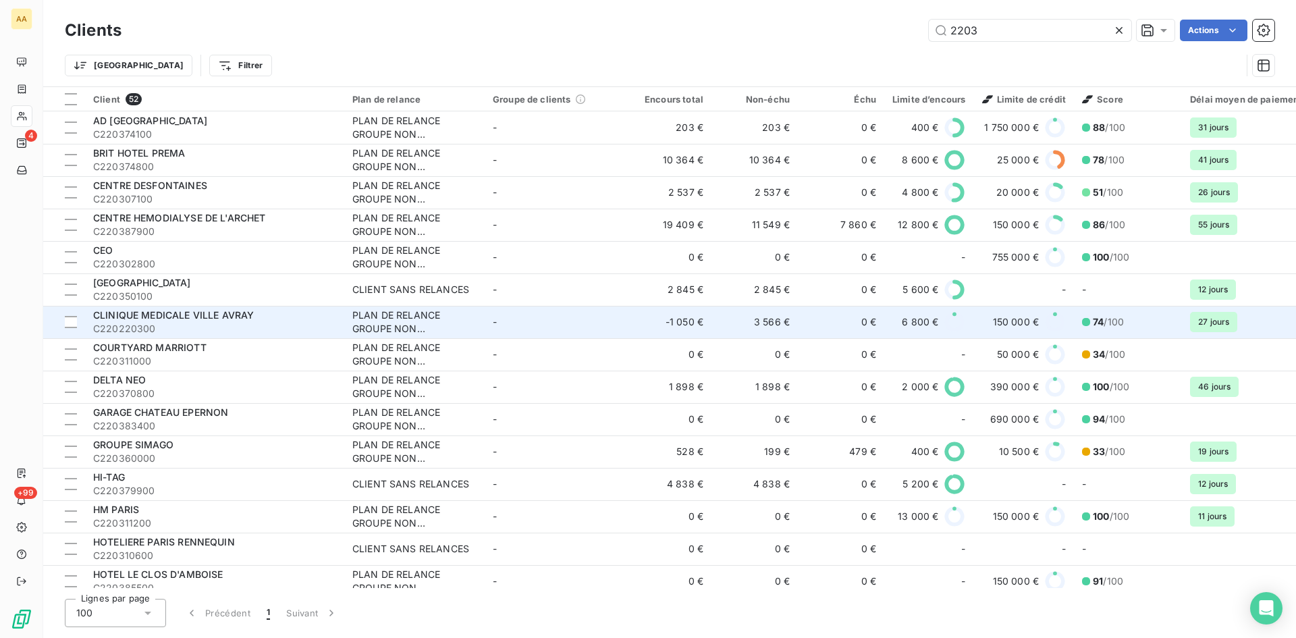
type input "2203"
click at [377, 325] on div "PLAN DE RELANCE GROUPE NON AUTOMATIQUE" at bounding box center [414, 322] width 124 height 27
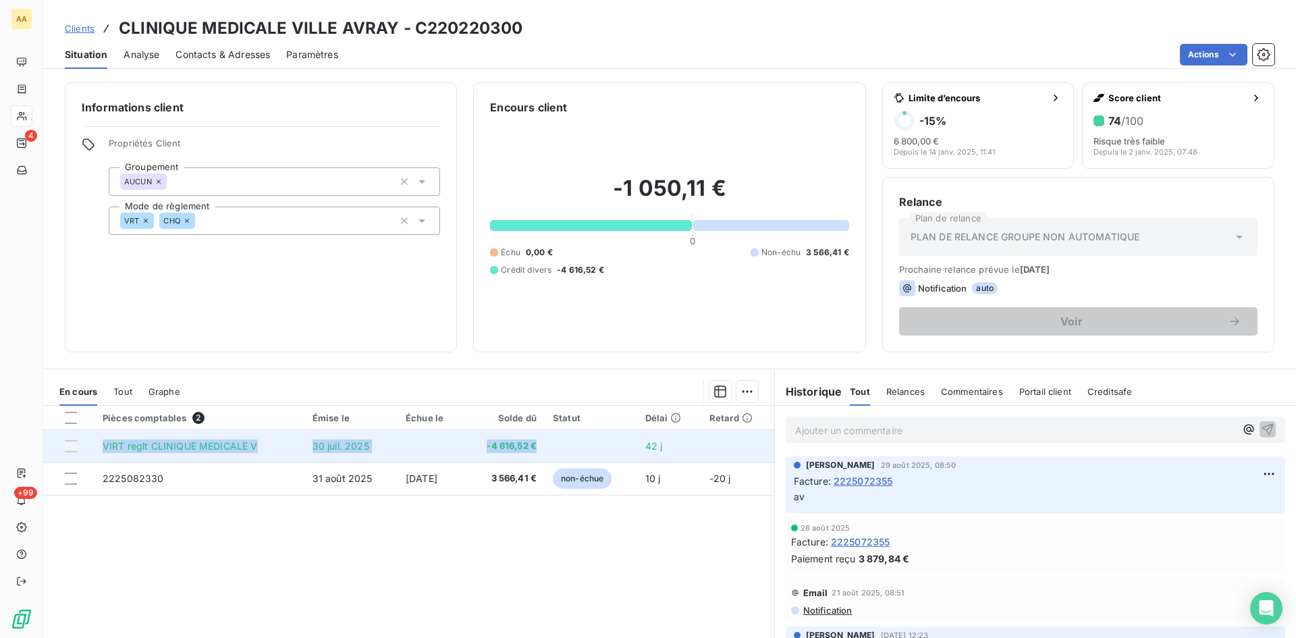
drag, startPoint x: 547, startPoint y: 443, endPoint x: 101, endPoint y: 438, distance: 445.6
click at [101, 438] on tr "VIRT reglt CLINIQUE MEDICALE V 30 juil. 2025 -4 616,52 € 42 j" at bounding box center [408, 446] width 731 height 32
copy tr "VIRT reglt CLINIQUE MEDICALE V 30 juil. 2025 -4 616,52 €"
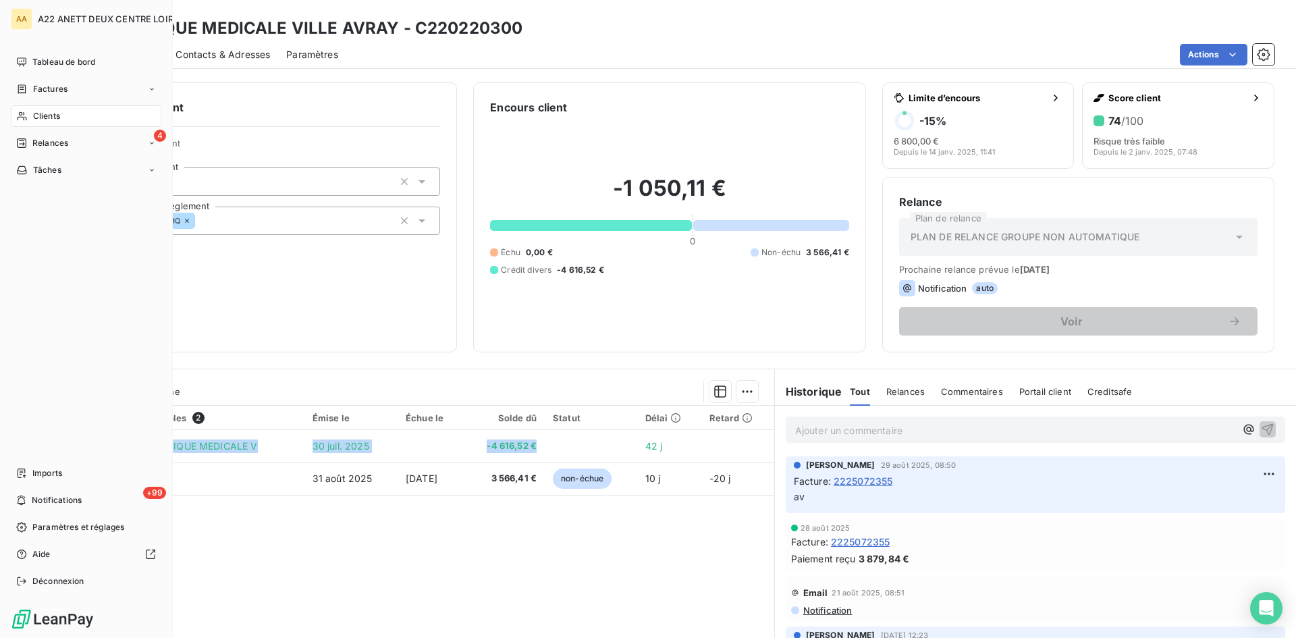
click at [49, 114] on span "Clients" at bounding box center [46, 116] width 27 height 12
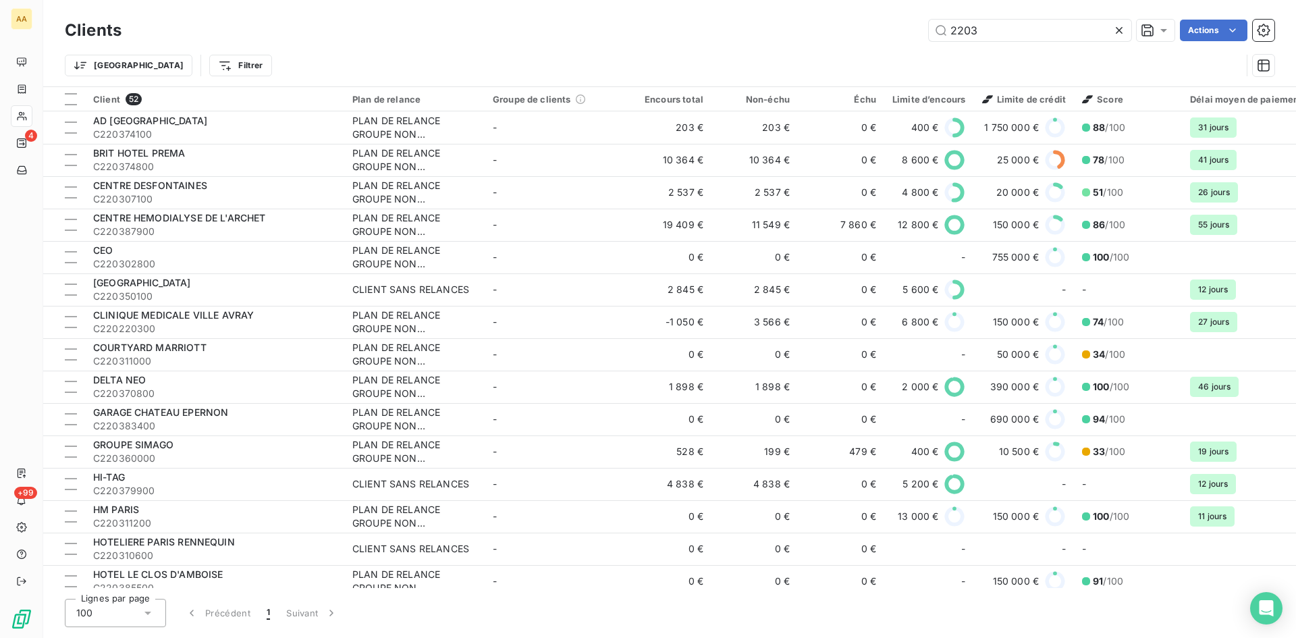
drag, startPoint x: 917, startPoint y: 36, endPoint x: 870, endPoint y: 41, distance: 46.9
click at [870, 41] on div "Clients 2203 Actions" at bounding box center [670, 30] width 1210 height 28
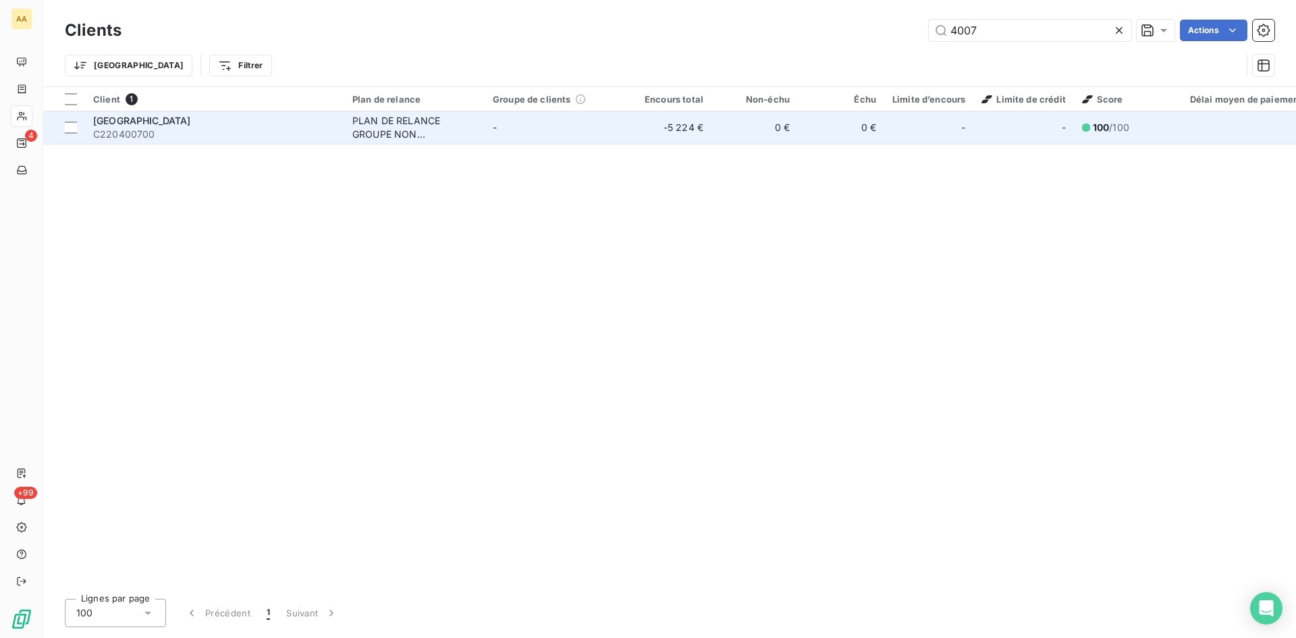
type input "4007"
click at [391, 113] on td "PLAN DE RELANCE GROUPE NON AUTOMATIQUE" at bounding box center [414, 127] width 140 height 32
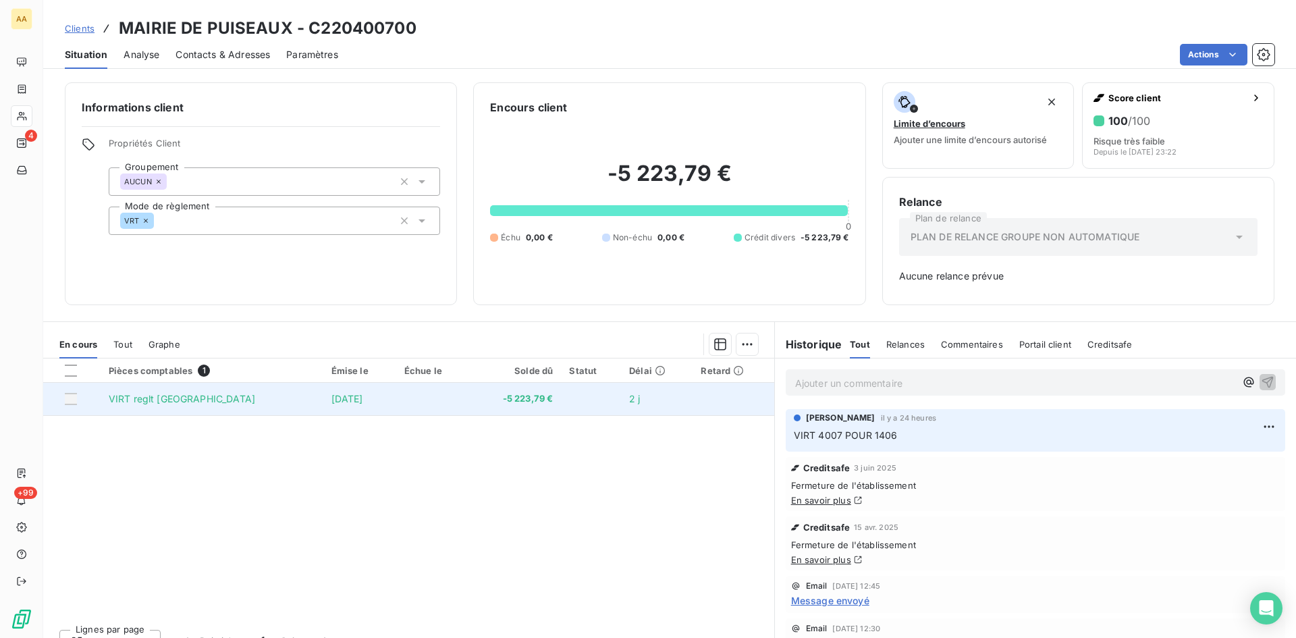
drag, startPoint x: 560, startPoint y: 398, endPoint x: 297, endPoint y: 402, distance: 262.6
click at [297, 402] on tr "VIRT reglt MAIRIE DE PUISEAUX 8 sept. 2025 -5 223,79 € 2 j" at bounding box center [408, 399] width 731 height 32
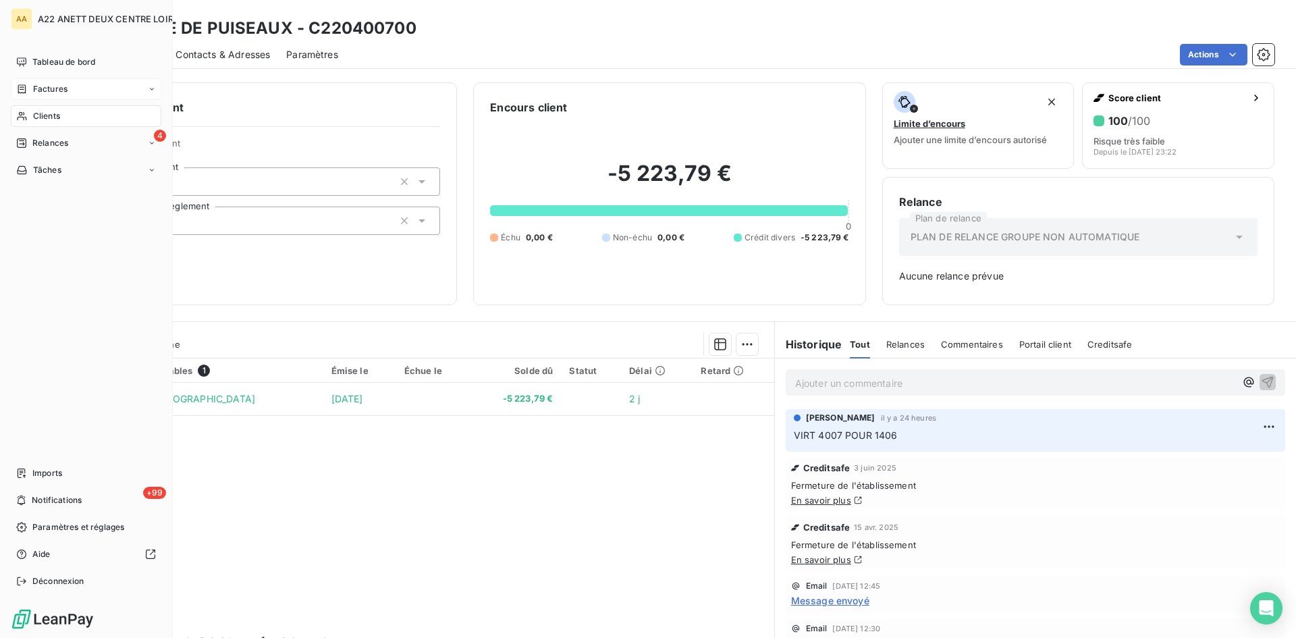
drag, startPoint x: 38, startPoint y: 115, endPoint x: 112, endPoint y: 84, distance: 80.1
click at [38, 115] on span "Clients" at bounding box center [46, 116] width 27 height 12
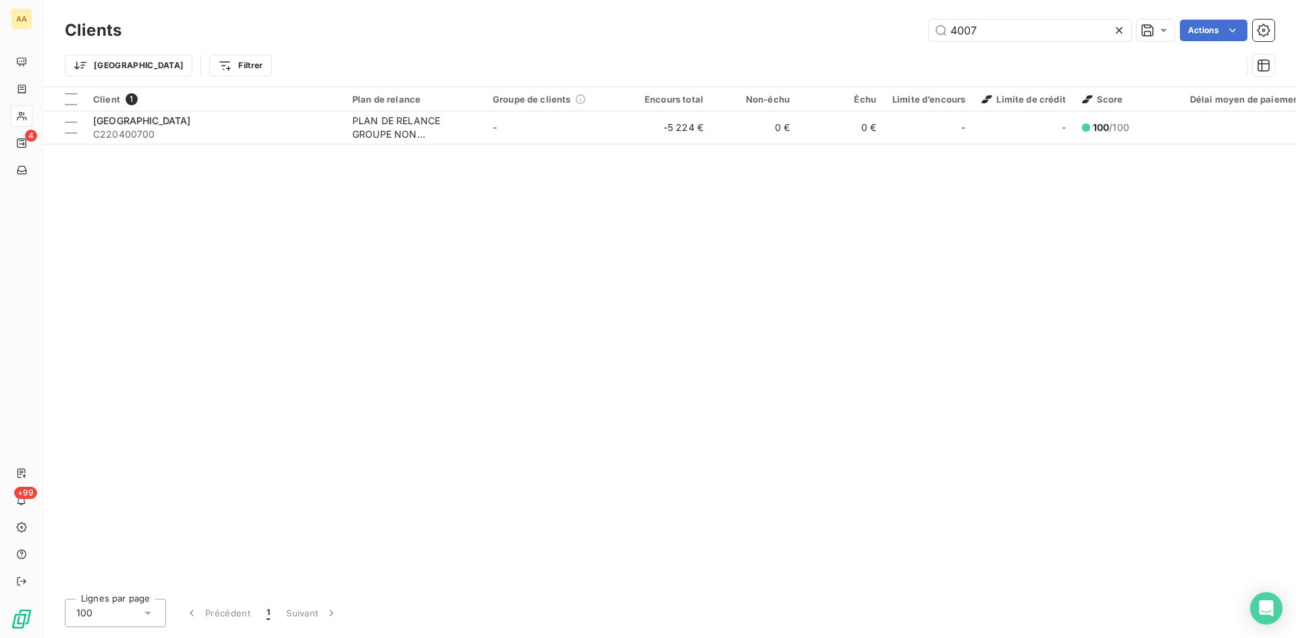
drag, startPoint x: 981, startPoint y: 38, endPoint x: 893, endPoint y: 35, distance: 88.5
click at [897, 30] on div "4007 Actions" at bounding box center [706, 31] width 1137 height 22
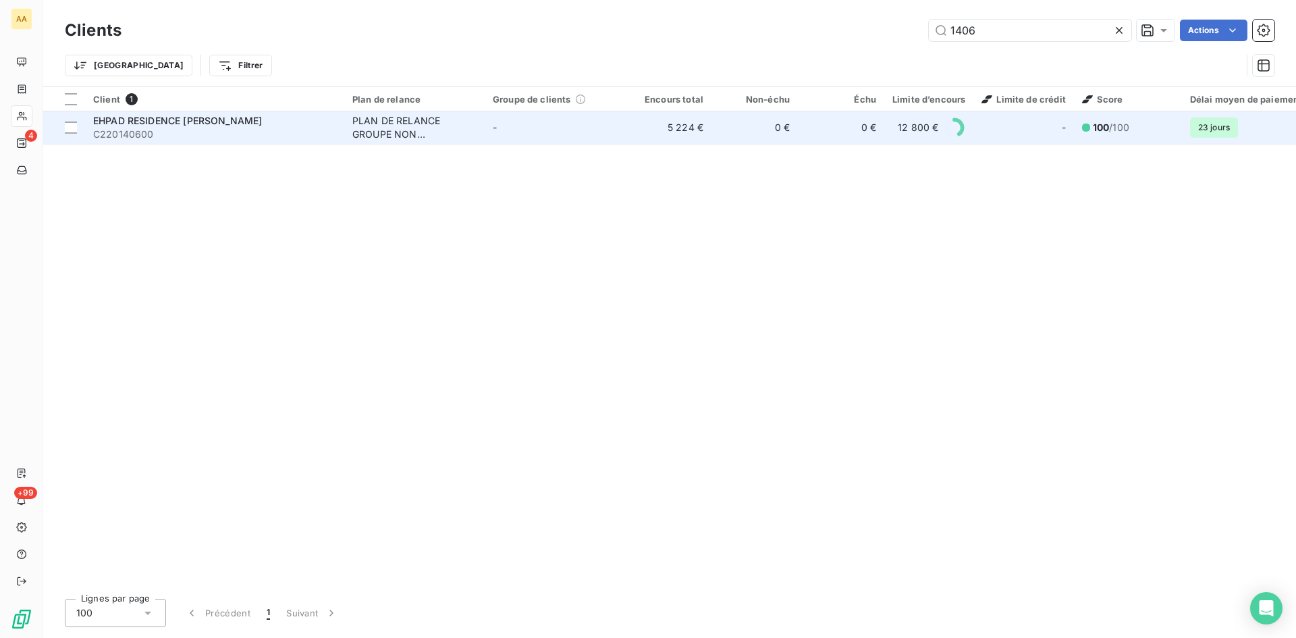
type input "1406"
click at [396, 127] on div "PLAN DE RELANCE GROUPE NON AUTOMATIQUE" at bounding box center [414, 127] width 124 height 27
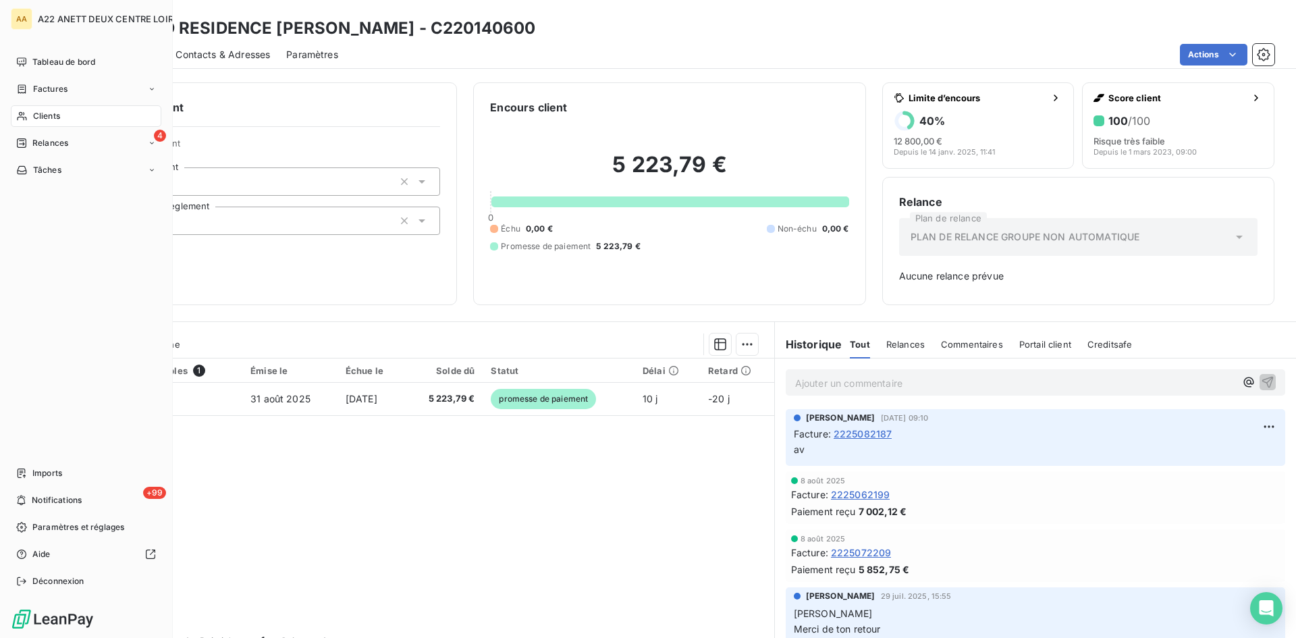
click at [32, 117] on div "Clients" at bounding box center [86, 116] width 151 height 22
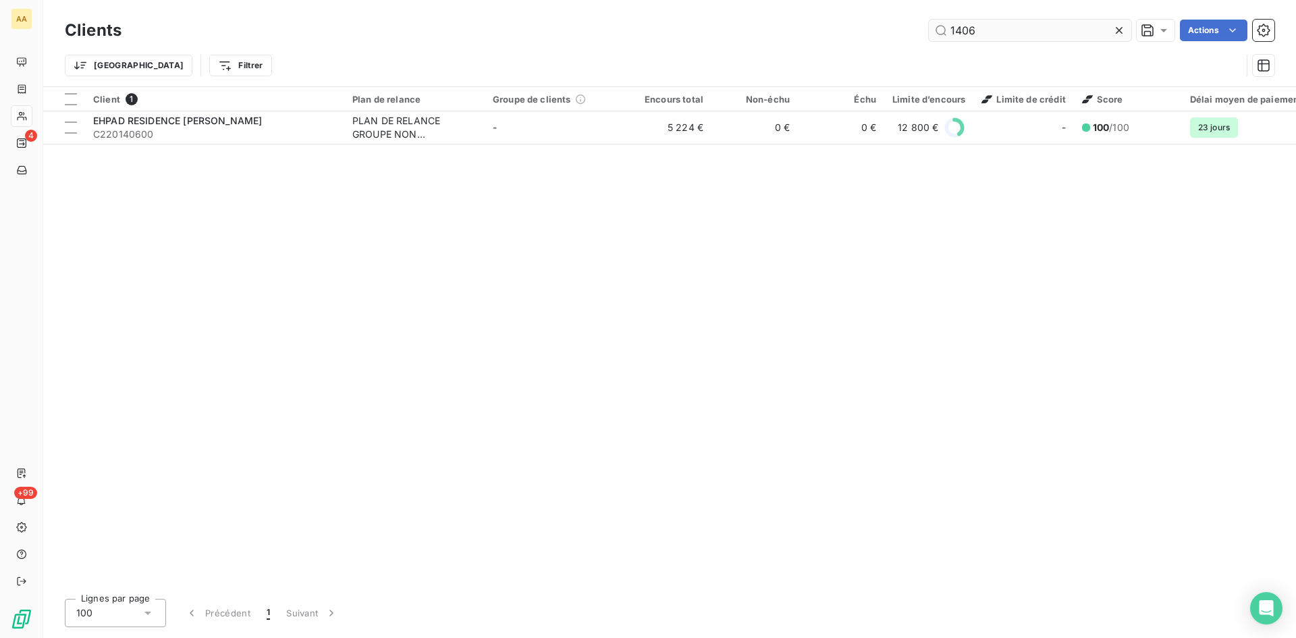
drag, startPoint x: 984, startPoint y: 33, endPoint x: 953, endPoint y: 32, distance: 31.1
click at [953, 32] on input "1406" at bounding box center [1030, 31] width 203 height 22
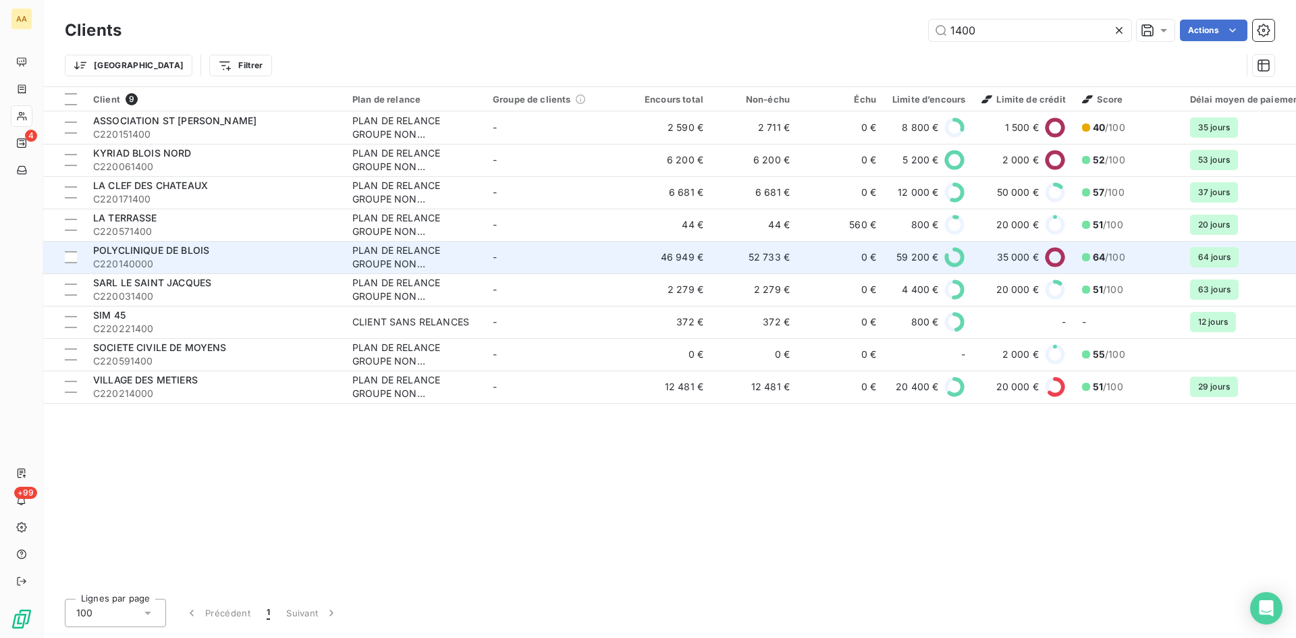
type input "1400"
click at [379, 256] on div "PLAN DE RELANCE GROUPE NON AUTOMATIQUE" at bounding box center [414, 257] width 124 height 27
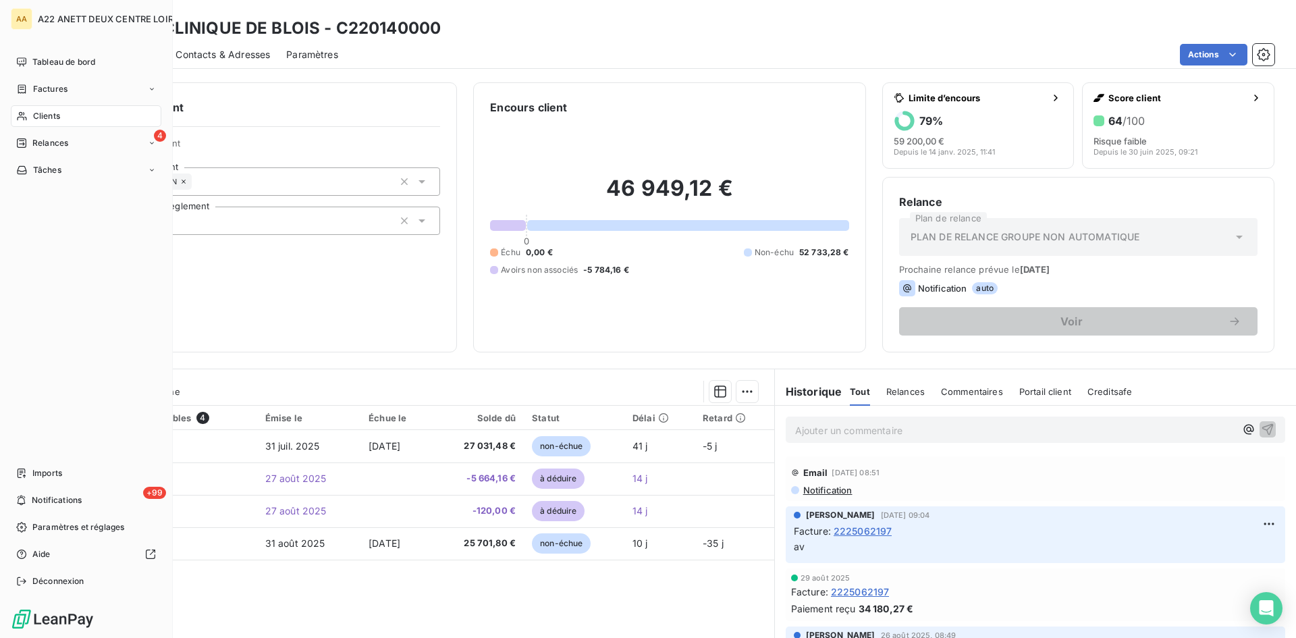
click at [45, 115] on span "Clients" at bounding box center [46, 116] width 27 height 12
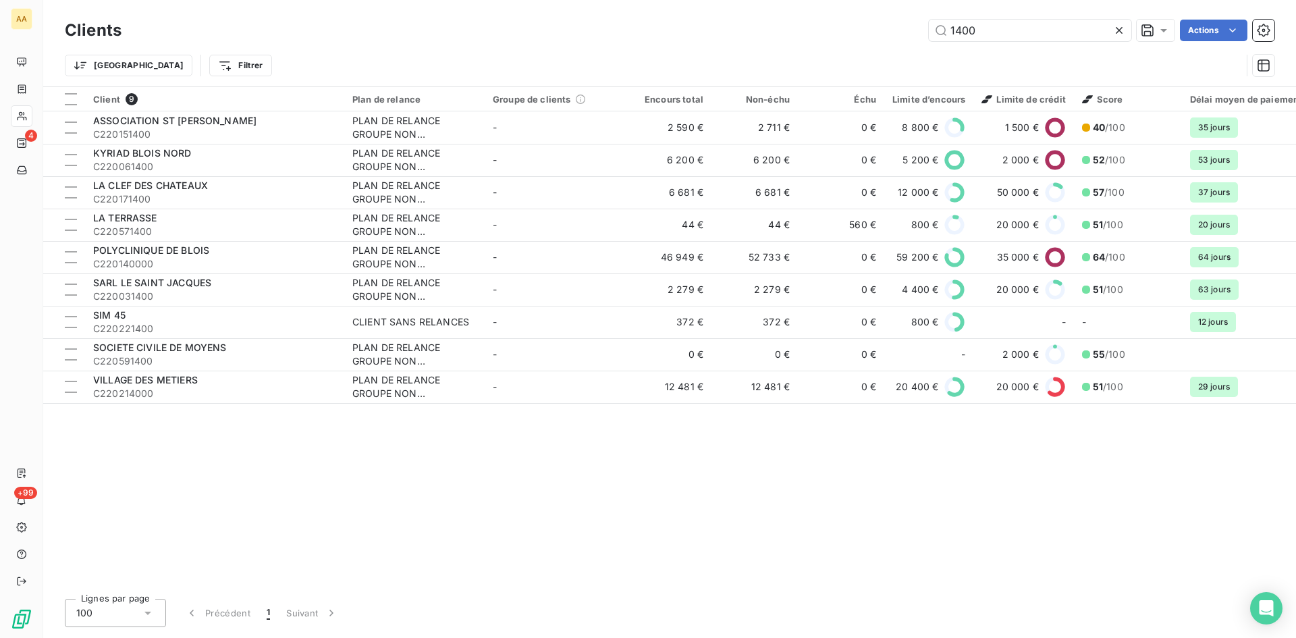
drag, startPoint x: 923, startPoint y: 35, endPoint x: 849, endPoint y: 35, distance: 74.3
click at [849, 35] on div "1400 Actions" at bounding box center [706, 31] width 1137 height 22
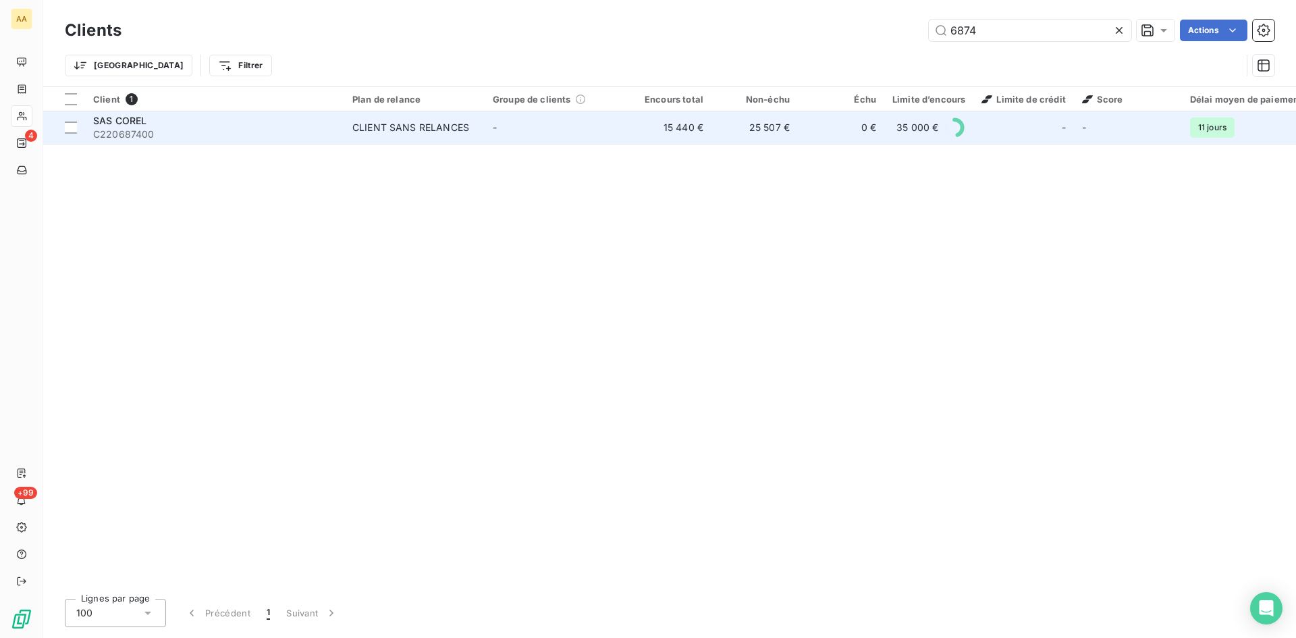
type input "6874"
click at [414, 119] on td "CLIENT SANS RELANCES" at bounding box center [414, 127] width 140 height 32
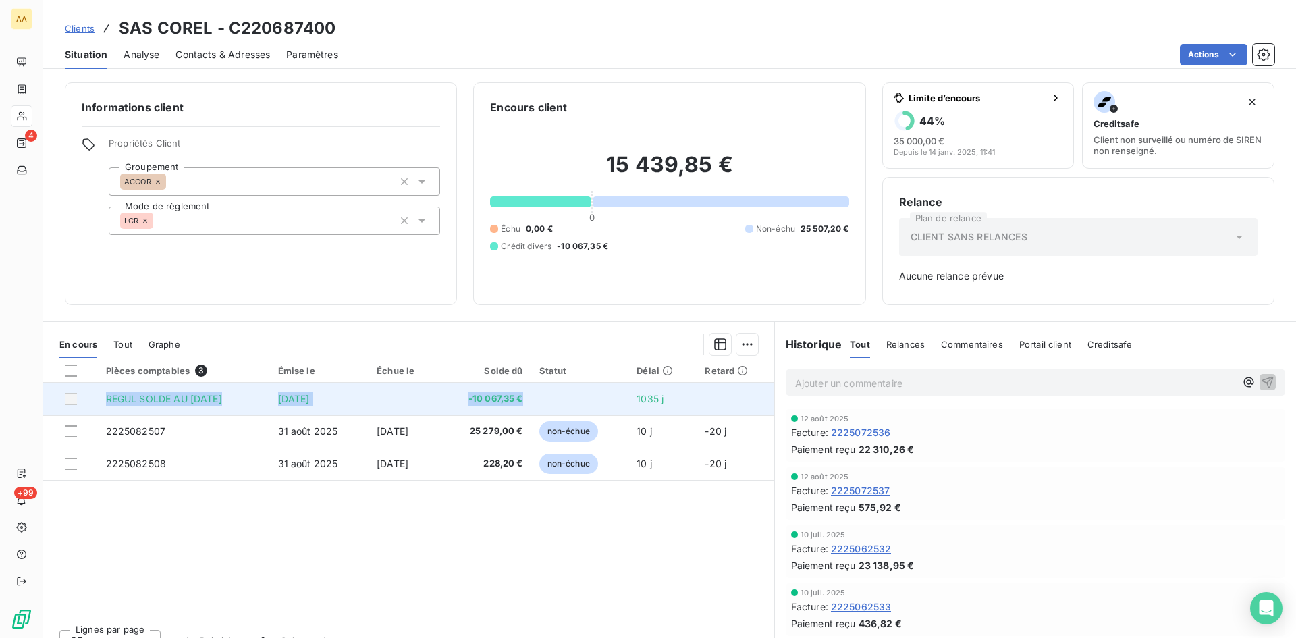
drag, startPoint x: 563, startPoint y: 402, endPoint x: 103, endPoint y: 399, distance: 460.4
click at [103, 399] on tr "REGUL SOLDE AU 10/11/22 10 nov. 2022 -10 067,35 € 1035 j" at bounding box center [408, 399] width 731 height 32
copy tr "REGUL SOLDE AU 10/11/22 10 nov. 2022 -10 067,35 €"
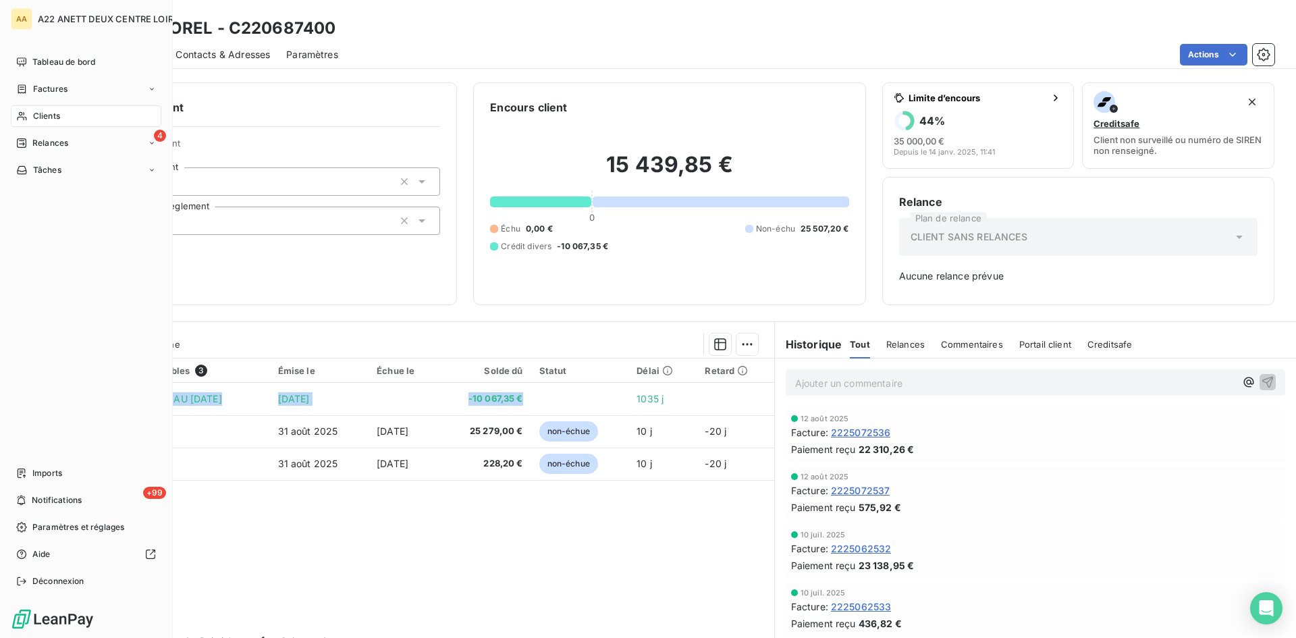
click at [55, 113] on span "Clients" at bounding box center [46, 116] width 27 height 12
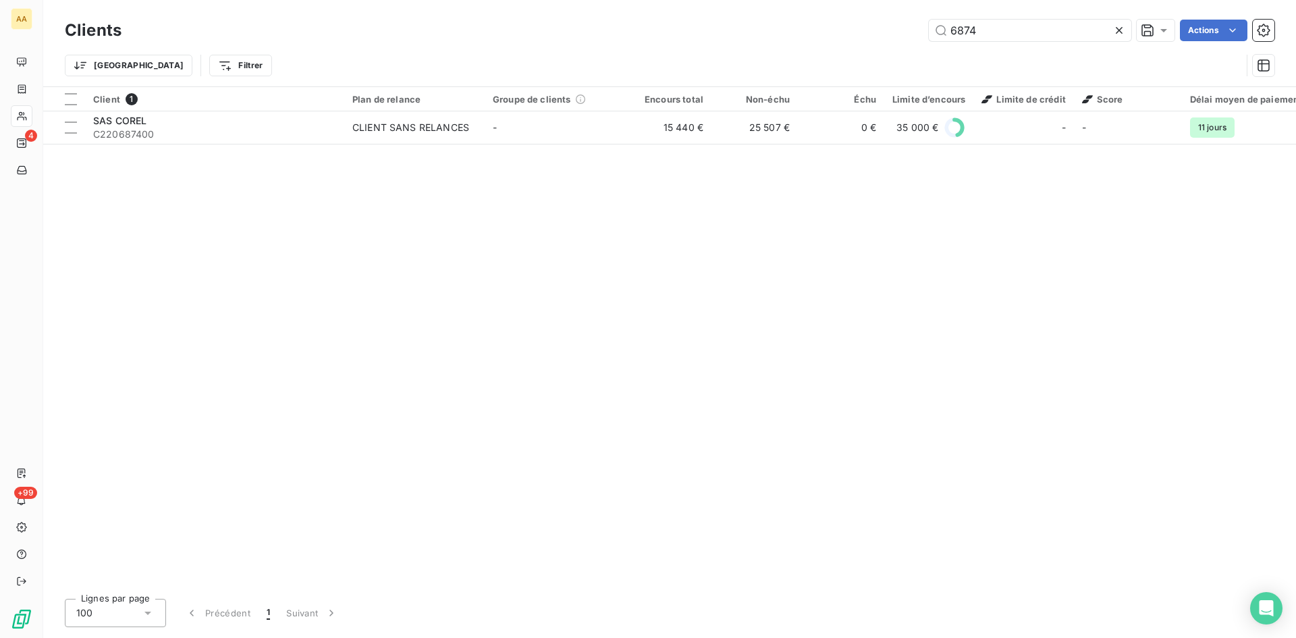
drag, startPoint x: 923, startPoint y: 41, endPoint x: 885, endPoint y: 41, distance: 37.8
click at [885, 41] on div "Clients 6874 Actions" at bounding box center [670, 30] width 1210 height 28
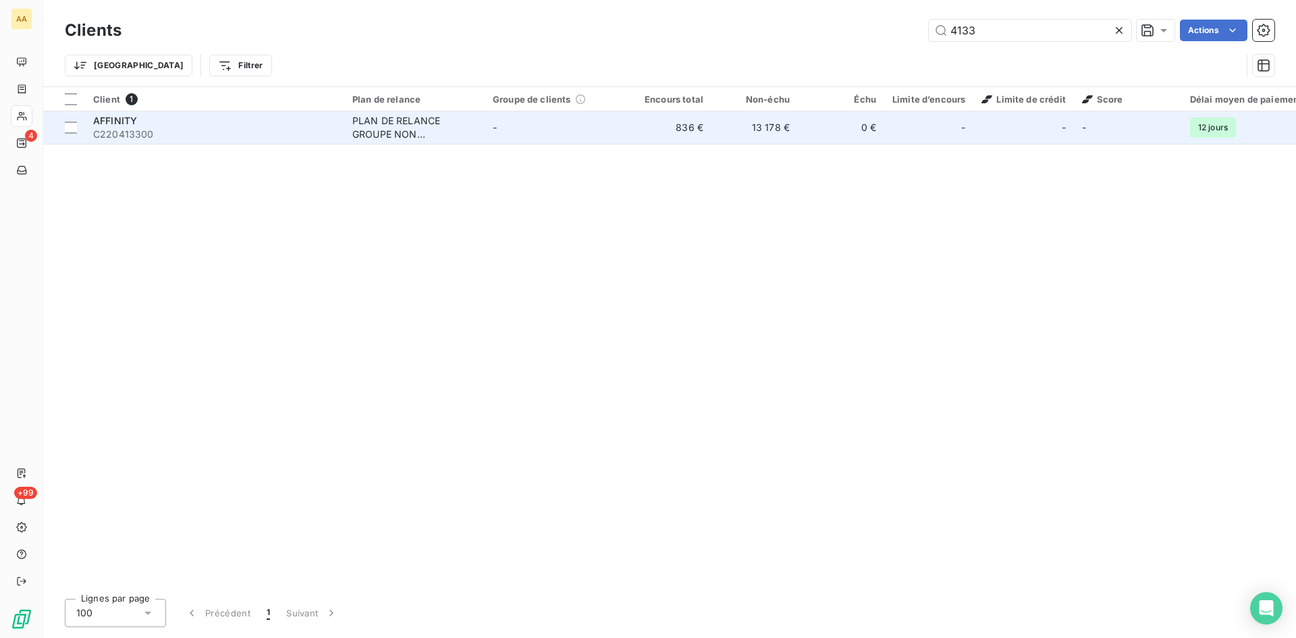
type input "4133"
click at [371, 138] on div "PLAN DE RELANCE GROUPE NON AUTOMATIQUE" at bounding box center [414, 127] width 124 height 27
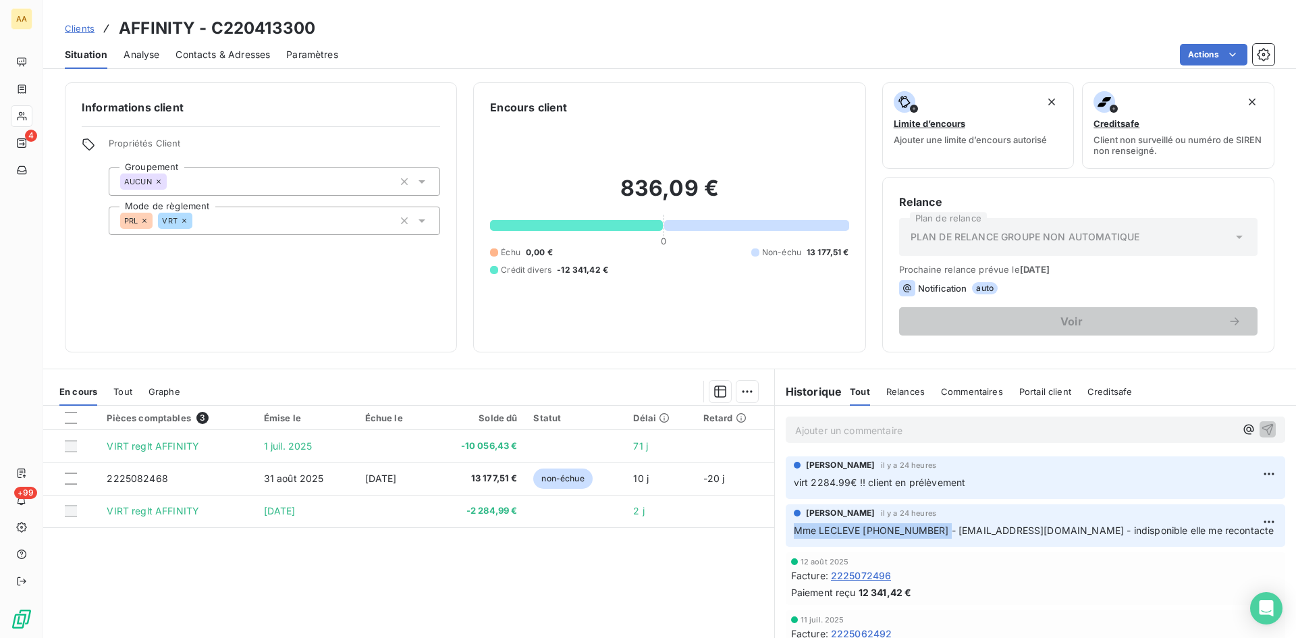
drag, startPoint x: 933, startPoint y: 531, endPoint x: 787, endPoint y: 529, distance: 146.5
click at [787, 527] on div "ANNABELLE RANVAL il y a 24 heures Mme LECLEVE 02.54.45.44.00 - blecleve@affinit…" at bounding box center [1036, 525] width 500 height 43
copy span "Mme LECLEVE 02.54.45.44.00"
click at [820, 425] on p "Ajouter un commentaire ﻿" at bounding box center [1015, 430] width 440 height 17
click at [1262, 431] on icon "button" at bounding box center [1267, 428] width 11 height 11
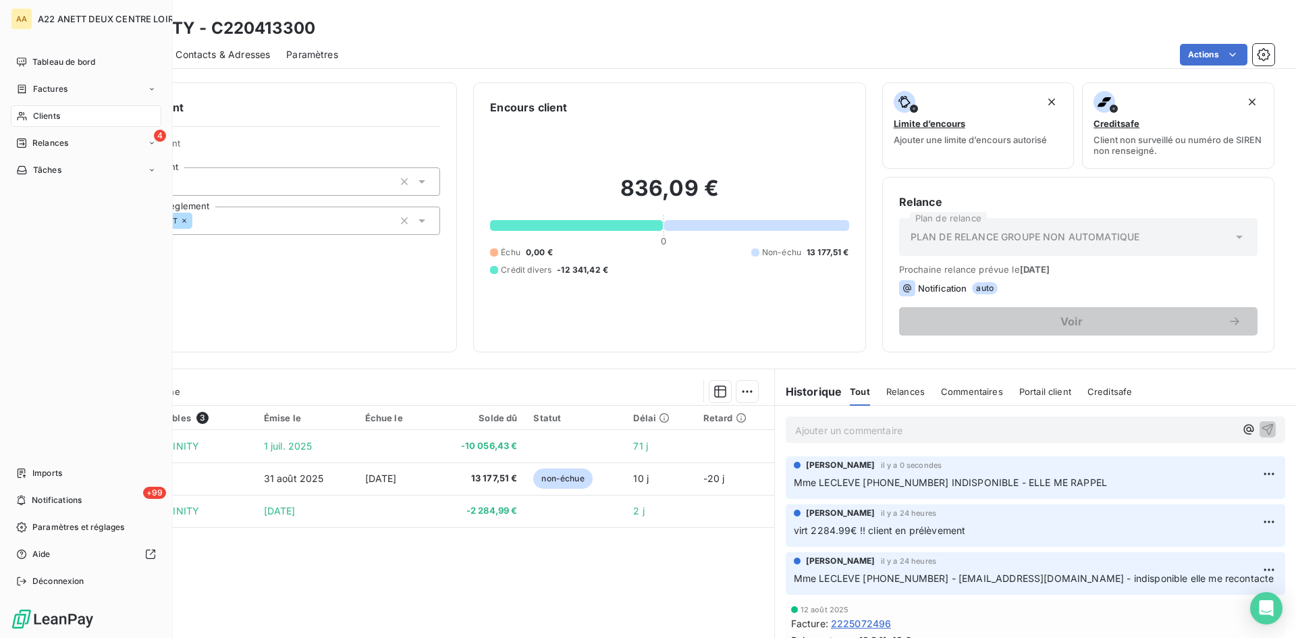
click at [32, 119] on div "Clients" at bounding box center [86, 116] width 151 height 22
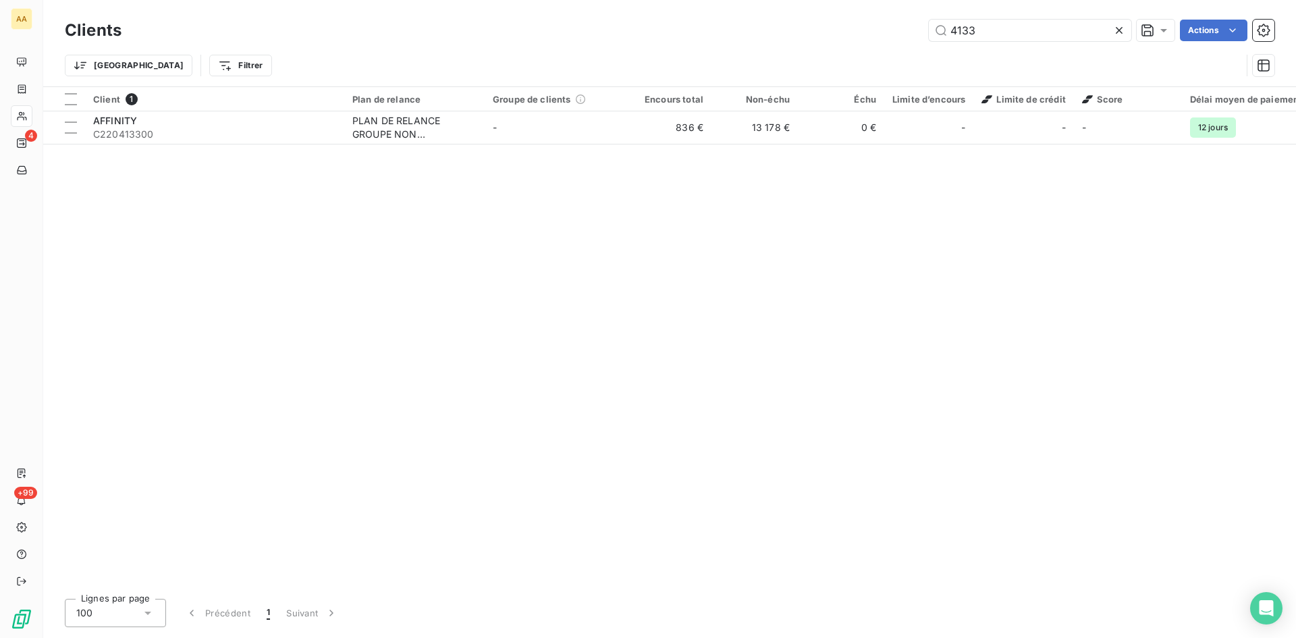
drag, startPoint x: 989, startPoint y: 34, endPoint x: 869, endPoint y: 43, distance: 120.5
click at [869, 43] on div "Clients 4133 Actions" at bounding box center [670, 30] width 1210 height 28
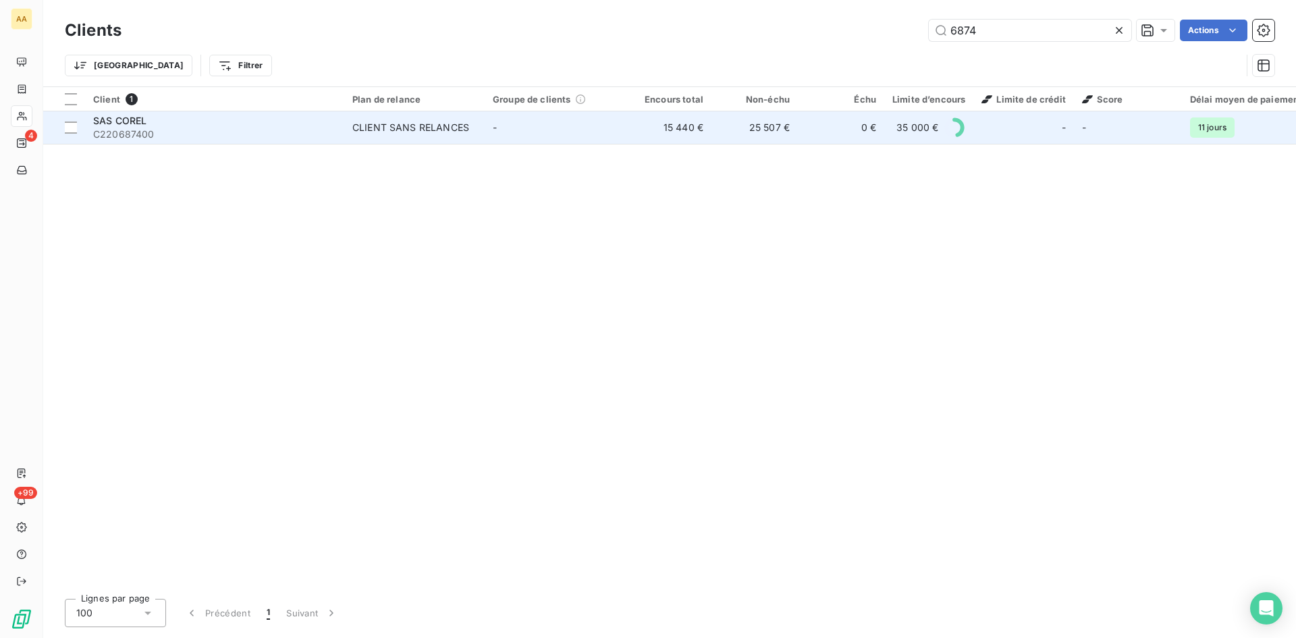
type input "6874"
click at [427, 129] on div "CLIENT SANS RELANCES" at bounding box center [410, 128] width 117 height 14
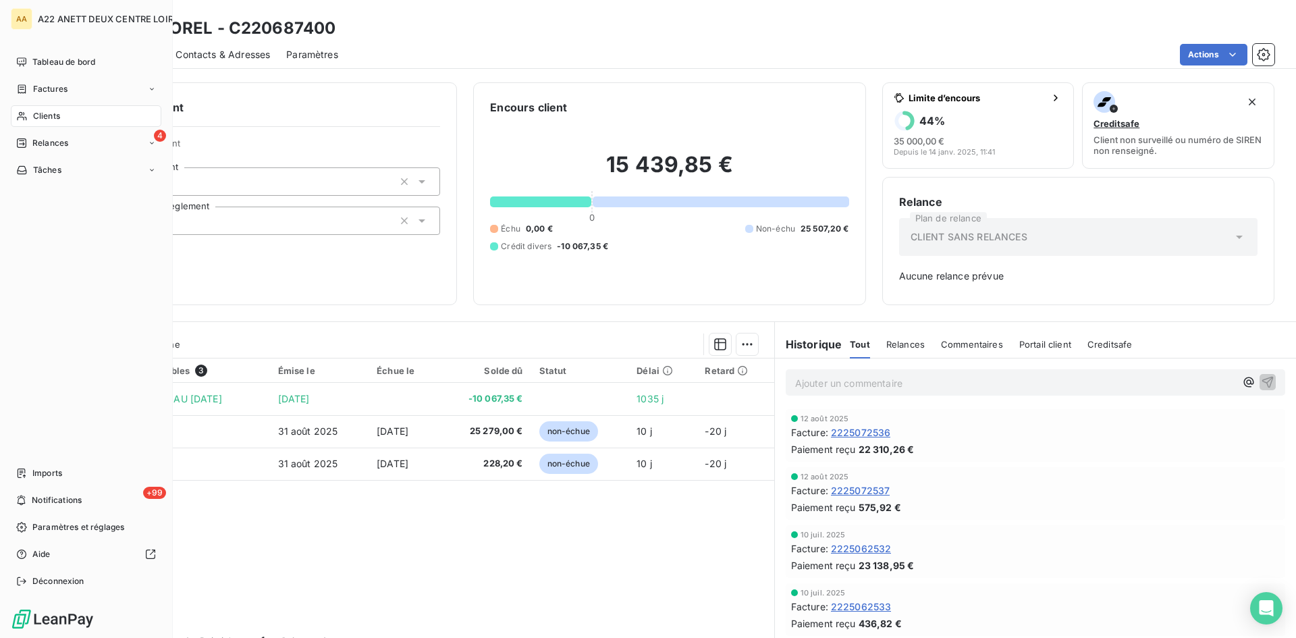
drag, startPoint x: 37, startPoint y: 114, endPoint x: 130, endPoint y: 73, distance: 101.2
click at [37, 114] on span "Clients" at bounding box center [46, 116] width 27 height 12
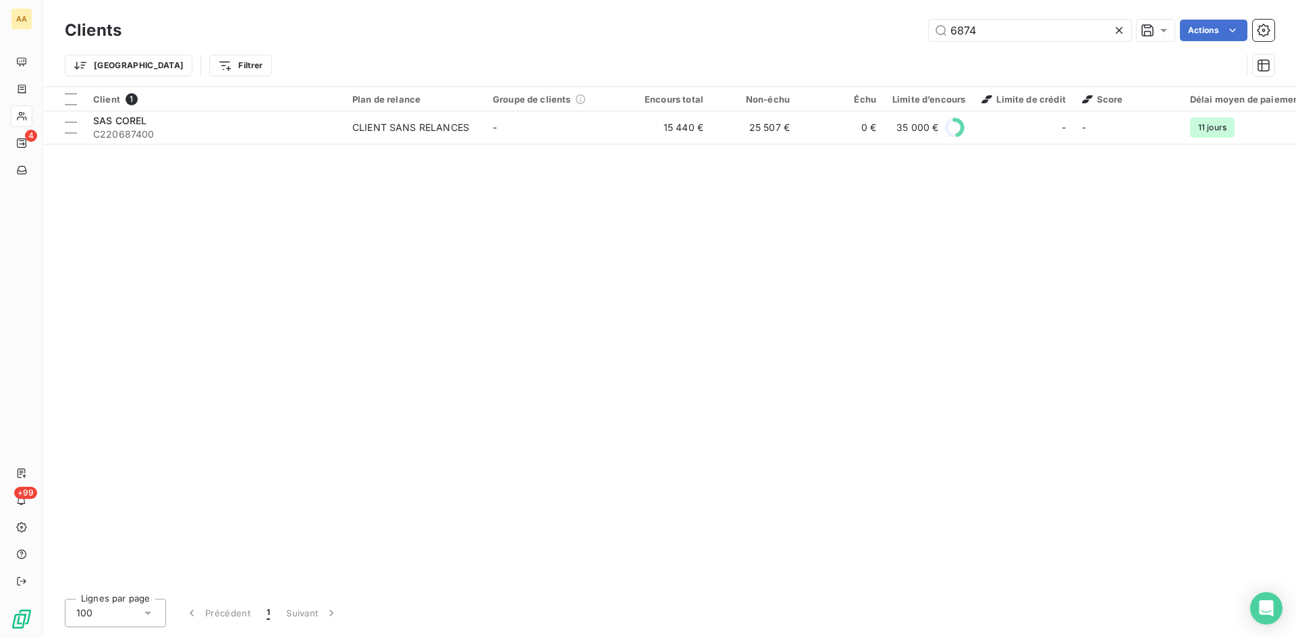
drag, startPoint x: 978, startPoint y: 32, endPoint x: 857, endPoint y: 38, distance: 121.7
click at [857, 38] on div "6874 Actions" at bounding box center [706, 31] width 1137 height 22
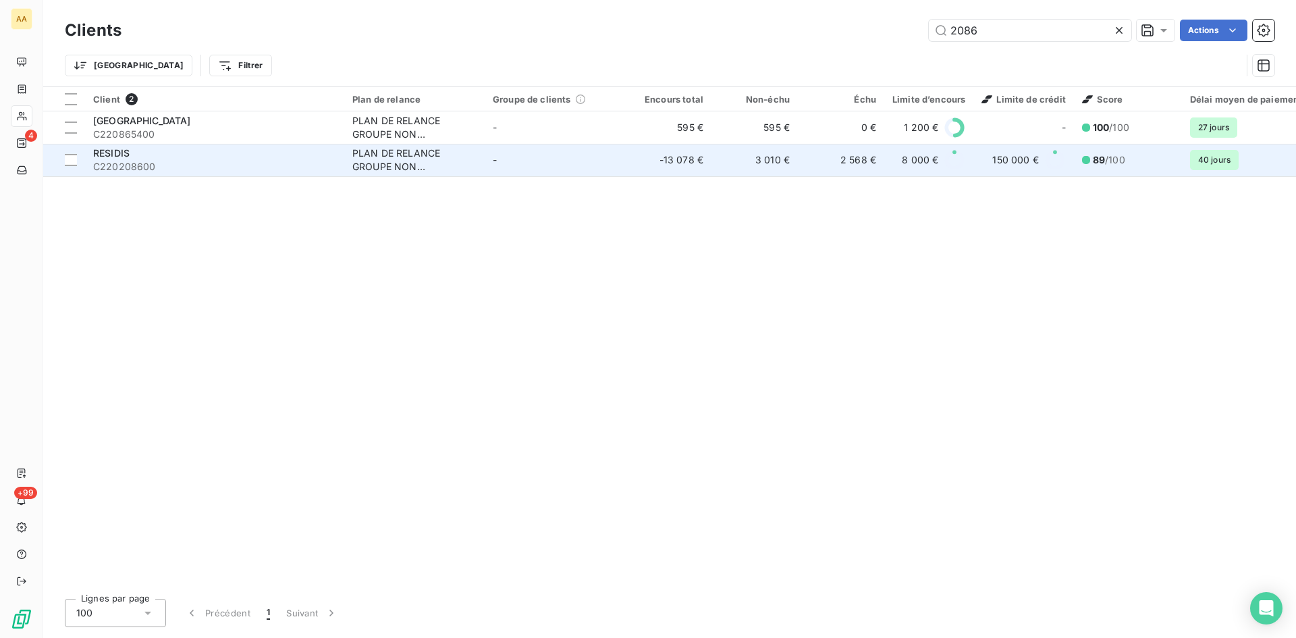
type input "2086"
click at [394, 153] on div "PLAN DE RELANCE GROUPE NON AUTOMATIQUE" at bounding box center [414, 160] width 124 height 27
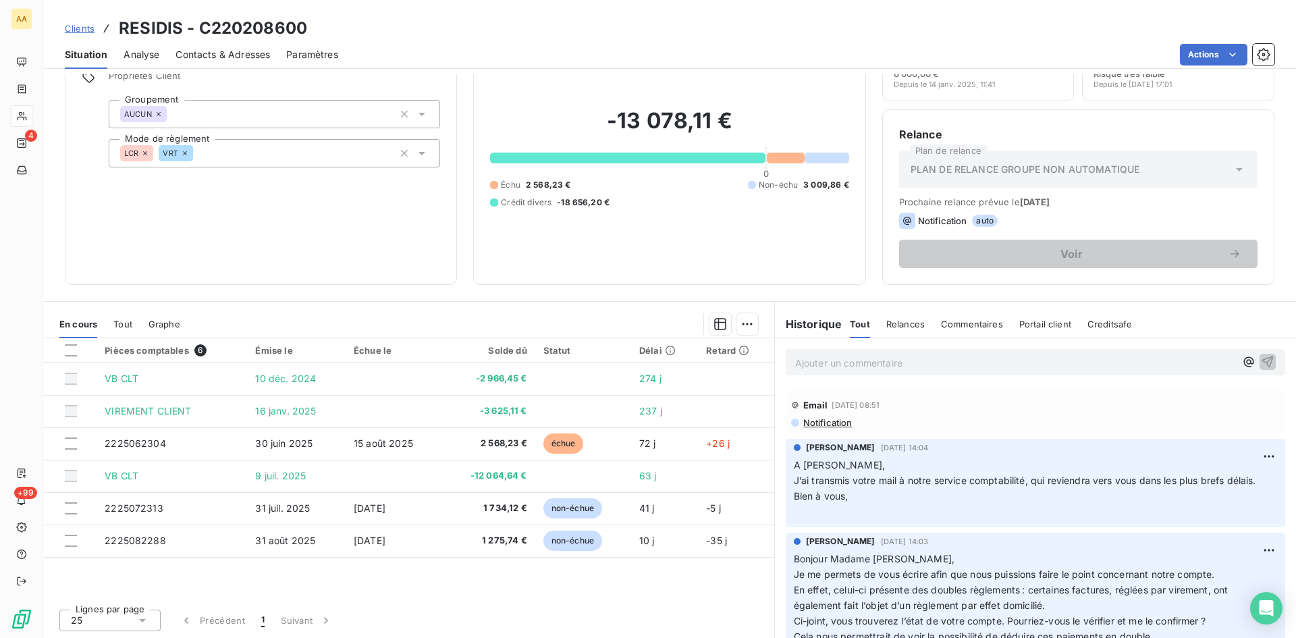
drag, startPoint x: 581, startPoint y: 308, endPoint x: 566, endPoint y: 348, distance: 43.1
click at [581, 308] on section "En cours Tout Graphe Pièces comptables 6 Émise le Échue le Solde dû Statut Déla…" at bounding box center [408, 470] width 731 height 337
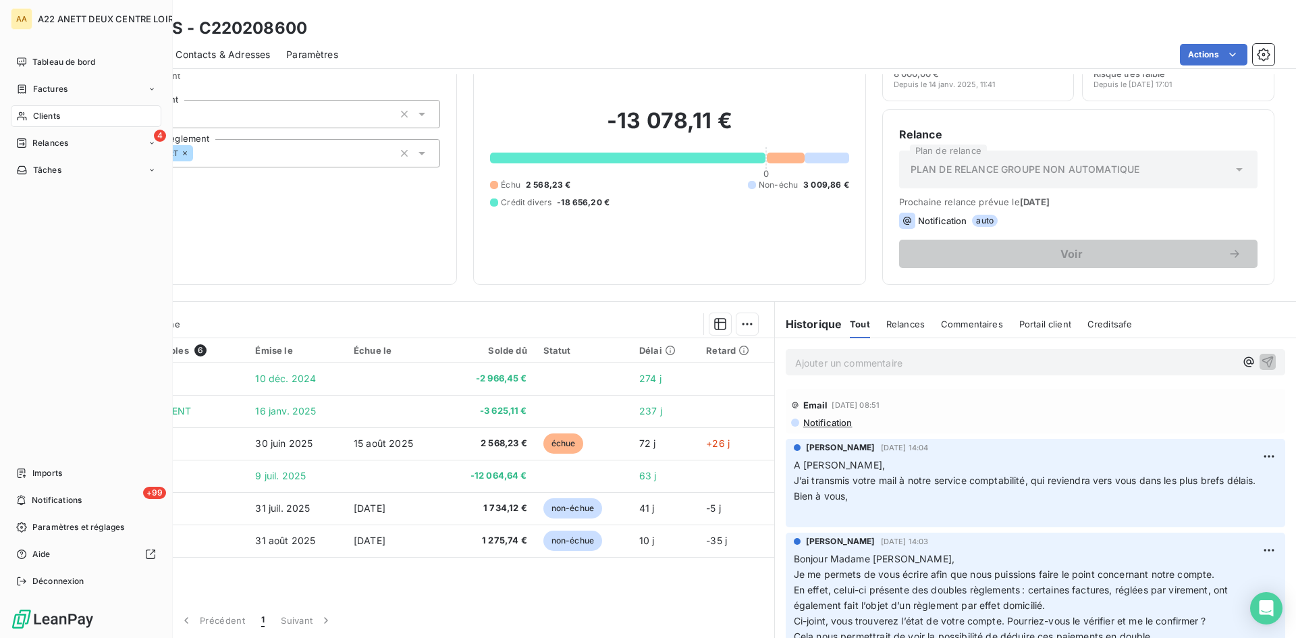
click at [31, 111] on div "Clients" at bounding box center [86, 116] width 151 height 22
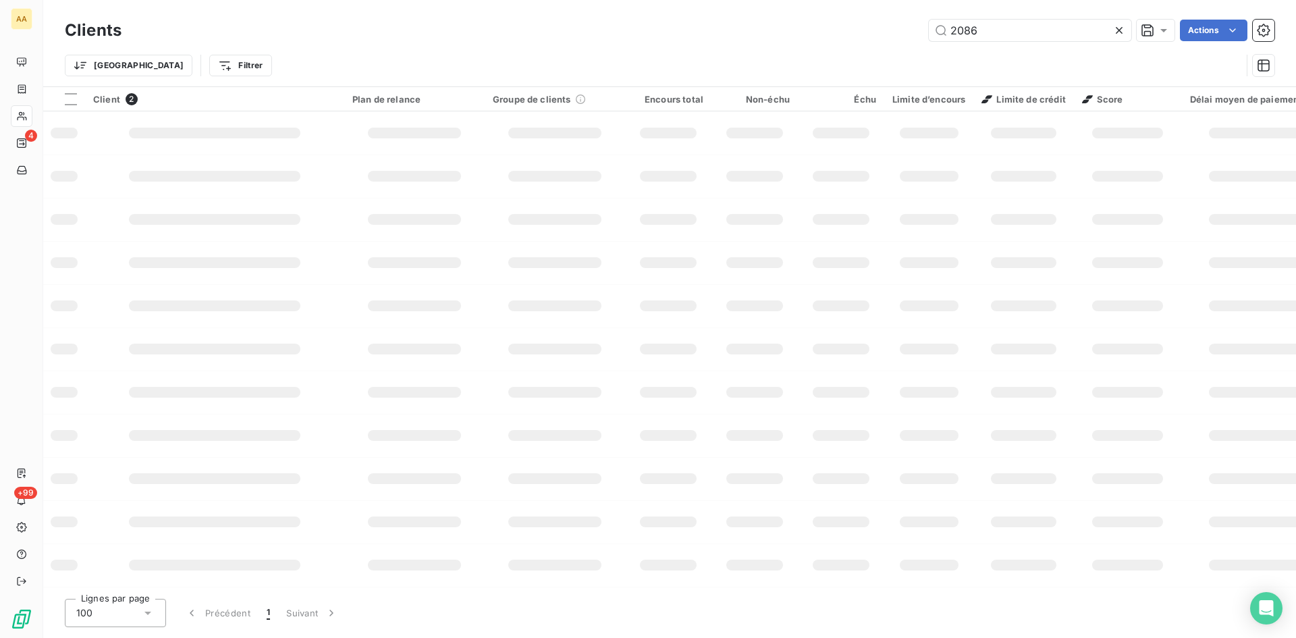
drag, startPoint x: 985, startPoint y: 33, endPoint x: 888, endPoint y: 33, distance: 97.2
click at [888, 33] on div "2086 Actions" at bounding box center [706, 31] width 1137 height 22
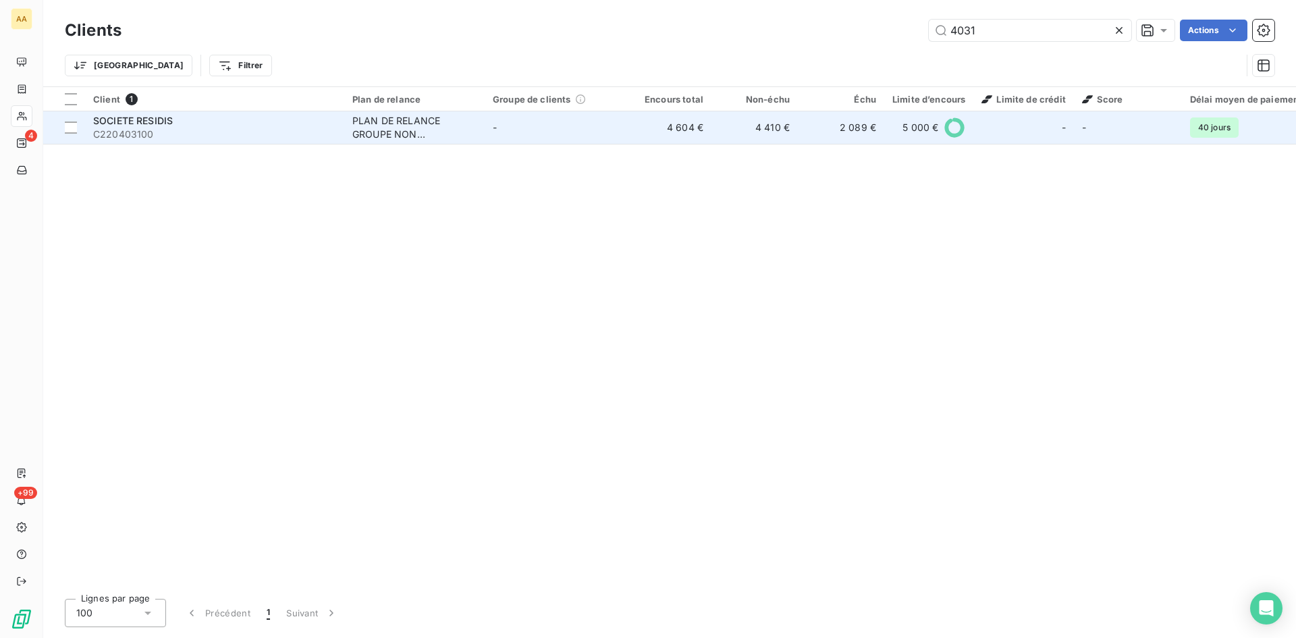
type input "4031"
click at [396, 115] on div "PLAN DE RELANCE GROUPE NON AUTOMATIQUE" at bounding box center [414, 127] width 124 height 27
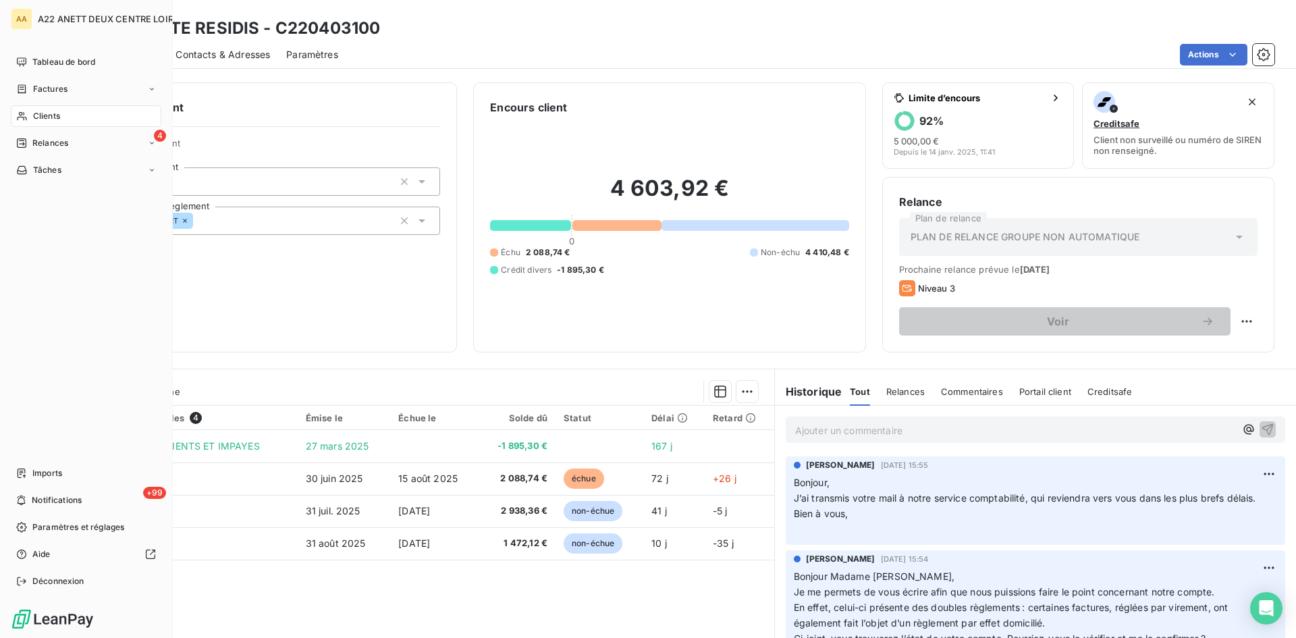
click at [45, 115] on span "Clients" at bounding box center [46, 116] width 27 height 12
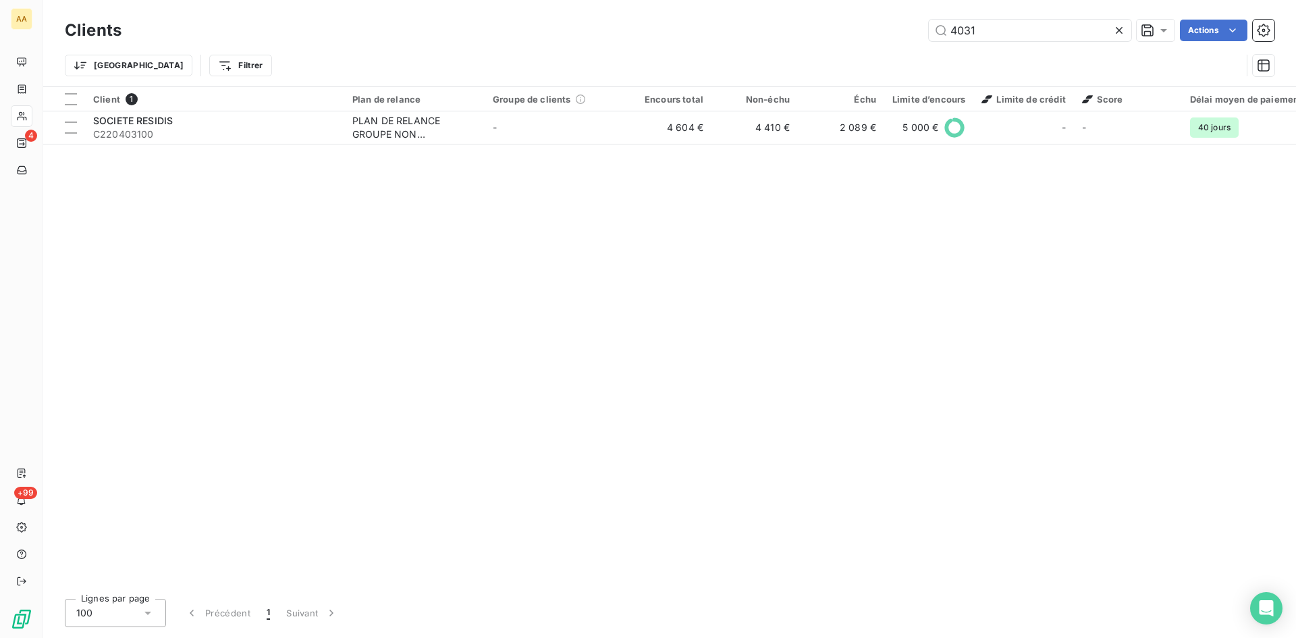
drag, startPoint x: 905, startPoint y: 32, endPoint x: 874, endPoint y: 40, distance: 31.3
click at [880, 36] on div "4031 Actions" at bounding box center [706, 31] width 1137 height 22
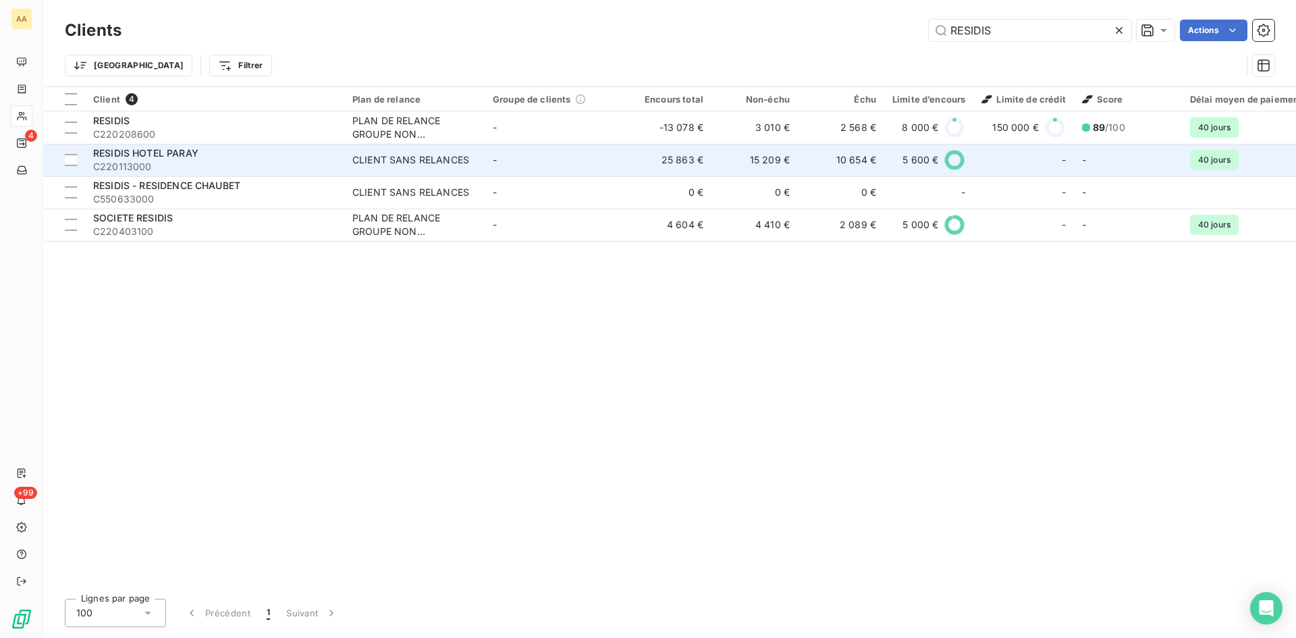
type input "RESIDIS"
click at [416, 155] on div "CLIENT SANS RELANCES" at bounding box center [410, 160] width 117 height 14
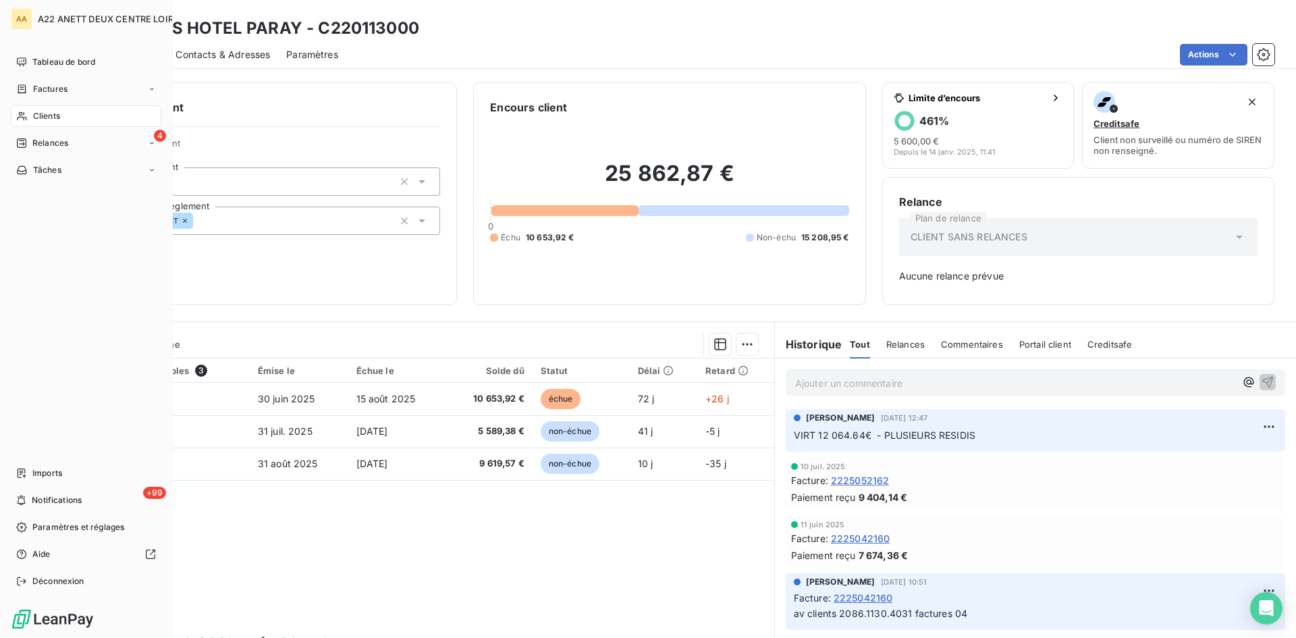
click at [41, 119] on span "Clients" at bounding box center [46, 116] width 27 height 12
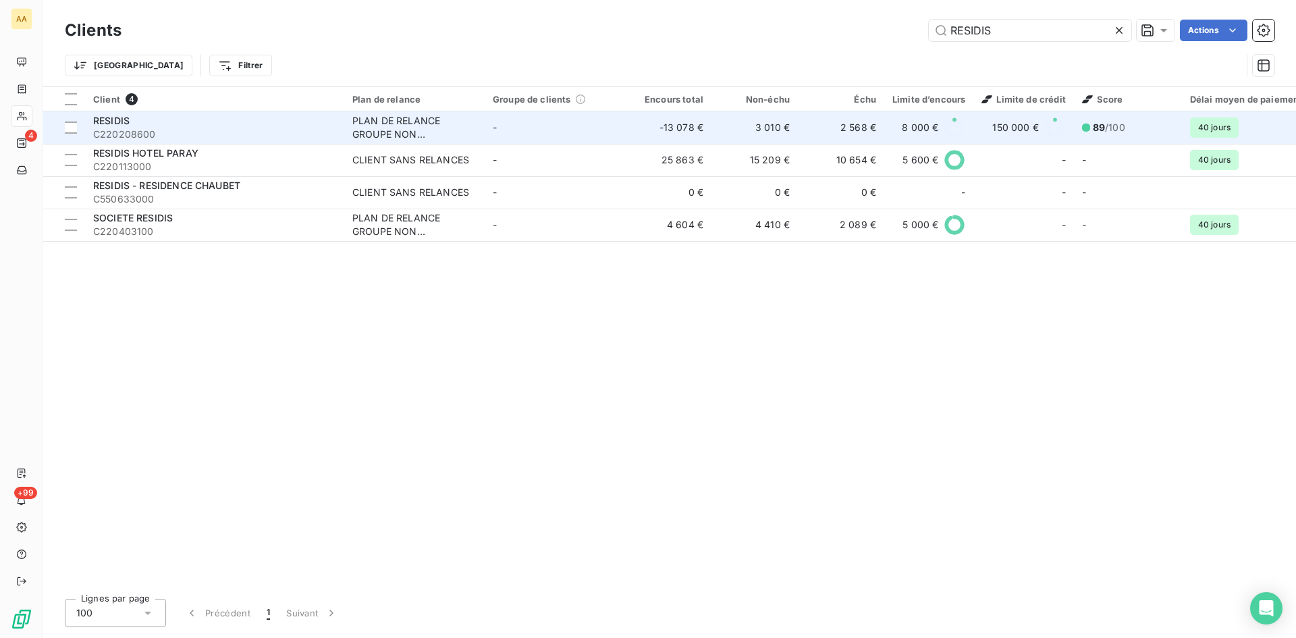
click at [391, 126] on div "PLAN DE RELANCE GROUPE NON AUTOMATIQUE" at bounding box center [414, 127] width 124 height 27
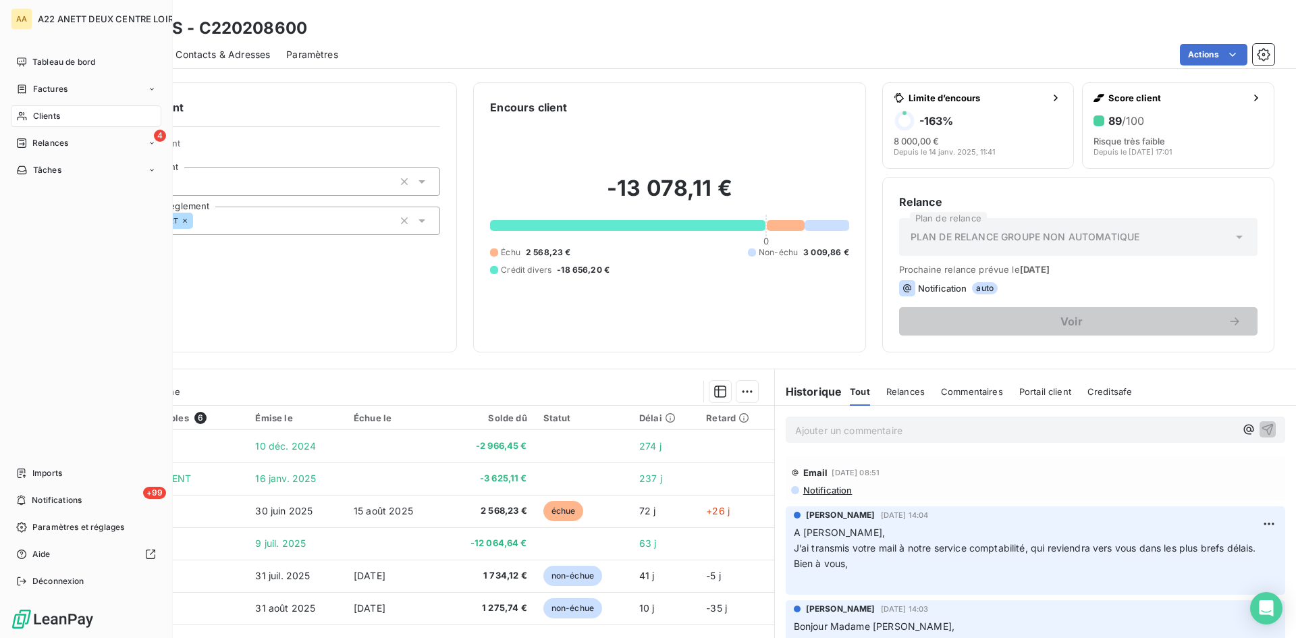
click at [33, 114] on span "Clients" at bounding box center [46, 116] width 27 height 12
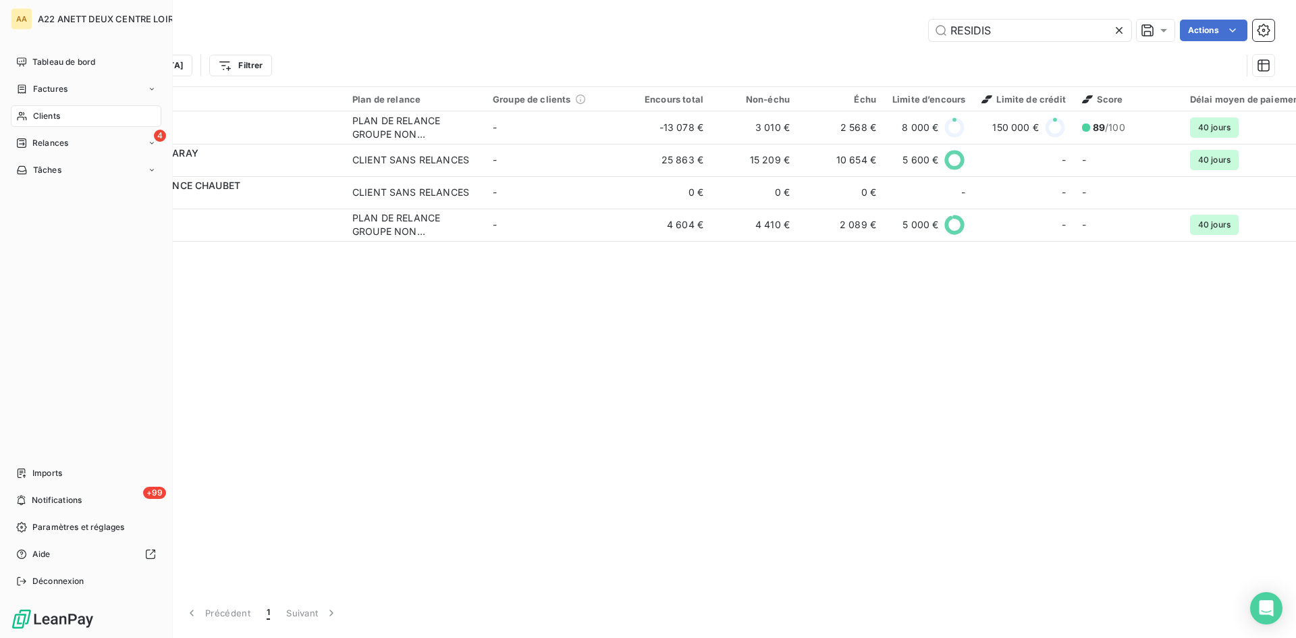
drag, startPoint x: 43, startPoint y: 113, endPoint x: 36, endPoint y: 115, distance: 7.3
click at [36, 115] on span "Clients" at bounding box center [46, 116] width 27 height 12
click at [38, 120] on span "Clients" at bounding box center [46, 116] width 27 height 12
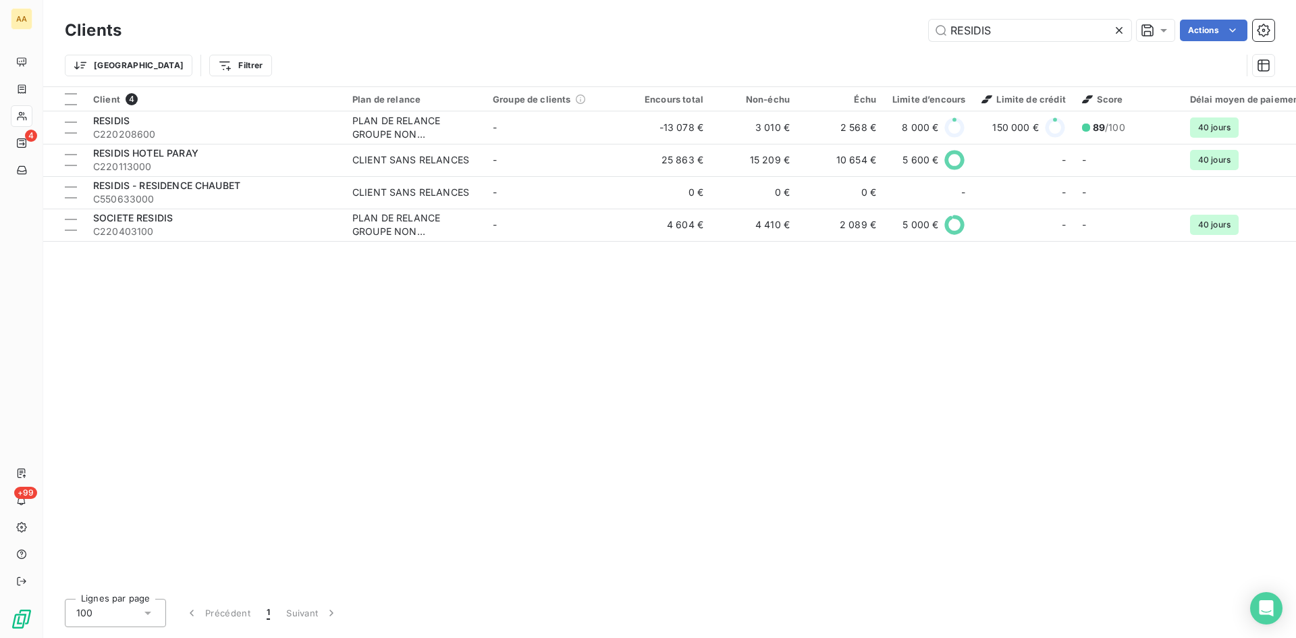
drag, startPoint x: 994, startPoint y: 24, endPoint x: 1045, endPoint y: 43, distance: 54.7
click at [913, 36] on div "Clients RESIDIS Actions" at bounding box center [670, 30] width 1210 height 28
drag, startPoint x: 1033, startPoint y: 30, endPoint x: 822, endPoint y: 37, distance: 210.8
click at [822, 36] on div "RESIDIS Actions" at bounding box center [706, 31] width 1137 height 22
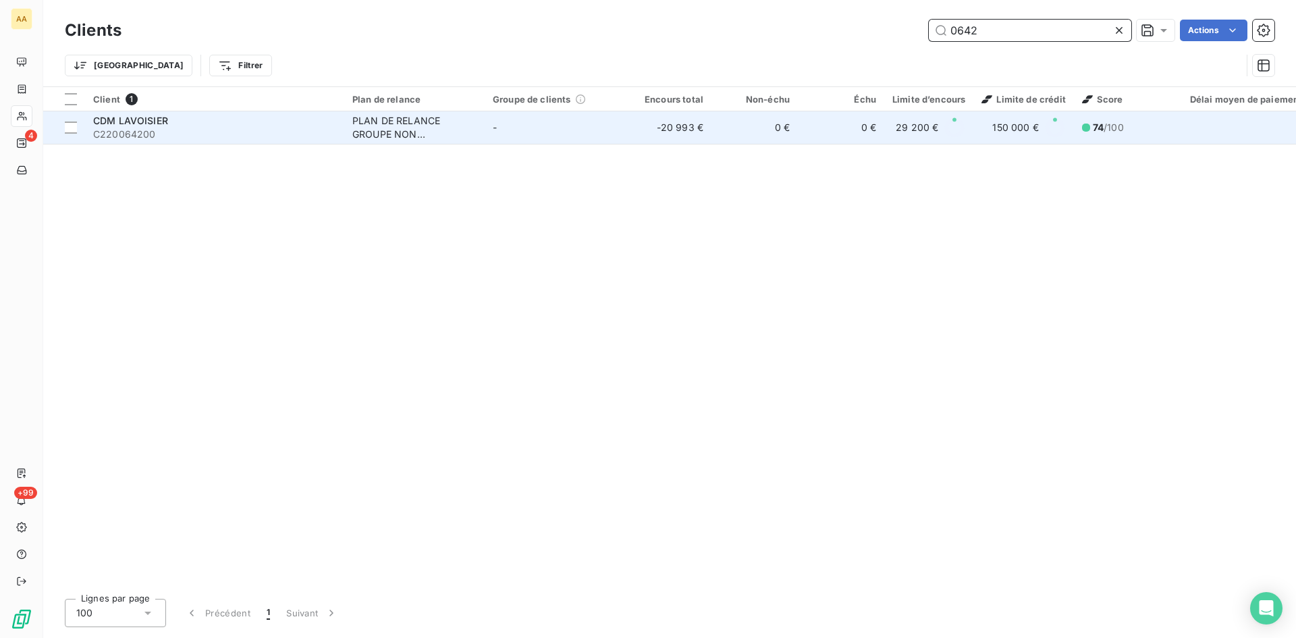
type input "0642"
click at [391, 123] on div "PLAN DE RELANCE GROUPE NON AUTOMATIQUE" at bounding box center [414, 127] width 124 height 27
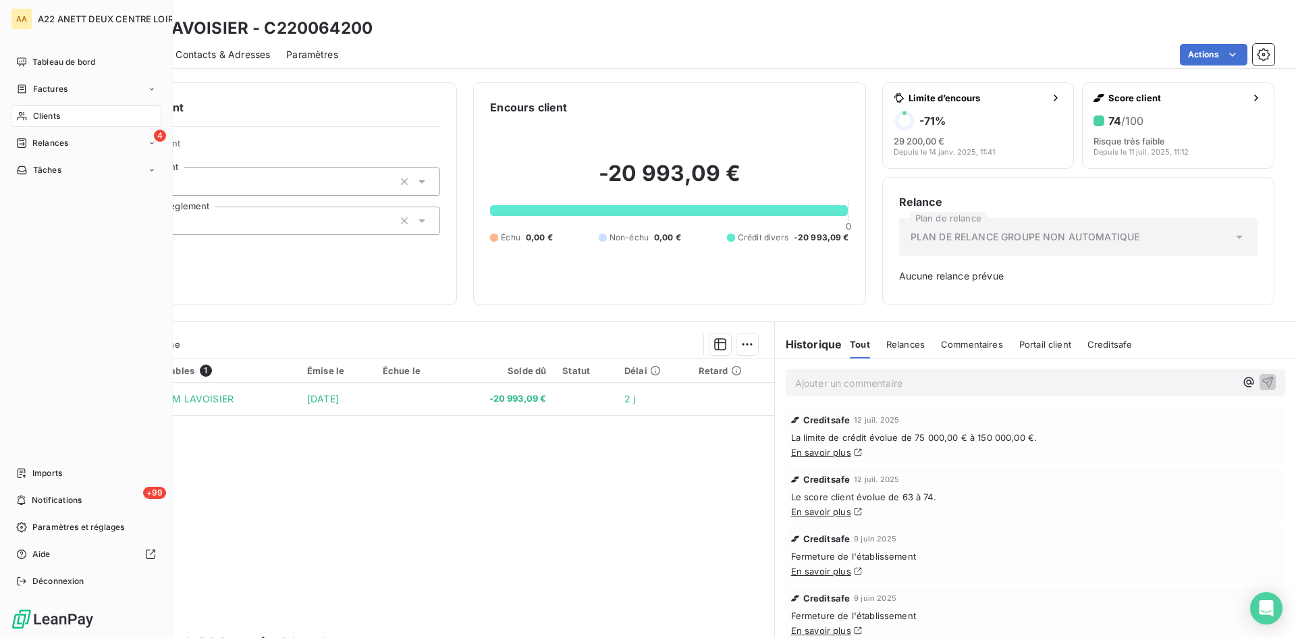
click at [33, 120] on span "Clients" at bounding box center [46, 116] width 27 height 12
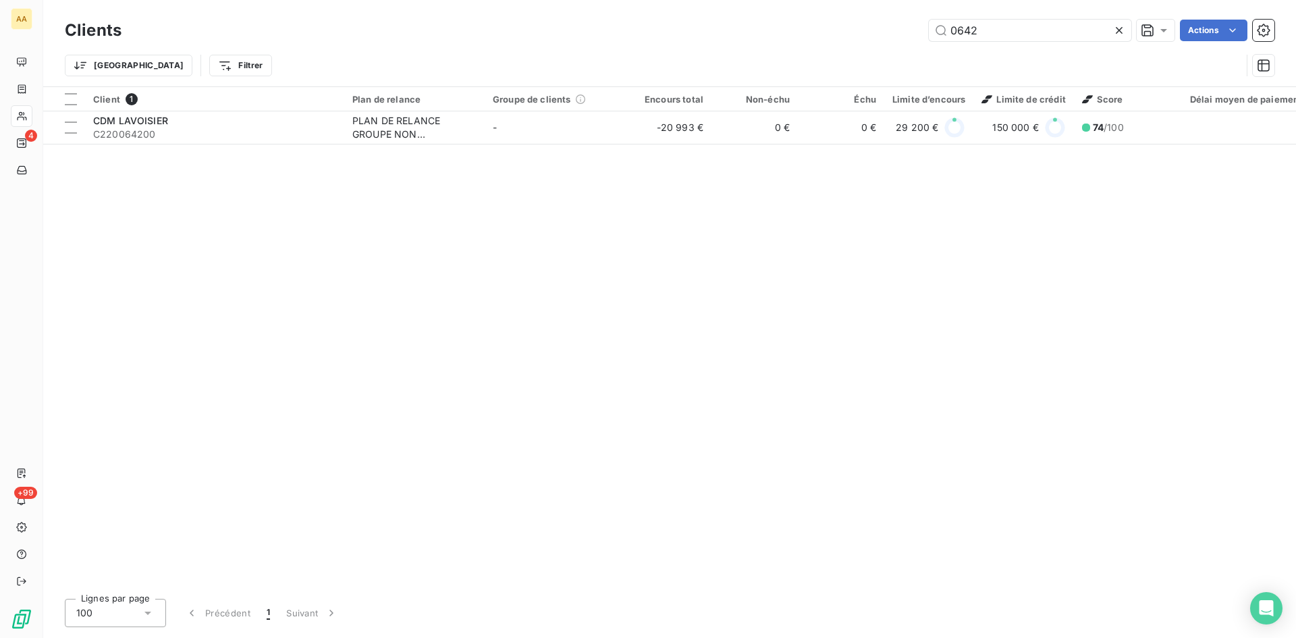
drag, startPoint x: 982, startPoint y: 33, endPoint x: 841, endPoint y: 36, distance: 141.8
click at [841, 36] on div "0642 Actions" at bounding box center [706, 31] width 1137 height 22
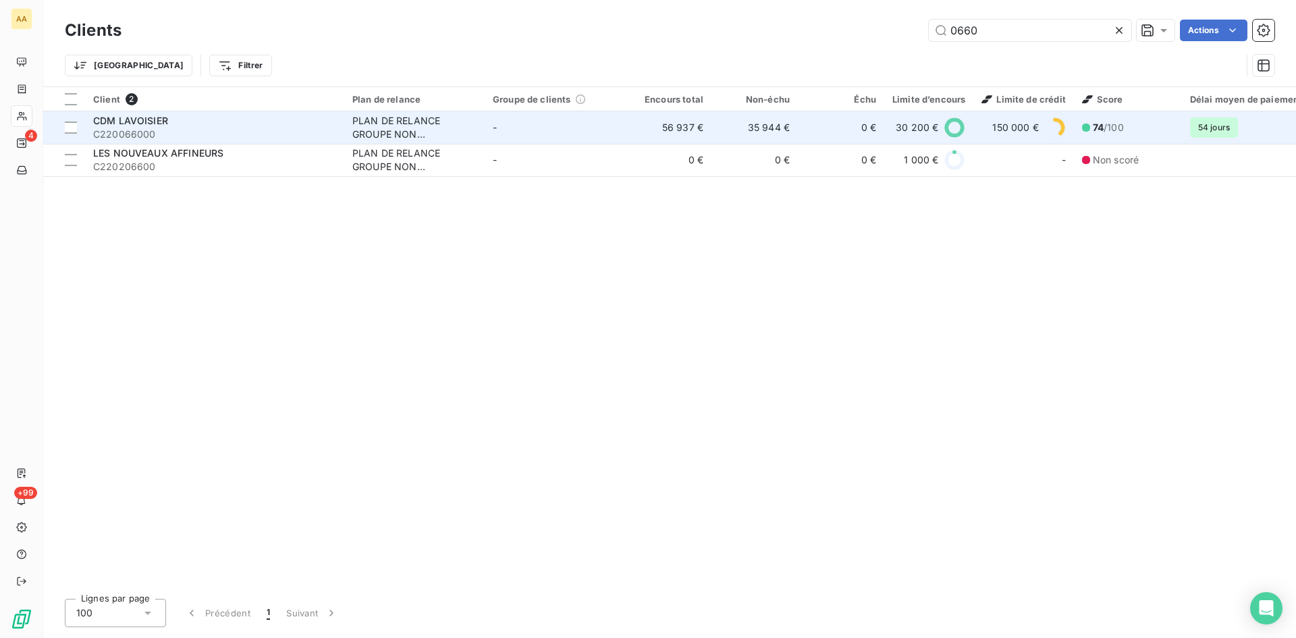
type input "0660"
click at [373, 123] on div "PLAN DE RELANCE GROUPE NON AUTOMATIQUE" at bounding box center [414, 127] width 124 height 27
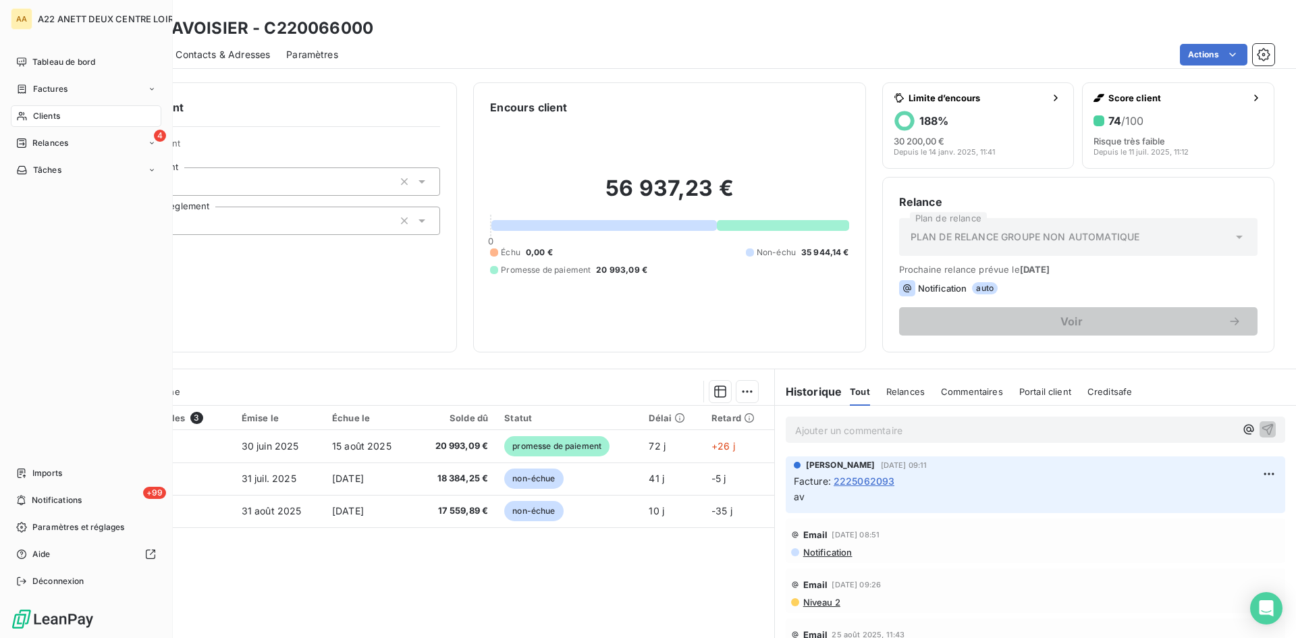
click at [36, 112] on span "Clients" at bounding box center [46, 116] width 27 height 12
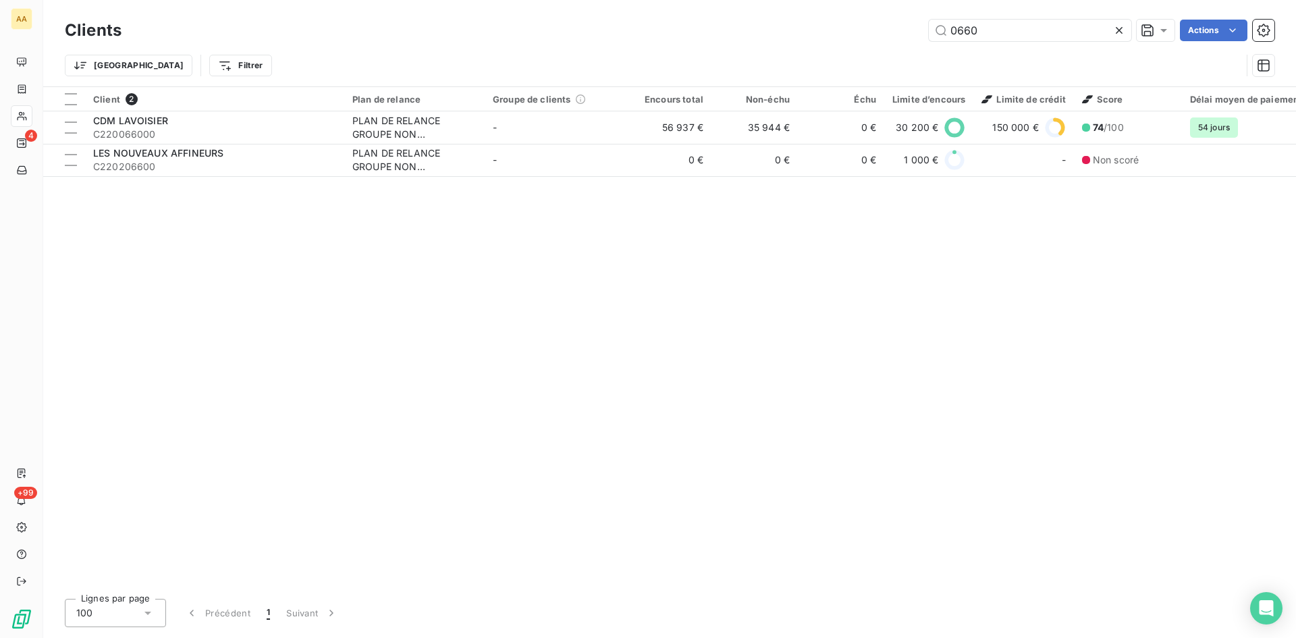
drag, startPoint x: 1019, startPoint y: 36, endPoint x: 855, endPoint y: 41, distance: 163.4
click at [855, 41] on div "0660 Actions" at bounding box center [706, 31] width 1137 height 22
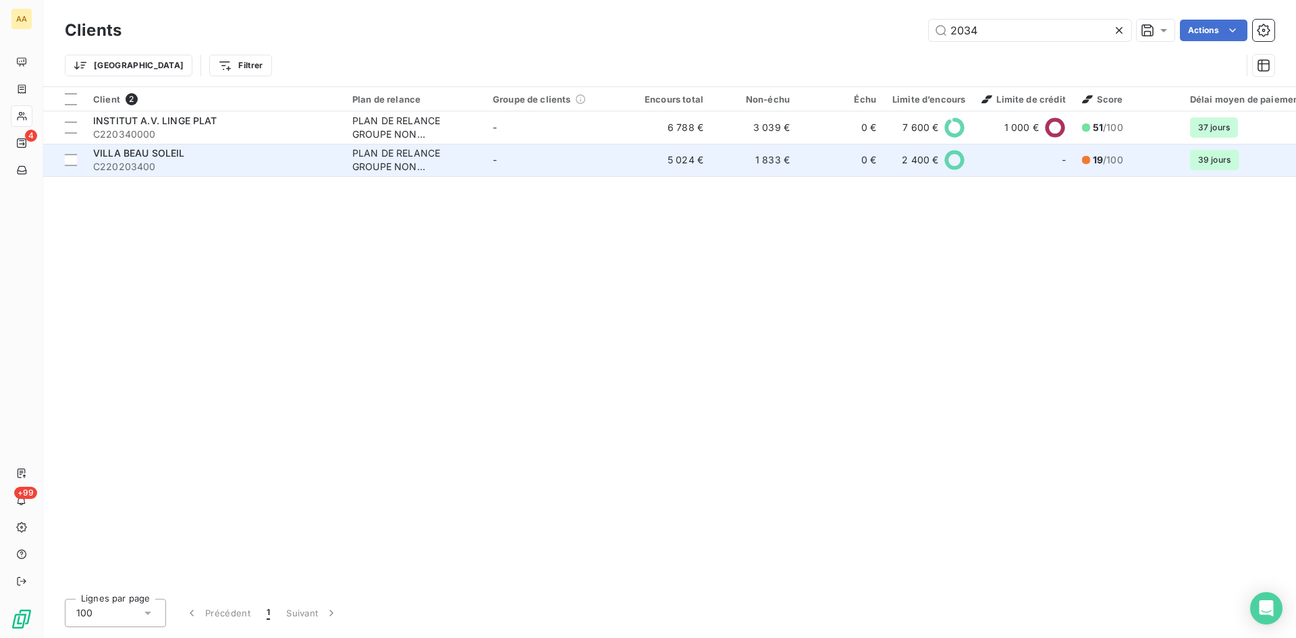
type input "2034"
click at [379, 155] on div "PLAN DE RELANCE GROUPE NON AUTOMATIQUE" at bounding box center [414, 160] width 124 height 27
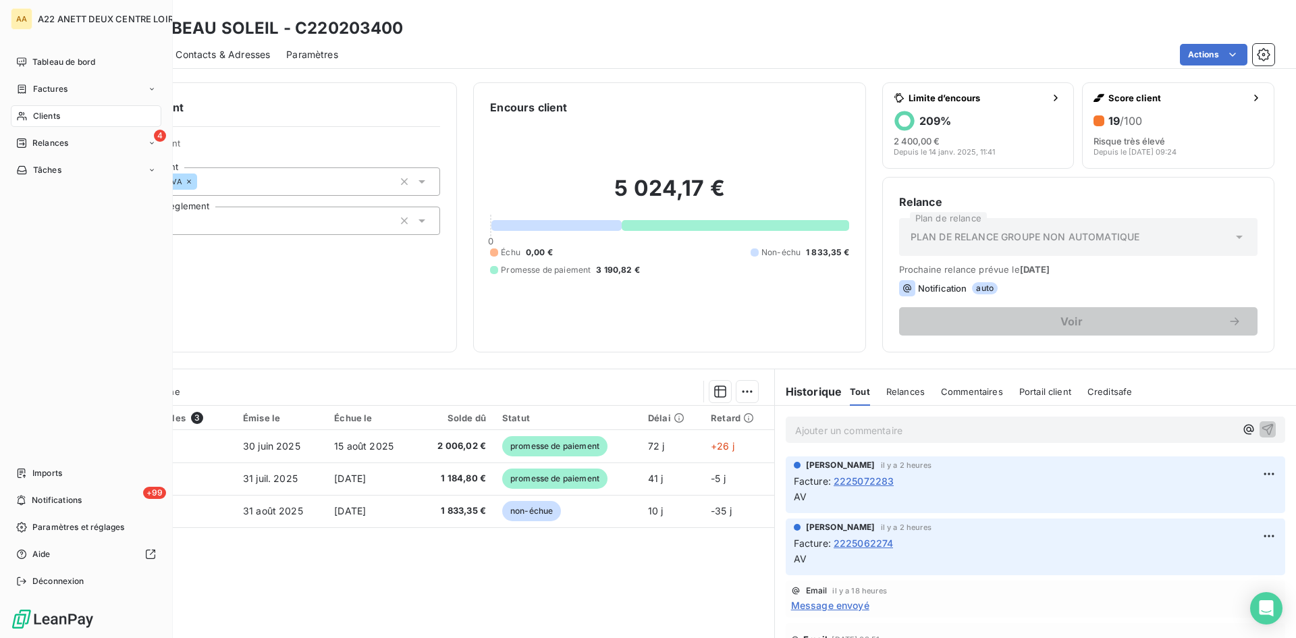
click at [43, 112] on span "Clients" at bounding box center [46, 116] width 27 height 12
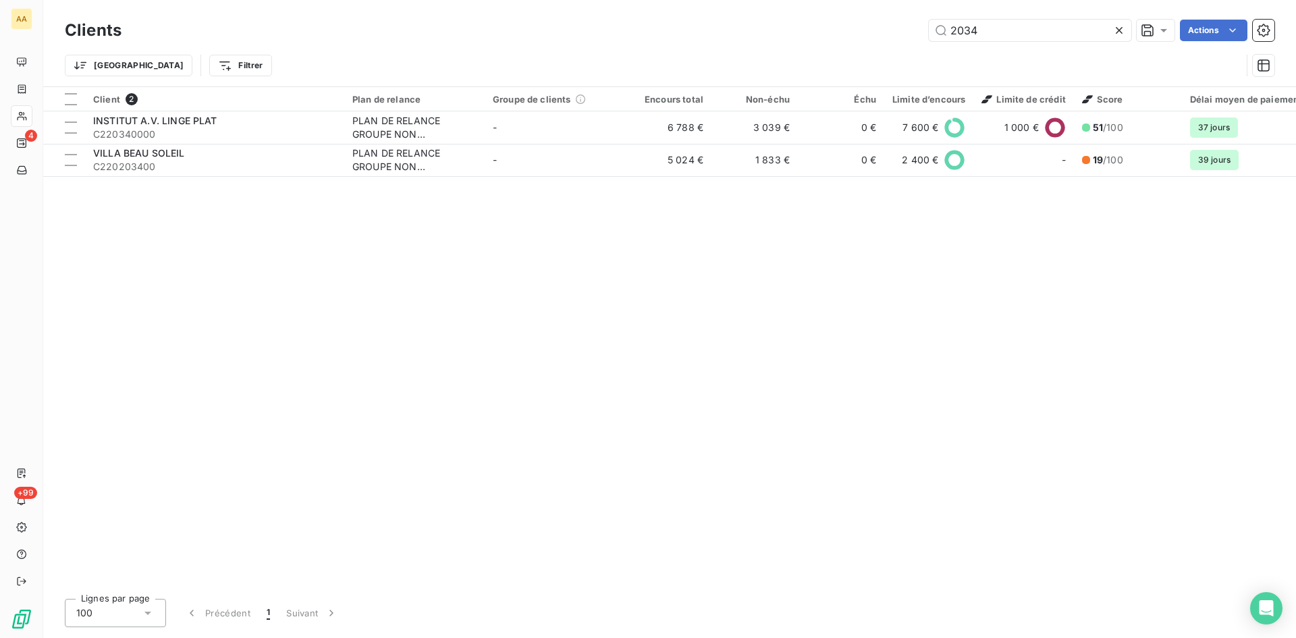
drag, startPoint x: 1001, startPoint y: 28, endPoint x: 890, endPoint y: 38, distance: 110.5
click at [890, 38] on div "2034 Actions" at bounding box center [706, 31] width 1137 height 22
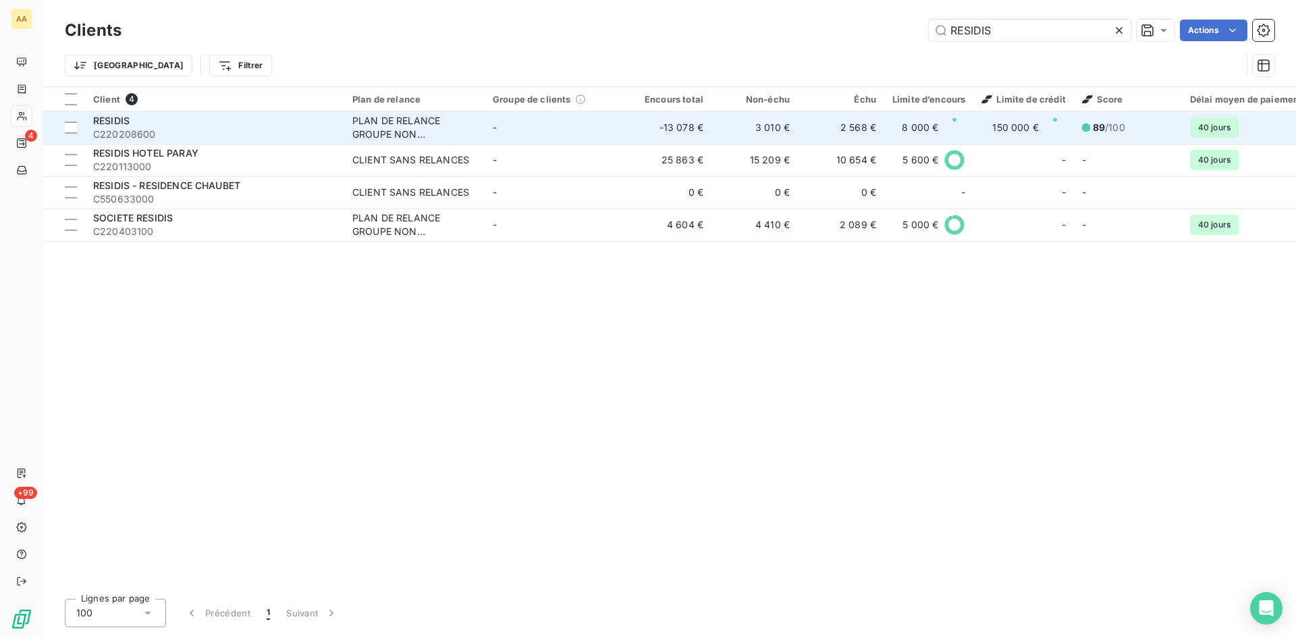
type input "RESIDIS"
click at [392, 137] on div "PLAN DE RELANCE GROUPE NON AUTOMATIQUE" at bounding box center [414, 127] width 124 height 27
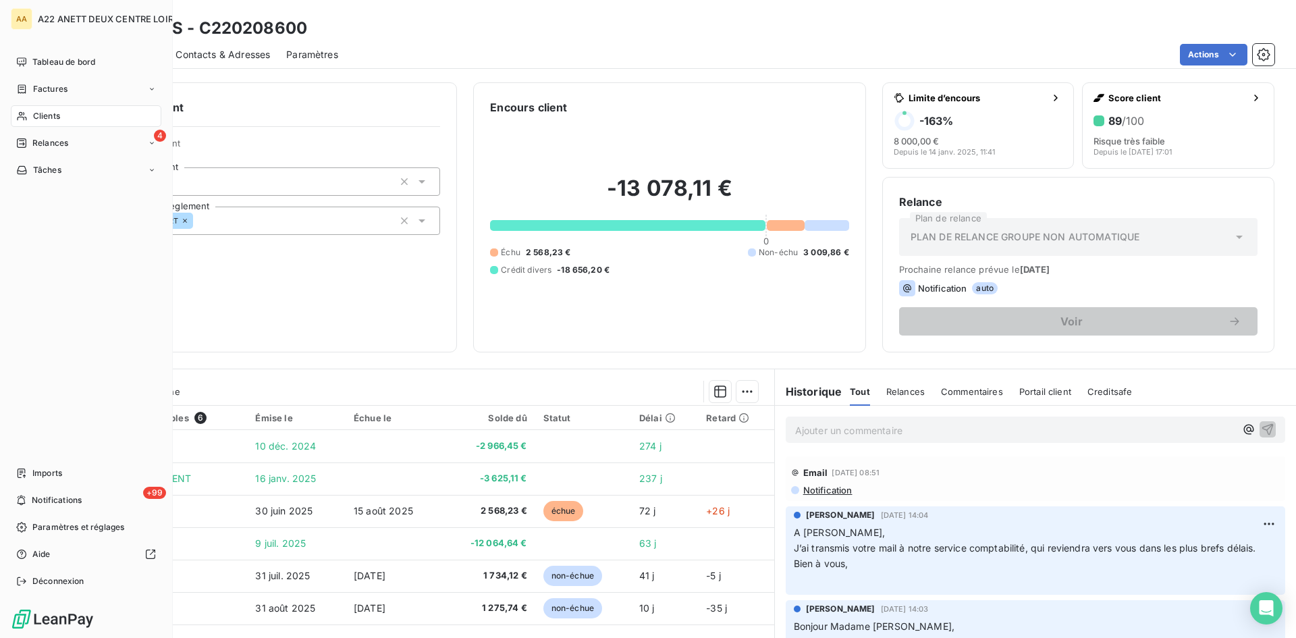
click at [36, 120] on span "Clients" at bounding box center [46, 116] width 27 height 12
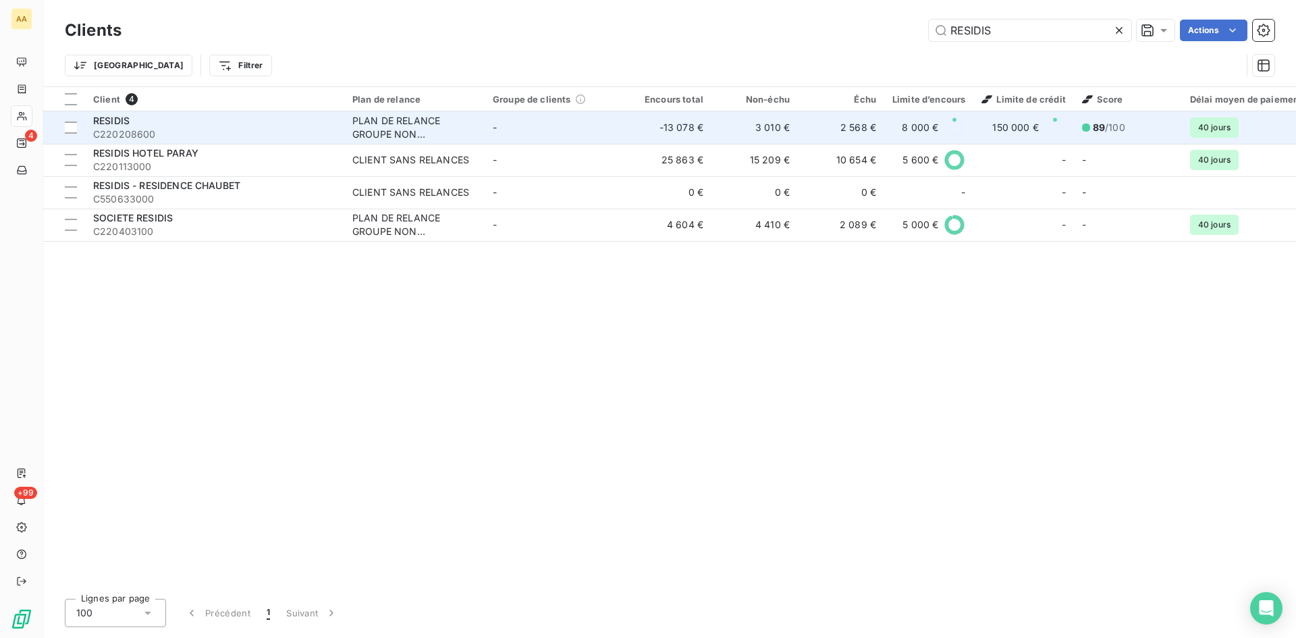
click at [405, 136] on div "PLAN DE RELANCE GROUPE NON AUTOMATIQUE" at bounding box center [414, 127] width 124 height 27
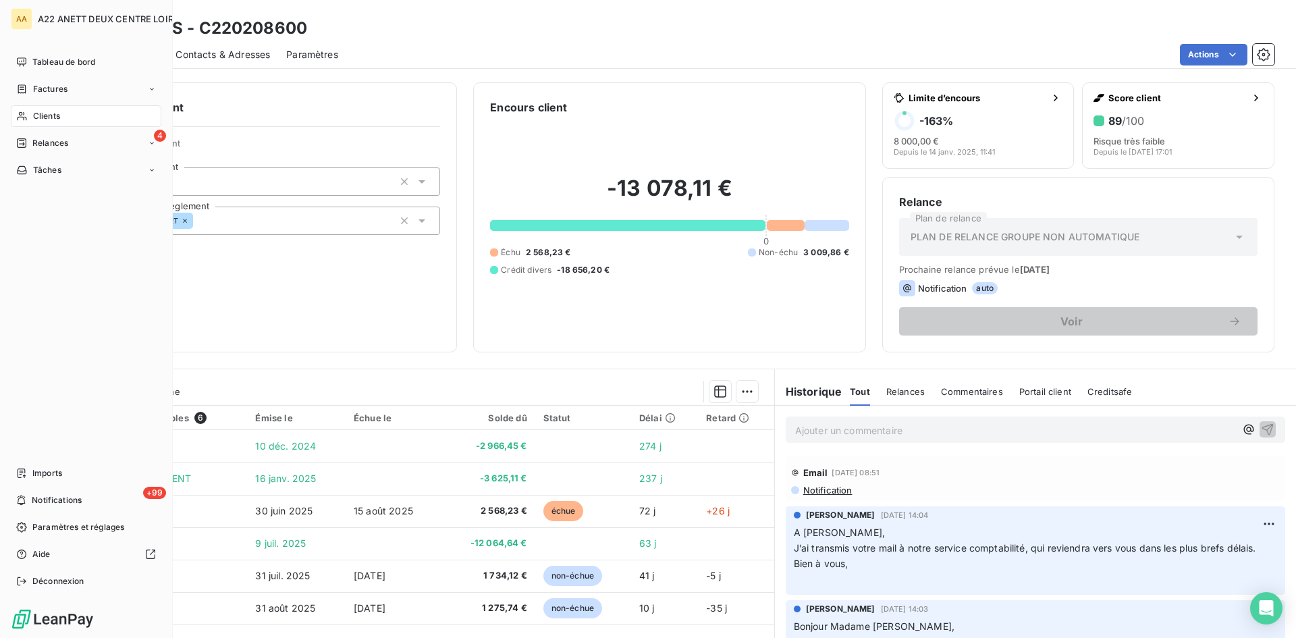
click at [31, 119] on div "Clients" at bounding box center [86, 116] width 151 height 22
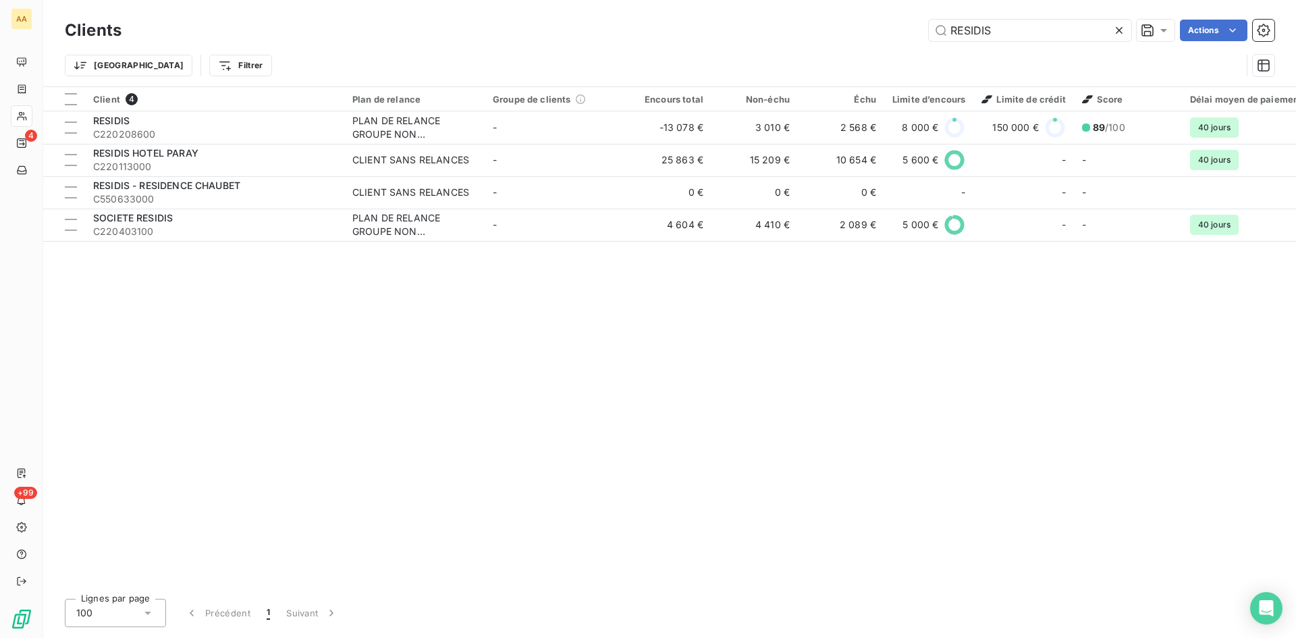
drag, startPoint x: 876, startPoint y: 35, endPoint x: 863, endPoint y: 35, distance: 12.2
click at [863, 35] on div "RESIDIS Actions" at bounding box center [706, 31] width 1137 height 22
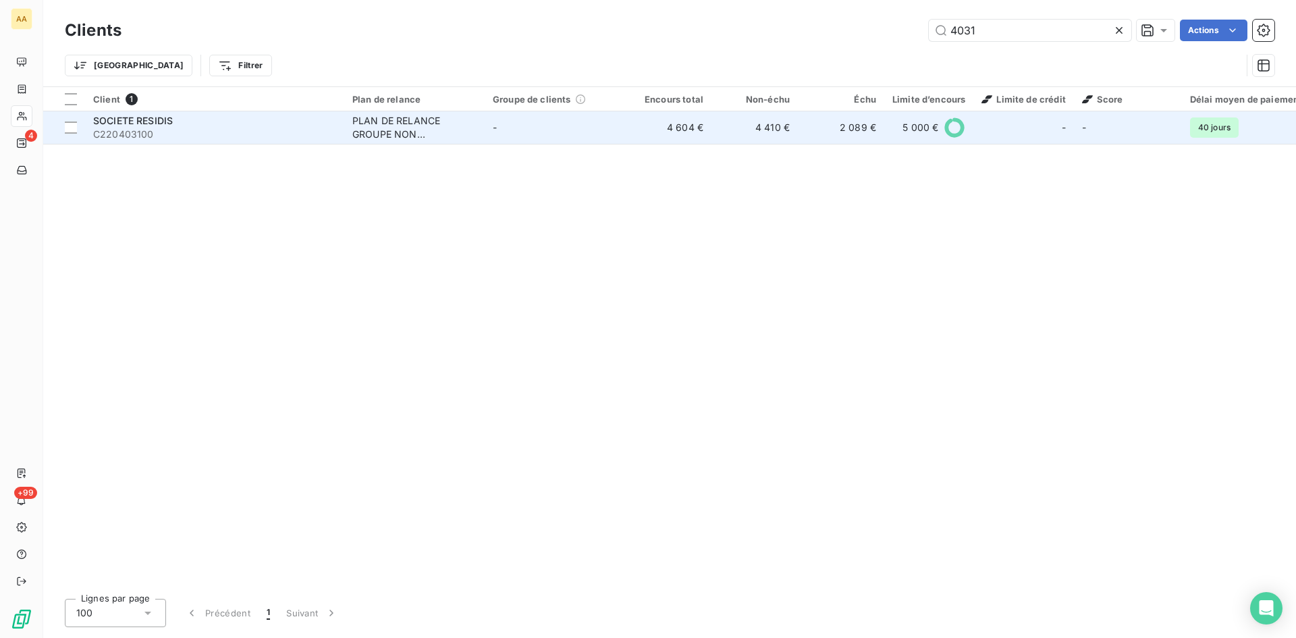
type input "4031"
click at [380, 118] on div "PLAN DE RELANCE GROUPE NON AUTOMATIQUE" at bounding box center [414, 127] width 124 height 27
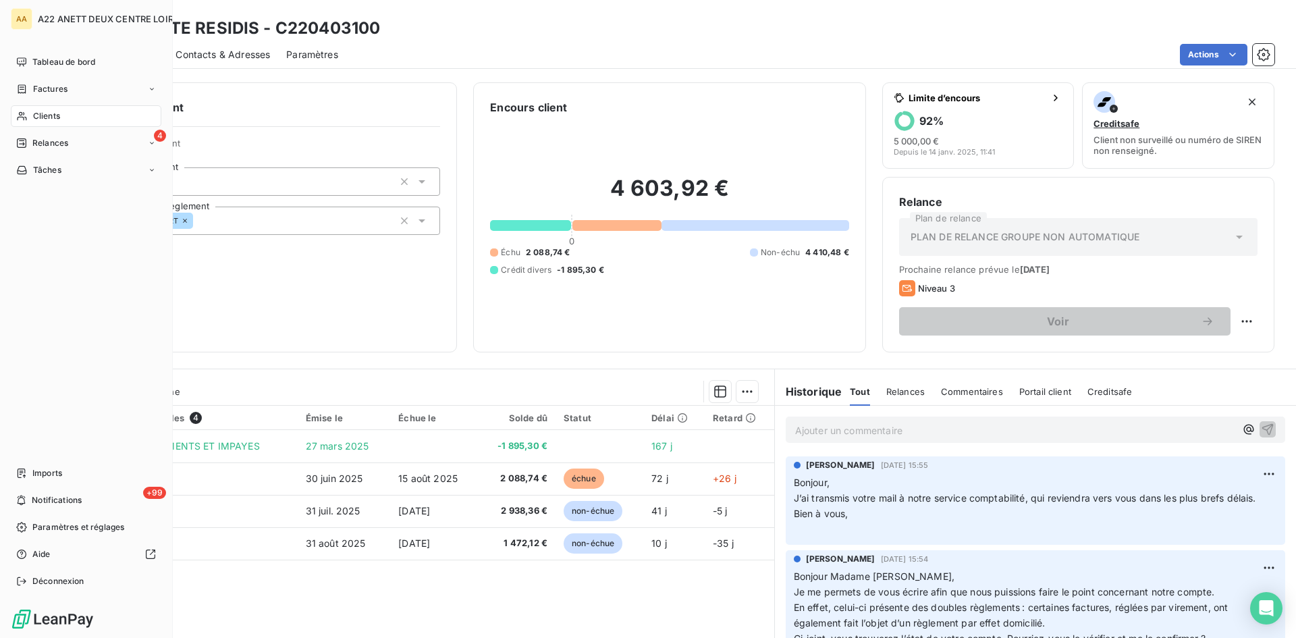
click at [38, 112] on span "Clients" at bounding box center [46, 116] width 27 height 12
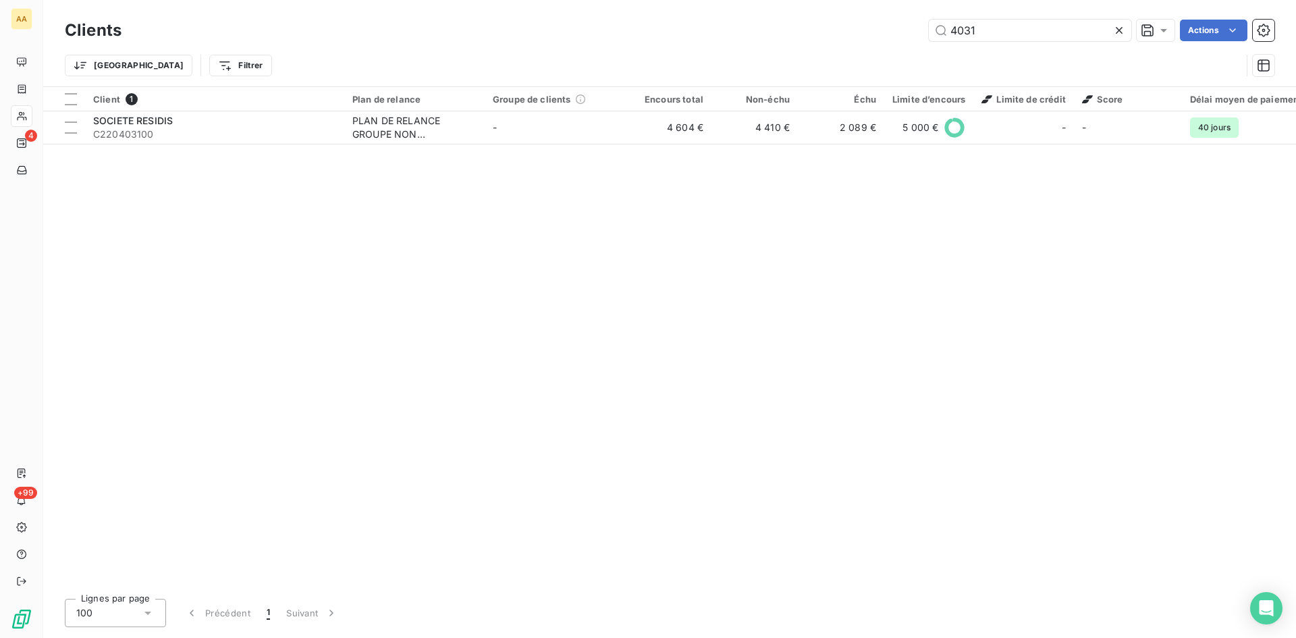
drag, startPoint x: 978, startPoint y: 36, endPoint x: 842, endPoint y: 36, distance: 135.7
click at [842, 35] on div "4031 Actions" at bounding box center [706, 31] width 1137 height 22
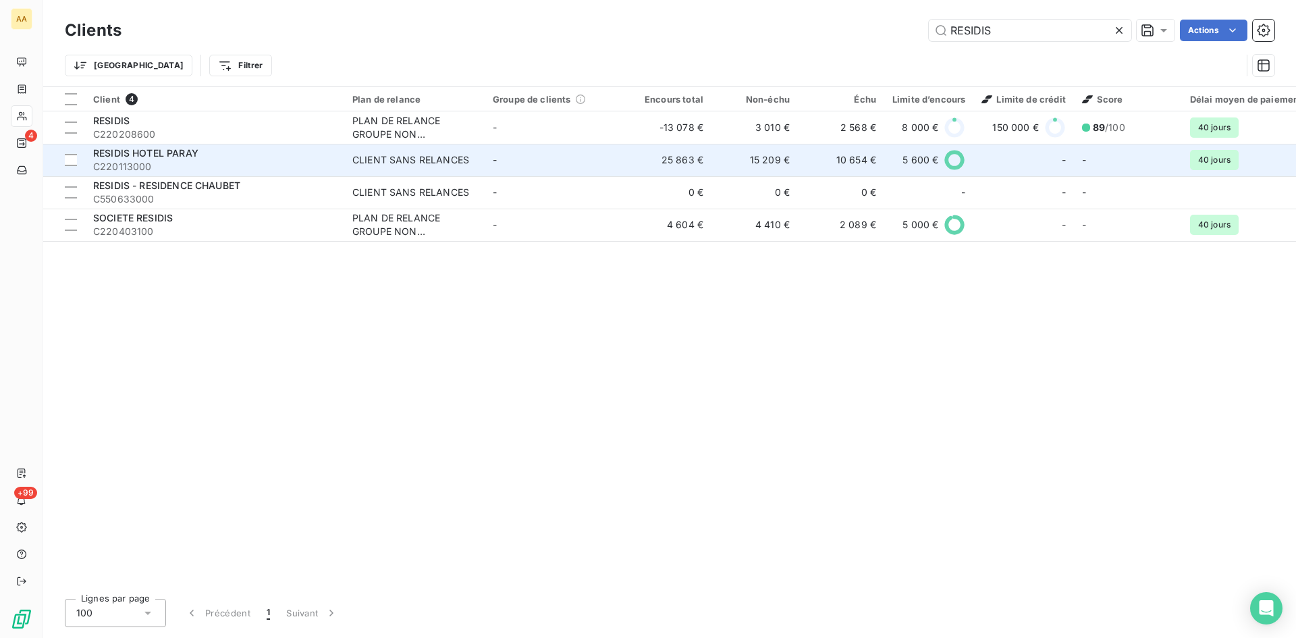
type input "RESIDIS"
click at [388, 157] on div "CLIENT SANS RELANCES" at bounding box center [410, 160] width 117 height 14
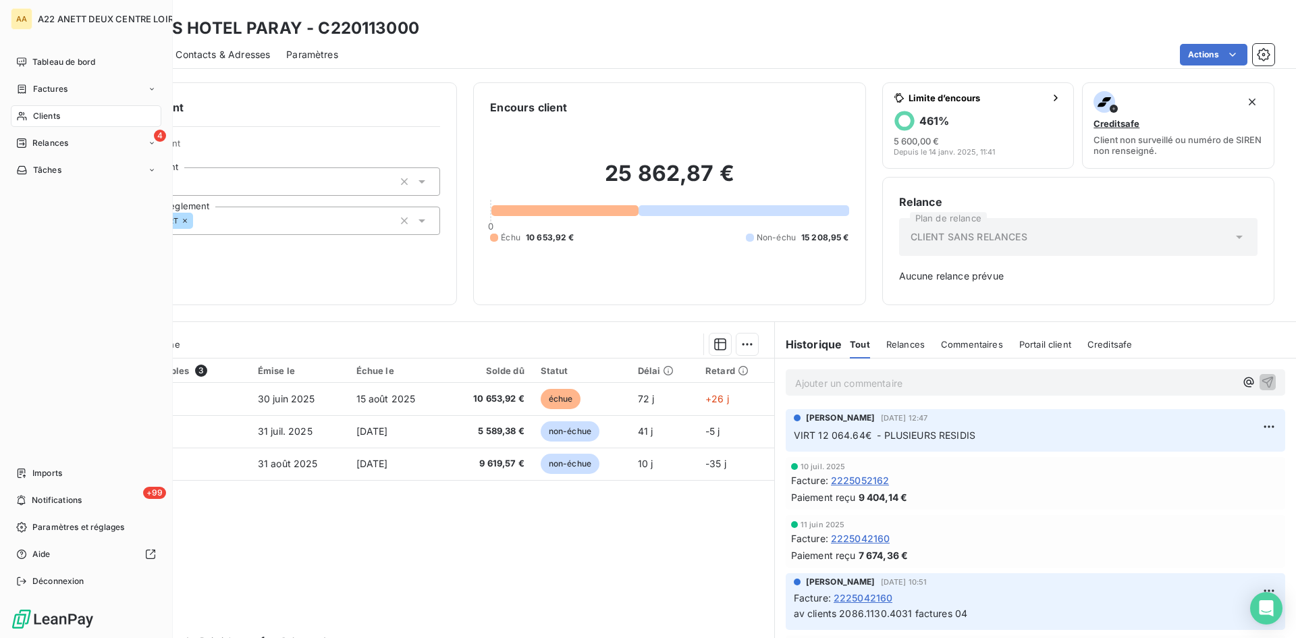
click at [45, 119] on span "Clients" at bounding box center [46, 116] width 27 height 12
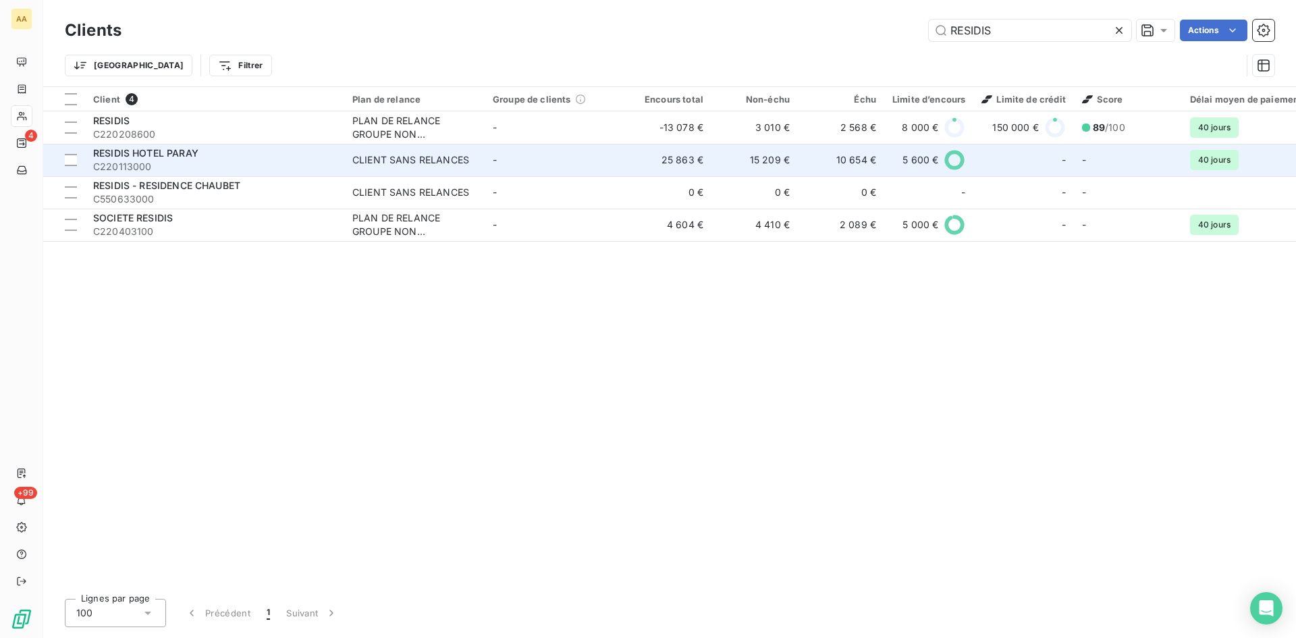
click at [448, 158] on div "CLIENT SANS RELANCES" at bounding box center [410, 160] width 117 height 14
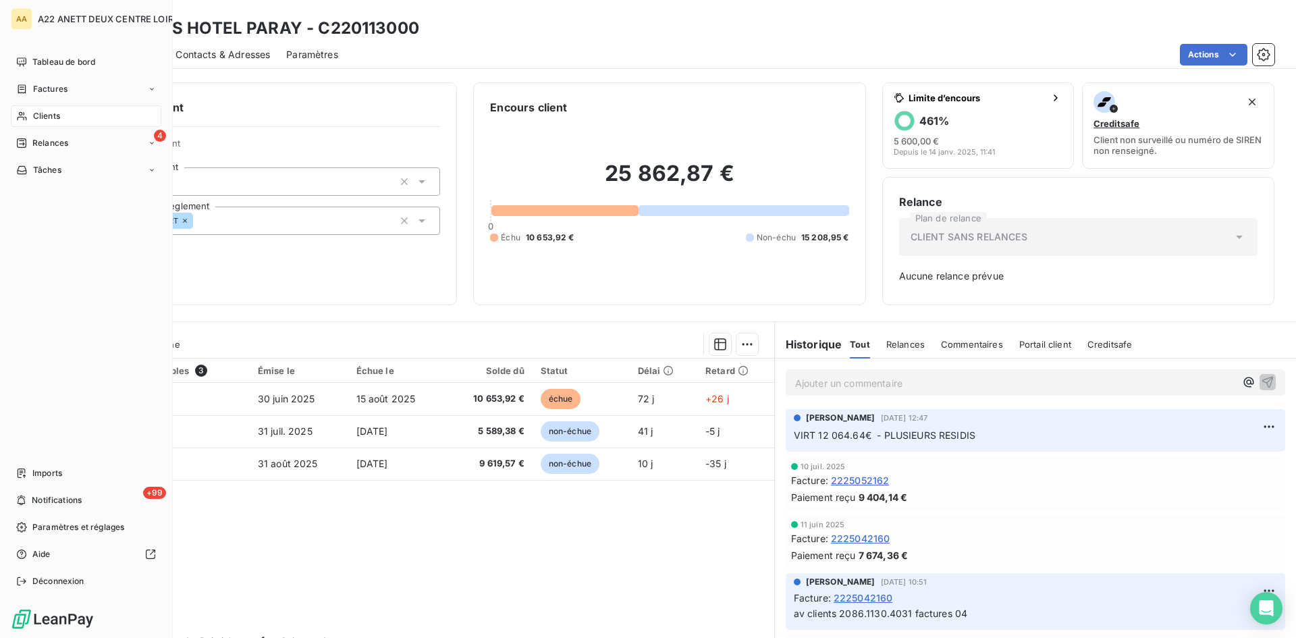
click at [45, 116] on span "Clients" at bounding box center [46, 116] width 27 height 12
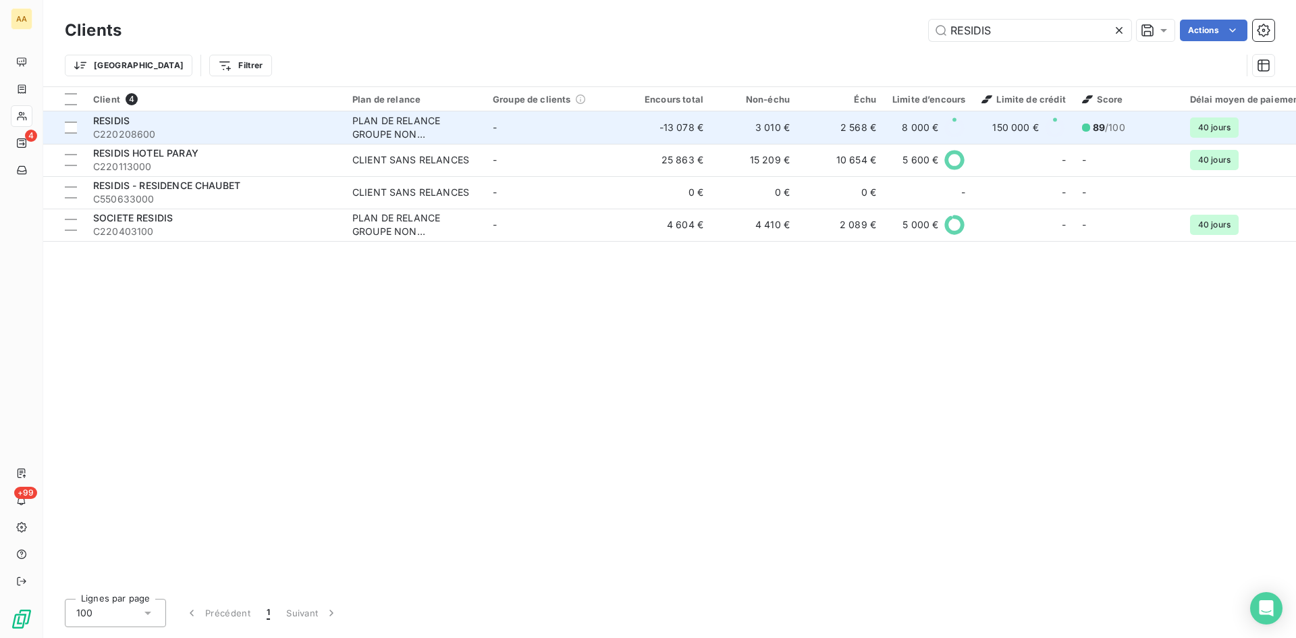
click at [447, 127] on div "PLAN DE RELANCE GROUPE NON AUTOMATIQUE" at bounding box center [414, 127] width 124 height 27
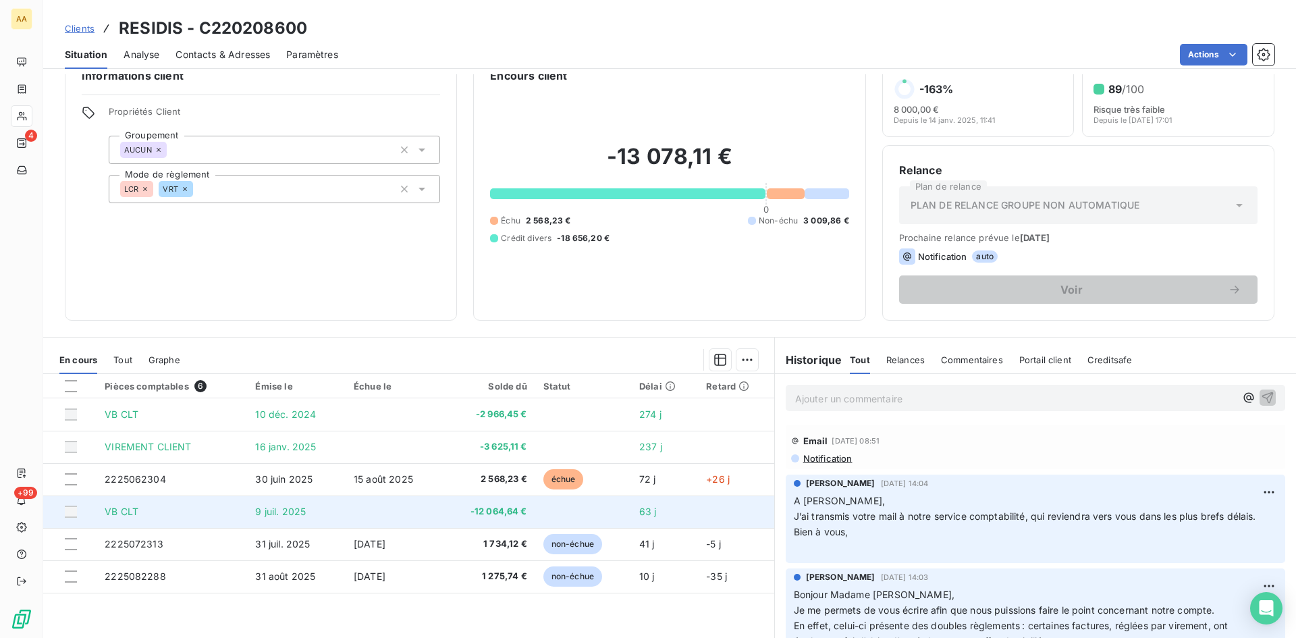
scroll to position [1, 0]
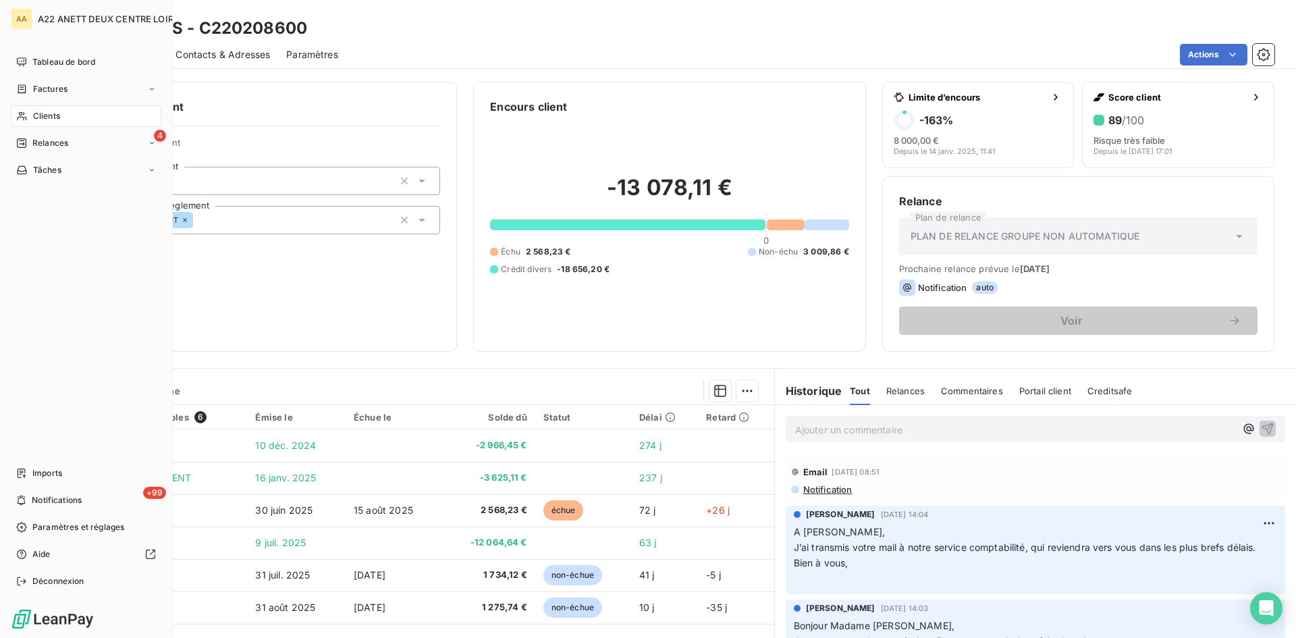
click at [39, 108] on div "Clients" at bounding box center [86, 116] width 151 height 22
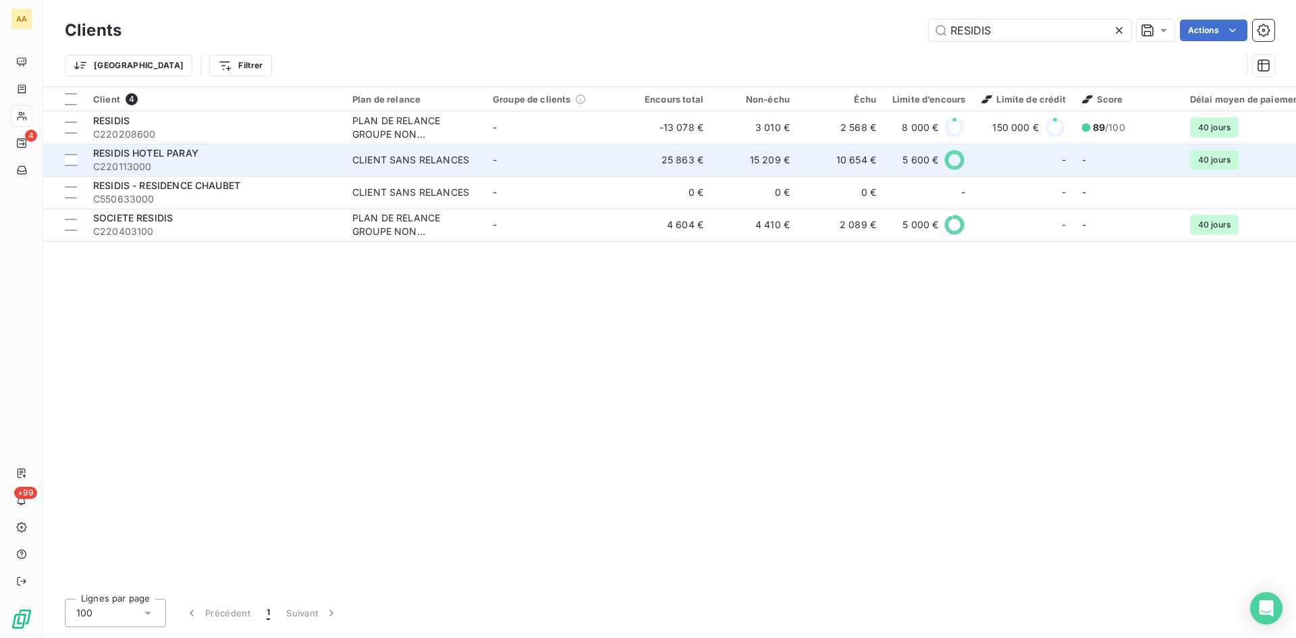
click at [444, 161] on div "CLIENT SANS RELANCES" at bounding box center [410, 160] width 117 height 14
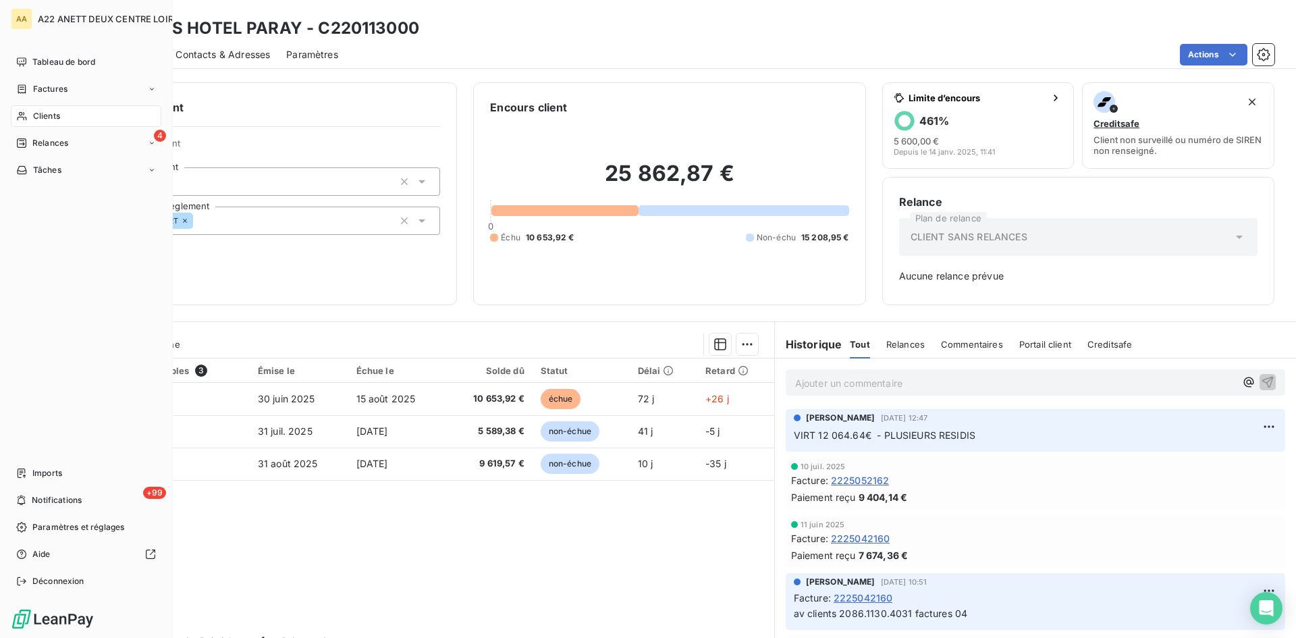
click at [38, 116] on span "Clients" at bounding box center [46, 116] width 27 height 12
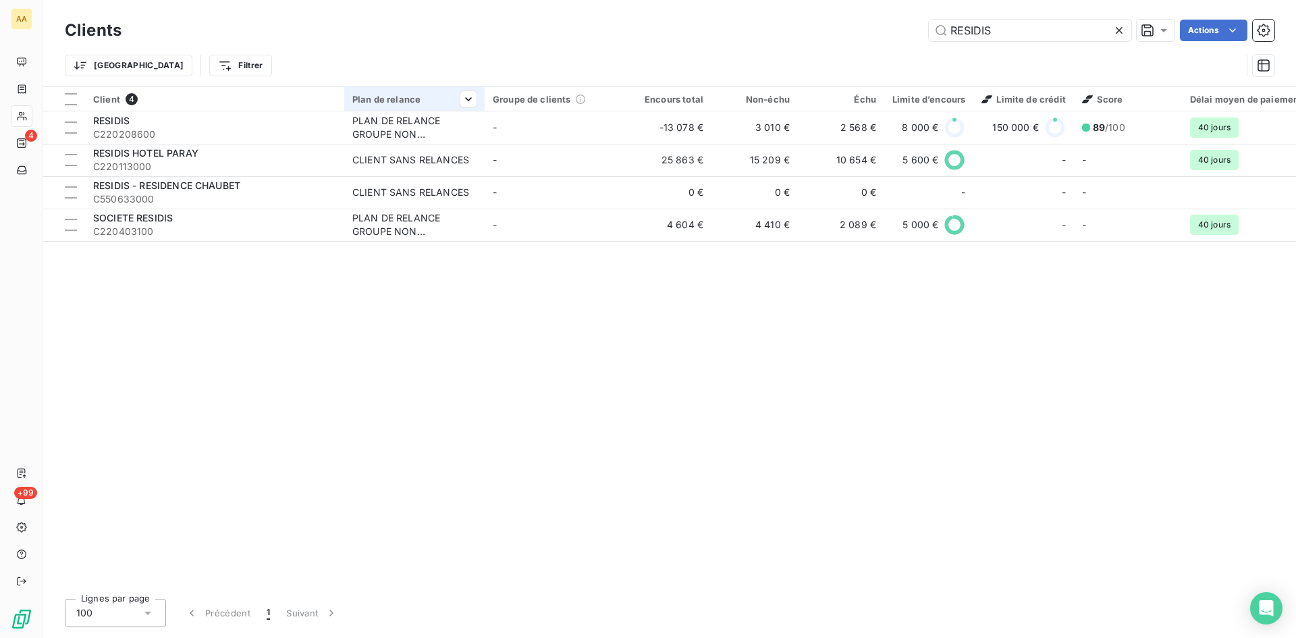
click at [410, 108] on th "Plan de relance" at bounding box center [414, 99] width 140 height 24
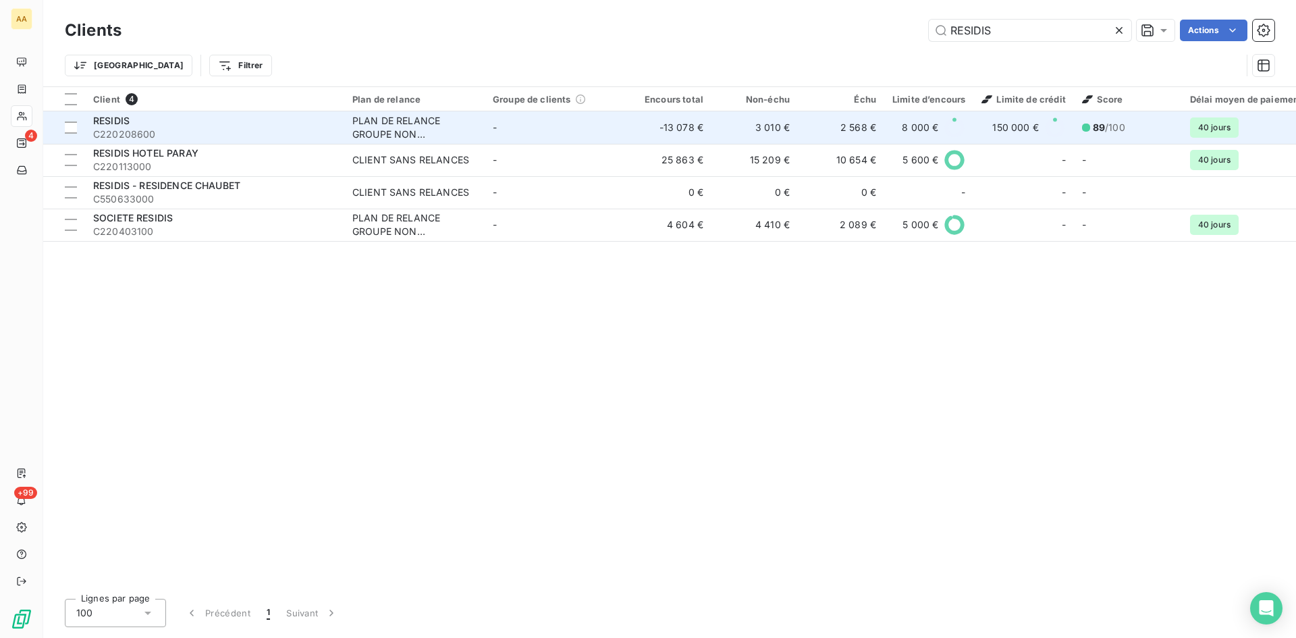
click at [408, 128] on div "PLAN DE RELANCE GROUPE NON AUTOMATIQUE" at bounding box center [414, 127] width 124 height 27
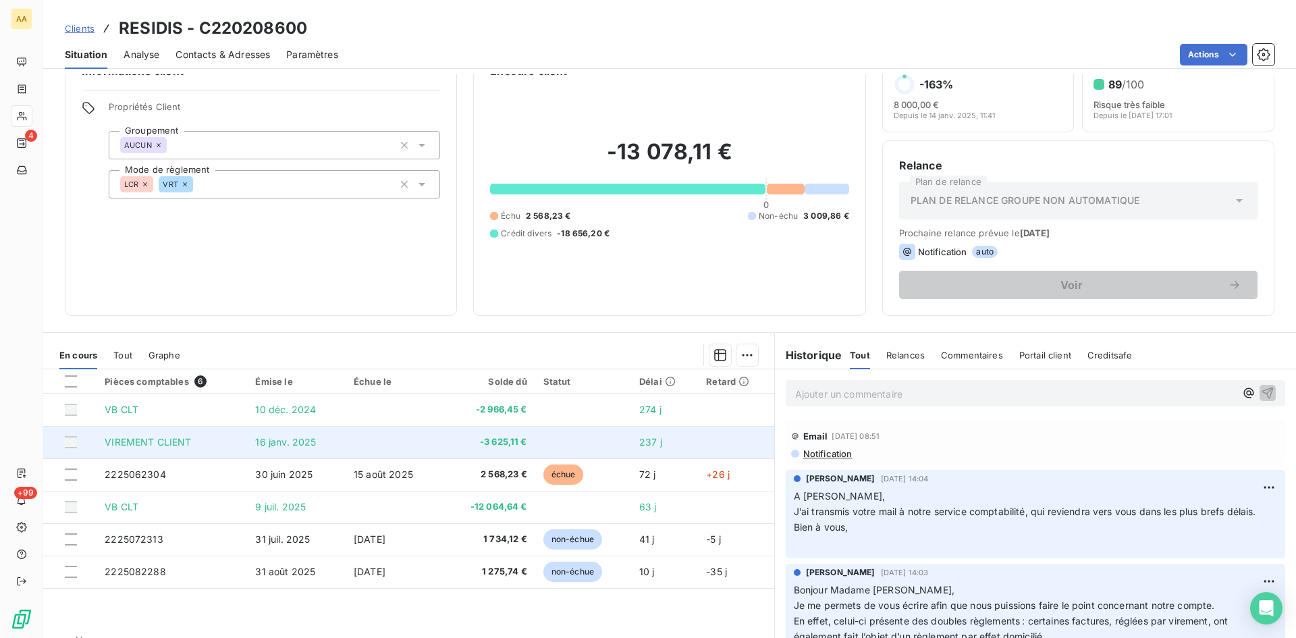
scroll to position [68, 0]
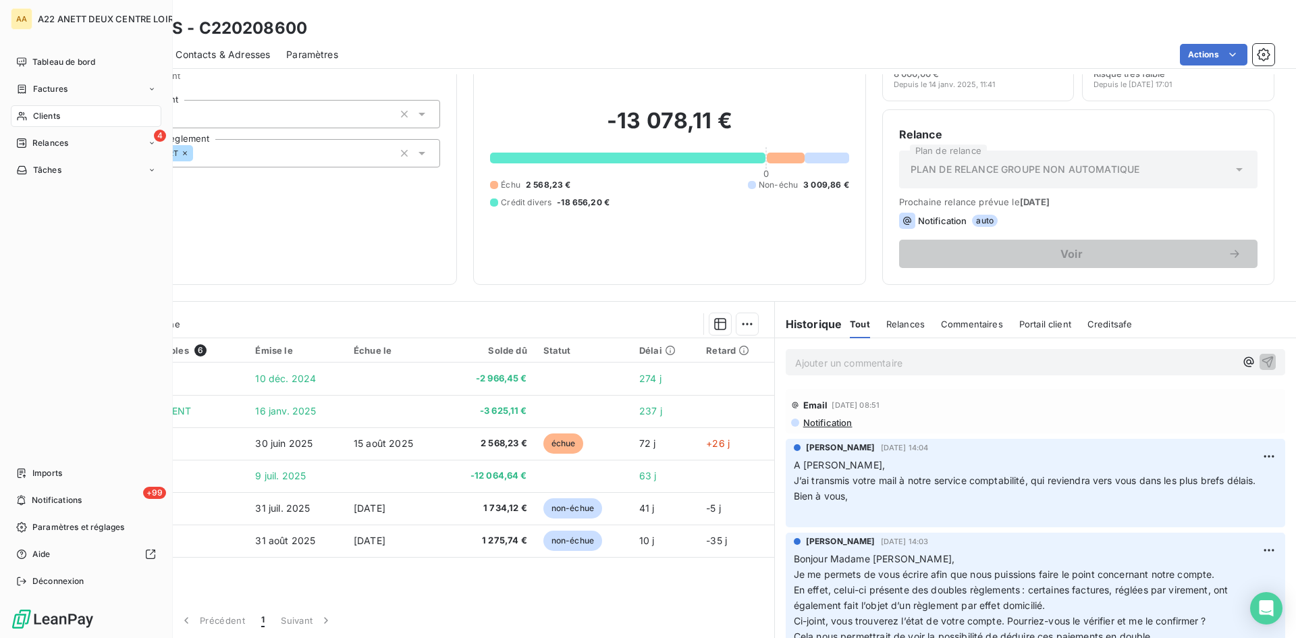
click at [32, 111] on div "Clients" at bounding box center [86, 116] width 151 height 22
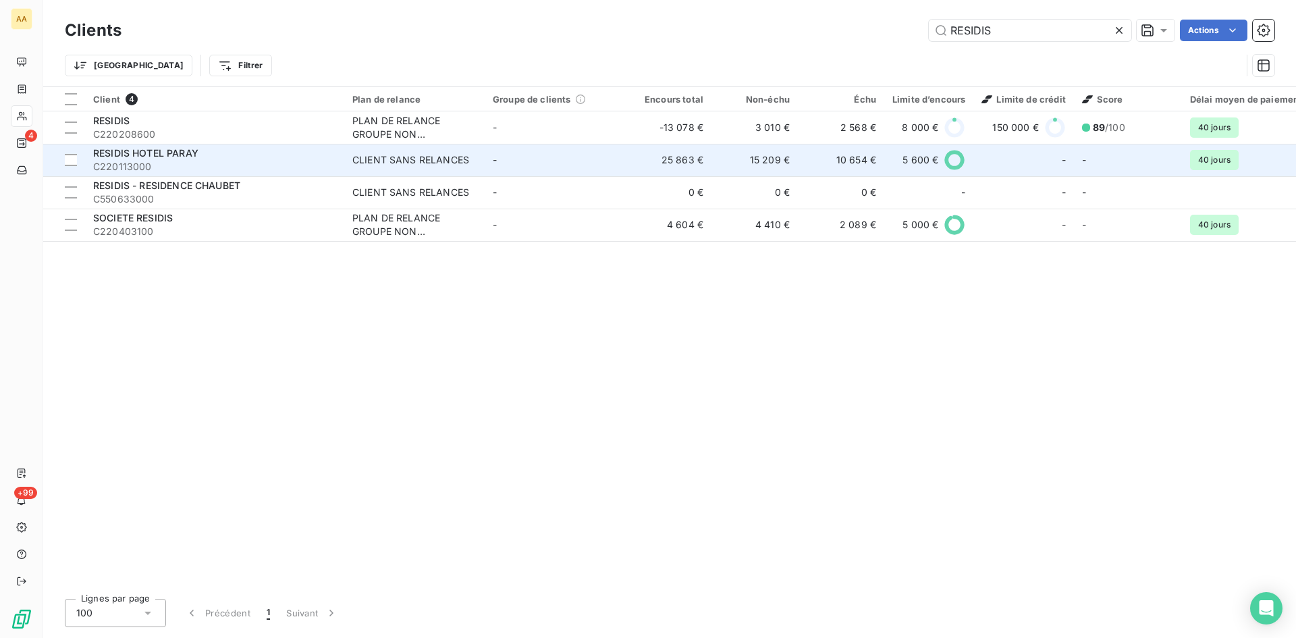
click at [438, 167] on td "CLIENT SANS RELANCES" at bounding box center [414, 160] width 140 height 32
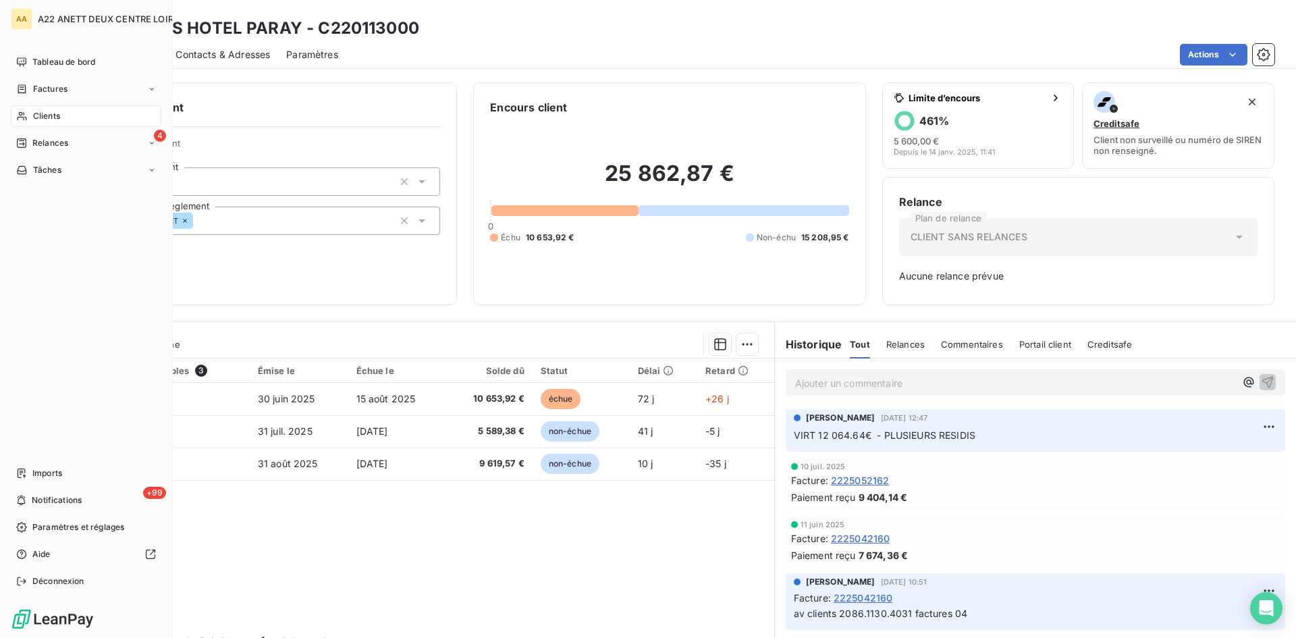
click at [33, 117] on span "Clients" at bounding box center [46, 116] width 27 height 12
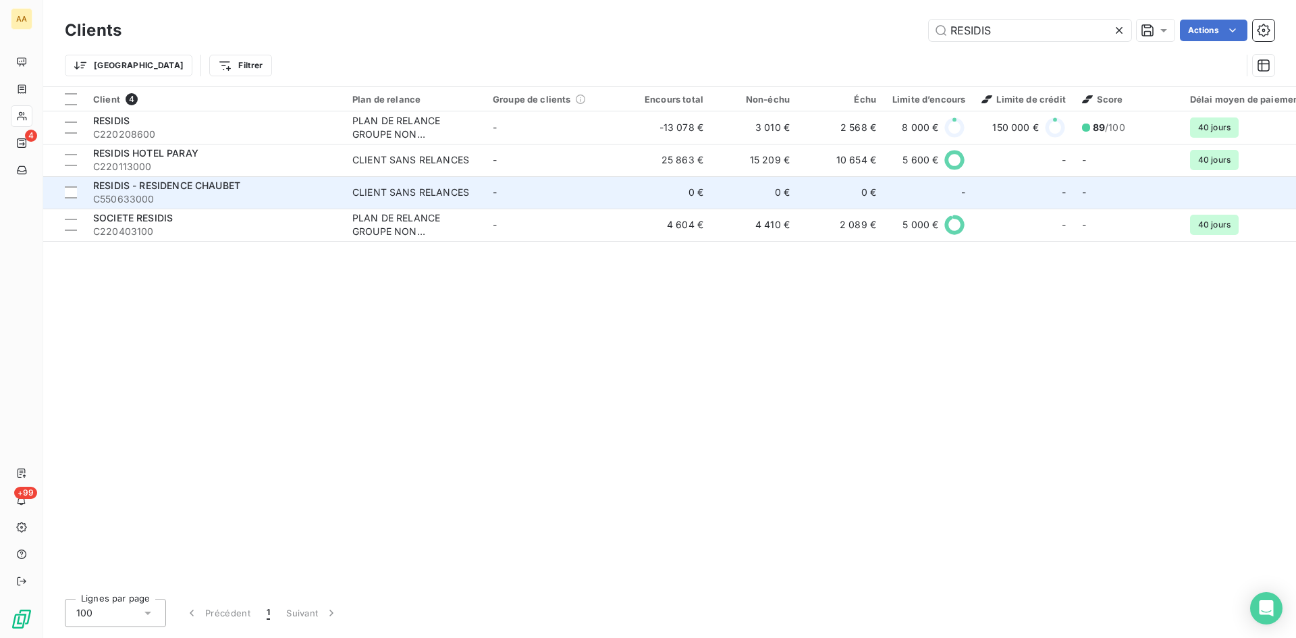
click at [149, 191] on div "RESIDIS - RESIDENCE CHAUBET" at bounding box center [214, 186] width 243 height 14
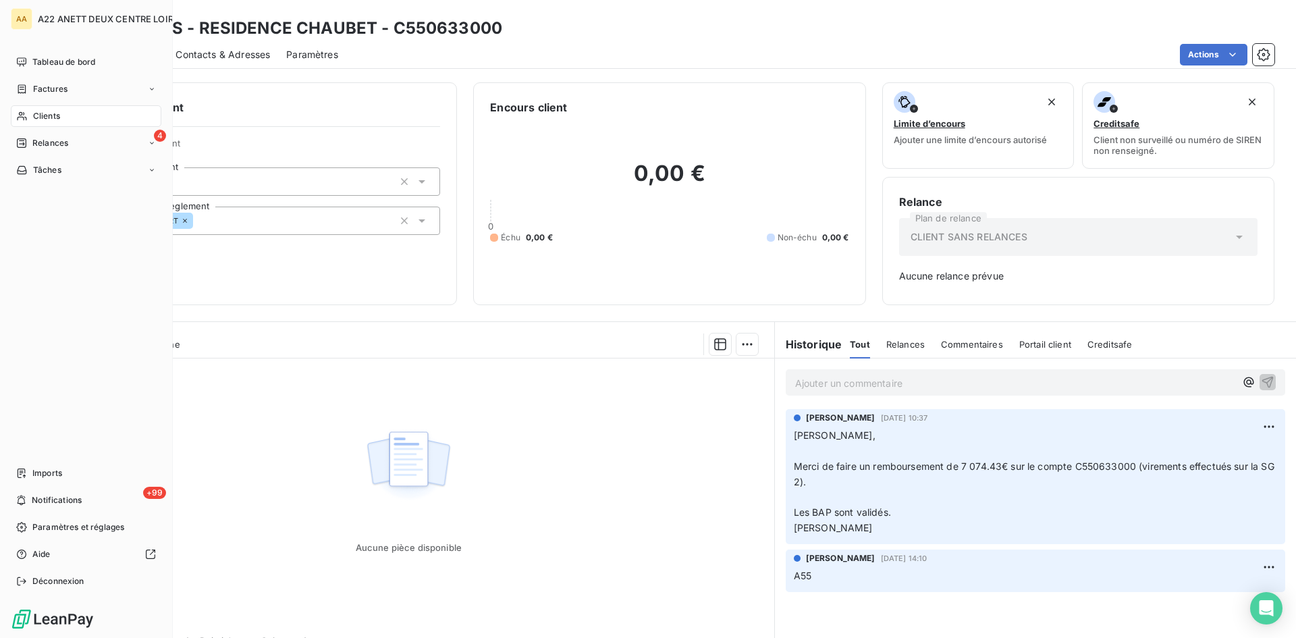
click at [28, 117] on div "Clients" at bounding box center [86, 116] width 151 height 22
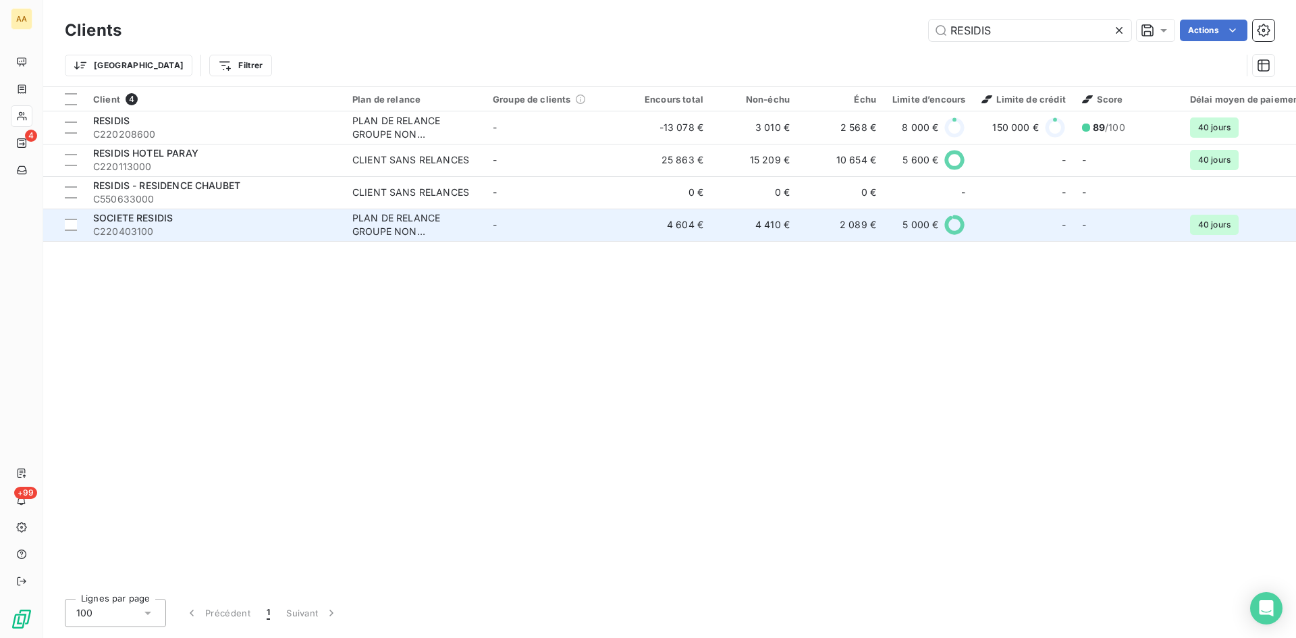
click at [147, 214] on span "SOCIETE RESIDIS" at bounding box center [133, 217] width 80 height 11
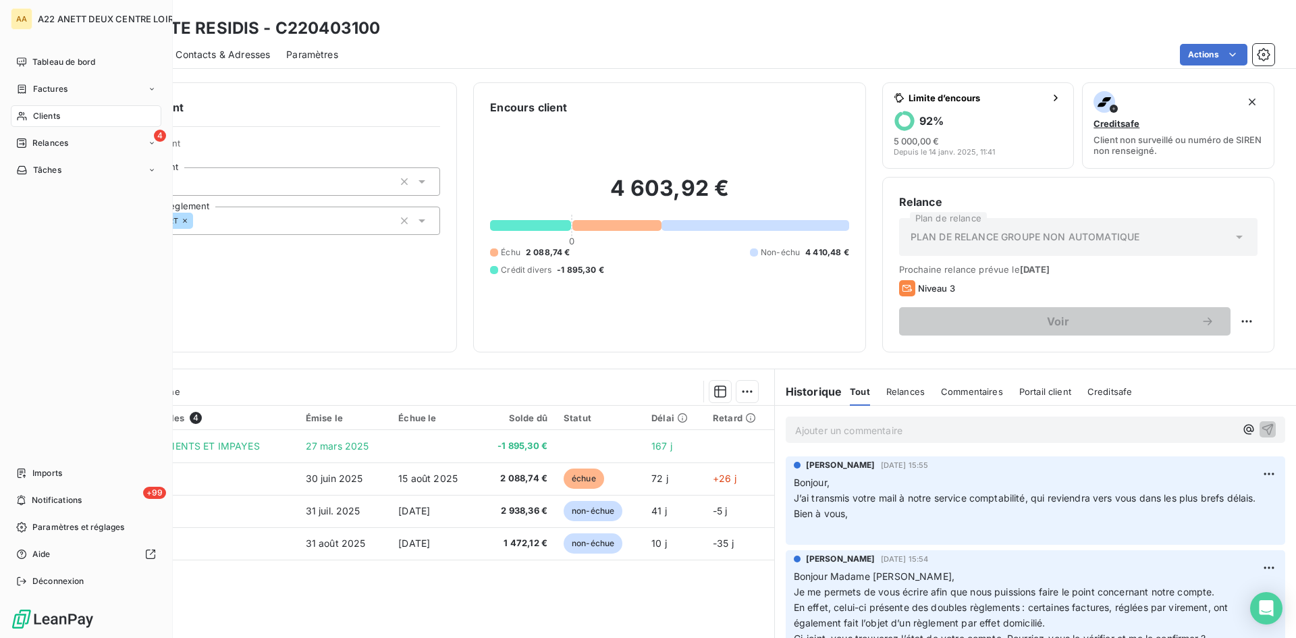
click at [38, 114] on span "Clients" at bounding box center [46, 116] width 27 height 12
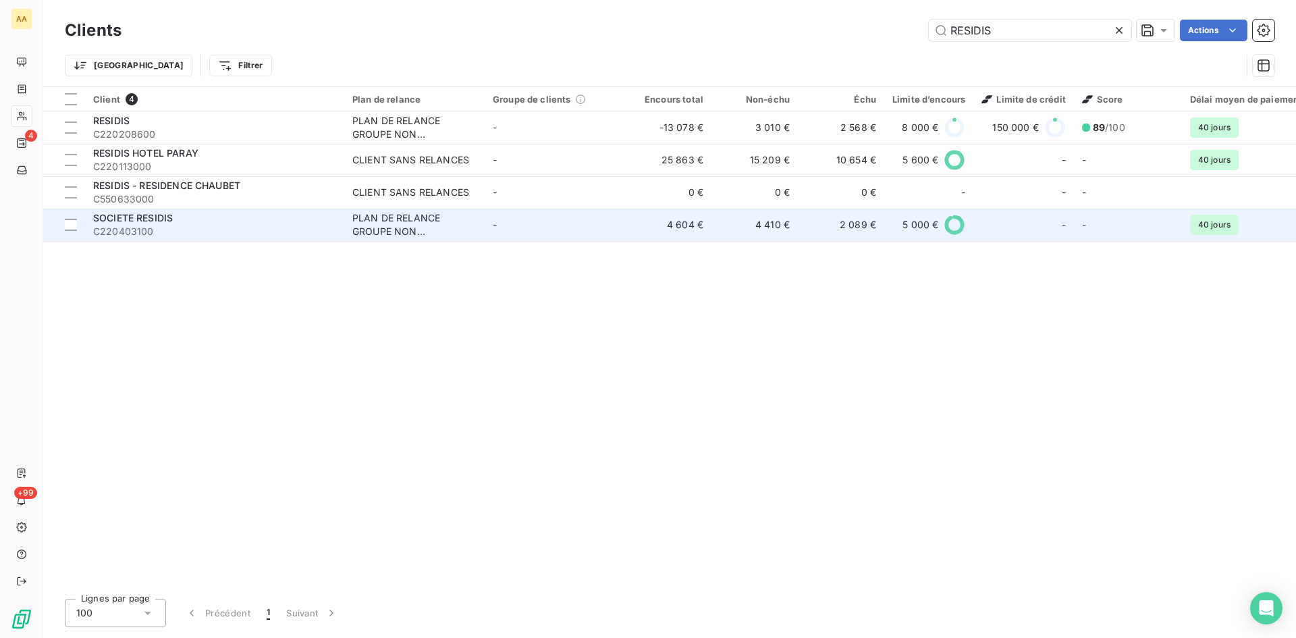
click at [577, 229] on td "-" at bounding box center [555, 225] width 140 height 32
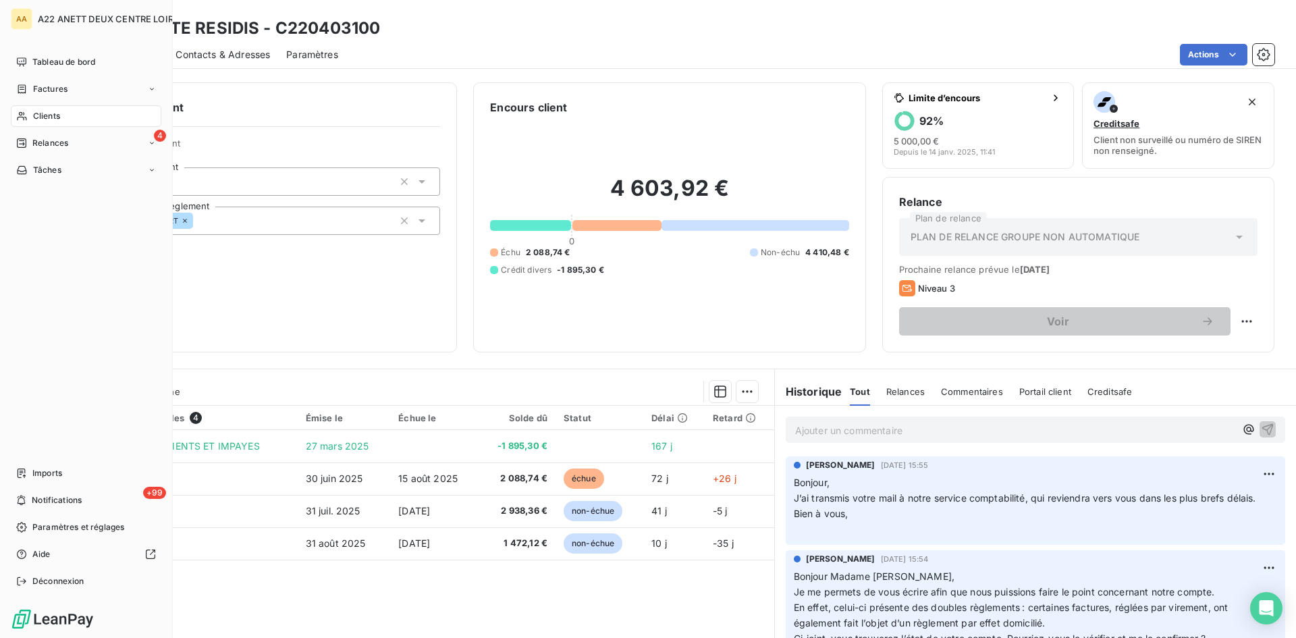
click at [41, 110] on span "Clients" at bounding box center [46, 116] width 27 height 12
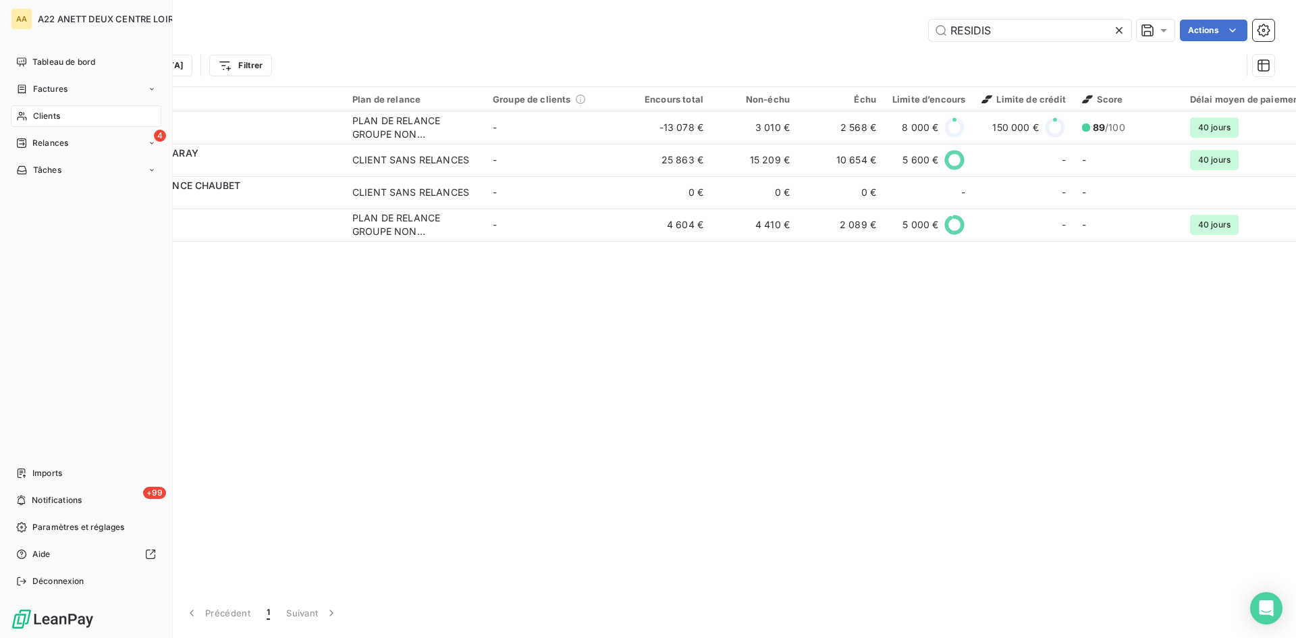
click at [43, 117] on span "Clients" at bounding box center [46, 116] width 27 height 12
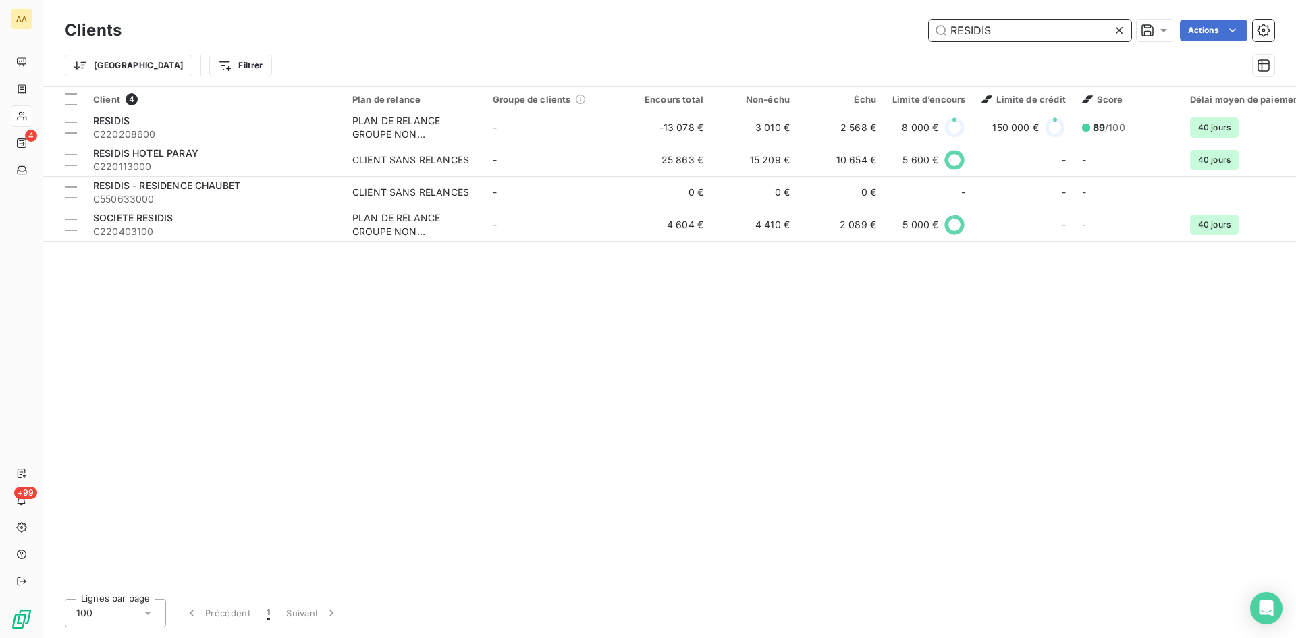
drag, startPoint x: 1005, startPoint y: 30, endPoint x: 893, endPoint y: 49, distance: 113.5
click at [893, 49] on div "Clients RESIDIS Actions Trier Filtrer" at bounding box center [670, 51] width 1210 height 70
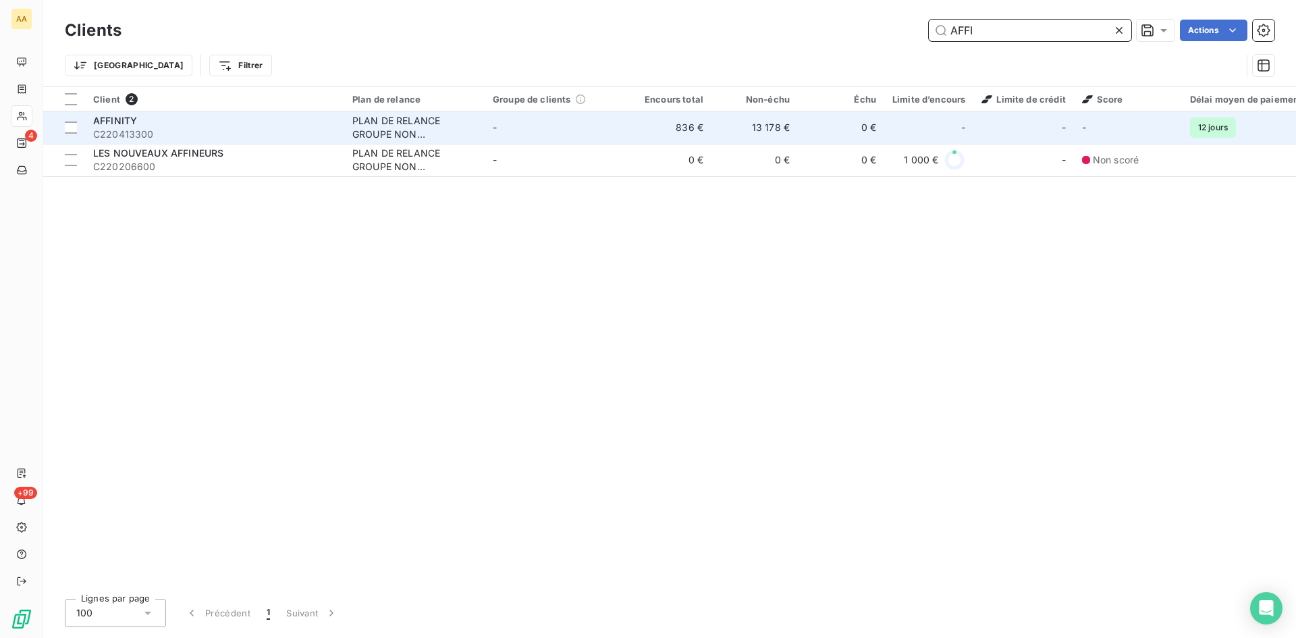
type input "AFFI"
click at [414, 111] on td "PLAN DE RELANCE GROUPE NON AUTOMATIQUE" at bounding box center [414, 127] width 140 height 32
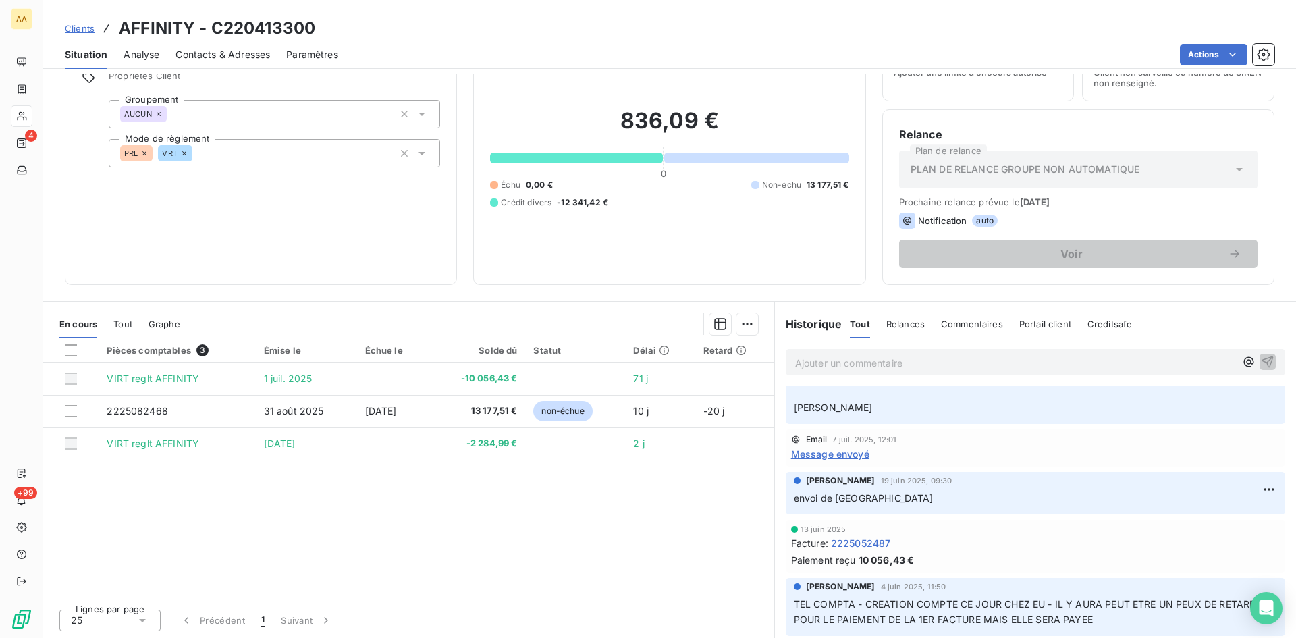
scroll to position [68, 0]
drag, startPoint x: 744, startPoint y: 469, endPoint x: 708, endPoint y: 467, distance: 35.8
click at [744, 469] on div "Pièces comptables 3 Émise le Échue le Solde dû Statut Délai Retard VIRT reglt A…" at bounding box center [408, 468] width 731 height 260
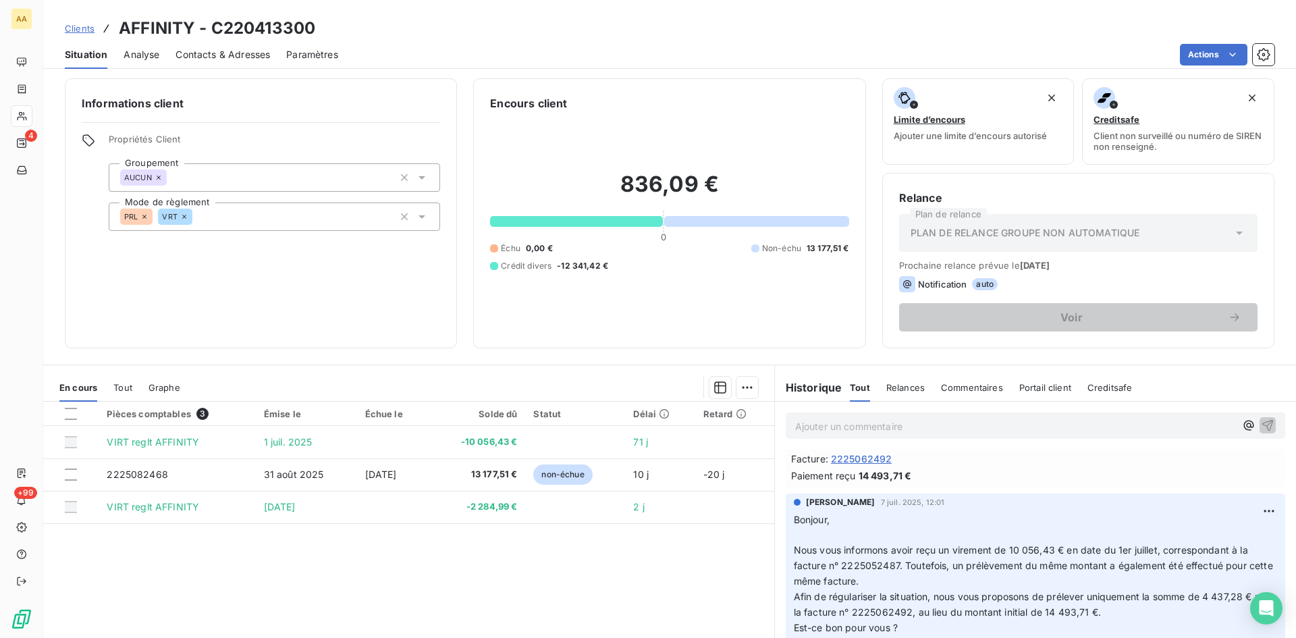
scroll to position [0, 0]
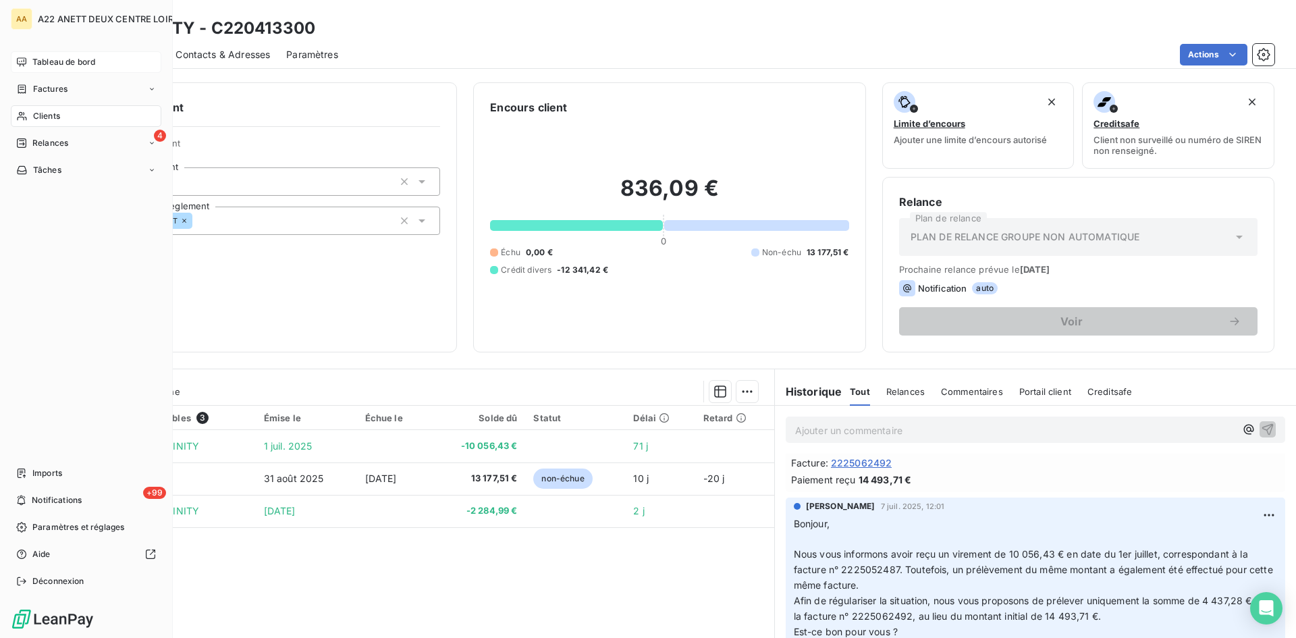
click at [65, 58] on span "Tableau de bord" at bounding box center [63, 62] width 63 height 12
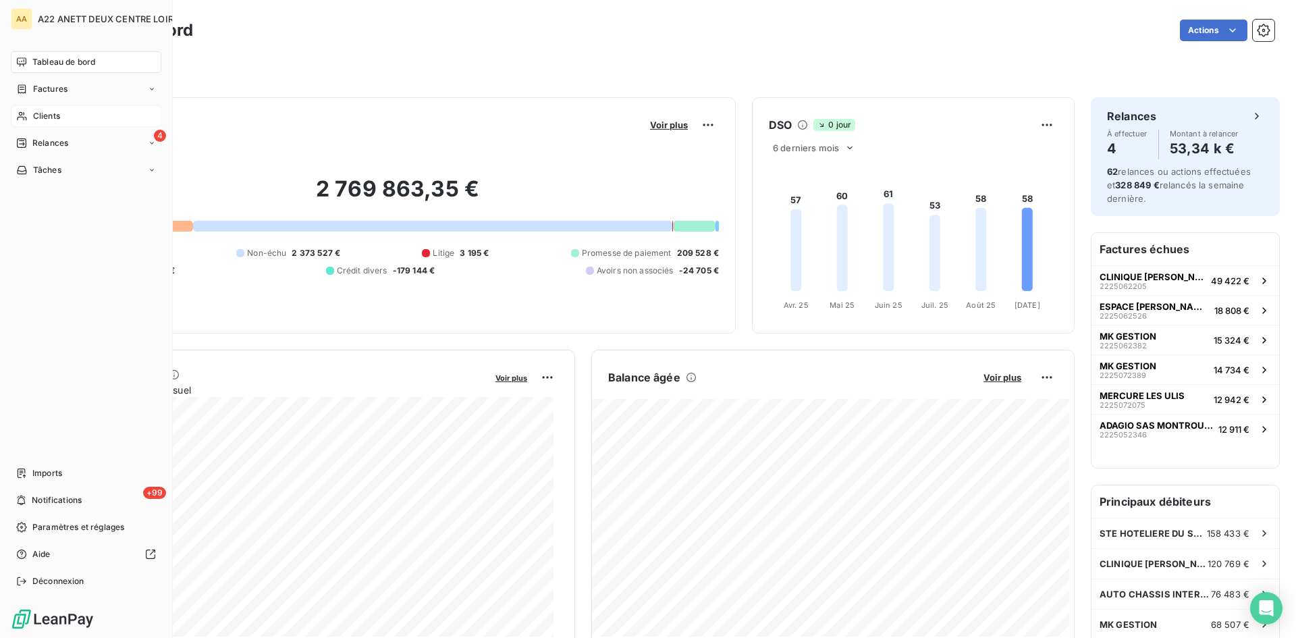
click at [38, 112] on span "Clients" at bounding box center [46, 116] width 27 height 12
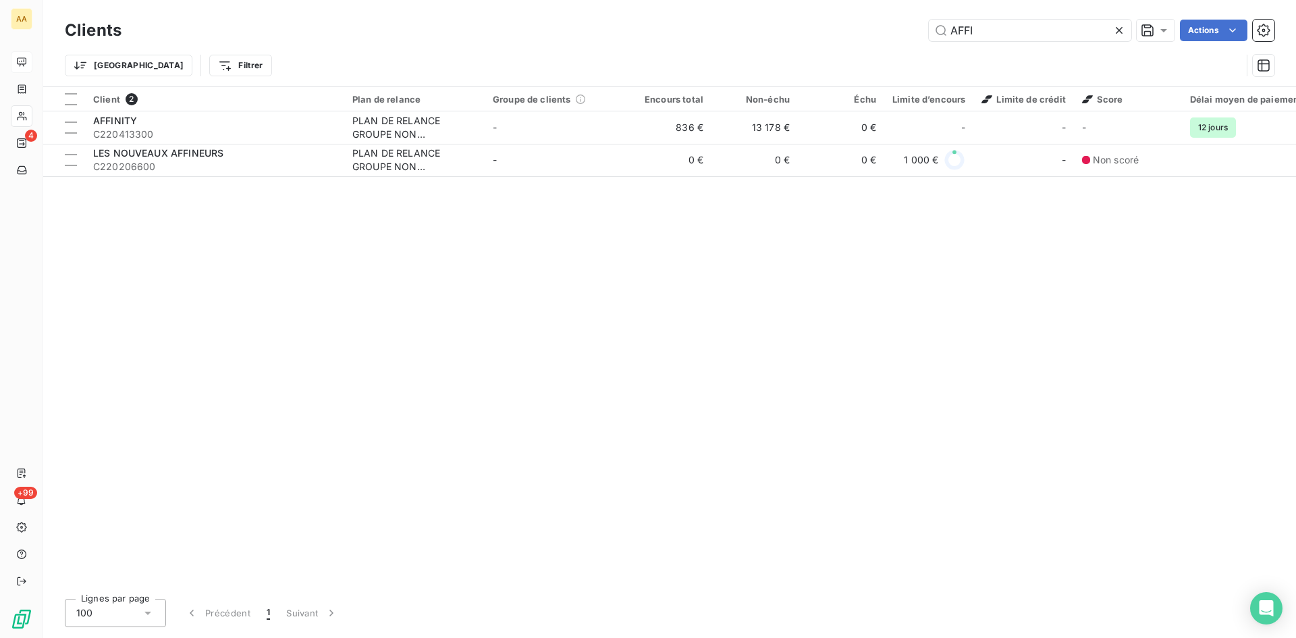
drag, startPoint x: 976, startPoint y: 30, endPoint x: 832, endPoint y: 49, distance: 145.8
click at [908, 41] on div "AFFI Actions" at bounding box center [706, 31] width 1137 height 22
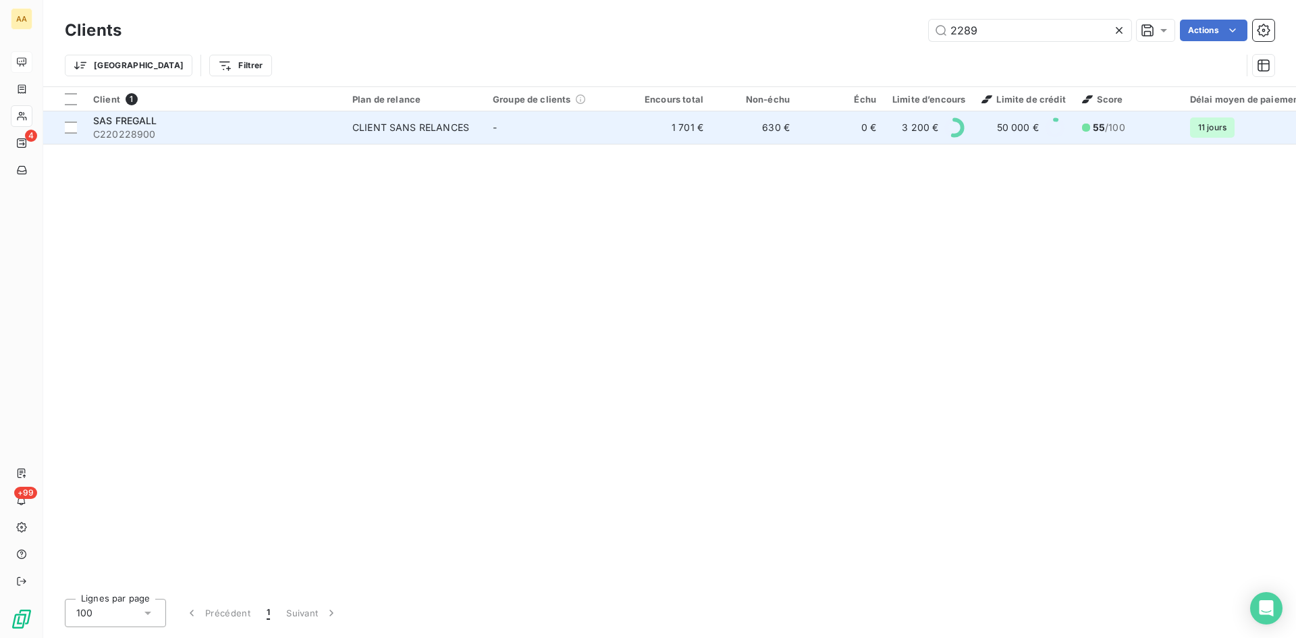
type input "2289"
click at [422, 124] on div "CLIENT SANS RELANCES" at bounding box center [410, 128] width 117 height 14
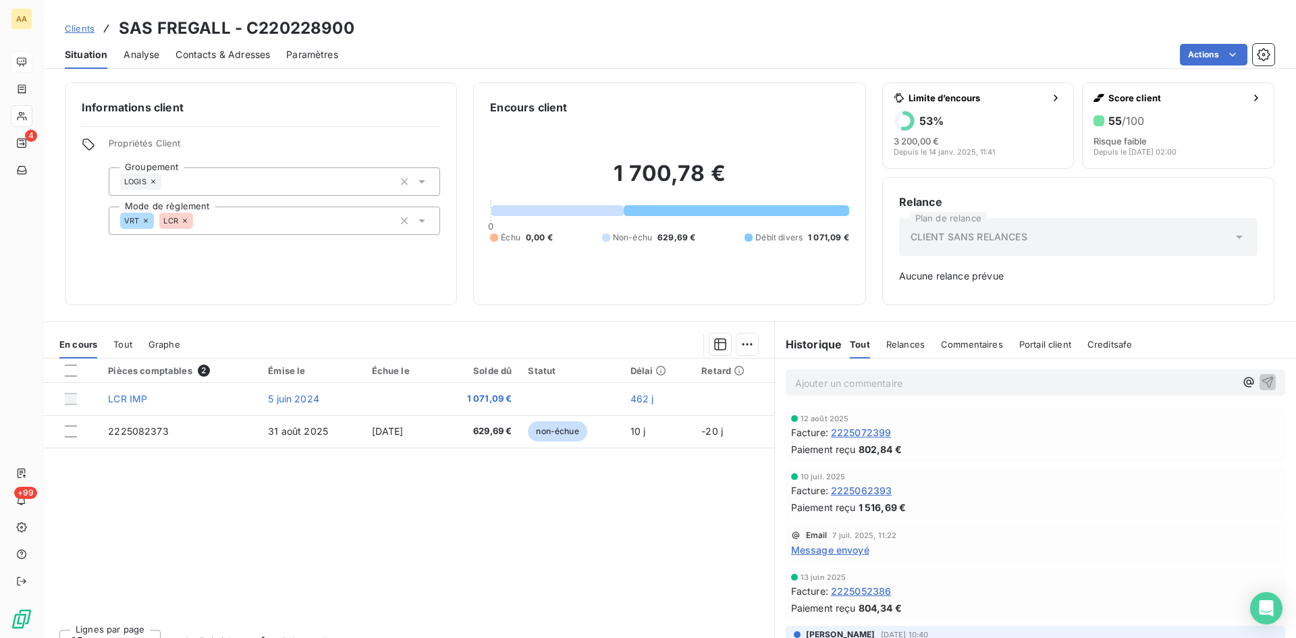
click at [845, 380] on p "Ajouter un commentaire ﻿" at bounding box center [1015, 383] width 440 height 17
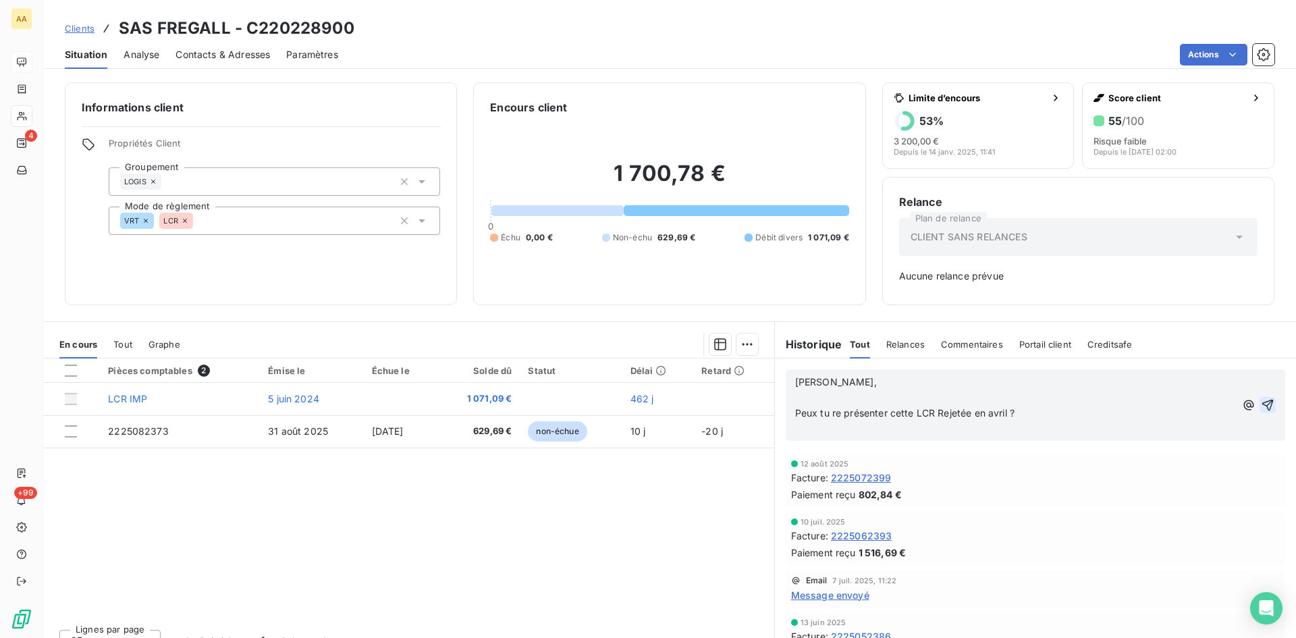
click at [1261, 402] on icon "button" at bounding box center [1268, 405] width 14 height 14
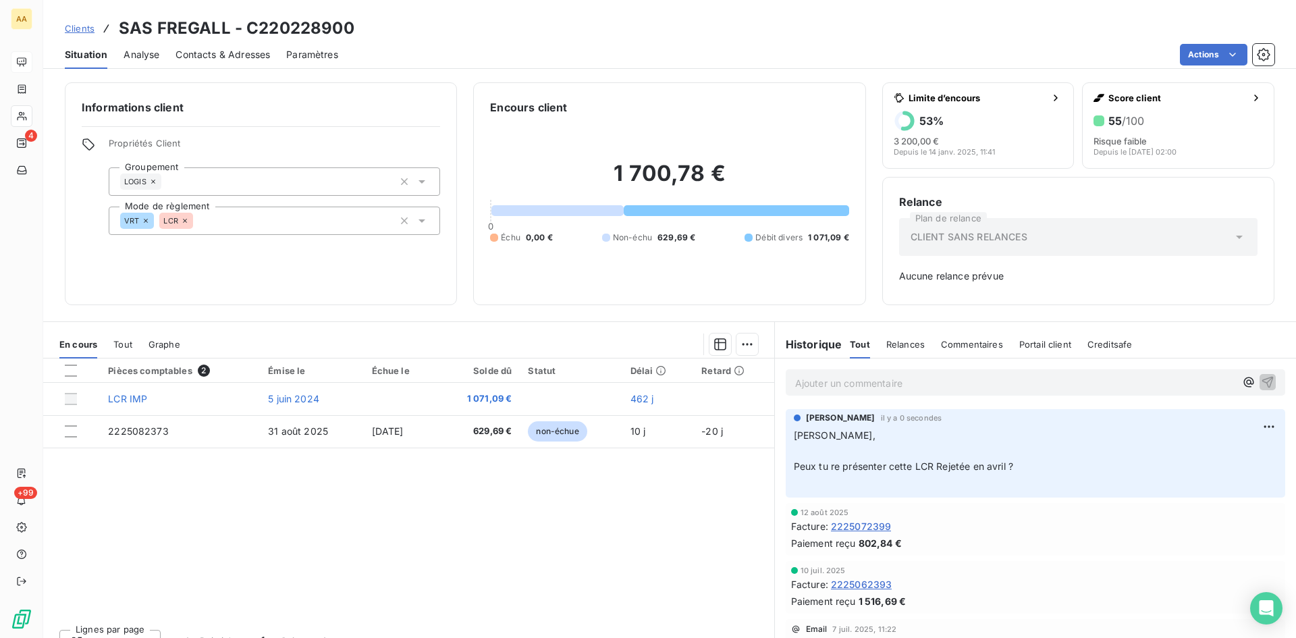
click at [822, 377] on p "Ajouter un commentaire ﻿" at bounding box center [1015, 383] width 440 height 17
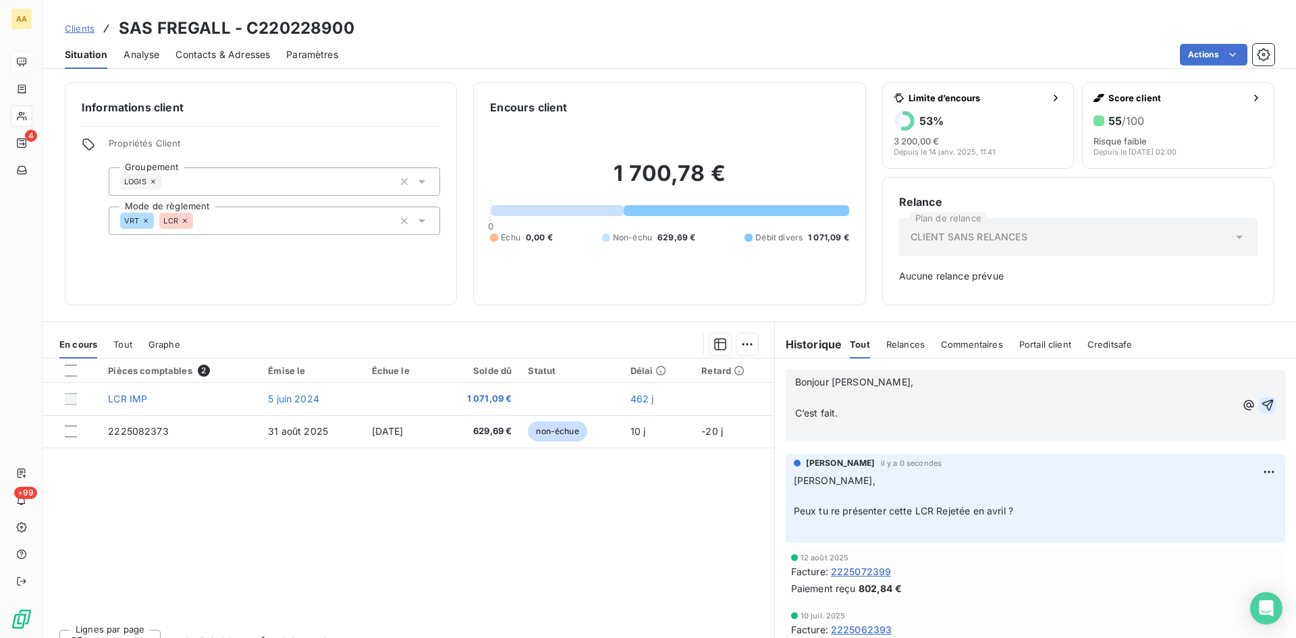
click at [1261, 403] on icon "button" at bounding box center [1268, 405] width 14 height 14
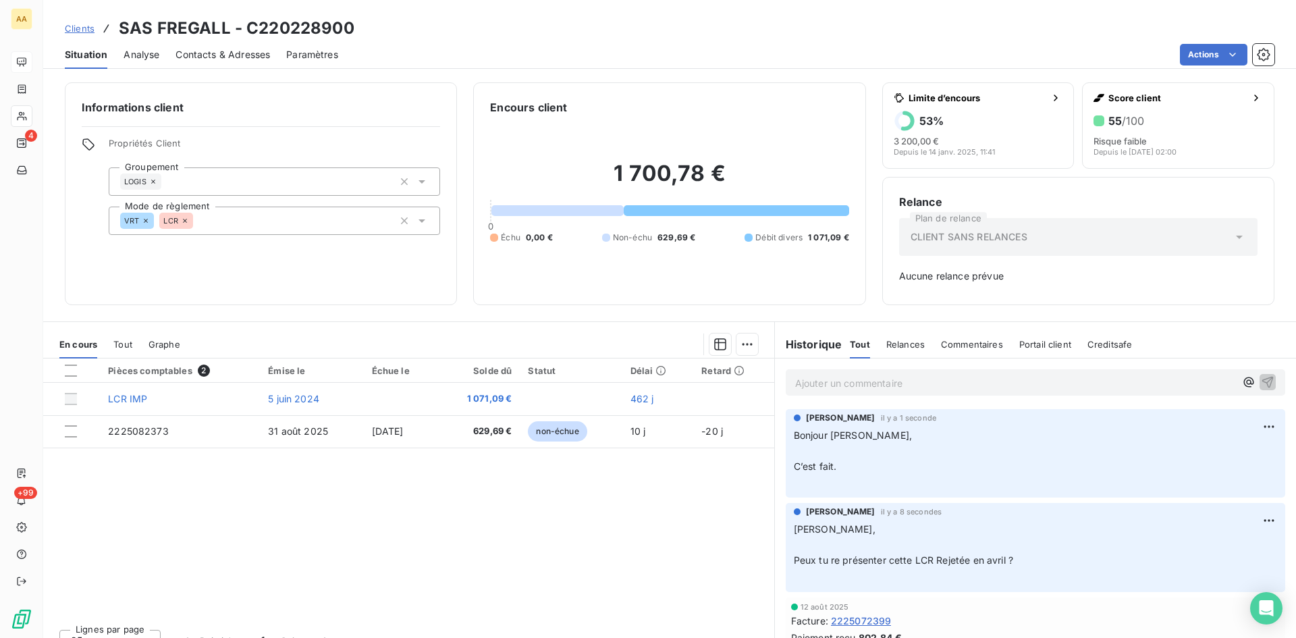
click at [628, 498] on div "Pièces comptables 2 Émise le Échue le Solde dû Statut Délai Retard LCR IMP 5 ju…" at bounding box center [408, 488] width 731 height 260
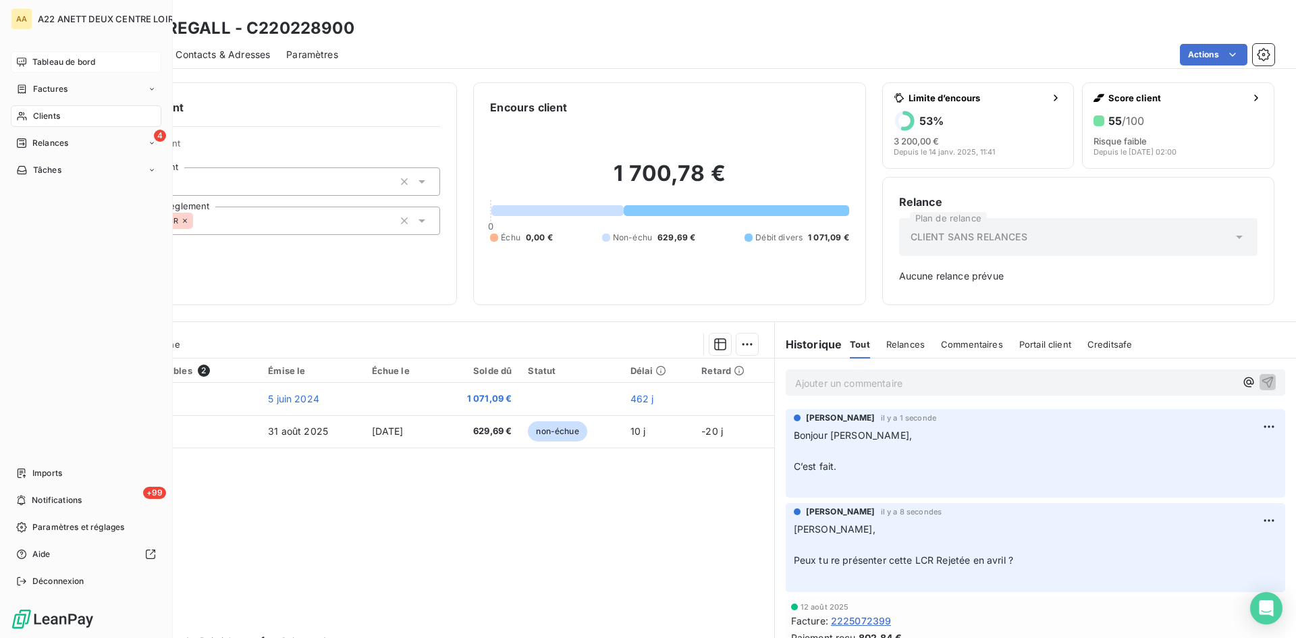
drag, startPoint x: 59, startPoint y: 57, endPoint x: 82, endPoint y: 61, distance: 24.0
click at [59, 57] on span "Tableau de bord" at bounding box center [63, 62] width 63 height 12
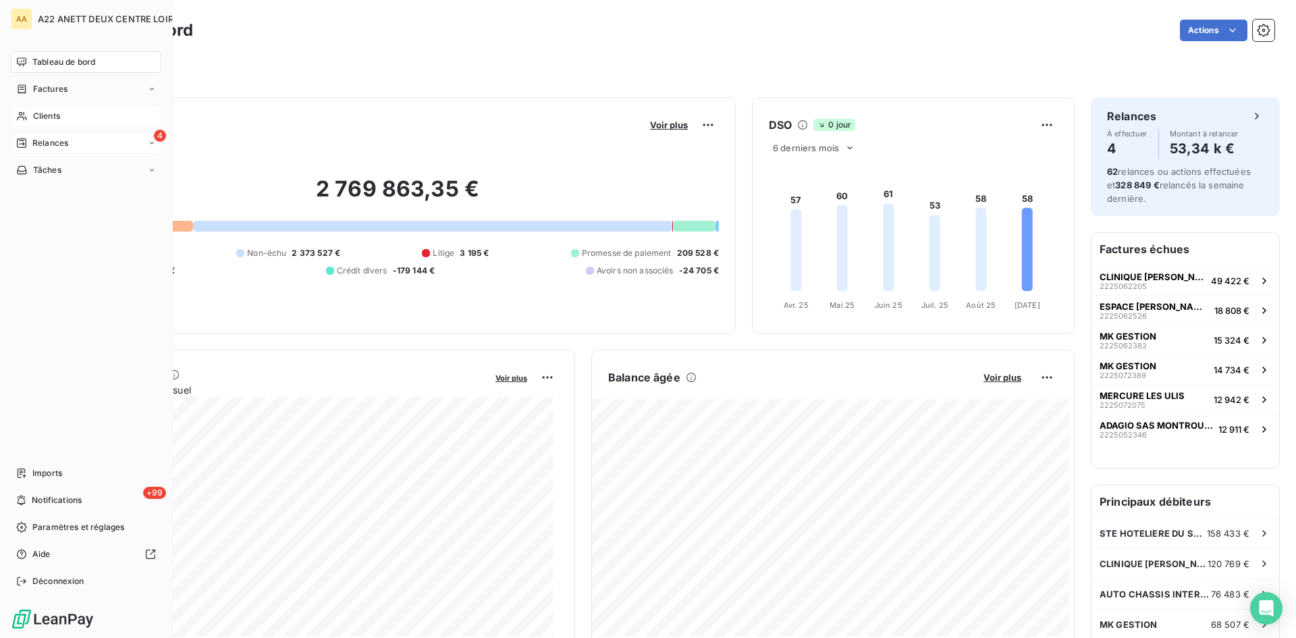
click at [53, 135] on div "4 Relances" at bounding box center [86, 143] width 151 height 22
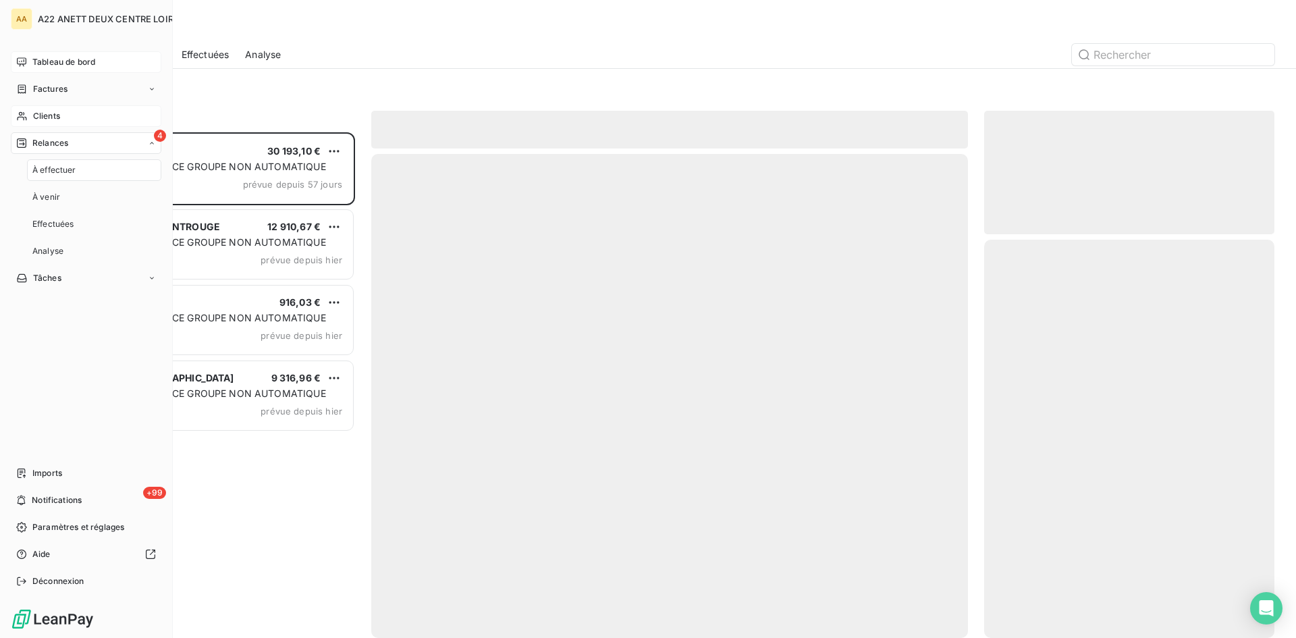
scroll to position [496, 280]
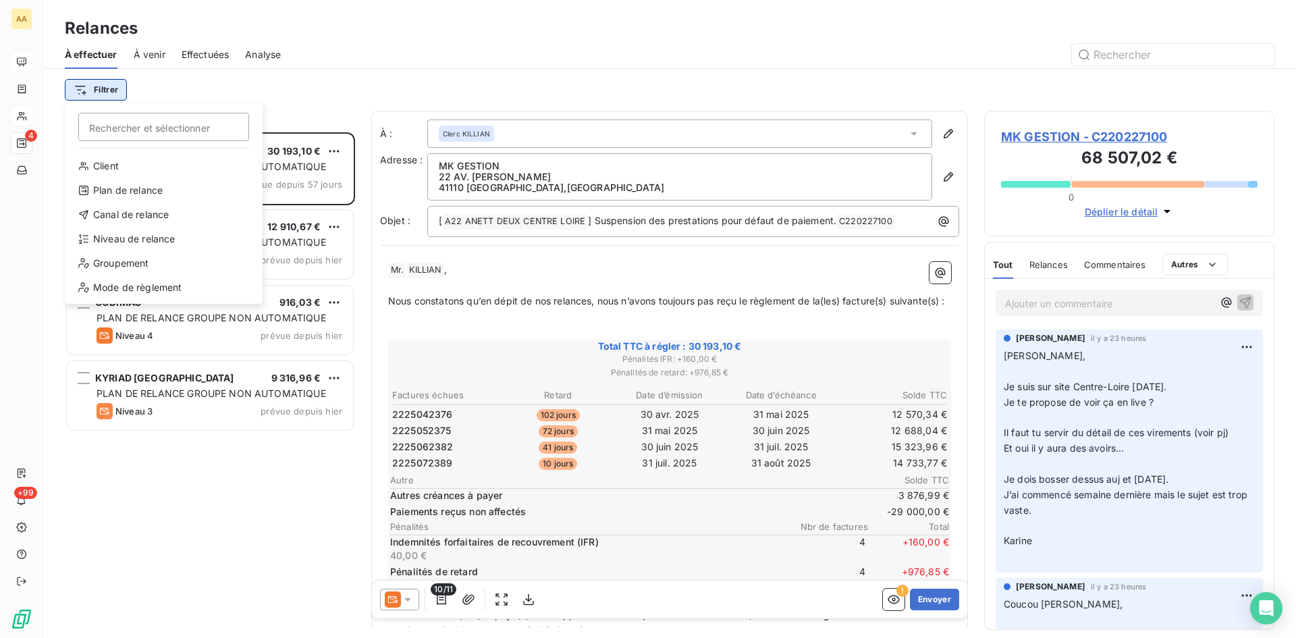
click at [109, 86] on html "AA 4 +99 Relances À effectuer À venir Effectuées Analyse Filtrer Rechercher et …" at bounding box center [648, 319] width 1296 height 638
click at [126, 229] on div "Niveau de relance" at bounding box center [163, 239] width 187 height 22
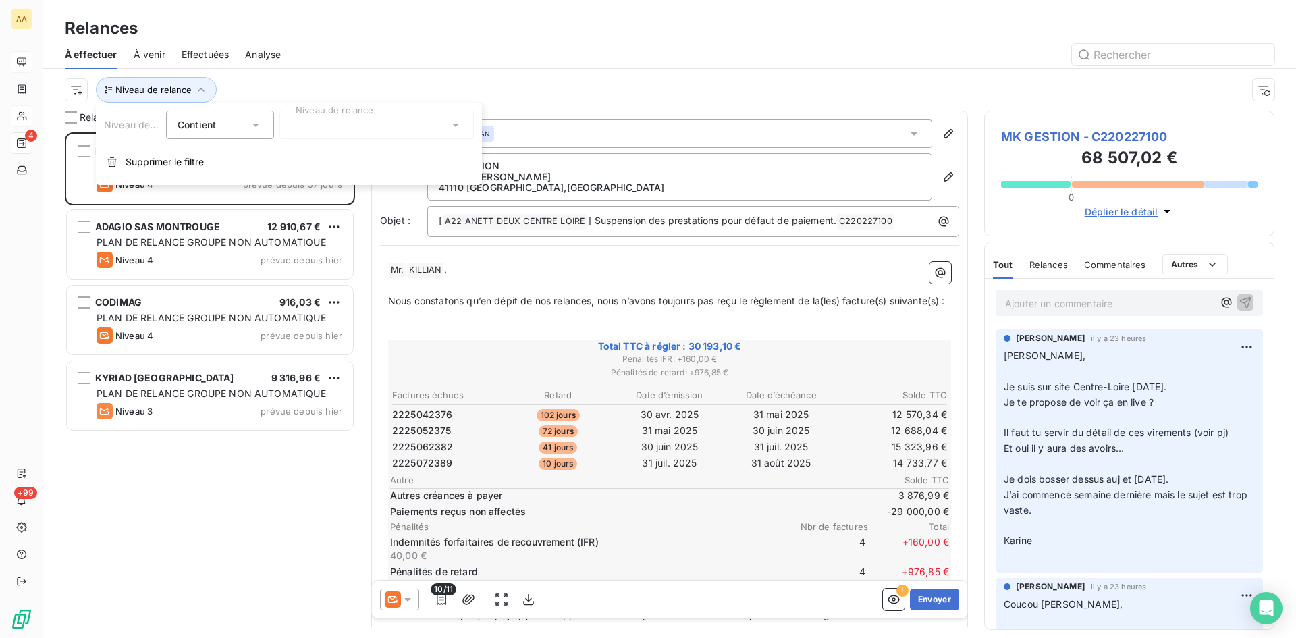
click at [300, 128] on div at bounding box center [377, 125] width 194 height 28
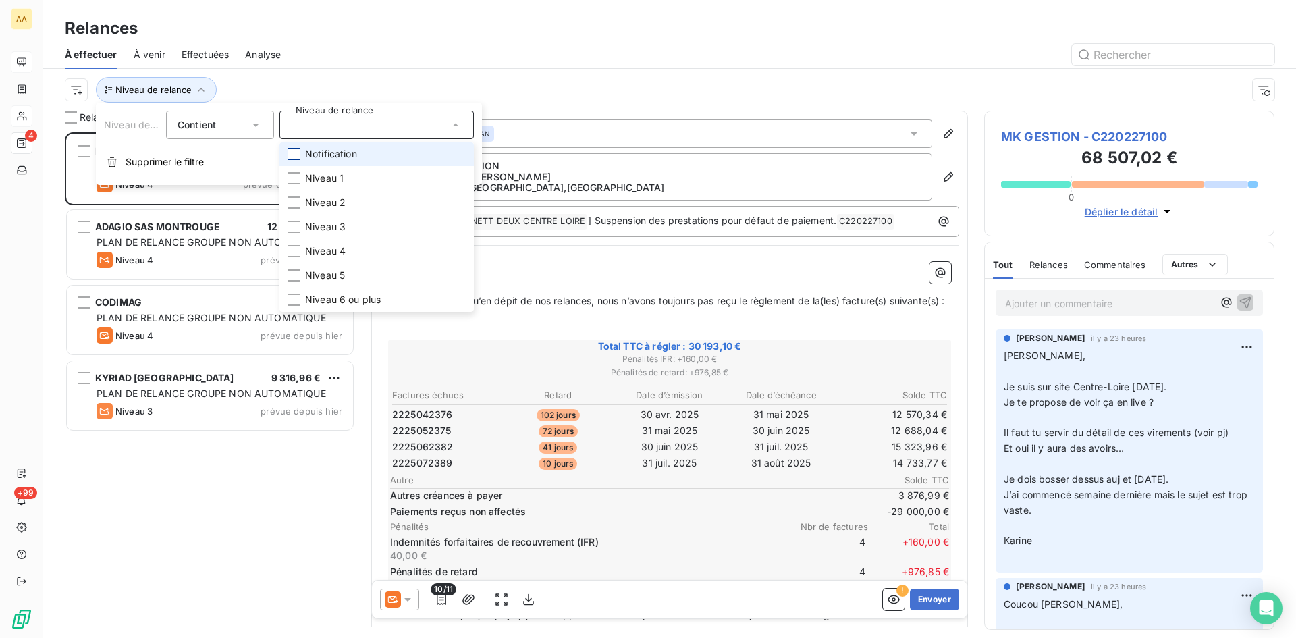
click at [292, 153] on div at bounding box center [294, 154] width 12 height 12
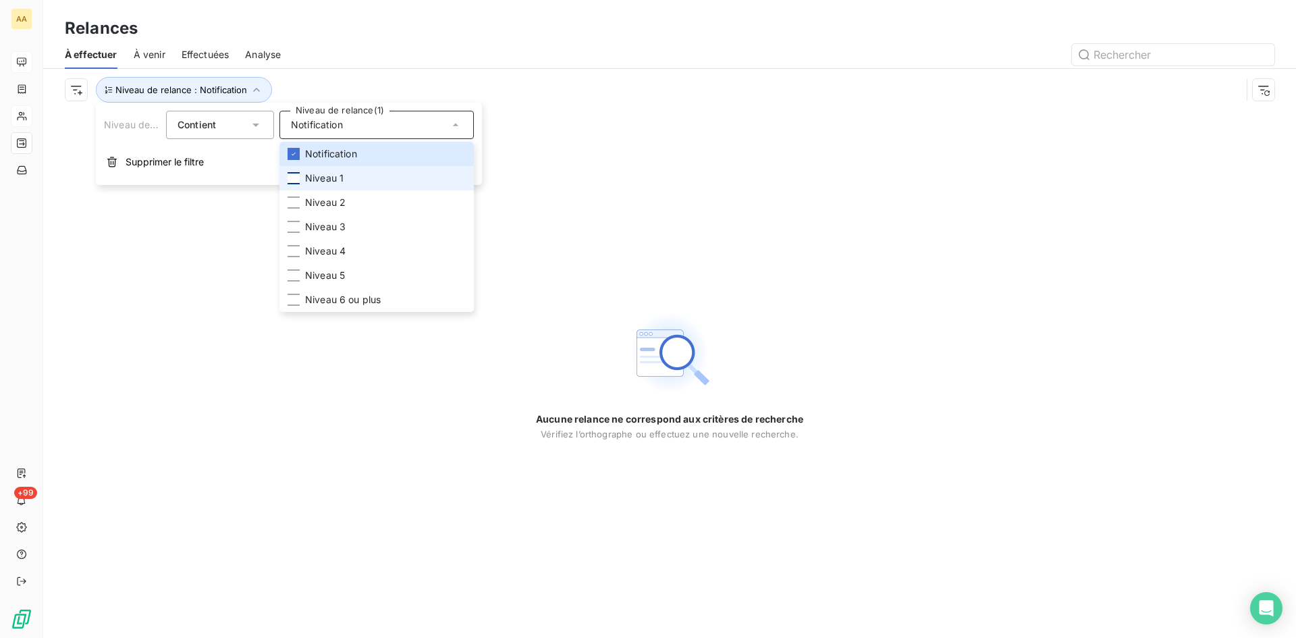
click at [294, 178] on div at bounding box center [294, 178] width 12 height 12
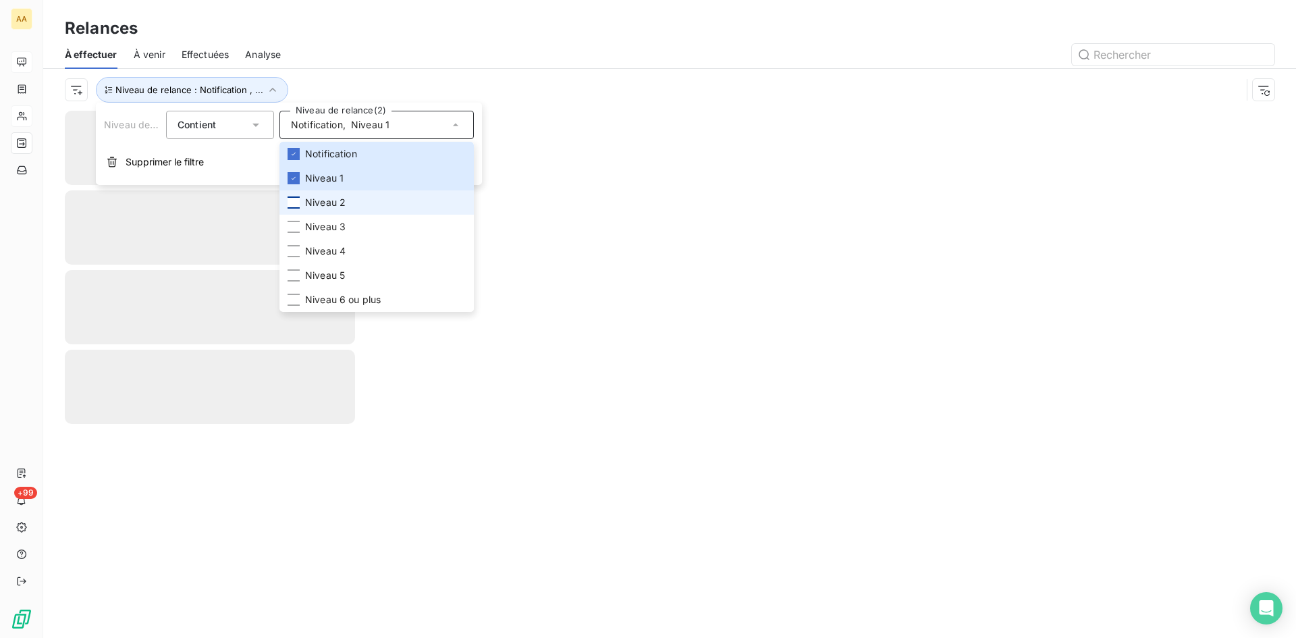
click at [292, 200] on div at bounding box center [294, 202] width 12 height 12
click at [294, 223] on div at bounding box center [294, 227] width 12 height 12
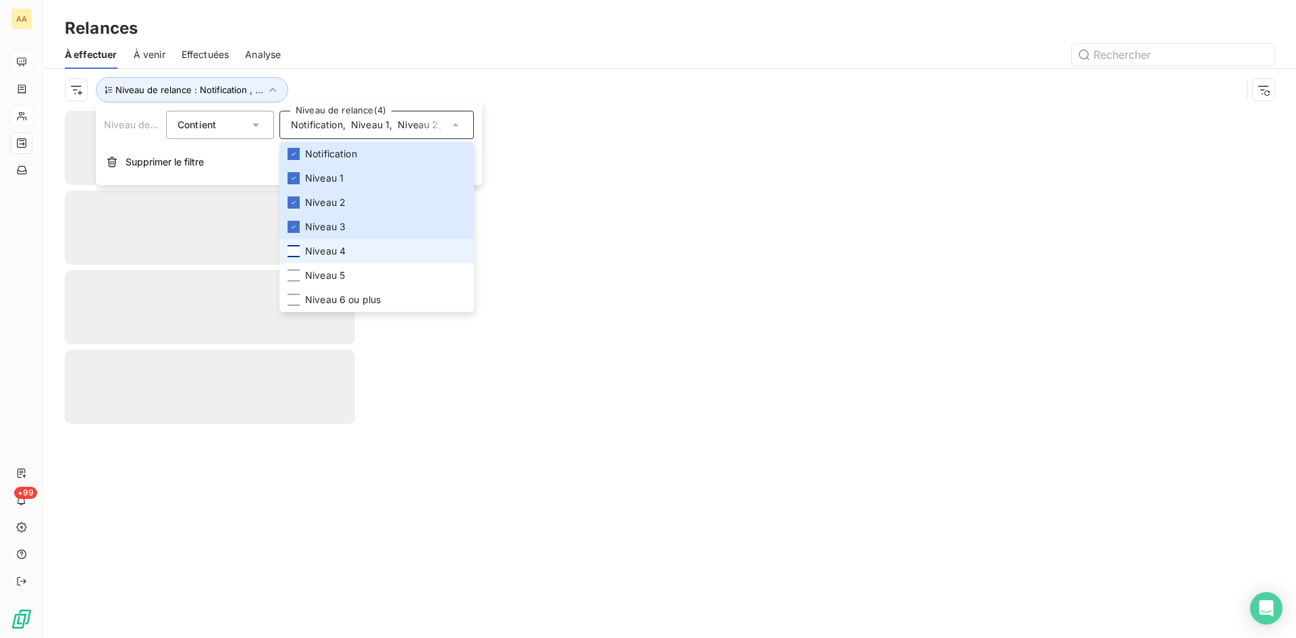
click at [296, 251] on div at bounding box center [294, 251] width 12 height 12
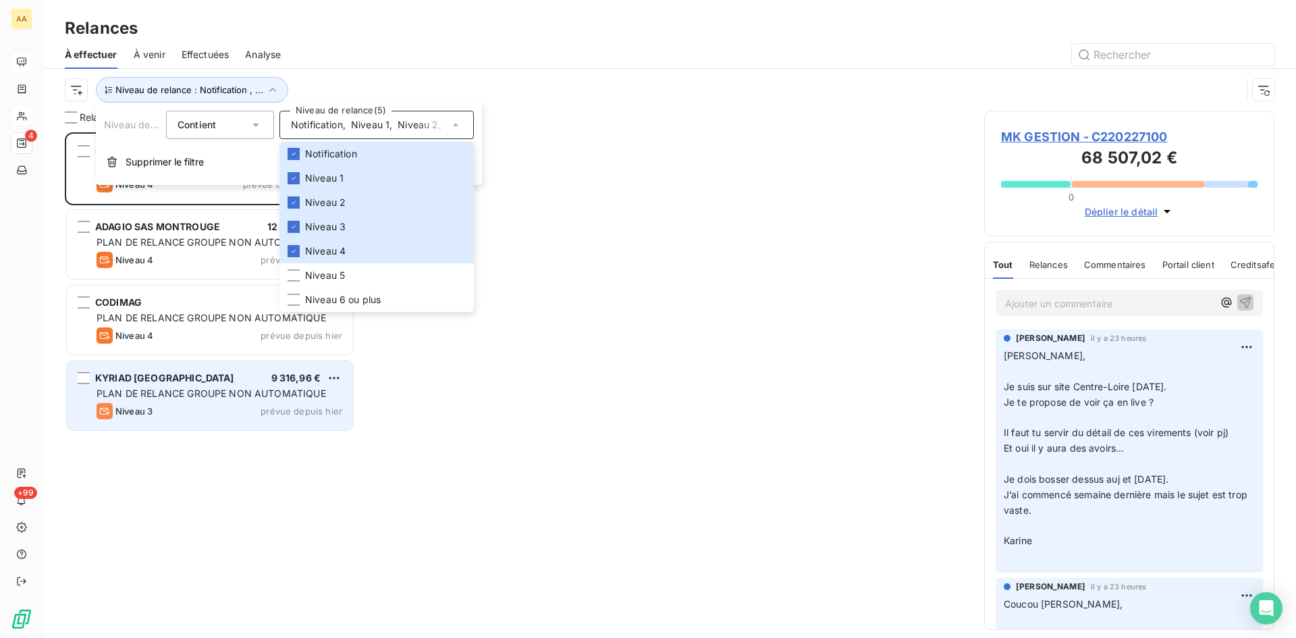
scroll to position [496, 280]
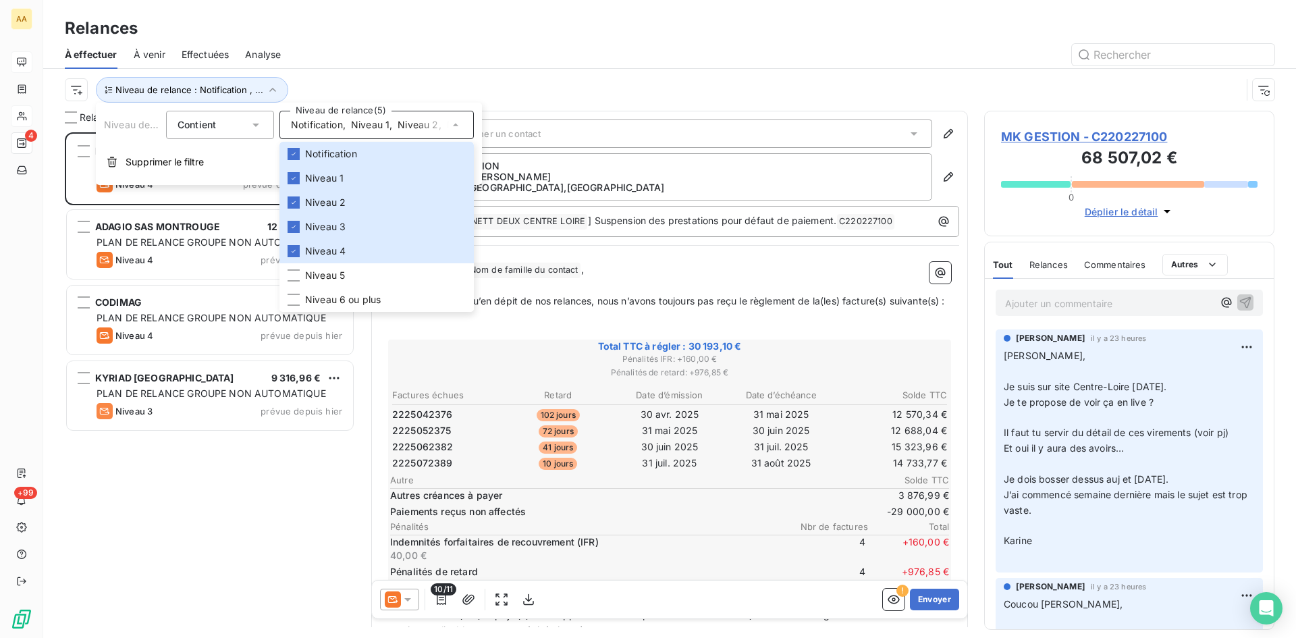
click at [248, 452] on div "MK GESTION 30 193,10 € PLAN DE RELANCE GROUPE NON AUTOMATIQUE Niveau 4 prévue d…" at bounding box center [210, 385] width 290 height 506
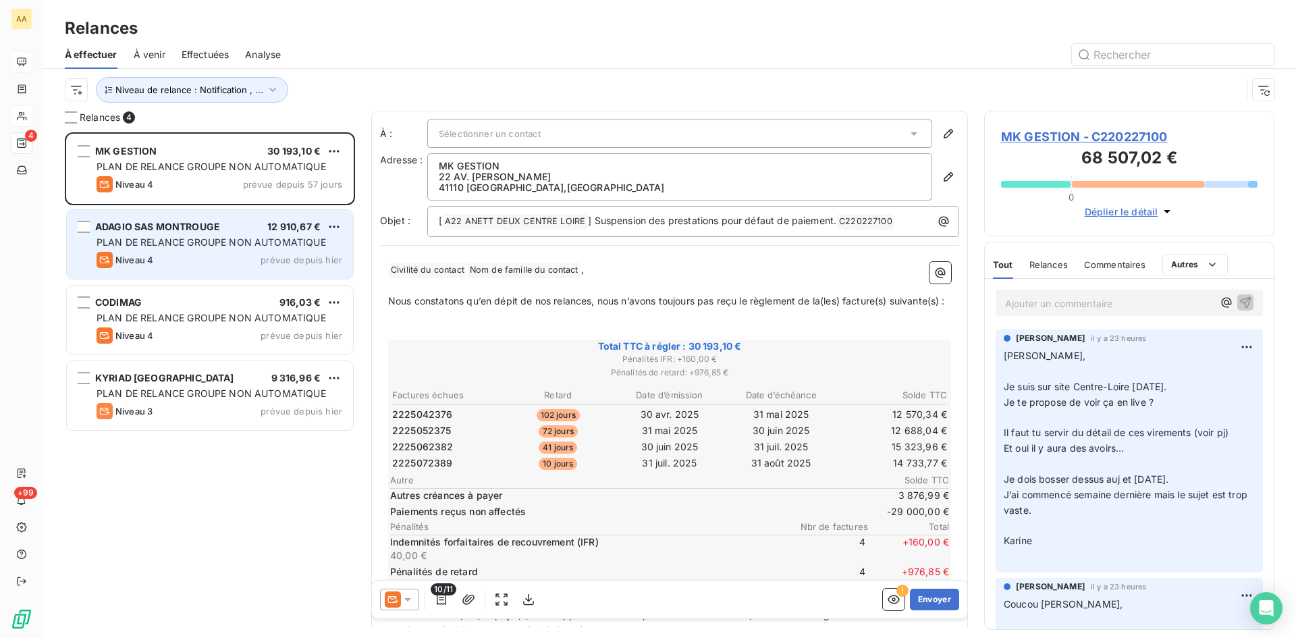
click at [221, 252] on div "Niveau 4 prévue depuis hier" at bounding box center [220, 260] width 246 height 16
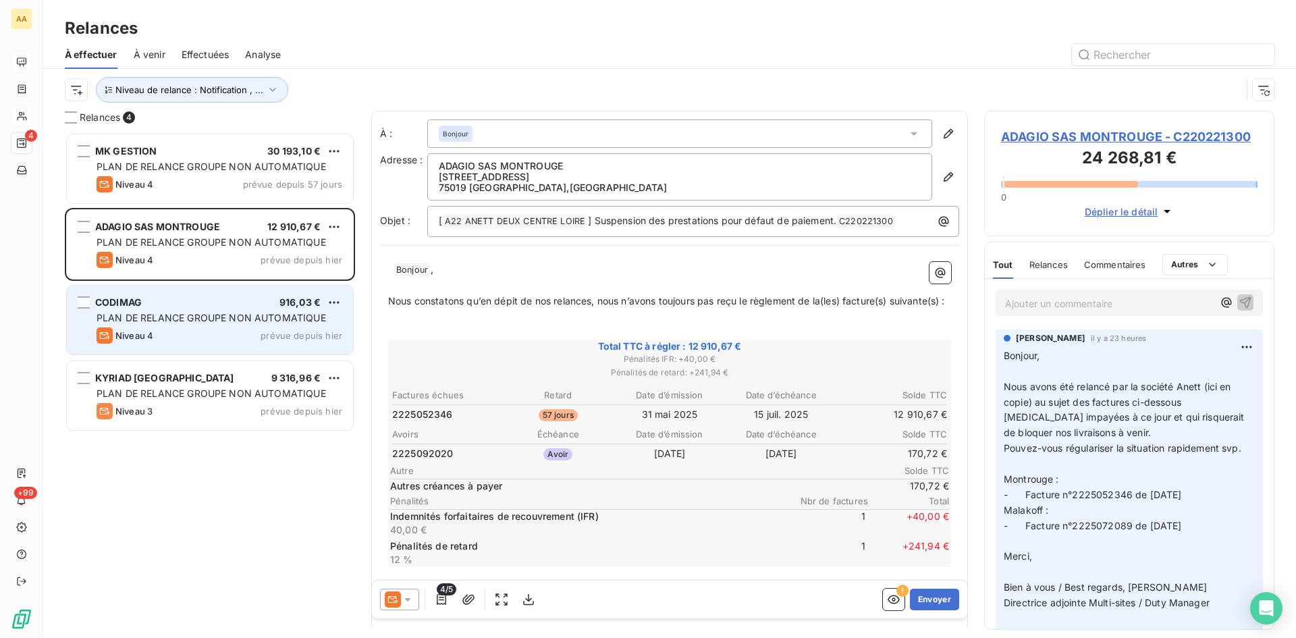
click at [207, 312] on span "PLAN DE RELANCE GROUPE NON AUTOMATIQUE" at bounding box center [212, 317] width 230 height 11
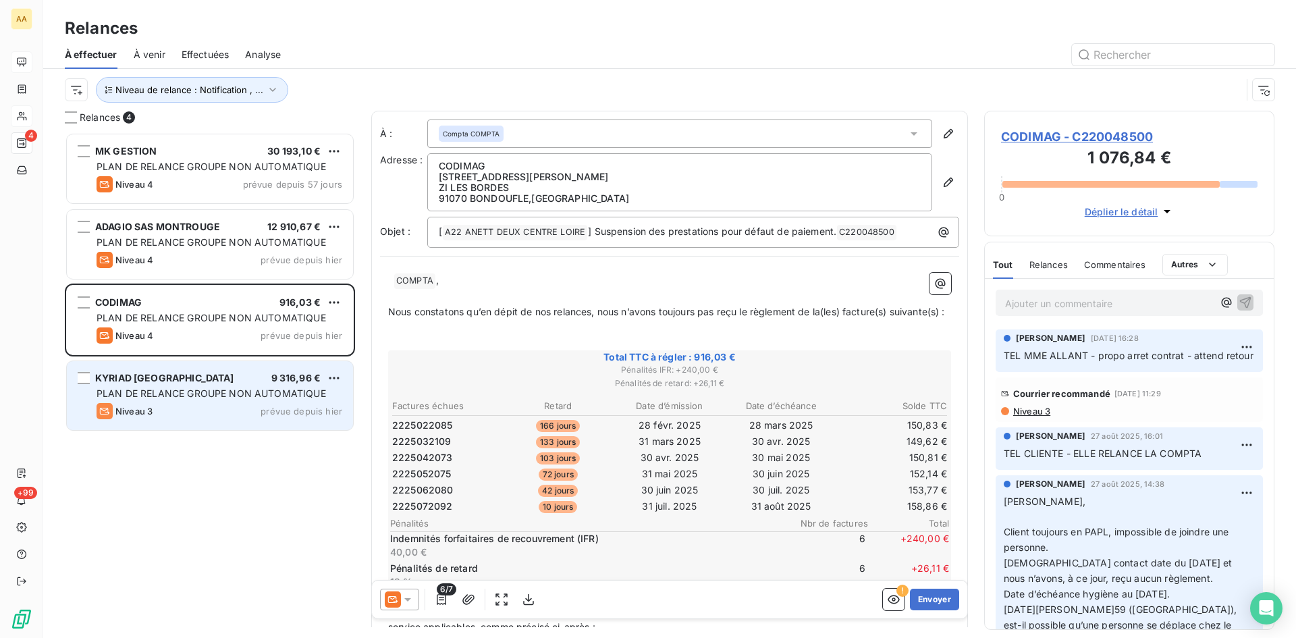
click at [206, 400] on div "KYRIAD ST FARGEAU PONTHIERRY 9 316,96 € PLAN DE RELANCE GROUPE NON AUTOMATIQUE …" at bounding box center [210, 395] width 286 height 69
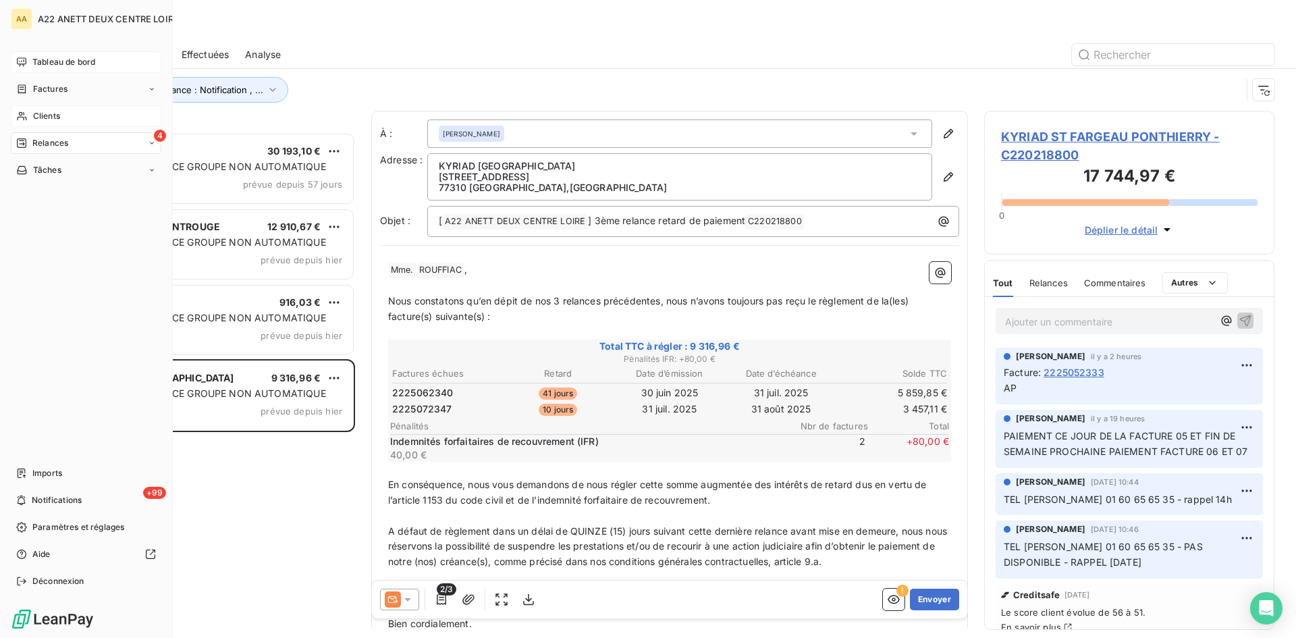
click at [38, 59] on span "Tableau de bord" at bounding box center [63, 62] width 63 height 12
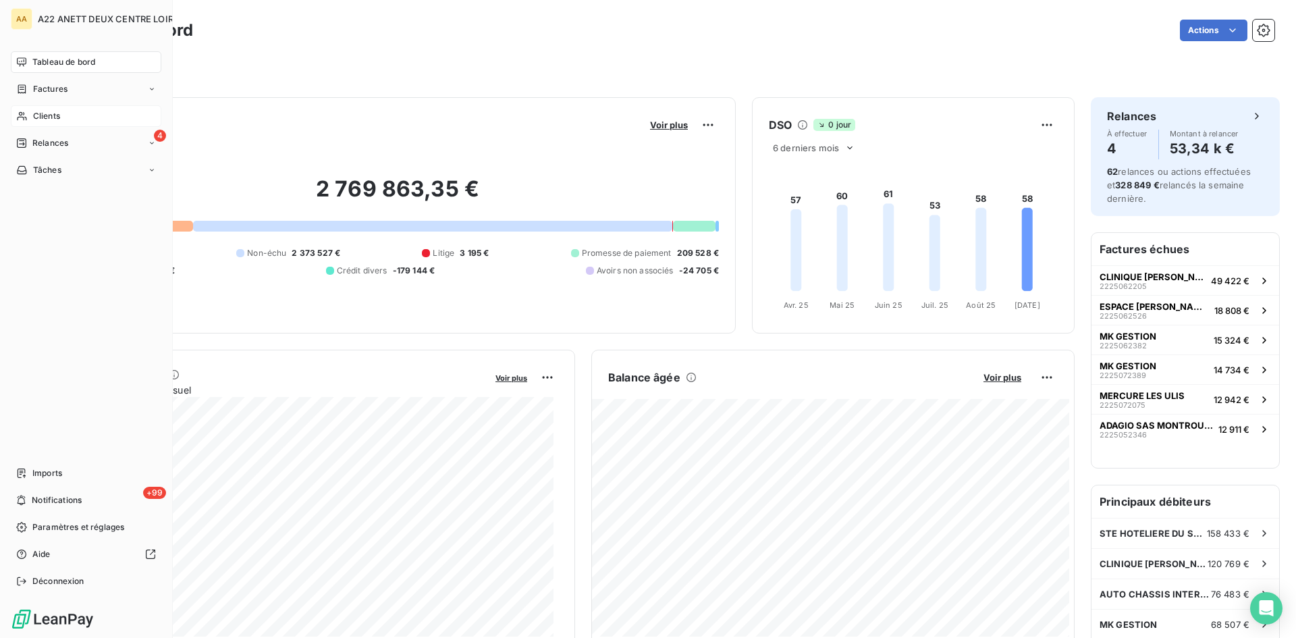
click at [37, 119] on span "Clients" at bounding box center [46, 116] width 27 height 12
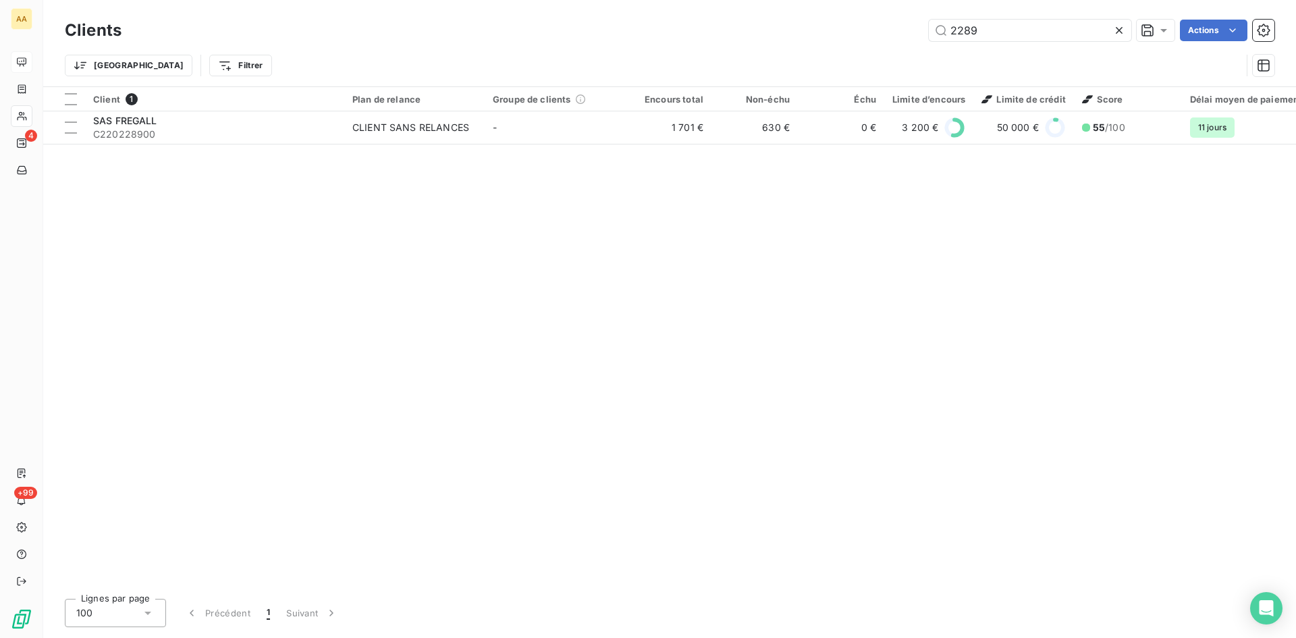
drag, startPoint x: 983, startPoint y: 30, endPoint x: 889, endPoint y: 47, distance: 95.5
click at [894, 43] on div "Clients 2289 Actions" at bounding box center [670, 30] width 1210 height 28
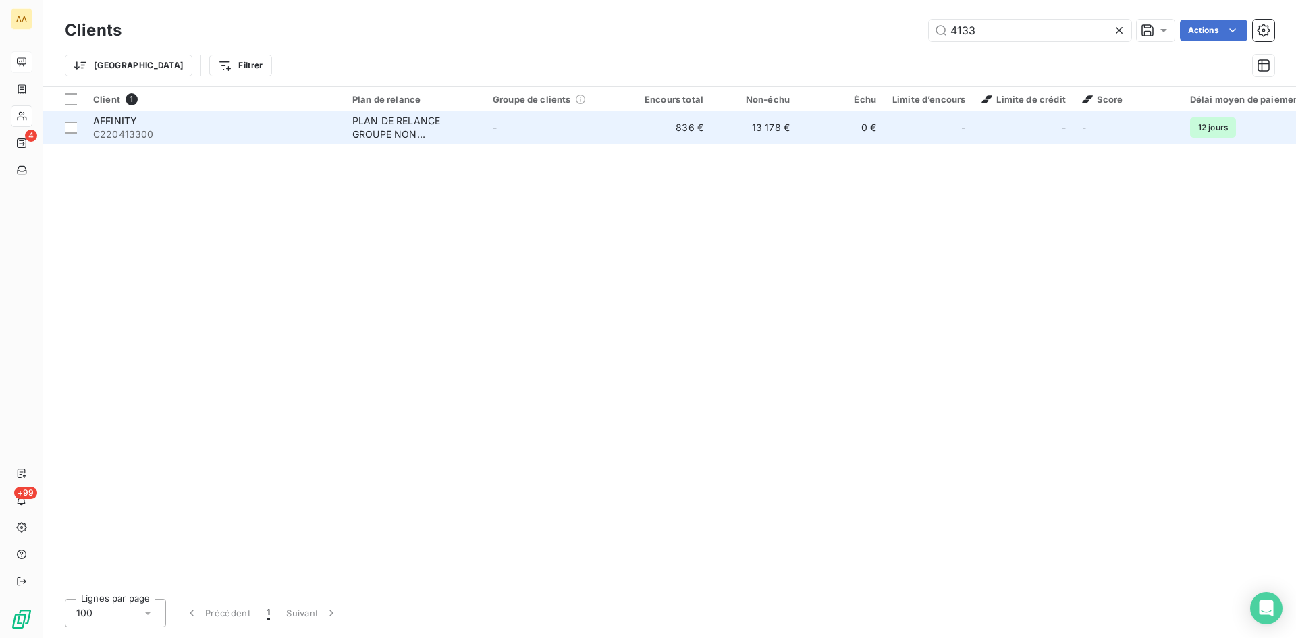
type input "4133"
click at [397, 126] on div "PLAN DE RELANCE GROUPE NON AUTOMATIQUE" at bounding box center [414, 127] width 124 height 27
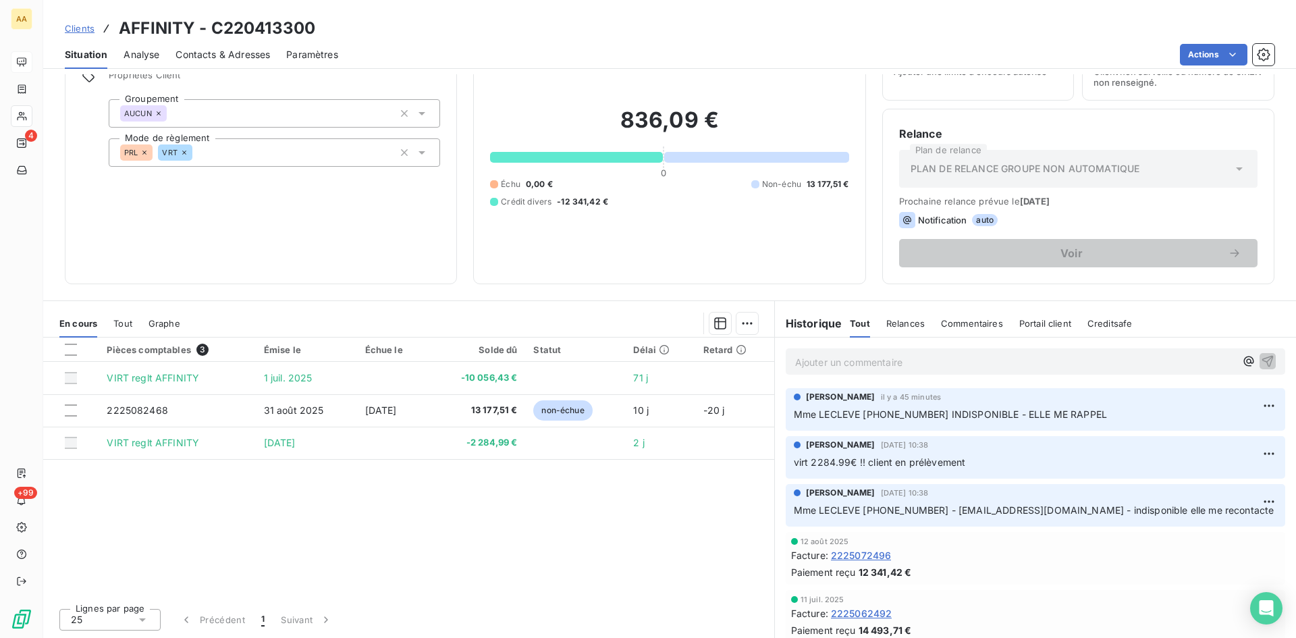
click at [818, 368] on p "Ajouter un commentaire ﻿" at bounding box center [1015, 362] width 440 height 17
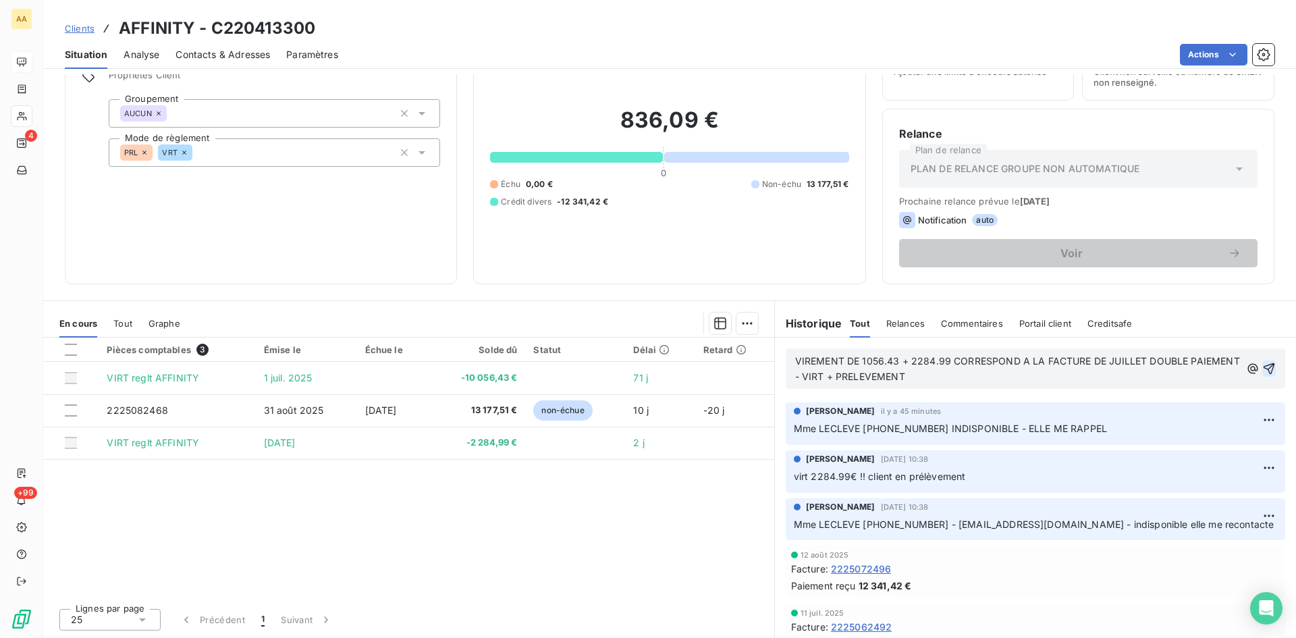
click at [1262, 364] on icon "button" at bounding box center [1269, 369] width 14 height 14
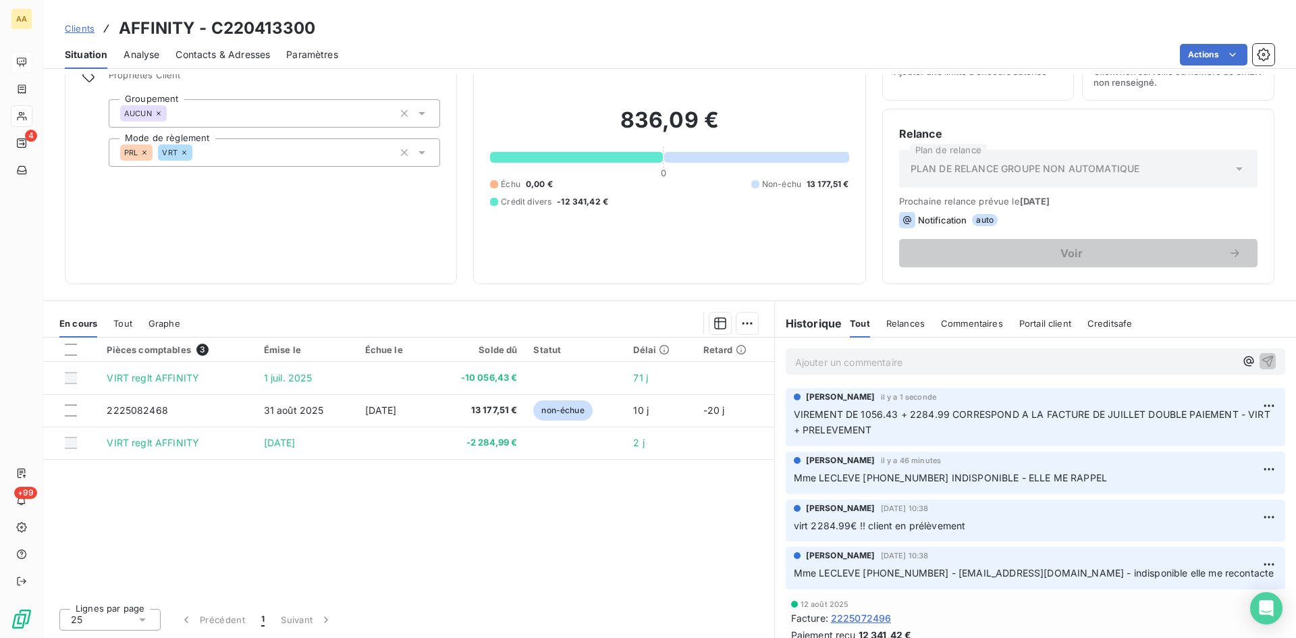
click at [520, 512] on div "Pièces comptables 3 Émise le Échue le Solde dû Statut Délai Retard VIRT reglt A…" at bounding box center [408, 468] width 731 height 260
drag, startPoint x: 1077, startPoint y: 576, endPoint x: 938, endPoint y: 564, distance: 138.9
click at [938, 564] on div "ANNABELLE RANVAL 9 sept. 2025, 10:38 Mme LECLEVE 02.54.45.44.00 - blecleve@affi…" at bounding box center [1035, 566] width 483 height 32
copy span "blecleve@affinity-petcare.com"
drag, startPoint x: 342, startPoint y: 22, endPoint x: 99, endPoint y: 14, distance: 242.5
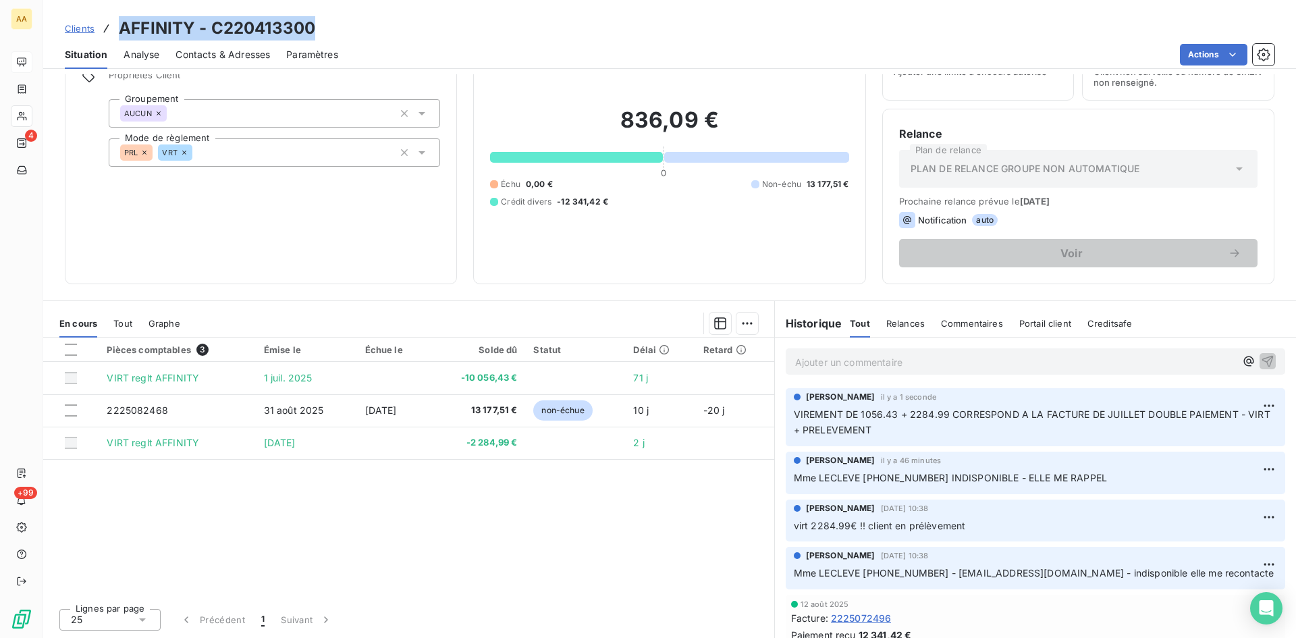
click at [99, 14] on div "Clients AFFINITY - C220413300 Situation Analyse Contacts & Adresses Paramètres …" at bounding box center [669, 34] width 1253 height 69
copy h3 "AFFINITY - C220413300"
click at [804, 359] on p "Ajouter un commentaire ﻿" at bounding box center [1015, 362] width 440 height 17
click at [1246, 406] on html "AA 4 +99 Clients AFFINITY - C220413300 Situation Analyse Contacts & Adresses Pa…" at bounding box center [648, 319] width 1296 height 638
click at [1202, 433] on div "Editer" at bounding box center [1217, 436] width 76 height 22
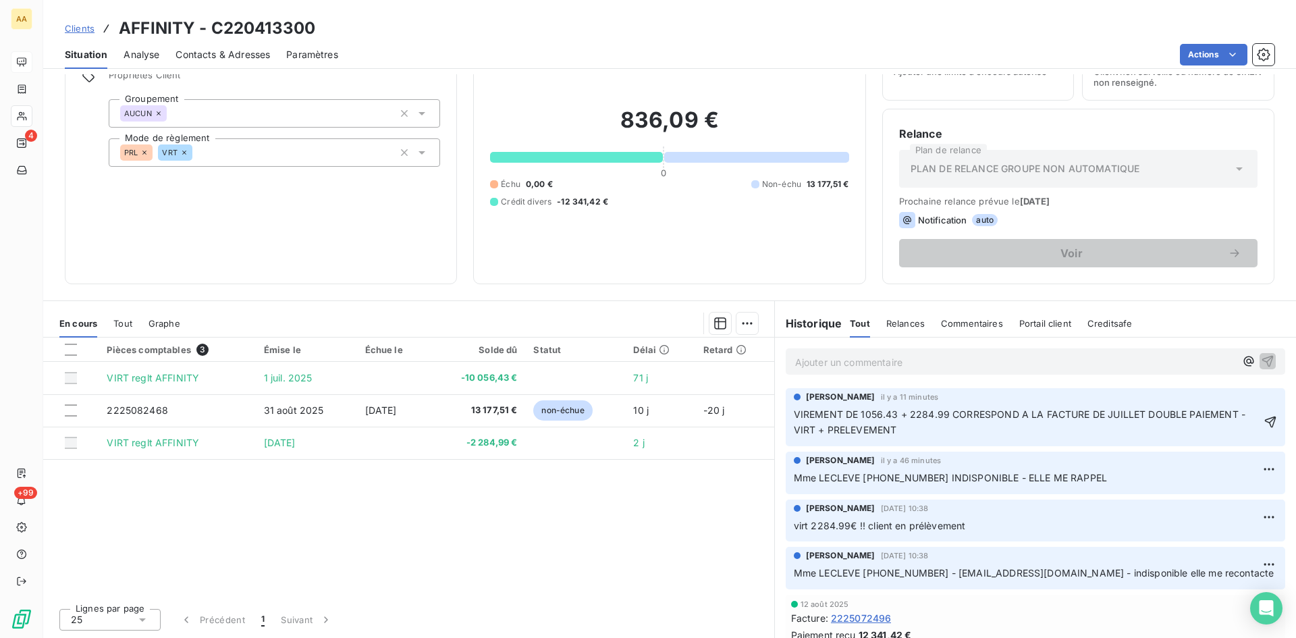
drag, startPoint x: 897, startPoint y: 427, endPoint x: 789, endPoint y: 400, distance: 111.5
click at [794, 400] on div "ANNABELLE RANVAL il y a 11 minutes VIREMENT DE 1056.43 + 2284.99 CORRESPOND A L…" at bounding box center [1035, 414] width 483 height 47
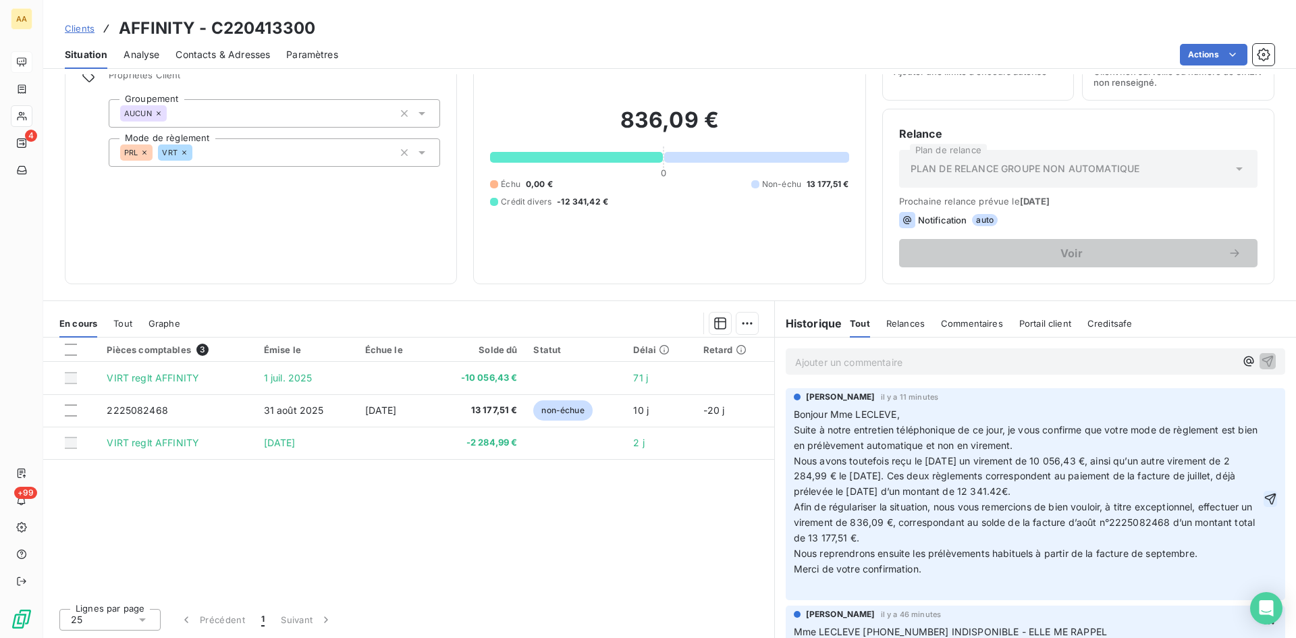
click at [1264, 498] on icon "button" at bounding box center [1271, 499] width 14 height 14
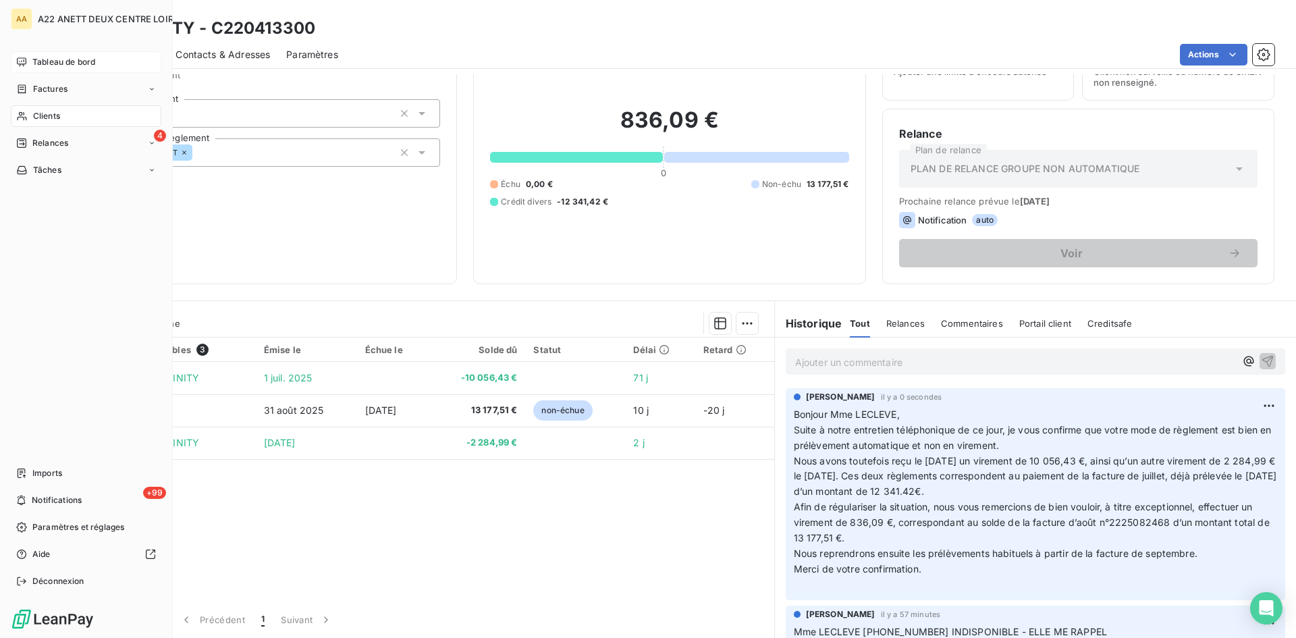
click at [43, 113] on span "Clients" at bounding box center [46, 116] width 27 height 12
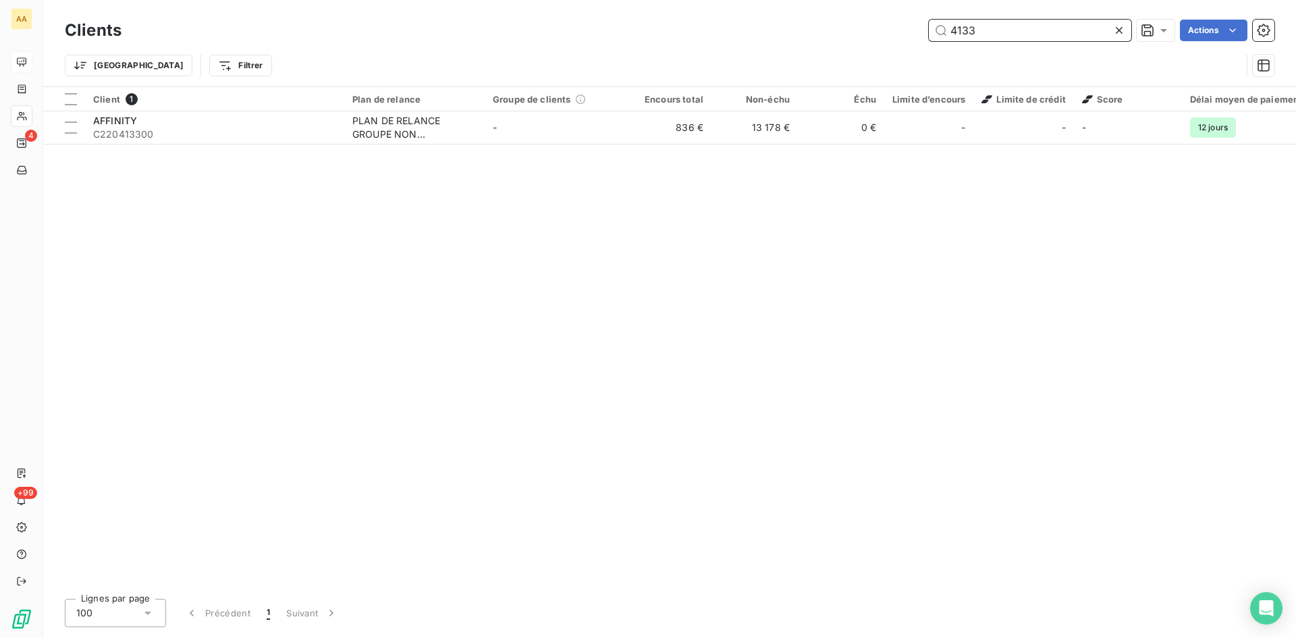
drag, startPoint x: 989, startPoint y: 34, endPoint x: 921, endPoint y: 33, distance: 68.2
click at [920, 34] on div "4133 Actions" at bounding box center [706, 31] width 1137 height 22
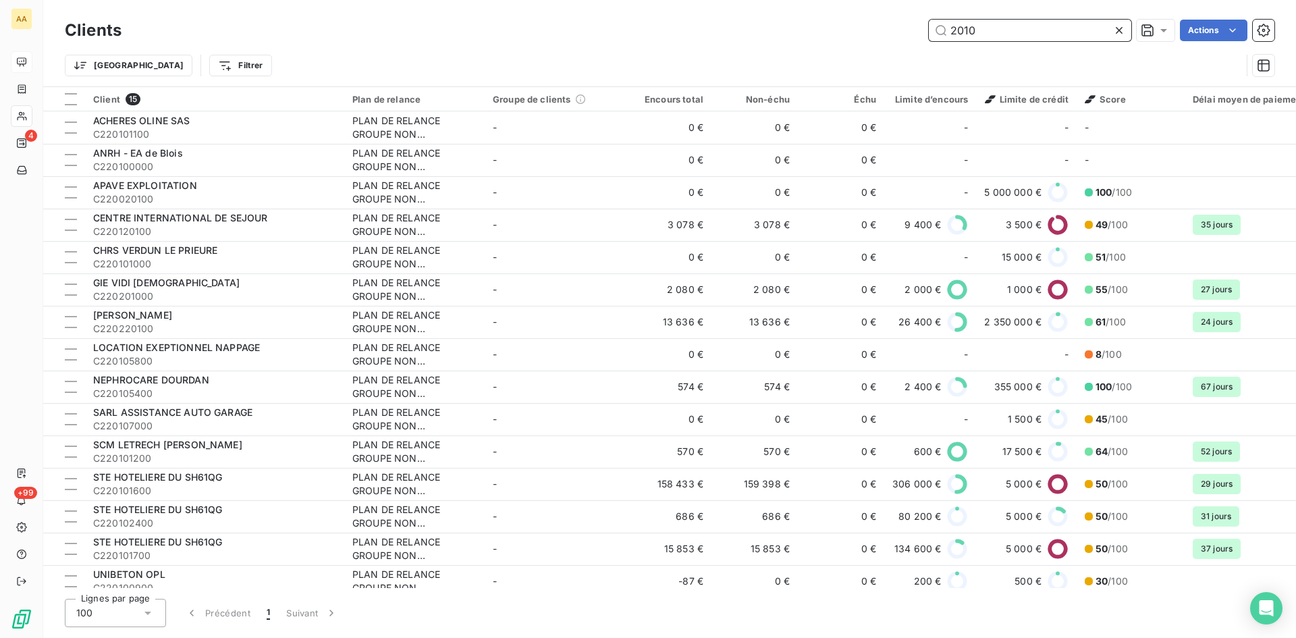
drag, startPoint x: 981, startPoint y: 30, endPoint x: 922, endPoint y: 30, distance: 58.7
click at [922, 30] on div "2010 Actions" at bounding box center [706, 31] width 1137 height 22
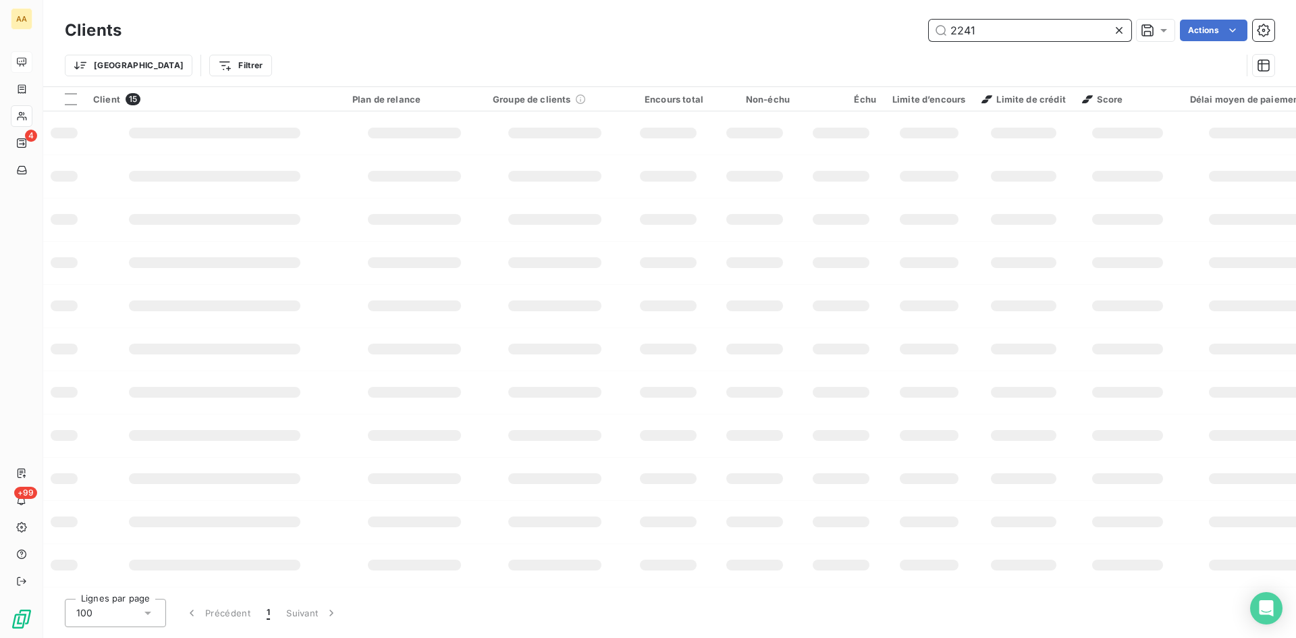
click at [969, 30] on input "2241" at bounding box center [1030, 31] width 203 height 22
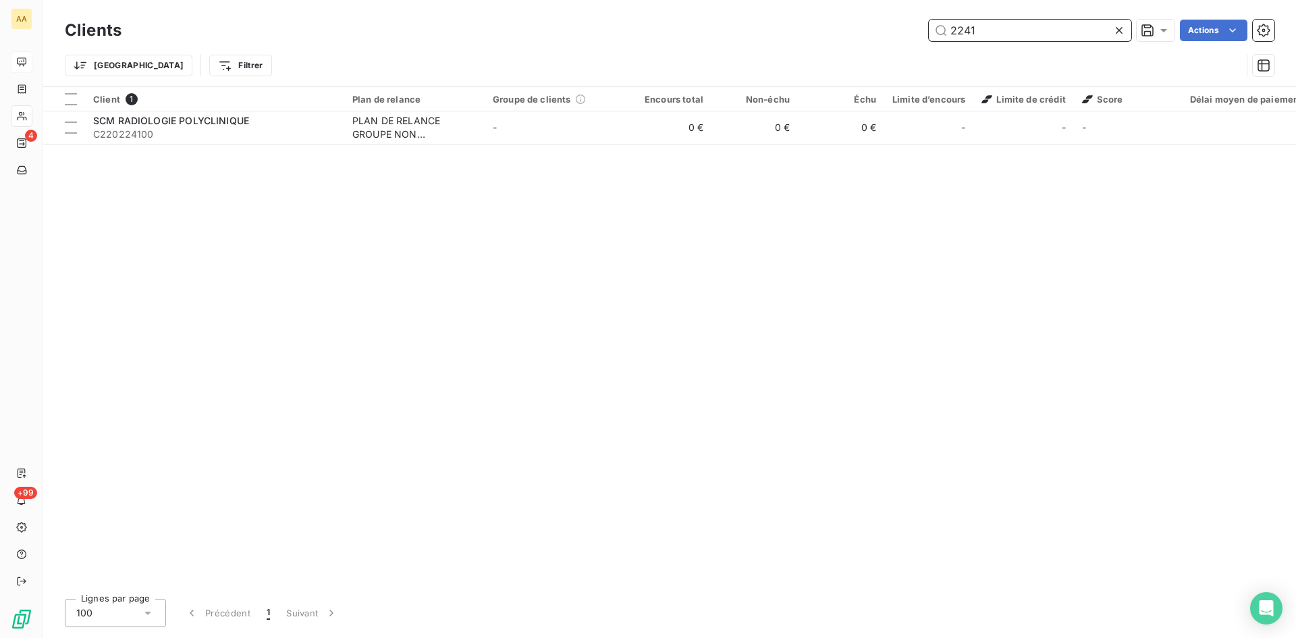
drag, startPoint x: 959, startPoint y: 29, endPoint x: 928, endPoint y: 29, distance: 31.1
click at [929, 29] on input "2241" at bounding box center [1030, 31] width 203 height 22
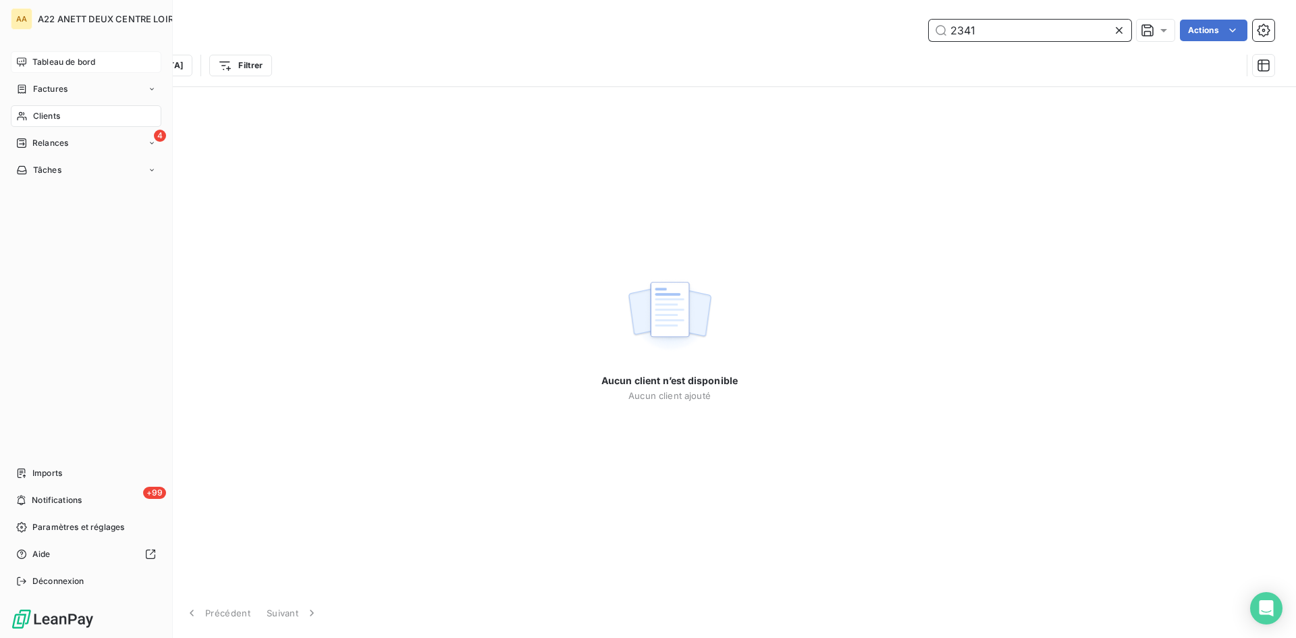
type input "2341"
click at [58, 59] on span "Tableau de bord" at bounding box center [63, 62] width 63 height 12
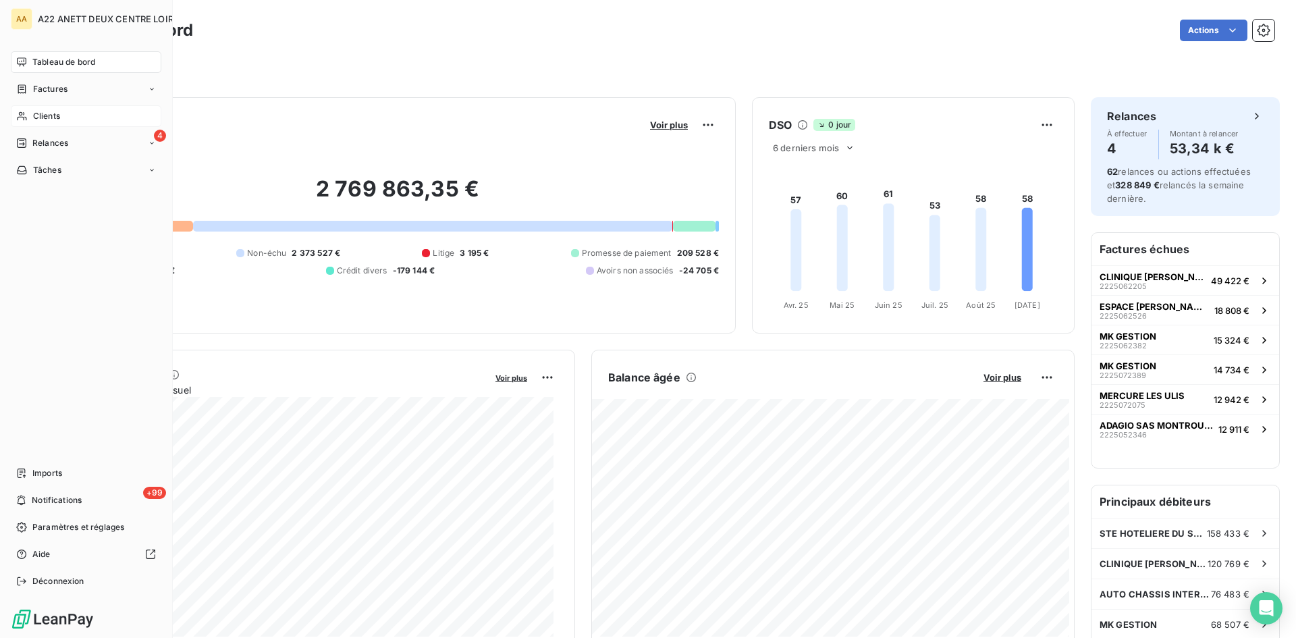
click at [38, 119] on span "Clients" at bounding box center [46, 116] width 27 height 12
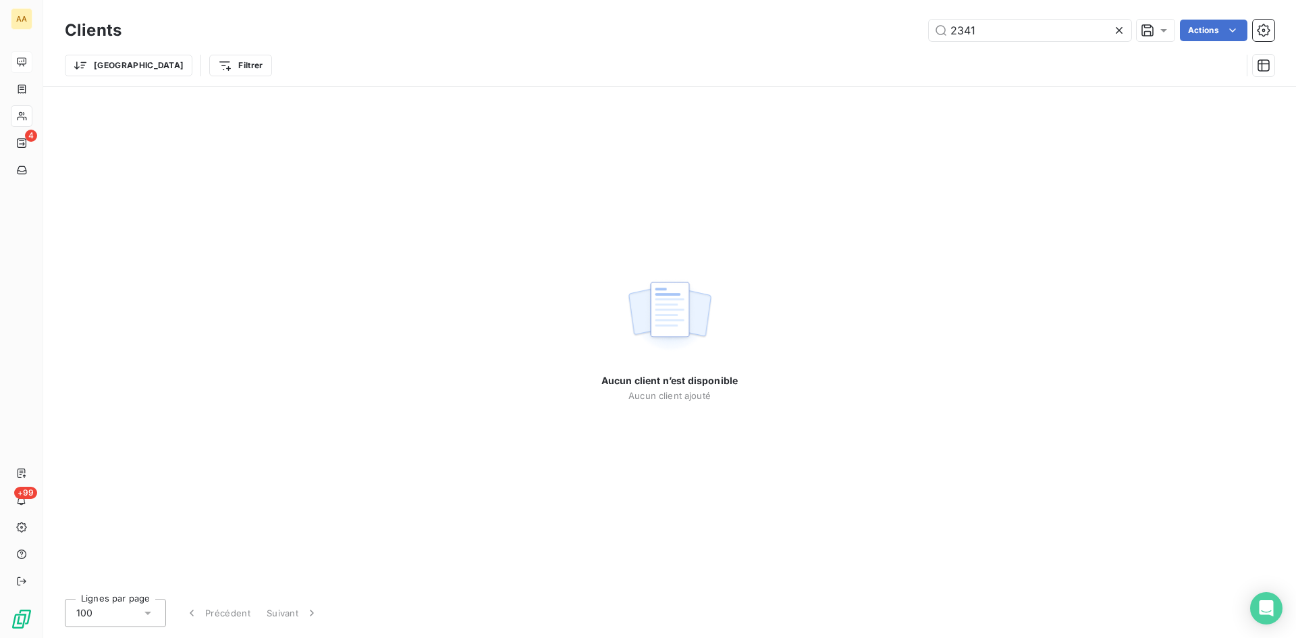
drag, startPoint x: 947, startPoint y: 28, endPoint x: 850, endPoint y: 42, distance: 97.6
click at [868, 28] on div "2341 Actions" at bounding box center [706, 31] width 1137 height 22
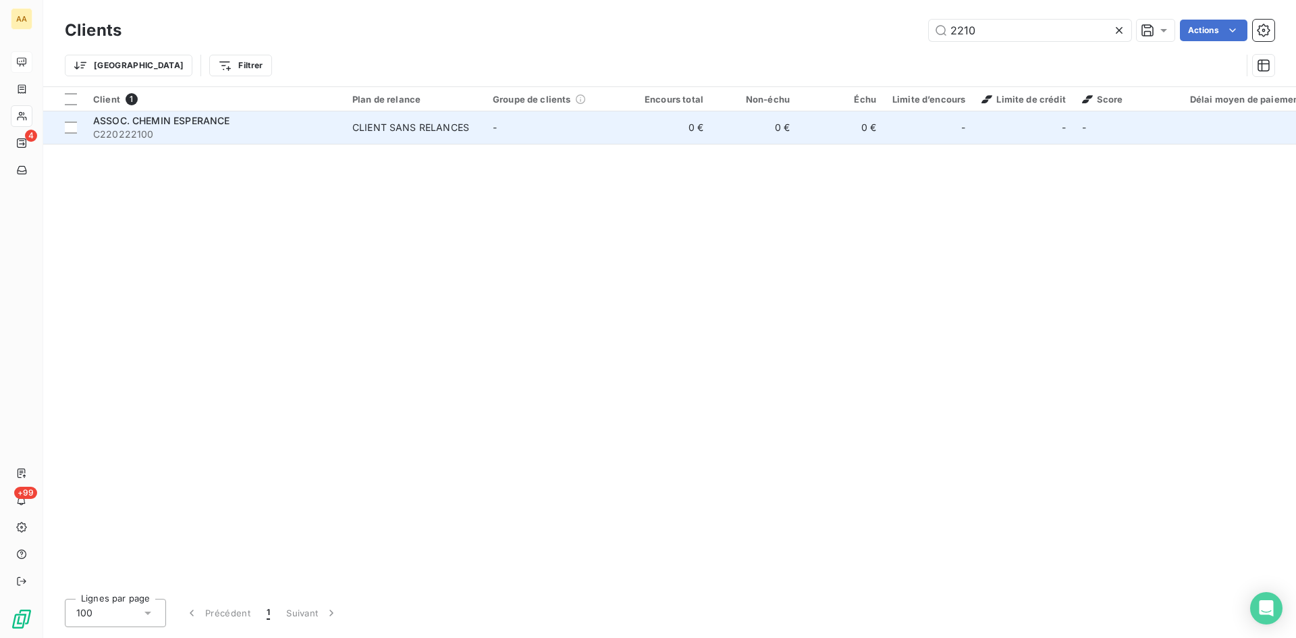
type input "2210"
click at [415, 136] on td "CLIENT SANS RELANCES" at bounding box center [414, 127] width 140 height 32
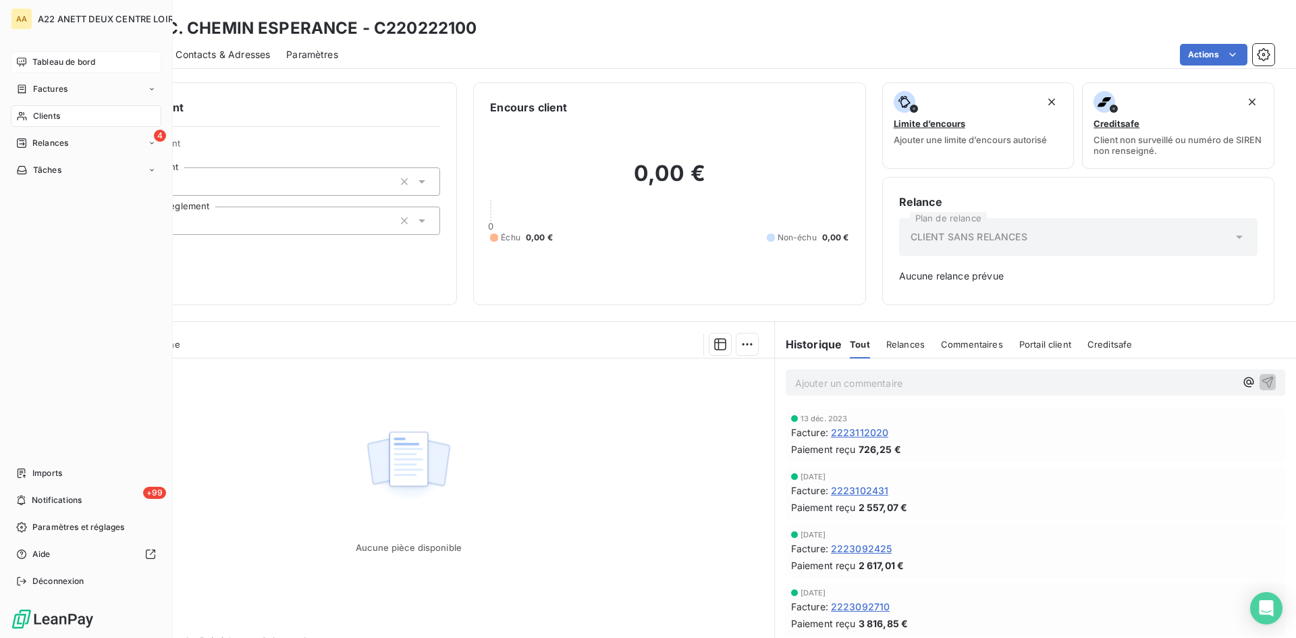
click at [43, 115] on span "Clients" at bounding box center [46, 116] width 27 height 12
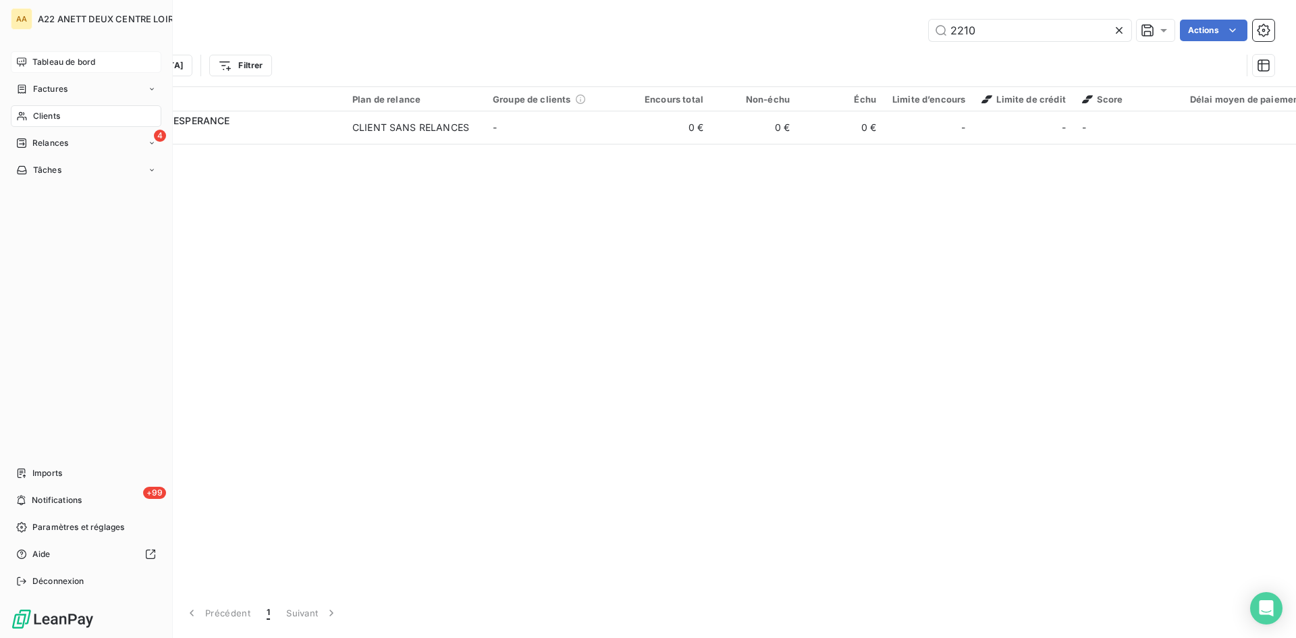
drag, startPoint x: 43, startPoint y: 115, endPoint x: 51, endPoint y: 113, distance: 7.9
click at [43, 116] on span "Clients" at bounding box center [46, 116] width 27 height 12
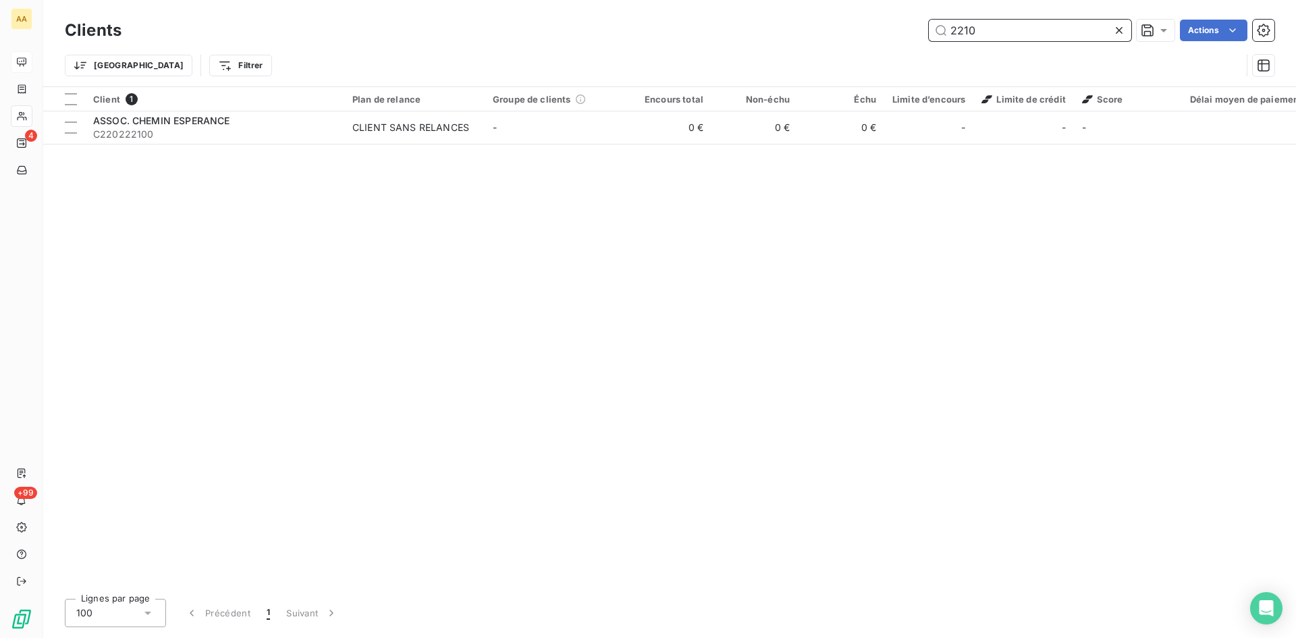
drag, startPoint x: 880, startPoint y: 30, endPoint x: 870, endPoint y: 30, distance: 10.8
click at [870, 30] on div "2210 Actions" at bounding box center [706, 31] width 1137 height 22
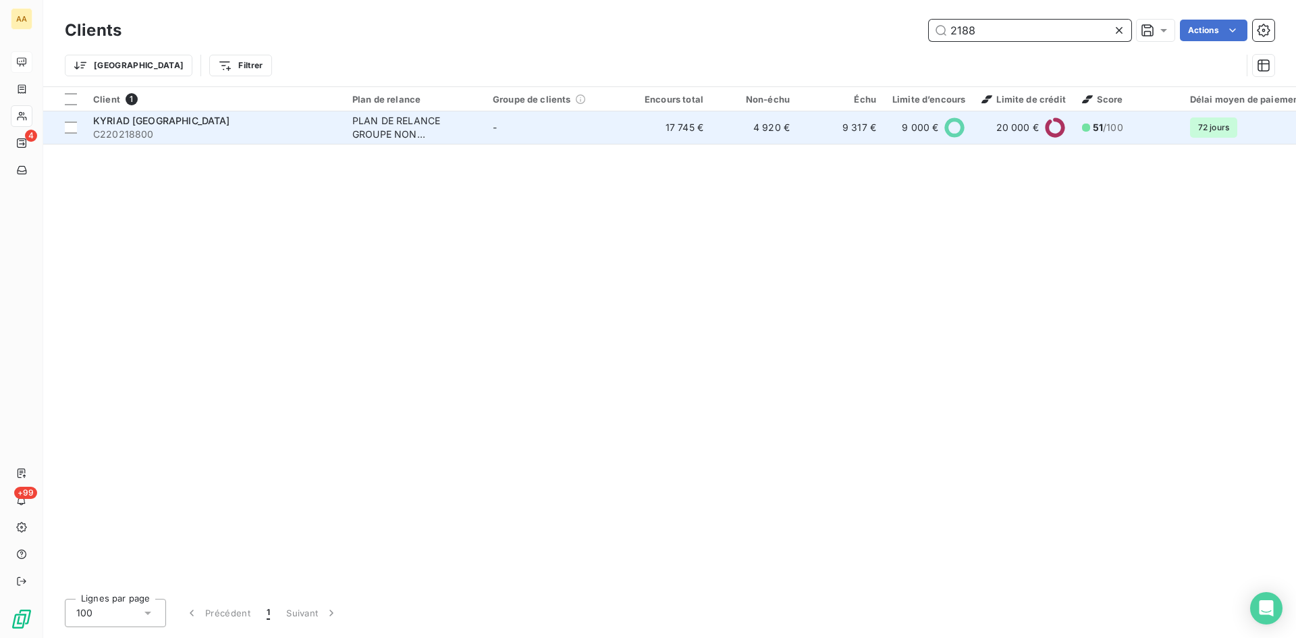
type input "2188"
click at [369, 132] on div "PLAN DE RELANCE GROUPE NON AUTOMATIQUE" at bounding box center [414, 127] width 124 height 27
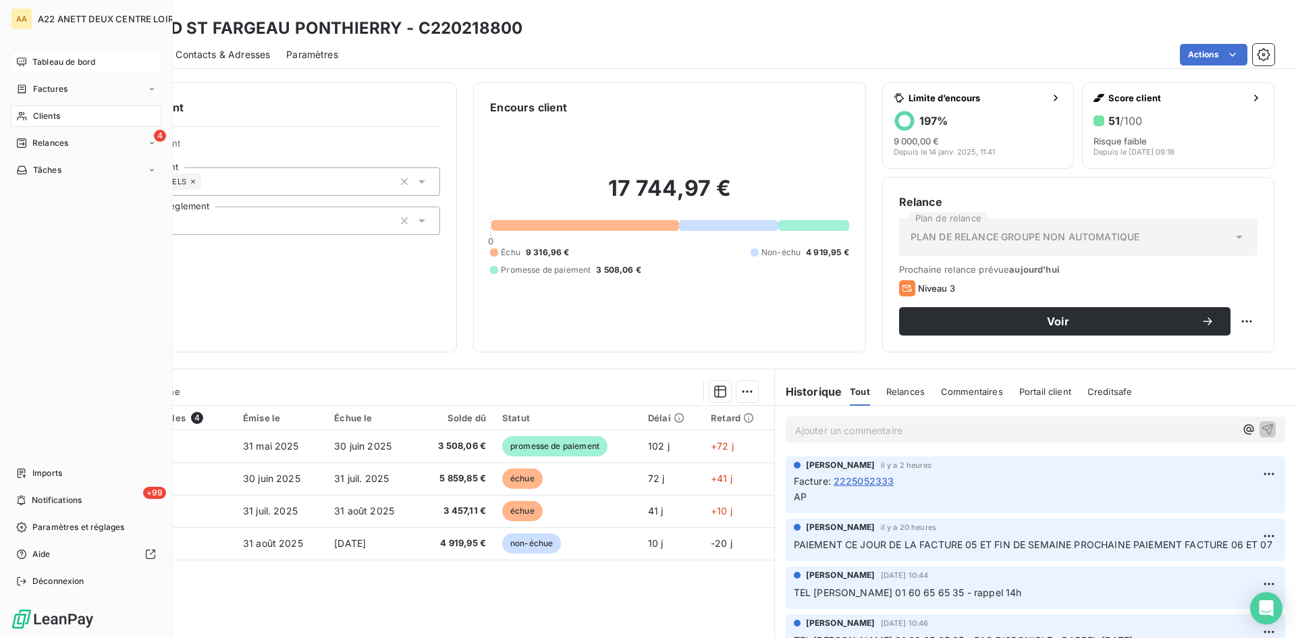
click at [68, 58] on span "Tableau de bord" at bounding box center [63, 62] width 63 height 12
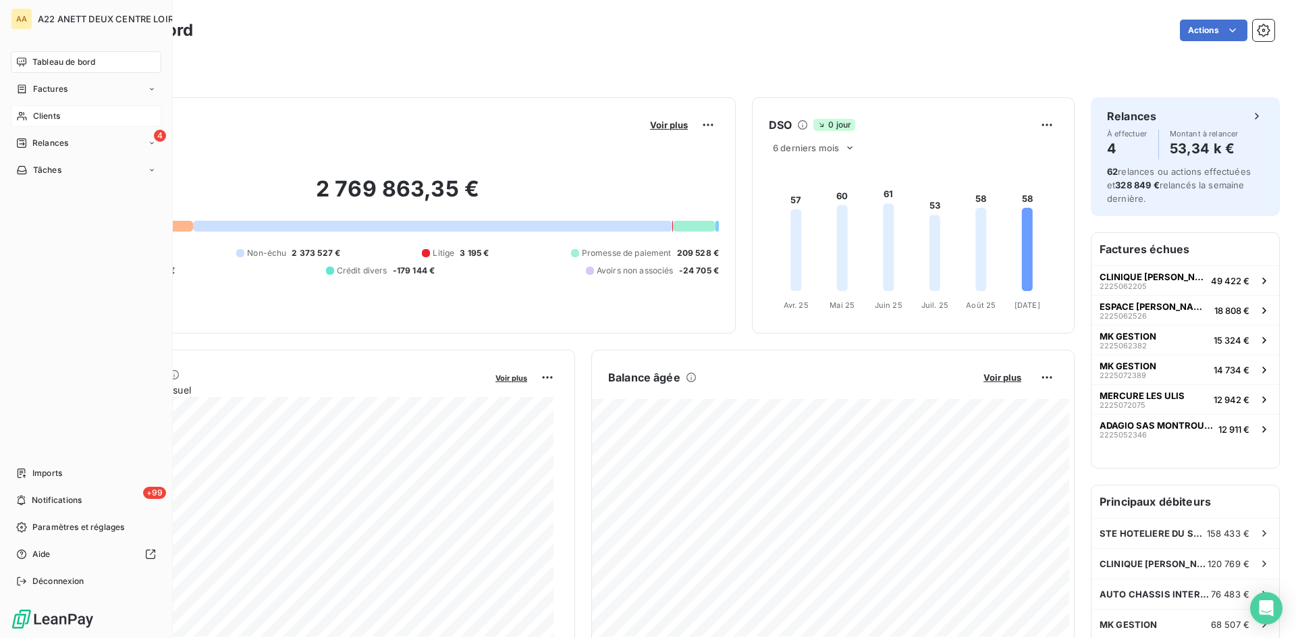
click at [32, 114] on div "Clients" at bounding box center [86, 116] width 151 height 22
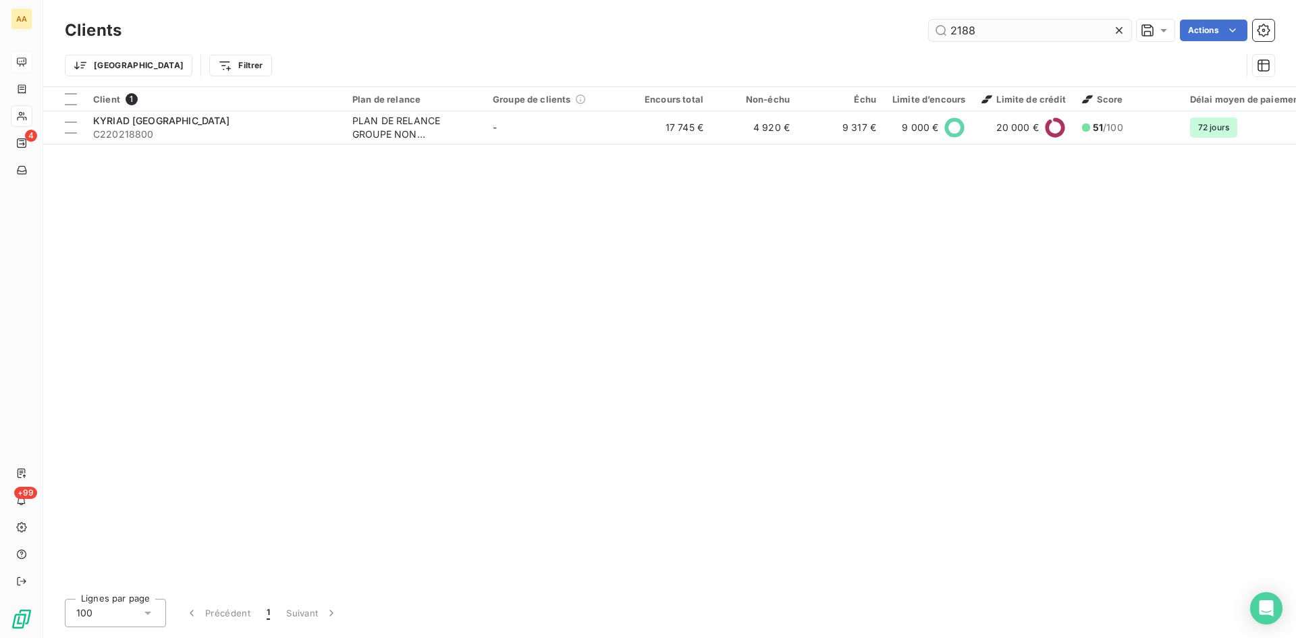
drag, startPoint x: 955, startPoint y: 30, endPoint x: 930, endPoint y: 30, distance: 25.0
click at [930, 30] on input "2188" at bounding box center [1030, 31] width 203 height 22
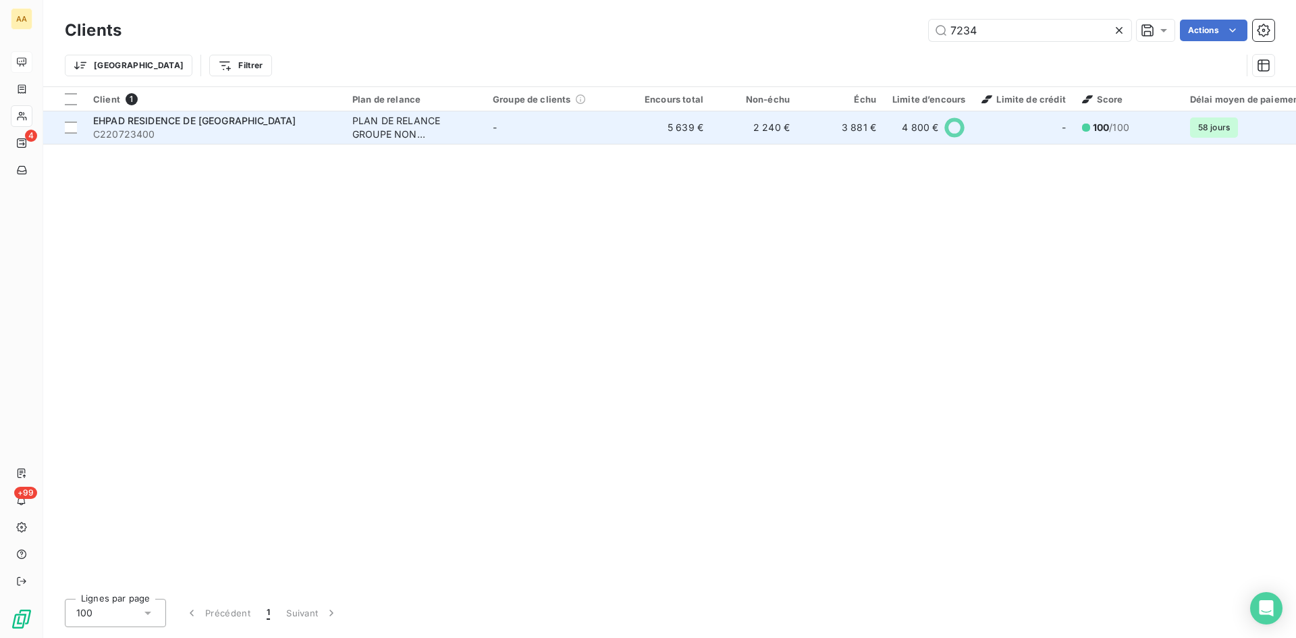
type input "7234"
click at [377, 130] on div "PLAN DE RELANCE GROUPE NON AUTOMATIQUE" at bounding box center [414, 127] width 124 height 27
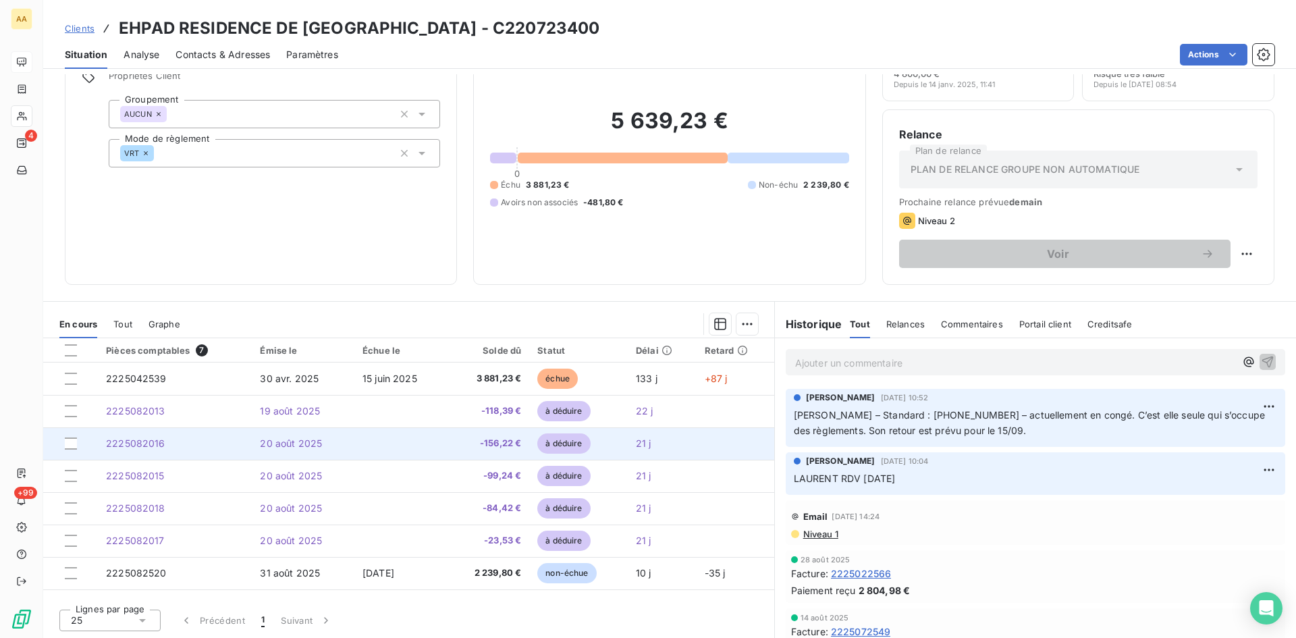
scroll to position [68, 0]
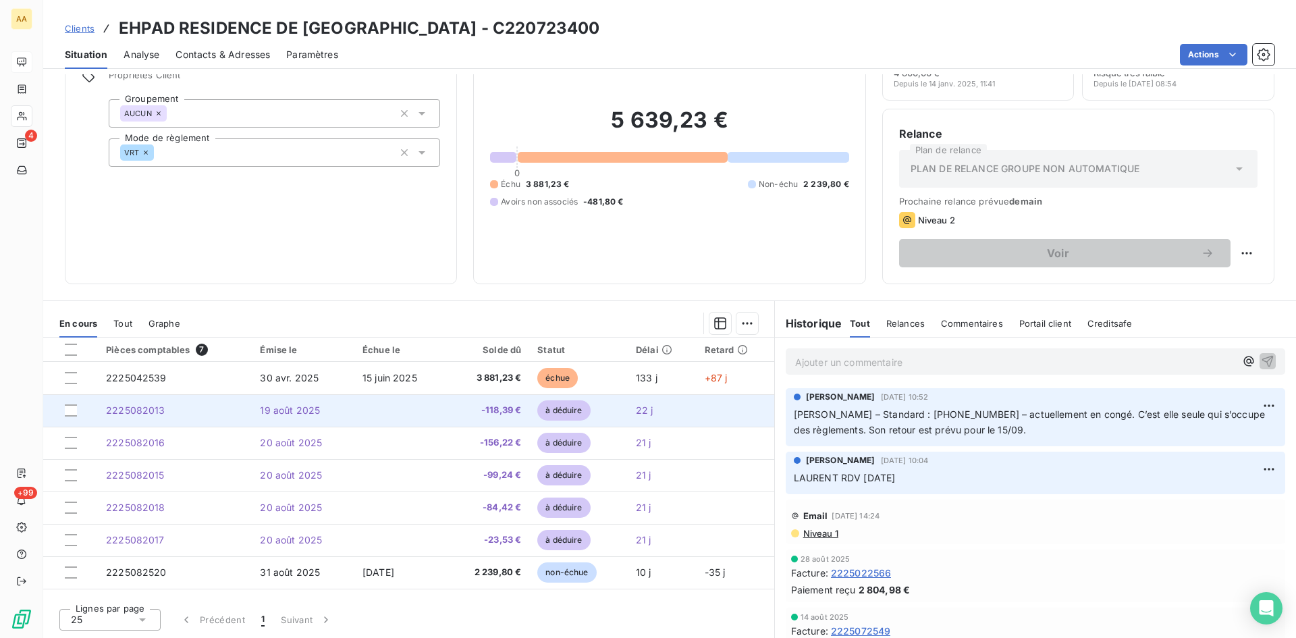
click at [136, 407] on span "2225082013" at bounding box center [135, 409] width 59 height 11
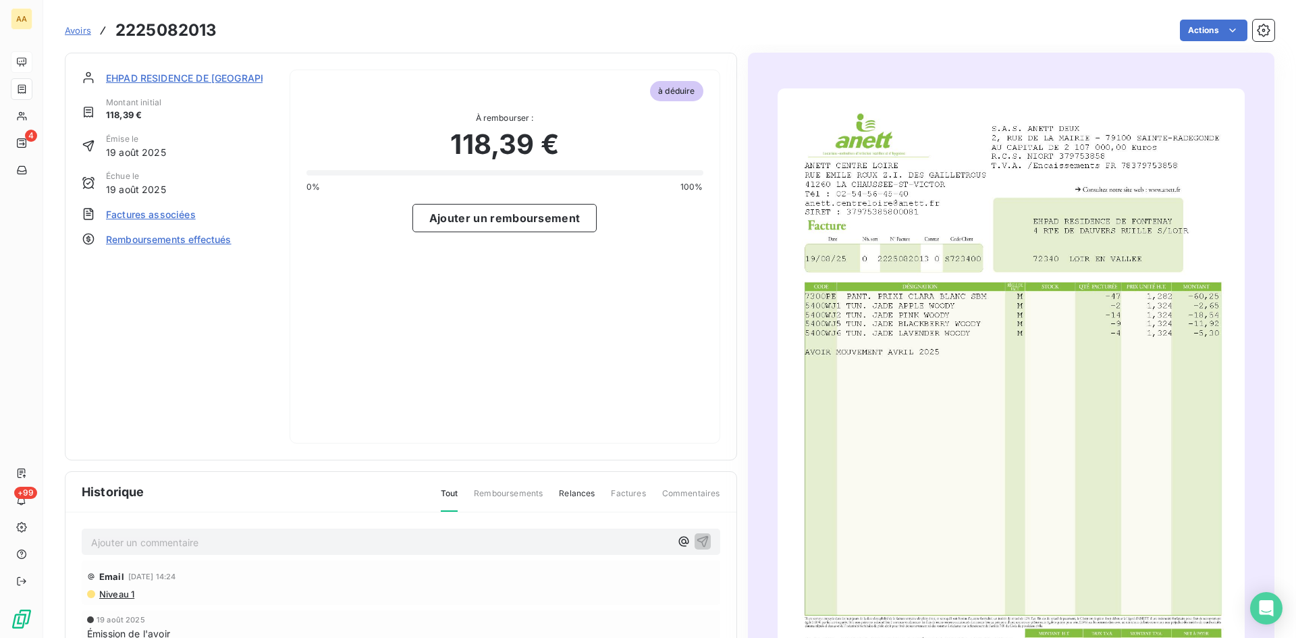
click at [201, 71] on span "EHPAD RESIDENCE DE [GEOGRAPHIC_DATA]" at bounding box center [207, 78] width 203 height 14
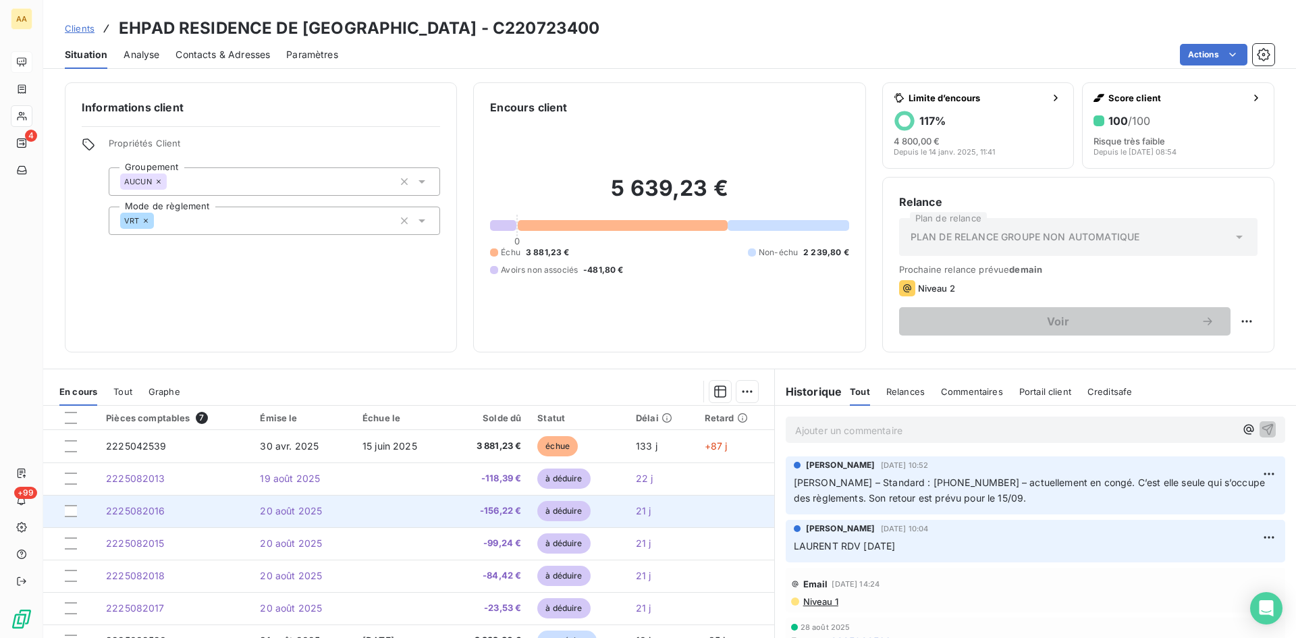
click at [135, 508] on span "2225082016" at bounding box center [135, 510] width 59 height 11
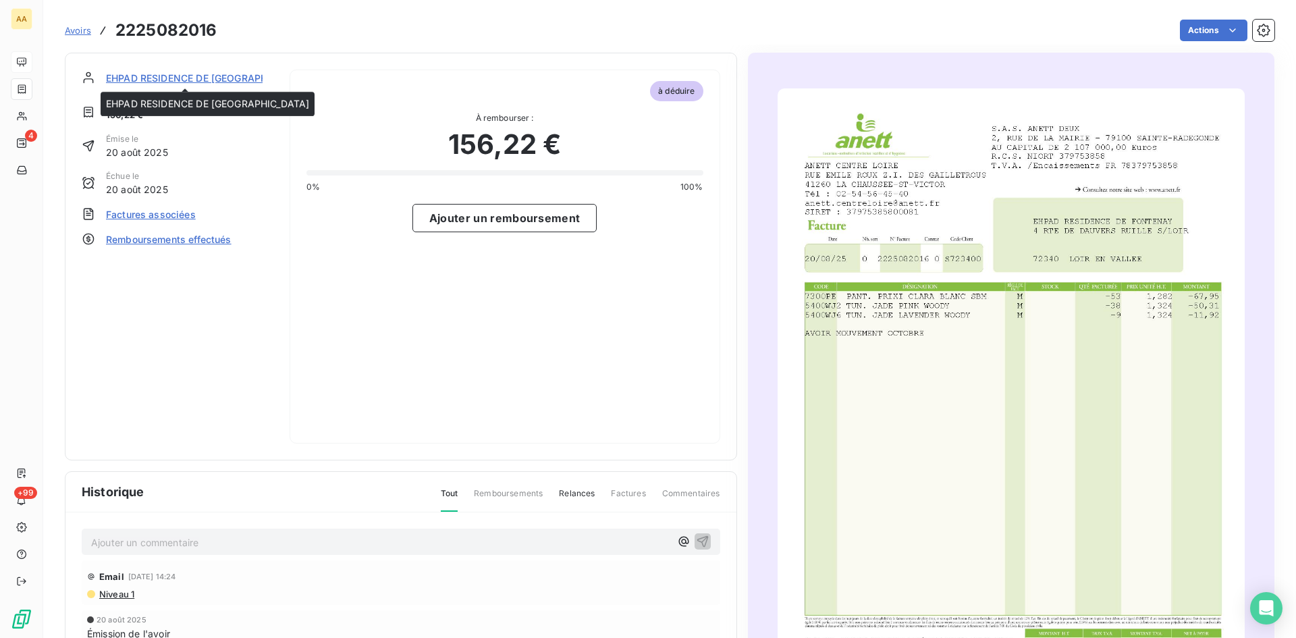
click at [196, 76] on span "EHPAD RESIDENCE DE [GEOGRAPHIC_DATA]" at bounding box center [207, 78] width 203 height 14
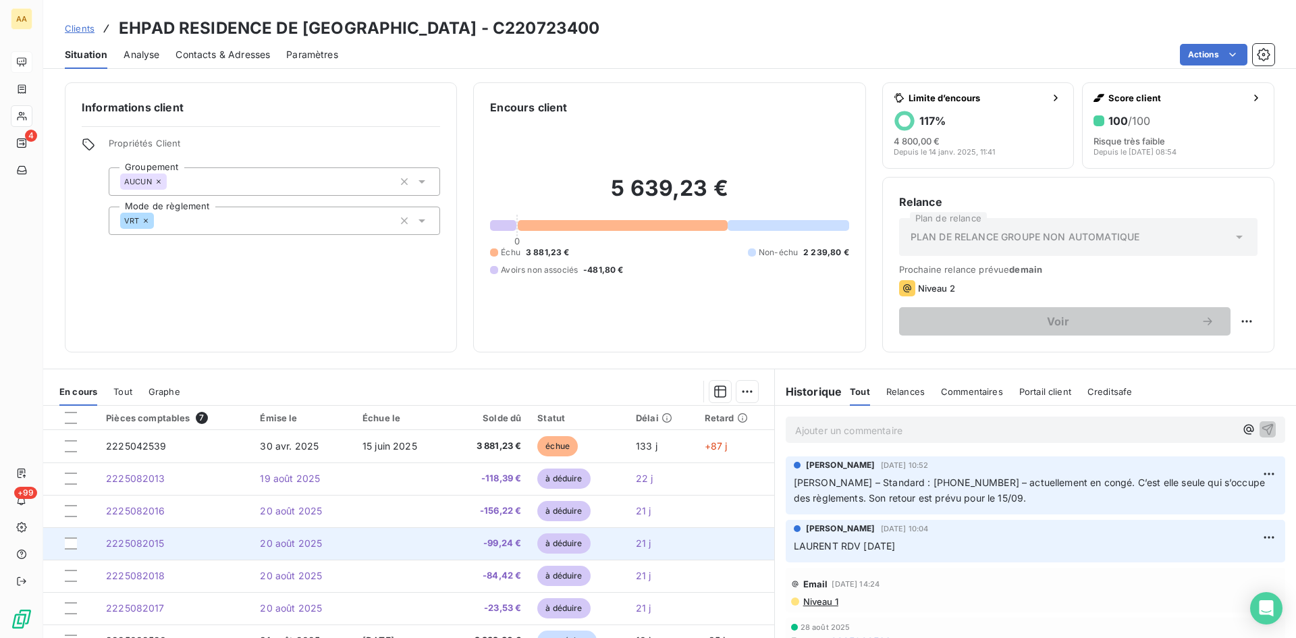
click at [135, 547] on span "2225082015" at bounding box center [135, 542] width 59 height 11
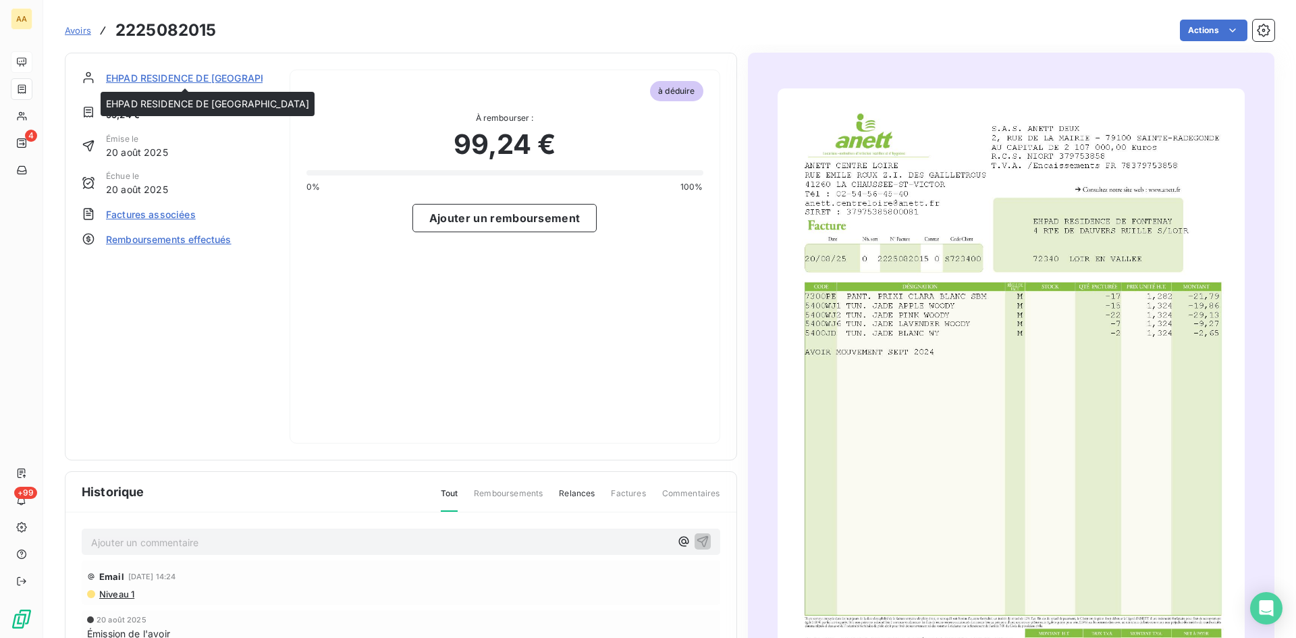
click at [170, 72] on span "EHPAD RESIDENCE DE [GEOGRAPHIC_DATA]" at bounding box center [207, 78] width 203 height 14
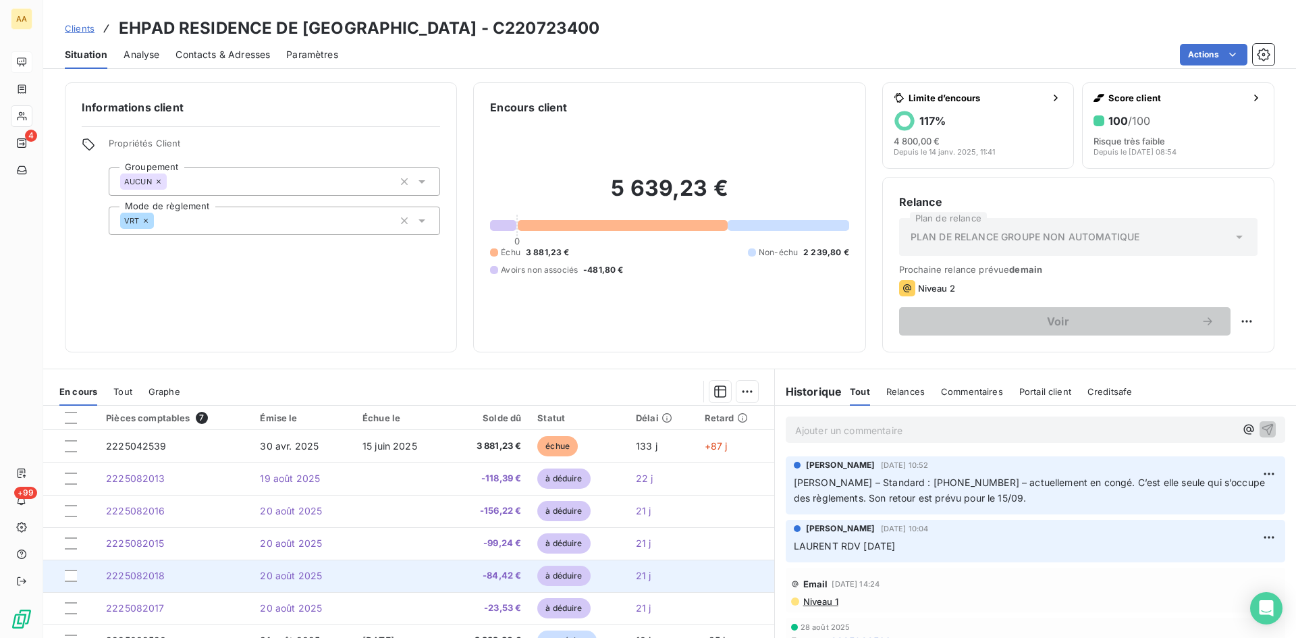
click at [135, 577] on span "2225082018" at bounding box center [135, 575] width 59 height 11
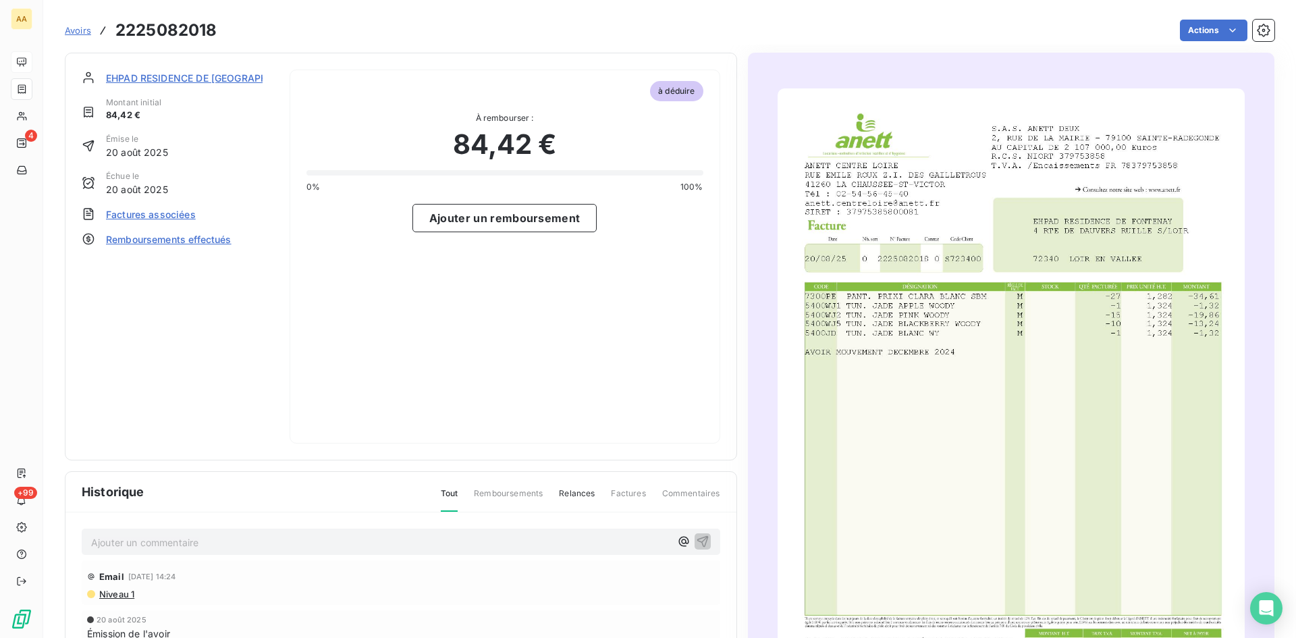
click at [187, 76] on span "EHPAD RESIDENCE DE [GEOGRAPHIC_DATA]" at bounding box center [207, 78] width 203 height 14
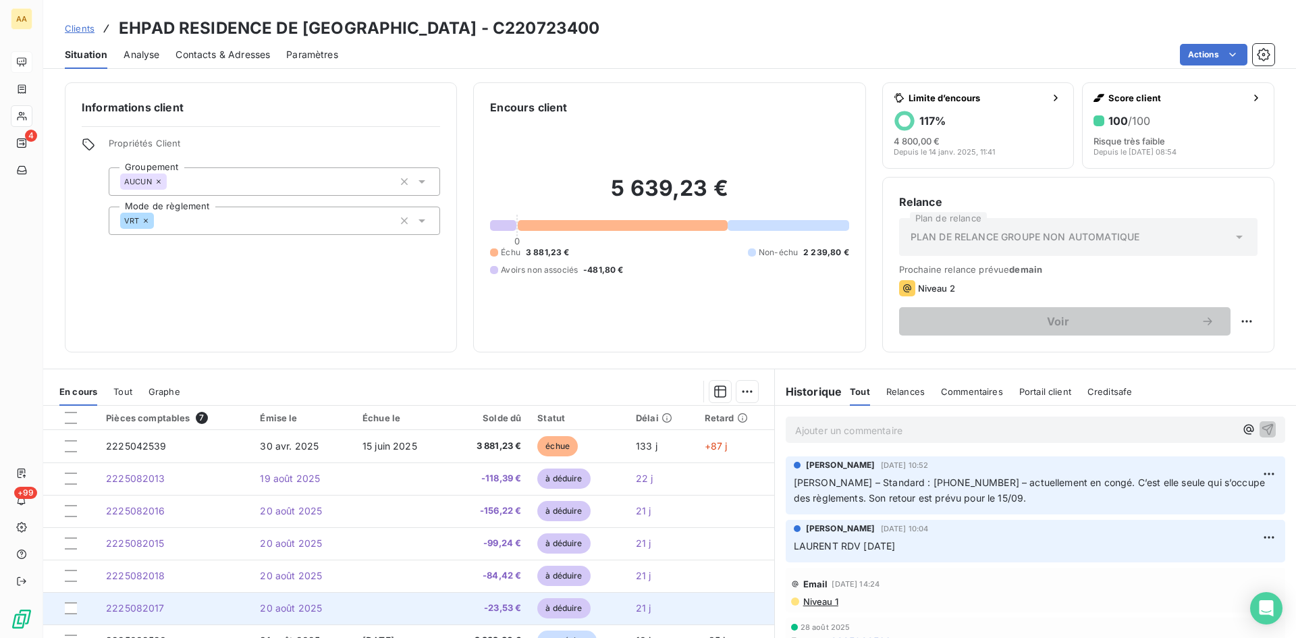
click at [149, 608] on span "2225082017" at bounding box center [135, 607] width 59 height 11
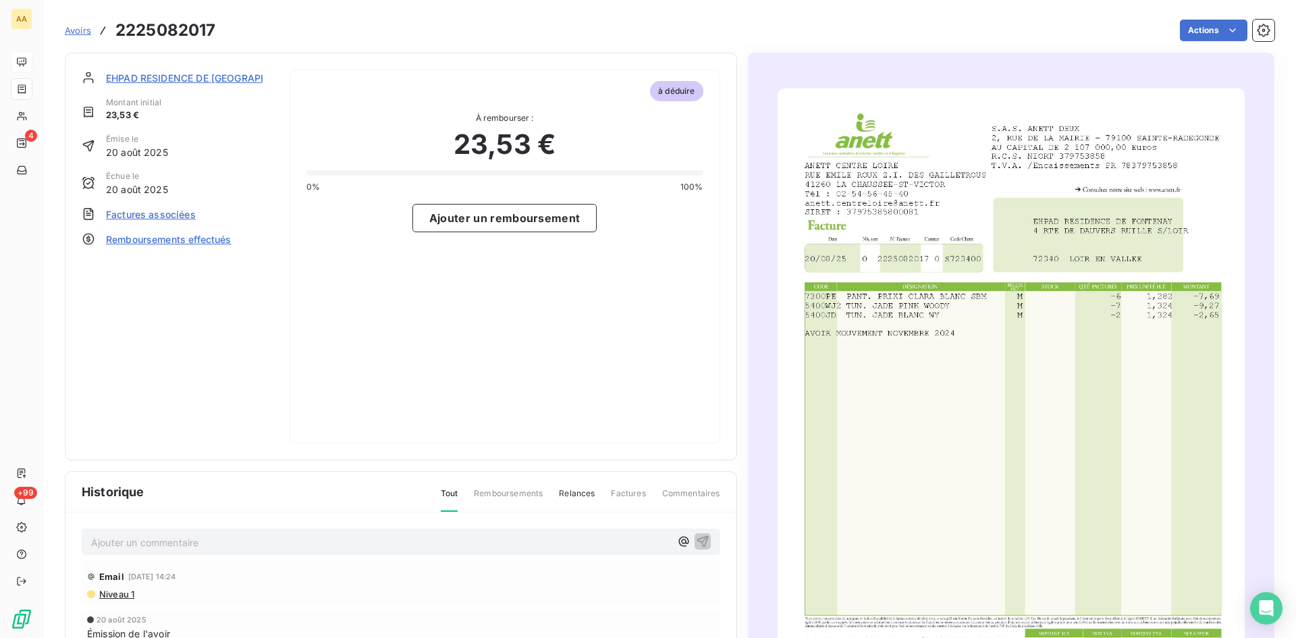
click at [157, 82] on span "EHPAD RESIDENCE DE [GEOGRAPHIC_DATA]" at bounding box center [207, 78] width 203 height 14
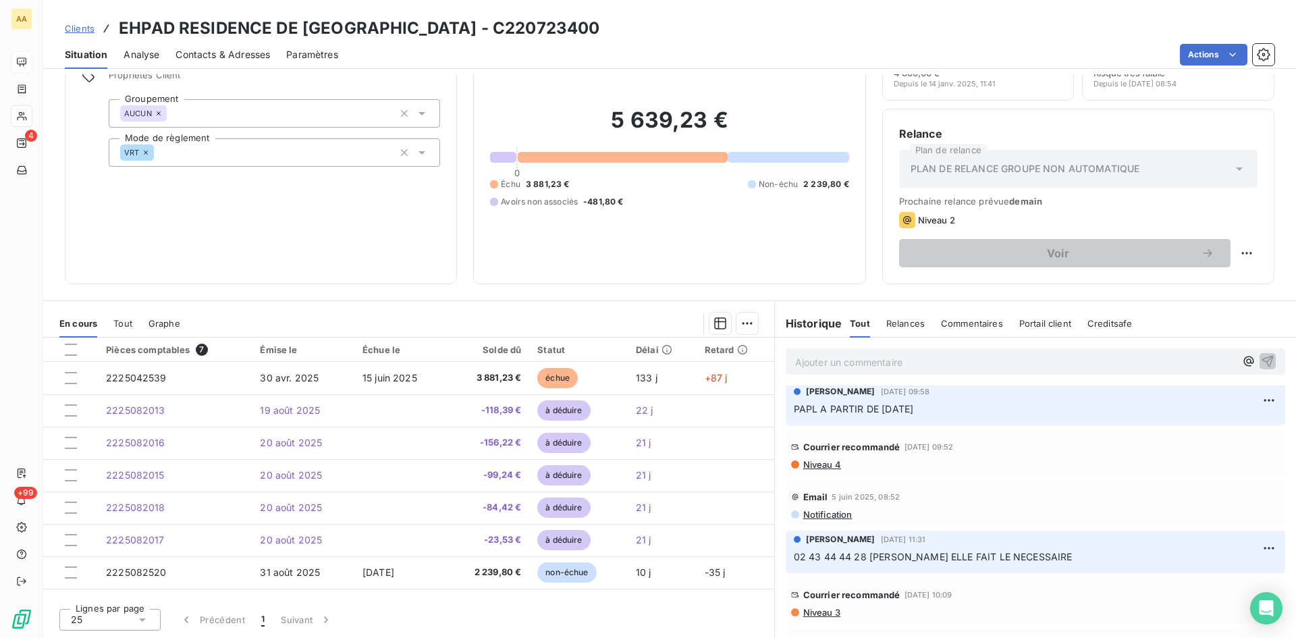
scroll to position [2160, 0]
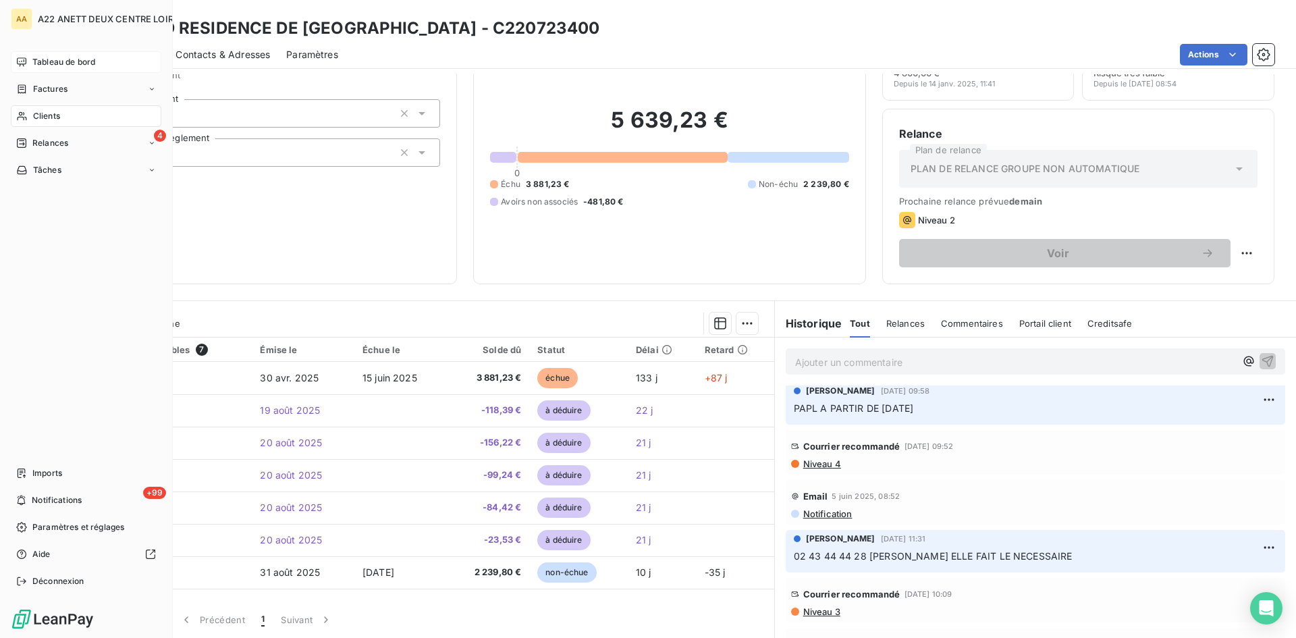
click at [42, 117] on span "Clients" at bounding box center [46, 116] width 27 height 12
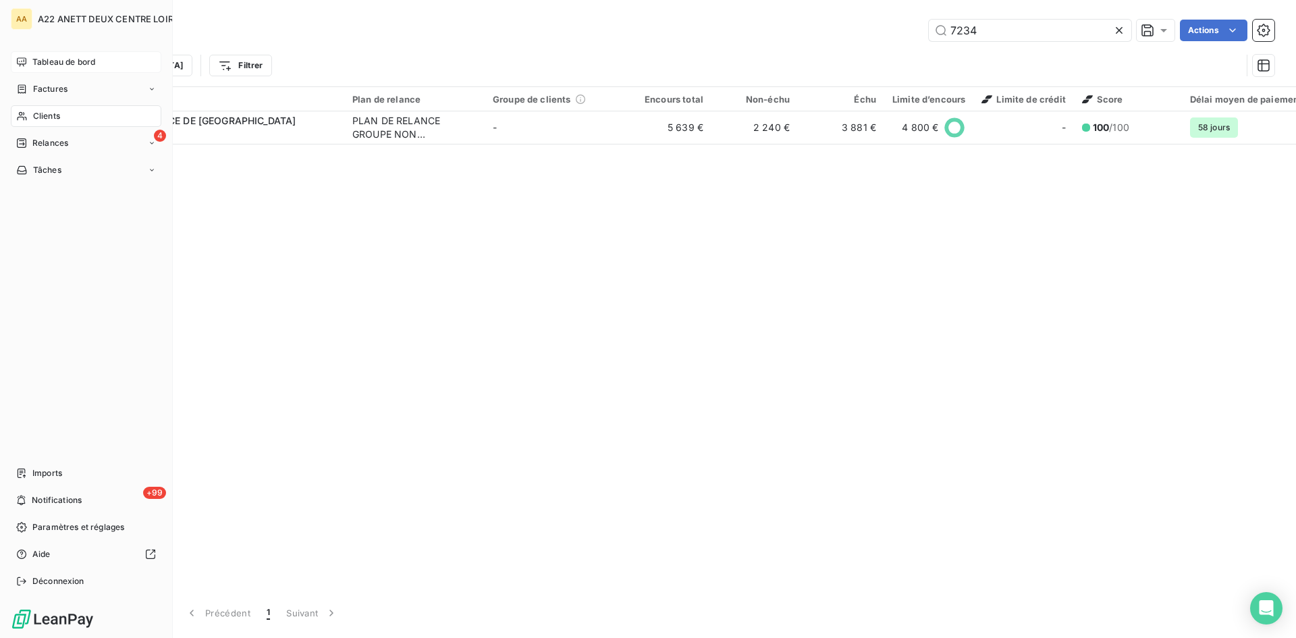
click at [36, 62] on span "Tableau de bord" at bounding box center [63, 62] width 63 height 12
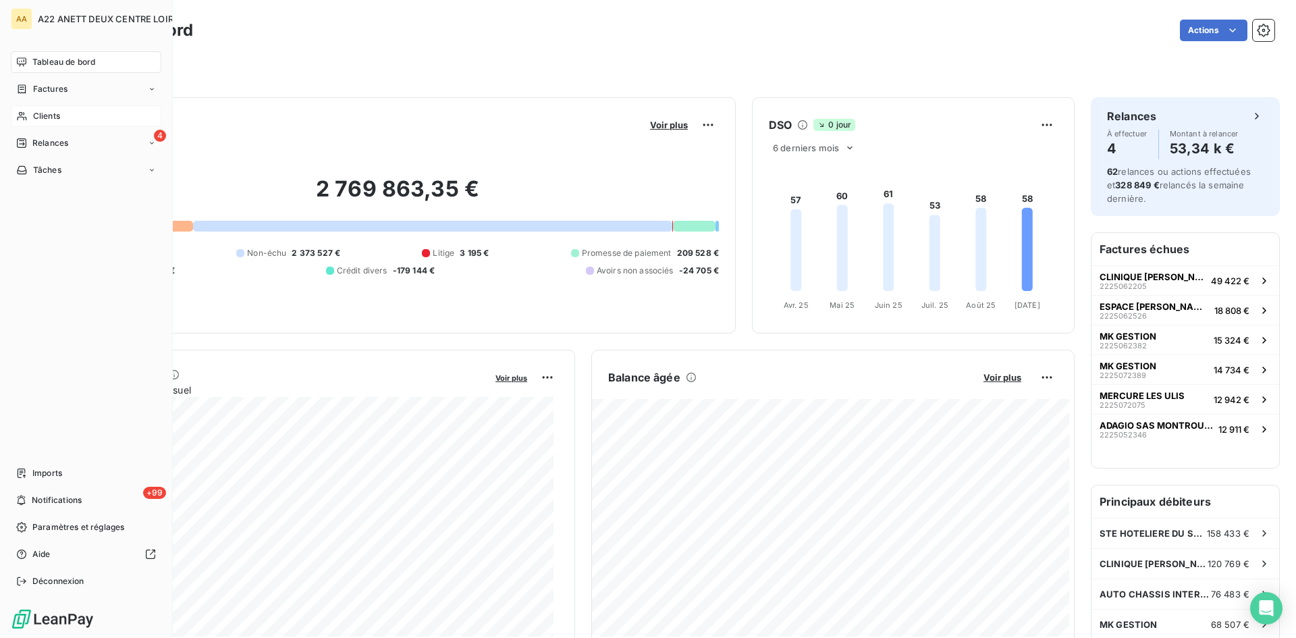
click at [37, 115] on span "Clients" at bounding box center [46, 116] width 27 height 12
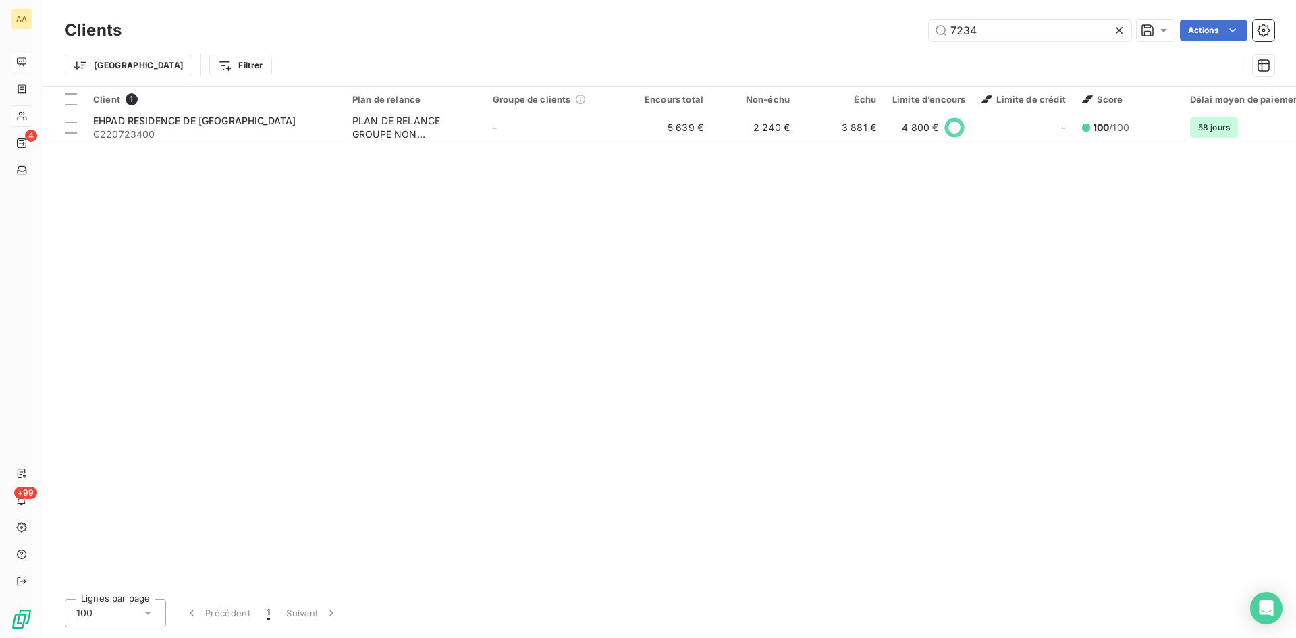
drag, startPoint x: 980, startPoint y: 29, endPoint x: 839, endPoint y: 30, distance: 141.1
click at [839, 30] on div "7234 Actions" at bounding box center [706, 31] width 1137 height 22
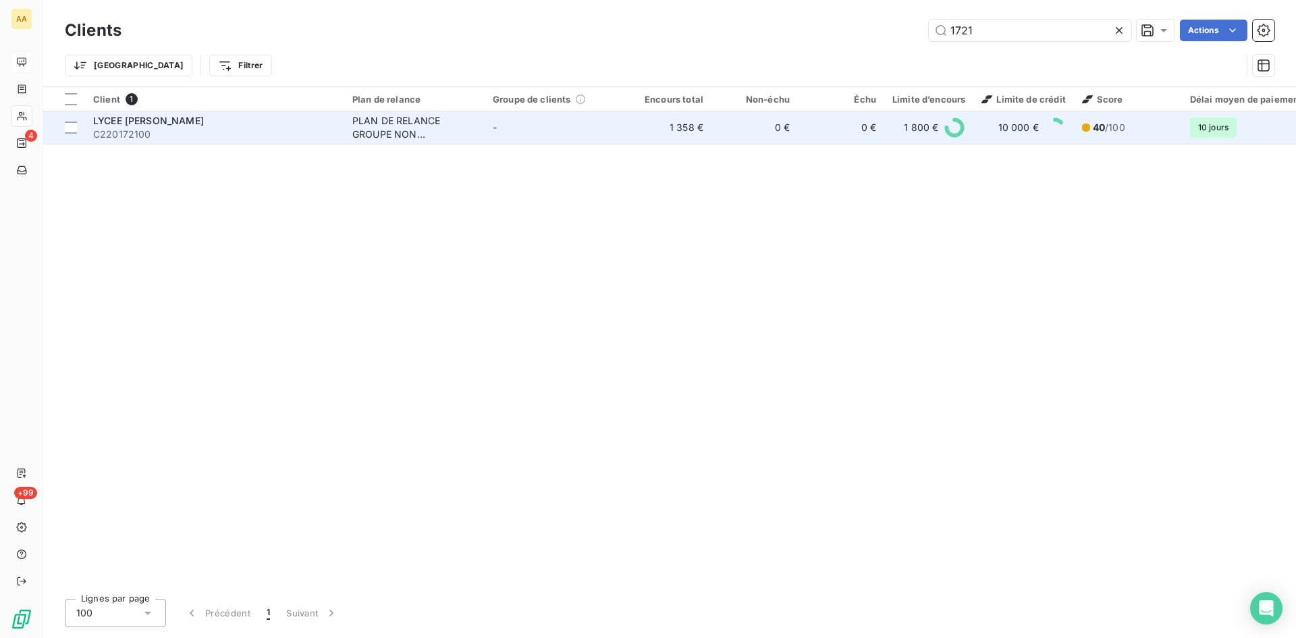
type input "1721"
click at [359, 129] on div "PLAN DE RELANCE GROUPE NON AUTOMATIQUE" at bounding box center [414, 127] width 124 height 27
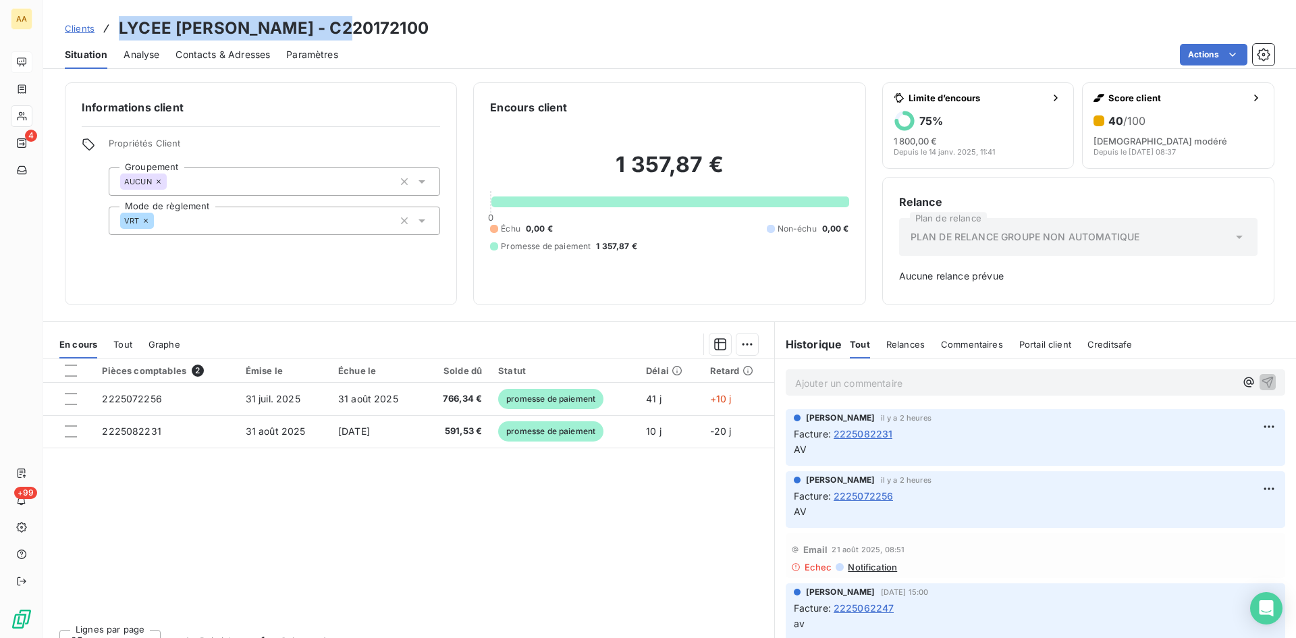
drag, startPoint x: 362, startPoint y: 30, endPoint x: 113, endPoint y: 27, distance: 249.1
click at [113, 27] on div "Clients LYCEE FRANZ - C220172100" at bounding box center [669, 28] width 1253 height 24
copy h3 "LYCEE [PERSON_NAME] - C220172100"
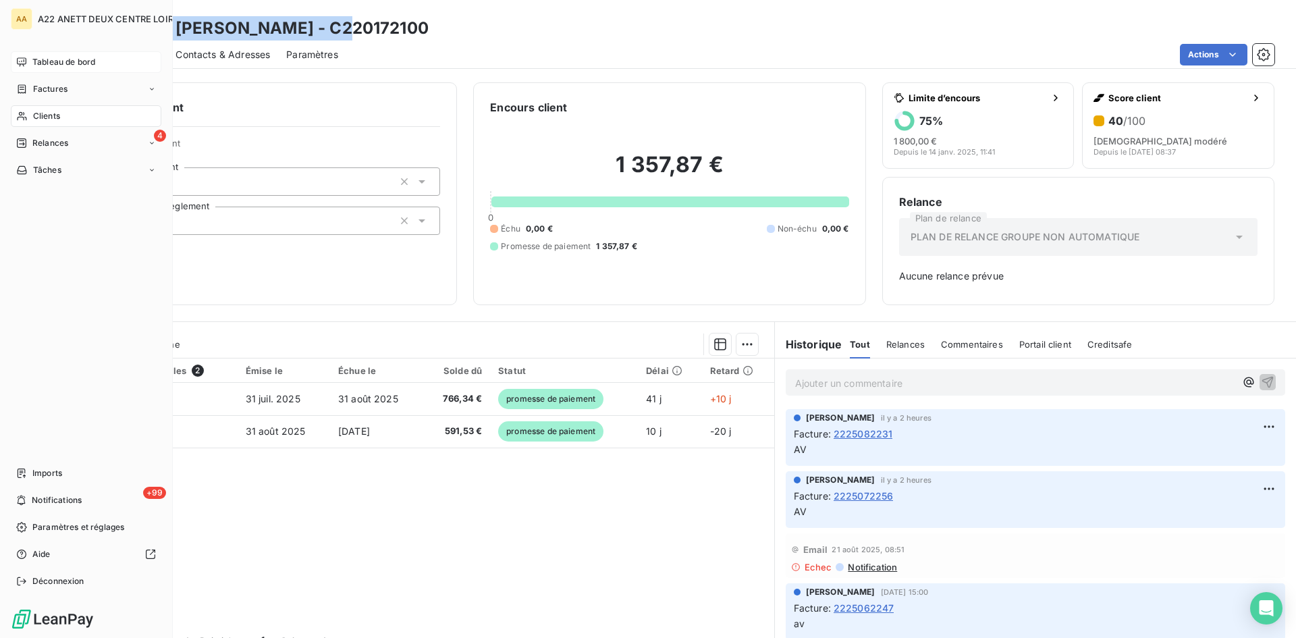
click at [37, 115] on span "Clients" at bounding box center [46, 116] width 27 height 12
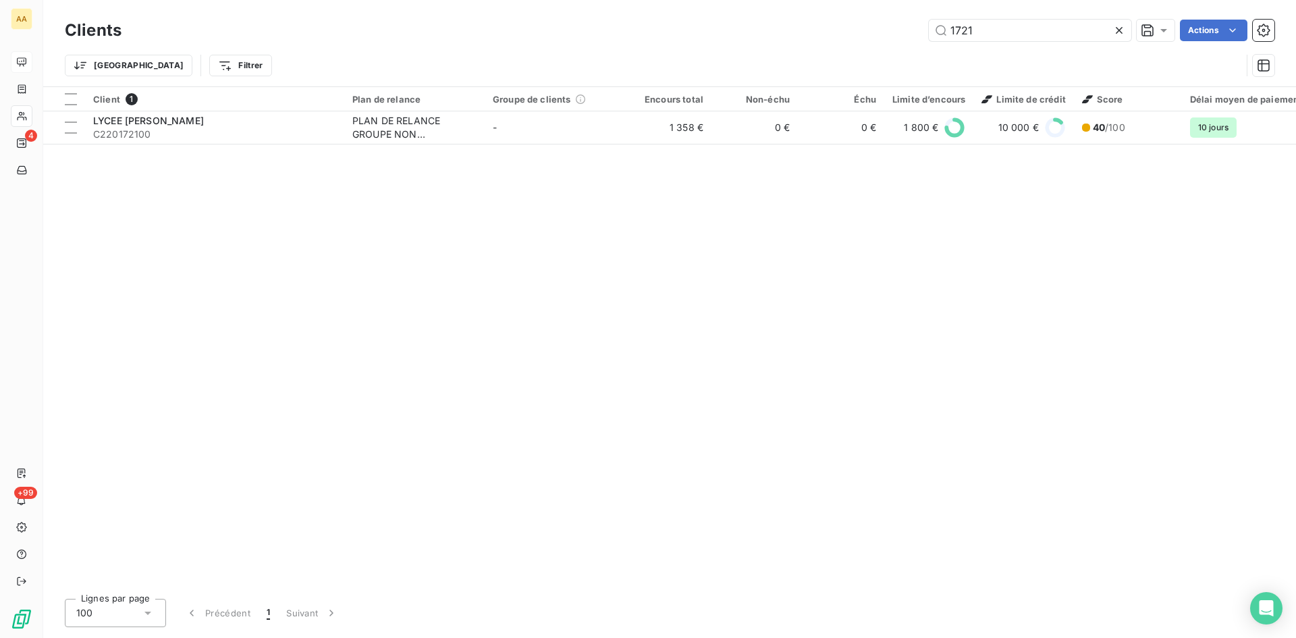
drag, startPoint x: 975, startPoint y: 32, endPoint x: 848, endPoint y: 53, distance: 128.5
click at [848, 53] on div "Clients 1721 Actions Trier Filtrer" at bounding box center [670, 51] width 1210 height 70
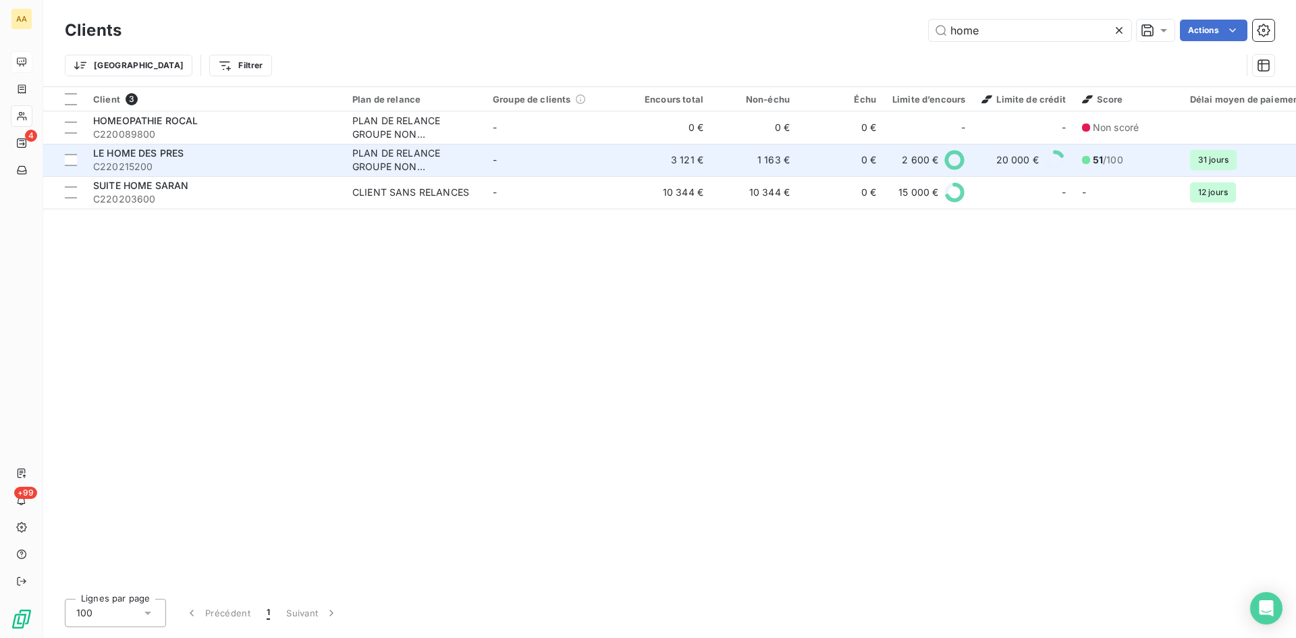
type input "home"
click at [396, 153] on div "PLAN DE RELANCE GROUPE NON AUTOMATIQUE" at bounding box center [414, 160] width 124 height 27
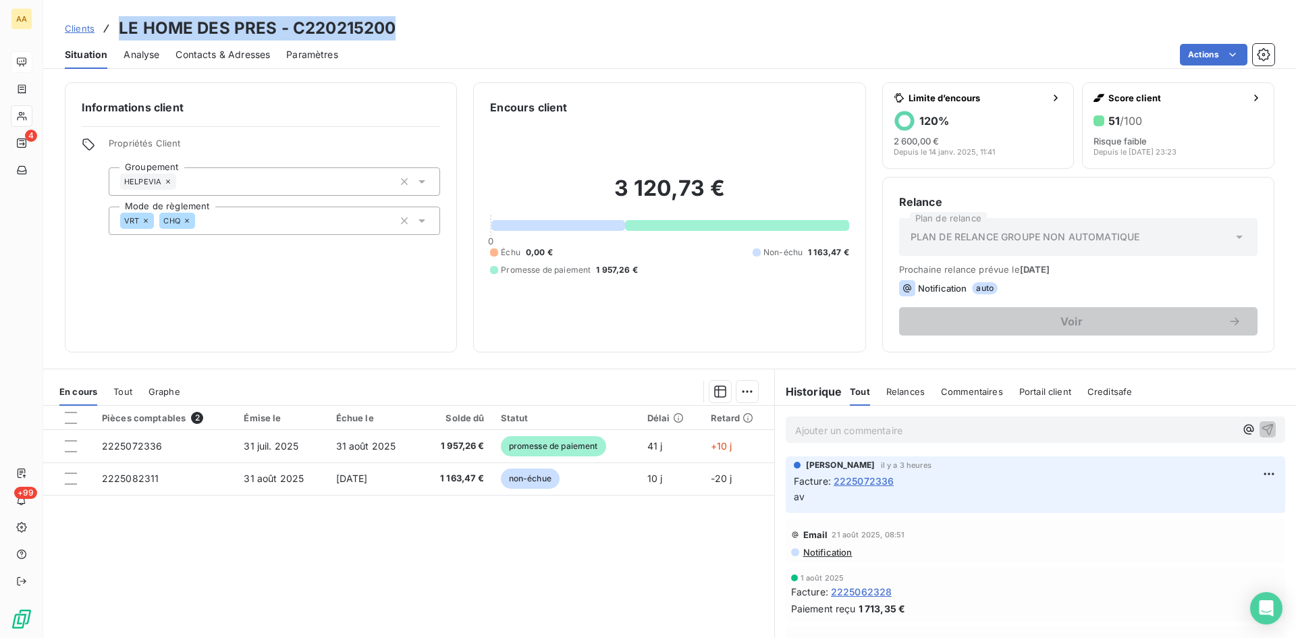
drag, startPoint x: 395, startPoint y: 26, endPoint x: 122, endPoint y: 34, distance: 273.5
click at [122, 34] on div "Clients LE HOME DES PRES - C220215200" at bounding box center [669, 28] width 1253 height 24
copy h3 "LE HOME DES PRES - C220215200"
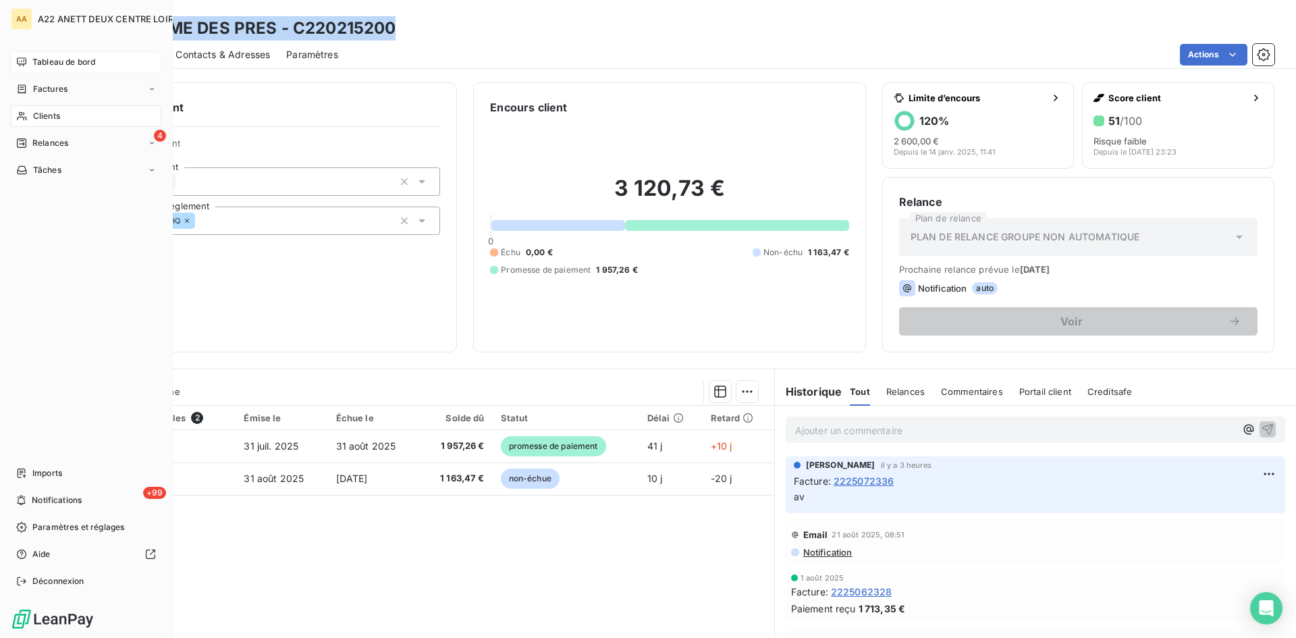
click at [40, 113] on span "Clients" at bounding box center [46, 116] width 27 height 12
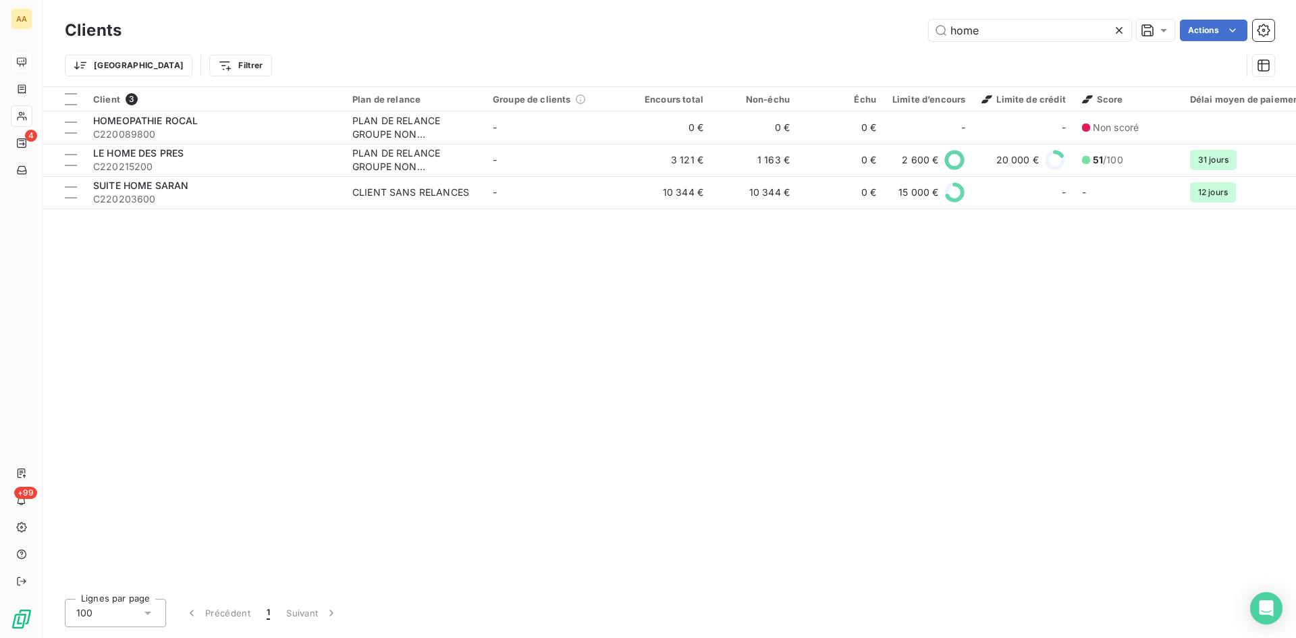
drag, startPoint x: 1003, startPoint y: 26, endPoint x: 899, endPoint y: 44, distance: 105.6
click at [907, 32] on div "home Actions" at bounding box center [706, 31] width 1137 height 22
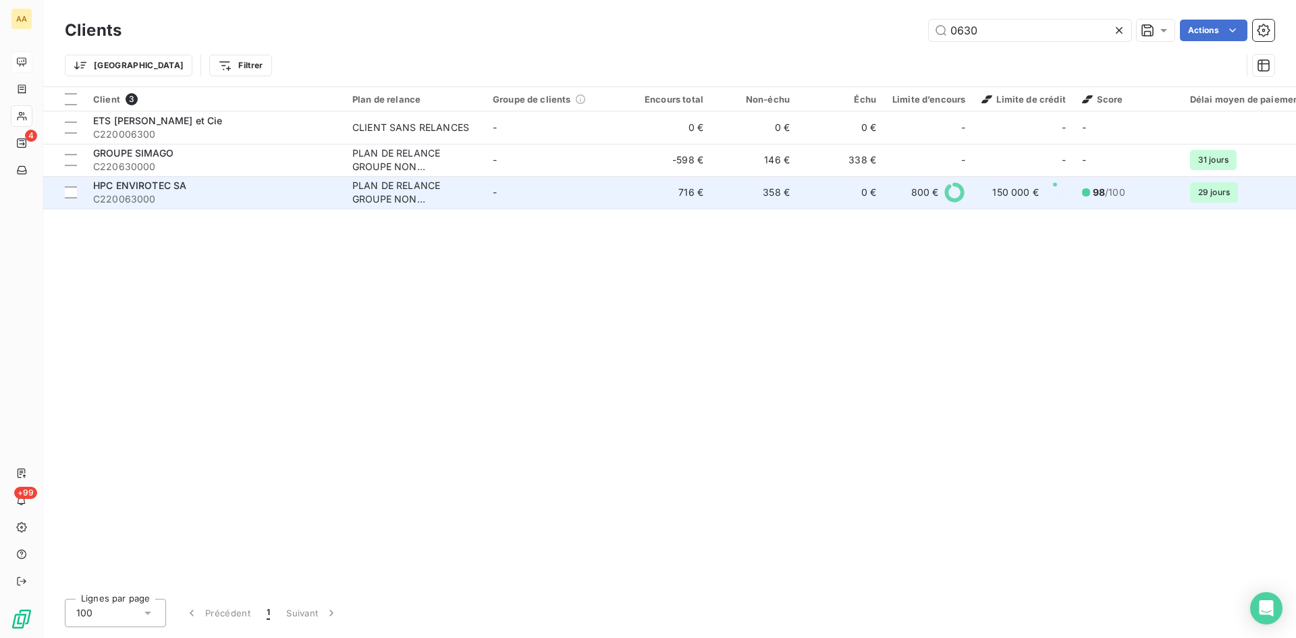
type input "0630"
click at [370, 199] on div "PLAN DE RELANCE GROUPE NON AUTOMATIQUE" at bounding box center [414, 192] width 124 height 27
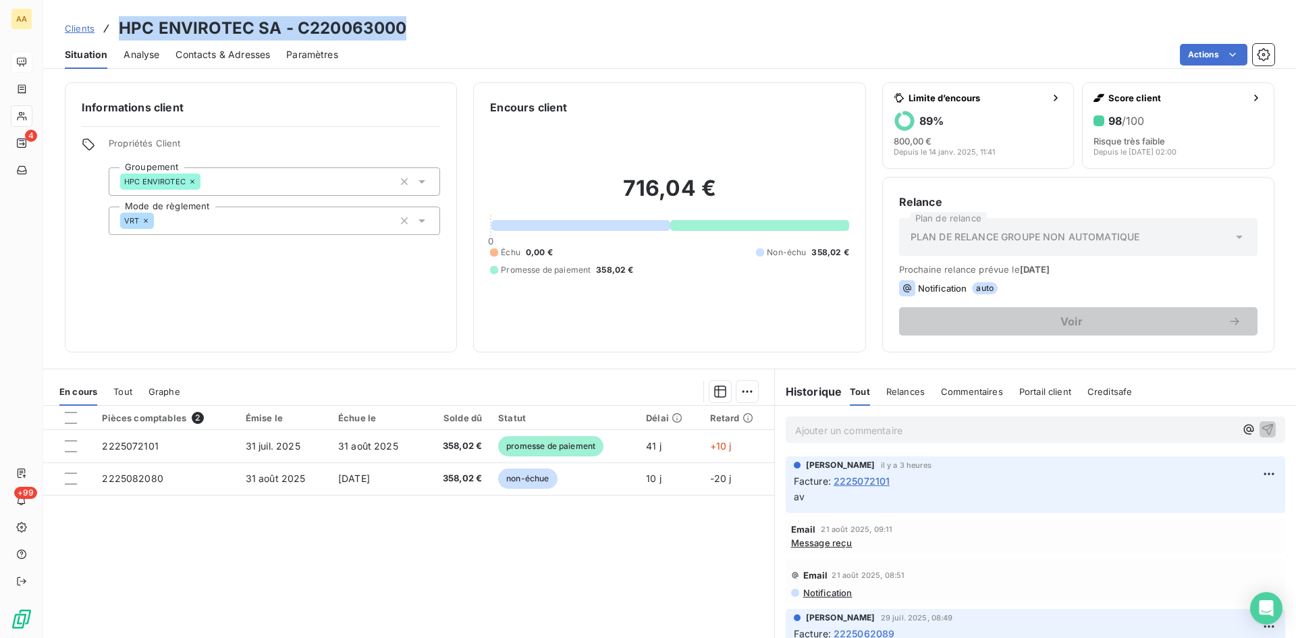
drag, startPoint x: 413, startPoint y: 30, endPoint x: 109, endPoint y: 23, distance: 303.2
click at [109, 23] on div "Clients HPC ENVIROTEC SA - C220063000" at bounding box center [669, 28] width 1253 height 24
copy h3 "HPC ENVIROTEC SA - C220063000"
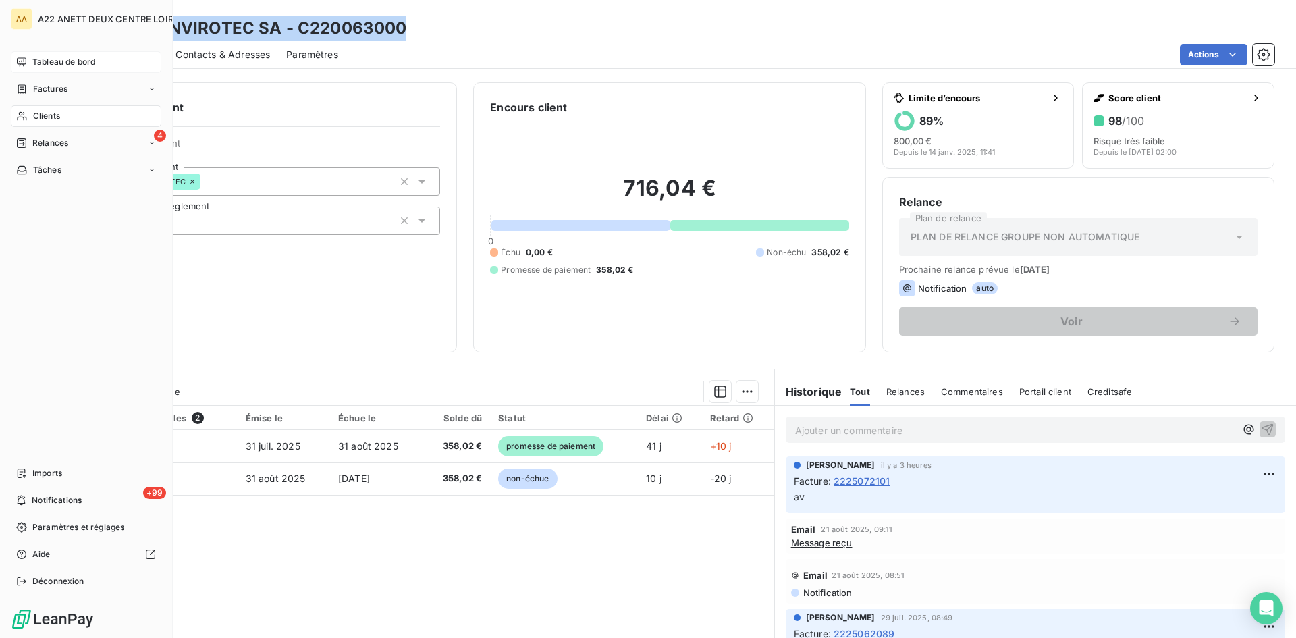
click at [52, 115] on span "Clients" at bounding box center [46, 116] width 27 height 12
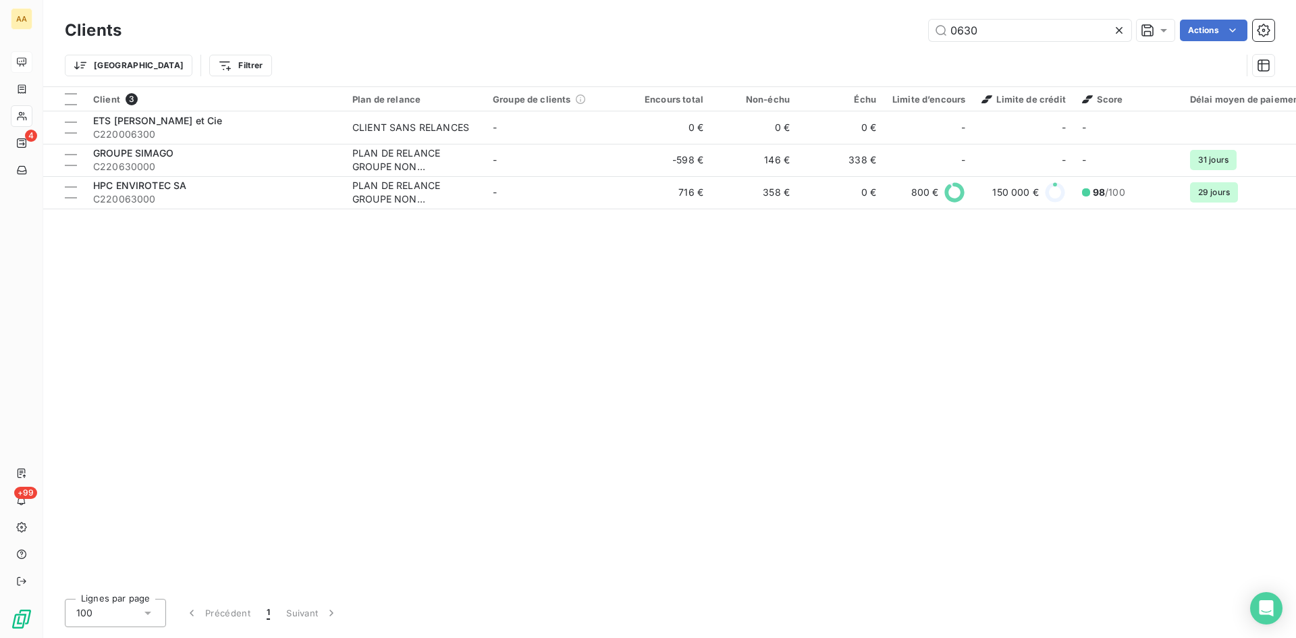
drag, startPoint x: 920, startPoint y: 35, endPoint x: 832, endPoint y: 42, distance: 88.0
click at [836, 39] on div "0630 Actions" at bounding box center [706, 31] width 1137 height 22
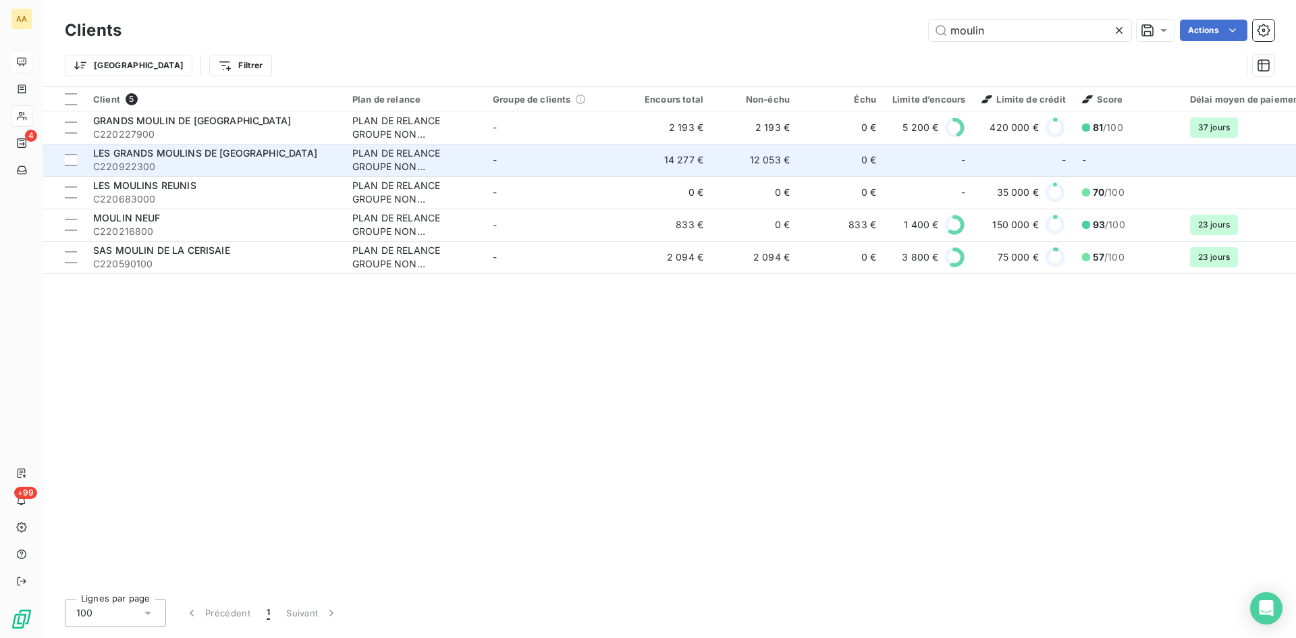
type input "moulin"
click at [381, 159] on div "PLAN DE RELANCE GROUPE NON AUTOMATIQUE" at bounding box center [414, 160] width 124 height 27
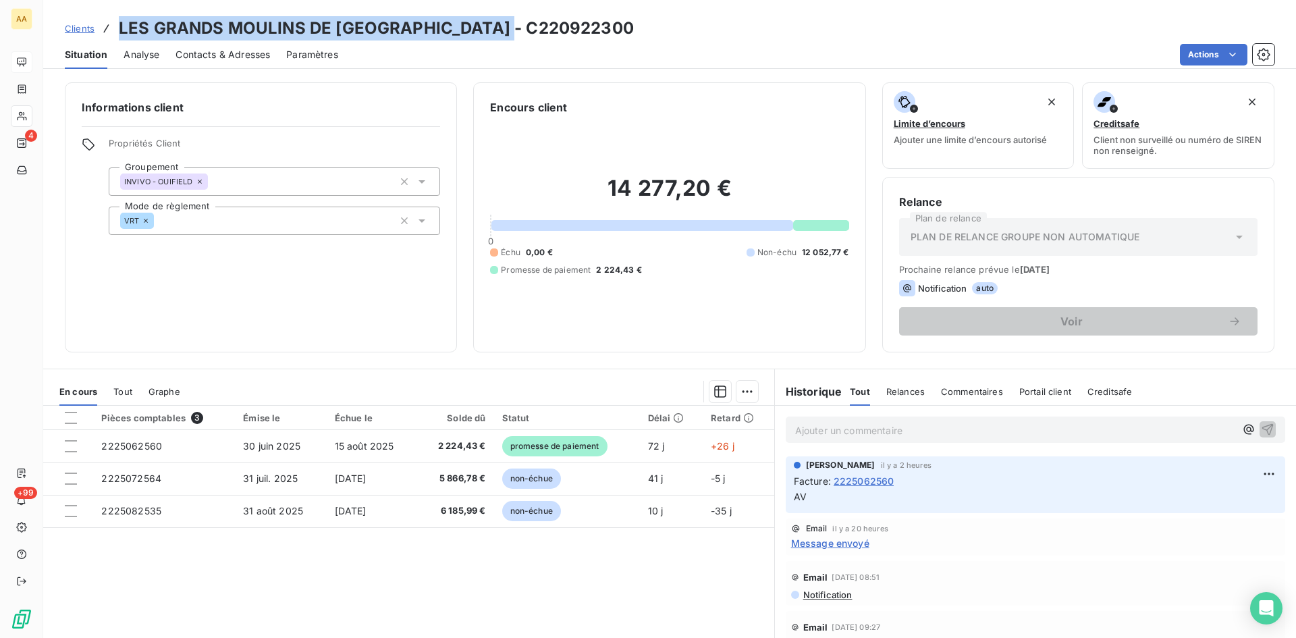
drag, startPoint x: 509, startPoint y: 27, endPoint x: 129, endPoint y: 26, distance: 380.1
click at [113, 22] on div "Clients LES GRANDS MOULINS DE PARIS - C220922300" at bounding box center [669, 28] width 1253 height 24
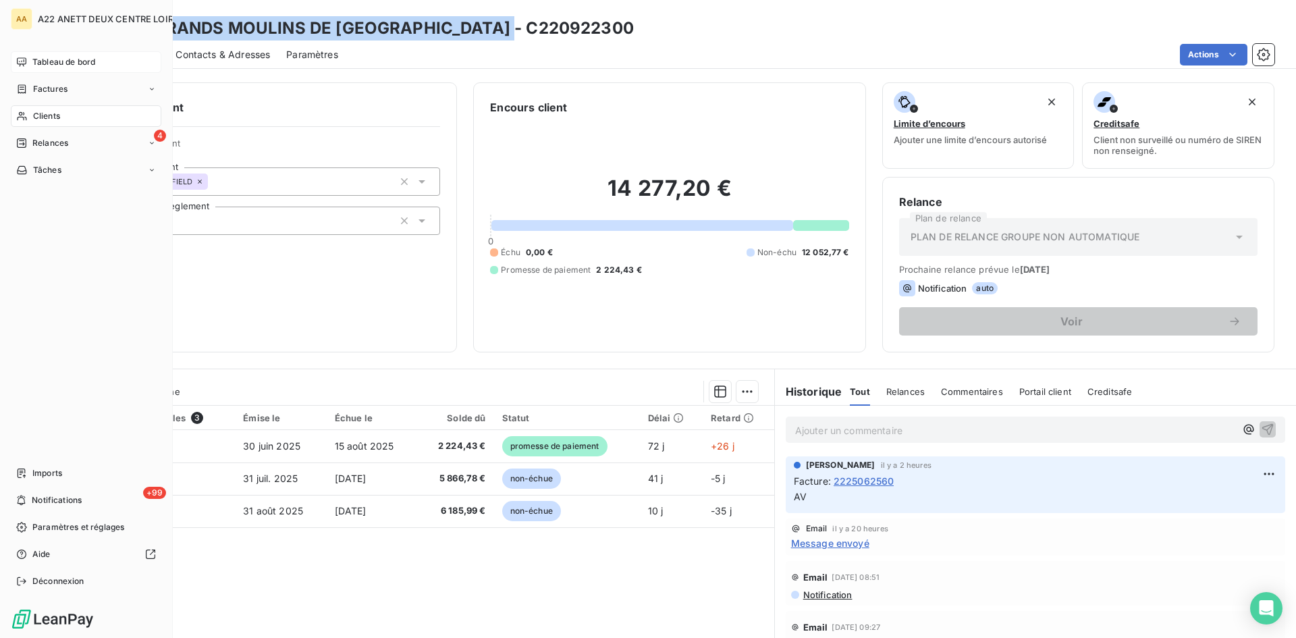
drag, startPoint x: 35, startPoint y: 117, endPoint x: 47, endPoint y: 111, distance: 13.3
click at [35, 117] on span "Clients" at bounding box center [46, 116] width 27 height 12
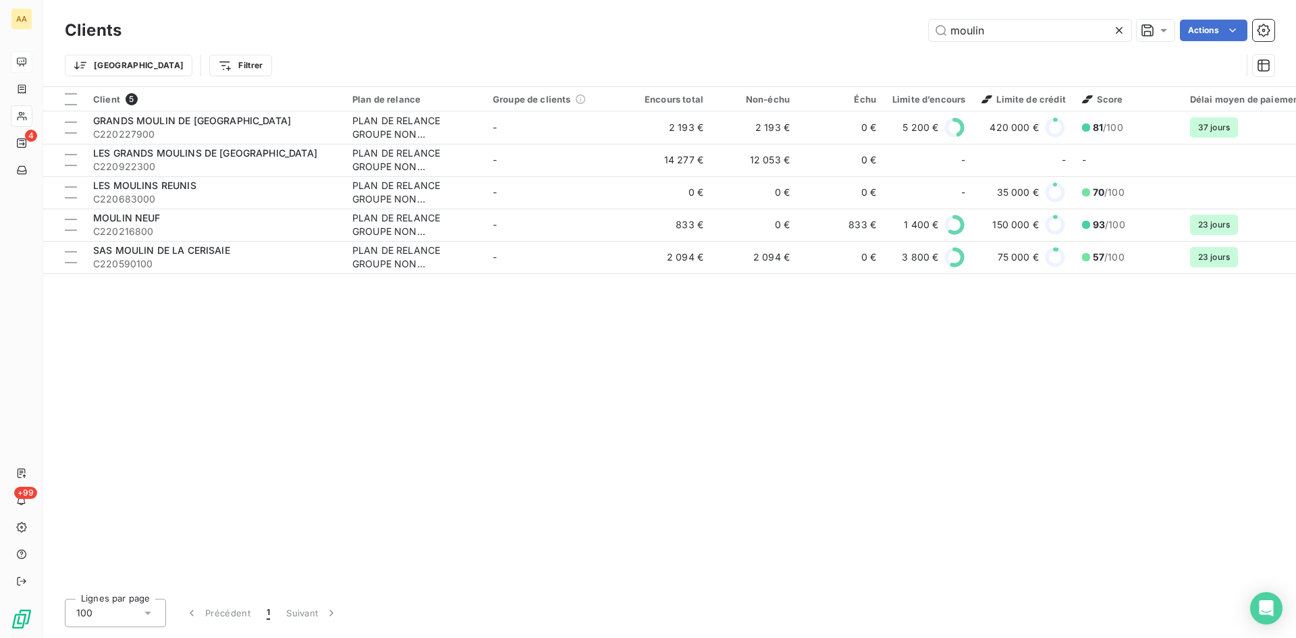
drag, startPoint x: 991, startPoint y: 27, endPoint x: 828, endPoint y: 41, distance: 163.3
click at [828, 41] on div "Clients moulin Actions" at bounding box center [670, 30] width 1210 height 28
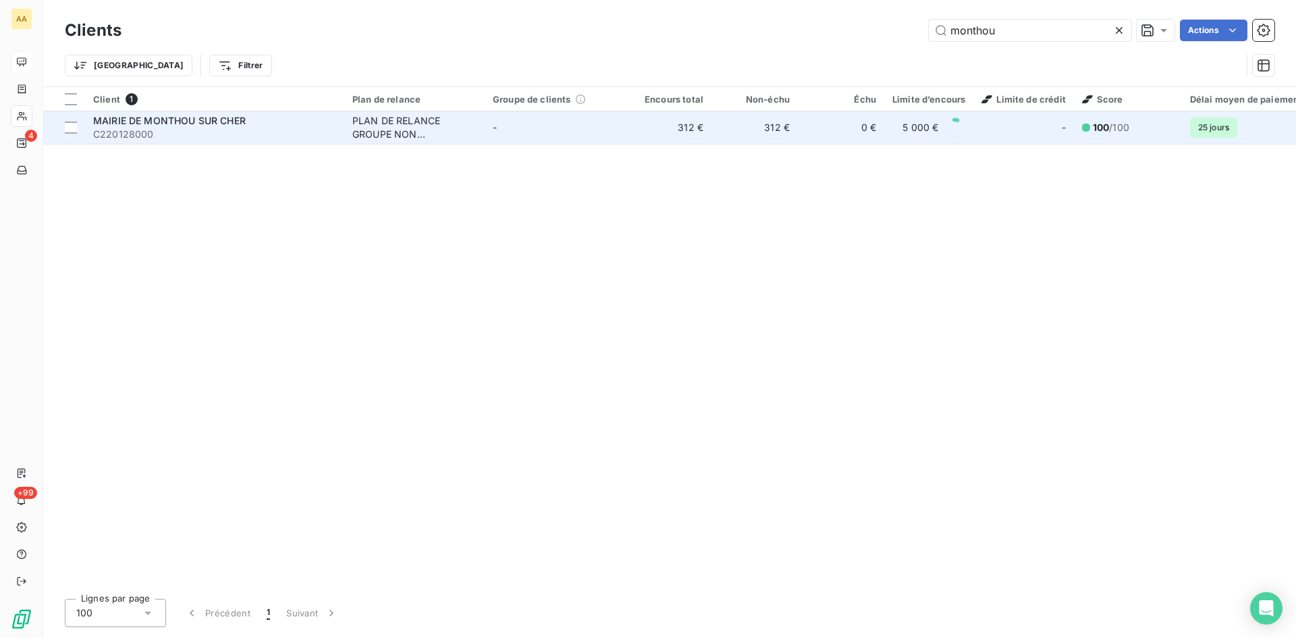
type input "monthou"
click at [369, 134] on div "PLAN DE RELANCE GROUPE NON AUTOMATIQUE" at bounding box center [414, 127] width 124 height 27
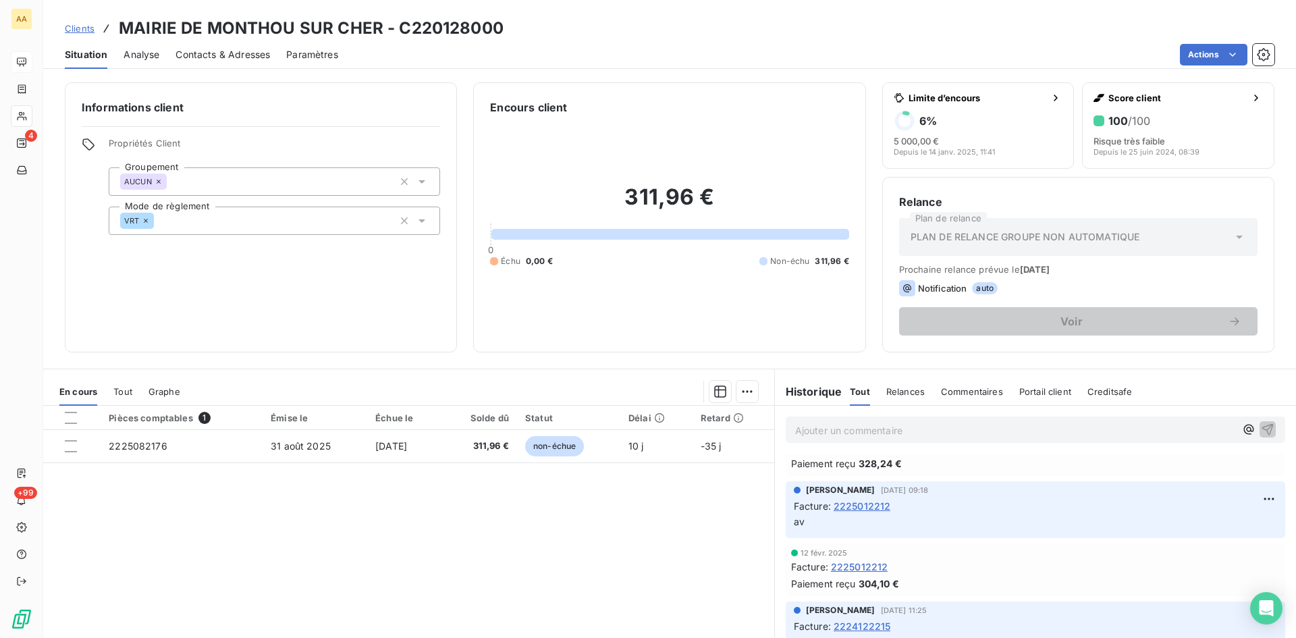
scroll to position [473, 0]
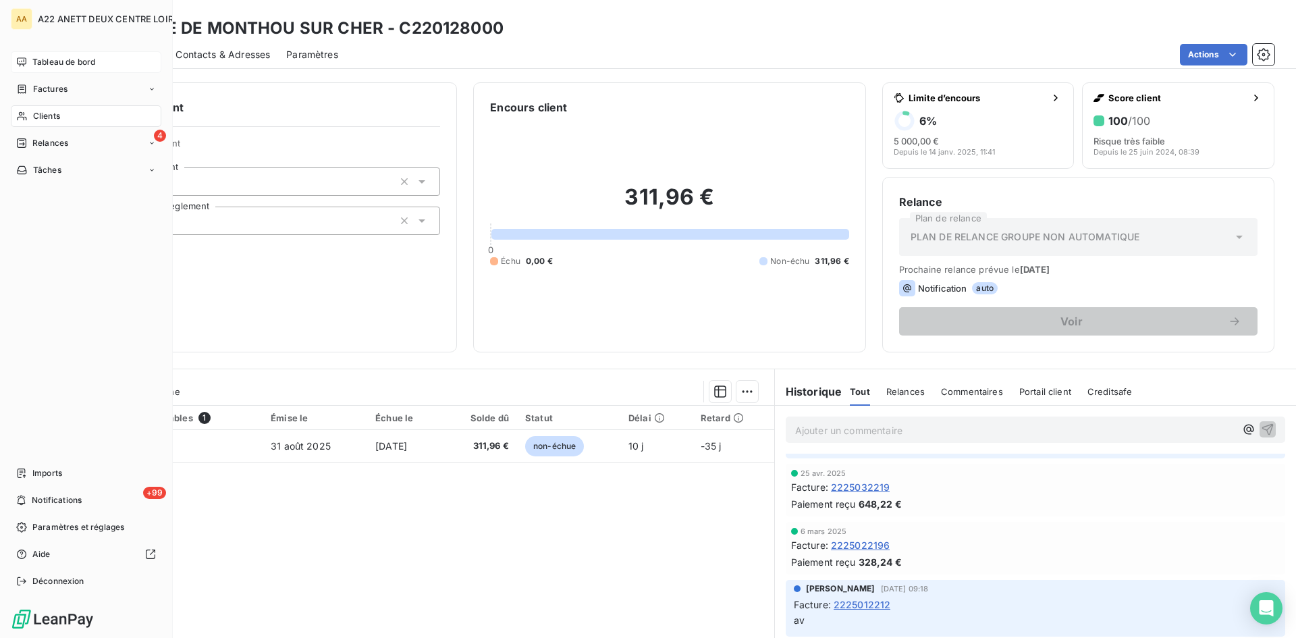
click at [36, 112] on span "Clients" at bounding box center [46, 116] width 27 height 12
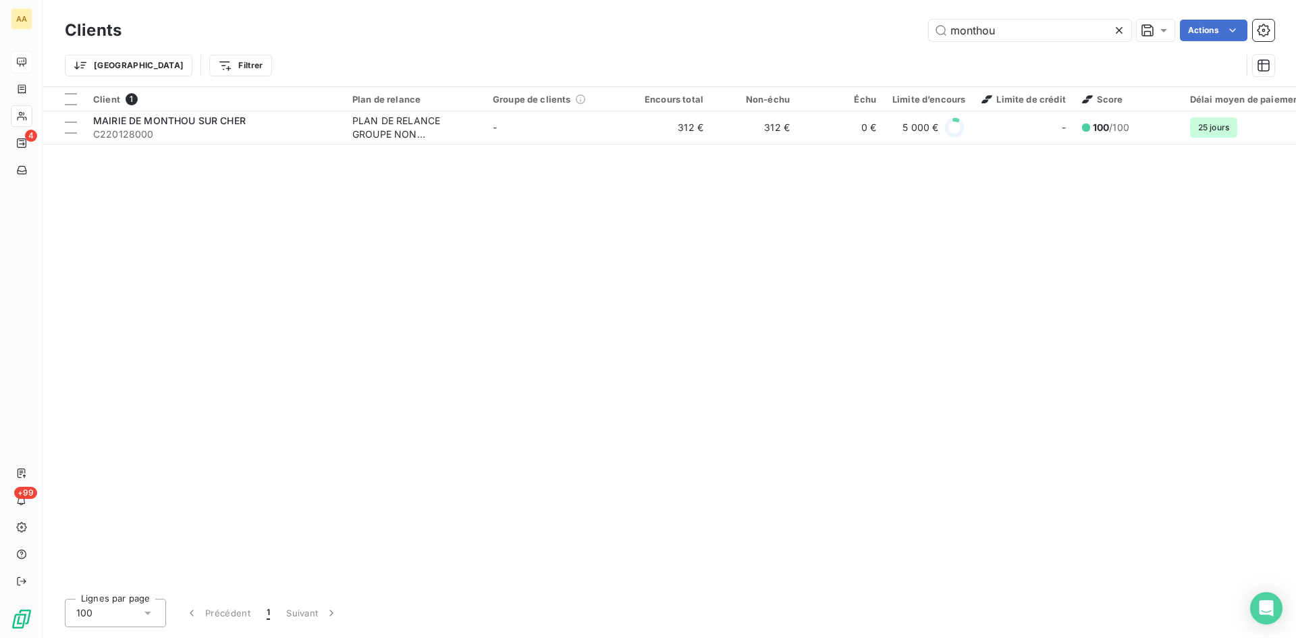
drag, startPoint x: 969, startPoint y: 32, endPoint x: 883, endPoint y: 35, distance: 86.5
click at [891, 32] on div "monthou Actions" at bounding box center [706, 31] width 1137 height 22
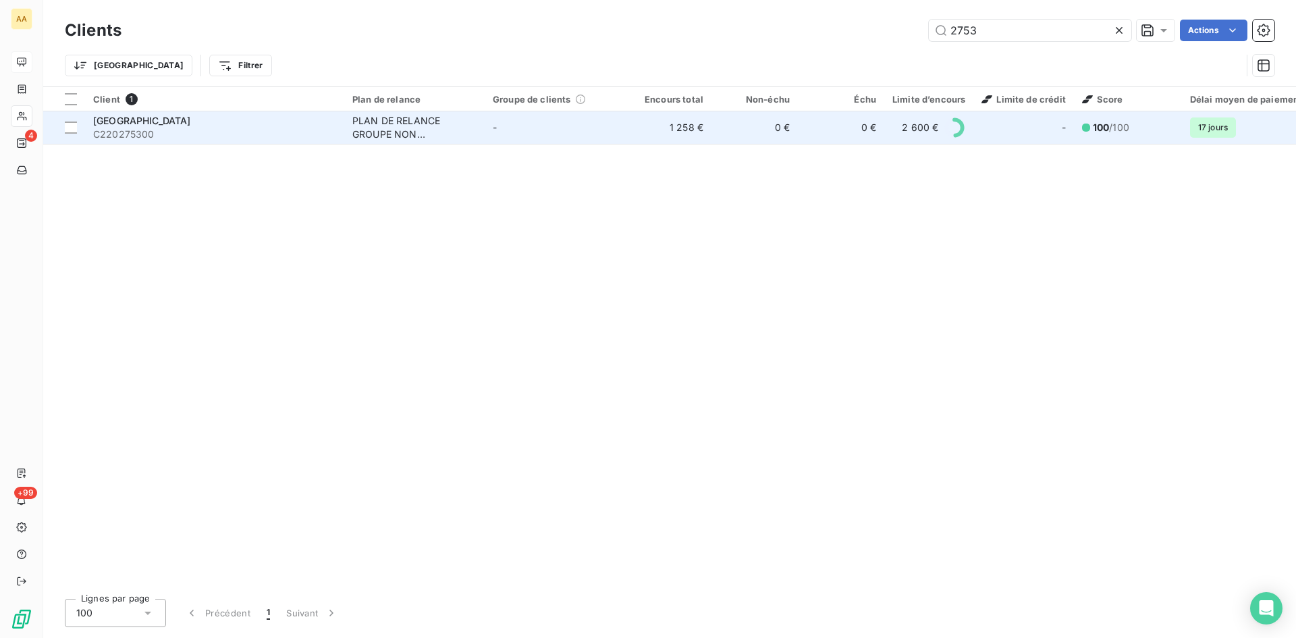
type input "2753"
click at [414, 123] on div "PLAN DE RELANCE GROUPE NON AUTOMATIQUE" at bounding box center [414, 127] width 124 height 27
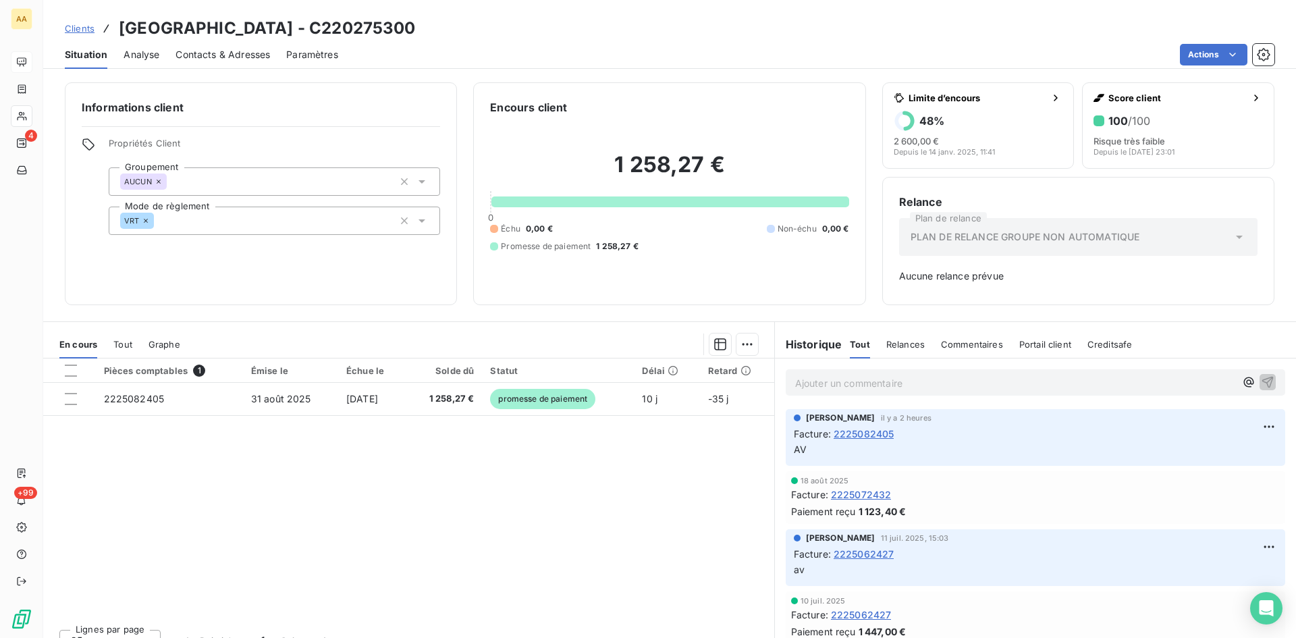
drag, startPoint x: 470, startPoint y: 34, endPoint x: 115, endPoint y: 25, distance: 355.2
click at [115, 25] on div "Clients MAIRIE DE LA CHAUSSEE - C220275300" at bounding box center [669, 28] width 1253 height 24
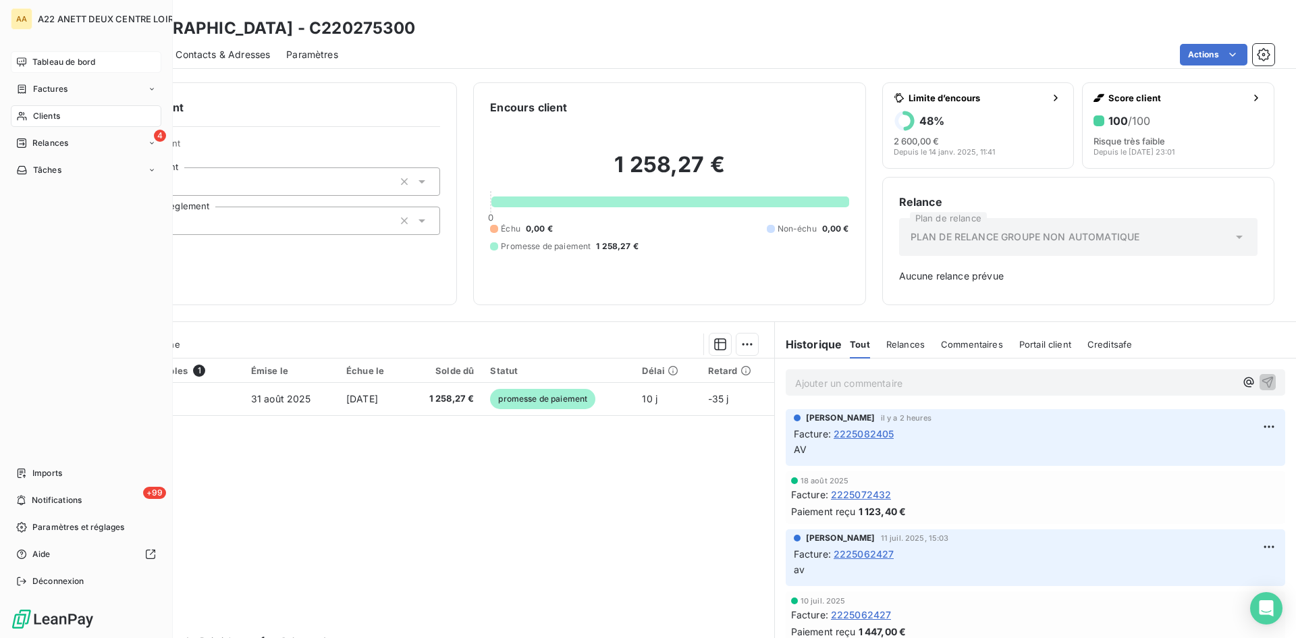
click at [37, 114] on span "Clients" at bounding box center [46, 116] width 27 height 12
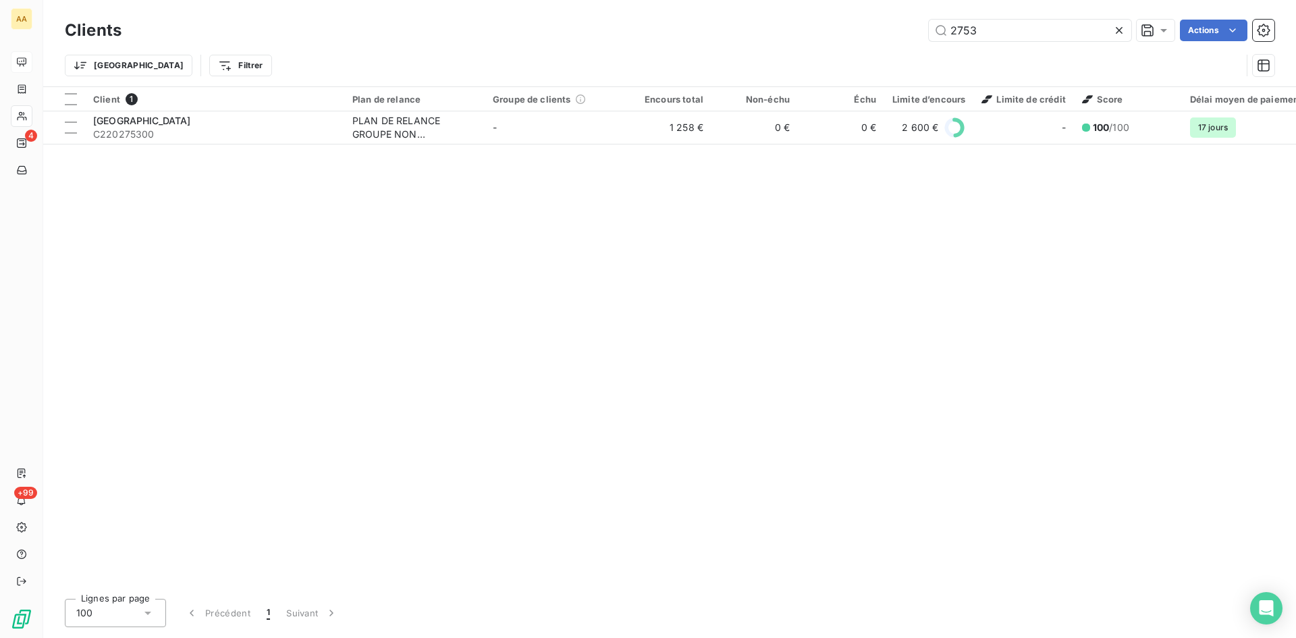
drag, startPoint x: 970, startPoint y: 32, endPoint x: 886, endPoint y: 33, distance: 83.7
click at [887, 31] on div "2753 Actions" at bounding box center [706, 31] width 1137 height 22
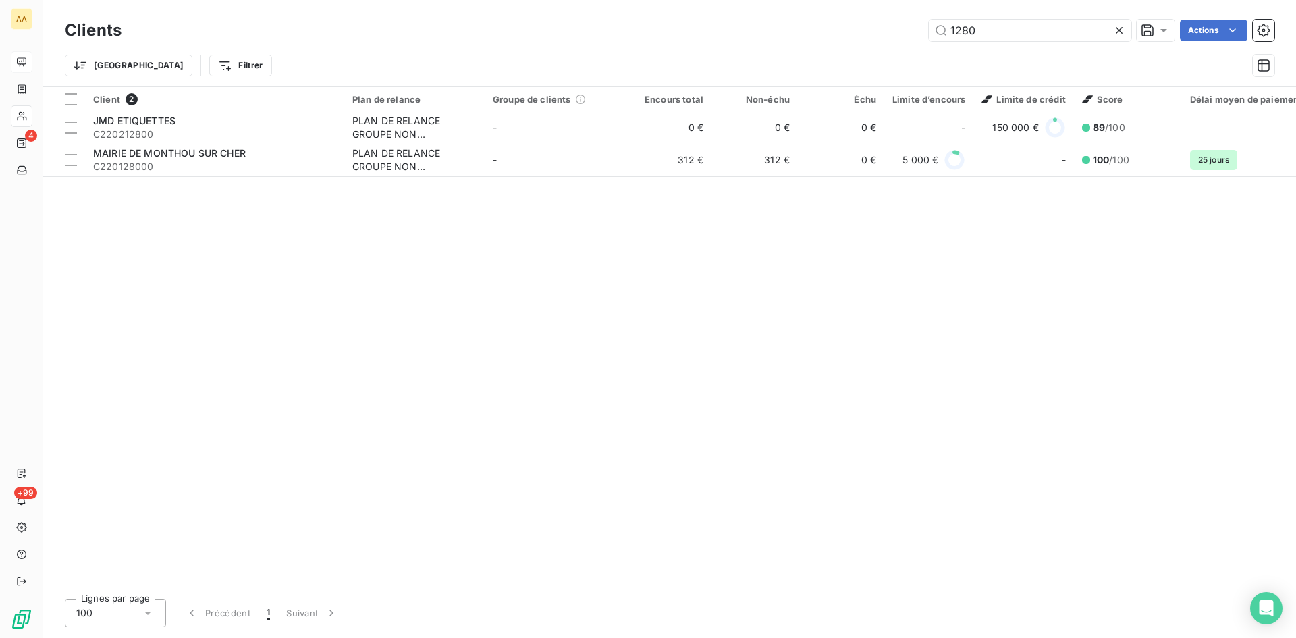
type input "1280"
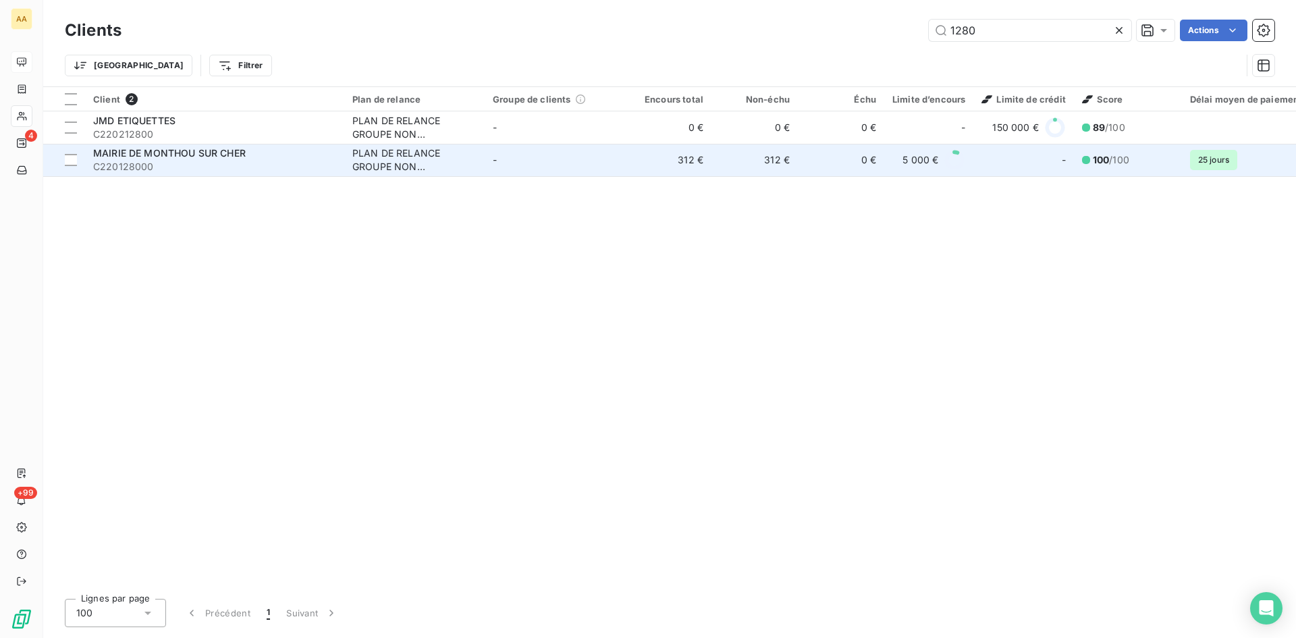
click at [398, 153] on div "PLAN DE RELANCE GROUPE NON AUTOMATIQUE" at bounding box center [414, 160] width 124 height 27
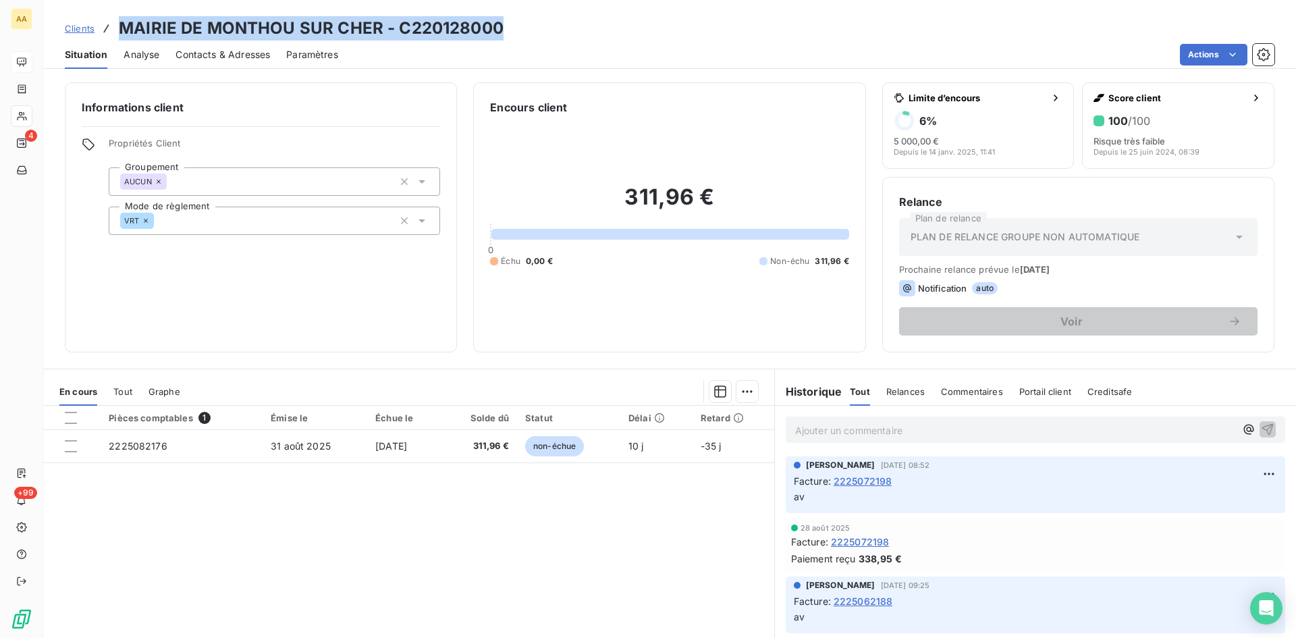
drag, startPoint x: 496, startPoint y: 34, endPoint x: 119, endPoint y: 32, distance: 376.1
click at [119, 32] on h3 "MAIRIE DE MONTHOU SUR CHER - C220128000" at bounding box center [311, 28] width 385 height 24
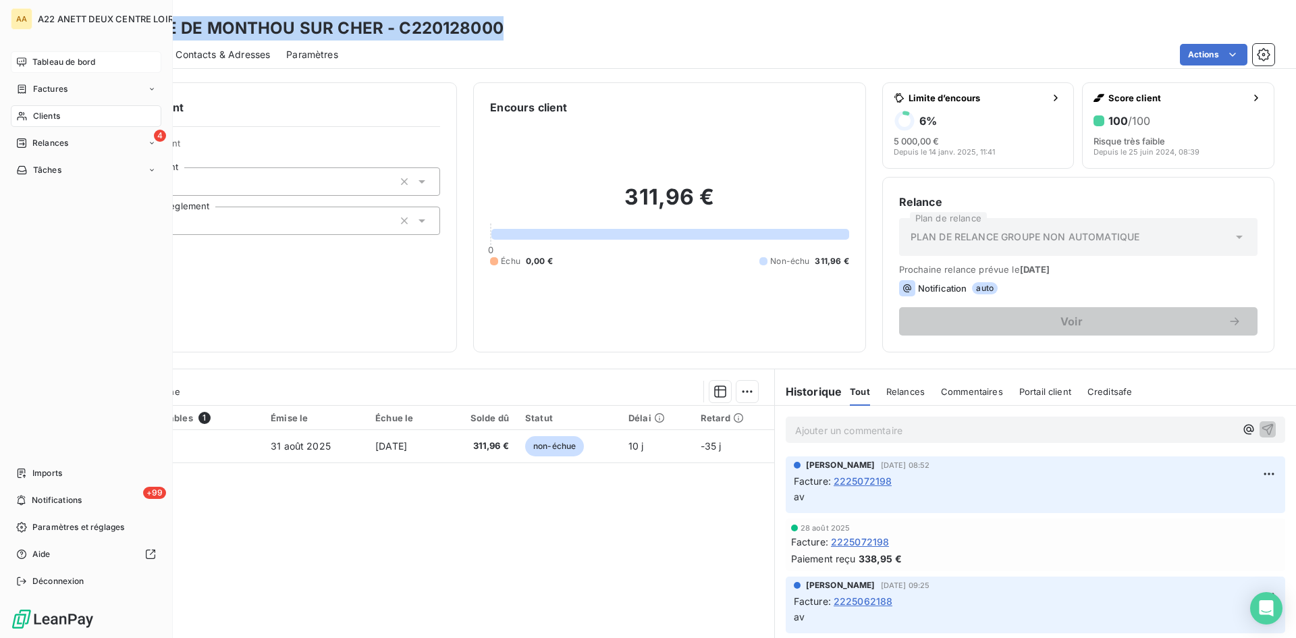
drag, startPoint x: 36, startPoint y: 116, endPoint x: 135, endPoint y: 71, distance: 108.5
click at [36, 116] on span "Clients" at bounding box center [46, 116] width 27 height 12
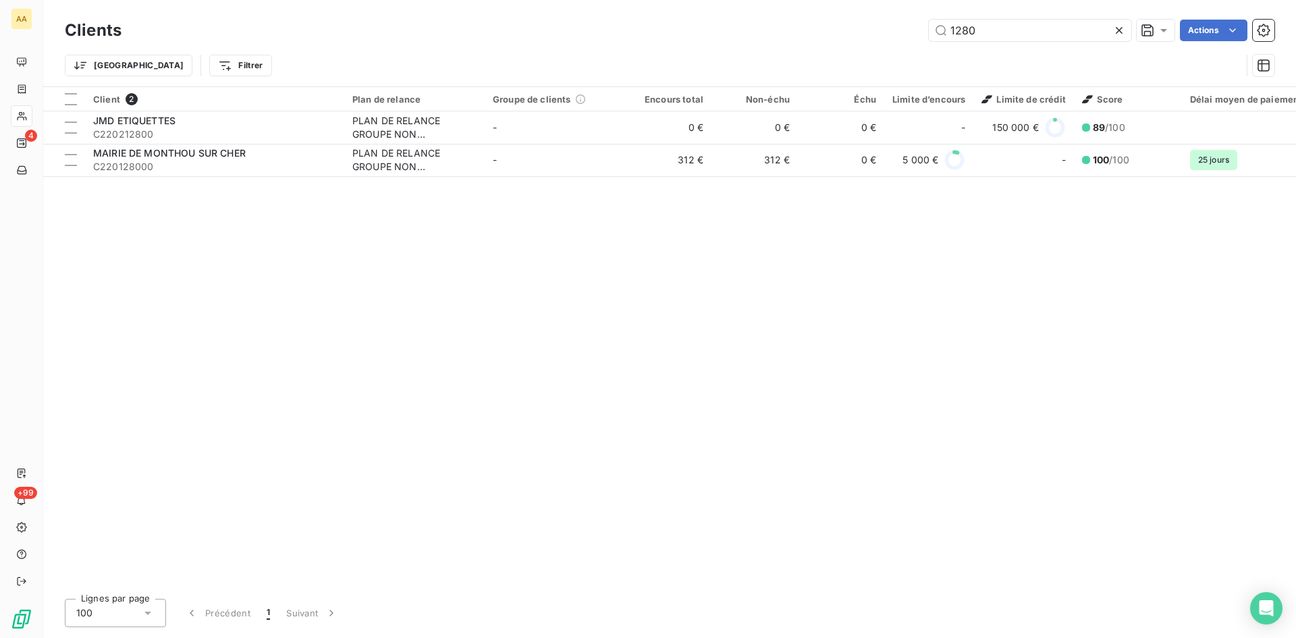
drag, startPoint x: 984, startPoint y: 25, endPoint x: 880, endPoint y: 33, distance: 104.3
click at [880, 32] on div "1280 Actions" at bounding box center [706, 31] width 1137 height 22
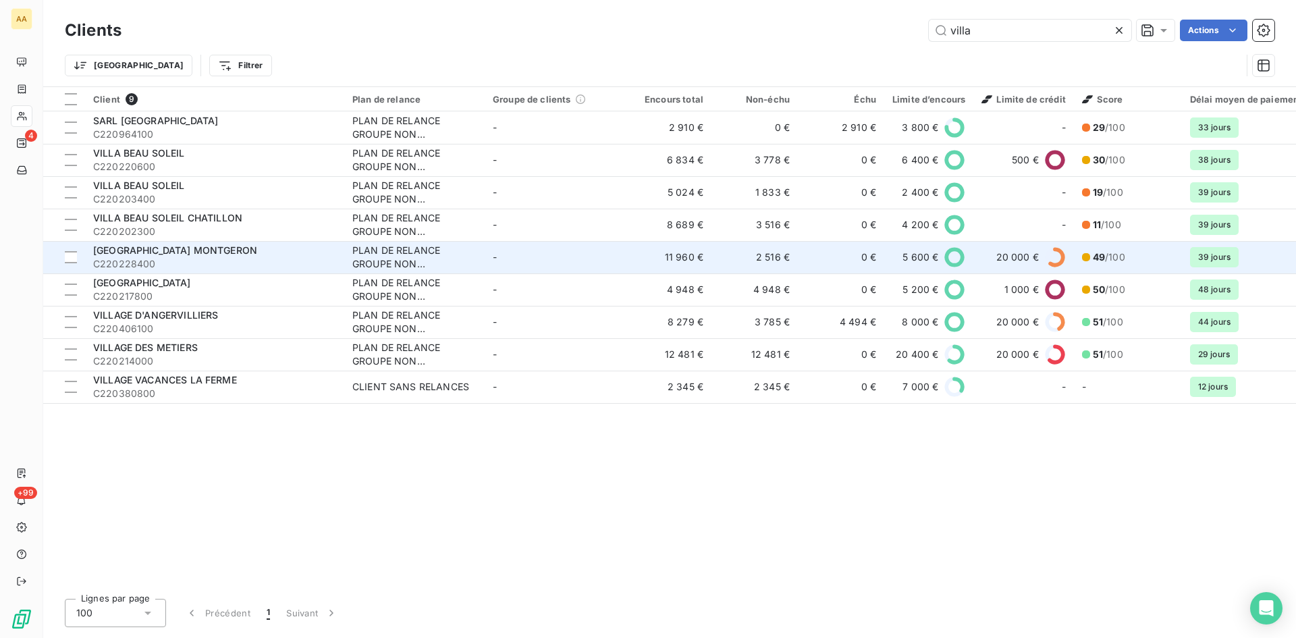
type input "villa"
click at [398, 254] on div "PLAN DE RELANCE GROUPE NON AUTOMATIQUE" at bounding box center [414, 257] width 124 height 27
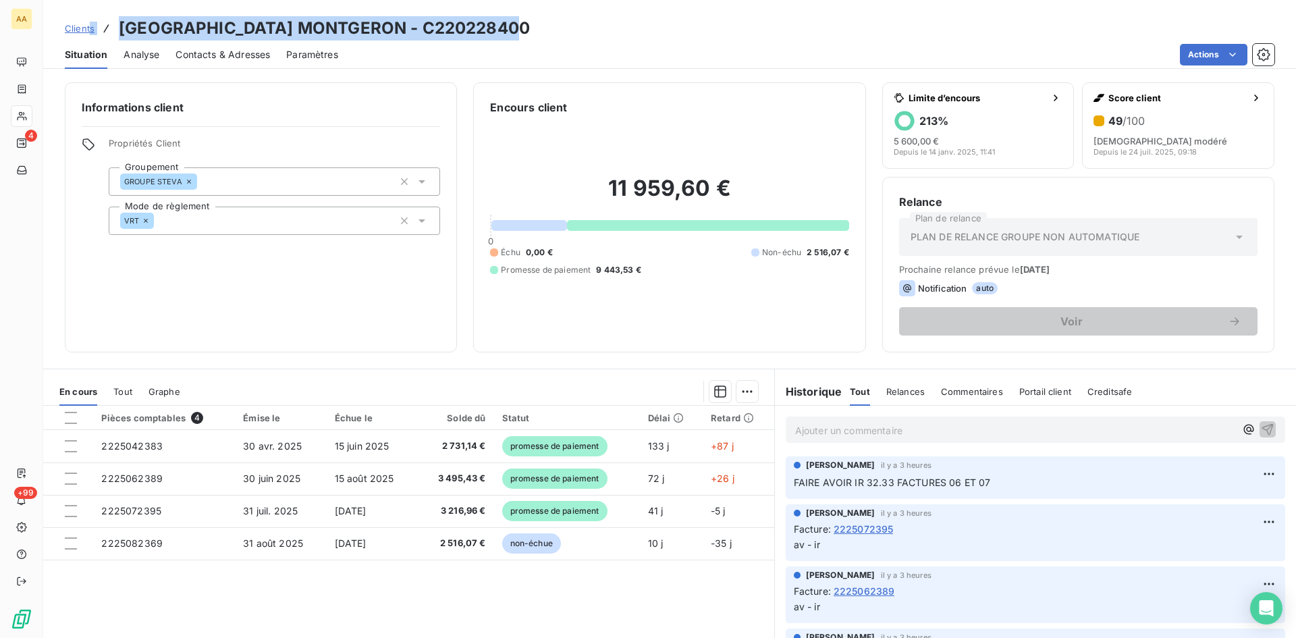
drag, startPoint x: 518, startPoint y: 26, endPoint x: 89, endPoint y: 26, distance: 428.7
click at [89, 26] on div "Clients VILLA BEAUSOLEIL MONTGERON - C220228400" at bounding box center [669, 28] width 1253 height 24
click at [489, 33] on h3 "[GEOGRAPHIC_DATA] MONTGERON - C220228400" at bounding box center [324, 28] width 411 height 24
click at [512, 34] on div "Clients VILLA BEAUSOLEIL MONTGERON - C220228400" at bounding box center [669, 28] width 1253 height 24
drag, startPoint x: 462, startPoint y: 29, endPoint x: 115, endPoint y: 28, distance: 346.3
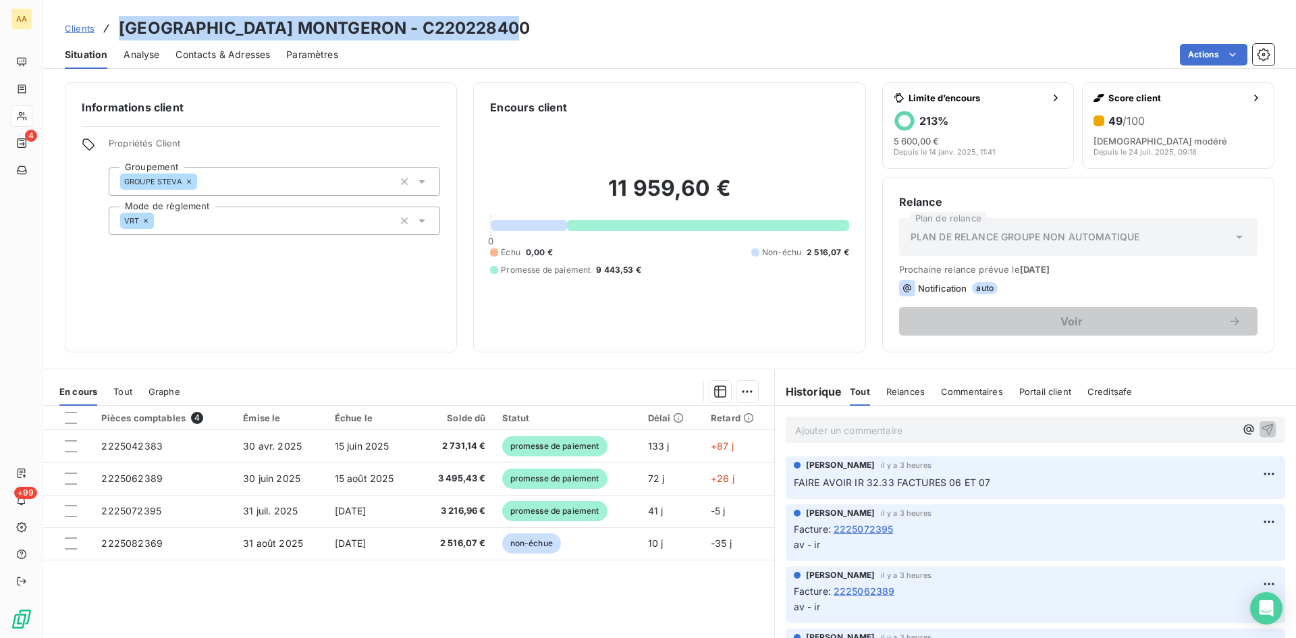
click at [115, 28] on div "Clients VILLA BEAUSOLEIL MONTGERON - C220228400" at bounding box center [669, 28] width 1253 height 24
click at [46, 109] on div "Informations client Propriétés Client Groupement GROUPE STEVA Mode de règlement…" at bounding box center [669, 217] width 1253 height 270
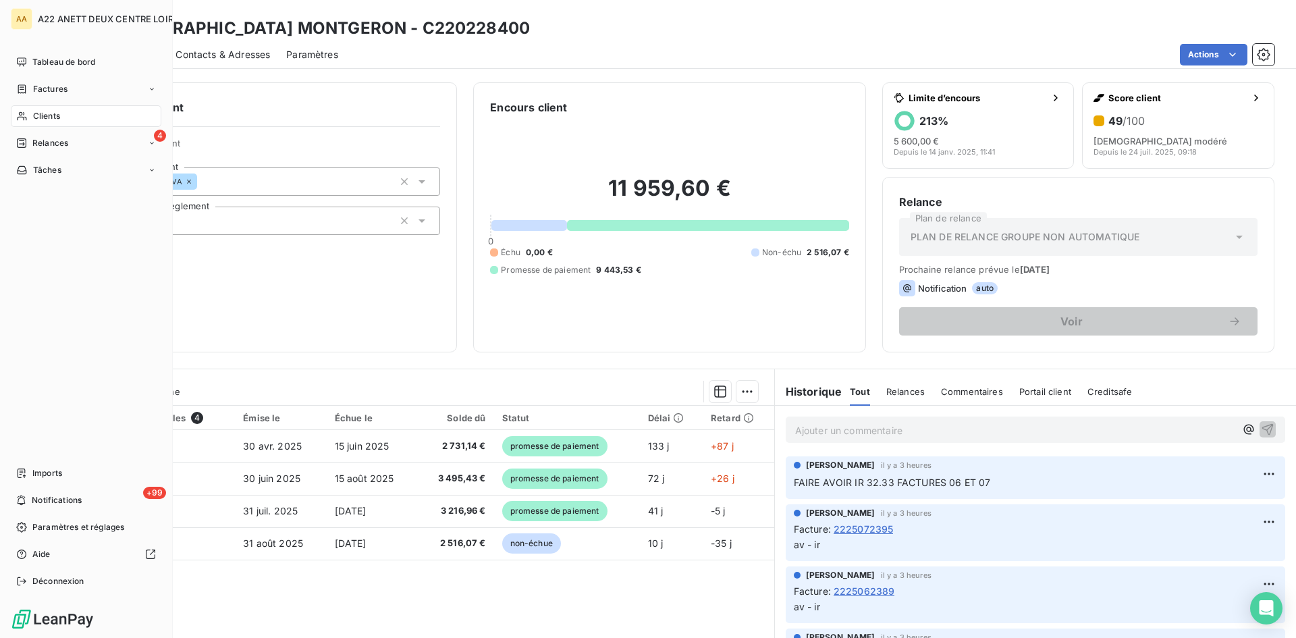
click at [38, 117] on span "Clients" at bounding box center [46, 116] width 27 height 12
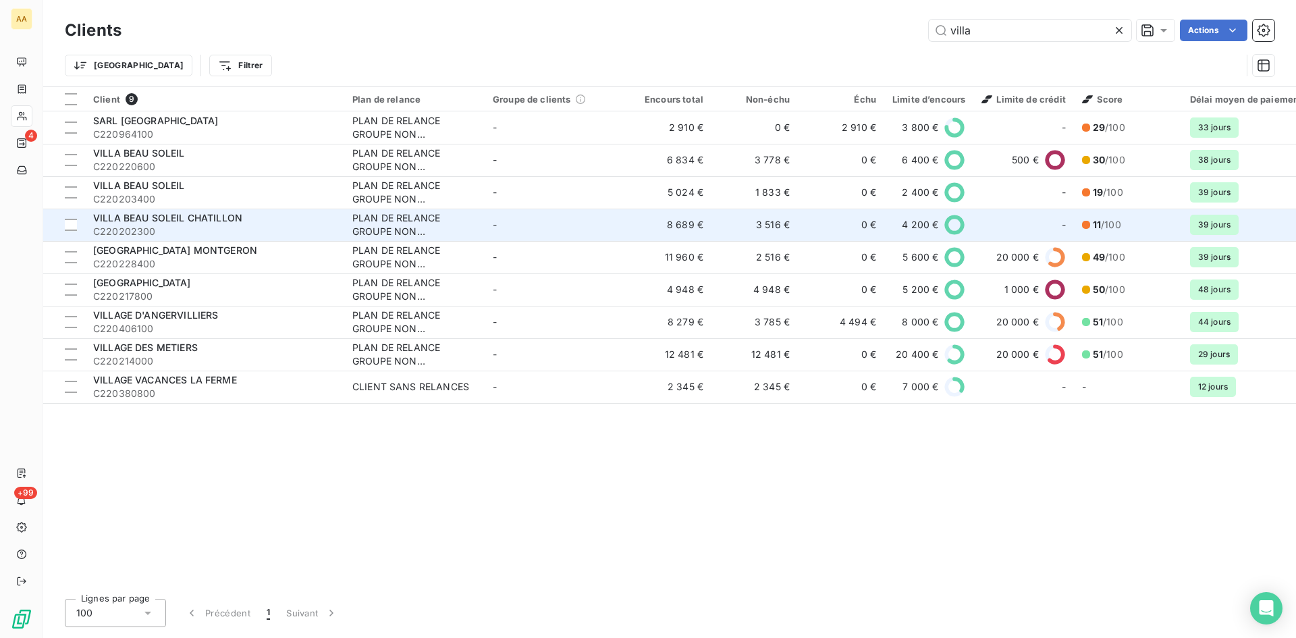
click at [261, 223] on div "VILLA BEAU SOLEIL CHATILLON" at bounding box center [214, 218] width 243 height 14
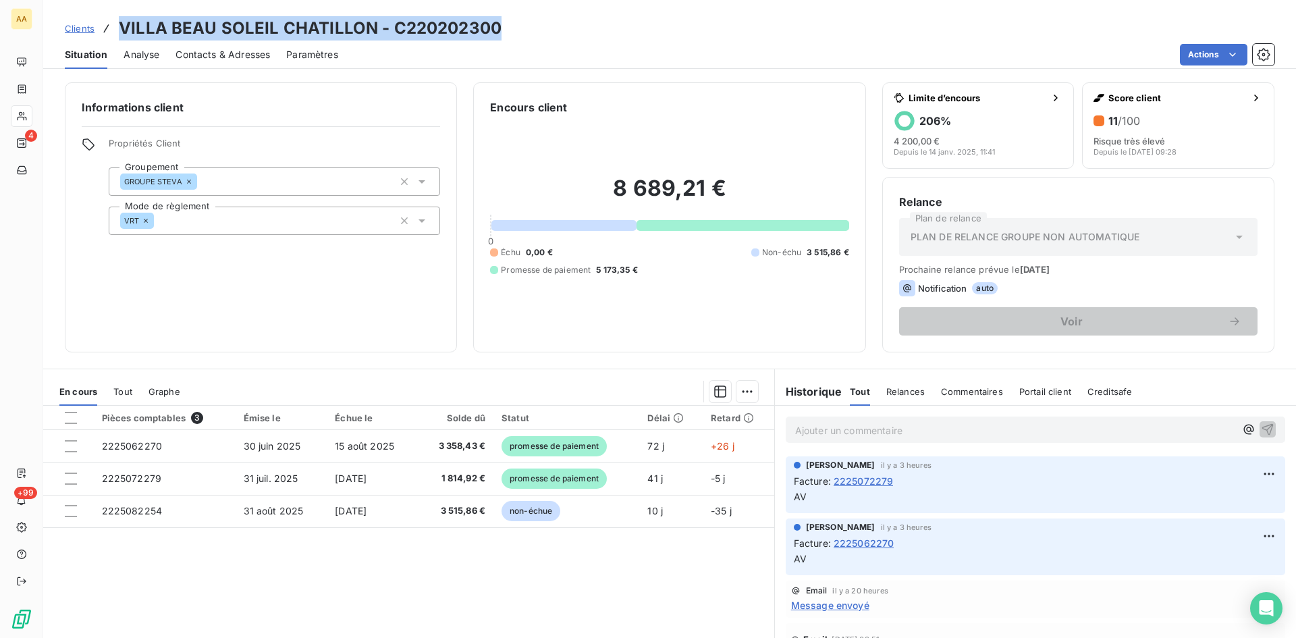
drag, startPoint x: 498, startPoint y: 26, endPoint x: 119, endPoint y: 16, distance: 378.9
click at [119, 16] on div "Clients VILLA BEAU SOLEIL CHATILLON - C220202300" at bounding box center [669, 28] width 1253 height 24
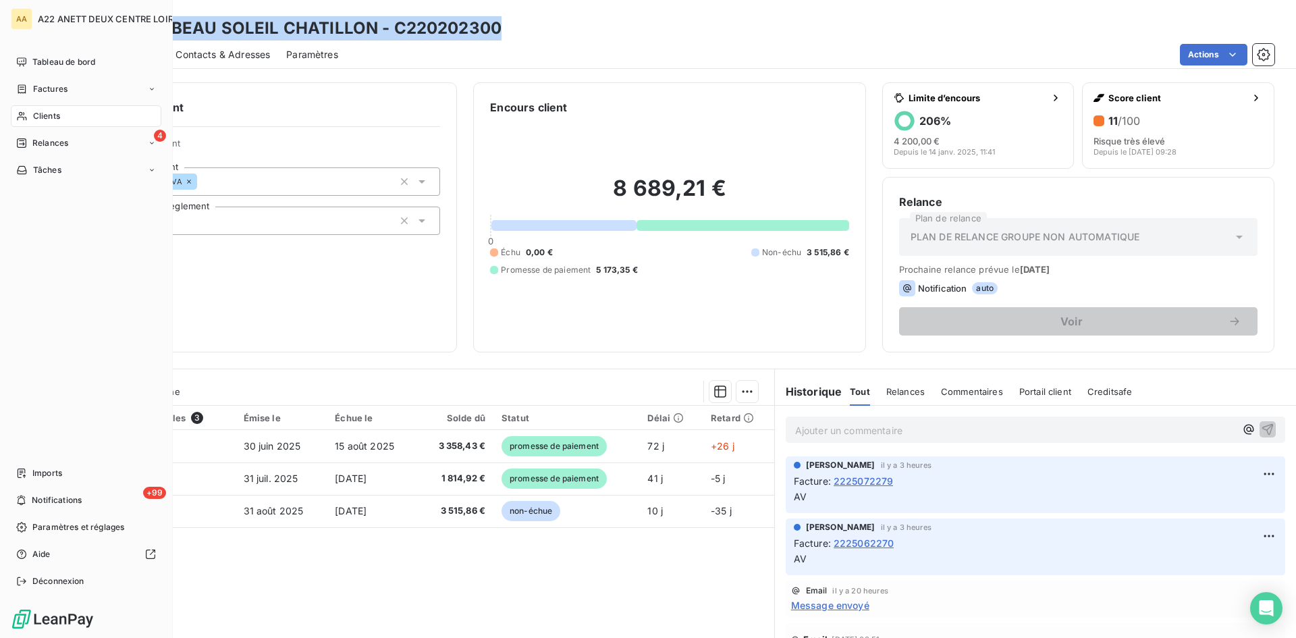
click at [28, 113] on div "Clients" at bounding box center [86, 116] width 151 height 22
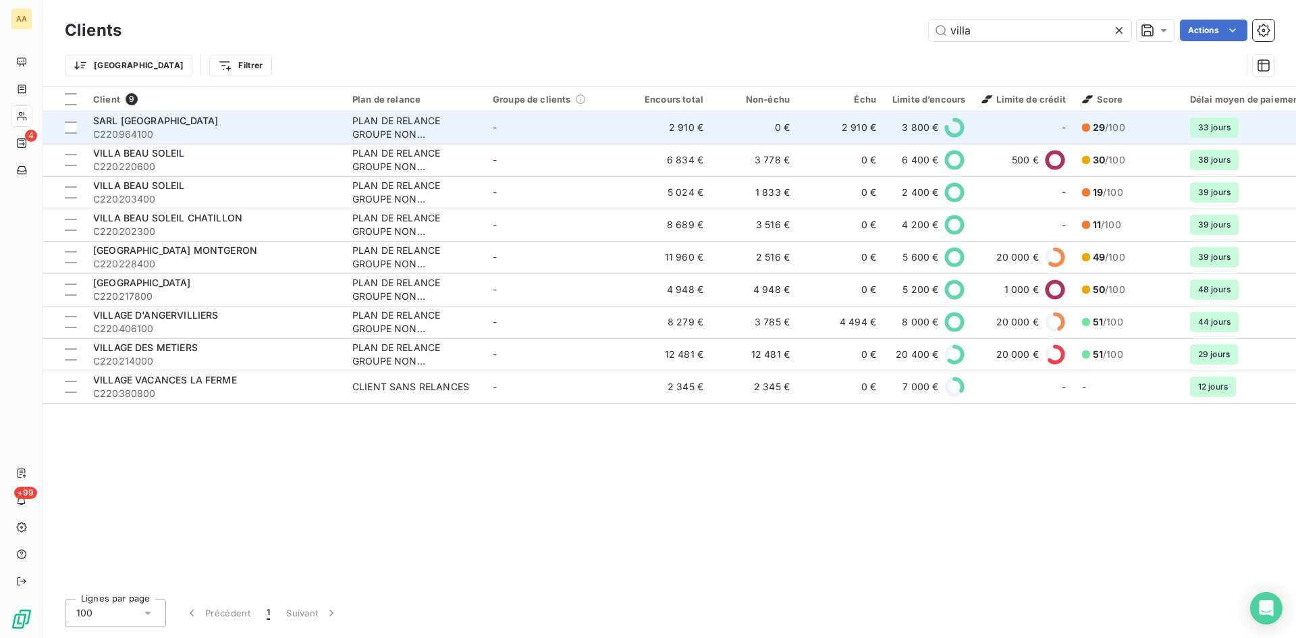
click at [186, 124] on span "SARL [GEOGRAPHIC_DATA]" at bounding box center [155, 120] width 125 height 11
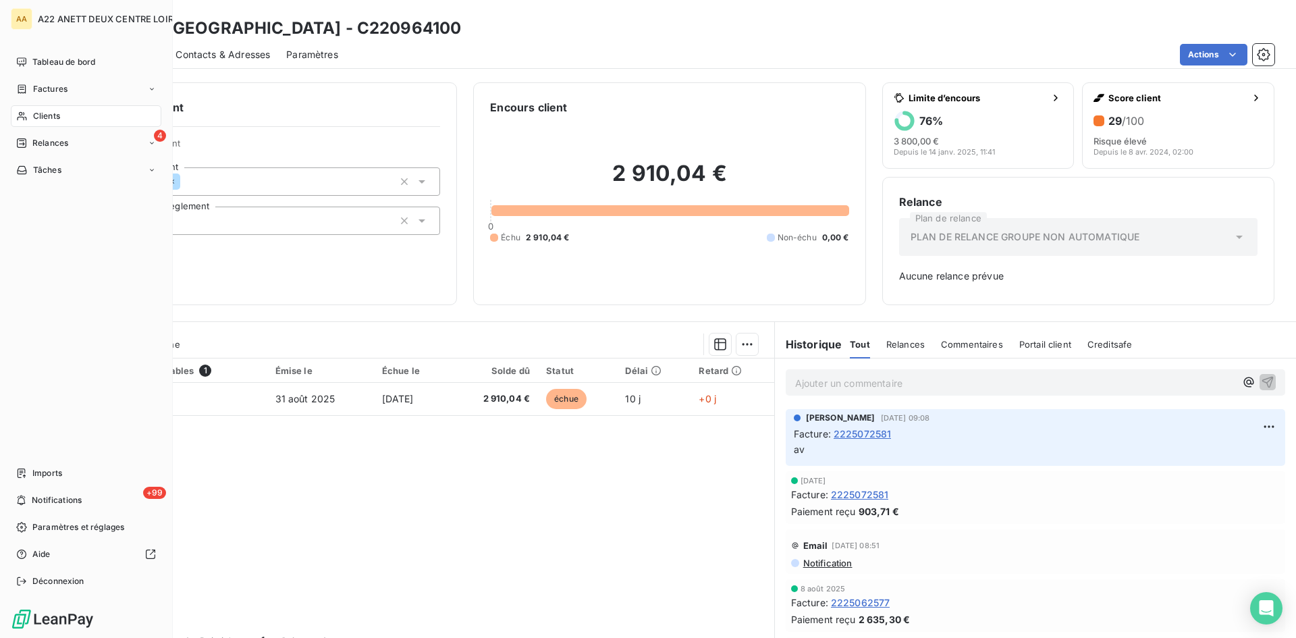
click at [43, 112] on span "Clients" at bounding box center [46, 116] width 27 height 12
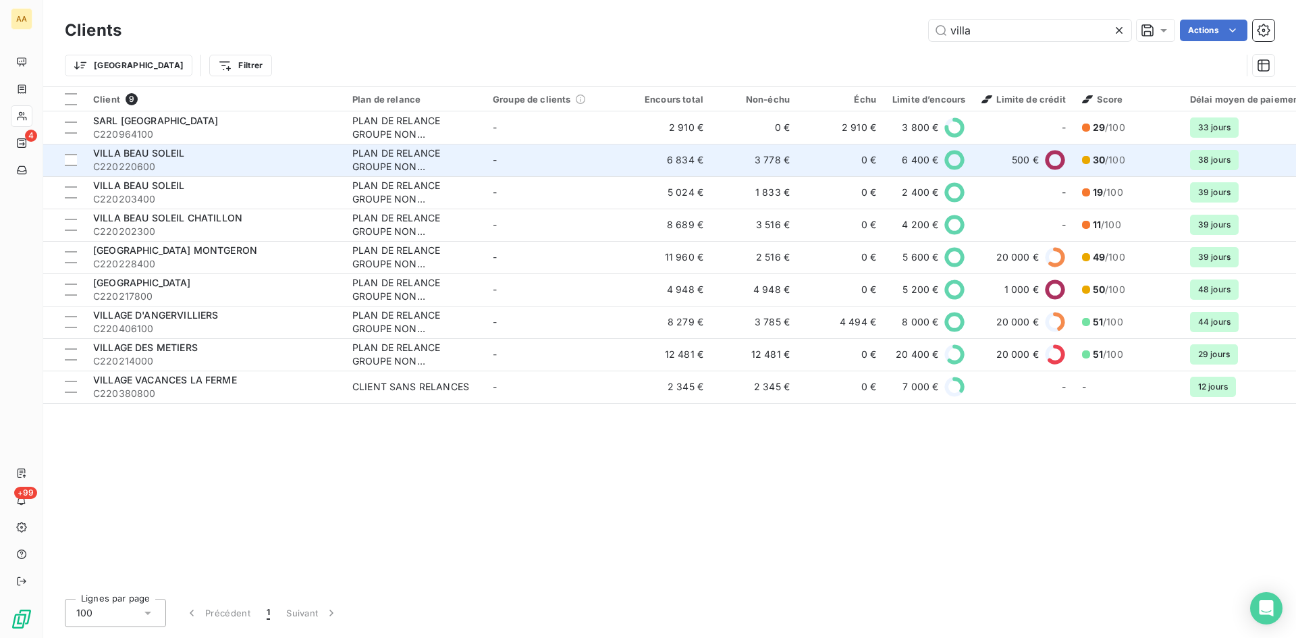
click at [161, 155] on span "VILLA BEAU SOLEIL" at bounding box center [139, 152] width 92 height 11
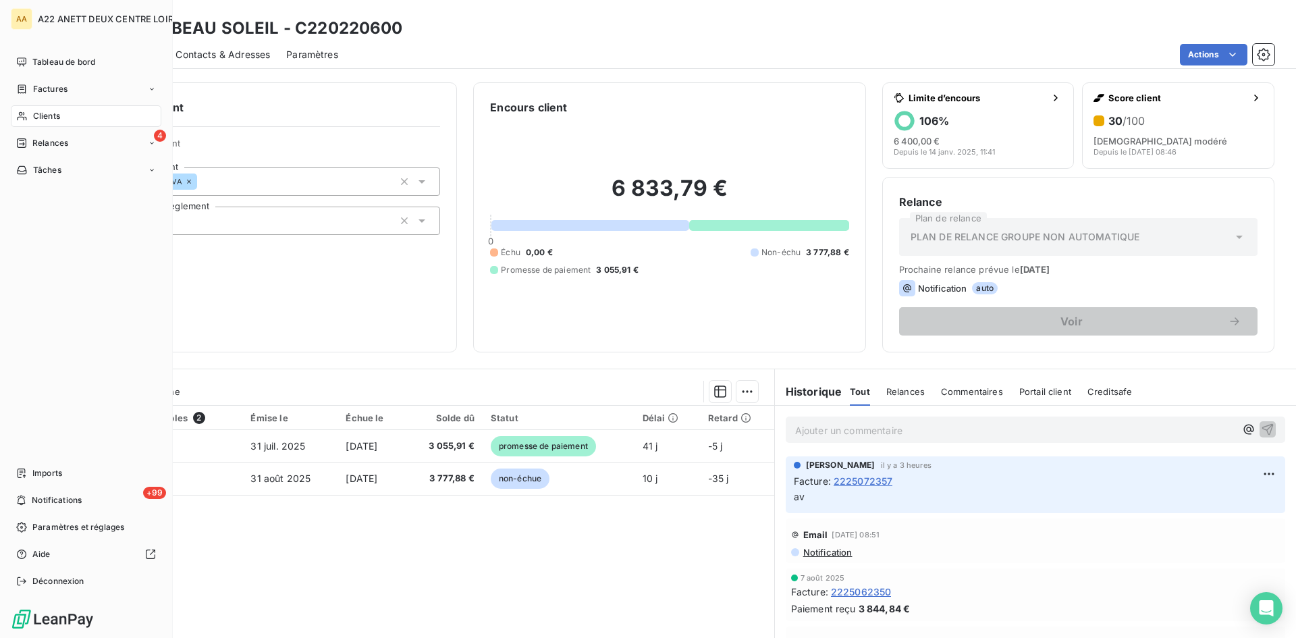
click at [48, 117] on span "Clients" at bounding box center [46, 116] width 27 height 12
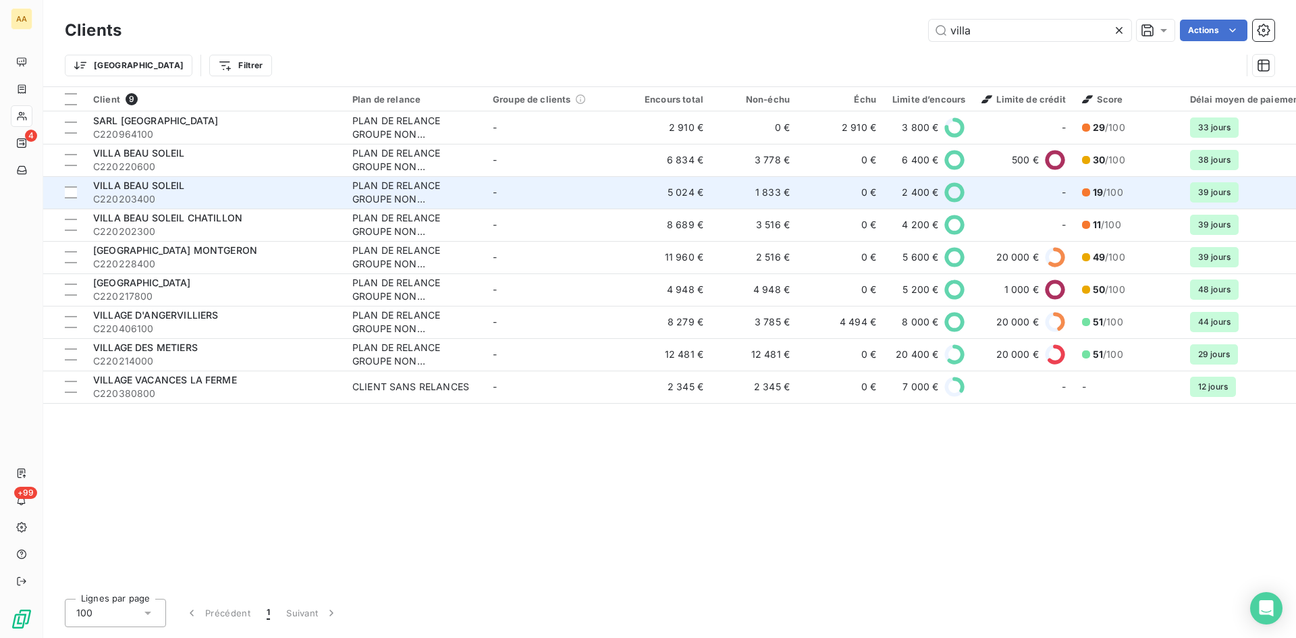
click at [205, 192] on span "C220203400" at bounding box center [214, 199] width 243 height 14
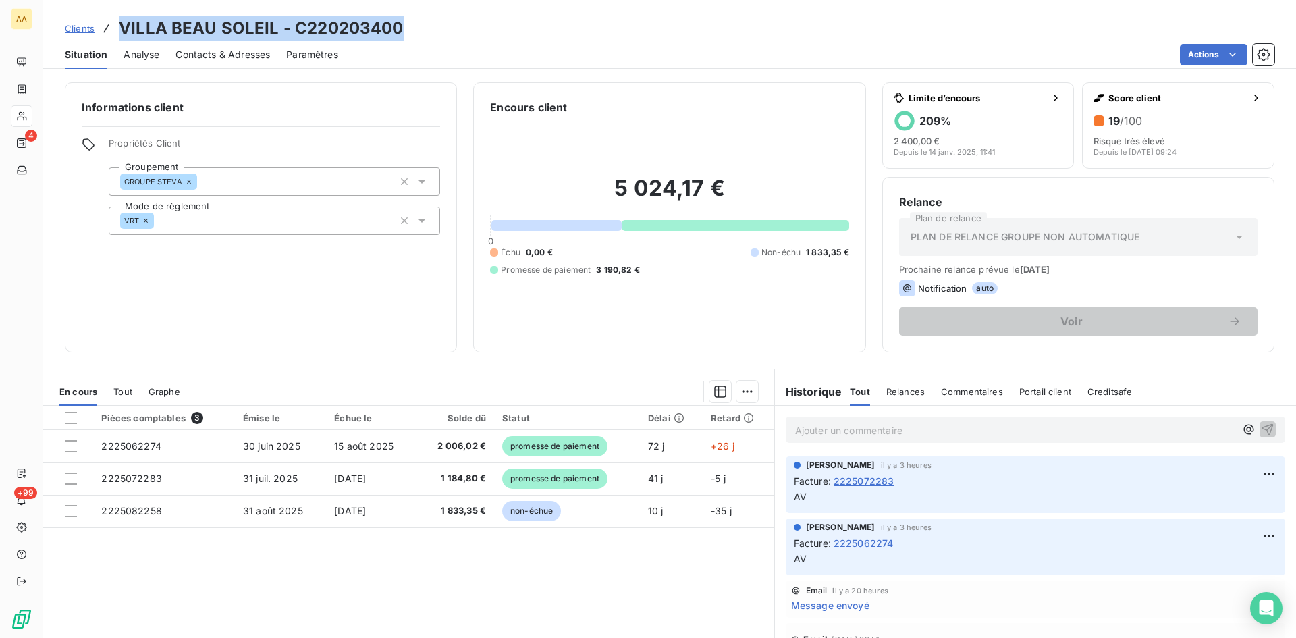
drag, startPoint x: 408, startPoint y: 28, endPoint x: 117, endPoint y: 28, distance: 291.0
click at [117, 28] on div "Clients VILLA BEAU SOLEIL - C220203400" at bounding box center [669, 28] width 1253 height 24
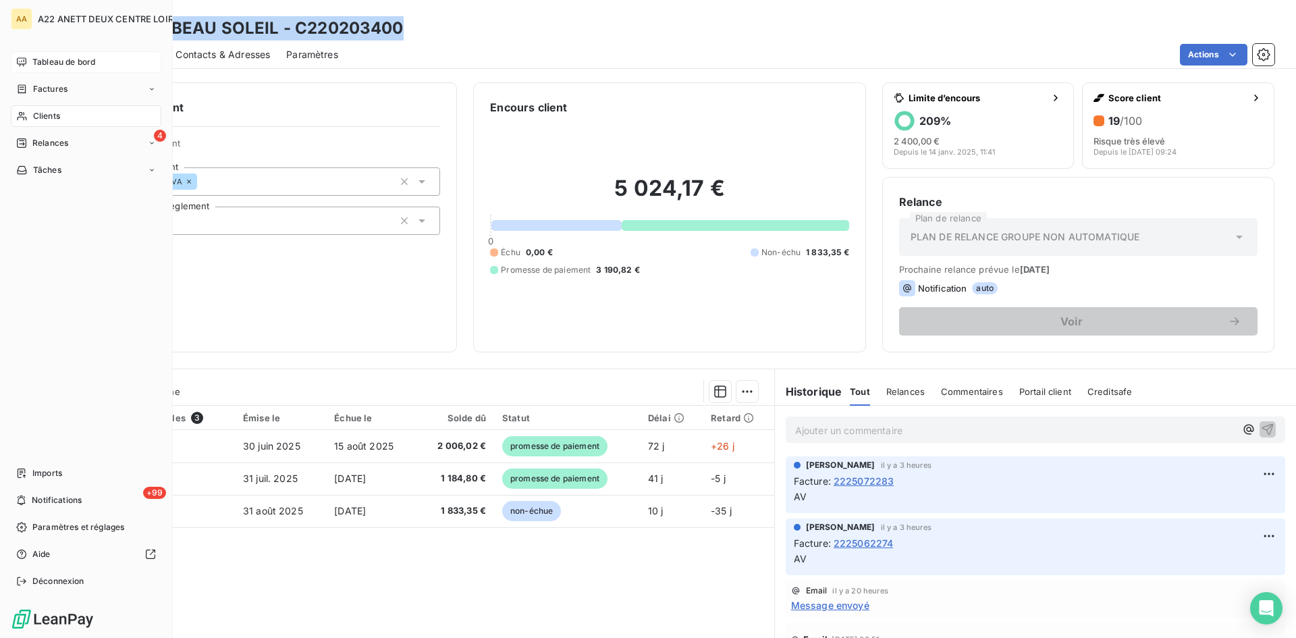
click at [36, 58] on span "Tableau de bord" at bounding box center [63, 62] width 63 height 12
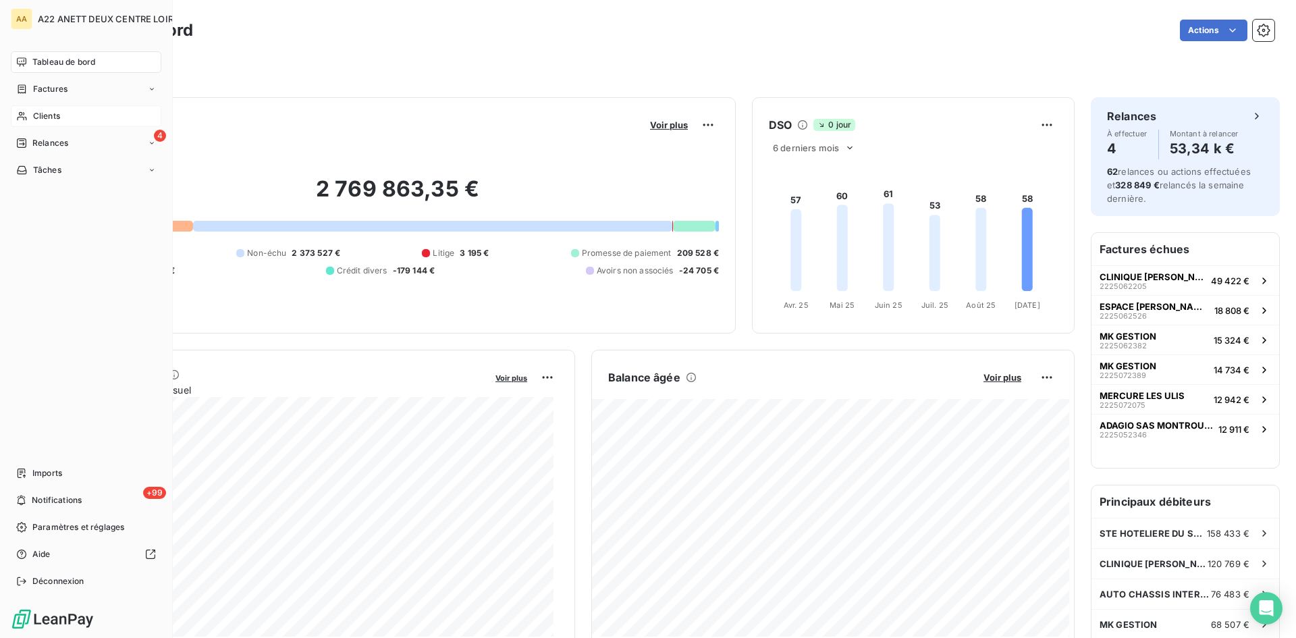
click at [38, 111] on span "Clients" at bounding box center [46, 116] width 27 height 12
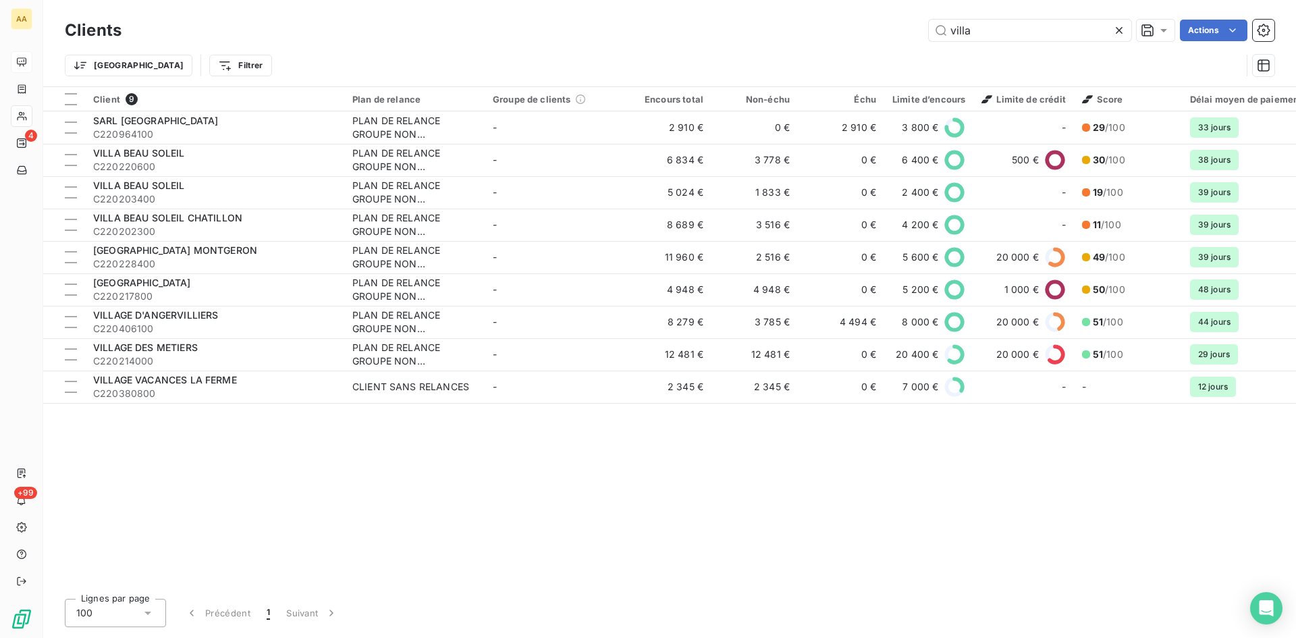
drag, startPoint x: 982, startPoint y: 30, endPoint x: 860, endPoint y: 36, distance: 122.3
click at [860, 36] on div "villa Actions" at bounding box center [706, 31] width 1137 height 22
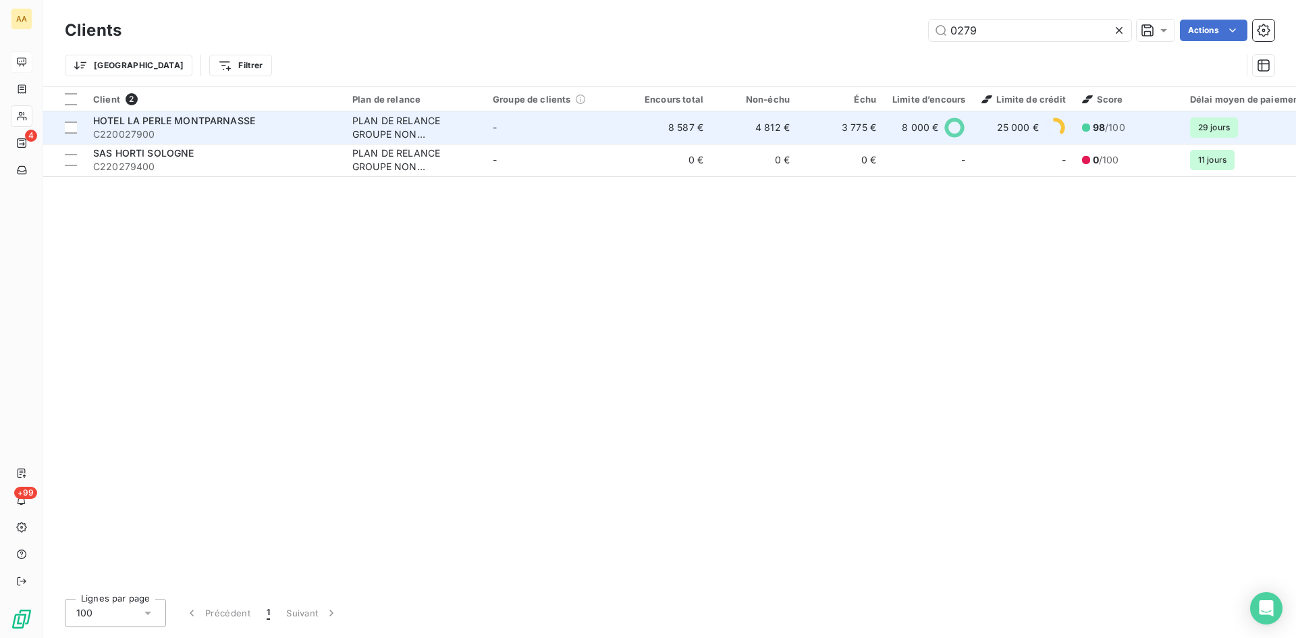
type input "0279"
click at [356, 122] on div "PLAN DE RELANCE GROUPE NON AUTOMATIQUE" at bounding box center [414, 127] width 124 height 27
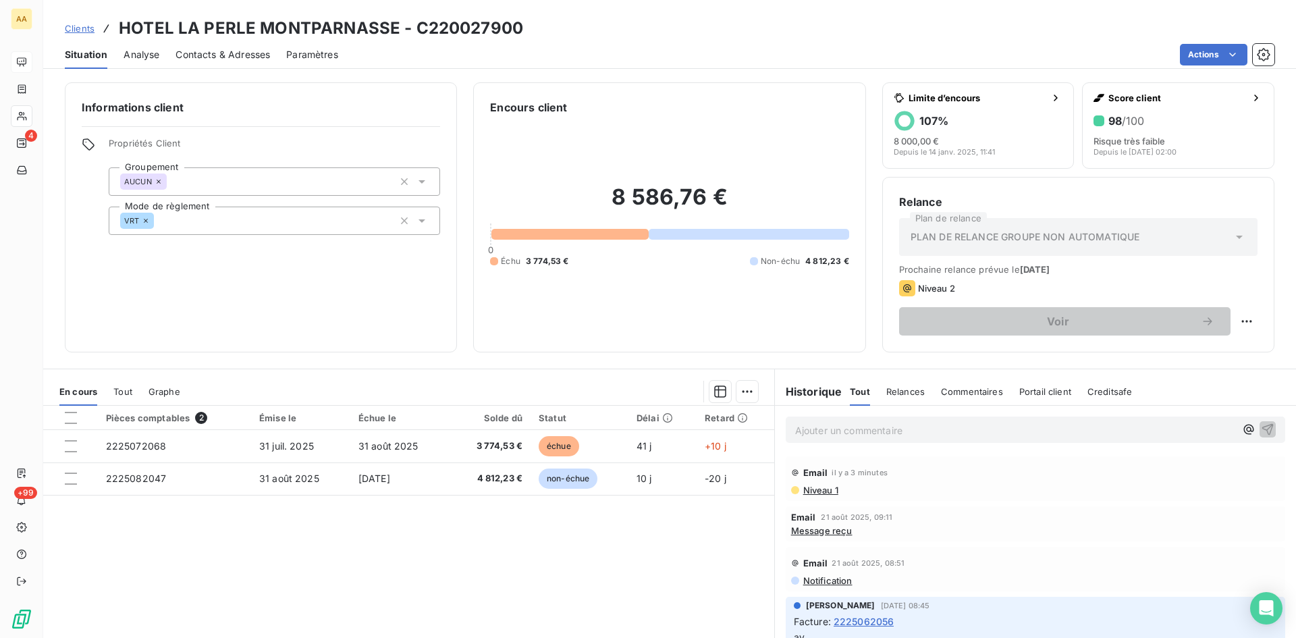
click at [807, 491] on span "Niveau 1" at bounding box center [820, 490] width 36 height 11
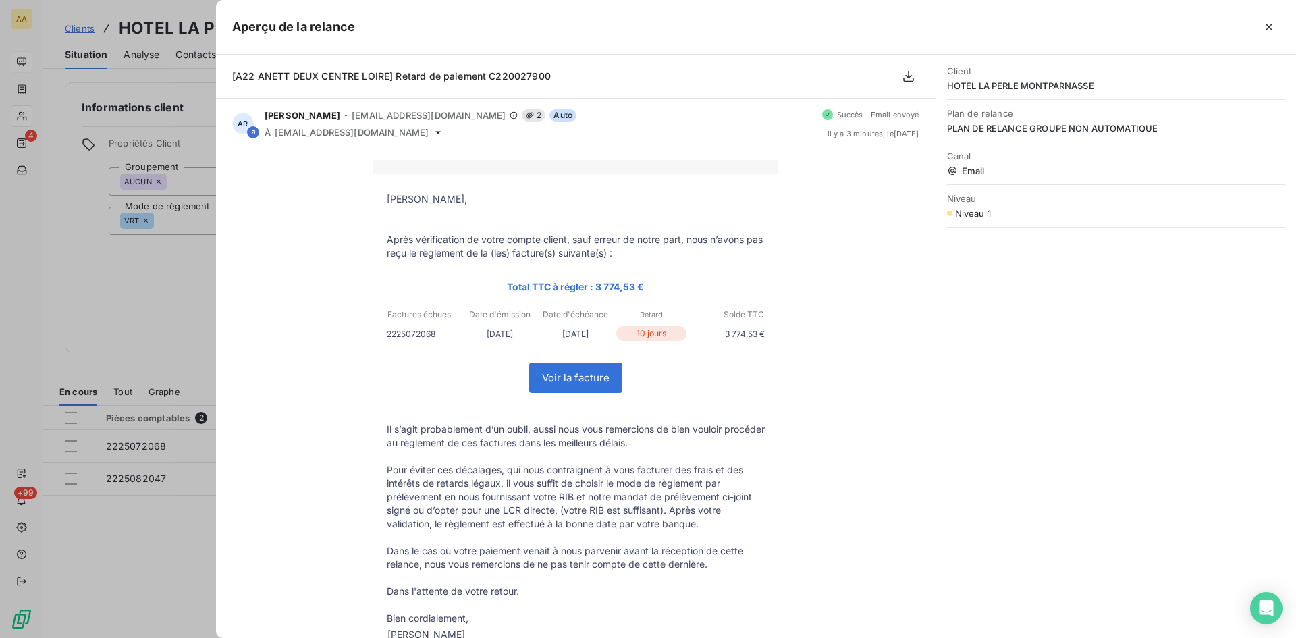
click at [147, 267] on div at bounding box center [648, 319] width 1296 height 638
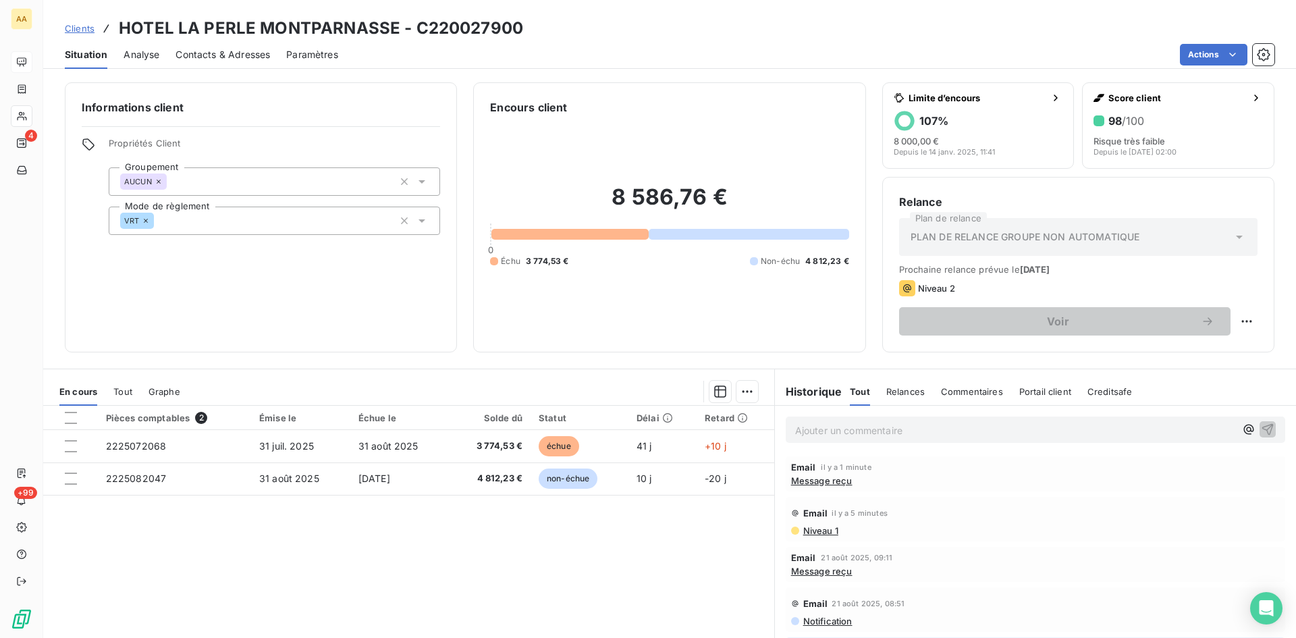
click at [805, 433] on p "Ajouter un commentaire ﻿" at bounding box center [1015, 430] width 440 height 17
click at [1261, 432] on icon "button" at bounding box center [1268, 429] width 14 height 14
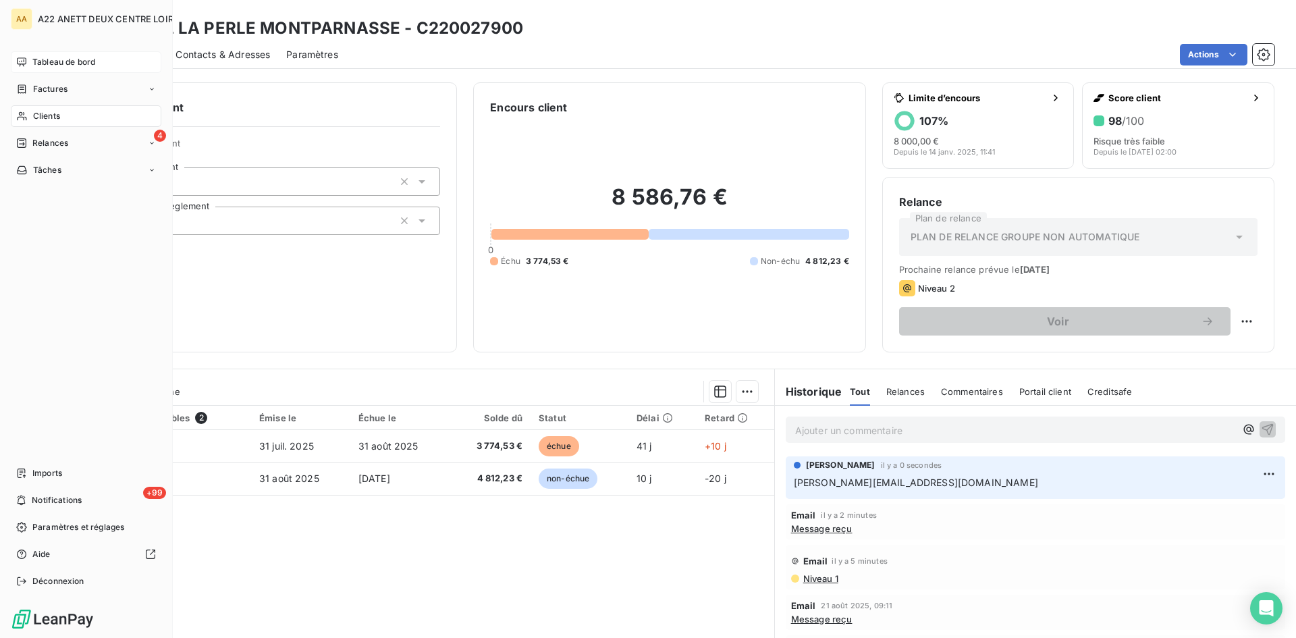
drag, startPoint x: 49, startPoint y: 112, endPoint x: 137, endPoint y: 113, distance: 88.4
click at [49, 112] on span "Clients" at bounding box center [46, 116] width 27 height 12
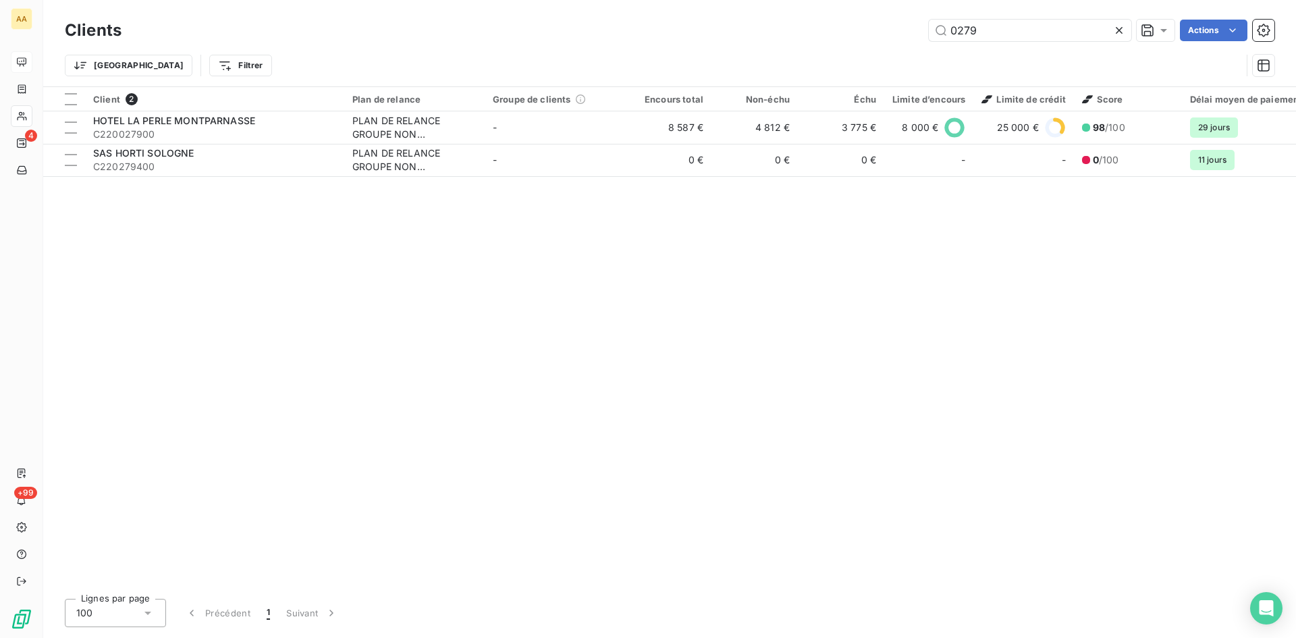
drag, startPoint x: 909, startPoint y: 33, endPoint x: 880, endPoint y: 34, distance: 29.0
click at [880, 34] on div "0279 Actions" at bounding box center [706, 31] width 1137 height 22
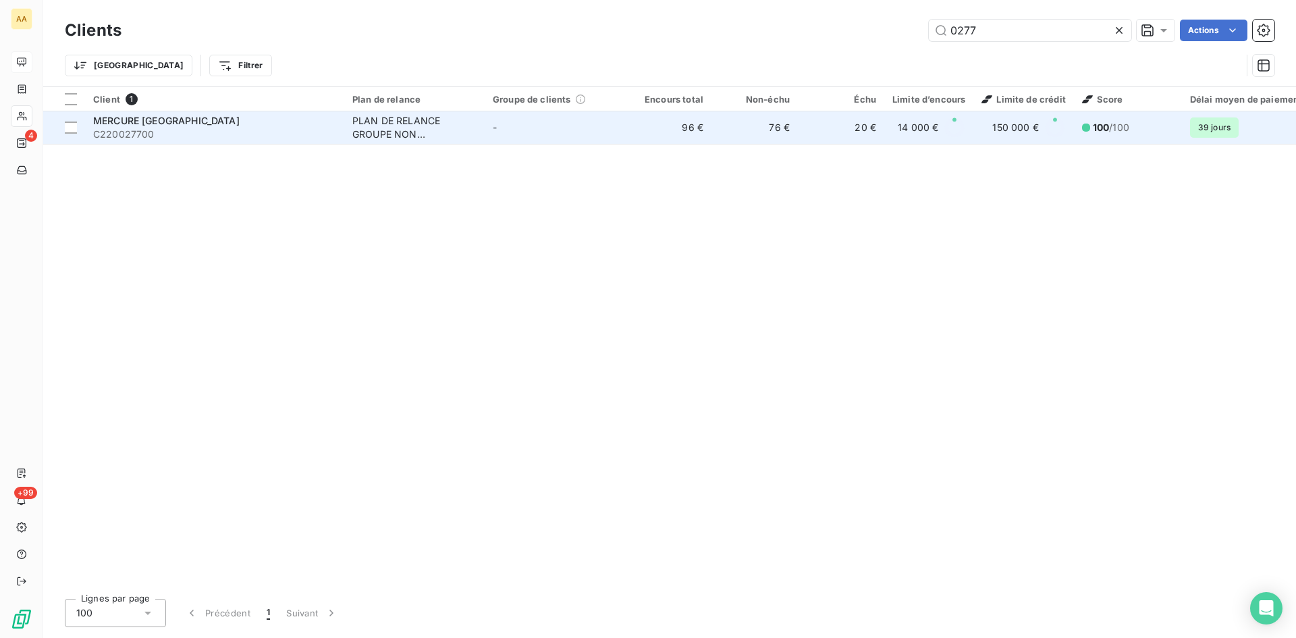
type input "0277"
click at [374, 117] on div "PLAN DE RELANCE GROUPE NON AUTOMATIQUE" at bounding box center [414, 127] width 124 height 27
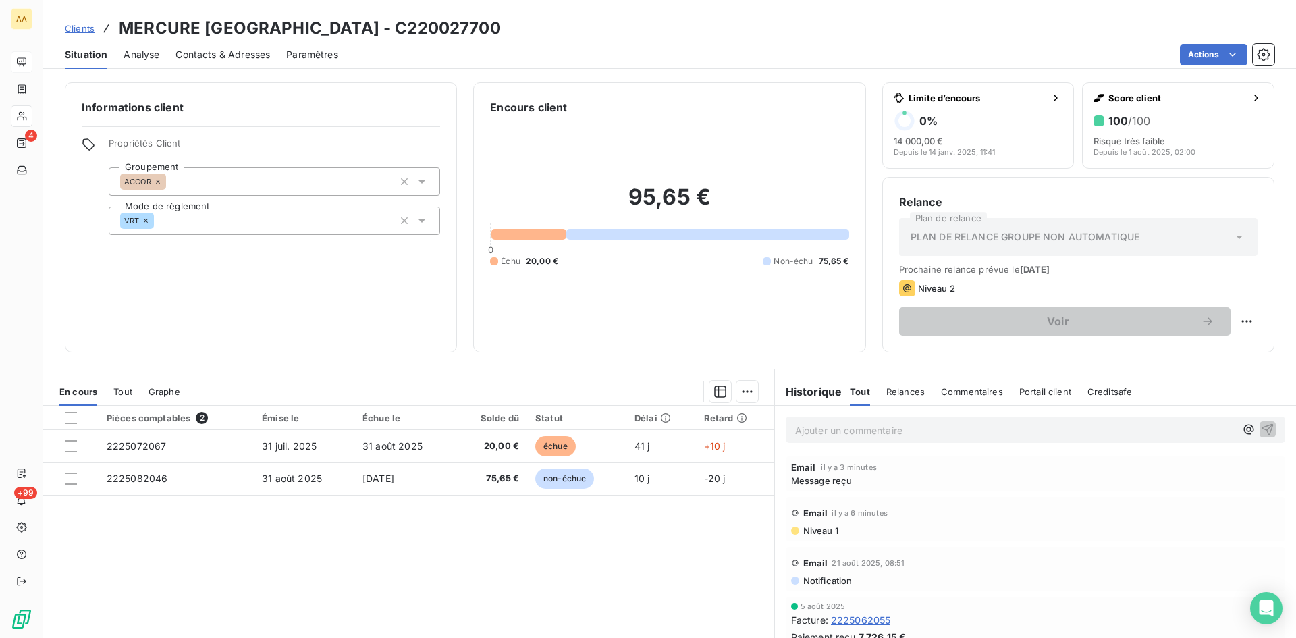
click at [802, 431] on p "Ajouter un commentaire ﻿" at bounding box center [1015, 430] width 440 height 17
click at [1260, 426] on button "button" at bounding box center [1268, 429] width 16 height 16
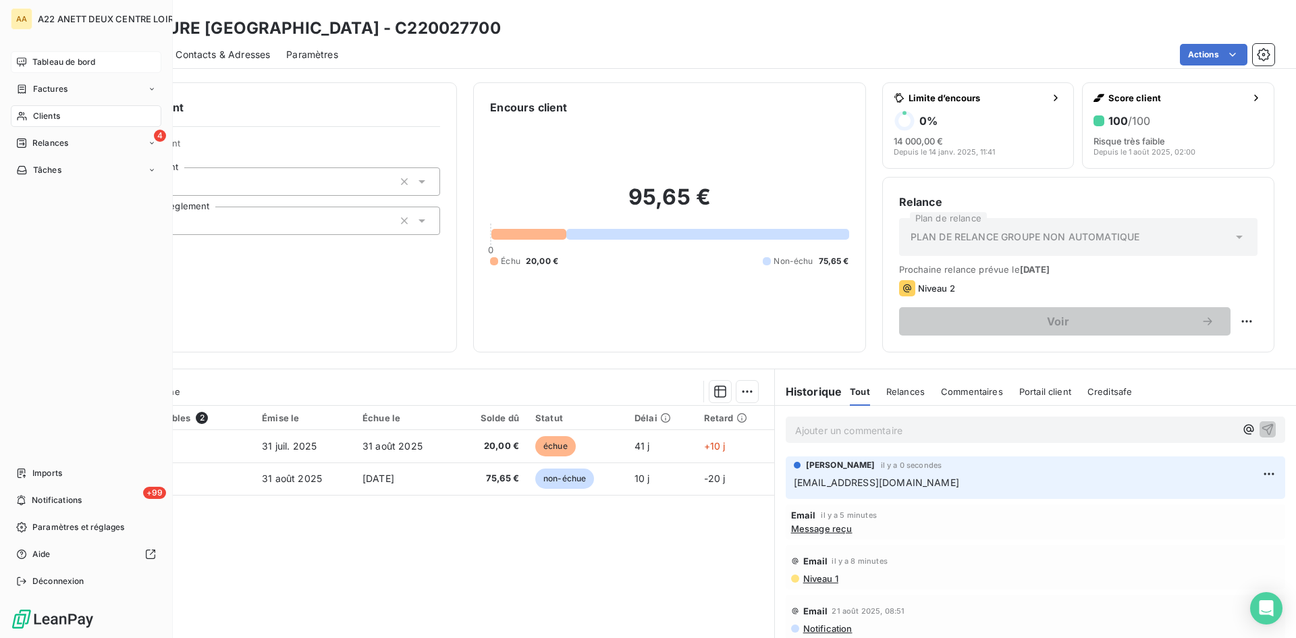
click at [36, 114] on span "Clients" at bounding box center [46, 116] width 27 height 12
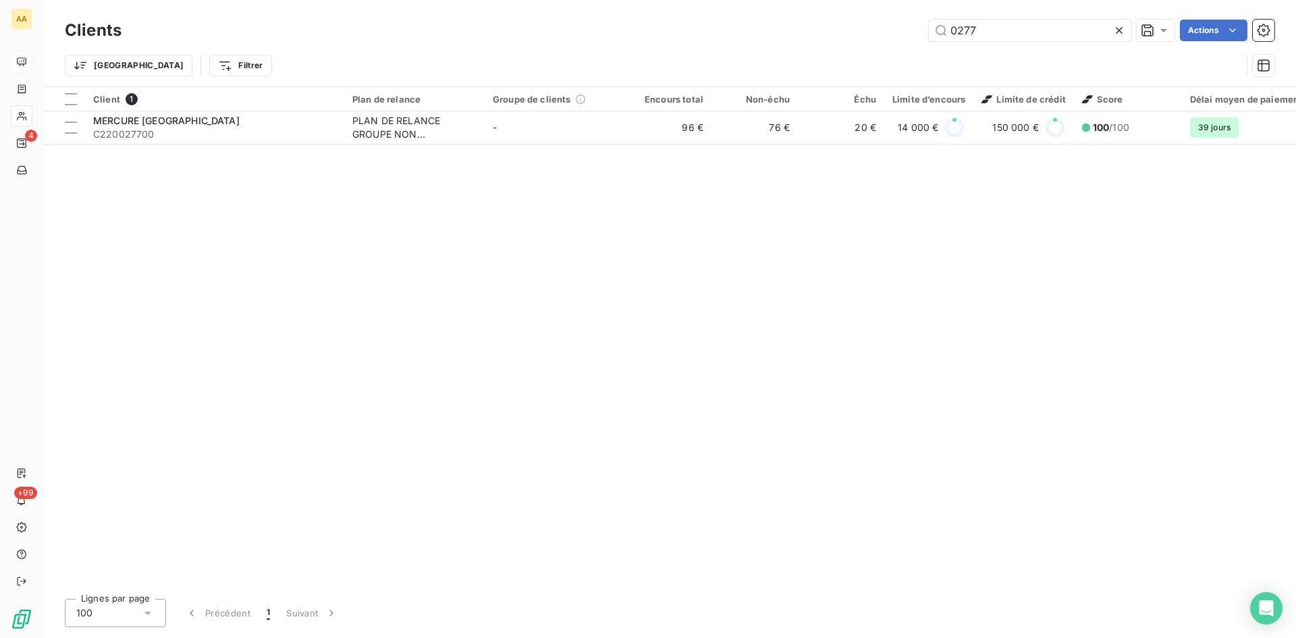
drag, startPoint x: 986, startPoint y: 34, endPoint x: 859, endPoint y: 52, distance: 128.1
click at [874, 43] on div "Clients 0277 Actions" at bounding box center [670, 30] width 1210 height 28
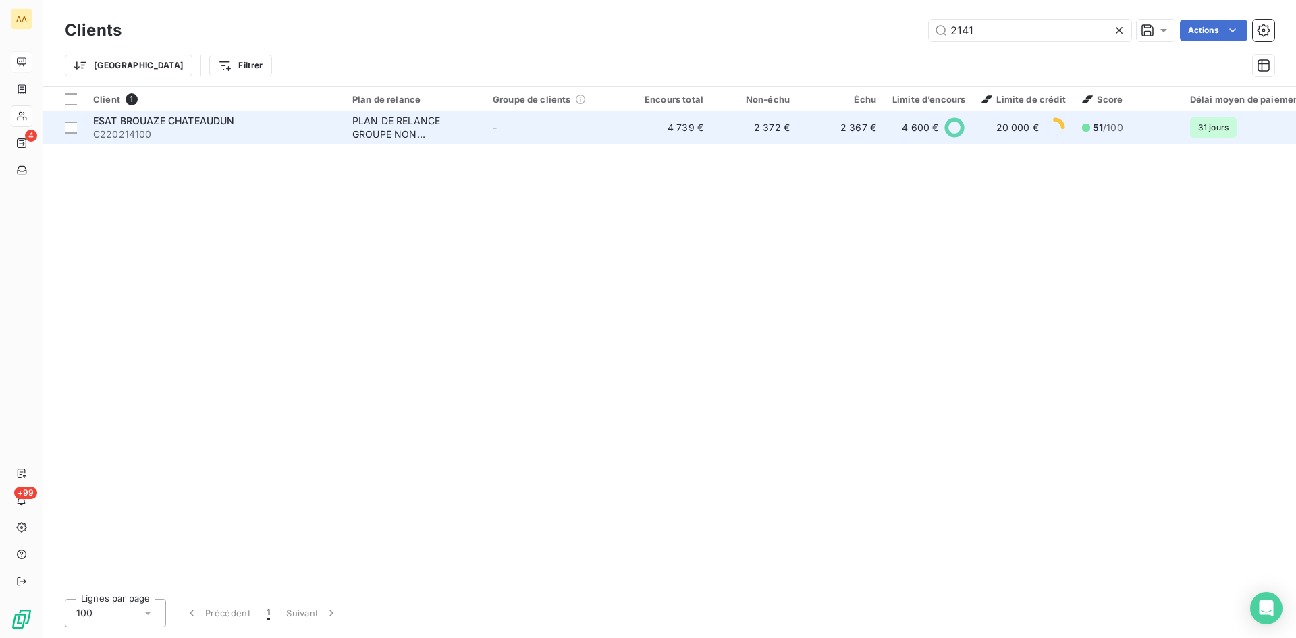
type input "2141"
click at [346, 128] on td "PLAN DE RELANCE GROUPE NON AUTOMATIQUE" at bounding box center [414, 127] width 140 height 32
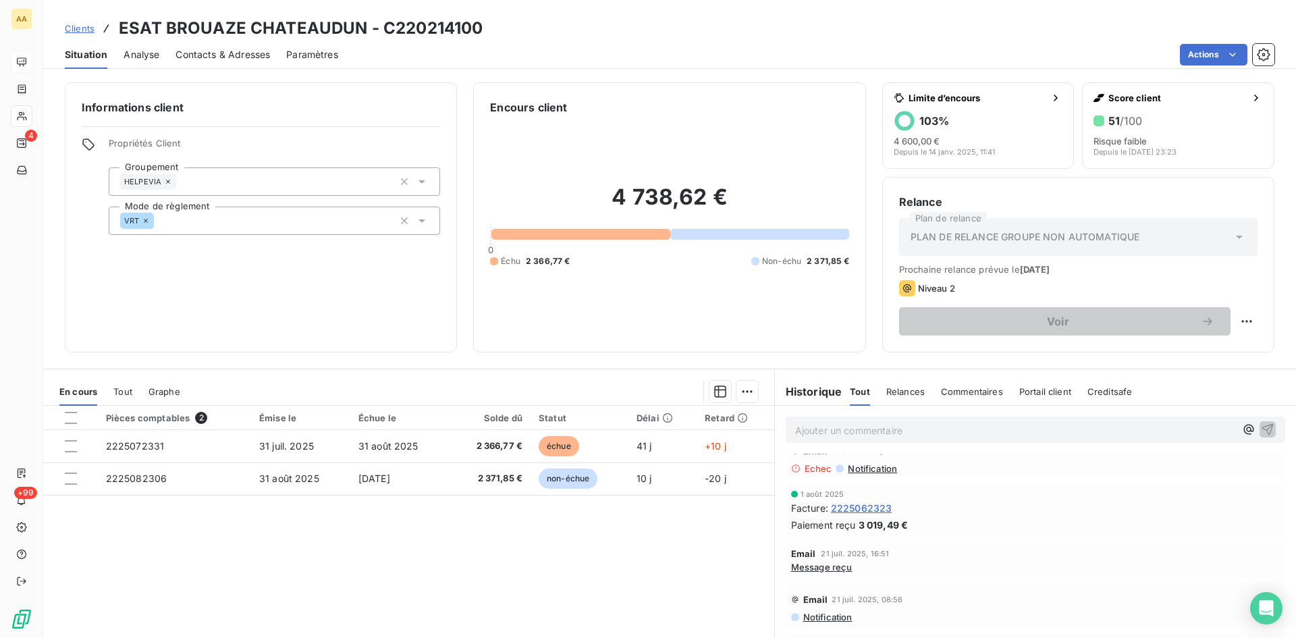
scroll to position [135, 0]
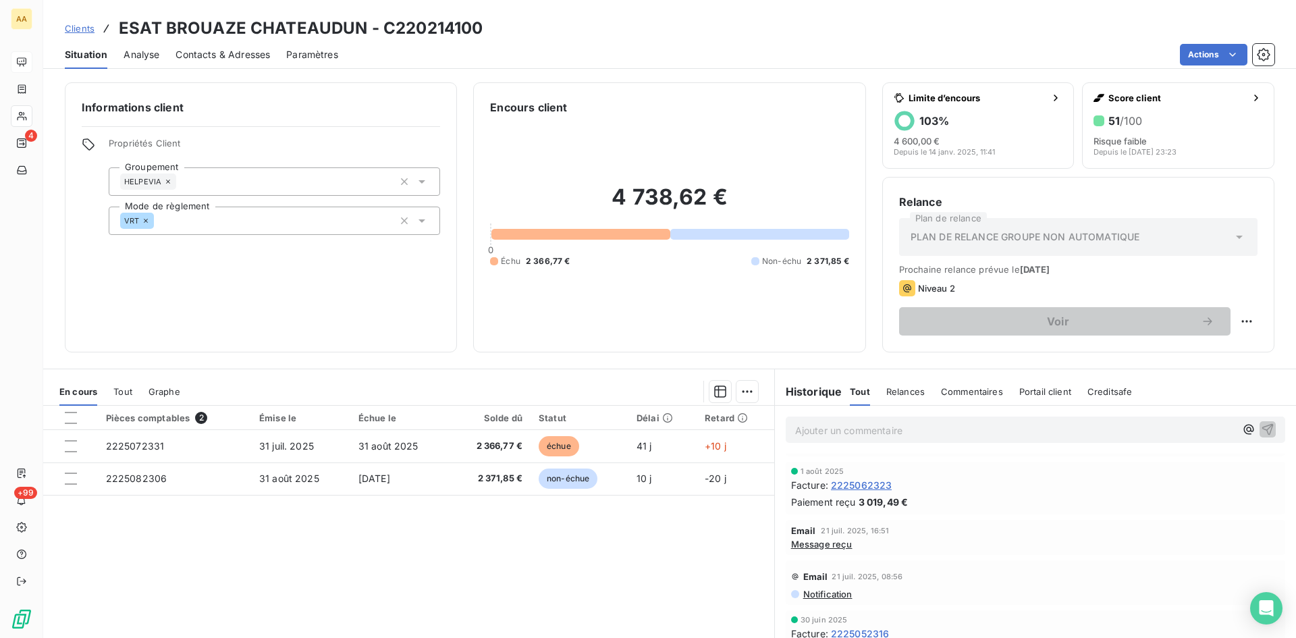
click at [824, 546] on span "Message reçu" at bounding box center [821, 544] width 61 height 11
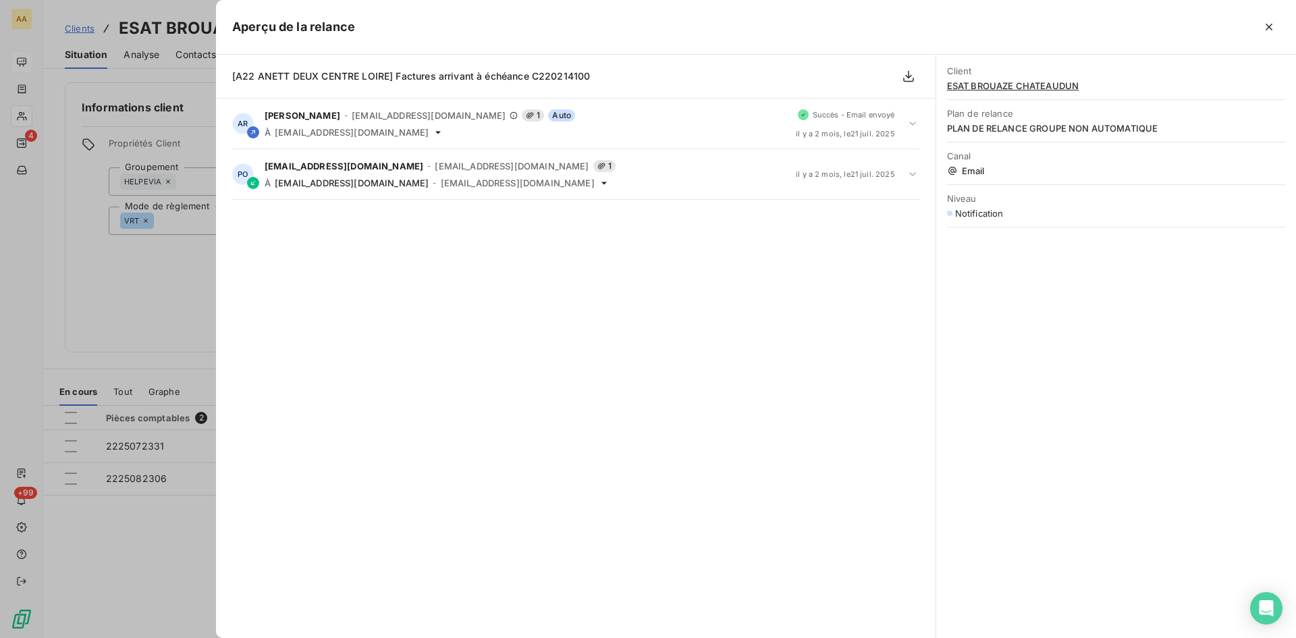
click at [146, 266] on div at bounding box center [648, 319] width 1296 height 638
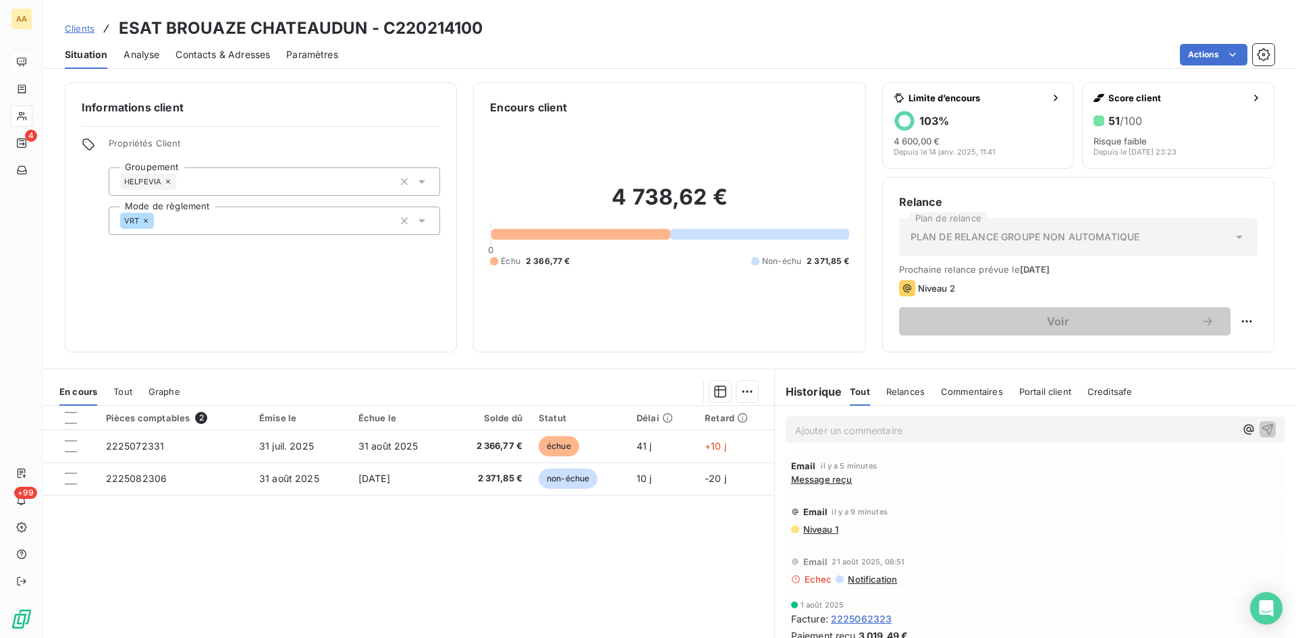
scroll to position [0, 0]
click at [795, 434] on p "Ajouter un commentaire ﻿" at bounding box center [1015, 430] width 440 height 17
click at [1261, 427] on icon "button" at bounding box center [1268, 429] width 14 height 14
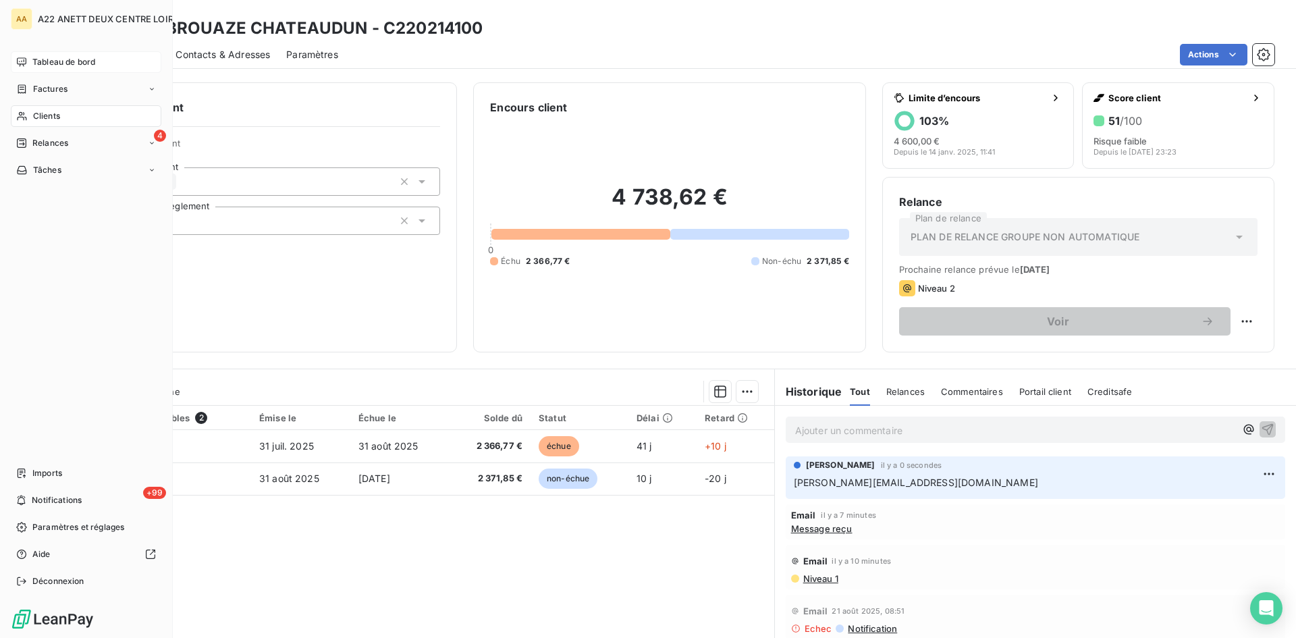
click at [57, 117] on span "Clients" at bounding box center [46, 116] width 27 height 12
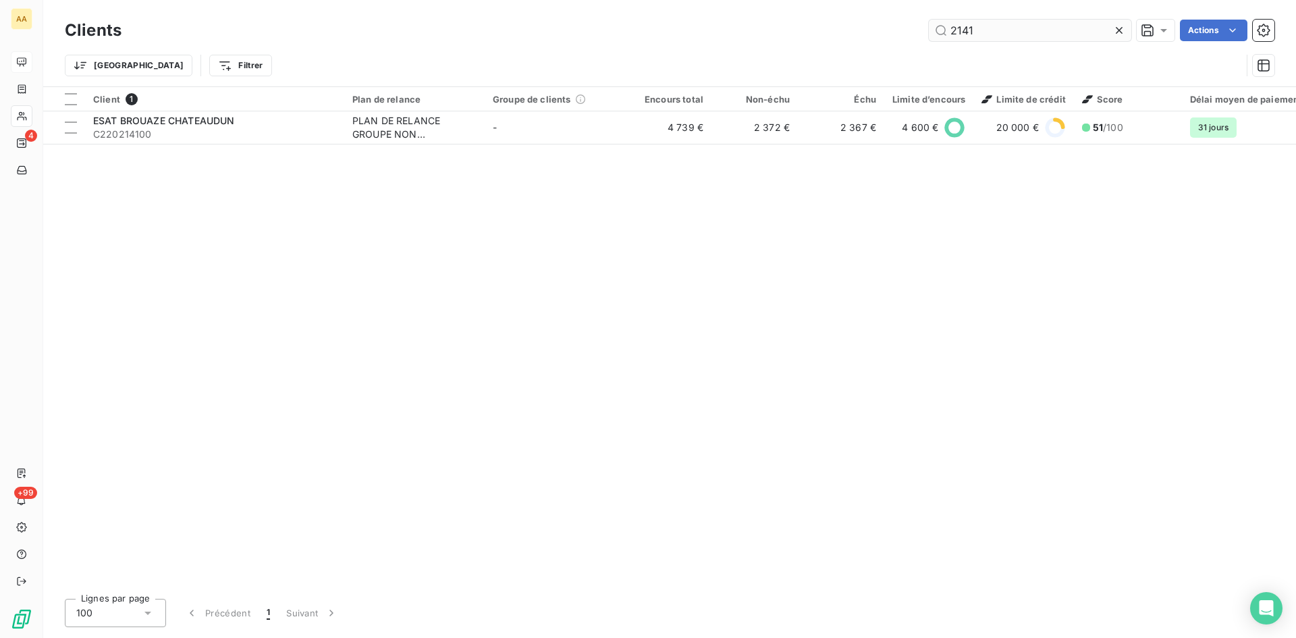
drag, startPoint x: 980, startPoint y: 34, endPoint x: 936, endPoint y: 33, distance: 43.9
click at [936, 33] on input "2141" at bounding box center [1030, 31] width 203 height 22
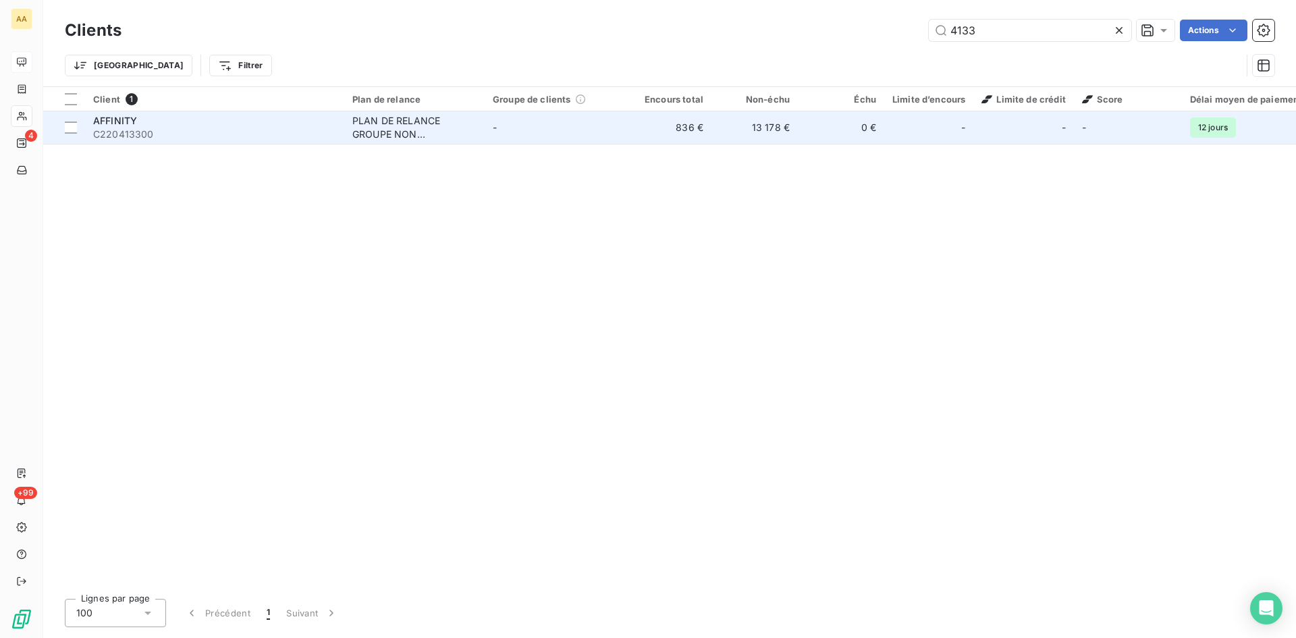
type input "4133"
click at [414, 129] on div "PLAN DE RELANCE GROUPE NON AUTOMATIQUE" at bounding box center [414, 127] width 124 height 27
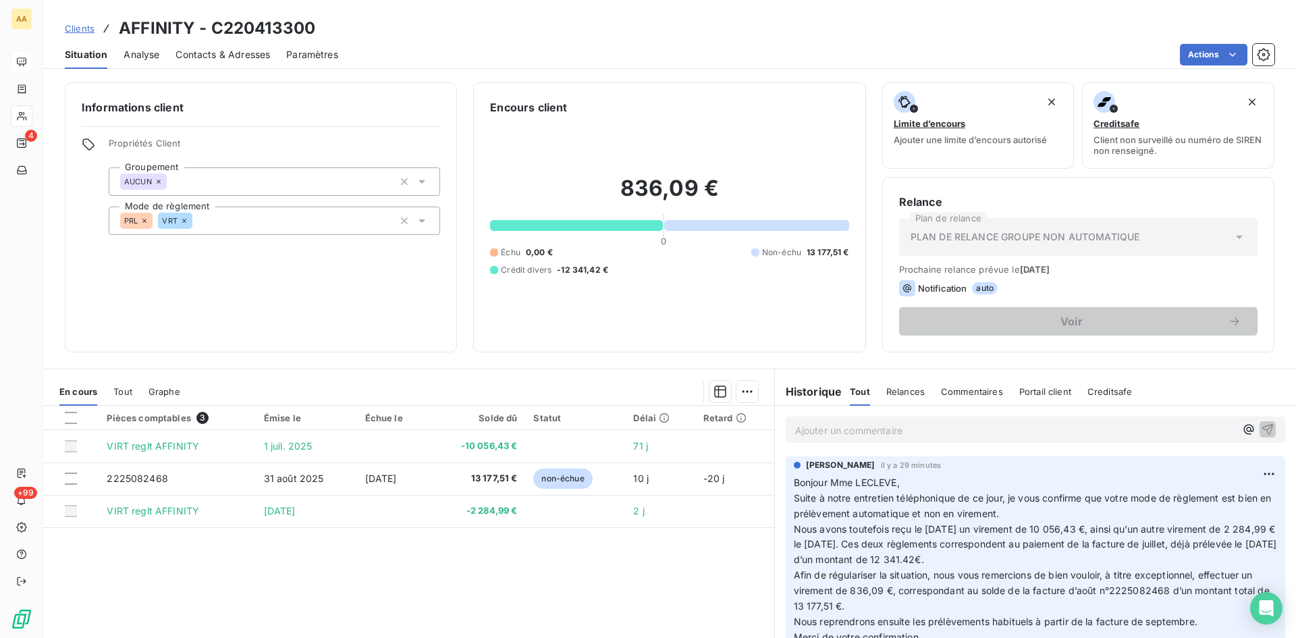
click at [798, 429] on p "Ajouter un commentaire ﻿" at bounding box center [1015, 430] width 440 height 17
click at [868, 435] on p "Contrôle de gestion" at bounding box center [1015, 430] width 440 height 16
drag, startPoint x: 899, startPoint y: 432, endPoint x: 788, endPoint y: 429, distance: 110.8
click at [788, 429] on div "Contrôle de gestion" at bounding box center [1036, 429] width 500 height 25
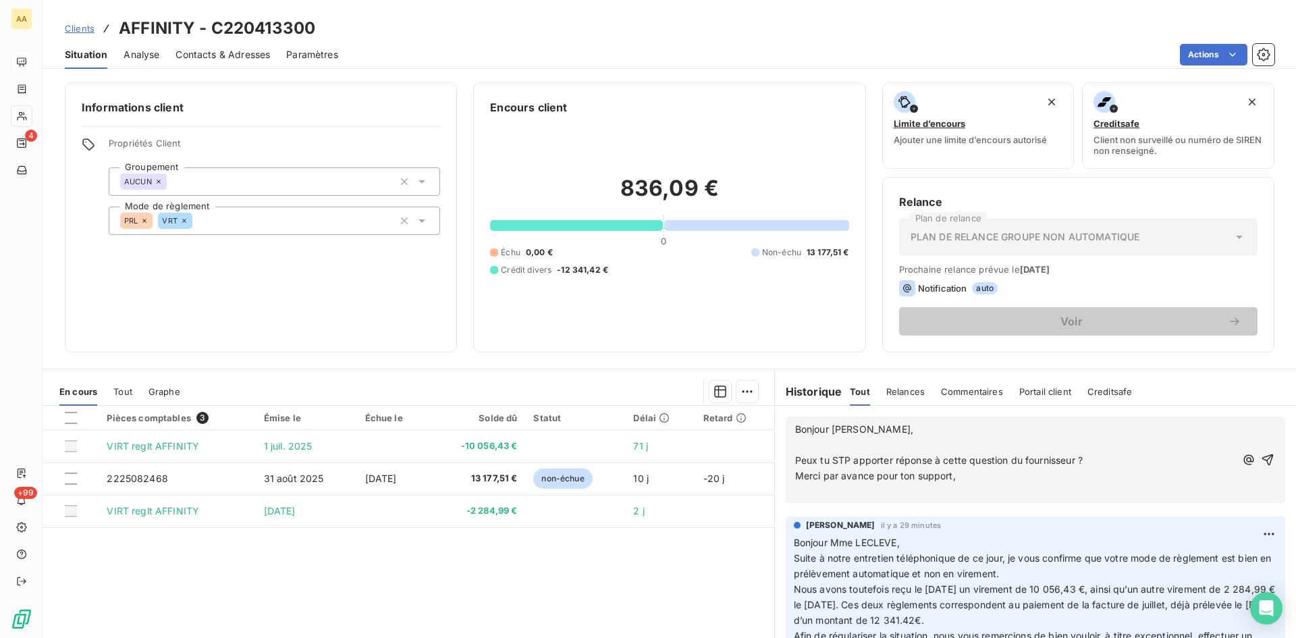
click at [878, 430] on p "Bonjour Maria," at bounding box center [1015, 430] width 440 height 16
click at [1262, 456] on icon "button" at bounding box center [1267, 459] width 11 height 11
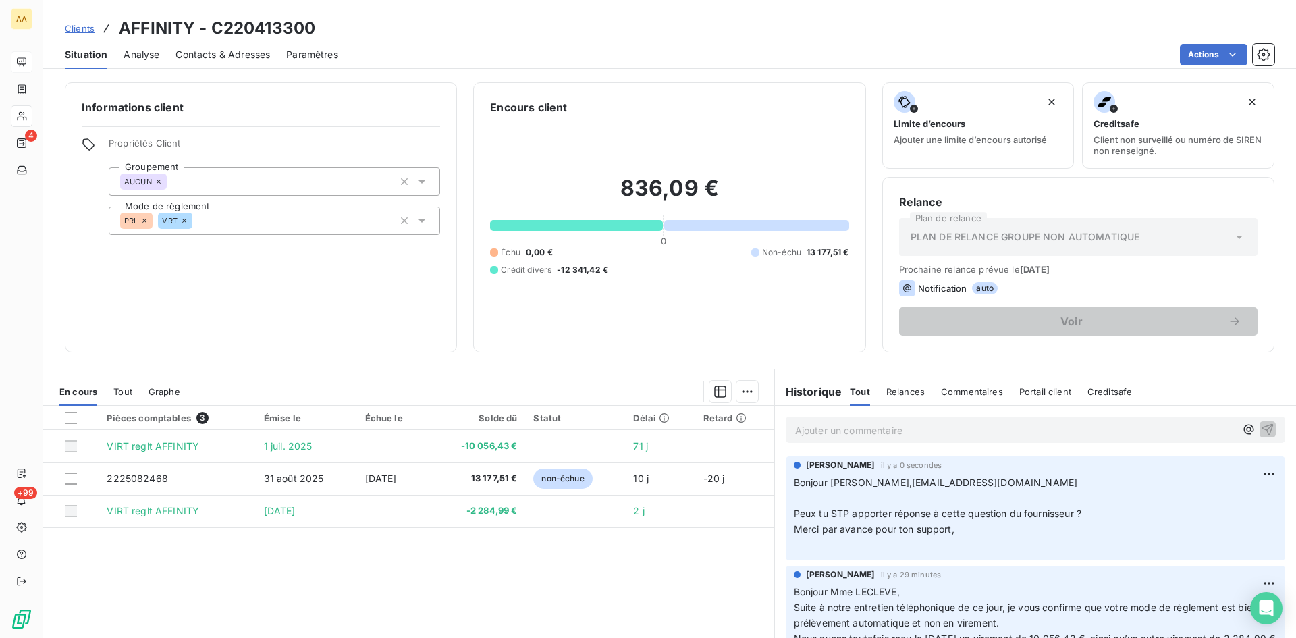
drag, startPoint x: 820, startPoint y: 549, endPoint x: 814, endPoint y: 545, distance: 7.3
click at [820, 549] on p "Bonjour Maria,mdiaz@affinity-petcare.com ﻿ Peux tu STP apporter réponse à cette…" at bounding box center [1035, 513] width 483 height 77
click at [794, 541] on p "Bonjour Maria,mdiaz@affinity-petcare.com ﻿ Peux tu STP apporter réponse à cette…" at bounding box center [1035, 513] width 483 height 77
click at [1257, 471] on html "AA 4 +99 Clients AFFINITY - C220413300 Situation Analyse Contacts & Adresses Pa…" at bounding box center [648, 319] width 1296 height 638
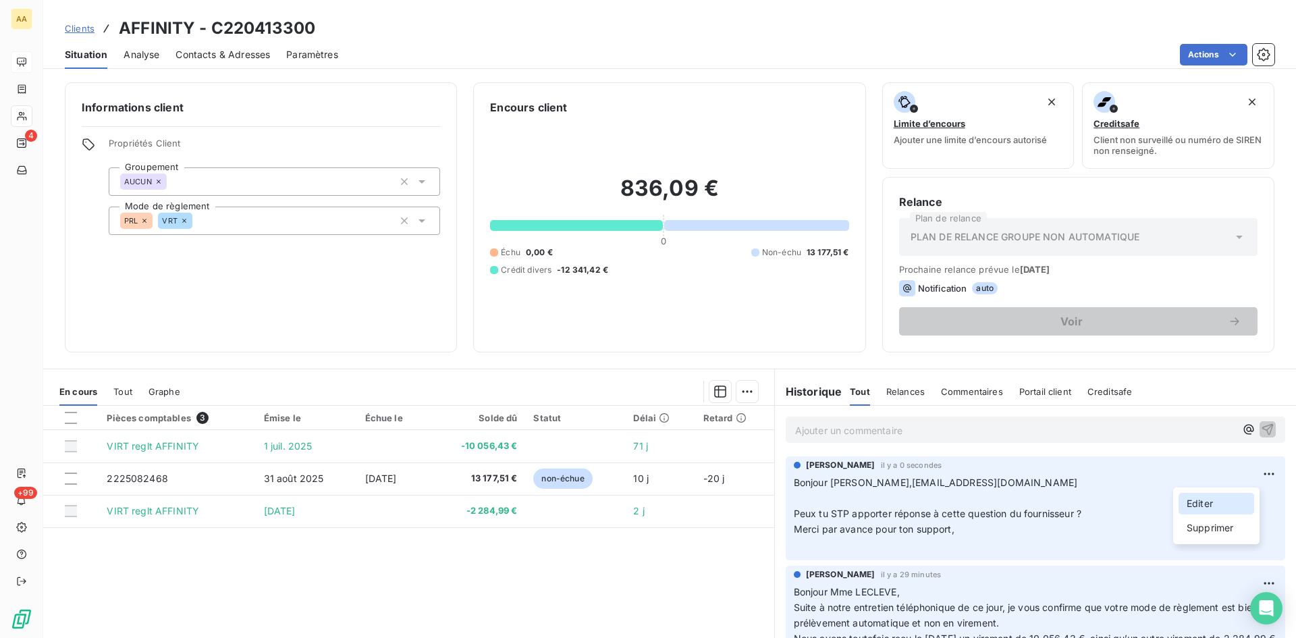
click at [1207, 503] on div "Editer" at bounding box center [1217, 504] width 76 height 22
click at [1262, 511] on icon "button" at bounding box center [1269, 513] width 14 height 14
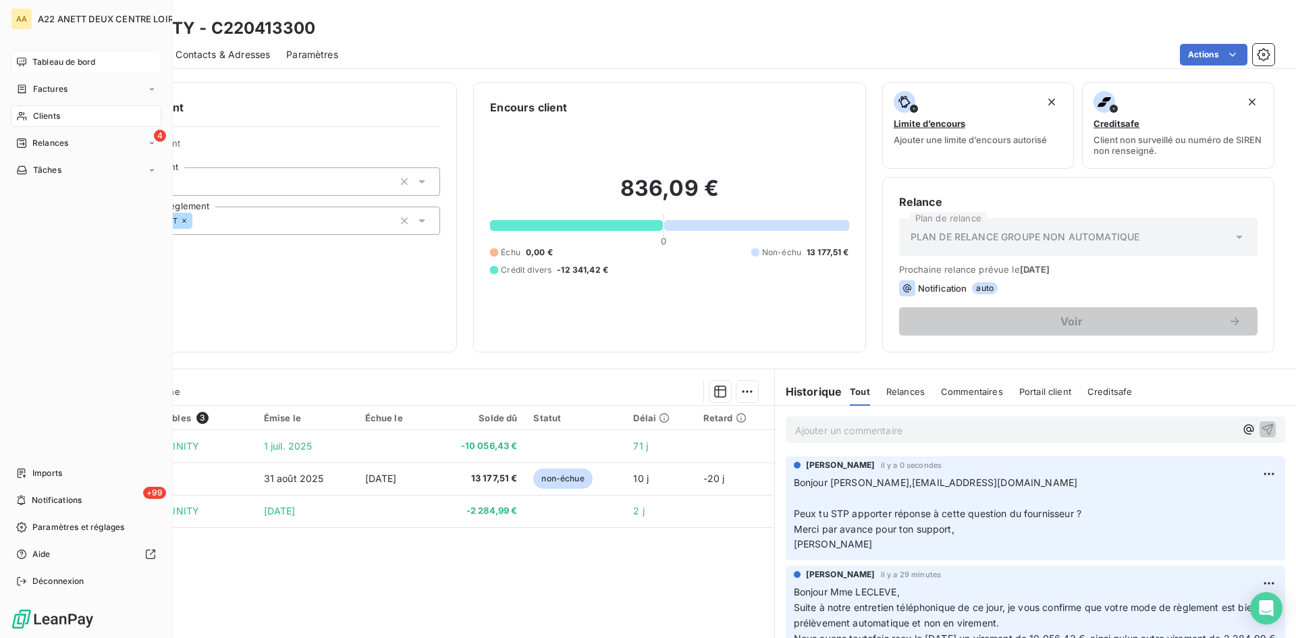
click at [41, 113] on span "Clients" at bounding box center [46, 116] width 27 height 12
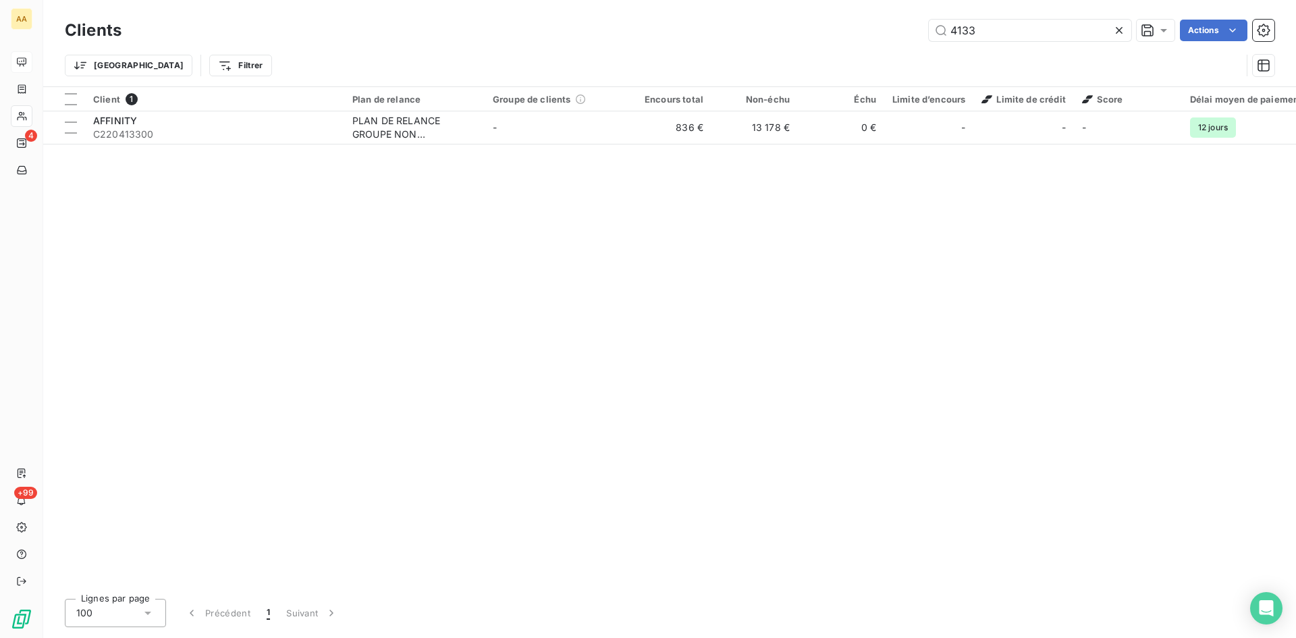
drag, startPoint x: 988, startPoint y: 31, endPoint x: 876, endPoint y: 34, distance: 112.1
click at [876, 34] on div "4133 Actions" at bounding box center [706, 31] width 1137 height 22
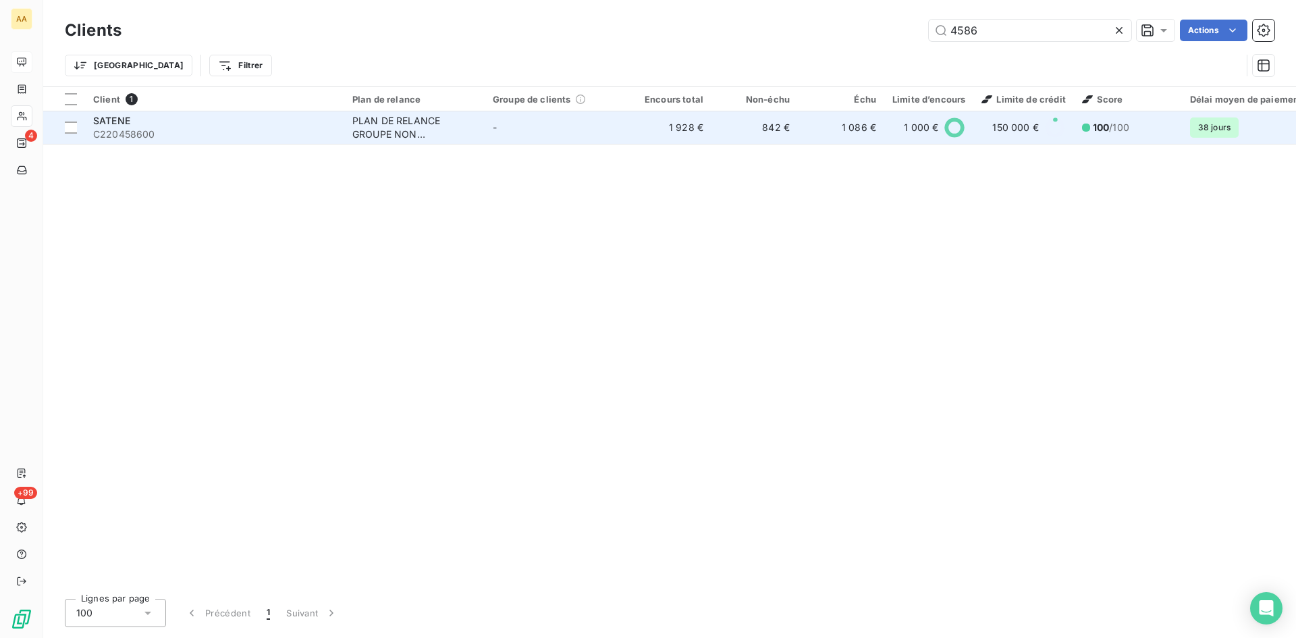
type input "4586"
click at [372, 132] on div "PLAN DE RELANCE GROUPE NON AUTOMATIQUE" at bounding box center [414, 127] width 124 height 27
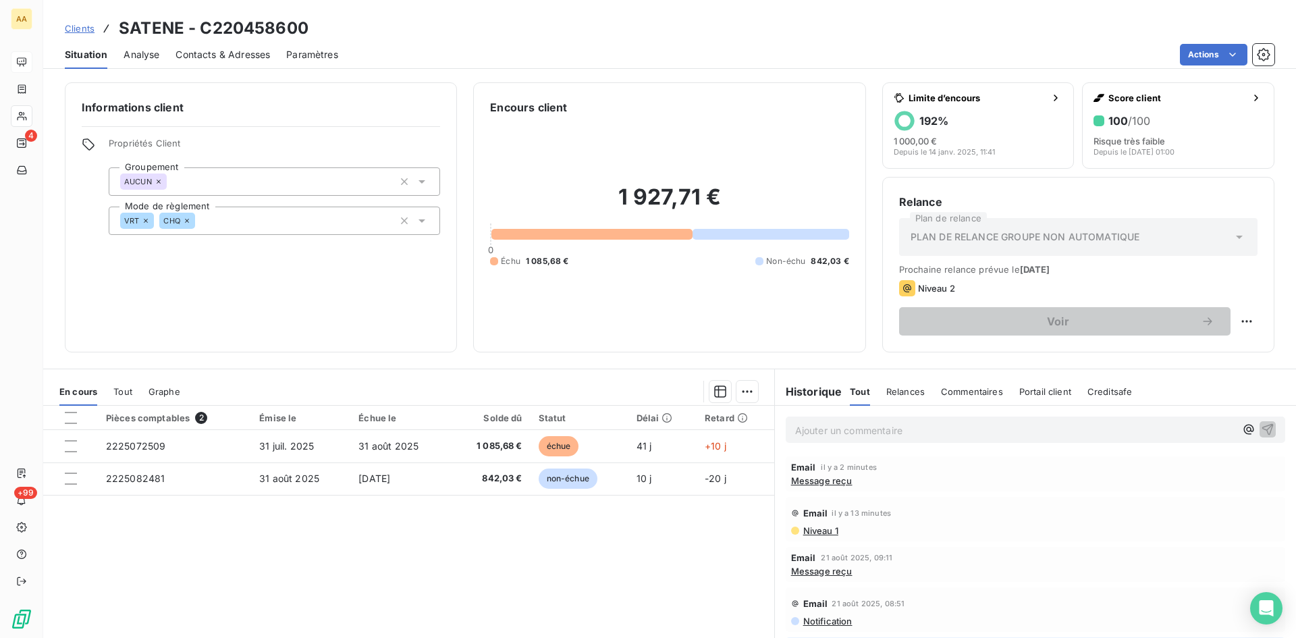
click at [865, 425] on p "Ajouter un commentaire ﻿" at bounding box center [1015, 430] width 440 height 17
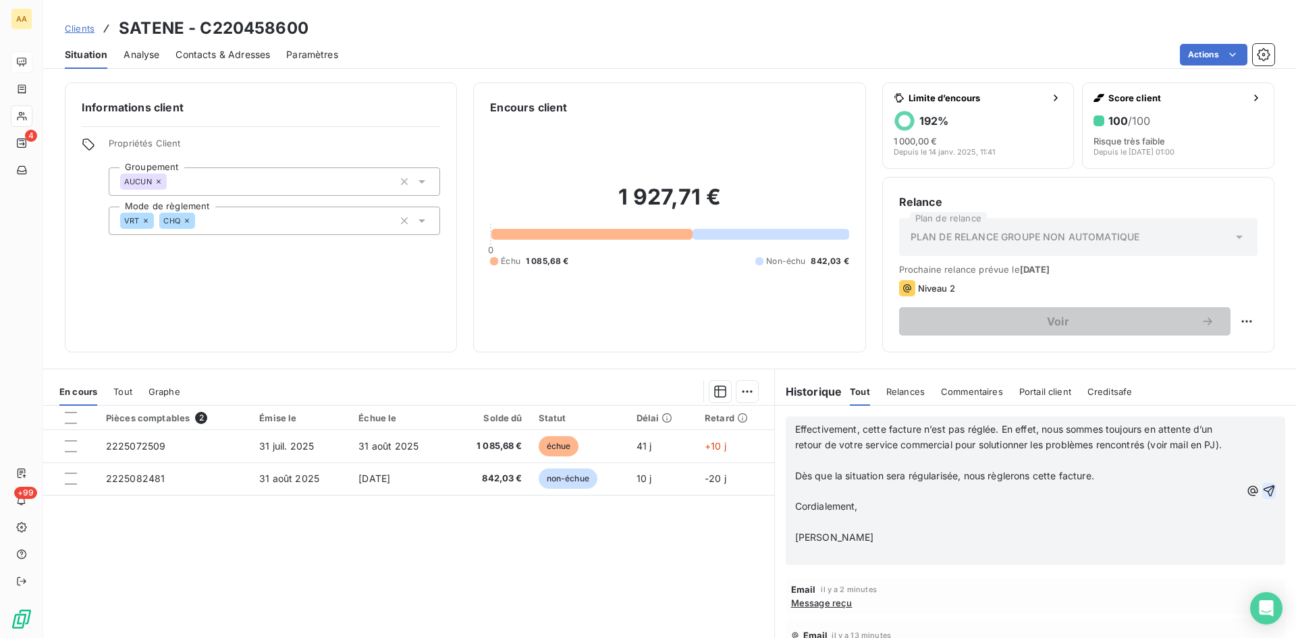
click at [1262, 498] on icon "button" at bounding box center [1269, 491] width 14 height 14
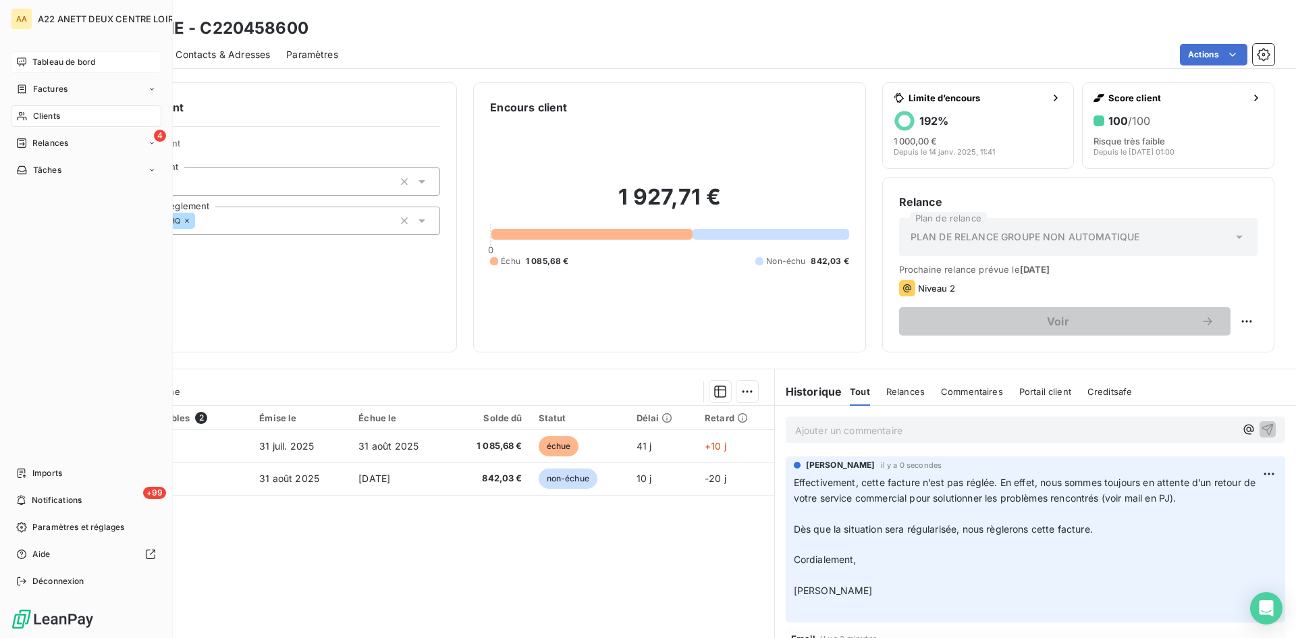
click at [36, 119] on span "Clients" at bounding box center [46, 116] width 27 height 12
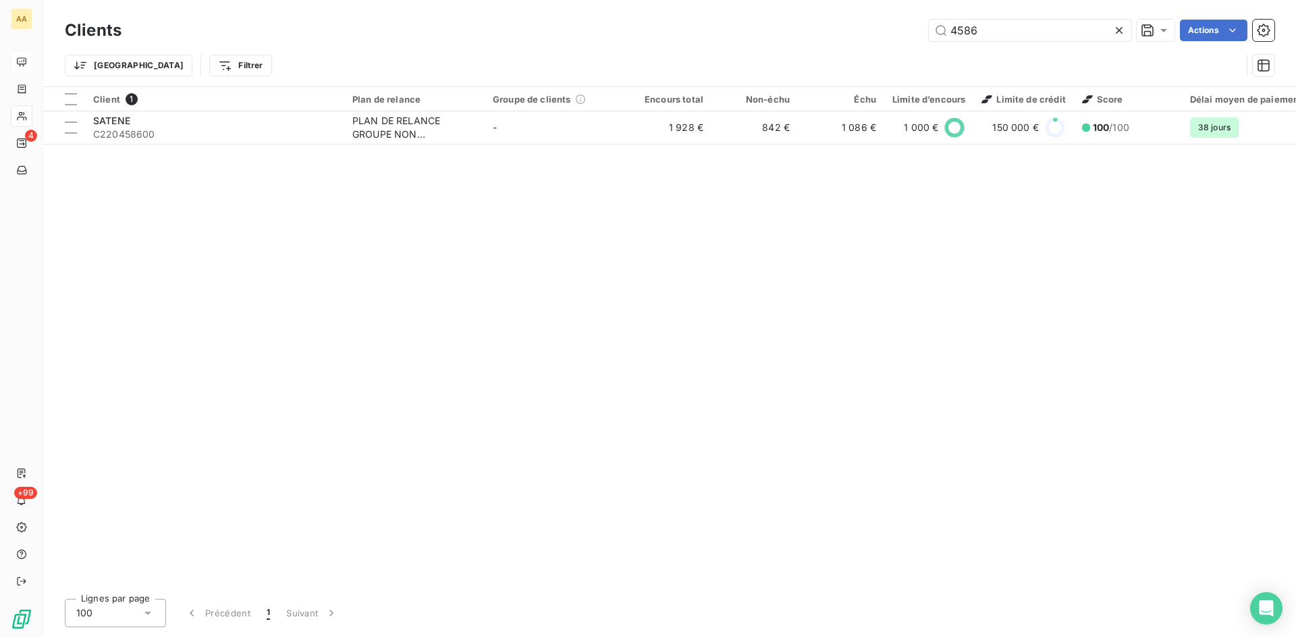
drag, startPoint x: 974, startPoint y: 32, endPoint x: 914, endPoint y: 40, distance: 60.6
click at [914, 40] on div "4586 Actions" at bounding box center [706, 31] width 1137 height 22
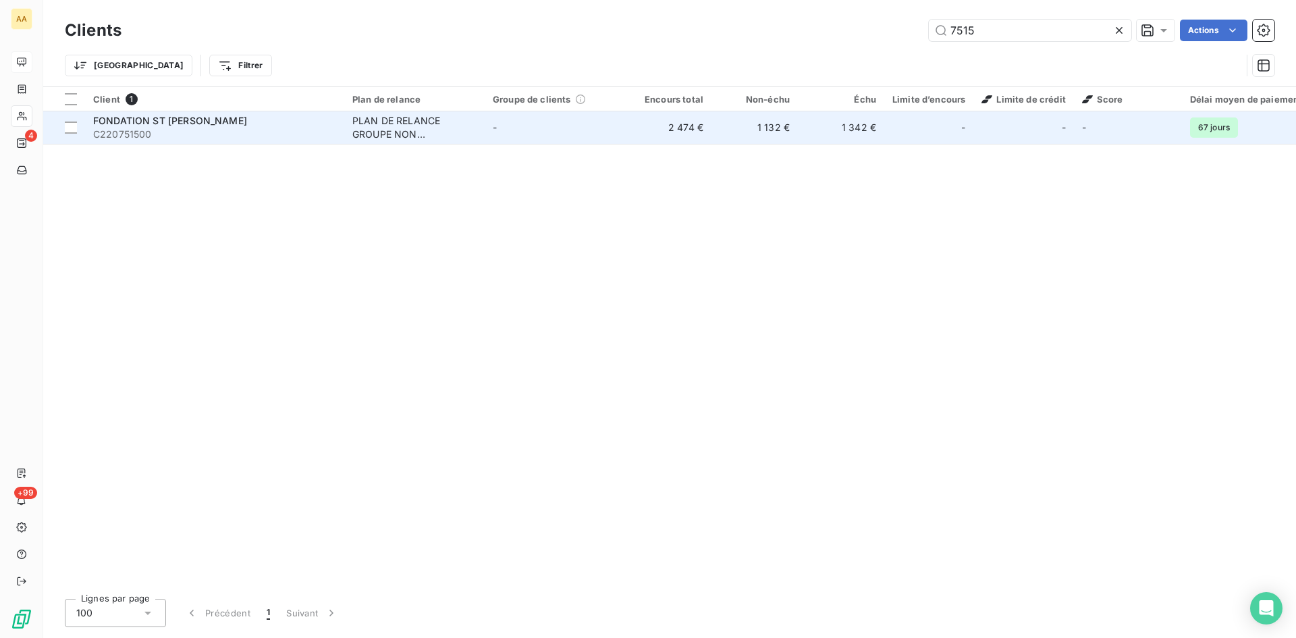
type input "7515"
click at [363, 128] on div "PLAN DE RELANCE GROUPE NON AUTOMATIQUE" at bounding box center [414, 127] width 124 height 27
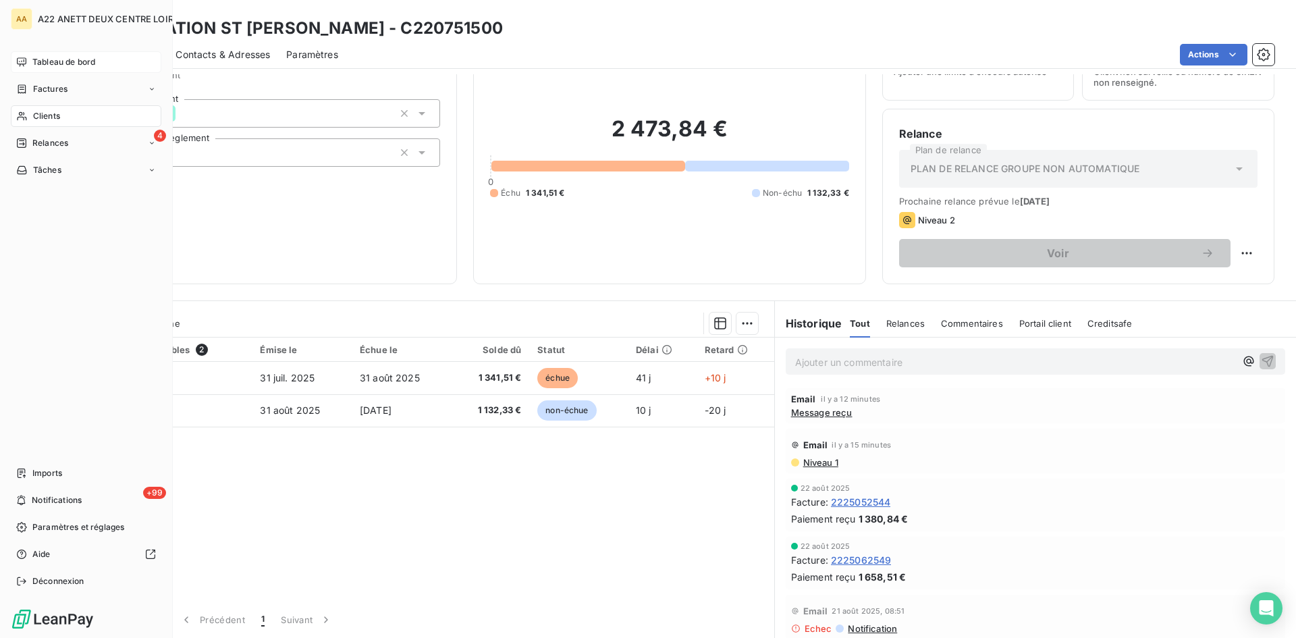
click at [41, 115] on span "Clients" at bounding box center [46, 116] width 27 height 12
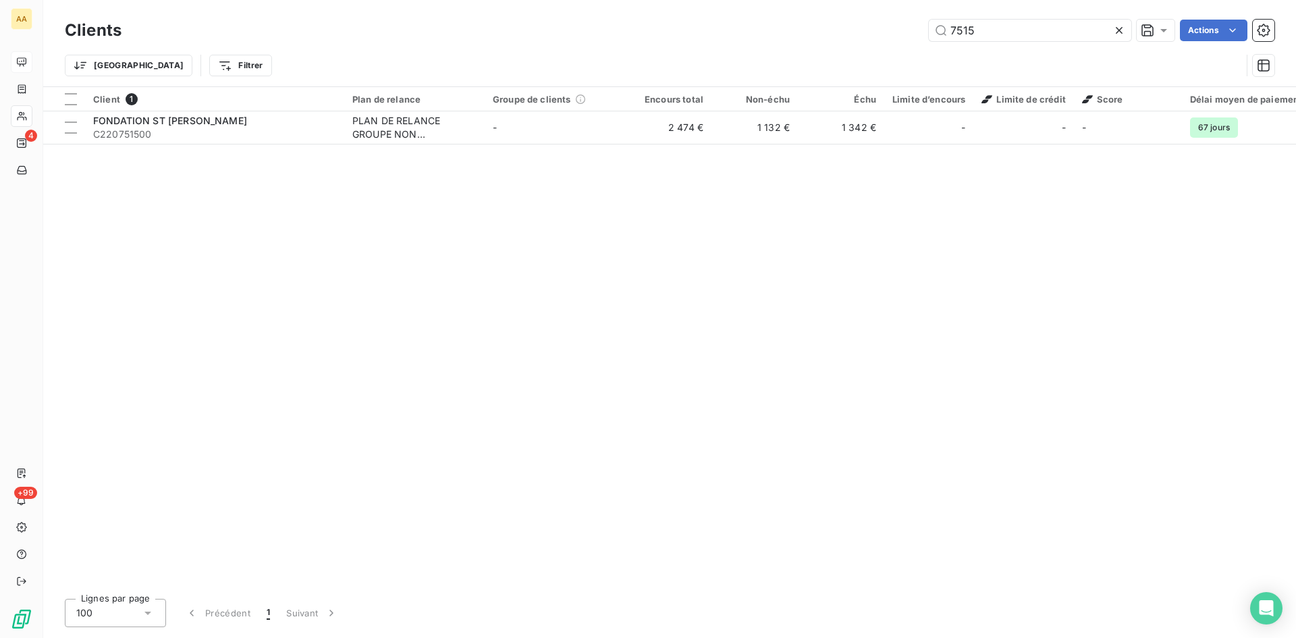
drag, startPoint x: 980, startPoint y: 29, endPoint x: 865, endPoint y: 35, distance: 115.6
click at [865, 35] on div "7515 Actions" at bounding box center [706, 31] width 1137 height 22
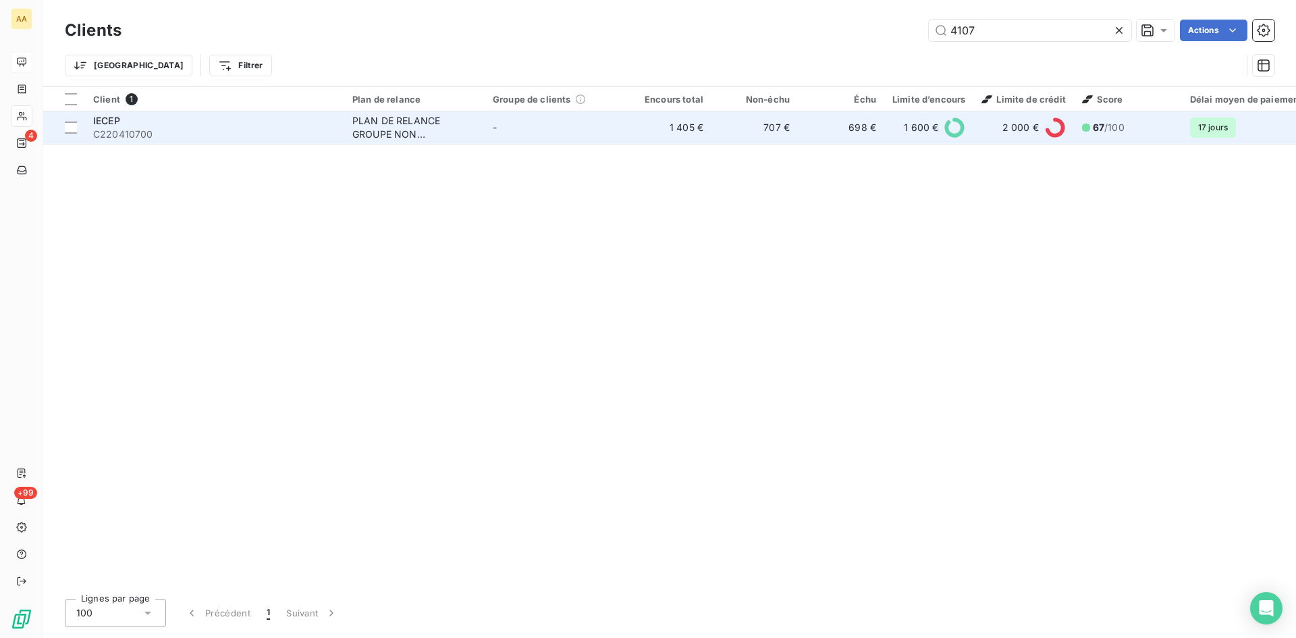
type input "4107"
click at [400, 119] on div "PLAN DE RELANCE GROUPE NON AUTOMATIQUE" at bounding box center [414, 127] width 124 height 27
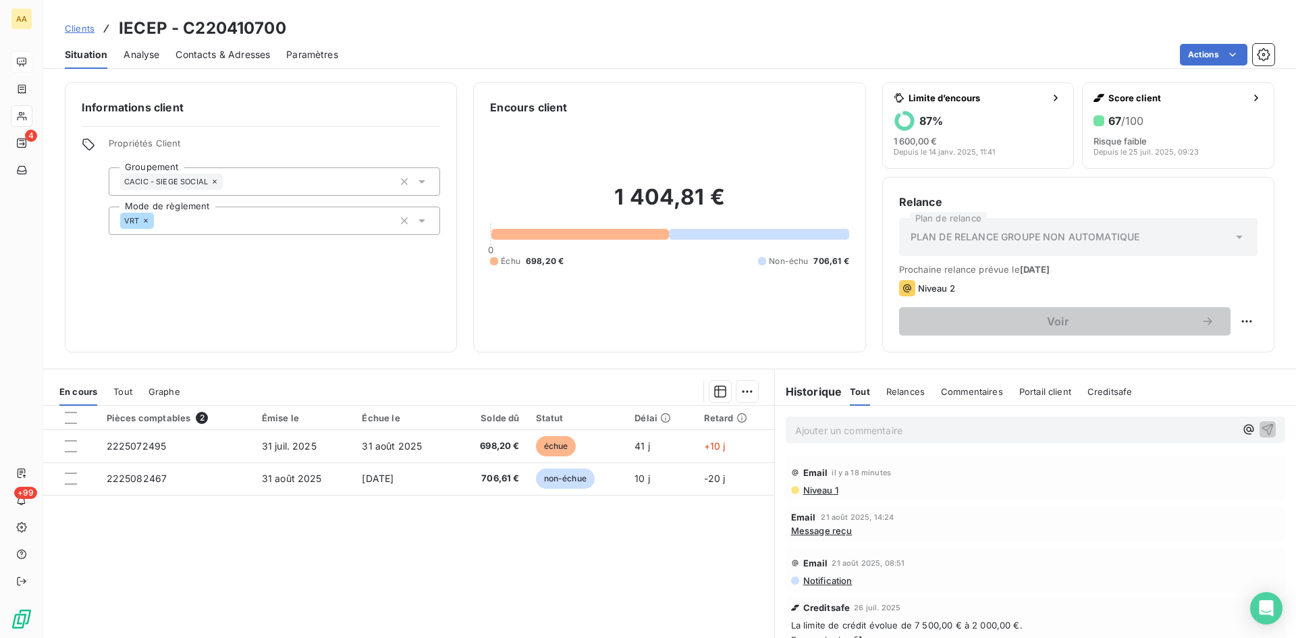
drag, startPoint x: 801, startPoint y: 431, endPoint x: 802, endPoint y: 424, distance: 6.8
click at [802, 429] on p "Ajouter un commentaire ﻿" at bounding box center [1015, 430] width 440 height 17
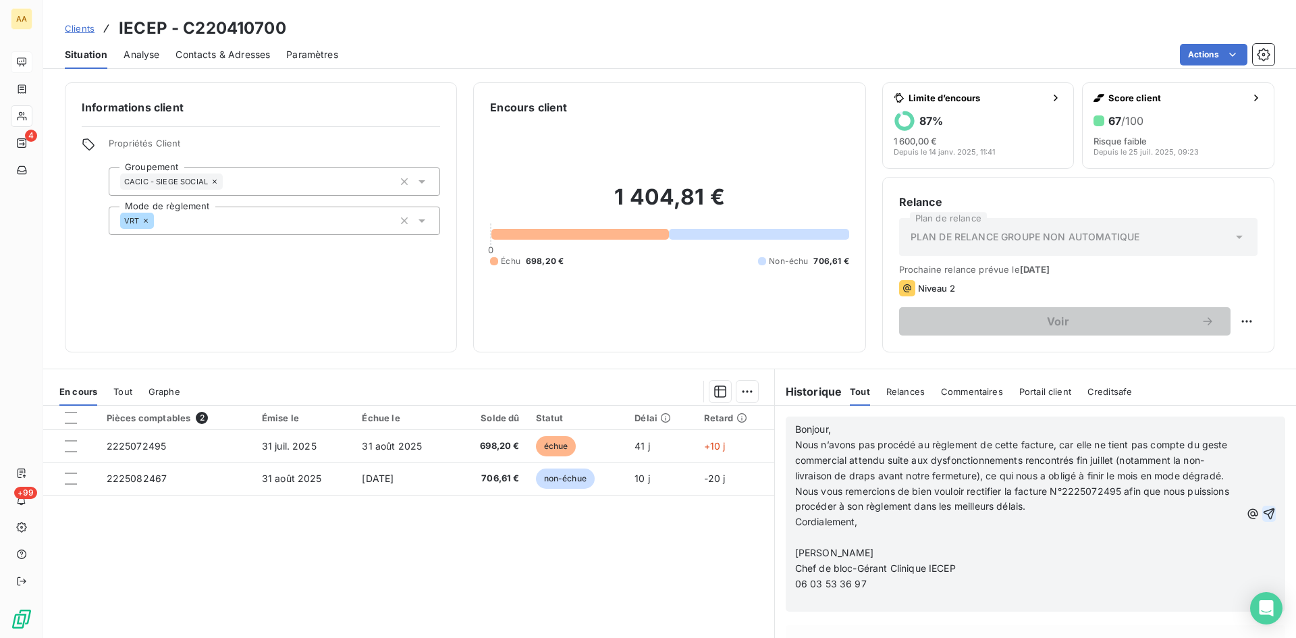
drag, startPoint x: 1253, startPoint y: 519, endPoint x: 1206, endPoint y: 462, distance: 72.9
click at [1262, 516] on icon "button" at bounding box center [1269, 514] width 14 height 14
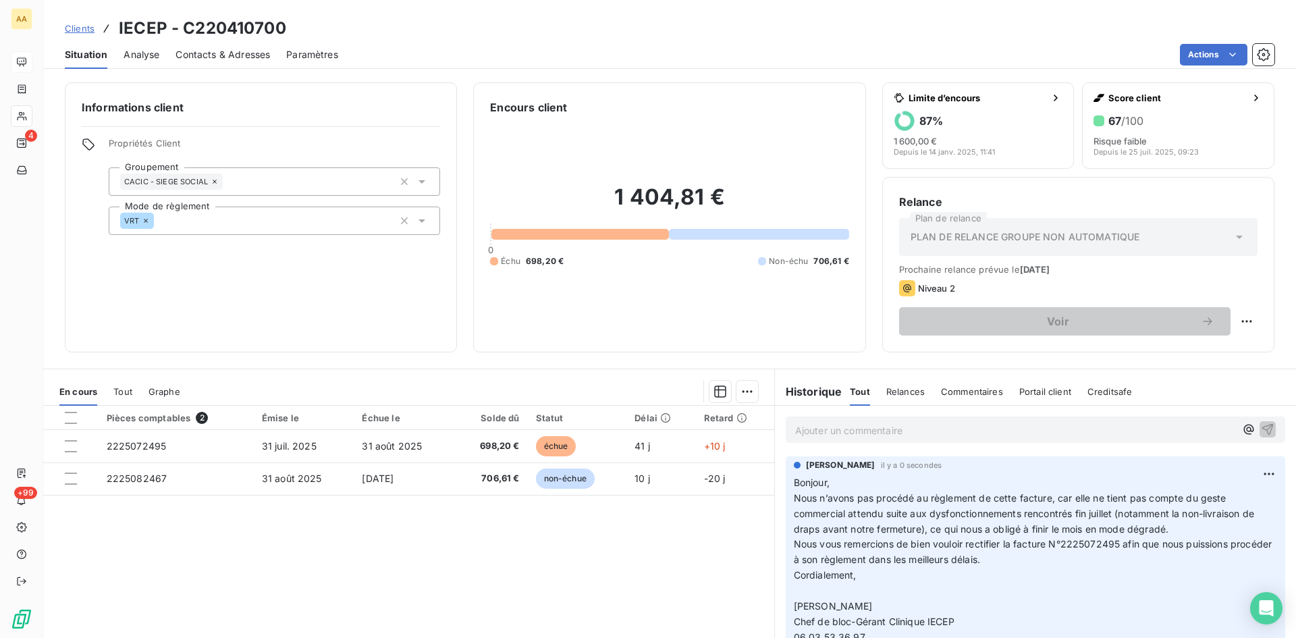
click at [809, 429] on p "Ajouter un commentaire ﻿" at bounding box center [1015, 430] width 440 height 17
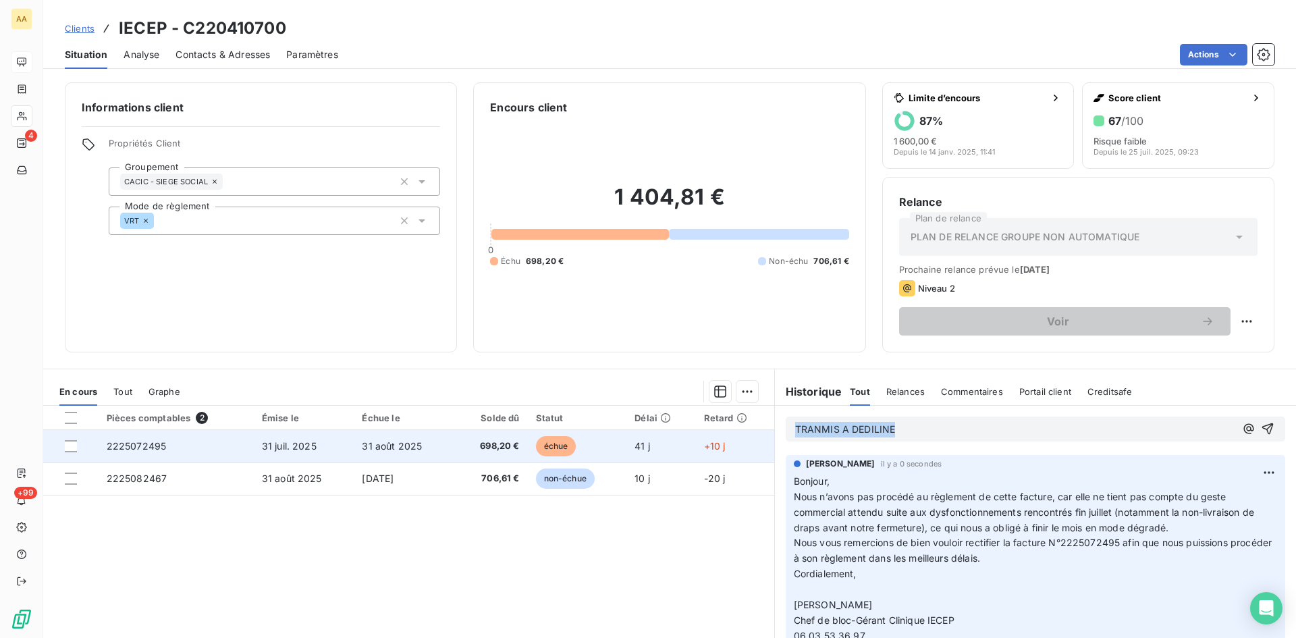
drag, startPoint x: 905, startPoint y: 427, endPoint x: 751, endPoint y: 440, distance: 155.1
click at [766, 431] on div "En cours Tout Graphe Pièces comptables 2 Émise le Échue le Solde dû Statut Déla…" at bounding box center [669, 538] width 1253 height 338
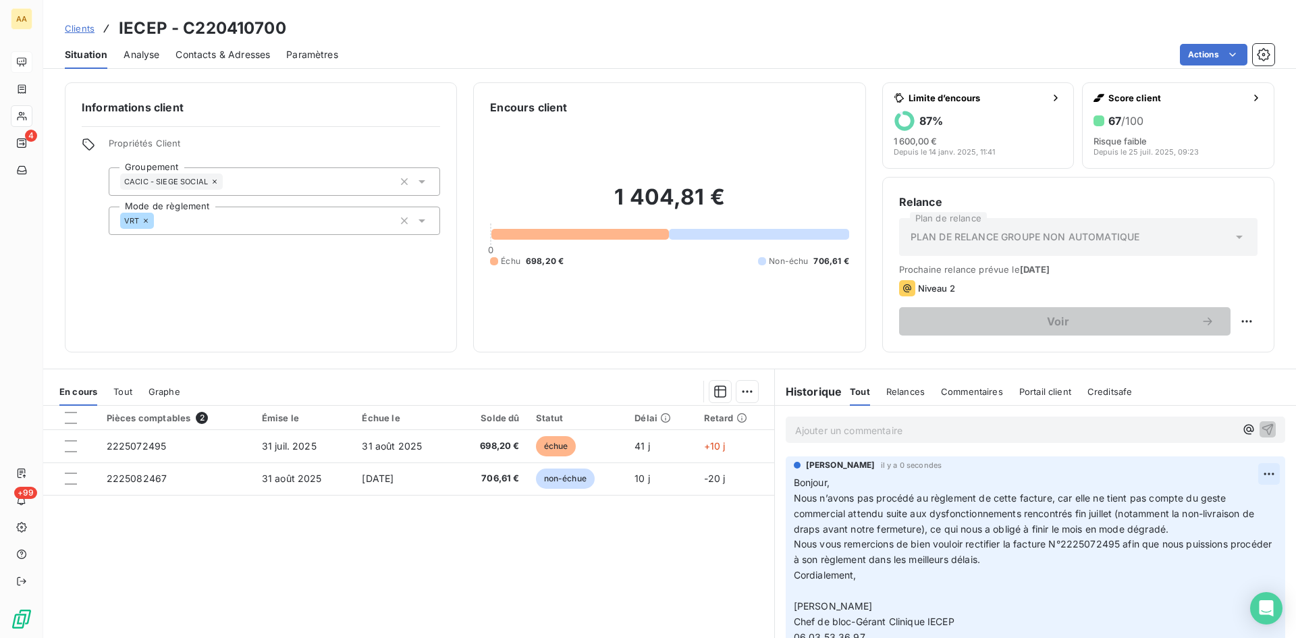
click at [1249, 471] on html "AA 4 +99 Clients IECEP - C220410700 Situation Analyse Contacts & Adresses Param…" at bounding box center [648, 319] width 1296 height 638
click at [1204, 500] on div "Editer" at bounding box center [1217, 504] width 76 height 22
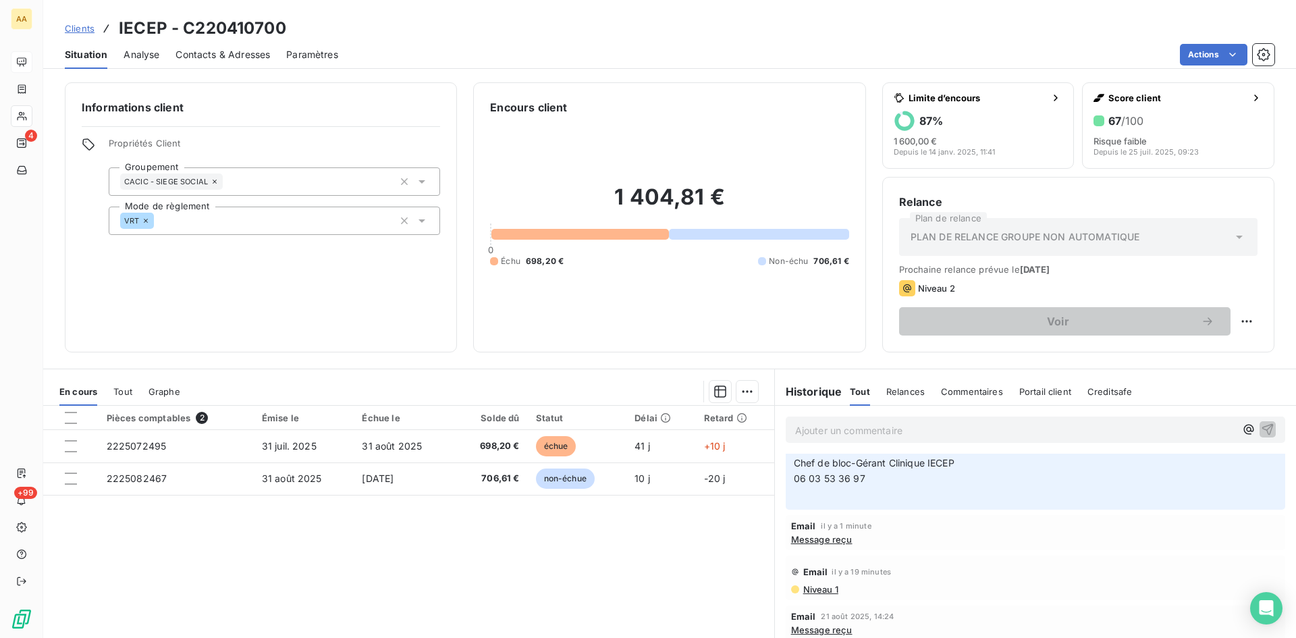
scroll to position [135, 0]
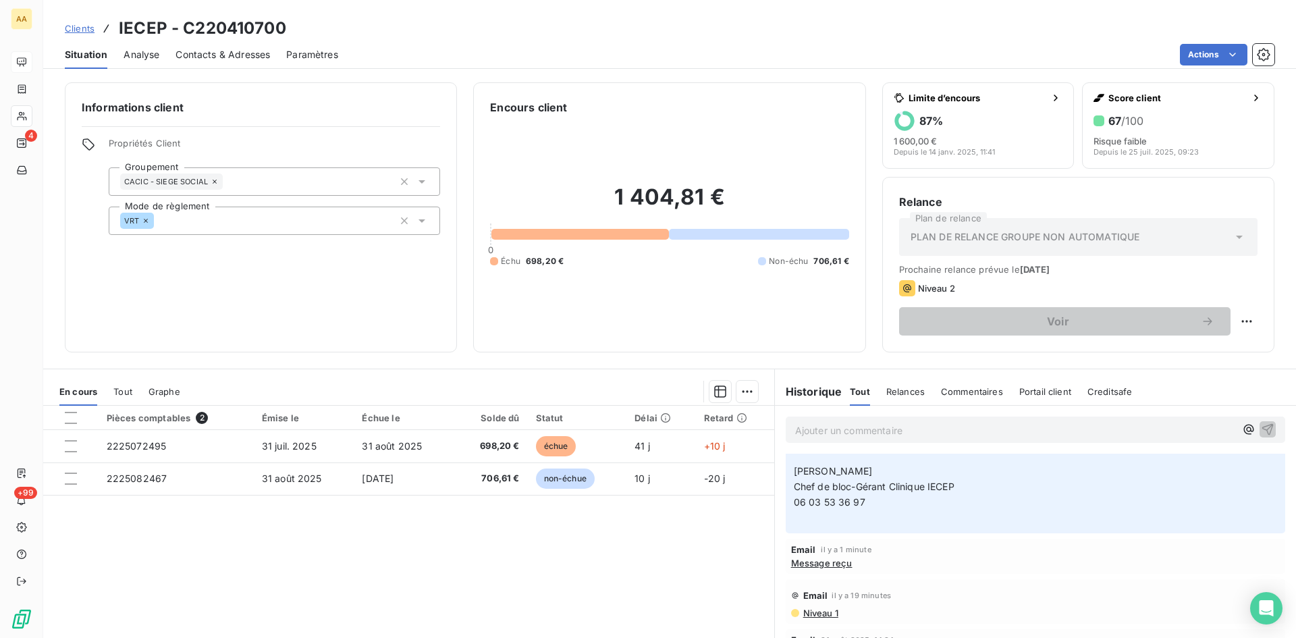
click at [824, 517] on p "Bonjour, Nous n’avons pas procédé au règlement de cette facture, car elle ne ti…" at bounding box center [1027, 433] width 467 height 186
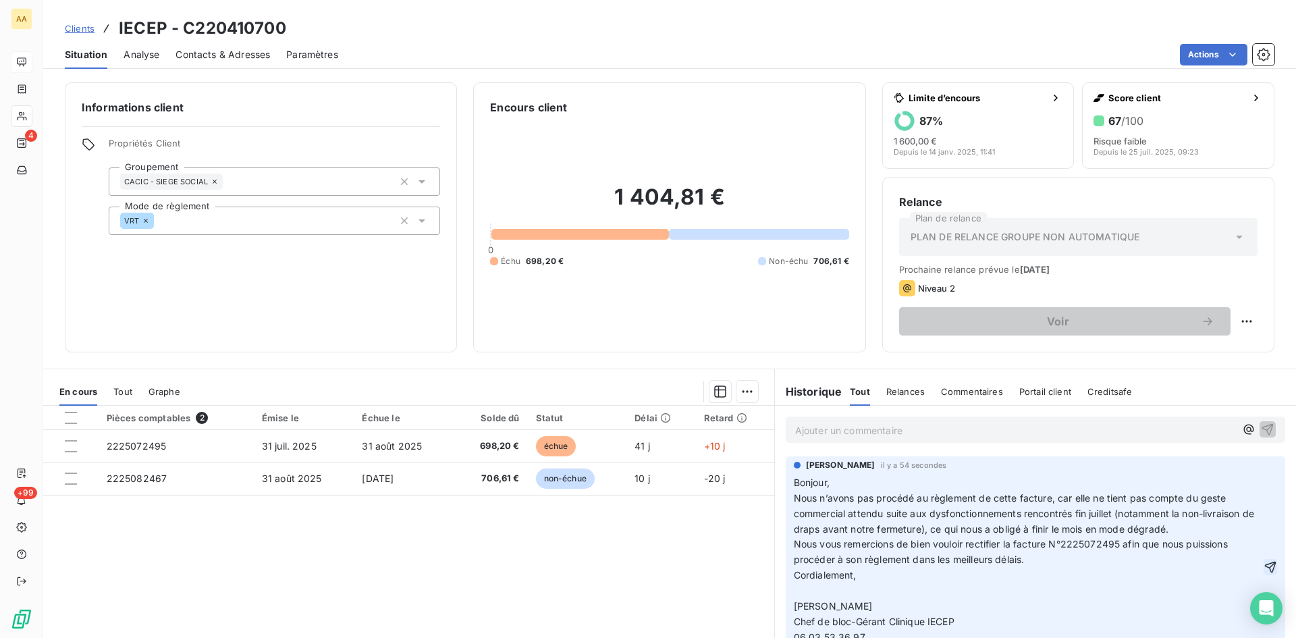
click at [1264, 562] on icon "button" at bounding box center [1271, 567] width 14 height 14
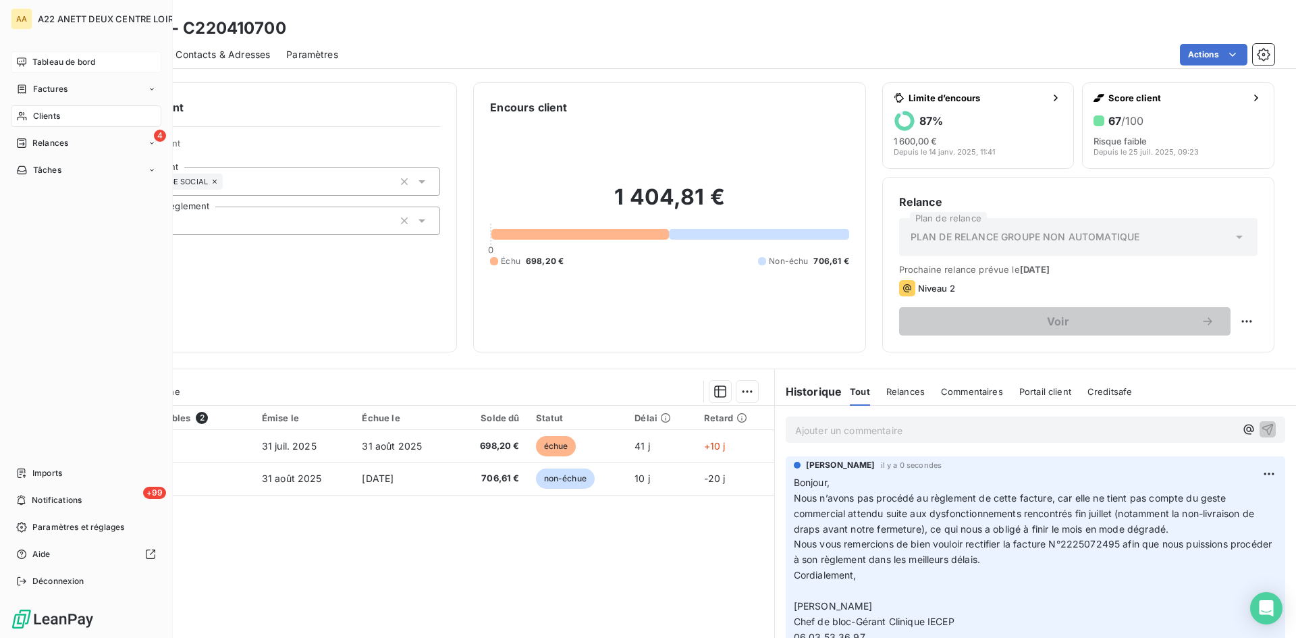
click at [45, 112] on span "Clients" at bounding box center [46, 116] width 27 height 12
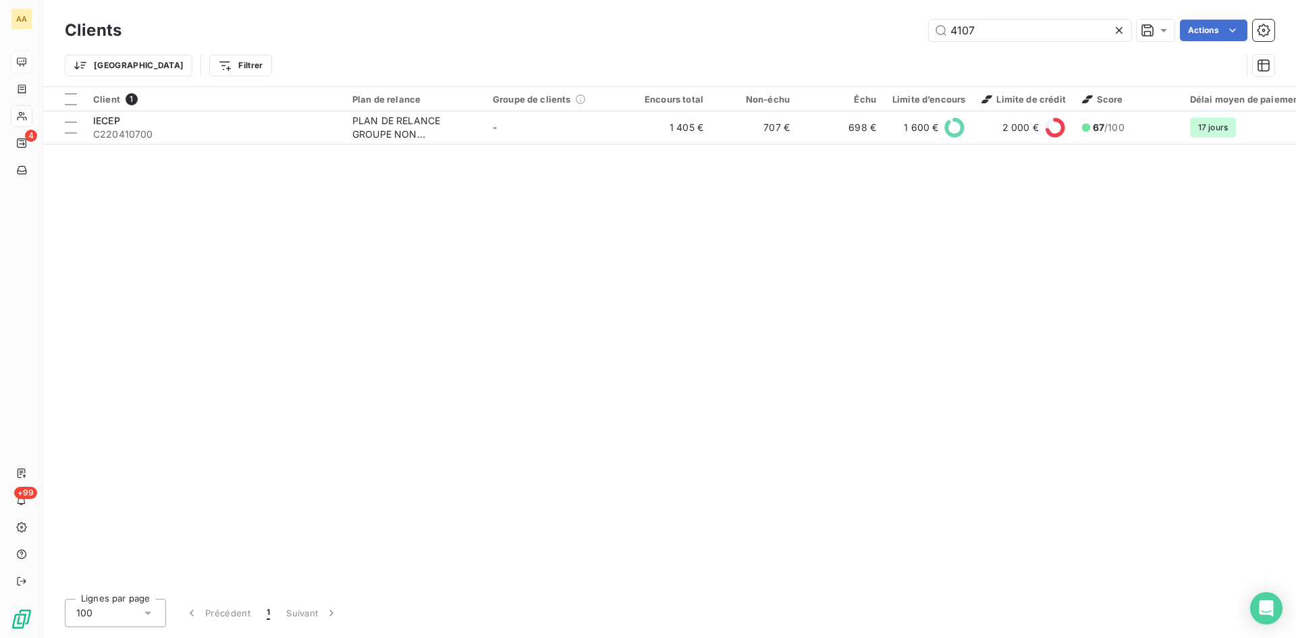
drag, startPoint x: 978, startPoint y: 30, endPoint x: 834, endPoint y: 67, distance: 149.0
click at [893, 45] on div "Clients 4107 Actions Trier Filtrer" at bounding box center [670, 51] width 1210 height 70
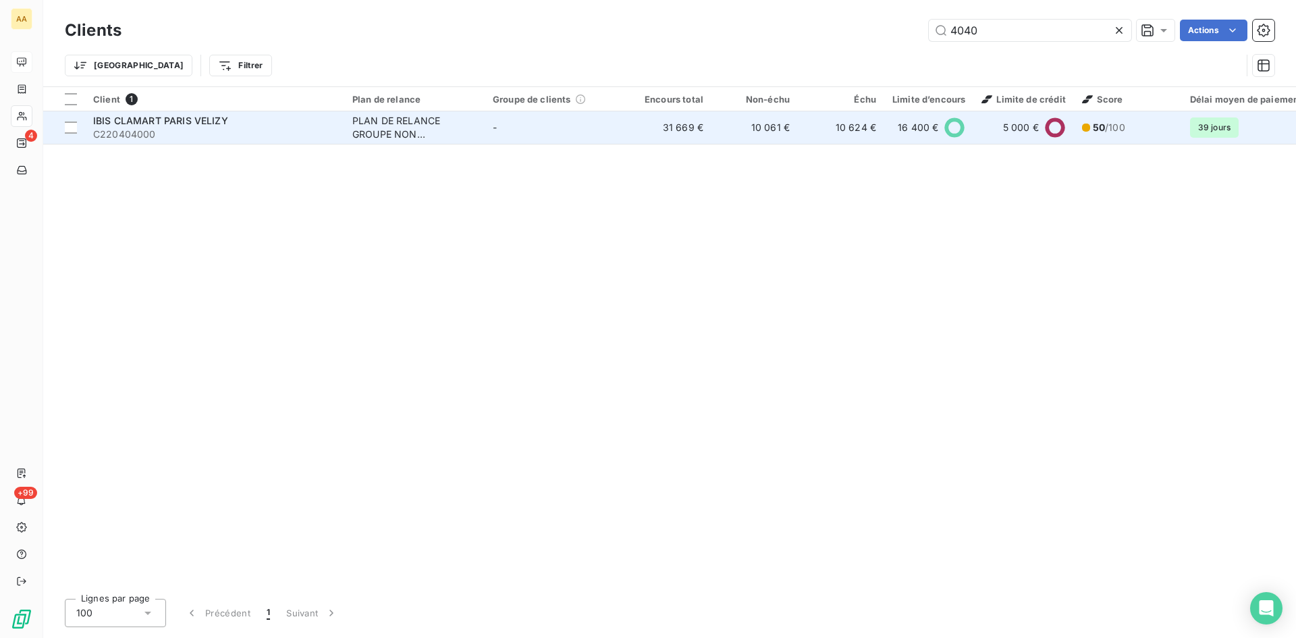
type input "4040"
click at [429, 124] on div "PLAN DE RELANCE GROUPE NON AUTOMATIQUE" at bounding box center [414, 127] width 124 height 27
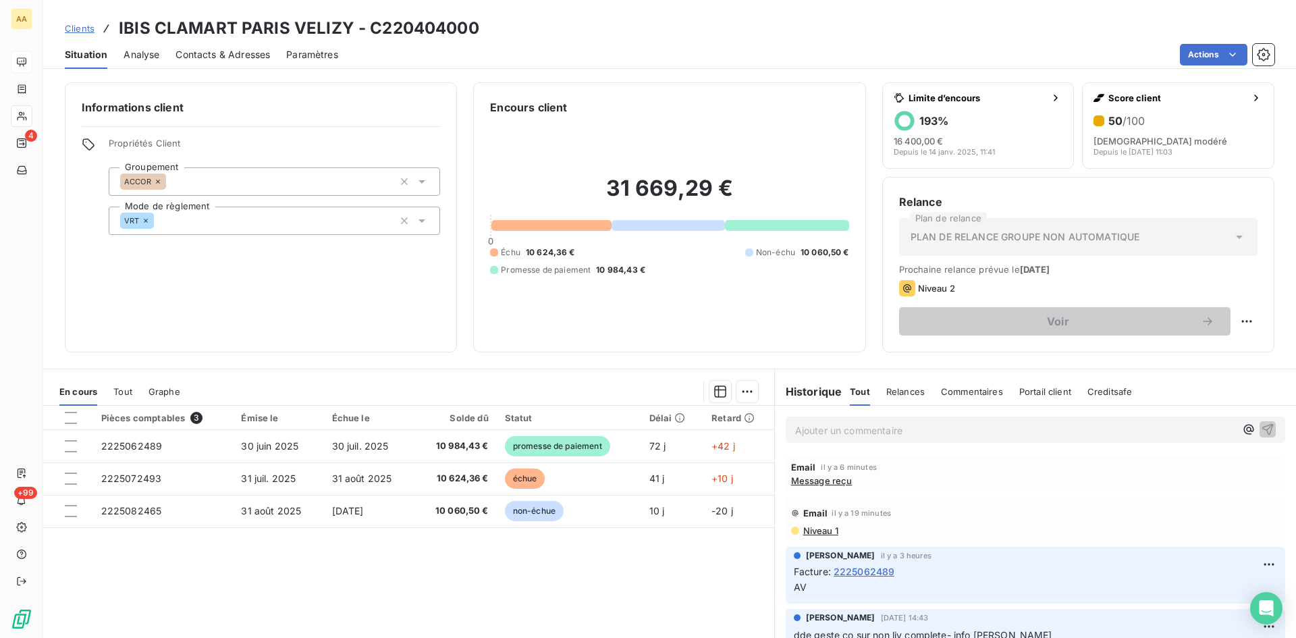
click at [829, 430] on p "Ajouter un commentaire ﻿" at bounding box center [1015, 430] width 440 height 17
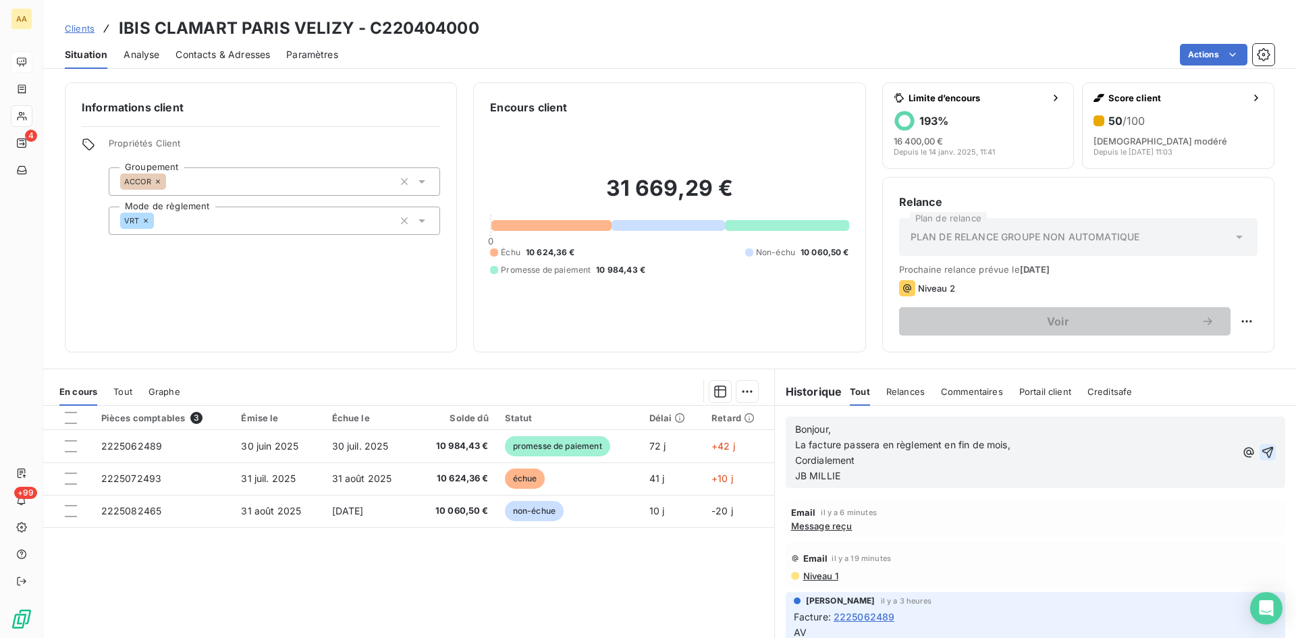
click at [1262, 452] on icon "button" at bounding box center [1267, 451] width 11 height 11
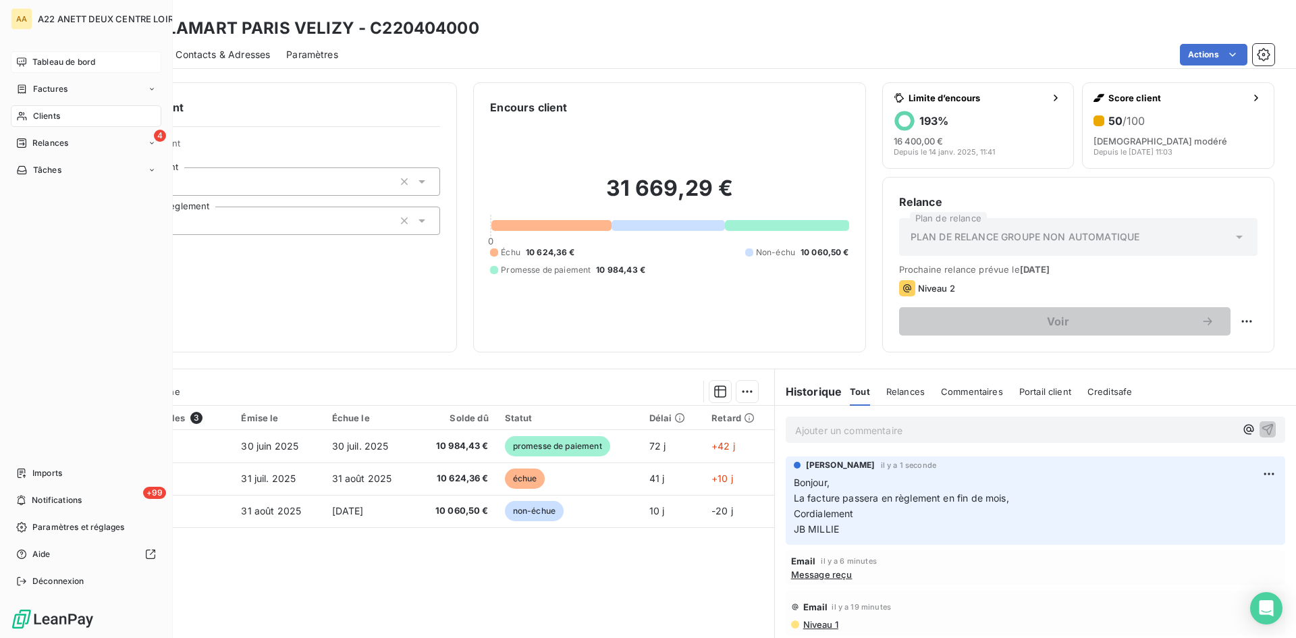
drag, startPoint x: 38, startPoint y: 115, endPoint x: 93, endPoint y: 101, distance: 57.1
click at [38, 115] on span "Clients" at bounding box center [46, 116] width 27 height 12
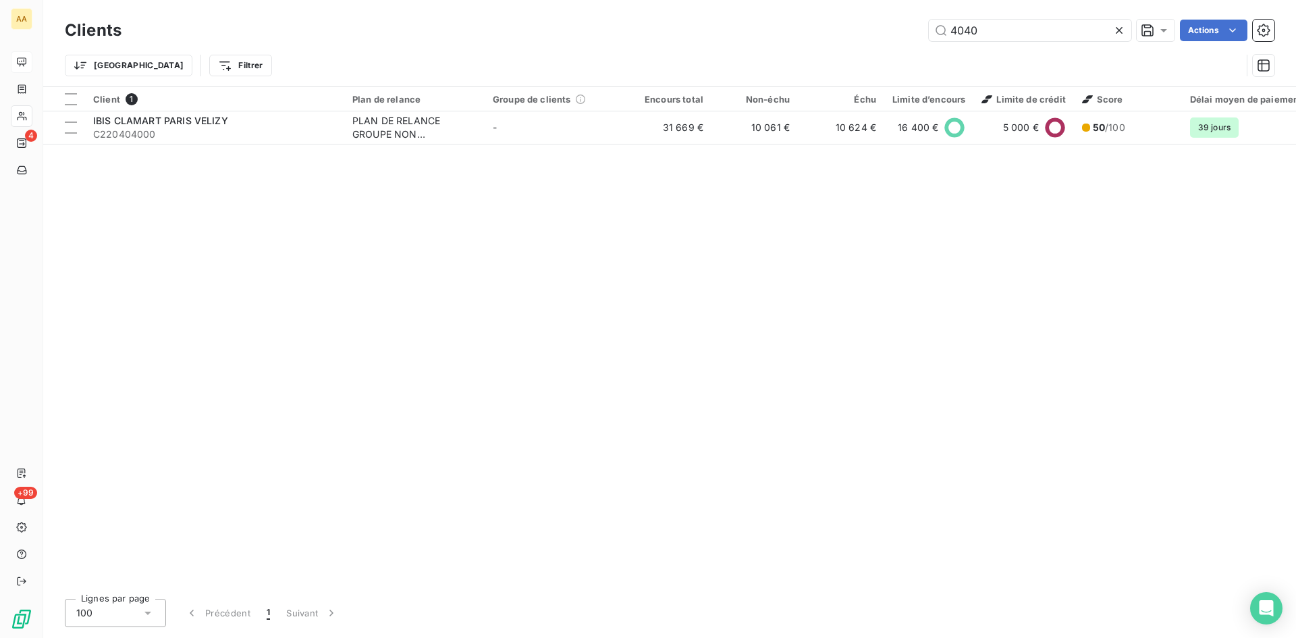
click at [911, 41] on div "4040 Actions" at bounding box center [706, 31] width 1137 height 22
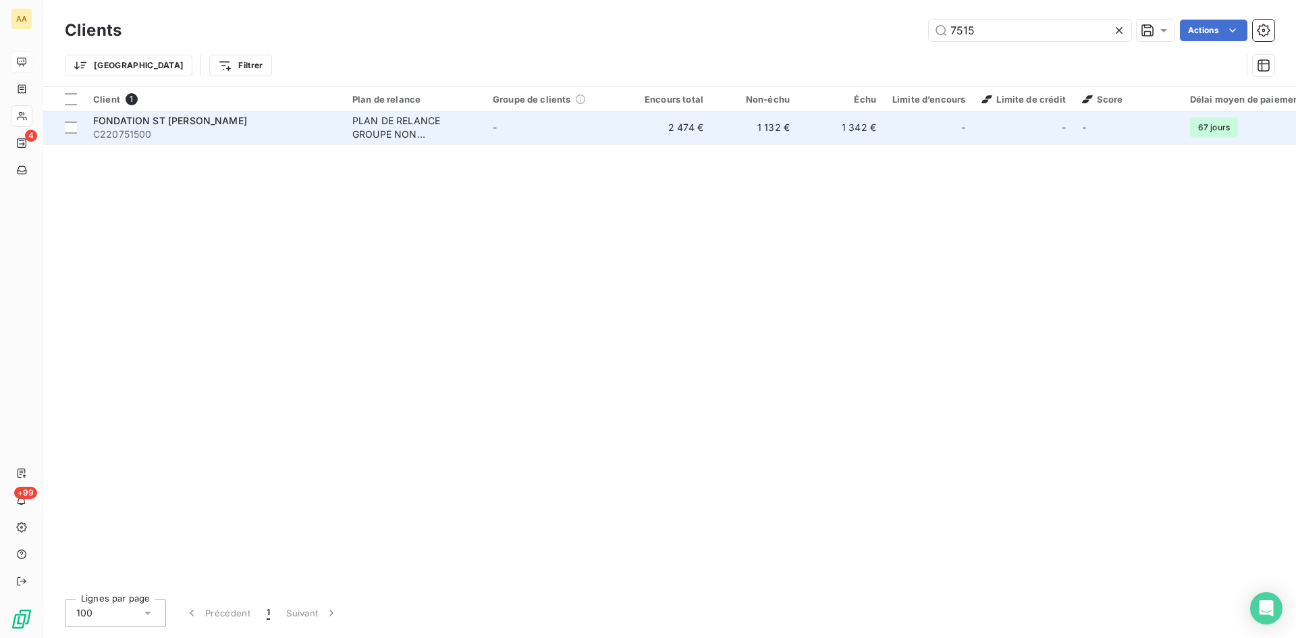
type input "7515"
click at [368, 126] on div "PLAN DE RELANCE GROUPE NON AUTOMATIQUE" at bounding box center [414, 127] width 124 height 27
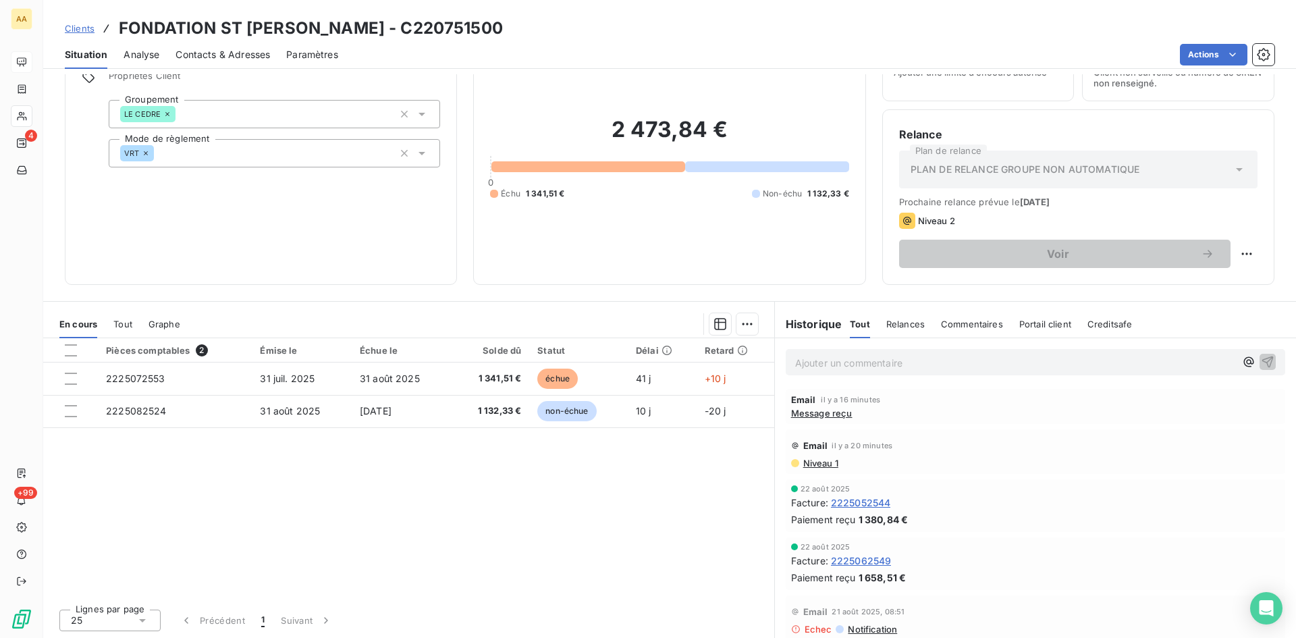
click at [800, 363] on p "Ajouter un commentaire ﻿" at bounding box center [1015, 362] width 440 height 17
click at [1261, 362] on icon "button" at bounding box center [1268, 361] width 14 height 14
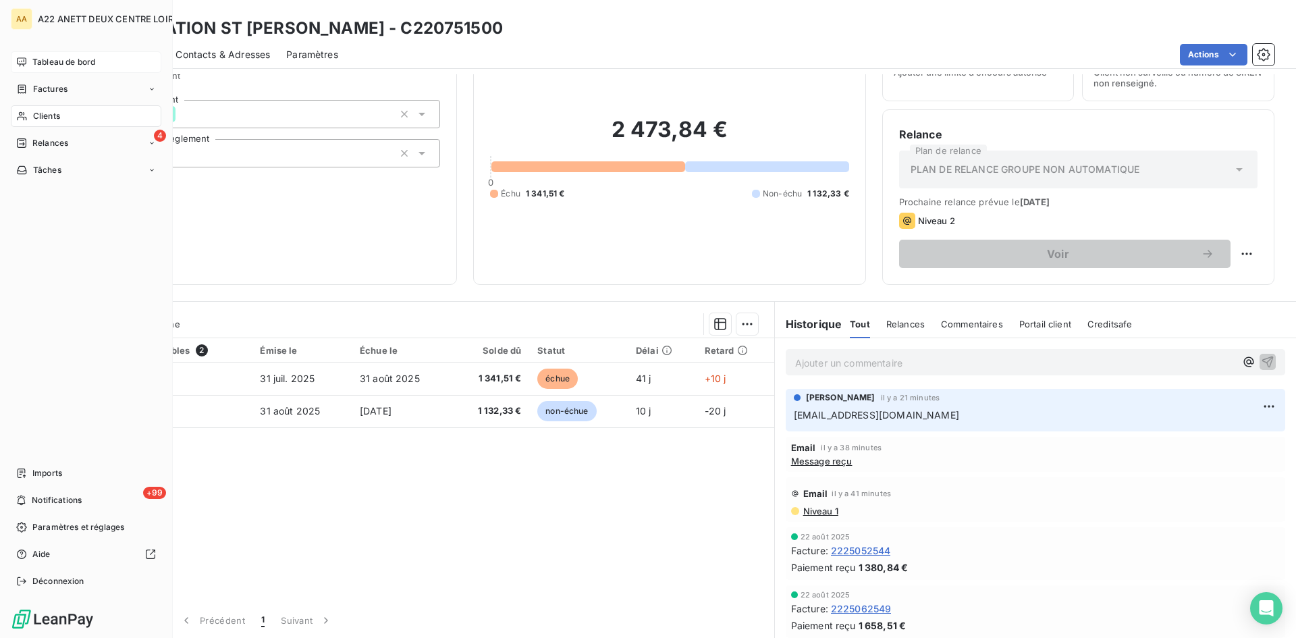
click at [42, 63] on span "Tableau de bord" at bounding box center [63, 62] width 63 height 12
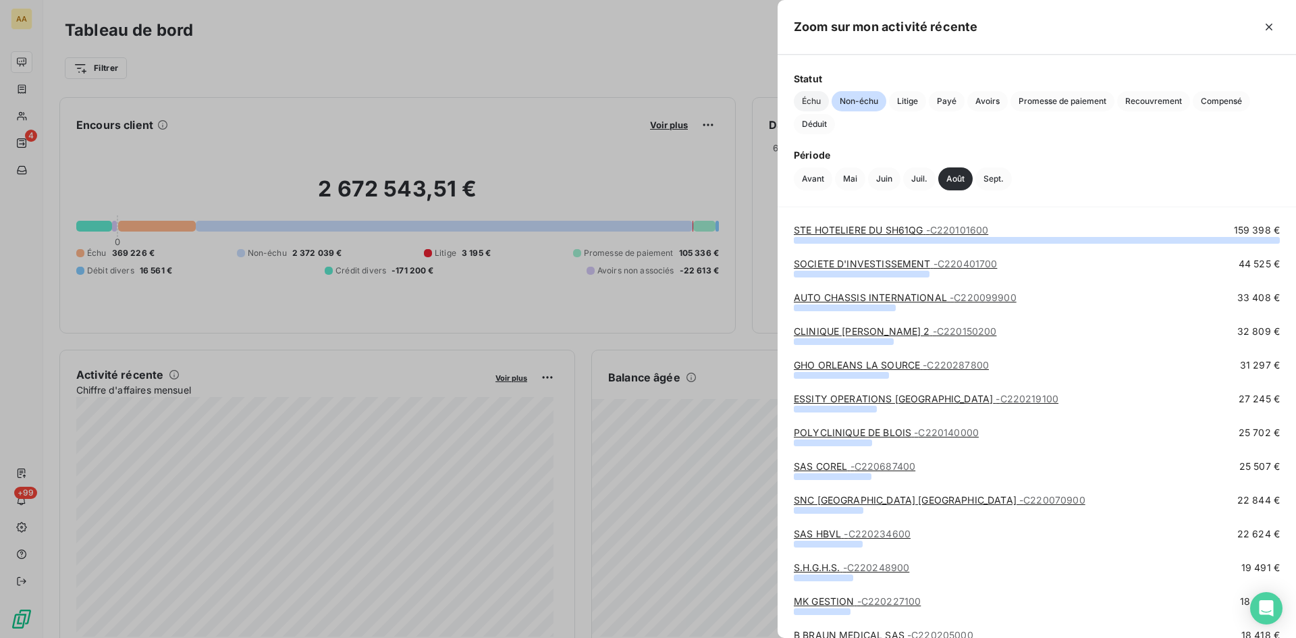
click at [806, 101] on span "Échu" at bounding box center [811, 101] width 35 height 20
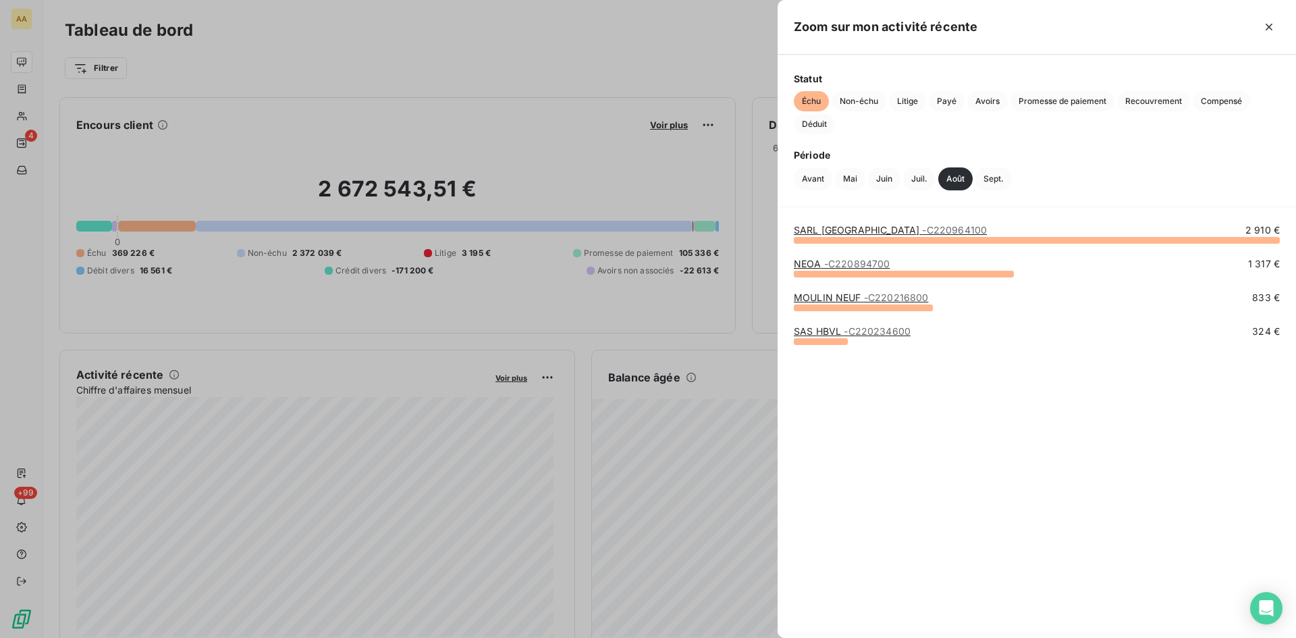
click at [405, 483] on div at bounding box center [648, 319] width 1296 height 638
